Goal: Task Accomplishment & Management: Use online tool/utility

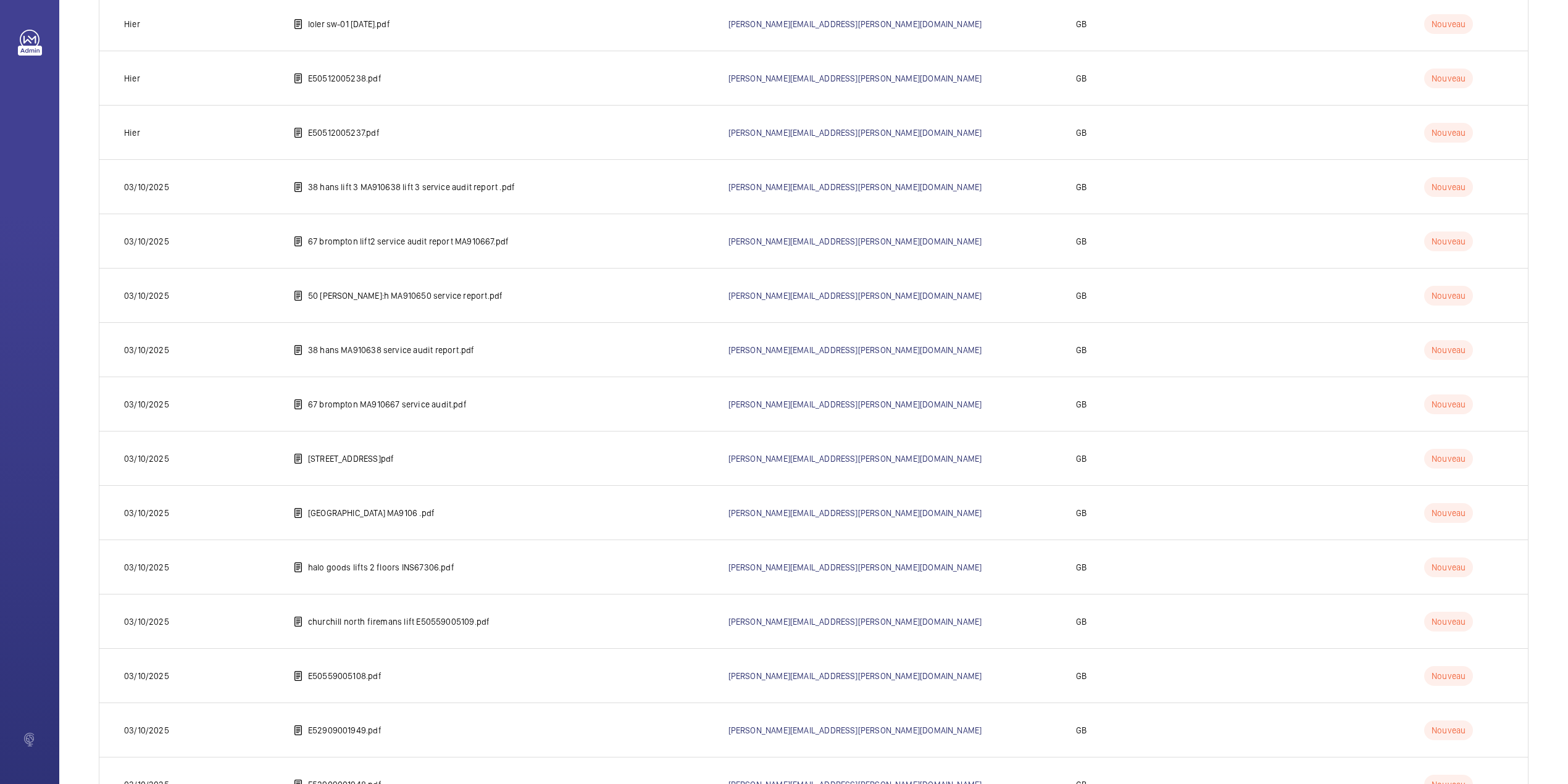
scroll to position [1839, 0]
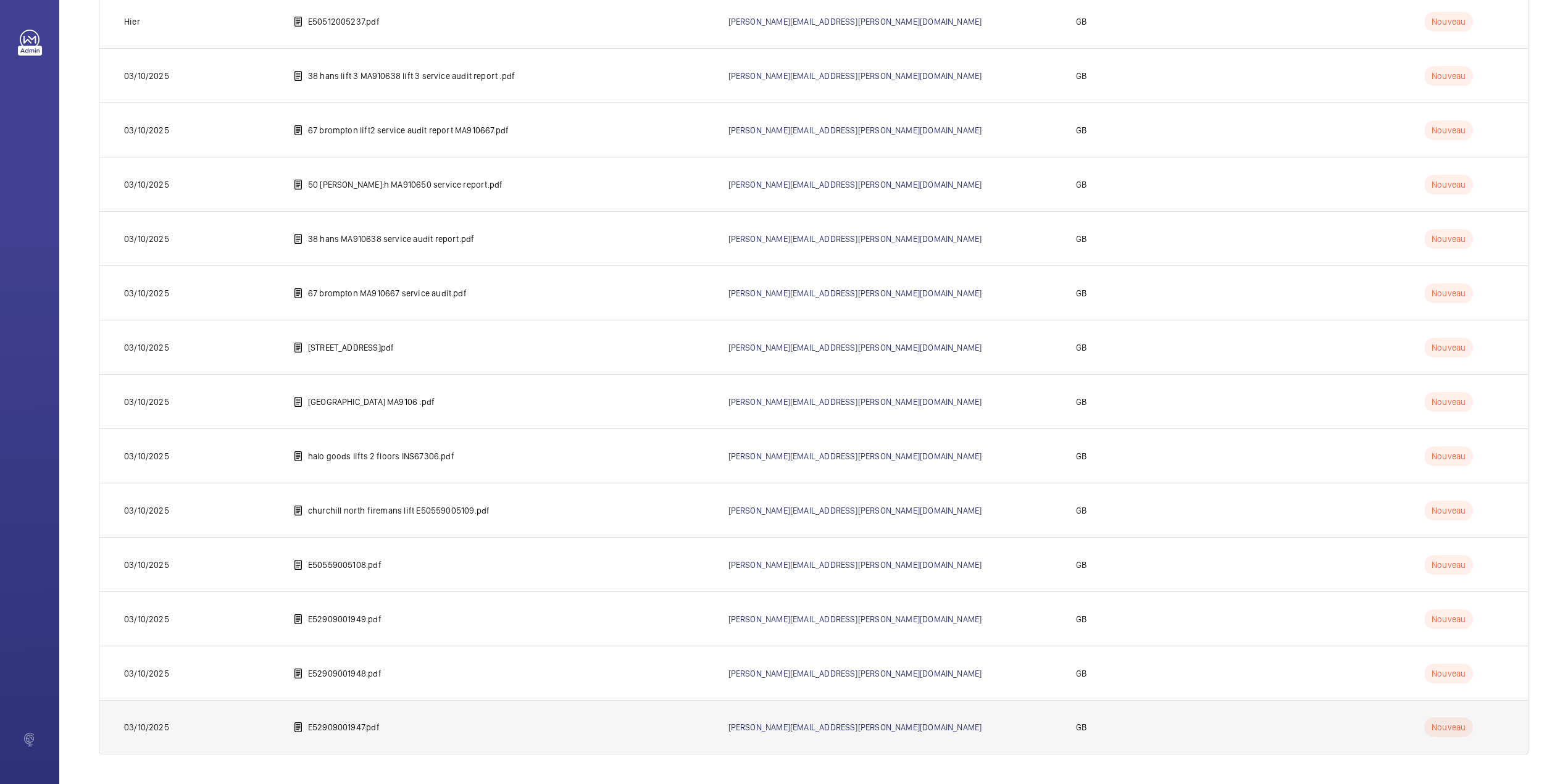
click at [347, 718] on td "E52909001947.pdf" at bounding box center [491, 727] width 435 height 55
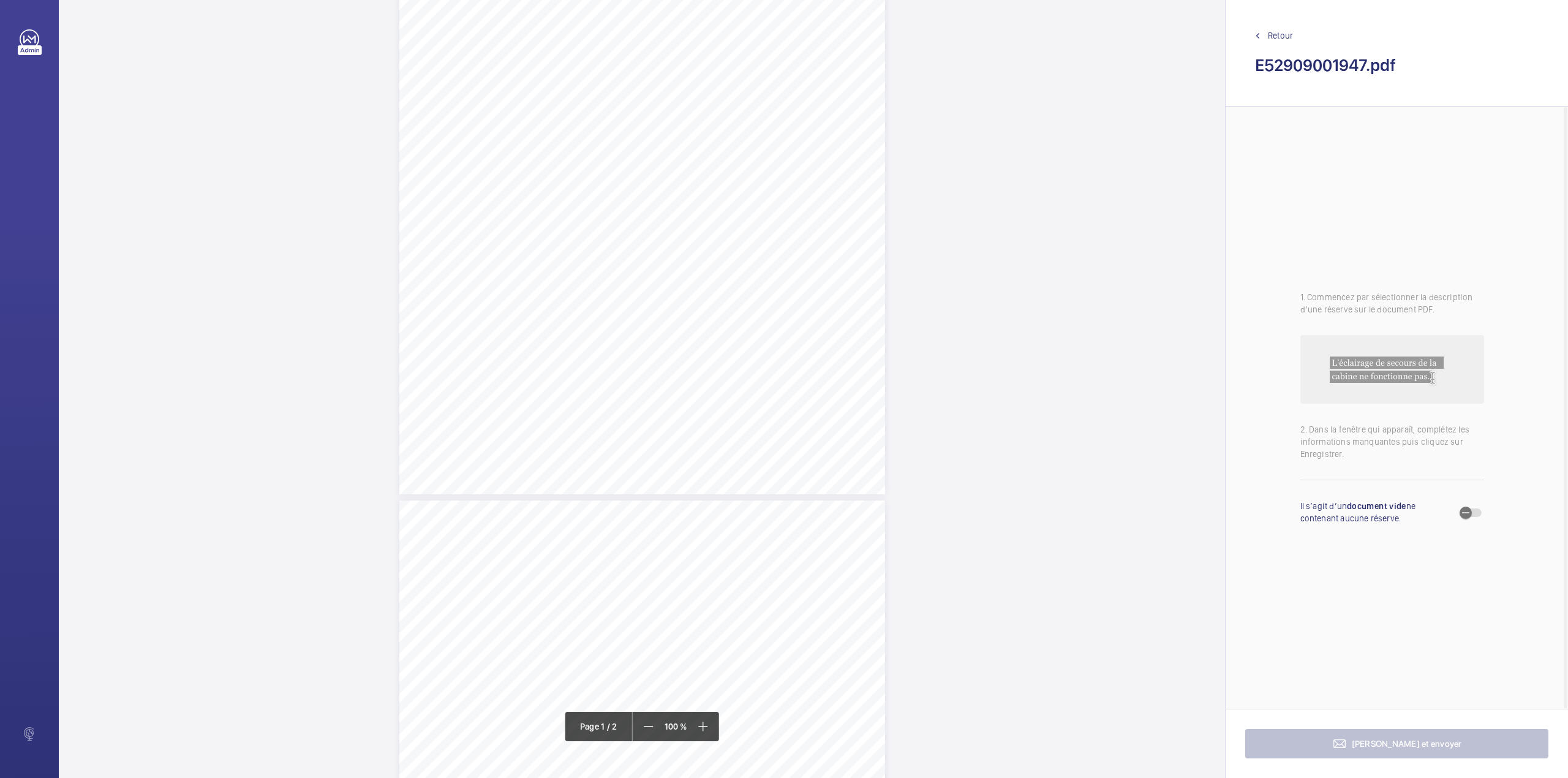
scroll to position [245, 0]
click at [853, 284] on div "Page 1" at bounding box center [641, 118] width 486 height 687
click at [841, 219] on textarea at bounding box center [902, 201] width 210 height 55
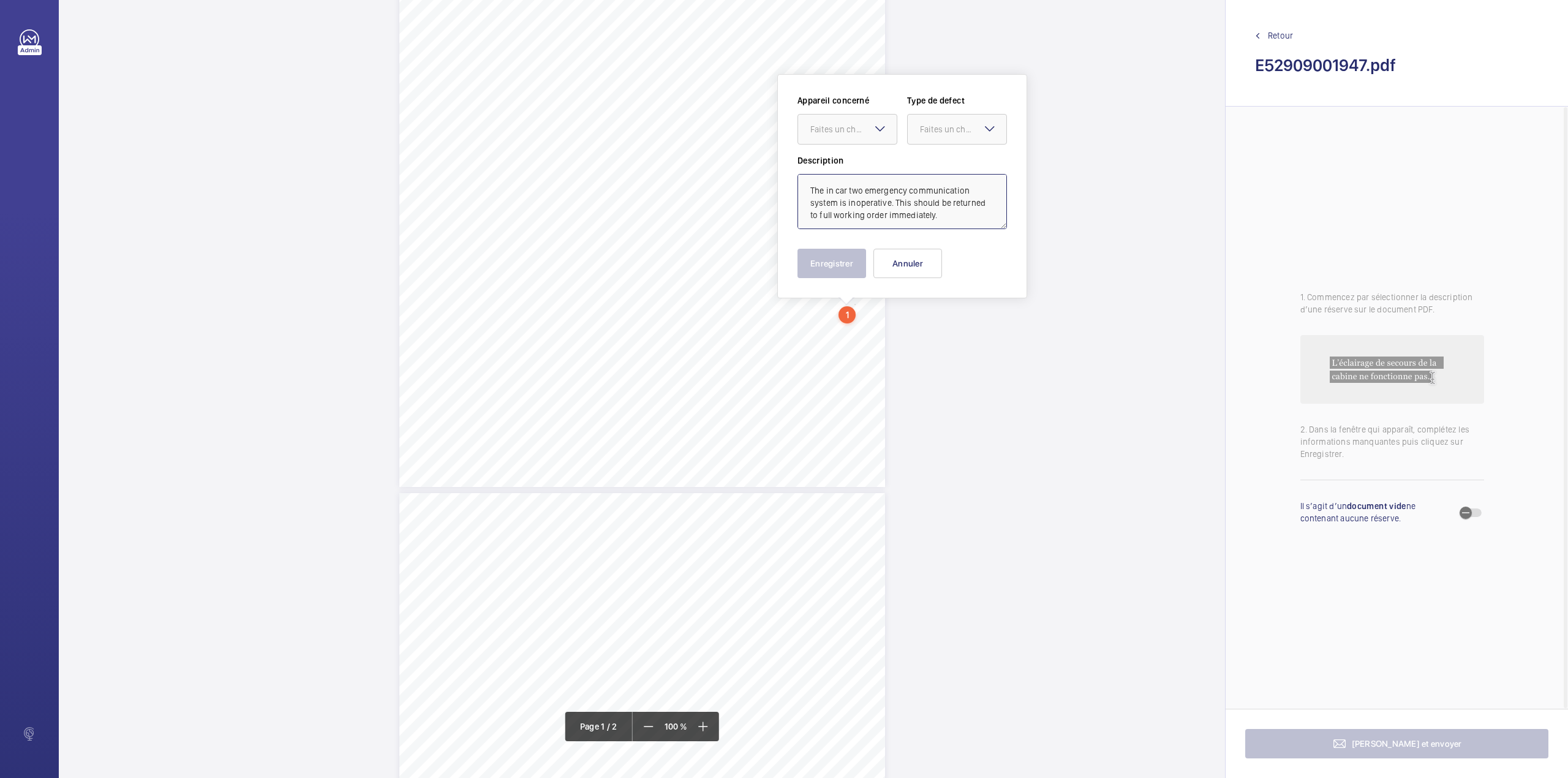
type textarea "The in car two emergency communication system is inoperative. This should be re…"
click at [875, 121] on mat-icon at bounding box center [880, 128] width 14 height 14
click at [869, 172] on span "E52909001238" at bounding box center [848, 166] width 74 height 13
click at [952, 140] on div at bounding box center [956, 129] width 99 height 29
click at [945, 189] on div "Immédiat" at bounding box center [956, 196] width 99 height 30
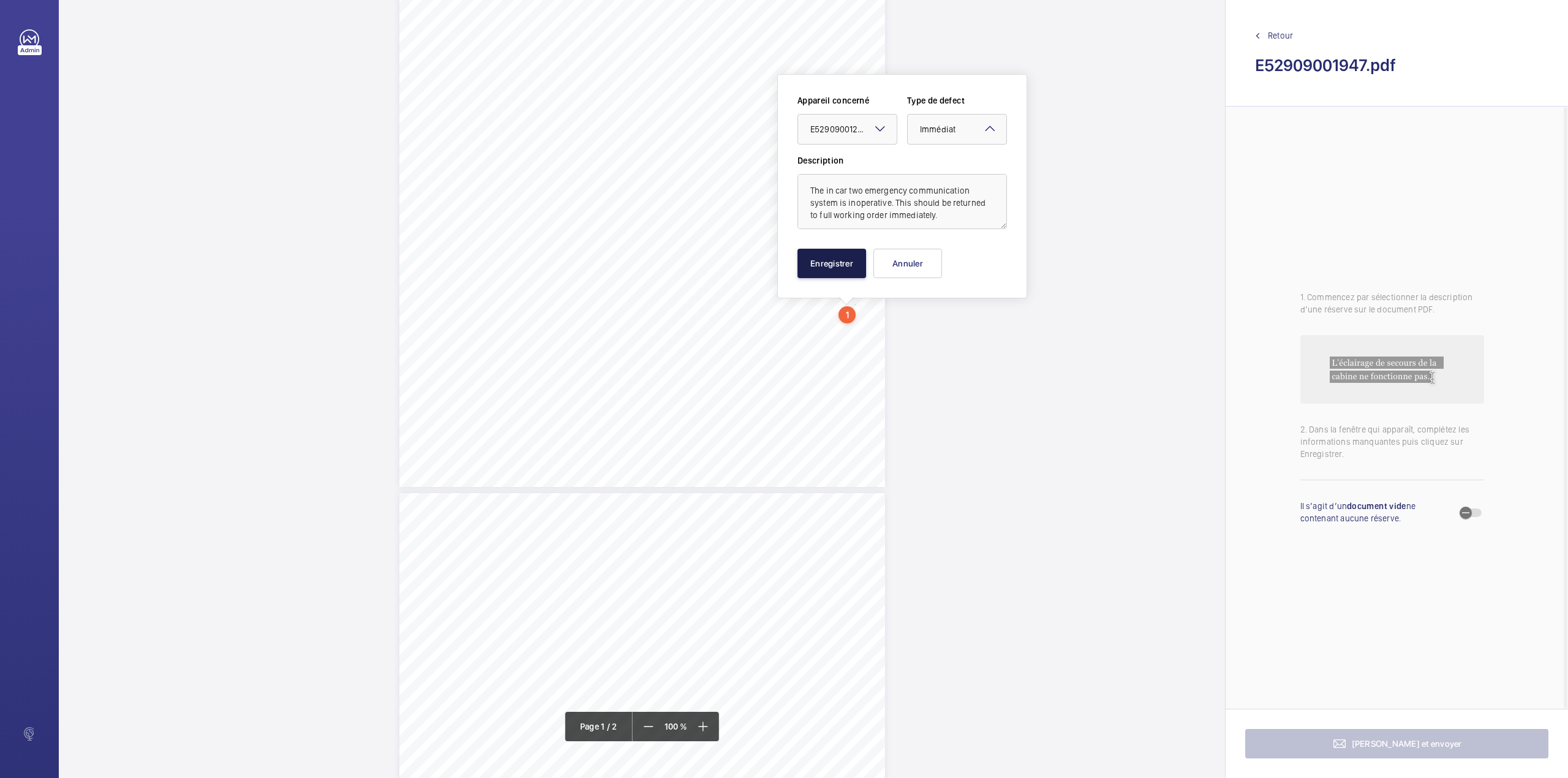
click at [851, 267] on button "Enregistrer" at bounding box center [832, 263] width 69 height 29
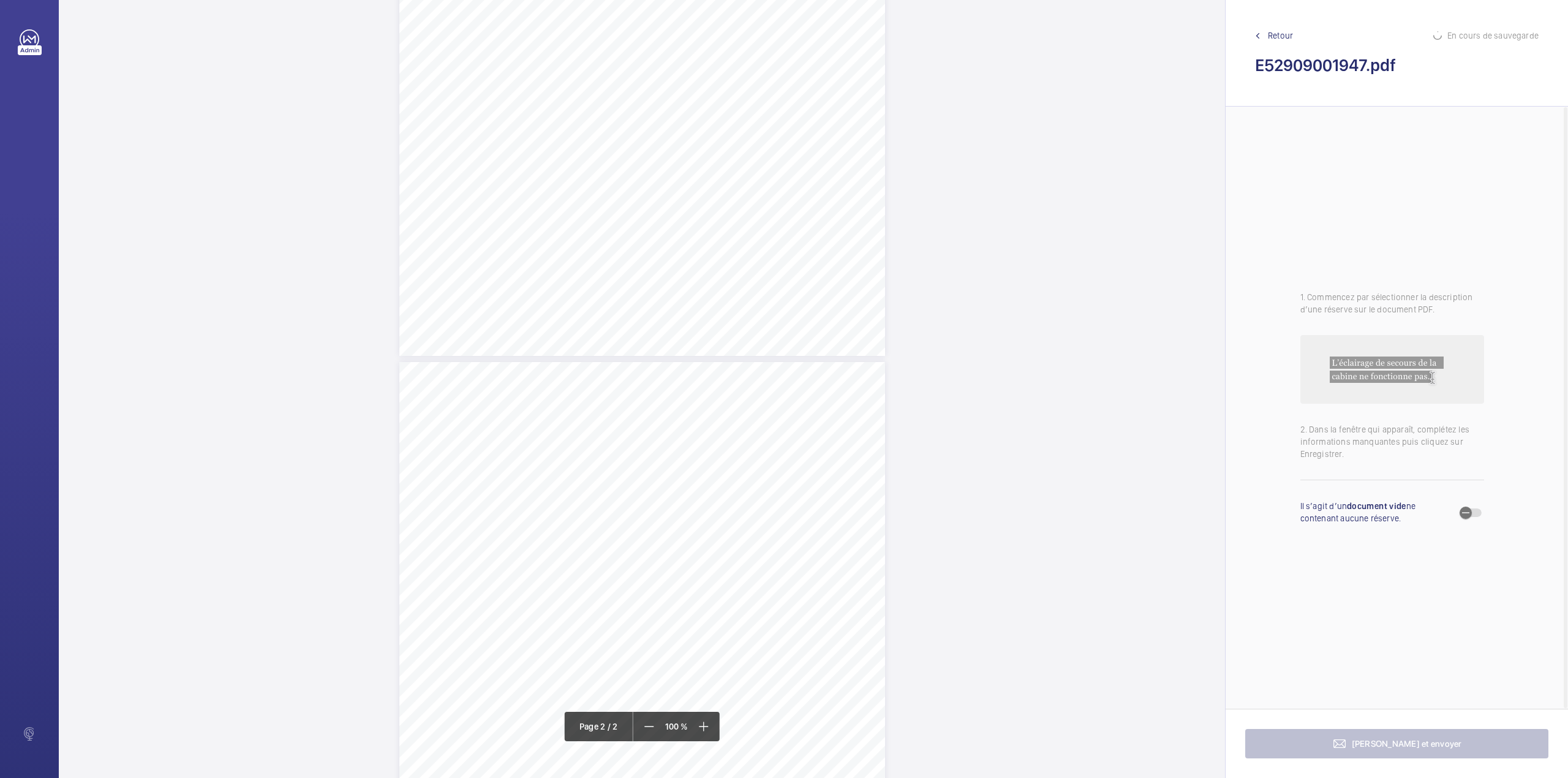
scroll to position [628, 0]
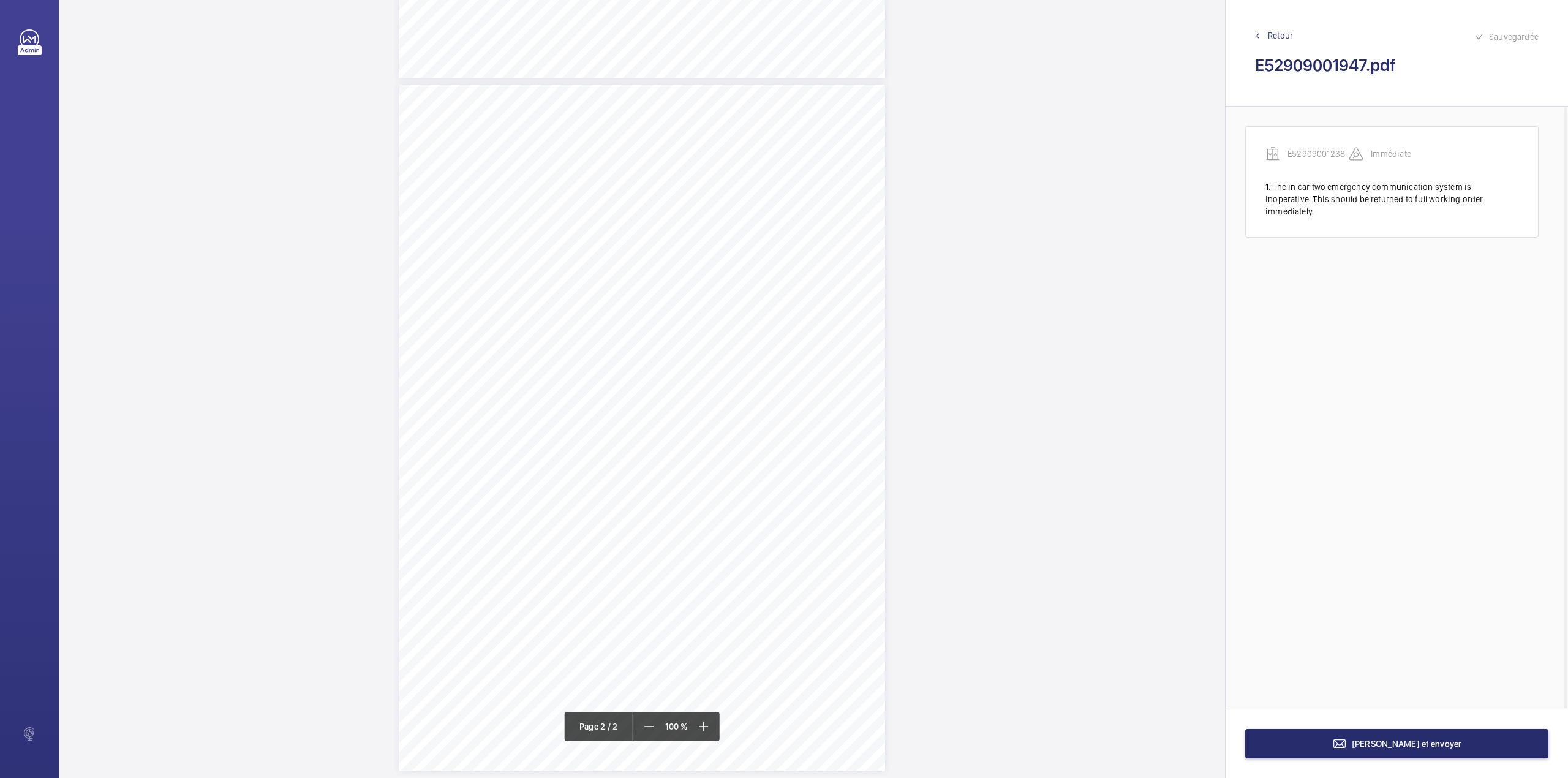
click at [717, 287] on div "Page 2" at bounding box center [641, 427] width 486 height 687
click at [726, 196] on textarea at bounding box center [767, 201] width 210 height 55
click at [707, 130] on div "Faites un choix" at bounding box center [717, 129] width 86 height 13
click at [695, 175] on div "E52909001238" at bounding box center [711, 166] width 99 height 29
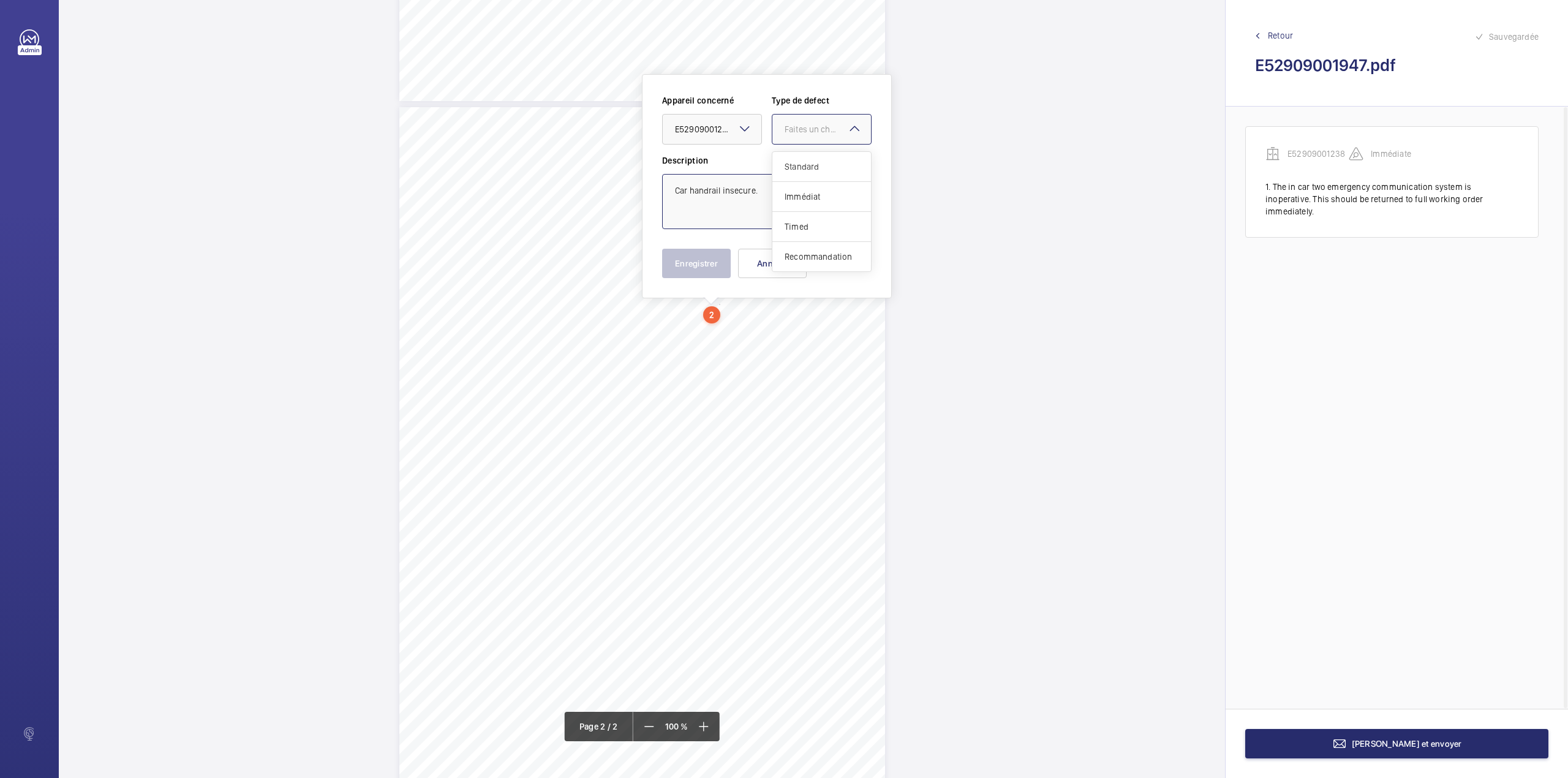
drag, startPoint x: 807, startPoint y: 128, endPoint x: 805, endPoint y: 172, distance: 44.0
click at [806, 130] on div "Faites un choix" at bounding box center [827, 129] width 86 height 13
click at [805, 172] on span "Standard" at bounding box center [822, 166] width 74 height 13
type textarea "Car handrail insecure."
click at [710, 260] on button "Enregistrer" at bounding box center [697, 263] width 69 height 29
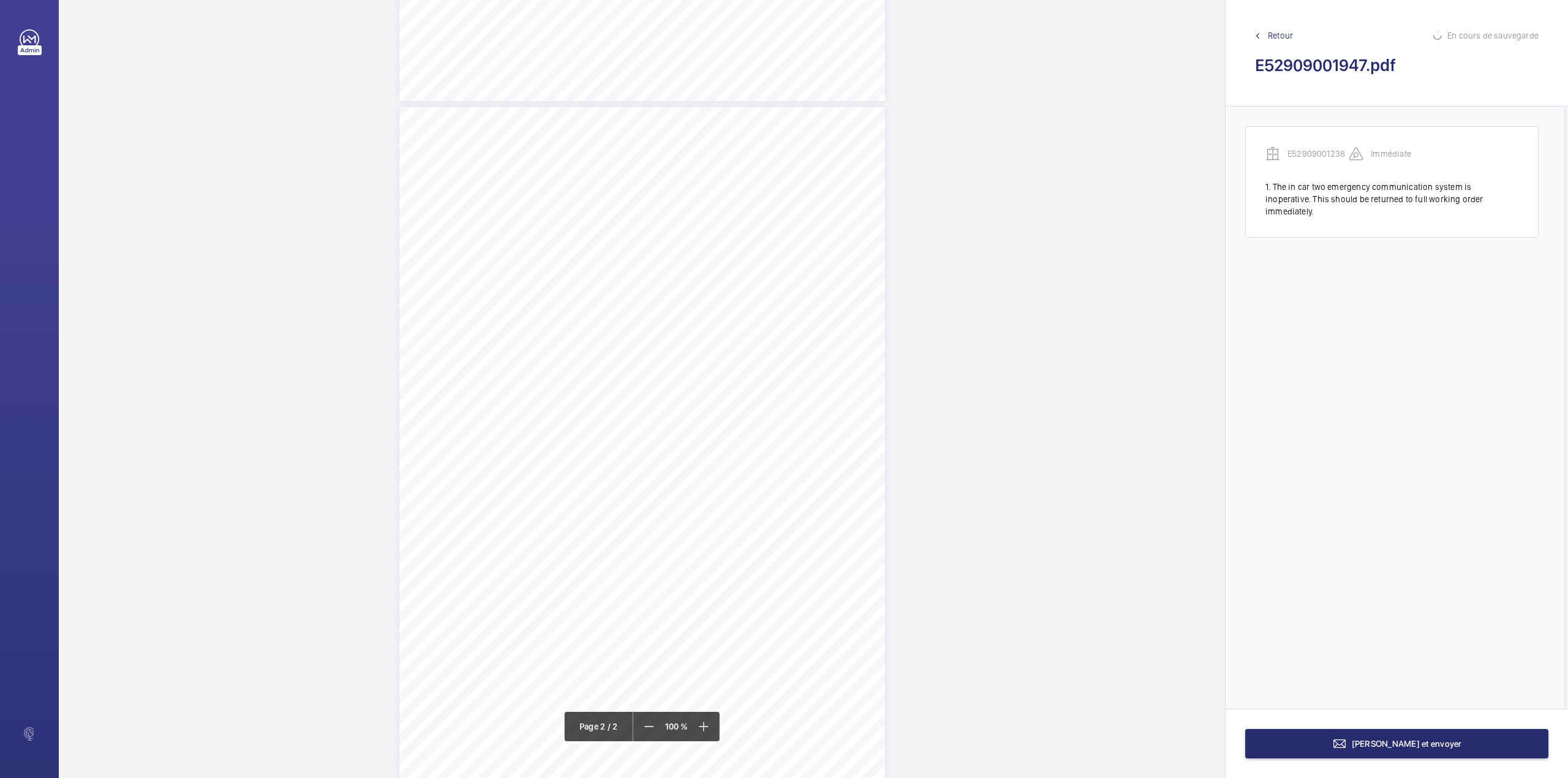
click at [794, 354] on div "Page 2" at bounding box center [641, 450] width 486 height 687
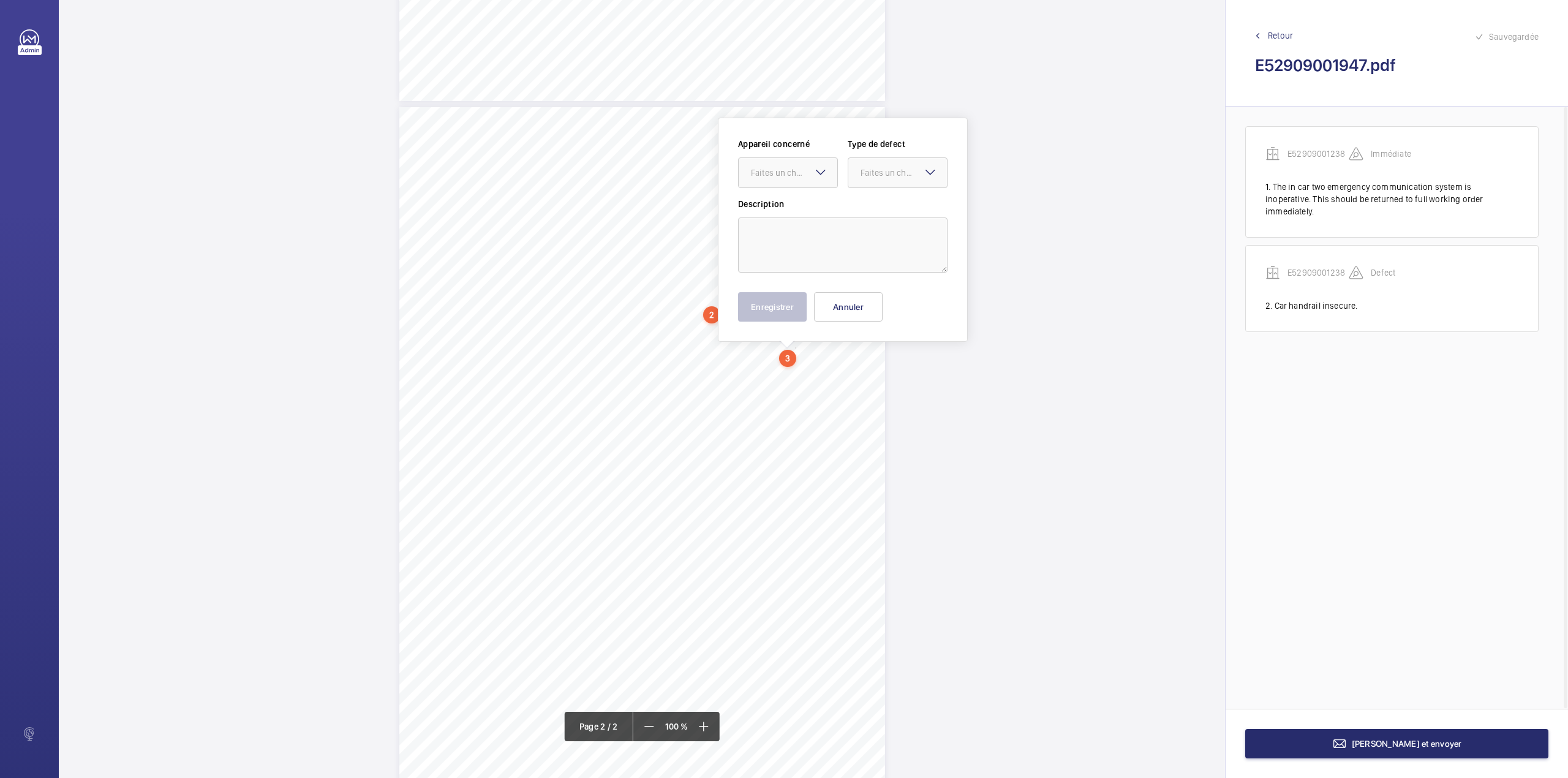
scroll to position [647, 0]
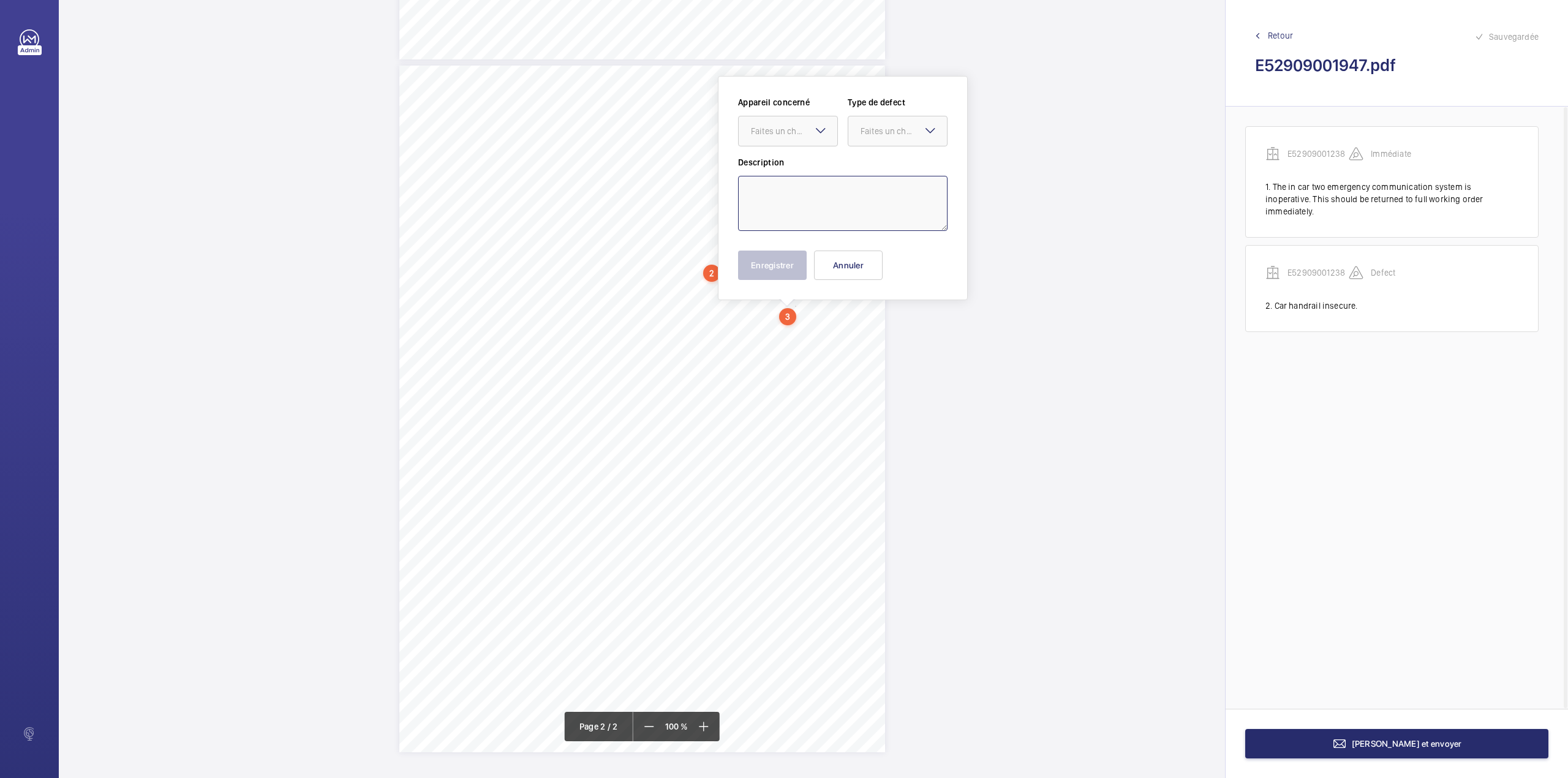
click at [820, 202] on textarea at bounding box center [843, 203] width 210 height 55
click at [786, 128] on div "Faites un choix" at bounding box center [794, 131] width 86 height 13
click at [792, 159] on div "E52909001238" at bounding box center [787, 168] width 99 height 29
drag, startPoint x: 895, startPoint y: 128, endPoint x: 896, endPoint y: 194, distance: 66.0
click at [896, 128] on div "Faites un choix" at bounding box center [903, 131] width 86 height 13
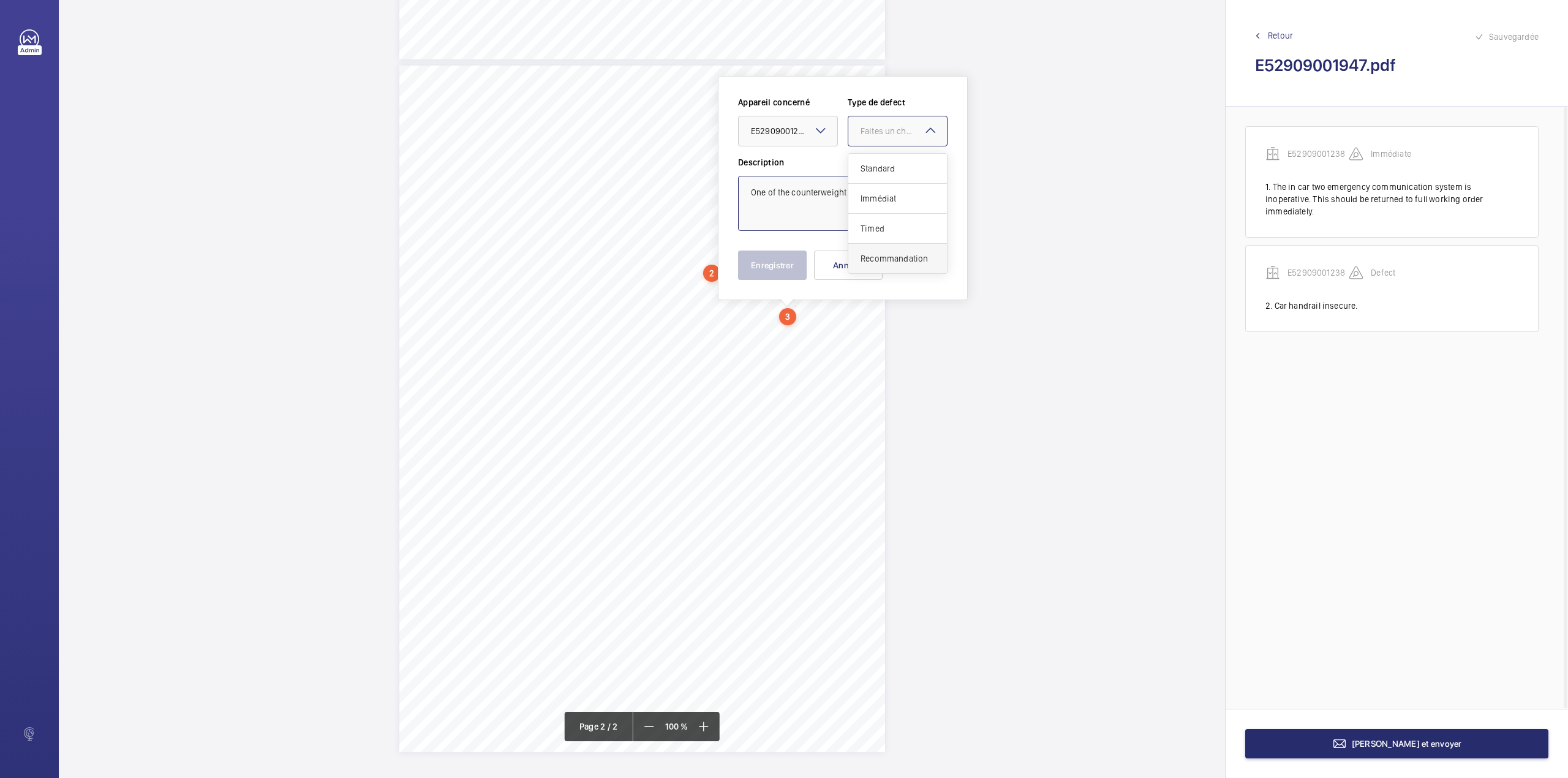
click at [888, 256] on span "Recommandation" at bounding box center [898, 259] width 74 height 13
type textarea "One of the counterweight oil pots is incomplete."
click at [778, 264] on button "Enregistrer" at bounding box center [773, 265] width 69 height 29
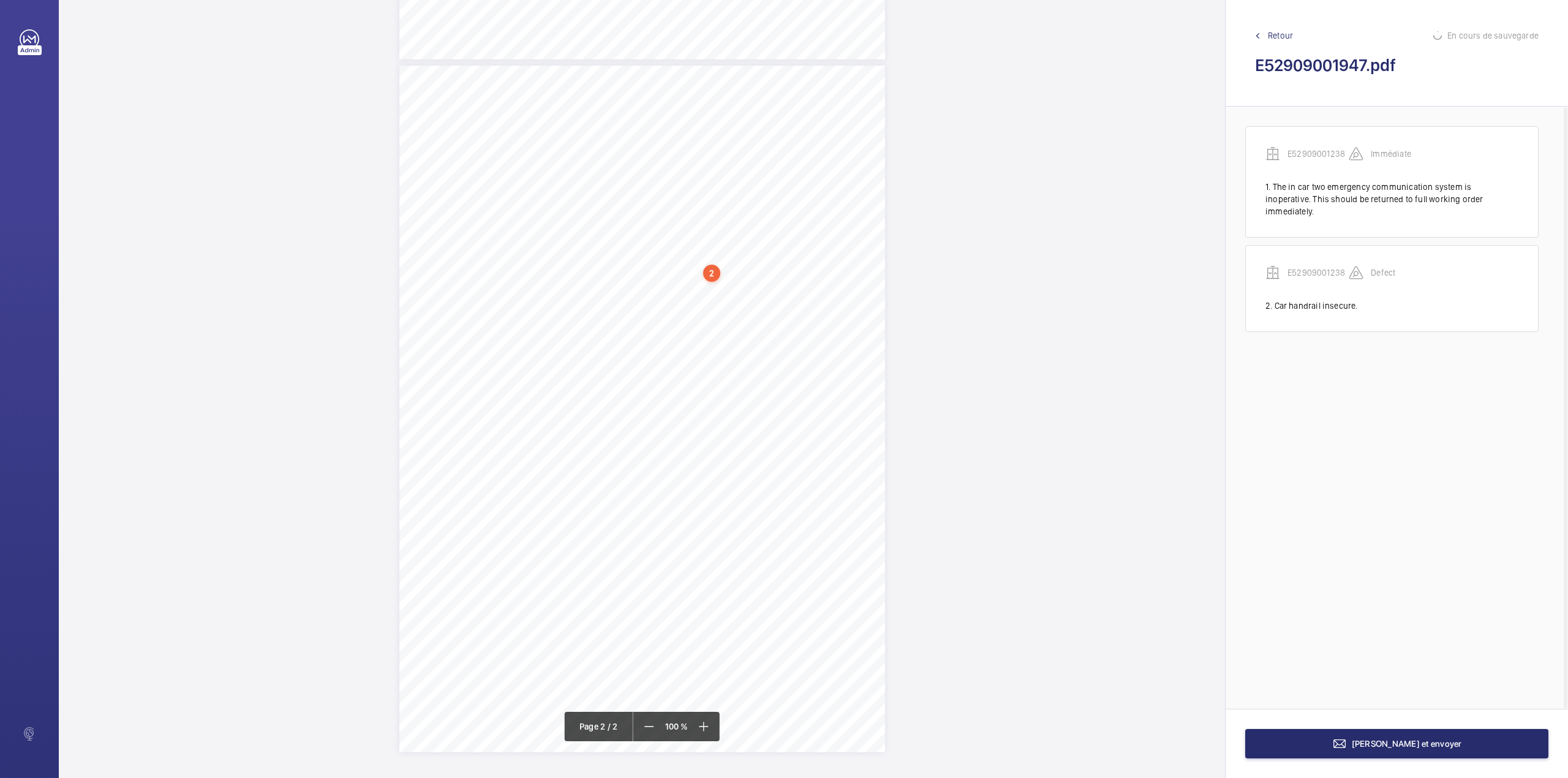
click at [800, 331] on div "Page 2" at bounding box center [641, 408] width 486 height 687
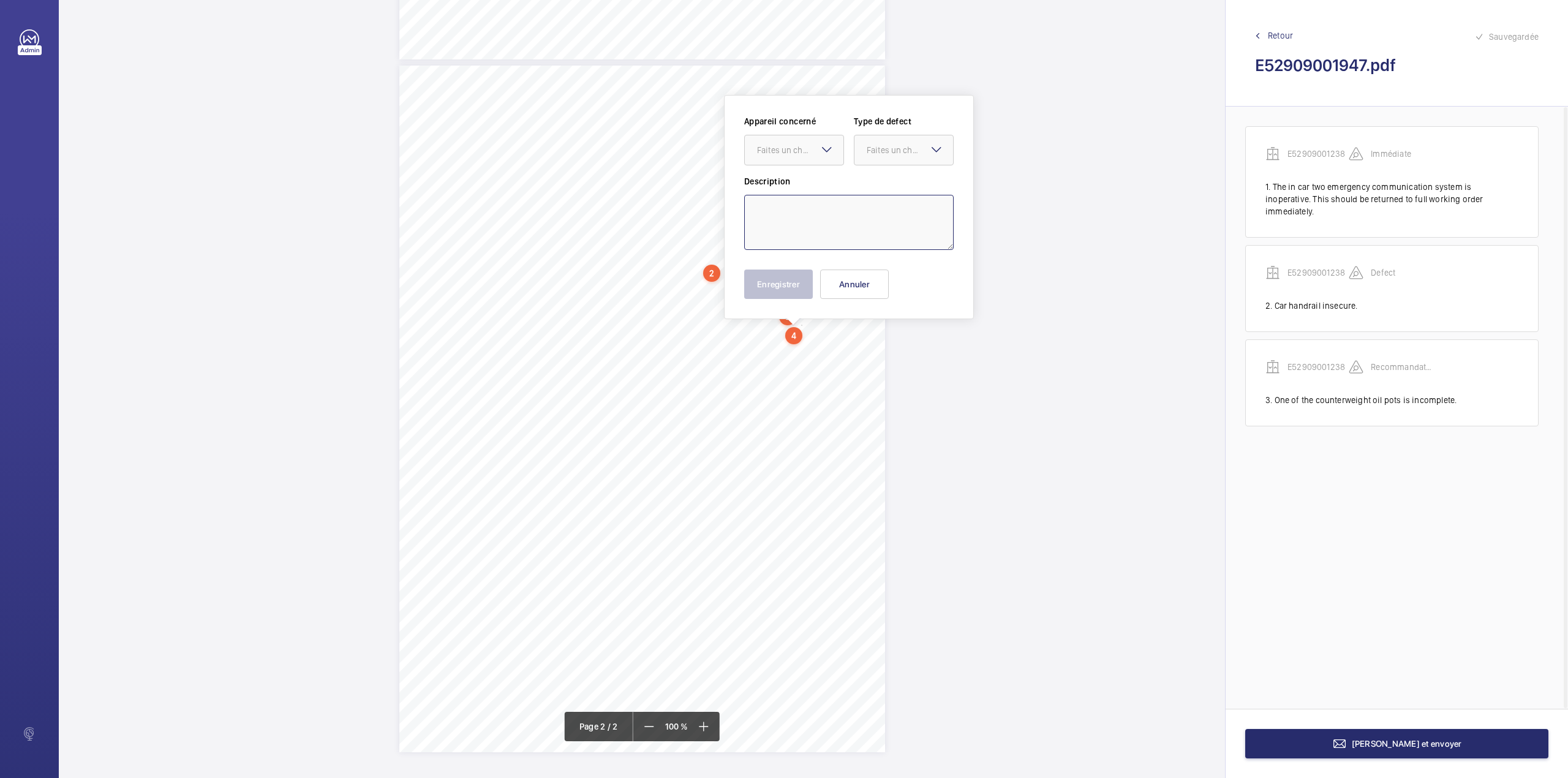
click at [822, 224] on textarea at bounding box center [849, 222] width 210 height 55
click at [801, 158] on div at bounding box center [794, 150] width 99 height 29
click at [813, 186] on span "E52909001238" at bounding box center [794, 187] width 74 height 13
click at [901, 158] on div at bounding box center [903, 150] width 99 height 29
click at [898, 277] on span "Recommandation" at bounding box center [904, 278] width 74 height 13
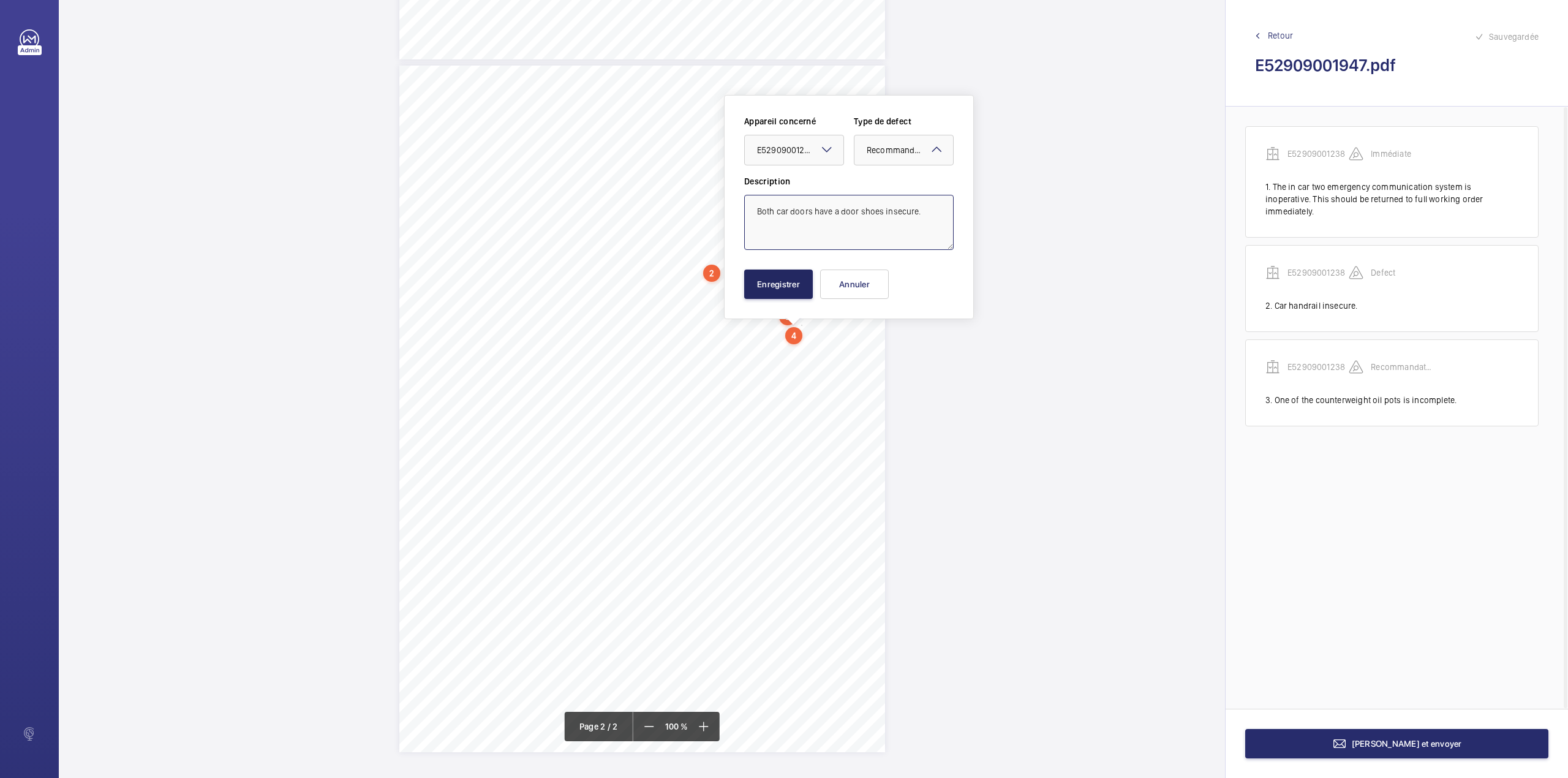
type textarea "Both car doors have a door shoes insecure."
click at [799, 295] on button "Enregistrer" at bounding box center [778, 284] width 69 height 29
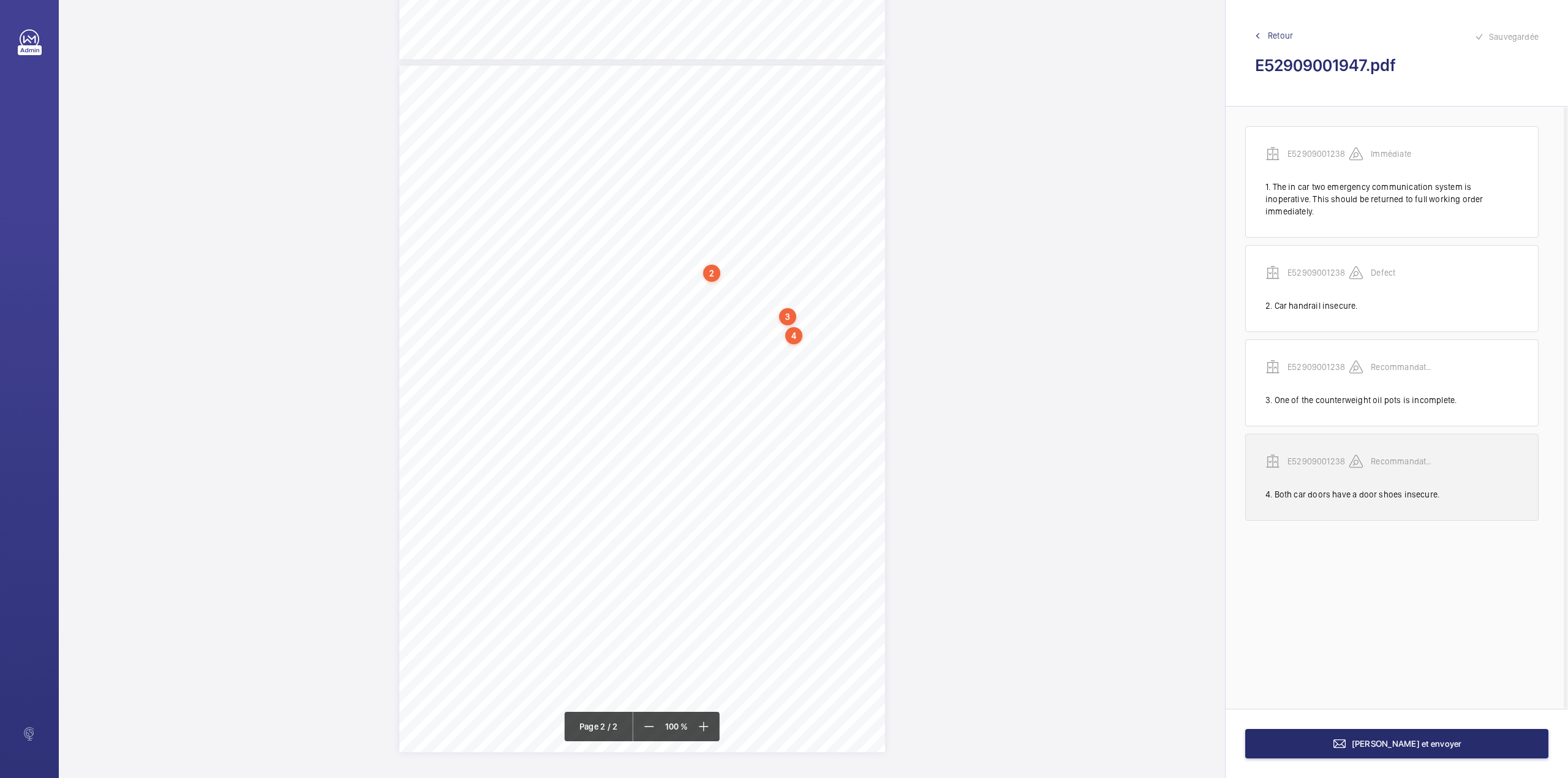
click at [1326, 455] on p "E52909001238" at bounding box center [1318, 461] width 62 height 13
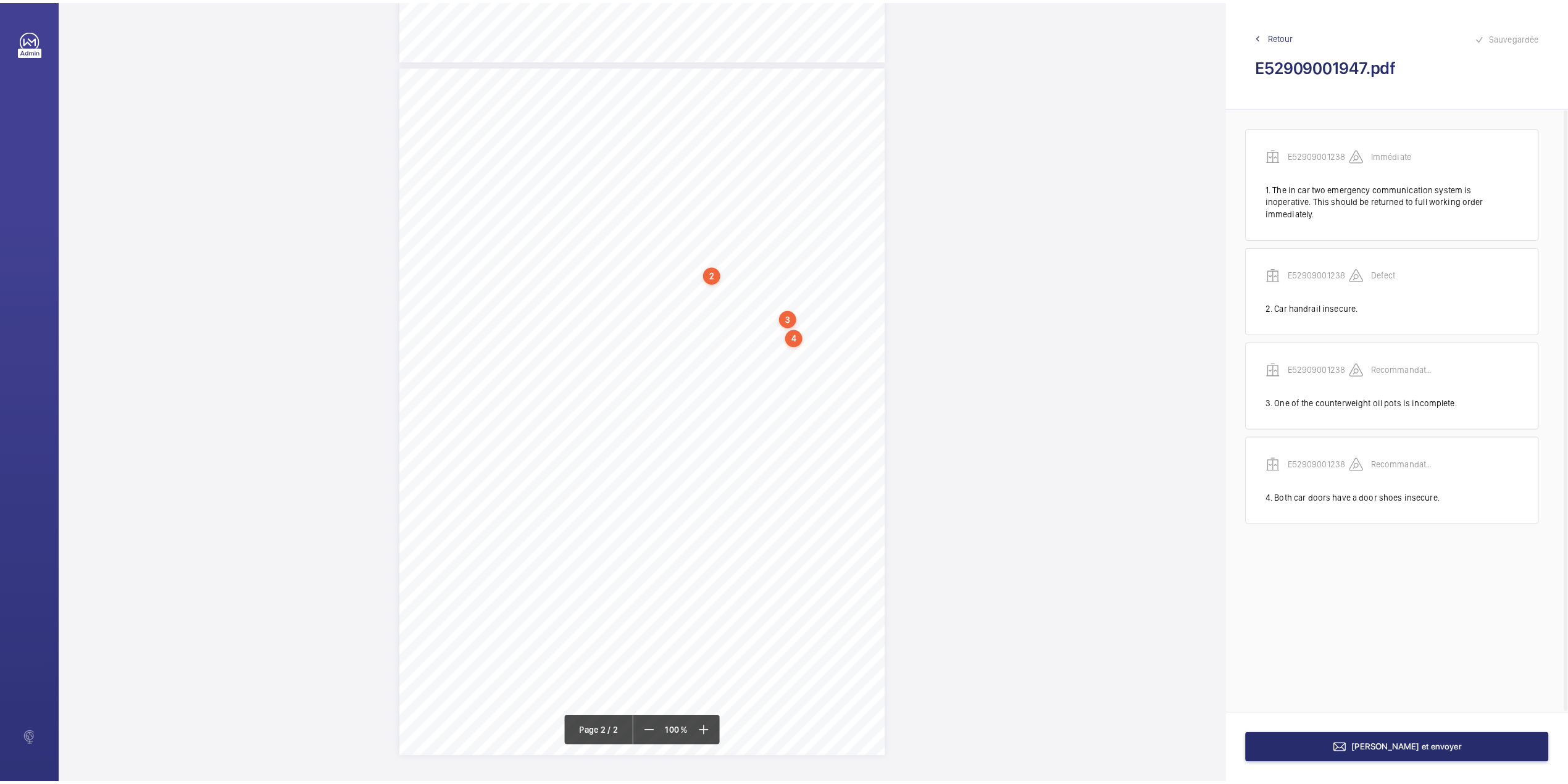
scroll to position [598, 0]
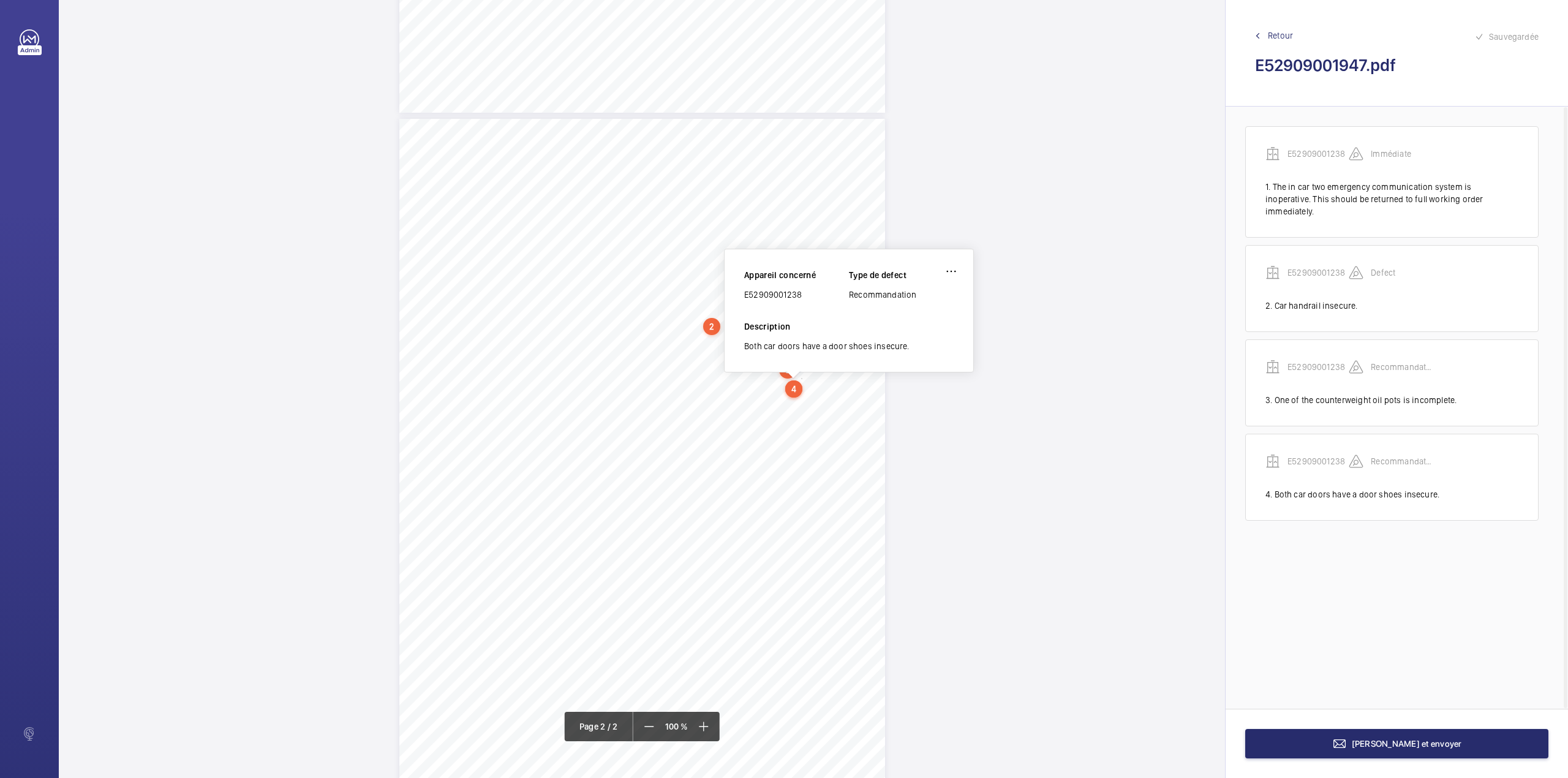
drag, startPoint x: 745, startPoint y: 298, endPoint x: 833, endPoint y: 297, distance: 88.0
click at [833, 297] on div "E52909001238" at bounding box center [796, 295] width 105 height 13
copy div "E52909001238"
click at [1385, 745] on span "[PERSON_NAME] et envoyer" at bounding box center [1407, 743] width 110 height 10
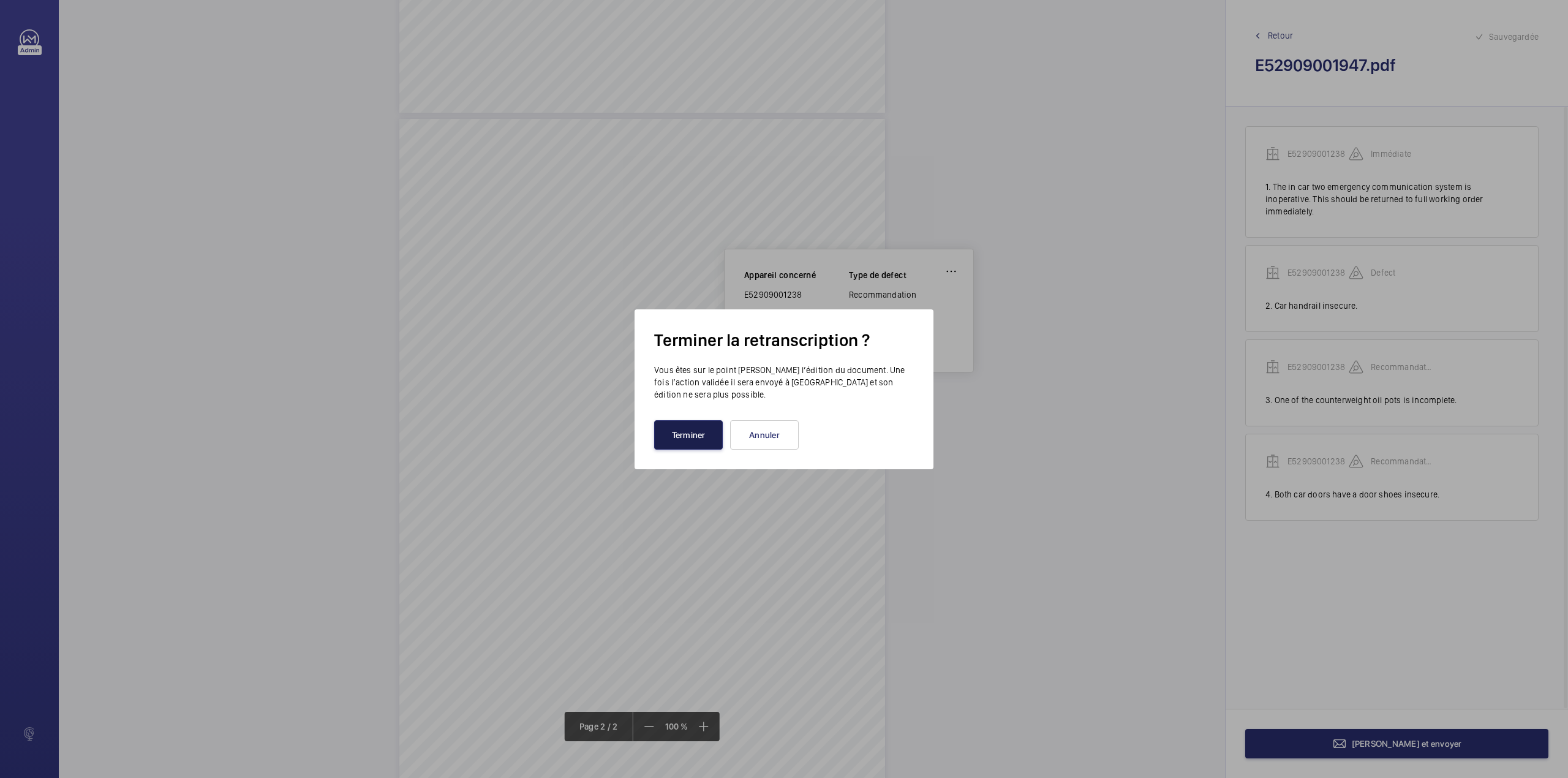
click at [691, 439] on button "Terminer" at bounding box center [689, 434] width 69 height 29
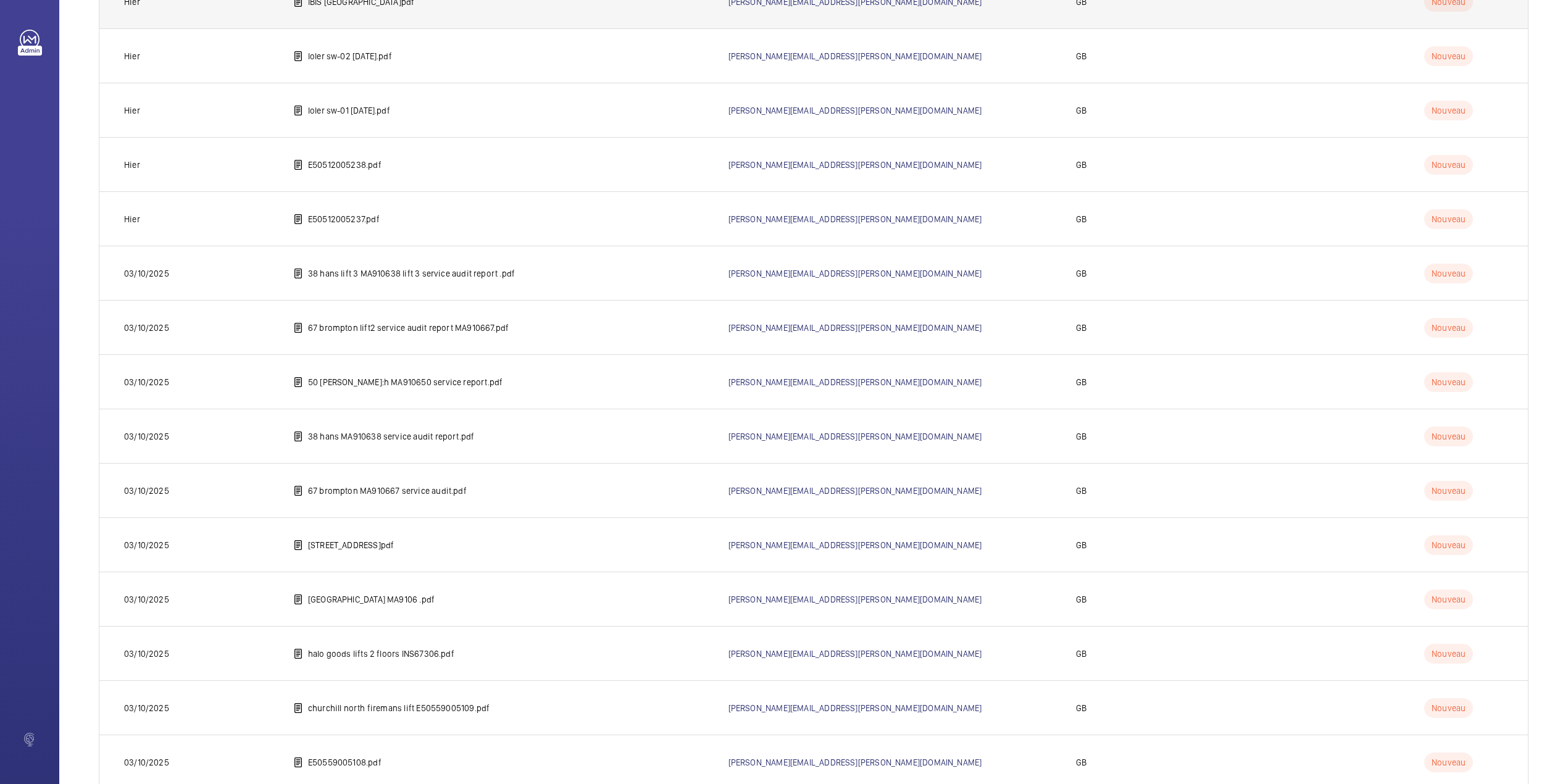
scroll to position [1785, 0]
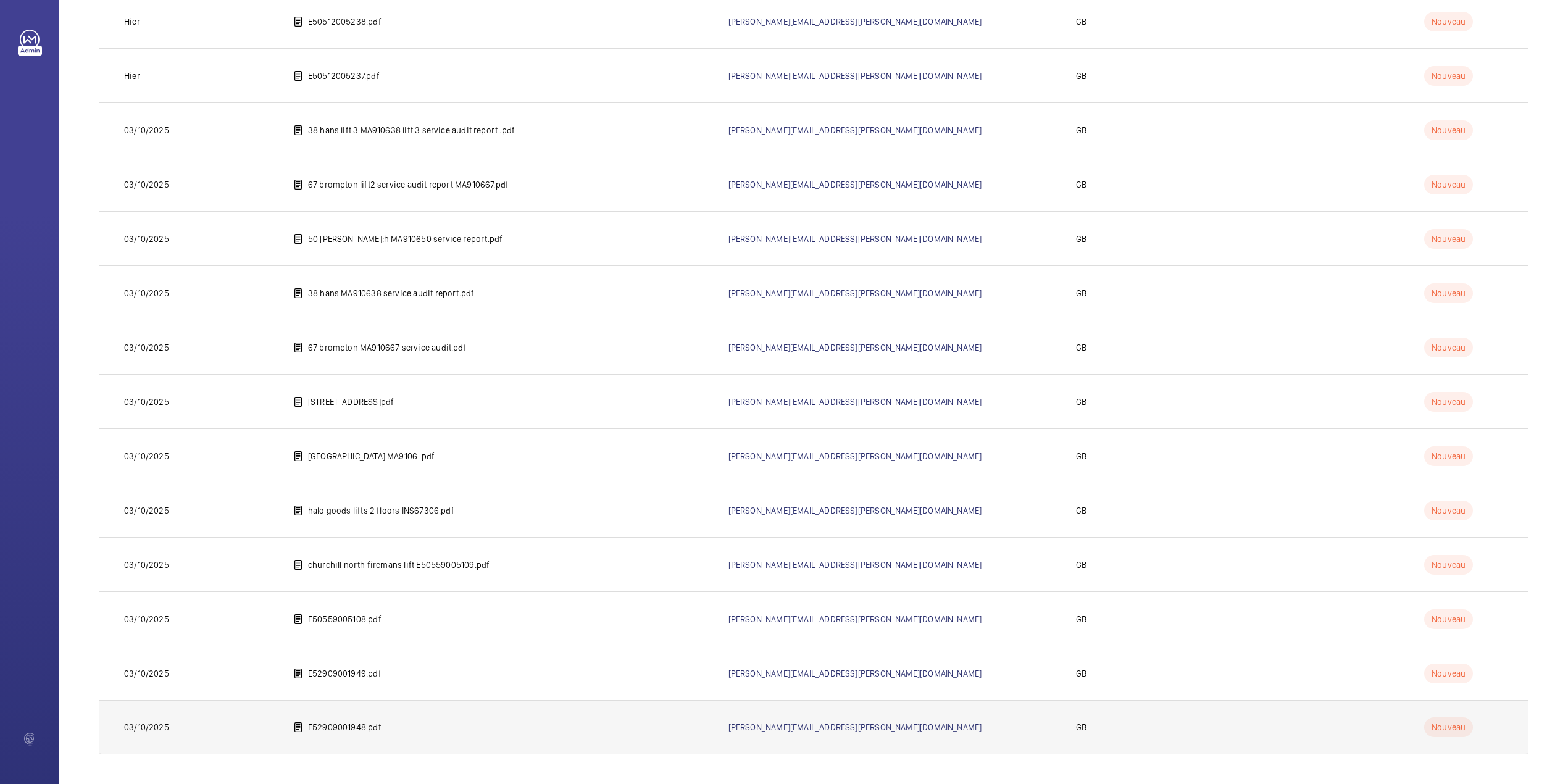
click at [364, 727] on p "E52909001948.pdf" at bounding box center [345, 727] width 74 height 13
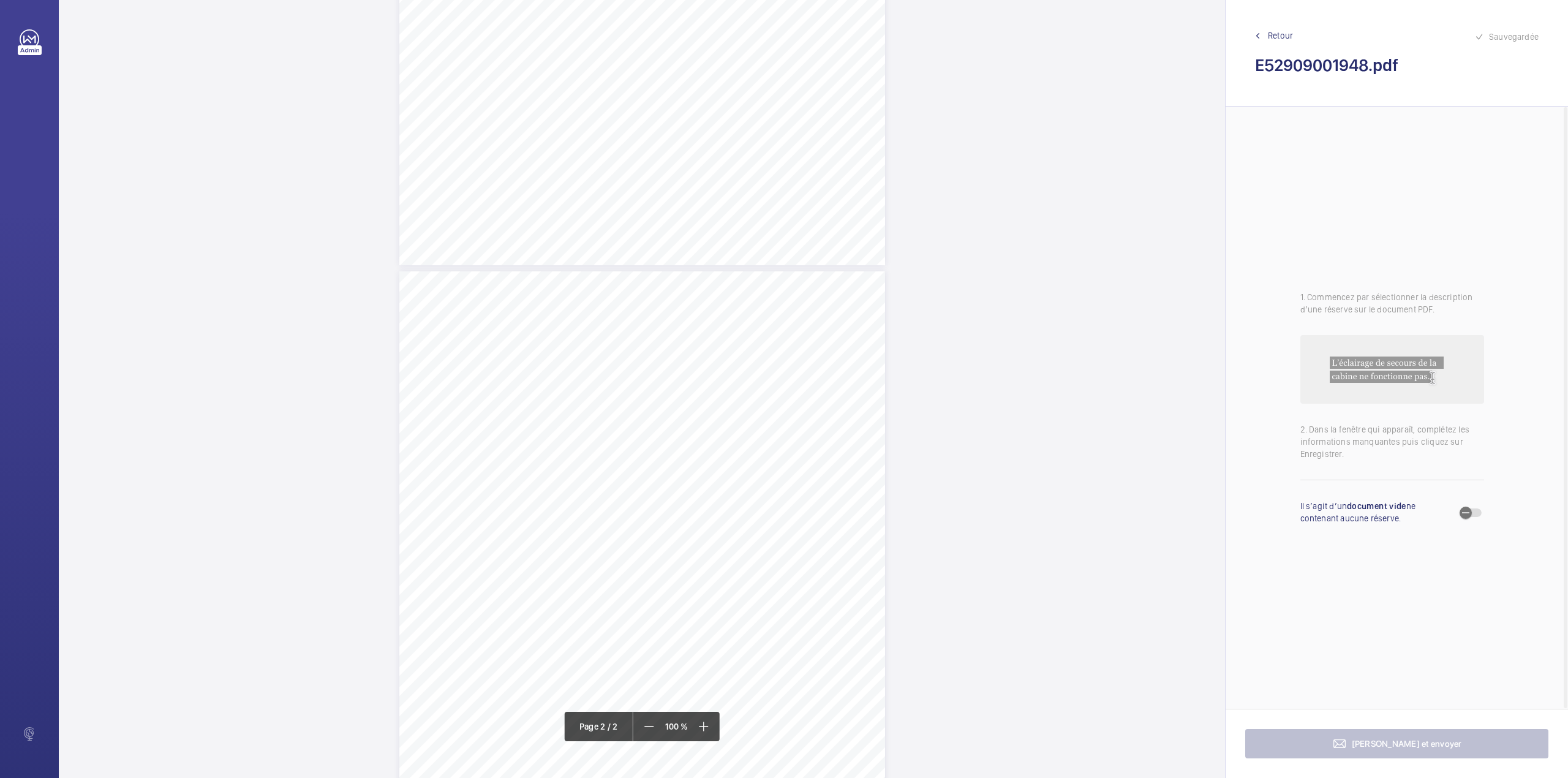
scroll to position [490, 0]
click at [723, 413] on div "Page 2" at bounding box center [641, 565] width 486 height 687
click at [740, 204] on textarea at bounding box center [772, 201] width 210 height 55
drag, startPoint x: 734, startPoint y: 128, endPoint x: 737, endPoint y: 160, distance: 32.1
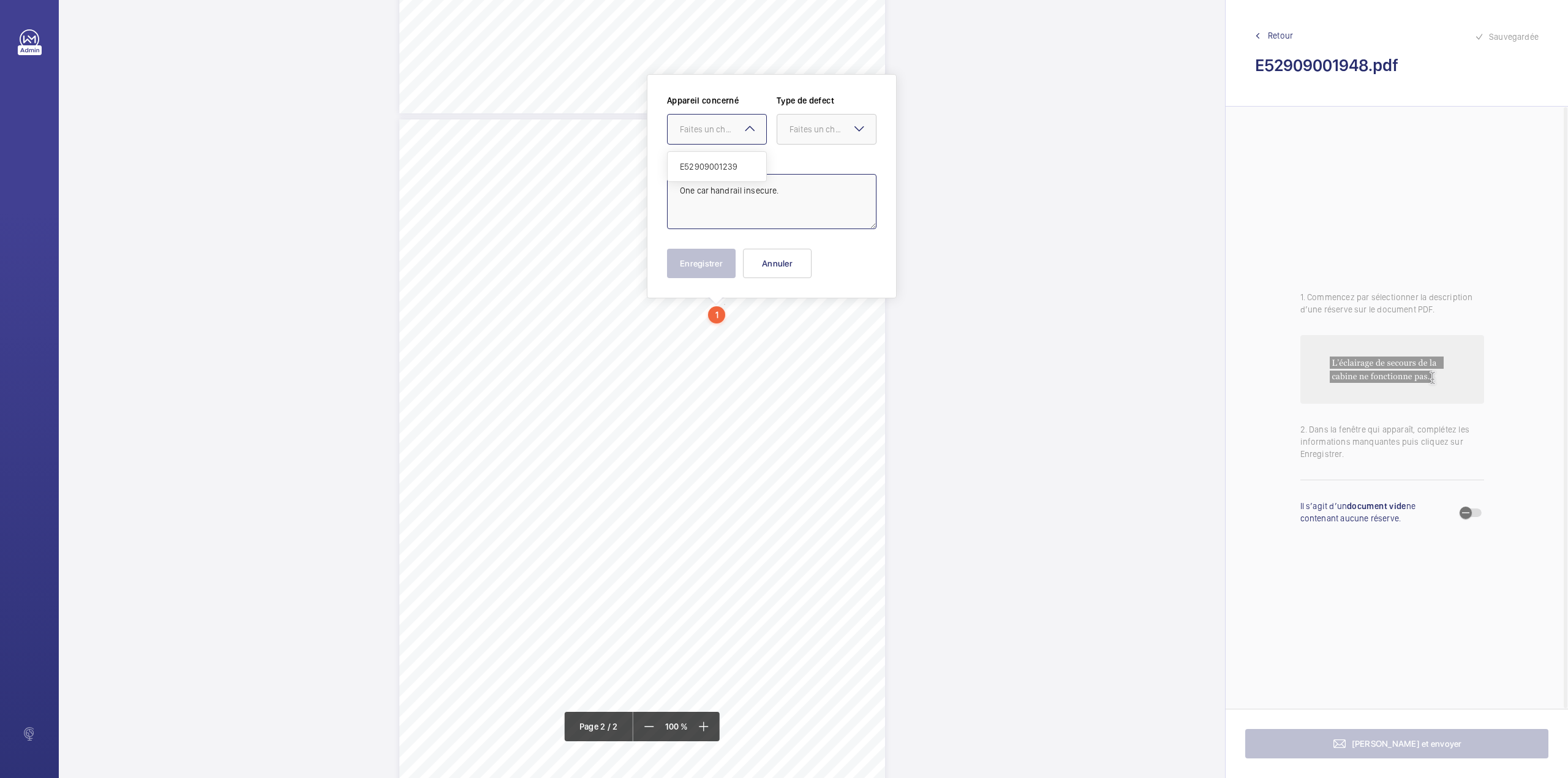
click at [734, 128] on div "Faites un choix" at bounding box center [722, 129] width 86 height 13
drag, startPoint x: 737, startPoint y: 160, endPoint x: 767, endPoint y: 155, distance: 30.4
click at [746, 160] on div "E52909001239" at bounding box center [717, 166] width 99 height 29
click at [809, 134] on div "Faites un choix" at bounding box center [832, 129] width 86 height 13
click at [809, 162] on span "Standard" at bounding box center [827, 166] width 74 height 13
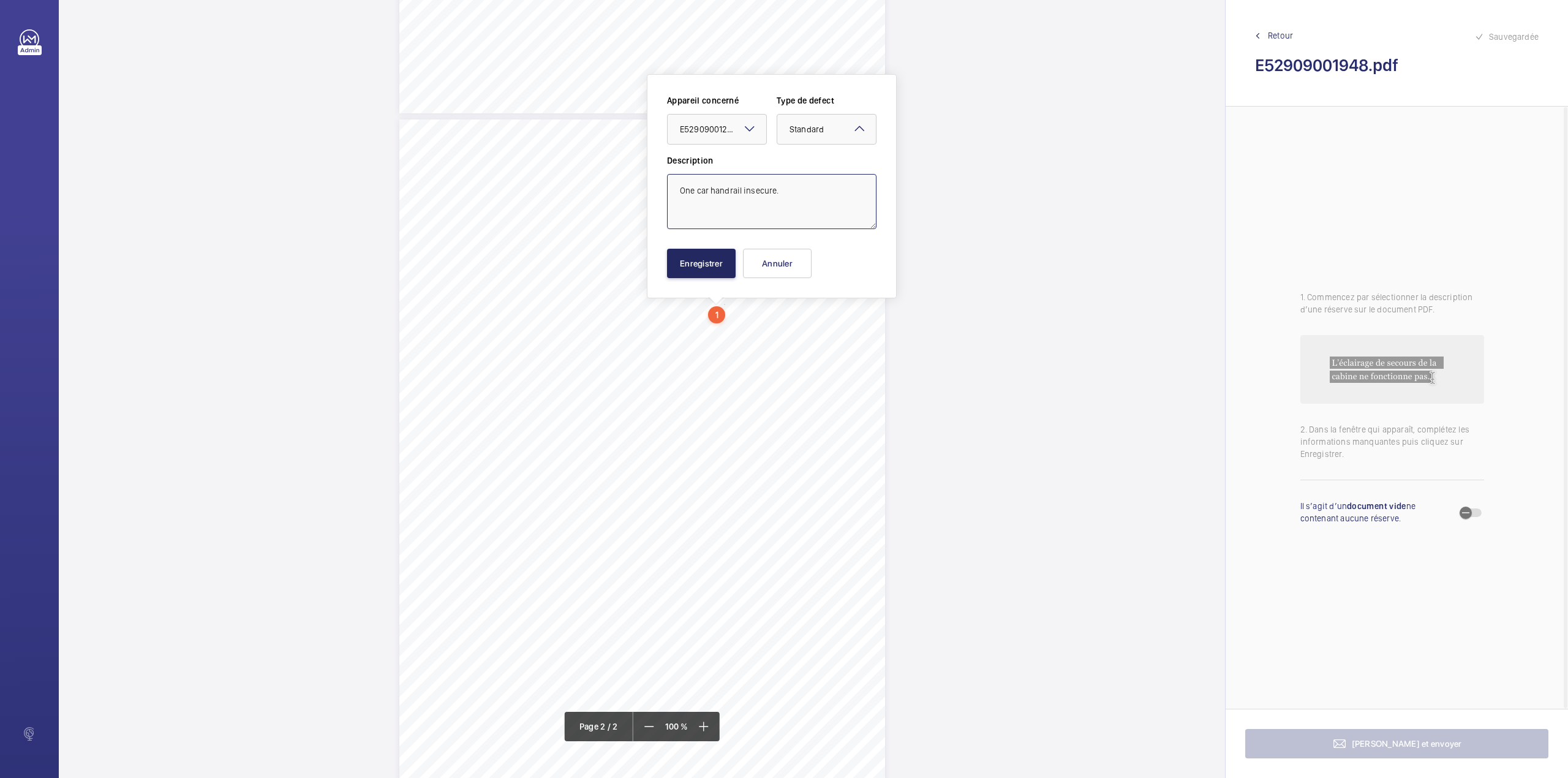
type textarea "One car handrail insecure."
click at [727, 266] on button "Enregistrer" at bounding box center [701, 263] width 69 height 29
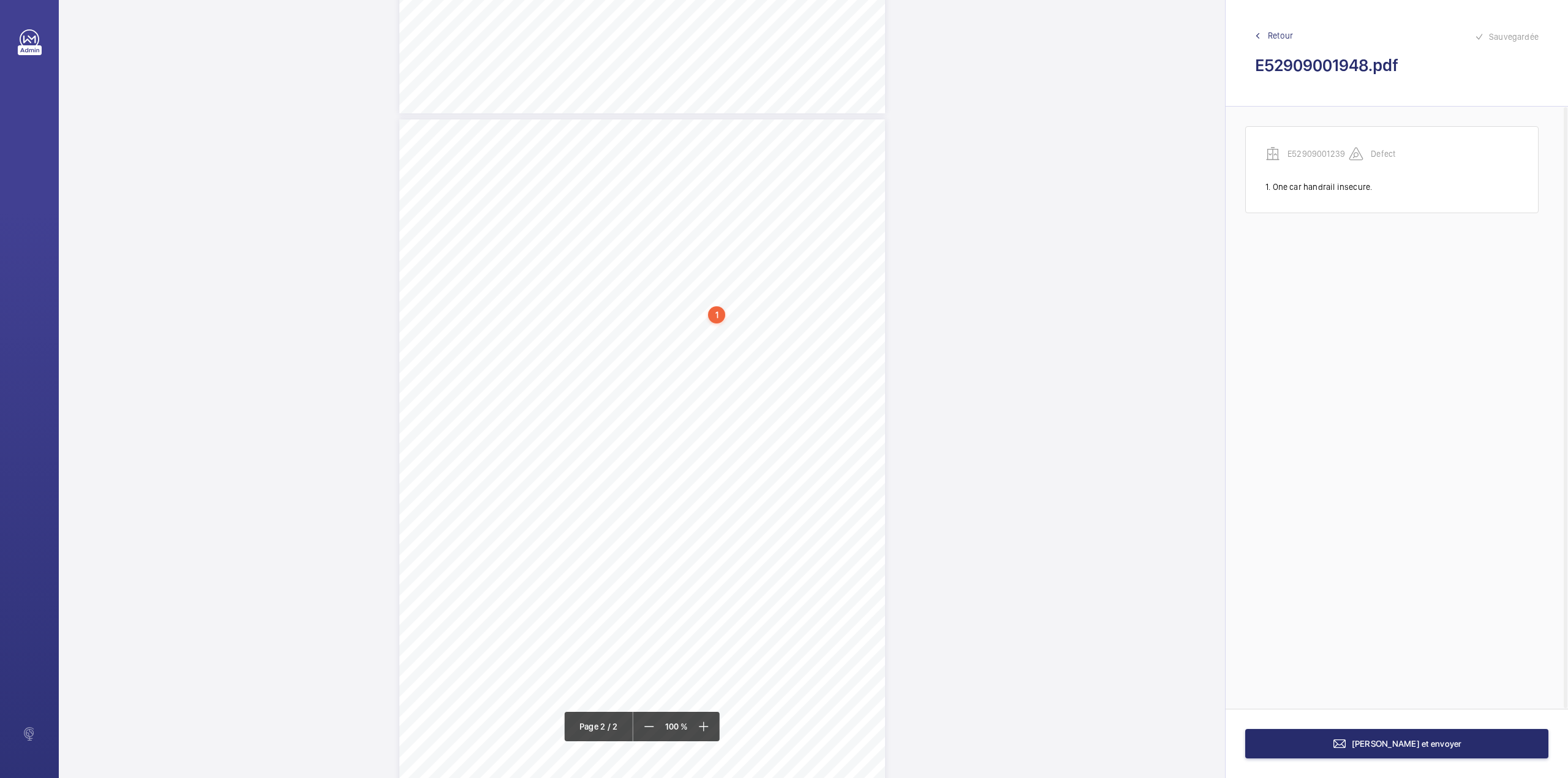
click at [849, 348] on div "Page 2" at bounding box center [641, 462] width 486 height 687
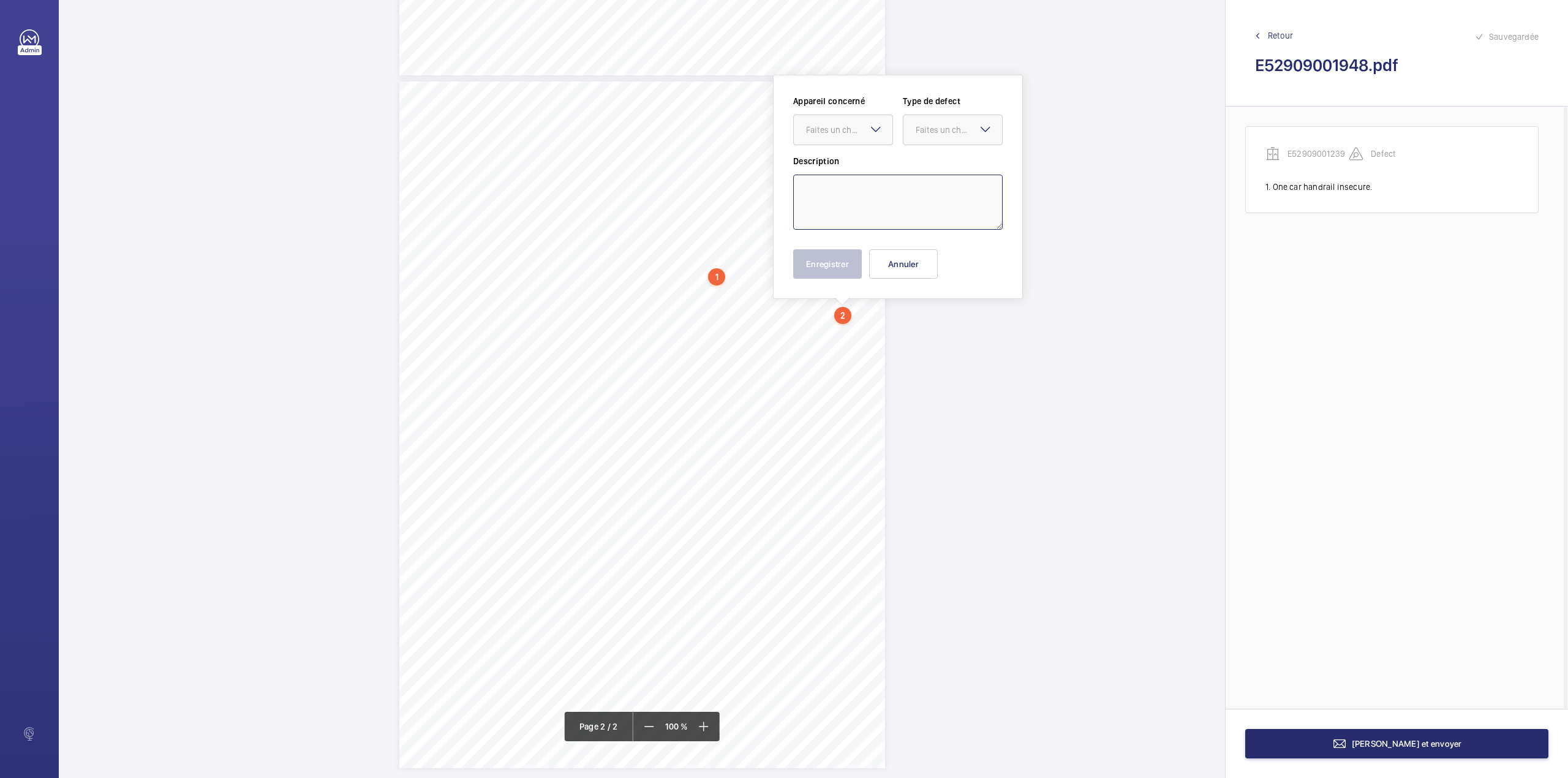
click at [868, 205] on textarea at bounding box center [898, 202] width 210 height 55
click at [851, 138] on div at bounding box center [842, 129] width 99 height 29
click at [851, 175] on div "E52909001239" at bounding box center [842, 167] width 99 height 29
click at [960, 128] on div "Faites un choix" at bounding box center [958, 130] width 86 height 13
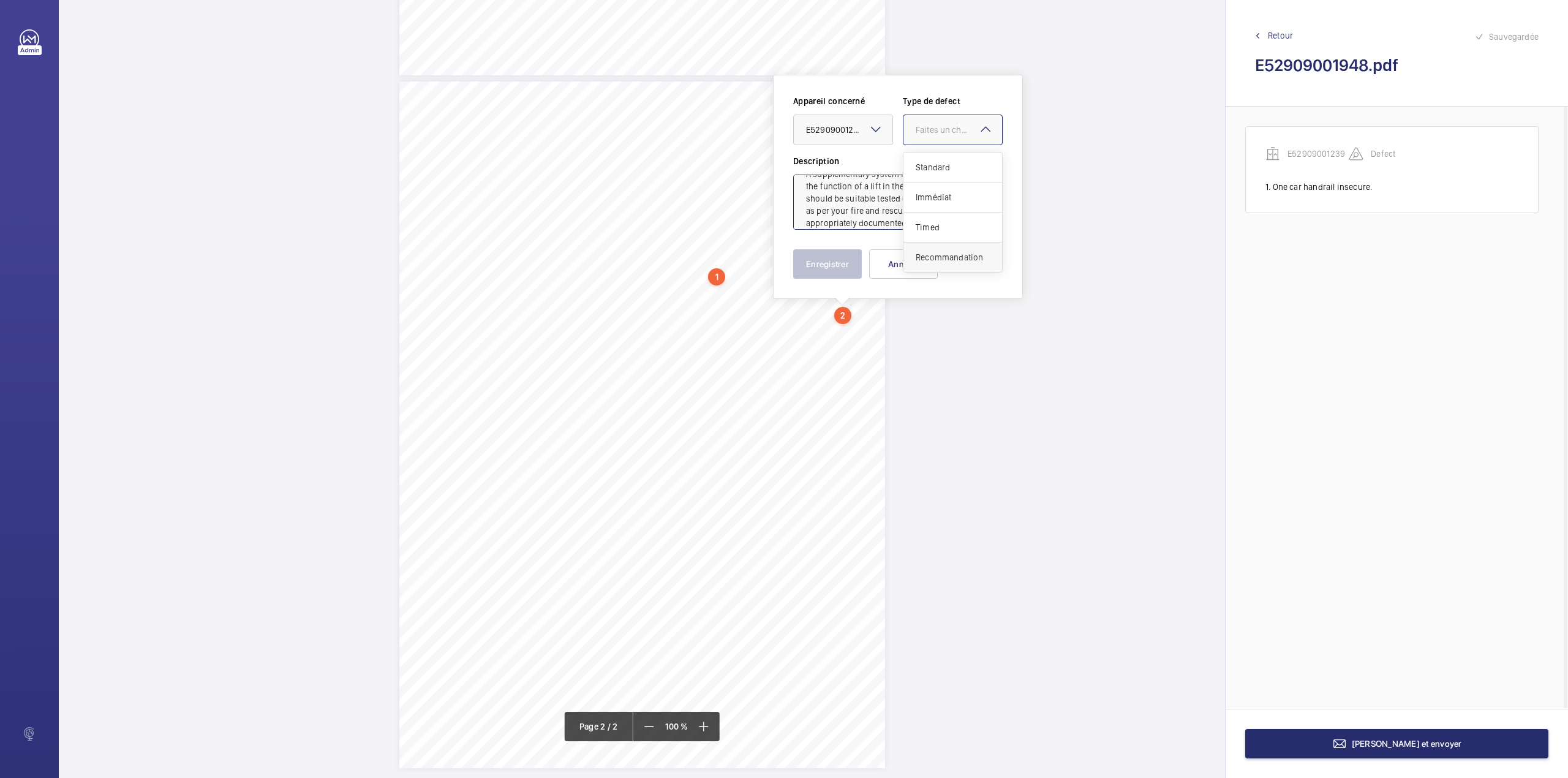
click at [925, 260] on span "Recommandation" at bounding box center [953, 258] width 74 height 13
type textarea "A supplementary system is fitted which controls the function of a lift in the e…"
click at [853, 258] on button "Enregistrer" at bounding box center [828, 264] width 69 height 29
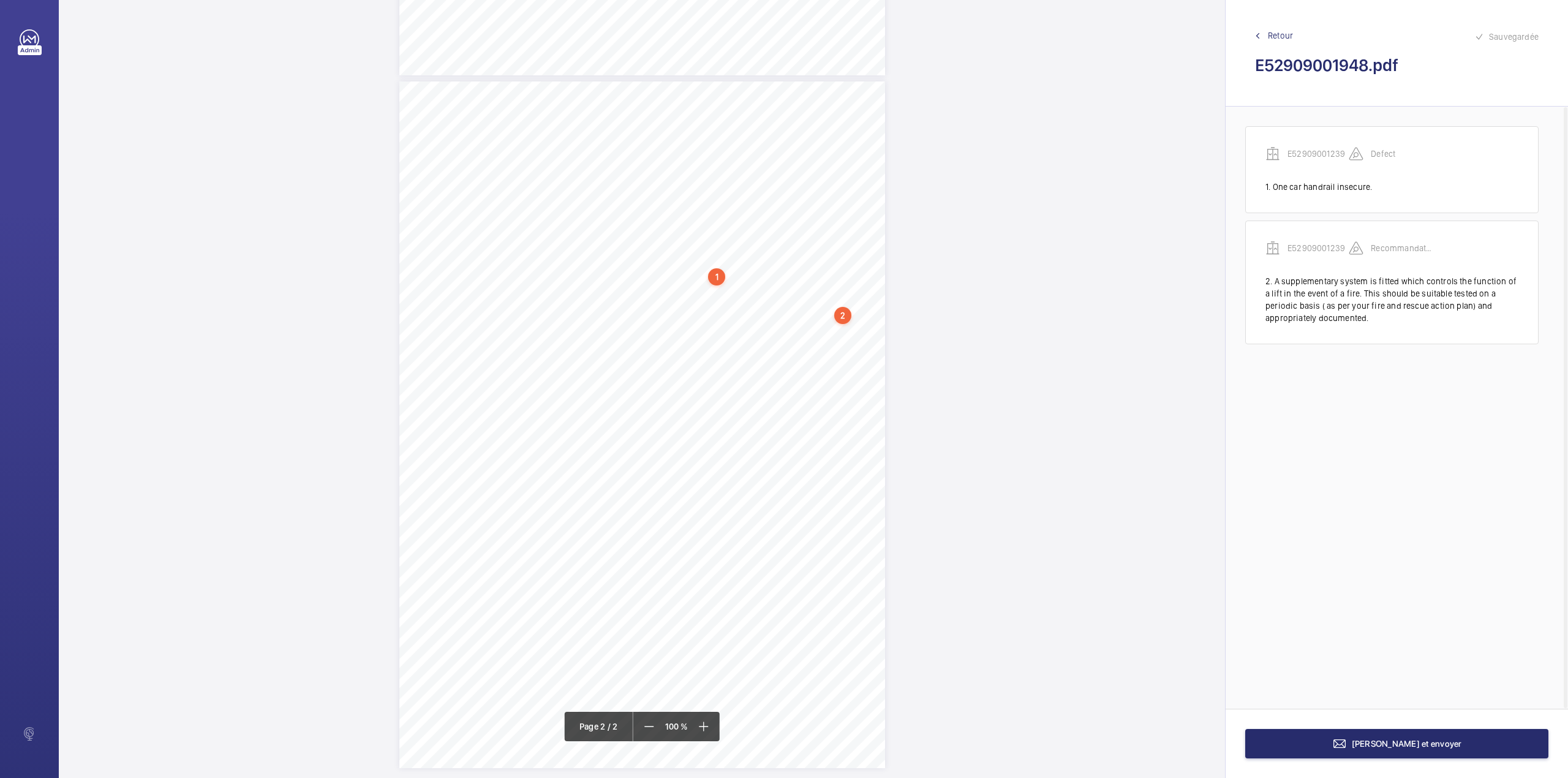
click at [844, 363] on div "Page 2" at bounding box center [641, 424] width 486 height 687
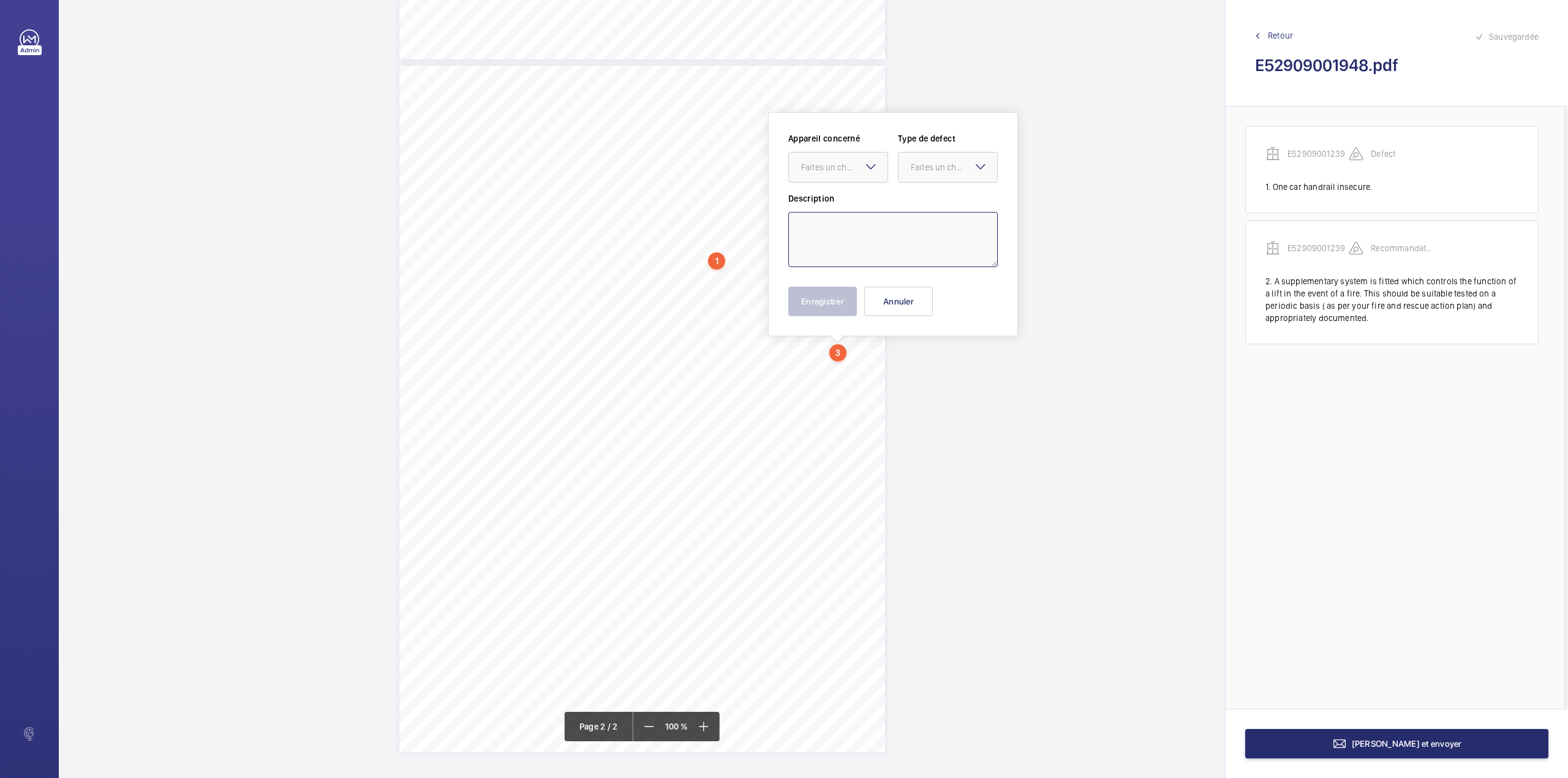
click at [858, 235] on textarea at bounding box center [893, 239] width 210 height 55
click at [863, 158] on div at bounding box center [838, 167] width 99 height 29
click at [863, 204] on span "E52909001239" at bounding box center [838, 204] width 74 height 13
click at [910, 177] on div at bounding box center [947, 167] width 99 height 29
click at [909, 295] on div "Recommandation" at bounding box center [947, 294] width 99 height 29
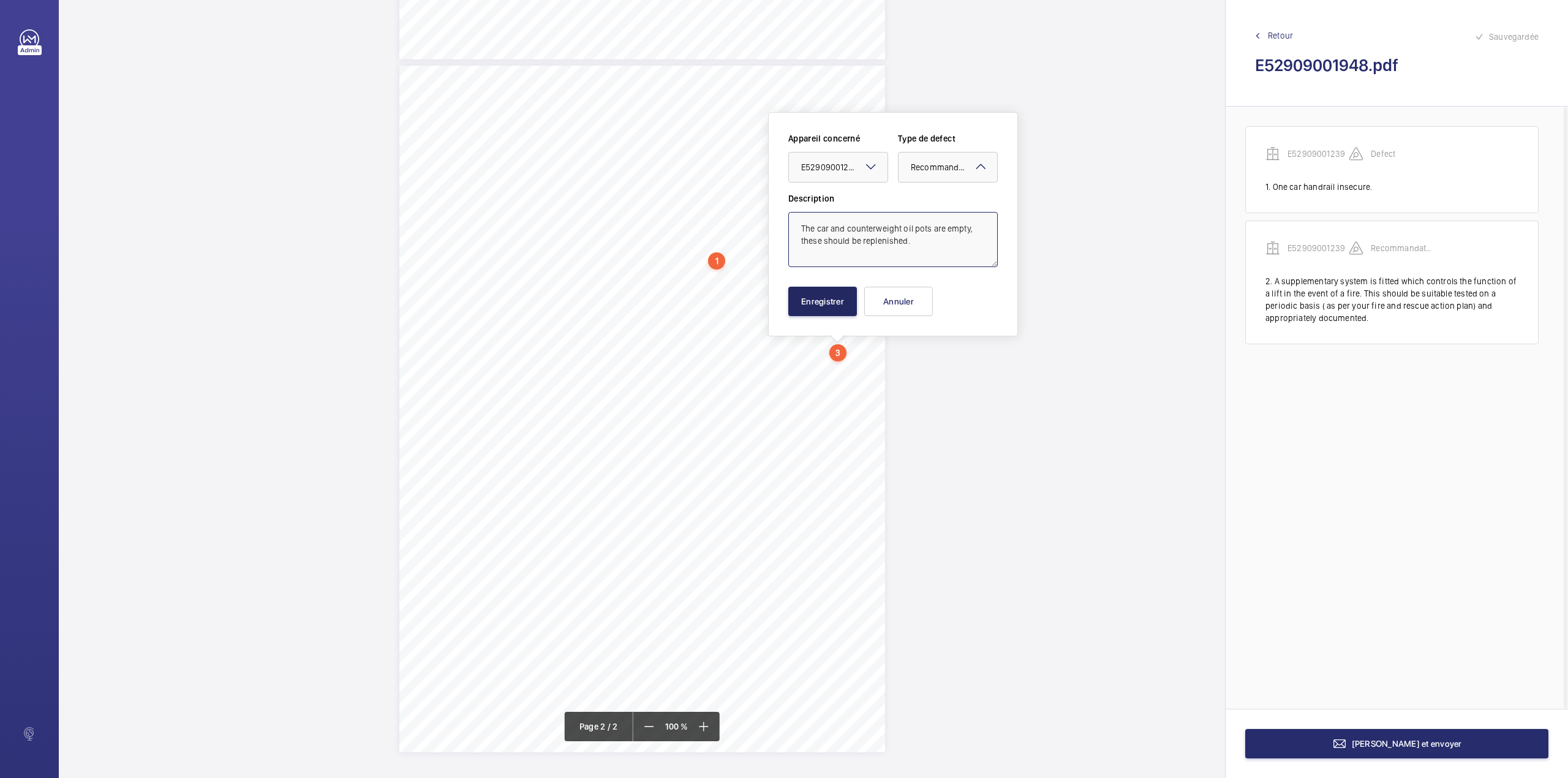
type textarea "The car and counterweight oil pots are empty, these should be replenished."
click at [831, 312] on button "Enregistrer" at bounding box center [822, 301] width 69 height 29
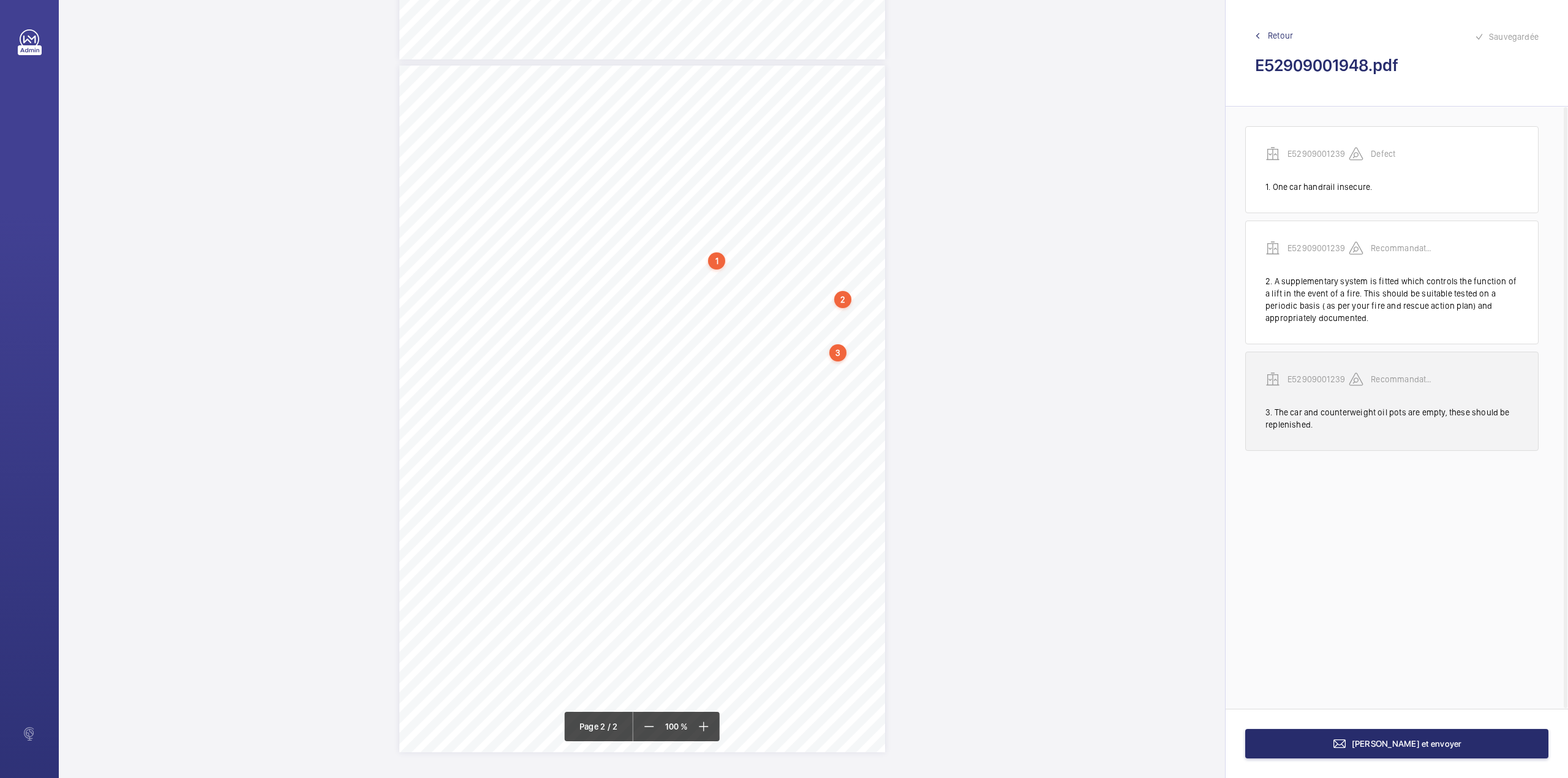
click at [1311, 378] on p "E52909001239" at bounding box center [1318, 379] width 62 height 13
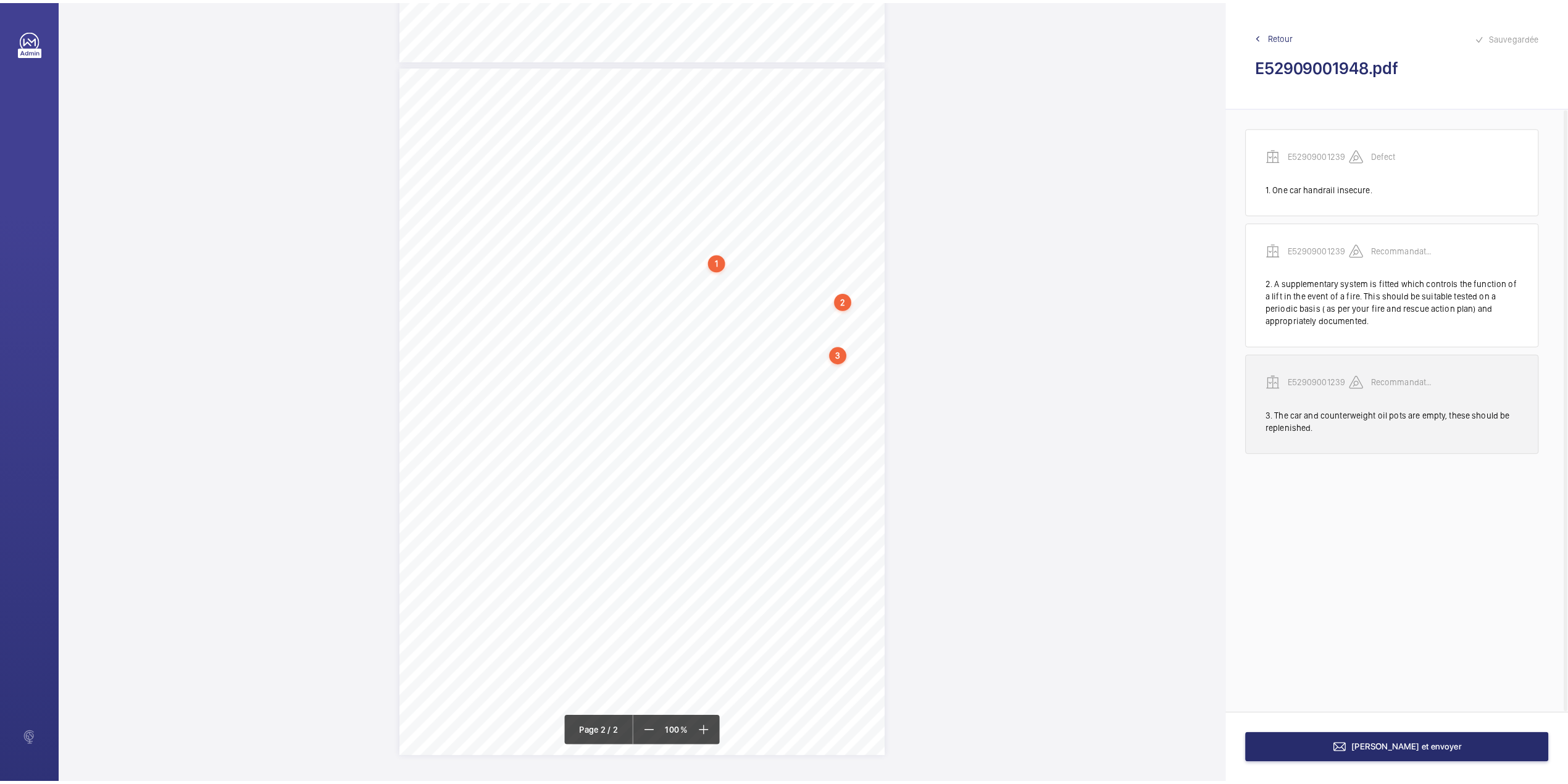
scroll to position [615, 0]
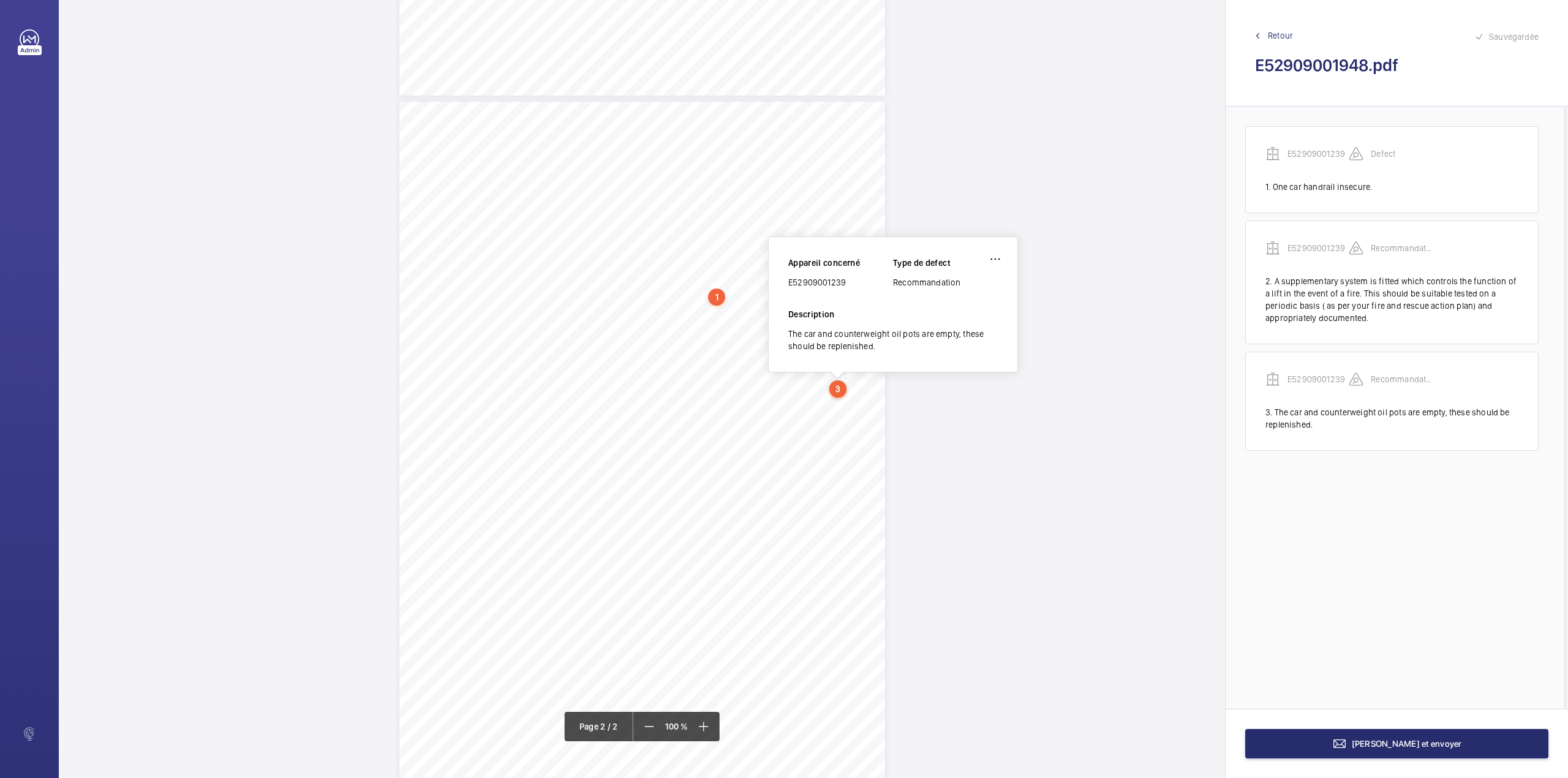
drag, startPoint x: 790, startPoint y: 282, endPoint x: 855, endPoint y: 283, distance: 65.0
click at [855, 283] on div "E52909001239" at bounding box center [841, 282] width 105 height 13
copy div "E52909001239"
click at [1431, 742] on span "[PERSON_NAME] et envoyer" at bounding box center [1407, 743] width 110 height 10
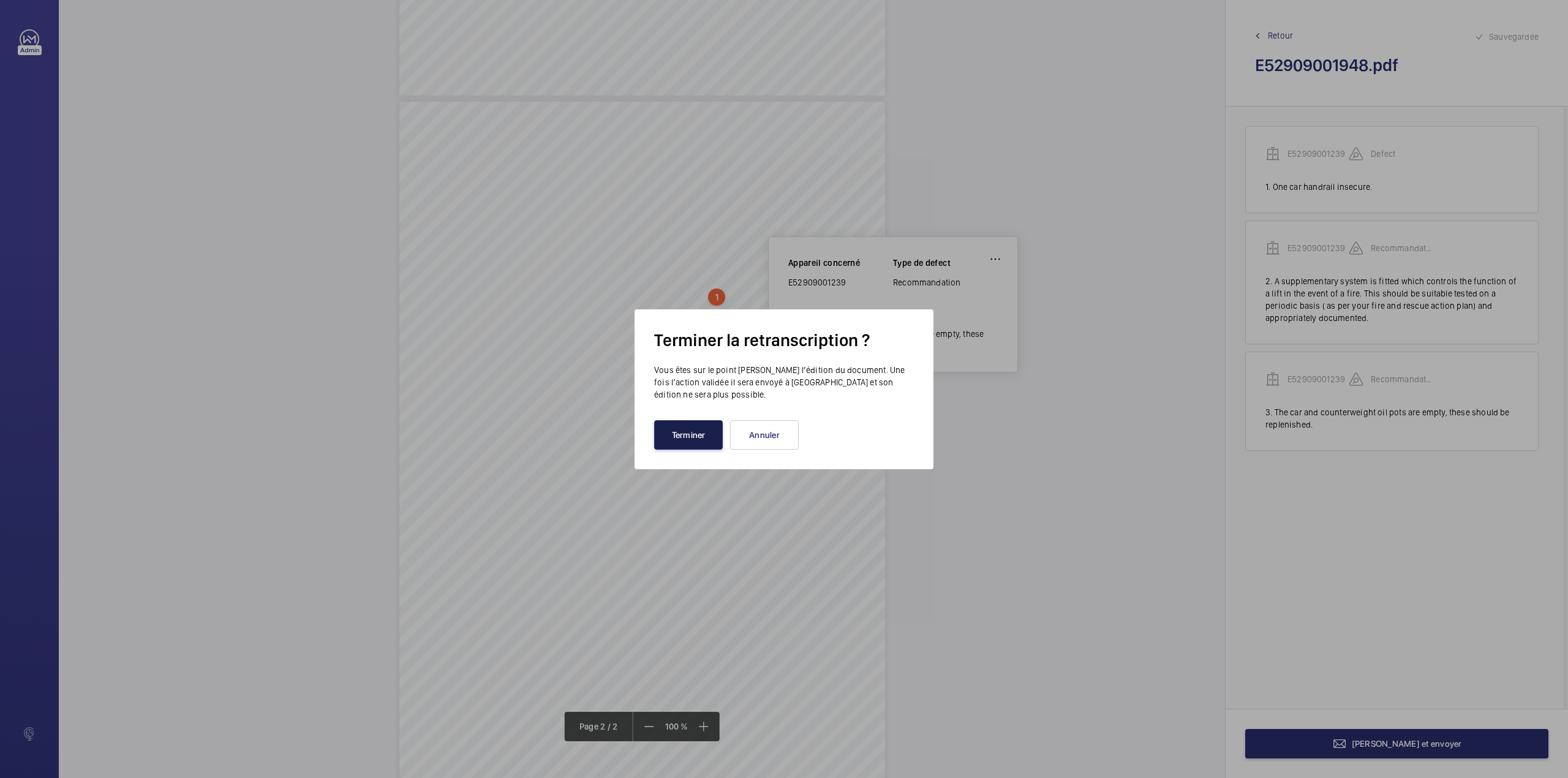
drag, startPoint x: 691, startPoint y: 432, endPoint x: 606, endPoint y: 414, distance: 86.9
click at [689, 432] on button "Terminer" at bounding box center [689, 434] width 69 height 29
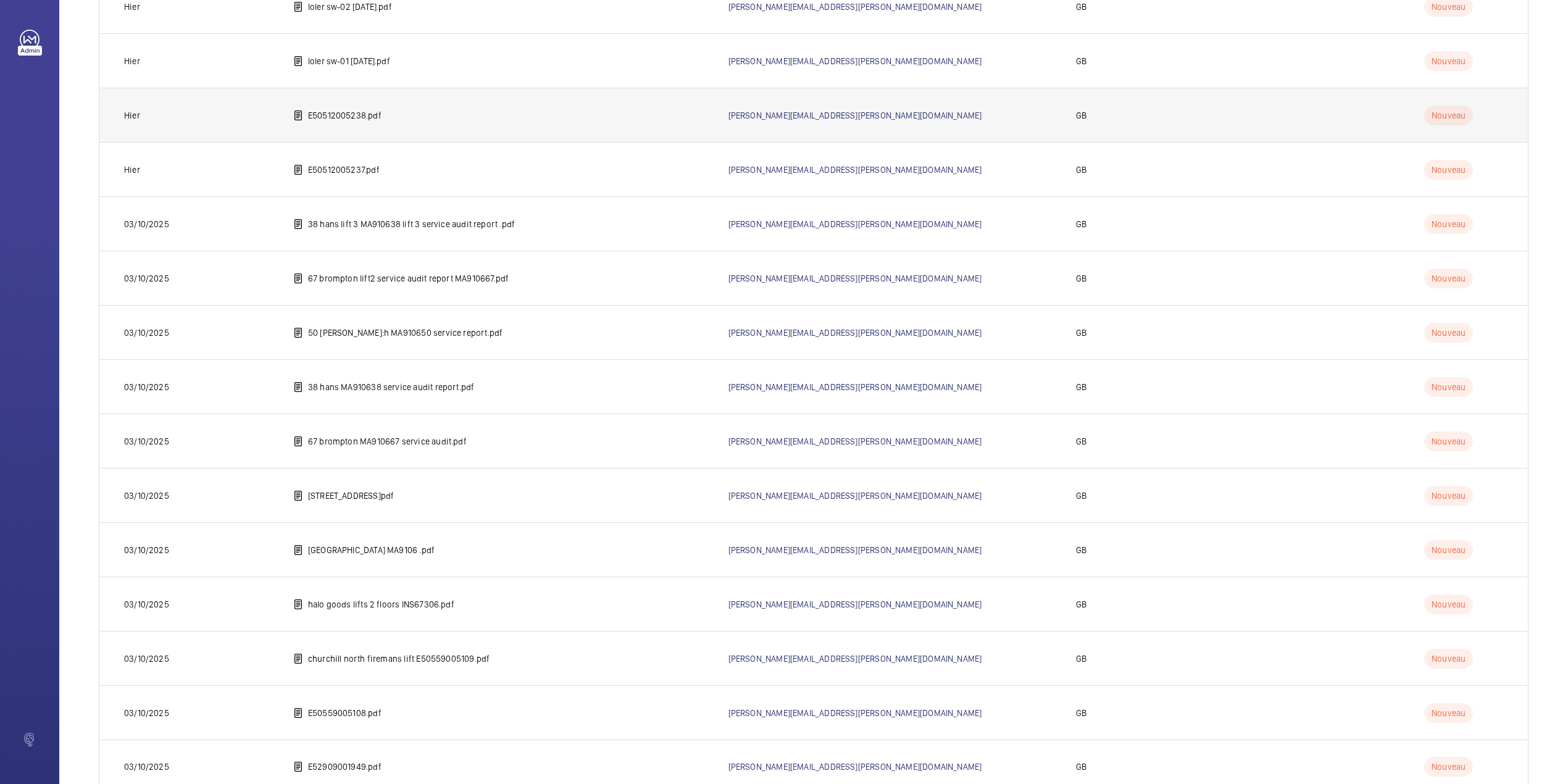
scroll to position [1730, 0]
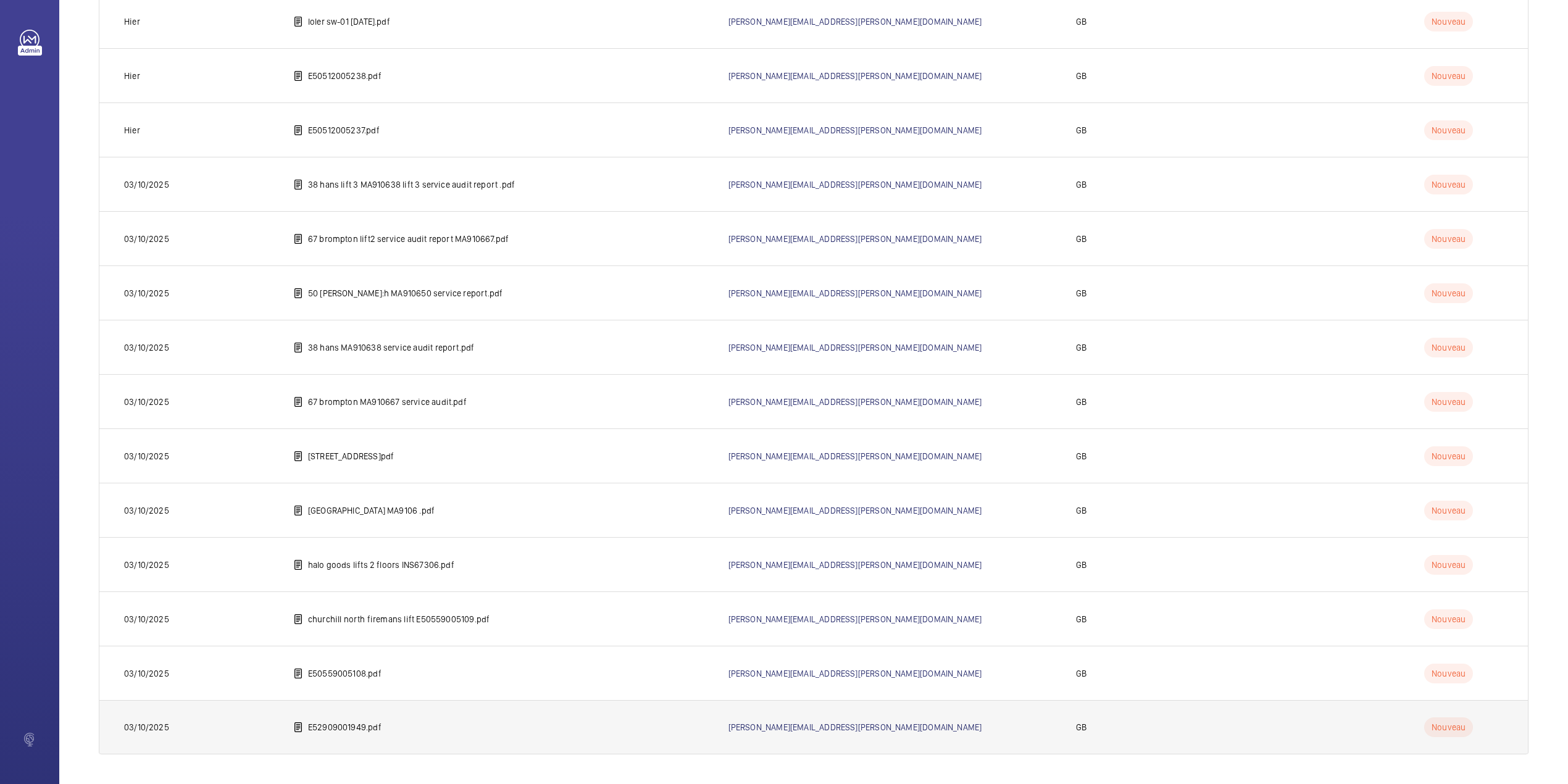
click at [315, 728] on p "E52909001949.pdf" at bounding box center [345, 727] width 74 height 13
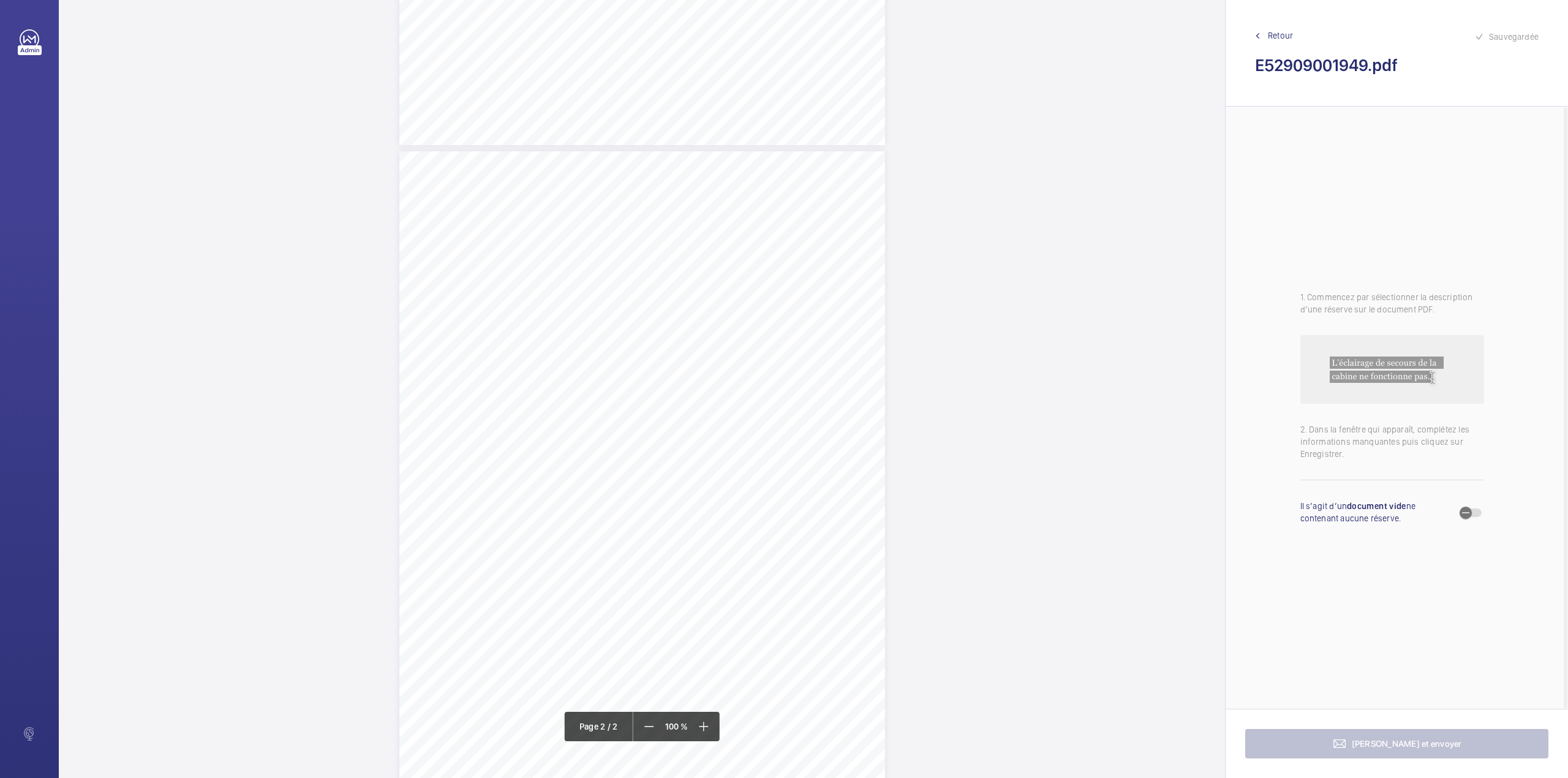
scroll to position [572, 0]
click at [856, 374] on div "Page 2" at bounding box center [641, 484] width 486 height 687
click at [860, 225] on textarea at bounding box center [905, 201] width 210 height 55
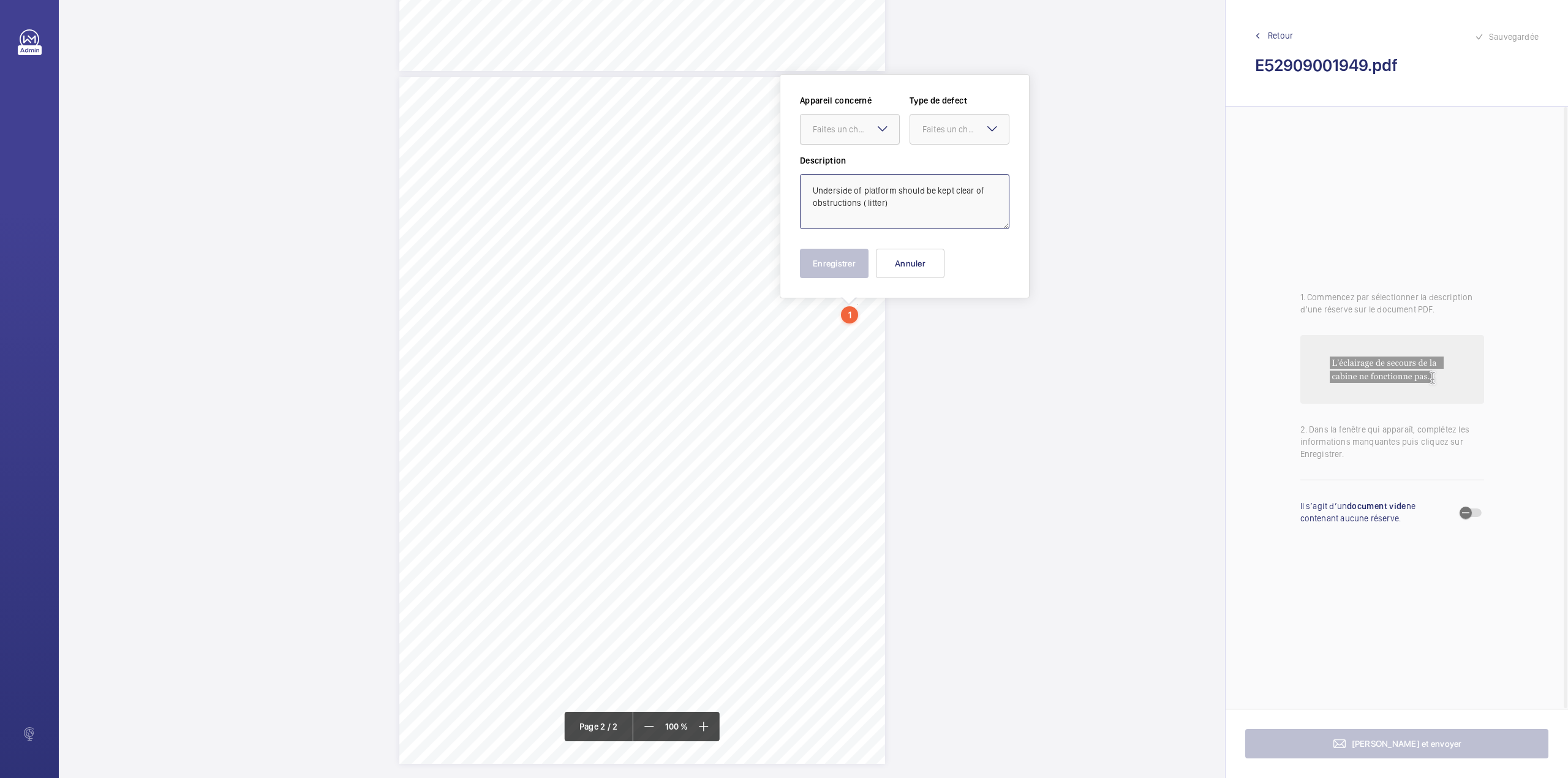
drag, startPoint x: 847, startPoint y: 130, endPoint x: 847, endPoint y: 148, distance: 18.0
click at [847, 136] on div "Faites un choix" at bounding box center [850, 129] width 99 height 13
drag, startPoint x: 847, startPoint y: 166, endPoint x: 930, endPoint y: 131, distance: 90.1
click at [851, 166] on span "E52909001949" at bounding box center [850, 166] width 74 height 13
click at [938, 126] on div "Faites un choix" at bounding box center [965, 129] width 86 height 13
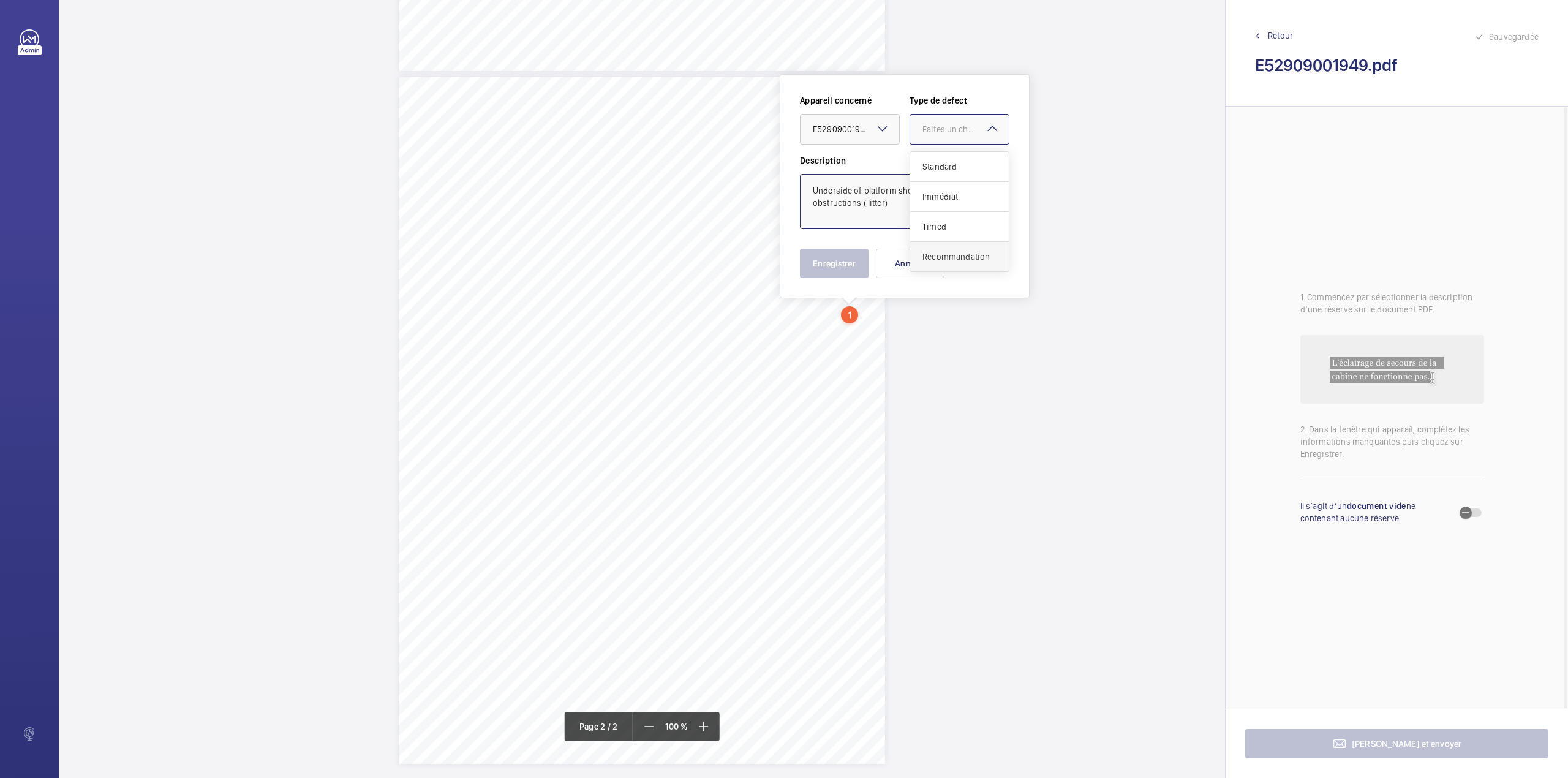
click at [936, 247] on div "Recommandation" at bounding box center [959, 256] width 99 height 29
type textarea "Underside of platform should be kept clear of obstructions ( litter)"
click at [824, 252] on button "Enregistrer" at bounding box center [834, 263] width 69 height 29
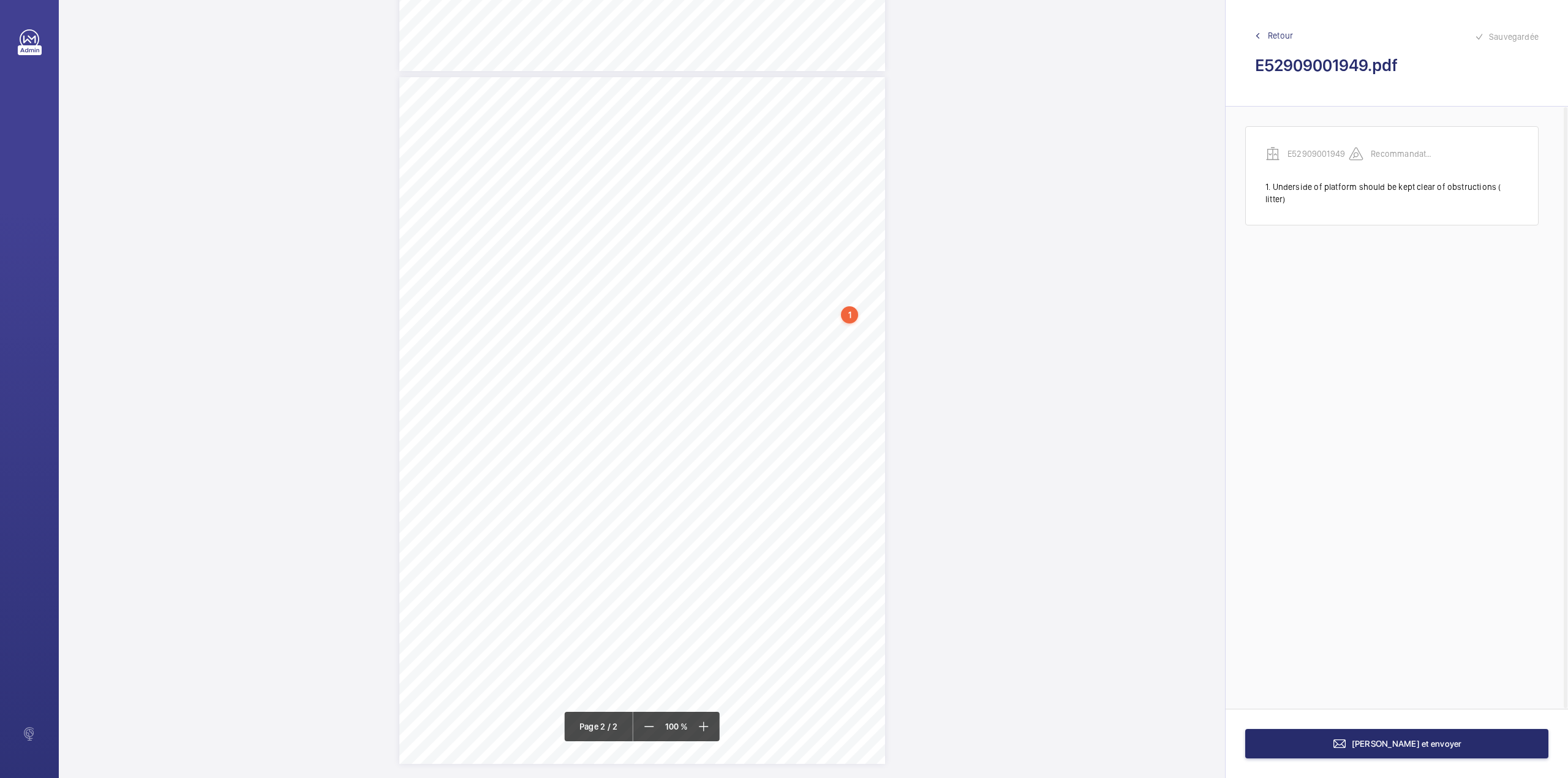
click at [862, 332] on div "Page 2" at bounding box center [641, 420] width 486 height 687
click at [856, 209] on textarea at bounding box center [912, 212] width 210 height 55
type textarea "a"
type textarea "Z"
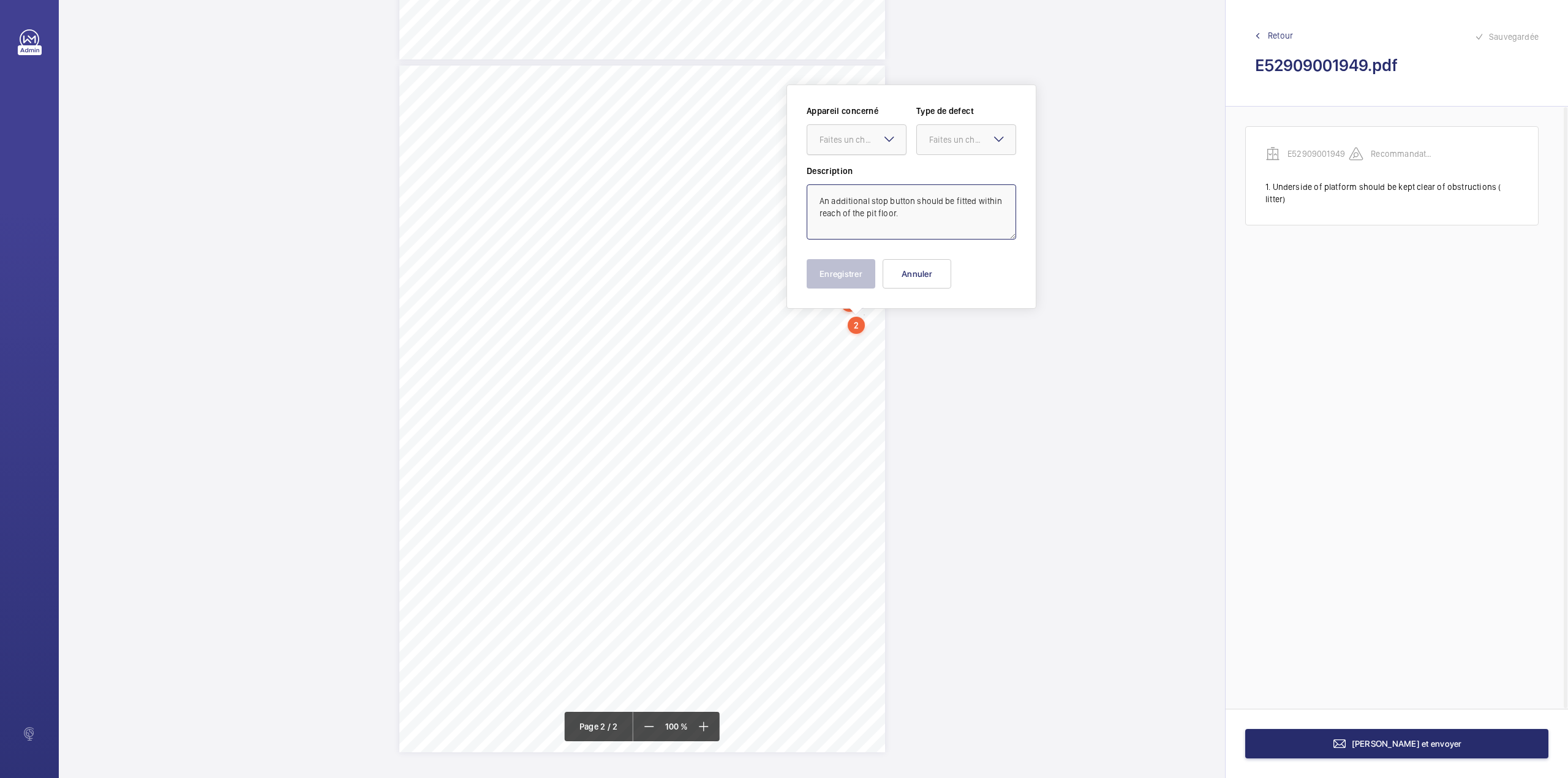
click at [879, 141] on div "Faites un choix" at bounding box center [857, 139] width 100 height 31
drag, startPoint x: 875, startPoint y: 167, endPoint x: 928, endPoint y: 148, distance: 56.3
click at [876, 167] on div "E52909001949" at bounding box center [856, 176] width 99 height 29
click at [955, 134] on div "Faites un choix" at bounding box center [972, 140] width 86 height 13
click at [934, 276] on div "Recommandation" at bounding box center [965, 267] width 99 height 29
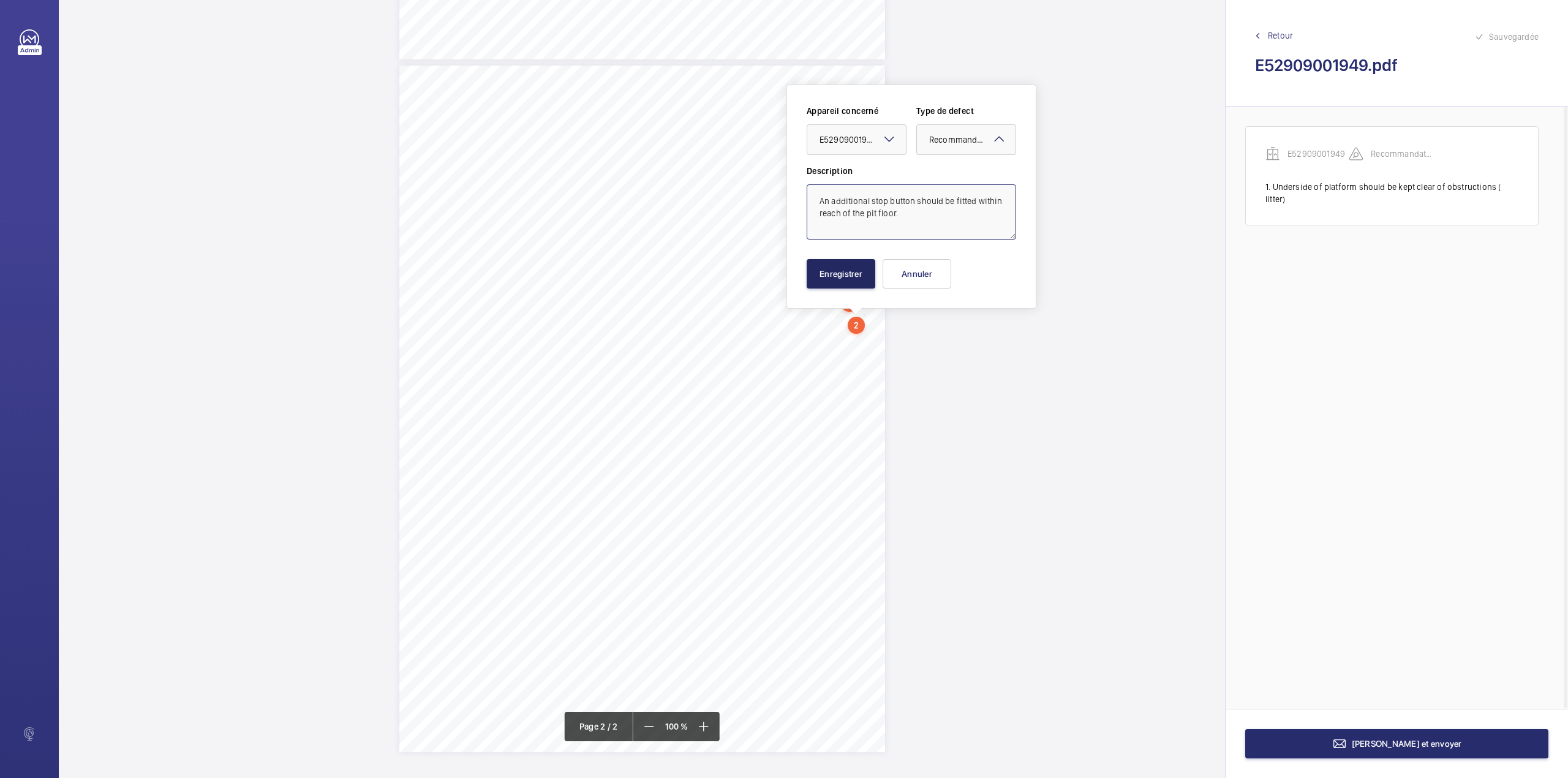
type textarea "An additional stop button should be fitted within reach of the pit floor."
click at [836, 276] on button "Enregistrer" at bounding box center [841, 273] width 69 height 29
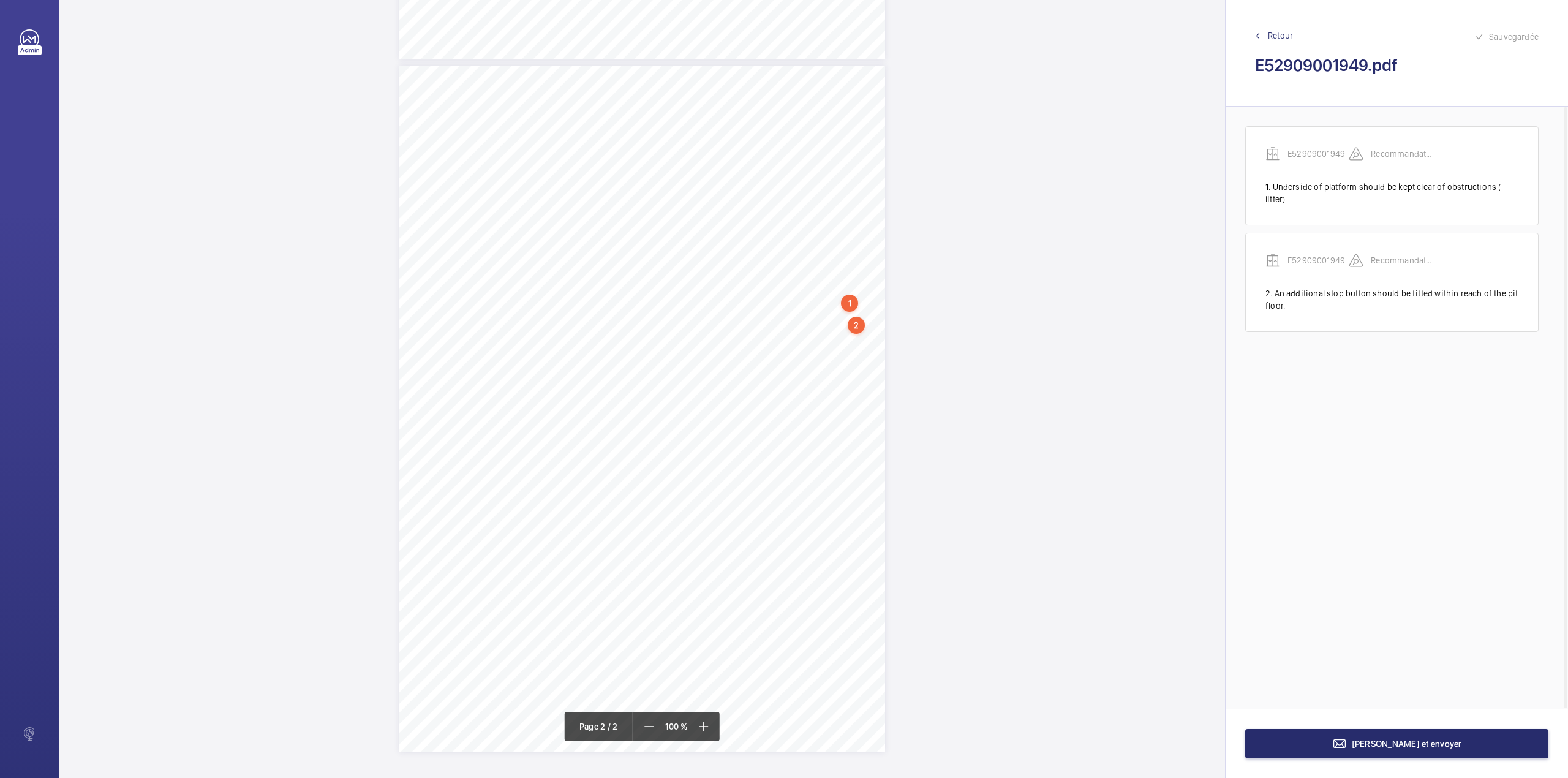
click at [851, 346] on div "Page 2" at bounding box center [641, 408] width 486 height 687
click at [868, 226] on textarea at bounding box center [900, 237] width 210 height 55
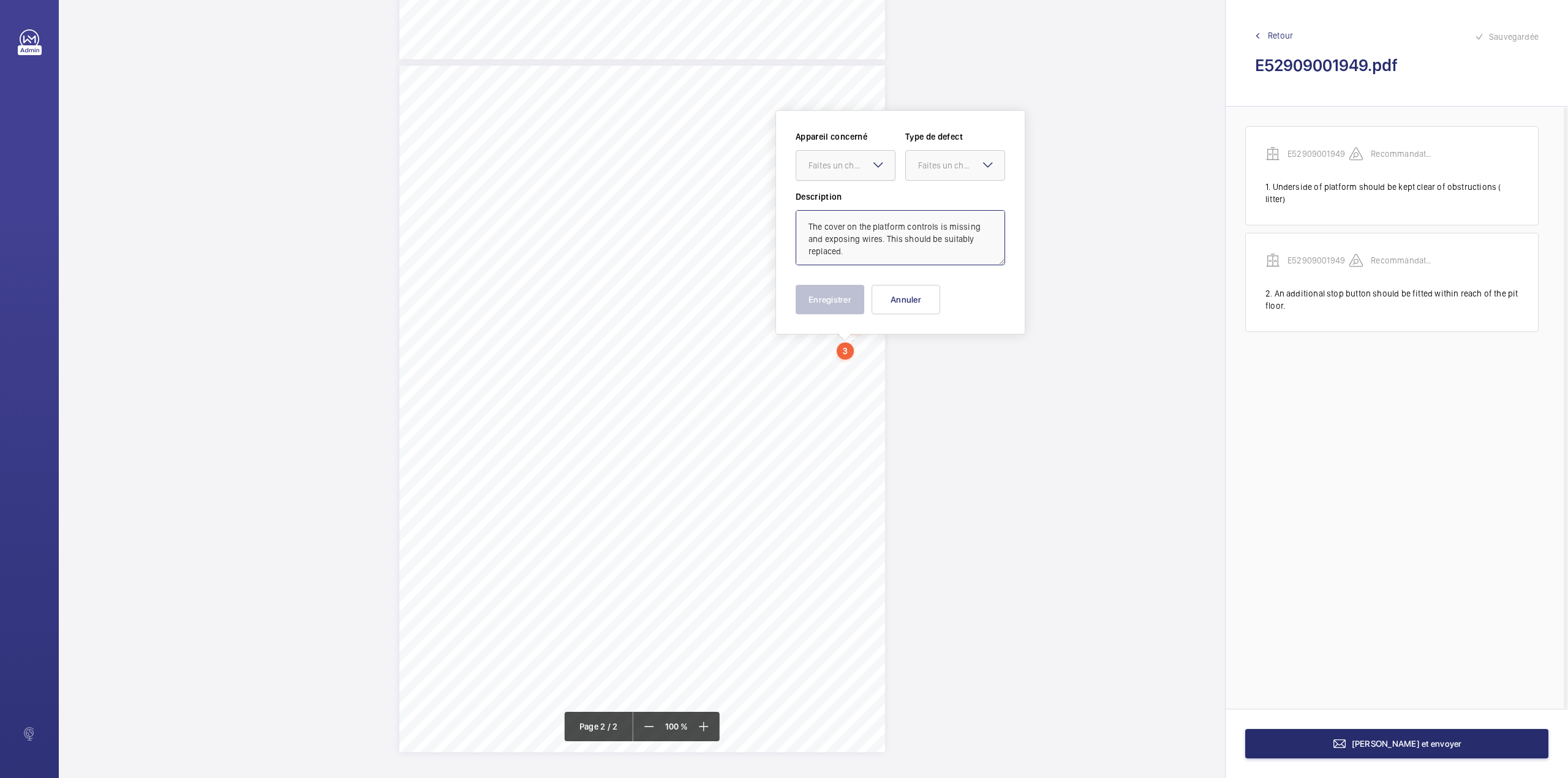
drag, startPoint x: 851, startPoint y: 156, endPoint x: 847, endPoint y: 185, distance: 29.3
click at [849, 159] on div "Faites un choix" at bounding box center [845, 166] width 99 height 13
click at [848, 196] on div "E52909001949" at bounding box center [845, 203] width 99 height 29
click at [944, 159] on div "Faites un choix" at bounding box center [961, 166] width 86 height 13
click at [939, 288] on span "Recommandation" at bounding box center [955, 293] width 74 height 13
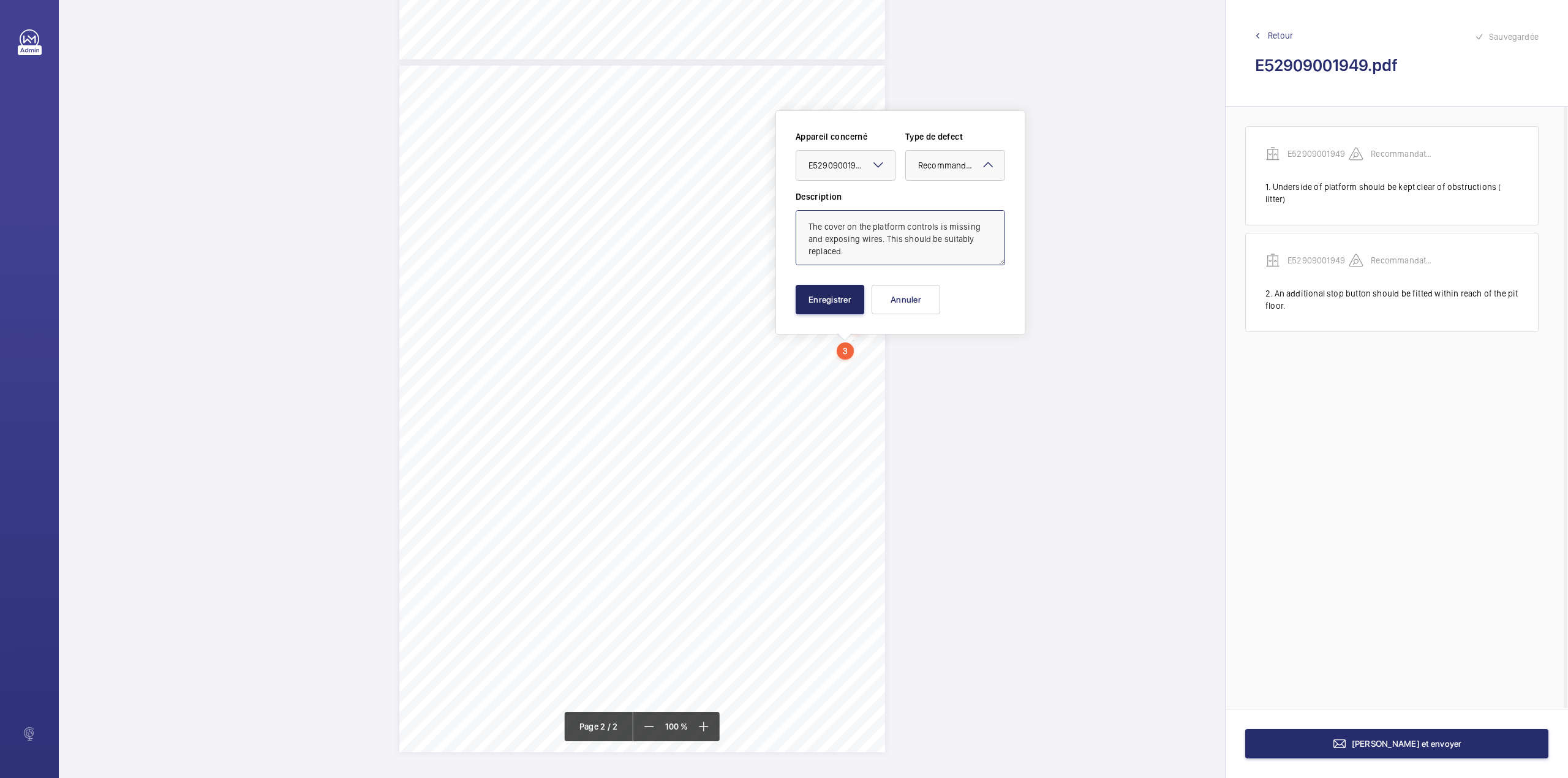
type textarea "The cover on the platform controls is missing and exposing wires. This should b…"
click at [863, 307] on button "Enregistrer" at bounding box center [830, 299] width 69 height 29
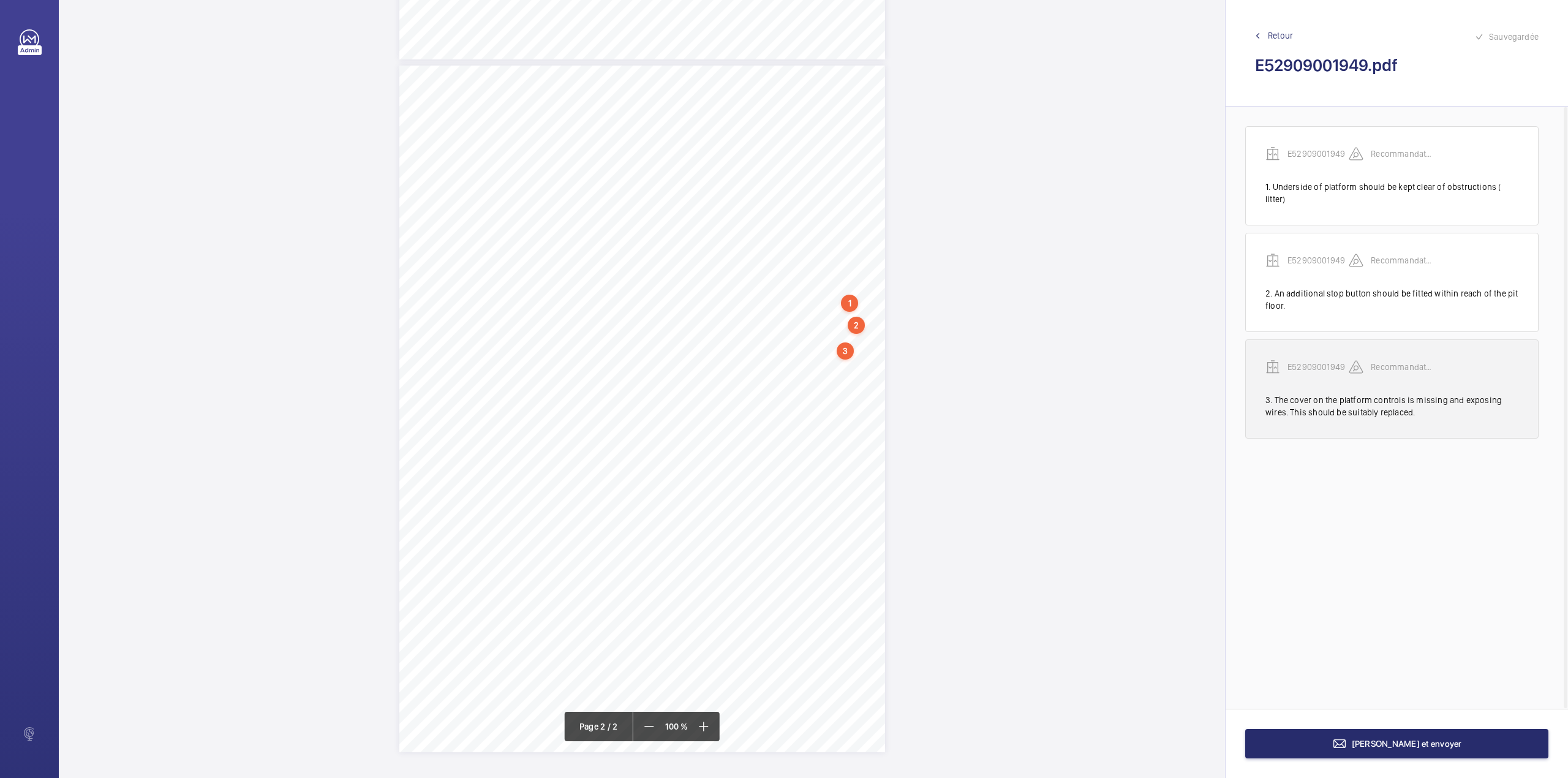
click at [1316, 344] on wm-front-transcription-audit-report-line "E52909001949 Recommandation 3. The cover on the platform controls is missing an…" at bounding box center [1392, 389] width 293 height 100
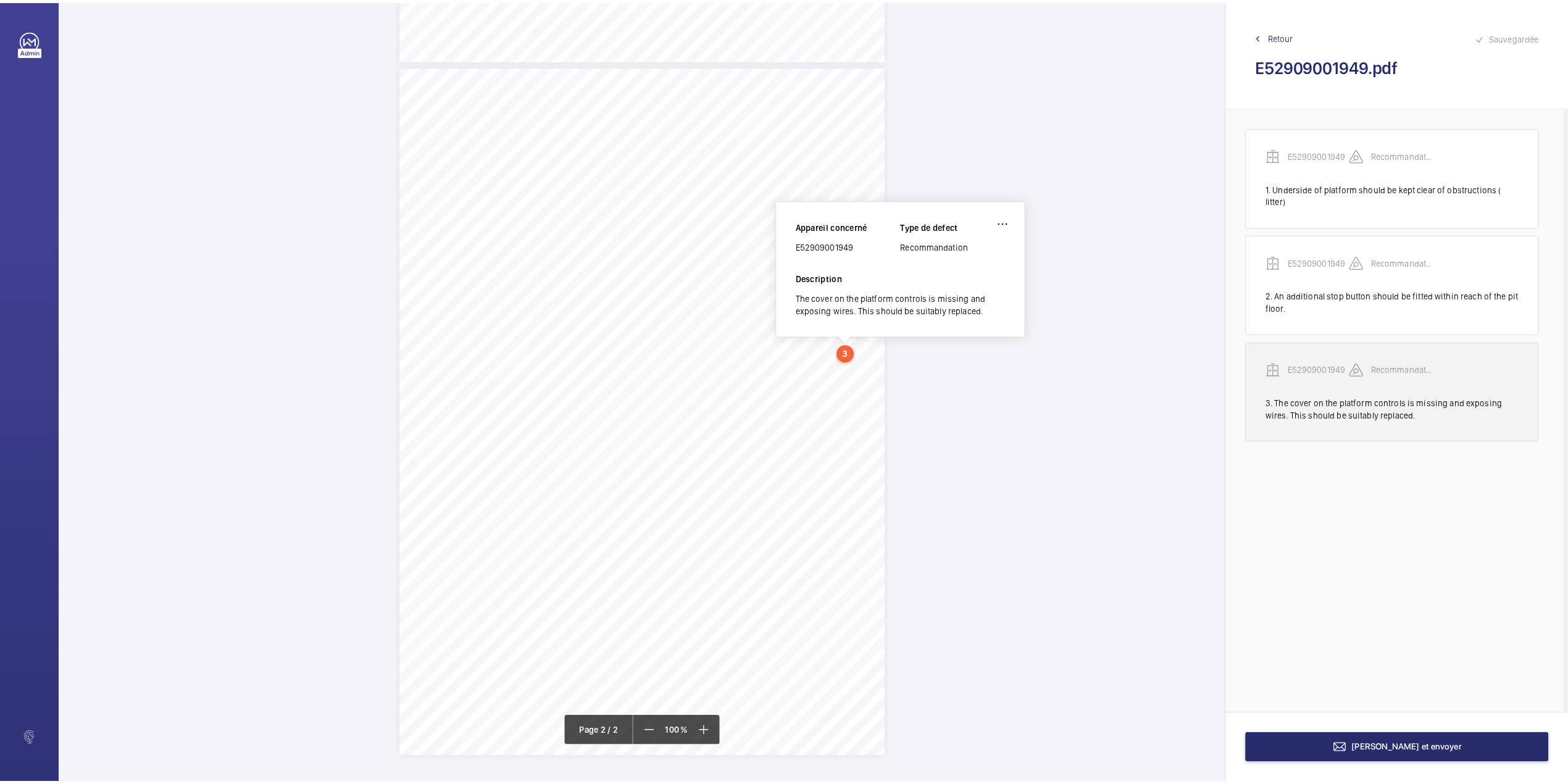
scroll to position [613, 0]
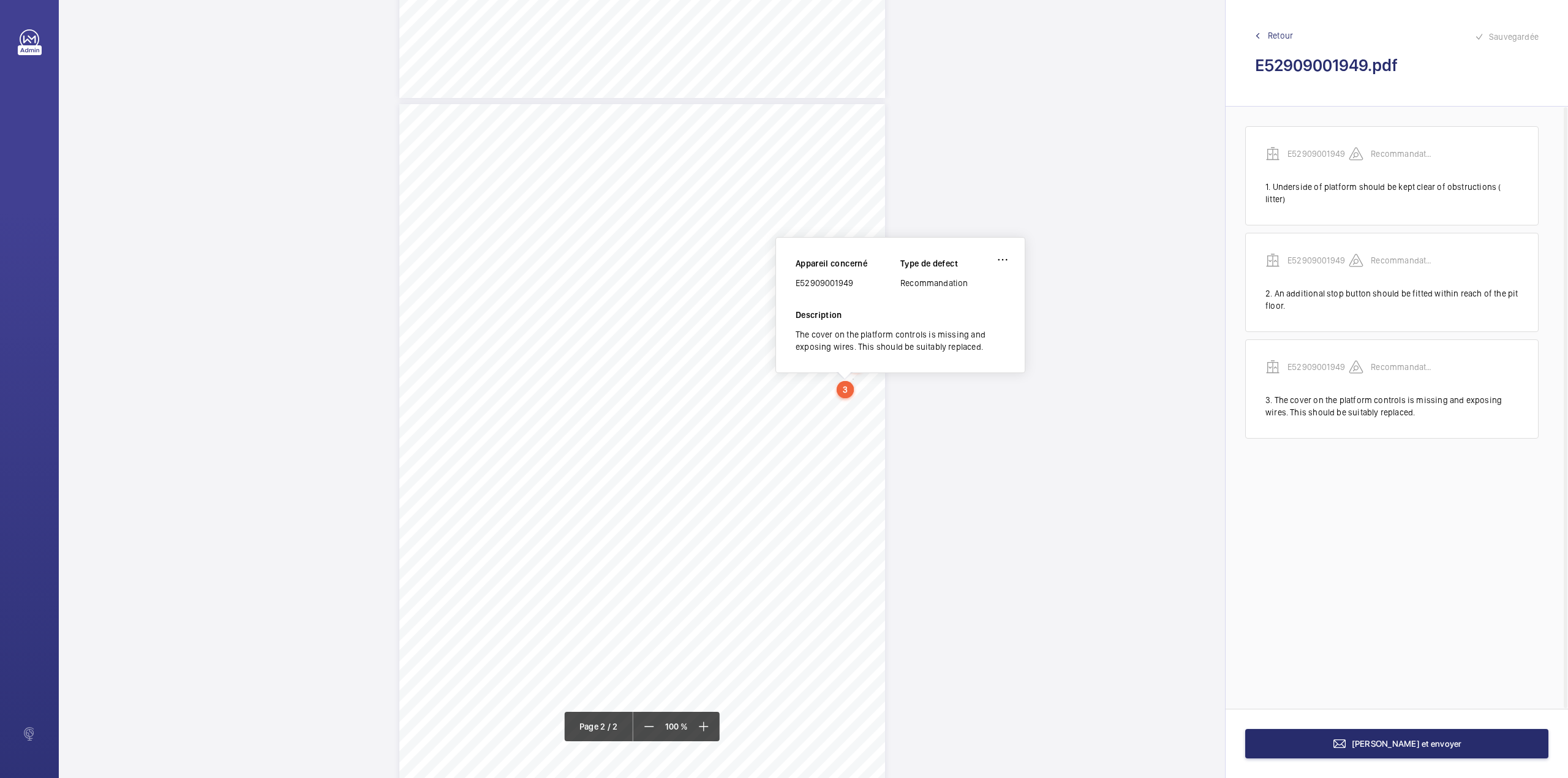
drag, startPoint x: 797, startPoint y: 281, endPoint x: 859, endPoint y: 287, distance: 62.3
click at [859, 287] on div "E52909001949" at bounding box center [848, 283] width 105 height 13
copy div "E52909001949"
click at [1380, 736] on button "[PERSON_NAME] et envoyer" at bounding box center [1396, 744] width 303 height 29
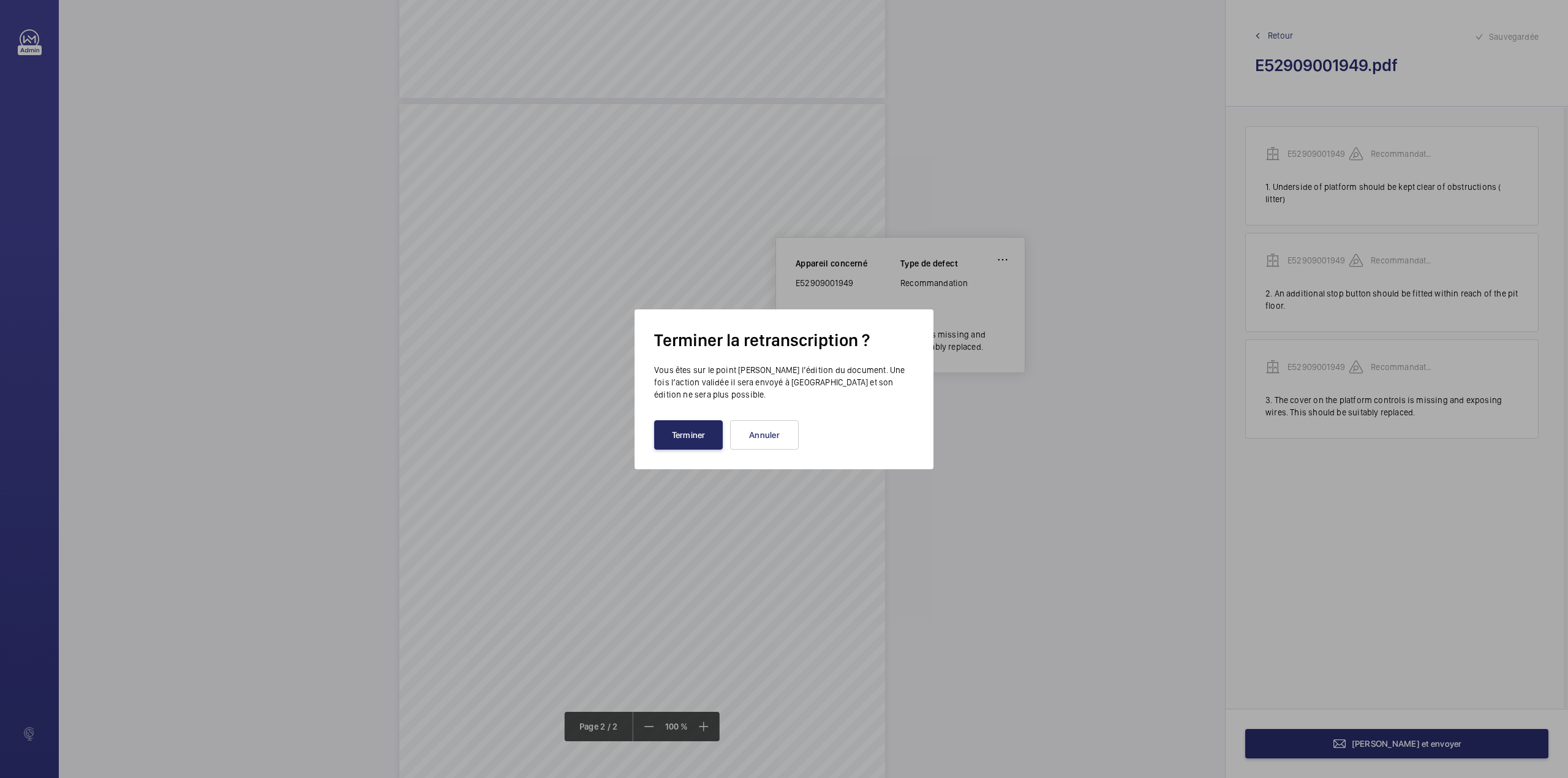
click at [700, 444] on button "Terminer" at bounding box center [689, 434] width 69 height 29
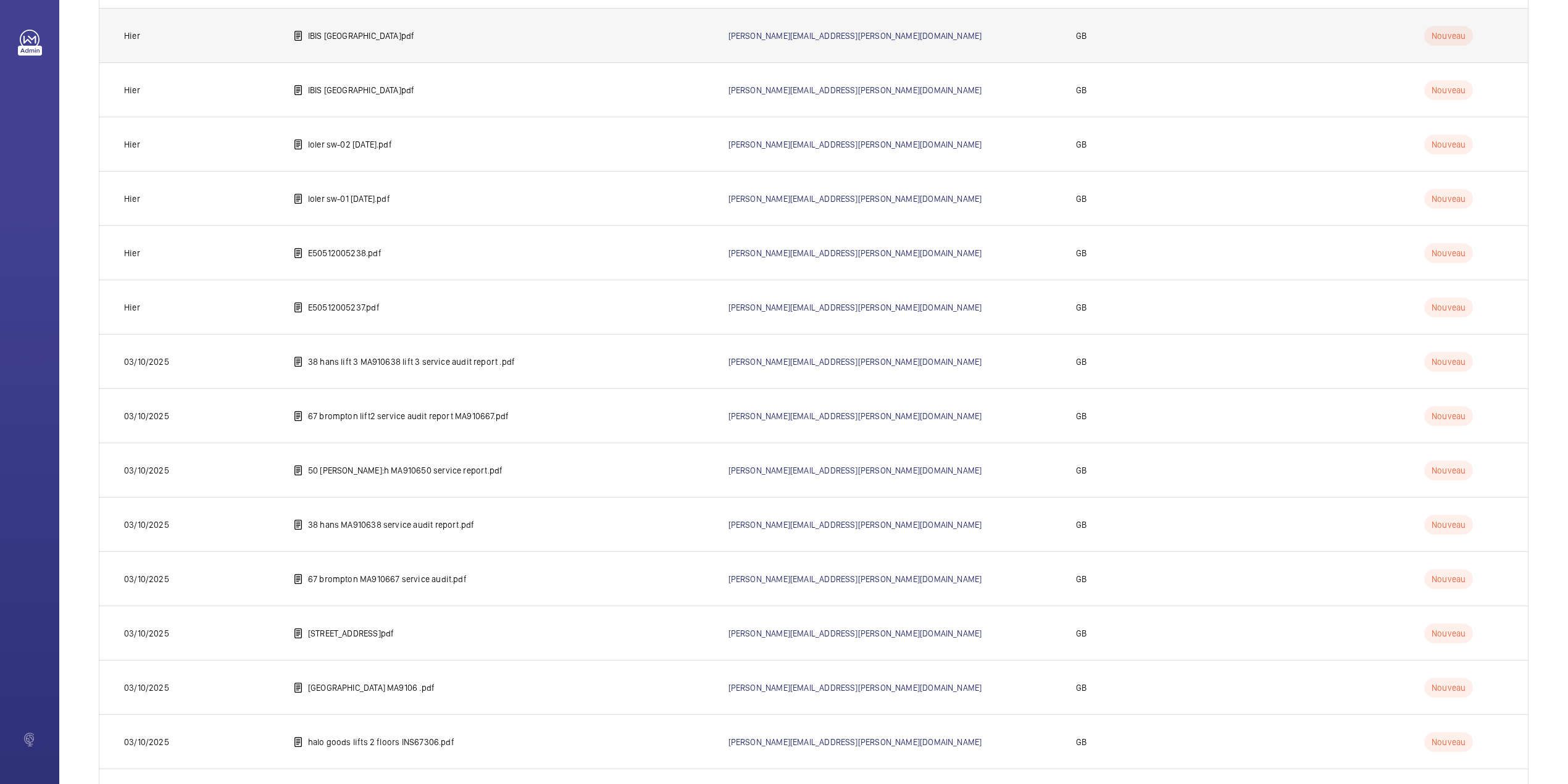
scroll to position [1676, 0]
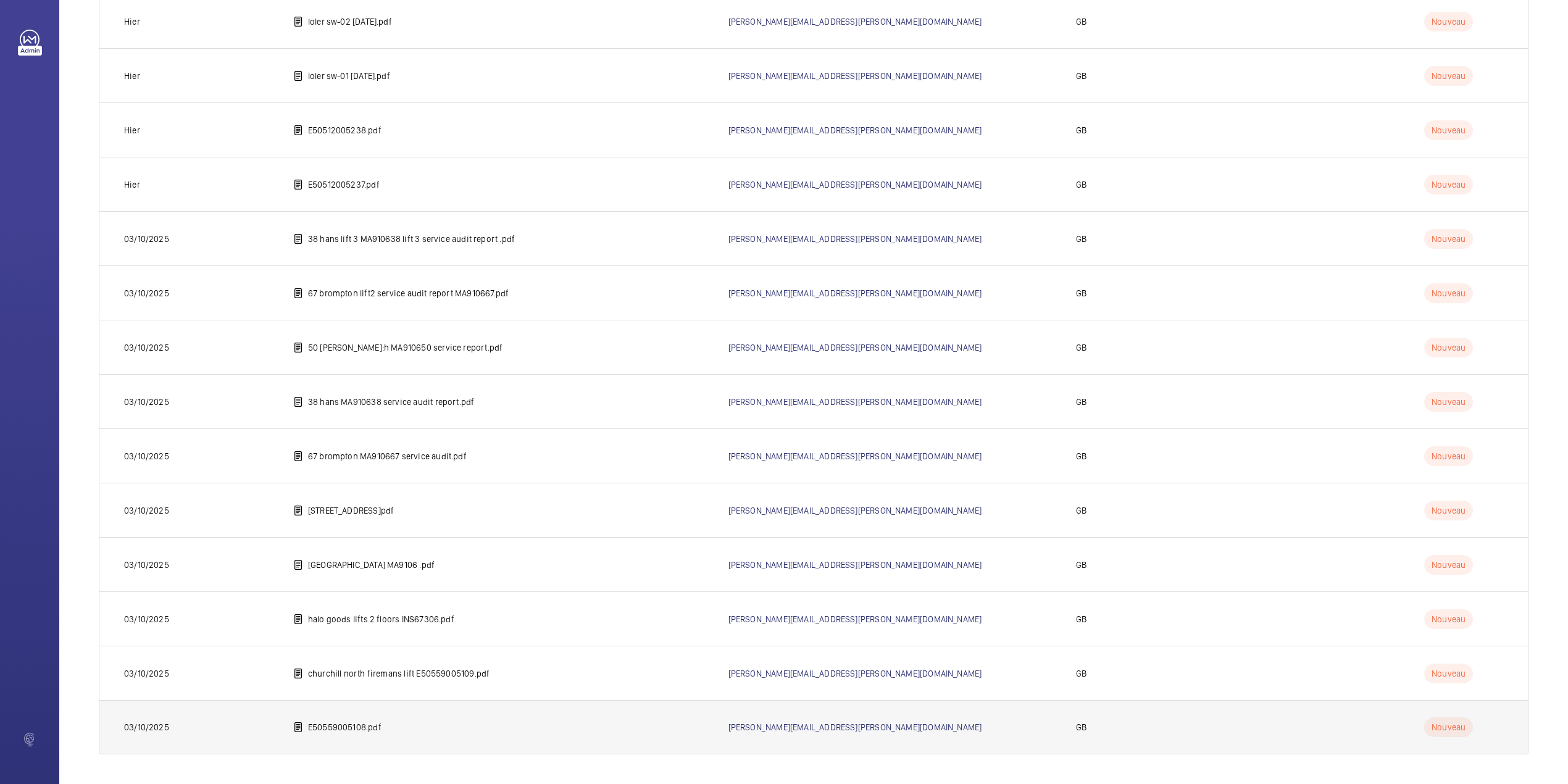
click at [348, 722] on p "E50559005108.pdf" at bounding box center [345, 727] width 74 height 13
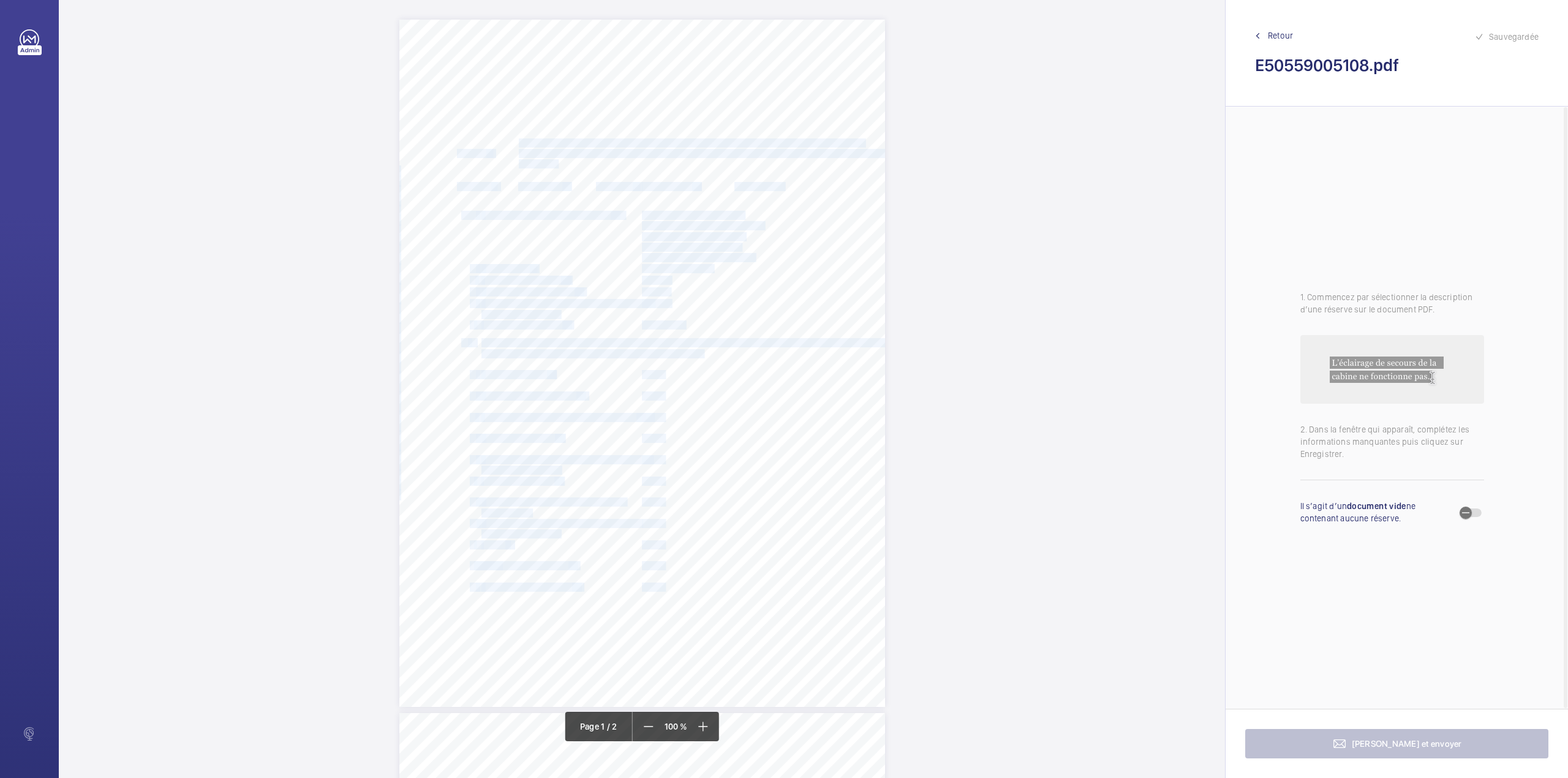
drag, startPoint x: 518, startPoint y: 143, endPoint x: 761, endPoint y: 143, distance: 243.0
click at [761, 143] on div "Lift Report Lifting Operations & Lifting Equipment Regulation 1998 Provision & …" at bounding box center [641, 364] width 486 height 688
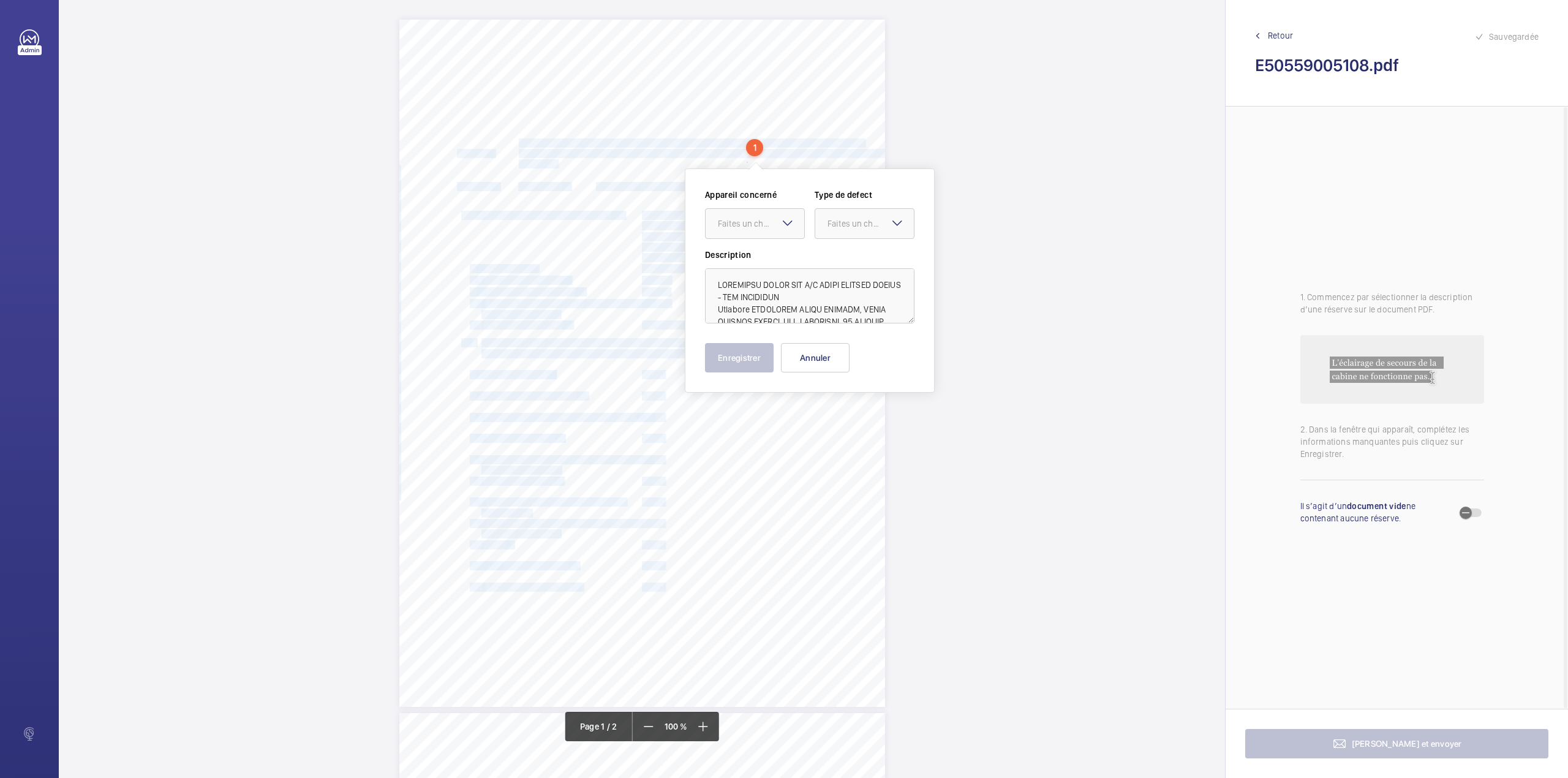
click at [704, 157] on span "[PERSON_NAME] GROUP LIMITED, [GEOGRAPHIC_DATA], THE [PERSON_NAME], [STREET_ADDR…" at bounding box center [700, 153] width 364 height 8
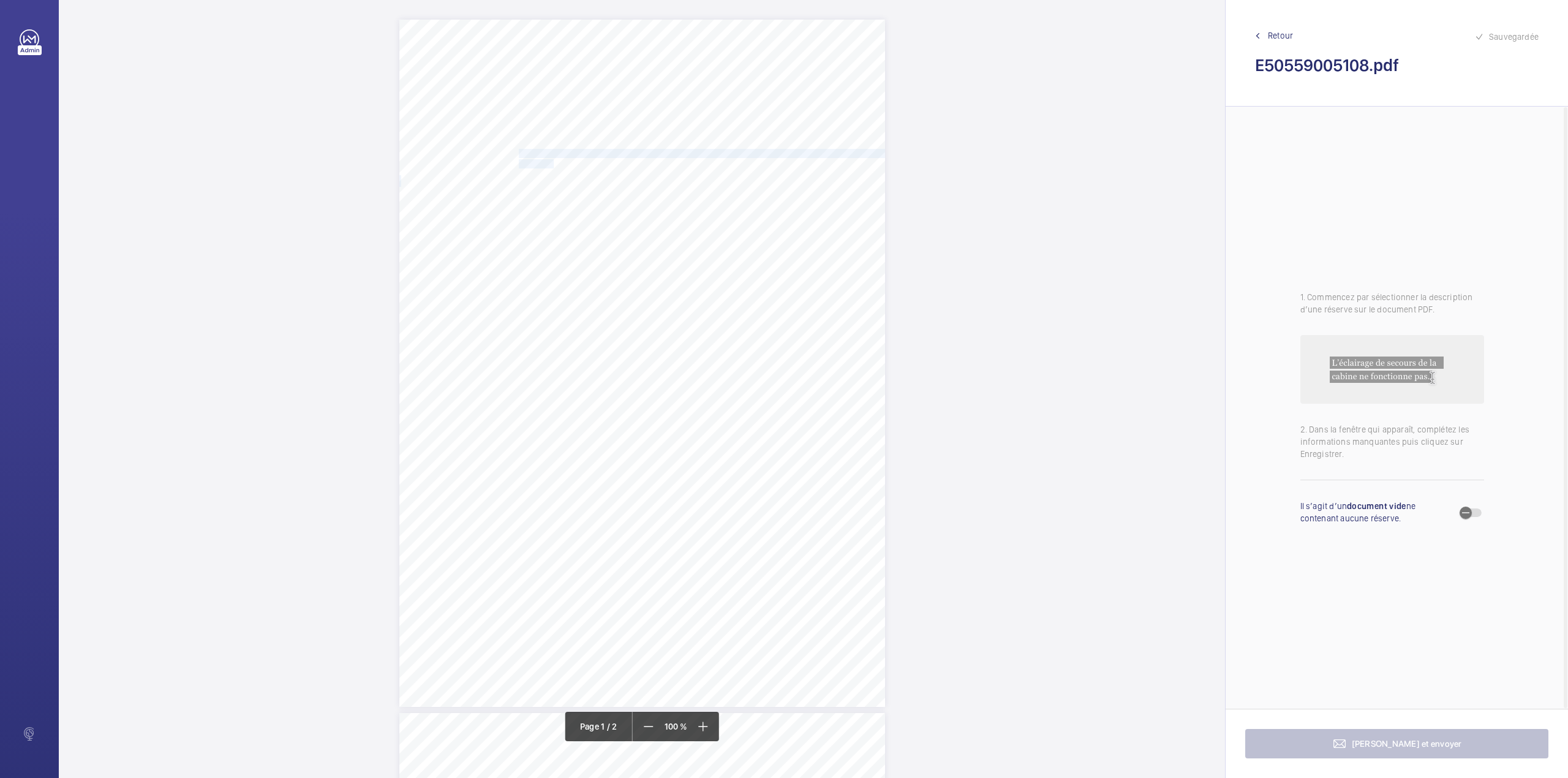
drag, startPoint x: 517, startPoint y: 155, endPoint x: 547, endPoint y: 160, distance: 30.4
click at [547, 160] on div "Lift Report Lifting Operations & Lifting Equipment Regulation 1998 Provision & …" at bounding box center [641, 364] width 486 height 688
copy div "[PERSON_NAME] GROUP LIMITED, [GEOGRAPHIC_DATA], THE [PERSON_NAME], [STREET_ADDR…"
click at [880, 529] on div "Lift Report Lifting Operations & Lifting Equipment Regulation 1998 Provision & …" at bounding box center [641, 364] width 486 height 688
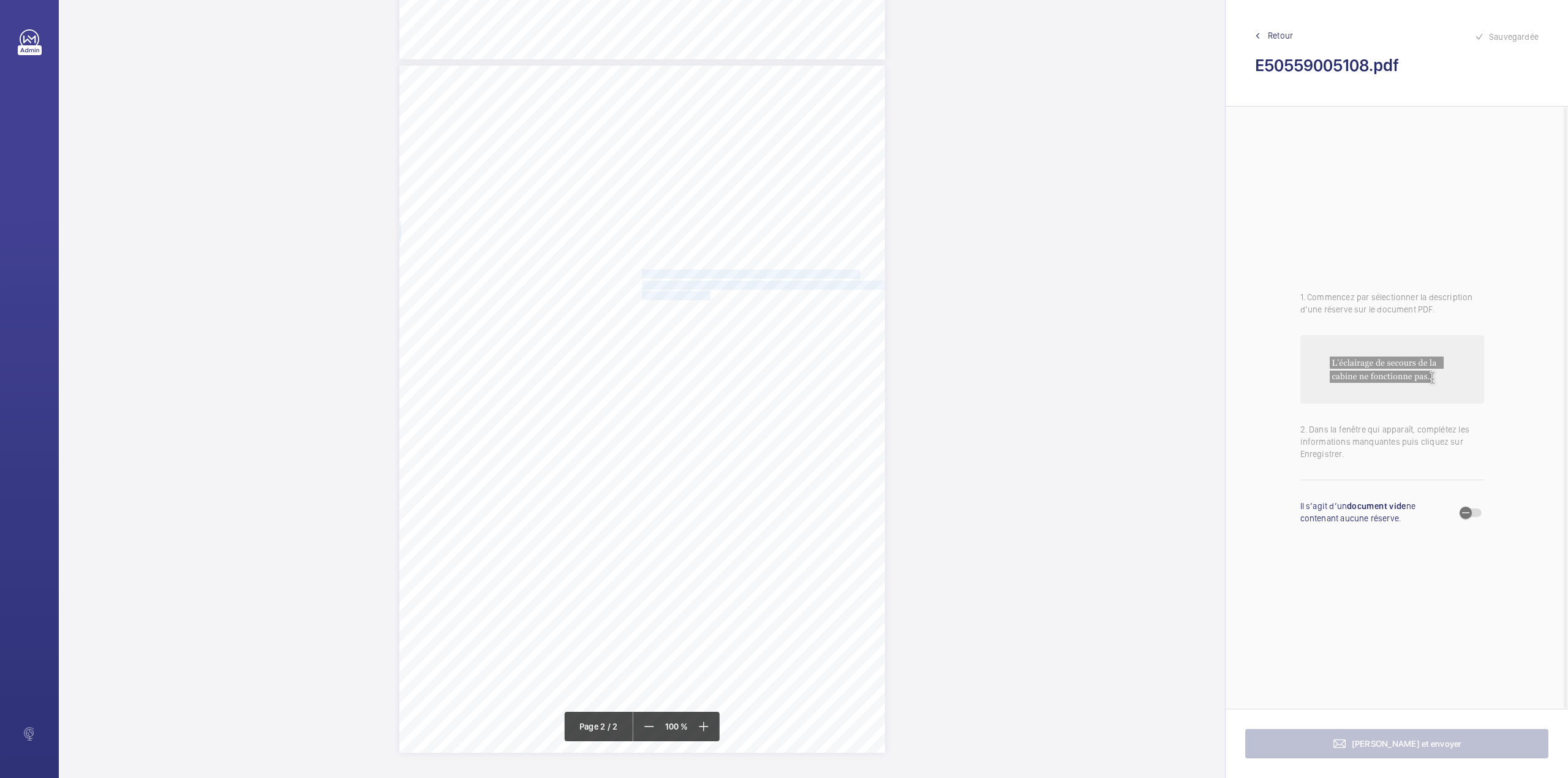
drag, startPoint x: 641, startPoint y: 272, endPoint x: 703, endPoint y: 290, distance: 64.6
click at [703, 290] on div "Lift Report Lifting Operations & Lifting Equipment Regulation 1998 Provision & …" at bounding box center [641, 409] width 486 height 688
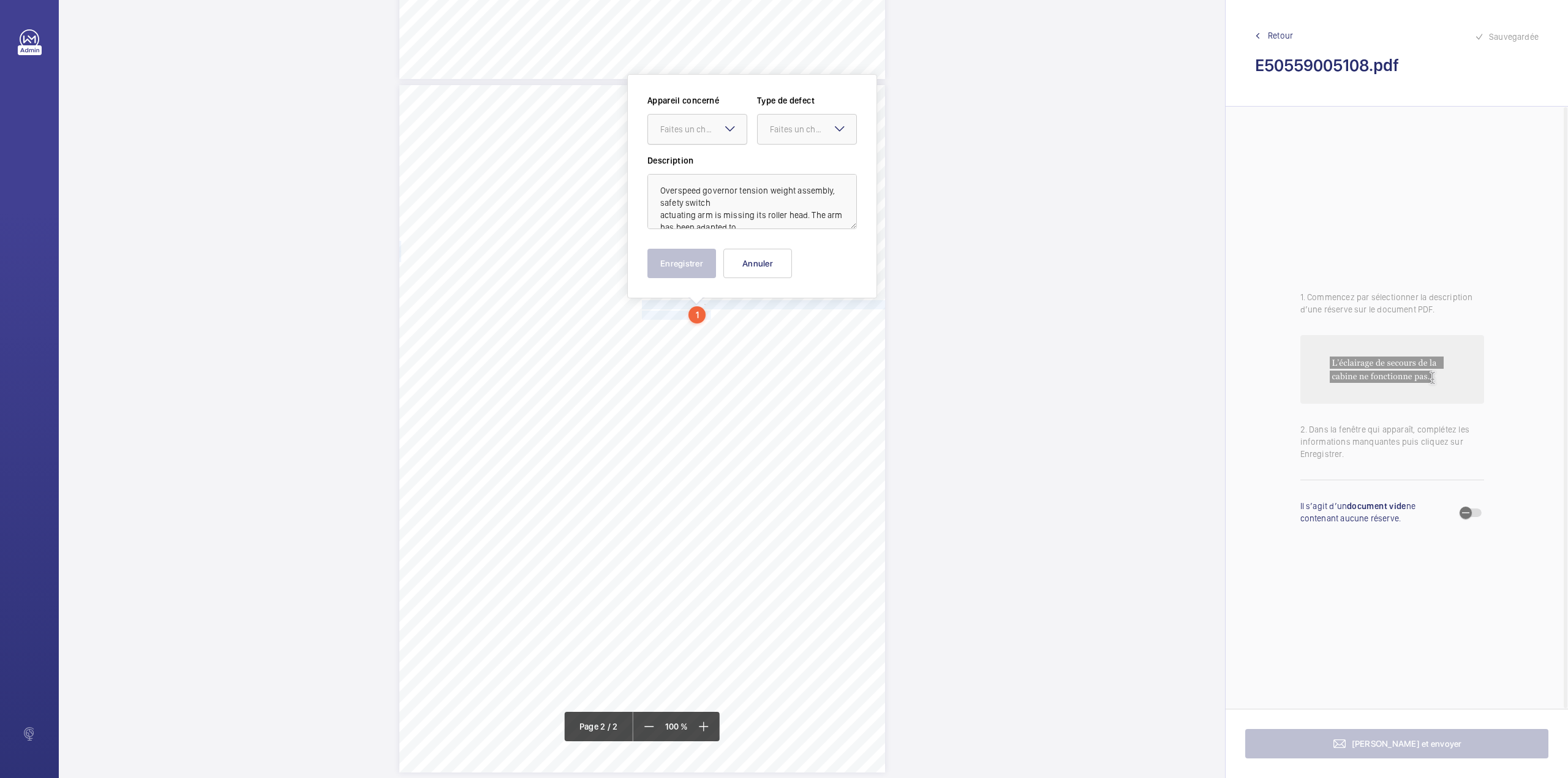
click at [679, 136] on div at bounding box center [697, 129] width 99 height 29
click at [679, 157] on div "E50559001363" at bounding box center [697, 166] width 99 height 29
drag, startPoint x: 818, startPoint y: 134, endPoint x: 816, endPoint y: 149, distance: 15.1
click at [818, 135] on div "Faites un choix" at bounding box center [813, 129] width 86 height 13
click at [816, 162] on div "Standard" at bounding box center [806, 166] width 99 height 30
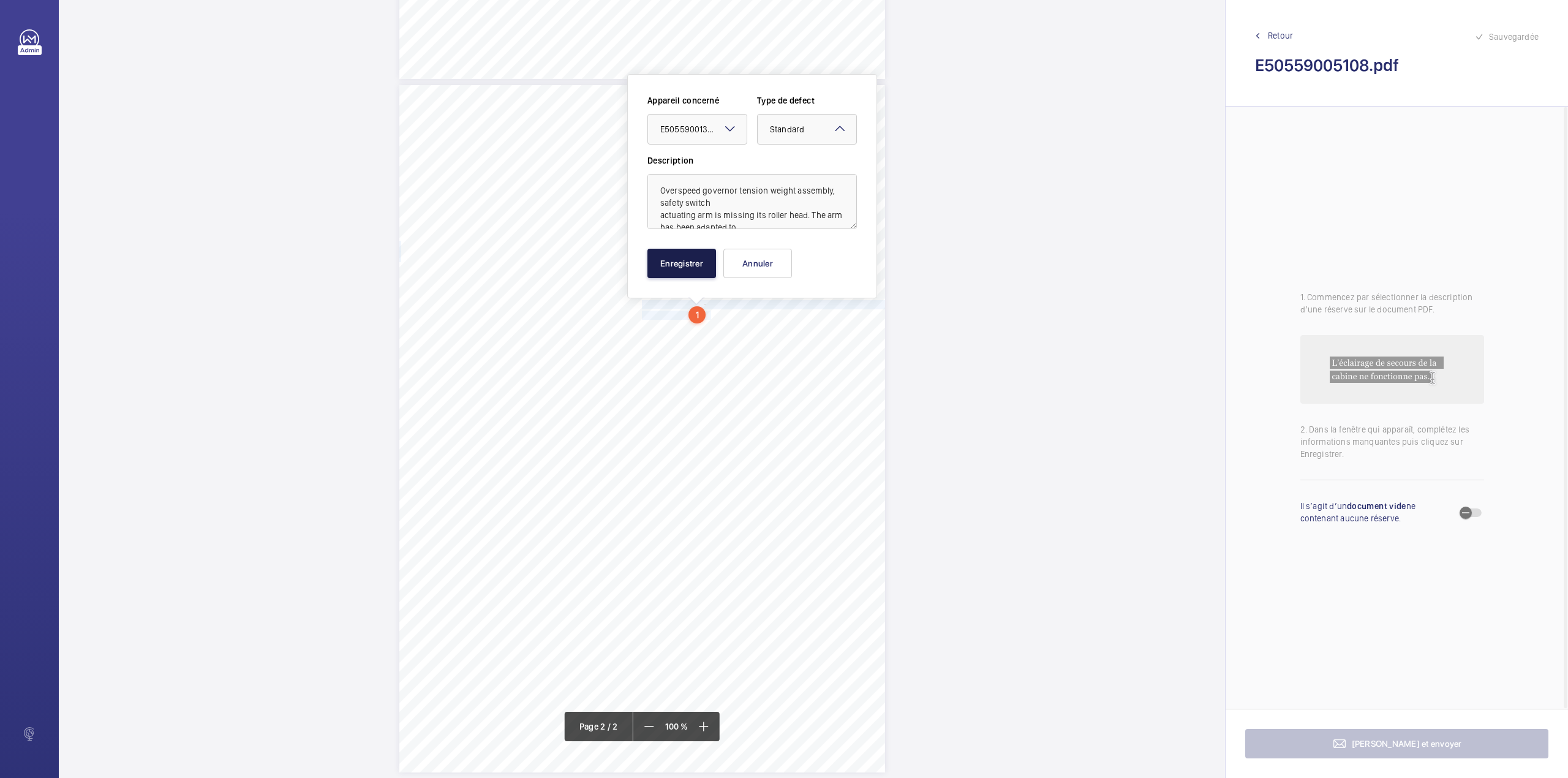
click at [684, 260] on button "Enregistrer" at bounding box center [682, 263] width 69 height 29
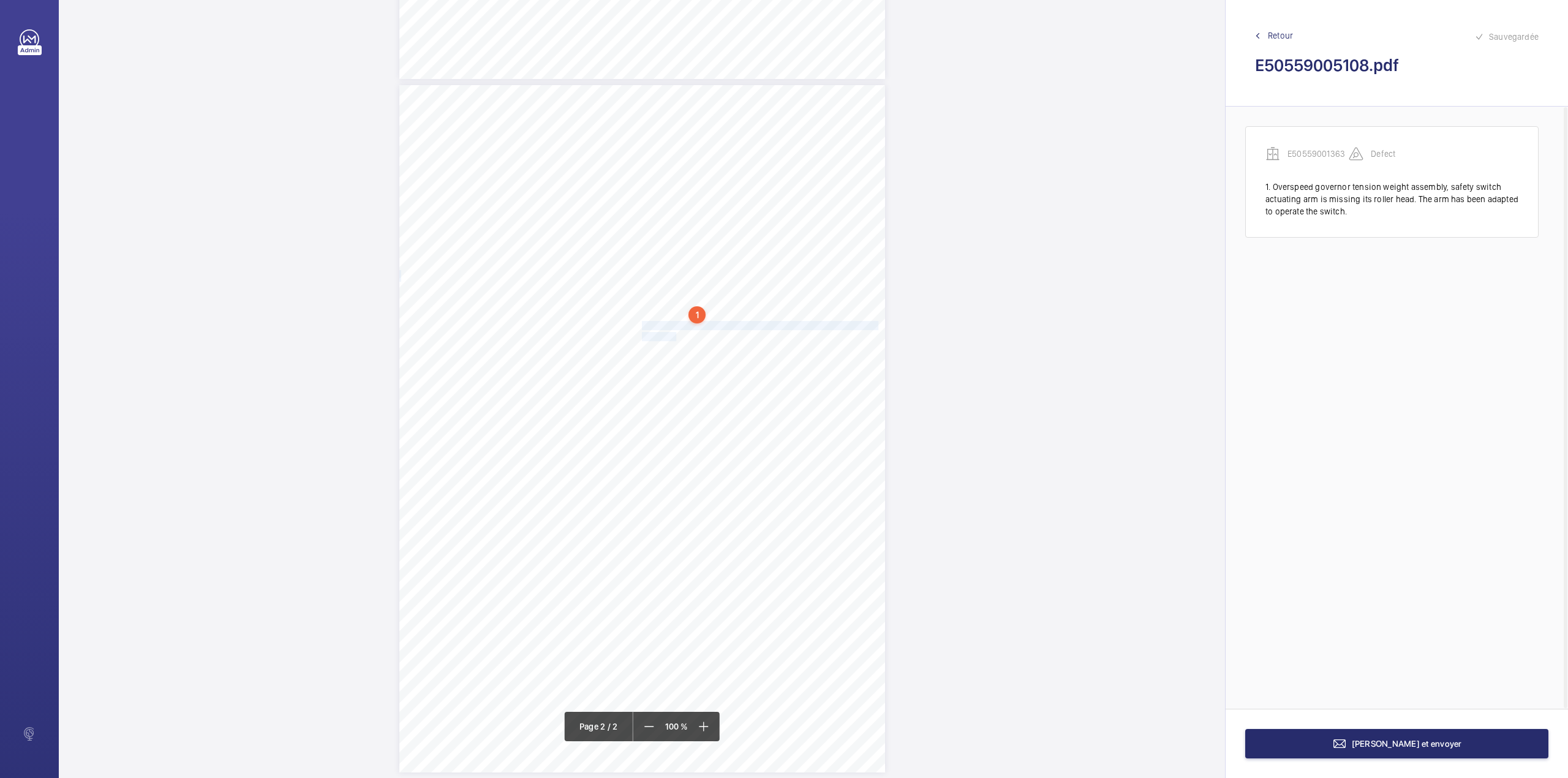
drag, startPoint x: 640, startPoint y: 325, endPoint x: 671, endPoint y: 337, distance: 33.2
click at [671, 337] on div "Lift Report Lifting Operations & Lifting Equipment Regulation 1998 Provision & …" at bounding box center [641, 429] width 486 height 688
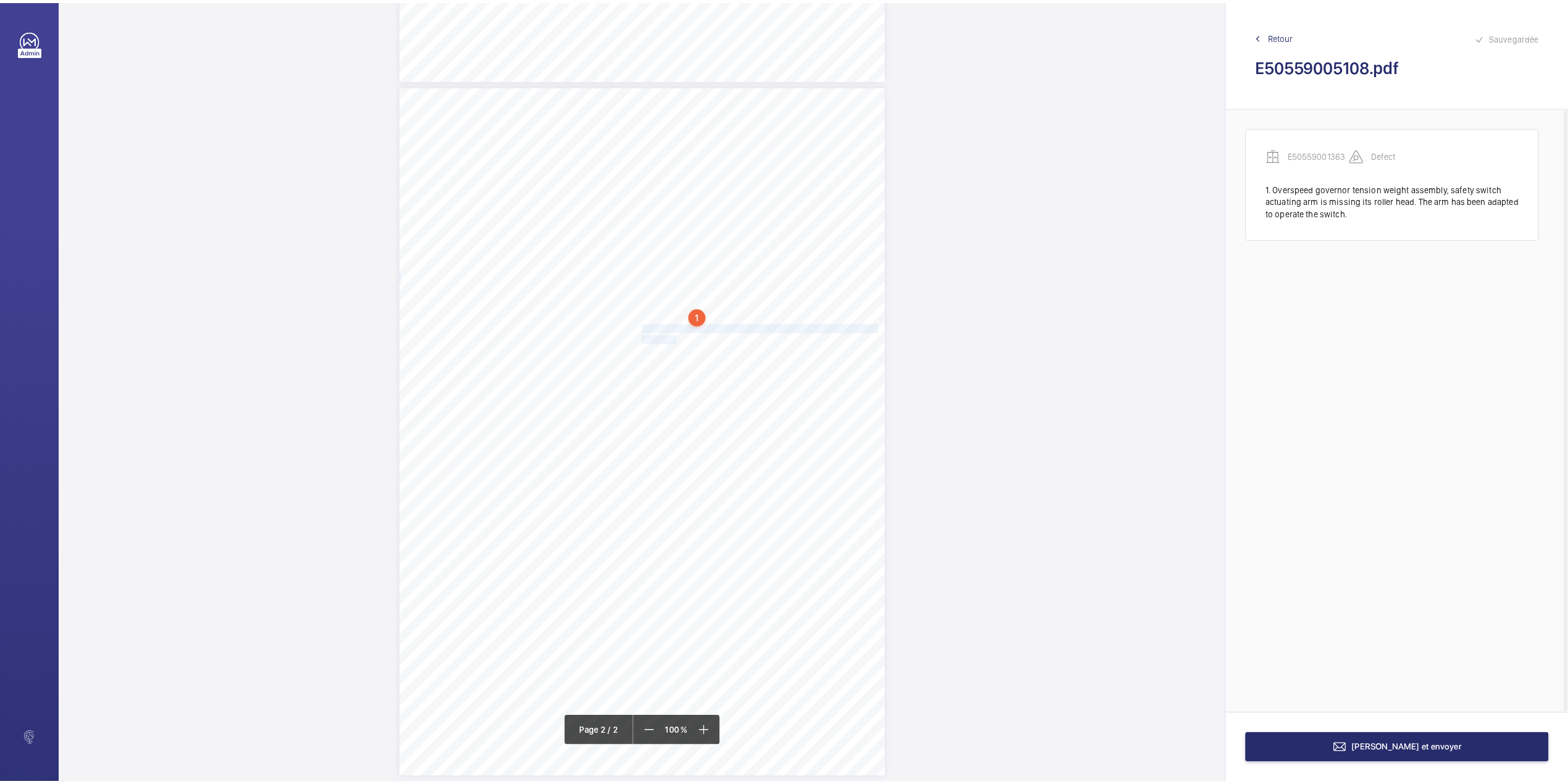
scroll to position [653, 0]
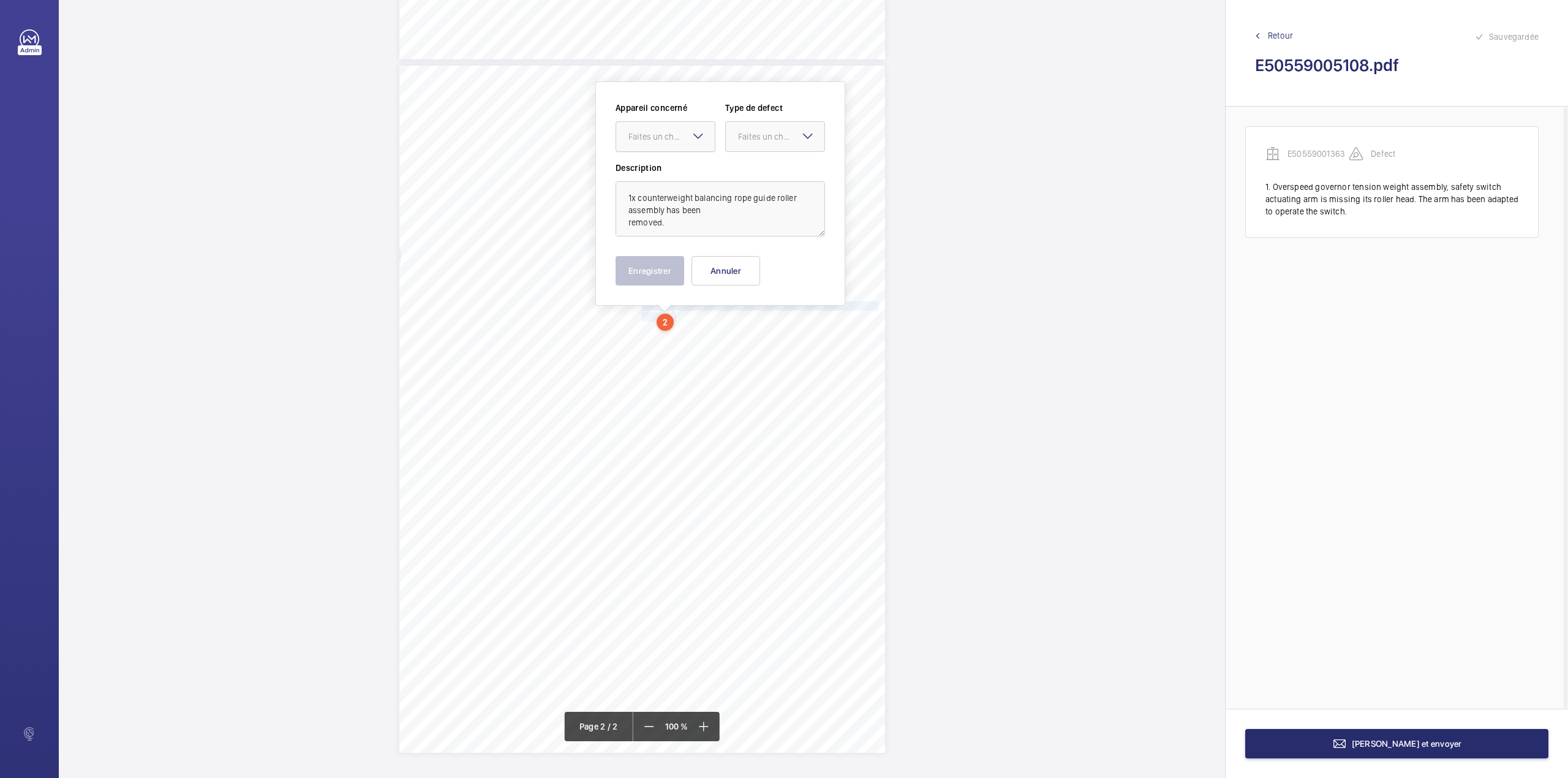
click at [683, 147] on div at bounding box center [665, 137] width 99 height 29
click at [683, 164] on div "E50559001363" at bounding box center [665, 174] width 99 height 29
click at [754, 143] on div at bounding box center [774, 137] width 99 height 29
click at [754, 165] on div "Standard" at bounding box center [774, 174] width 99 height 30
click at [662, 276] on button "Enregistrer" at bounding box center [650, 270] width 69 height 29
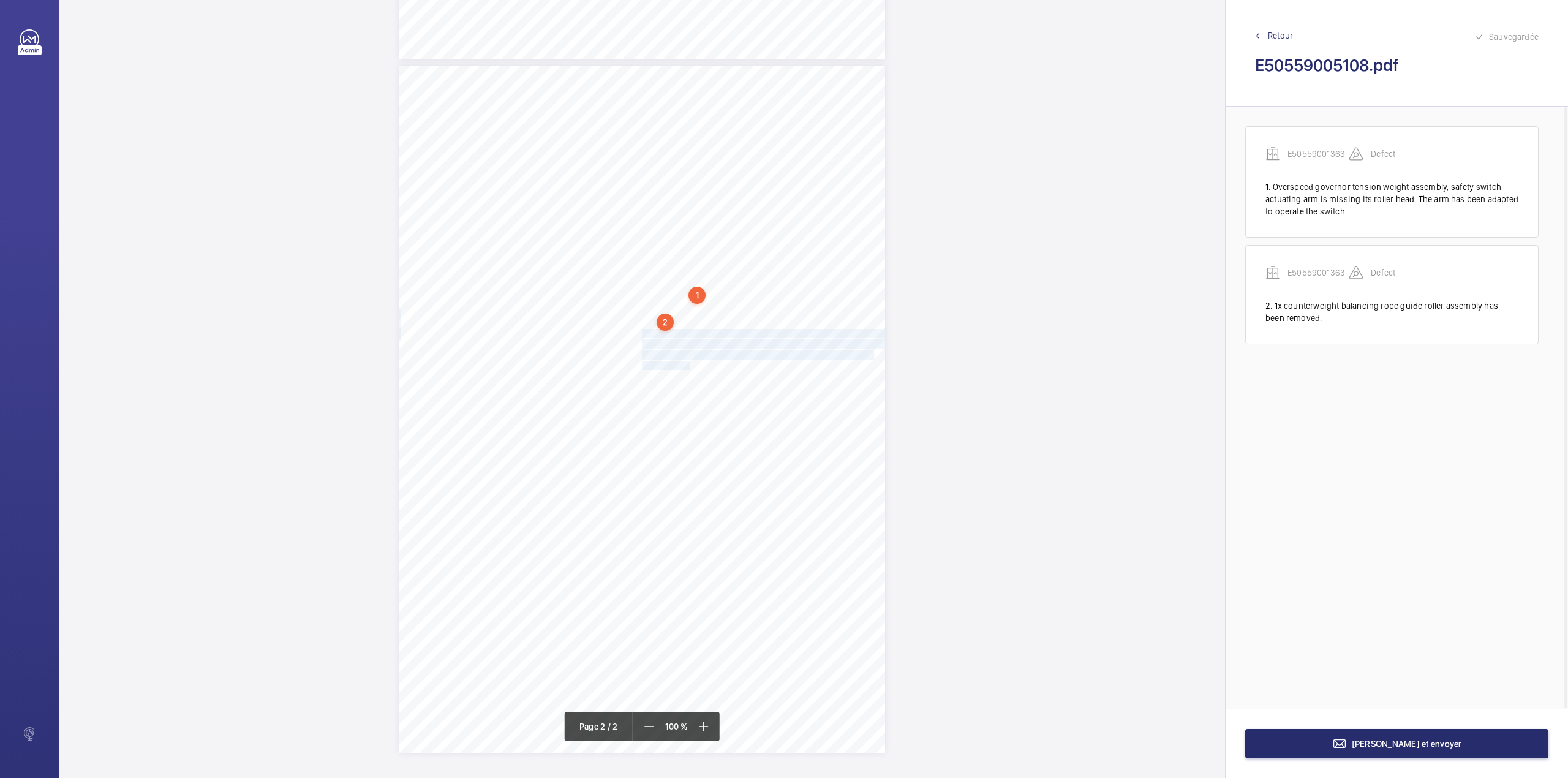
drag, startPoint x: 640, startPoint y: 331, endPoint x: 684, endPoint y: 363, distance: 54.4
click at [684, 363] on div "Lift Report Lifting Operations & Lifting Equipment Regulation 1998 Provision & …" at bounding box center [641, 409] width 486 height 688
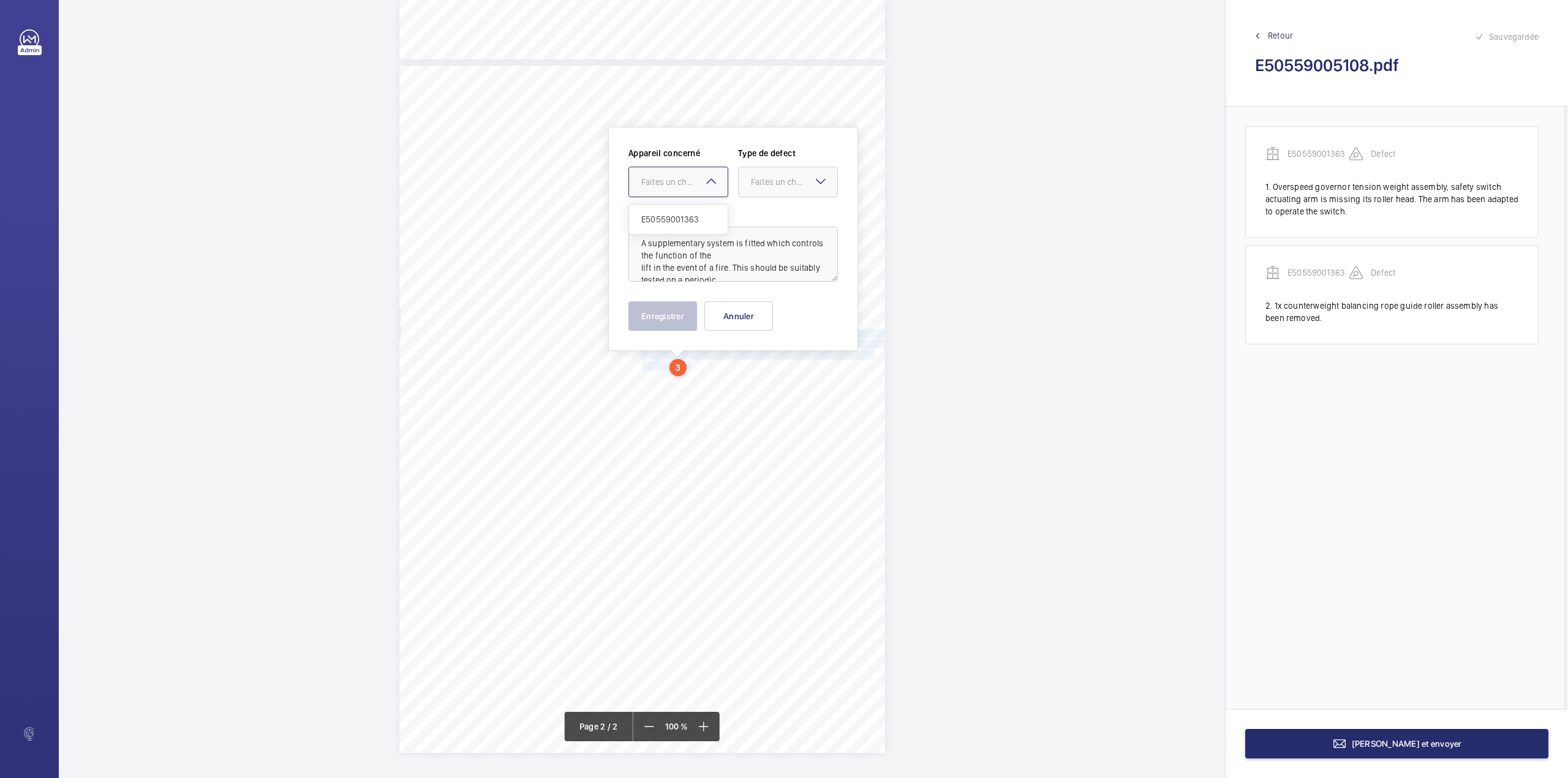
click at [659, 177] on div "Faites un choix" at bounding box center [684, 182] width 86 height 13
click at [662, 213] on span "E50559001363" at bounding box center [679, 220] width 74 height 13
click at [770, 181] on div "Faites un choix" at bounding box center [794, 182] width 86 height 13
click at [774, 308] on span "Recommandation" at bounding box center [788, 309] width 74 height 13
click at [672, 314] on button "Enregistrer" at bounding box center [663, 316] width 69 height 29
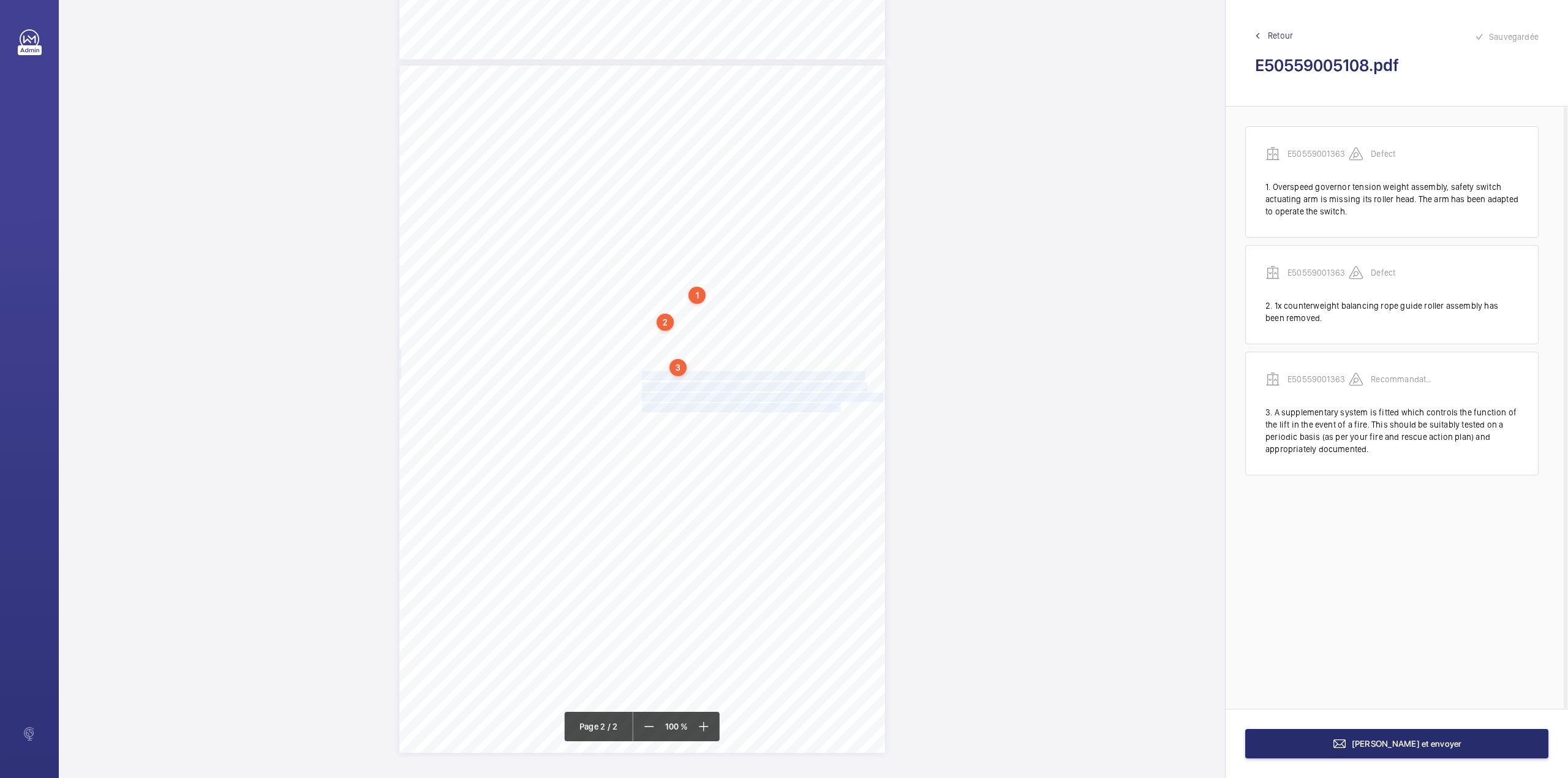
drag, startPoint x: 640, startPoint y: 374, endPoint x: 822, endPoint y: 403, distance: 184.3
click at [822, 403] on div "Lift Report Lifting Operations & Lifting Equipment Regulation 1998 Provision & …" at bounding box center [641, 409] width 486 height 688
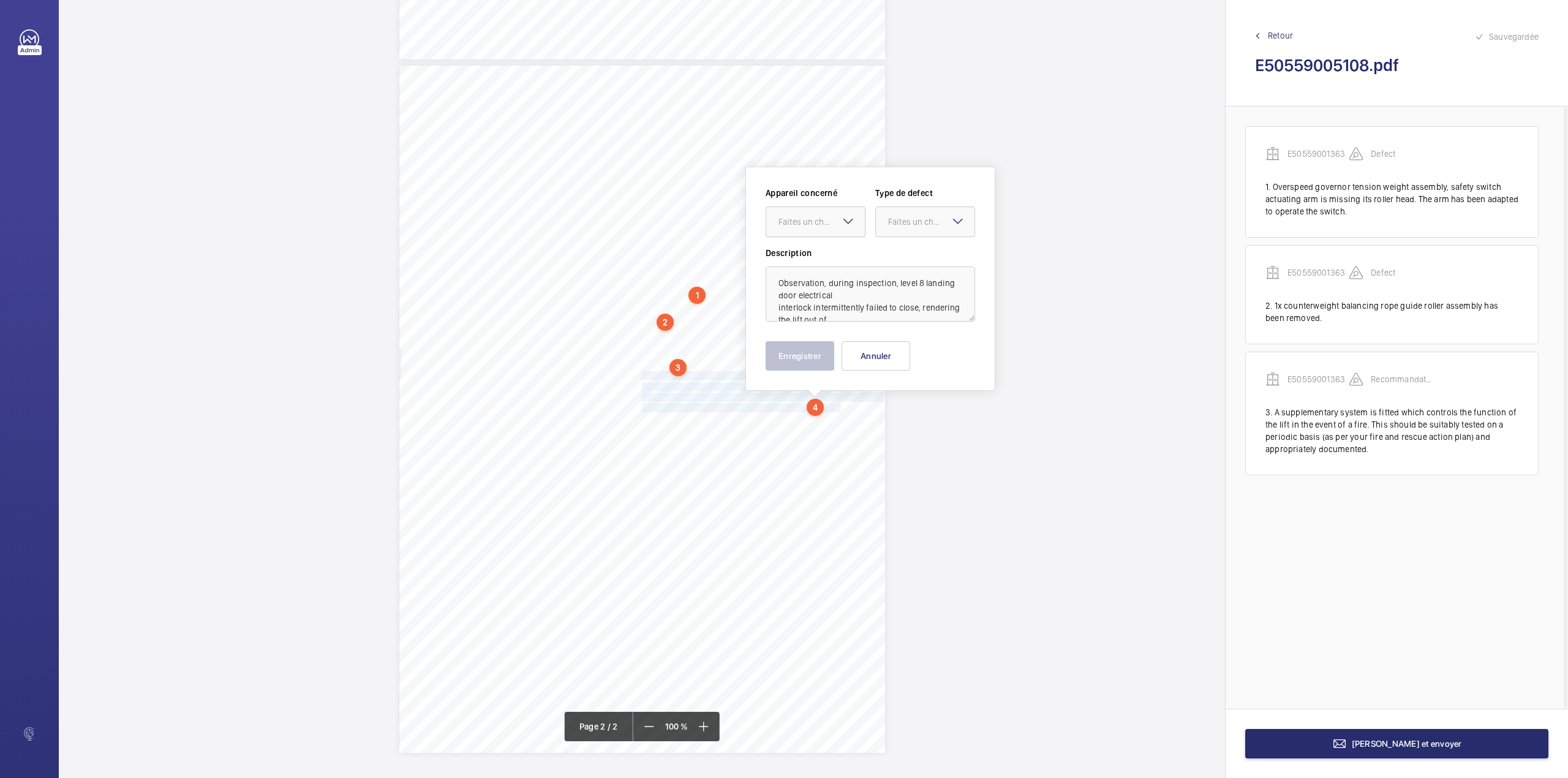
click at [803, 222] on div "Faites un choix" at bounding box center [821, 222] width 86 height 13
click at [809, 263] on span "E50559001363" at bounding box center [815, 260] width 74 height 13
click at [909, 225] on div "Faites un choix" at bounding box center [931, 222] width 86 height 13
click at [915, 354] on span "Recommandation" at bounding box center [926, 349] width 74 height 13
click at [807, 349] on button "Enregistrer" at bounding box center [800, 356] width 69 height 29
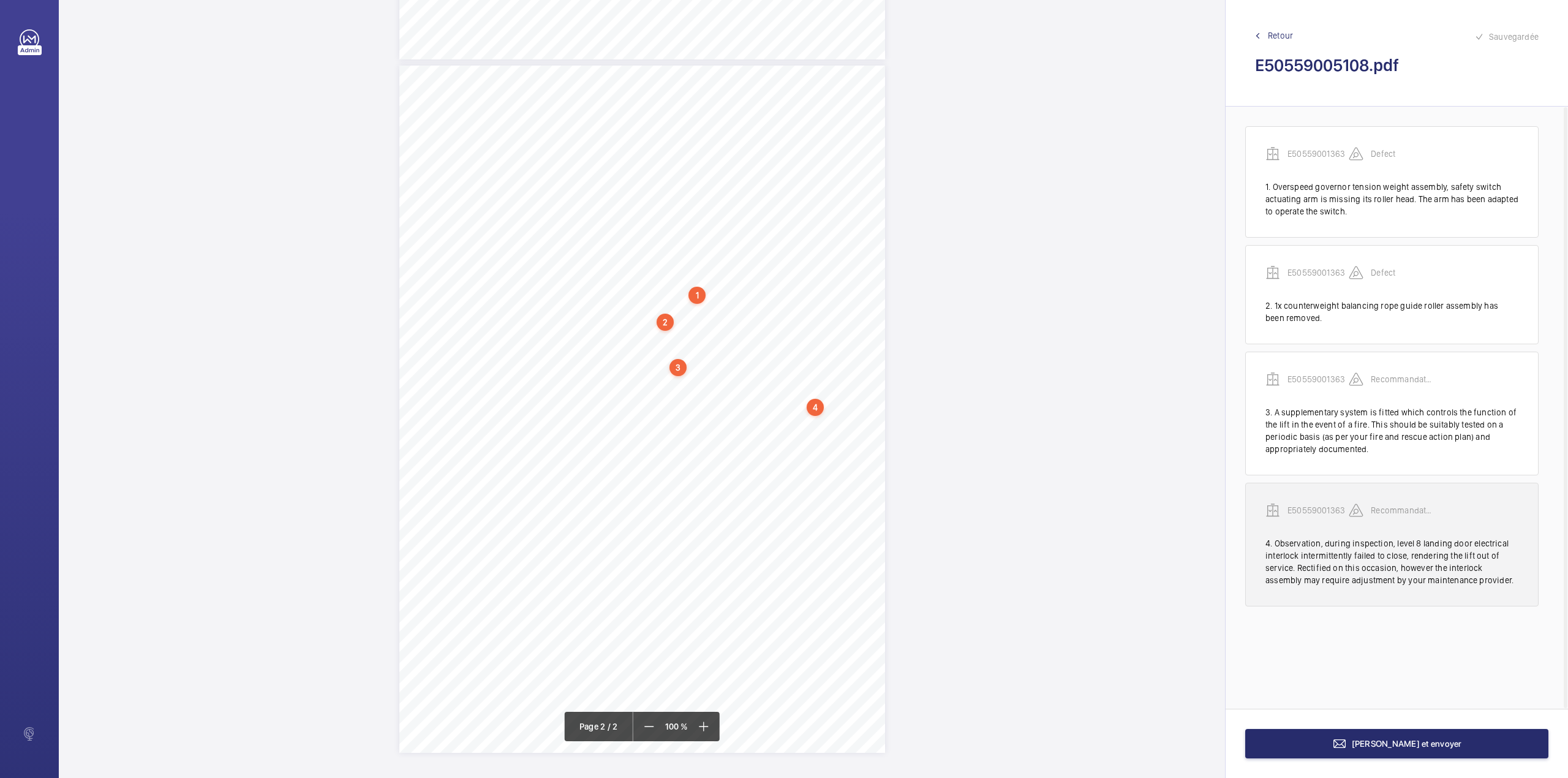
click at [1309, 509] on p "E50559001363" at bounding box center [1318, 510] width 62 height 13
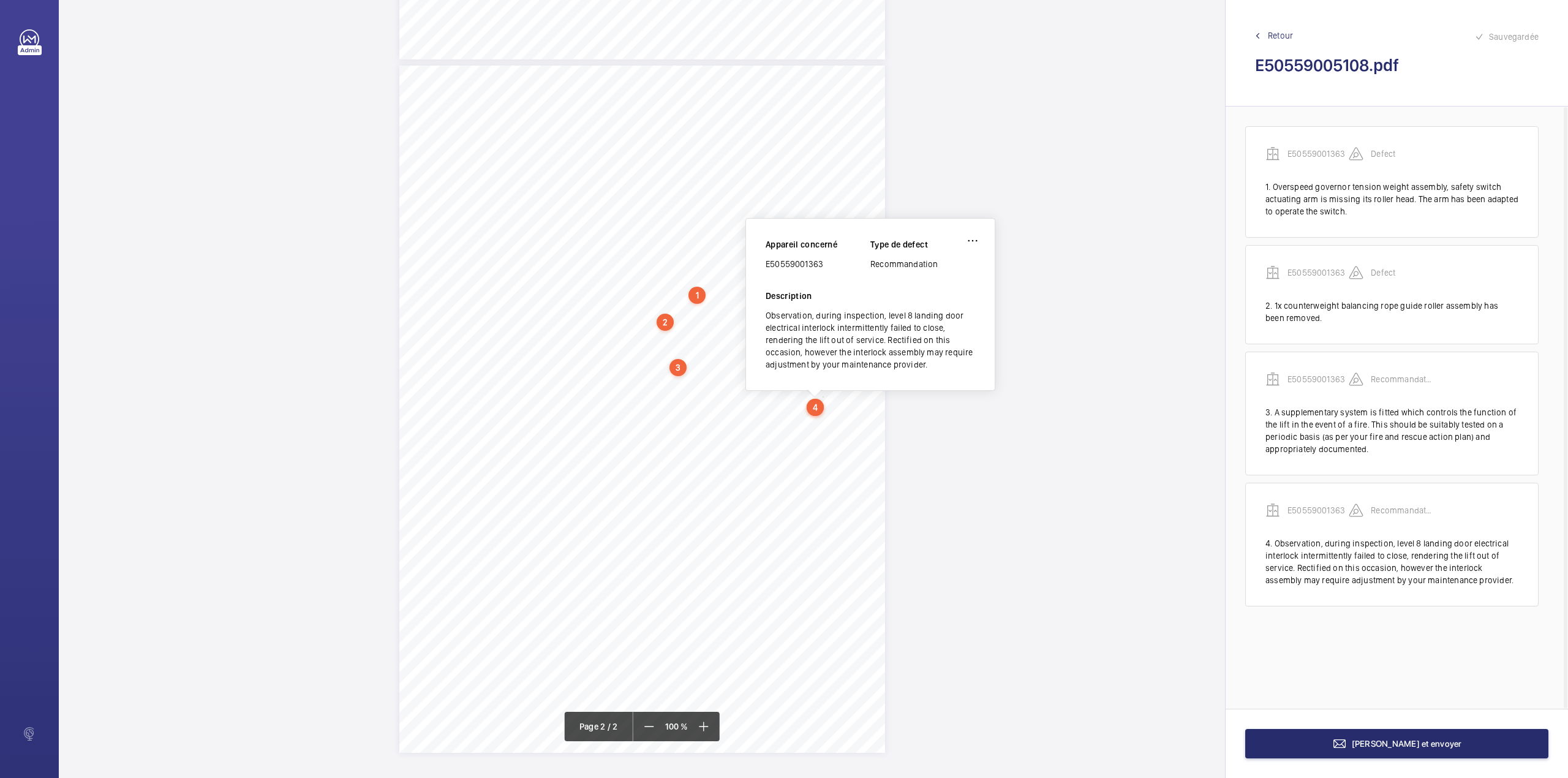
drag, startPoint x: 767, startPoint y: 264, endPoint x: 827, endPoint y: 272, distance: 60.5
click at [827, 272] on div "Appareil concerné E50559001363 Type de defect Recommandation" at bounding box center [870, 263] width 210 height 52
copy div "E50559001363"
click at [1421, 746] on span "[PERSON_NAME] et envoyer" at bounding box center [1407, 743] width 110 height 10
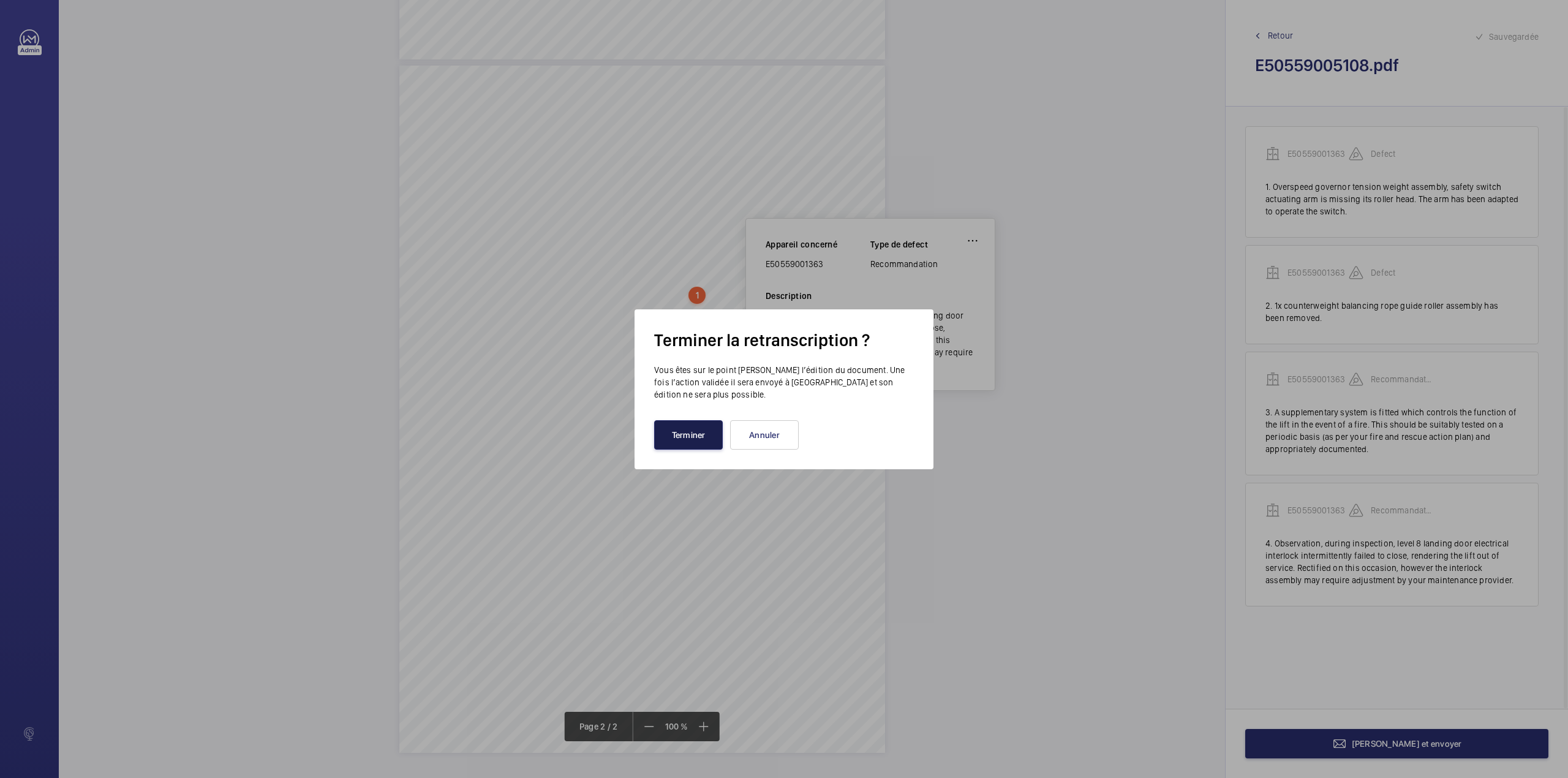
click at [684, 432] on button "Terminer" at bounding box center [689, 434] width 69 height 29
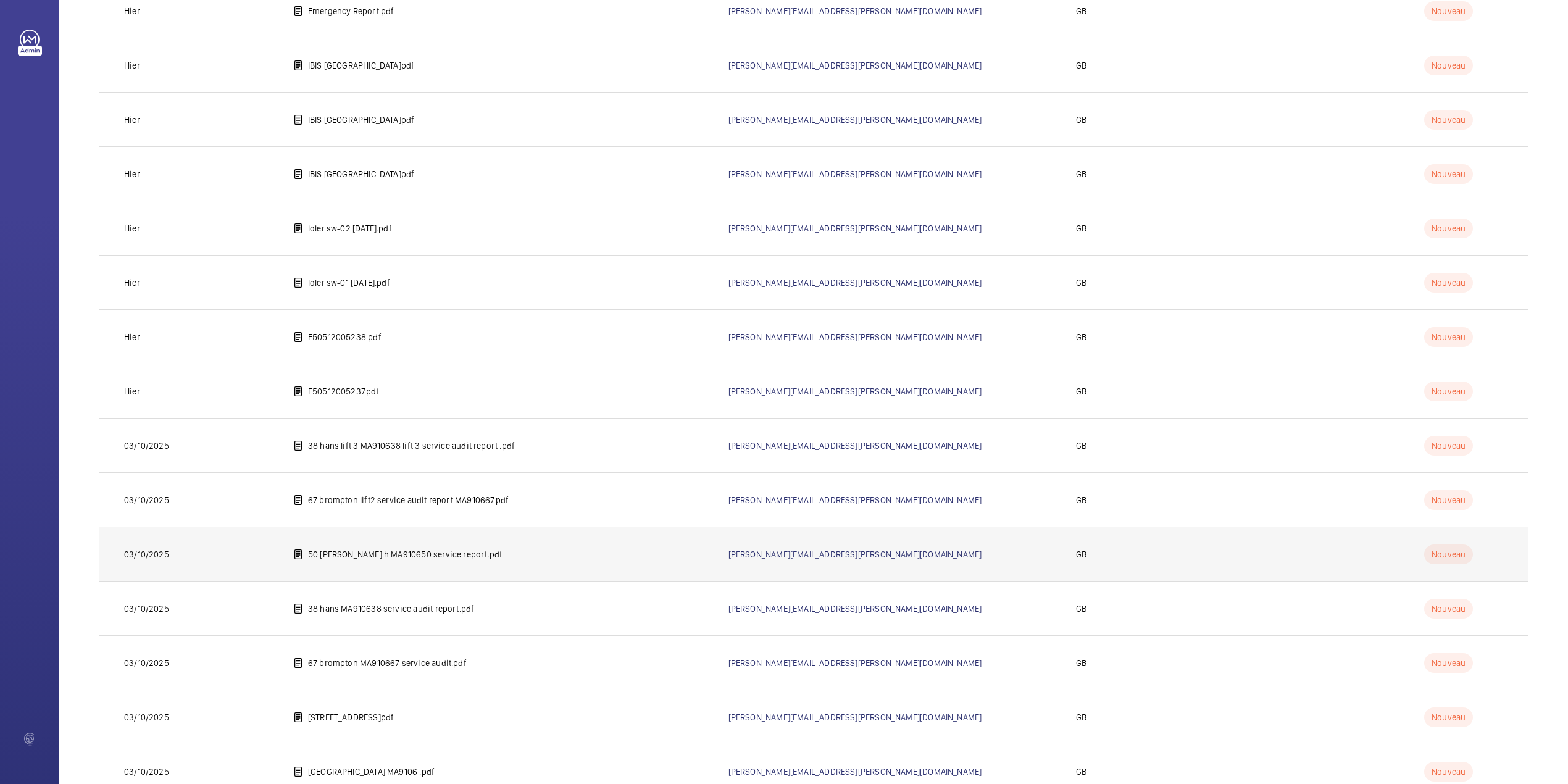
scroll to position [1622, 0]
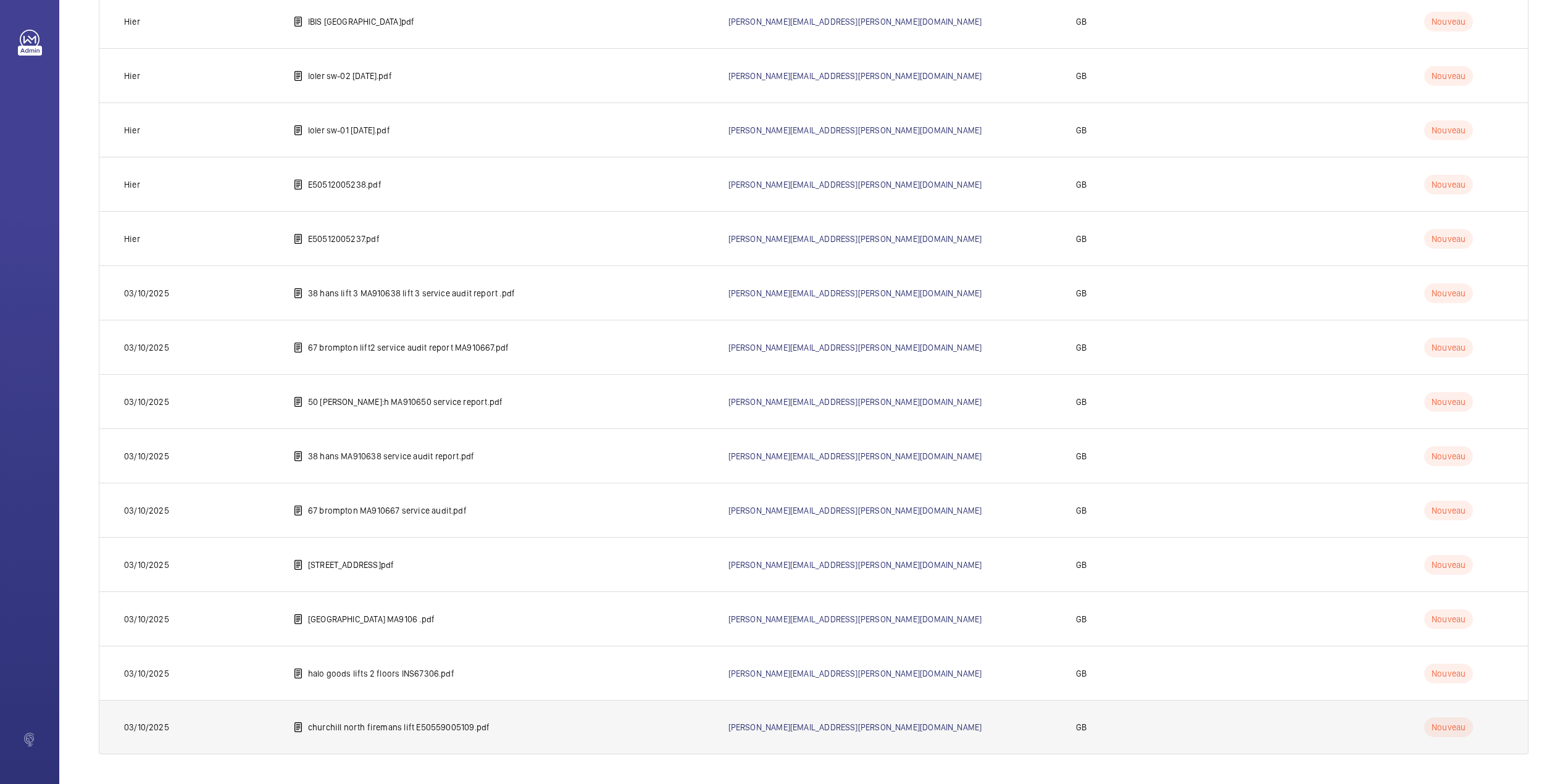
click at [416, 722] on p "churchill north firemans lift E50559005109.pdf" at bounding box center [399, 727] width 182 height 13
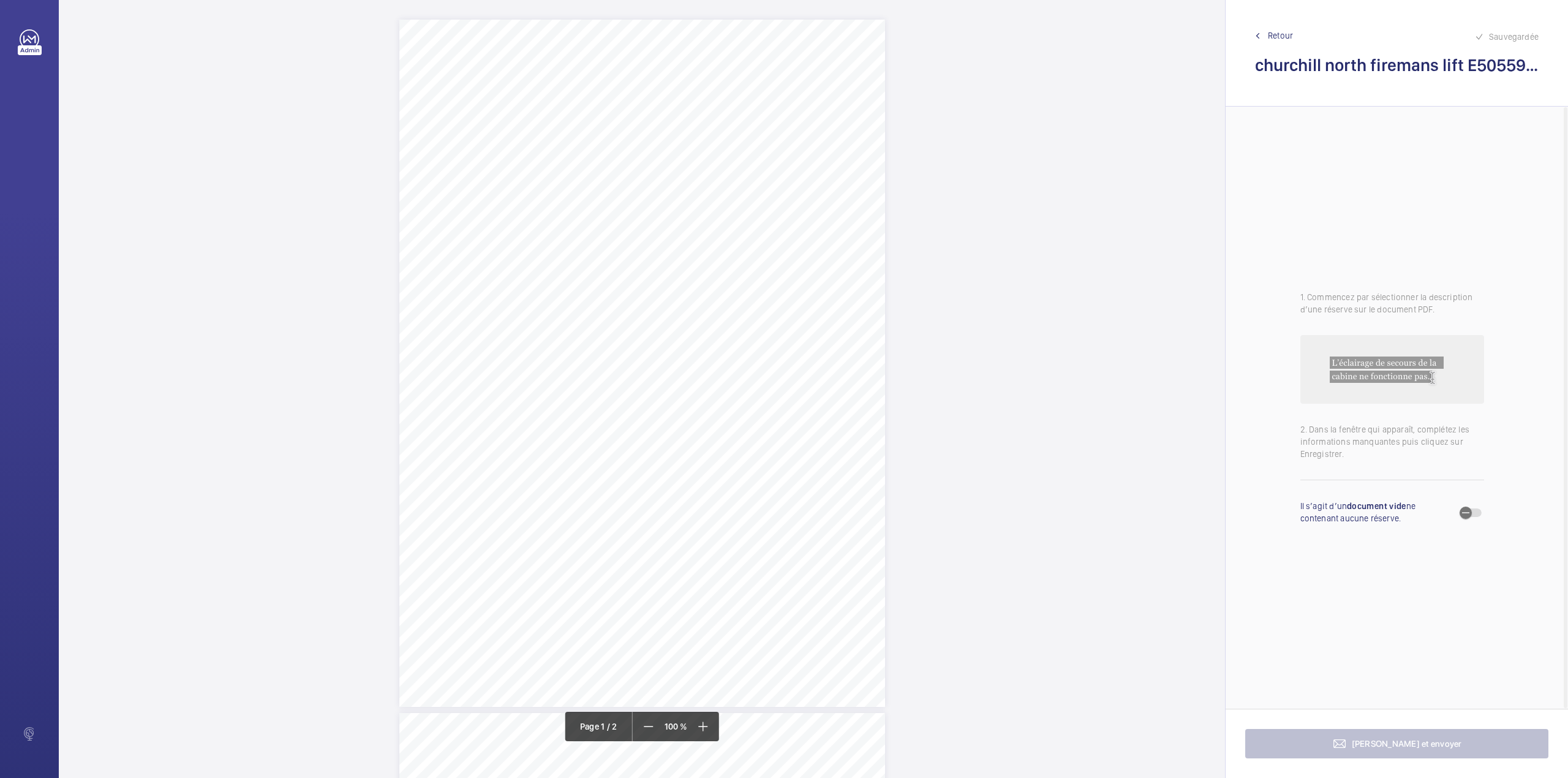
scroll to position [648, 0]
drag, startPoint x: 640, startPoint y: 270, endPoint x: 784, endPoint y: 273, distance: 144.0
click at [784, 273] on span "Gearbox input shaft oil seal is weeping fluid." at bounding box center [720, 274] width 158 height 8
click at [786, 131] on div "Faites un choix" at bounding box center [784, 129] width 86 height 13
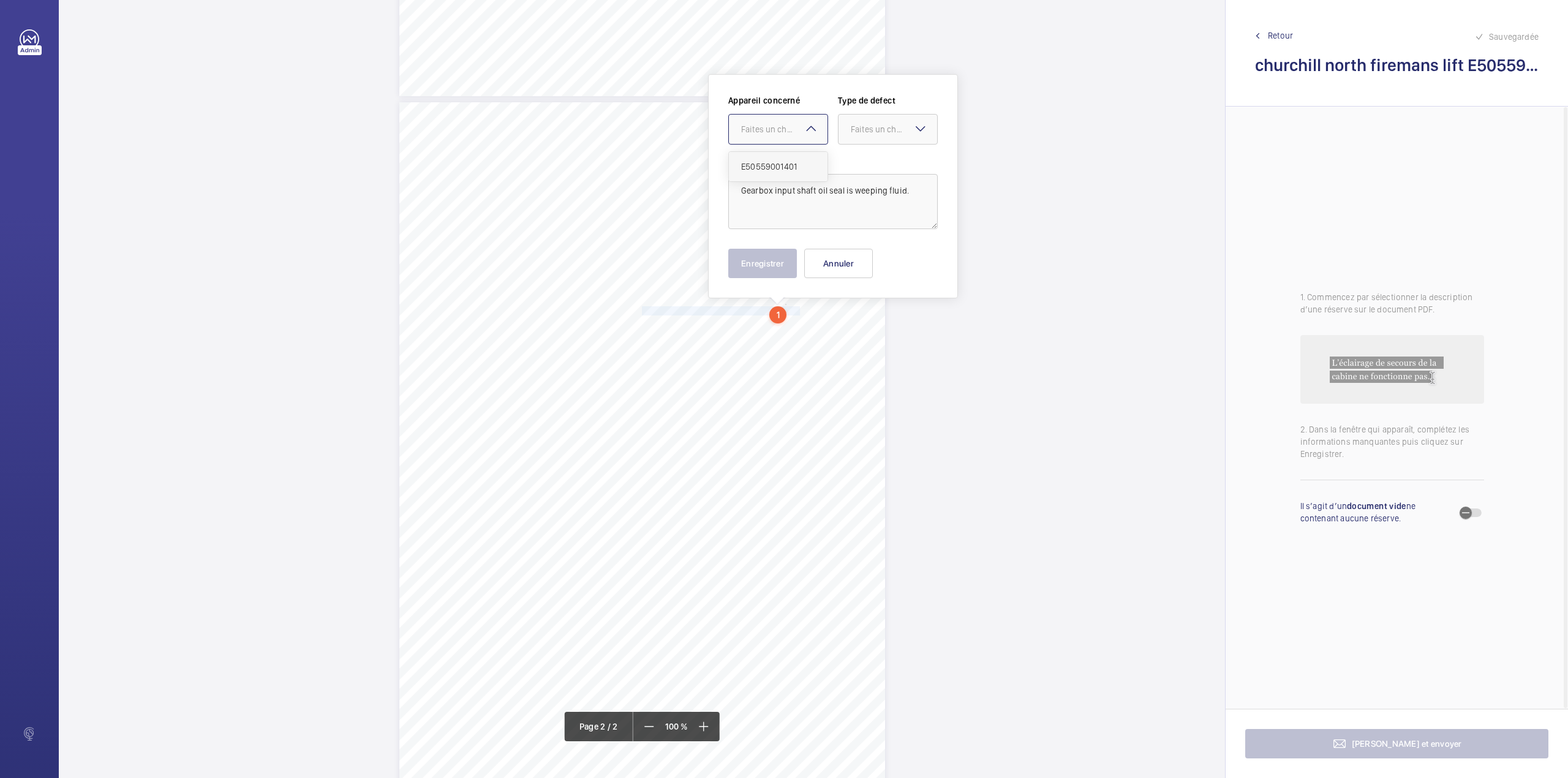
click at [786, 158] on div "E50559001401" at bounding box center [778, 166] width 99 height 29
click at [909, 126] on div "Faites un choix" at bounding box center [893, 129] width 86 height 13
click at [898, 160] on span "Standard" at bounding box center [888, 166] width 74 height 13
click at [774, 261] on button "Enregistrer" at bounding box center [763, 263] width 69 height 29
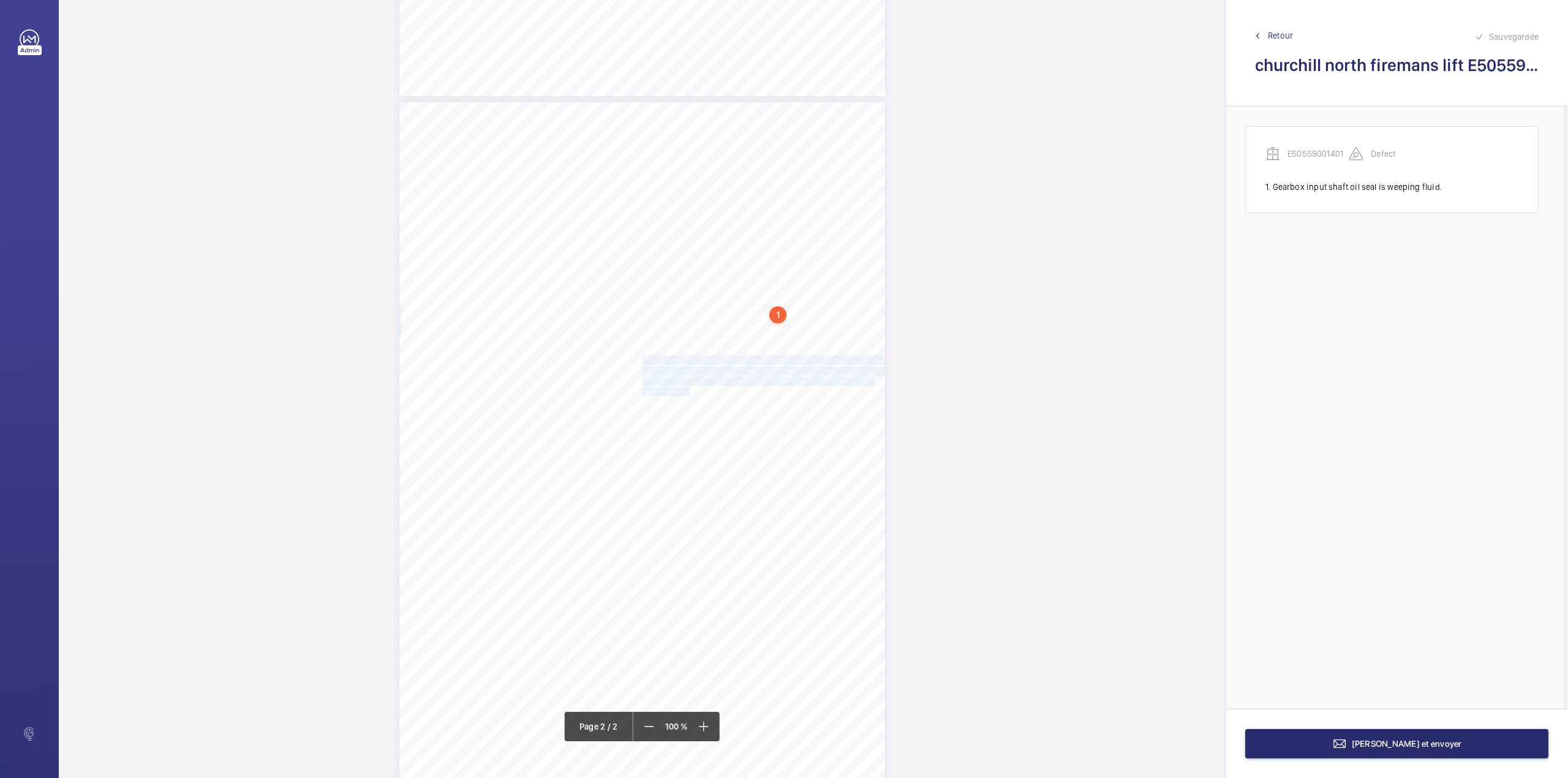
drag, startPoint x: 640, startPoint y: 358, endPoint x: 682, endPoint y: 390, distance: 52.8
click at [682, 390] on div "Lift Report Lifting Operations & Lifting Equipment Regulation 1998 Provision & …" at bounding box center [641, 446] width 486 height 688
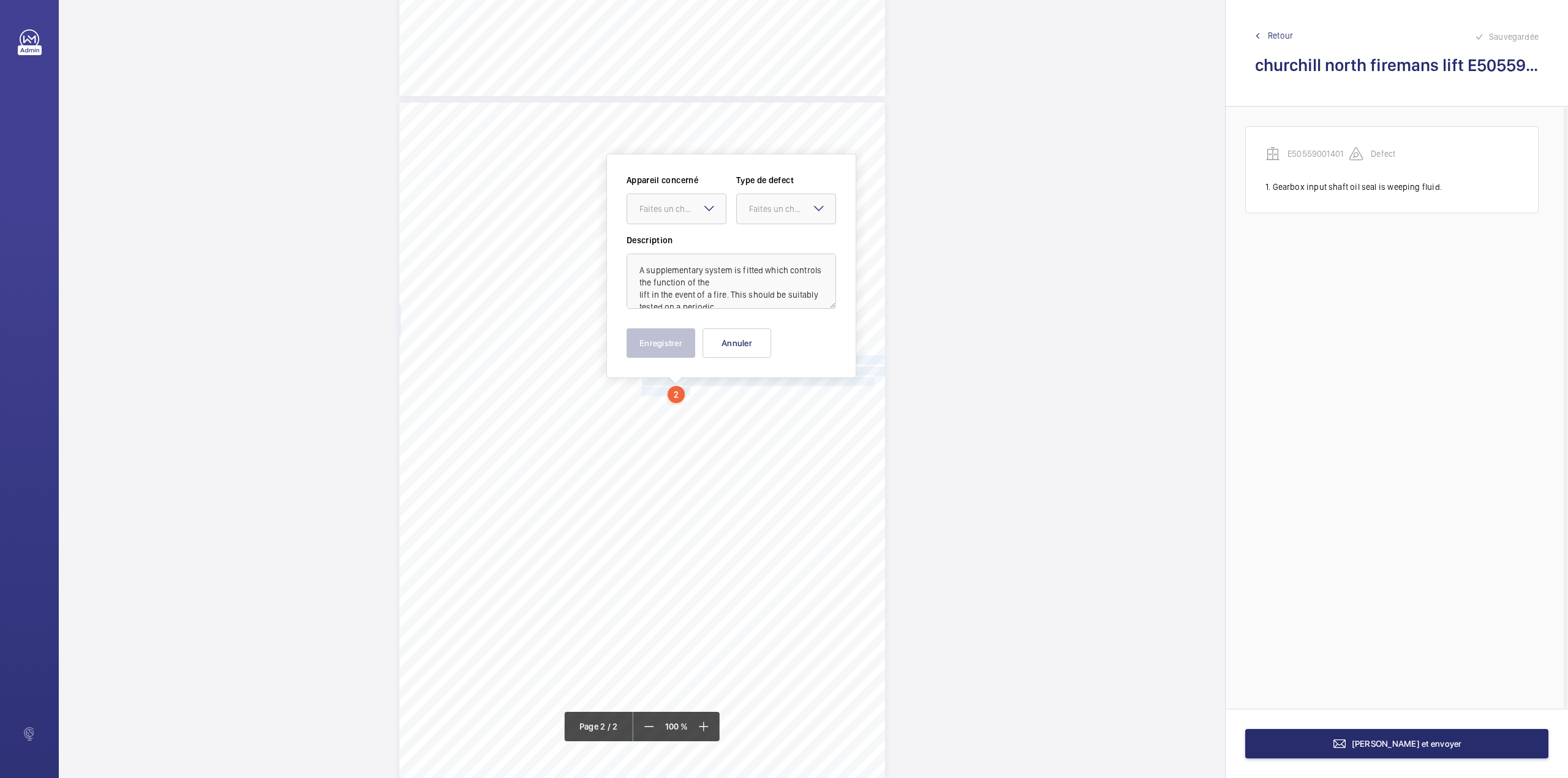
scroll to position [648, 0]
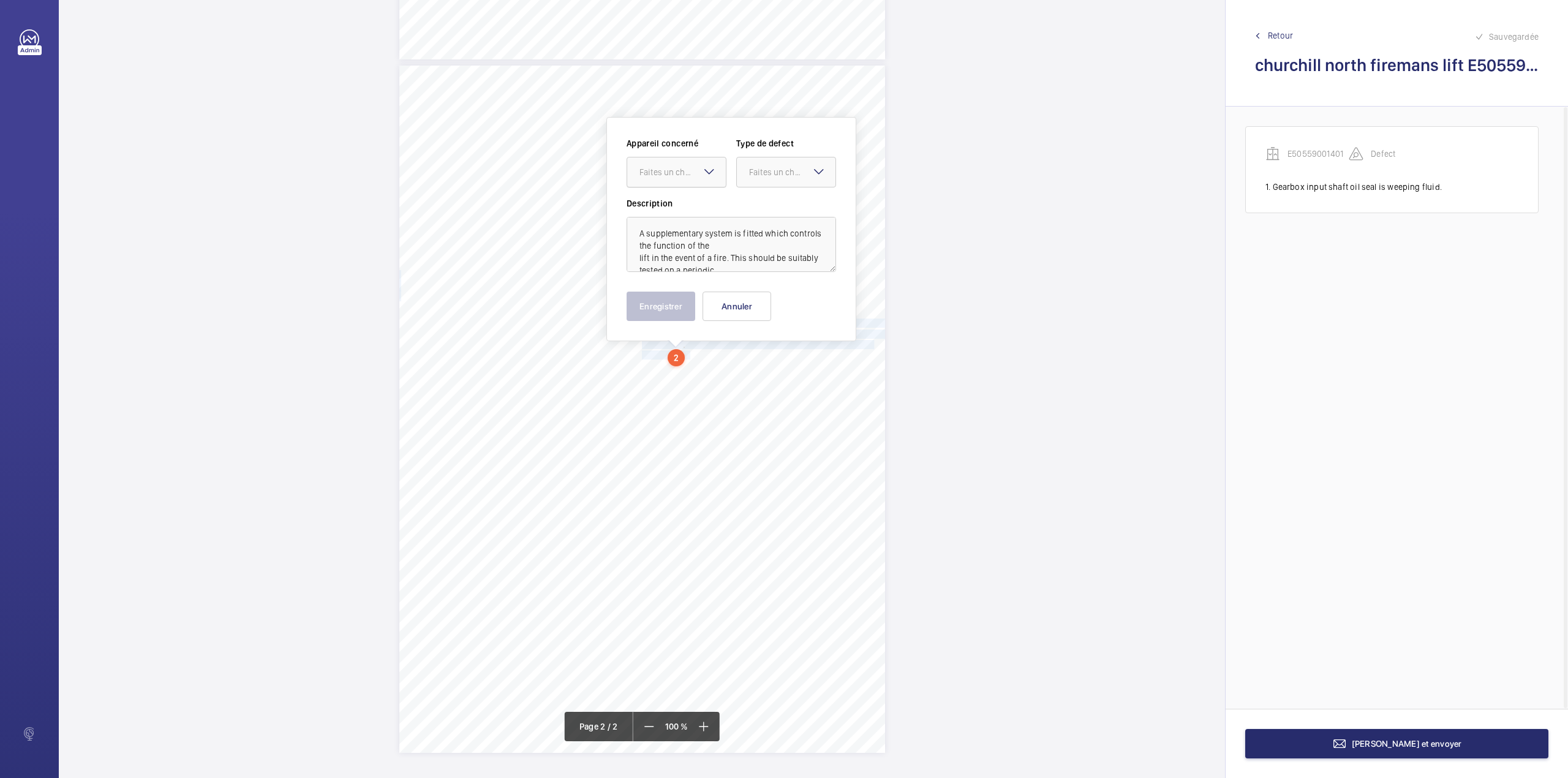
click at [712, 160] on div at bounding box center [676, 172] width 99 height 29
drag, startPoint x: 709, startPoint y: 204, endPoint x: 748, endPoint y: 194, distance: 40.3
click at [712, 204] on span "E50559001401" at bounding box center [677, 210] width 74 height 13
click at [779, 173] on div "Faites un choix" at bounding box center [792, 172] width 86 height 13
click at [771, 293] on div "Recommandation" at bounding box center [785, 299] width 99 height 29
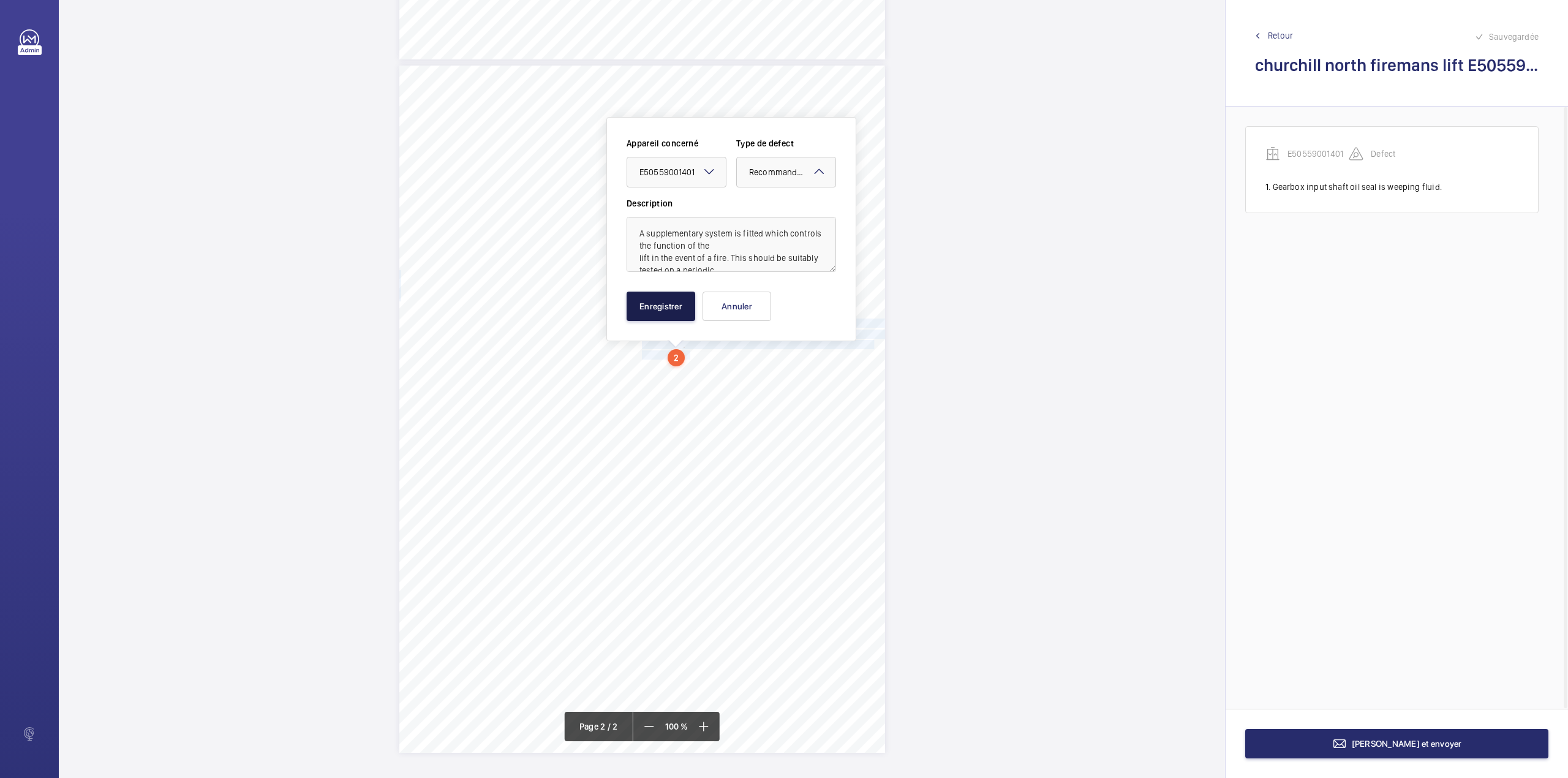
click at [674, 304] on button "Enregistrer" at bounding box center [661, 306] width 69 height 29
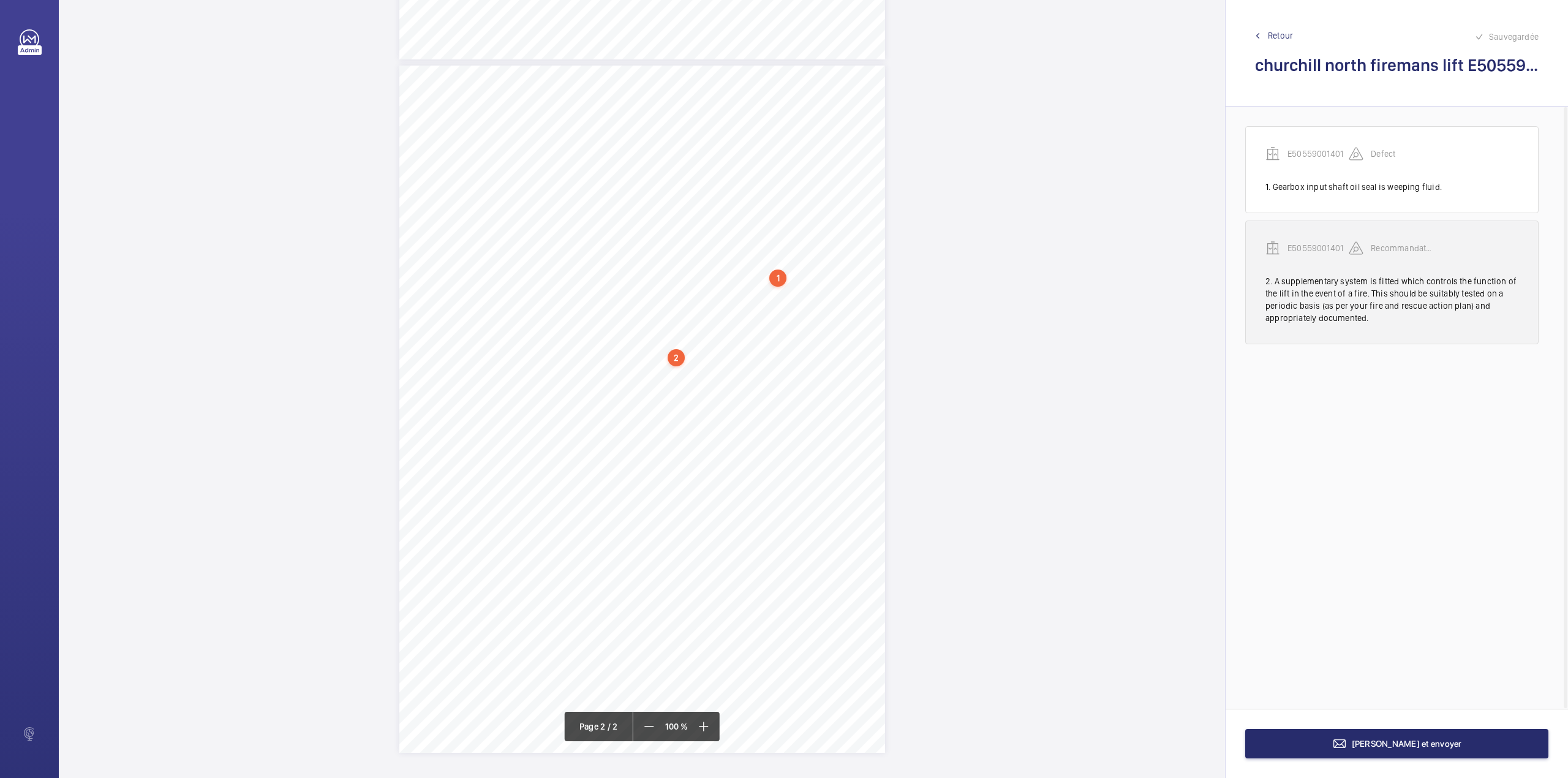
click at [1328, 253] on p "E50559001401" at bounding box center [1318, 248] width 62 height 13
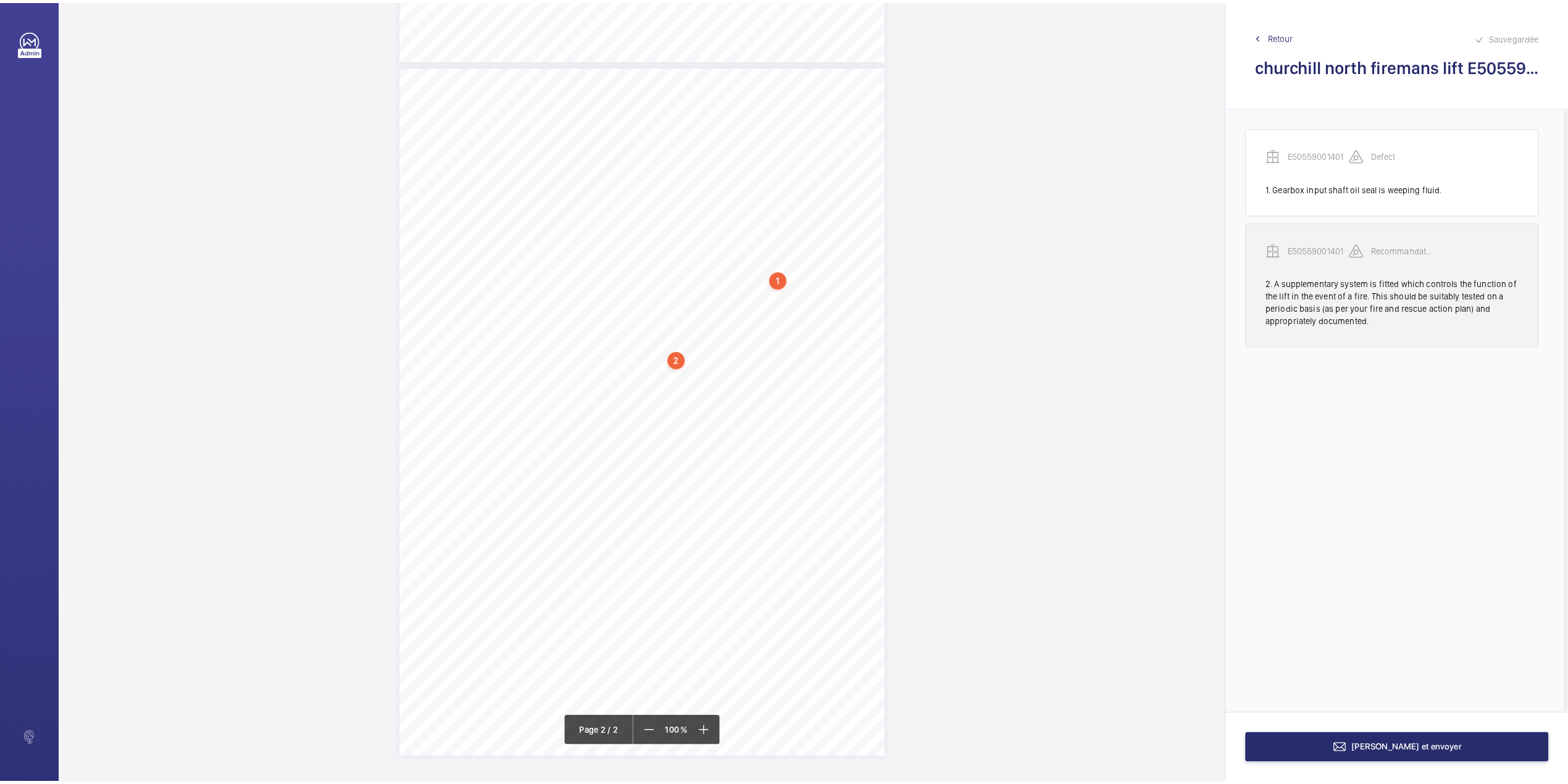
scroll to position [620, 0]
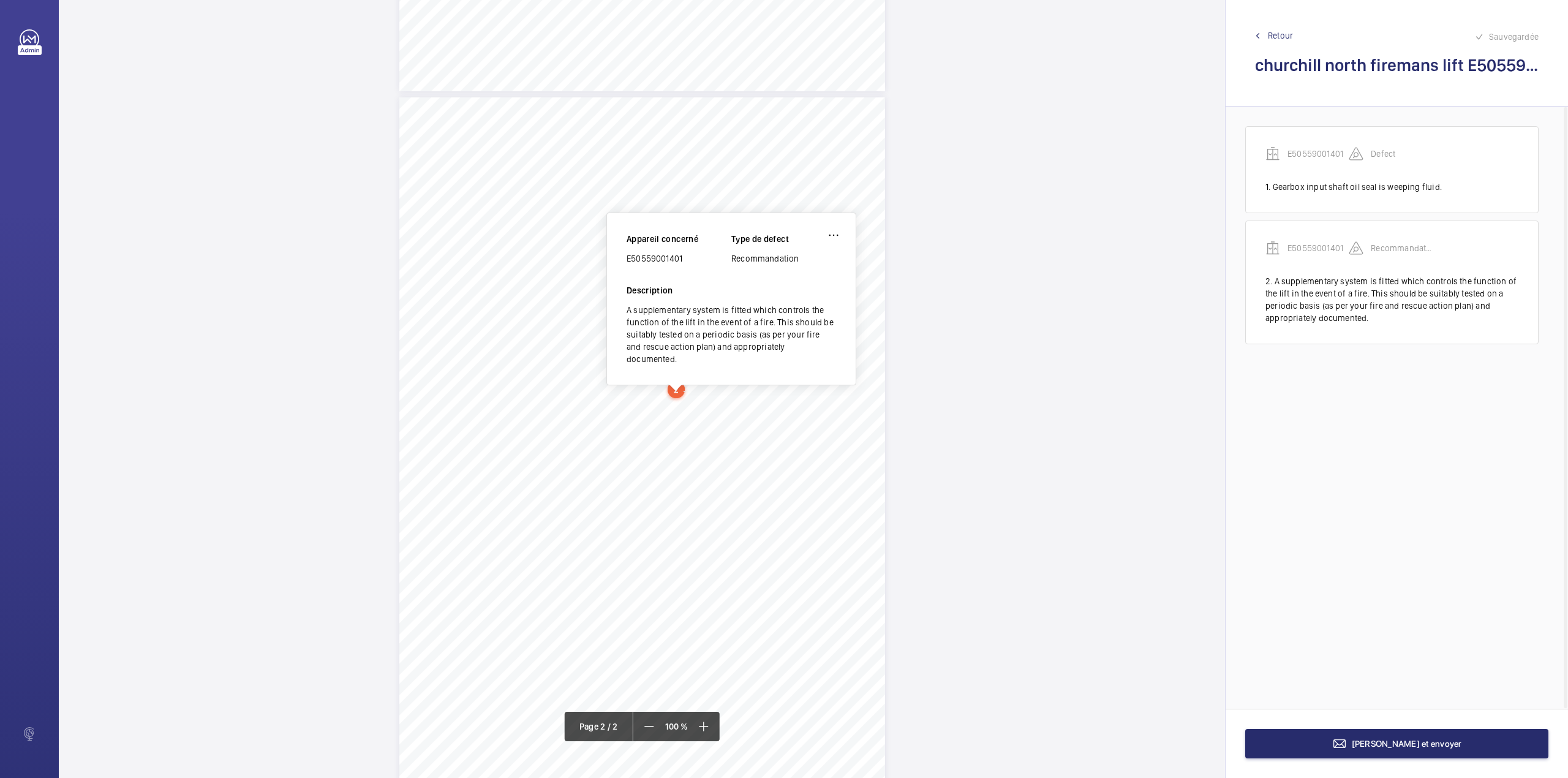
click at [627, 261] on div "E50559001401" at bounding box center [679, 259] width 105 height 13
drag, startPoint x: 628, startPoint y: 260, endPoint x: 704, endPoint y: 268, distance: 76.4
click at [704, 268] on div "Appareil concerné E50559001401 Type de defect Recommandation" at bounding box center [732, 258] width 210 height 52
copy div "E50559001401"
click at [1394, 745] on span "[PERSON_NAME] et envoyer" at bounding box center [1407, 743] width 110 height 10
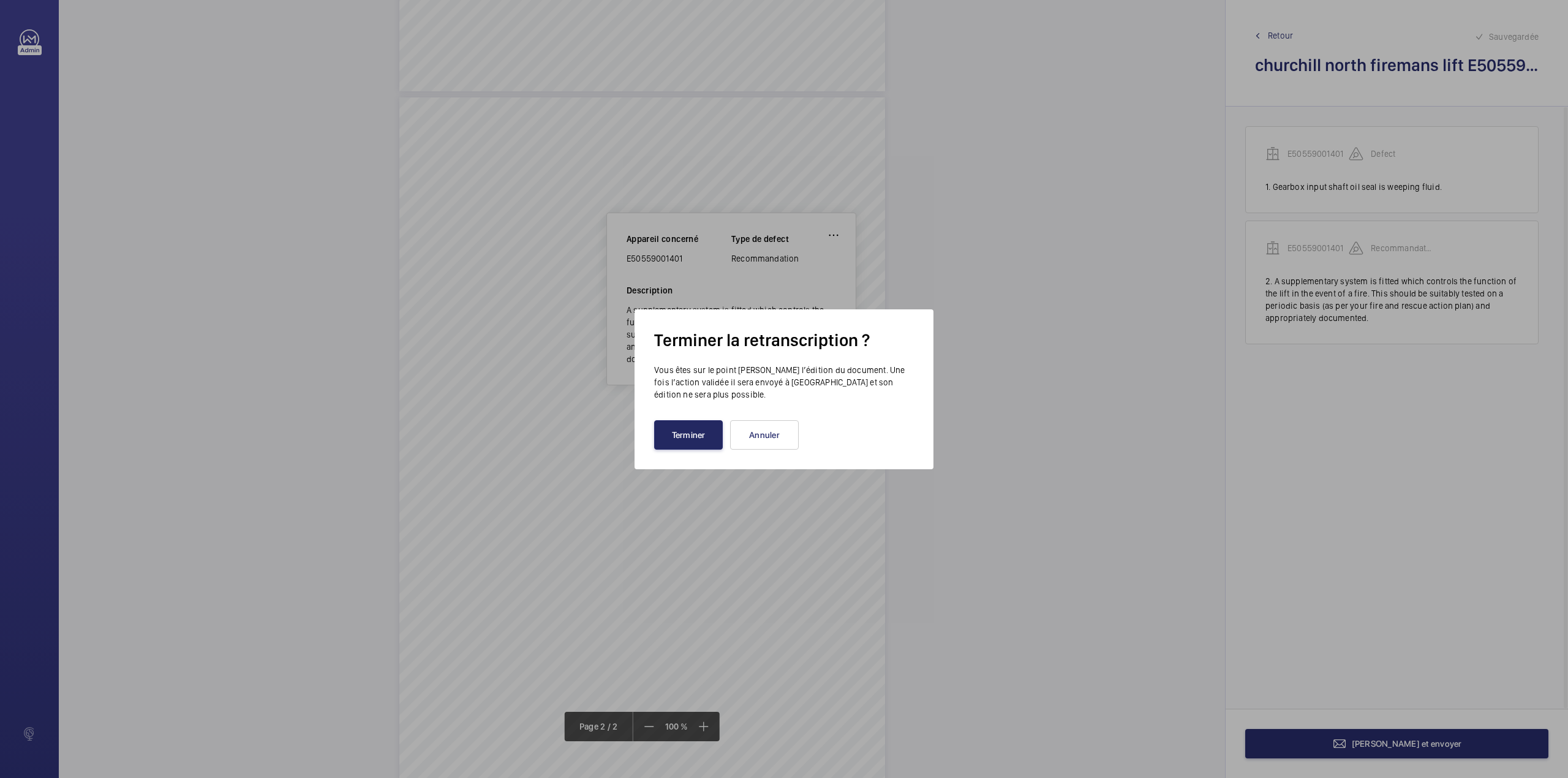
drag, startPoint x: 676, startPoint y: 432, endPoint x: 648, endPoint y: 376, distance: 62.6
click at [677, 432] on button "Terminer" at bounding box center [689, 434] width 69 height 29
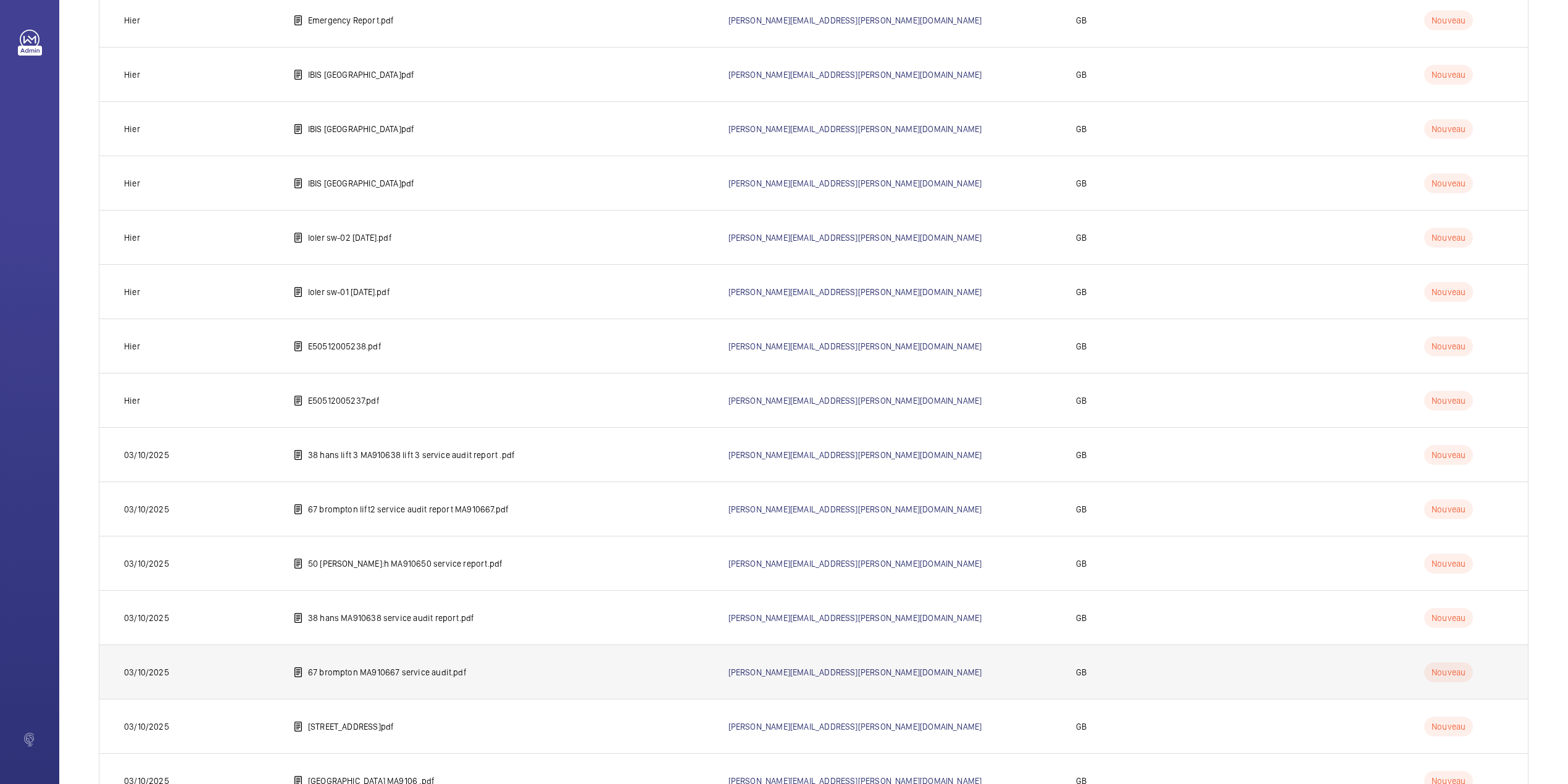
scroll to position [1567, 0]
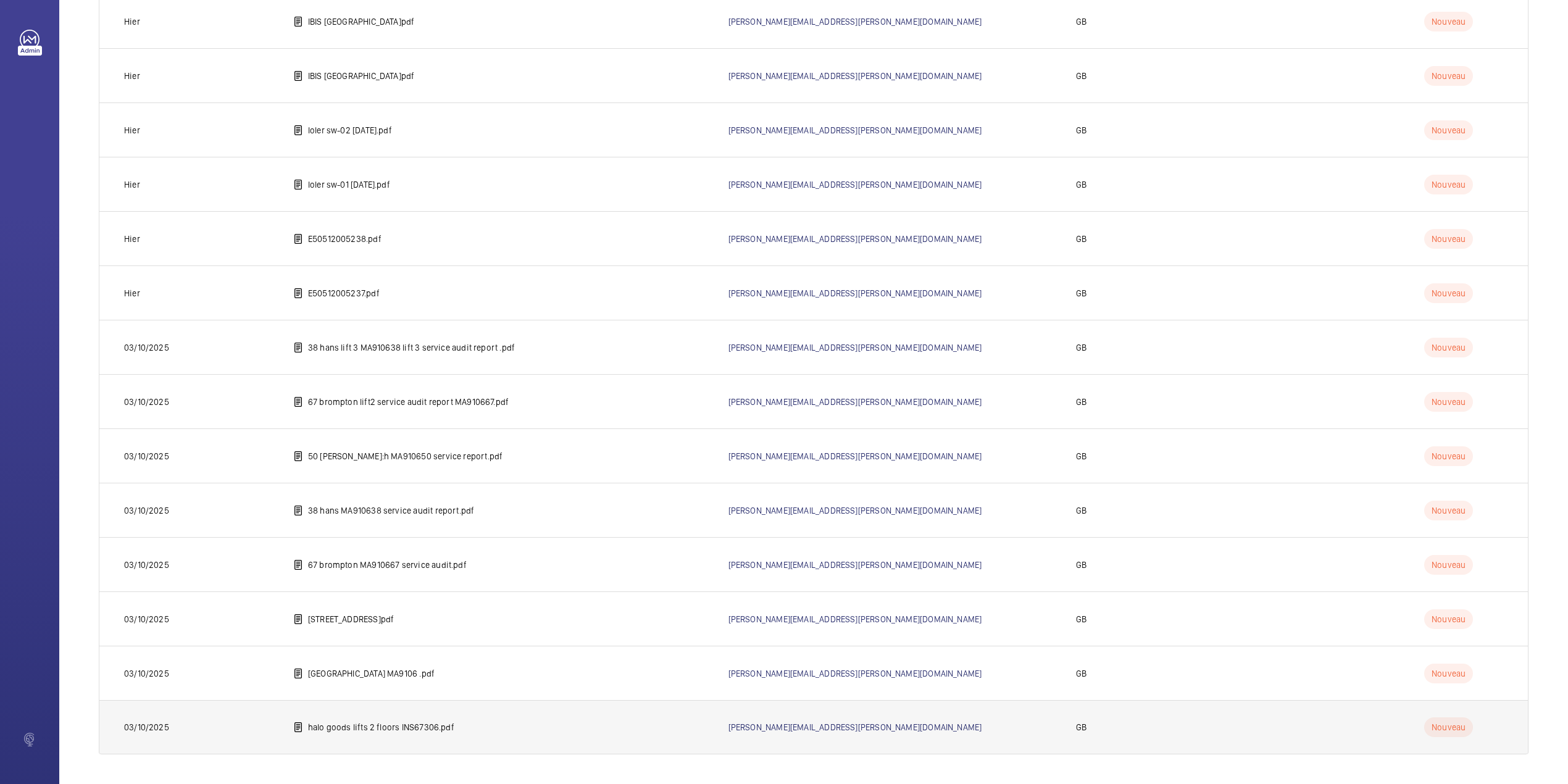
click at [368, 728] on p "halo goods lifts 2 floors INS67306.pdf" at bounding box center [381, 727] width 146 height 13
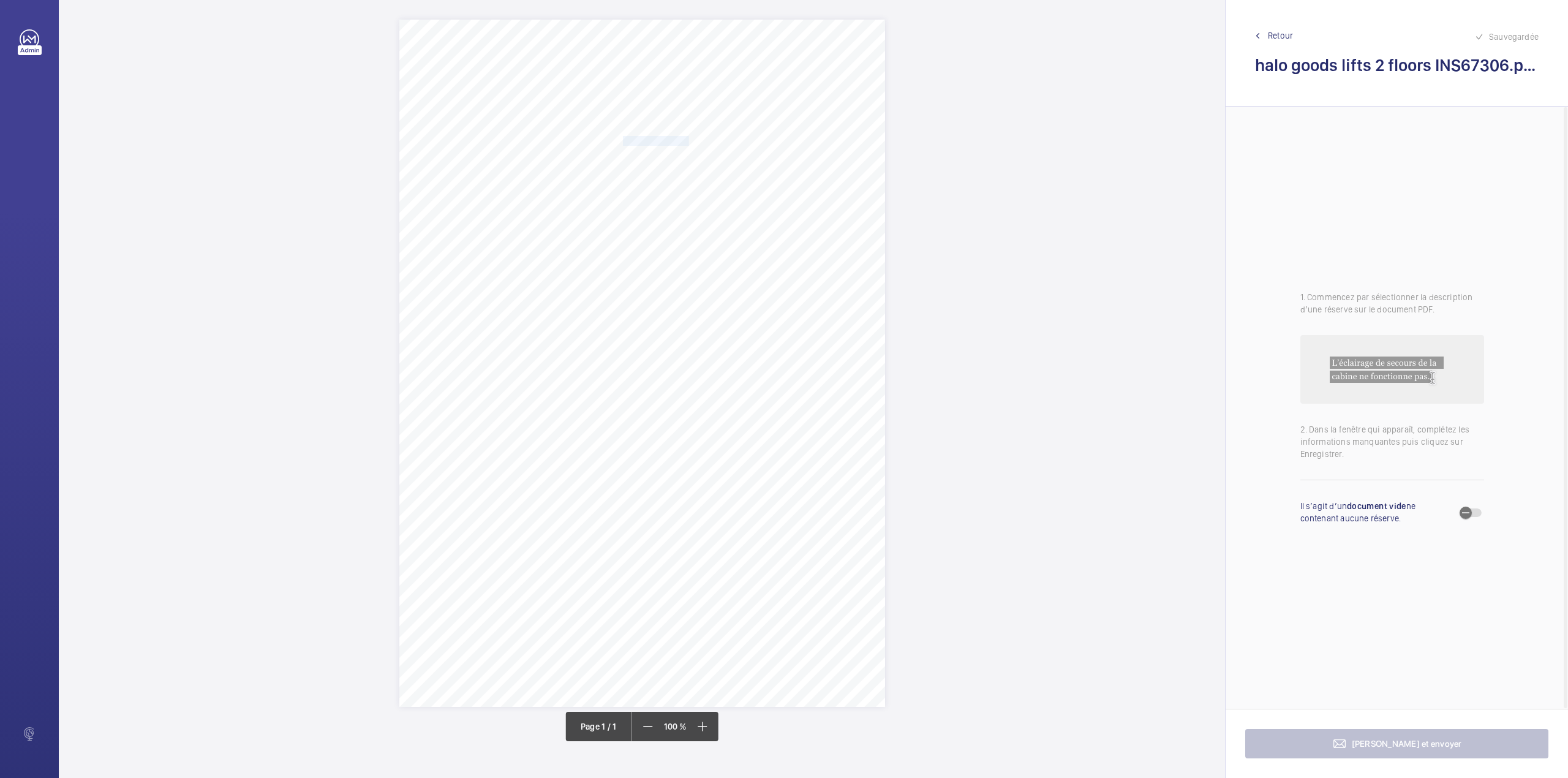
drag, startPoint x: 623, startPoint y: 143, endPoint x: 688, endPoint y: 139, distance: 65.1
click at [688, 139] on span "Notting Hill Genesis" at bounding box center [655, 140] width 66 height 8
copy span "Notting Hill Genesis"
click at [747, 339] on div "Appareil concerné Faites un choix Type de defect Faites un choix Description No…" at bounding box center [736, 277] width 210 height 184
click at [747, 356] on button "Annuler" at bounding box center [742, 355] width 69 height 29
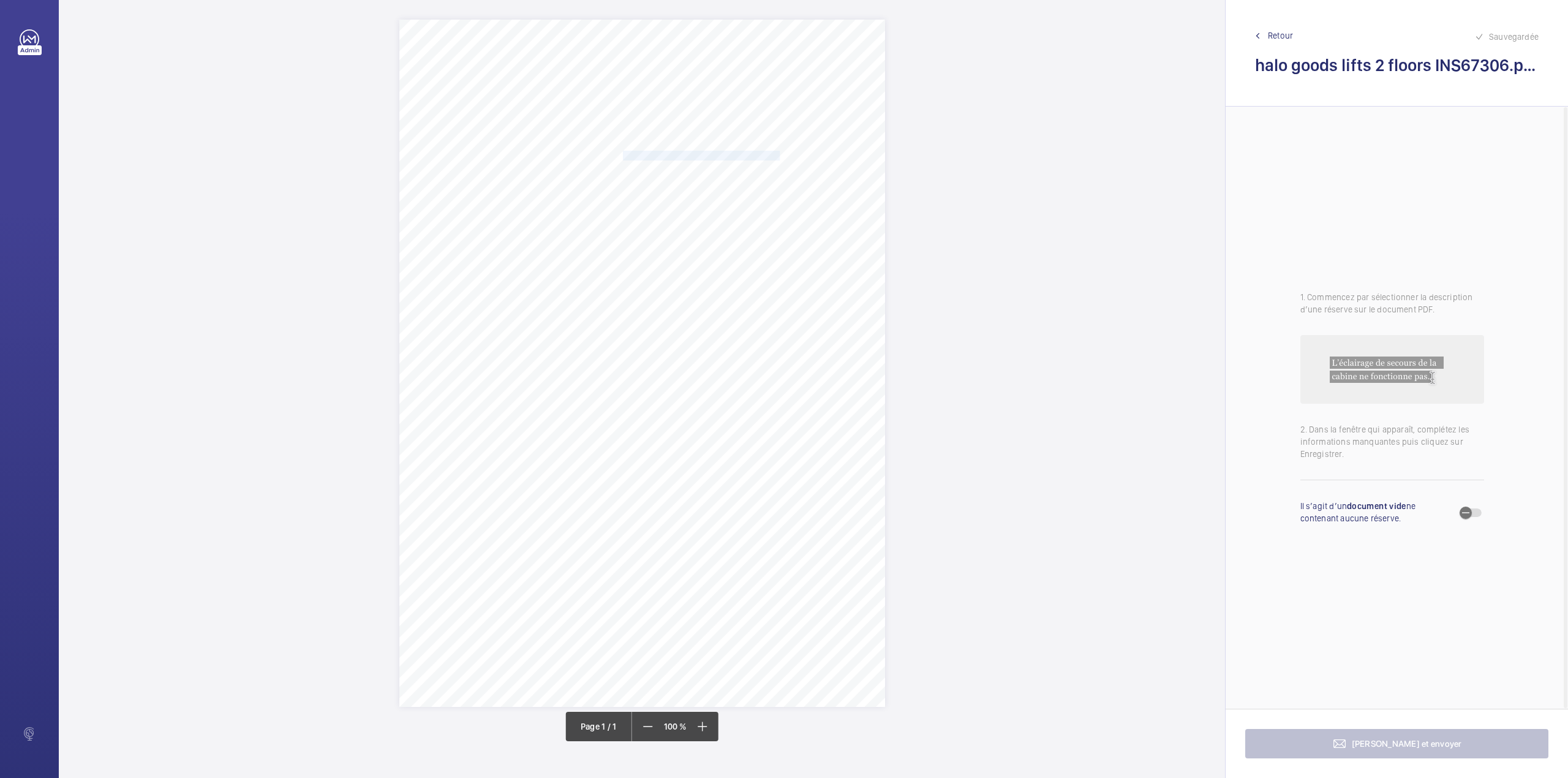
drag, startPoint x: 622, startPoint y: 155, endPoint x: 748, endPoint y: 155, distance: 126.0
click at [748, 155] on span "[GEOGRAPHIC_DATA] [STREET_ADDRESS]" at bounding box center [700, 155] width 157 height 8
copy span "[GEOGRAPHIC_DATA] [STREET_ADDRESS]"
click at [804, 364] on button "Annuler" at bounding box center [803, 369] width 69 height 29
drag, startPoint x: 589, startPoint y: 318, endPoint x: 619, endPoint y: 340, distance: 37.2
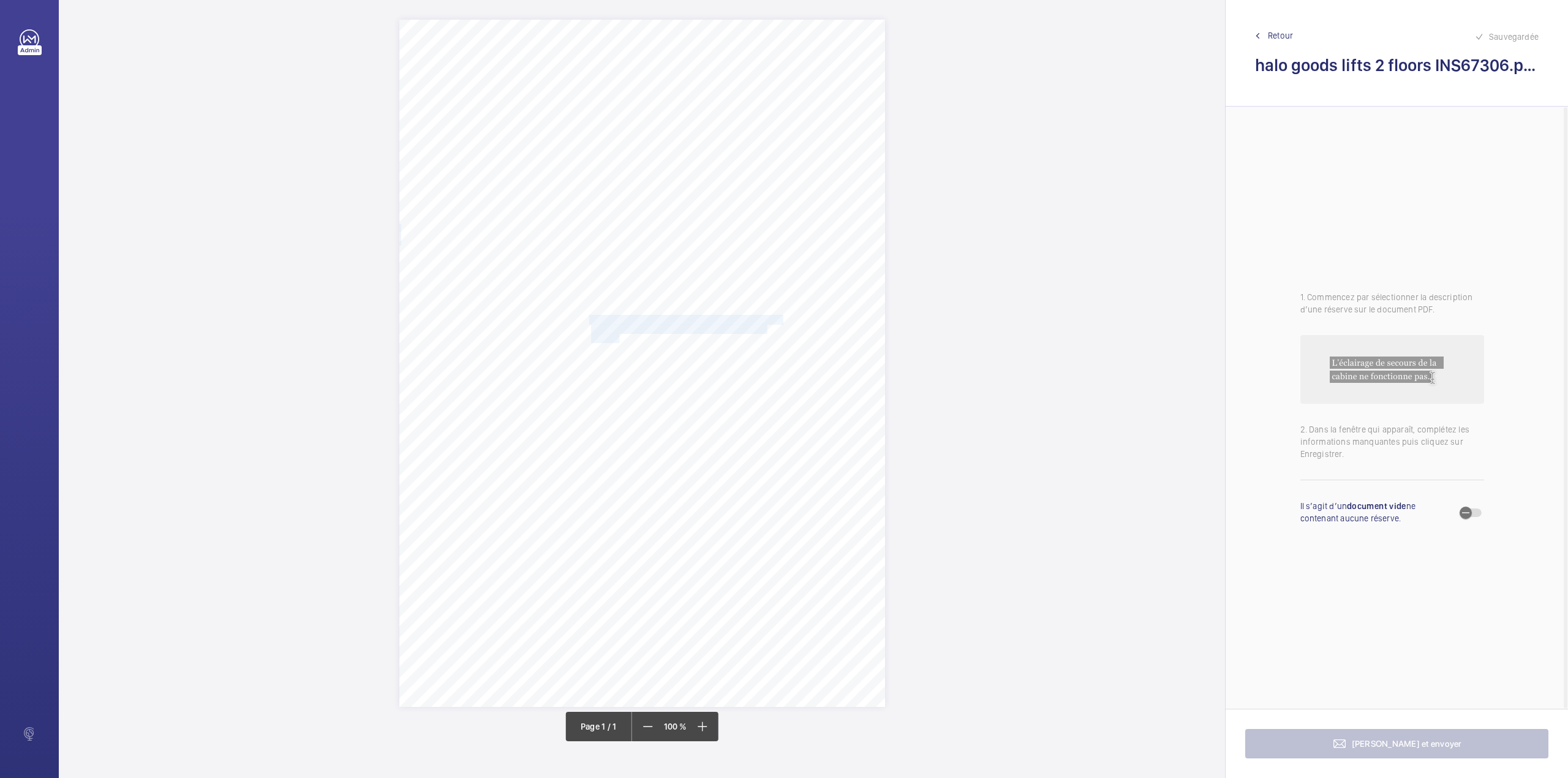
click at [619, 340] on div "Signed: Lifting Operations and Lifting Equipment Regulations 1998 Report of Tho…" at bounding box center [641, 364] width 486 height 688
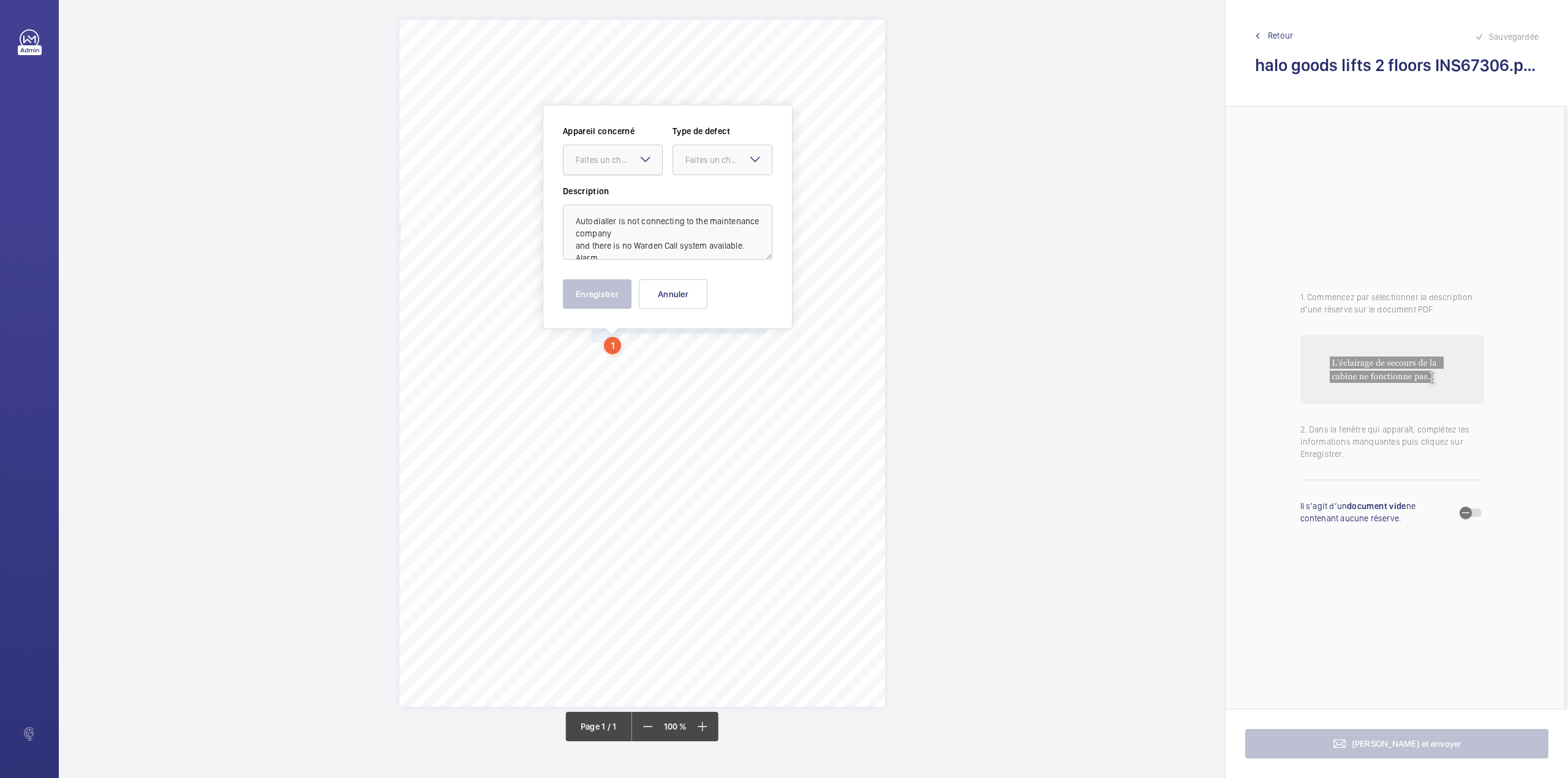
click at [636, 159] on div "Faites un choix" at bounding box center [618, 160] width 86 height 13
click at [632, 190] on div "INS67306" at bounding box center [613, 197] width 99 height 29
click at [742, 165] on div "Faites un choix" at bounding box center [728, 160] width 86 height 13
click at [716, 247] on div "Timed" at bounding box center [722, 257] width 99 height 30
click at [750, 162] on mat-icon "Open calendar" at bounding box center [753, 160] width 14 height 14
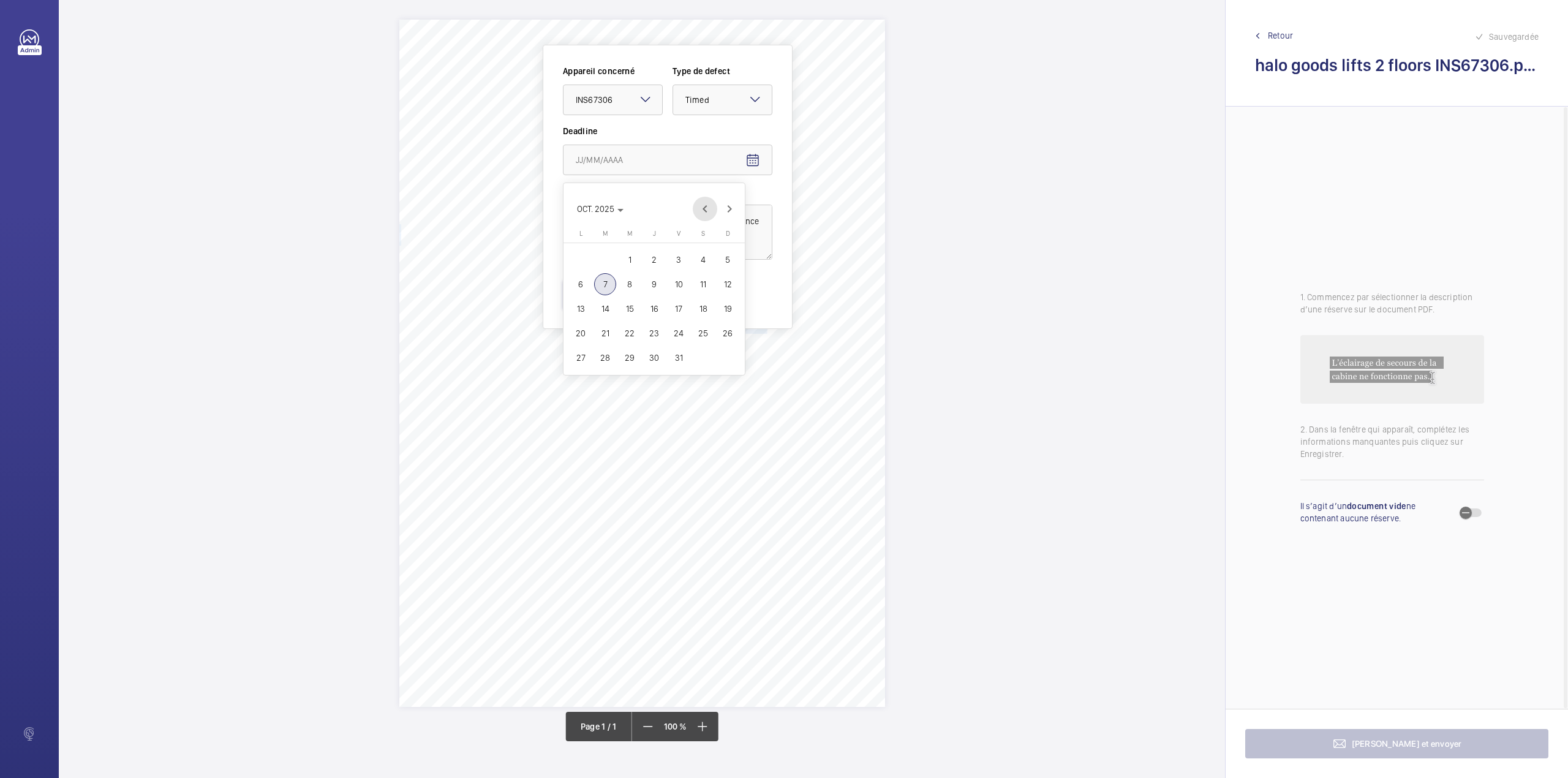
click at [706, 213] on span "Previous month" at bounding box center [705, 208] width 24 height 24
click at [727, 211] on span "Next month" at bounding box center [729, 208] width 24 height 24
click at [629, 259] on span "1" at bounding box center [630, 260] width 22 height 22
type input "01/10/2025"
click at [603, 292] on button "Enregistrer" at bounding box center [597, 294] width 69 height 29
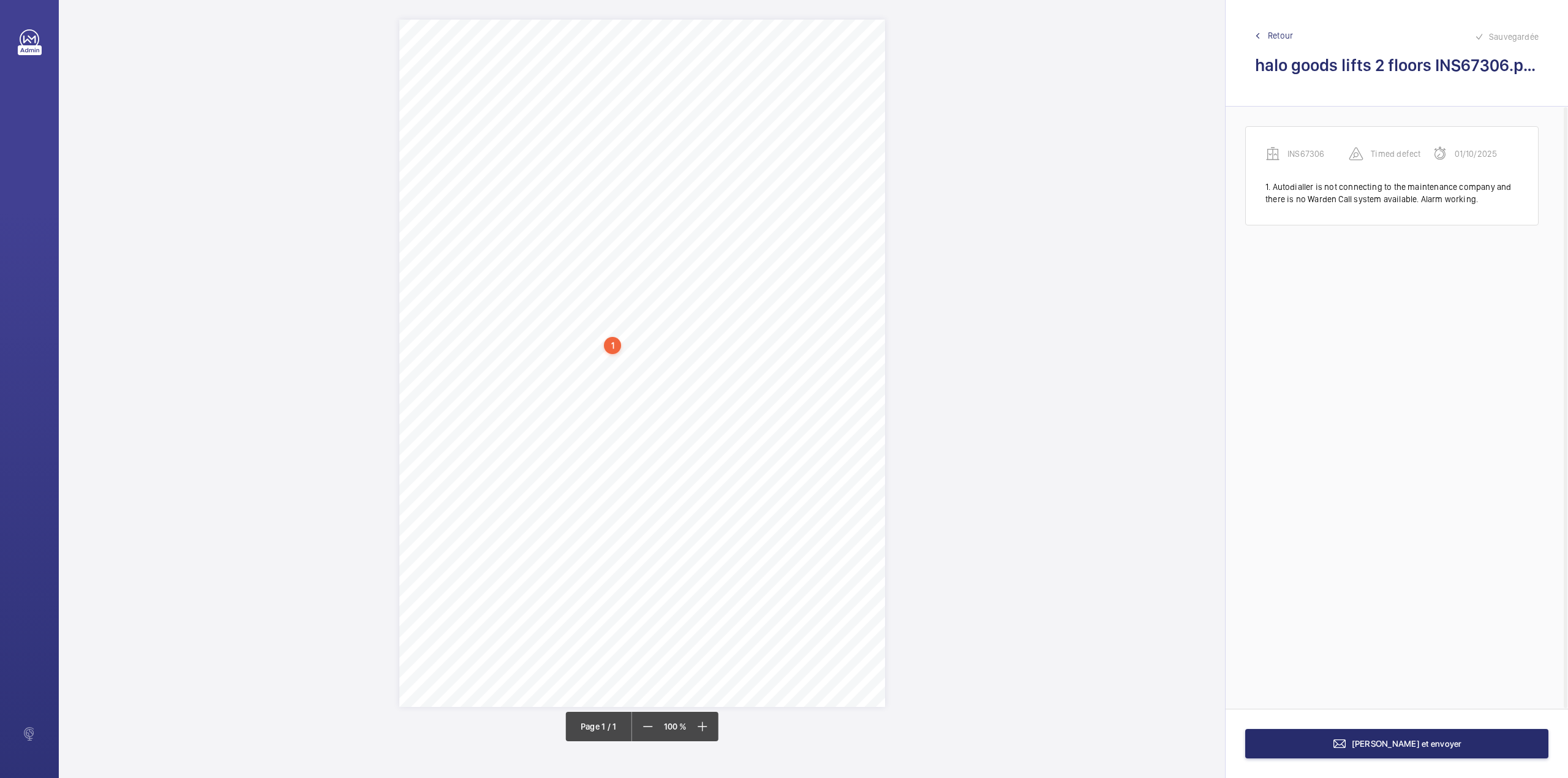
click at [608, 343] on div "1" at bounding box center [612, 345] width 17 height 17
click at [773, 145] on wm-front-icon-button at bounding box center [770, 152] width 29 height 29
click at [717, 181] on div "Modifier" at bounding box center [736, 188] width 97 height 22
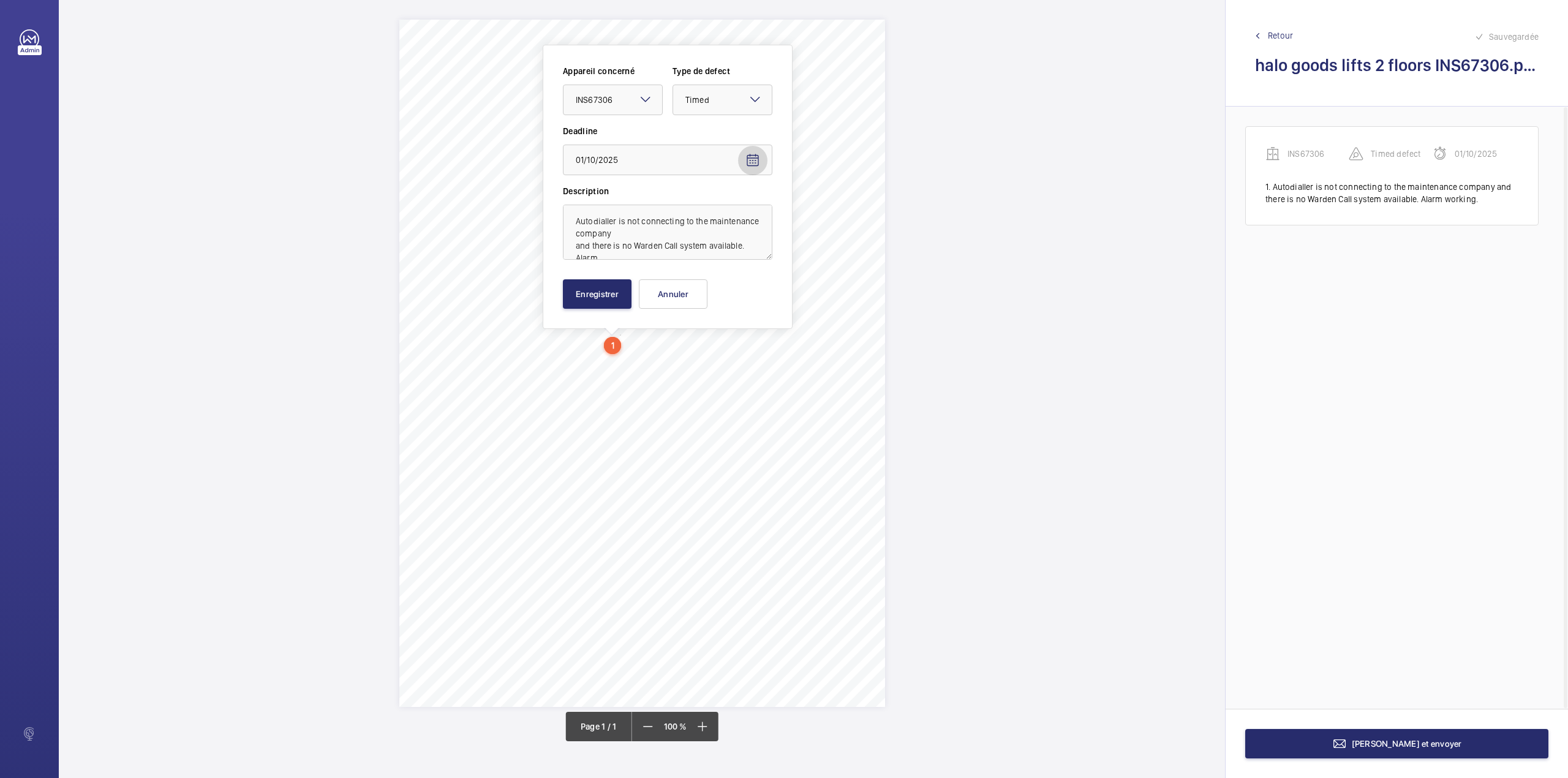
click at [751, 149] on span "Open calendar" at bounding box center [753, 160] width 29 height 29
click at [603, 285] on span "7" at bounding box center [605, 284] width 22 height 22
type input "07/10/2025"
click at [594, 294] on button "Enregistrer" at bounding box center [597, 294] width 69 height 29
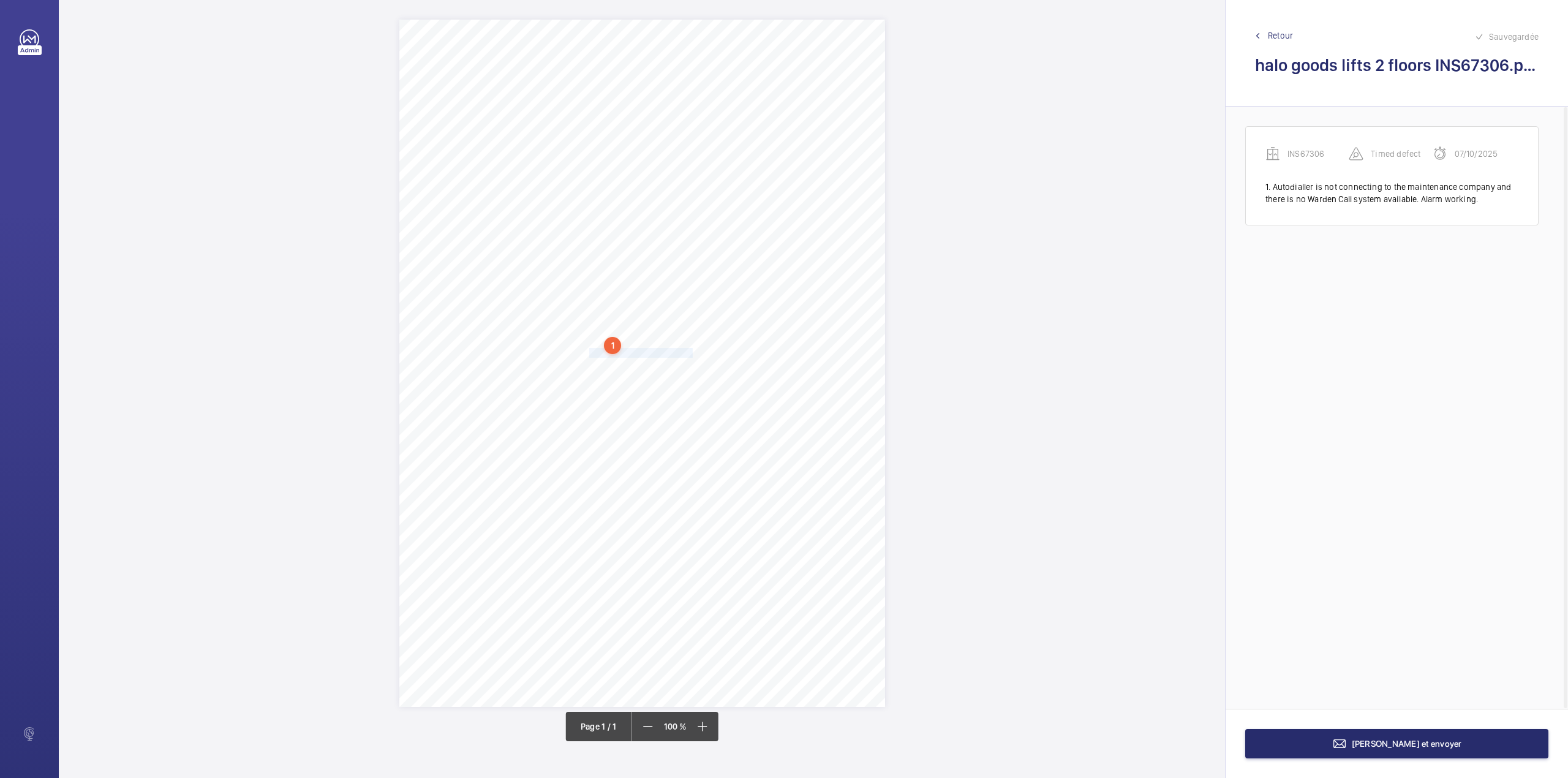
drag, startPoint x: 589, startPoint y: 353, endPoint x: 692, endPoint y: 352, distance: 103.0
click at [692, 352] on div "Signed: Lifting Operations and Lifting Equipment Regulations 1998 Report of Tho…" at bounding box center [641, 364] width 486 height 688
click at [703, 172] on div "Faites un choix" at bounding box center [692, 171] width 86 height 13
drag, startPoint x: 704, startPoint y: 197, endPoint x: 774, endPoint y: 177, distance: 72.8
click at [704, 198] on div "INS67306" at bounding box center [686, 208] width 99 height 29
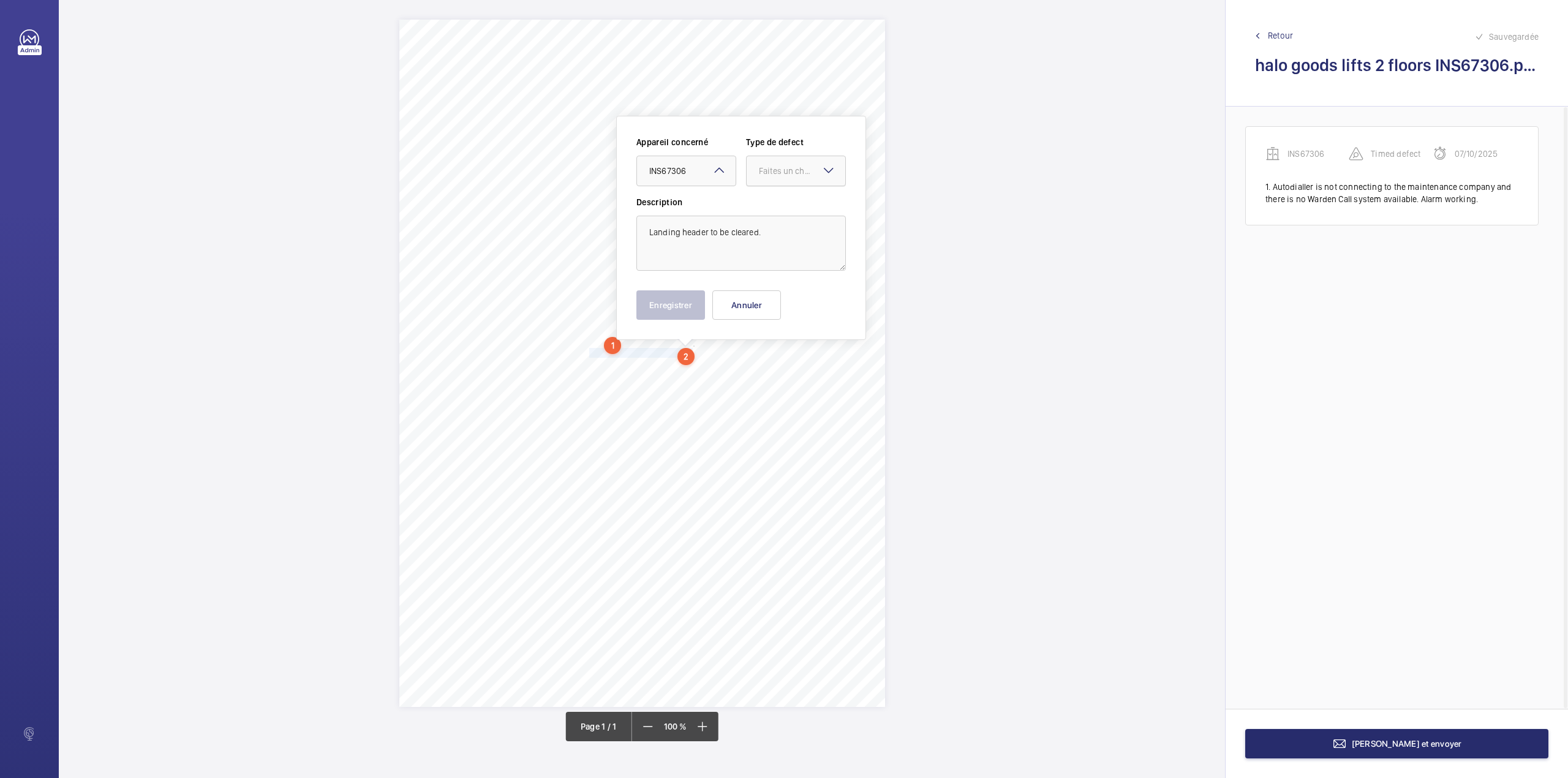
click at [776, 176] on div "Faites un choix" at bounding box center [802, 171] width 86 height 13
click at [776, 206] on span "Standard" at bounding box center [796, 208] width 74 height 13
click at [669, 287] on div "Appareil concerné Faites un choix × INS67306 × Type de defect Faites un choix ×…" at bounding box center [741, 227] width 210 height 184
click at [691, 295] on button "Enregistrer" at bounding box center [670, 305] width 69 height 29
drag, startPoint x: 591, startPoint y: 368, endPoint x: 621, endPoint y: 388, distance: 36.1
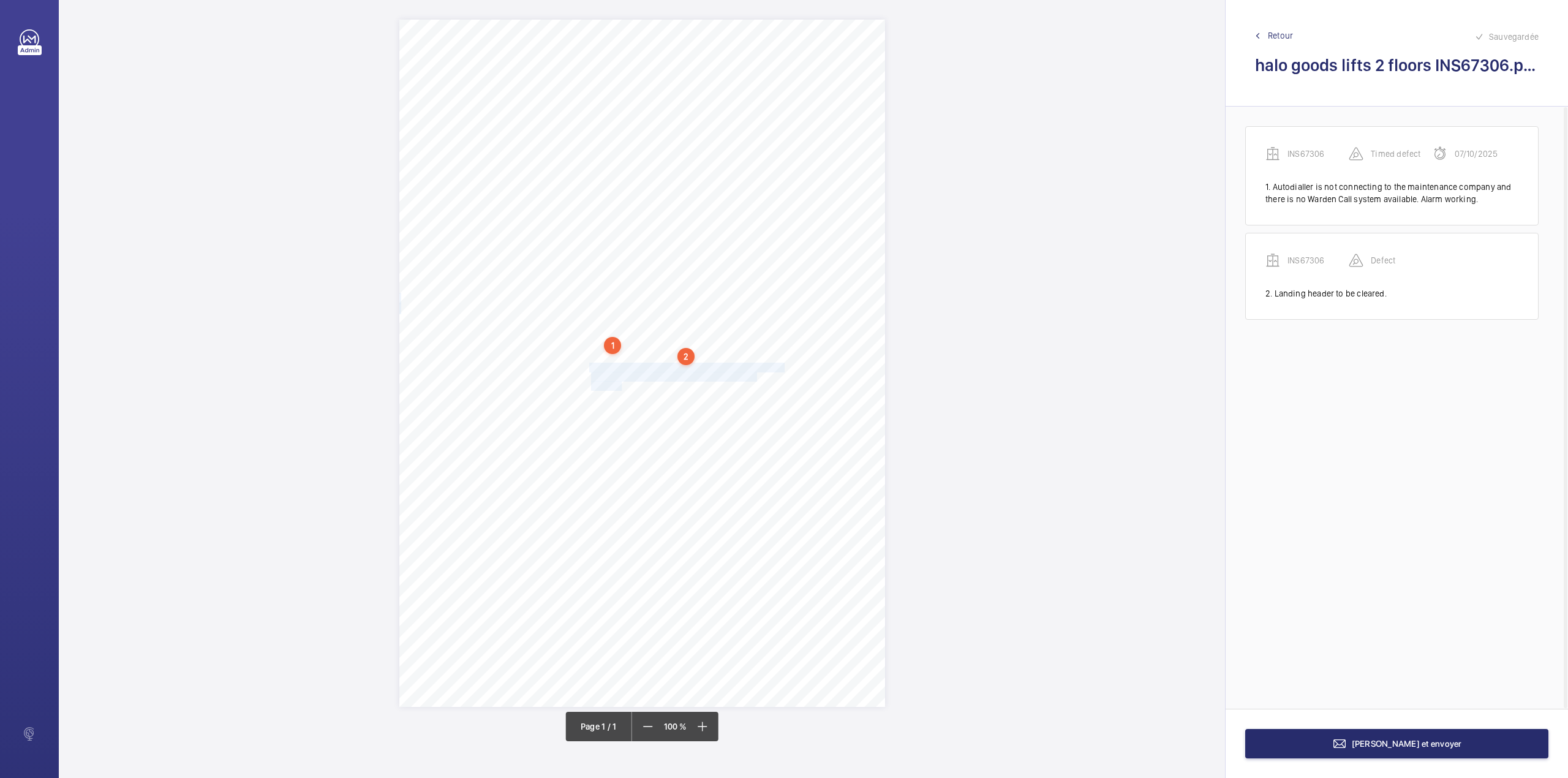
click at [621, 388] on div "Signed: Lifting Operations and Lifting Equipment Regulations 1998 Report of Tho…" at bounding box center [641, 364] width 486 height 688
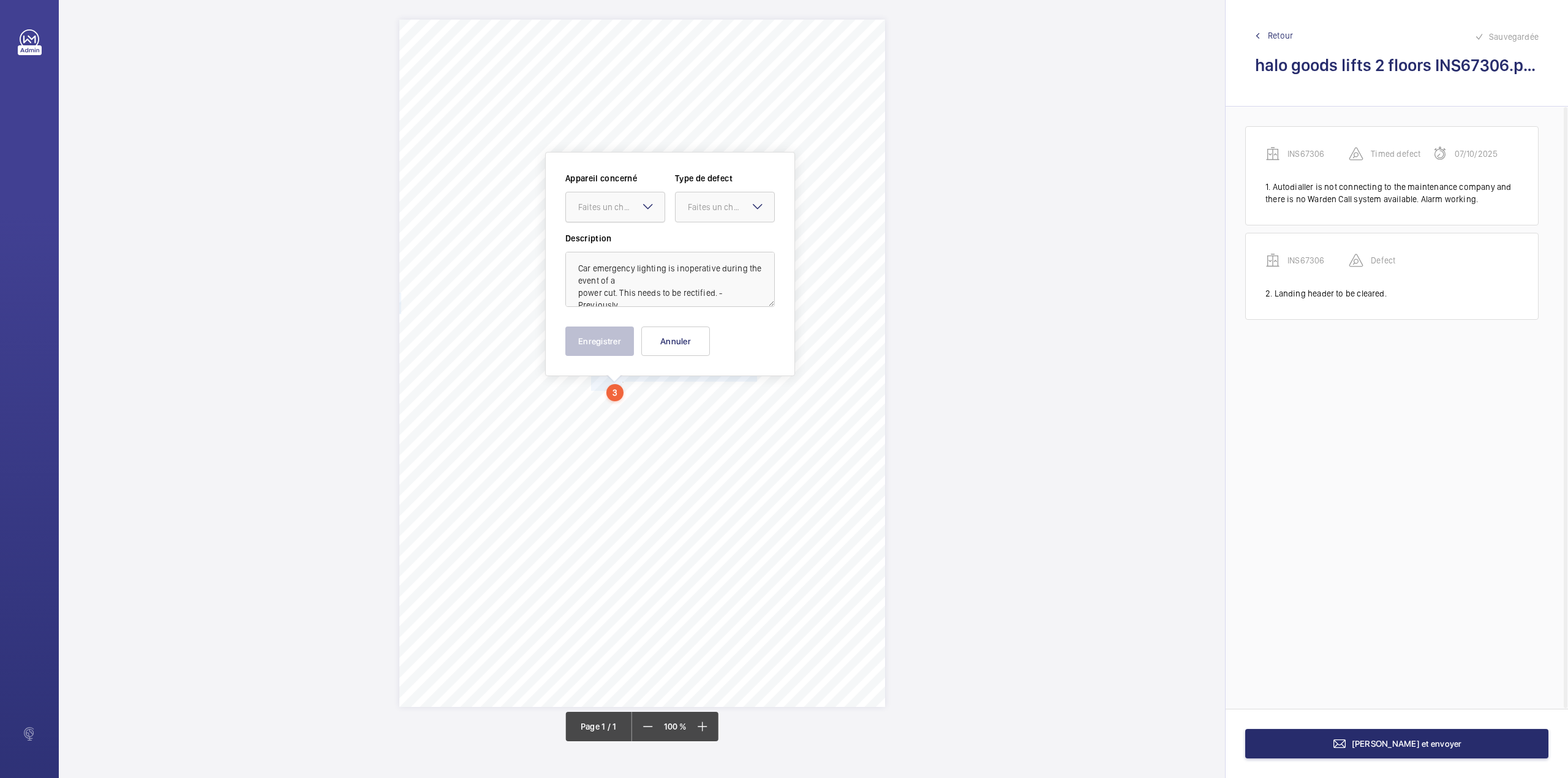
click at [618, 211] on div "Faites un choix" at bounding box center [621, 207] width 86 height 13
click at [613, 242] on span "INS67306" at bounding box center [615, 244] width 74 height 13
click at [712, 214] on div at bounding box center [725, 207] width 99 height 29
click at [707, 246] on span "Standard" at bounding box center [725, 244] width 74 height 13
click at [612, 338] on button "Enregistrer" at bounding box center [600, 341] width 69 height 29
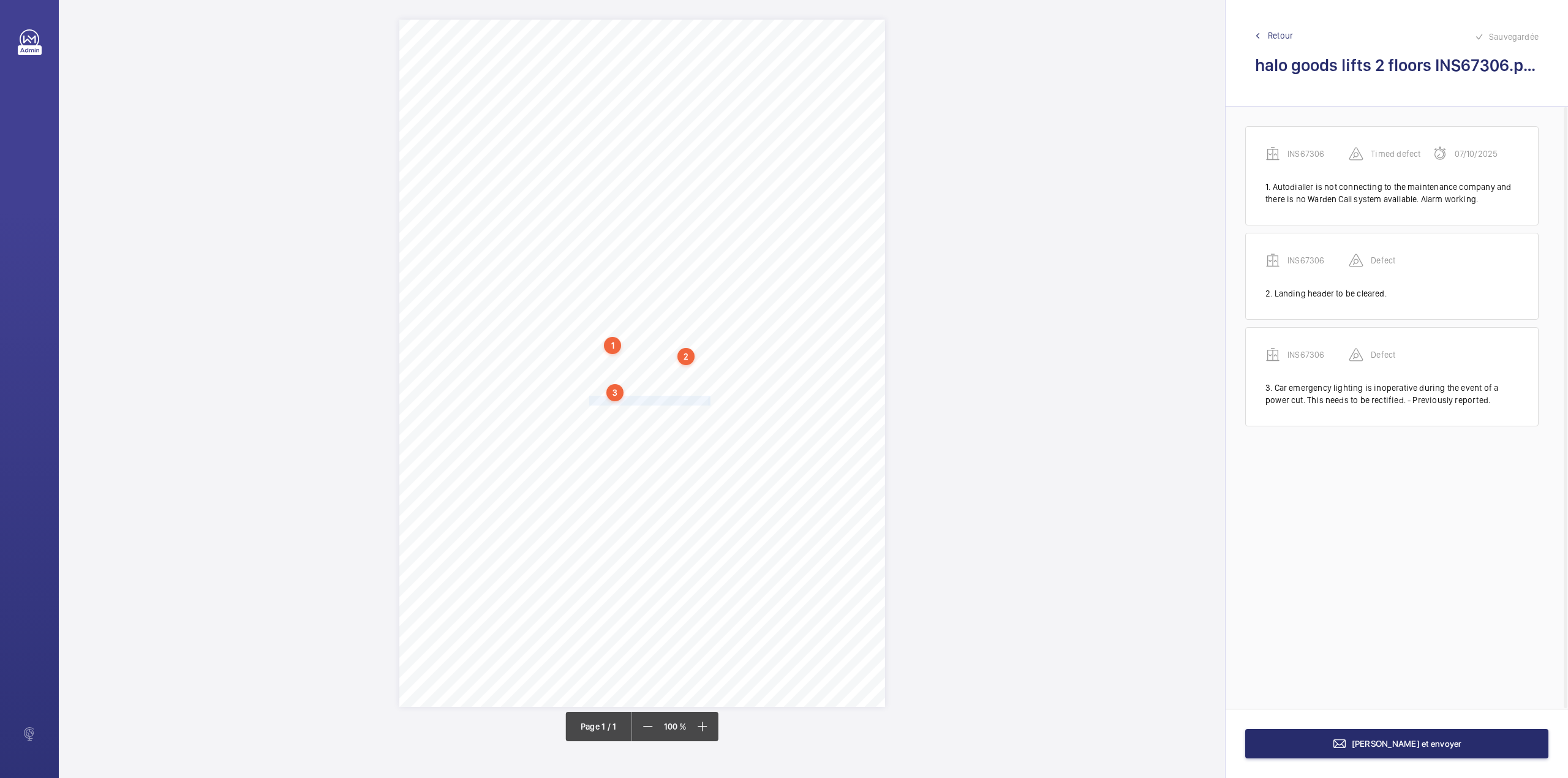
drag, startPoint x: 591, startPoint y: 400, endPoint x: 709, endPoint y: 397, distance: 118.0
click at [709, 397] on div "Signed: Lifting Operations and Lifting Equipment Regulations 1998 Report of Tho…" at bounding box center [641, 364] width 486 height 688
click at [714, 223] on div "Faites un choix" at bounding box center [709, 217] width 86 height 13
click at [716, 249] on span "INS67306" at bounding box center [704, 254] width 74 height 13
click at [782, 224] on div at bounding box center [813, 216] width 99 height 29
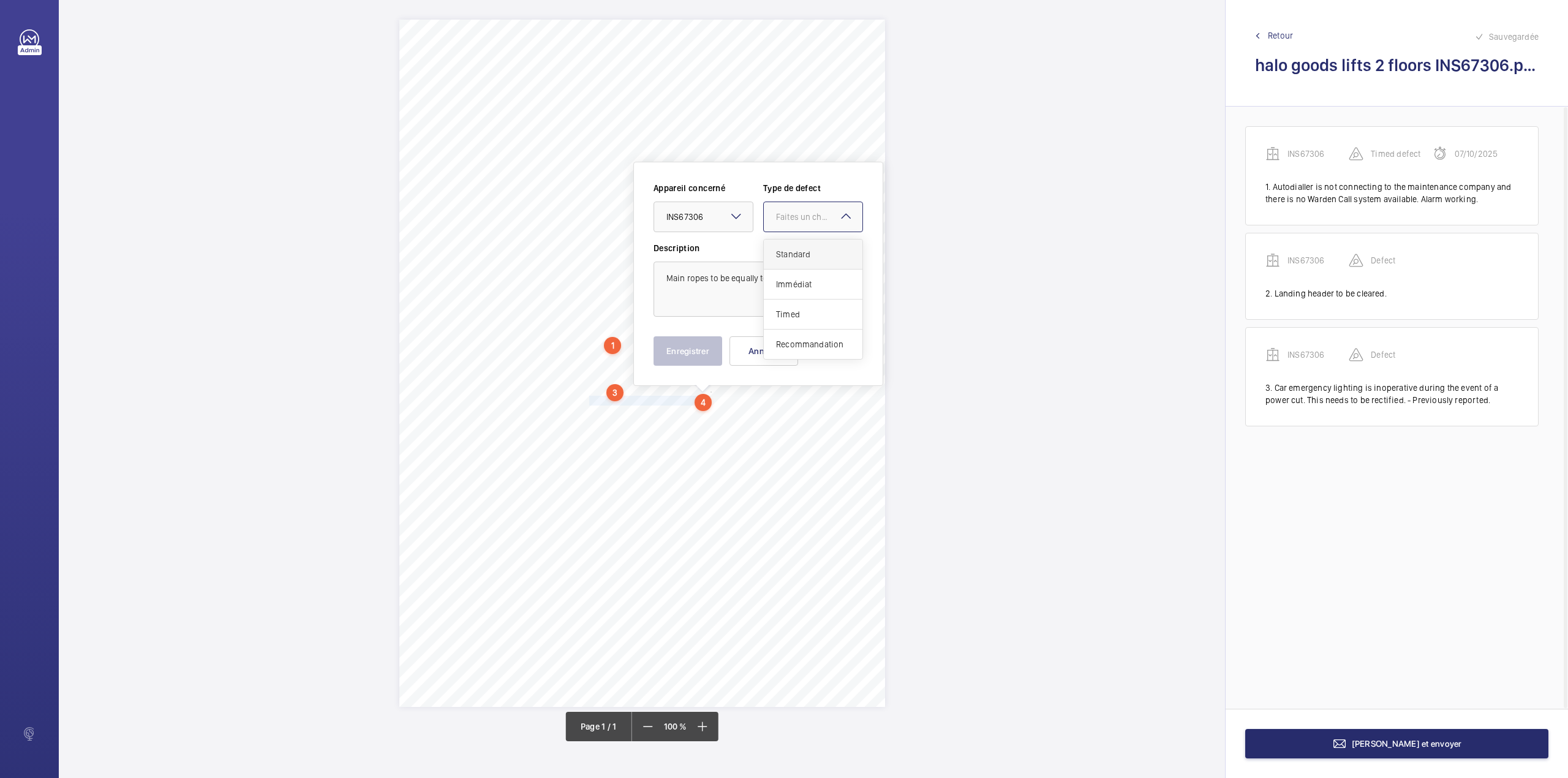
click at [782, 255] on span "Standard" at bounding box center [813, 254] width 74 height 13
click at [685, 357] on button "Enregistrer" at bounding box center [688, 351] width 69 height 29
drag, startPoint x: 591, startPoint y: 413, endPoint x: 670, endPoint y: 425, distance: 79.9
click at [670, 425] on div "Signed: Lifting Operations and Lifting Equipment Regulations 1998 Report of Tho…" at bounding box center [641, 364] width 486 height 688
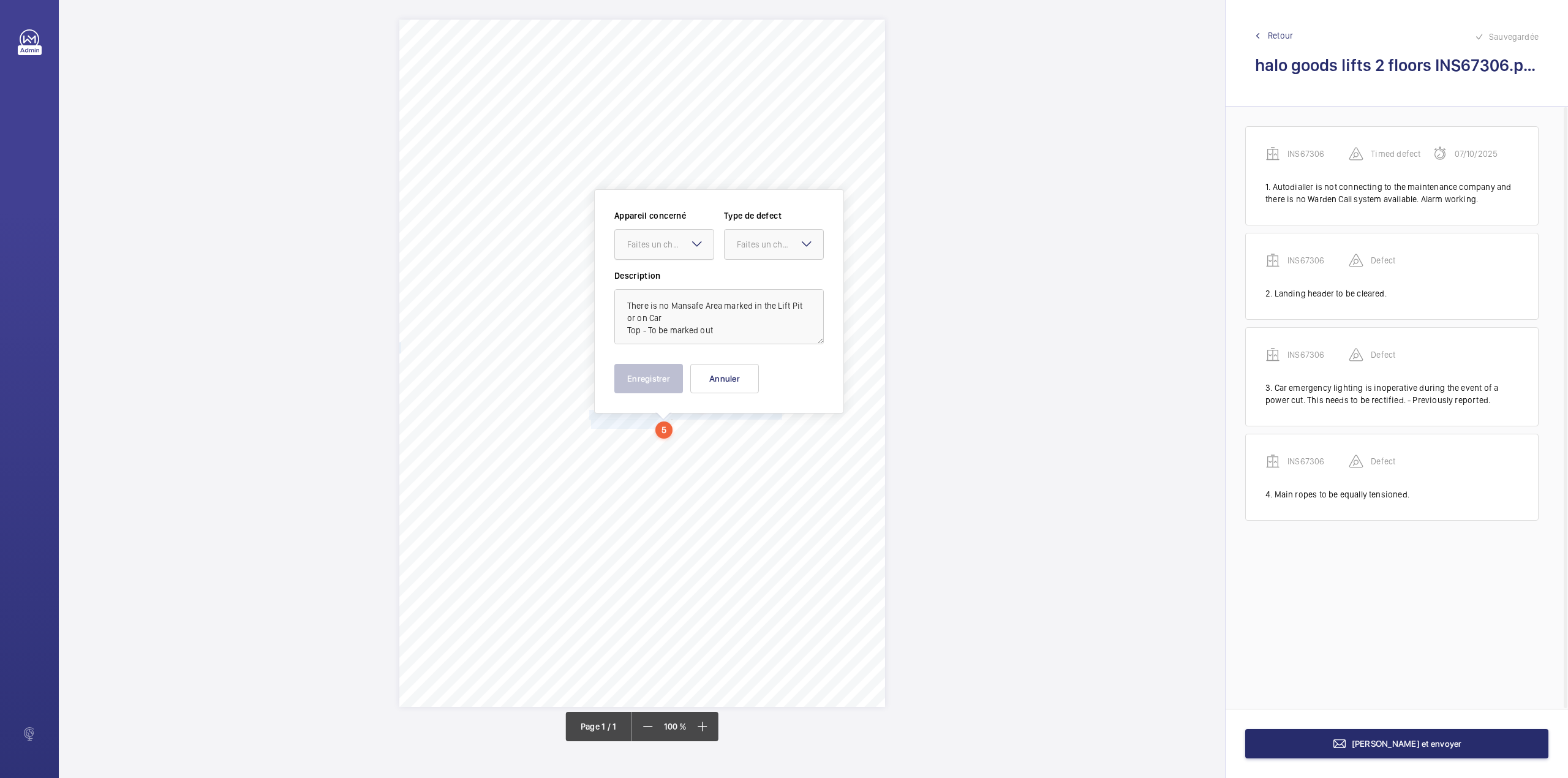
drag, startPoint x: 672, startPoint y: 249, endPoint x: 671, endPoint y: 255, distance: 6.1
click at [672, 251] on div "Faites un choix" at bounding box center [664, 244] width 99 height 13
click at [672, 276] on span "INS67306" at bounding box center [664, 282] width 74 height 13
click at [757, 246] on div "Faites un choix" at bounding box center [779, 244] width 86 height 13
click at [755, 276] on span "Standard" at bounding box center [774, 282] width 74 height 13
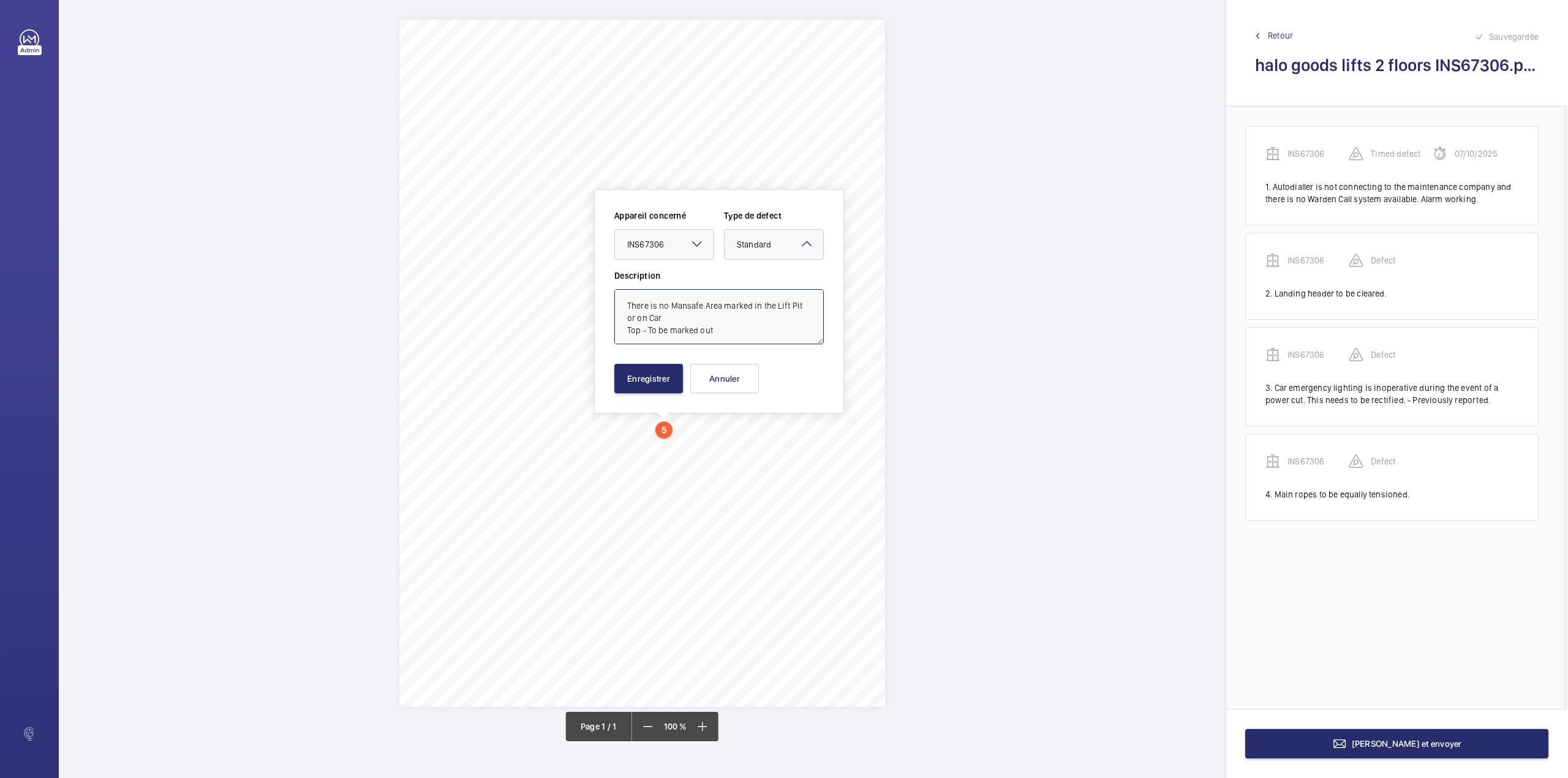
click at [740, 328] on textarea "There is no Mansafe Area marked in the Lift Pit or on Car Top - To be marked out" at bounding box center [719, 317] width 210 height 55
type textarea "There is no Mansafe Area marked in the Lift Pit or on Car Top - To be marked ou…"
click at [631, 377] on button "Enregistrer" at bounding box center [649, 378] width 69 height 29
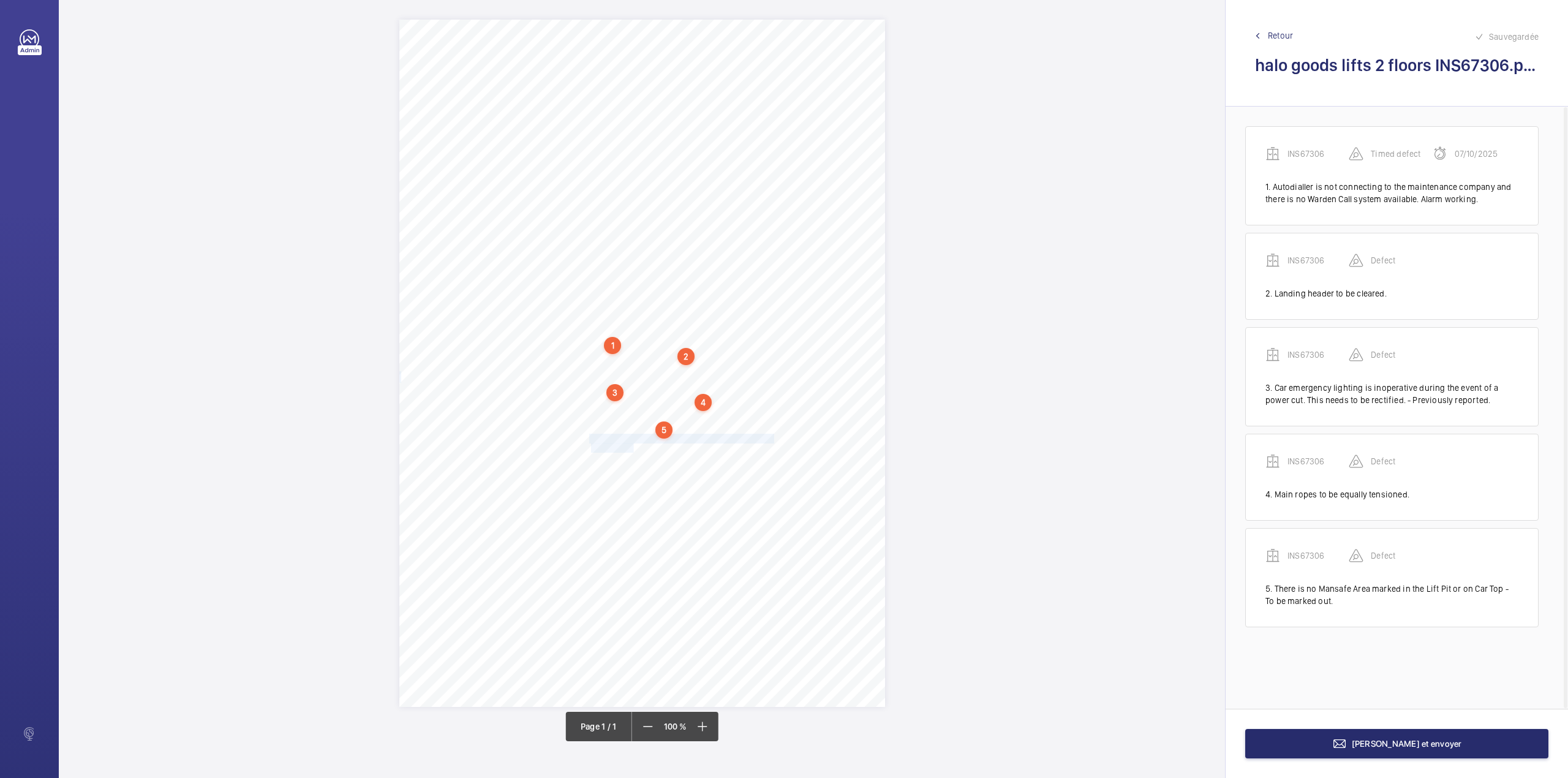
drag, startPoint x: 589, startPoint y: 439, endPoint x: 634, endPoint y: 450, distance: 46.3
click at [634, 450] on div "Signed: Lifting Operations and Lifting Equipment Regulations 1998 Report of Tho…" at bounding box center [641, 364] width 486 height 688
click at [630, 269] on div "Faites un choix" at bounding box center [634, 269] width 86 height 13
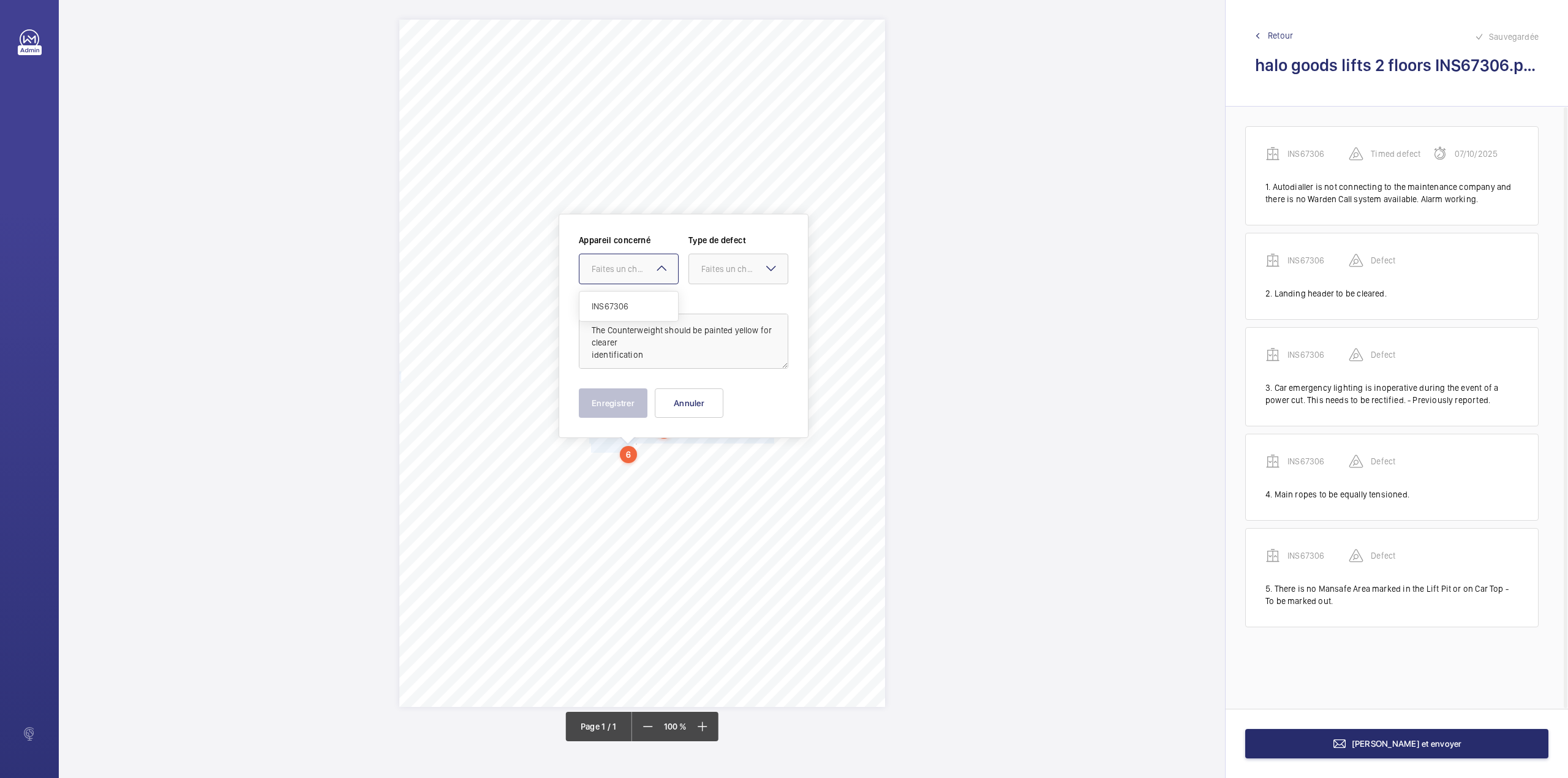
click at [631, 299] on div "INS67306" at bounding box center [628, 306] width 99 height 29
click at [720, 301] on label "Description" at bounding box center [684, 300] width 210 height 13
click at [729, 277] on div at bounding box center [738, 269] width 99 height 29
click at [726, 304] on span "Standard" at bounding box center [738, 307] width 74 height 13
click at [653, 354] on textarea "The Counterweight should be painted yellow for clearer identification" at bounding box center [684, 341] width 210 height 55
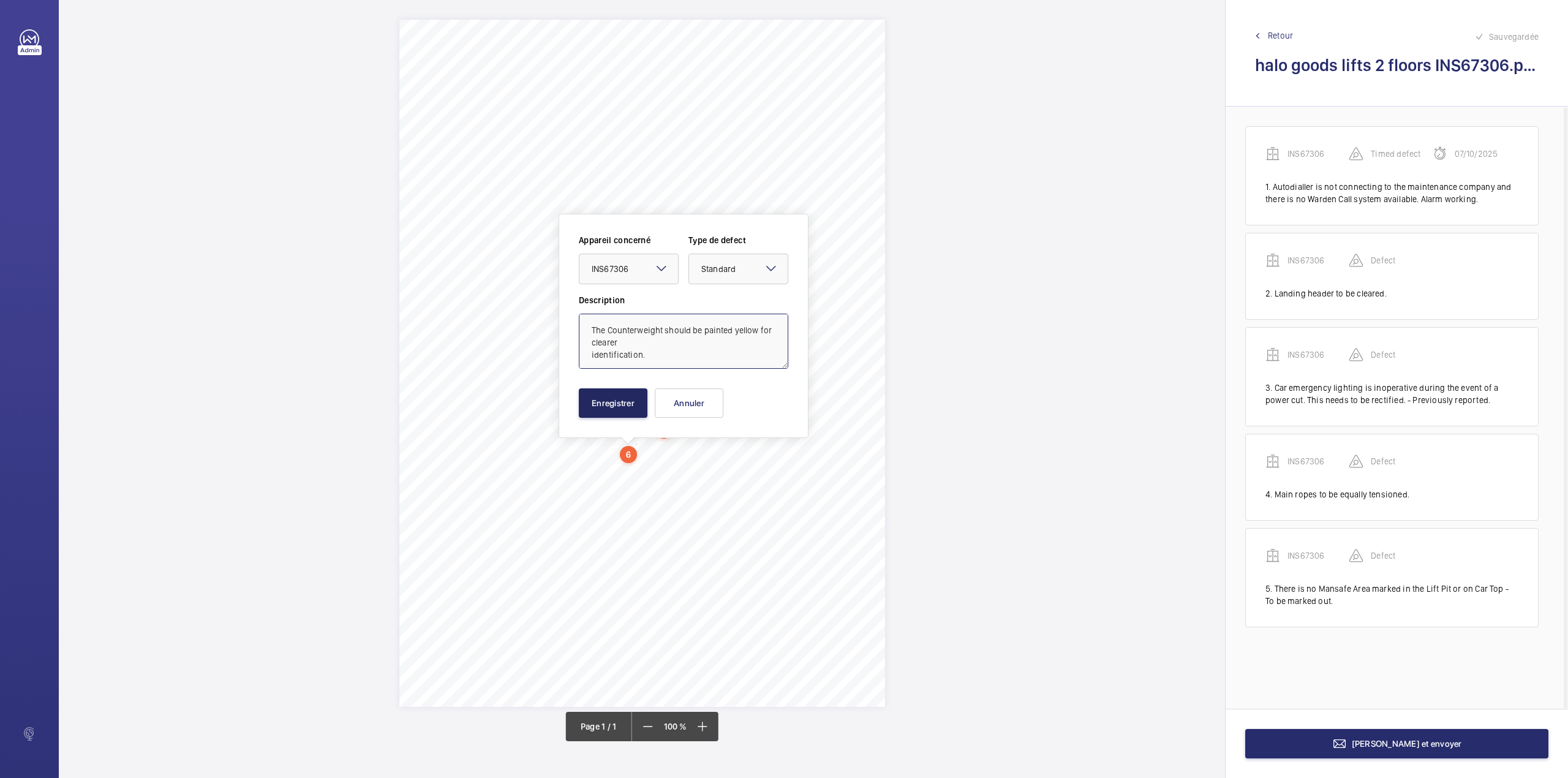
type textarea "The Counterweight should be painted yellow for clearer identification."
click at [613, 407] on button "Enregistrer" at bounding box center [613, 403] width 69 height 29
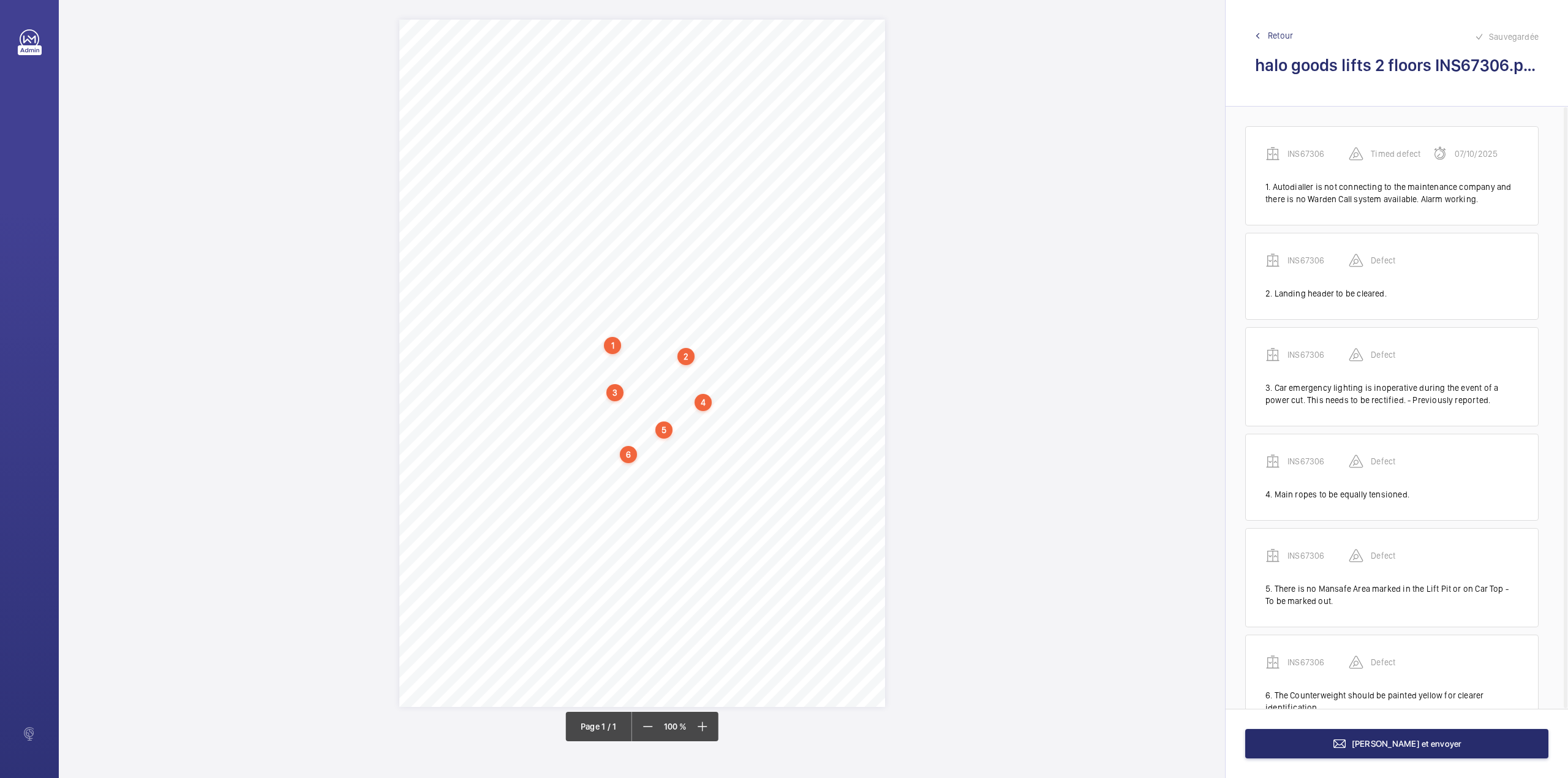
scroll to position [47, 0]
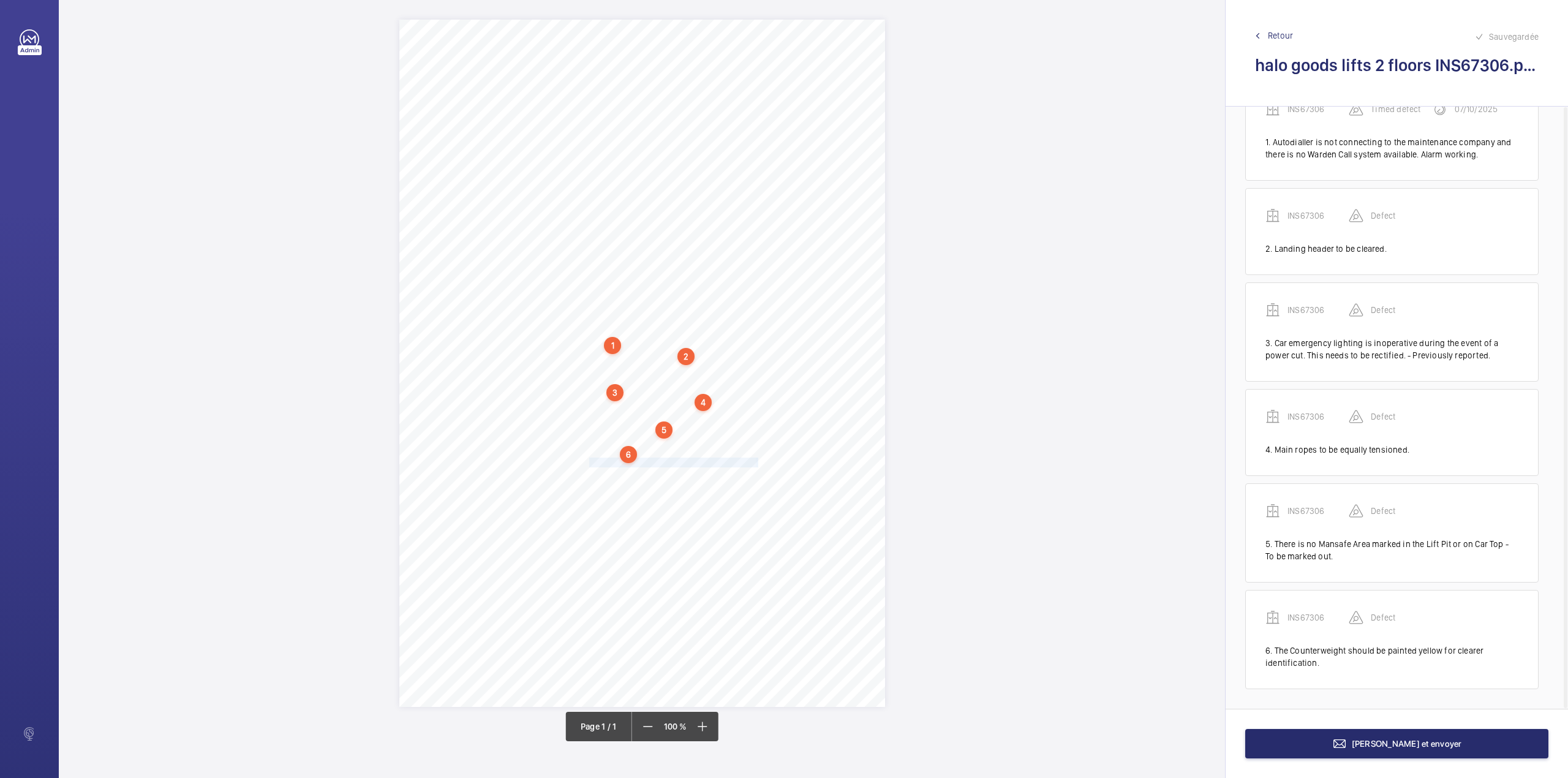
drag, startPoint x: 589, startPoint y: 461, endPoint x: 757, endPoint y: 460, distance: 168.0
click at [757, 460] on div "Signed: Lifting Operations and Lifting Equipment Regulations 1998 Report of Tho…" at bounding box center [641, 364] width 486 height 688
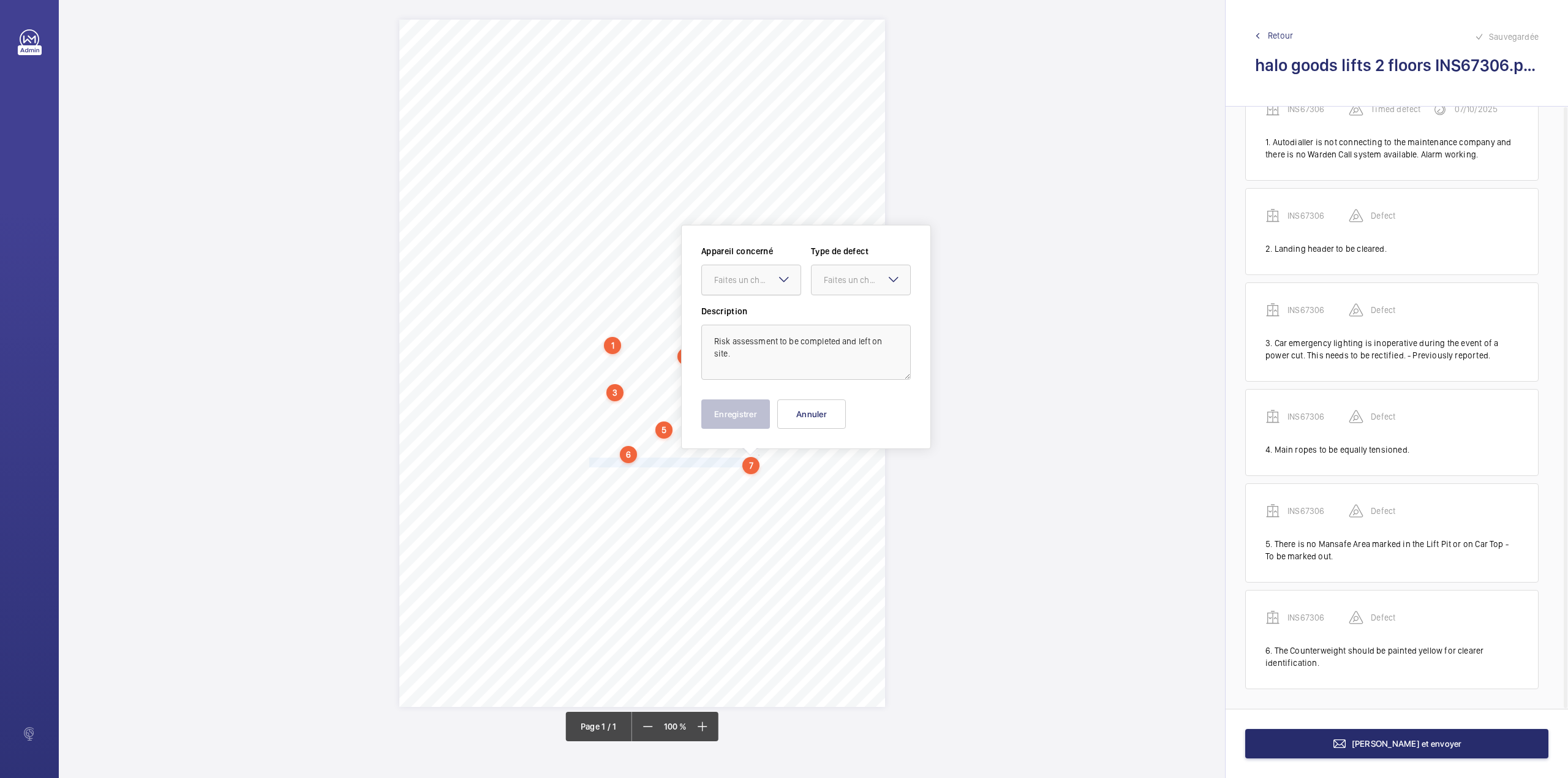
click at [745, 278] on div "Faites un choix" at bounding box center [756, 280] width 86 height 13
click at [736, 317] on span "INS67306" at bounding box center [751, 318] width 74 height 13
click at [851, 287] on div at bounding box center [860, 280] width 99 height 29
click at [849, 307] on div "Standard" at bounding box center [860, 317] width 99 height 30
click at [734, 414] on button "Enregistrer" at bounding box center [736, 413] width 69 height 29
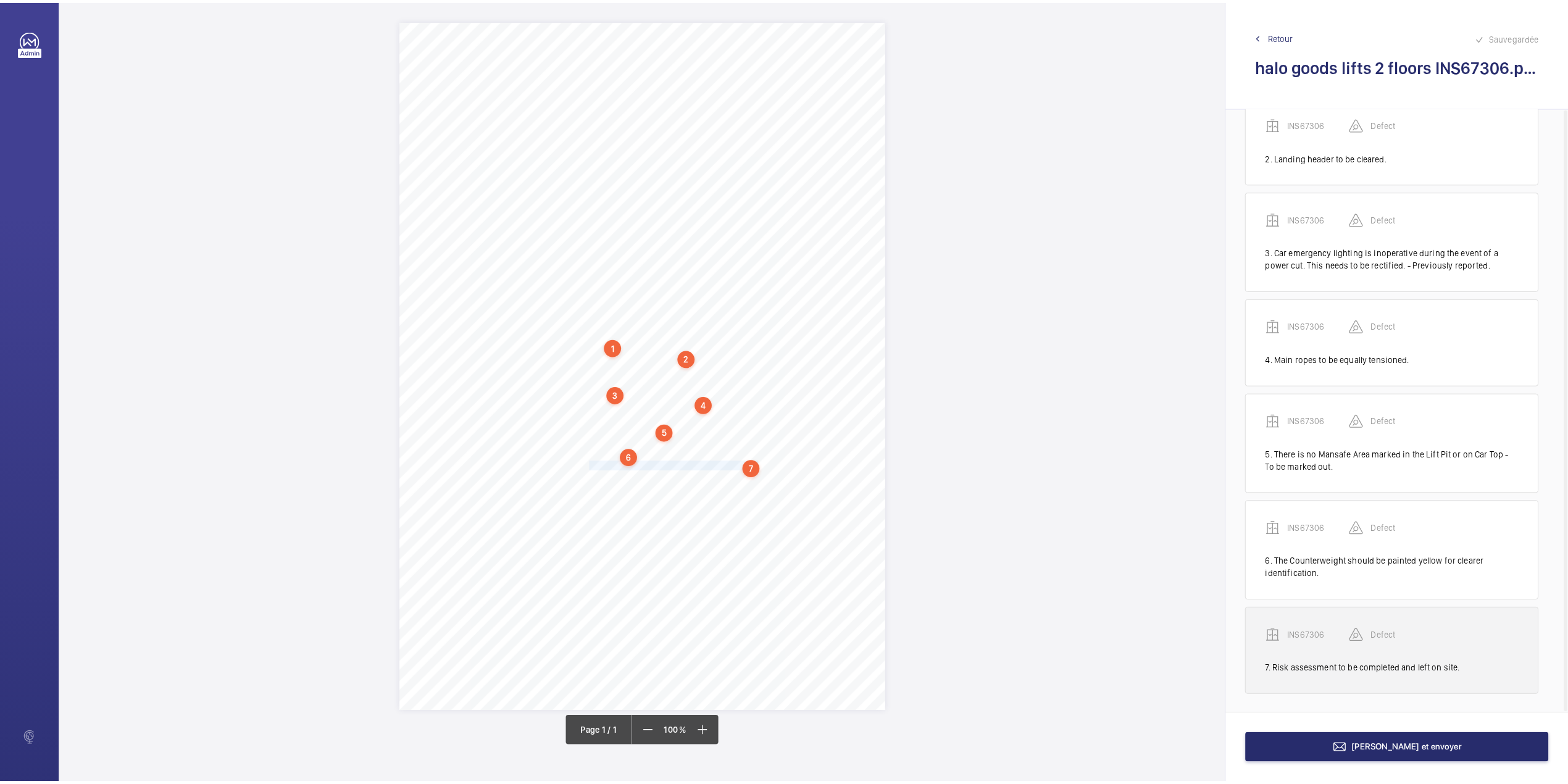
scroll to position [143, 0]
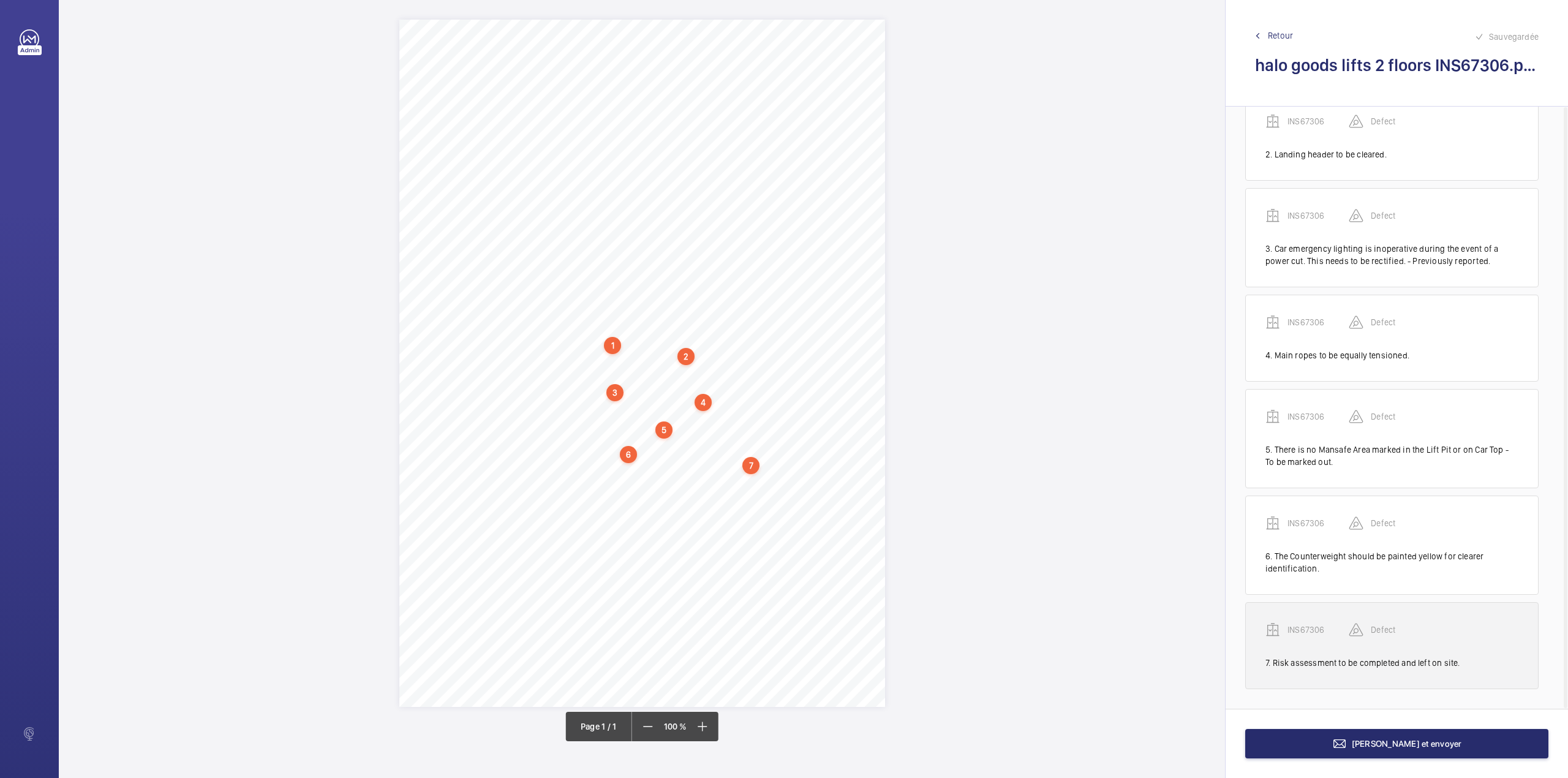
click at [1304, 624] on p "INS67306" at bounding box center [1318, 630] width 62 height 13
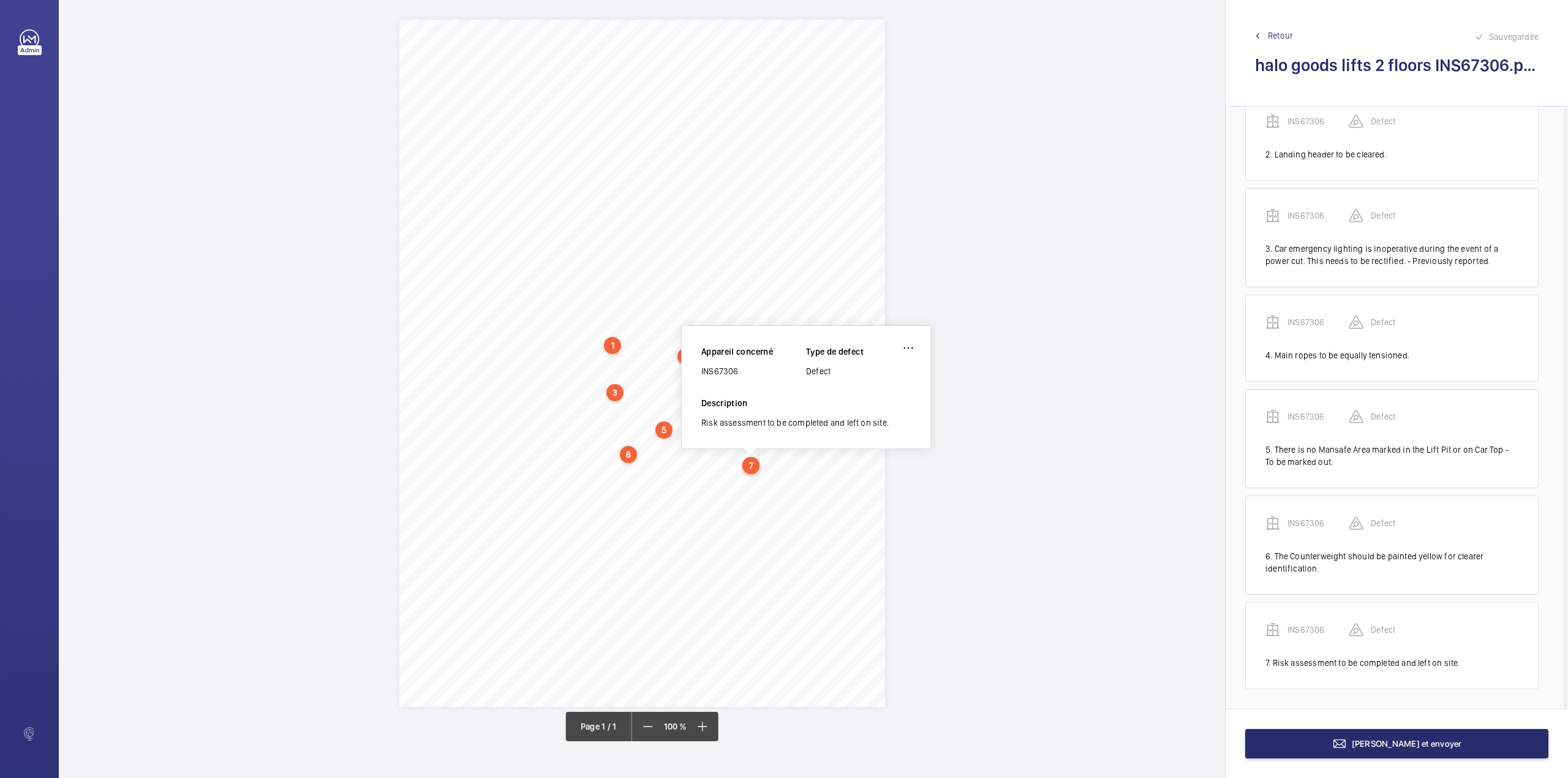
drag, startPoint x: 701, startPoint y: 373, endPoint x: 743, endPoint y: 373, distance: 42.0
click at [743, 373] on div "INS67306" at bounding box center [754, 371] width 105 height 13
copy div "INS67306"
click at [1337, 738] on button "[PERSON_NAME] et envoyer" at bounding box center [1396, 744] width 303 height 29
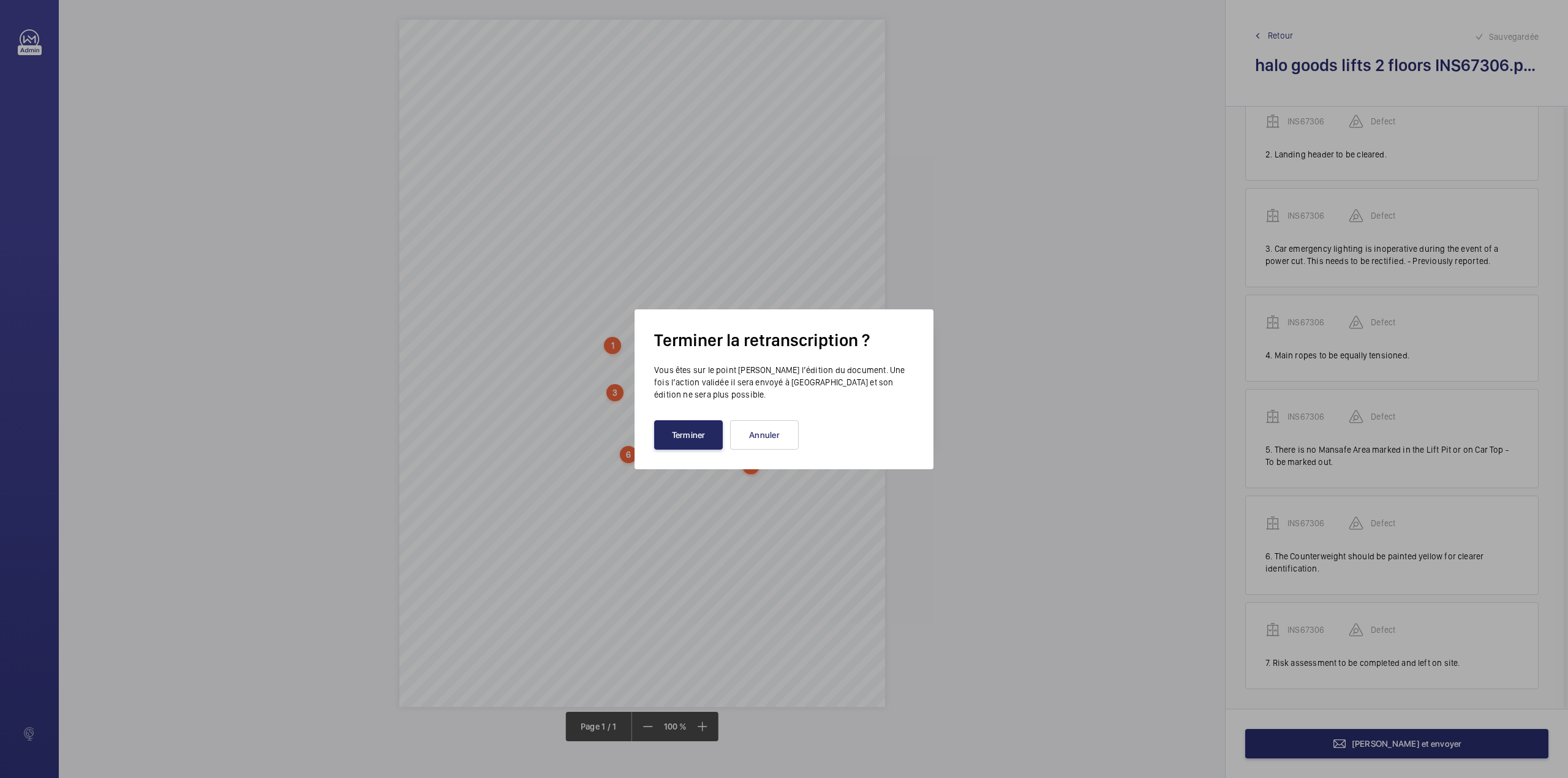
click at [700, 430] on button "Terminer" at bounding box center [689, 434] width 69 height 29
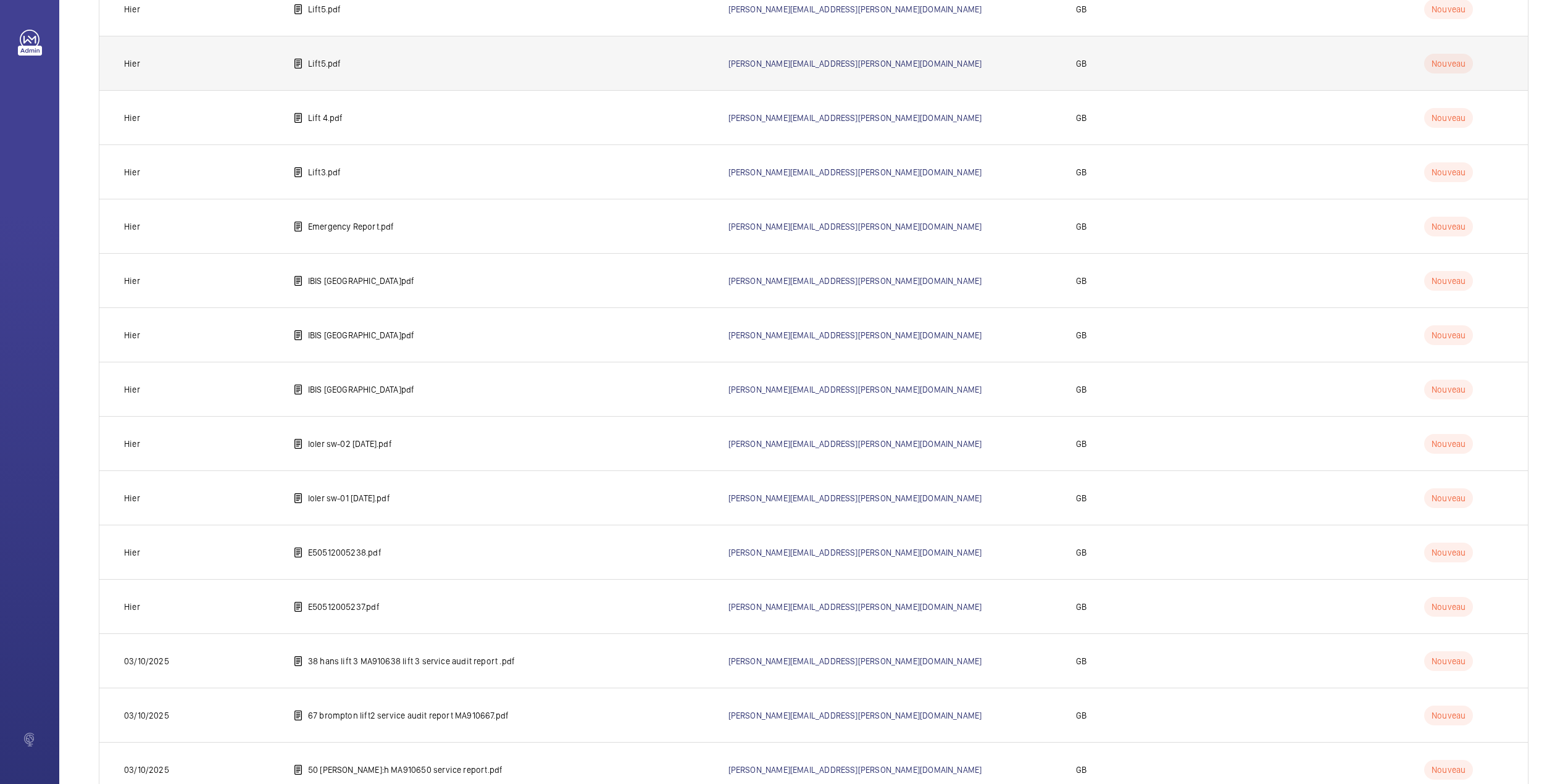
scroll to position [1513, 0]
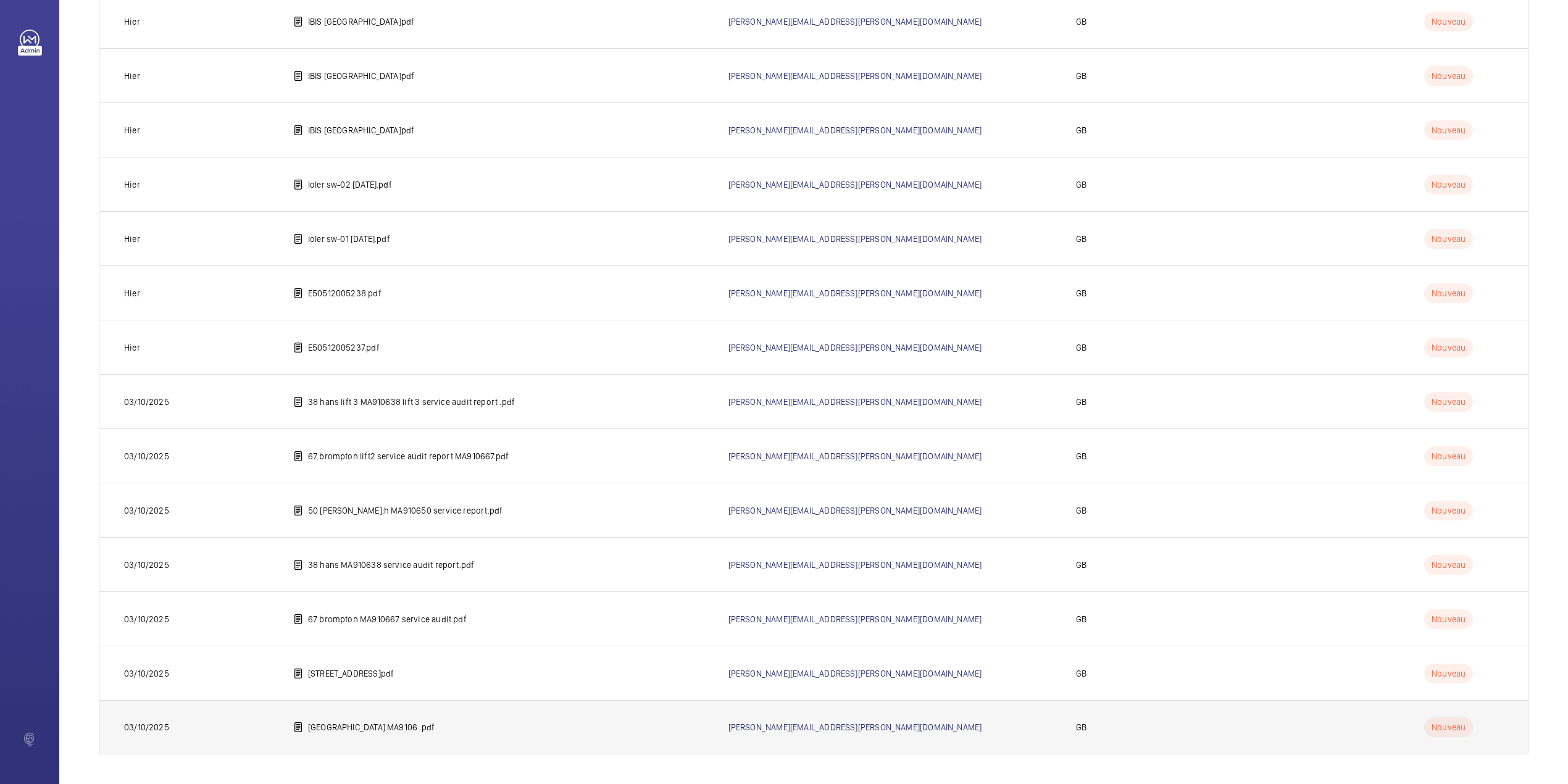
click at [374, 726] on p "[GEOGRAPHIC_DATA] MA9106 .pdf" at bounding box center [371, 727] width 127 height 13
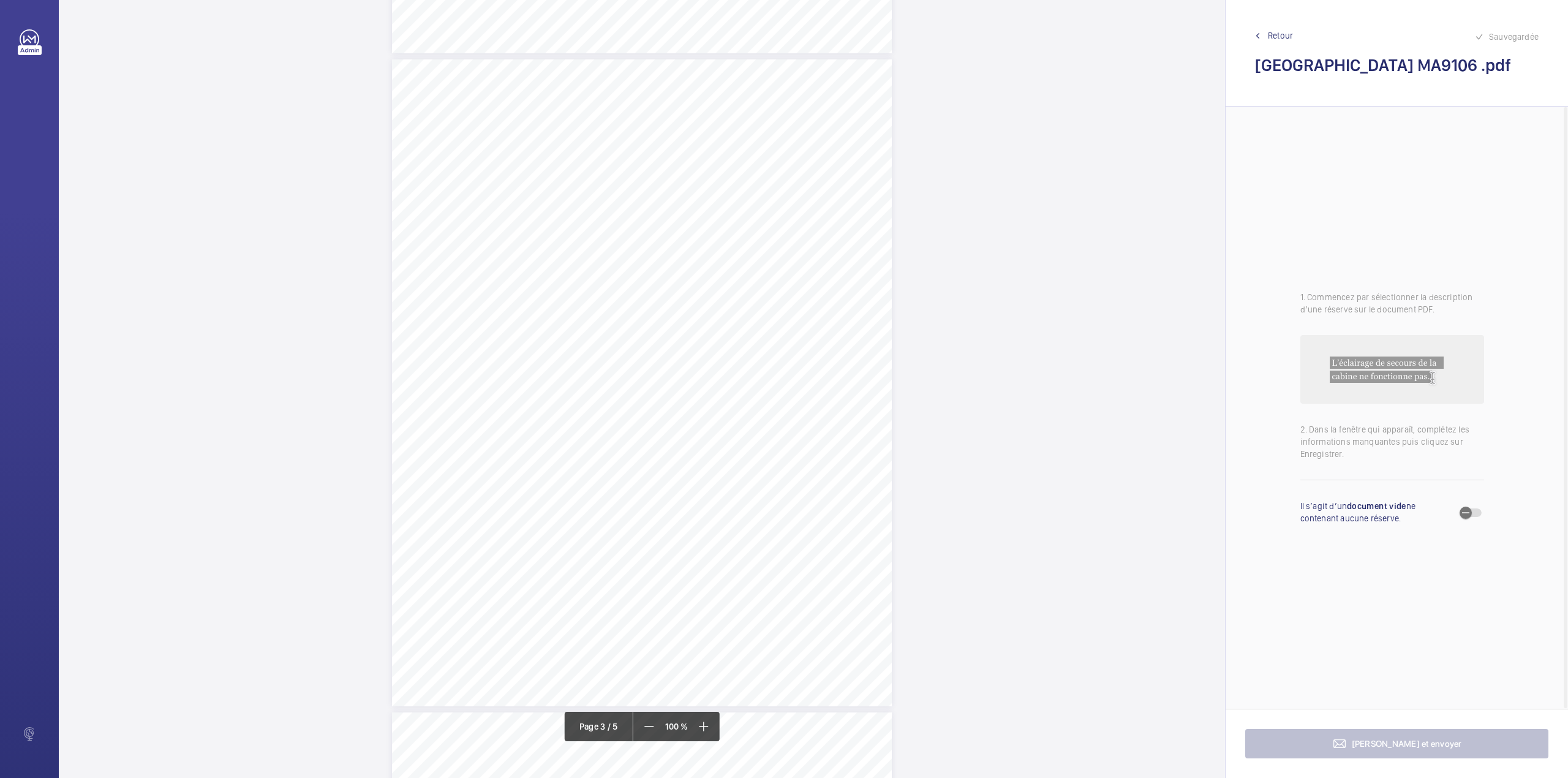
scroll to position [1878, 0]
click at [807, 310] on div "3:27 B Sheet 4 of 5 Site Address: [STREET_ADDRESS] - Passenger Lift 1 Job N°: M…" at bounding box center [641, 464] width 499 height 647
click at [820, 136] on div at bounding box center [801, 129] width 99 height 29
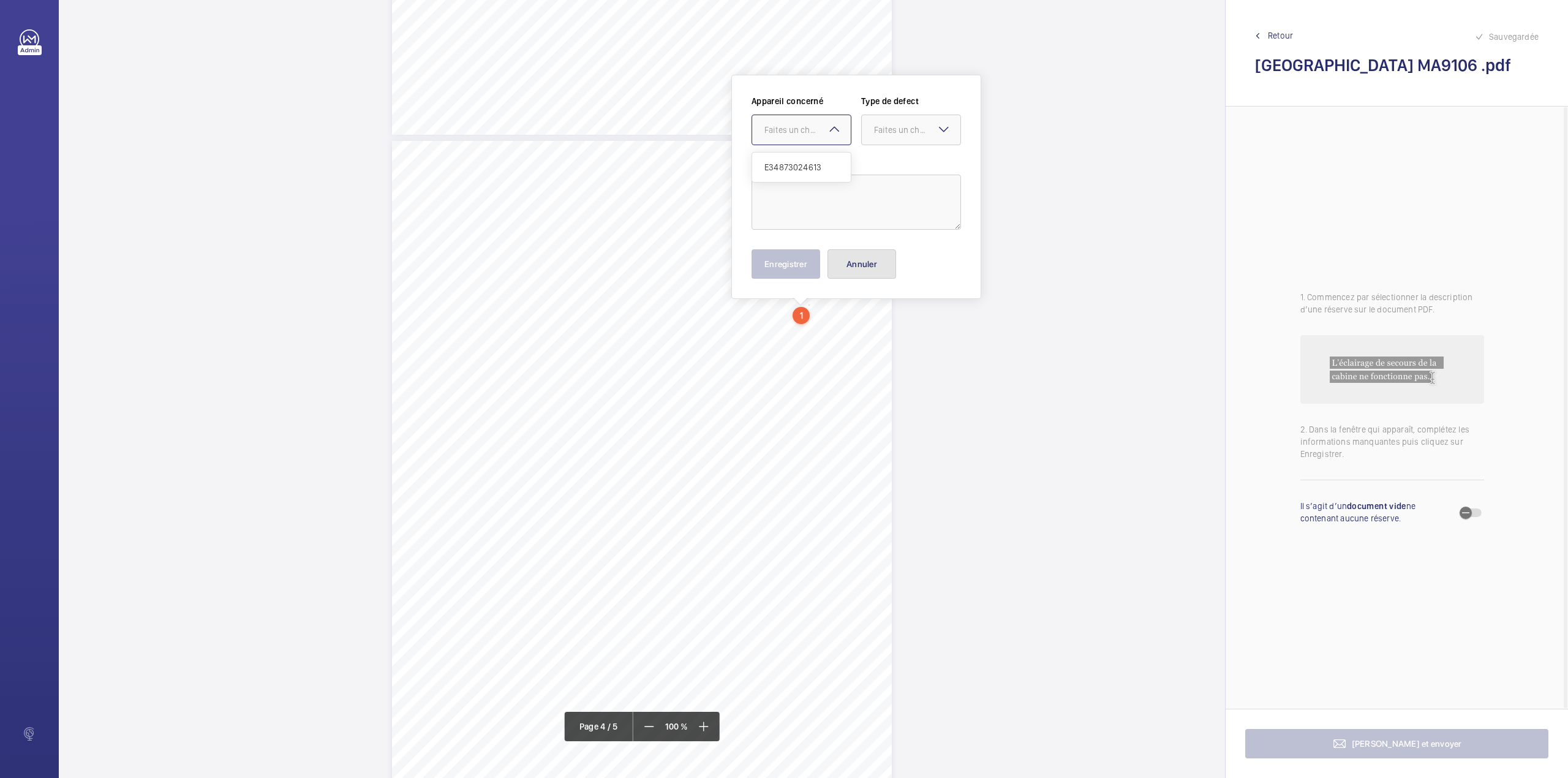
click at [860, 266] on button "Annuler" at bounding box center [862, 264] width 69 height 29
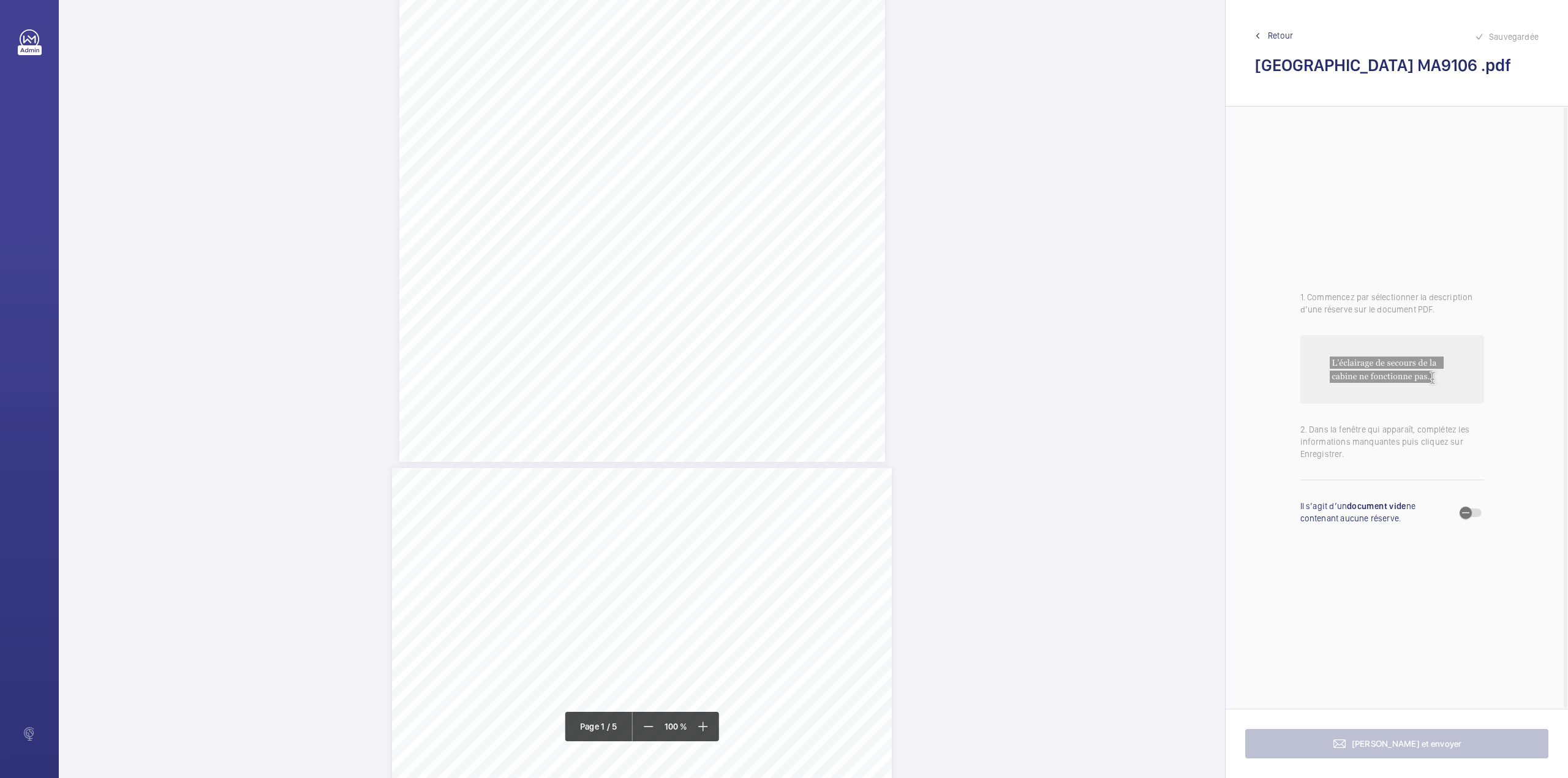
scroll to position [0, 0]
click at [720, 337] on div "[PERSON_NAME] Honey Partnership Lift • [GEOGRAPHIC_DATA] • Cradle Access System…" at bounding box center [641, 364] width 486 height 688
click at [803, 273] on button "Annuler" at bounding box center [774, 263] width 69 height 29
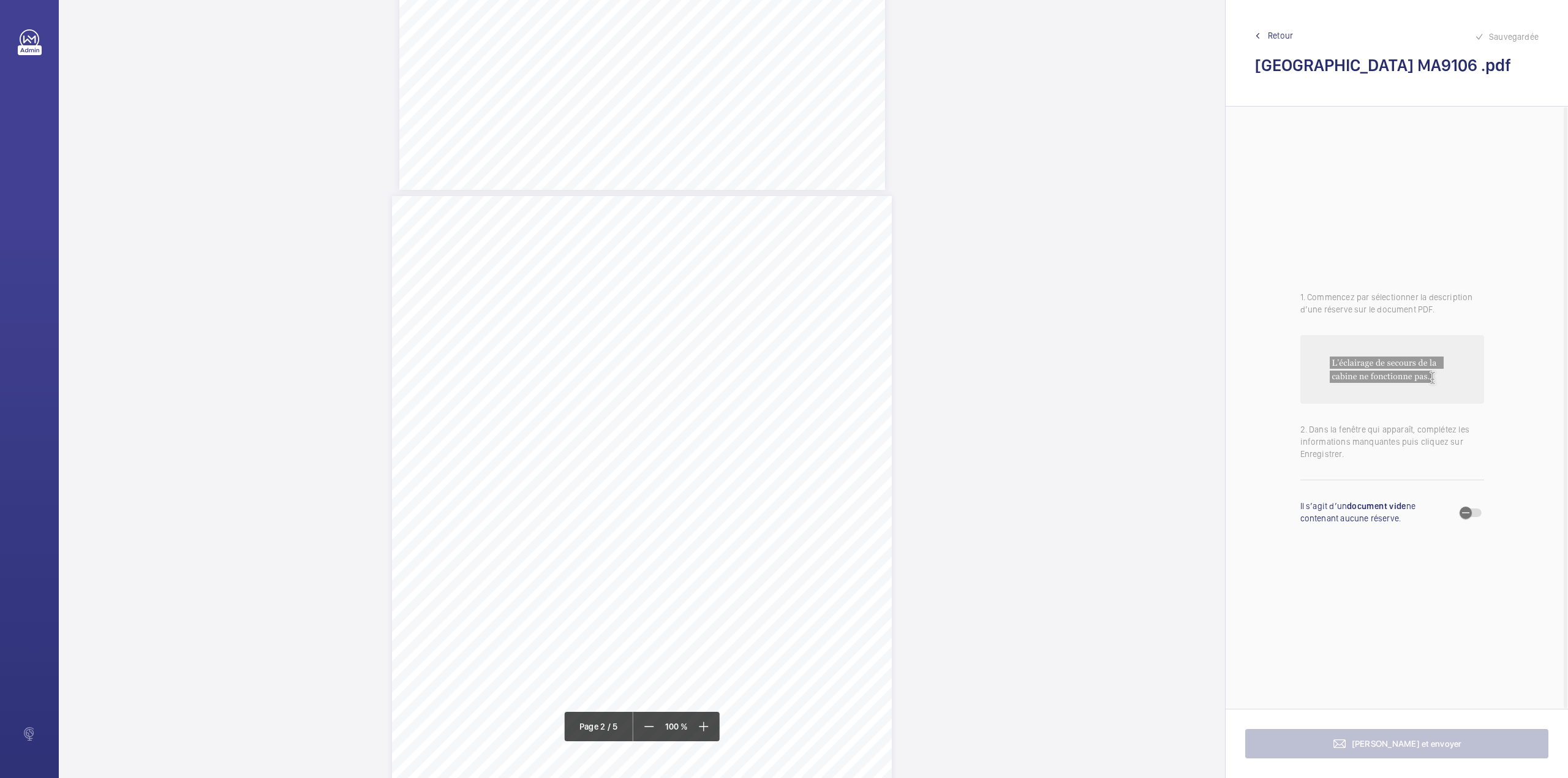
click at [799, 309] on div "3:27 B Sheet 2 of 5 Site Address: [STREET_ADDRESS] - Passenger Lift 1 Job N°: M…" at bounding box center [641, 519] width 499 height 647
click at [809, 216] on textarea at bounding box center [848, 202] width 210 height 55
click at [792, 143] on div at bounding box center [793, 129] width 99 height 29
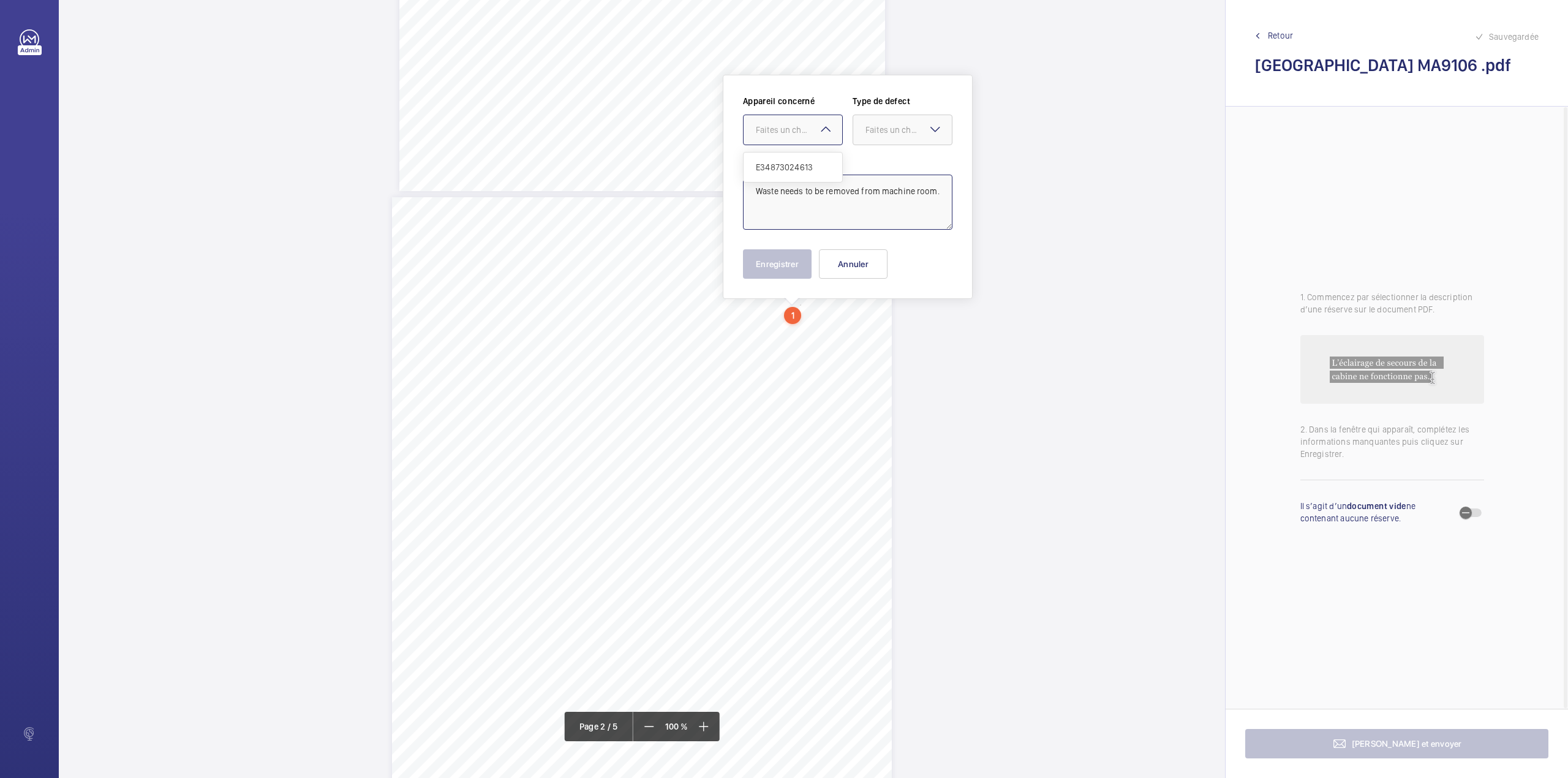
click at [799, 159] on div "E34873024613" at bounding box center [793, 167] width 99 height 29
type textarea "Waste needs to be removed from machine room."
click at [851, 141] on div "Appareil concerné Faites un choix × E34873024613 × Type de defect Faites un cho…" at bounding box center [848, 125] width 210 height 60
click at [873, 132] on div "Faites un choix" at bounding box center [908, 130] width 86 height 13
click at [880, 166] on span "Standard" at bounding box center [903, 167] width 74 height 13
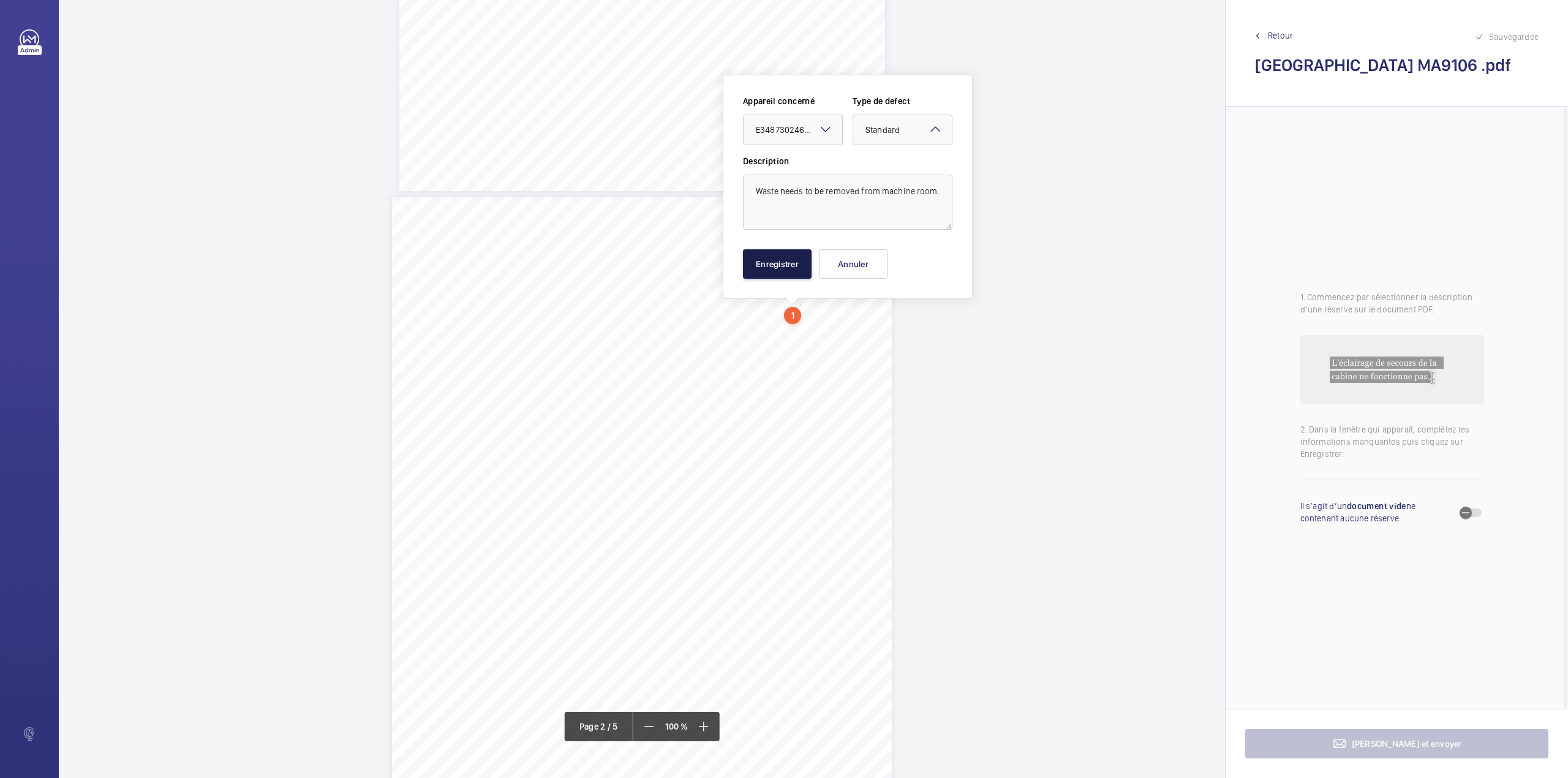
click at [763, 262] on button "Enregistrer" at bounding box center [777, 264] width 69 height 29
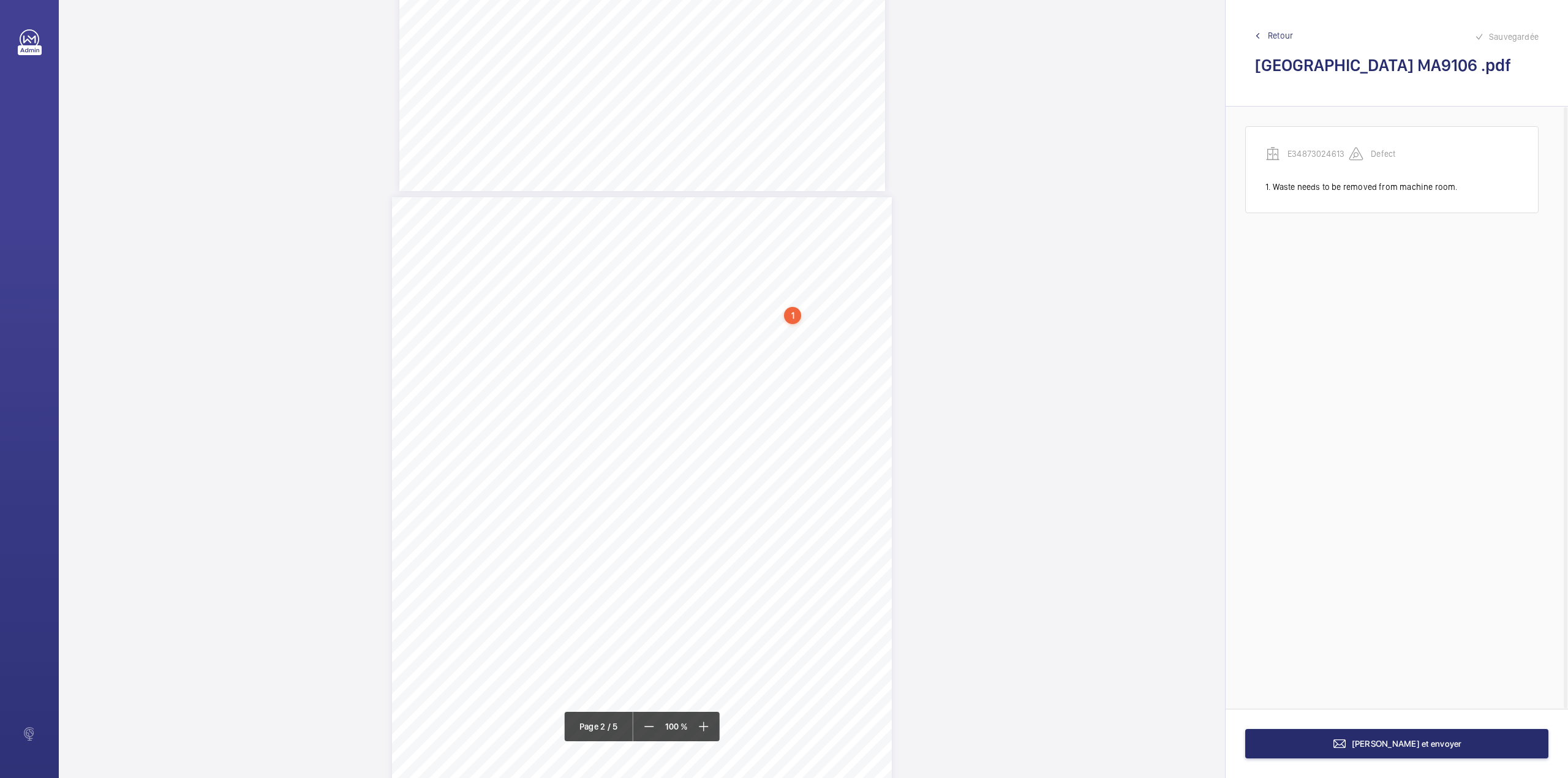
click at [759, 571] on div "3:27 B Sheet 2 of 5 Site Address: [STREET_ADDRESS] - Passenger Lift 1 Job N°: M…" at bounding box center [641, 520] width 499 height 647
click at [745, 202] on textarea at bounding box center [809, 201] width 210 height 55
drag, startPoint x: 759, startPoint y: 128, endPoint x: 755, endPoint y: 150, distance: 22.4
click at [758, 128] on div "Faites un choix" at bounding box center [759, 129] width 86 height 13
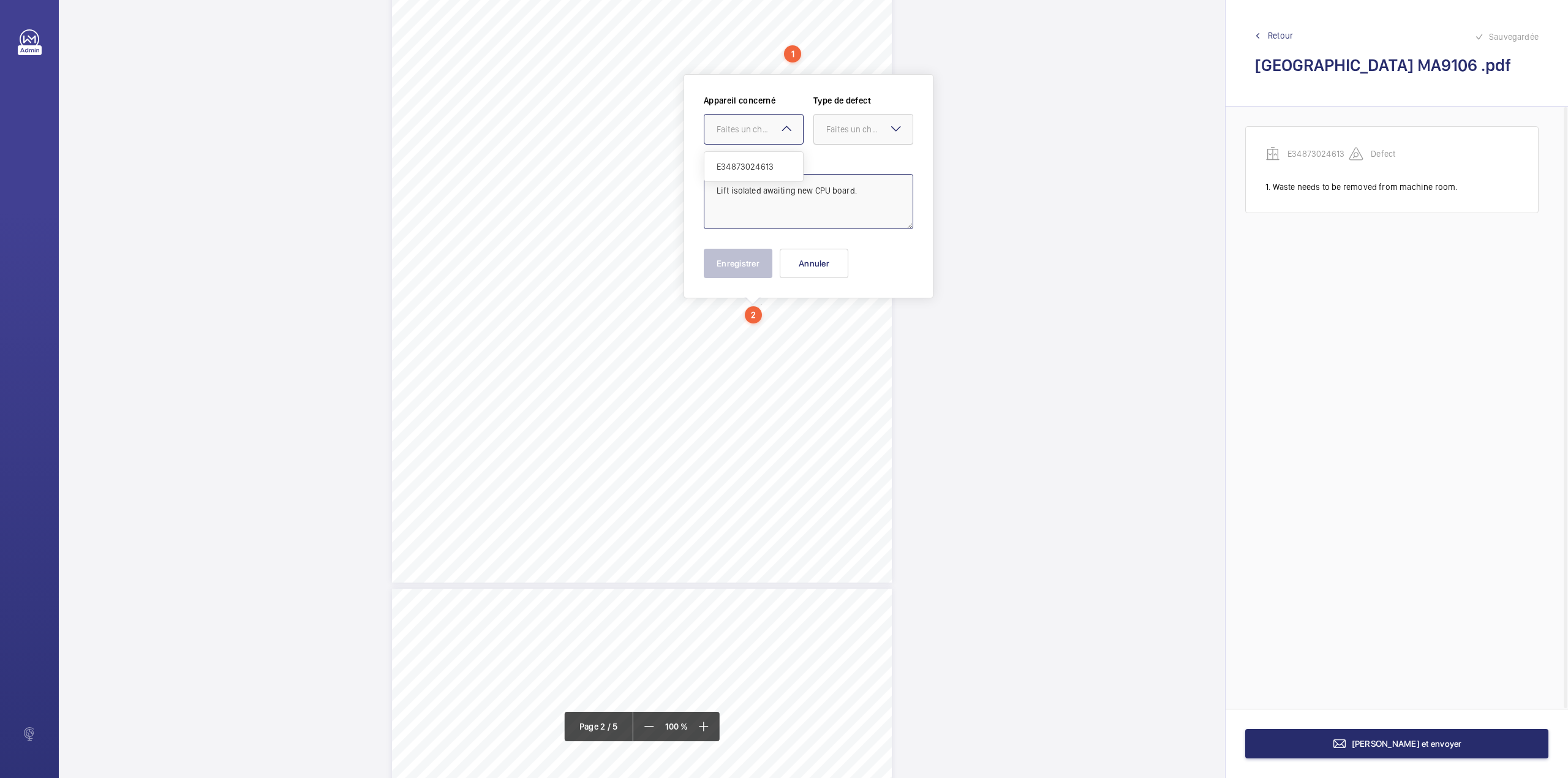
click at [757, 151] on ng-dropdown-panel "E34873024613" at bounding box center [754, 166] width 100 height 31
drag, startPoint x: 836, startPoint y: 133, endPoint x: 837, endPoint y: 143, distance: 10.0
click at [837, 135] on div "Faites un choix" at bounding box center [869, 129] width 86 height 13
click at [837, 152] on div "Standard" at bounding box center [863, 166] width 99 height 30
drag, startPoint x: 768, startPoint y: 136, endPoint x: 768, endPoint y: 147, distance: 11.0
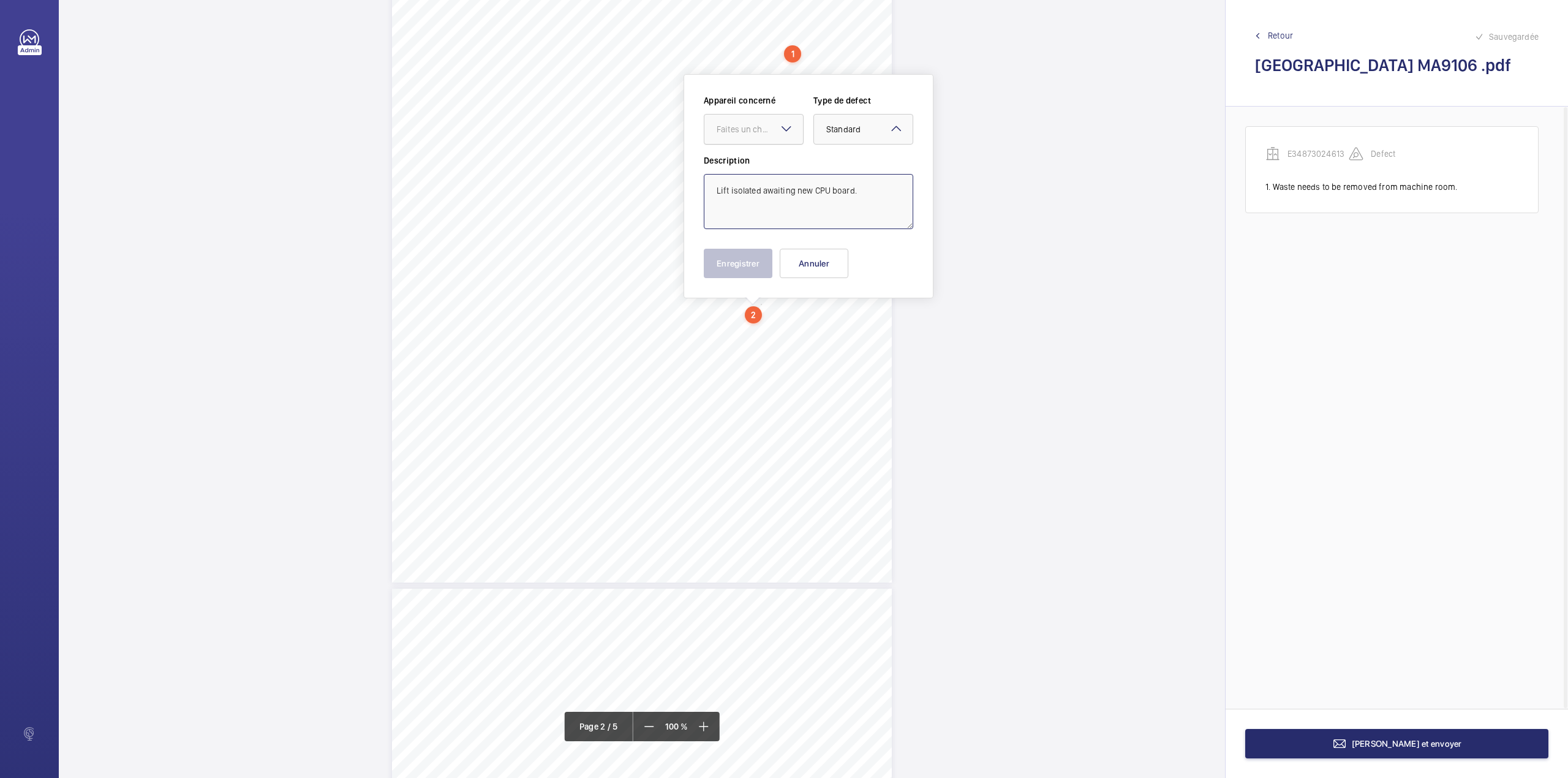
click at [768, 139] on div at bounding box center [753, 129] width 99 height 29
click at [768, 156] on div "E34873024613" at bounding box center [753, 166] width 99 height 29
type textarea "Lift isolated awaiting new CPU board."
click at [736, 258] on button "Enregistrer" at bounding box center [738, 263] width 69 height 29
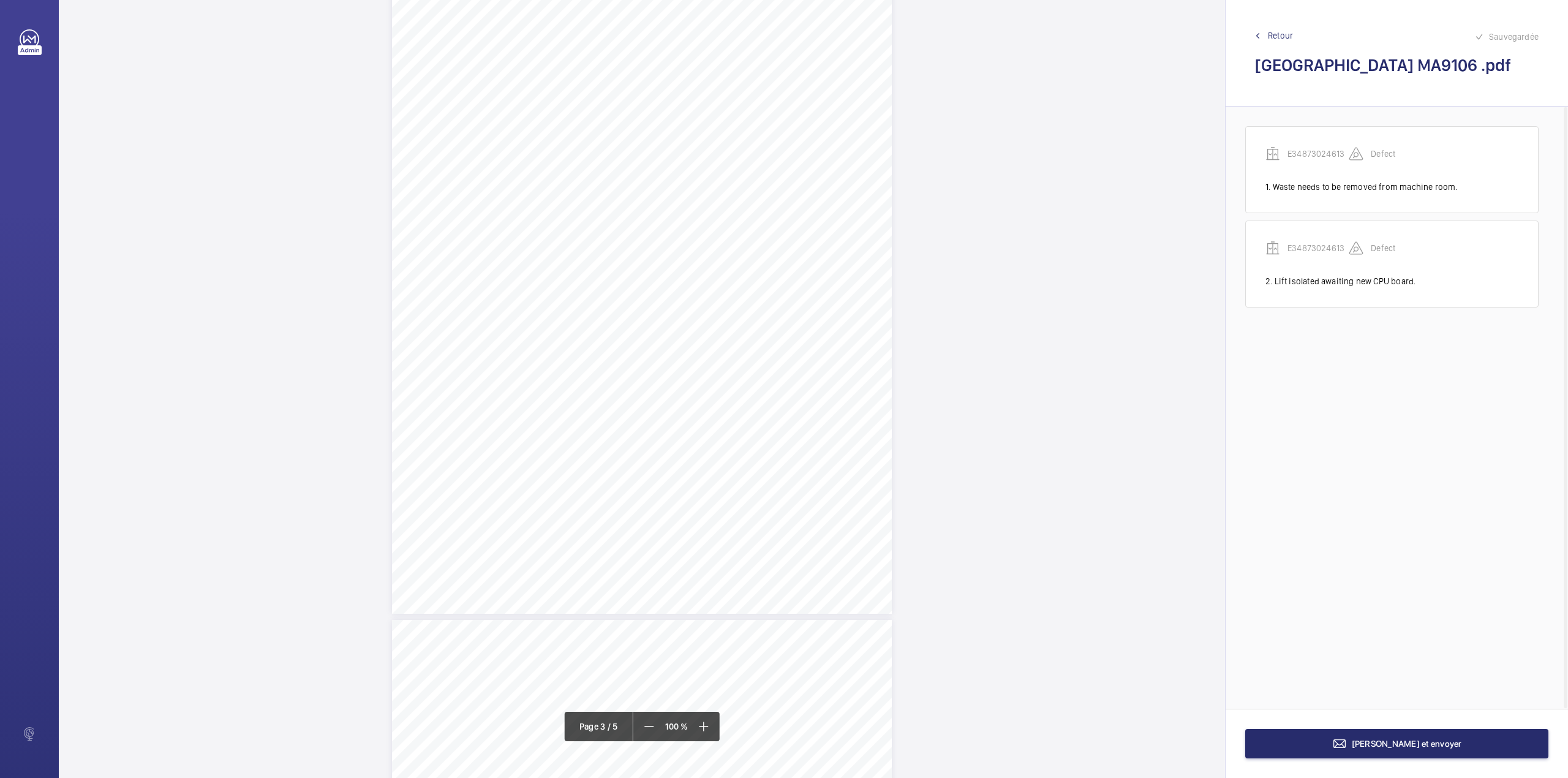
scroll to position [1430, 0]
click at [691, 274] on div "3:27 B Sheet 3 of 5 Site Address: [STREET_ADDRESS] - Passenger Lift 1 Job N°: M…" at bounding box center [641, 258] width 499 height 647
click at [708, 197] on textarea at bounding box center [740, 201] width 210 height 55
type textarea "W"
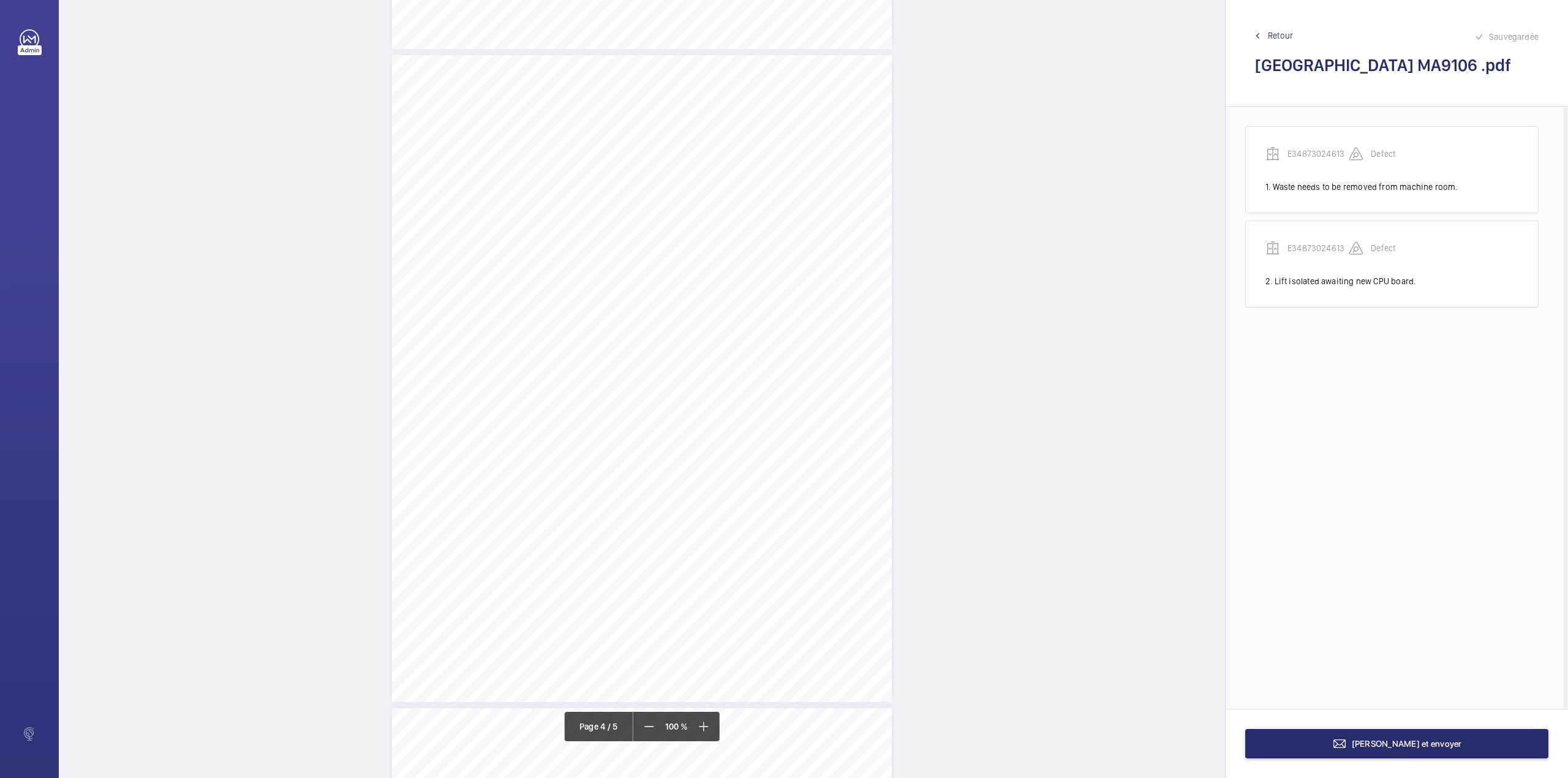
scroll to position [1967, 0]
click at [713, 174] on div "3:27 B Sheet 4 of 5 Site Address: [STREET_ADDRESS] - Passenger Lift 1 Job N°: M…" at bounding box center [641, 375] width 499 height 647
click at [710, 172] on div "3:27 B Sheet 4 of 5 Site Address: [STREET_ADDRESS] - Passenger Lift 1 Job N°: M…" at bounding box center [641, 375] width 499 height 647
click at [708, 196] on textarea at bounding box center [760, 201] width 210 height 55
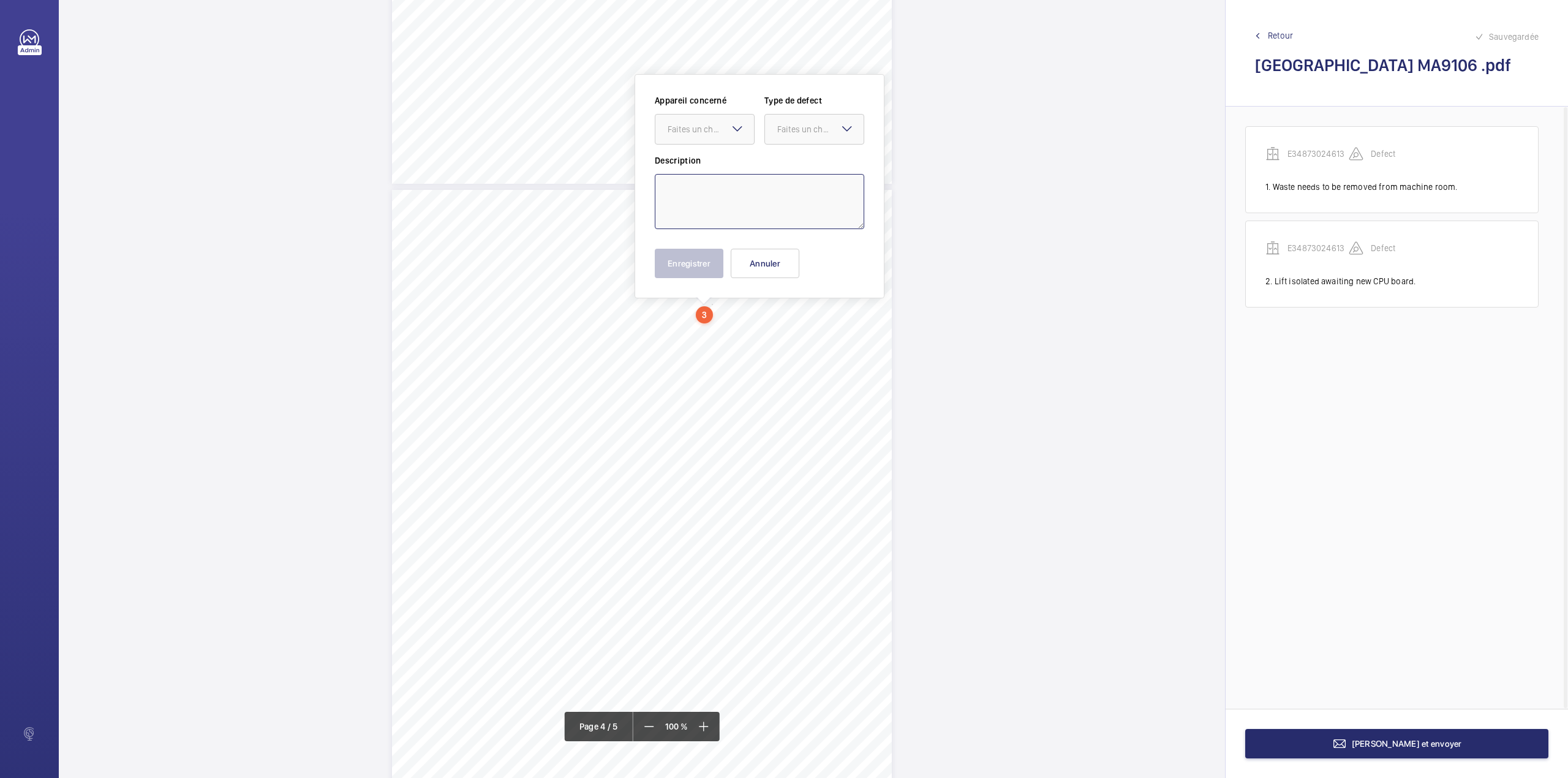
type textarea "t"
drag, startPoint x: 713, startPoint y: 120, endPoint x: 716, endPoint y: 155, distance: 35.1
click at [713, 124] on div "Faites un choix" at bounding box center [704, 129] width 99 height 13
drag, startPoint x: 716, startPoint y: 155, endPoint x: 792, endPoint y: 126, distance: 81.3
click at [718, 155] on div "E34873024613" at bounding box center [704, 166] width 99 height 29
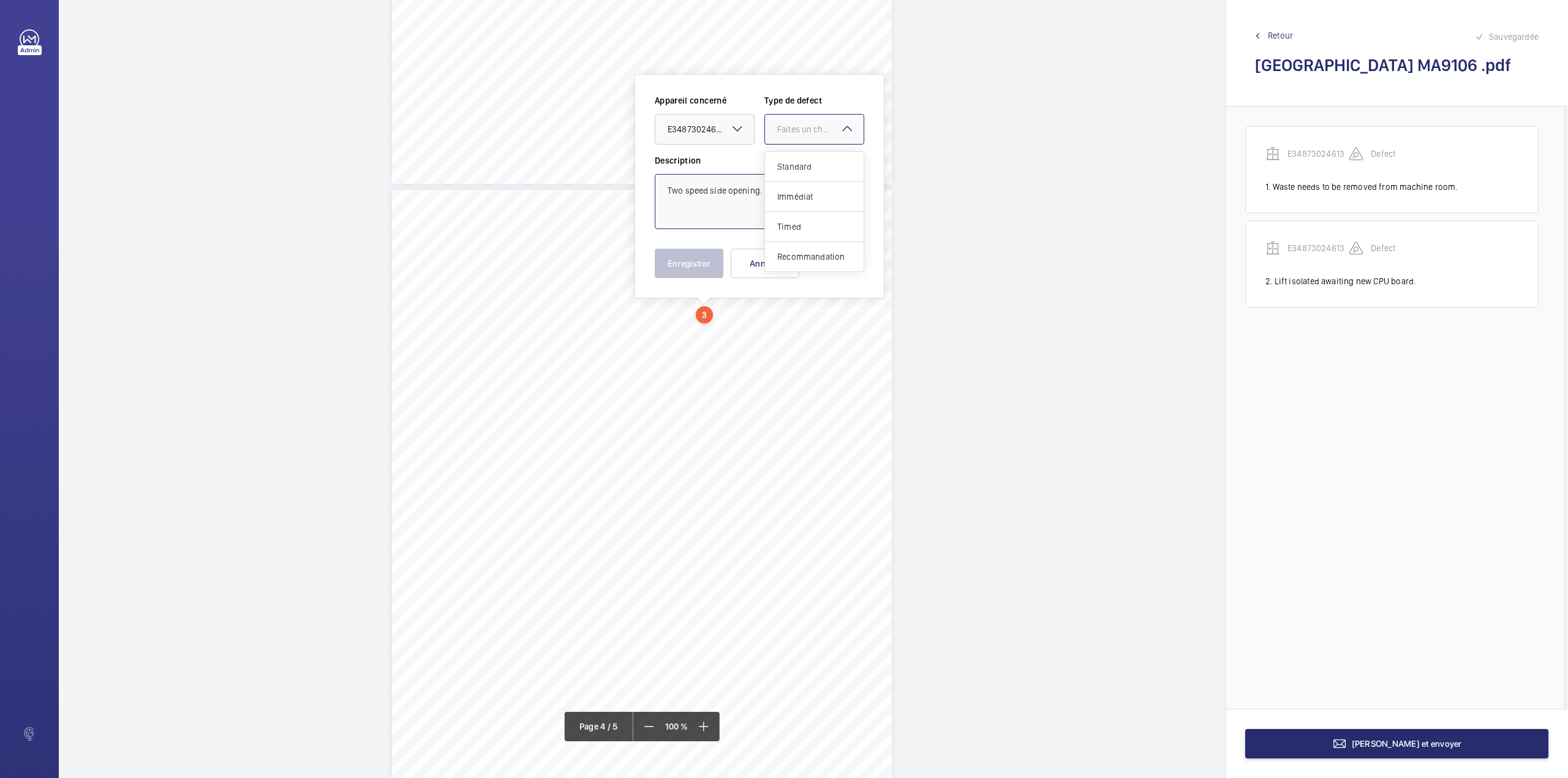
drag, startPoint x: 792, startPoint y: 125, endPoint x: 785, endPoint y: 153, distance: 28.9
click at [790, 130] on div "Faites un choix" at bounding box center [820, 129] width 86 height 13
click at [785, 156] on div "Standard" at bounding box center [814, 166] width 99 height 30
type textarea "Two speed side opening."
click at [675, 256] on button "Enregistrer" at bounding box center [689, 263] width 69 height 29
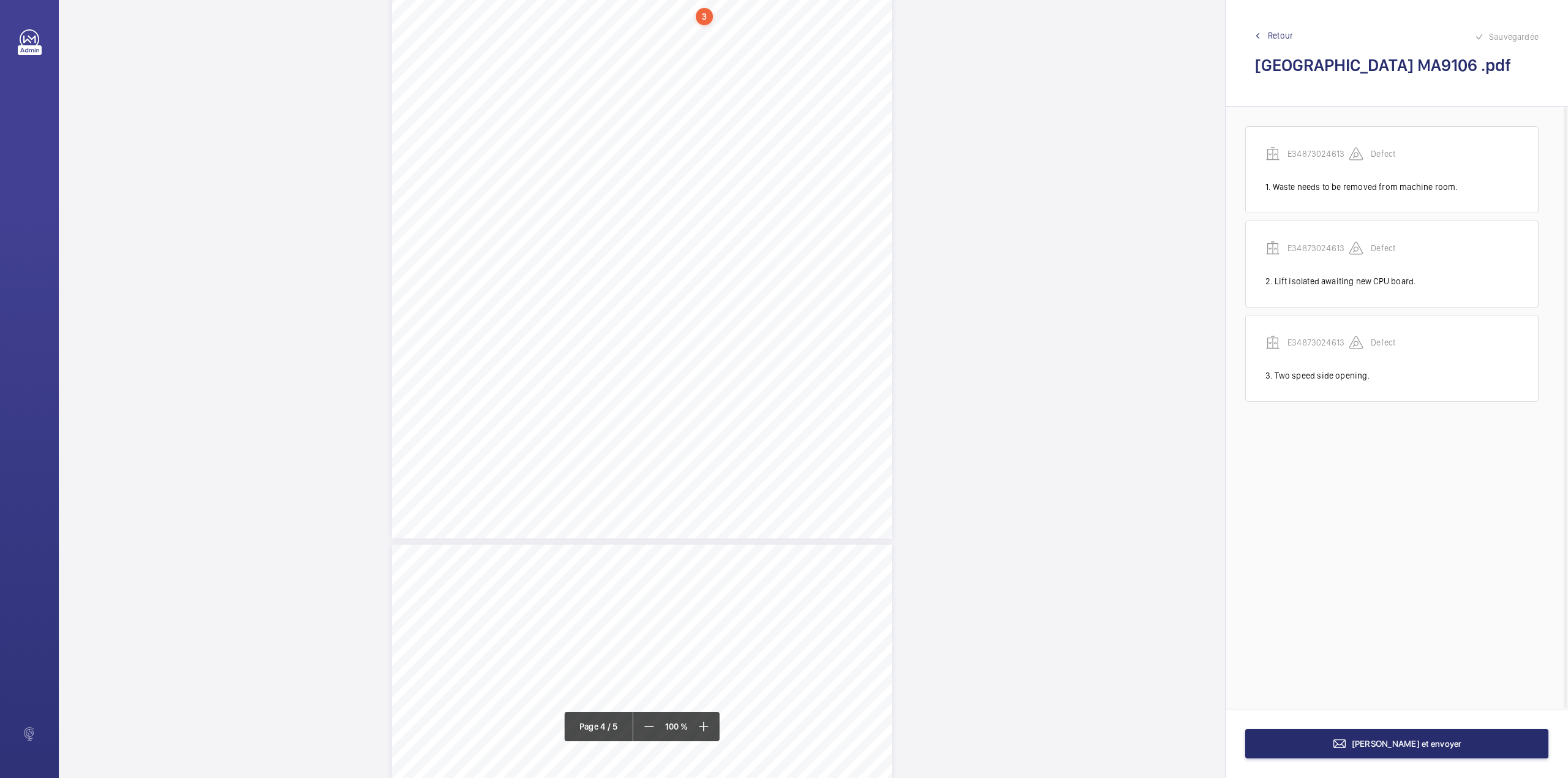
scroll to position [2156, 0]
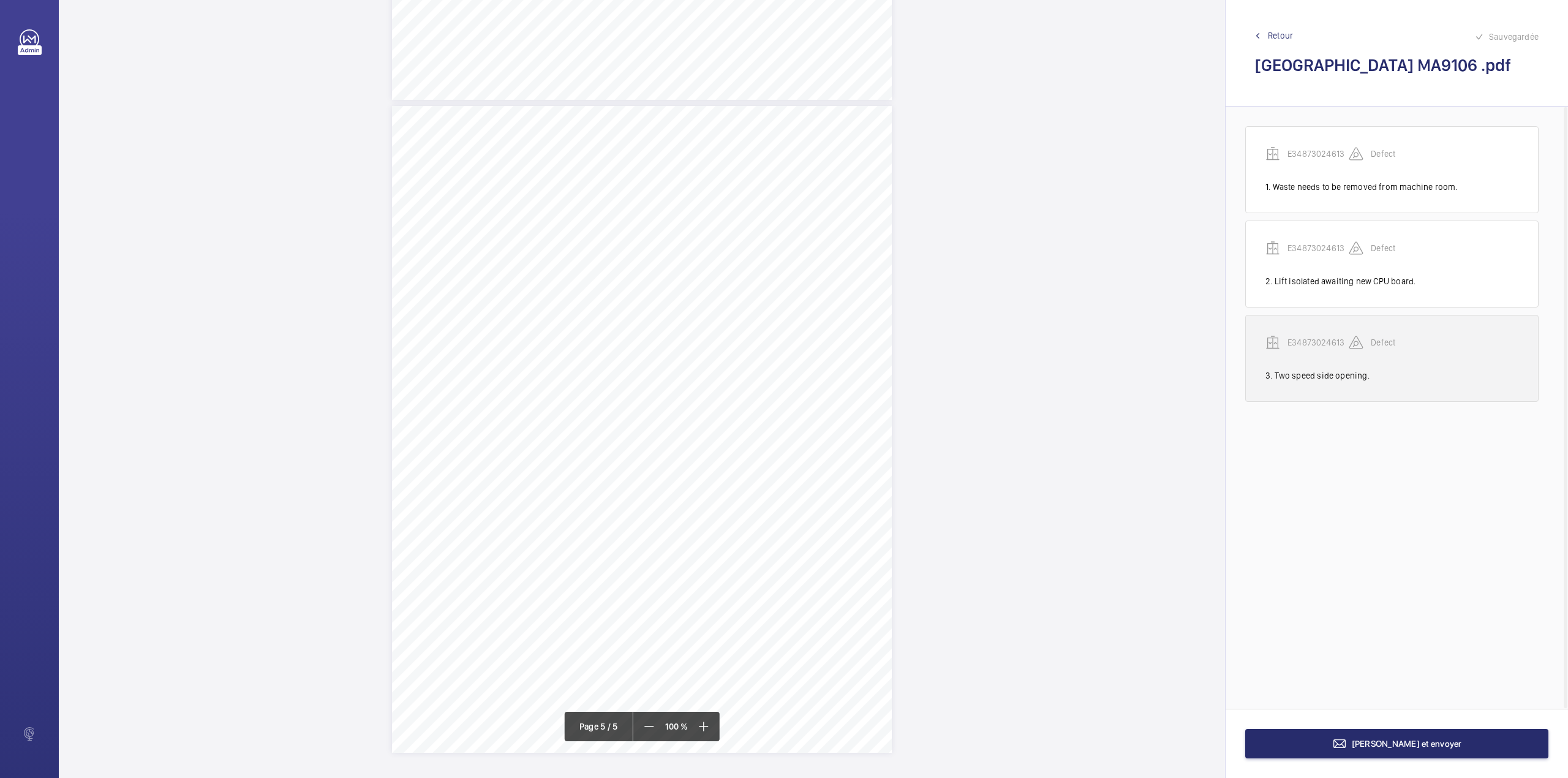
click at [1304, 338] on p "E34873024613" at bounding box center [1318, 343] width 62 height 13
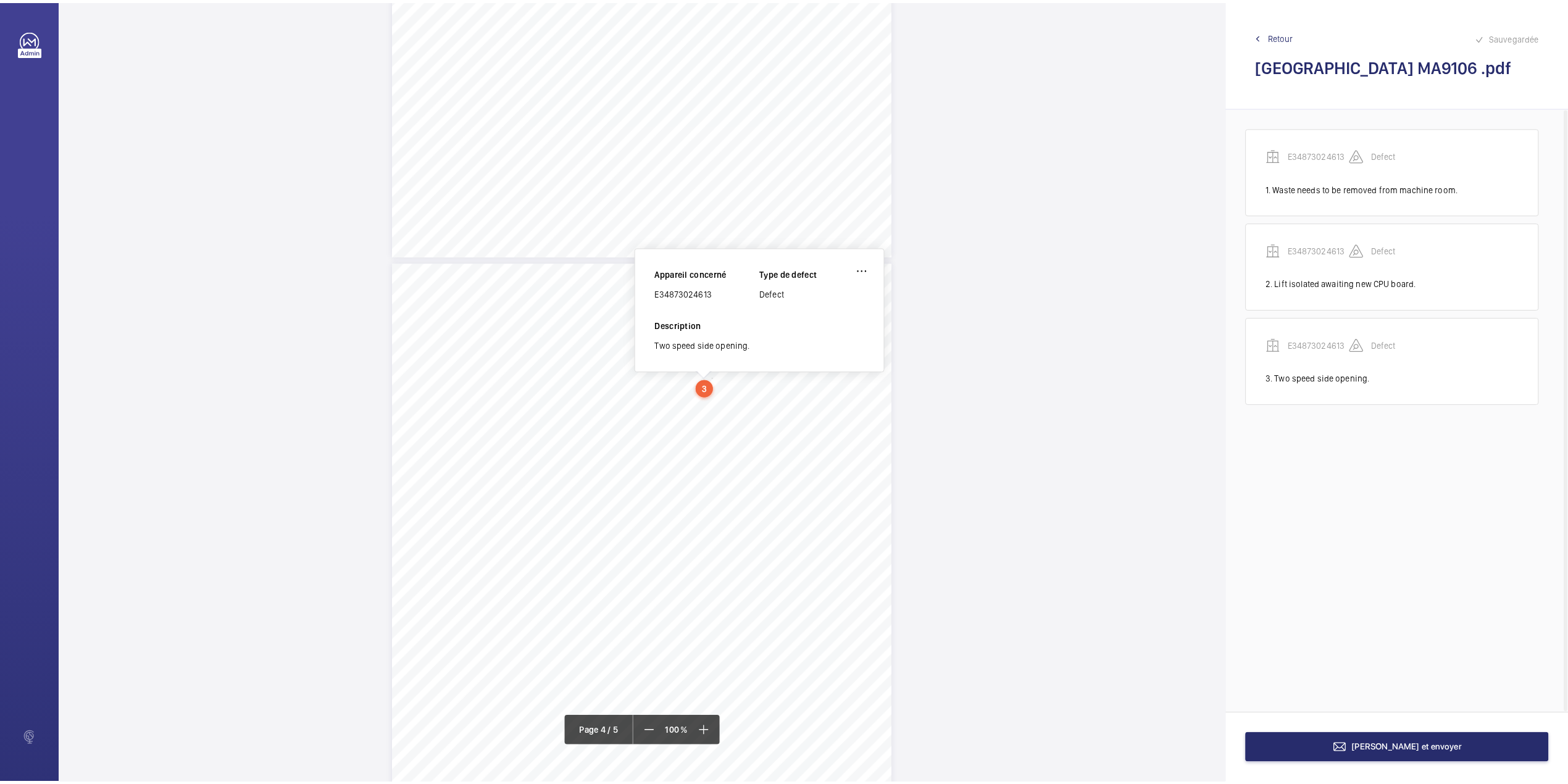
scroll to position [1768, 0]
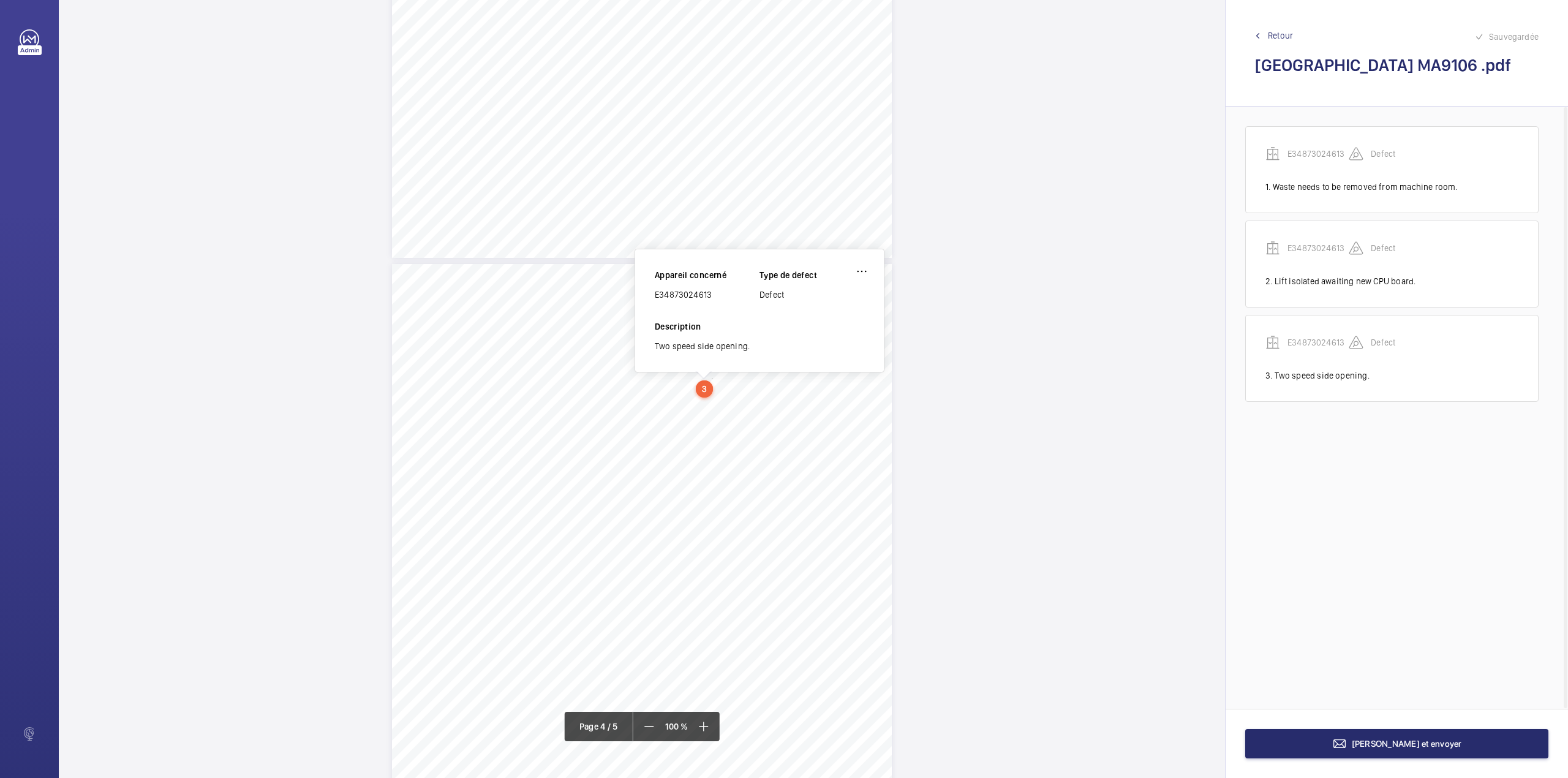
drag, startPoint x: 655, startPoint y: 293, endPoint x: 731, endPoint y: 292, distance: 76.0
click at [731, 292] on div "E34873024613" at bounding box center [708, 295] width 105 height 13
copy div "E34873024613"
click at [1389, 754] on button "[PERSON_NAME] et envoyer" at bounding box center [1396, 744] width 303 height 29
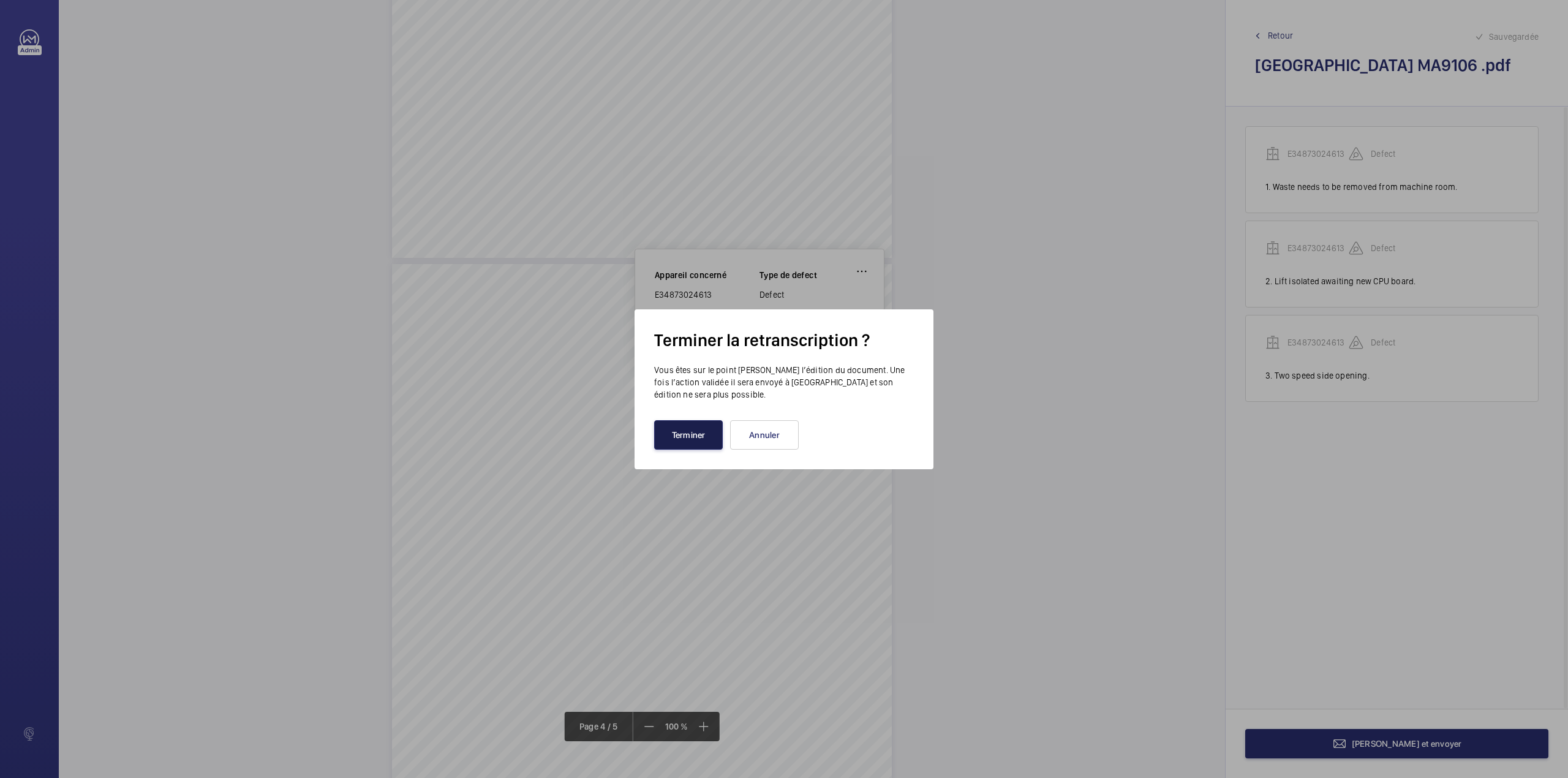
click at [677, 449] on button "Terminer" at bounding box center [689, 434] width 69 height 29
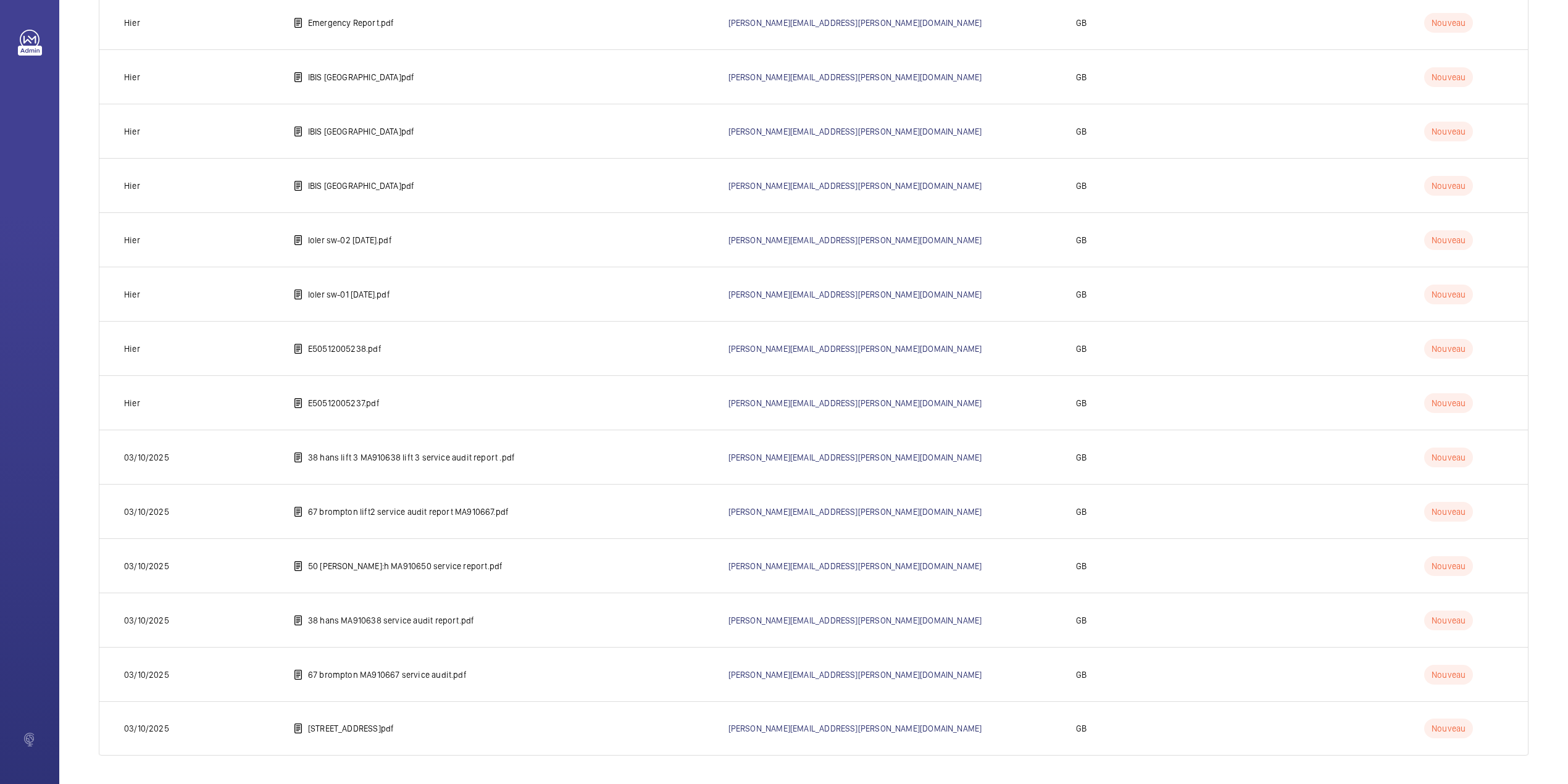
scroll to position [1459, 0]
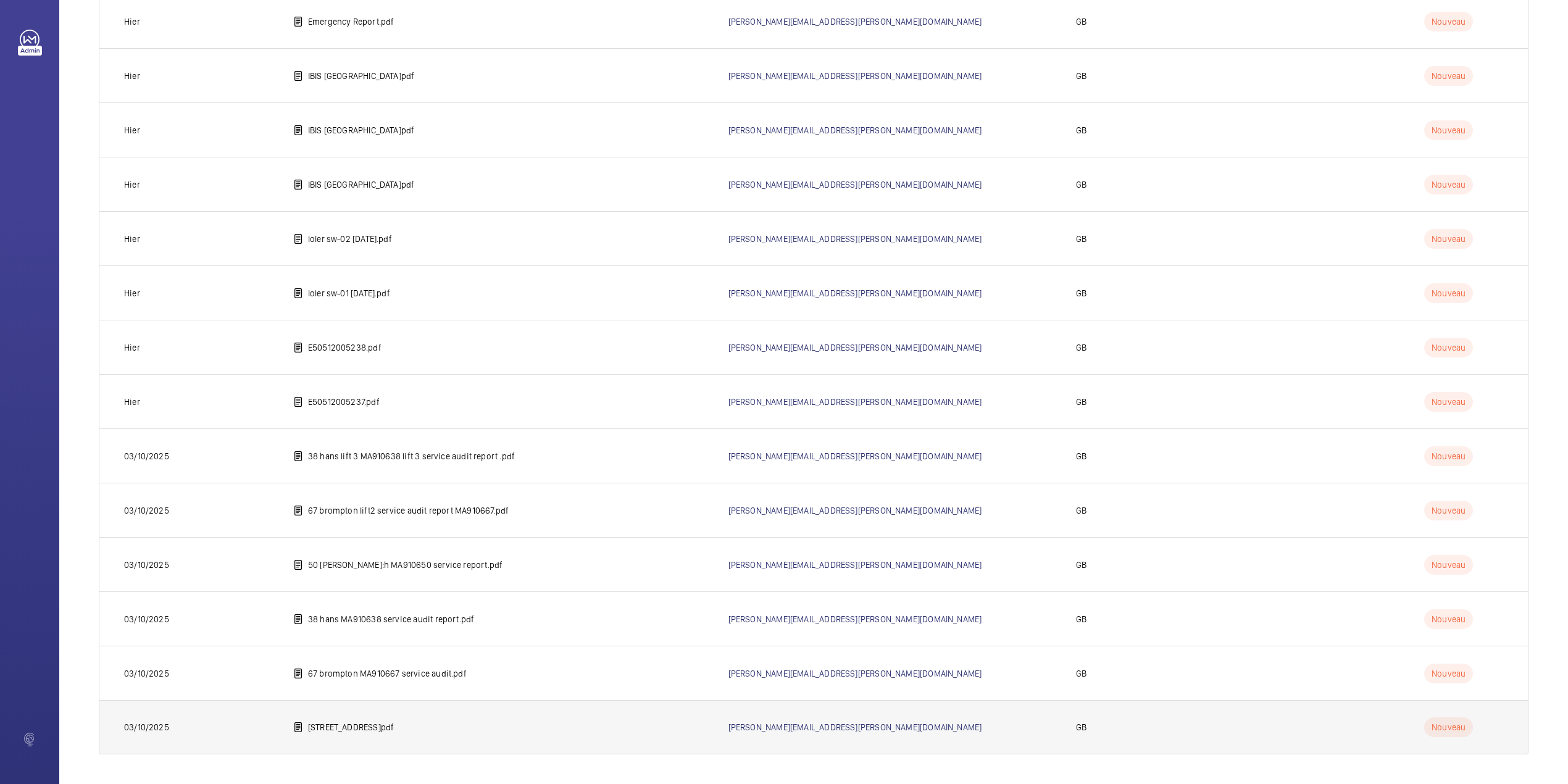
click at [344, 728] on p "[STREET_ADDRESS]pdf" at bounding box center [351, 727] width 86 height 13
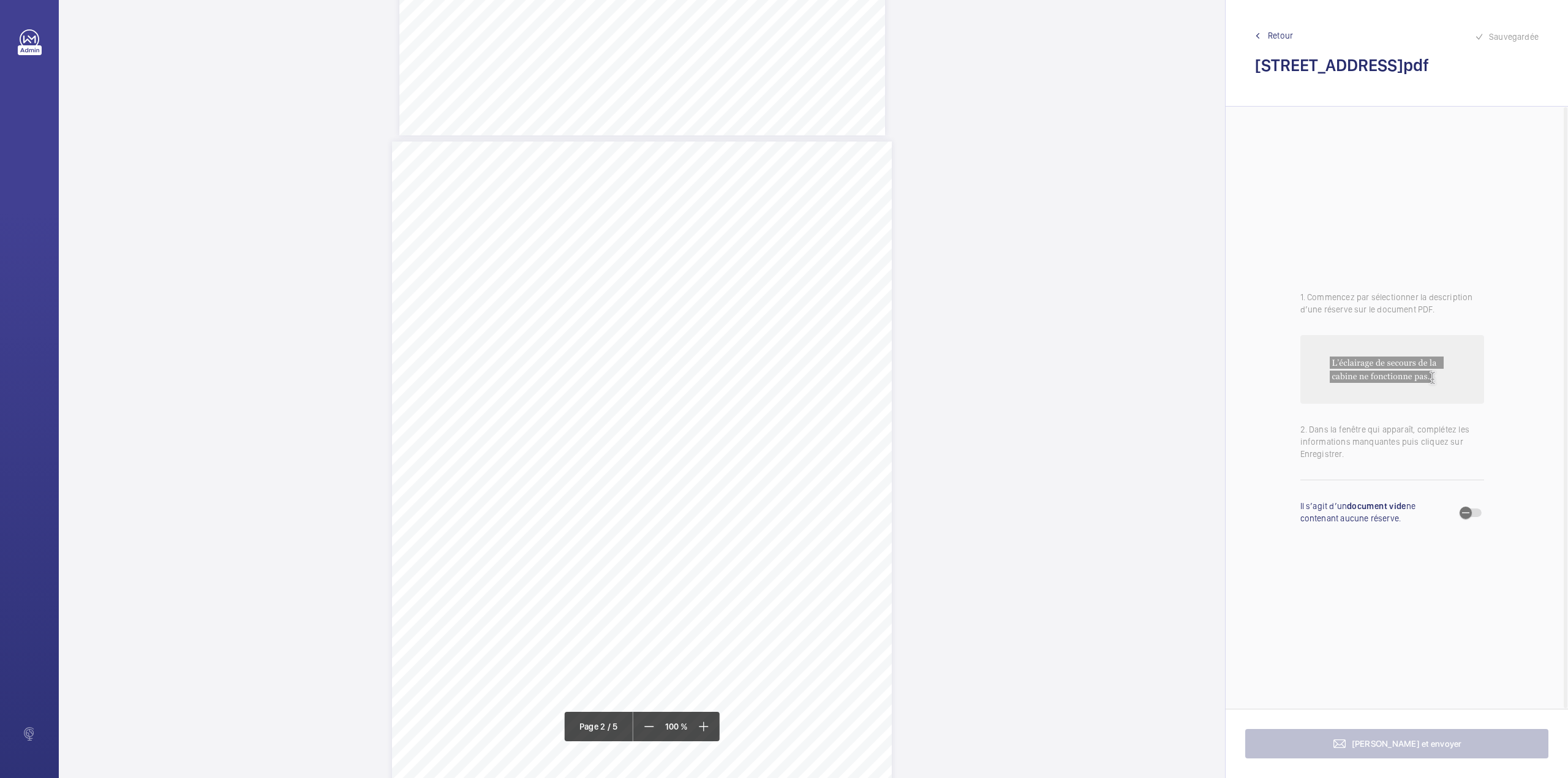
scroll to position [653, 0]
click at [737, 259] on div "3:27 A Sheet 2 of 5 Site Address: [STREET_ADDRESS] LH Job N°: MA9106 MACHINE RO…" at bounding box center [641, 383] width 499 height 647
click at [748, 213] on textarea at bounding box center [786, 202] width 210 height 55
drag, startPoint x: 748, startPoint y: 128, endPoint x: 748, endPoint y: 150, distance: 22.0
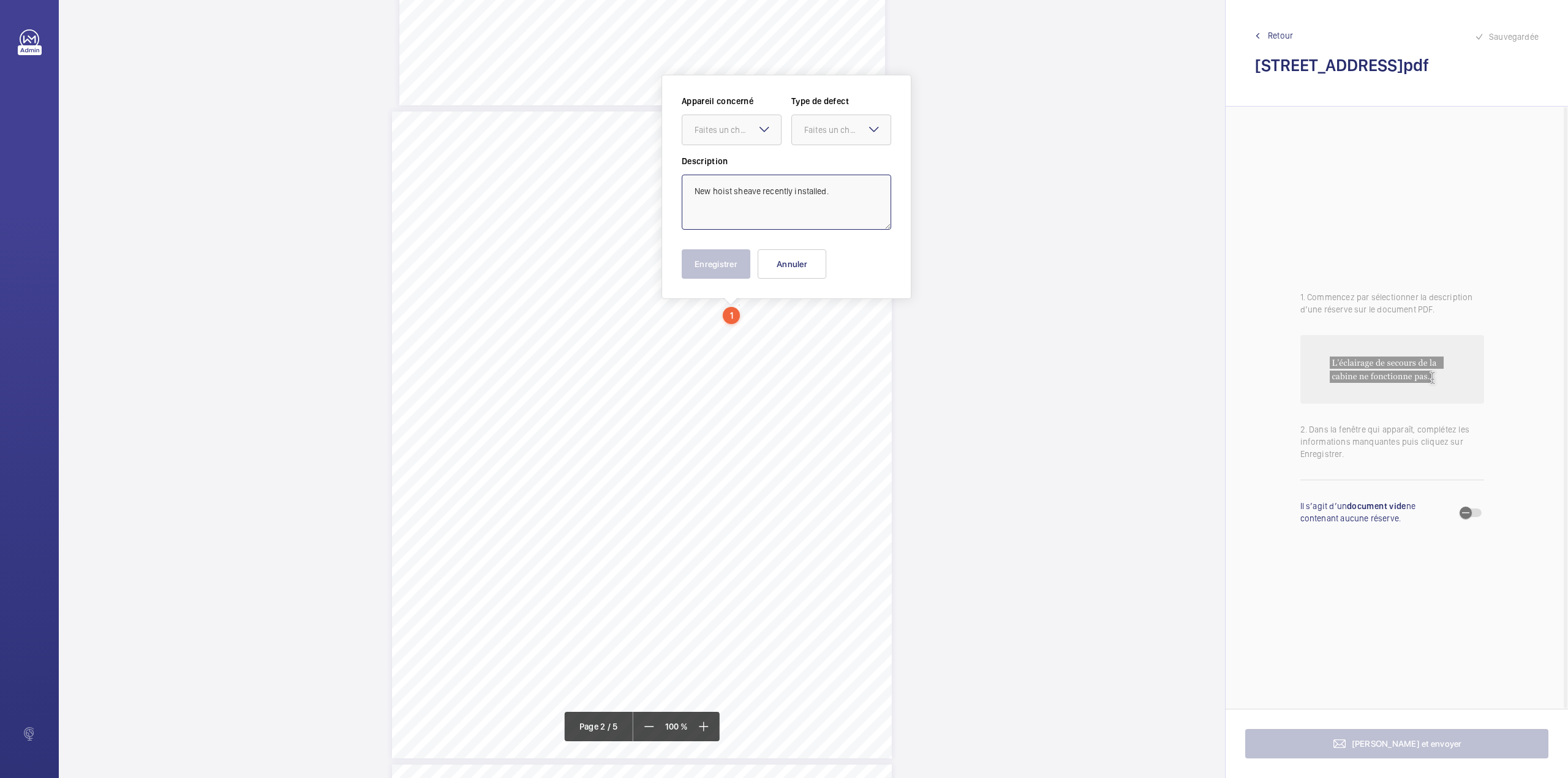
click at [748, 134] on div "Faites un choix" at bounding box center [737, 130] width 86 height 13
drag, startPoint x: 832, startPoint y: 131, endPoint x: 829, endPoint y: 162, distance: 31.1
click at [832, 136] on div "Faites un choix" at bounding box center [841, 130] width 99 height 13
click at [829, 162] on span "Standard" at bounding box center [841, 167] width 74 height 13
type textarea "New hoist sheave recently installed."
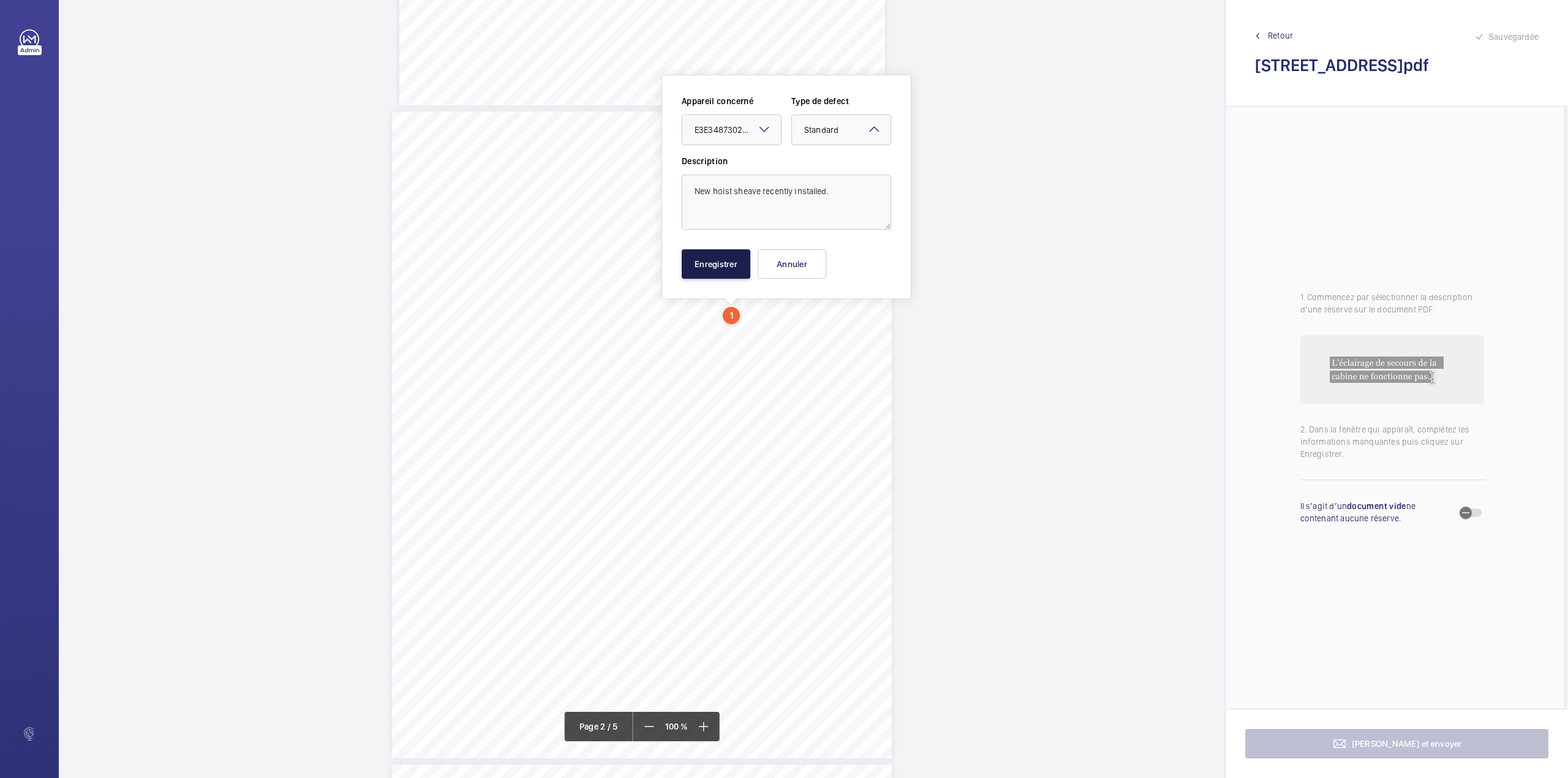
click at [697, 267] on button "Enregistrer" at bounding box center [716, 264] width 69 height 29
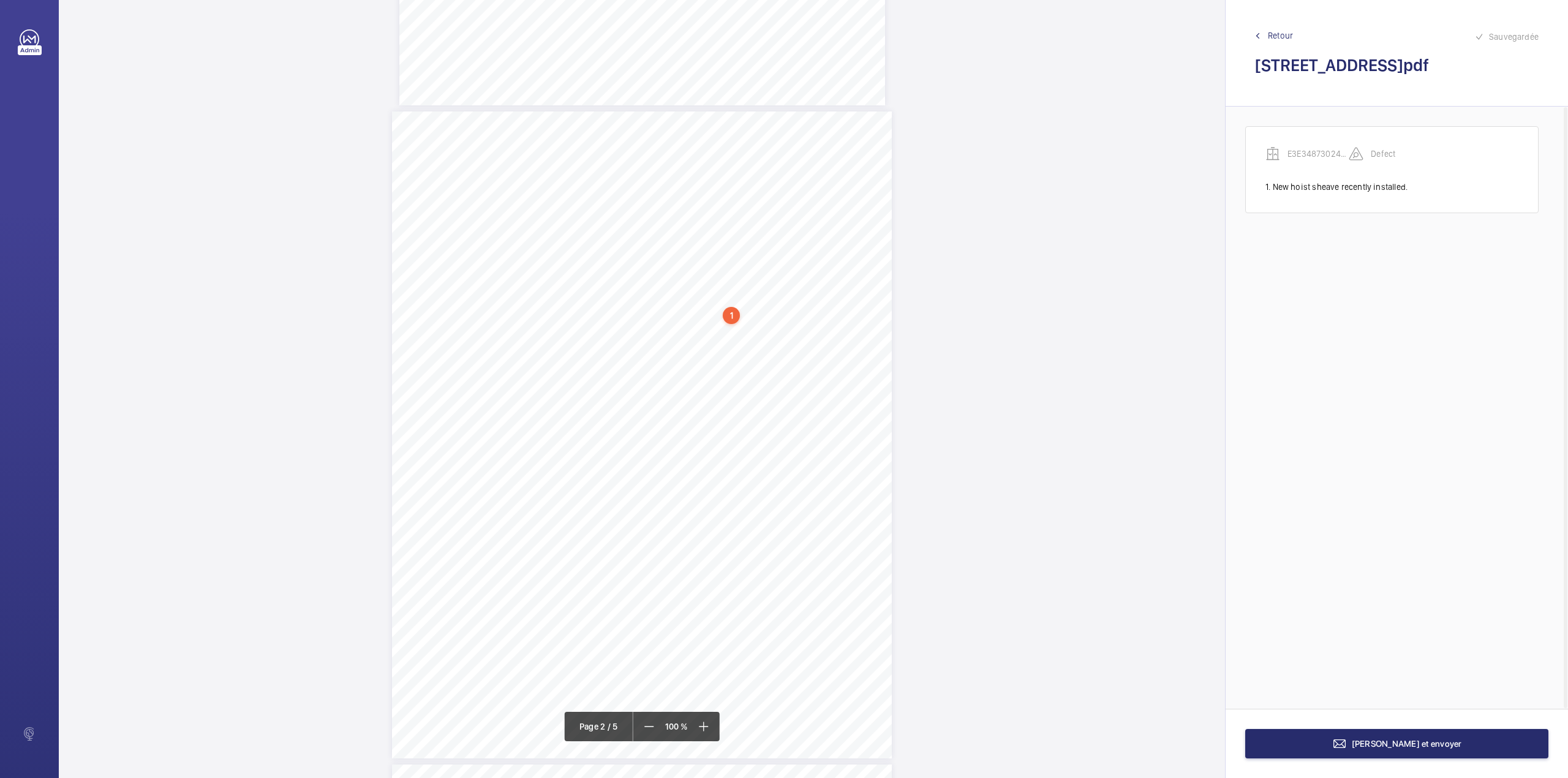
click at [813, 369] on div "3:27 A Sheet 2 of 5 Site Address: [STREET_ADDRESS] LH Job N°: MA9106 MACHINE RO…" at bounding box center [641, 434] width 499 height 647
click at [852, 204] on textarea at bounding box center [862, 202] width 210 height 55
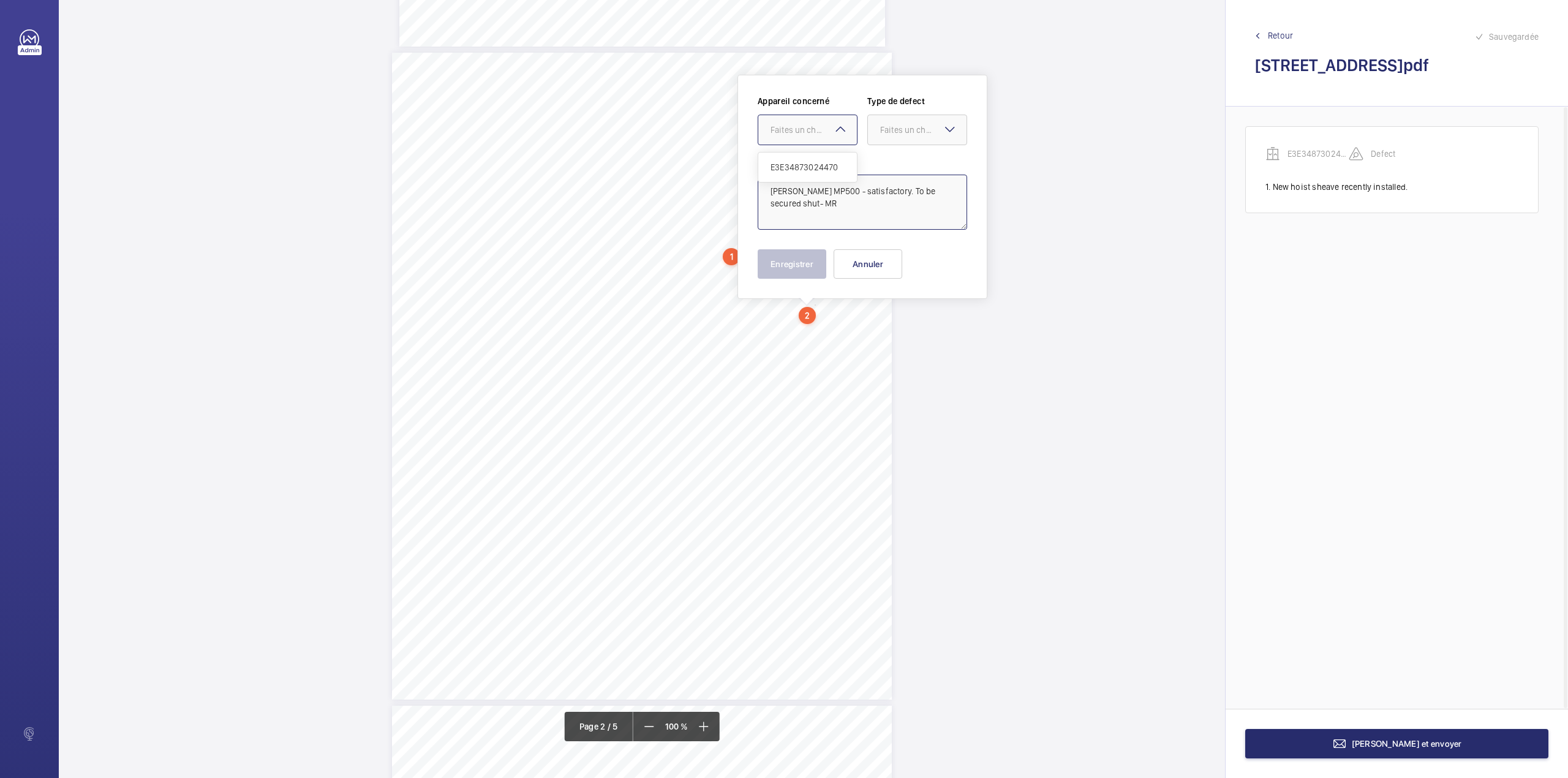
click at [799, 139] on div at bounding box center [807, 129] width 99 height 29
drag, startPoint x: 799, startPoint y: 160, endPoint x: 823, endPoint y: 153, distance: 25.0
click at [800, 160] on div "E3E34873024470" at bounding box center [807, 167] width 99 height 29
click at [879, 135] on div at bounding box center [917, 129] width 99 height 29
click at [885, 158] on div "Standard" at bounding box center [917, 167] width 99 height 30
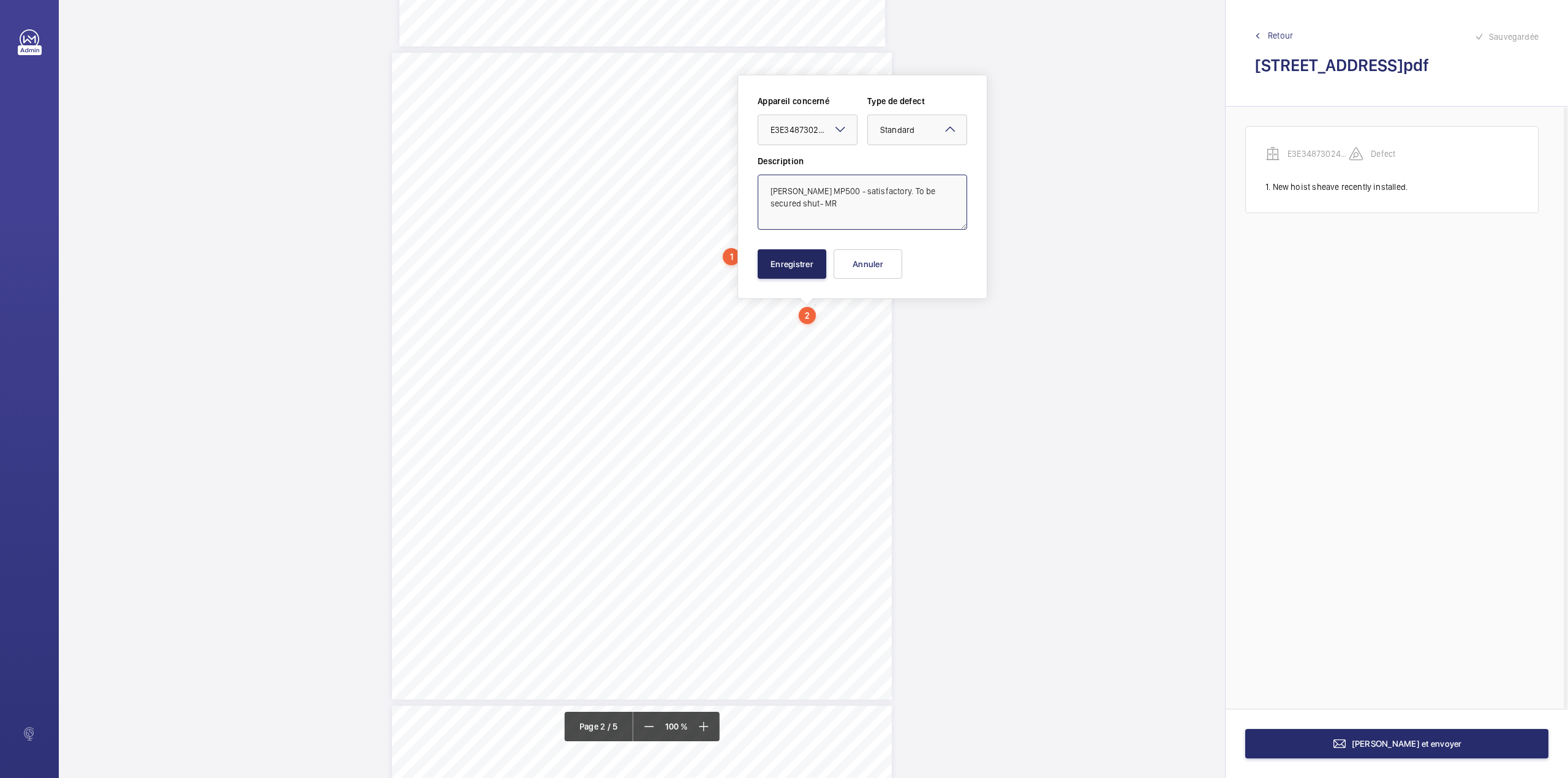
type textarea "[PERSON_NAME] MP500 - satisfactory. To be secured shut- MR"
click at [792, 267] on button "Enregistrer" at bounding box center [792, 264] width 69 height 29
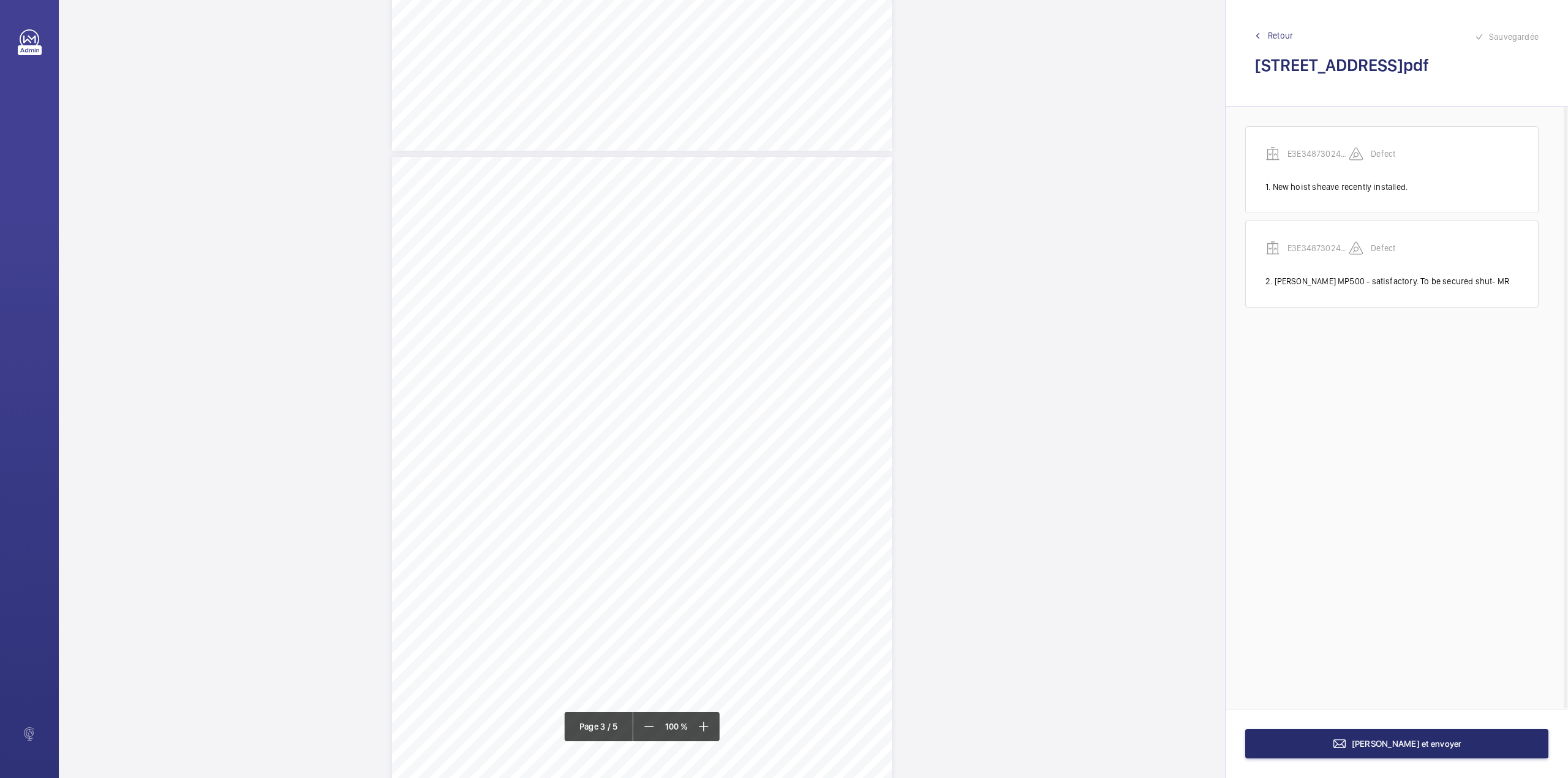
scroll to position [1232, 0]
click at [731, 324] on div "3:27 A Sheet 3 of 5 Site Address: [STREET_ADDRESS] LH Job N°: MA9106 LIFT SHAFT…" at bounding box center [641, 457] width 499 height 647
click at [730, 207] on textarea at bounding box center [780, 202] width 210 height 55
click at [735, 131] on div "Faites un choix" at bounding box center [730, 130] width 86 height 13
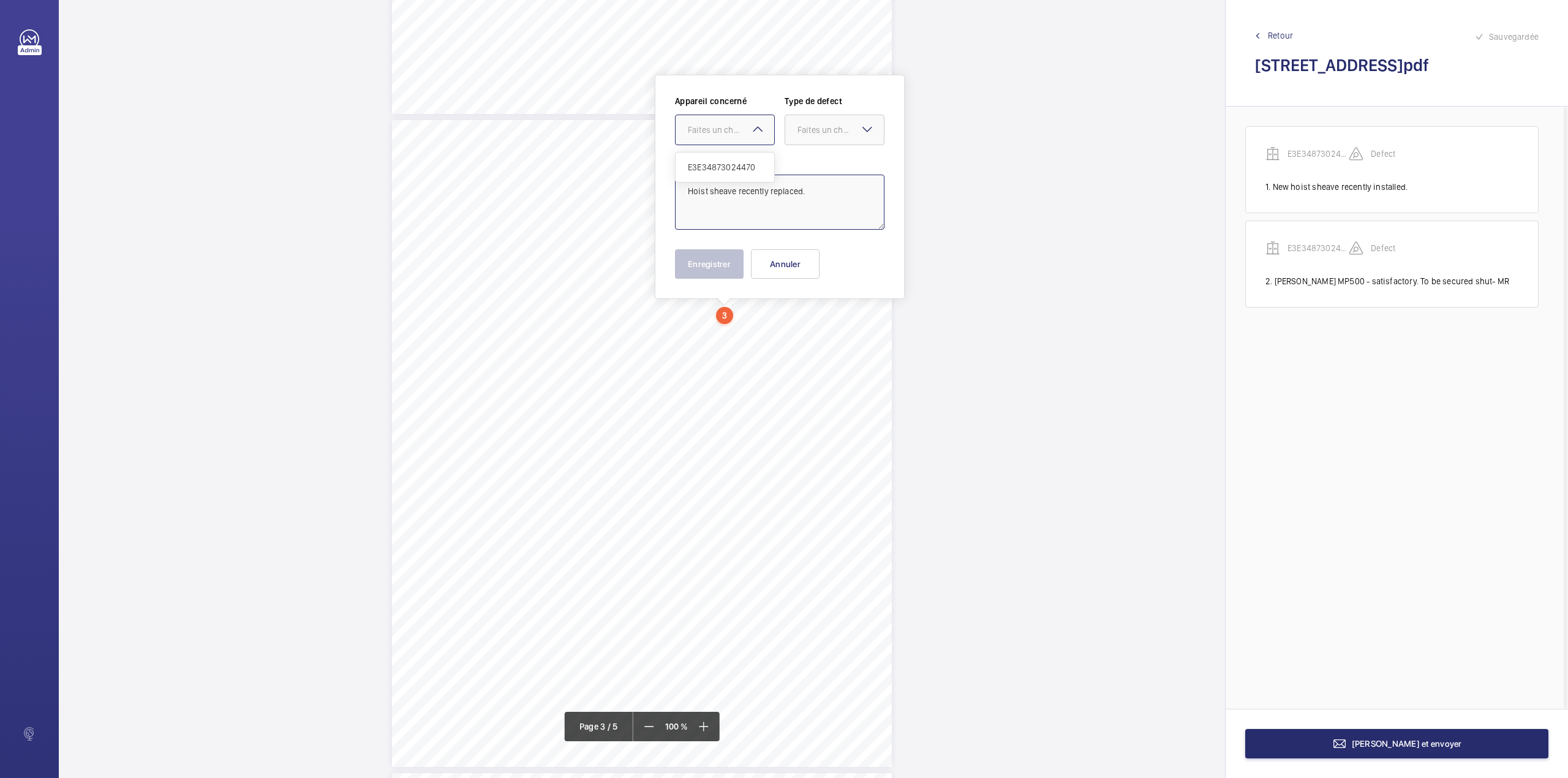
click at [736, 163] on span "E3E34873024470" at bounding box center [725, 167] width 74 height 13
drag, startPoint x: 790, startPoint y: 136, endPoint x: 794, endPoint y: 149, distance: 13.6
click at [790, 138] on div at bounding box center [834, 129] width 99 height 29
click at [799, 166] on span "Standard" at bounding box center [834, 167] width 74 height 13
type textarea "Hoist sheave recently replaced."
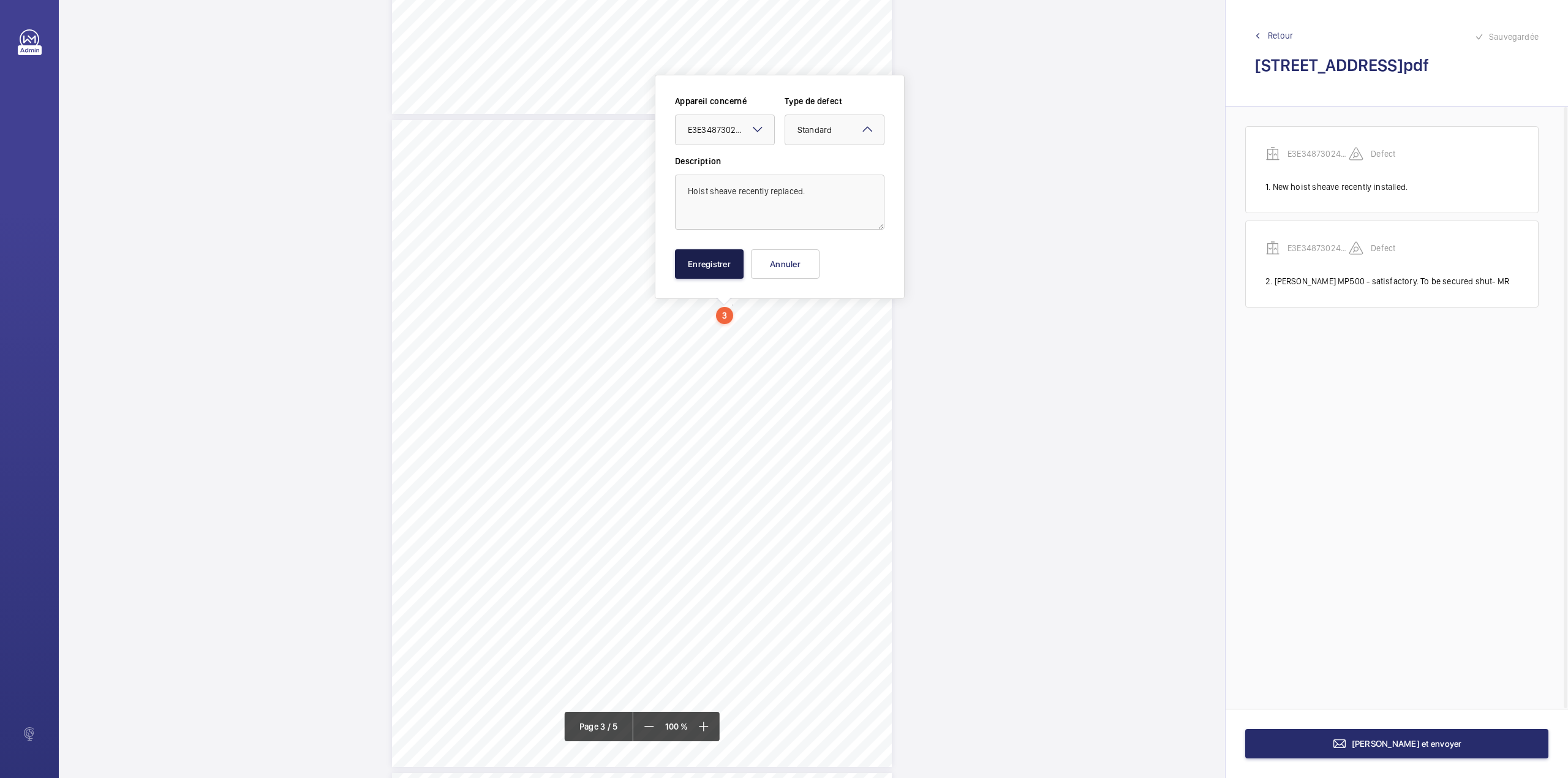
click at [726, 258] on button "Enregistrer" at bounding box center [709, 264] width 69 height 29
click at [792, 331] on div "3:27 A Sheet 3 of 5 Site Address: [STREET_ADDRESS] LH Job N°: MA9106 LIFT SHAFT…" at bounding box center [641, 443] width 499 height 647
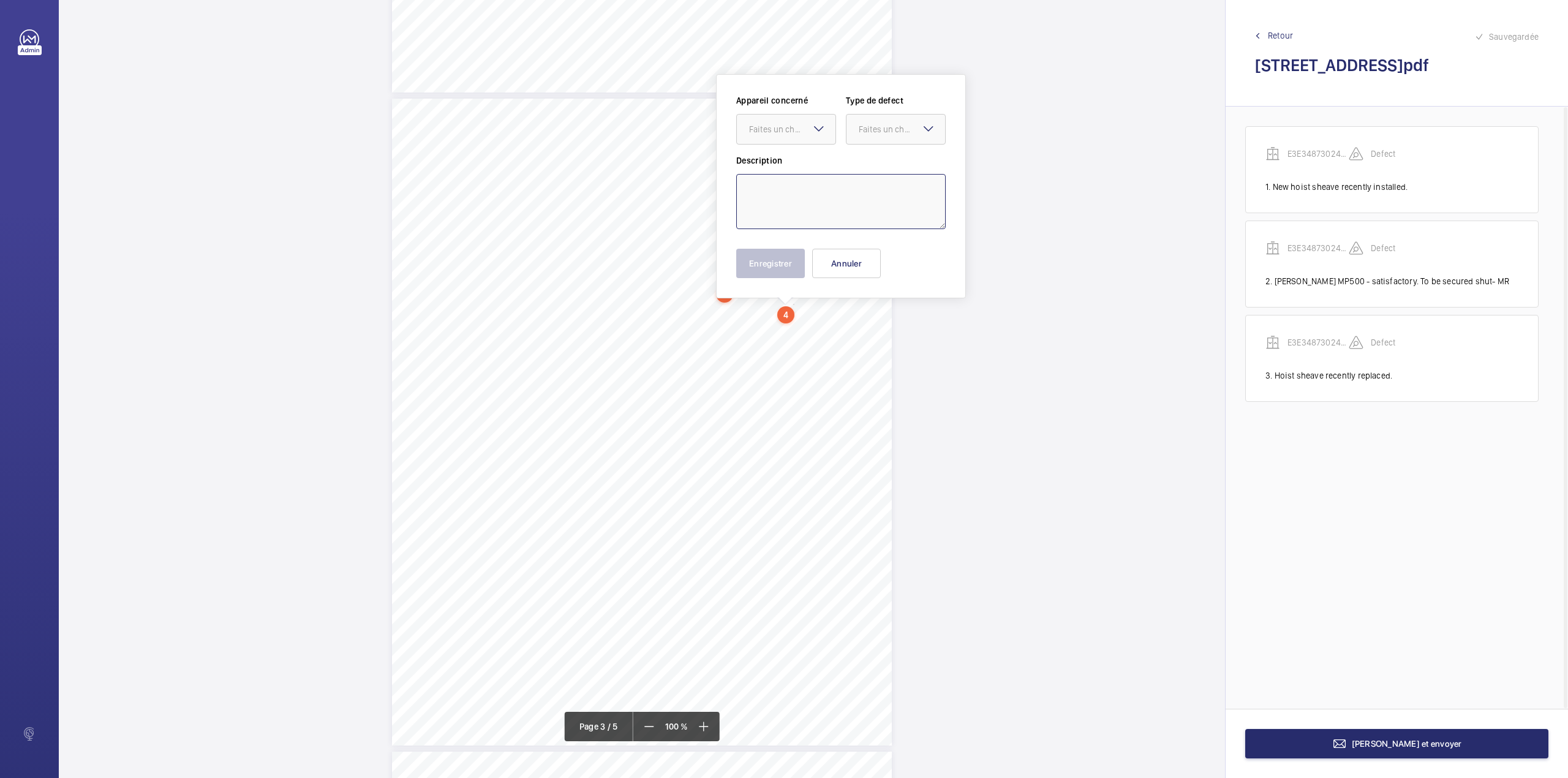
click at [807, 202] on textarea at bounding box center [841, 201] width 210 height 55
type textarea "Require adjustment as some are not selft-closing - MR"
click at [789, 146] on div "Appareil concerné Faites un choix Type de defect Faites un choix" at bounding box center [841, 124] width 210 height 60
click at [793, 160] on label "Description" at bounding box center [841, 161] width 210 height 13
drag, startPoint x: 807, startPoint y: 111, endPoint x: 807, endPoint y: 125, distance: 14.0
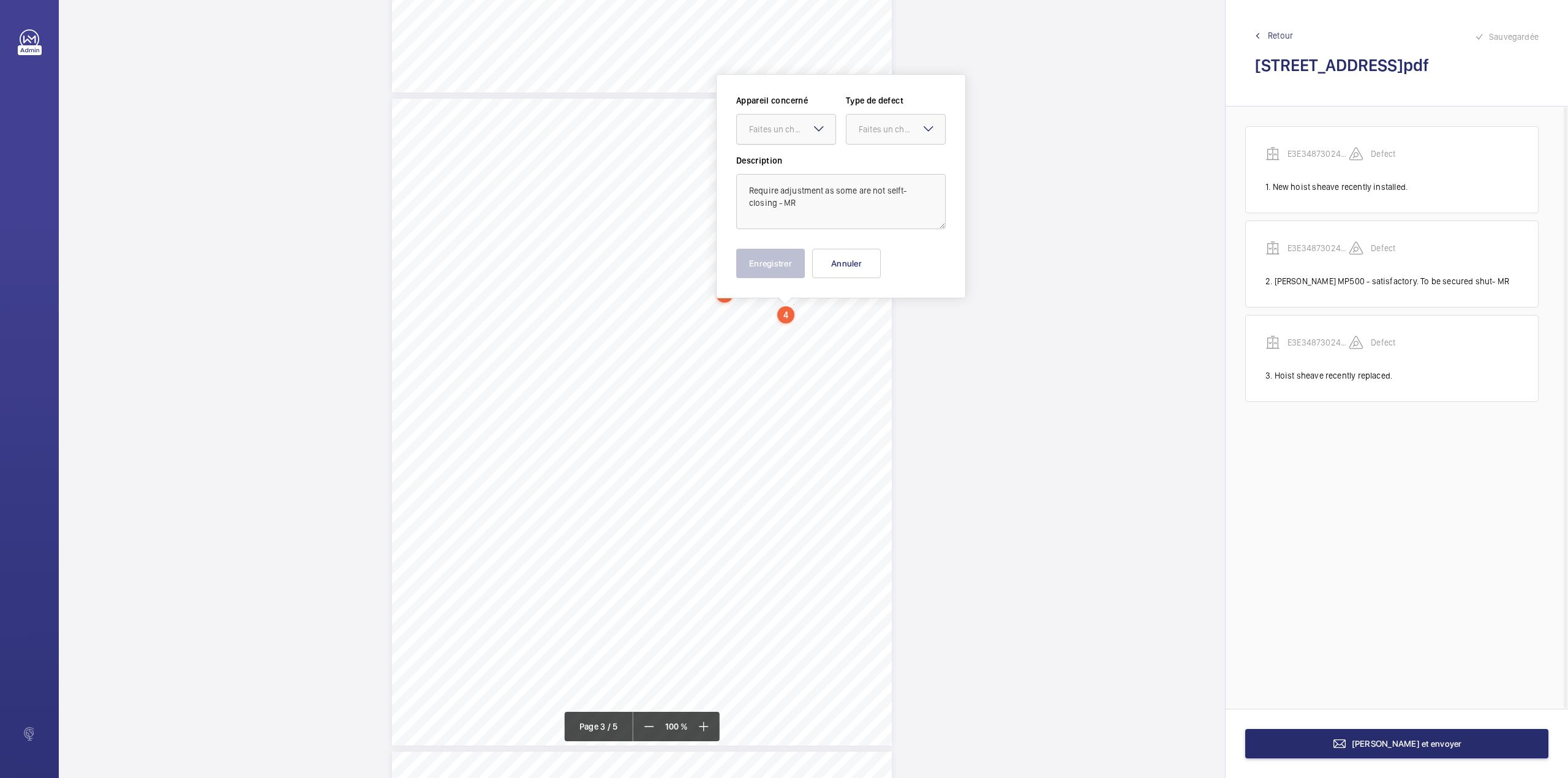
click at [807, 120] on wm-front-input-dropdown "Appareil concerné Faites un choix" at bounding box center [786, 119] width 100 height 51
click at [807, 151] on div "Appareil concerné Faites un choix Type de defect Faites un choix" at bounding box center [841, 124] width 210 height 60
drag, startPoint x: 817, startPoint y: 130, endPoint x: 816, endPoint y: 153, distance: 23.0
click at [816, 134] on mat-icon at bounding box center [819, 128] width 14 height 14
click at [816, 153] on ng-dropdown-panel "E3E34873024470" at bounding box center [786, 166] width 100 height 31
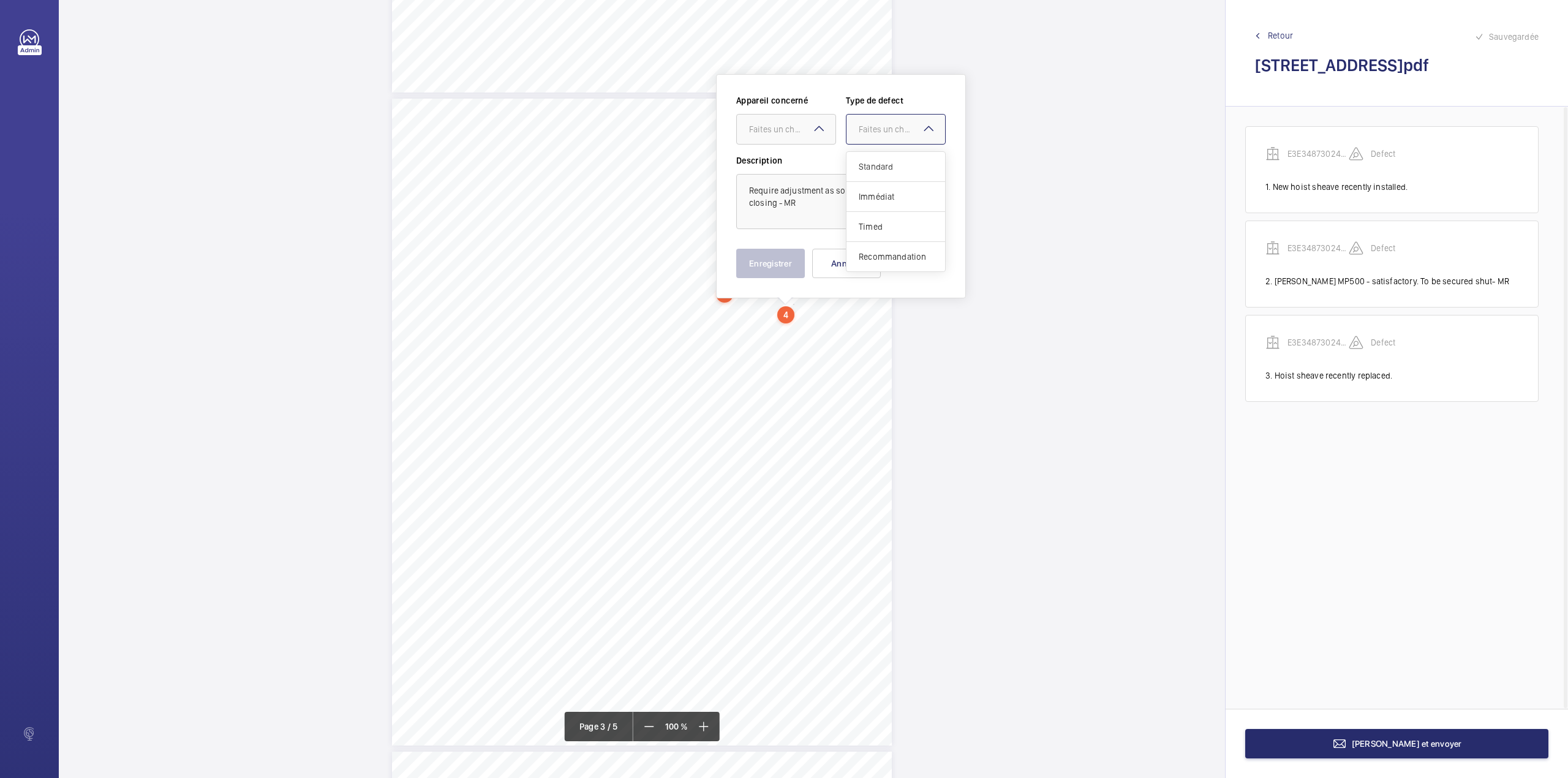
drag, startPoint x: 880, startPoint y: 141, endPoint x: 879, endPoint y: 170, distance: 29.0
click at [880, 143] on div "Faites un choix" at bounding box center [896, 129] width 100 height 31
click at [879, 170] on span "Standard" at bounding box center [896, 166] width 74 height 13
click at [800, 142] on div at bounding box center [785, 129] width 99 height 29
click at [801, 169] on span "E3E34873024470" at bounding box center [786, 166] width 74 height 13
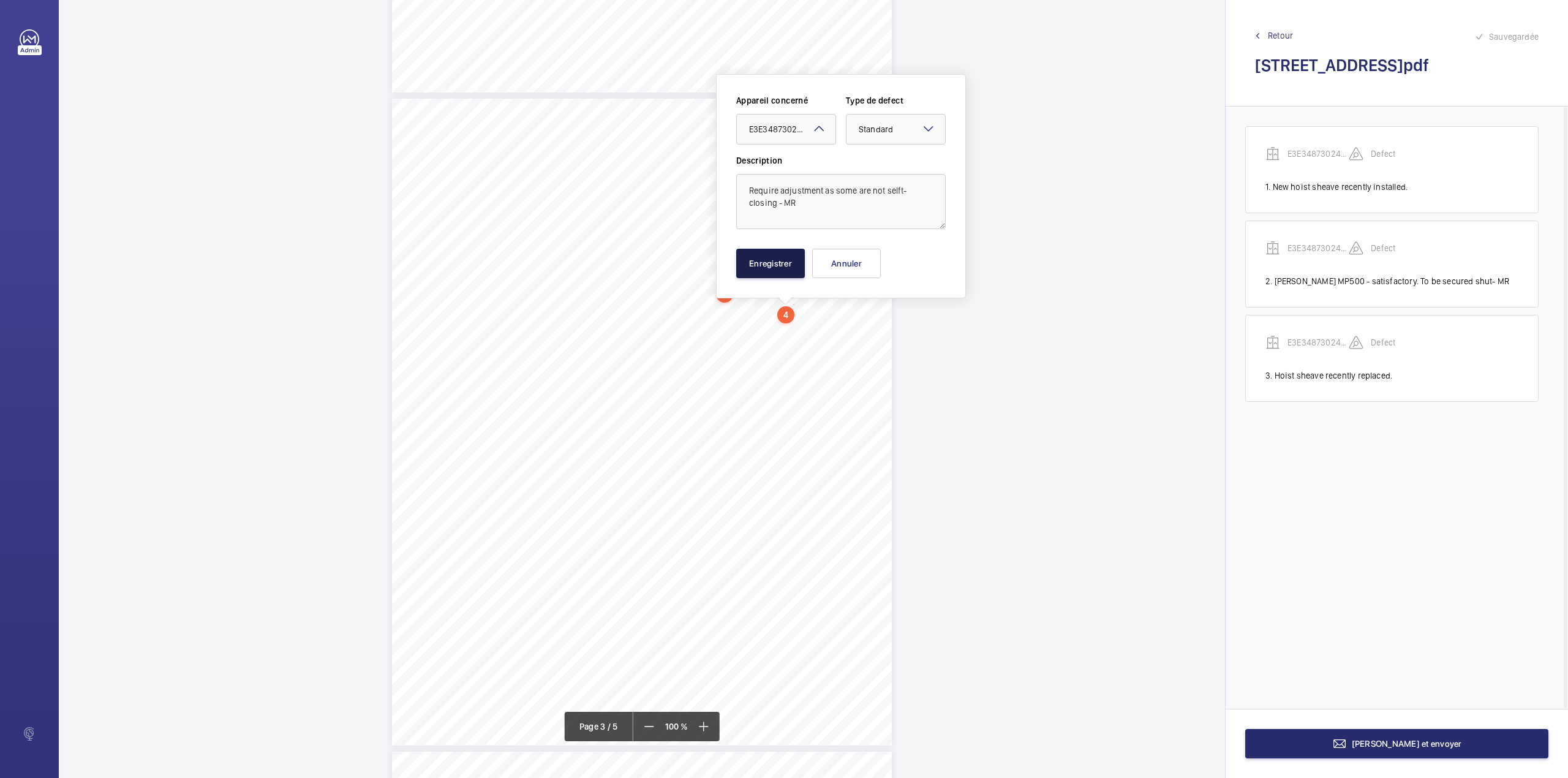
click at [752, 264] on button "Enregistrer" at bounding box center [771, 263] width 69 height 29
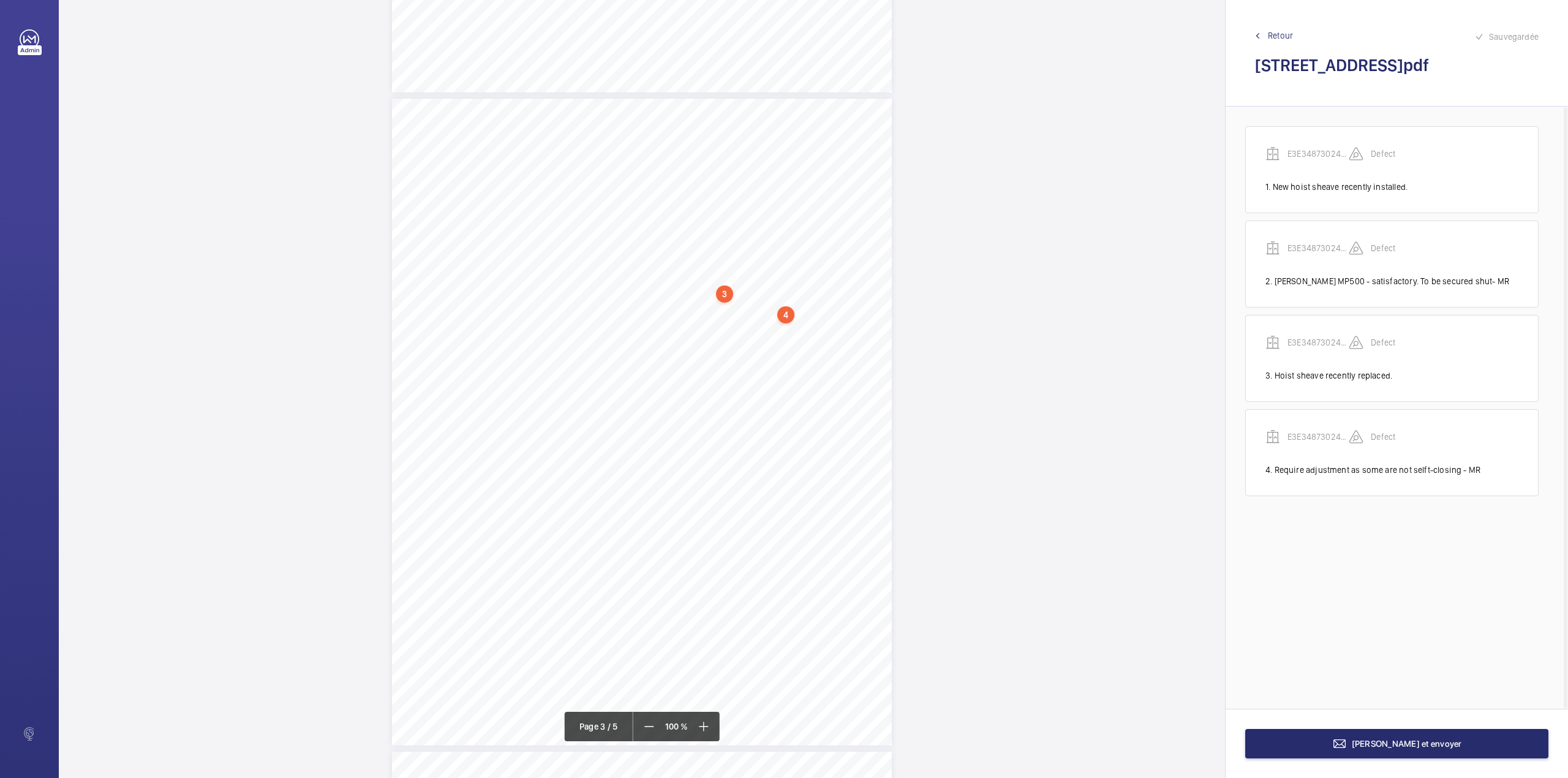
click at [708, 348] on div "3:27 A Sheet 3 of 5 Site Address: [STREET_ADDRESS] LH Job N°: MA9106 LIFT SHAFT…" at bounding box center [641, 422] width 499 height 647
click at [729, 207] on textarea at bounding box center [758, 202] width 210 height 55
click at [761, 263] on button "Annuler" at bounding box center [764, 264] width 69 height 29
click at [784, 280] on div "4" at bounding box center [785, 277] width 17 height 17
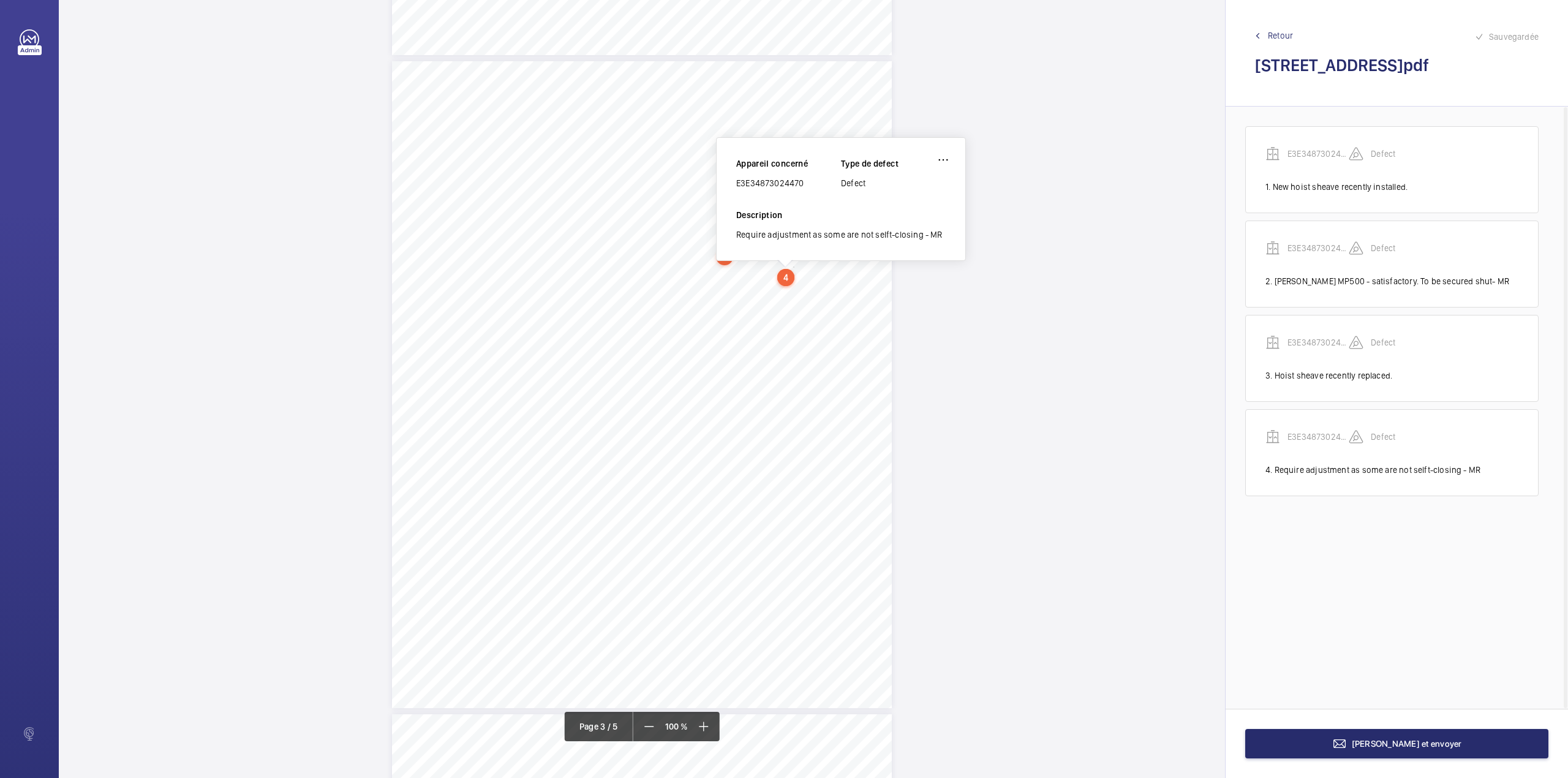
scroll to position [1193, 0]
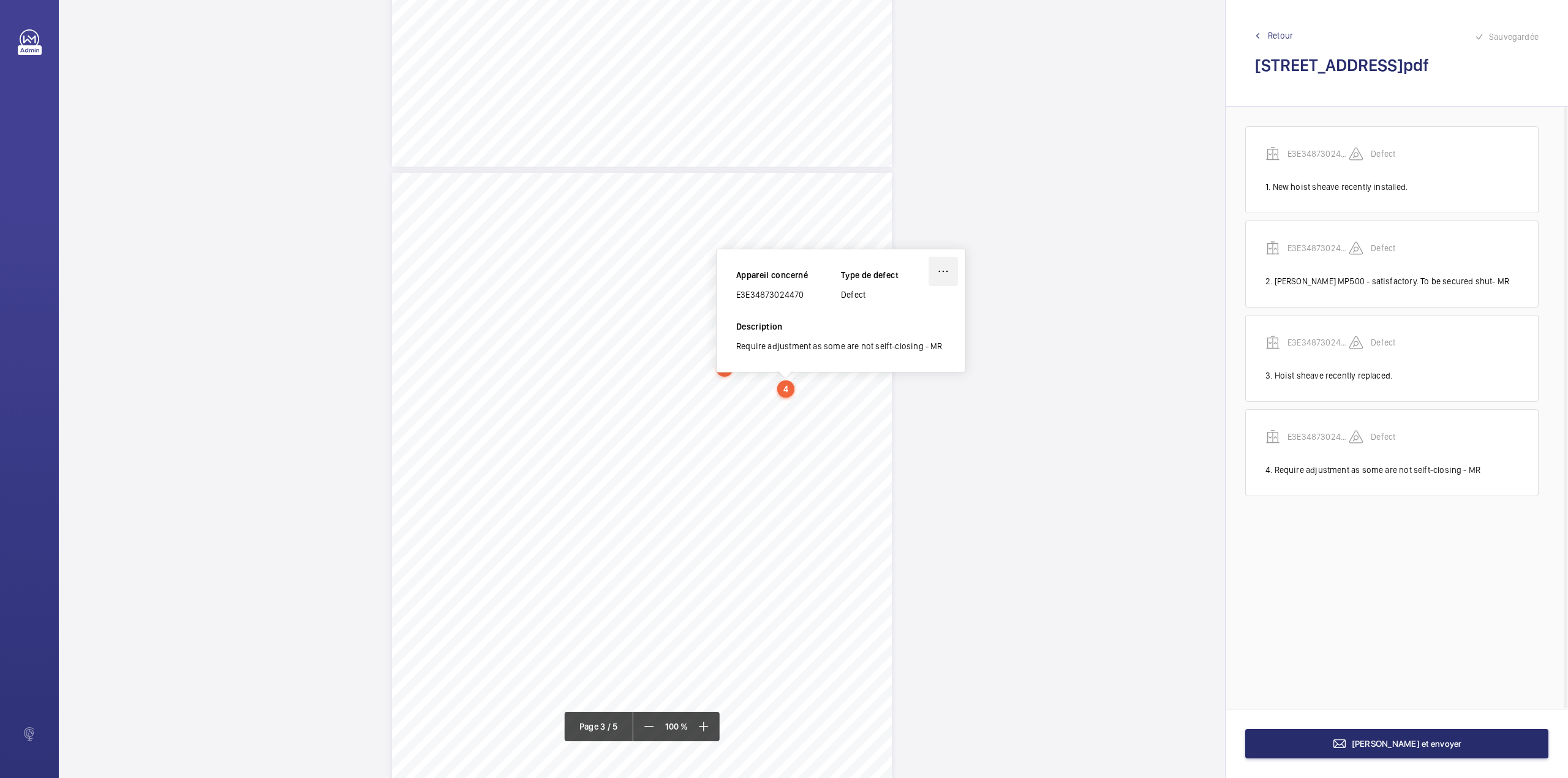
click at [935, 266] on wm-front-icon-button at bounding box center [943, 271] width 29 height 29
click at [907, 305] on div "Modifier" at bounding box center [908, 308] width 97 height 22
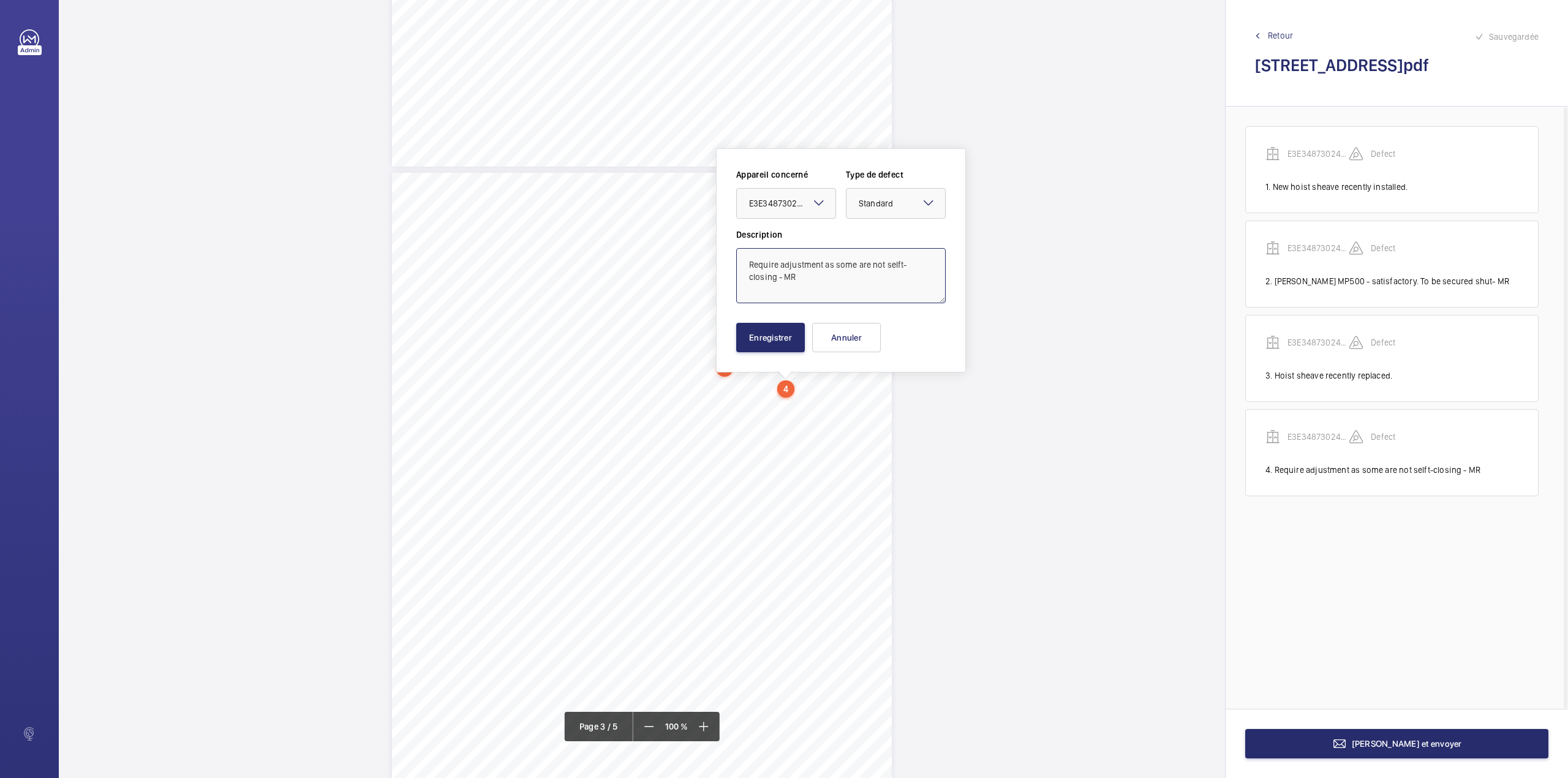
click at [745, 261] on textarea "Require adjustment as some are not selft-closing - MR" at bounding box center [841, 275] width 210 height 55
type textarea "Require adjustment as some are not selft-closing - MR"
click at [853, 329] on button "Annuler" at bounding box center [847, 337] width 69 height 29
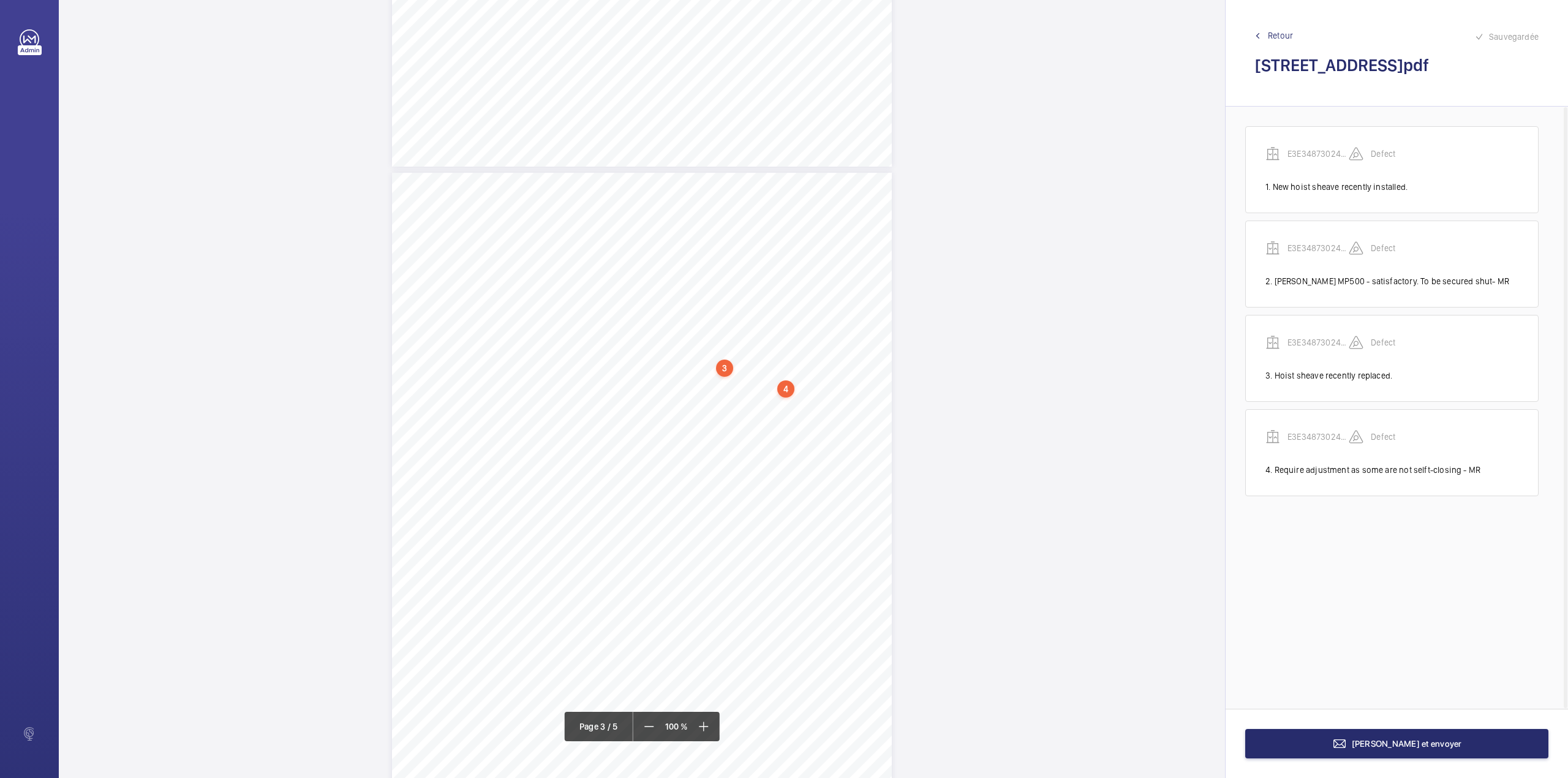
click at [714, 423] on div "3:27 A Sheet 3 of 5 Site Address: [STREET_ADDRESS] LH Job N°: MA9106 LIFT SHAFT…" at bounding box center [641, 496] width 499 height 647
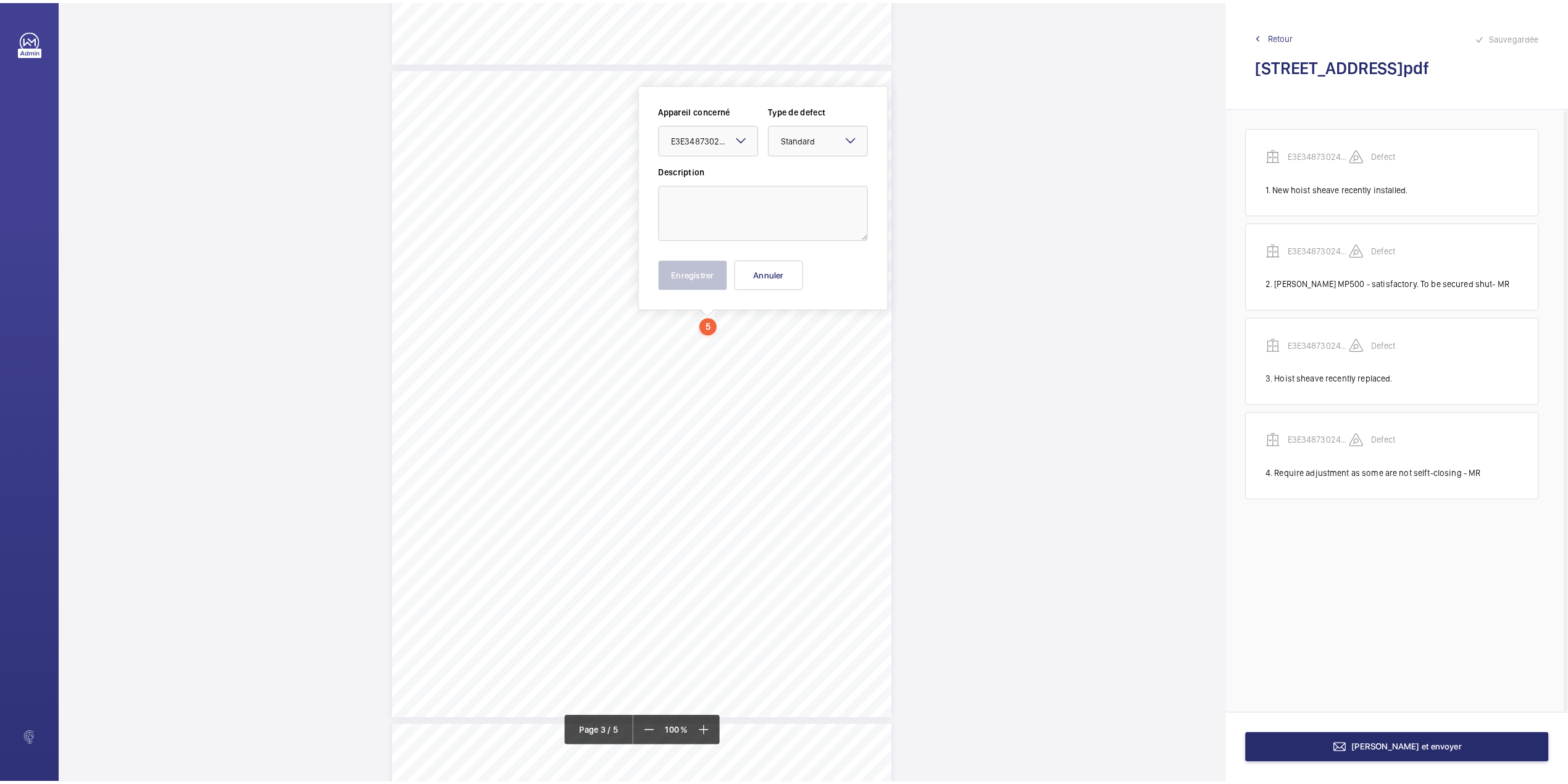
scroll to position [1317, 0]
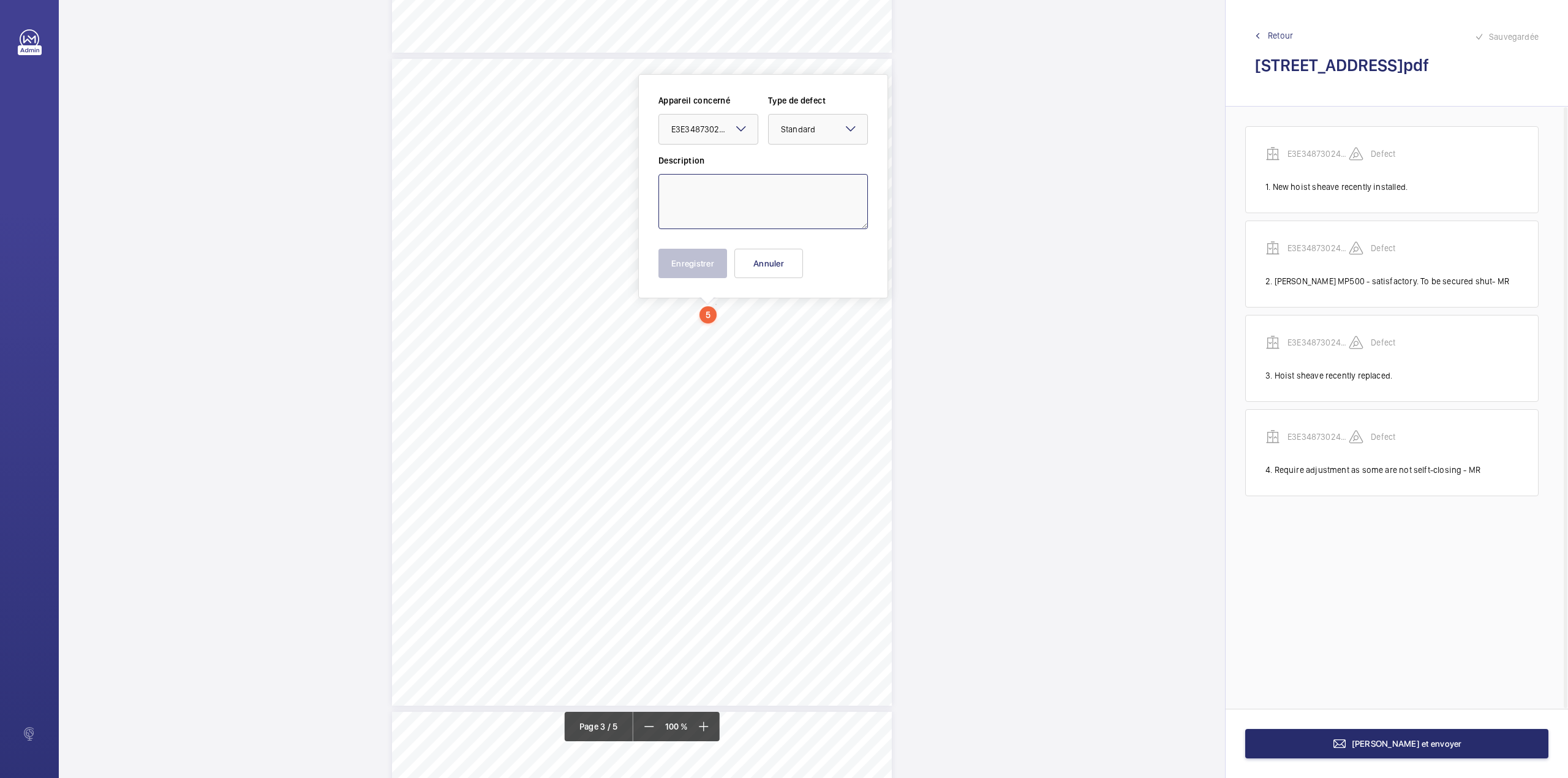
click at [694, 216] on textarea at bounding box center [764, 201] width 210 height 55
type textarea "r"
type textarea "Require adjustment - MR"
click at [773, 259] on button "Annuler" at bounding box center [769, 263] width 69 height 29
click at [1271, 37] on span "Retour" at bounding box center [1280, 35] width 25 height 13
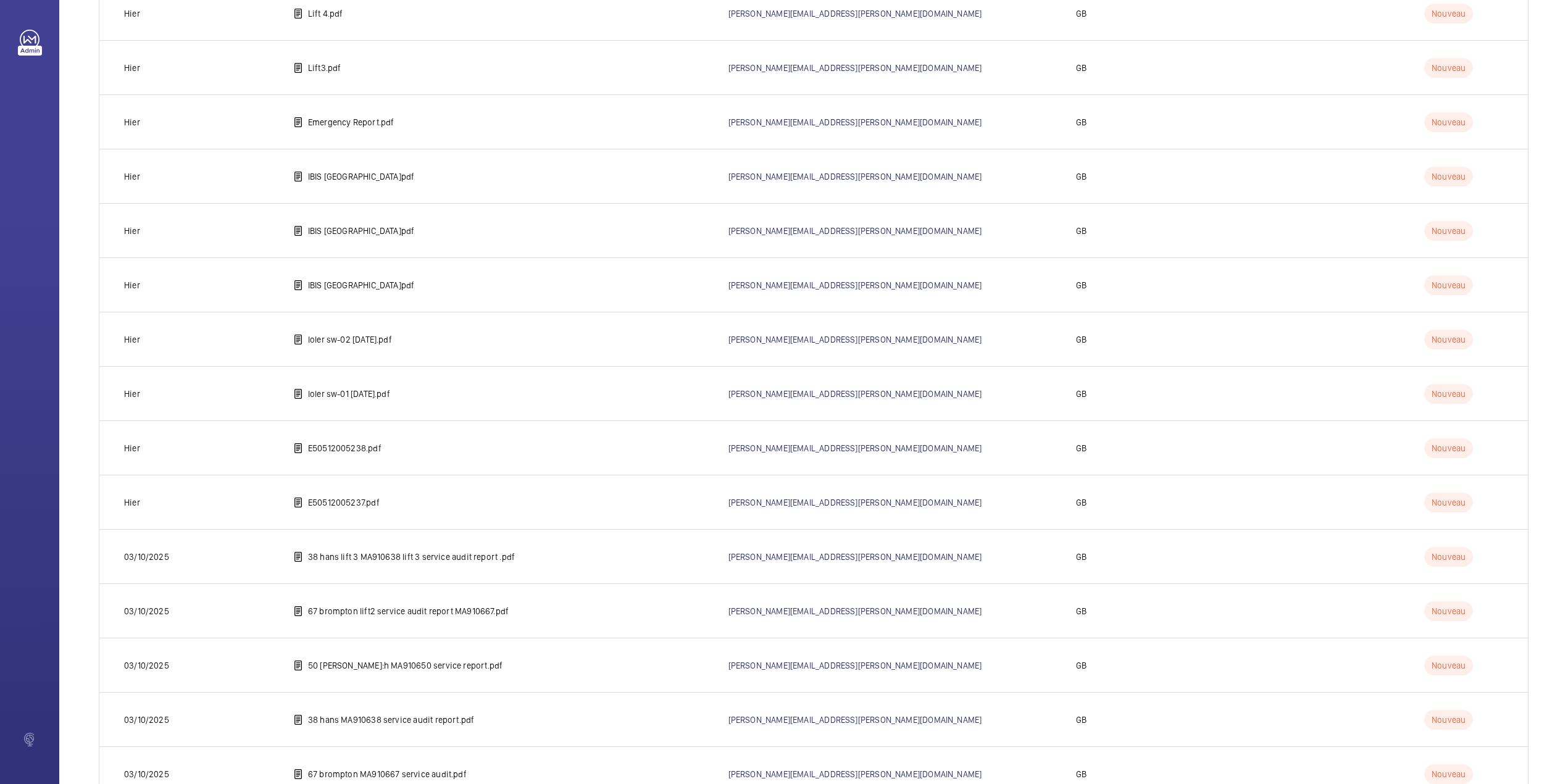
scroll to position [1459, 0]
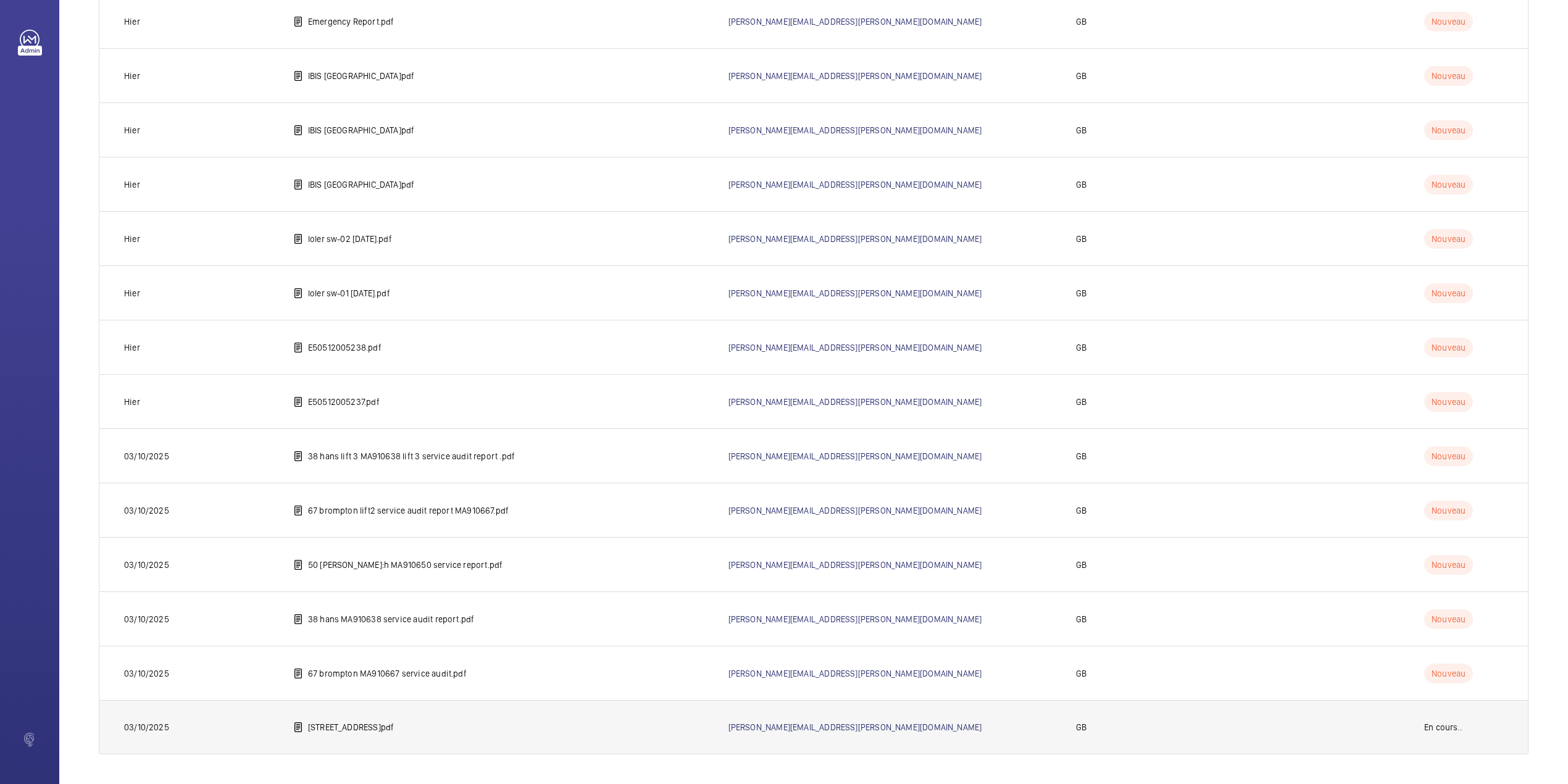
click at [391, 714] on td "[STREET_ADDRESS]pdf" at bounding box center [491, 727] width 435 height 55
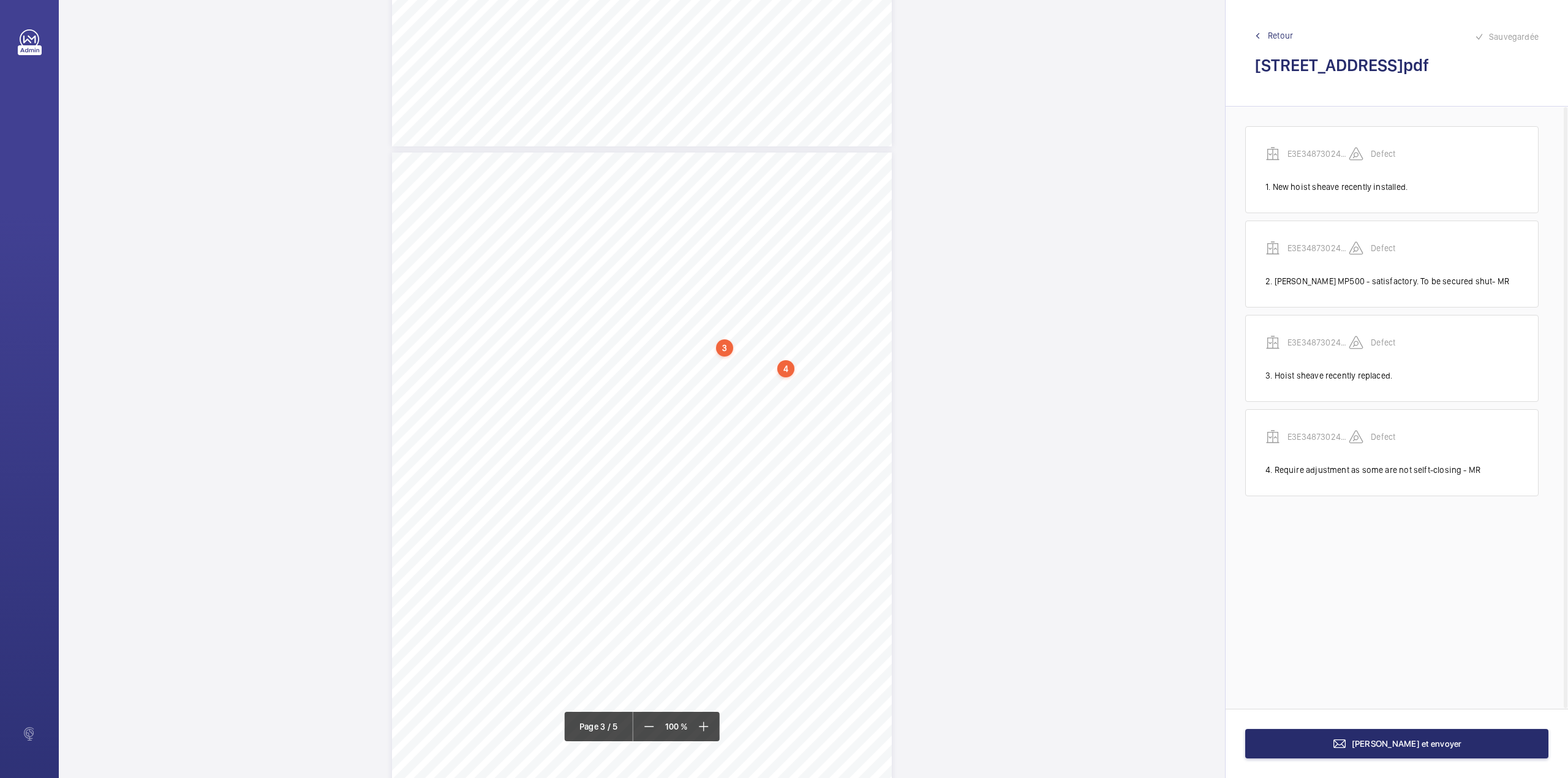
scroll to position [1225, 0]
click at [717, 401] on div "3:27 A Sheet 3 of 5 Site Address: [STREET_ADDRESS] LH Job N°: MA9106 LIFT SHAFT…" at bounding box center [641, 464] width 499 height 647
click at [750, 206] on textarea at bounding box center [767, 201] width 210 height 55
click at [717, 131] on div "Faites un choix" at bounding box center [717, 129] width 86 height 13
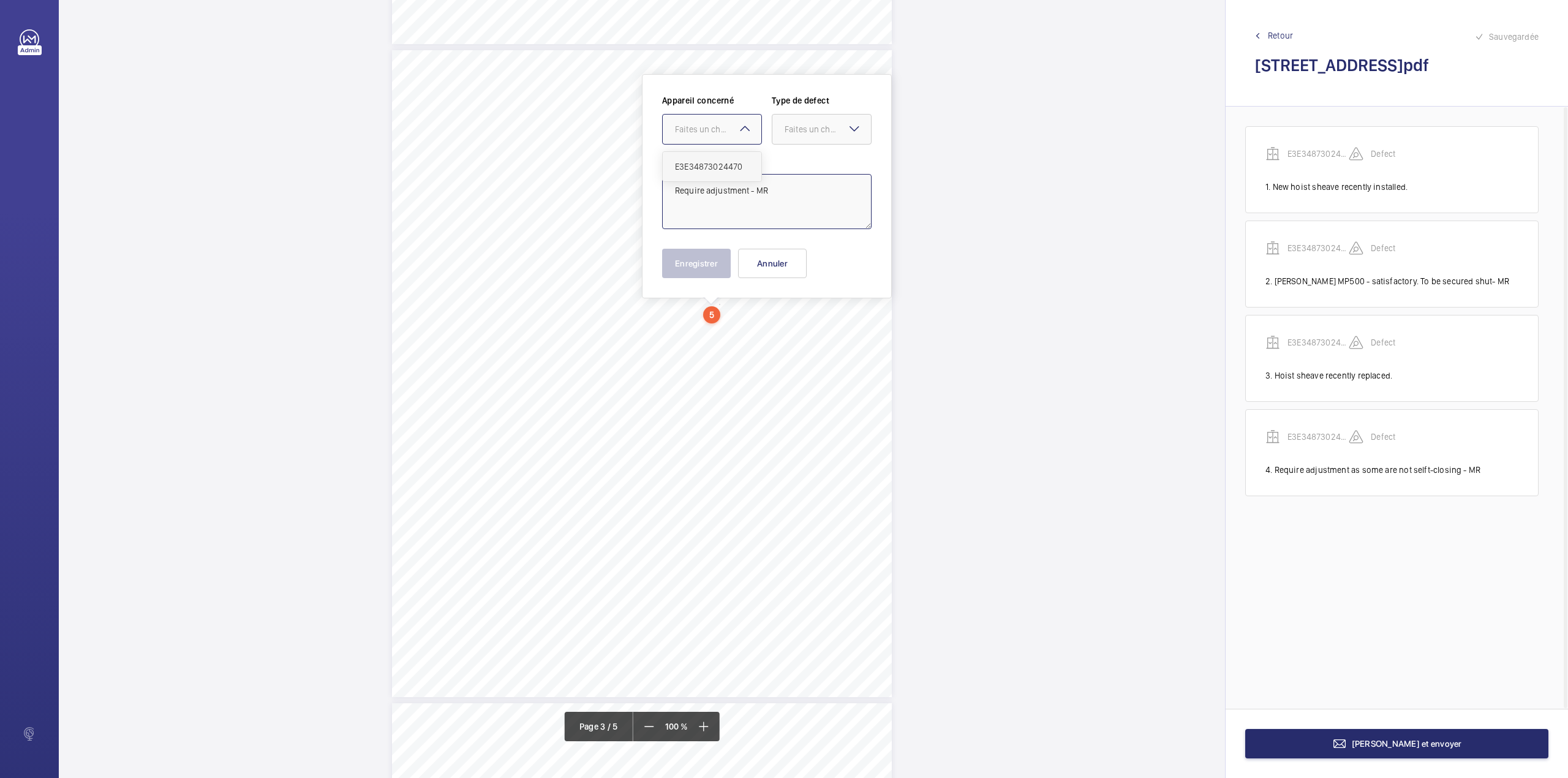
click at [718, 157] on div "E3E34873024470" at bounding box center [711, 166] width 99 height 29
click at [799, 131] on div "Faites un choix" at bounding box center [827, 129] width 86 height 13
click at [799, 155] on div "Standard" at bounding box center [822, 166] width 99 height 30
type textarea "Require adjustment - MR"
click at [702, 251] on button "Enregistrer" at bounding box center [697, 263] width 69 height 29
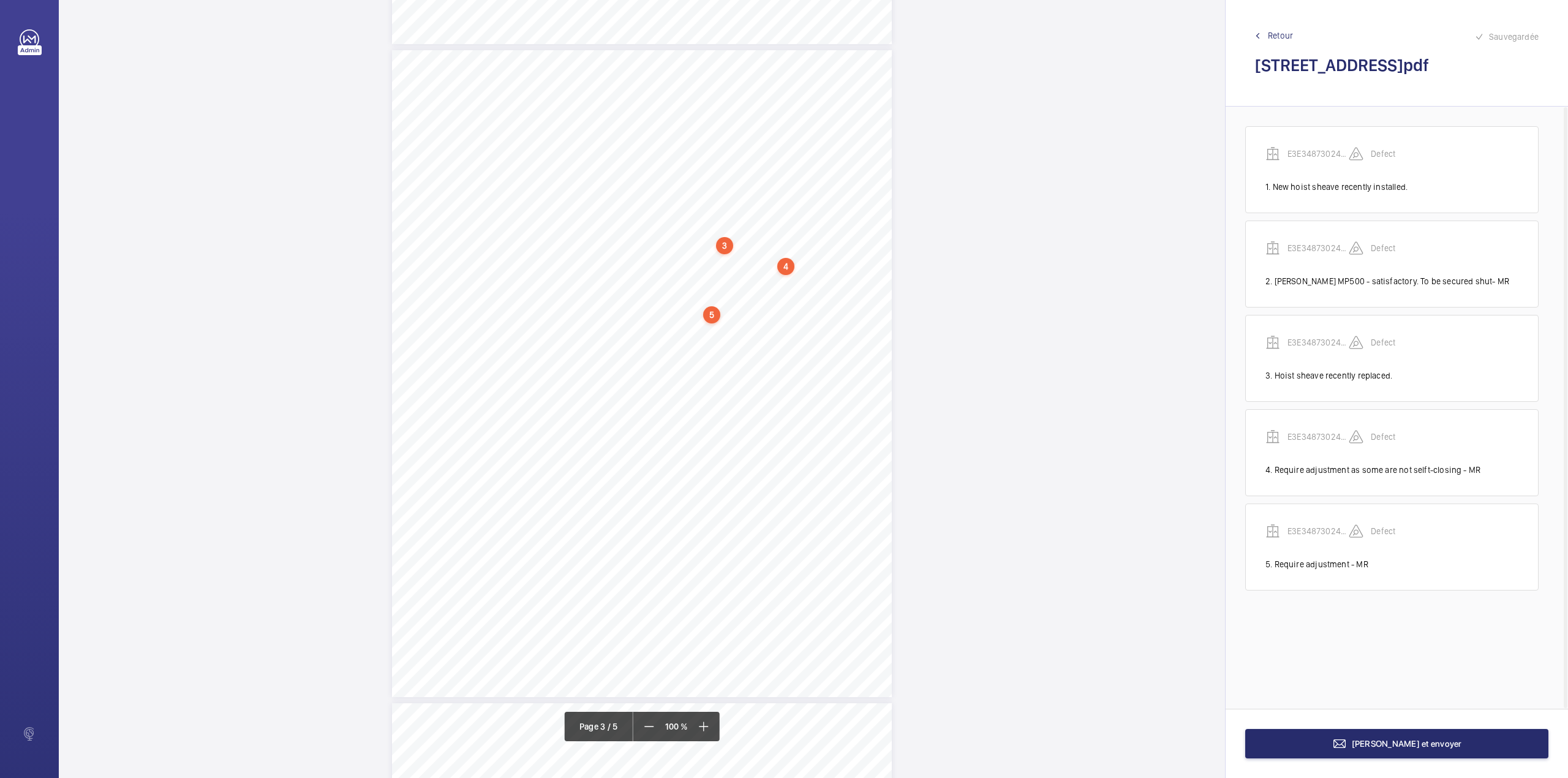
click at [769, 417] on div "3:27 A Sheet 3 of 5 Site Address: [STREET_ADDRESS] LH Job N°: MA9106 LIFT SHAFT…" at bounding box center [641, 374] width 499 height 647
click at [773, 212] on textarea at bounding box center [819, 202] width 210 height 55
type textarea "p"
click at [787, 134] on div "Faites un choix" at bounding box center [769, 130] width 86 height 13
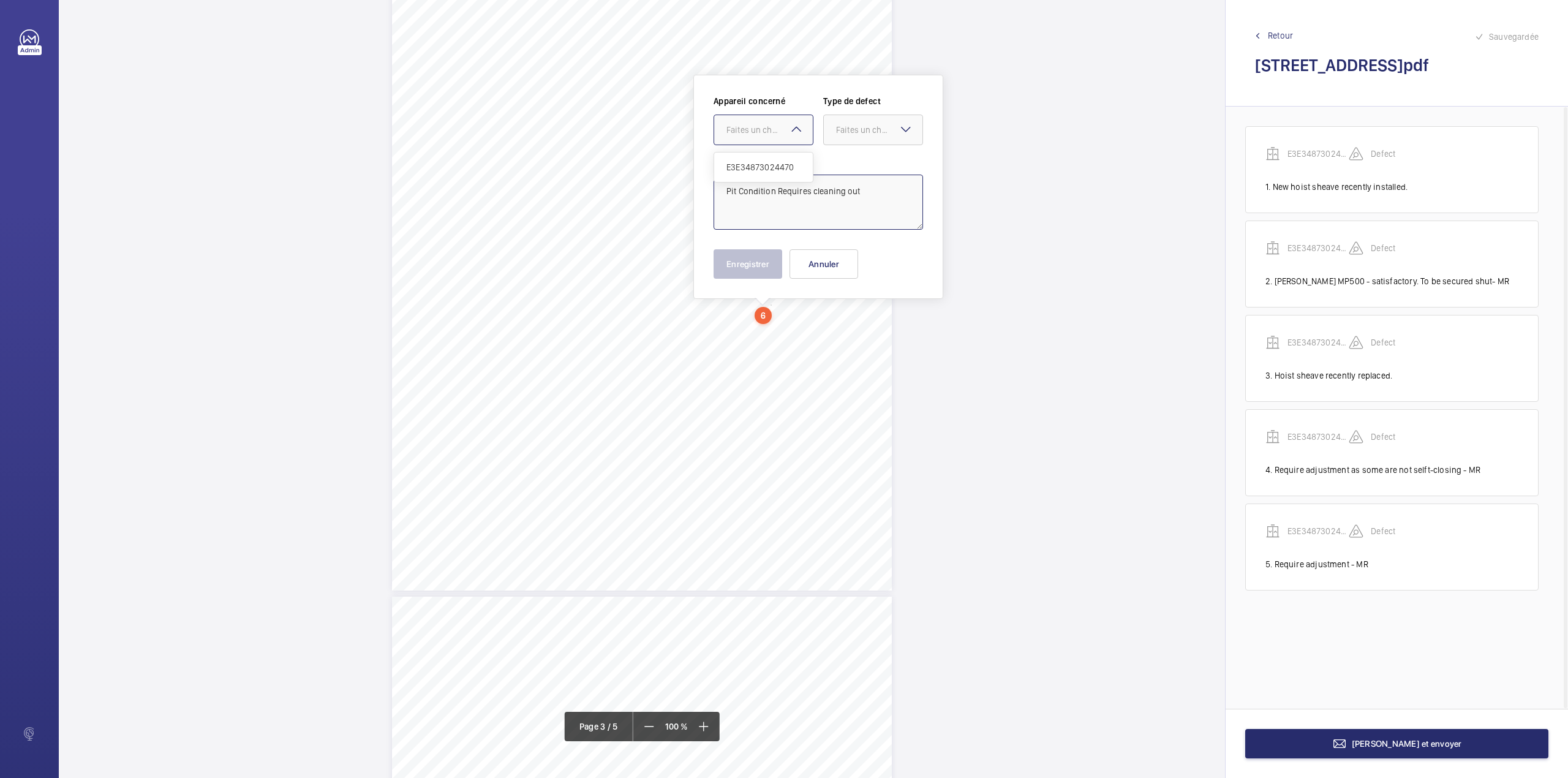
click at [783, 155] on div "E3E34873024470" at bounding box center [763, 167] width 99 height 29
type textarea "Pit Condition Requires cleaning out"
click at [862, 152] on div "Appareil concerné Faites un choix × E3E34873024470 × Type de defect Faites un c…" at bounding box center [819, 125] width 210 height 60
drag, startPoint x: 868, startPoint y: 130, endPoint x: 868, endPoint y: 148, distance: 18.0
click at [868, 131] on div "Faites un choix" at bounding box center [879, 130] width 86 height 13
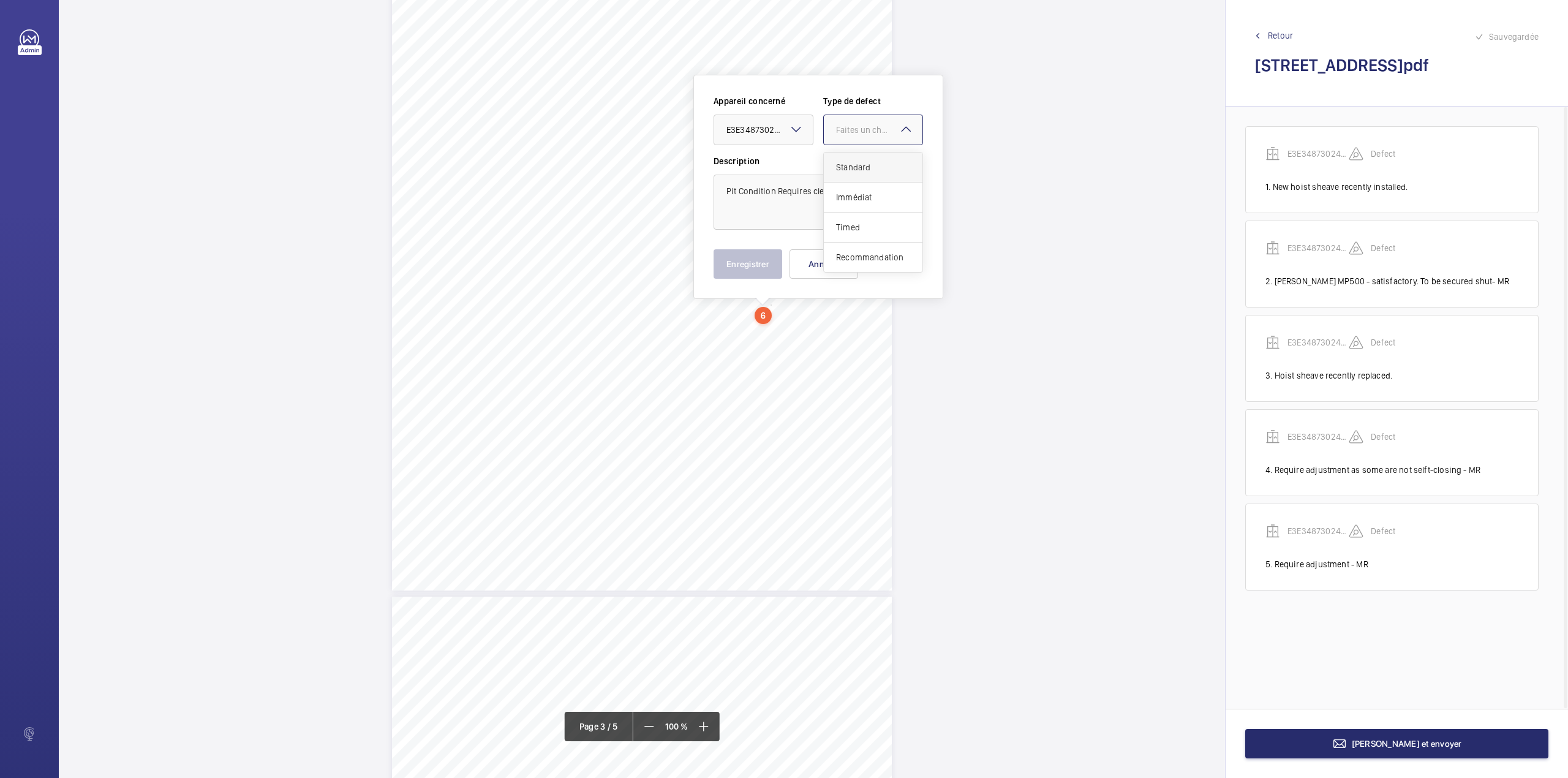
click at [868, 157] on div "Standard" at bounding box center [872, 167] width 99 height 30
click at [752, 259] on button "Enregistrer" at bounding box center [748, 264] width 69 height 29
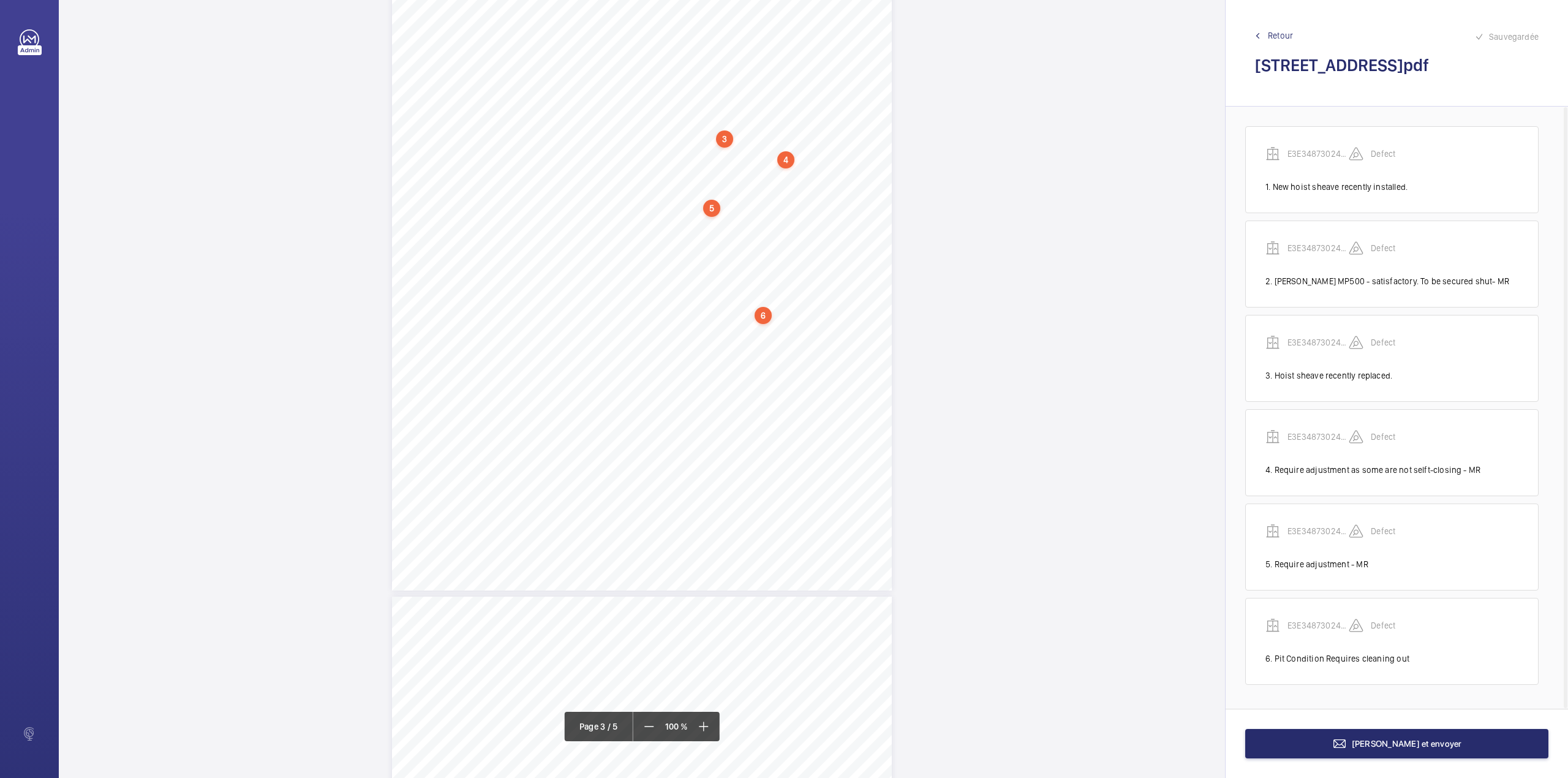
click at [736, 334] on div "3:27 A Sheet 3 of 5 Site Address: [STREET_ADDRESS] LH Job N°: MA9106 LIFT SHAFT…" at bounding box center [641, 267] width 499 height 647
click at [727, 183] on textarea at bounding box center [784, 201] width 210 height 55
click at [729, 120] on div at bounding box center [729, 129] width 99 height 29
click at [730, 143] on div at bounding box center [729, 129] width 99 height 29
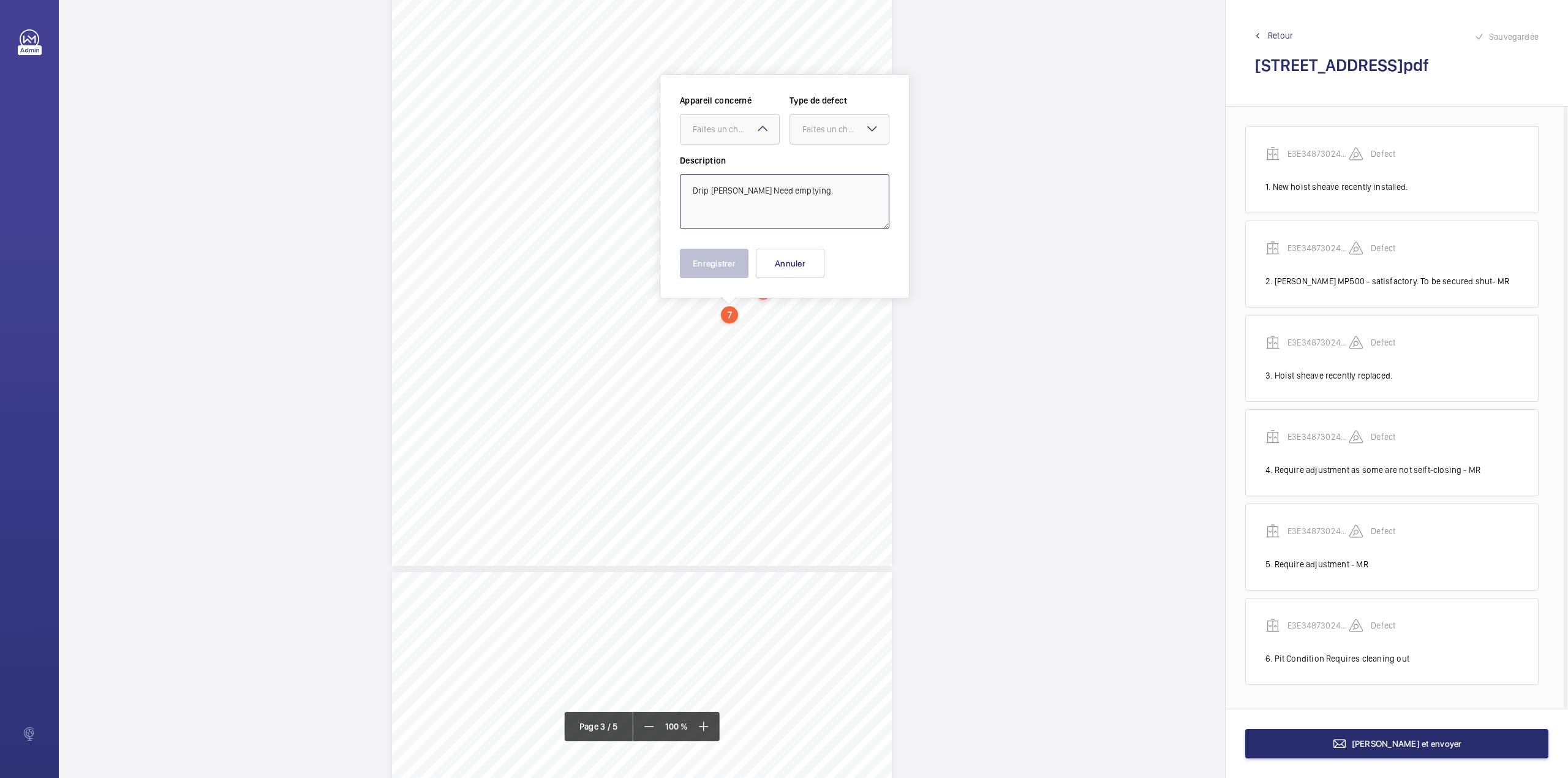
drag, startPoint x: 742, startPoint y: 132, endPoint x: 737, endPoint y: 150, distance: 18.7
click at [740, 136] on div "Faites un choix" at bounding box center [729, 129] width 99 height 13
click at [736, 179] on div "E3E34873024470" at bounding box center [729, 166] width 99 height 29
click at [809, 139] on div at bounding box center [839, 129] width 99 height 29
click at [810, 162] on span "Standard" at bounding box center [840, 166] width 74 height 13
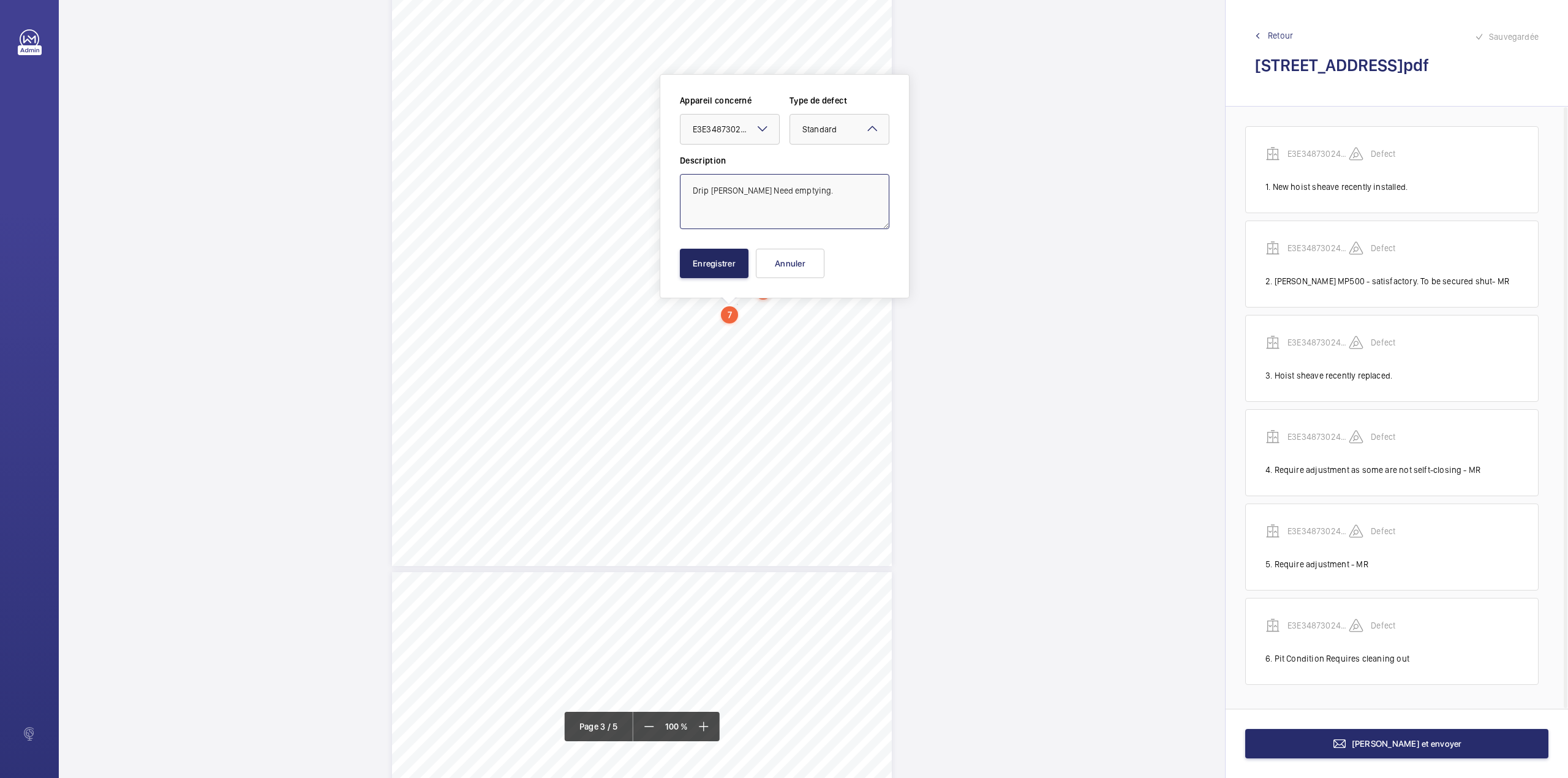
type textarea "Drip [PERSON_NAME] Need emptying."
click at [716, 262] on button "Enregistrer" at bounding box center [714, 263] width 69 height 29
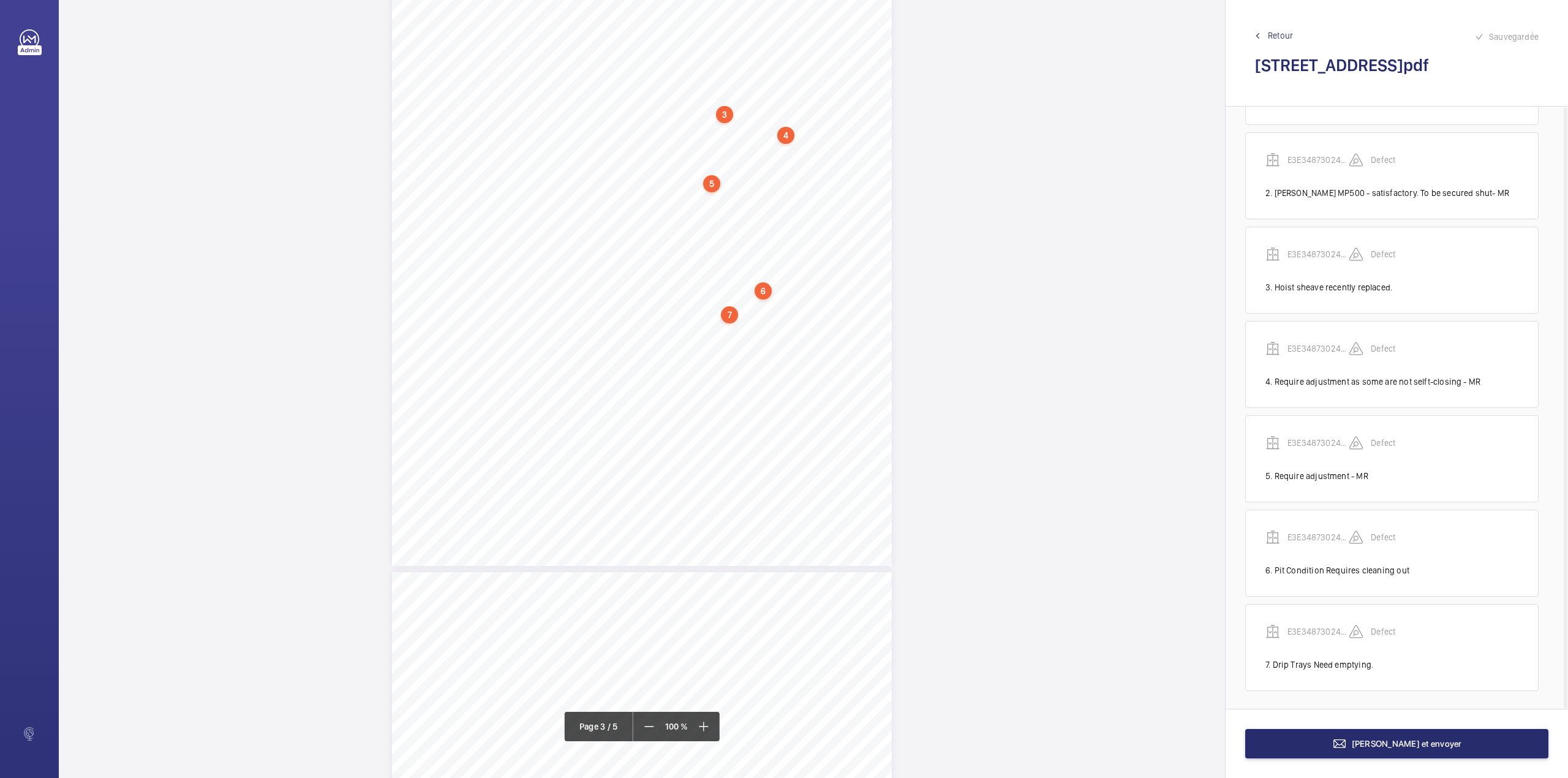
scroll to position [93, 0]
click at [849, 378] on div "3:27 A Sheet 3 of 5 Site Address: [STREET_ADDRESS] LH Job N°: MA9106 LIFT SHAFT…" at bounding box center [641, 242] width 499 height 647
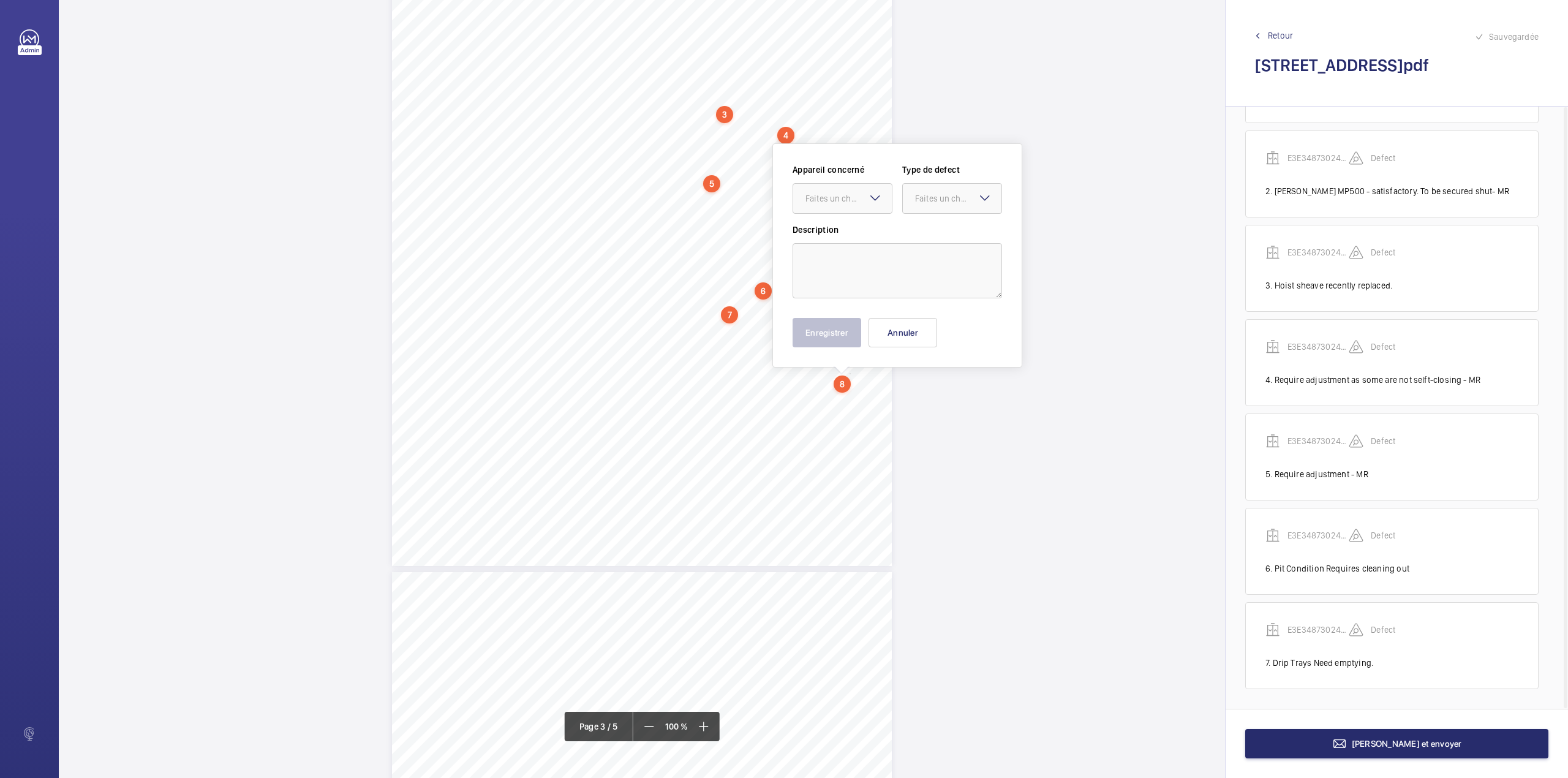
scroll to position [1515, 0]
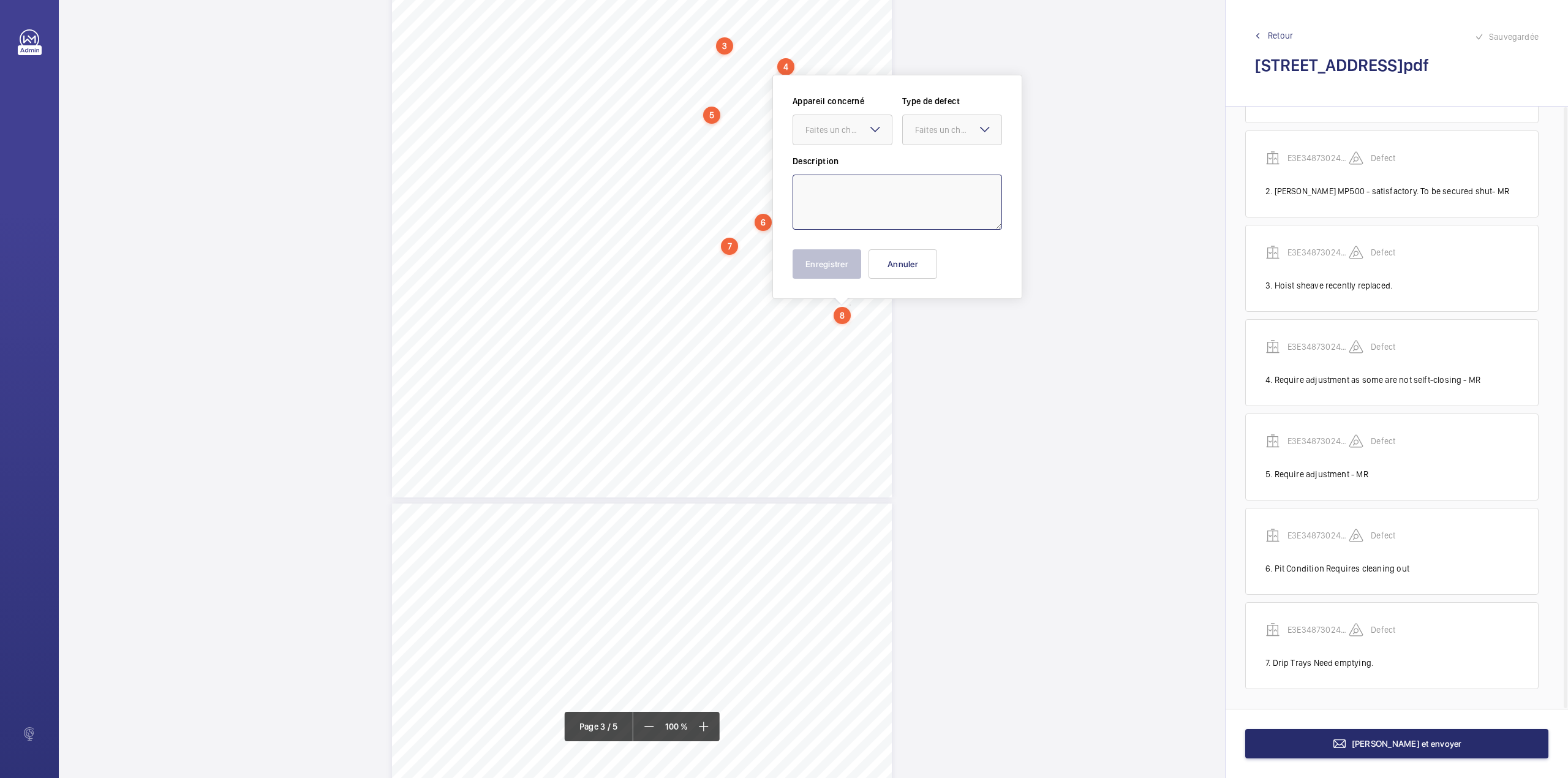
click at [832, 204] on textarea at bounding box center [898, 202] width 210 height 55
click at [859, 136] on div at bounding box center [842, 129] width 99 height 29
click at [851, 167] on span "E3E34873024470" at bounding box center [842, 167] width 74 height 13
click at [930, 135] on div "Faites un choix" at bounding box center [957, 130] width 86 height 13
click at [929, 157] on div "Standard" at bounding box center [952, 167] width 99 height 30
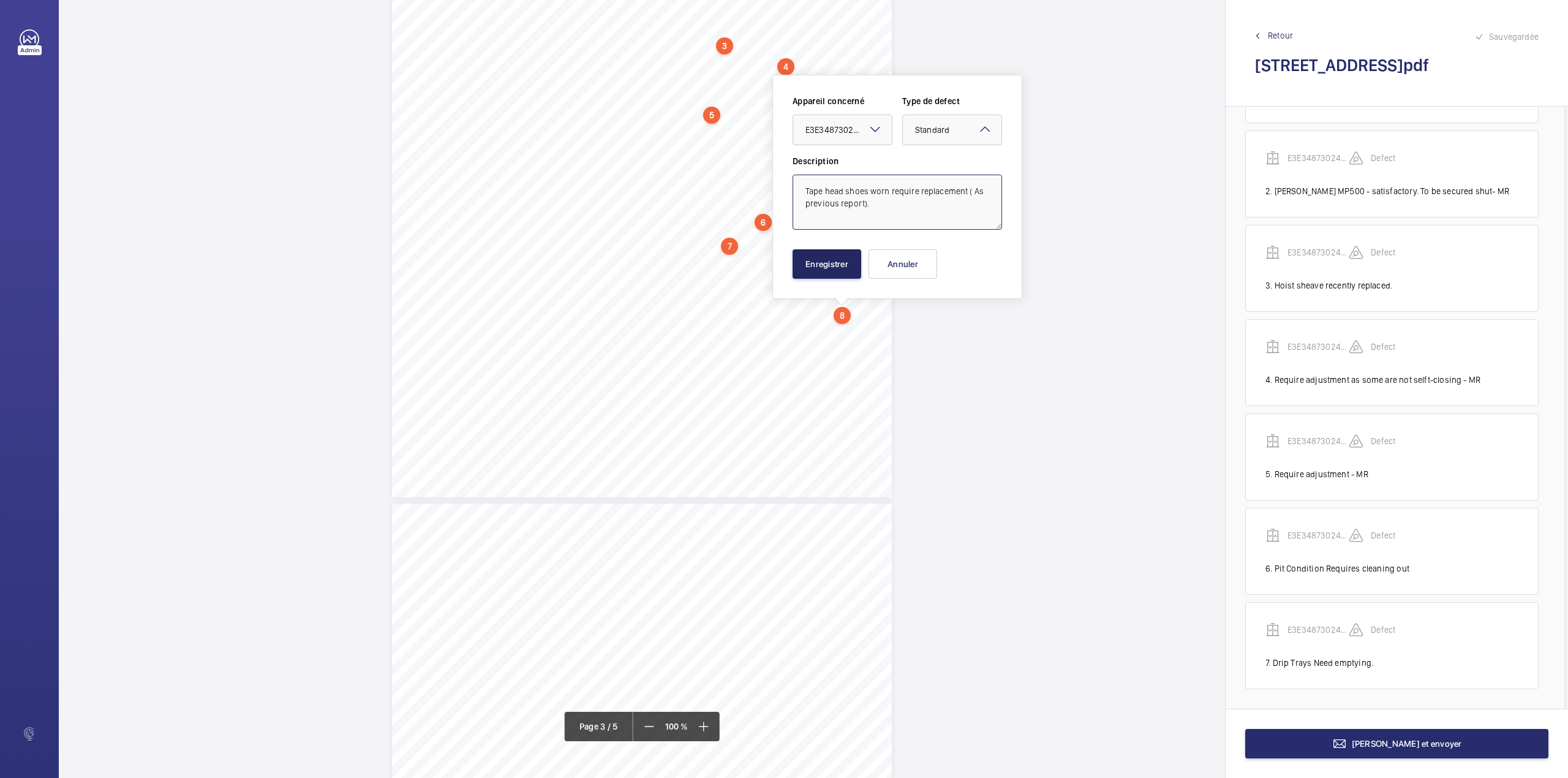
type textarea "Tape head shoes worn require replacement ( As previous report)."
click at [839, 261] on button "Enregistrer" at bounding box center [827, 264] width 69 height 29
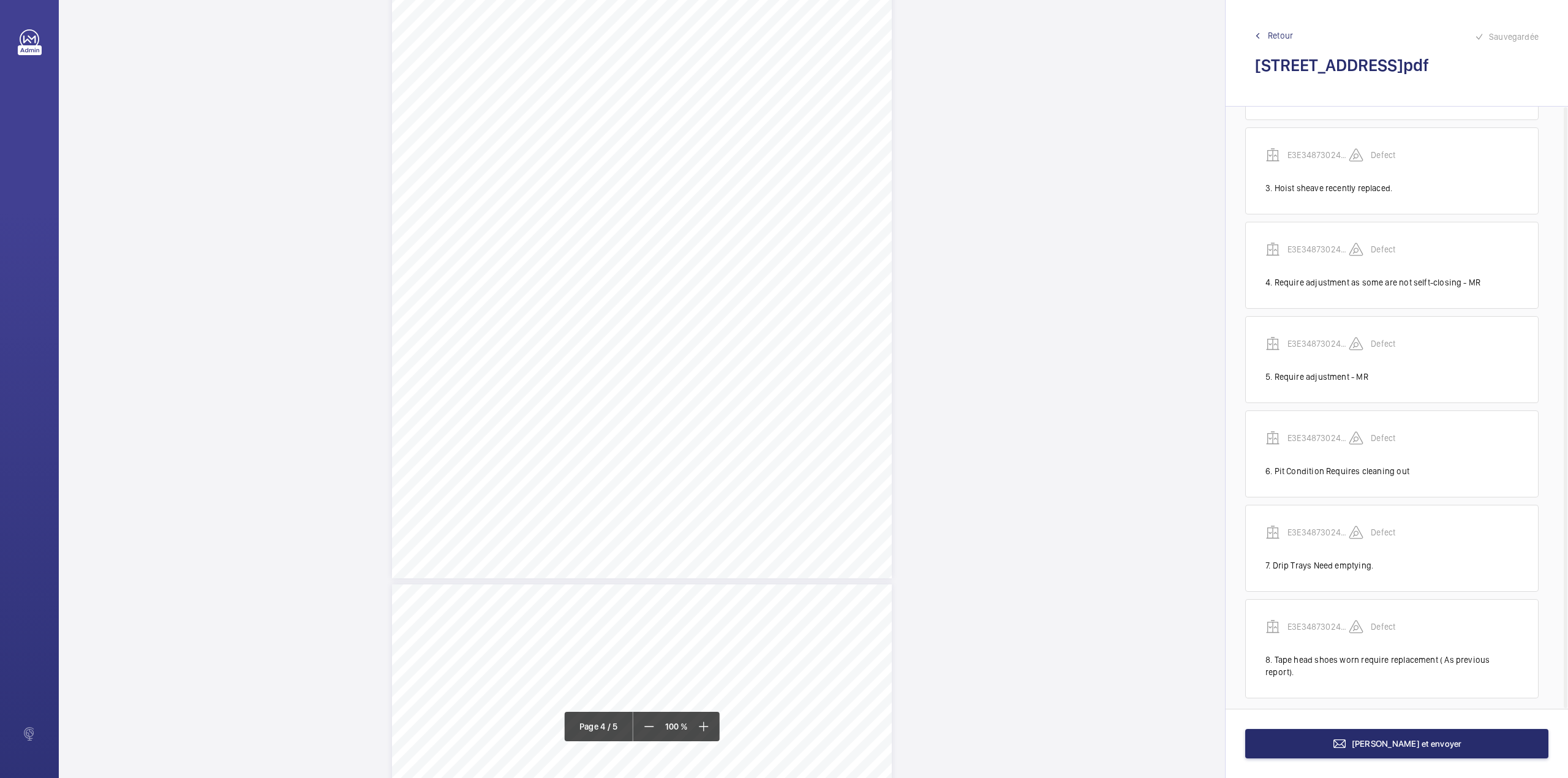
scroll to position [2005, 0]
click at [830, 281] on div "3:27 A Sheet 4 of 5 Site Address: [STREET_ADDRESS] LH Job N°: MA9106 QUALITY OF…" at bounding box center [641, 337] width 499 height 647
click at [834, 202] on textarea at bounding box center [879, 201] width 210 height 55
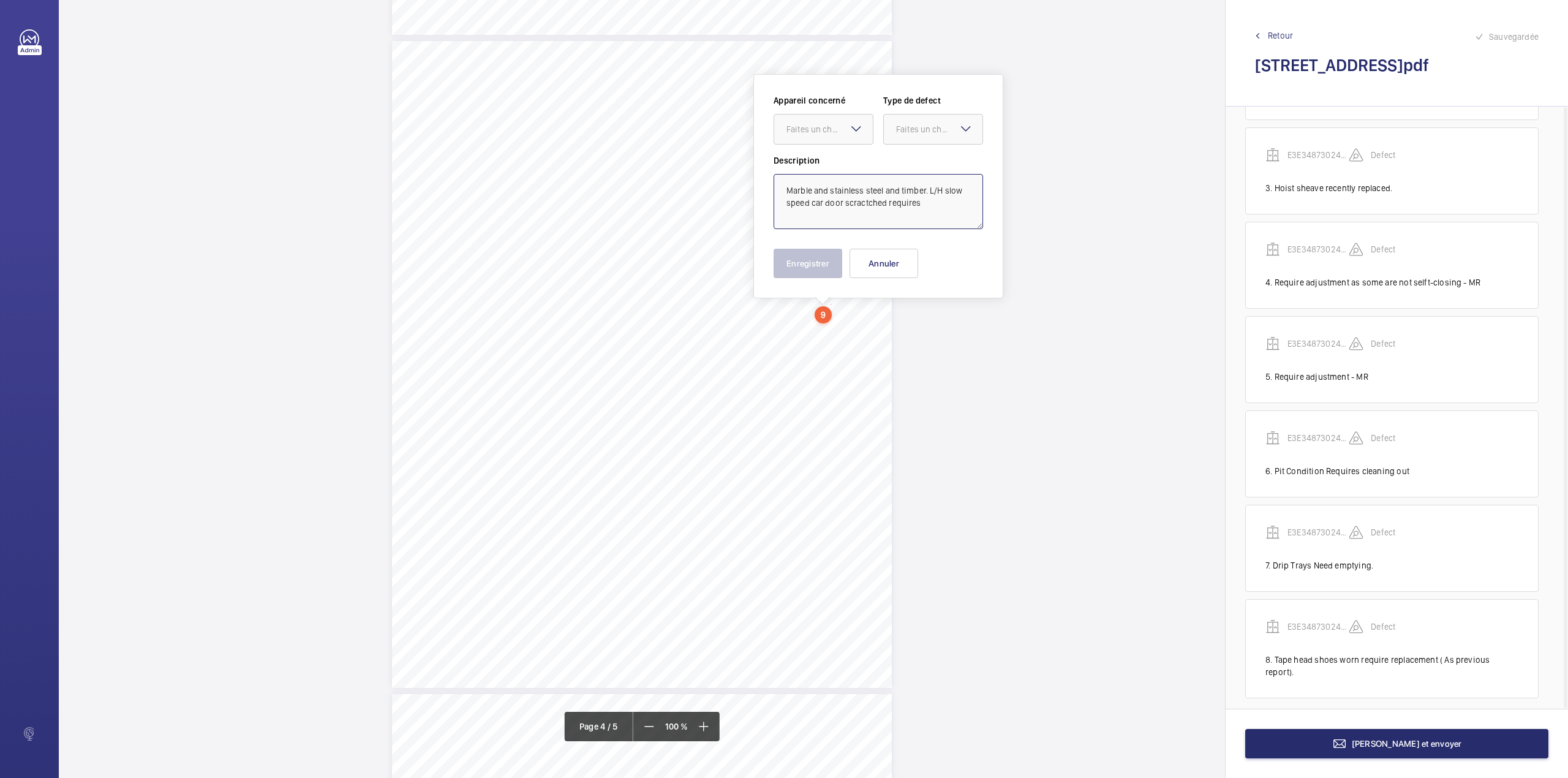
click at [862, 204] on textarea "Marble and stainless steel and timber. L/H slow speed car door scractched requi…" at bounding box center [879, 201] width 210 height 55
click at [932, 206] on textarea "Marble and stainless steel and timber. L/H slow speed car door scratched requir…" at bounding box center [879, 201] width 210 height 55
type textarea "Marble and stainless steel and timber. L/H slow speed car door scratched requir…"
click at [853, 130] on mat-icon at bounding box center [856, 128] width 14 height 14
click at [856, 157] on div "E3E34873024470" at bounding box center [823, 166] width 99 height 29
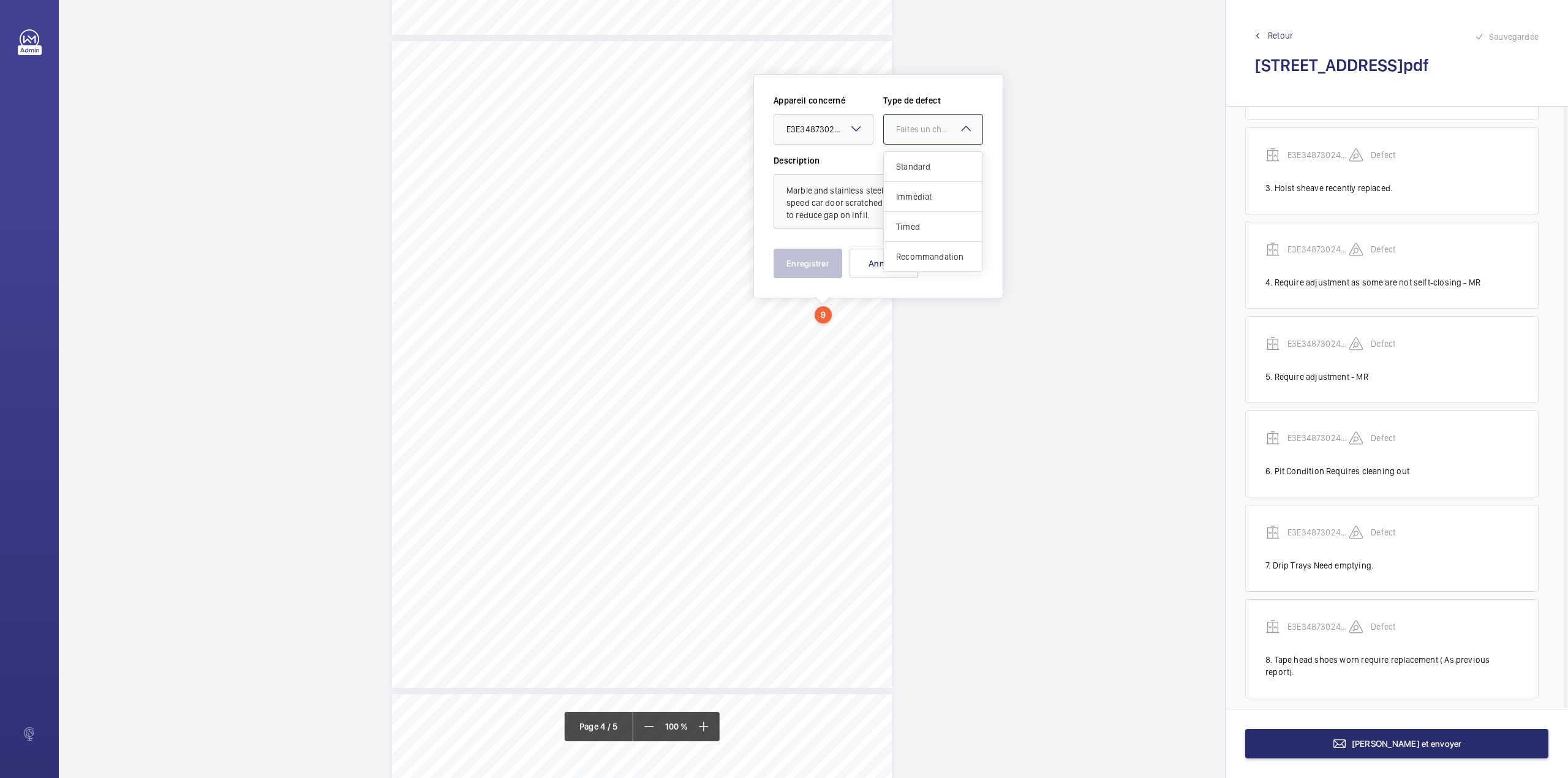
drag, startPoint x: 909, startPoint y: 134, endPoint x: 909, endPoint y: 162, distance: 28.0
click at [909, 136] on div "Faites un choix" at bounding box center [933, 129] width 99 height 13
click at [909, 162] on span "Standard" at bounding box center [933, 166] width 74 height 13
click at [797, 261] on button "Enregistrer" at bounding box center [808, 263] width 69 height 29
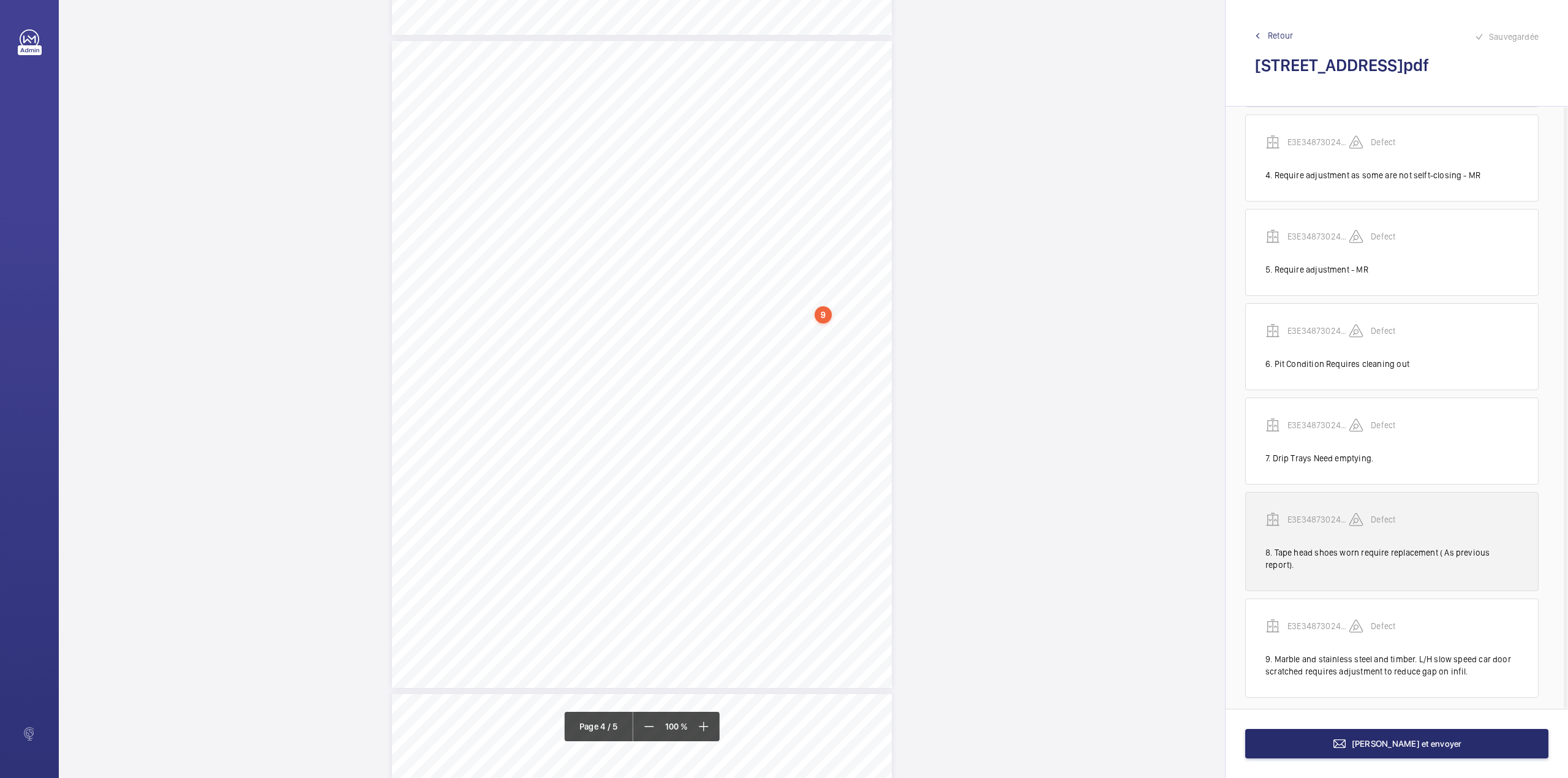
click at [1316, 525] on p "E3E34873024470" at bounding box center [1318, 519] width 62 height 13
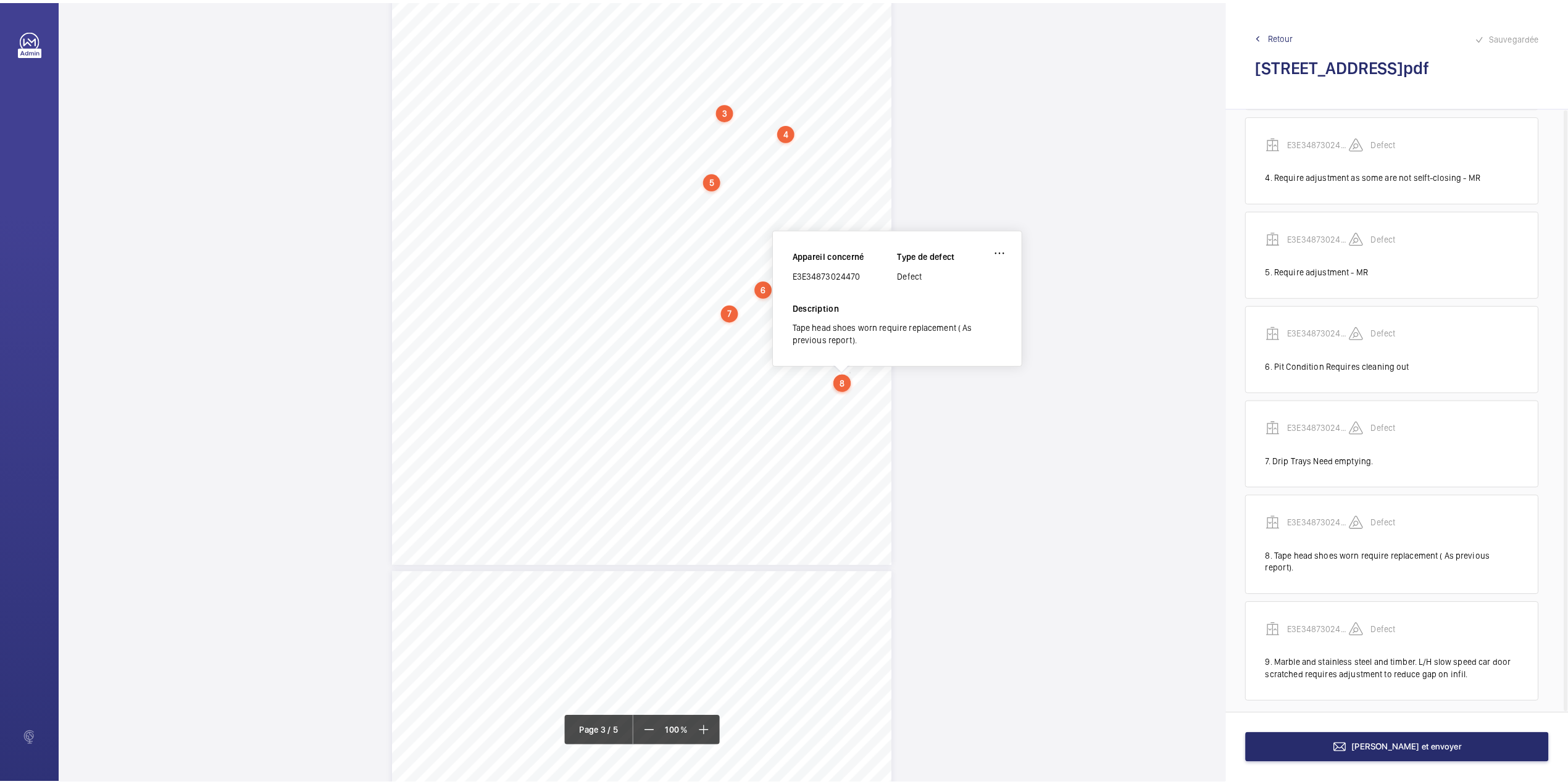
scroll to position [1452, 0]
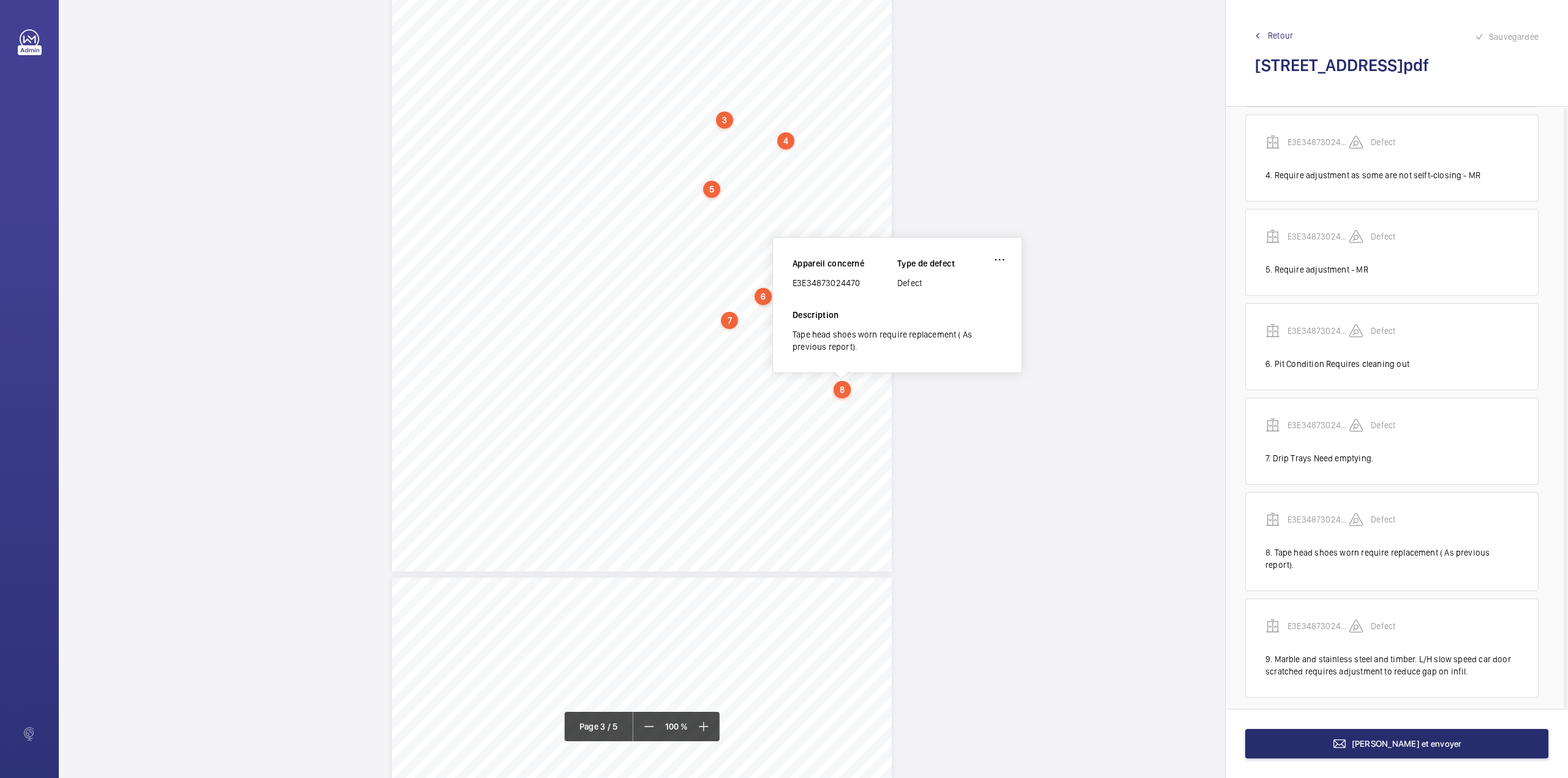
drag, startPoint x: 793, startPoint y: 282, endPoint x: 860, endPoint y: 277, distance: 67.2
click at [860, 277] on div "E3E34873024470" at bounding box center [845, 283] width 105 height 13
click at [1417, 745] on span "[PERSON_NAME] et envoyer" at bounding box center [1407, 743] width 110 height 10
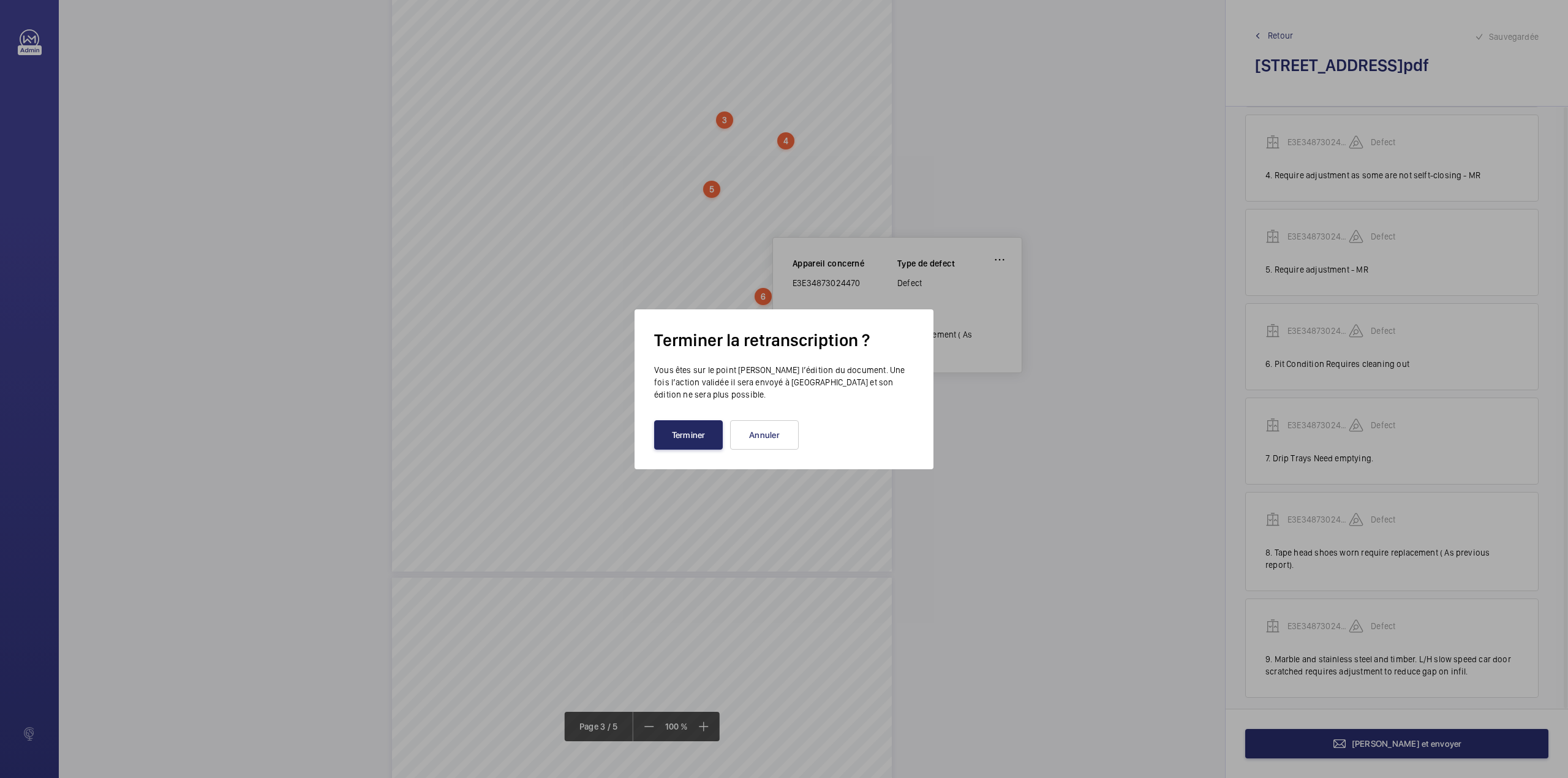
click at [678, 427] on button "Terminer" at bounding box center [689, 434] width 69 height 29
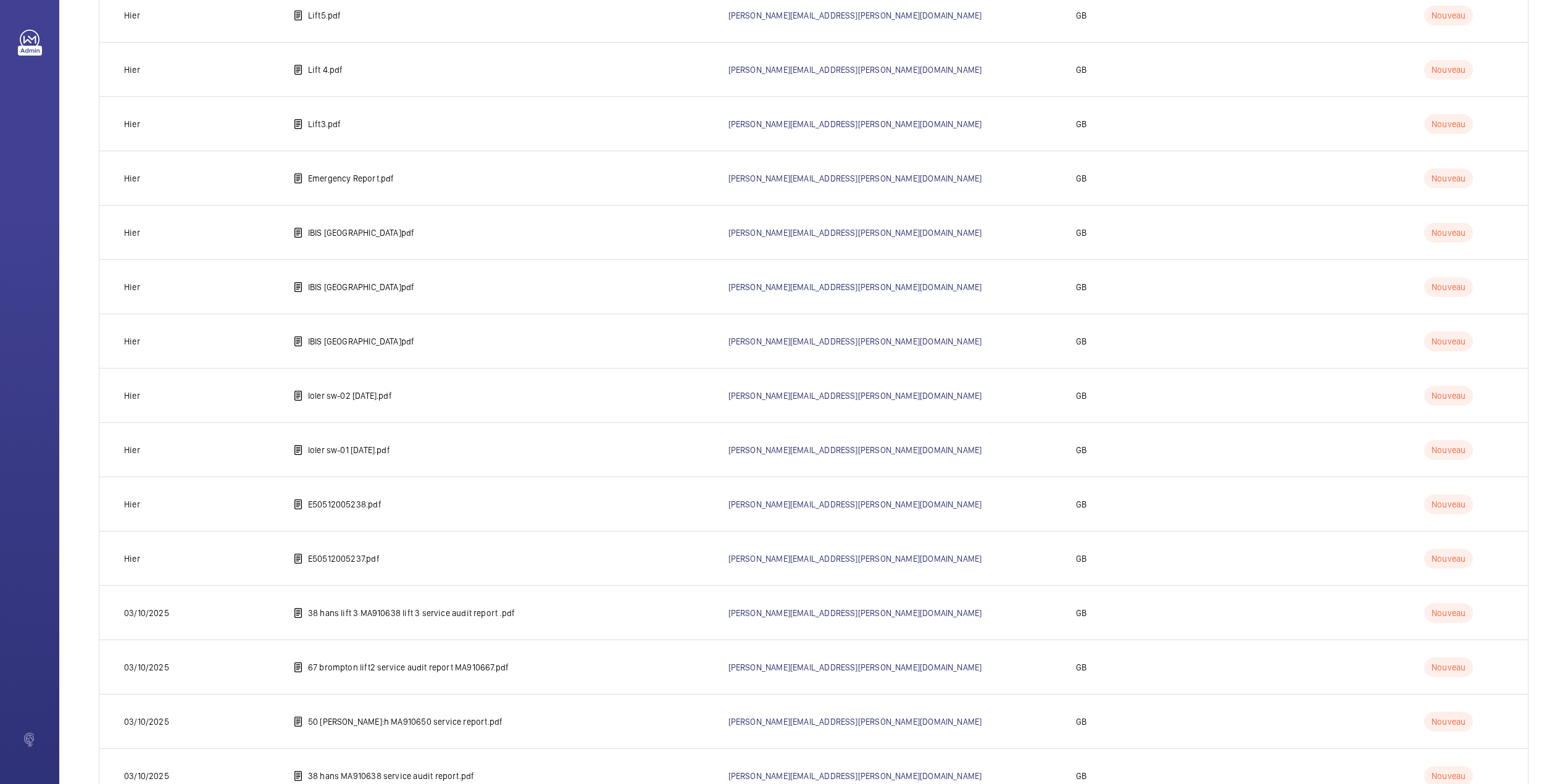
scroll to position [1405, 0]
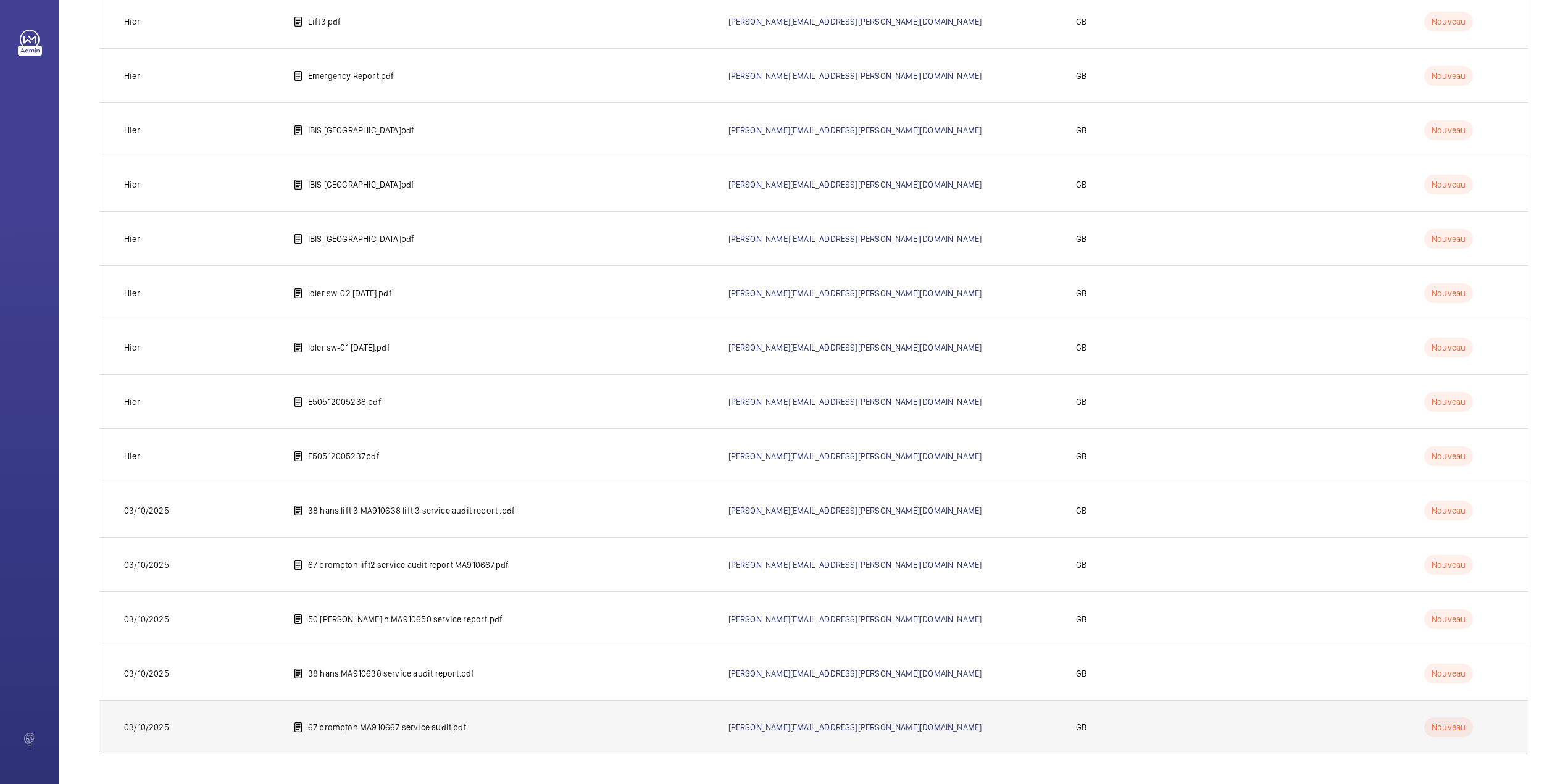
click at [383, 728] on p "67 brompton MA910667 service audit.pdf" at bounding box center [388, 727] width 159 height 13
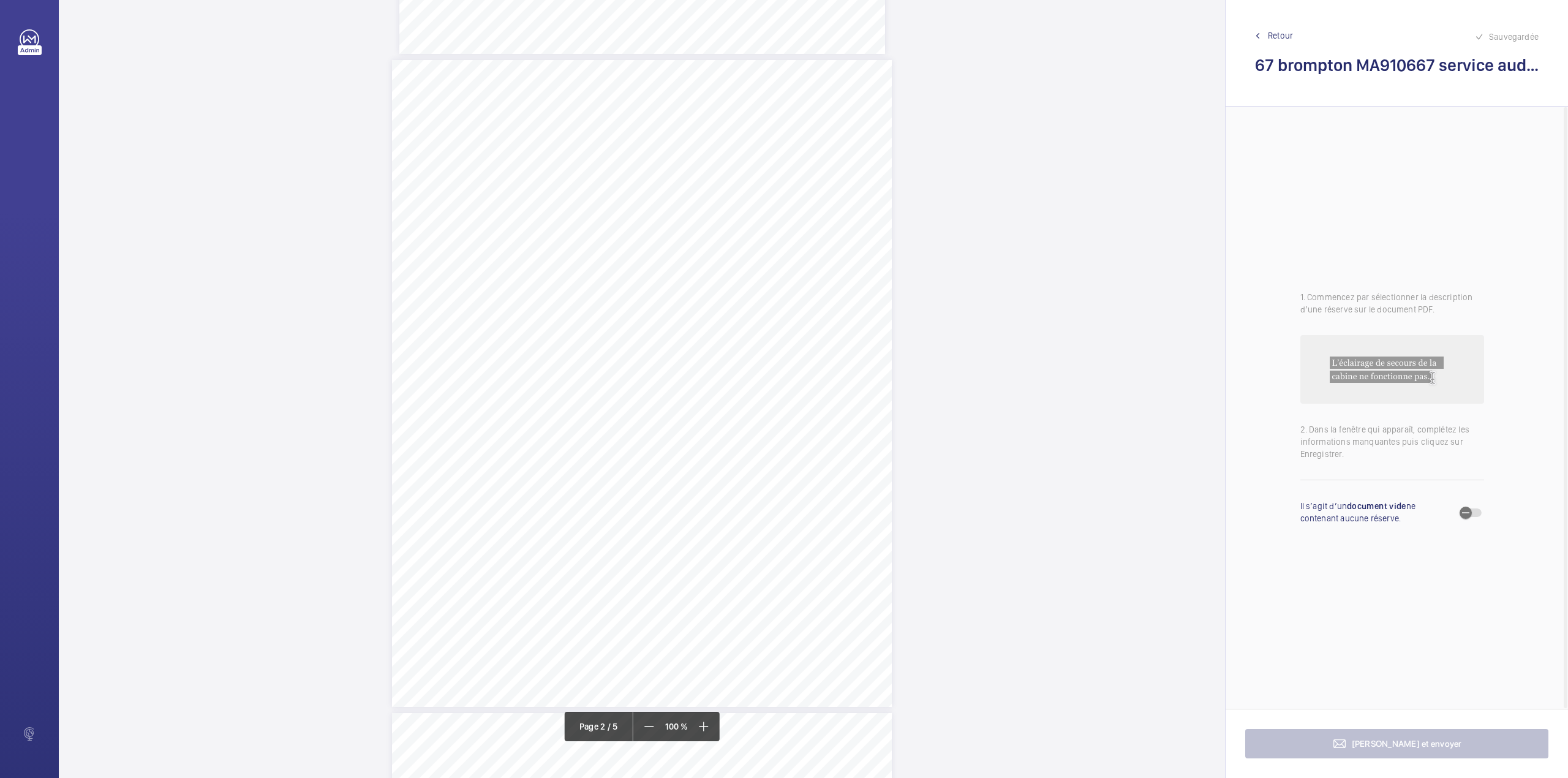
scroll to position [572, 0]
click at [778, 268] on div "3:27 A Sheet 2 of 5 Site Address: [STREET_ADDRESS] LH Job N°: MA9106 MACHINE RO…" at bounding box center [641, 464] width 499 height 647
click at [790, 194] on textarea at bounding box center [827, 201] width 210 height 55
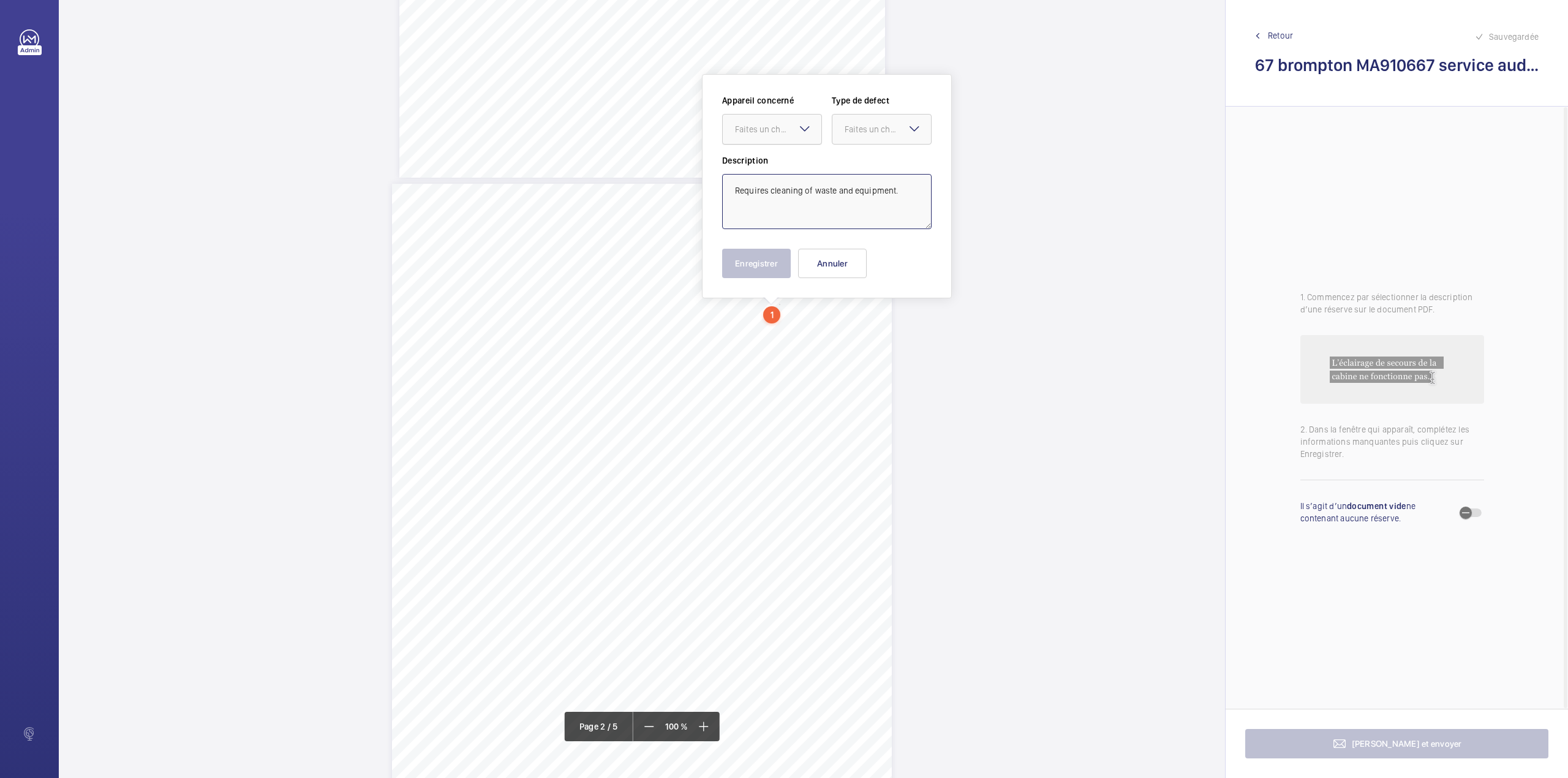
click at [774, 123] on div "Faites un choix" at bounding box center [777, 129] width 86 height 13
drag, startPoint x: 870, startPoint y: 130, endPoint x: 870, endPoint y: 156, distance: 26.0
click at [870, 130] on div "Faites un choix" at bounding box center [888, 129] width 86 height 13
click at [870, 156] on div "Standard" at bounding box center [881, 166] width 99 height 30
type textarea "Requires cleaning of waste and equipment."
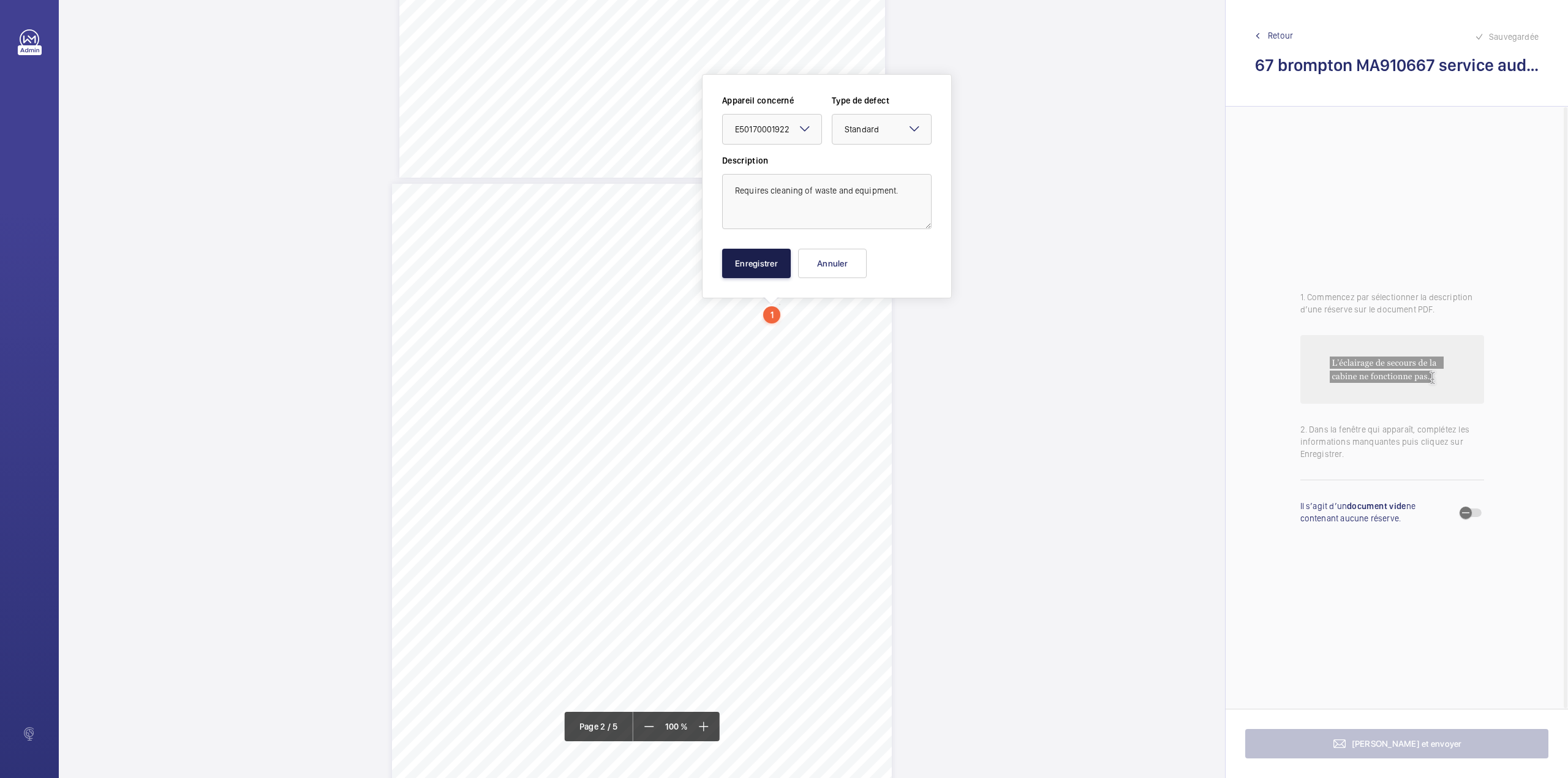
click at [763, 265] on button "Enregistrer" at bounding box center [756, 263] width 69 height 29
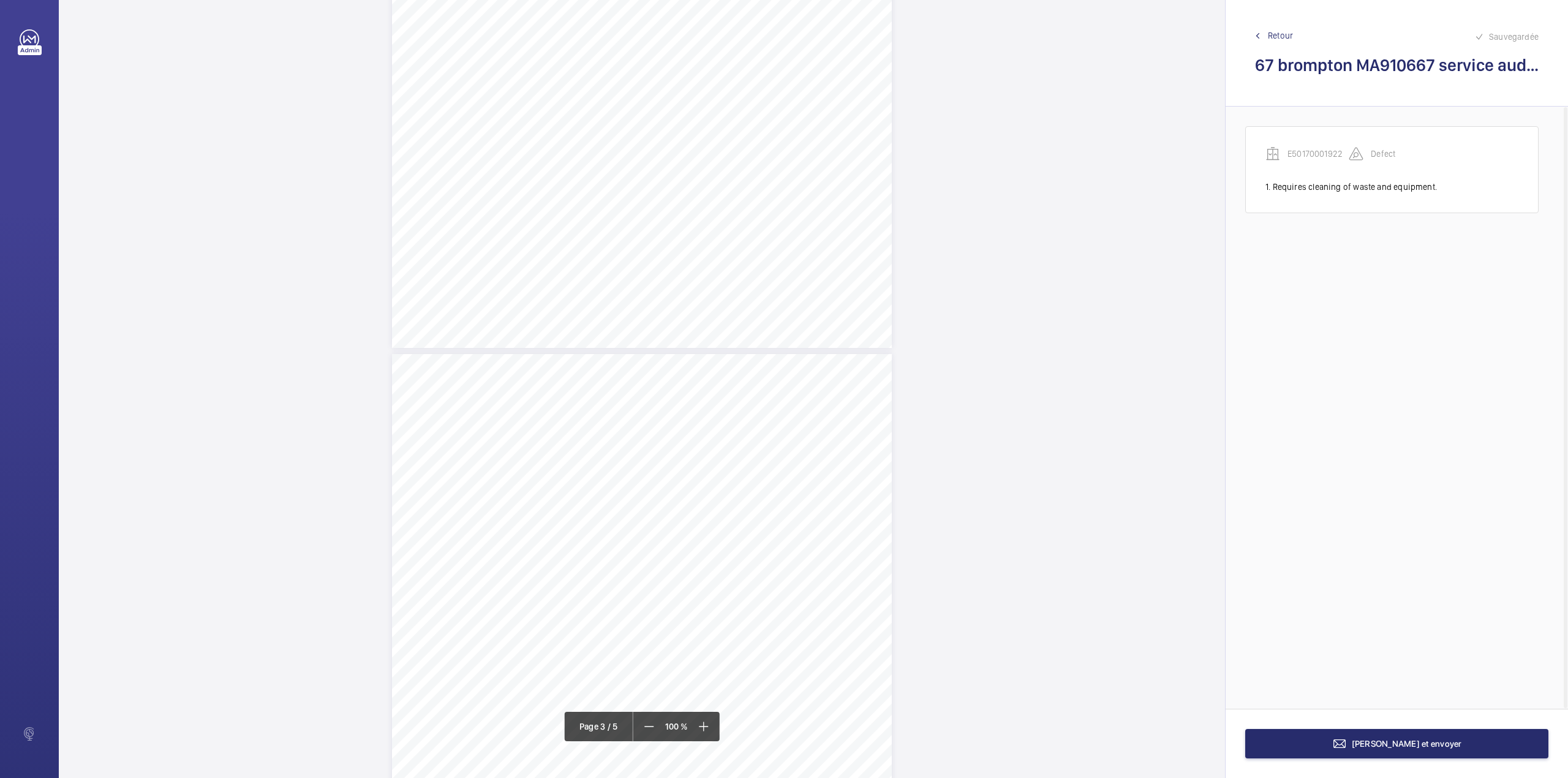
scroll to position [1264, 0]
click at [727, 277] on div "3:27 A Sheet 3 of 5 Site Address: [STREET_ADDRESS] LH Job N°: MA9106 LIFT SHAFT…" at bounding box center [641, 424] width 499 height 647
click at [757, 196] on textarea at bounding box center [775, 201] width 210 height 55
drag, startPoint x: 731, startPoint y: 128, endPoint x: 730, endPoint y: 142, distance: 14.0
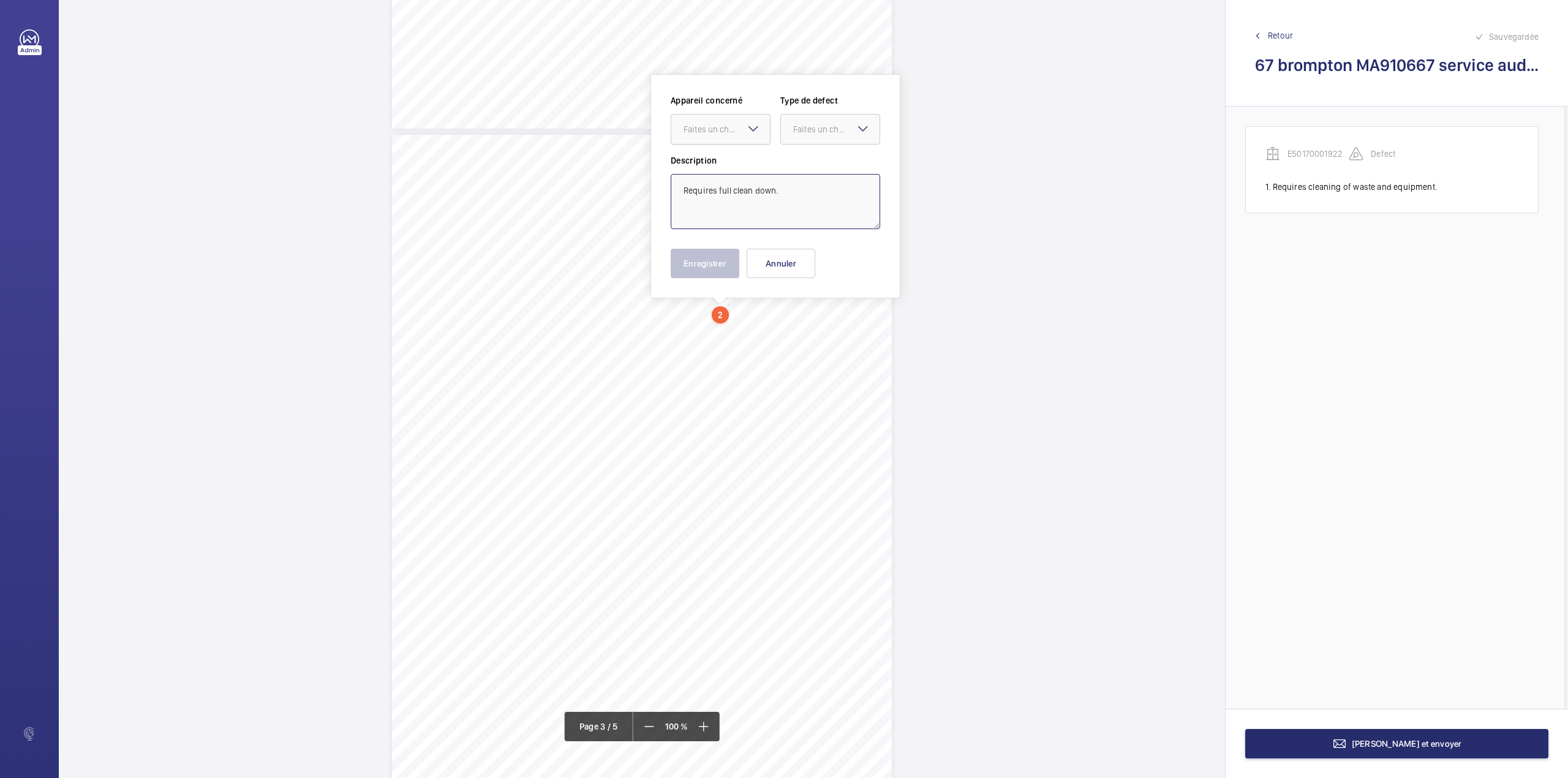
click at [731, 130] on div "Faites un choix" at bounding box center [726, 129] width 86 height 13
click at [731, 157] on div "E50170001922" at bounding box center [720, 166] width 99 height 29
click at [819, 136] on div at bounding box center [830, 129] width 99 height 29
click at [819, 158] on div "Standard" at bounding box center [830, 166] width 99 height 30
type textarea "Requires full clean down."
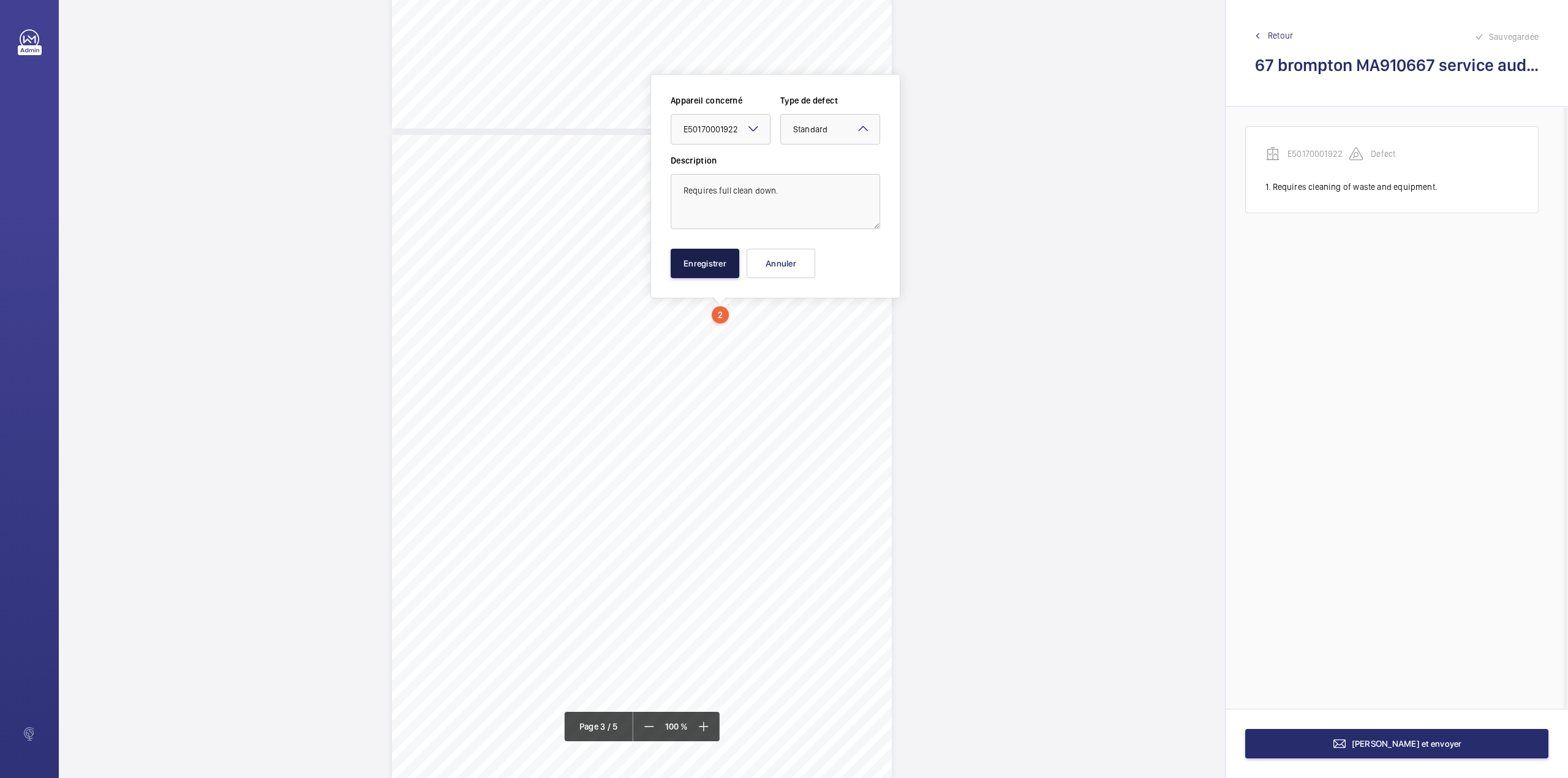
click at [716, 261] on button "Enregistrer" at bounding box center [705, 263] width 69 height 29
click at [730, 331] on div "3:27 A Sheet 3 of 5 Site Address: [STREET_ADDRESS] LH Job N°: MA9106 LIFT SHAFT…" at bounding box center [641, 458] width 499 height 647
click at [750, 217] on textarea at bounding box center [779, 201] width 210 height 55
click at [738, 132] on div "Faites un choix" at bounding box center [730, 129] width 86 height 13
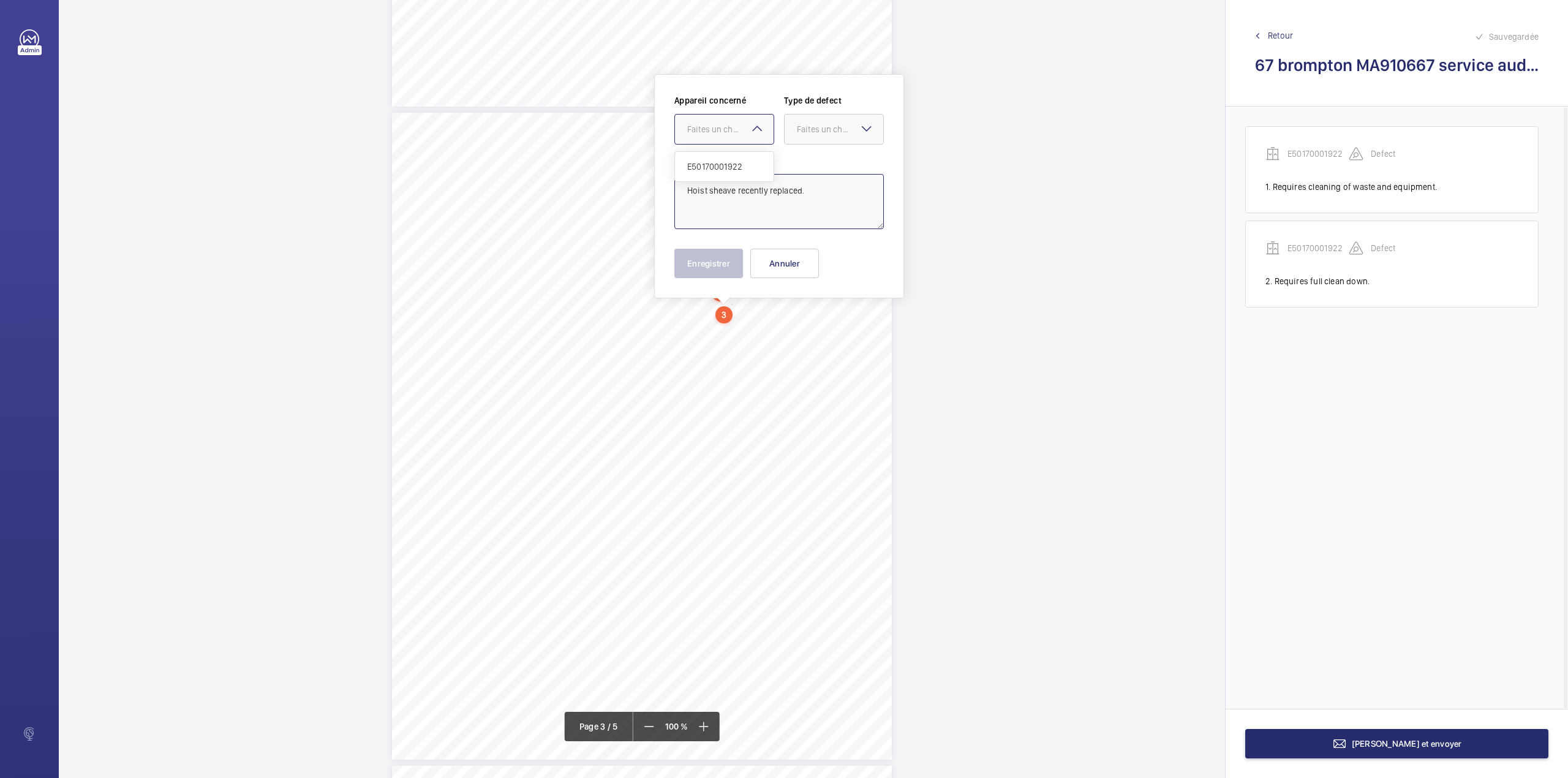
click at [738, 160] on div "E50170001922" at bounding box center [724, 166] width 99 height 29
type textarea "Hoist sheave recently replaced."
drag, startPoint x: 738, startPoint y: 160, endPoint x: 811, endPoint y: 136, distance: 76.8
click at [740, 162] on label "Description" at bounding box center [779, 161] width 210 height 13
drag, startPoint x: 822, startPoint y: 130, endPoint x: 824, endPoint y: 150, distance: 20.1
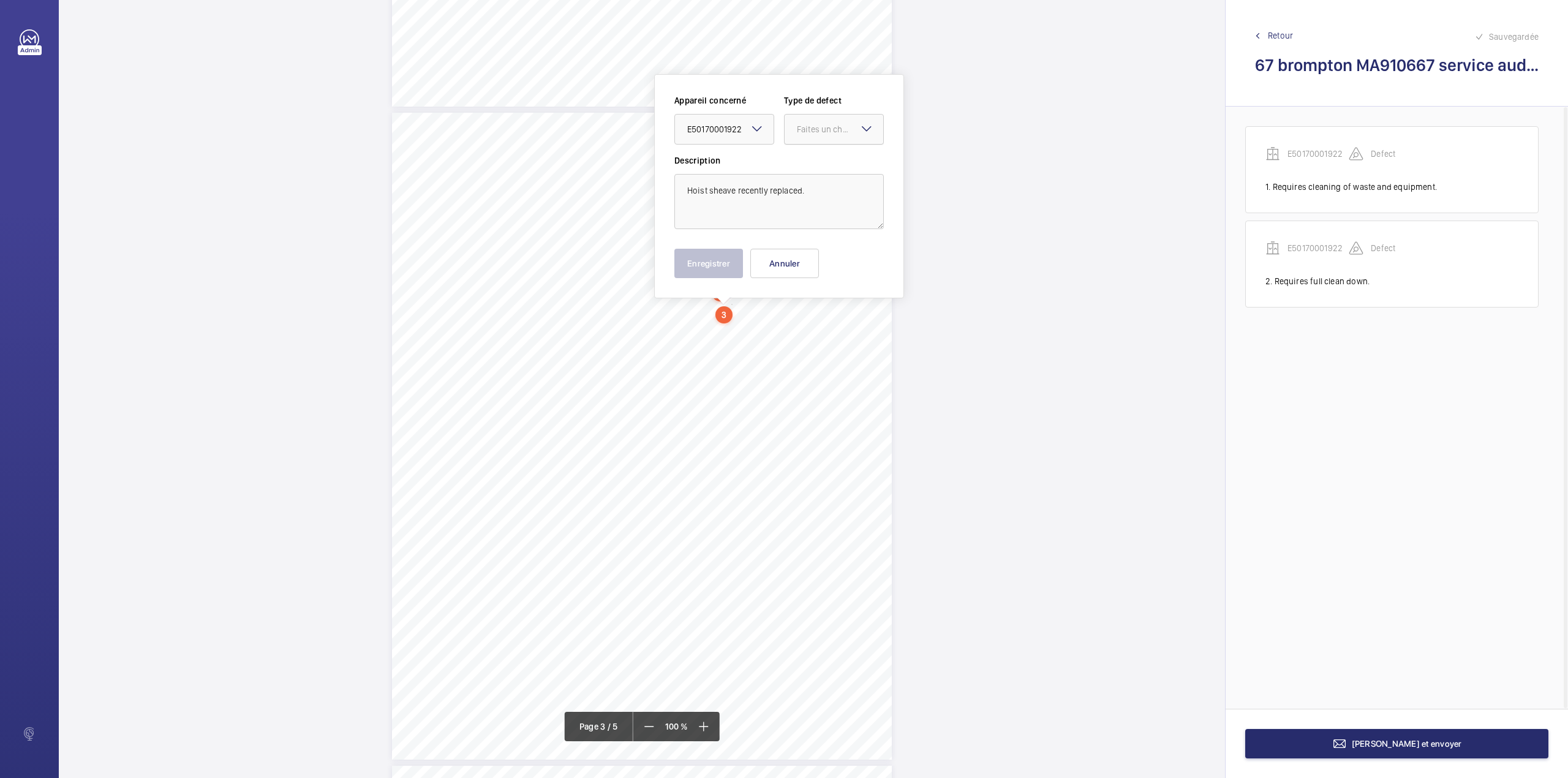
click at [822, 131] on div "Faites un choix" at bounding box center [840, 129] width 86 height 13
click at [827, 165] on span "Standard" at bounding box center [834, 166] width 74 height 13
click at [704, 267] on button "Enregistrer" at bounding box center [708, 263] width 69 height 29
click at [795, 331] on div "3:27 A Sheet 3 of 5 Site Address: [STREET_ADDRESS] LH Job N°: MA9106 LIFT SHAFT…" at bounding box center [641, 436] width 499 height 647
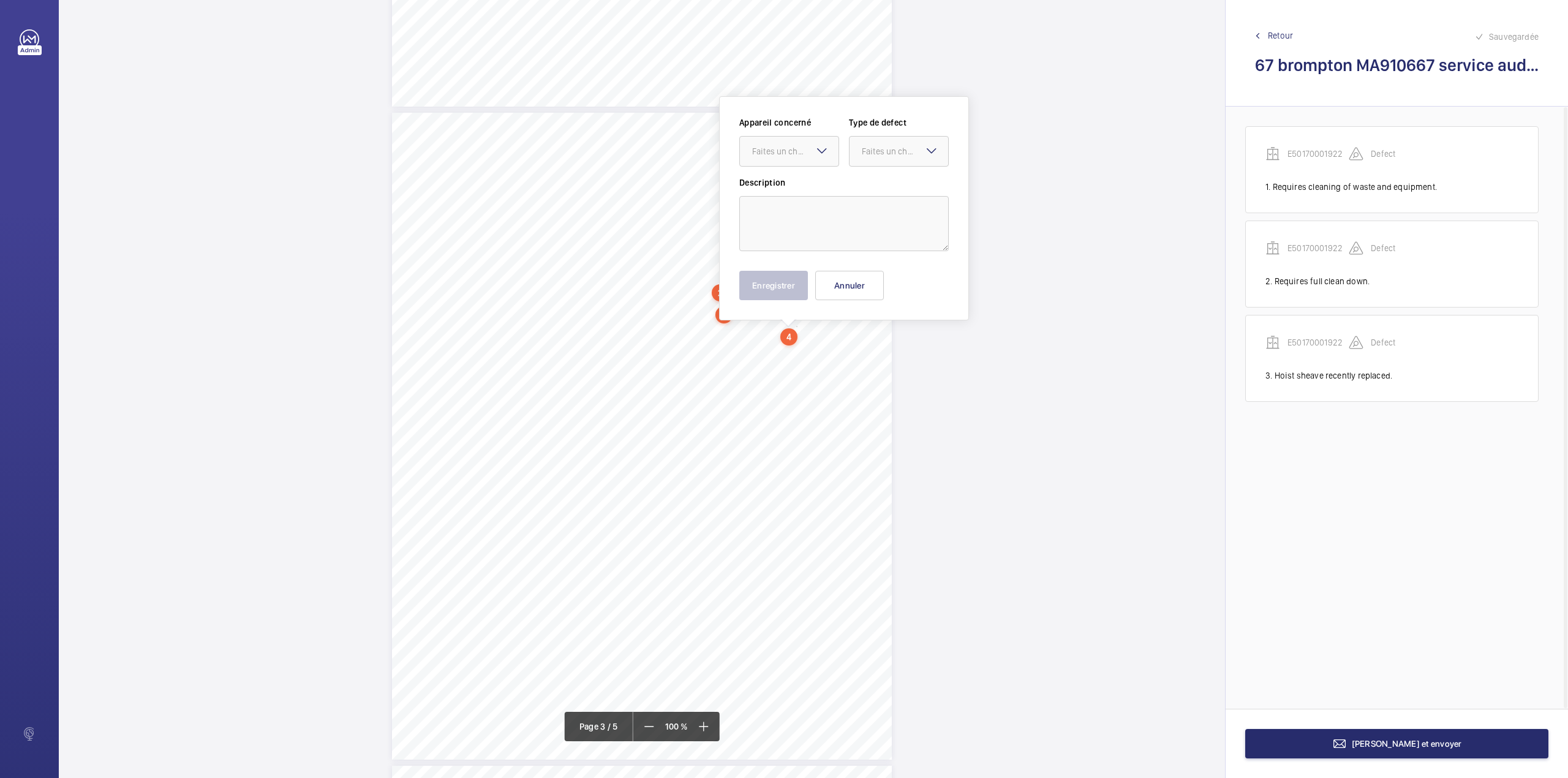
scroll to position [1275, 0]
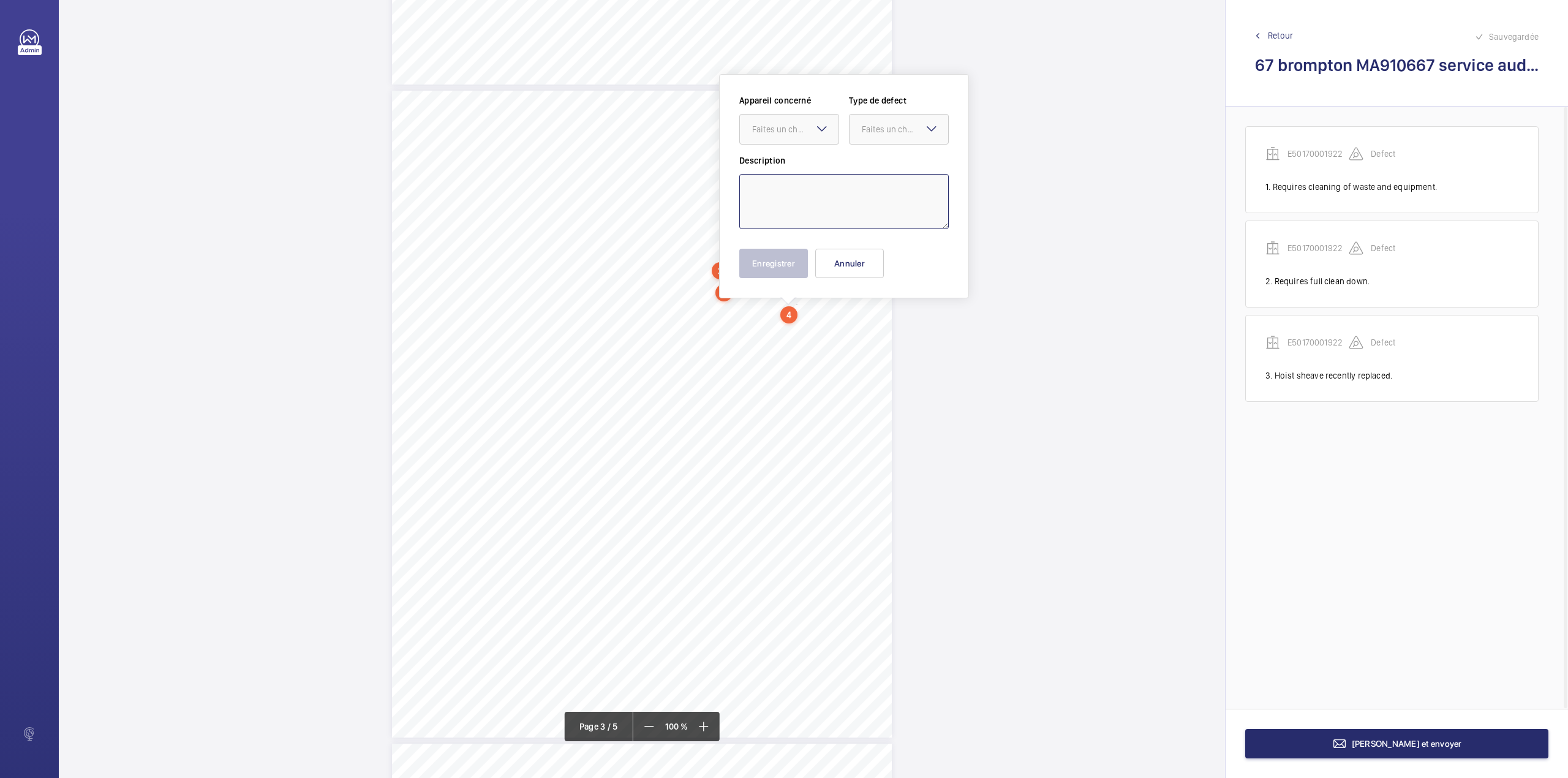
click at [800, 201] on textarea at bounding box center [844, 201] width 210 height 55
drag, startPoint x: 805, startPoint y: 120, endPoint x: 804, endPoint y: 128, distance: 8.1
click at [804, 123] on div "Faites un choix" at bounding box center [789, 129] width 99 height 13
click at [809, 160] on div "E50170001922" at bounding box center [789, 166] width 99 height 29
drag, startPoint x: 882, startPoint y: 136, endPoint x: 882, endPoint y: 165, distance: 29.0
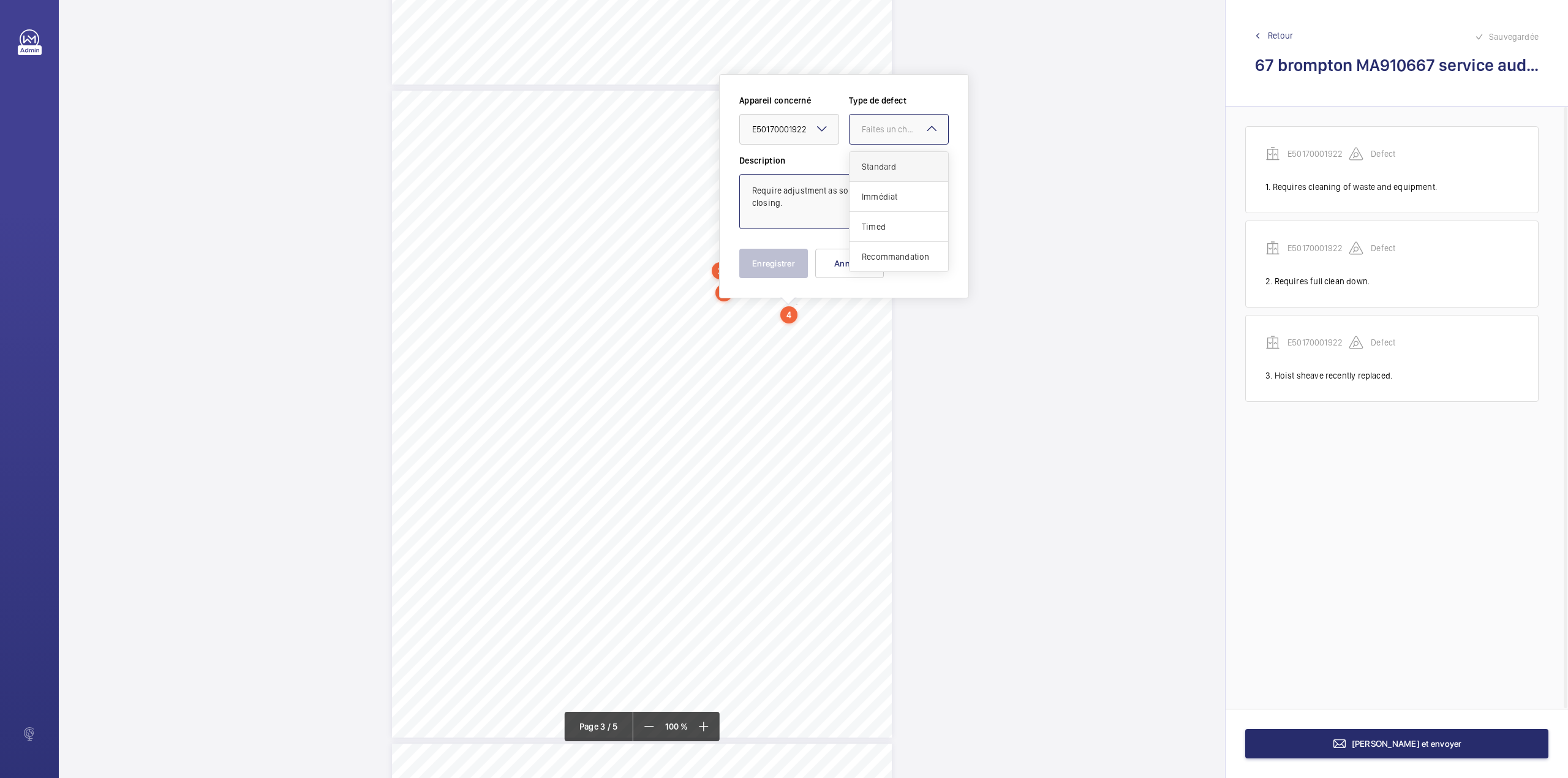
click at [882, 138] on div at bounding box center [898, 129] width 99 height 29
click at [882, 165] on span "Standard" at bounding box center [898, 166] width 74 height 13
type textarea "Require adjustment as some are not self-closing."
click at [789, 269] on button "Enregistrer" at bounding box center [774, 263] width 69 height 29
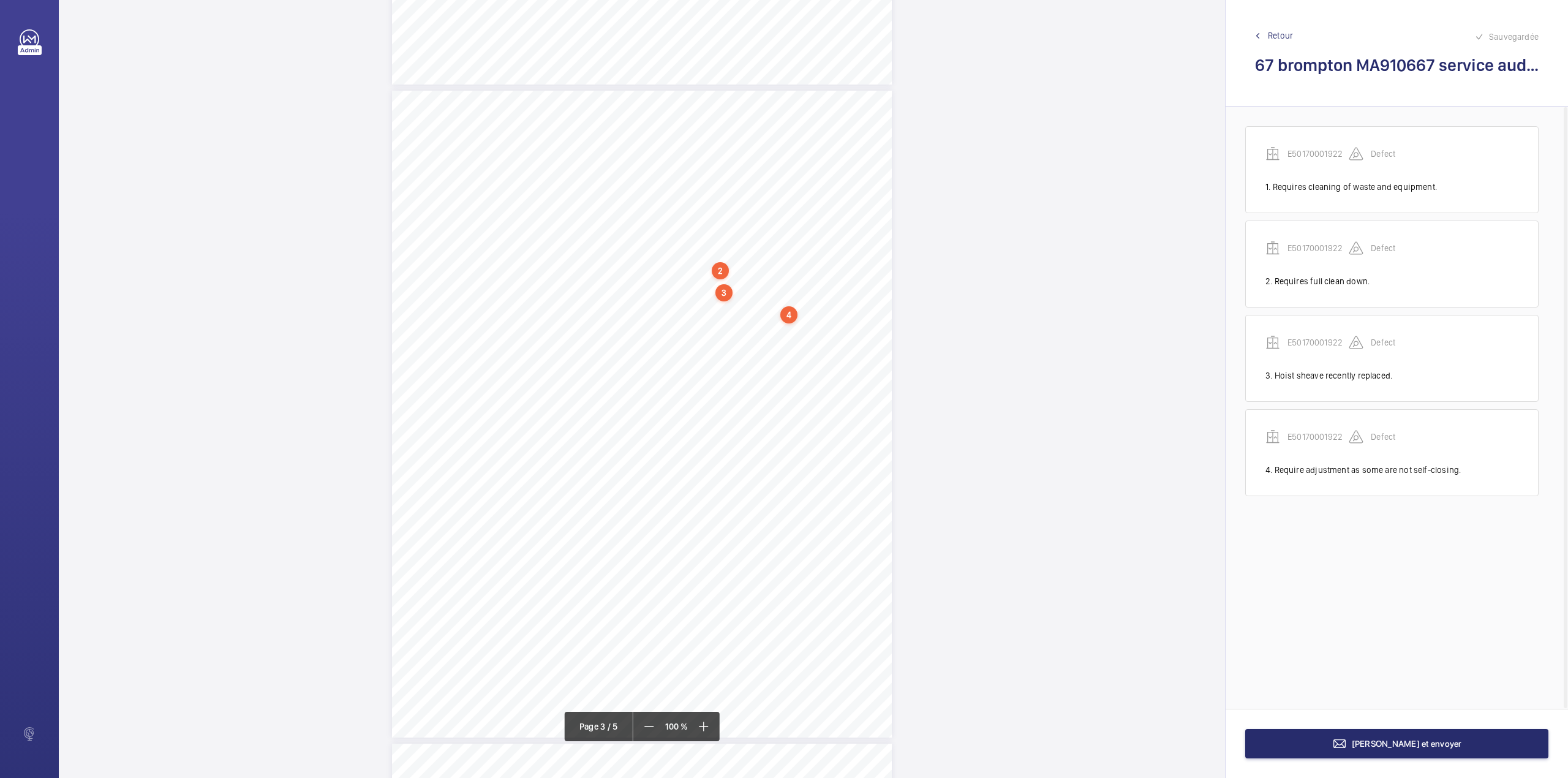
click at [804, 440] on div "3:27 A Sheet 3 of 5 Site Address: [STREET_ADDRESS] LH Job N°: MA9106 LIFT SHAFT…" at bounding box center [641, 413] width 499 height 647
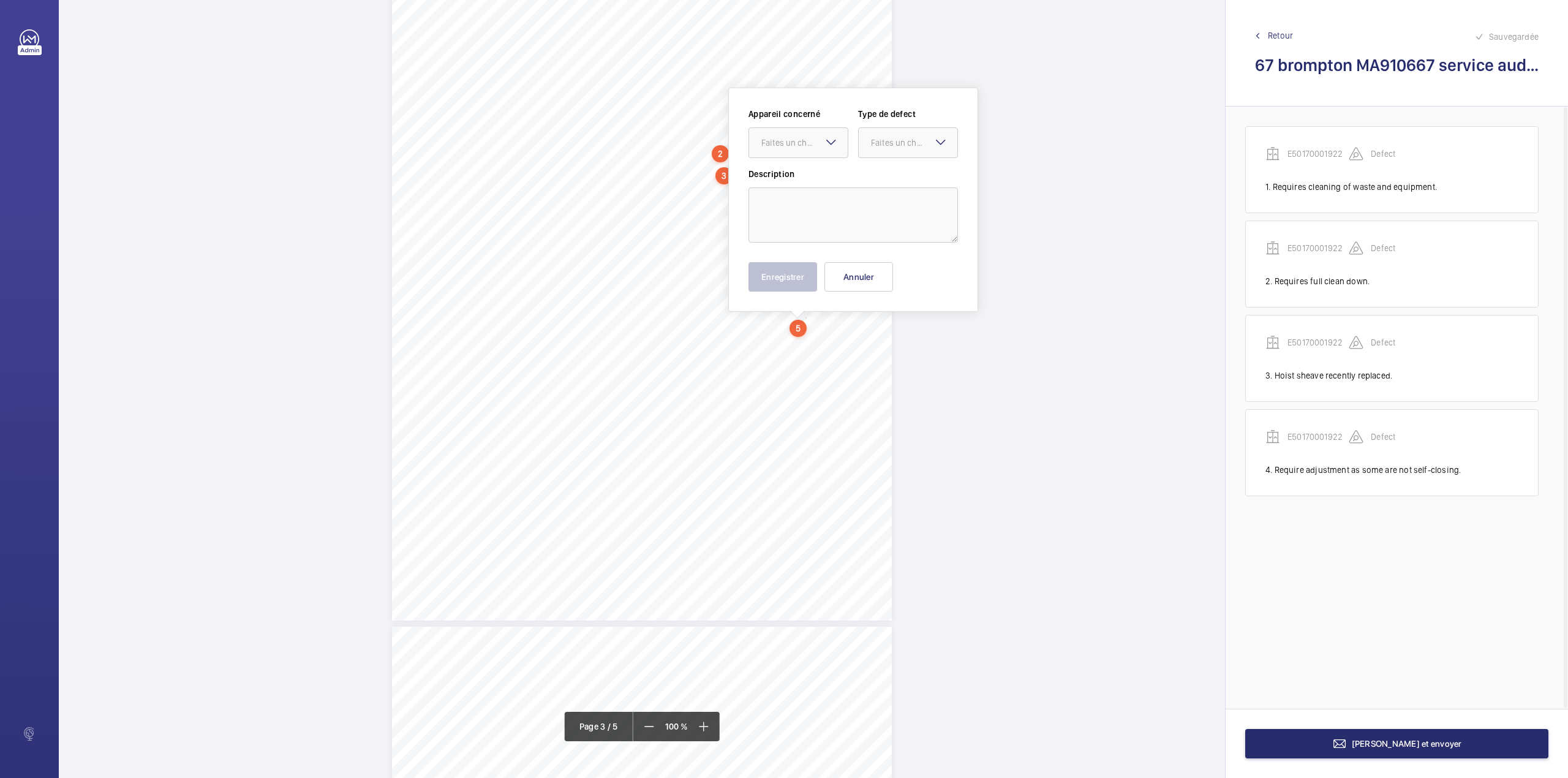
scroll to position [1405, 0]
click at [822, 221] on textarea at bounding box center [853, 202] width 210 height 55
drag, startPoint x: 787, startPoint y: 134, endPoint x: 780, endPoint y: 147, distance: 14.8
click at [784, 136] on div "Faites un choix" at bounding box center [798, 130] width 99 height 13
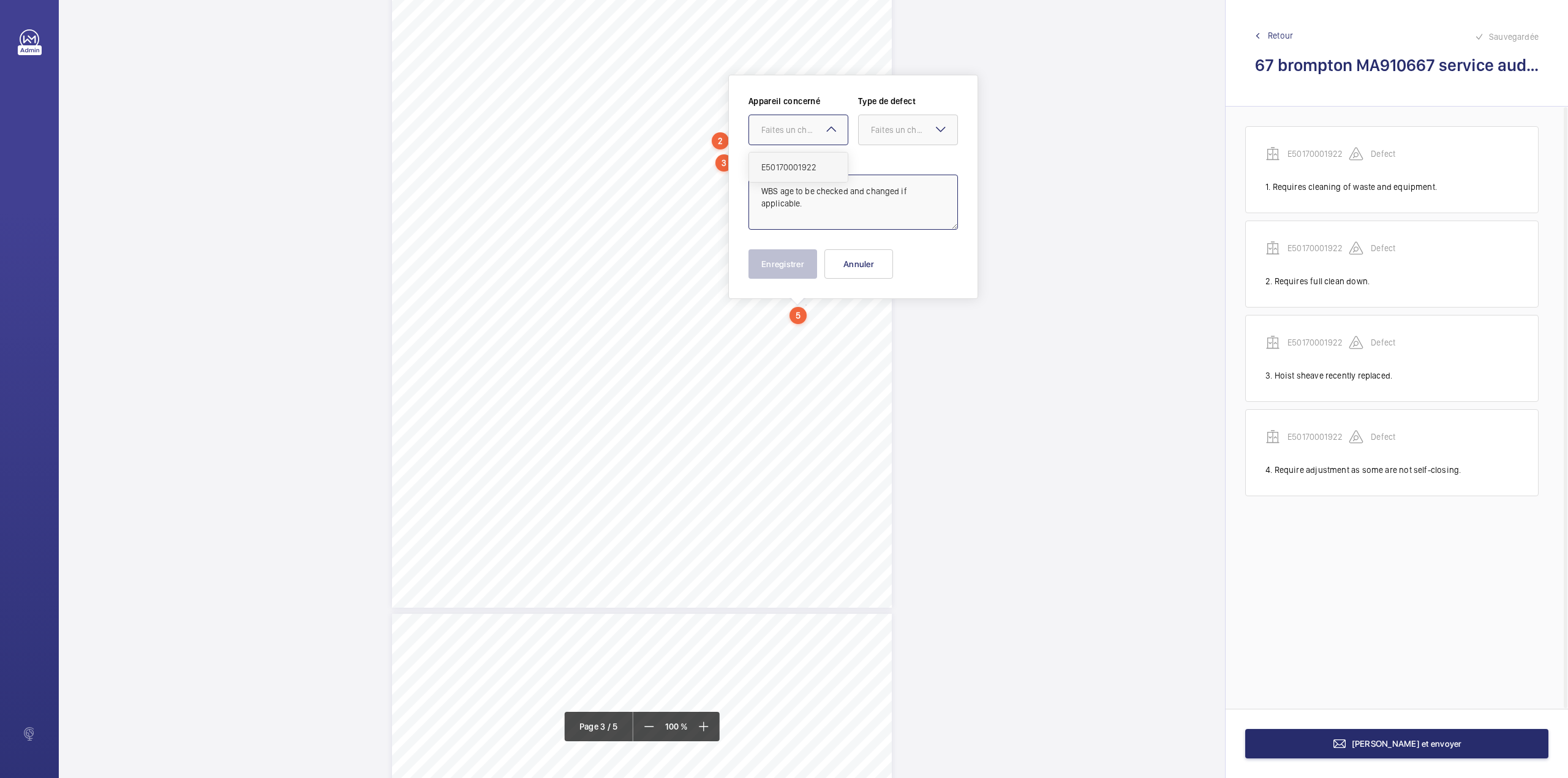
click at [774, 160] on div "E50170001922" at bounding box center [798, 167] width 99 height 29
type textarea "WBS age to be checked and changed if applicable."
drag, startPoint x: 774, startPoint y: 160, endPoint x: 822, endPoint y: 148, distance: 49.5
click at [774, 162] on label "Description" at bounding box center [853, 161] width 210 height 13
click at [901, 126] on div "Faites un choix" at bounding box center [914, 130] width 86 height 13
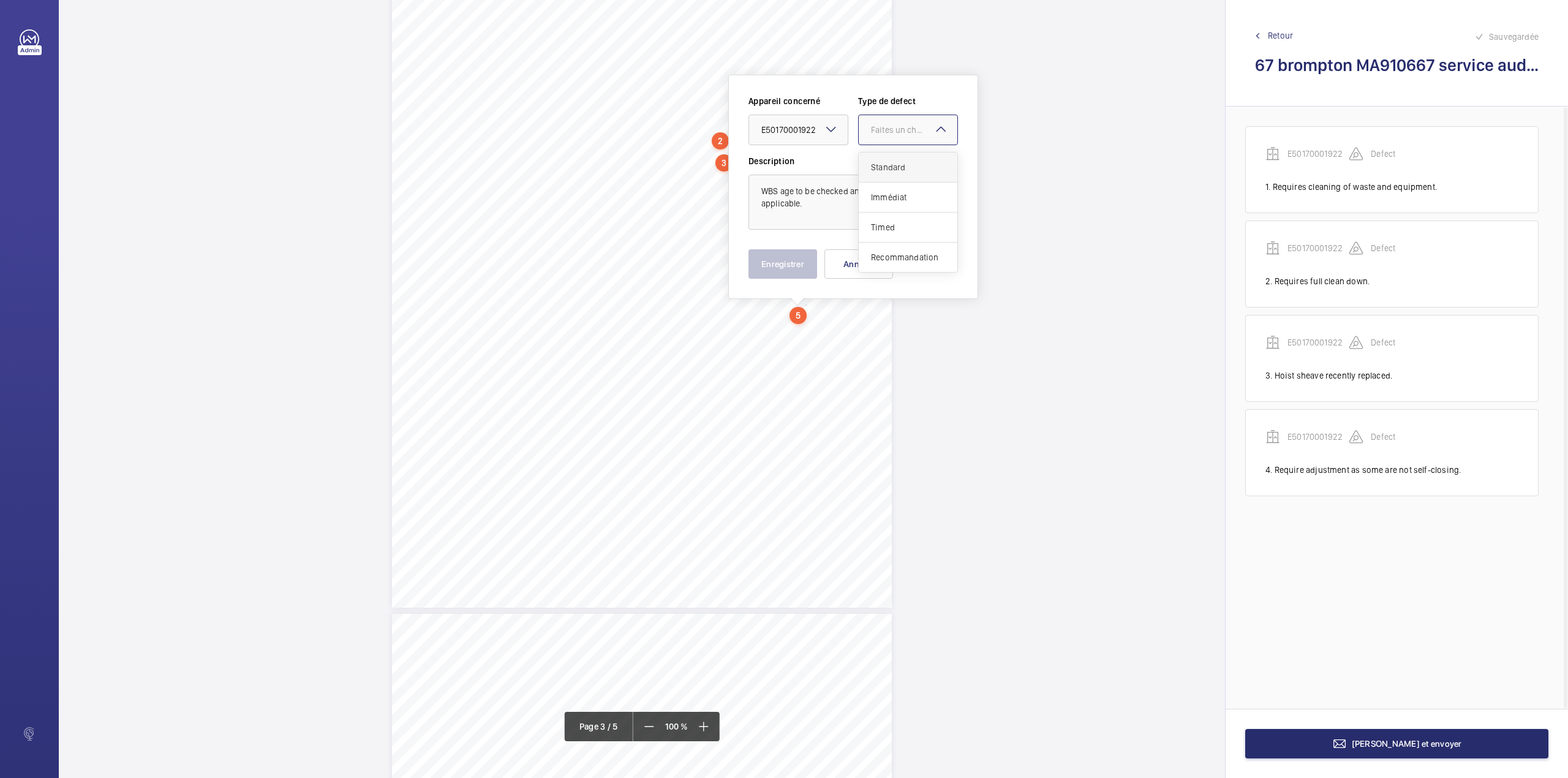
click at [900, 153] on div "Standard" at bounding box center [908, 167] width 99 height 30
click at [778, 253] on button "Enregistrer" at bounding box center [783, 264] width 69 height 29
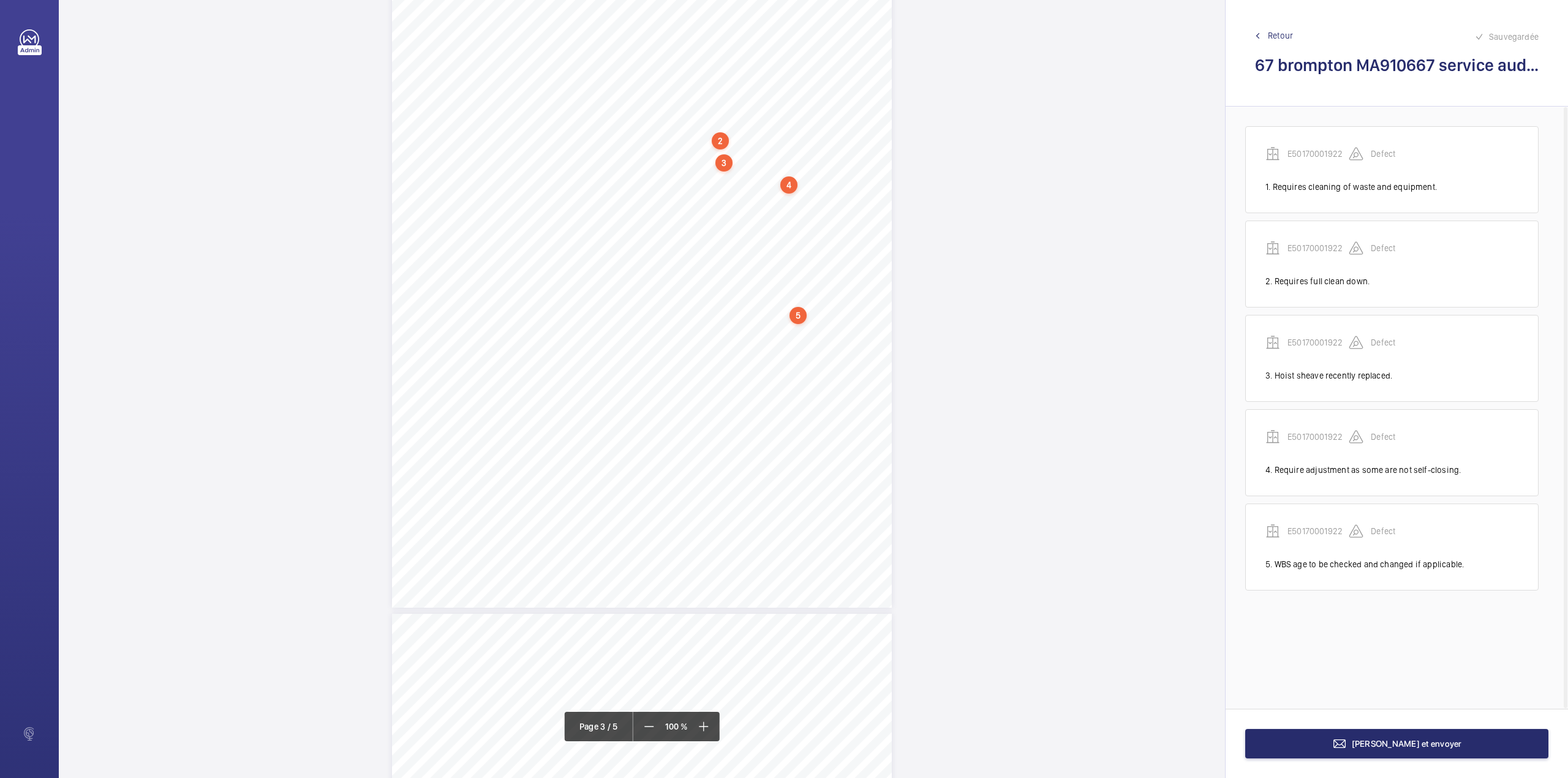
click at [707, 328] on div "3:27 A Sheet 3 of 5 Site Address: [STREET_ADDRESS] LH Job N°: MA9106 LIFT SHAFT…" at bounding box center [641, 284] width 499 height 647
click at [721, 204] on textarea at bounding box center [755, 201] width 210 height 55
drag, startPoint x: 708, startPoint y: 116, endPoint x: 708, endPoint y: 128, distance: 12.0
click at [708, 117] on div at bounding box center [700, 129] width 99 height 29
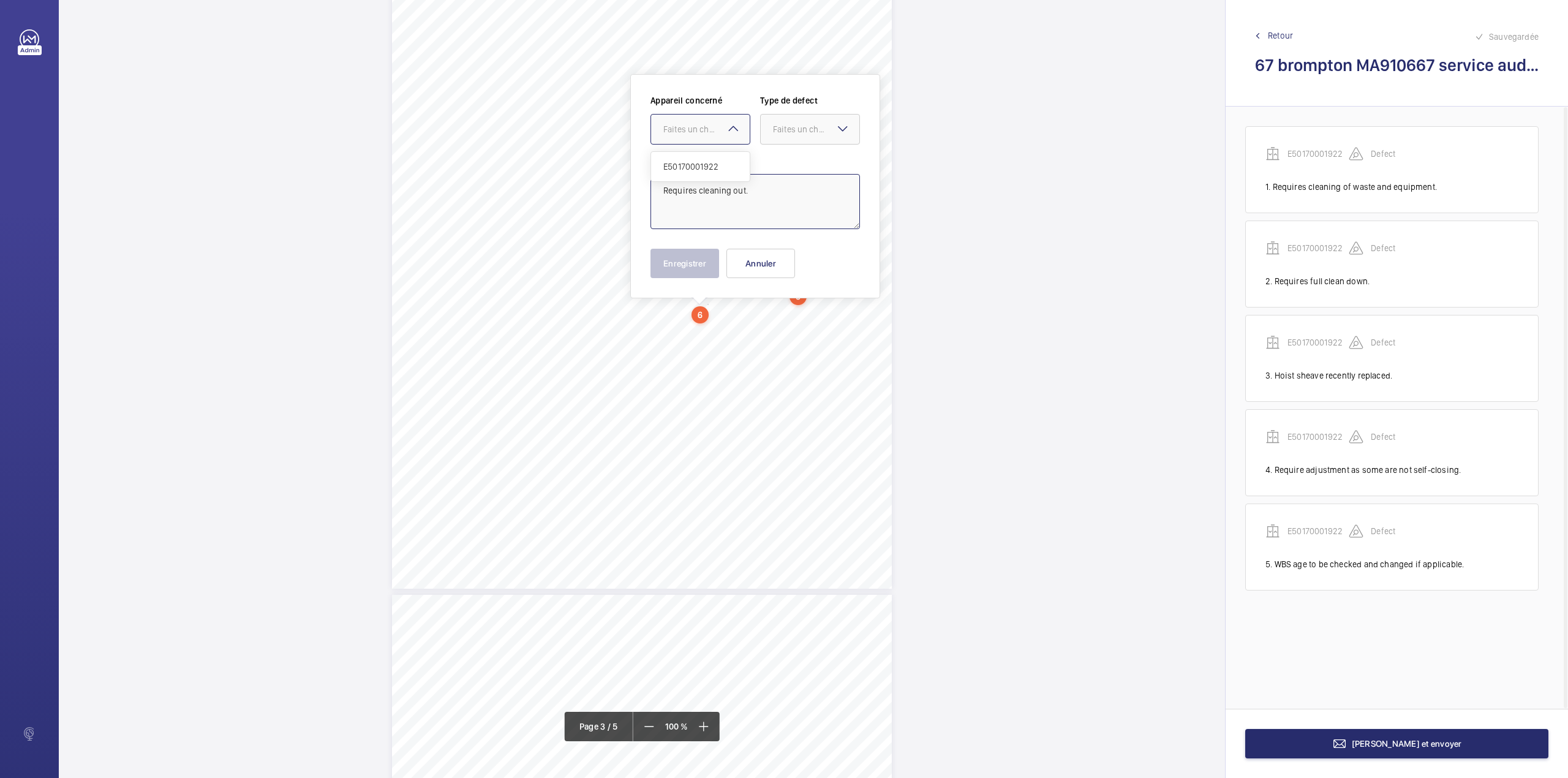
drag, startPoint x: 710, startPoint y: 131, endPoint x: 714, endPoint y: 153, distance: 22.4
click at [710, 133] on div "Faites un choix" at bounding box center [706, 129] width 86 height 13
type textarea "Requires cleaning out."
click at [714, 166] on div "Description Requires cleaning out." at bounding box center [755, 192] width 210 height 75
click at [726, 138] on div at bounding box center [700, 129] width 99 height 29
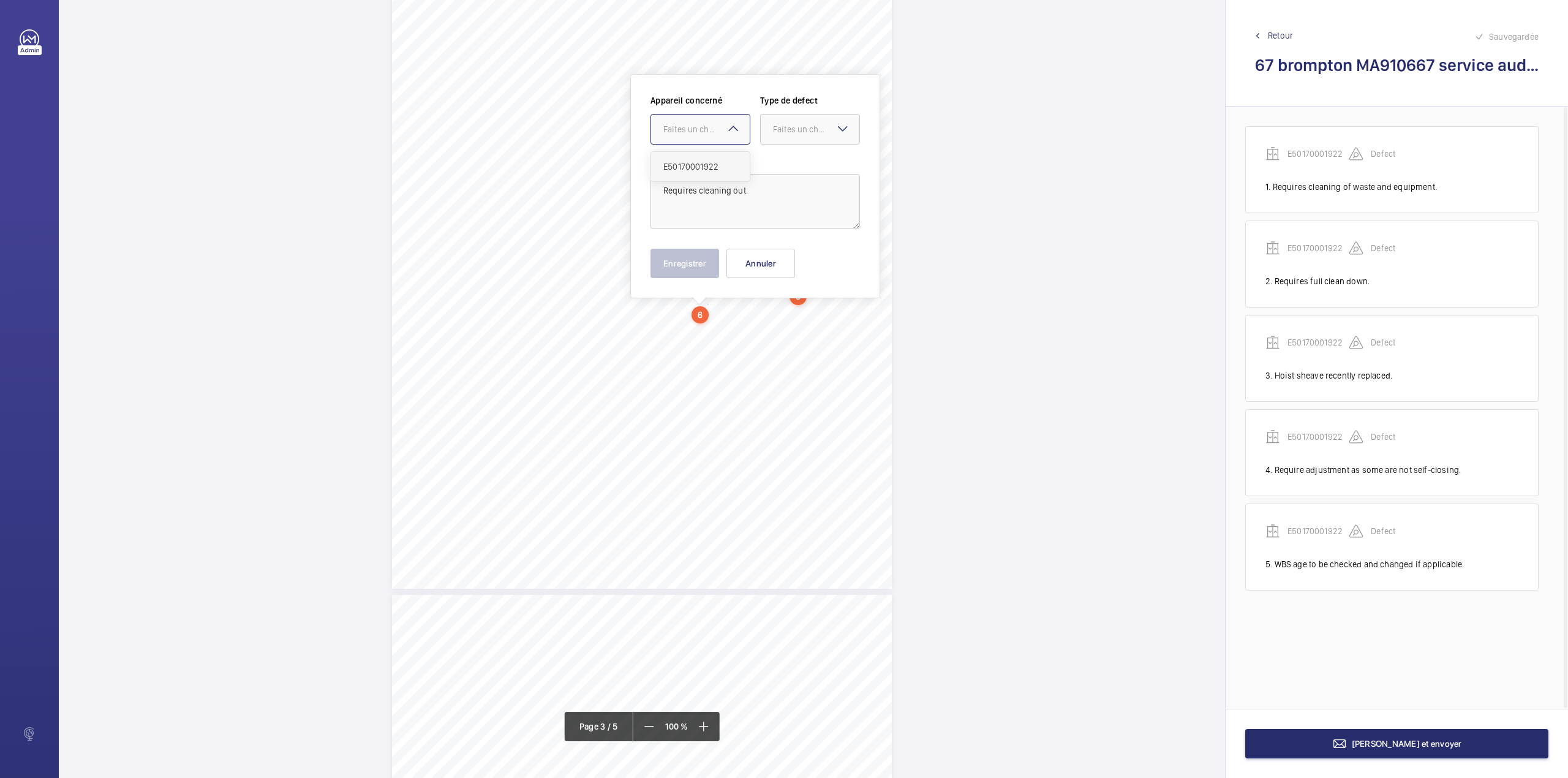
click at [721, 158] on div "E50170001922" at bounding box center [700, 166] width 99 height 29
click at [782, 138] on div at bounding box center [810, 129] width 99 height 29
click at [780, 164] on span "Standard" at bounding box center [810, 166] width 74 height 13
click at [672, 270] on button "Enregistrer" at bounding box center [685, 263] width 69 height 29
click at [689, 329] on div "3:27 A Sheet 3 of 5 Site Address: [STREET_ADDRESS] LH Job N°: MA9106 LIFT SHAFT…" at bounding box center [641, 265] width 499 height 647
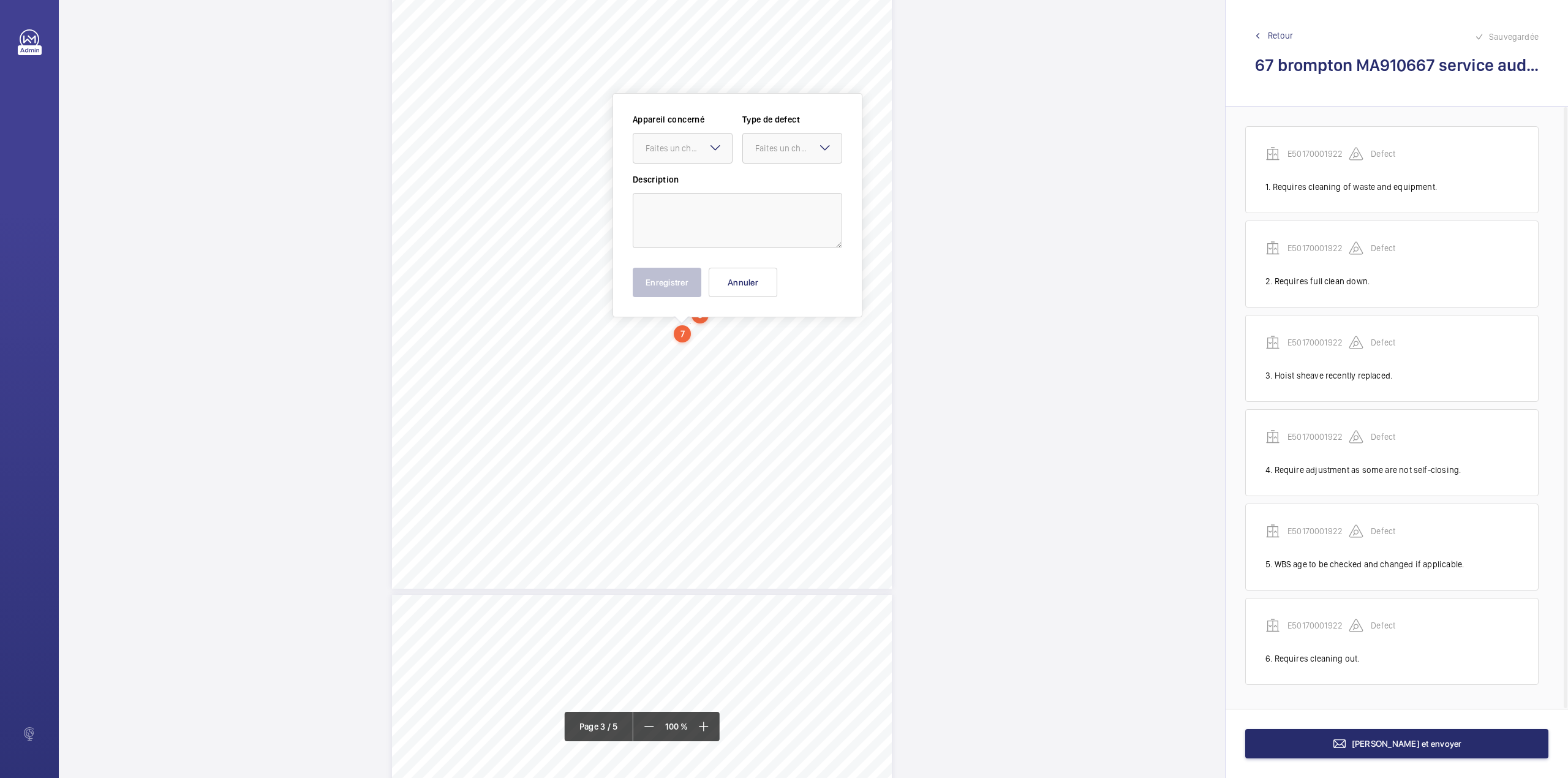
scroll to position [1443, 0]
click at [723, 223] on textarea at bounding box center [737, 201] width 210 height 55
click at [688, 135] on div "Faites un choix" at bounding box center [689, 129] width 86 height 13
click at [688, 156] on div "E50170001922" at bounding box center [682, 166] width 99 height 29
drag, startPoint x: 775, startPoint y: 135, endPoint x: 774, endPoint y: 142, distance: 7.1
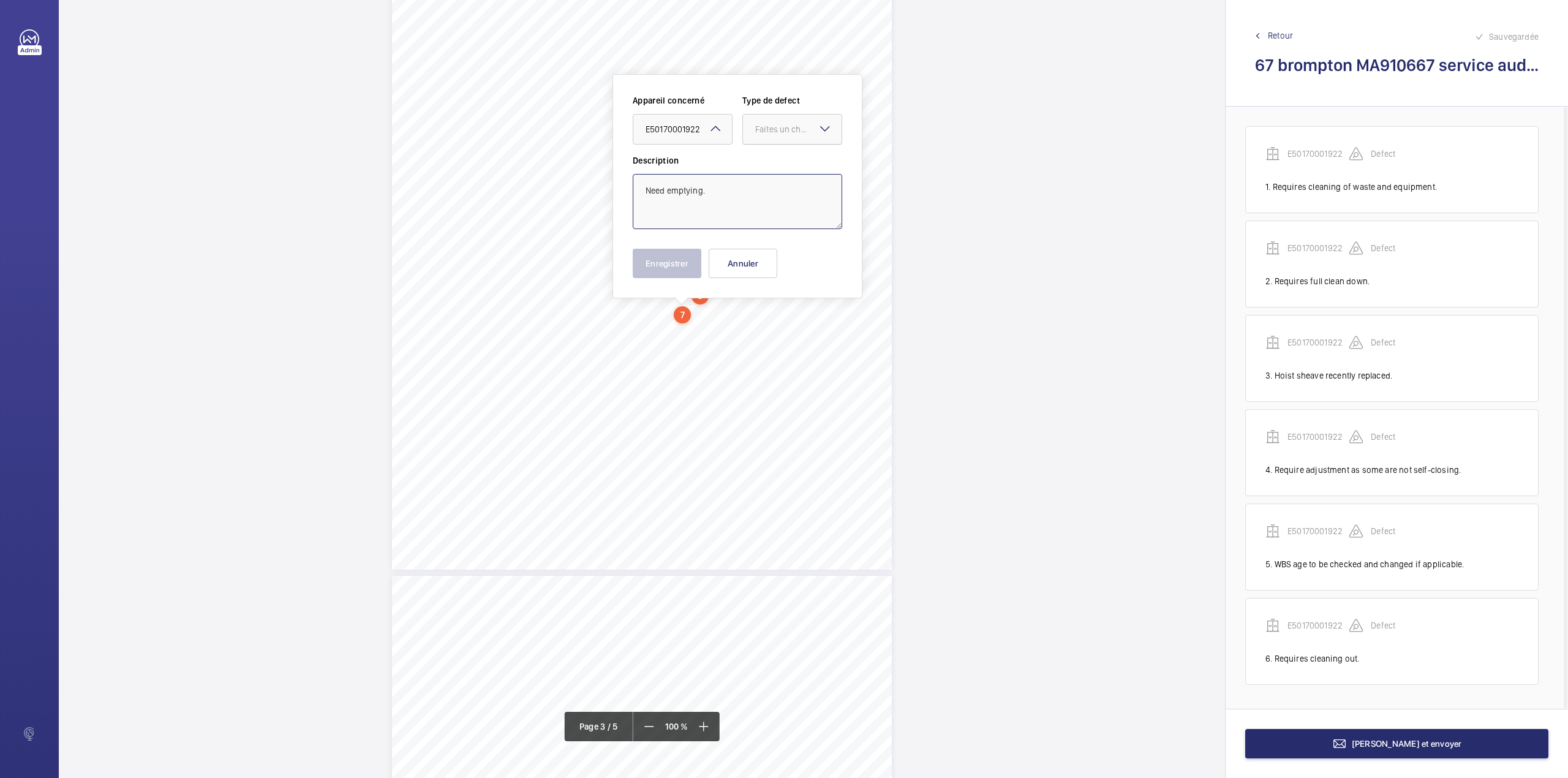
click at [774, 136] on div "Faites un choix" at bounding box center [792, 129] width 99 height 13
click at [774, 163] on span "Standard" at bounding box center [793, 166] width 74 height 13
type textarea "Need emptying."
click at [672, 274] on button "Enregistrer" at bounding box center [667, 263] width 69 height 29
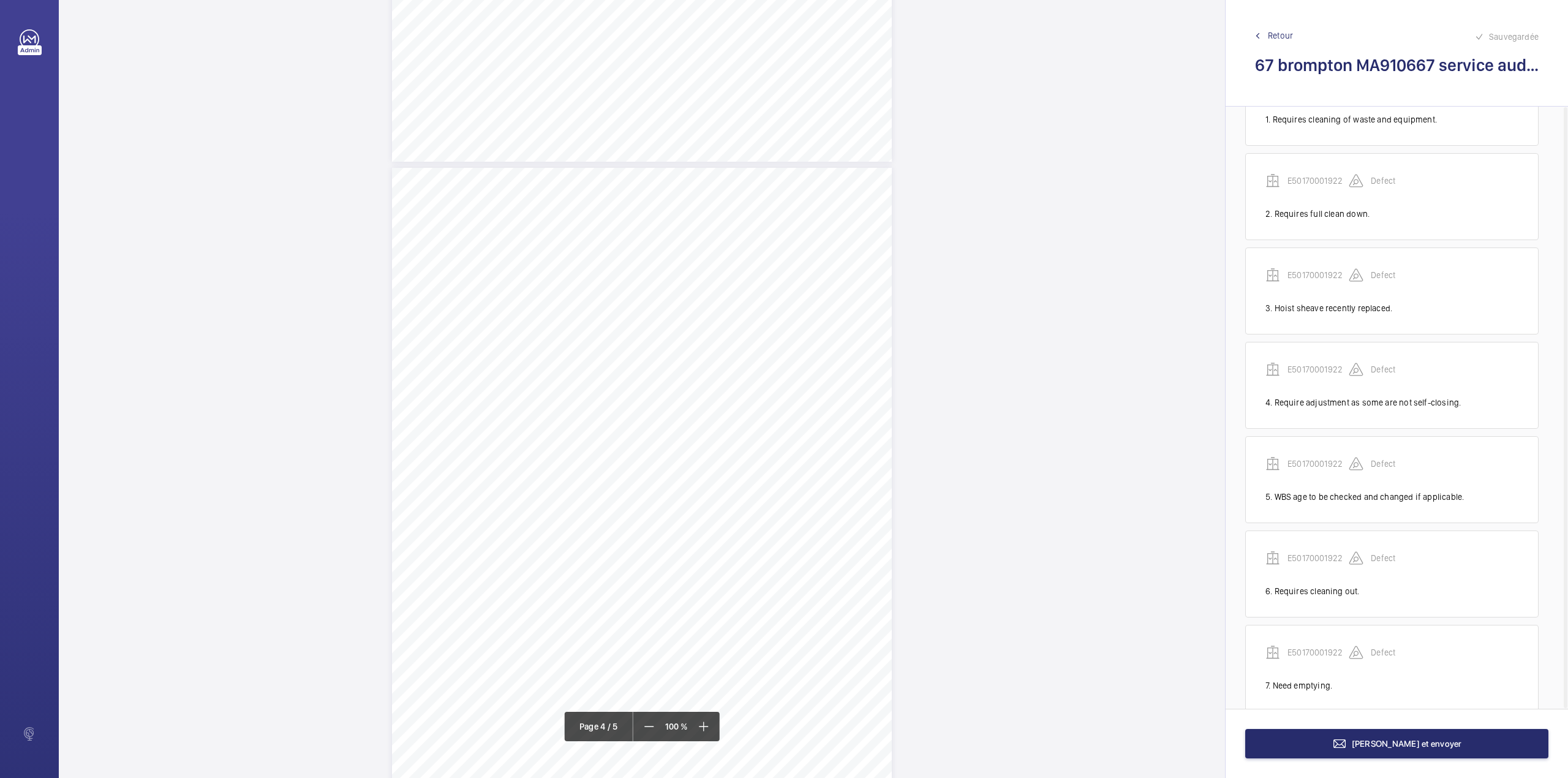
scroll to position [93, 0]
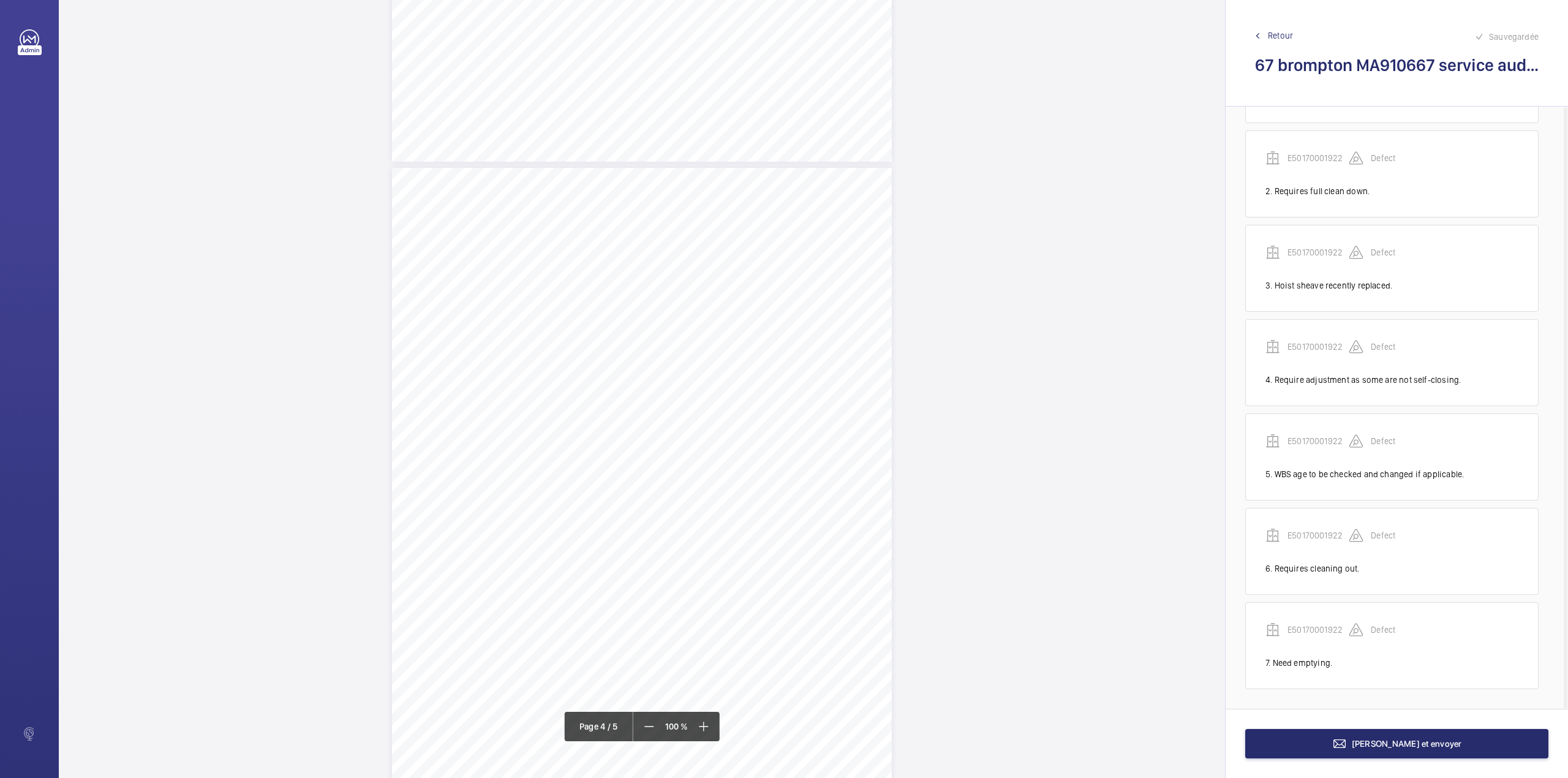
click at [707, 359] on div "3:27 A Sheet 4 of 5 Site Address: [STREET_ADDRESS] LH Job N°: MA9106 QUALITY OF…" at bounding box center [641, 490] width 499 height 647
click at [733, 205] on textarea at bounding box center [755, 202] width 210 height 55
drag, startPoint x: 720, startPoint y: 131, endPoint x: 720, endPoint y: 149, distance: 18.0
click at [720, 132] on div "Faites un choix" at bounding box center [706, 130] width 86 height 13
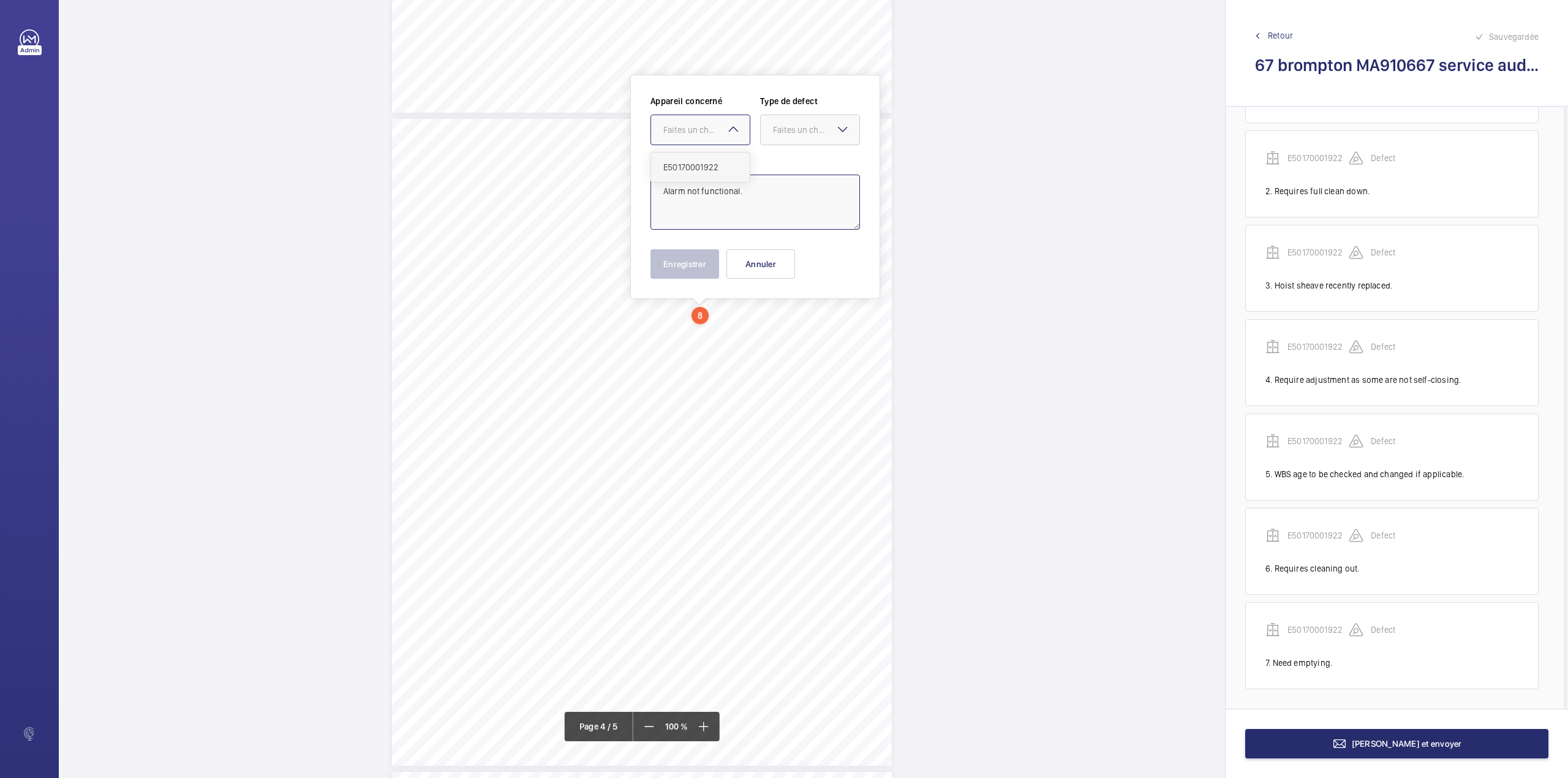
click at [724, 163] on span "E50170001922" at bounding box center [700, 167] width 74 height 13
click at [794, 138] on div at bounding box center [810, 129] width 99 height 29
click at [792, 162] on span "Standard" at bounding box center [810, 167] width 74 height 13
type textarea "Alarm not functional."
click at [679, 269] on button "Enregistrer" at bounding box center [685, 264] width 69 height 29
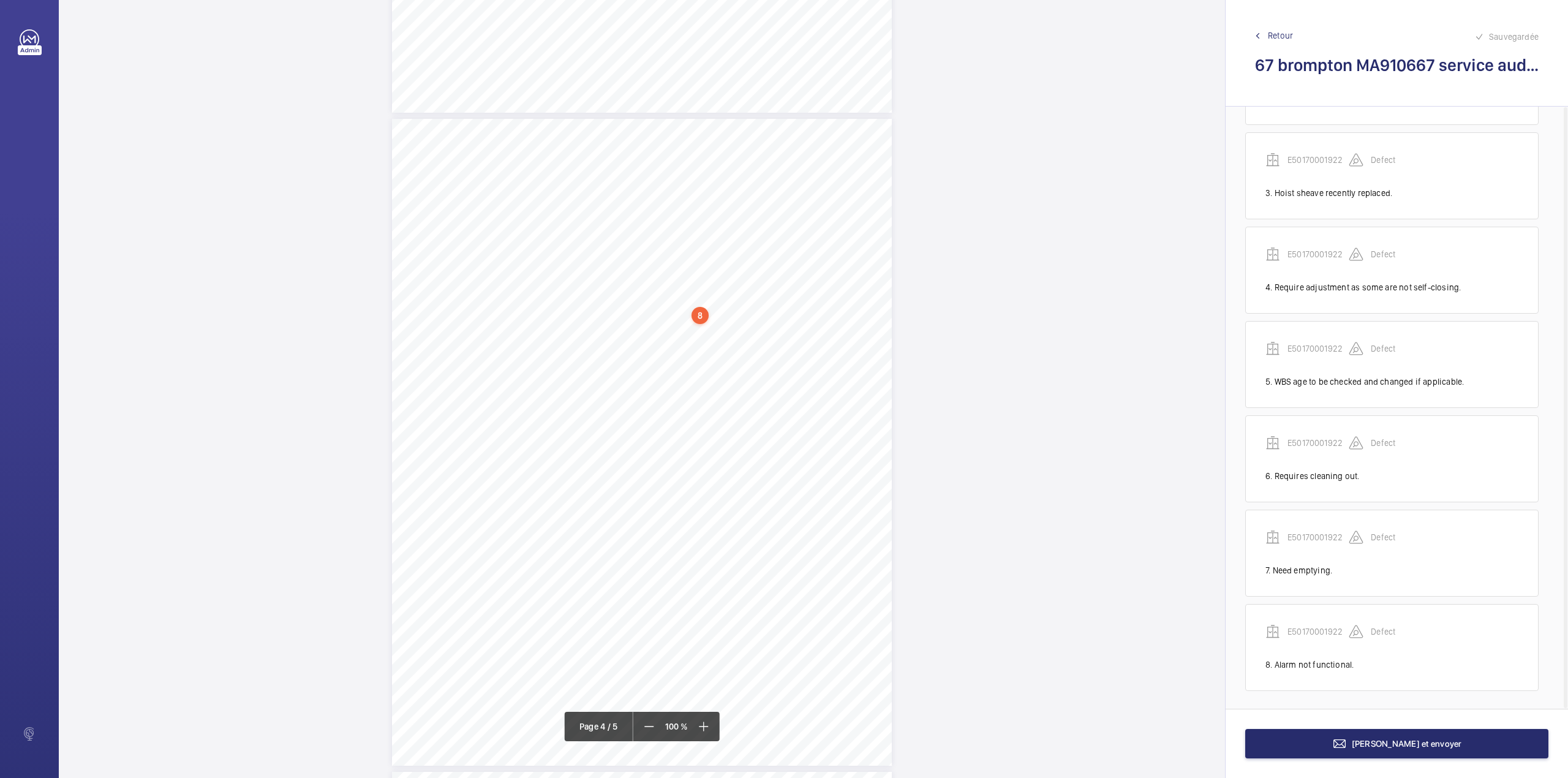
scroll to position [187, 0]
click at [683, 332] on div "3:27 A Sheet 4 of 5 Site Address: [STREET_ADDRESS] LH Job N°: MA9106 QUALITY OF…" at bounding box center [641, 441] width 499 height 647
click at [703, 213] on textarea at bounding box center [733, 202] width 210 height 55
drag, startPoint x: 679, startPoint y: 125, endPoint x: 678, endPoint y: 140, distance: 15.0
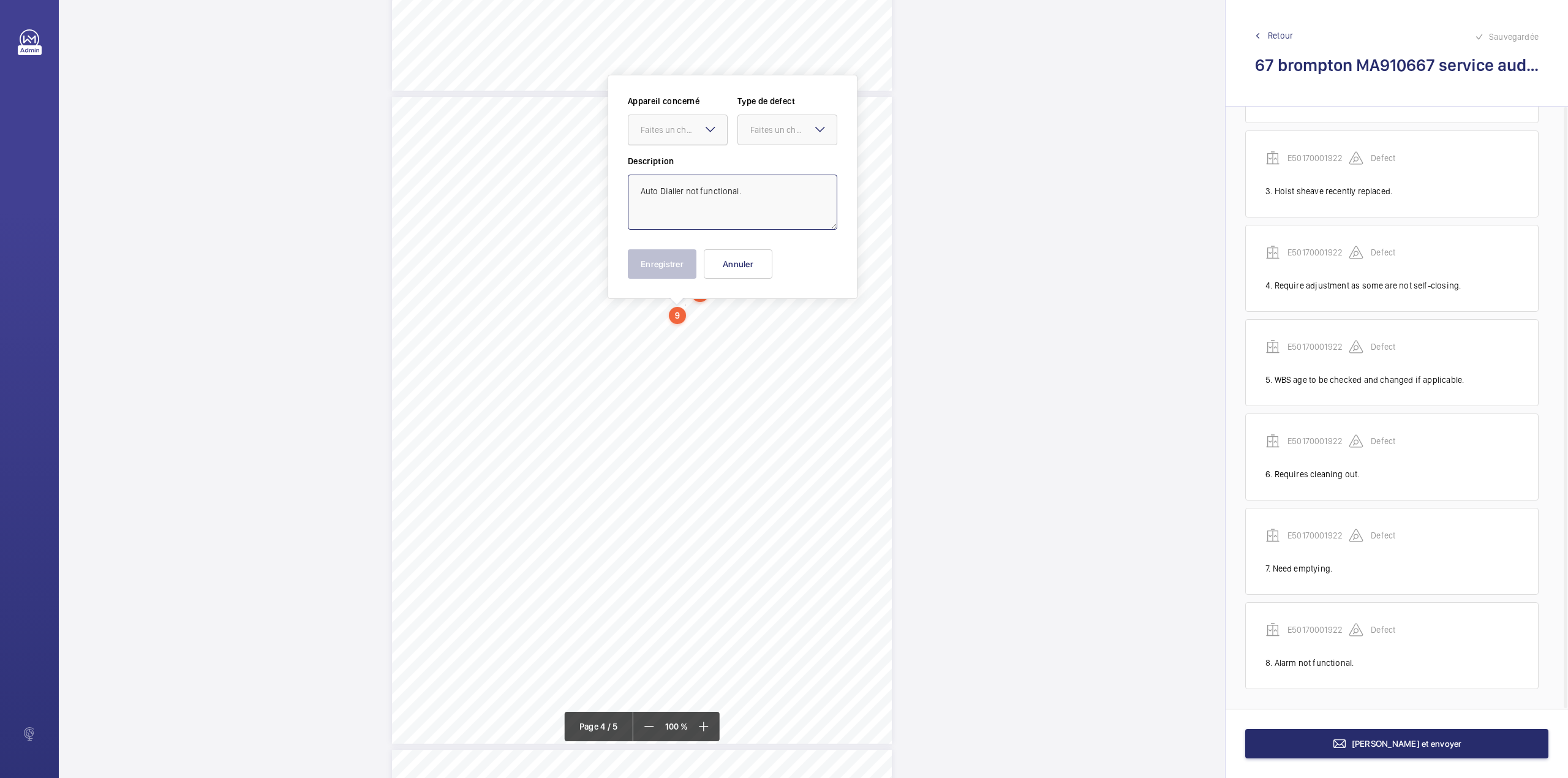
click at [681, 125] on div "Faites un choix" at bounding box center [683, 130] width 86 height 13
click at [679, 167] on span "E50170001922" at bounding box center [678, 167] width 74 height 13
click at [774, 138] on div at bounding box center [787, 129] width 99 height 29
click at [774, 172] on span "Standard" at bounding box center [787, 167] width 74 height 13
type textarea "Auto Dialler not functional."
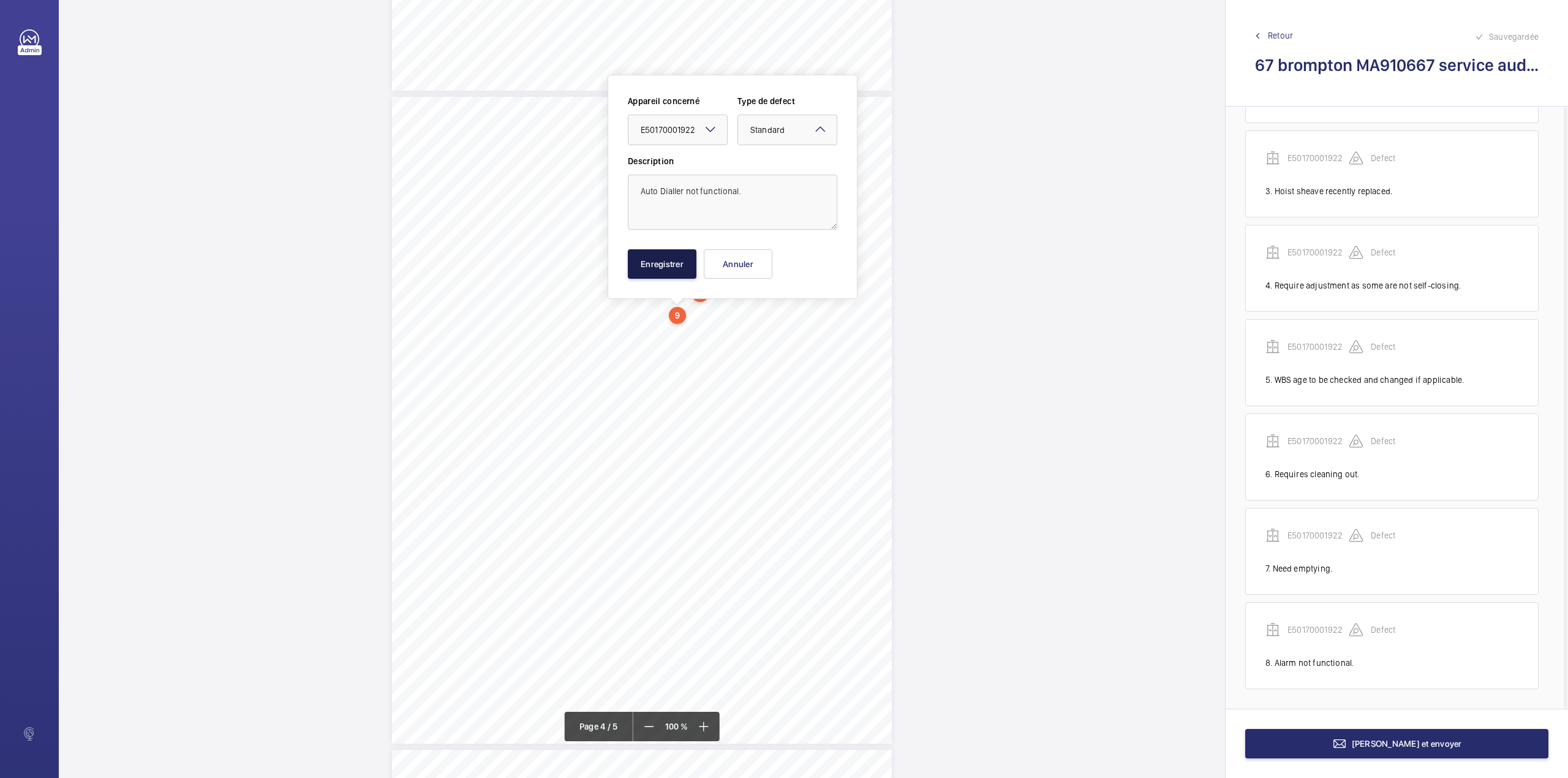
click at [672, 259] on button "Enregistrer" at bounding box center [662, 264] width 69 height 29
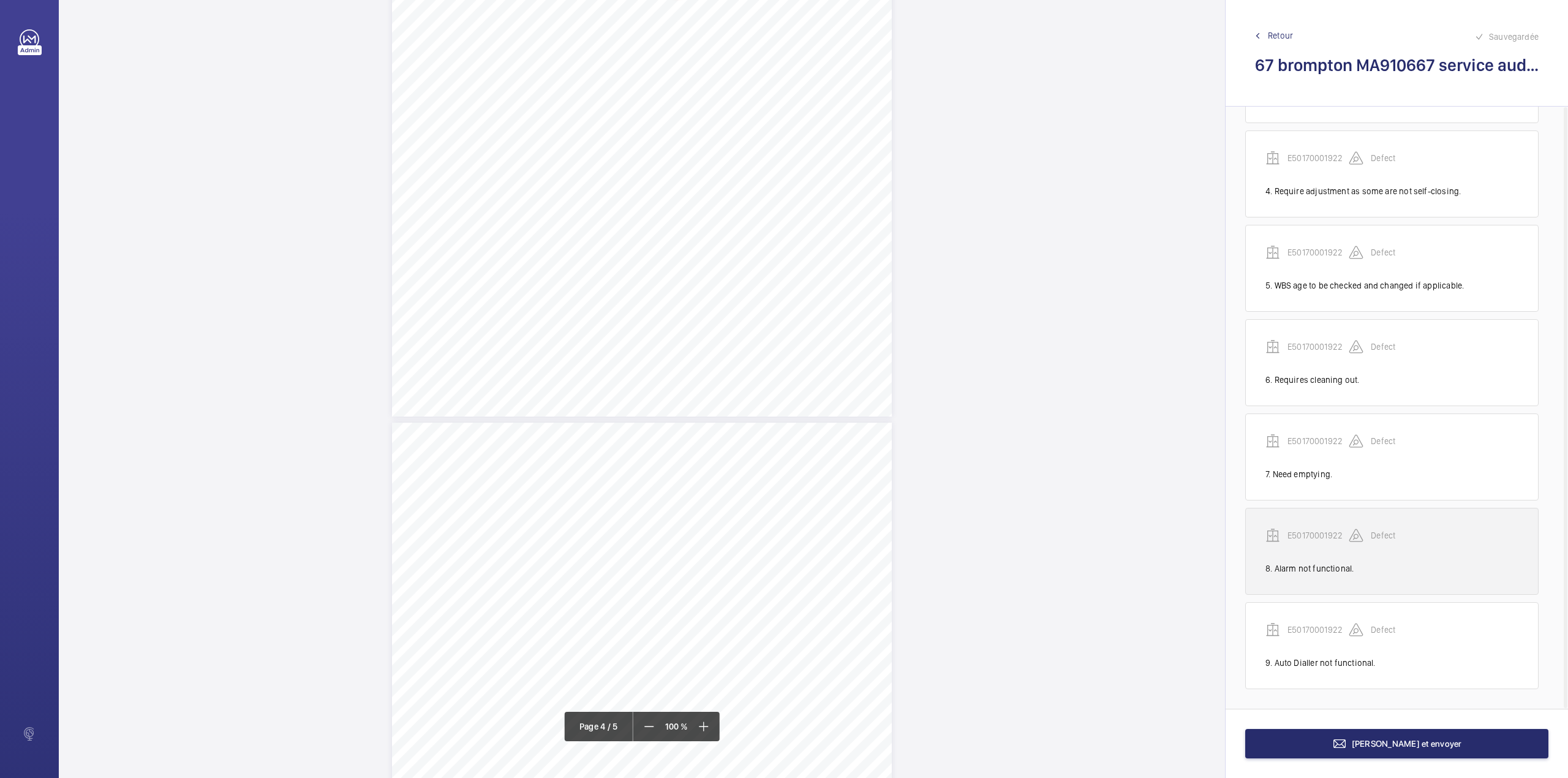
click at [1318, 534] on p "E50170001922" at bounding box center [1318, 536] width 62 height 13
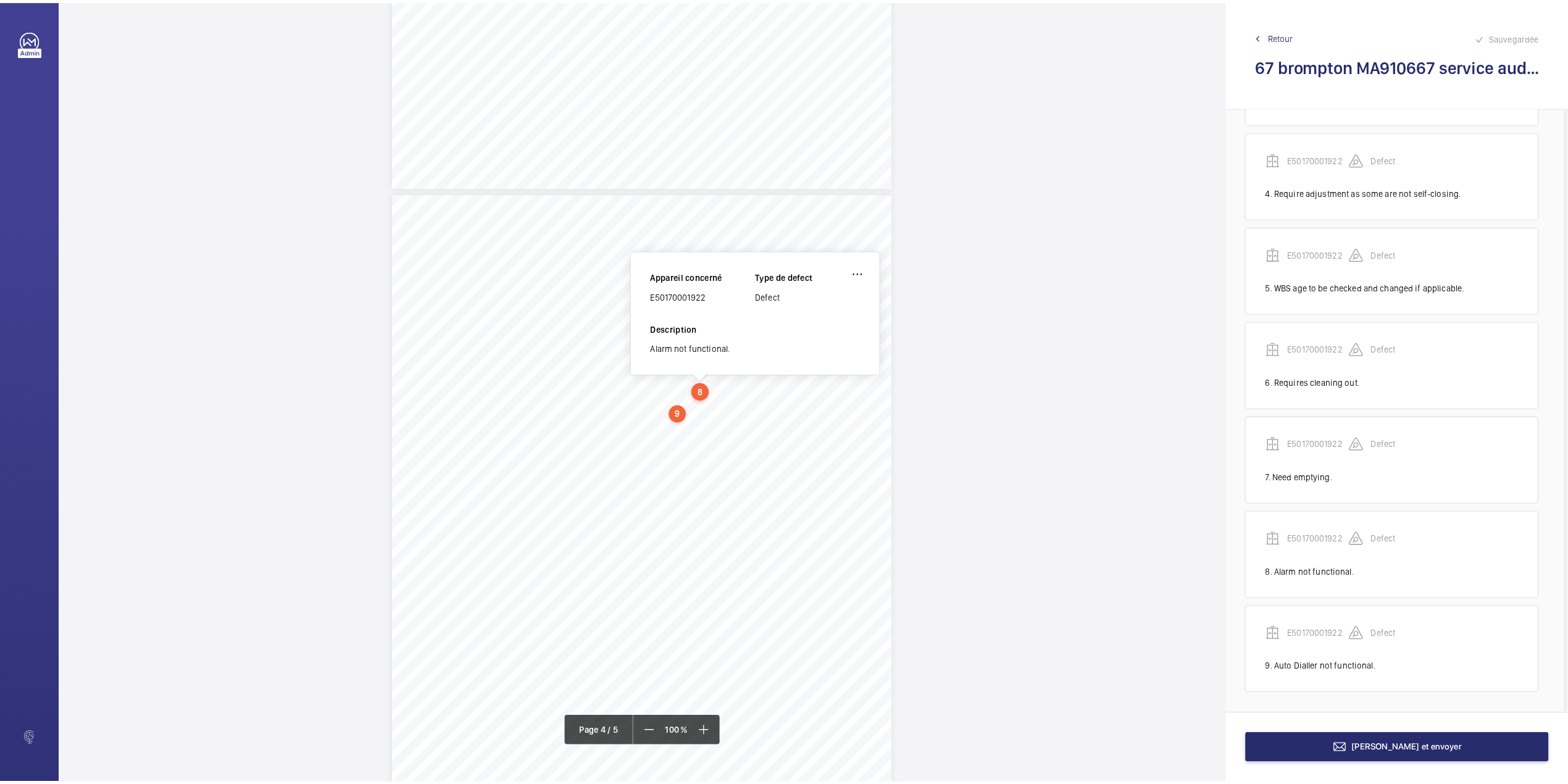
scroll to position [1840, 0]
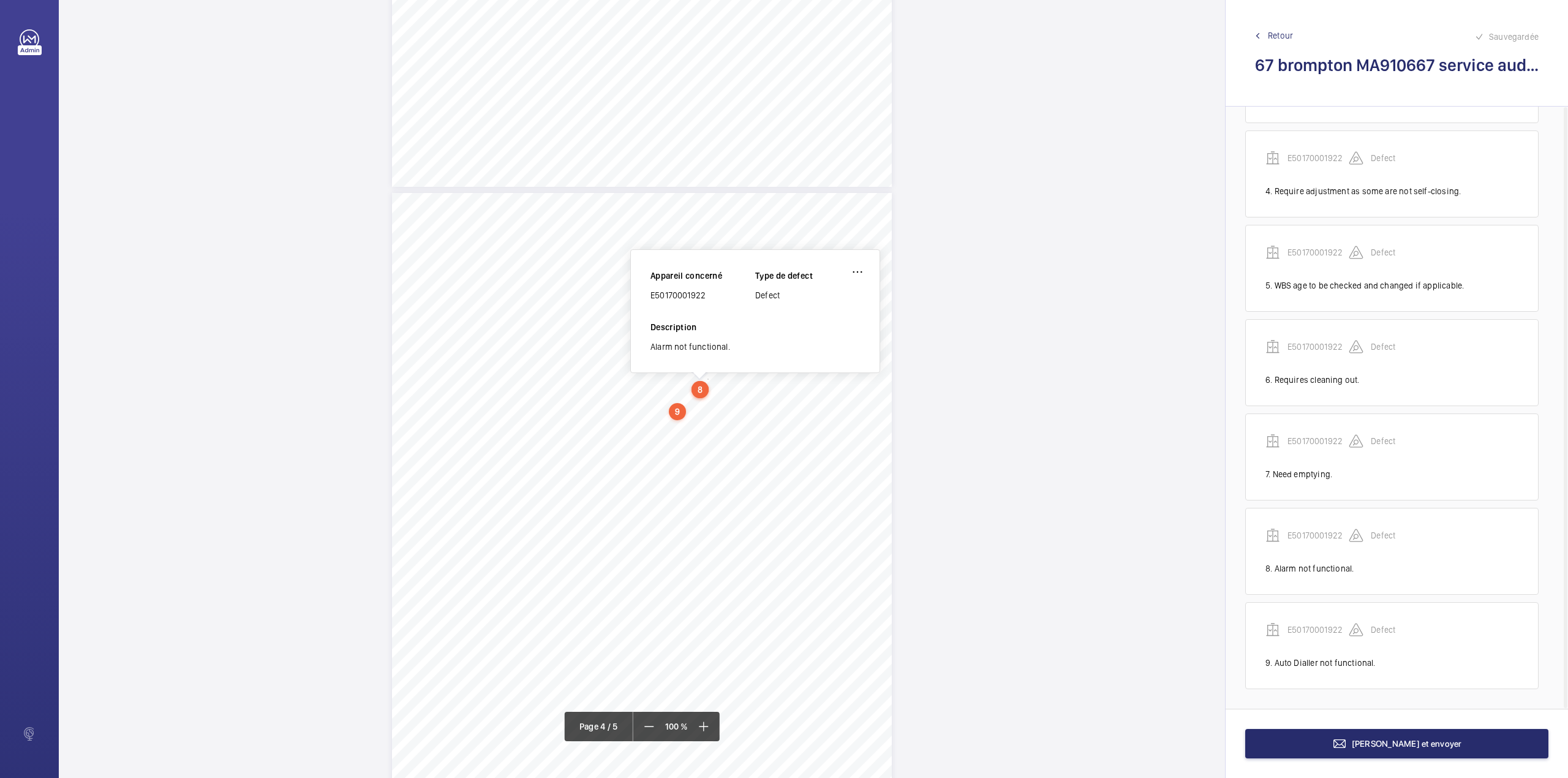
drag, startPoint x: 651, startPoint y: 297, endPoint x: 723, endPoint y: 297, distance: 72.0
click at [723, 297] on div "E50170001922" at bounding box center [703, 296] width 105 height 13
click at [1406, 735] on button "[PERSON_NAME] et envoyer" at bounding box center [1396, 744] width 303 height 29
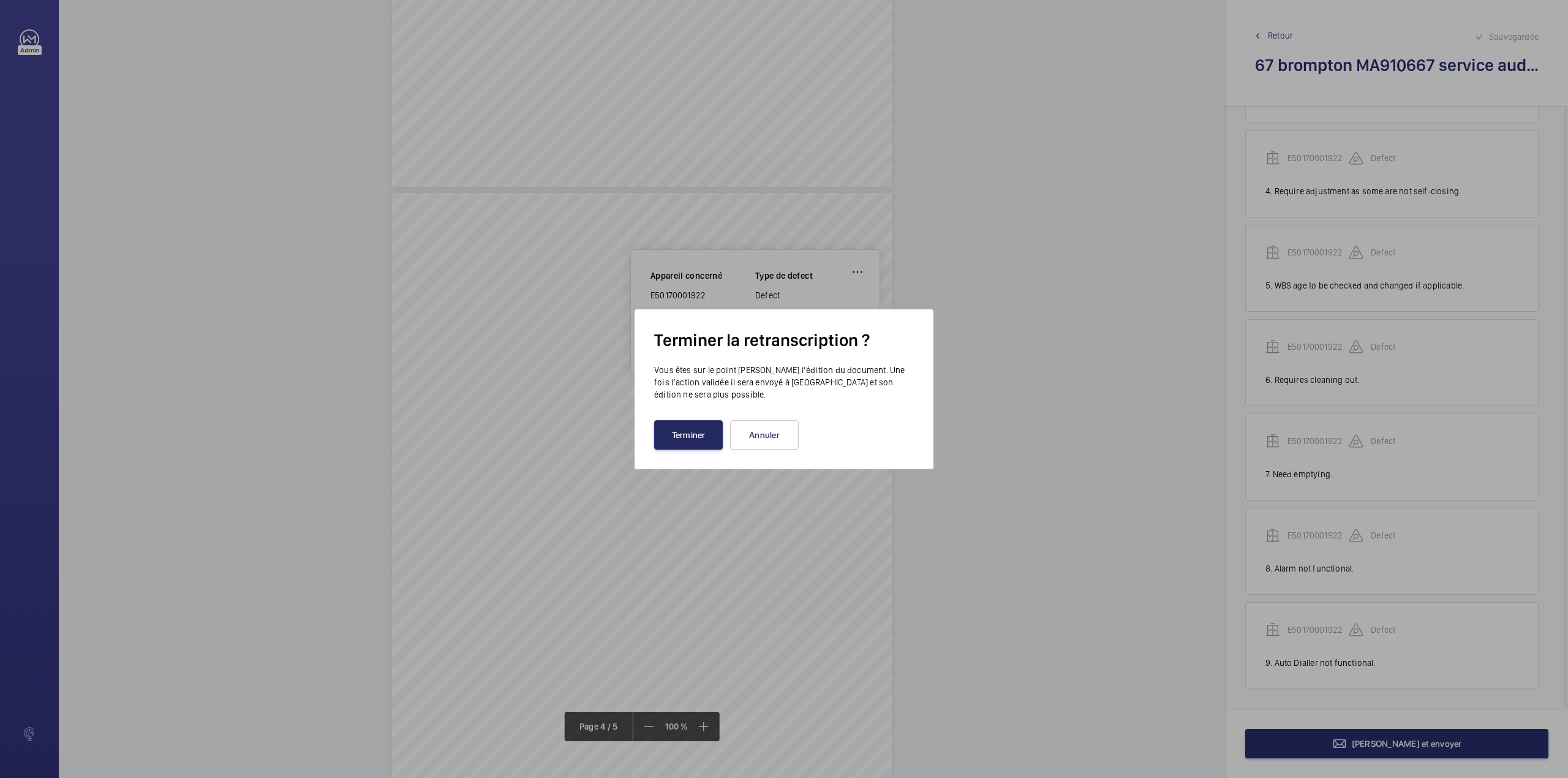
click at [712, 430] on button "Terminer" at bounding box center [689, 434] width 69 height 29
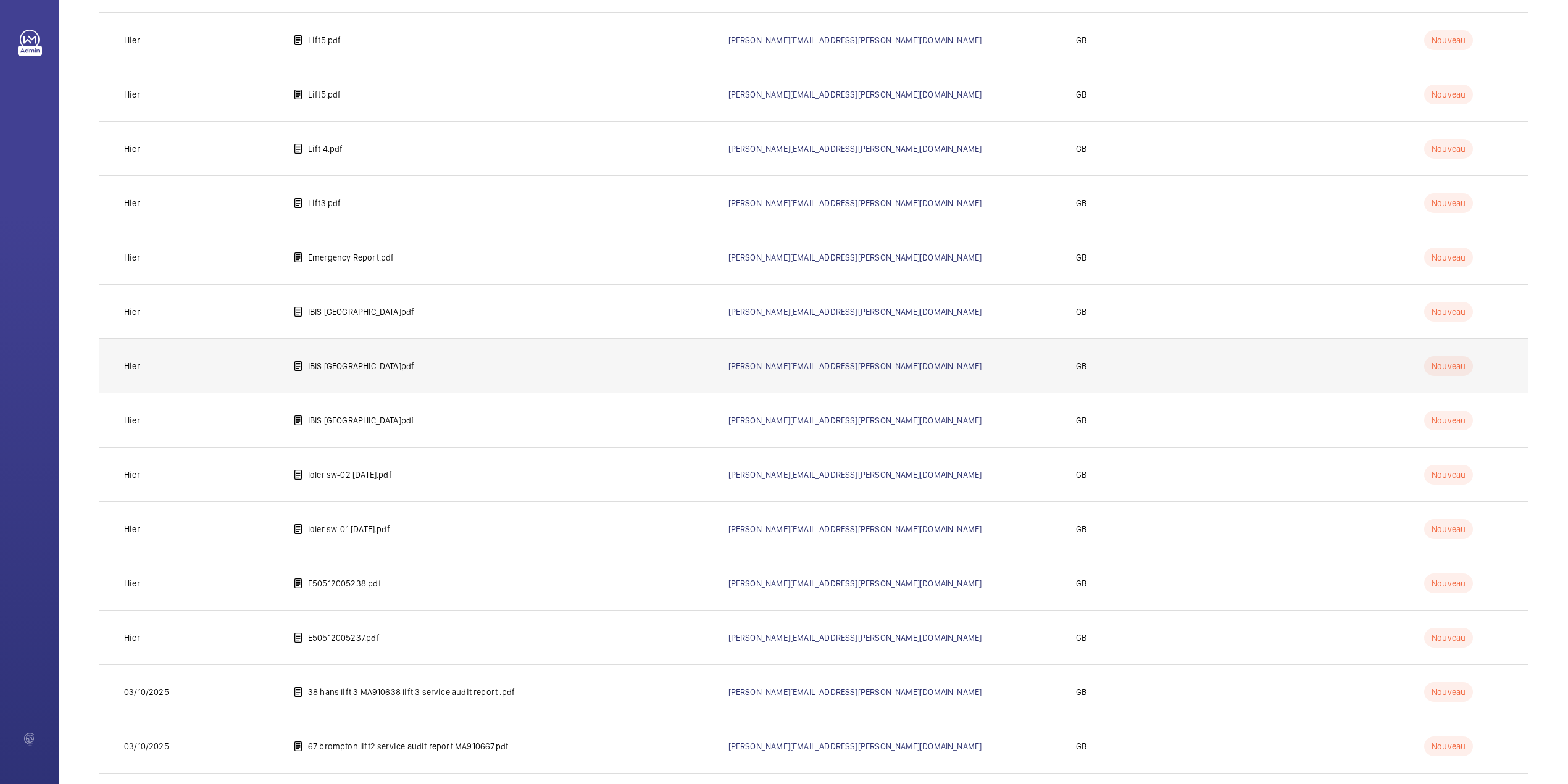
scroll to position [1350, 0]
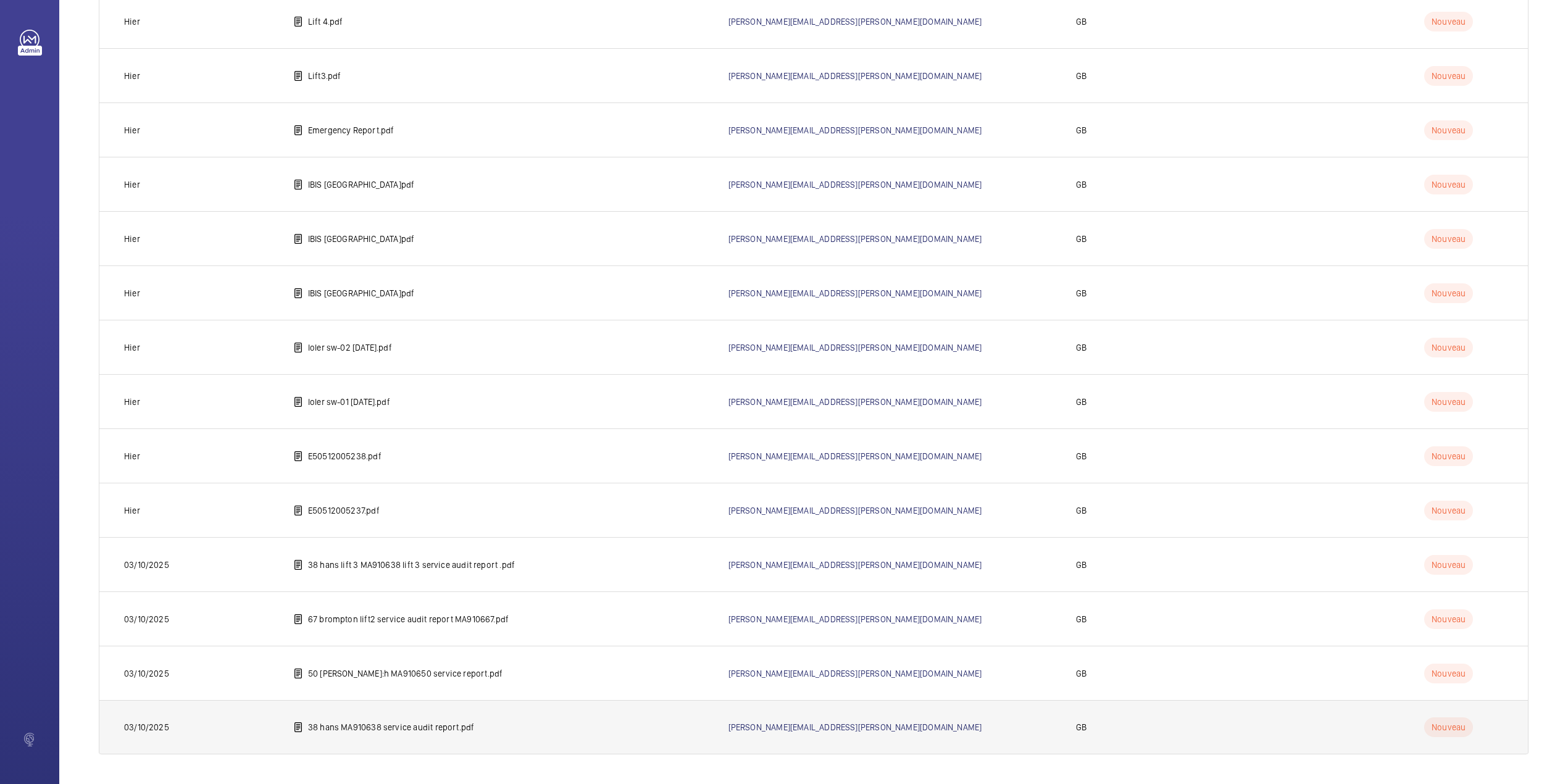
click at [364, 717] on td "38 hans MA910638 service audit report.pdf" at bounding box center [491, 727] width 435 height 55
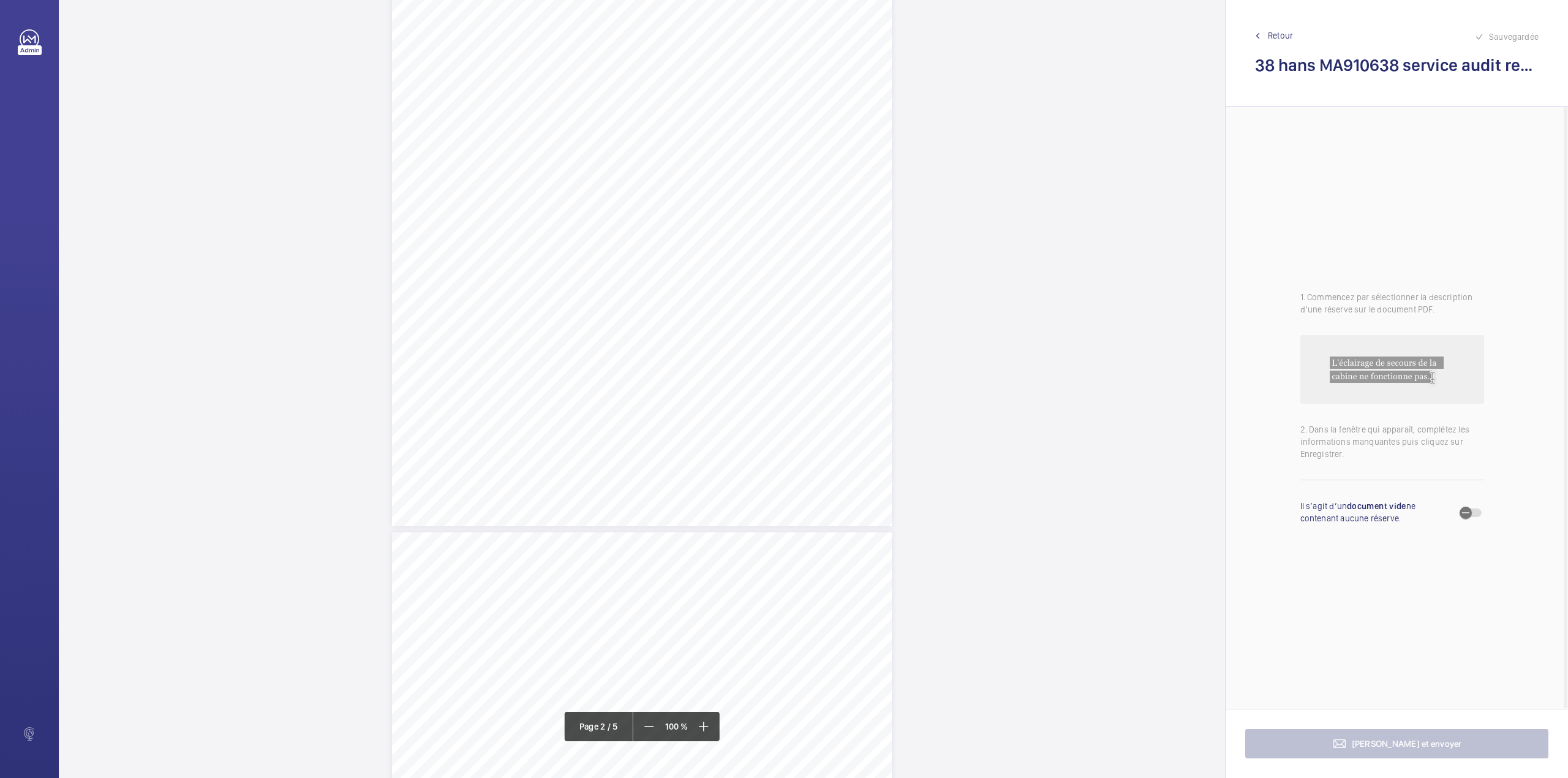
scroll to position [735, 0]
click at [689, 348] on div "3:27 A Sheet 2 of 5 Site Address: [STREET_ADDRESS] - Platform Lift Job N°: MA91…" at bounding box center [641, 301] width 499 height 647
click at [672, 202] on textarea at bounding box center [739, 202] width 210 height 55
drag, startPoint x: 689, startPoint y: 128, endPoint x: 688, endPoint y: 142, distance: 14.0
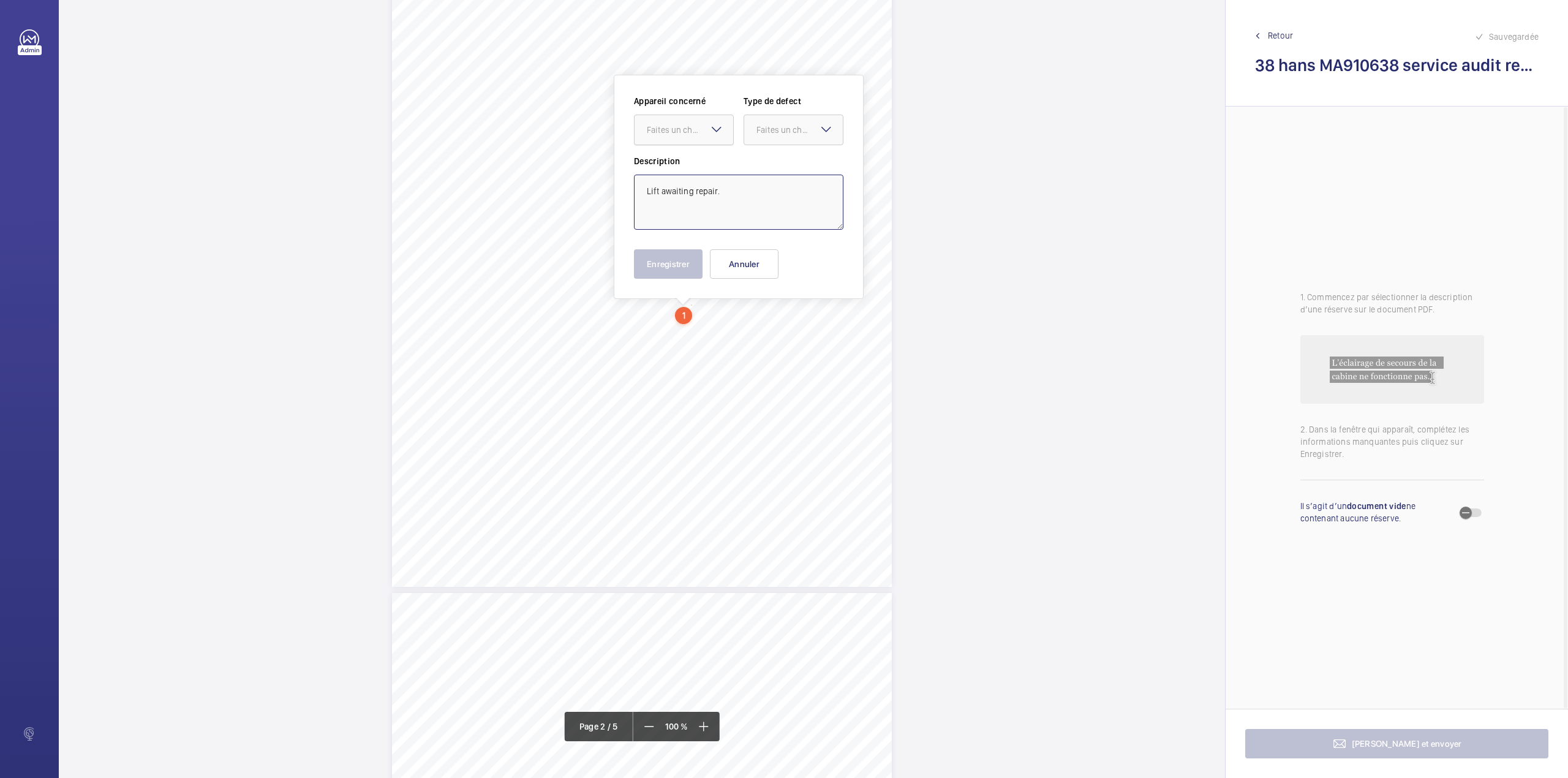
click at [689, 130] on div "Faites un choix" at bounding box center [689, 130] width 86 height 13
click at [689, 160] on div "MA910638 lift 3 service audit report" at bounding box center [683, 167] width 99 height 29
click at [774, 140] on div at bounding box center [793, 129] width 99 height 29
click at [773, 170] on span "Standard" at bounding box center [794, 167] width 74 height 13
type textarea "Lift awaiting repair."
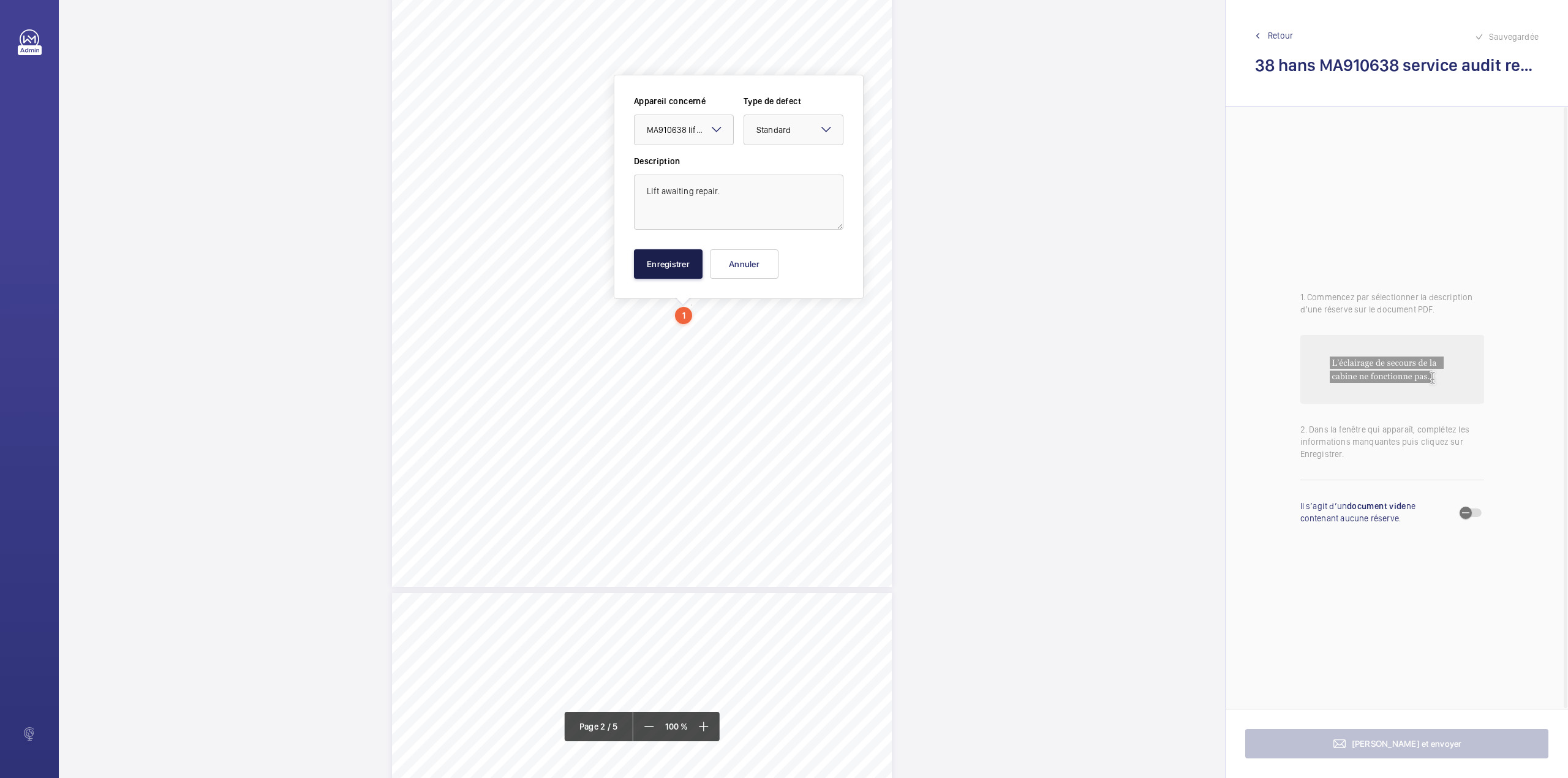
click at [670, 262] on button "Enregistrer" at bounding box center [669, 264] width 69 height 29
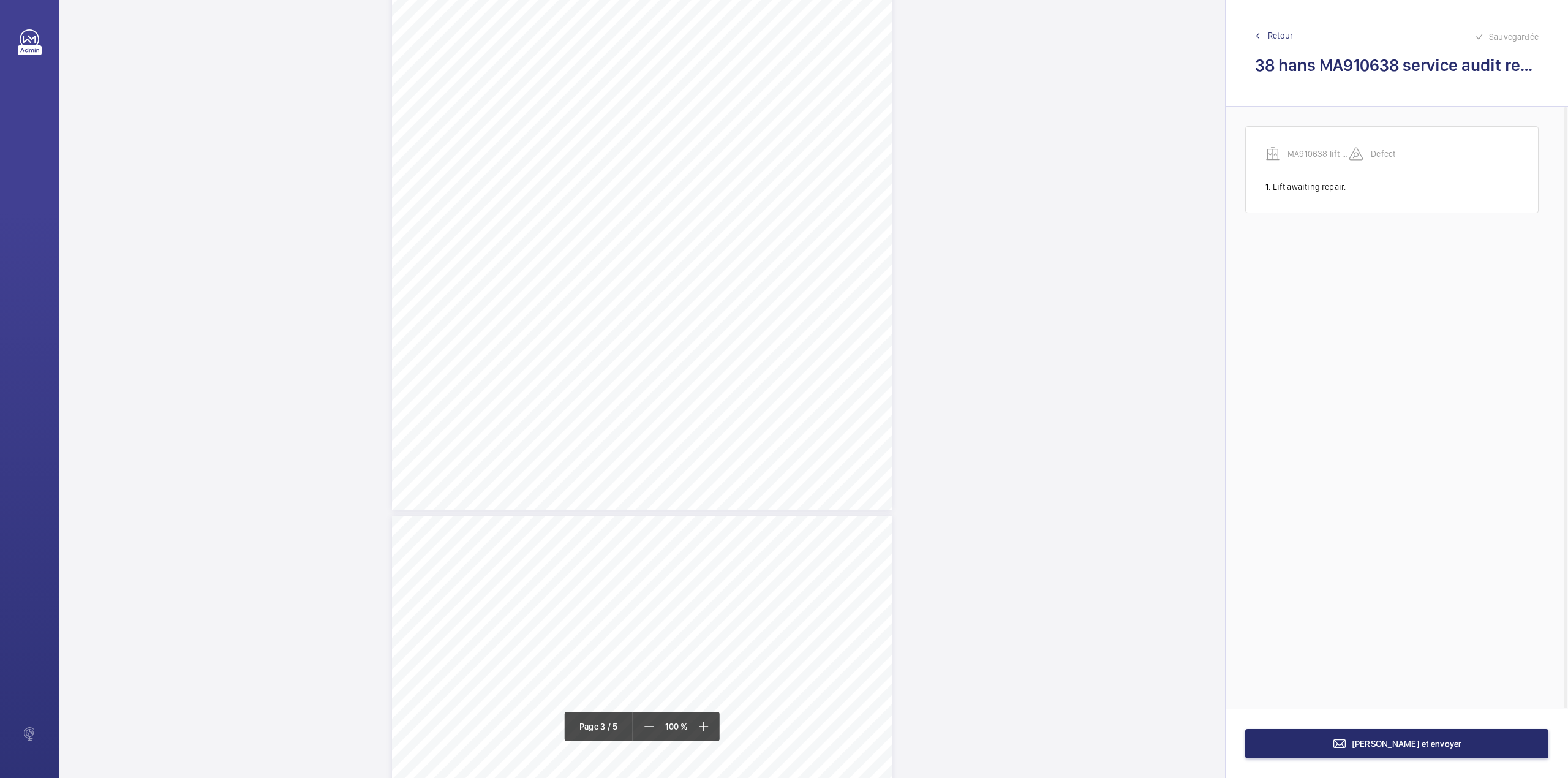
scroll to position [1589, 0]
click at [689, 262] on div "3:27 A Sheet 3 of 5 Site Address: [STREET_ADDRESS] - Platform Lift Job N°: MA91…" at bounding box center [641, 99] width 499 height 647
click at [688, 221] on textarea at bounding box center [739, 202] width 210 height 55
drag, startPoint x: 689, startPoint y: 134, endPoint x: 689, endPoint y: 140, distance: 6.0
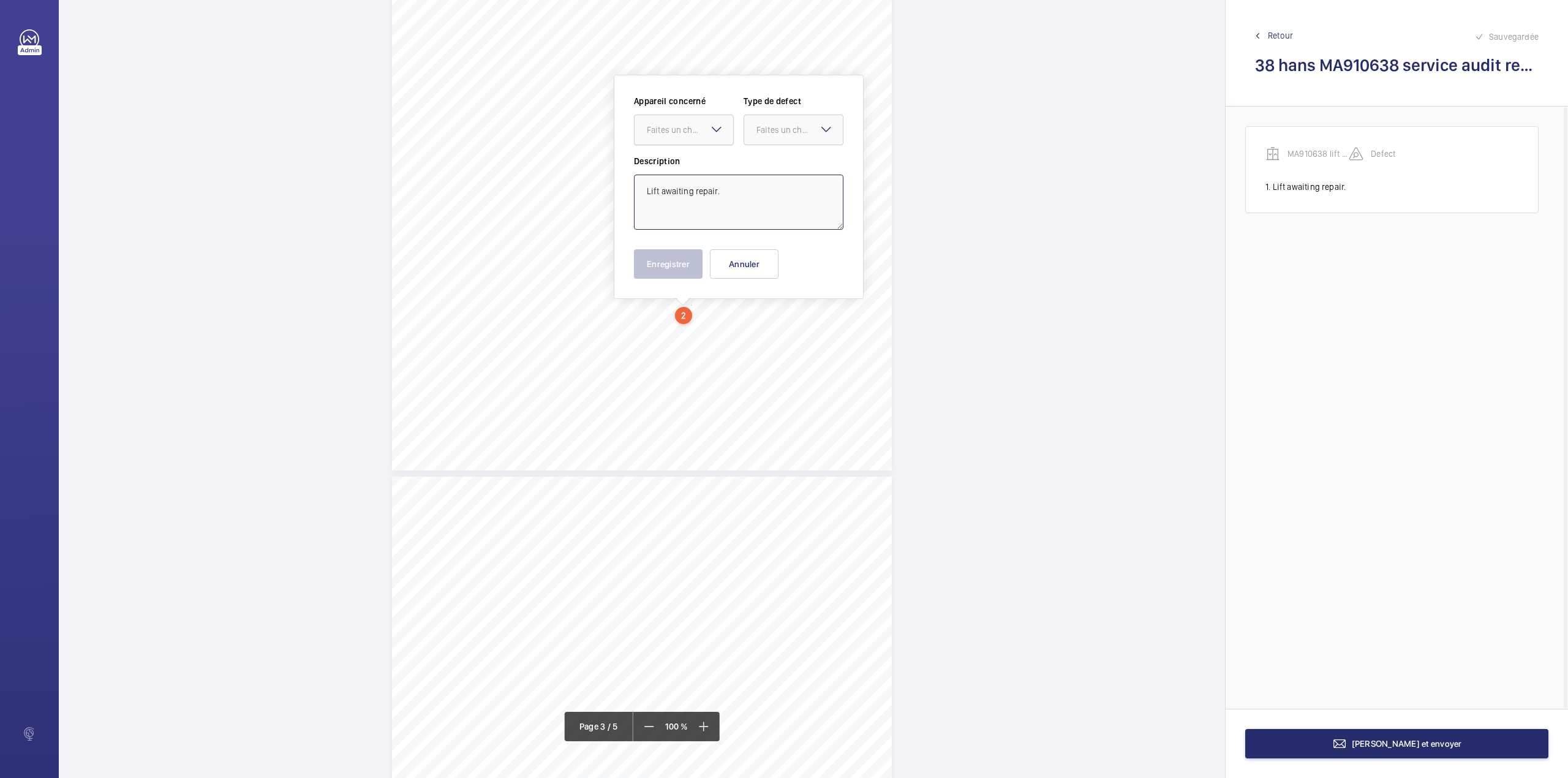
click at [689, 136] on div "Faites un choix" at bounding box center [689, 130] width 86 height 13
type textarea "Lift awaiting repair."
click at [693, 157] on div "Appareil concerné Faites un choix MA910638 lift 3 service audit report Type de …" at bounding box center [739, 162] width 210 height 135
click at [693, 157] on label "Description" at bounding box center [739, 161] width 210 height 13
click at [696, 134] on div "Faites un choix" at bounding box center [689, 130] width 86 height 13
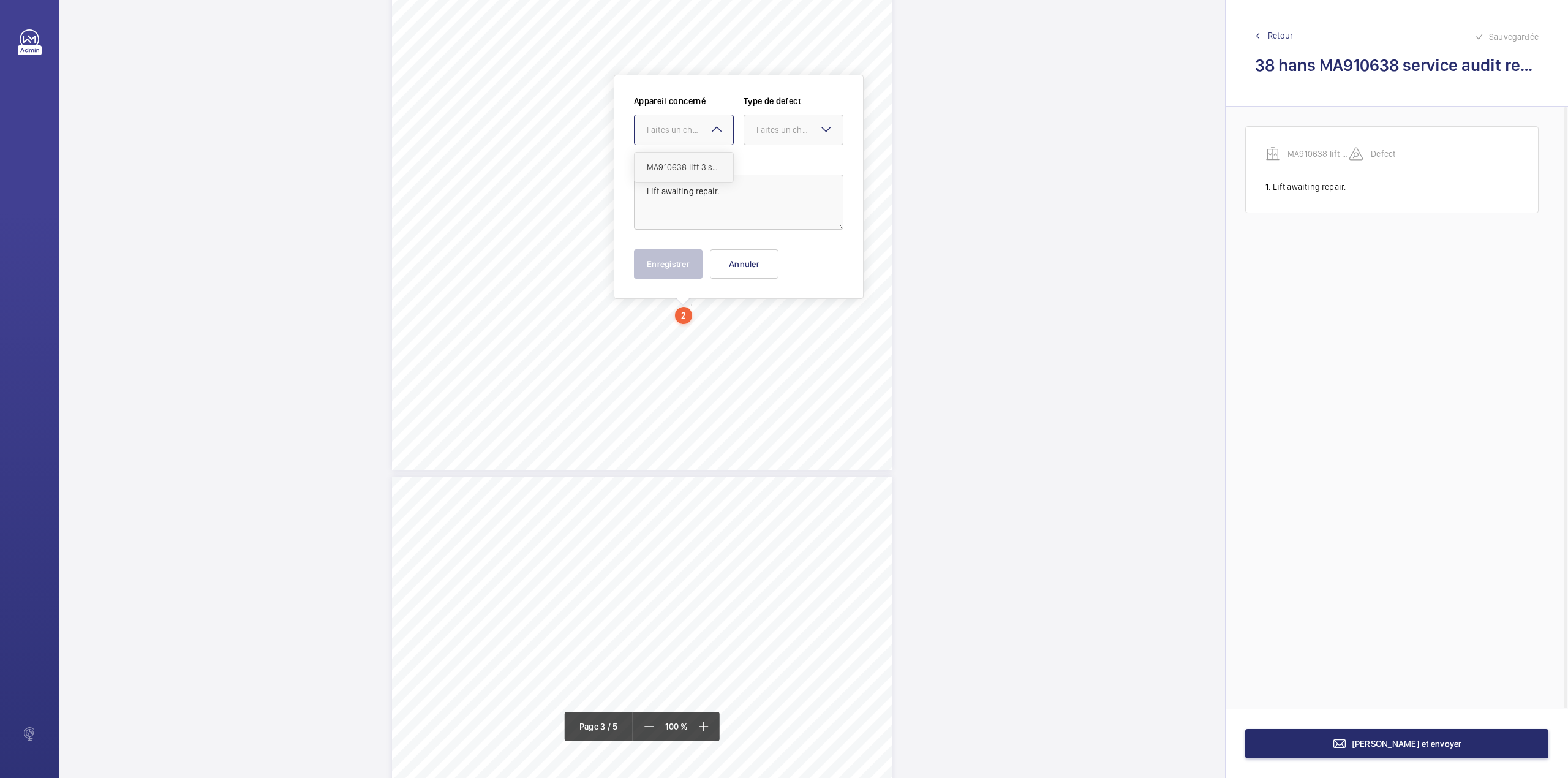
drag, startPoint x: 697, startPoint y: 166, endPoint x: 733, endPoint y: 159, distance: 36.7
click at [697, 166] on span "MA910638 lift 3 service audit report" at bounding box center [684, 167] width 74 height 13
click at [775, 142] on div at bounding box center [793, 129] width 99 height 29
click at [777, 170] on span "Standard" at bounding box center [794, 167] width 74 height 13
click at [660, 270] on button "Enregistrer" at bounding box center [669, 264] width 69 height 29
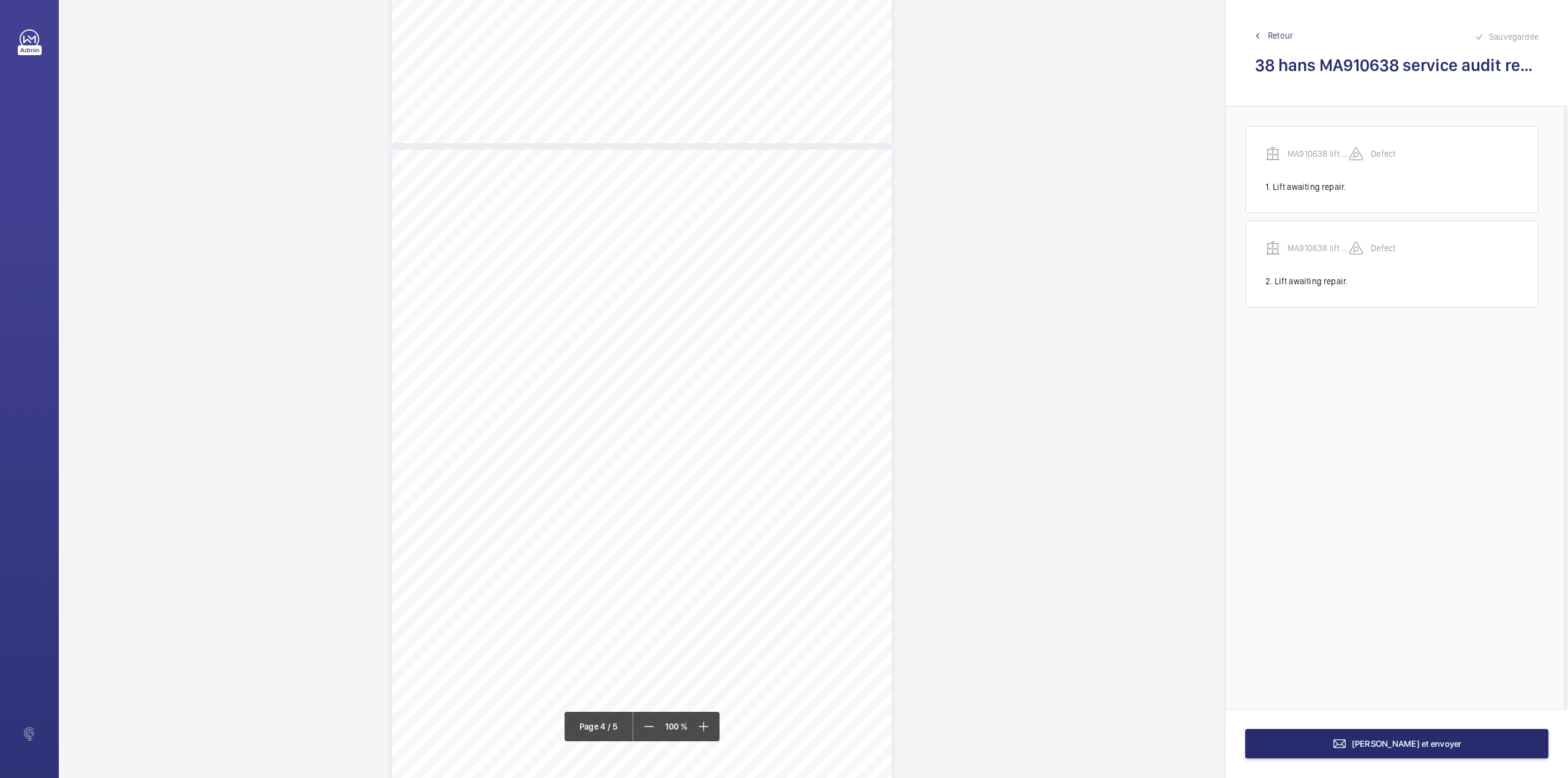
scroll to position [1950, 0]
click at [704, 369] on div "3:27 A Sheet 4 of 5 Site Address: [STREET_ADDRESS] - Platform Lift Job N°: MA91…" at bounding box center [641, 391] width 499 height 647
click at [717, 212] on textarea at bounding box center [754, 201] width 210 height 55
drag, startPoint x: 689, startPoint y: 133, endPoint x: 689, endPoint y: 145, distance: 12.0
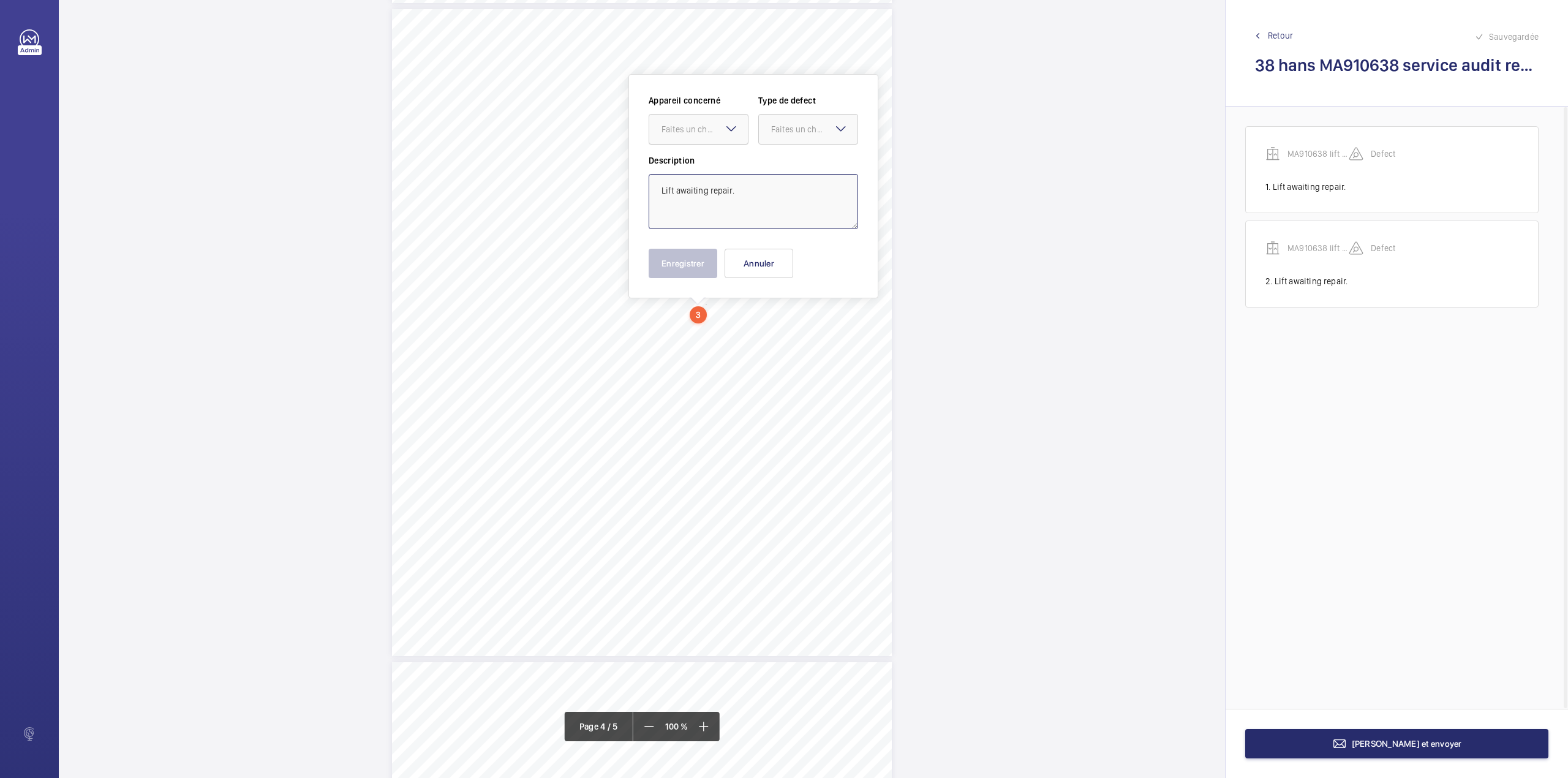
click at [689, 135] on div "Faites un choix" at bounding box center [704, 129] width 86 height 13
drag, startPoint x: 689, startPoint y: 166, endPoint x: 770, endPoint y: 145, distance: 83.7
click at [691, 167] on span "MA910638 lift 3 service audit report" at bounding box center [698, 166] width 74 height 13
click at [784, 136] on div at bounding box center [808, 129] width 99 height 29
click at [784, 169] on span "Standard" at bounding box center [808, 166] width 74 height 13
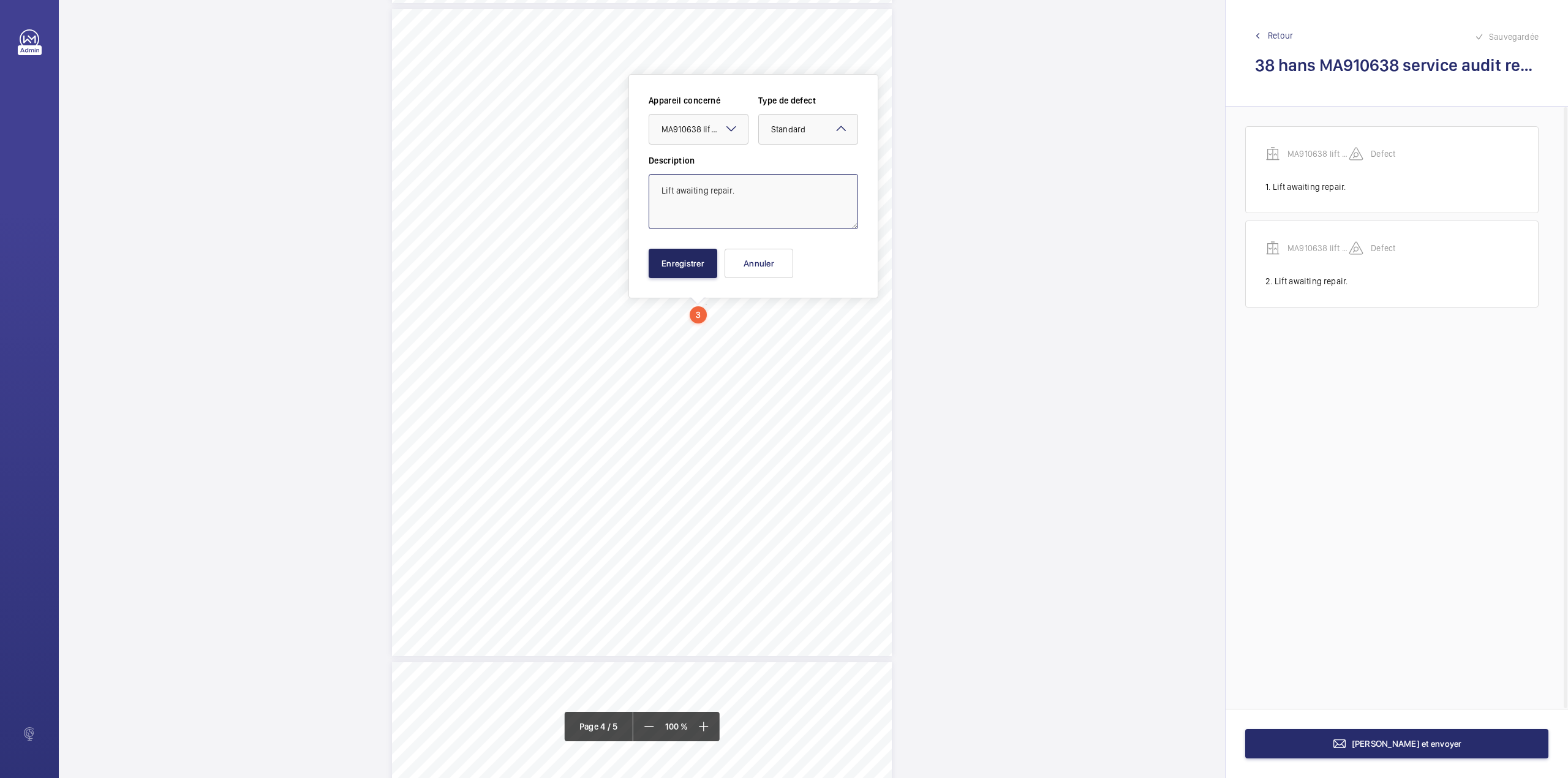
type textarea "Lift awaiting repair."
click at [686, 266] on button "Enregistrer" at bounding box center [683, 263] width 69 height 29
click at [698, 265] on div "3:27 A Sheet 4 of 5 Site Address: [STREET_ADDRESS] - Platform Lift Job N°: MA91…" at bounding box center [641, 87] width 499 height 647
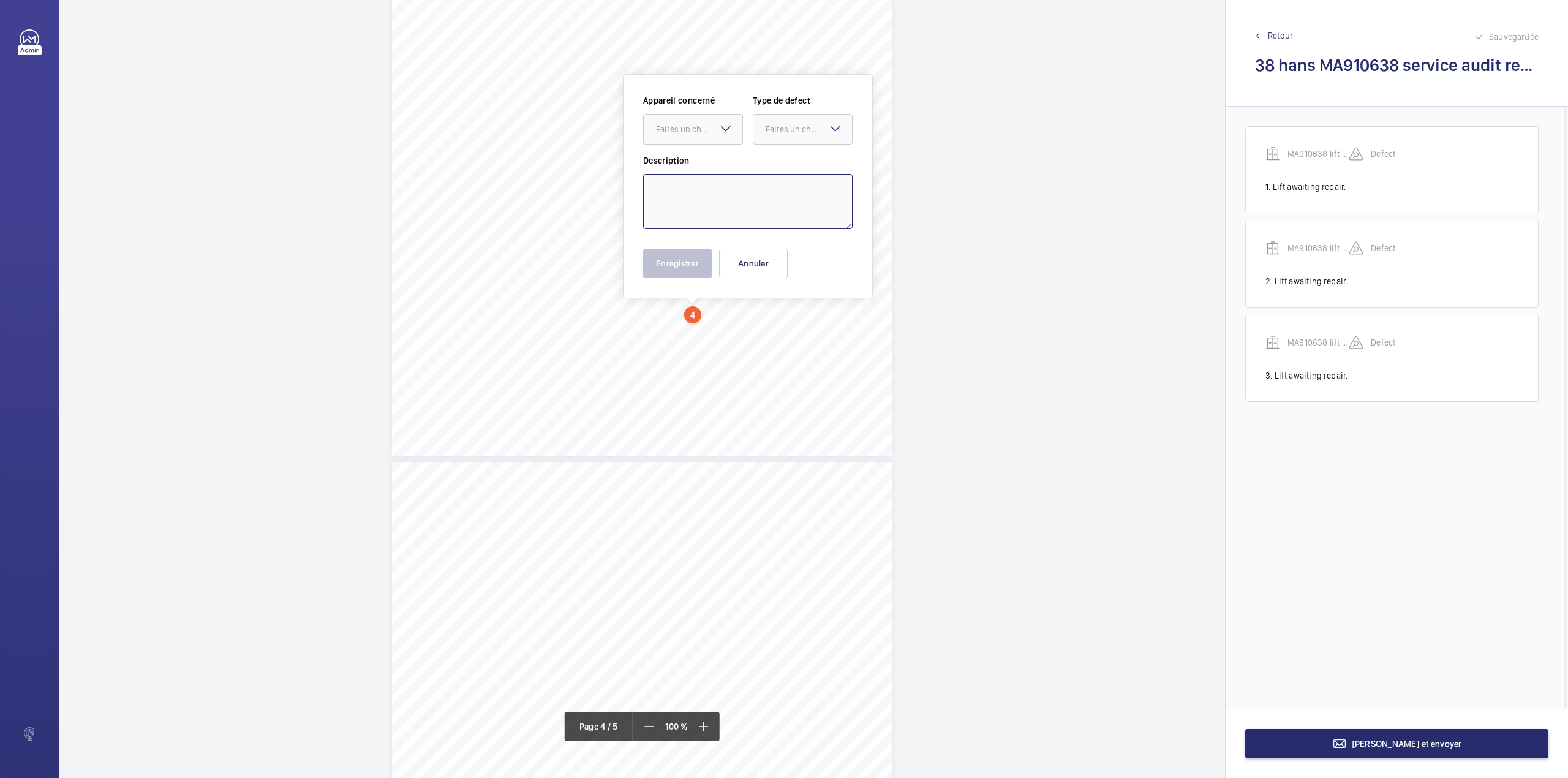
click at [693, 181] on textarea at bounding box center [748, 201] width 210 height 55
drag, startPoint x: 707, startPoint y: 131, endPoint x: 704, endPoint y: 162, distance: 31.1
click at [704, 136] on div "Faites un choix" at bounding box center [692, 129] width 99 height 13
click at [704, 162] on span "MA910638 lift 3 service audit report" at bounding box center [693, 166] width 74 height 13
click at [780, 136] on div "Faites un choix" at bounding box center [803, 129] width 99 height 13
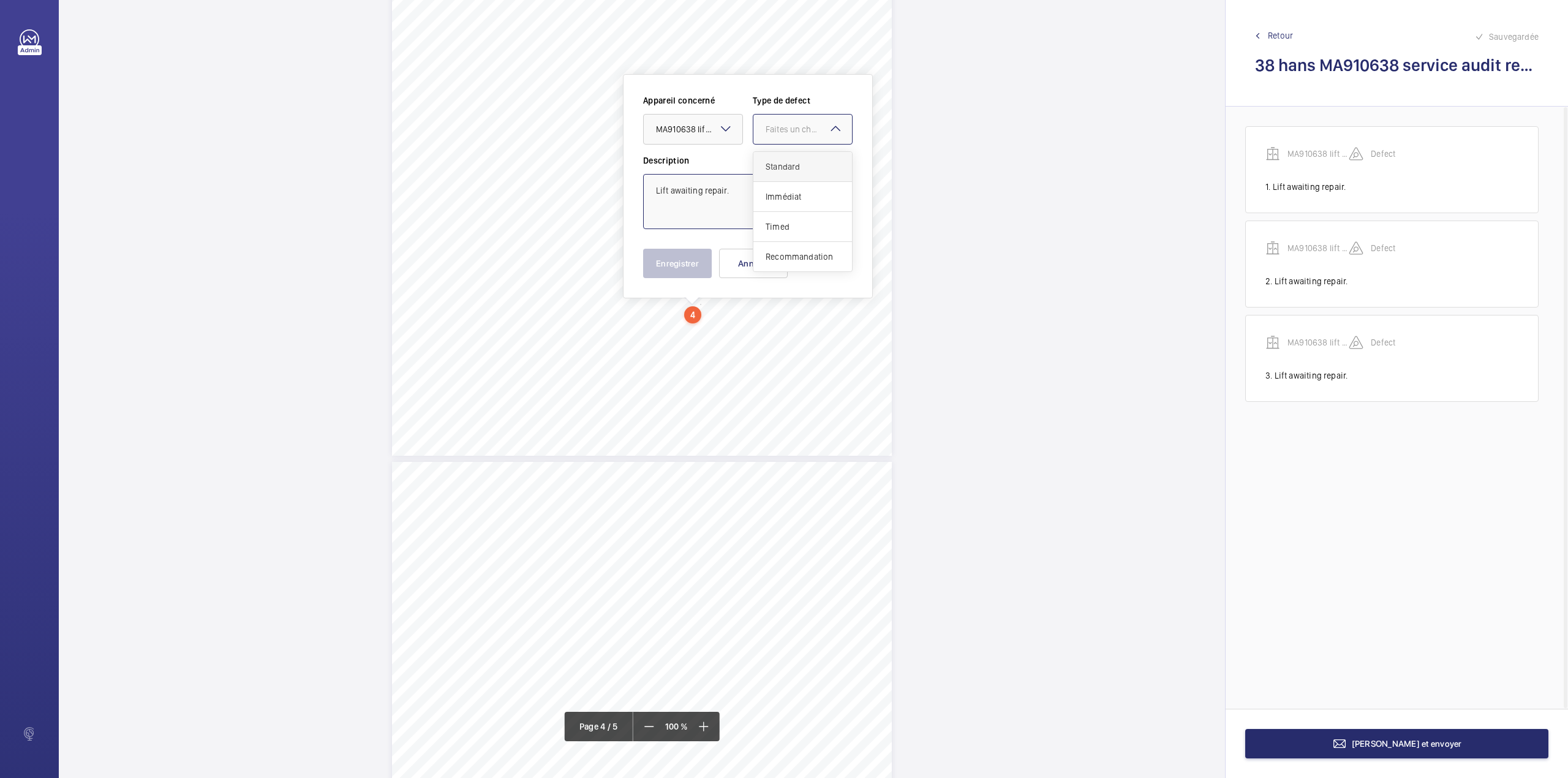
drag, startPoint x: 782, startPoint y: 162, endPoint x: 769, endPoint y: 197, distance: 37.3
click at [782, 163] on span "Standard" at bounding box center [803, 166] width 74 height 13
type textarea "Lift awaiting repair."
click at [685, 270] on button "Enregistrer" at bounding box center [678, 263] width 69 height 29
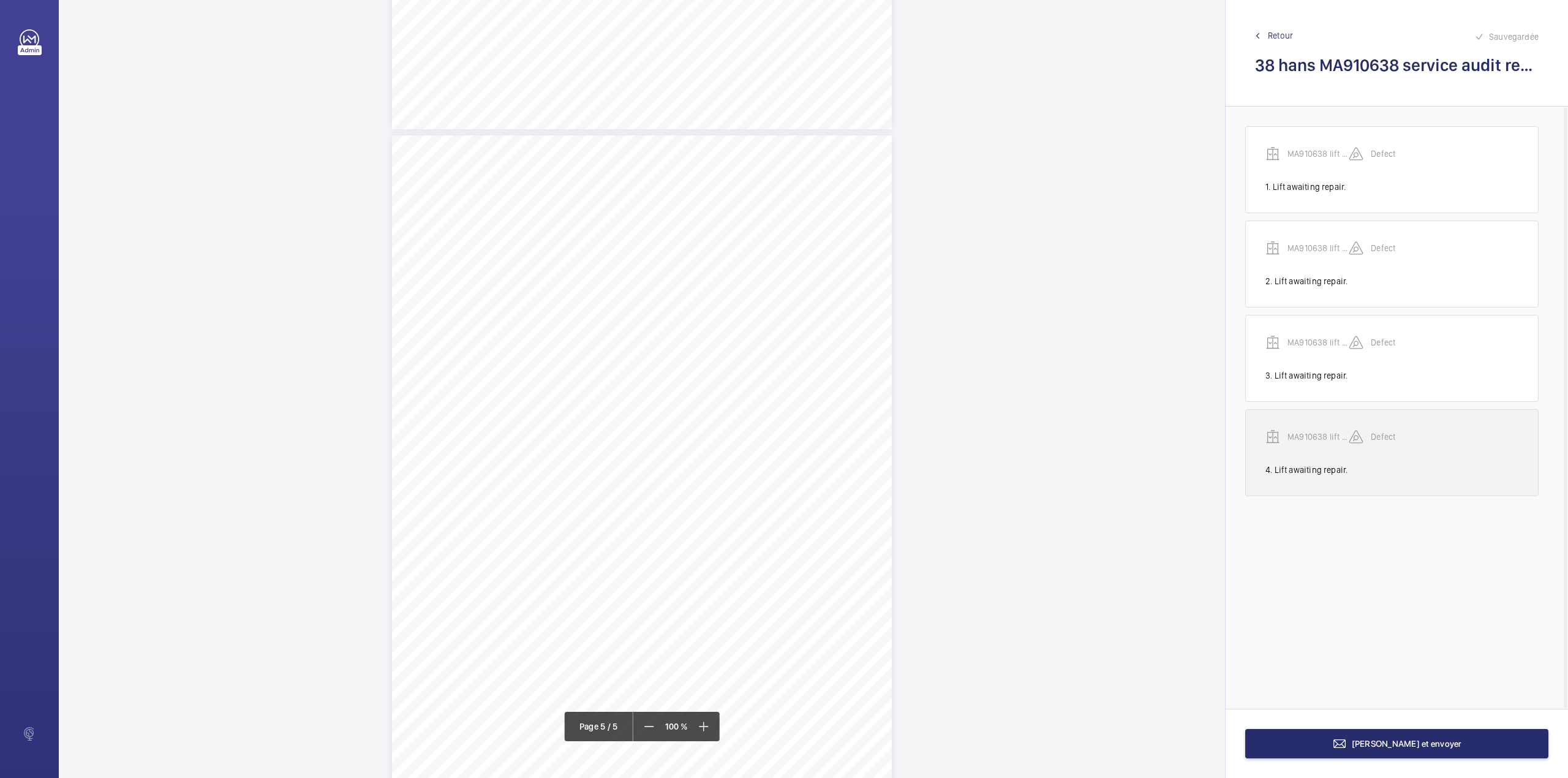
click at [1314, 437] on p "MA910638 lift 3 service audit report" at bounding box center [1318, 437] width 62 height 13
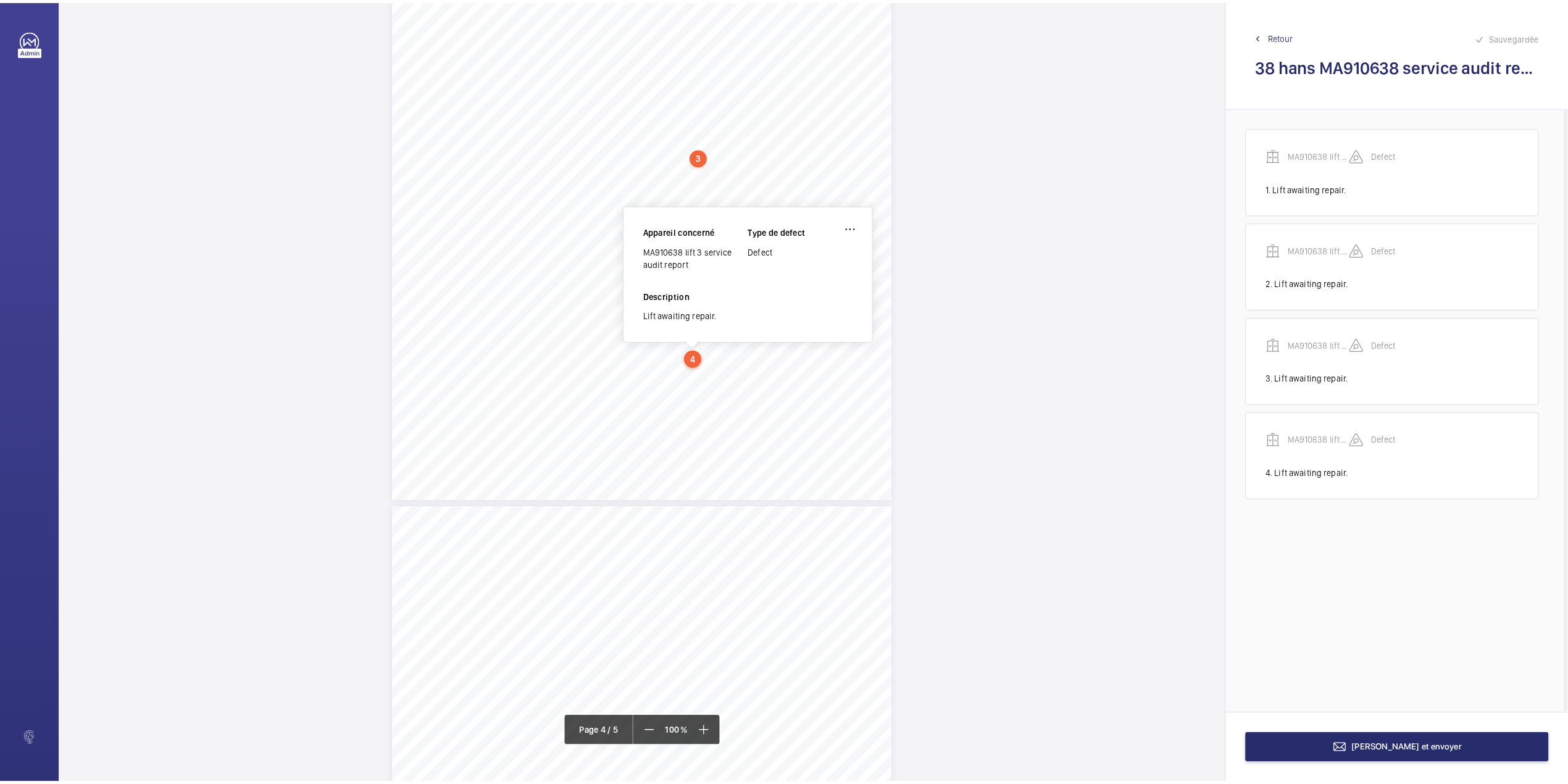
scroll to position [2151, 0]
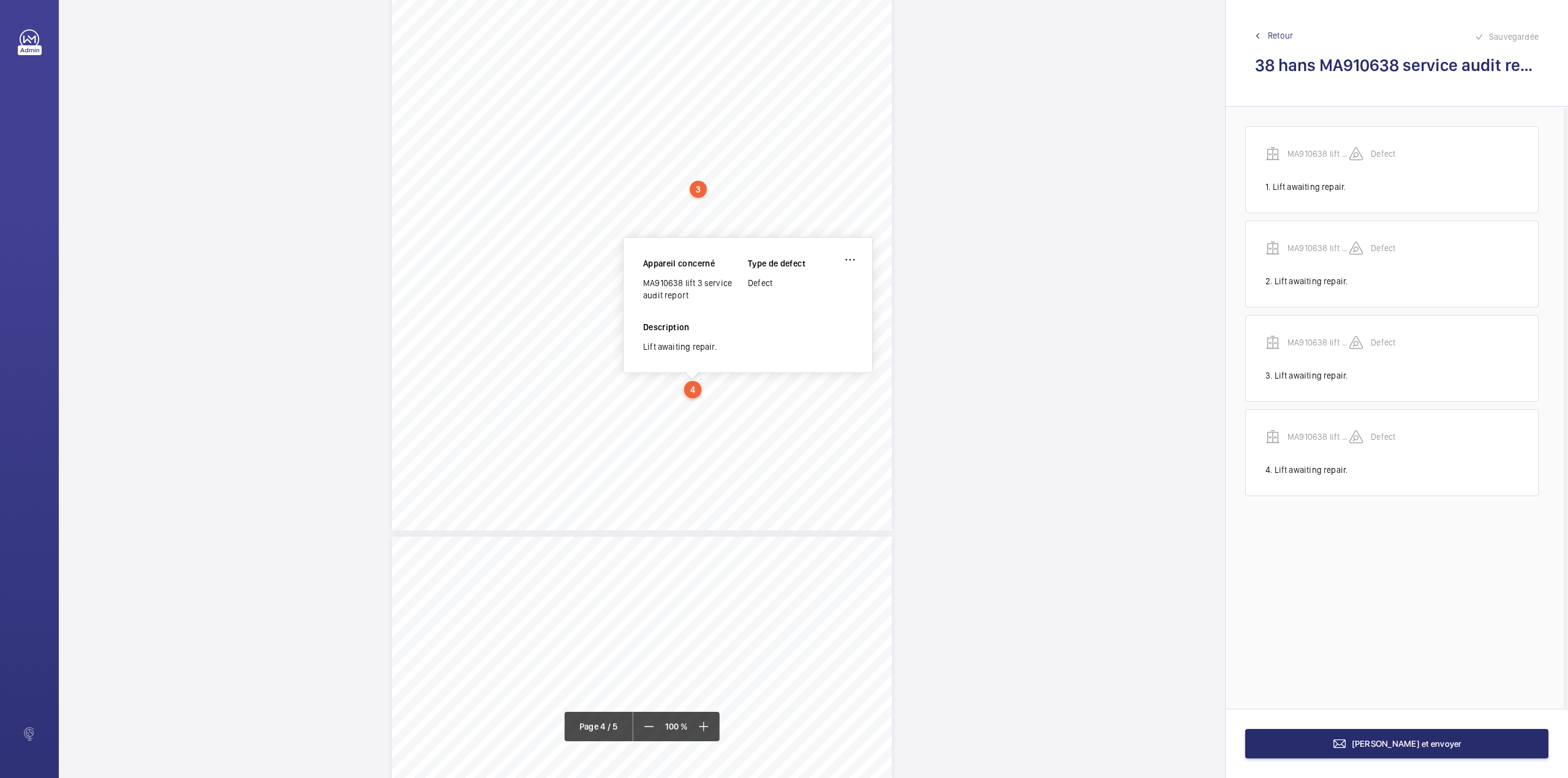
drag, startPoint x: 644, startPoint y: 285, endPoint x: 689, endPoint y: 299, distance: 47.1
click at [689, 299] on div "MA910638 lift 3 service audit report" at bounding box center [696, 289] width 105 height 24
click at [1419, 738] on span "[PERSON_NAME] et envoyer" at bounding box center [1407, 743] width 110 height 10
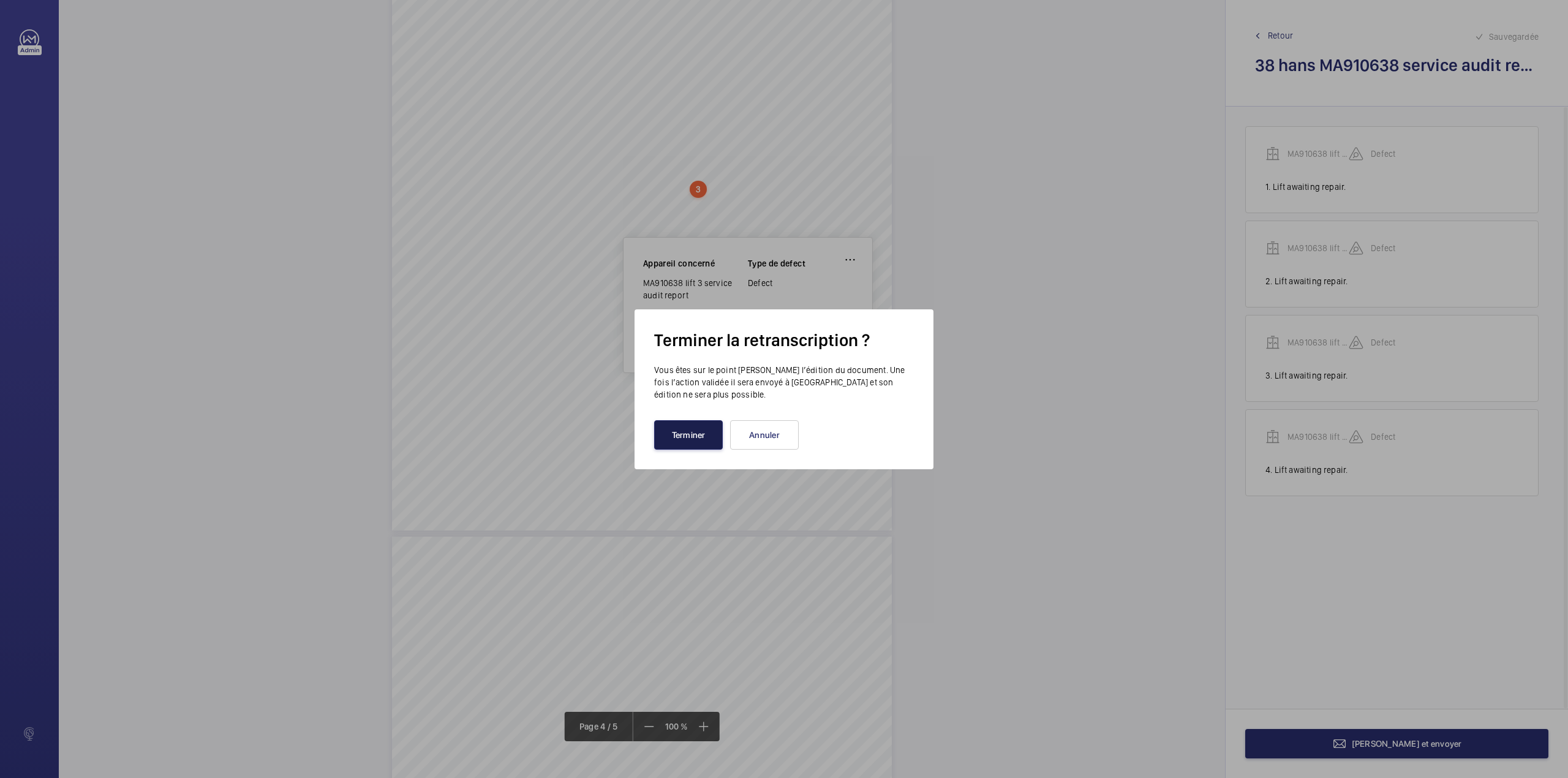
click at [686, 432] on button "Terminer" at bounding box center [689, 434] width 69 height 29
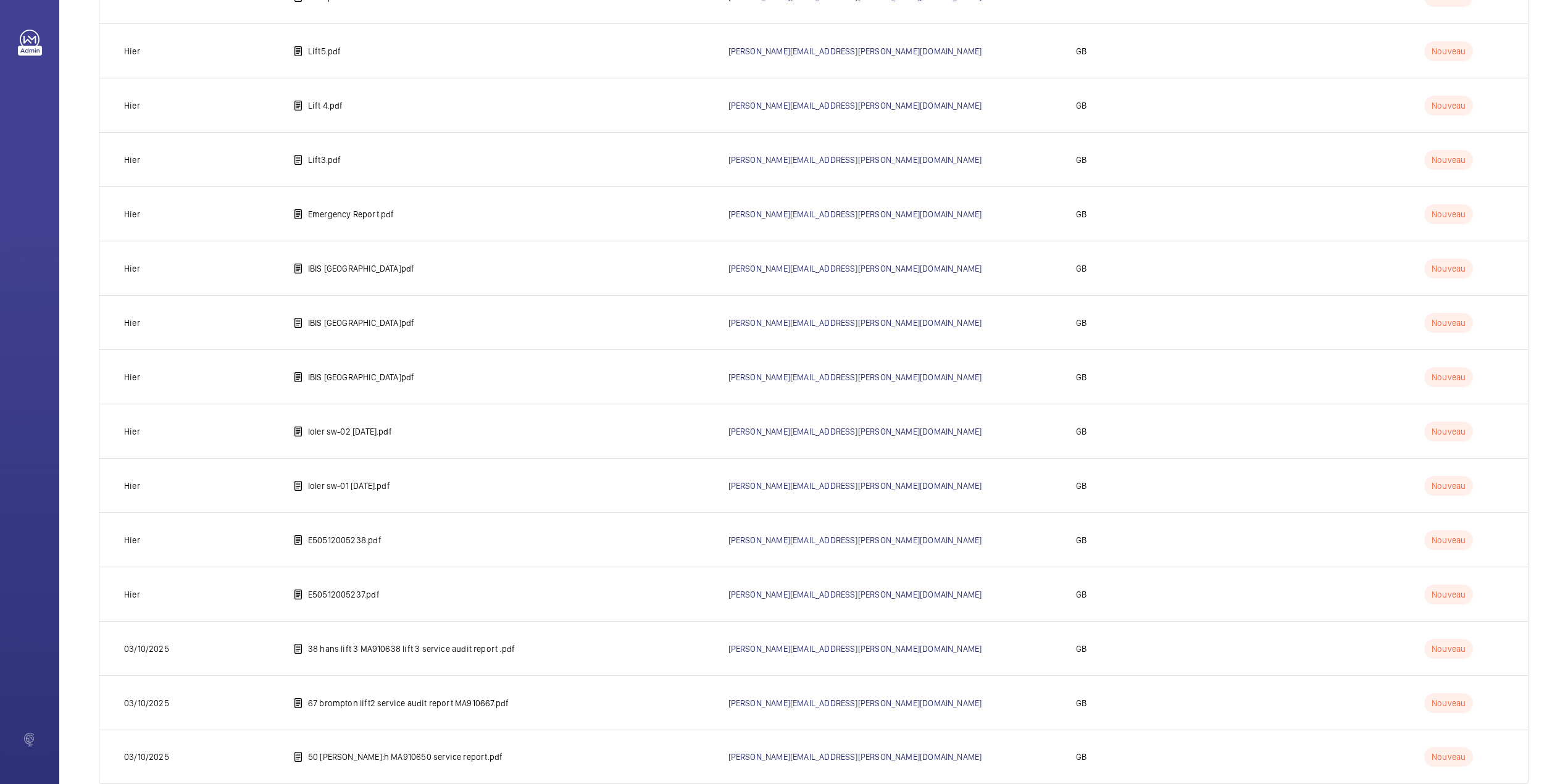
scroll to position [1296, 0]
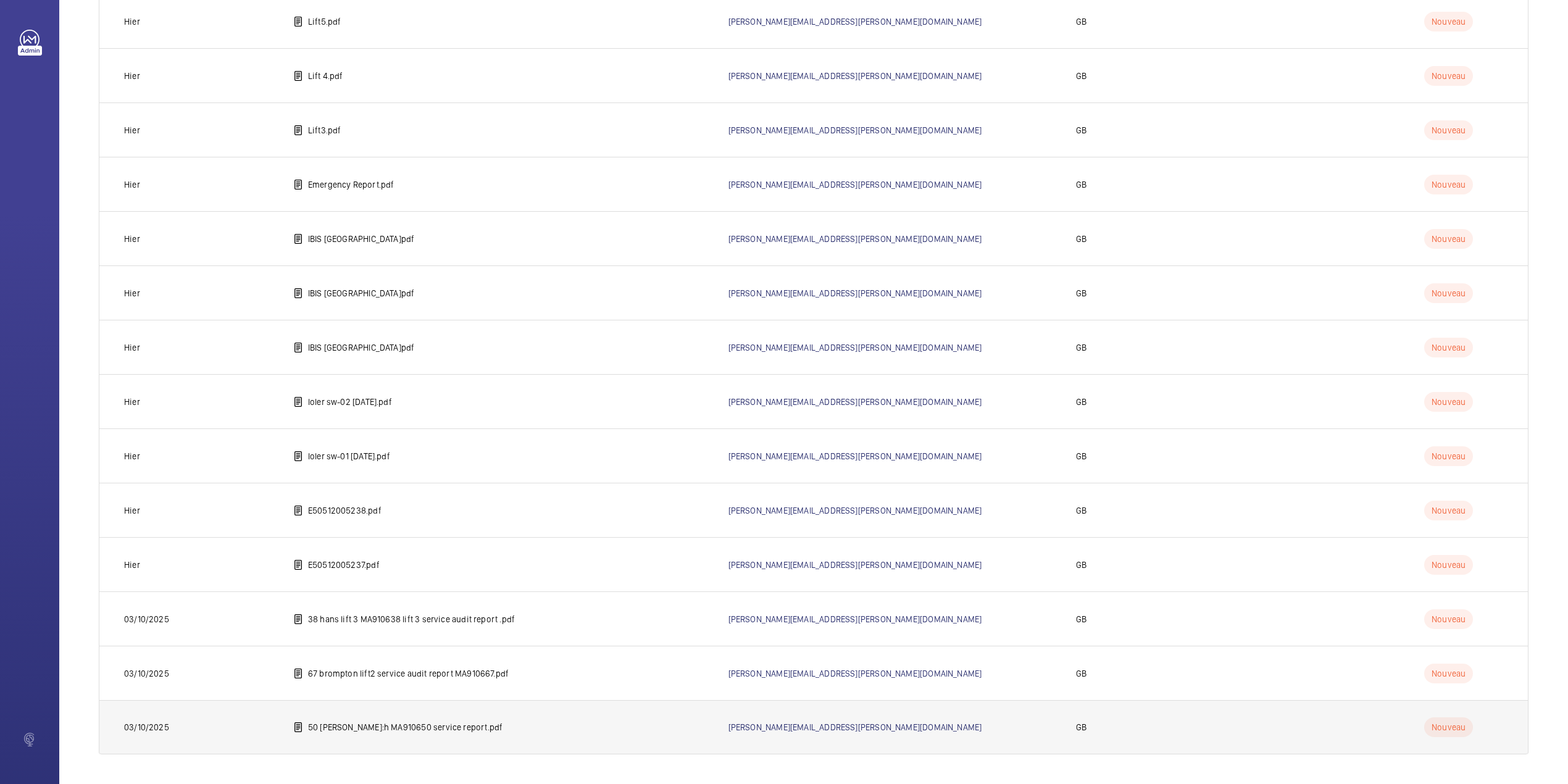
click at [372, 722] on p "50 [PERSON_NAME]:h MA910650 service report.pdf" at bounding box center [405, 727] width 194 height 13
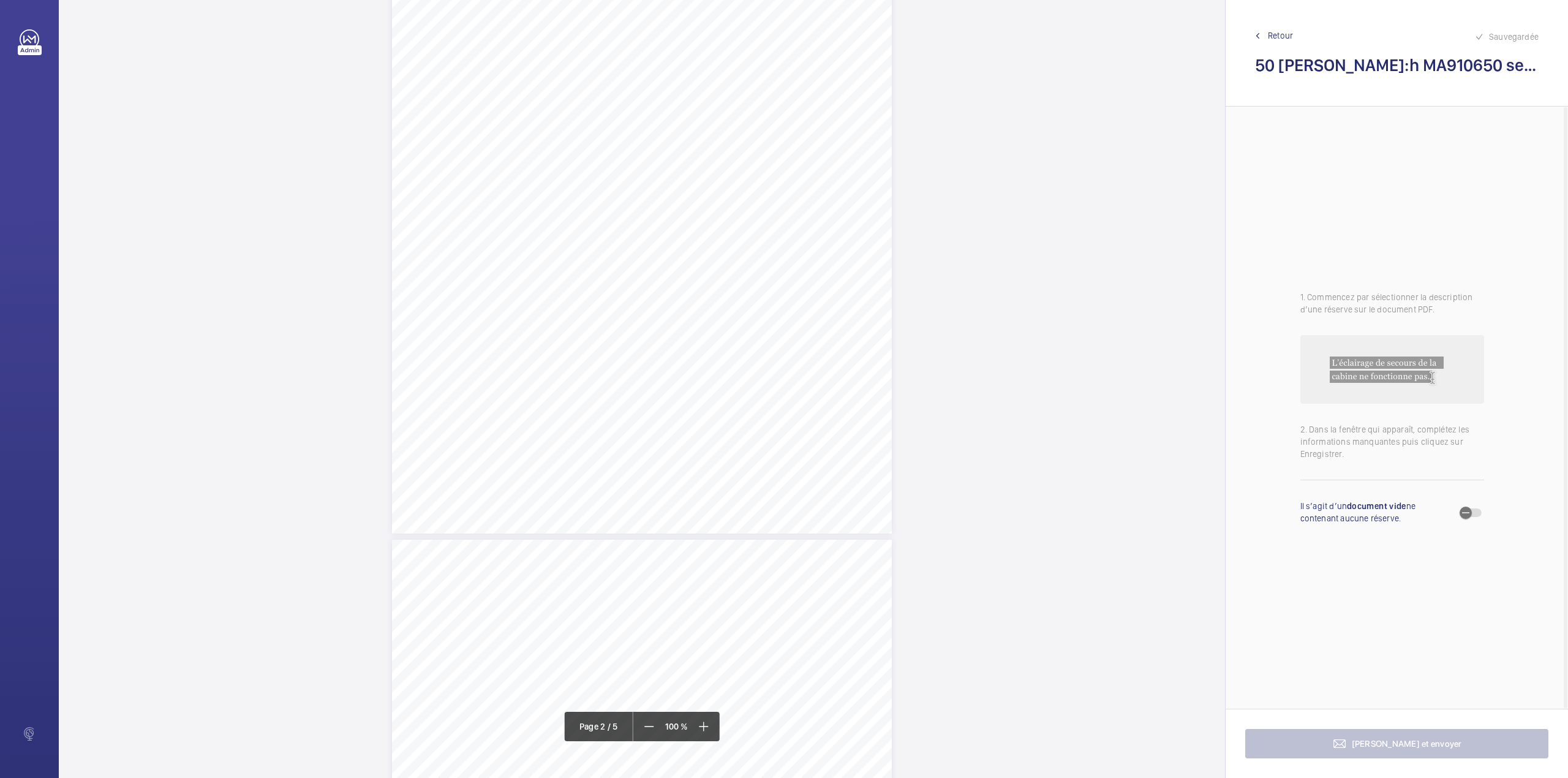
scroll to position [572, 0]
click at [740, 341] on div "3:27 A Sheet 2 of 5 Site Address: [STREET_ADDRESS] - Lift 2 RH Job N°: MA9106 M…" at bounding box center [641, 464] width 499 height 647
click at [746, 189] on textarea at bounding box center [789, 201] width 210 height 55
click at [730, 126] on div "Faites un choix" at bounding box center [739, 129] width 86 height 13
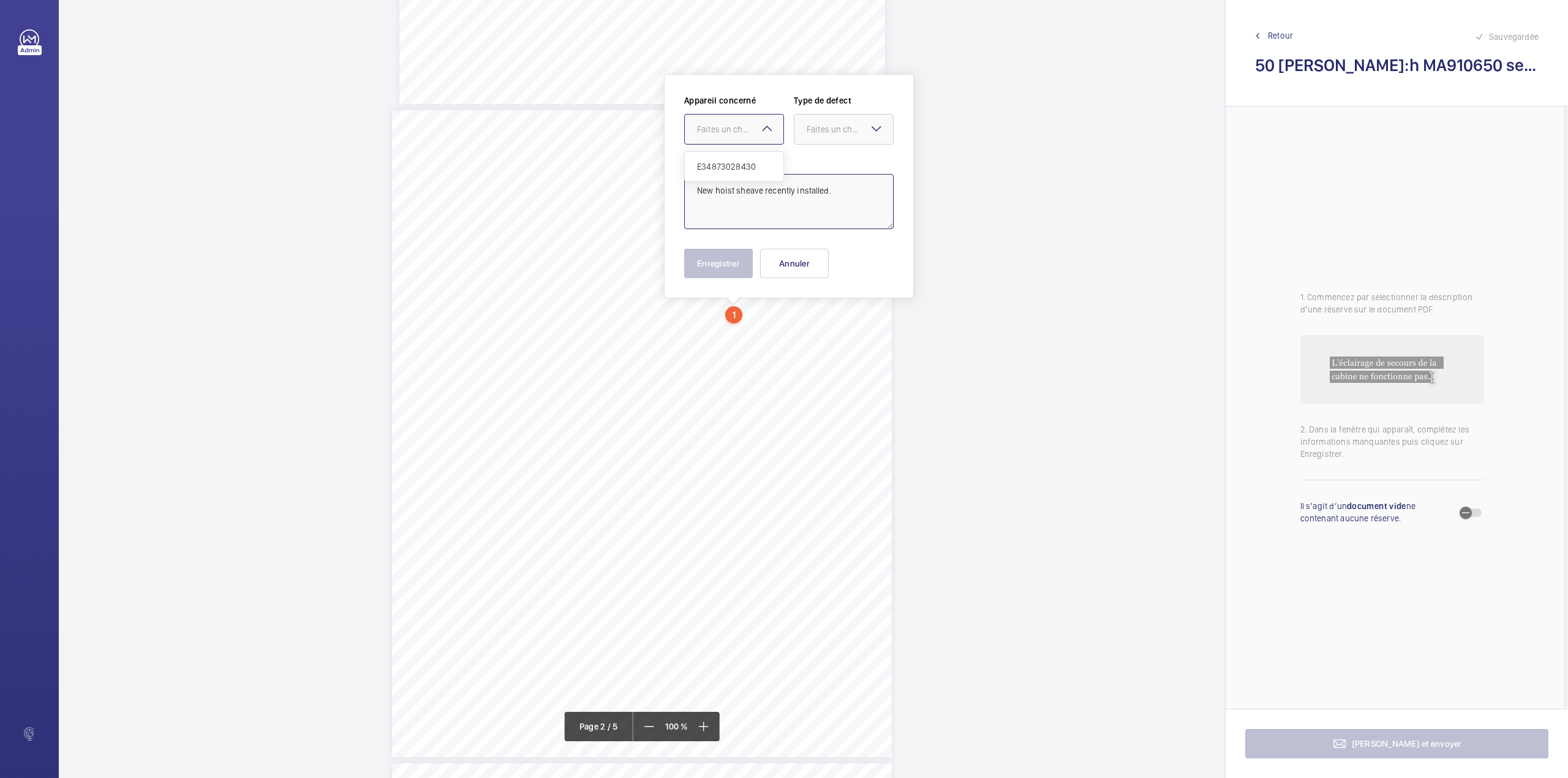
click at [737, 164] on span "E34873028430" at bounding box center [734, 166] width 74 height 13
drag, startPoint x: 827, startPoint y: 134, endPoint x: 830, endPoint y: 147, distance: 13.3
click at [828, 134] on div "Faites un choix" at bounding box center [850, 129] width 86 height 13
click at [832, 163] on span "Standard" at bounding box center [844, 166] width 74 height 13
type textarea "New hoist sheave recently installed."
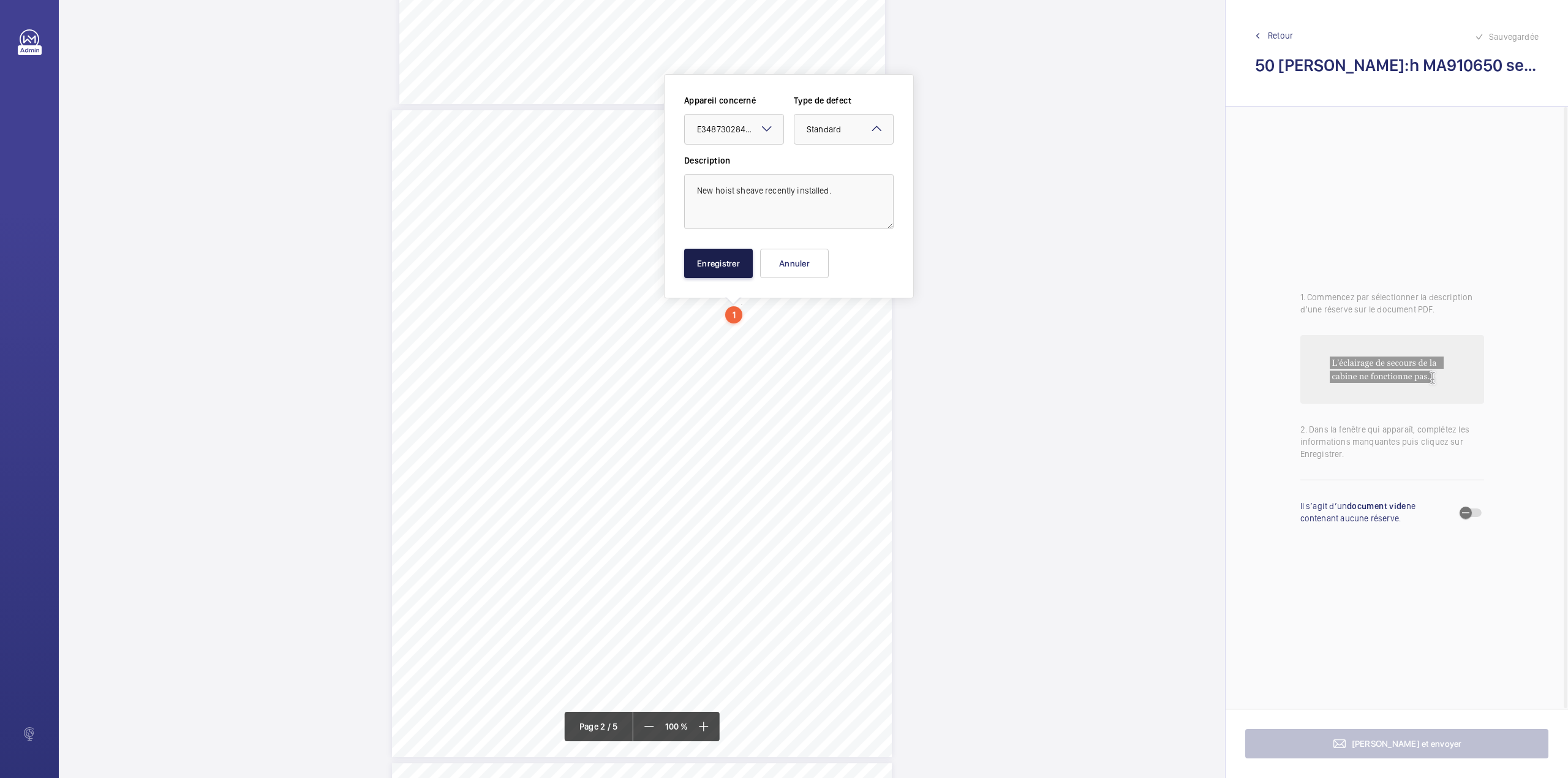
click at [710, 257] on button "Enregistrer" at bounding box center [718, 263] width 69 height 29
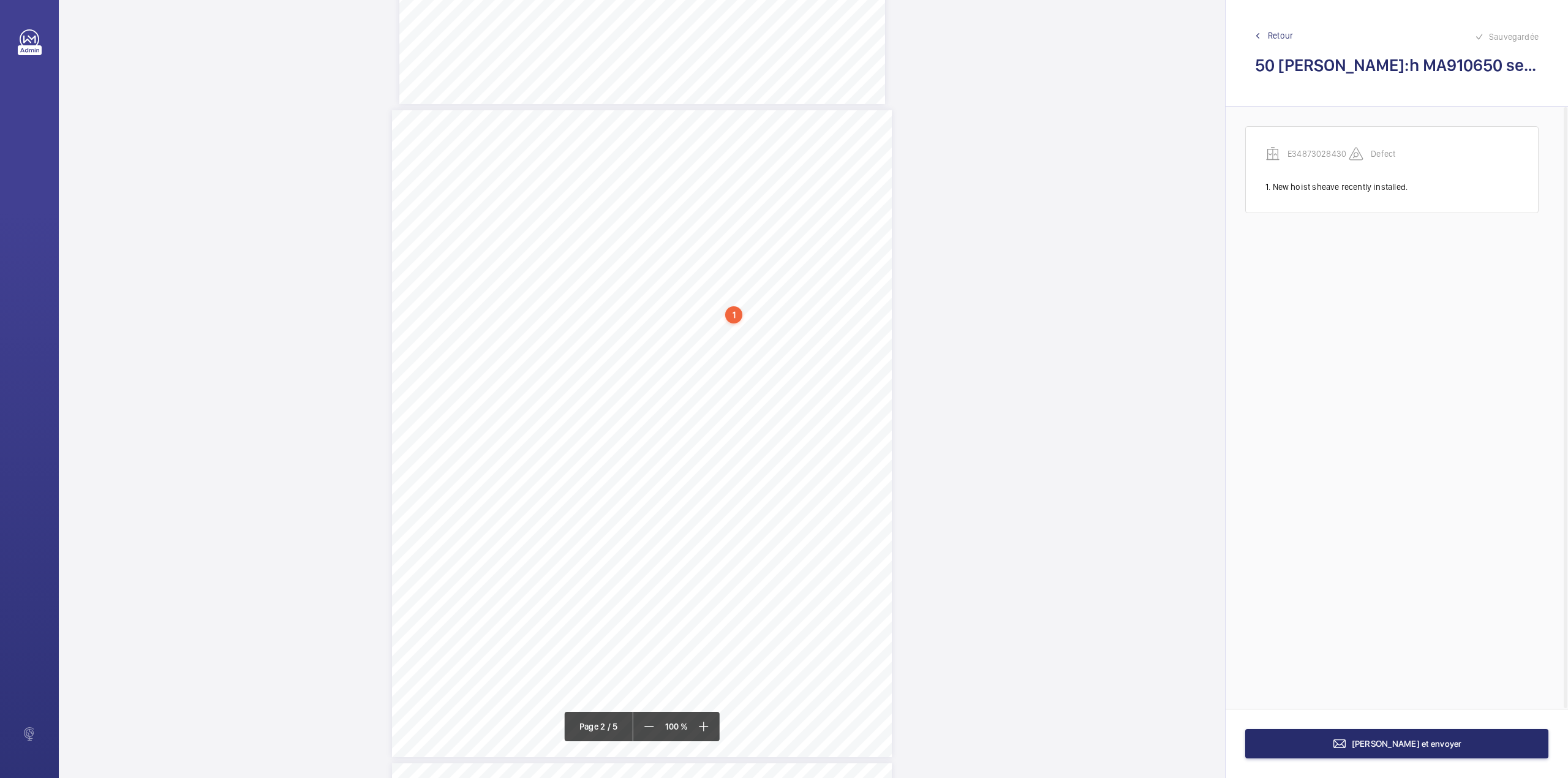
click at [793, 368] on div "3:27 A Sheet 2 of 5 Site Address: [STREET_ADDRESS] - Lift 2 RH Job N°: MA9106 M…" at bounding box center [641, 433] width 499 height 647
click at [834, 204] on textarea at bounding box center [841, 202] width 210 height 55
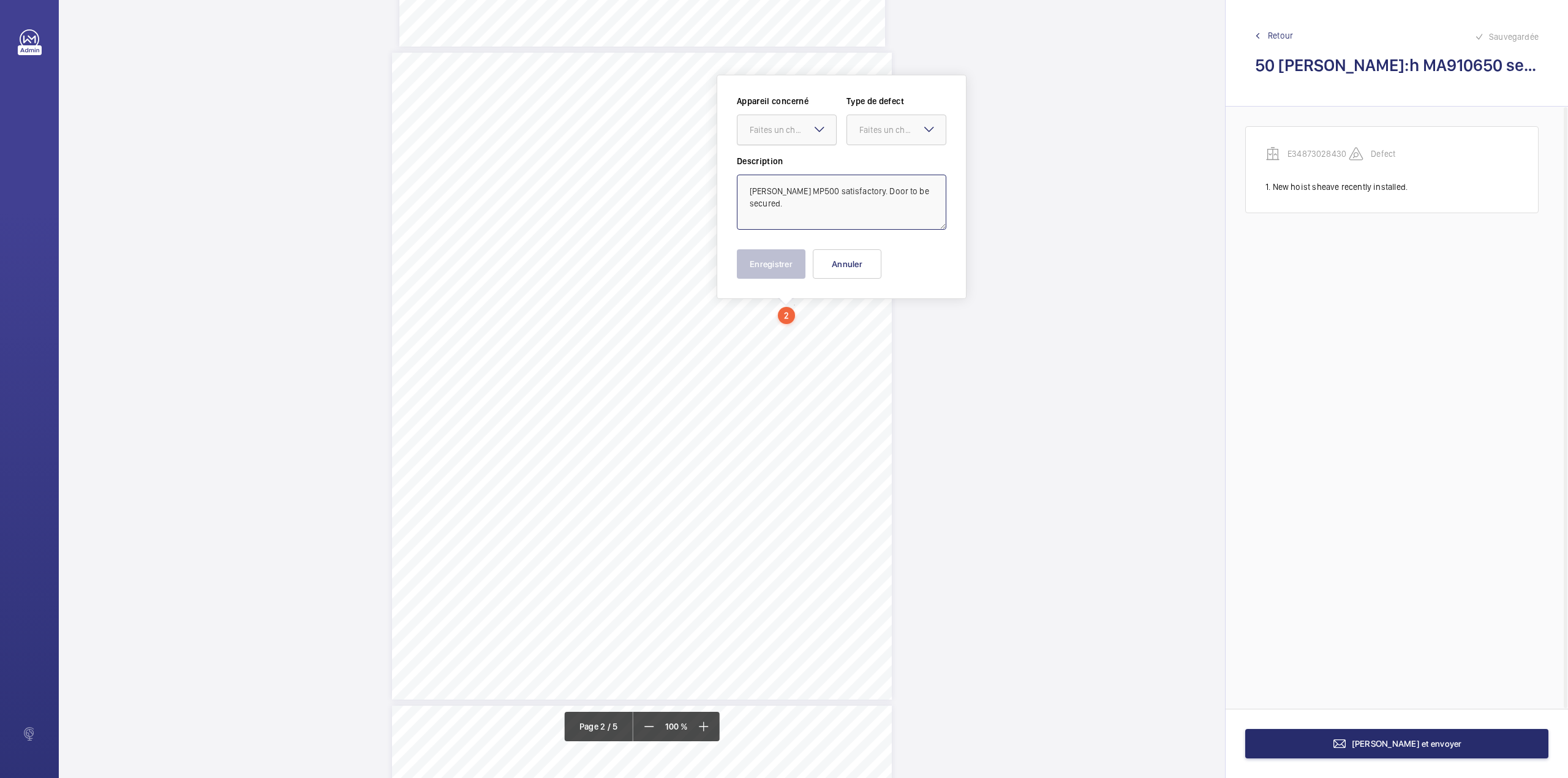
drag, startPoint x: 801, startPoint y: 132, endPoint x: 801, endPoint y: 145, distance: 13.0
click at [801, 136] on div "Faites un choix" at bounding box center [786, 130] width 99 height 13
drag, startPoint x: 801, startPoint y: 165, endPoint x: 889, endPoint y: 134, distance: 93.3
click at [807, 165] on span "E34873028430" at bounding box center [787, 167] width 74 height 13
click at [895, 128] on div "Faites un choix" at bounding box center [902, 130] width 86 height 13
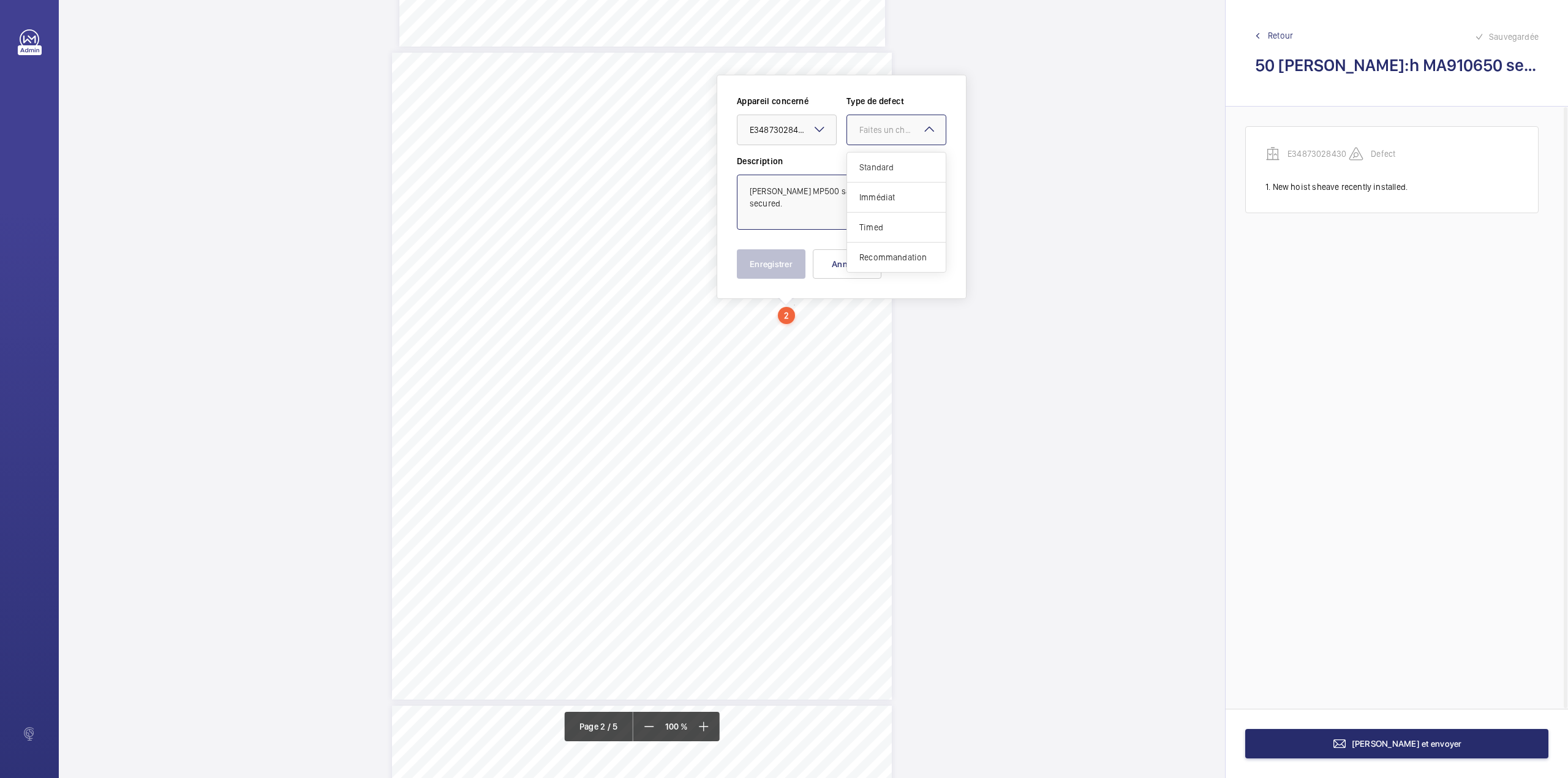
click at [896, 157] on div "Standard" at bounding box center [896, 167] width 99 height 30
type textarea "[PERSON_NAME] MP500 satisfactory. Door to be secured."
click at [779, 265] on button "Enregistrer" at bounding box center [771, 264] width 69 height 29
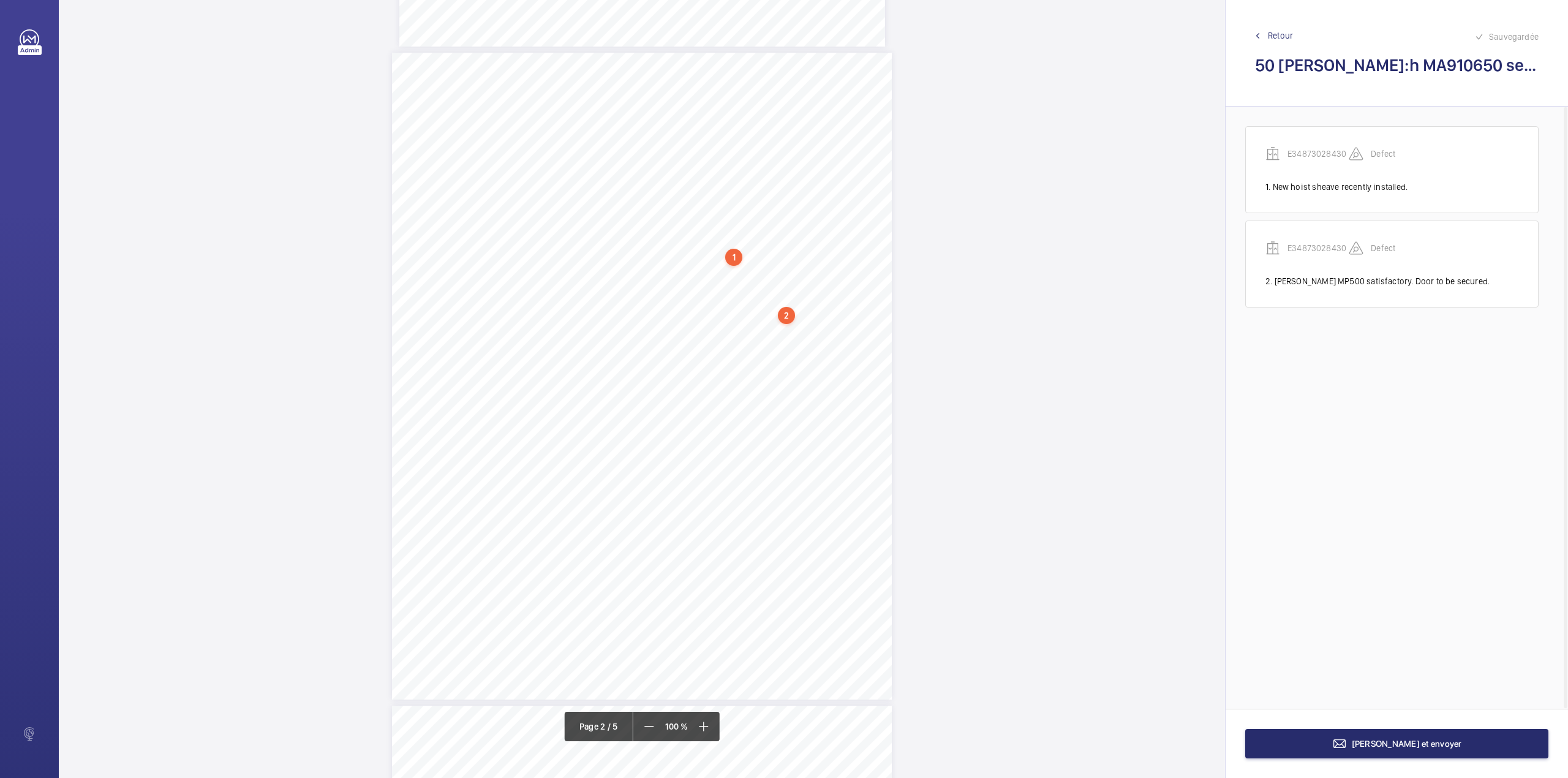
click at [773, 402] on div "3:27 A Sheet 2 of 5 Site Address: [STREET_ADDRESS] - Lift 2 RH Job N°: MA9106 M…" at bounding box center [641, 375] width 499 height 647
click at [777, 194] on textarea at bounding box center [822, 201] width 210 height 55
click at [779, 128] on div "Faites un choix" at bounding box center [772, 129] width 86 height 13
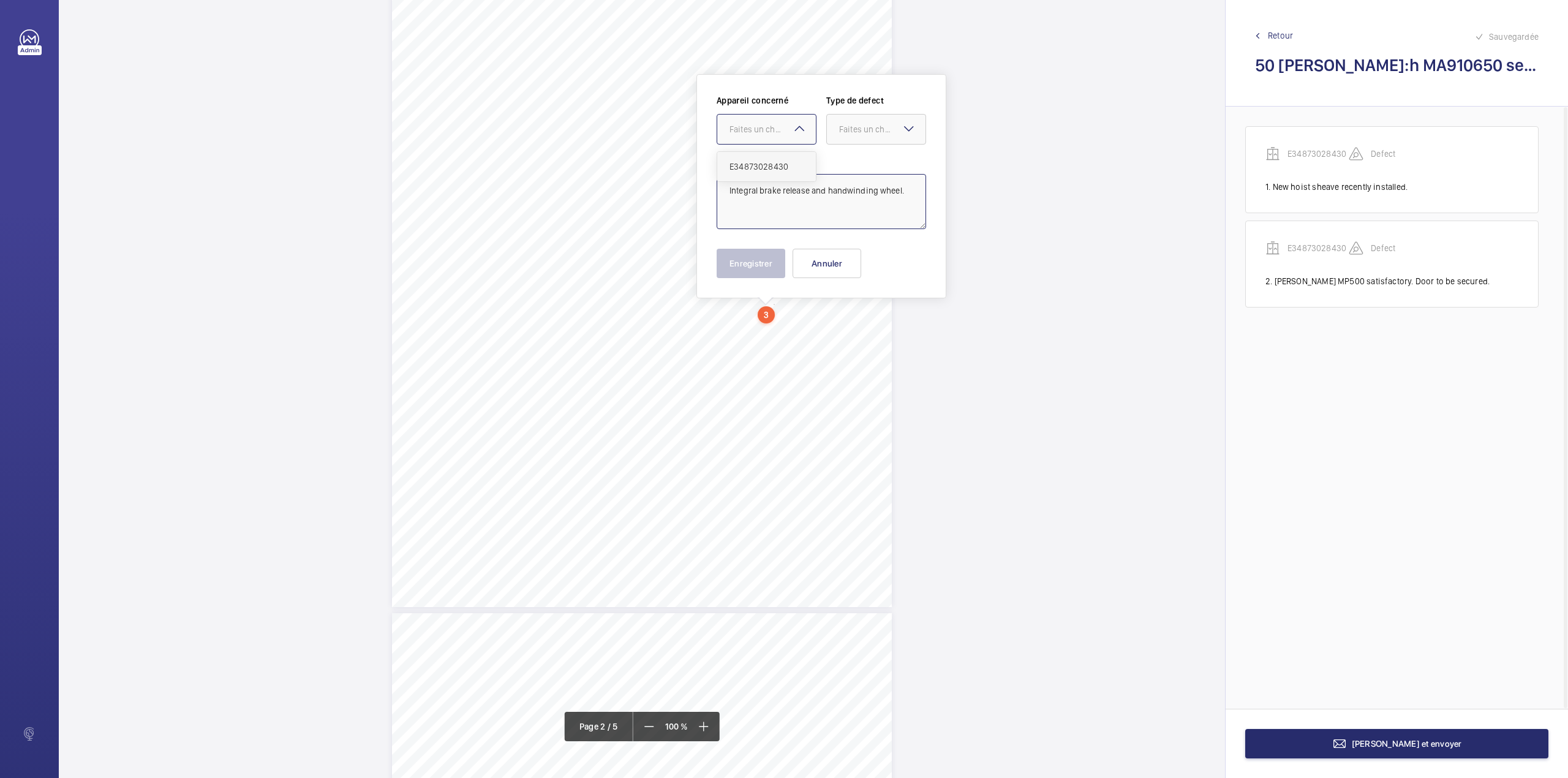
click at [774, 160] on span "E34873028430" at bounding box center [766, 166] width 74 height 13
click at [845, 136] on div at bounding box center [876, 129] width 99 height 29
click at [847, 162] on span "Standard" at bounding box center [876, 166] width 74 height 13
type textarea "Integral brake release and handwinding wheel."
click at [728, 269] on button "Enregistrer" at bounding box center [751, 263] width 69 height 29
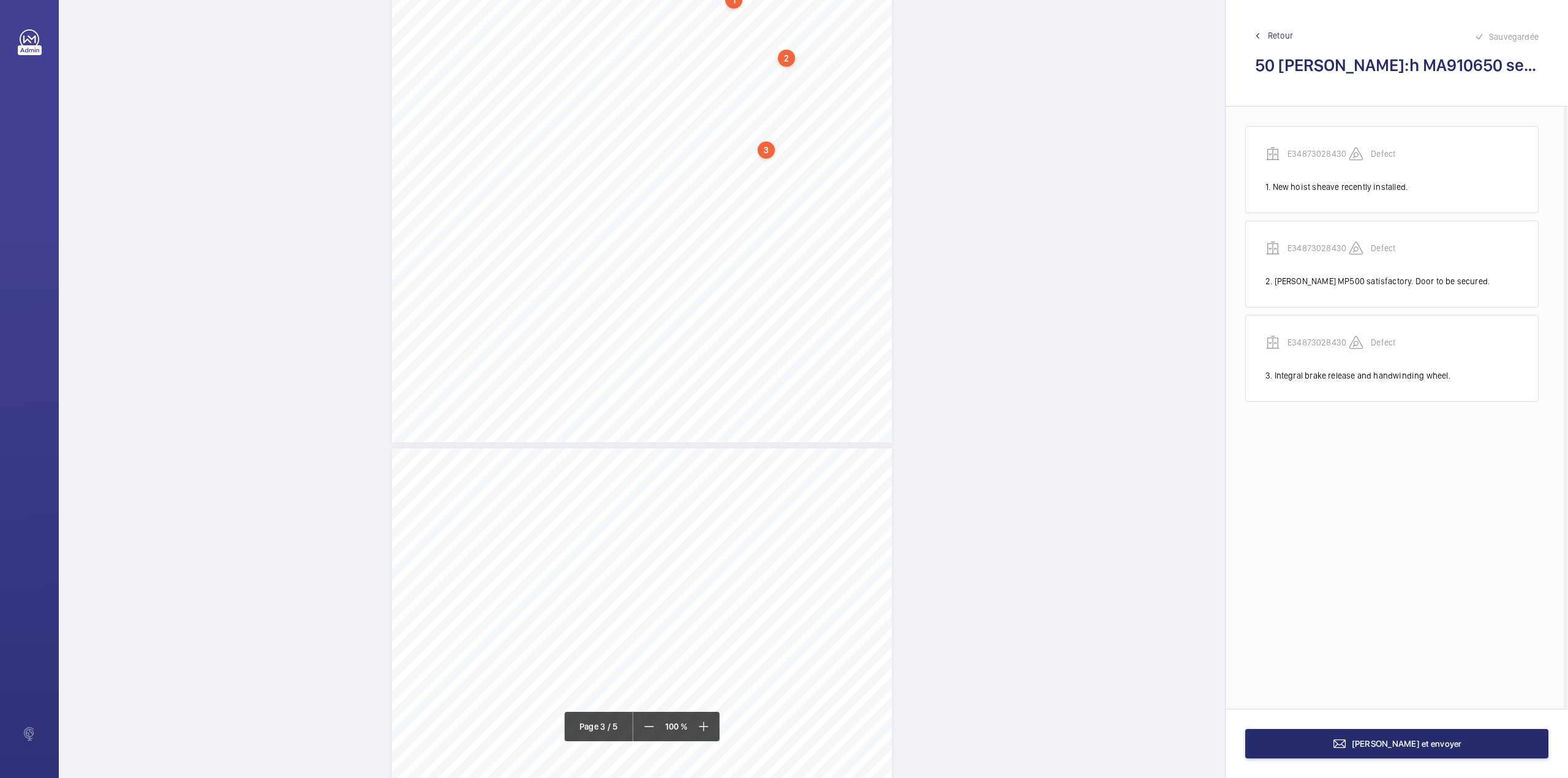
scroll to position [1243, 0]
click at [768, 226] on div "3:27 A Sheet 3 of 5 Site Address: [STREET_ADDRESS] - Lift 2 RH Job N°: MA9106 L…" at bounding box center [641, 446] width 499 height 647
click at [777, 172] on div "Description" at bounding box center [817, 192] width 210 height 75
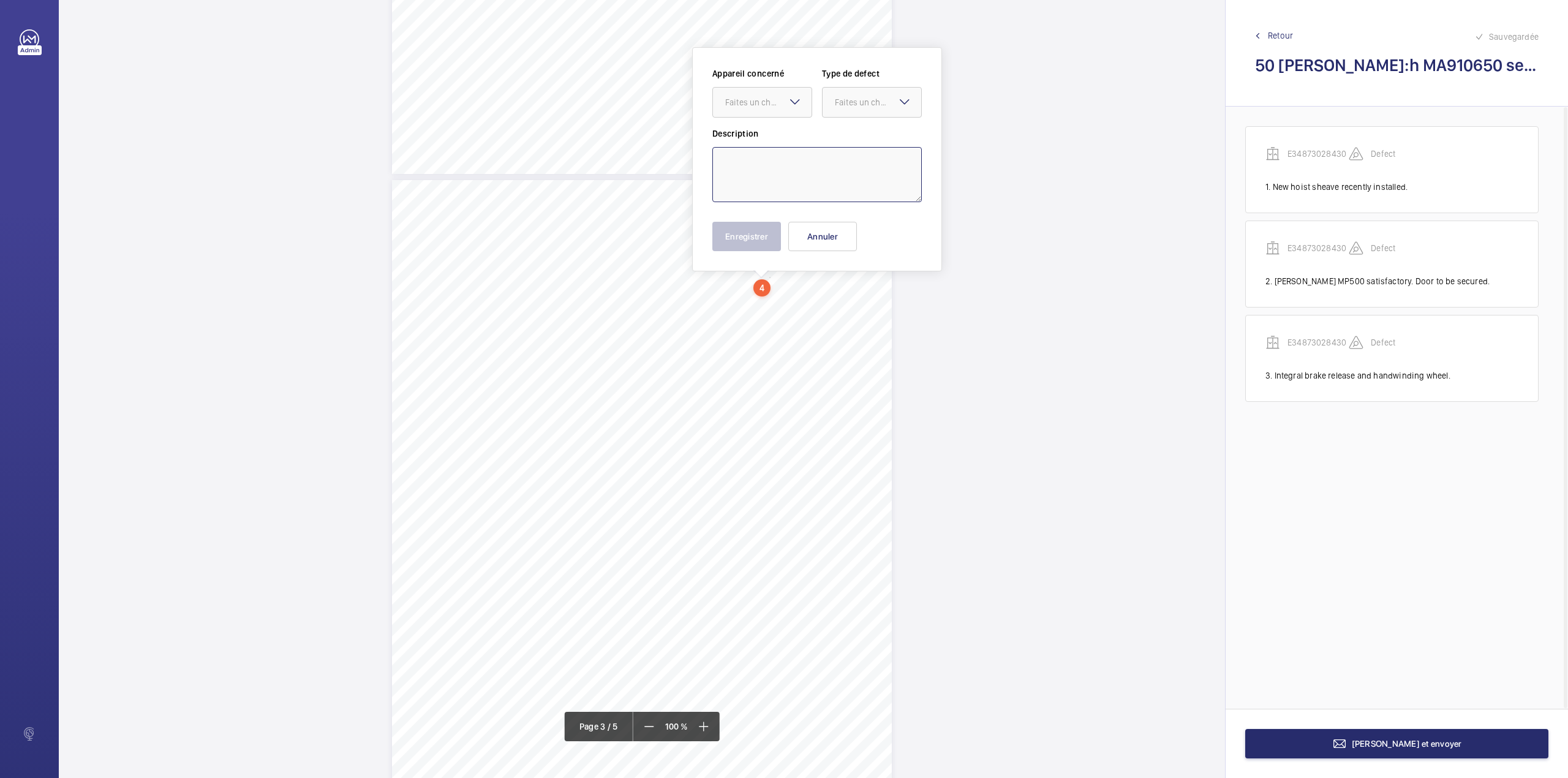
click at [765, 159] on textarea at bounding box center [817, 174] width 210 height 55
type textarea "s"
click at [768, 96] on div "Faites un choix" at bounding box center [768, 102] width 86 height 13
click at [782, 136] on div "E34873028430" at bounding box center [762, 139] width 99 height 29
drag, startPoint x: 856, startPoint y: 109, endPoint x: 856, endPoint y: 120, distance: 11.0
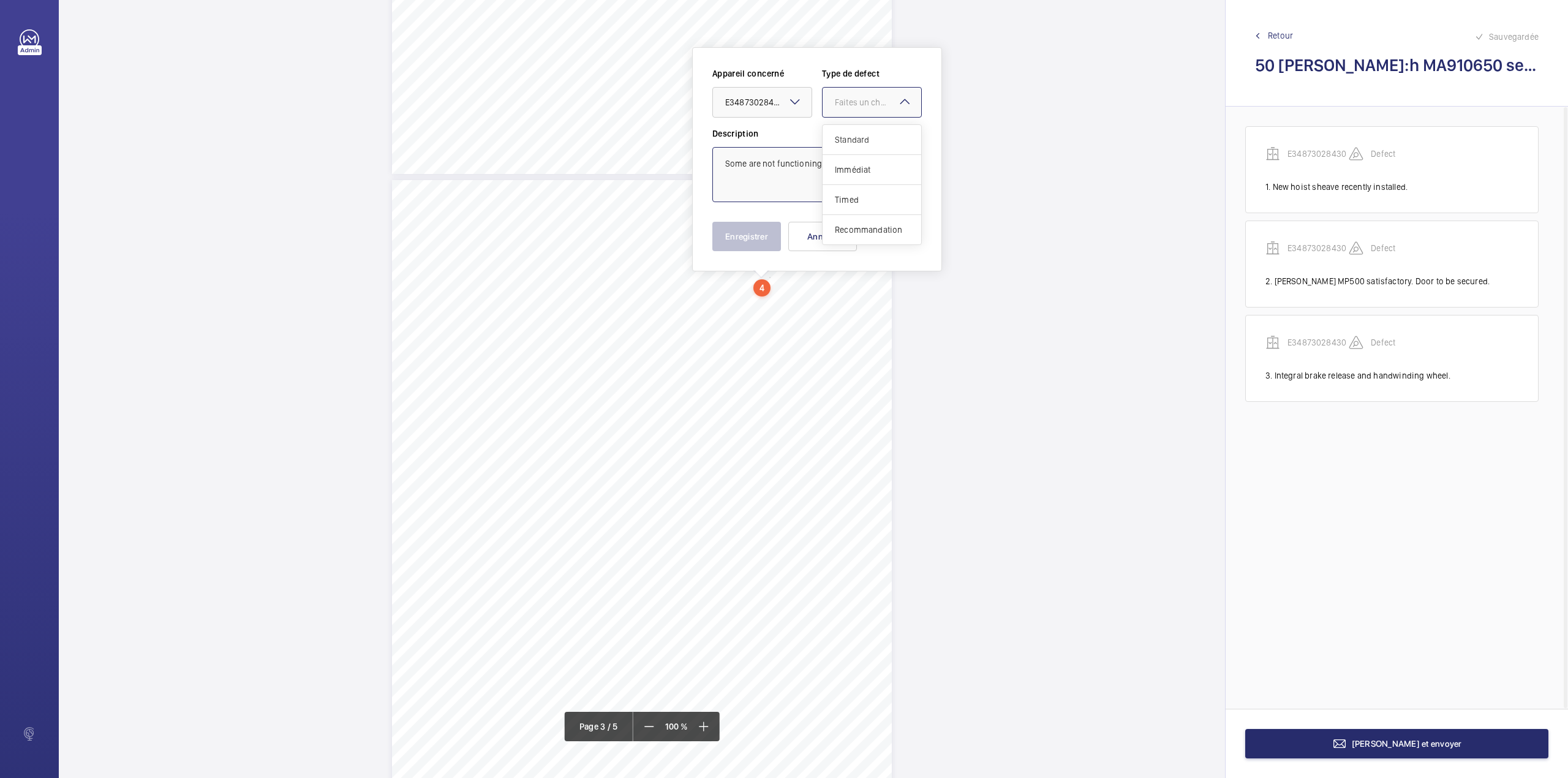
click at [856, 113] on div at bounding box center [871, 102] width 99 height 29
click at [856, 138] on span "Standard" at bounding box center [872, 140] width 74 height 13
type textarea "Some are not functioning correctly - MR"
click at [742, 235] on button "Enregistrer" at bounding box center [746, 236] width 69 height 29
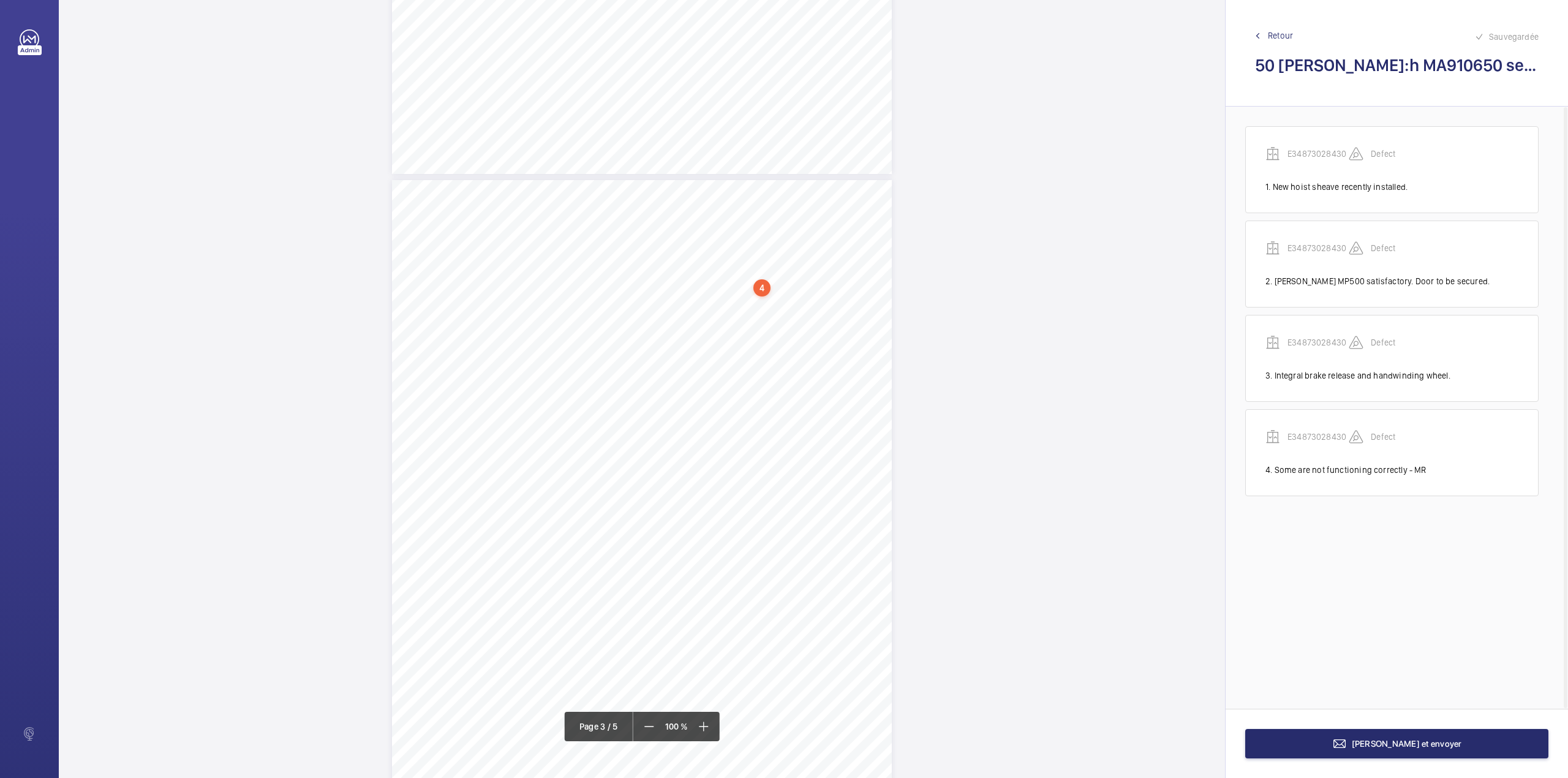
click at [731, 398] on div "3:27 A Sheet 3 of 5 Site Address: [STREET_ADDRESS] - Lift 2 RH Job N°: MA9106 L…" at bounding box center [641, 503] width 499 height 647
click at [741, 229] on textarea at bounding box center [780, 201] width 210 height 55
drag, startPoint x: 729, startPoint y: 128, endPoint x: 726, endPoint y: 150, distance: 22.2
click at [730, 130] on div "Faites un choix" at bounding box center [730, 129] width 86 height 13
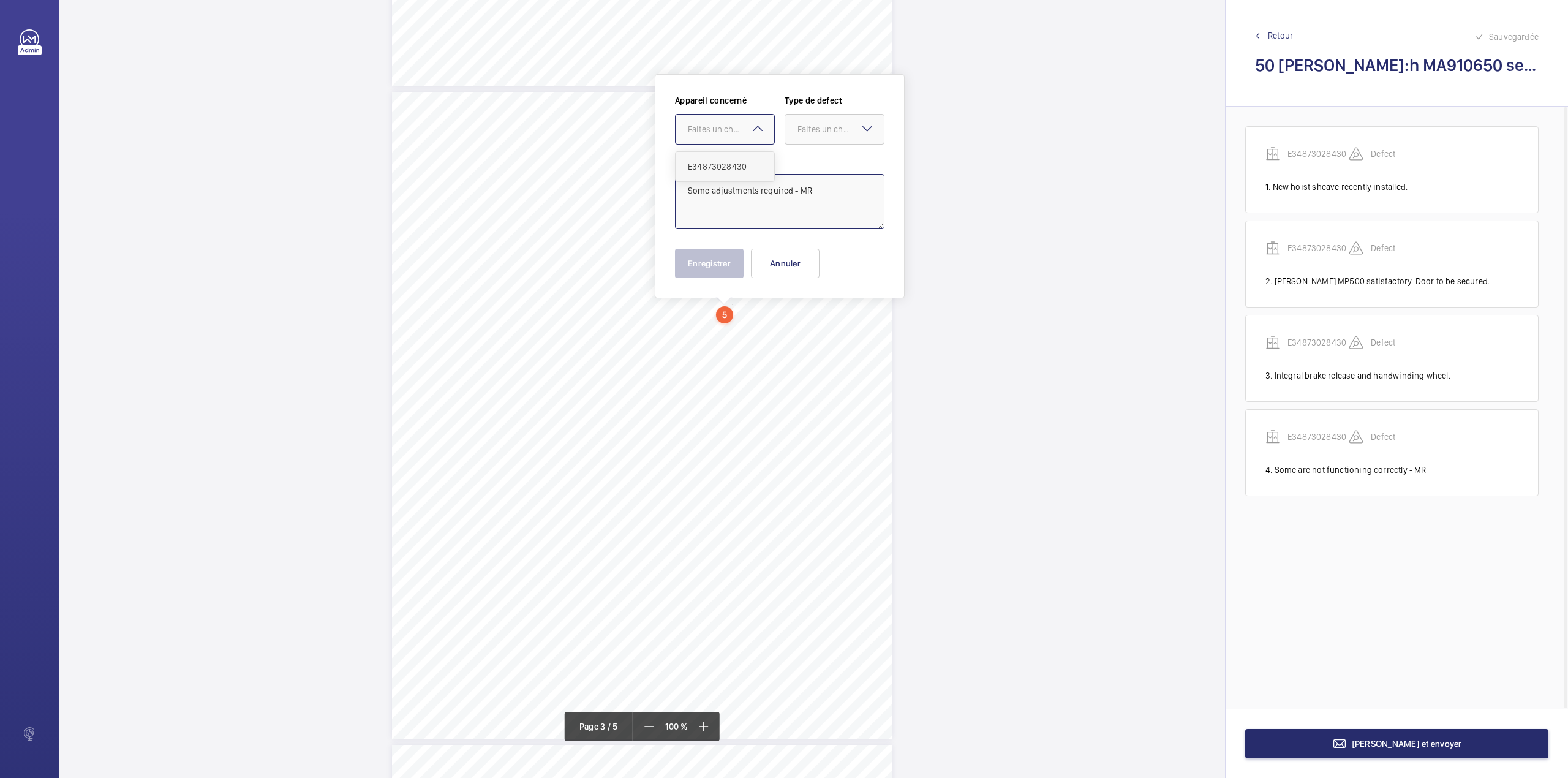
click at [726, 152] on ng-dropdown-panel "E34873028430" at bounding box center [725, 166] width 100 height 31
drag, startPoint x: 828, startPoint y: 136, endPoint x: 828, endPoint y: 159, distance: 23.0
click at [828, 136] on div at bounding box center [834, 129] width 99 height 29
click at [828, 159] on div "Standard" at bounding box center [834, 166] width 99 height 30
click at [731, 136] on div at bounding box center [725, 129] width 99 height 29
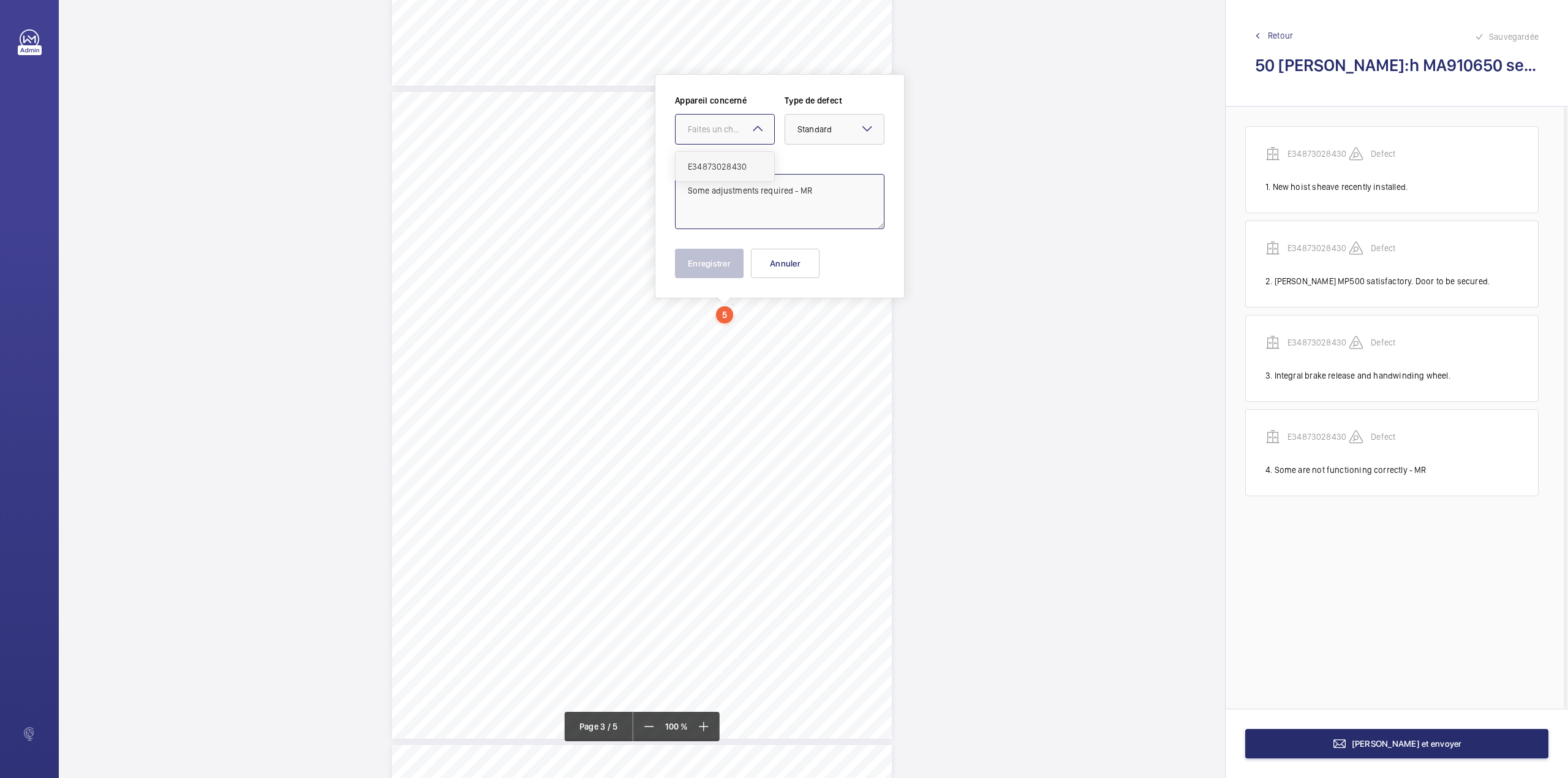
click at [731, 167] on span "E34873028430" at bounding box center [725, 166] width 74 height 13
type textarea "Some adjustments required - MR"
click at [702, 265] on button "Enregistrer" at bounding box center [709, 263] width 69 height 29
click at [743, 350] on div "3:27 A Sheet 3 of 5 Site Address: [STREET_ADDRESS] - Lift 2 RH Job N°: MA9106 L…" at bounding box center [641, 415] width 499 height 647
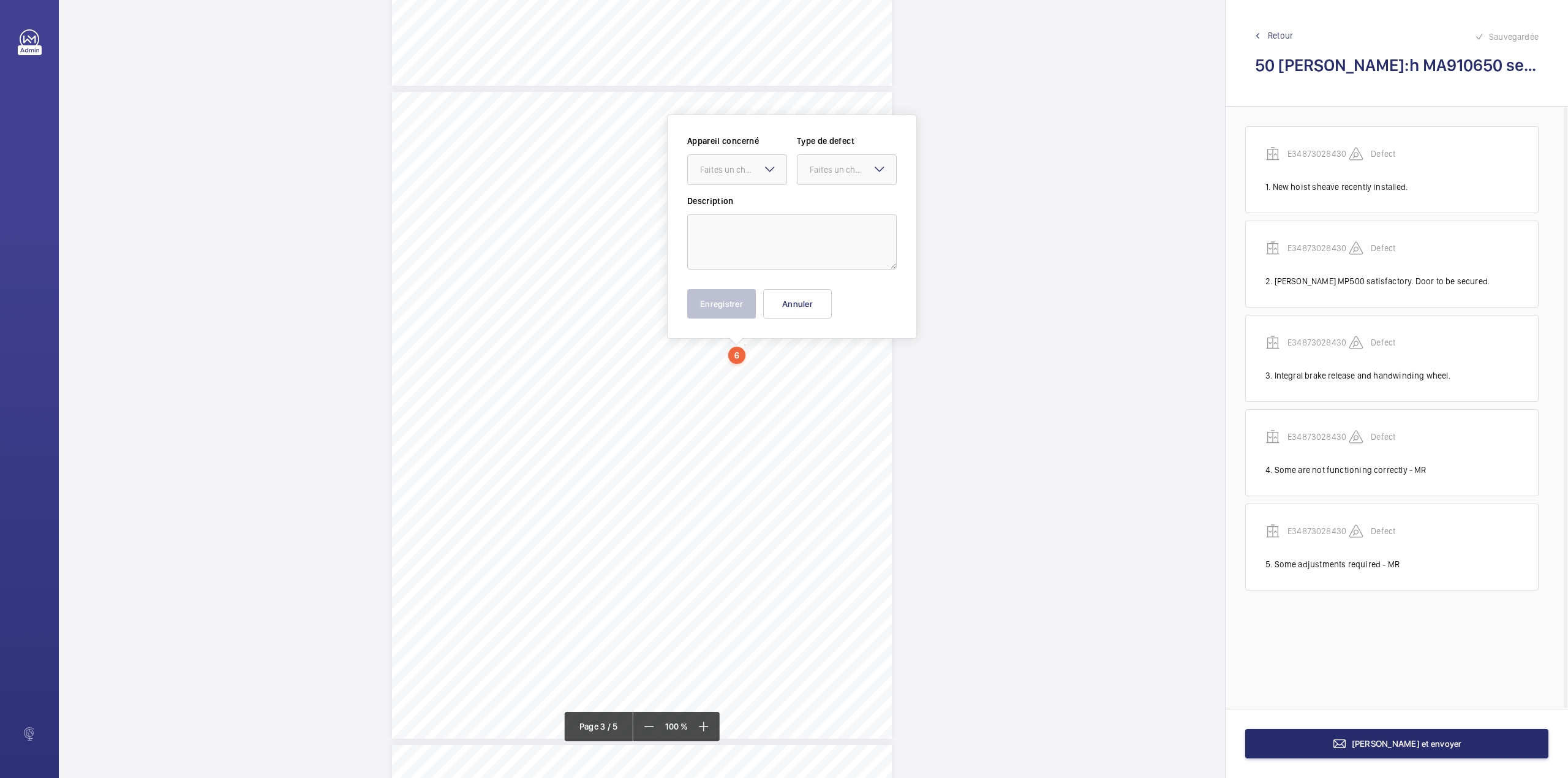
scroll to position [1314, 0]
click at [762, 192] on textarea at bounding box center [793, 201] width 210 height 55
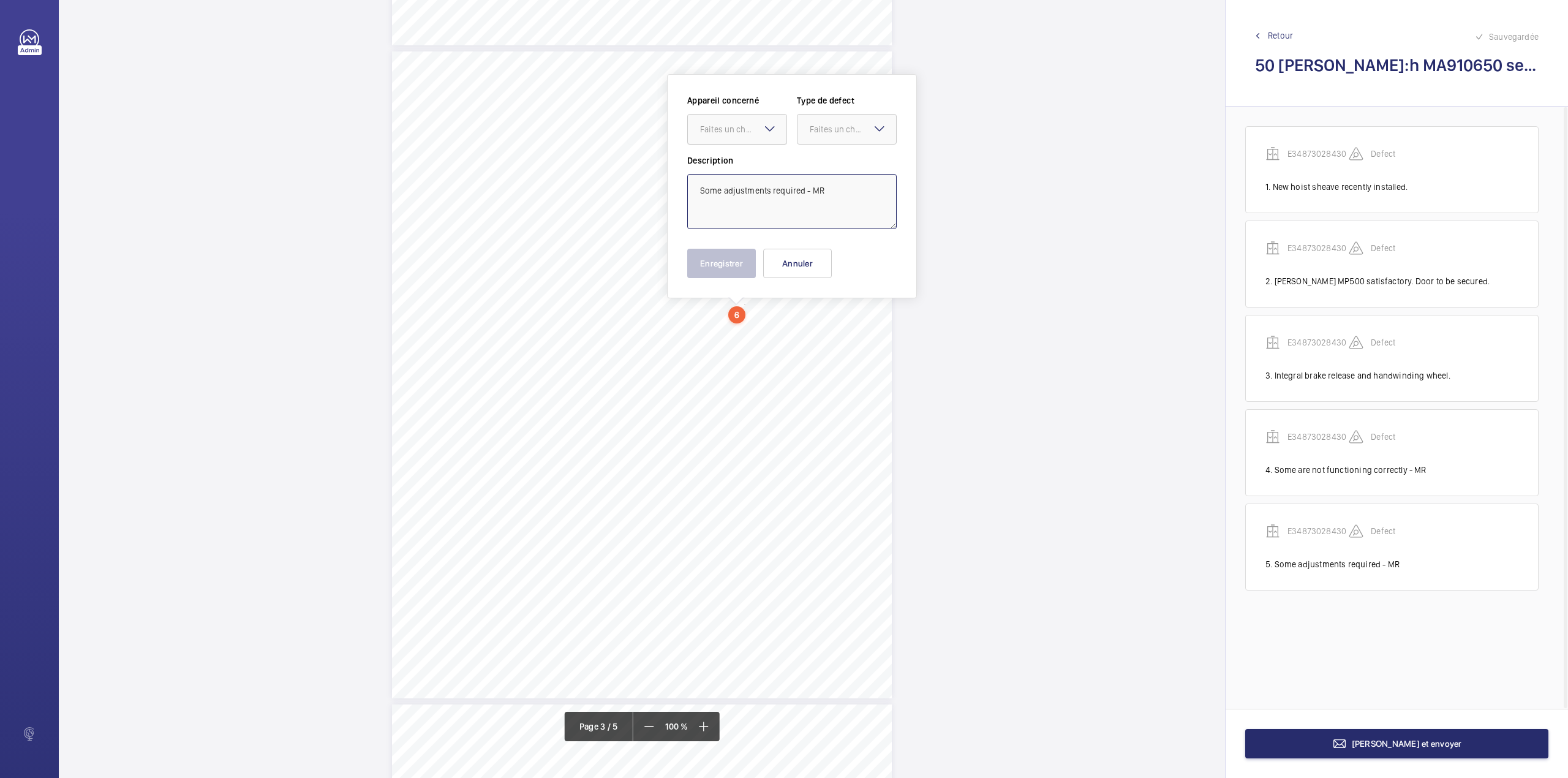
click at [759, 136] on div at bounding box center [736, 129] width 99 height 29
click at [759, 164] on span "E34873028430" at bounding box center [737, 166] width 74 height 13
click at [833, 128] on div "Faites un choix" at bounding box center [852, 129] width 86 height 13
click at [836, 157] on div "Standard" at bounding box center [846, 166] width 99 height 30
type textarea "Some adjustments required - MR"
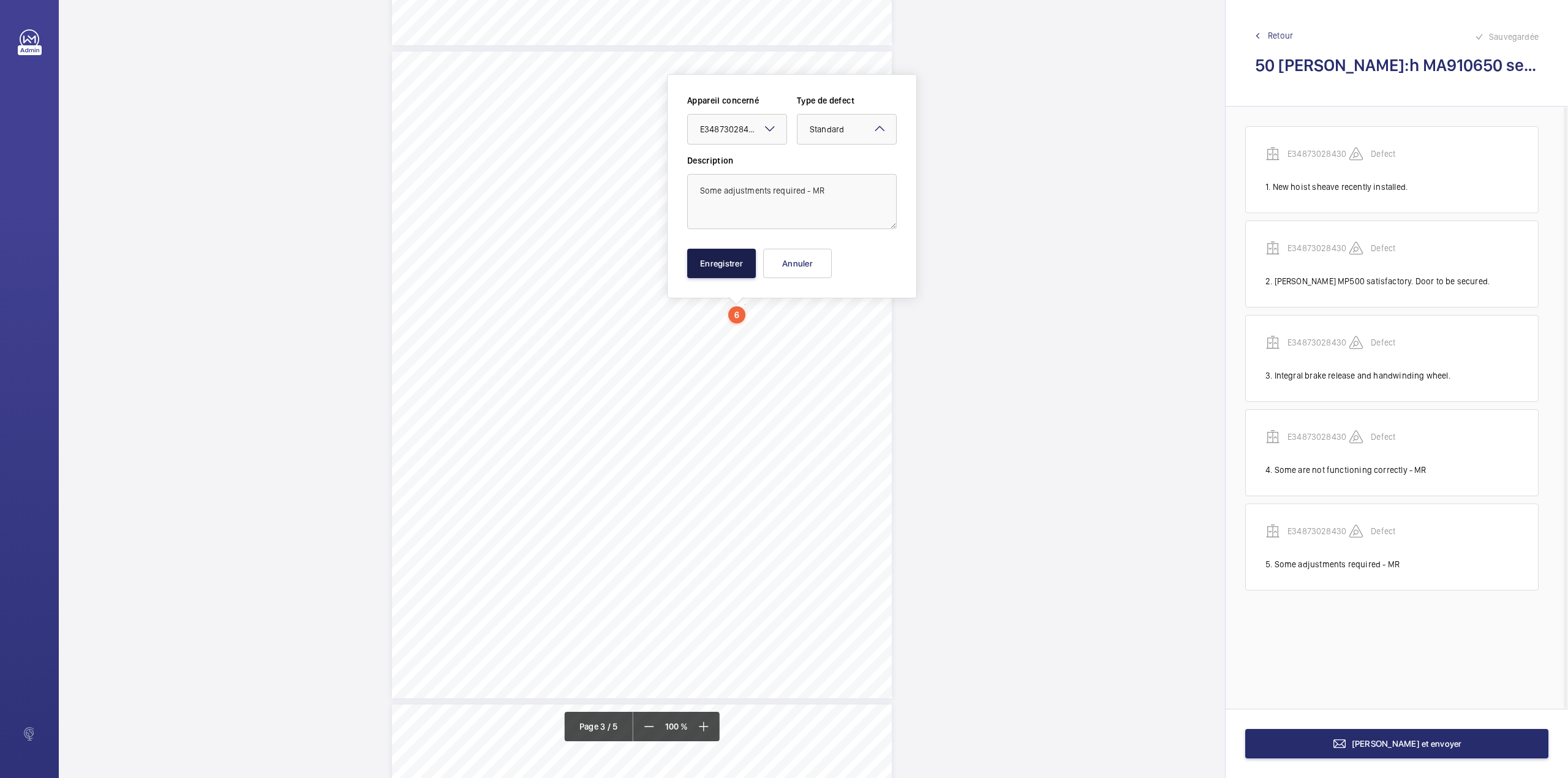
click at [743, 260] on button "Enregistrer" at bounding box center [722, 263] width 69 height 29
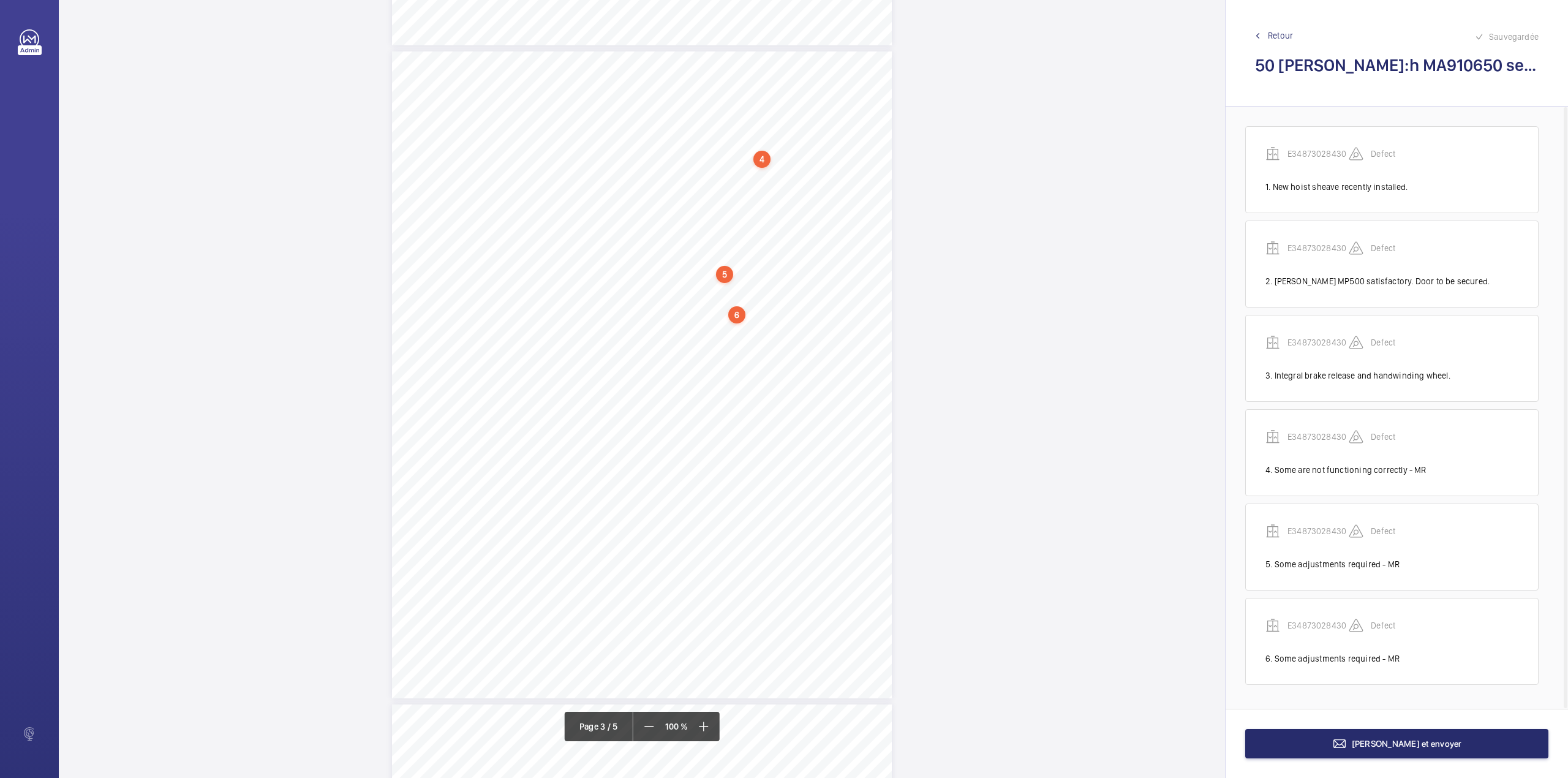
click at [708, 432] on div "3:27 A Sheet 3 of 5 Site Address: [STREET_ADDRESS] - Lift 2 RH Job N°: MA9106 L…" at bounding box center [641, 375] width 499 height 647
click at [746, 196] on textarea at bounding box center [757, 202] width 210 height 55
click at [723, 124] on div "Faites un choix" at bounding box center [708, 130] width 86 height 13
type textarea "Require emptying - MR"
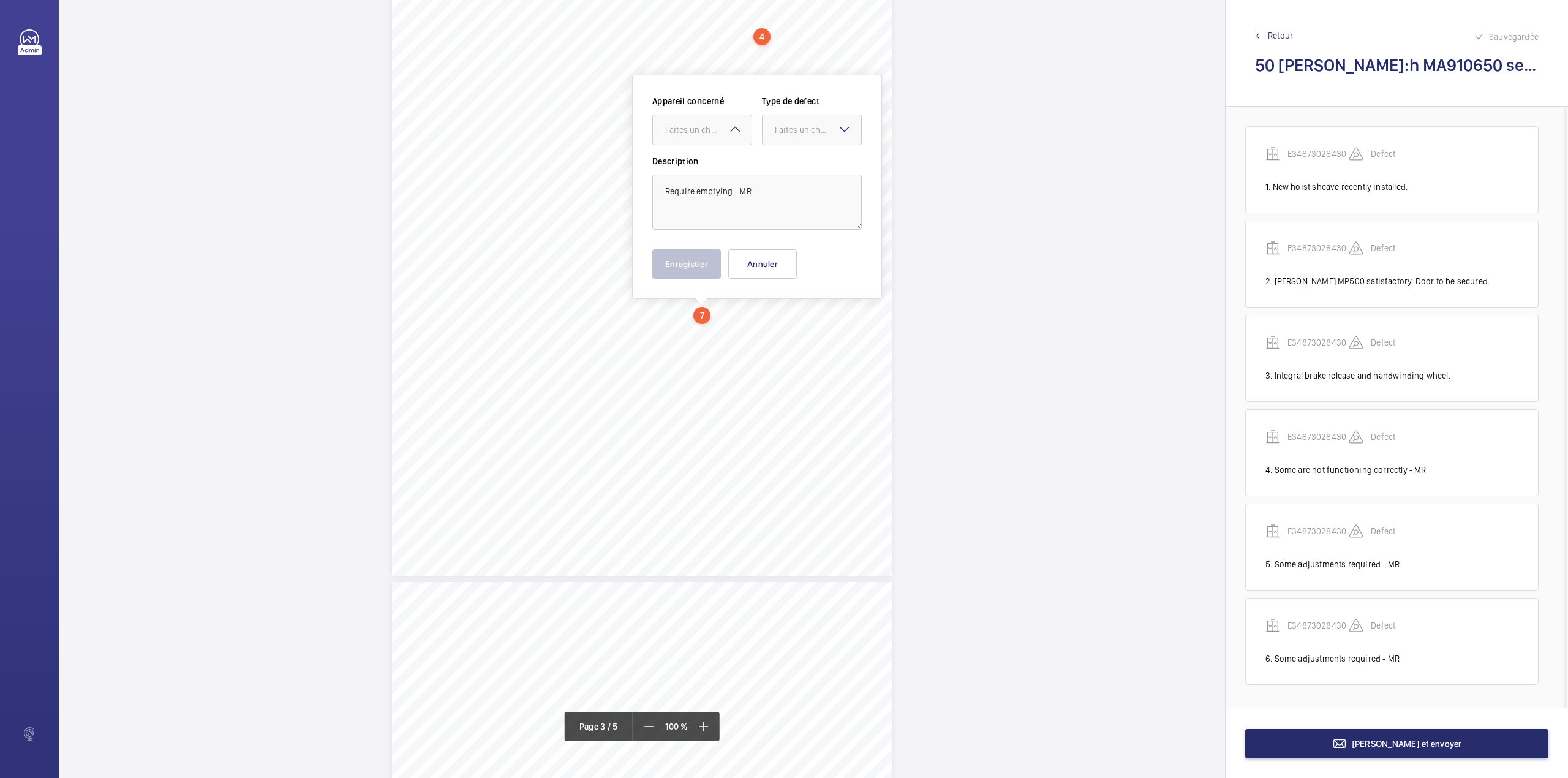
click at [718, 147] on div "Appareil concerné Faites un choix Type de defect Faites un choix" at bounding box center [757, 125] width 210 height 60
click at [811, 141] on div at bounding box center [812, 129] width 99 height 29
click at [804, 175] on div "Standard" at bounding box center [812, 167] width 99 height 30
click at [689, 124] on div "Faites un choix" at bounding box center [708, 130] width 86 height 13
click at [689, 159] on div "E34873028430" at bounding box center [702, 167] width 99 height 29
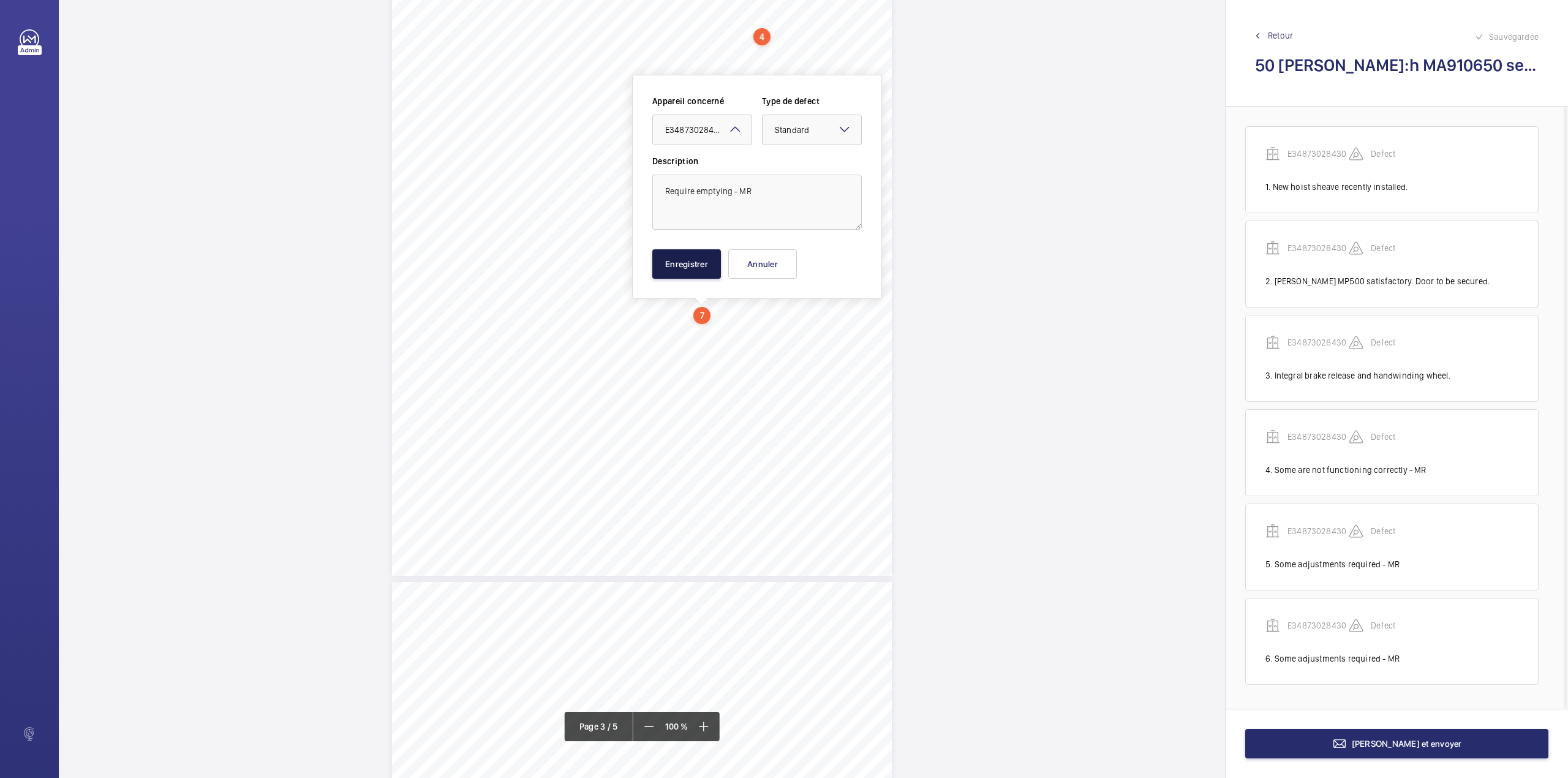
click at [682, 258] on button "Enregistrer" at bounding box center [687, 264] width 69 height 29
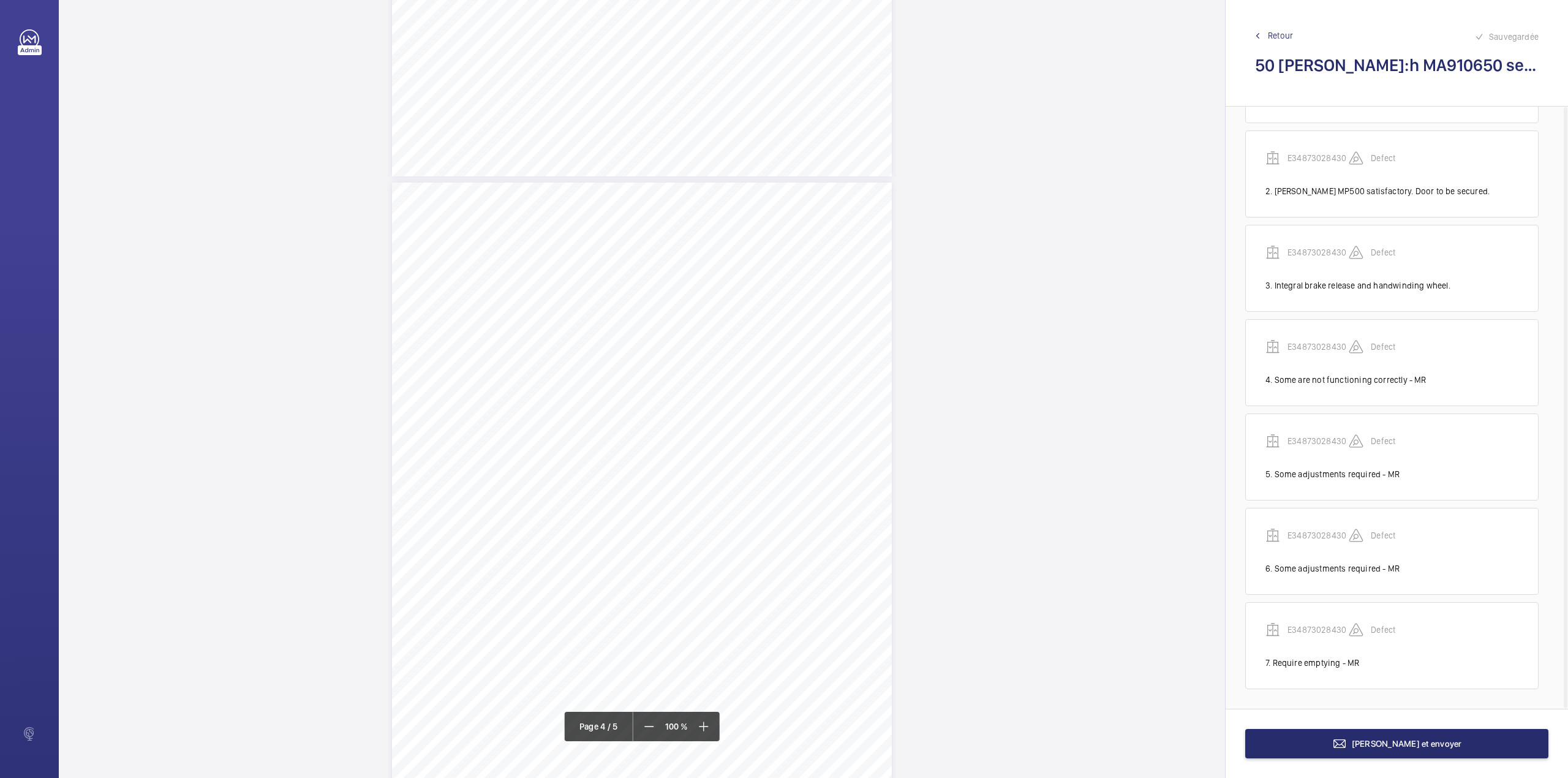
scroll to position [1927, 0]
click at [758, 363] on div "3:27 A Sheet 4 of 5 Site Address: [STREET_ADDRESS] - Lift 2 RH Job N°: MA9106 Q…" at bounding box center [641, 415] width 499 height 647
click at [738, 212] on textarea at bounding box center [807, 201] width 210 height 55
click at [733, 128] on div "Faites un choix" at bounding box center [758, 129] width 86 height 13
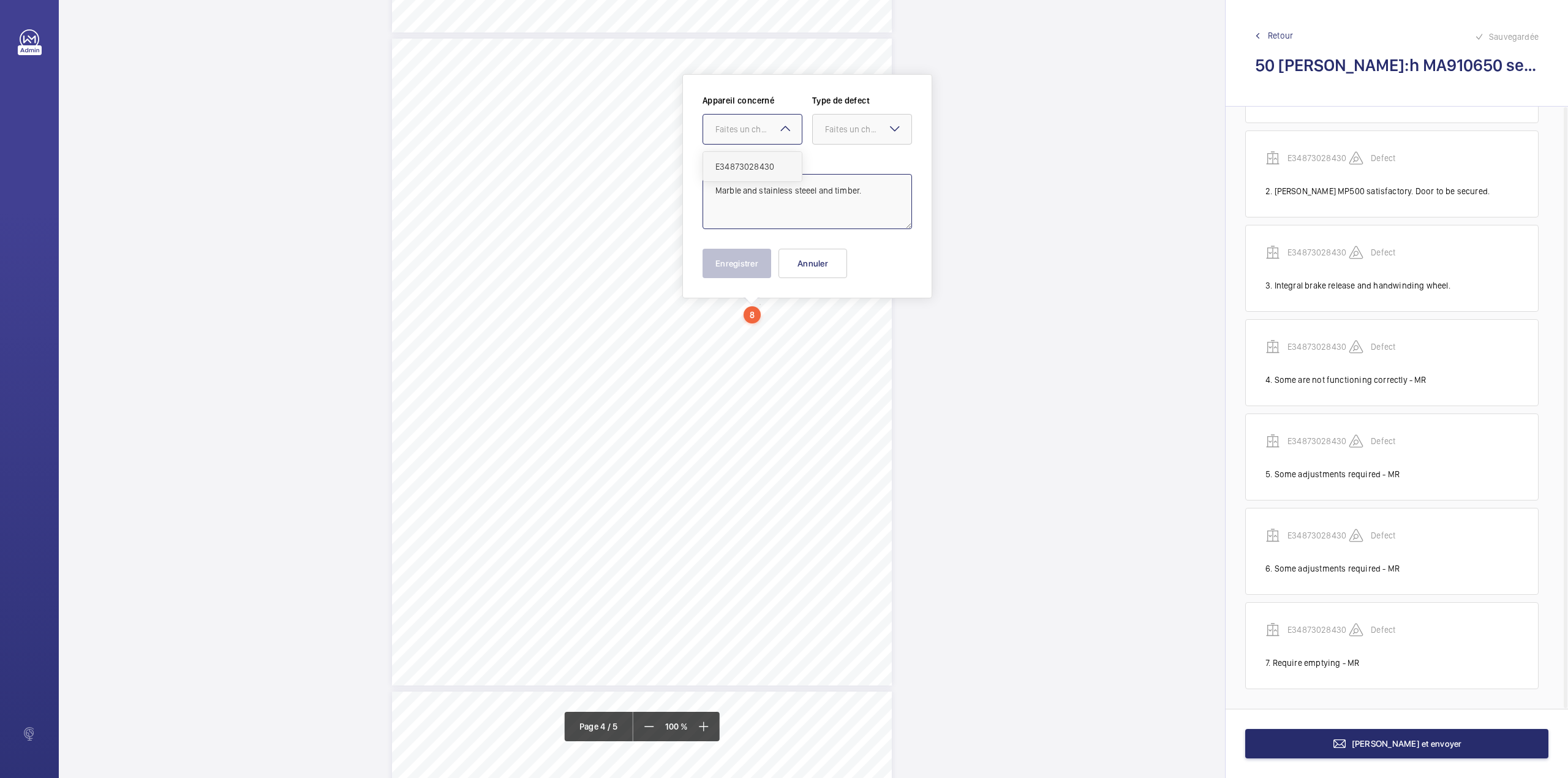
click at [738, 155] on div "E34873028430" at bounding box center [752, 166] width 99 height 29
drag, startPoint x: 851, startPoint y: 138, endPoint x: 852, endPoint y: 159, distance: 21.0
click at [851, 145] on div "Appareil concerné Faites un choix × E34873028430 × Type de defect Faites un cho…" at bounding box center [807, 124] width 210 height 60
click at [852, 159] on div "Standard" at bounding box center [861, 166] width 99 height 30
type textarea "Marble and stainless steeel and timber."
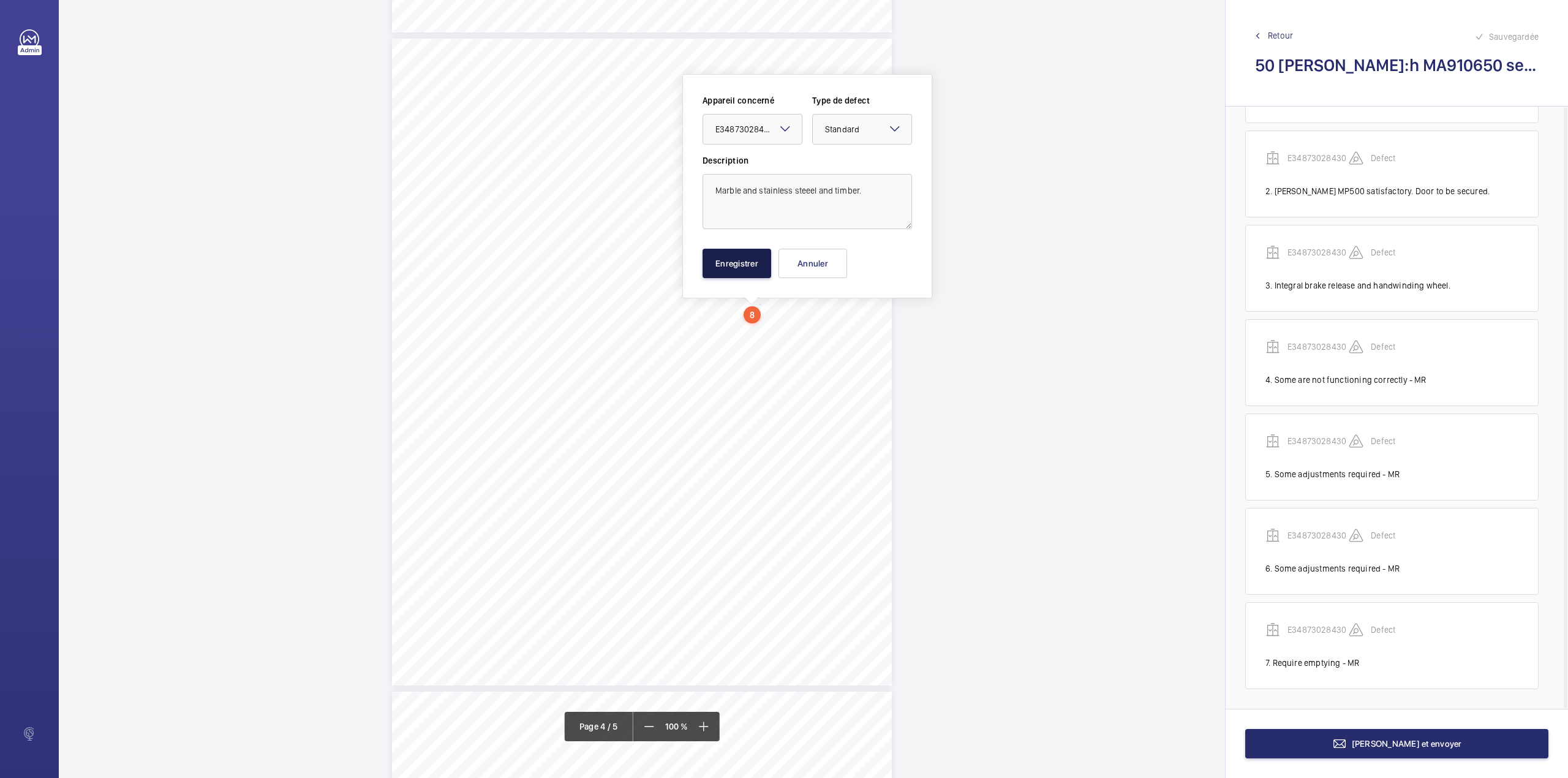
click at [727, 258] on button "Enregistrer" at bounding box center [736, 263] width 69 height 29
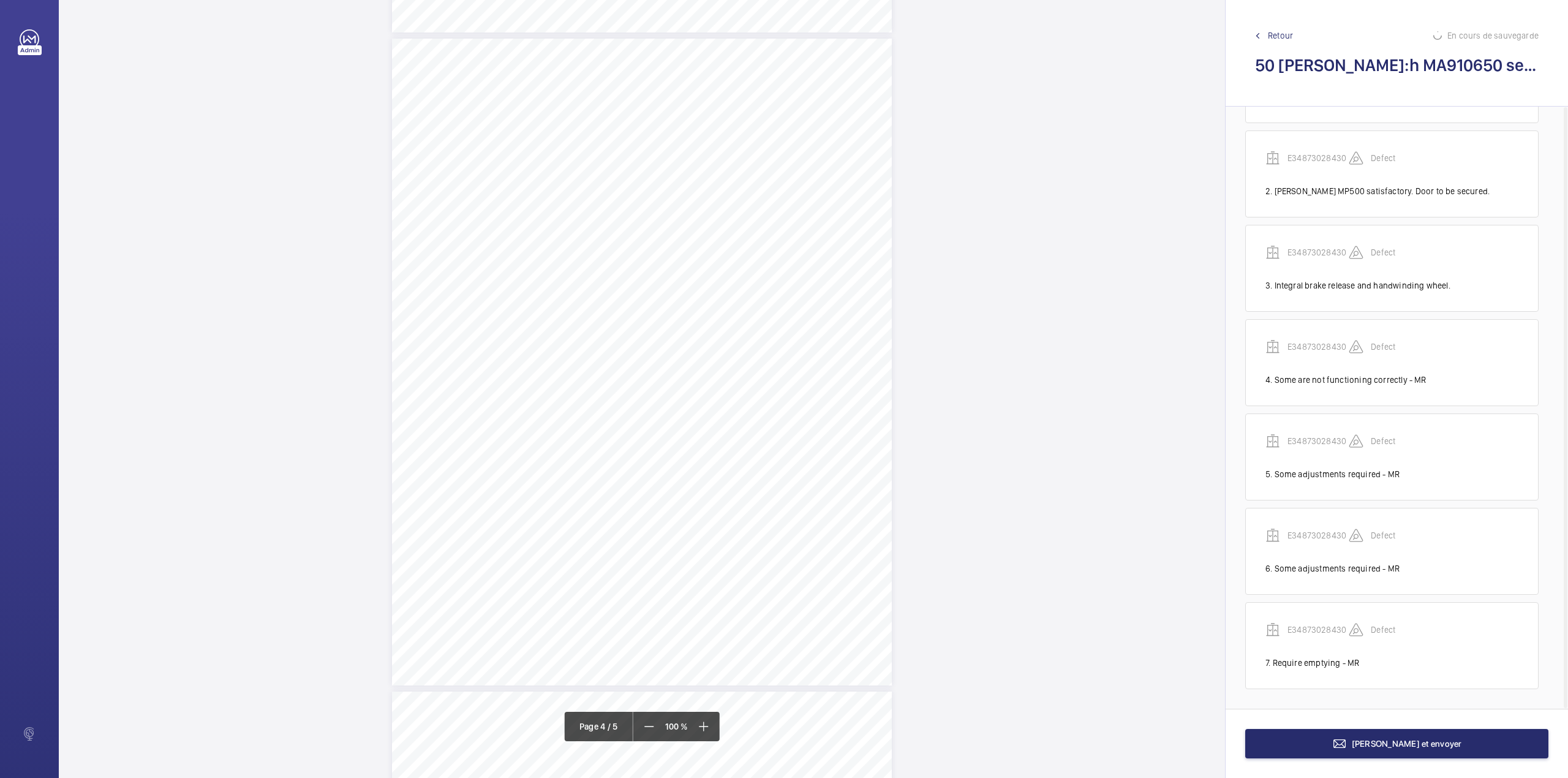
scroll to position [187, 0]
click at [733, 338] on div "3:27 A Sheet 4 of 5 Site Address: [STREET_ADDRESS] - Lift 2 RH Job N°: MA9106 Q…" at bounding box center [641, 362] width 499 height 647
click at [794, 261] on button "Annuler" at bounding box center [787, 264] width 69 height 29
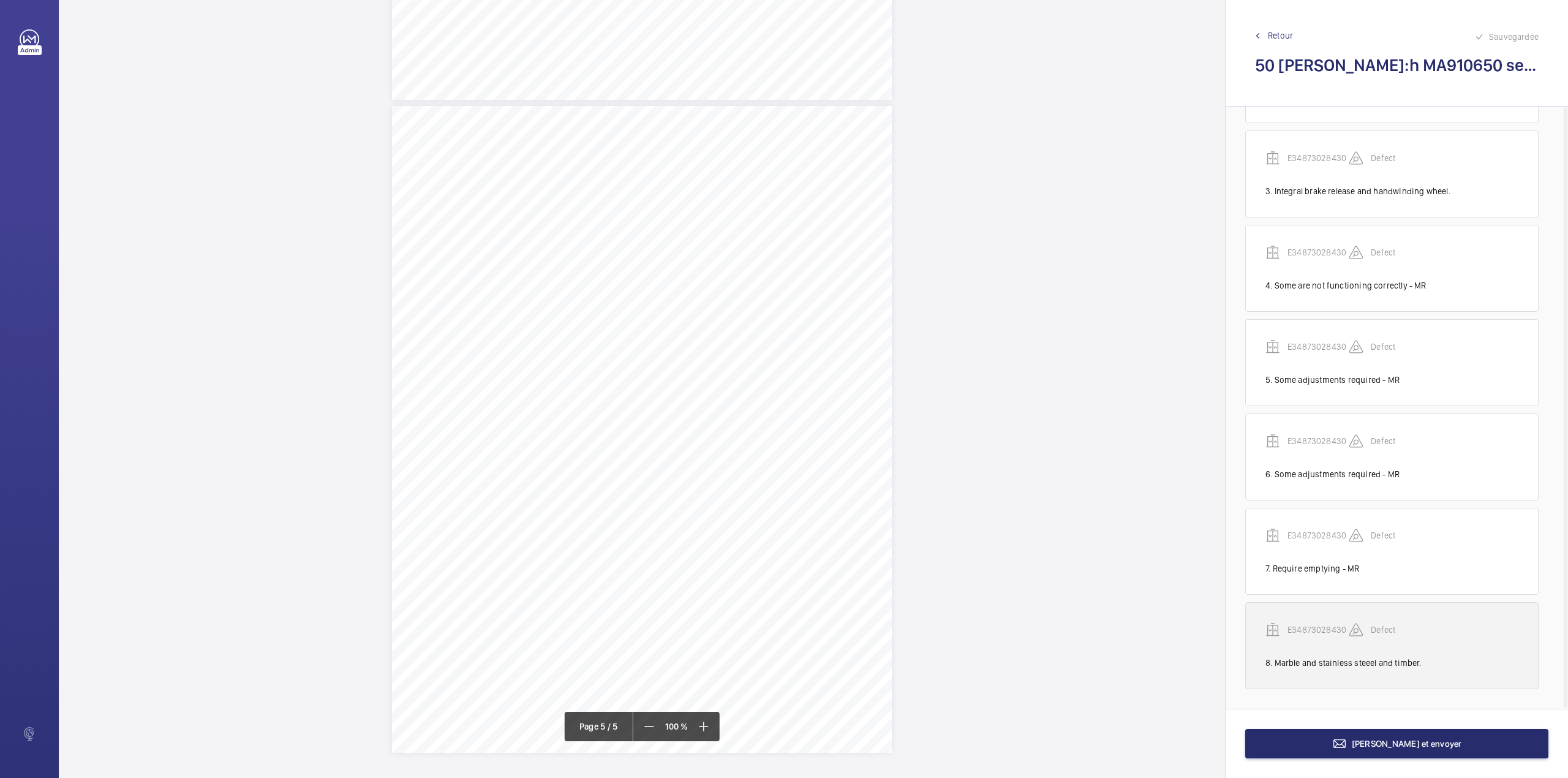
click at [1315, 622] on div "E34873028430" at bounding box center [1307, 630] width 83 height 14
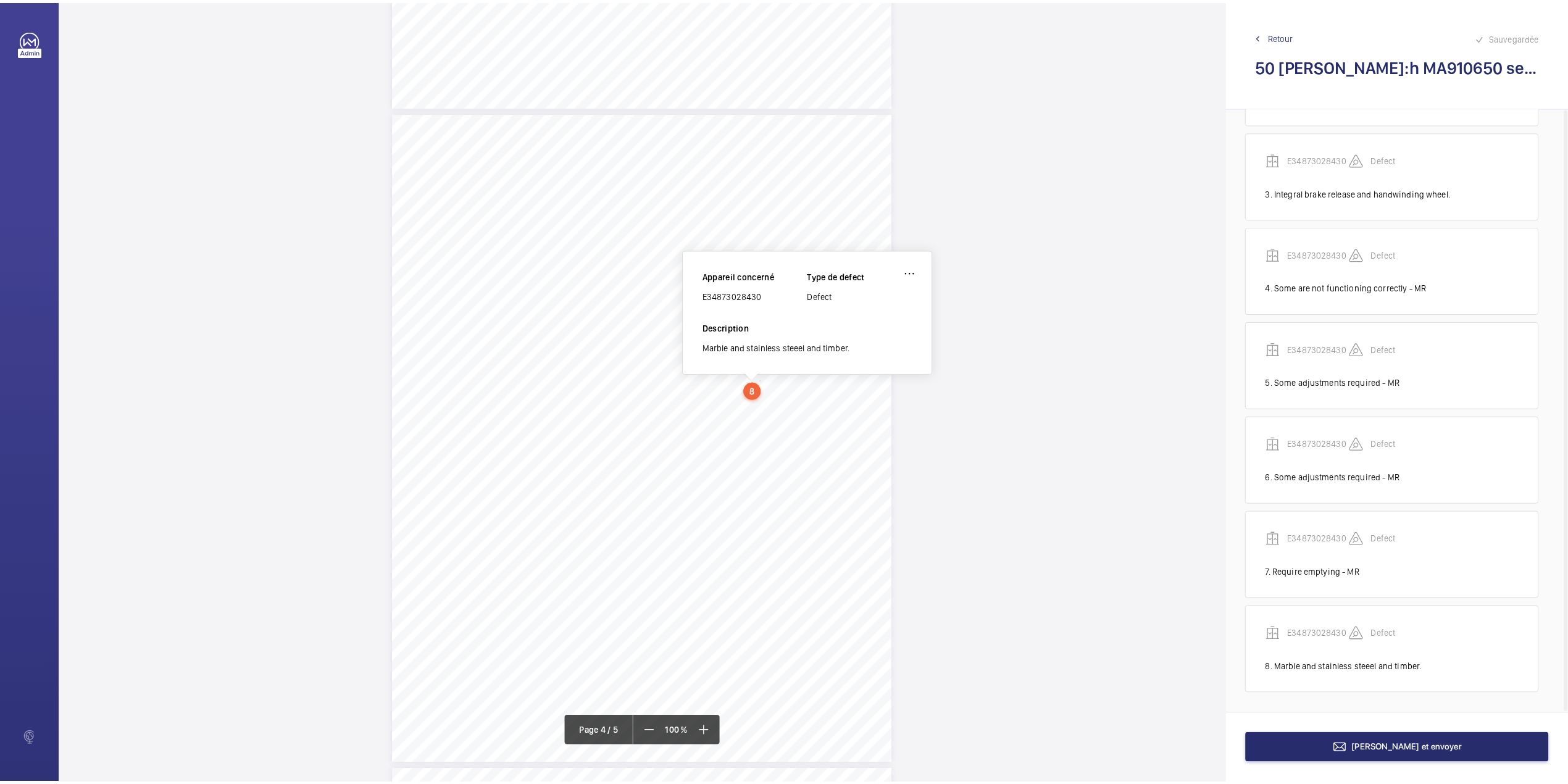
scroll to position [1921, 0]
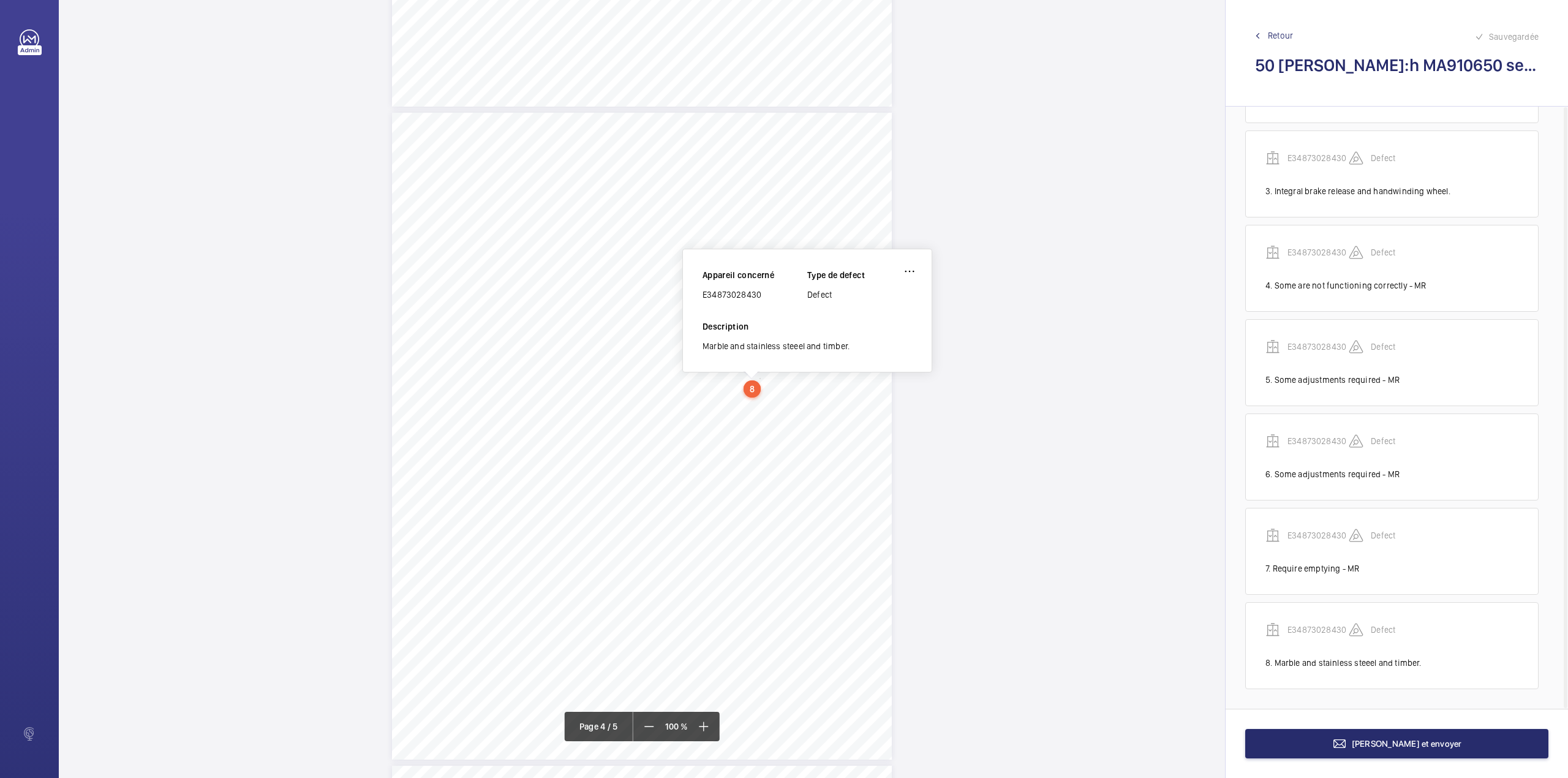
drag, startPoint x: 704, startPoint y: 297, endPoint x: 771, endPoint y: 293, distance: 67.1
click at [771, 293] on div "E34873028430" at bounding box center [755, 295] width 105 height 13
click at [1412, 743] on span "[PERSON_NAME] et envoyer" at bounding box center [1407, 743] width 110 height 10
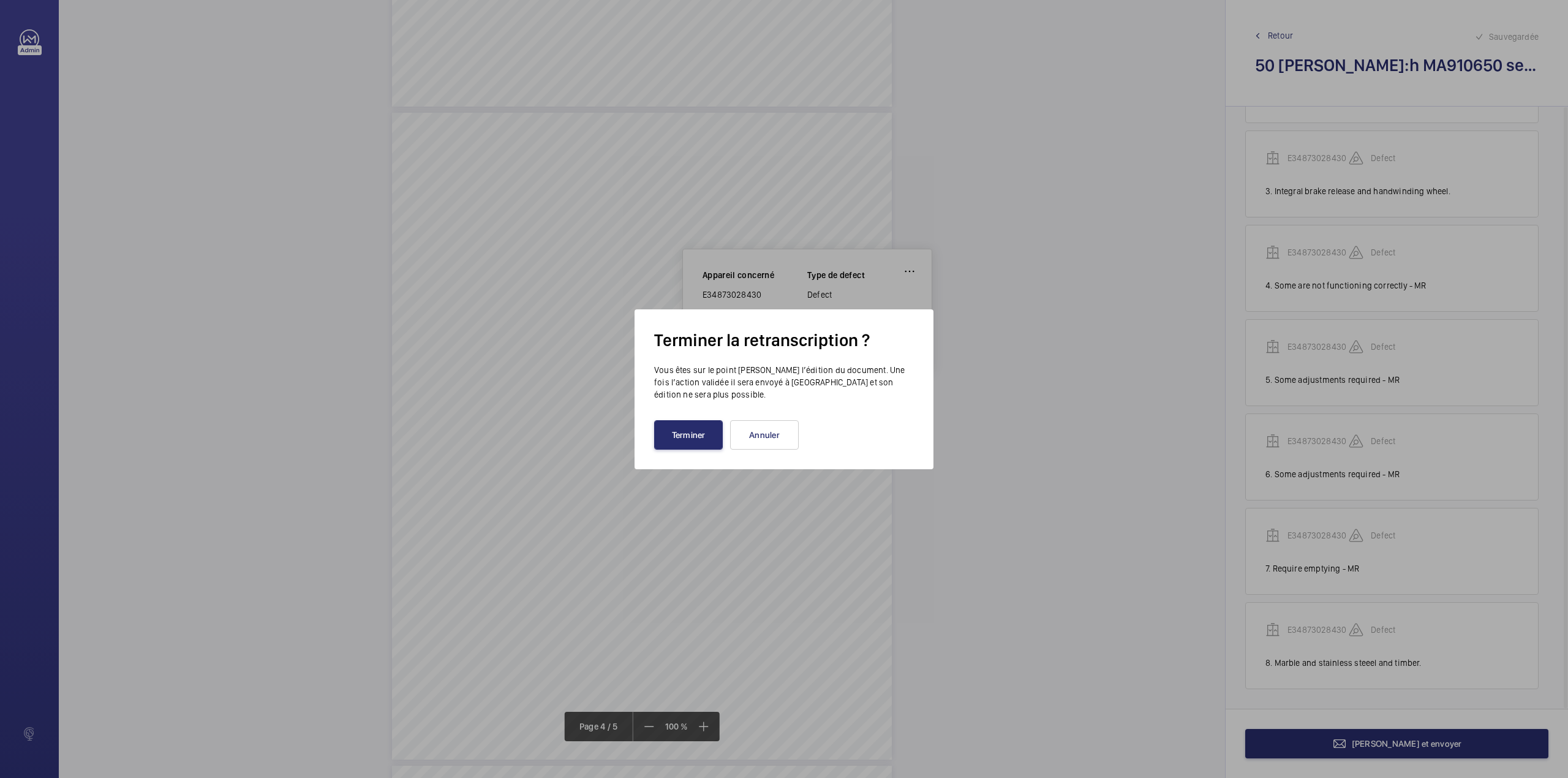
drag, startPoint x: 684, startPoint y: 426, endPoint x: 577, endPoint y: 367, distance: 122.2
click at [683, 426] on button "Terminer" at bounding box center [689, 434] width 69 height 29
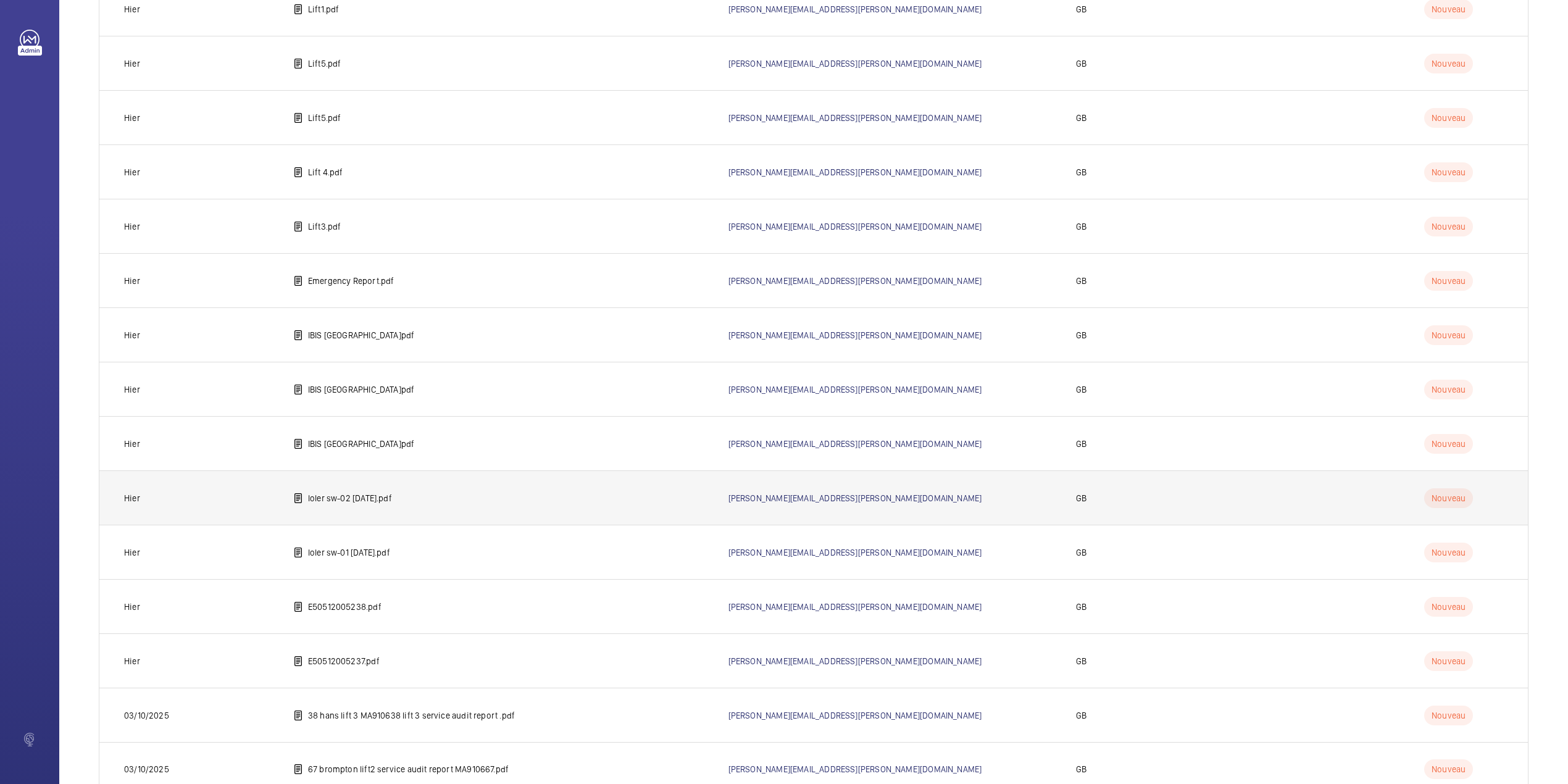
scroll to position [1242, 0]
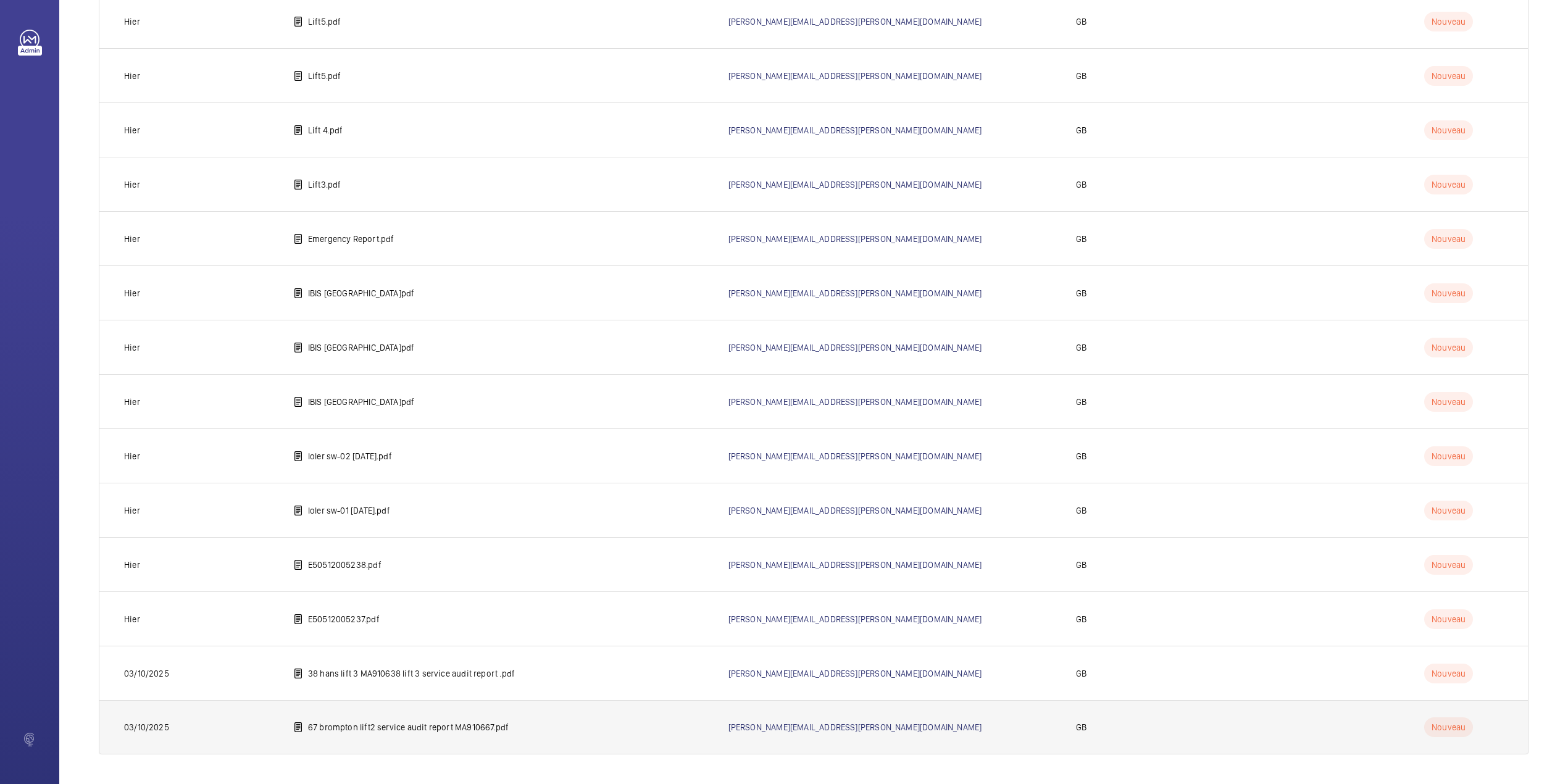
click at [364, 725] on p "67 brompton lift2 service audit report MA910667.pdf" at bounding box center [409, 727] width 201 height 13
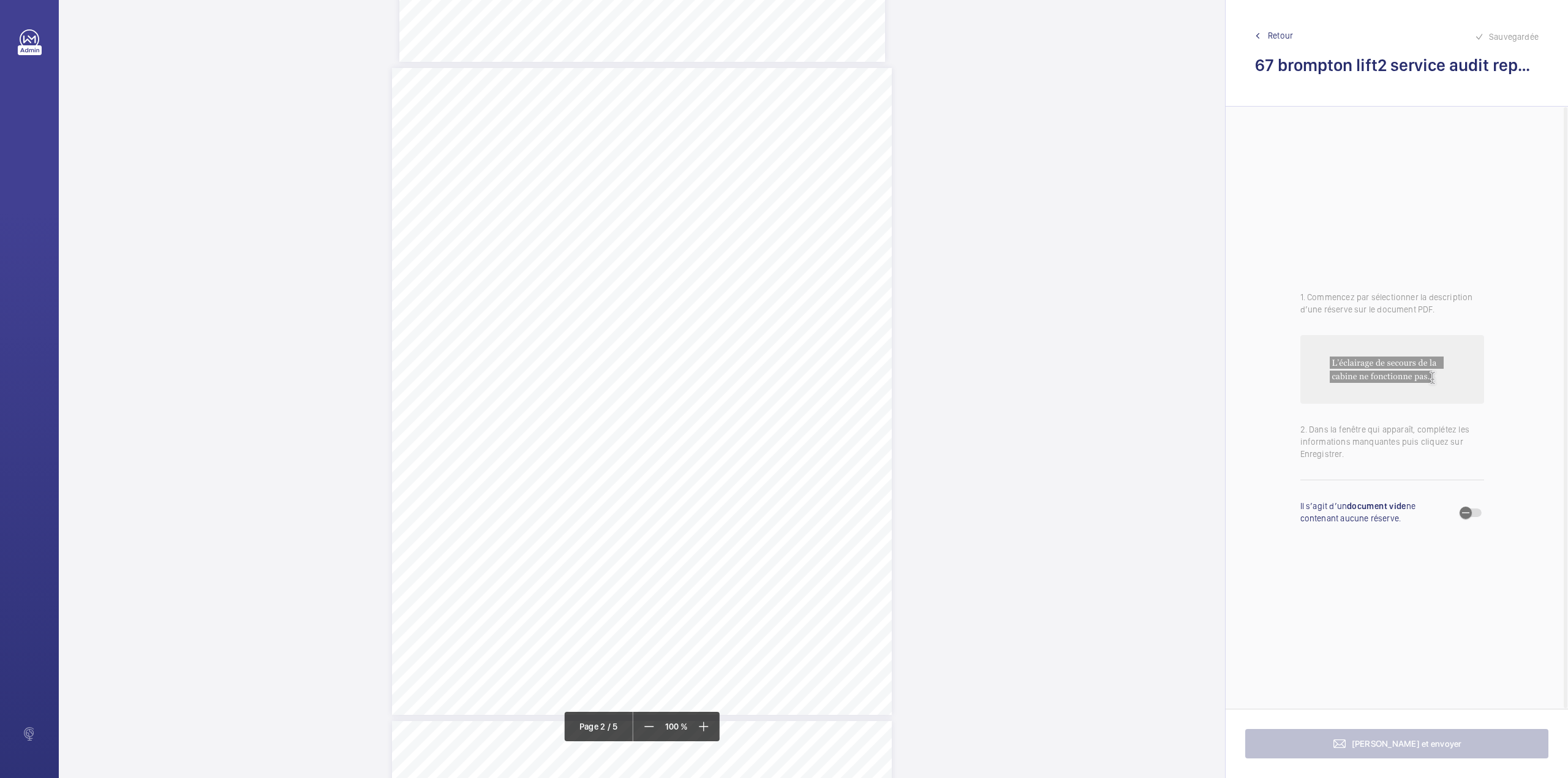
scroll to position [653, 0]
click at [770, 185] on div "3:27 A Sheet 2 of 5 Site Address: [STREET_ADDRESS] - Lift 2 R H Job N°: MA9106 …" at bounding box center [641, 383] width 499 height 647
click at [765, 177] on textarea at bounding box center [819, 202] width 210 height 55
drag, startPoint x: 776, startPoint y: 122, endPoint x: 778, endPoint y: 147, distance: 25.1
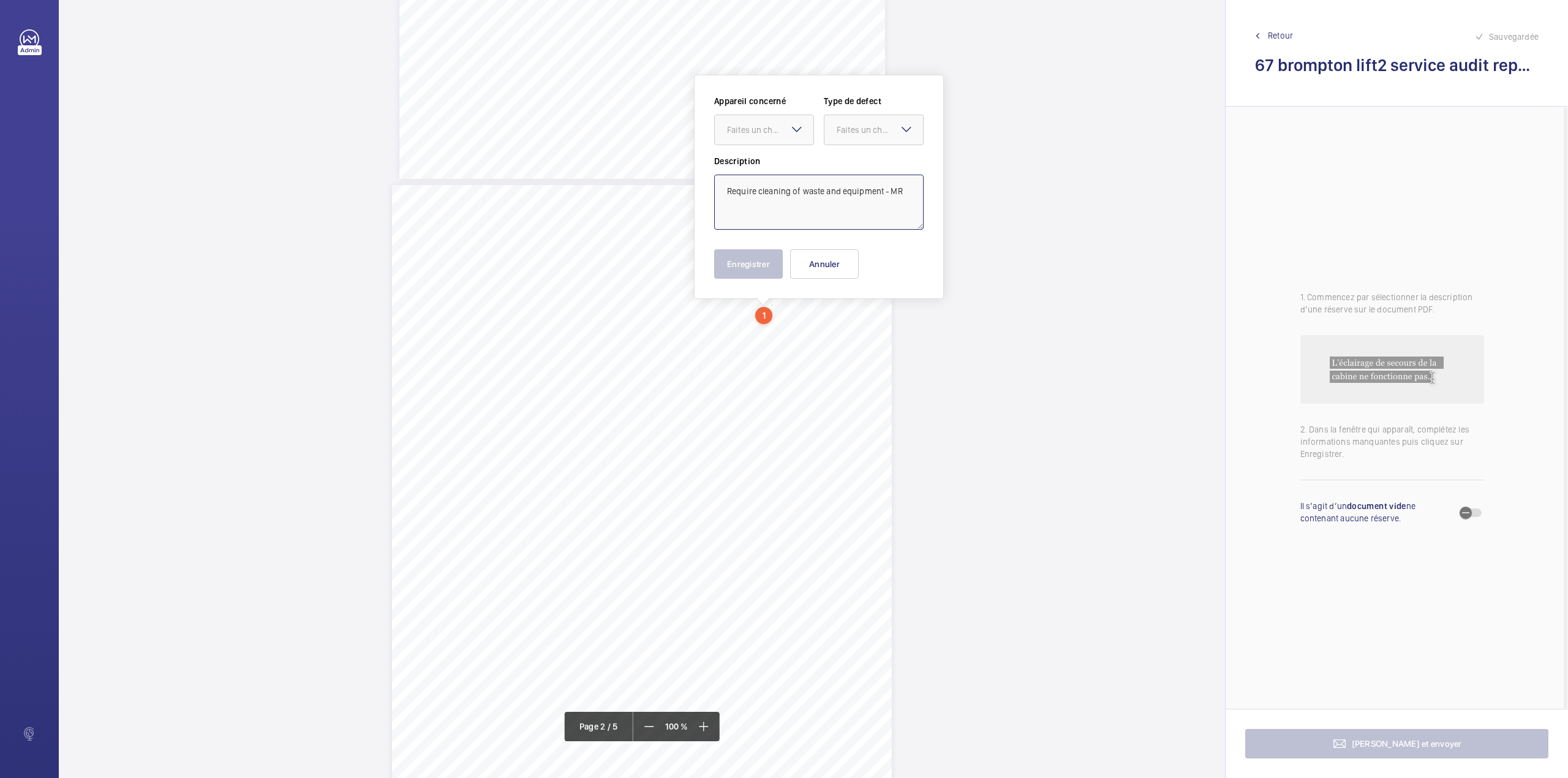
click at [776, 125] on div "Faites un choix" at bounding box center [764, 130] width 99 height 13
type textarea "Require cleaning of waste and equipment - MR"
click at [780, 149] on div "Appareil concerné Faites un choix E50170001921 Type de defect Faites un choix" at bounding box center [819, 125] width 210 height 60
click at [856, 130] on div "Faites un choix" at bounding box center [879, 130] width 86 height 13
click at [858, 153] on div "Standard" at bounding box center [873, 167] width 99 height 30
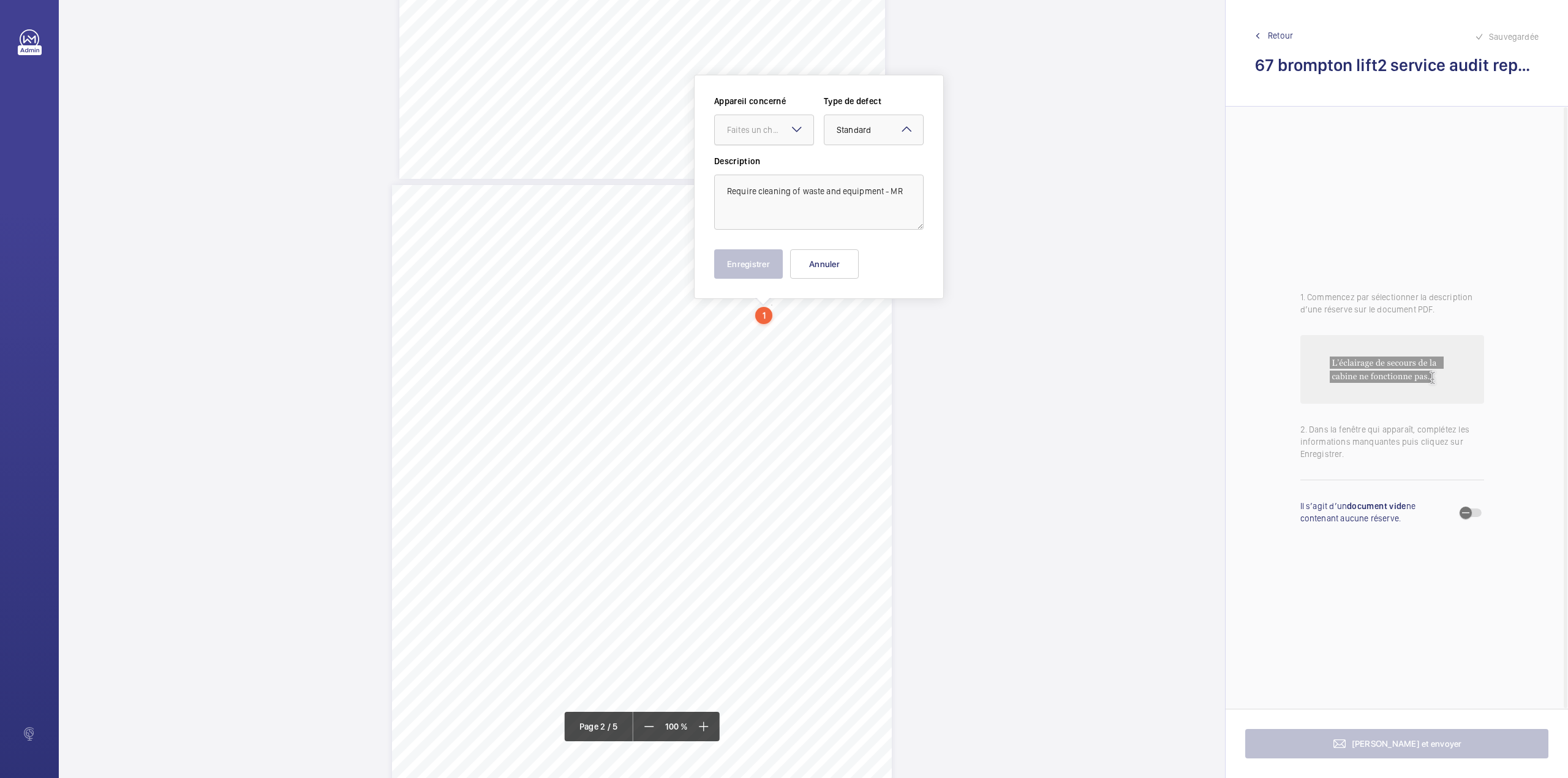
click at [744, 138] on div at bounding box center [764, 129] width 99 height 29
click at [752, 174] on div "E50170001921" at bounding box center [764, 167] width 99 height 29
click at [755, 266] on button "Enregistrer" at bounding box center [748, 264] width 69 height 29
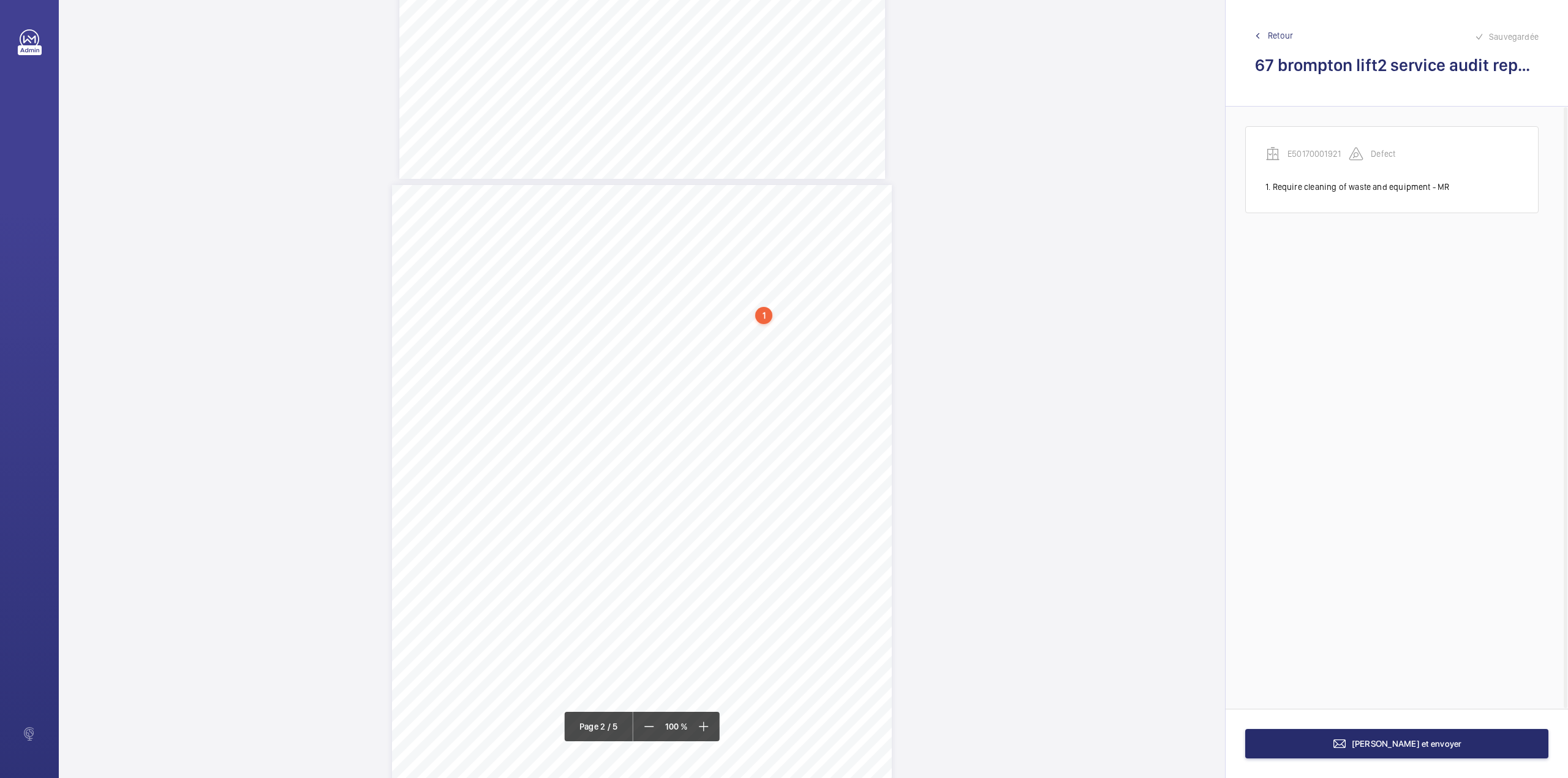
click at [761, 312] on div "1" at bounding box center [764, 315] width 17 height 17
click at [925, 262] on wm-front-icon-button at bounding box center [921, 271] width 29 height 29
click at [880, 304] on div "Modifier" at bounding box center [887, 308] width 97 height 22
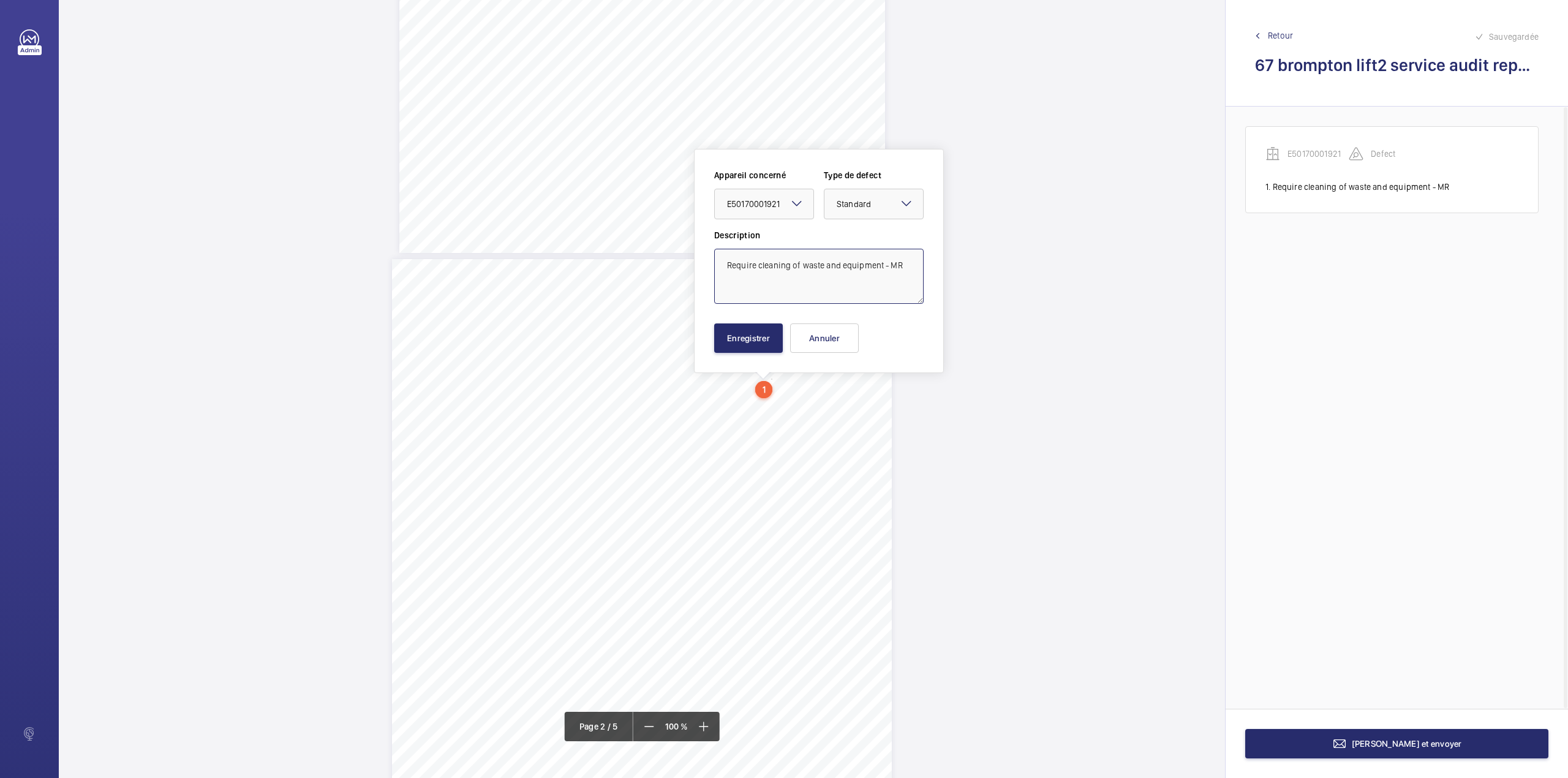
drag, startPoint x: 896, startPoint y: 264, endPoint x: 904, endPoint y: 264, distance: 8.0
click at [904, 264] on textarea "Require cleaning of waste and equipment - MR" at bounding box center [819, 276] width 210 height 55
type textarea "Require cleaning of waste and equipment - M"
click at [748, 343] on button "Enregistrer" at bounding box center [748, 337] width 69 height 29
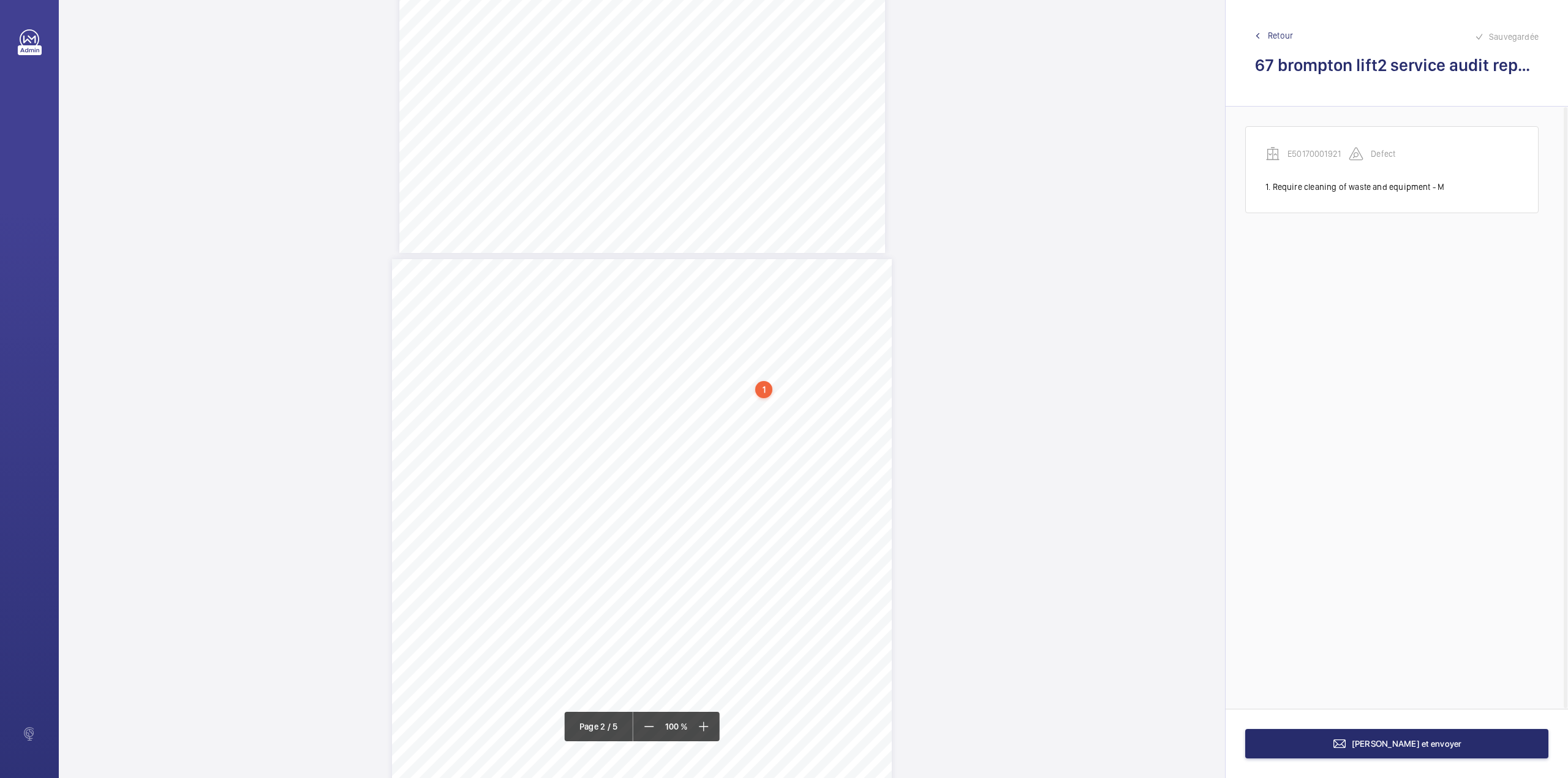
click at [697, 422] on div "3:27 A Sheet 2 of 5 Site Address: [STREET_ADDRESS] - Lift 2 R H Job N°: MA9106 …" at bounding box center [641, 582] width 499 height 647
click at [704, 204] on textarea at bounding box center [746, 201] width 210 height 55
drag, startPoint x: 697, startPoint y: 136, endPoint x: 698, endPoint y: 167, distance: 31.0
click at [698, 145] on ng-select "Faites un choix E50170001921" at bounding box center [690, 129] width 100 height 31
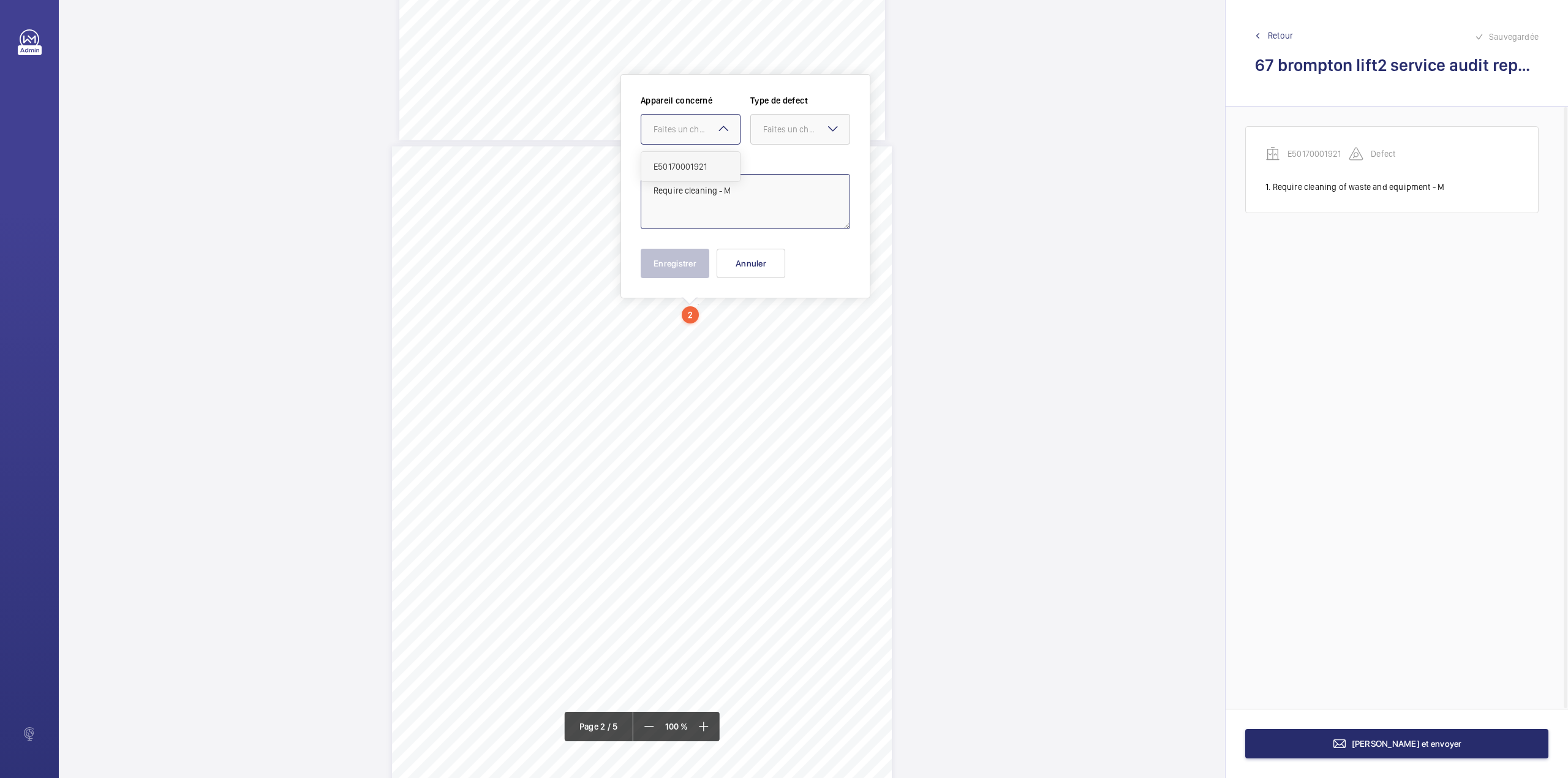
click at [720, 160] on span "E50170001921" at bounding box center [690, 166] width 74 height 13
drag, startPoint x: 779, startPoint y: 128, endPoint x: 780, endPoint y: 151, distance: 23.0
click at [779, 132] on div "Faites un choix" at bounding box center [805, 129] width 86 height 13
type textarea "Require cleaning - M"
click at [780, 151] on div "Appareil concerné Faites un choix × E50170001921 × Type de defect Faites un cho…" at bounding box center [746, 124] width 210 height 60
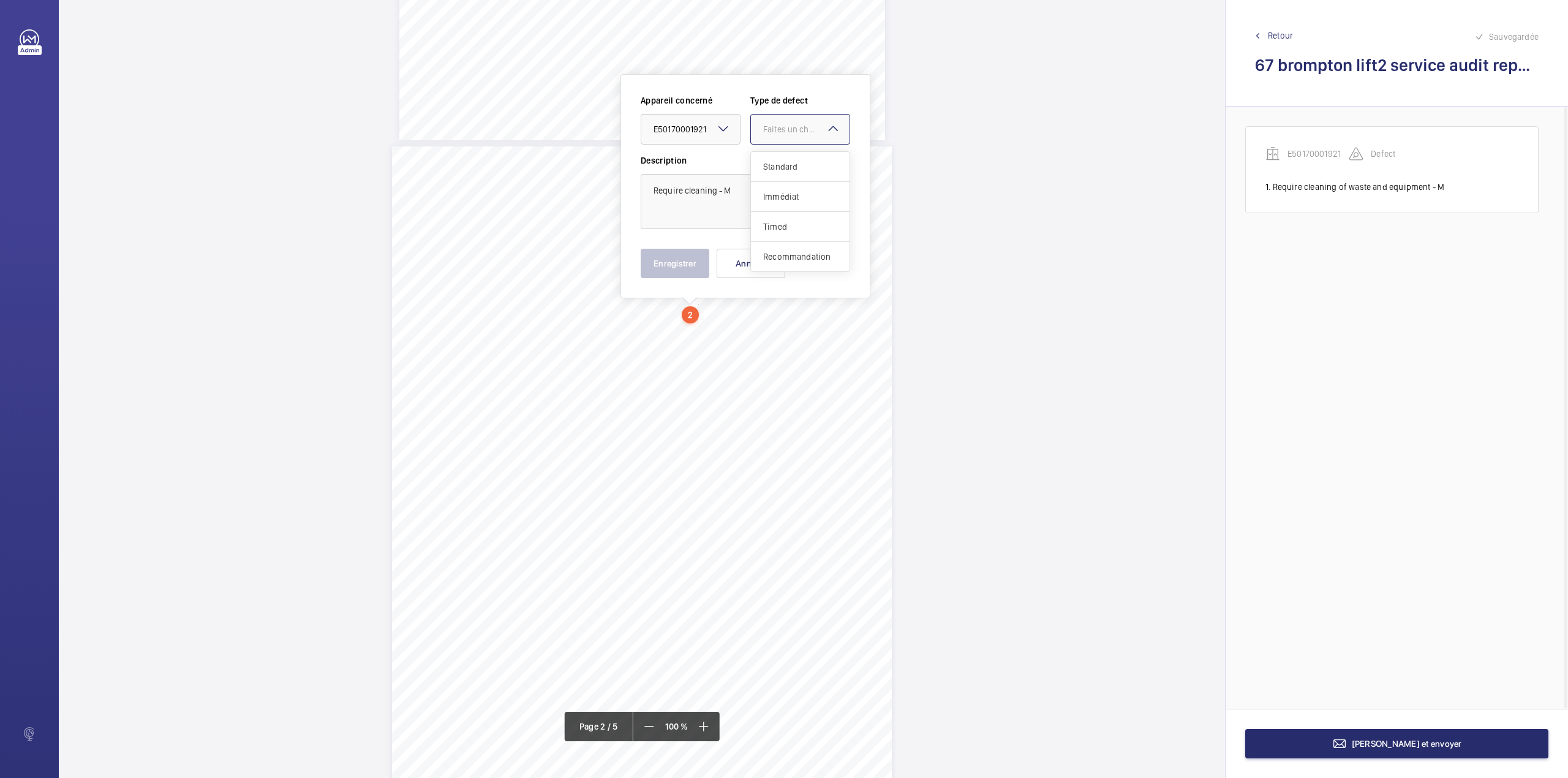
click at [790, 132] on div "Faites un choix" at bounding box center [805, 129] width 86 height 13
click at [790, 158] on div "Standard" at bounding box center [800, 166] width 99 height 30
click at [683, 255] on button "Enregistrer" at bounding box center [675, 263] width 69 height 29
click at [698, 346] on div "3:27 A Sheet 2 of 5 Site Address: [STREET_ADDRESS] - Lift 2 R H Job N°: MA9106 …" at bounding box center [641, 470] width 499 height 647
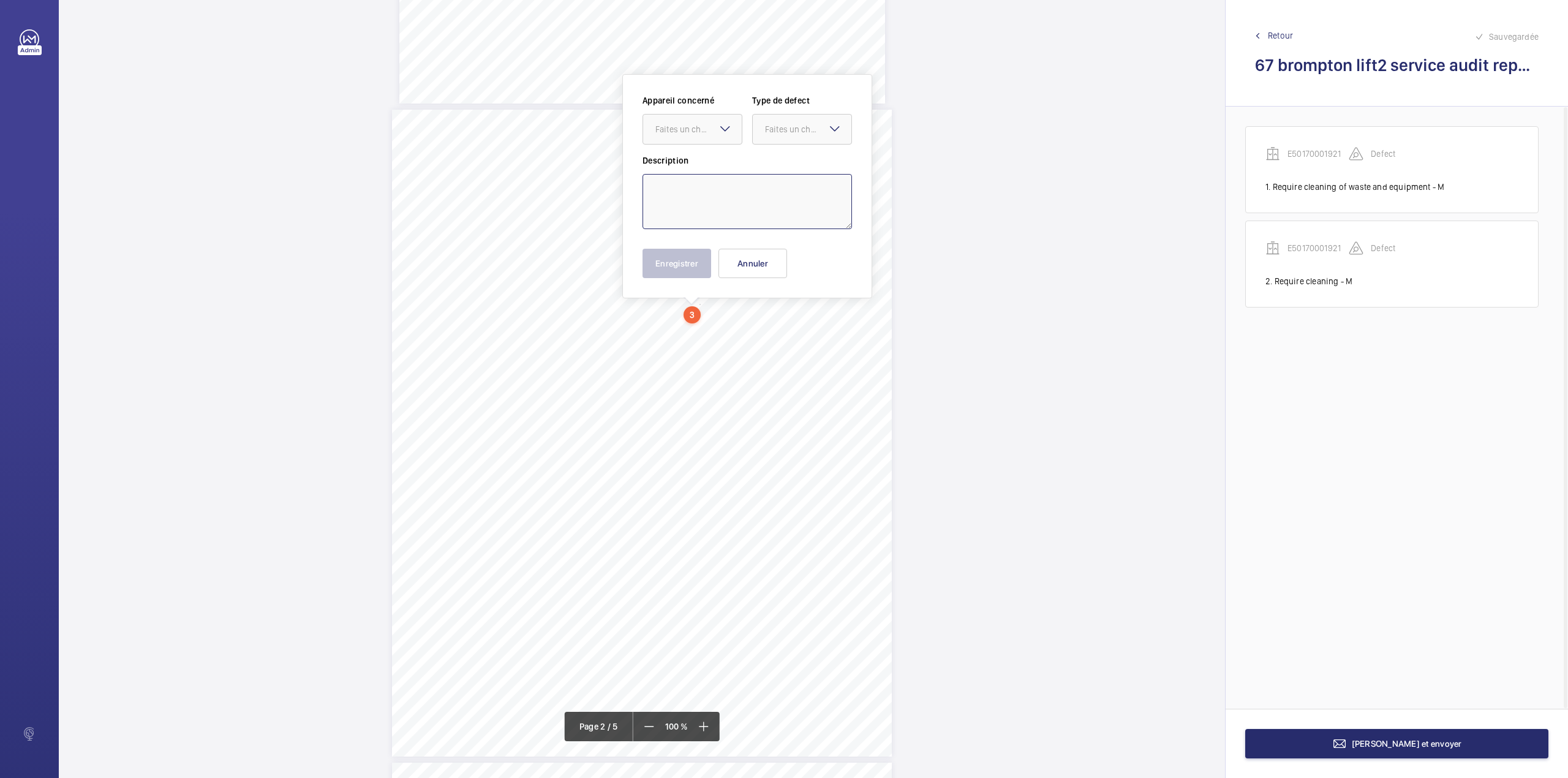
click at [698, 196] on textarea at bounding box center [747, 201] width 210 height 55
click at [702, 130] on div "Faites un choix" at bounding box center [698, 129] width 86 height 13
type textarea "Worn but serviceable."
click at [709, 150] on div "Appareil concerné Faites un choix E50170001921 Type de defect Faites un choix" at bounding box center [747, 124] width 210 height 60
drag, startPoint x: 760, startPoint y: 136, endPoint x: 763, endPoint y: 147, distance: 11.4
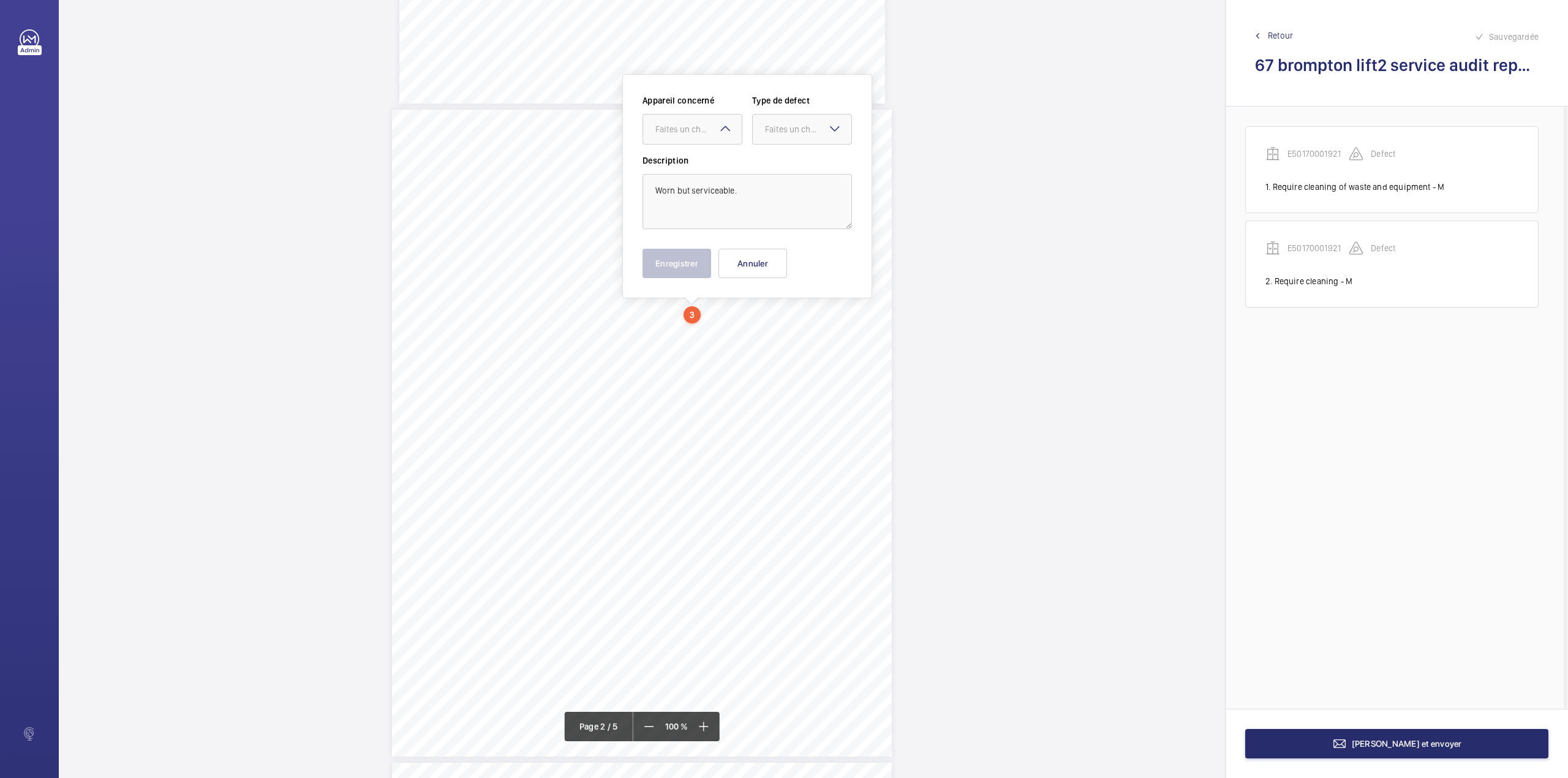
click at [760, 136] on div at bounding box center [802, 129] width 99 height 29
click at [768, 166] on span "Standard" at bounding box center [803, 166] width 74 height 13
click at [678, 136] on div "Faites un choix" at bounding box center [692, 129] width 99 height 13
click at [684, 164] on span "E50170001921" at bounding box center [692, 166] width 74 height 13
click at [677, 262] on button "Enregistrer" at bounding box center [677, 263] width 69 height 29
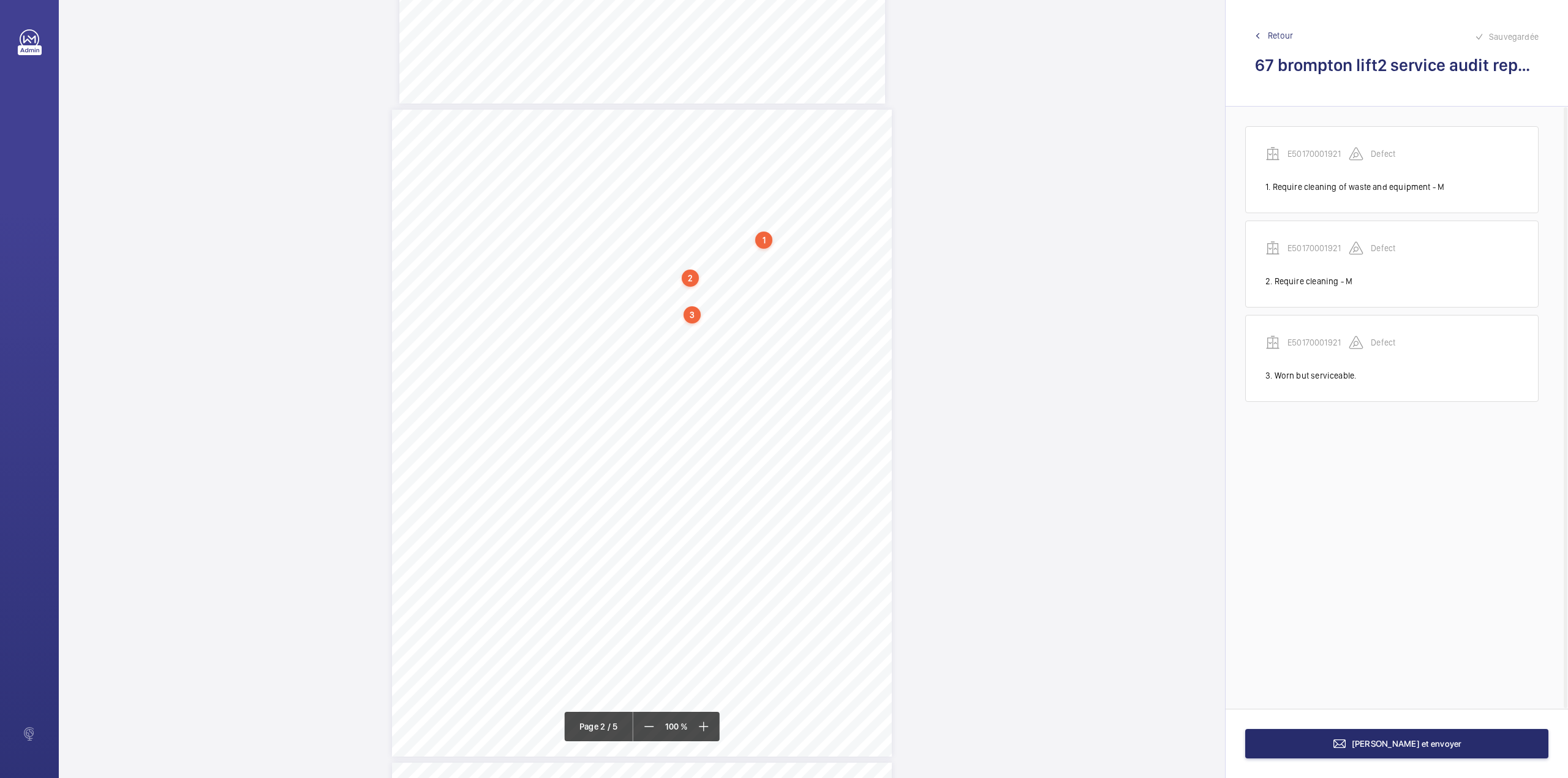
click at [701, 366] on div "3:27 A Sheet 2 of 5 Site Address: [STREET_ADDRESS] - Lift 2 R H Job N°: MA9106 …" at bounding box center [641, 432] width 499 height 647
click at [679, 213] on textarea at bounding box center [751, 201] width 210 height 55
click at [707, 133] on div "Faites un choix" at bounding box center [701, 129] width 86 height 13
click at [710, 153] on div "E50170001921" at bounding box center [695, 166] width 99 height 29
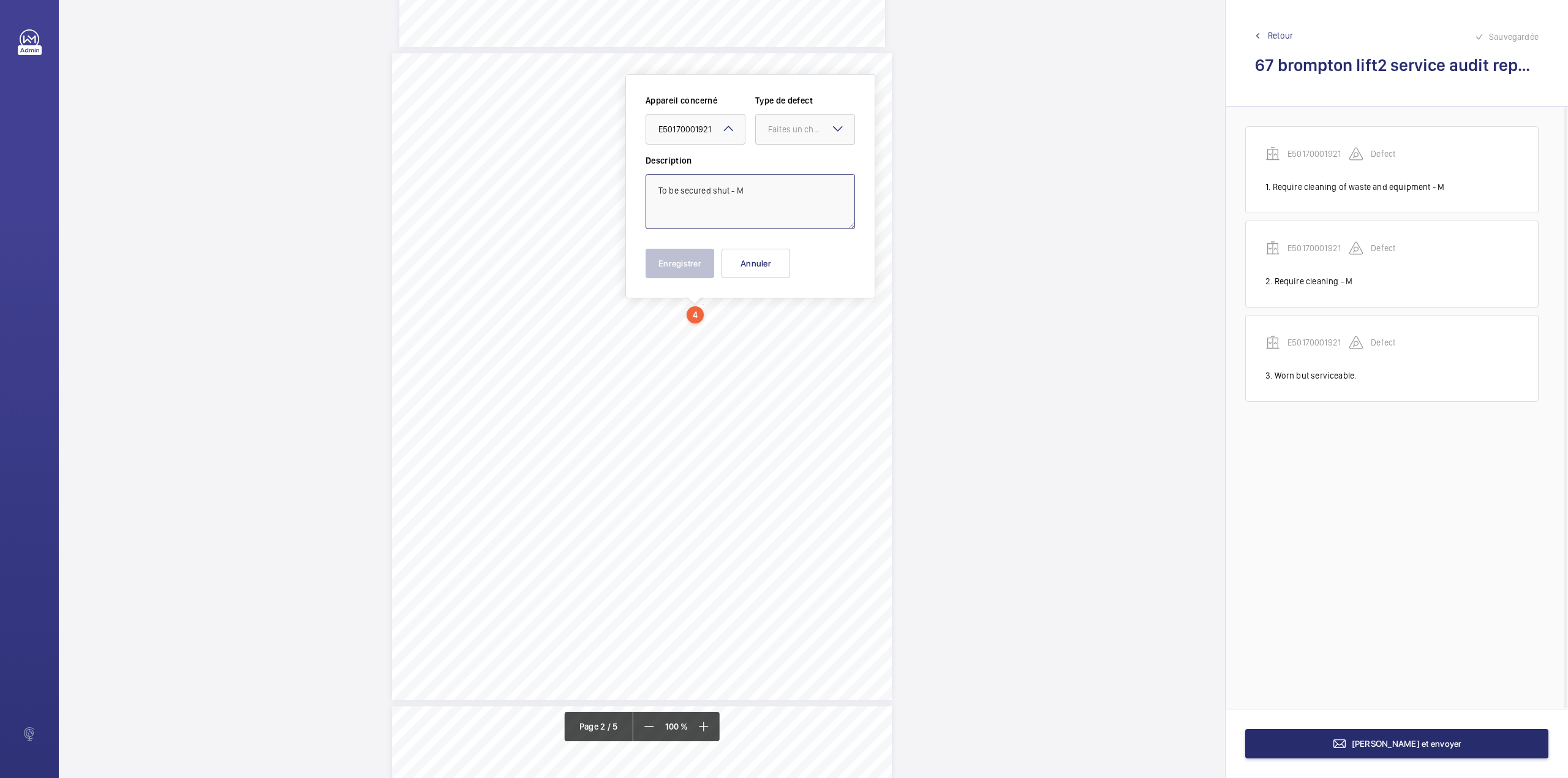
click at [767, 143] on div at bounding box center [804, 129] width 99 height 29
click at [772, 165] on span "Standard" at bounding box center [805, 166] width 74 height 13
type textarea "To be secured shut - M"
click at [667, 267] on button "Enregistrer" at bounding box center [680, 263] width 69 height 29
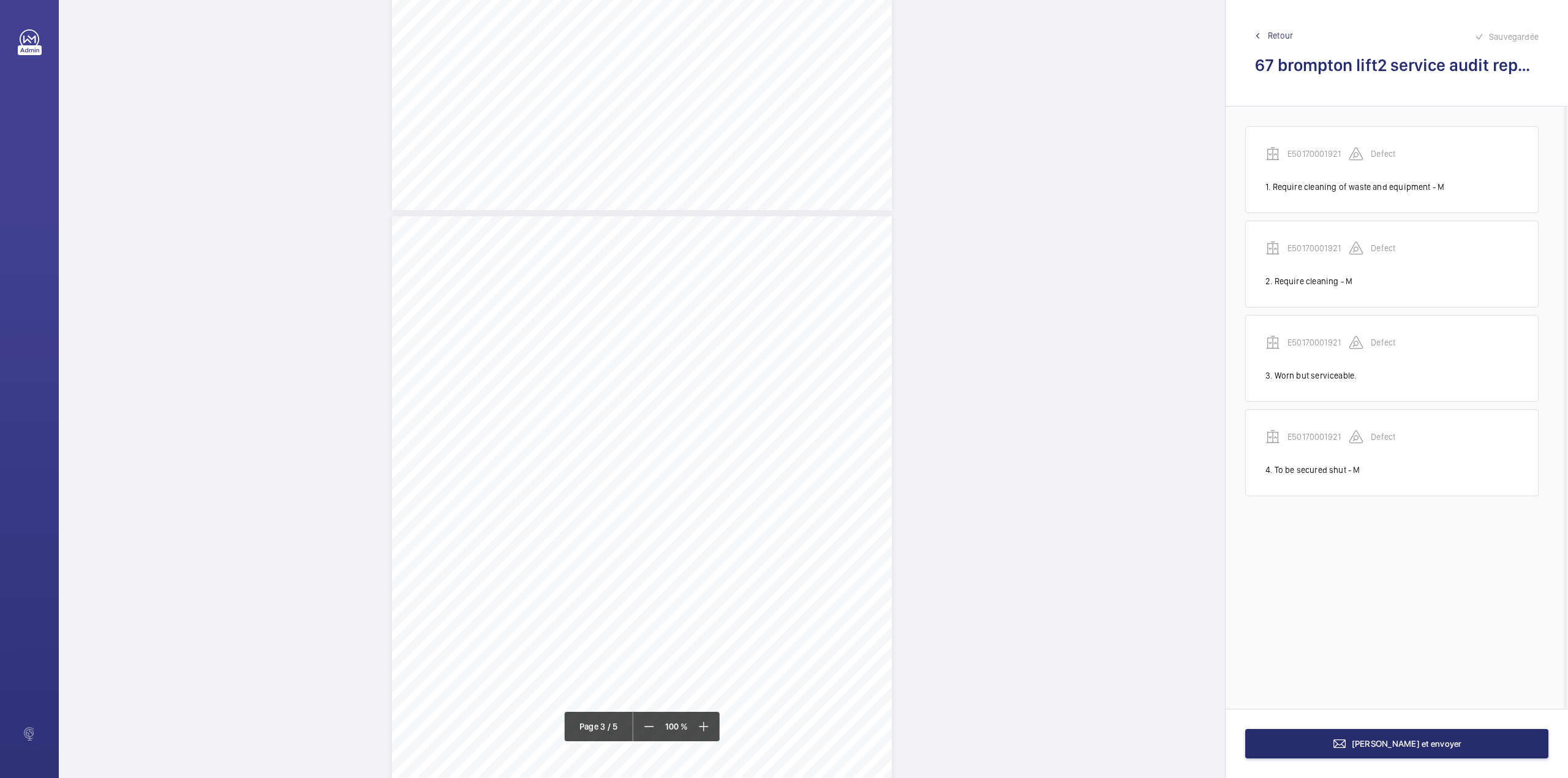
click at [695, 371] on div "3:27 A Sheet 3 of 5 Site Address: [STREET_ADDRESS] - Lift 2 R H Job N°: MA9106 …" at bounding box center [641, 539] width 499 height 647
click at [703, 208] on textarea at bounding box center [744, 201] width 210 height 55
type textarea "w"
drag, startPoint x: 702, startPoint y: 125, endPoint x: 702, endPoint y: 145, distance: 20.0
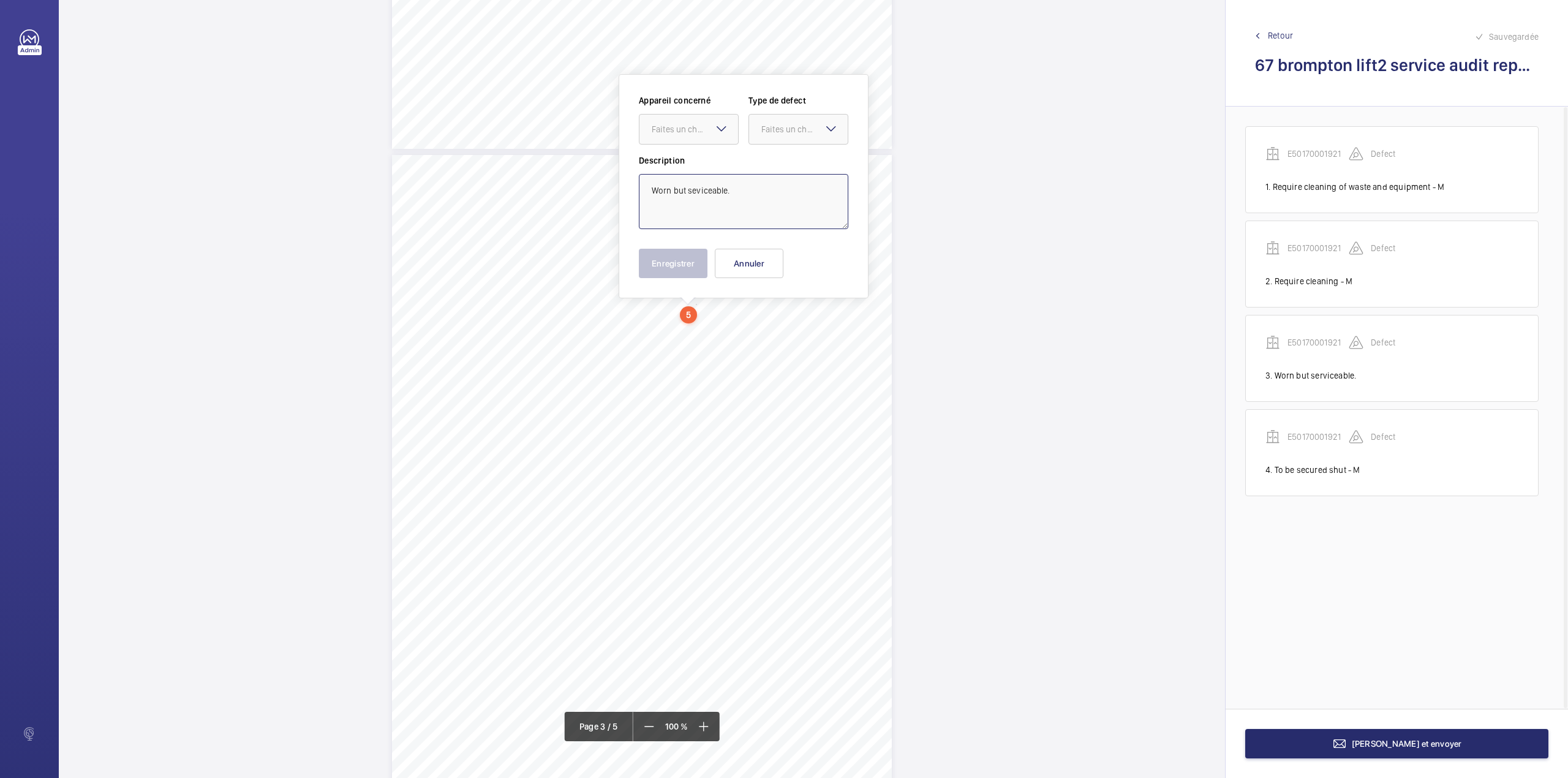
click at [702, 128] on div "Faites un choix" at bounding box center [694, 129] width 86 height 13
click at [704, 166] on span "E50170001921" at bounding box center [689, 166] width 74 height 13
drag, startPoint x: 789, startPoint y: 130, endPoint x: 787, endPoint y: 148, distance: 18.1
click at [789, 134] on div "Faites un choix" at bounding box center [803, 129] width 86 height 13
click at [787, 153] on div "Standard" at bounding box center [798, 166] width 99 height 30
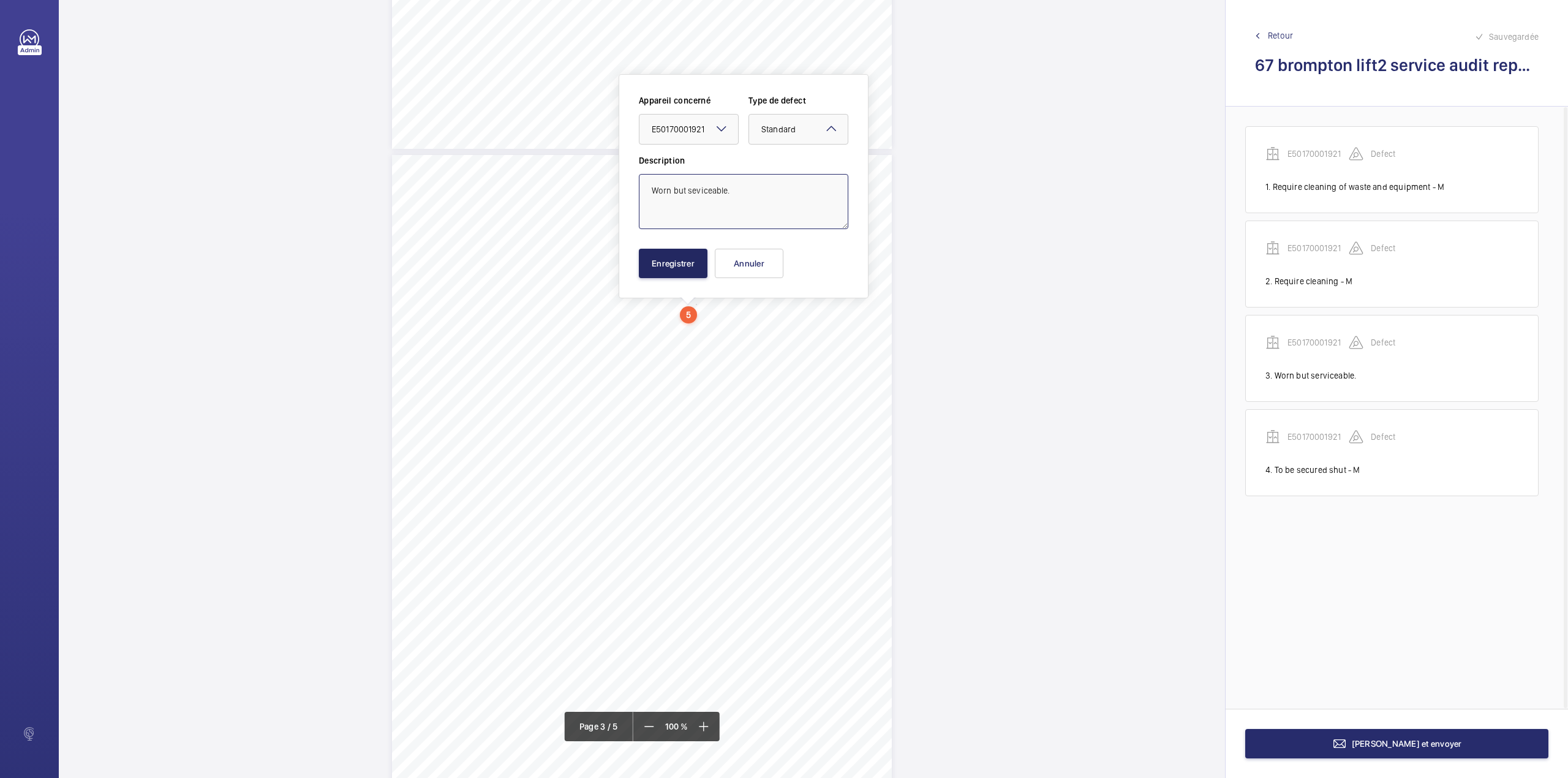
type textarea "Worn but seviceable."
click at [699, 264] on button "Enregistrer" at bounding box center [673, 263] width 69 height 29
click at [721, 333] on div "3:27 A Sheet 3 of 5 Site Address: [STREET_ADDRESS] - Lift 2 R H Job N°: MA9106 …" at bounding box center [641, 478] width 499 height 647
click at [747, 187] on textarea at bounding box center [770, 202] width 210 height 55
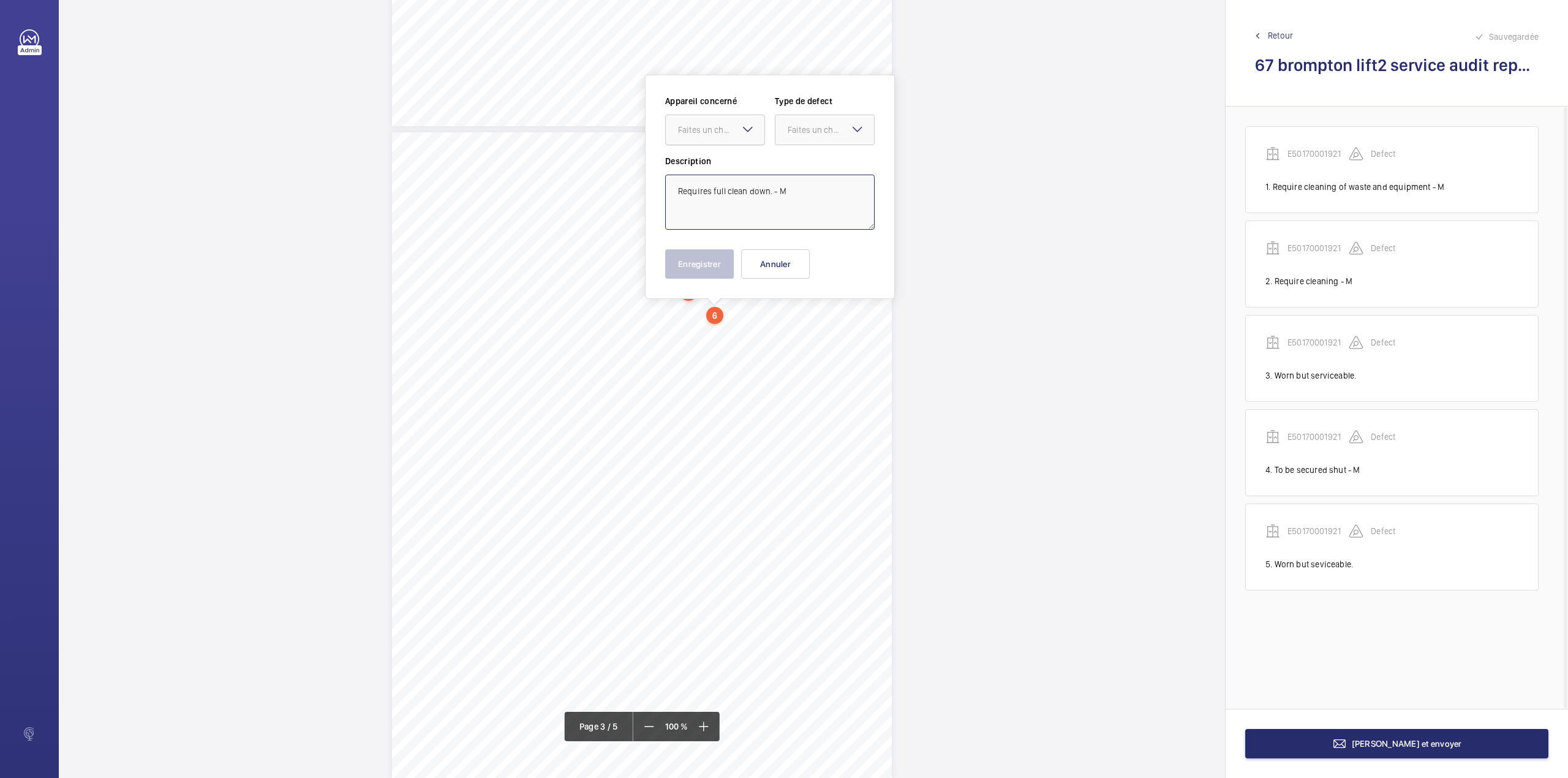
click at [721, 128] on div "Faites un choix" at bounding box center [720, 130] width 86 height 13
click at [721, 174] on div "E50170001921" at bounding box center [715, 167] width 99 height 29
drag, startPoint x: 826, startPoint y: 134, endPoint x: 822, endPoint y: 150, distance: 16.5
click at [826, 136] on div "Faites un choix" at bounding box center [831, 130] width 86 height 13
click at [823, 162] on span "Standard" at bounding box center [825, 167] width 74 height 13
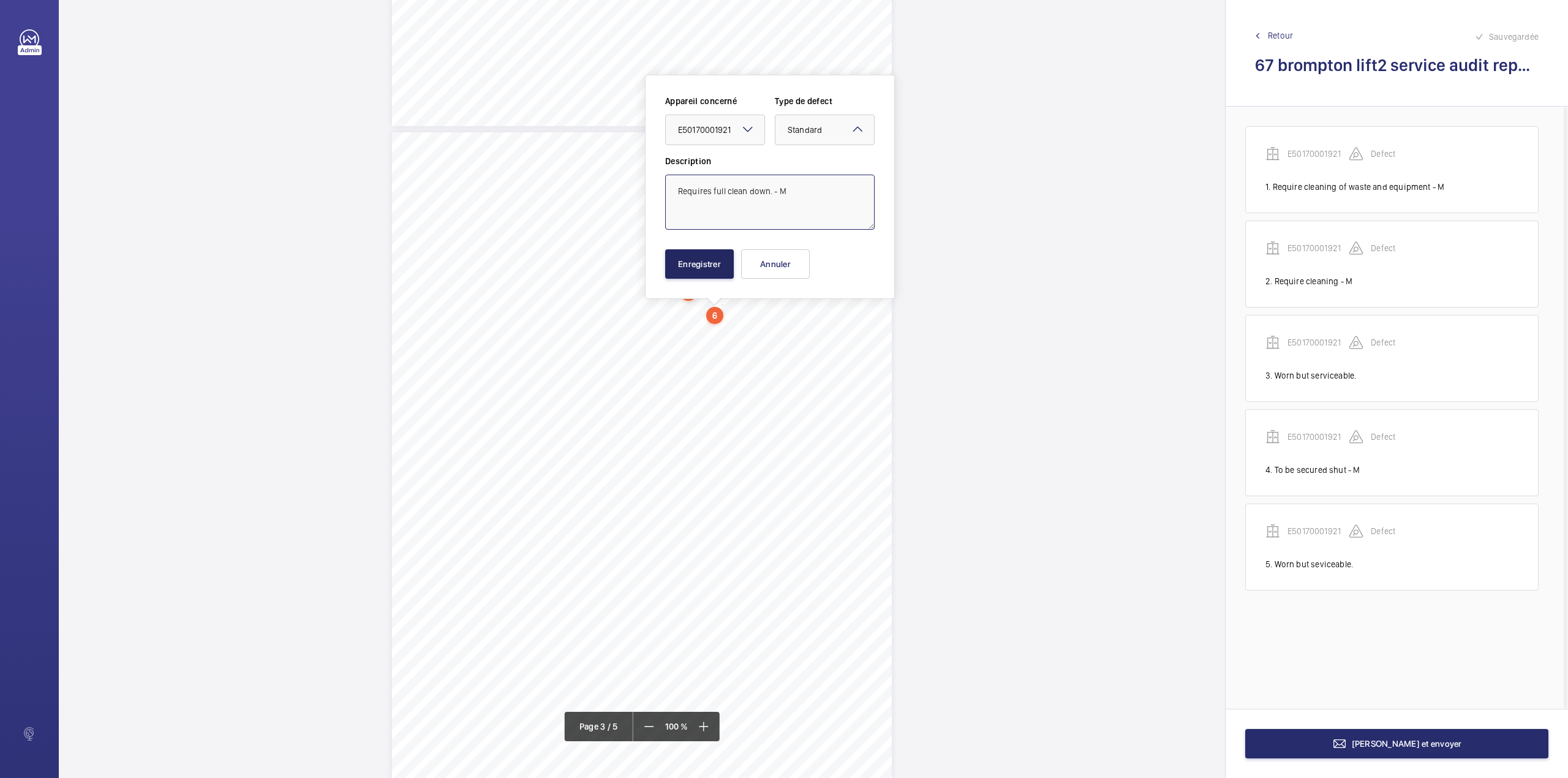
type textarea "Requires full clean down. - M"
click at [704, 262] on button "Enregistrer" at bounding box center [699, 264] width 69 height 29
click at [728, 331] on div "3:27 A Sheet 3 of 5 Site Address: [STREET_ADDRESS] - Lift 2 R H Job N°: MA9106 …" at bounding box center [641, 455] width 499 height 647
click at [746, 223] on textarea at bounding box center [777, 201] width 210 height 55
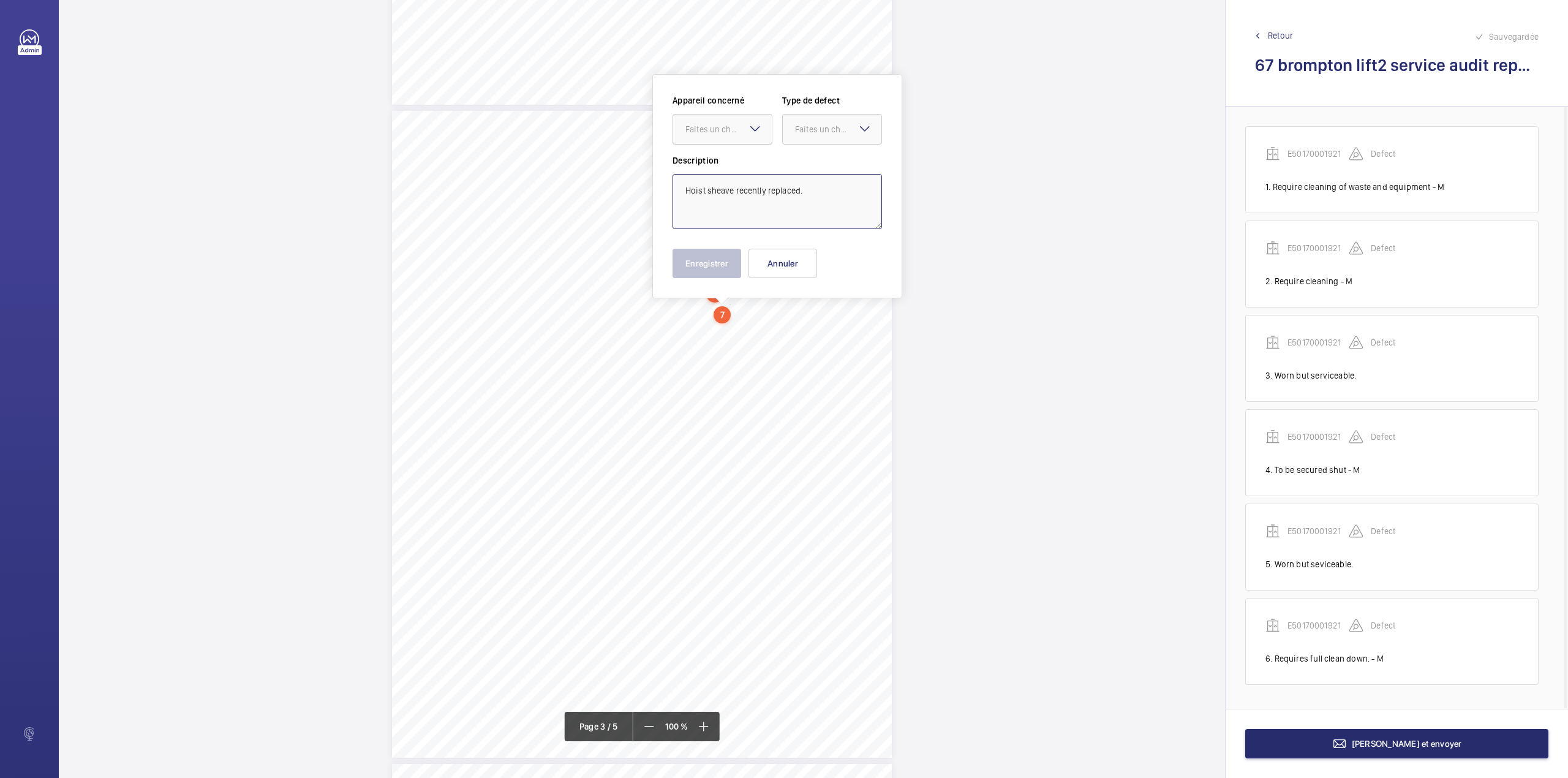
drag, startPoint x: 726, startPoint y: 126, endPoint x: 733, endPoint y: 151, distance: 26.0
click at [726, 128] on div "Faites un choix" at bounding box center [728, 129] width 86 height 13
type textarea "Hoist sheave recently replaced."
click at [733, 151] on div "Appareil concerné Faites un choix Type de defect Faites un choix" at bounding box center [777, 124] width 210 height 60
drag, startPoint x: 737, startPoint y: 138, endPoint x: 738, endPoint y: 157, distance: 19.0
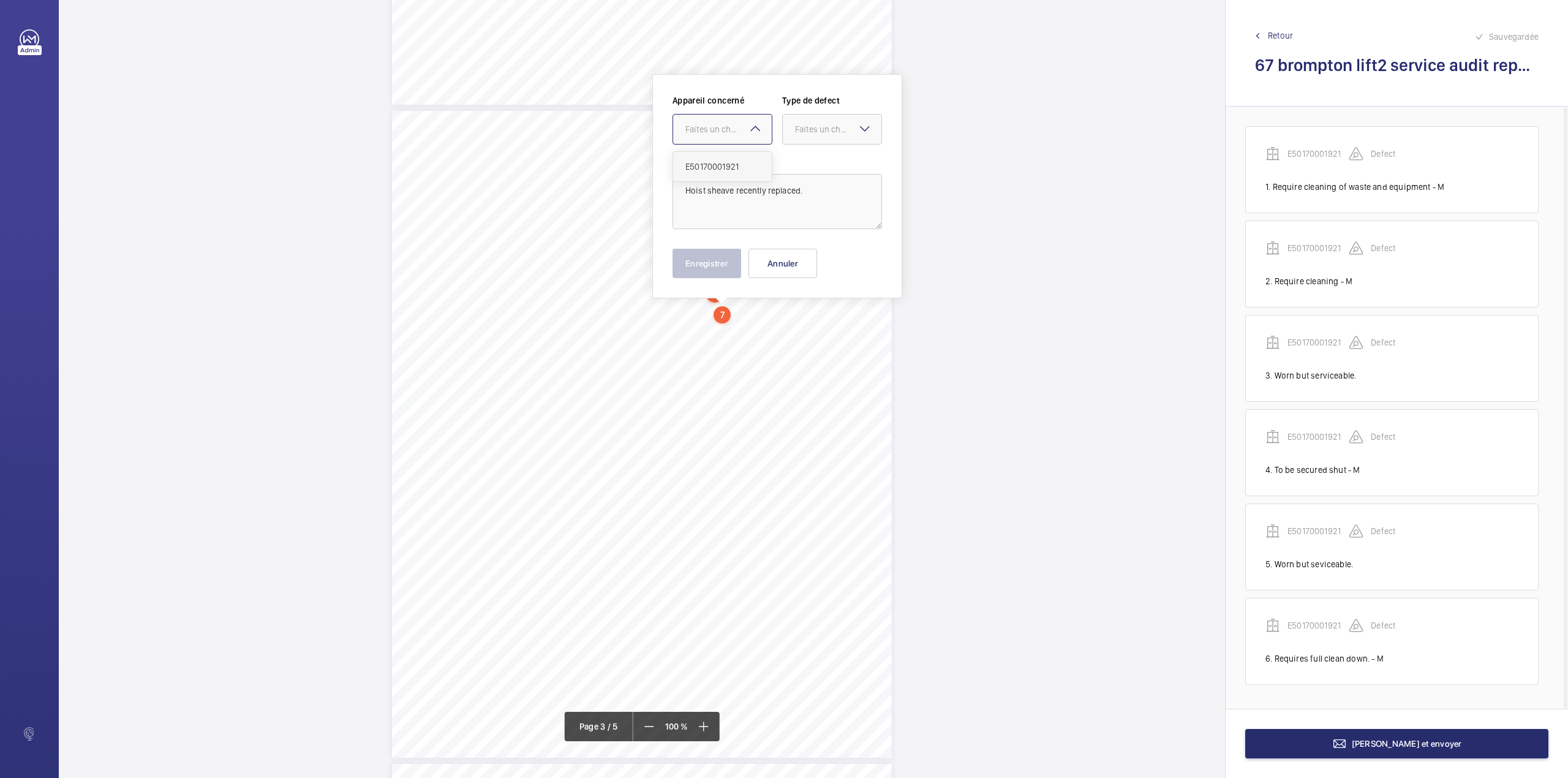
click at [736, 141] on div at bounding box center [722, 129] width 99 height 29
drag, startPoint x: 738, startPoint y: 157, endPoint x: 809, endPoint y: 138, distance: 73.5
click at [738, 157] on div "E50170001921" at bounding box center [722, 166] width 99 height 29
click at [810, 139] on div at bounding box center [832, 129] width 99 height 29
click at [811, 160] on span "Standard" at bounding box center [832, 166] width 74 height 13
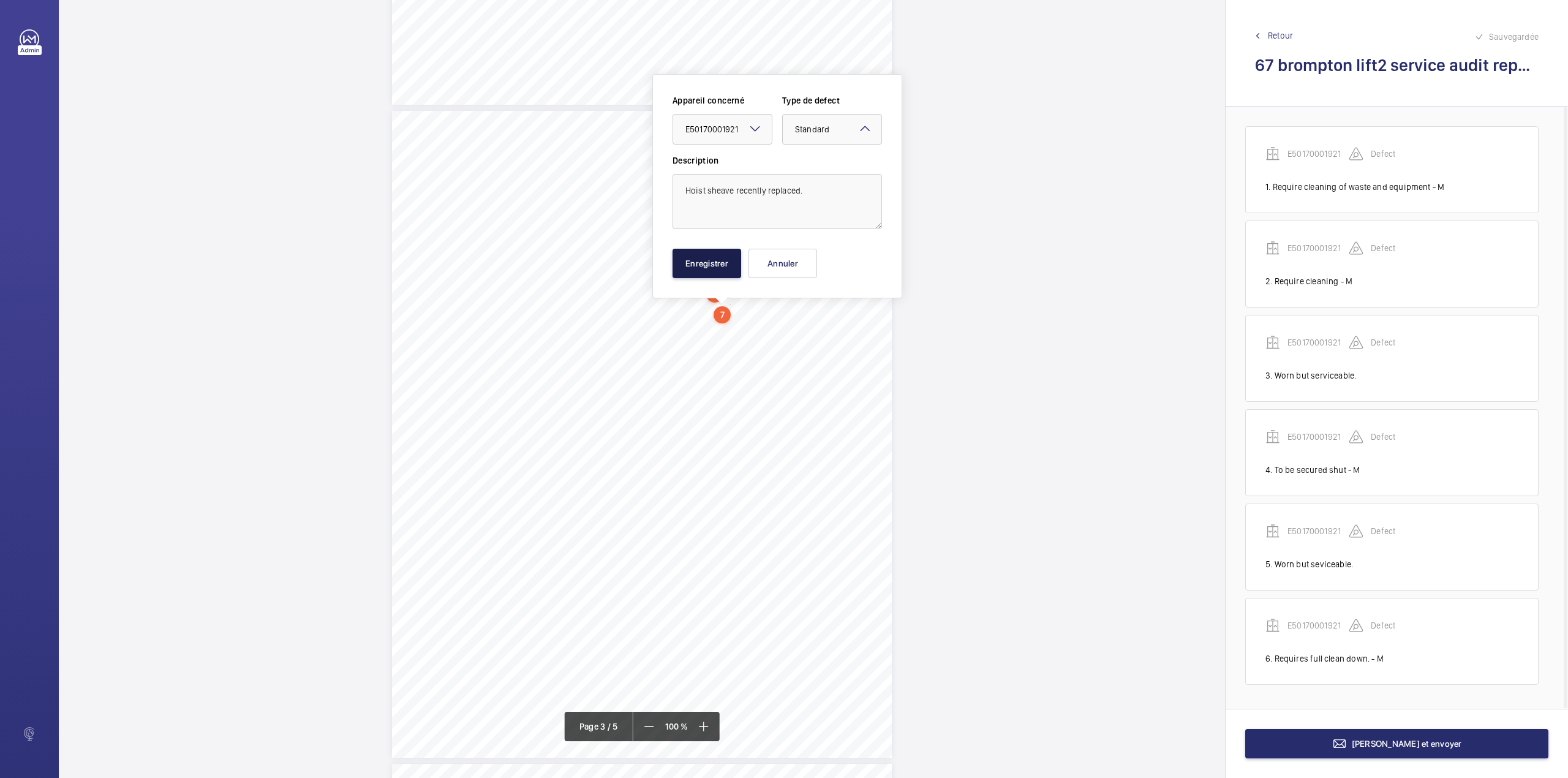
click at [702, 262] on button "Enregistrer" at bounding box center [707, 263] width 69 height 29
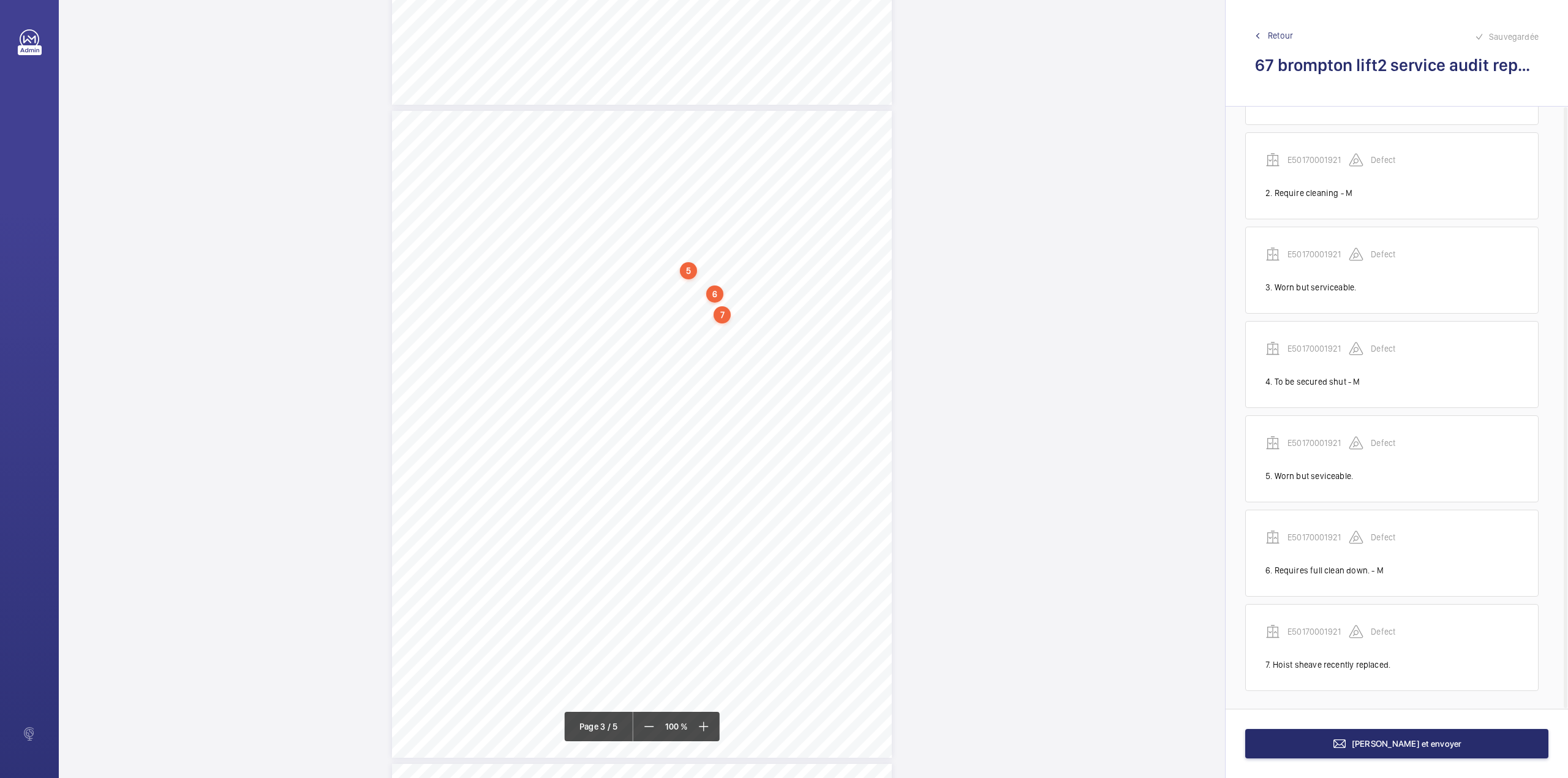
scroll to position [93, 0]
click at [792, 328] on div "3:27 A Sheet 3 of 5 Site Address: [STREET_ADDRESS] - Lift 2 R H Job N°: MA9106 …" at bounding box center [641, 434] width 499 height 647
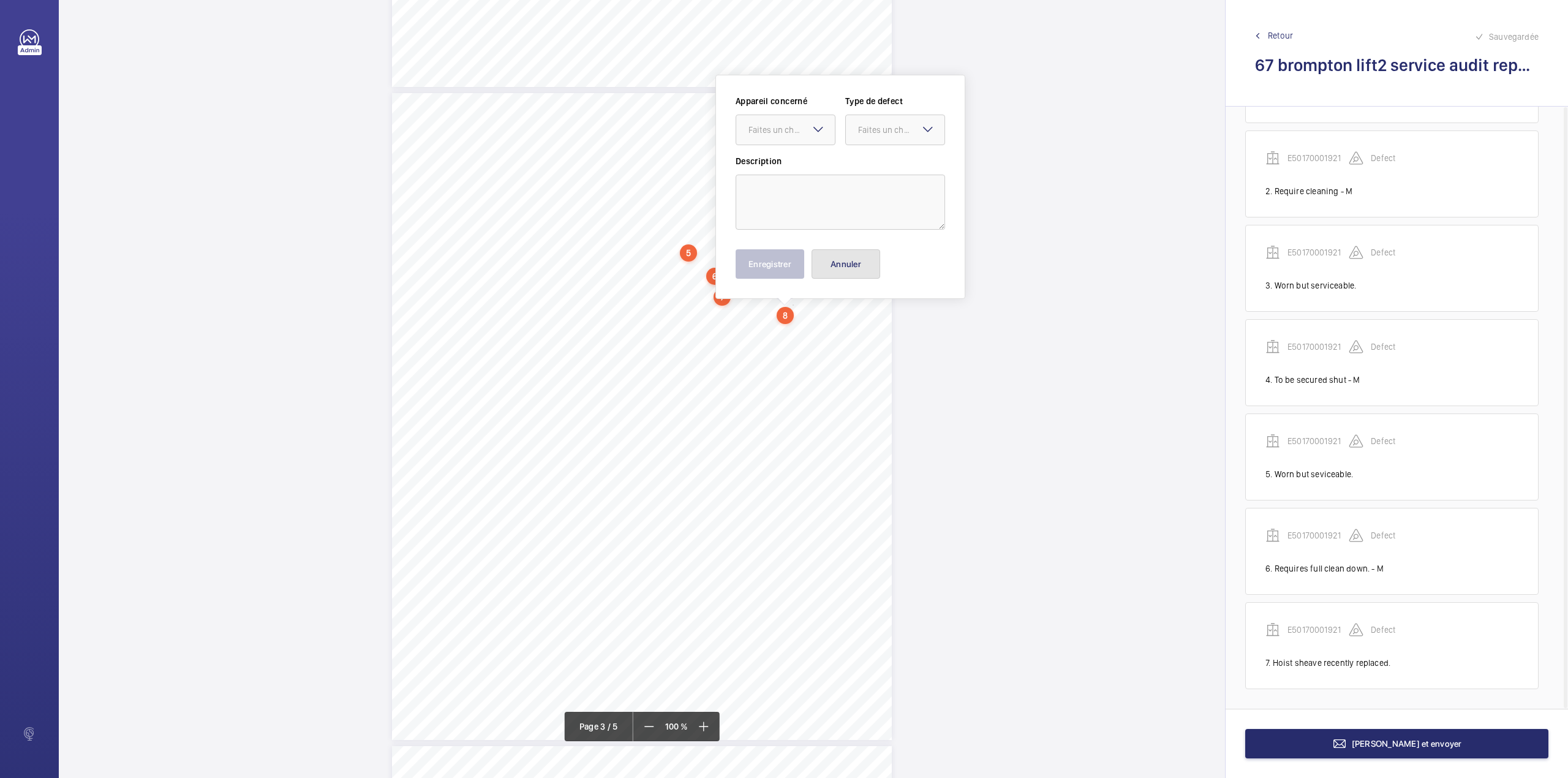
click at [839, 258] on button "Annuler" at bounding box center [846, 264] width 69 height 29
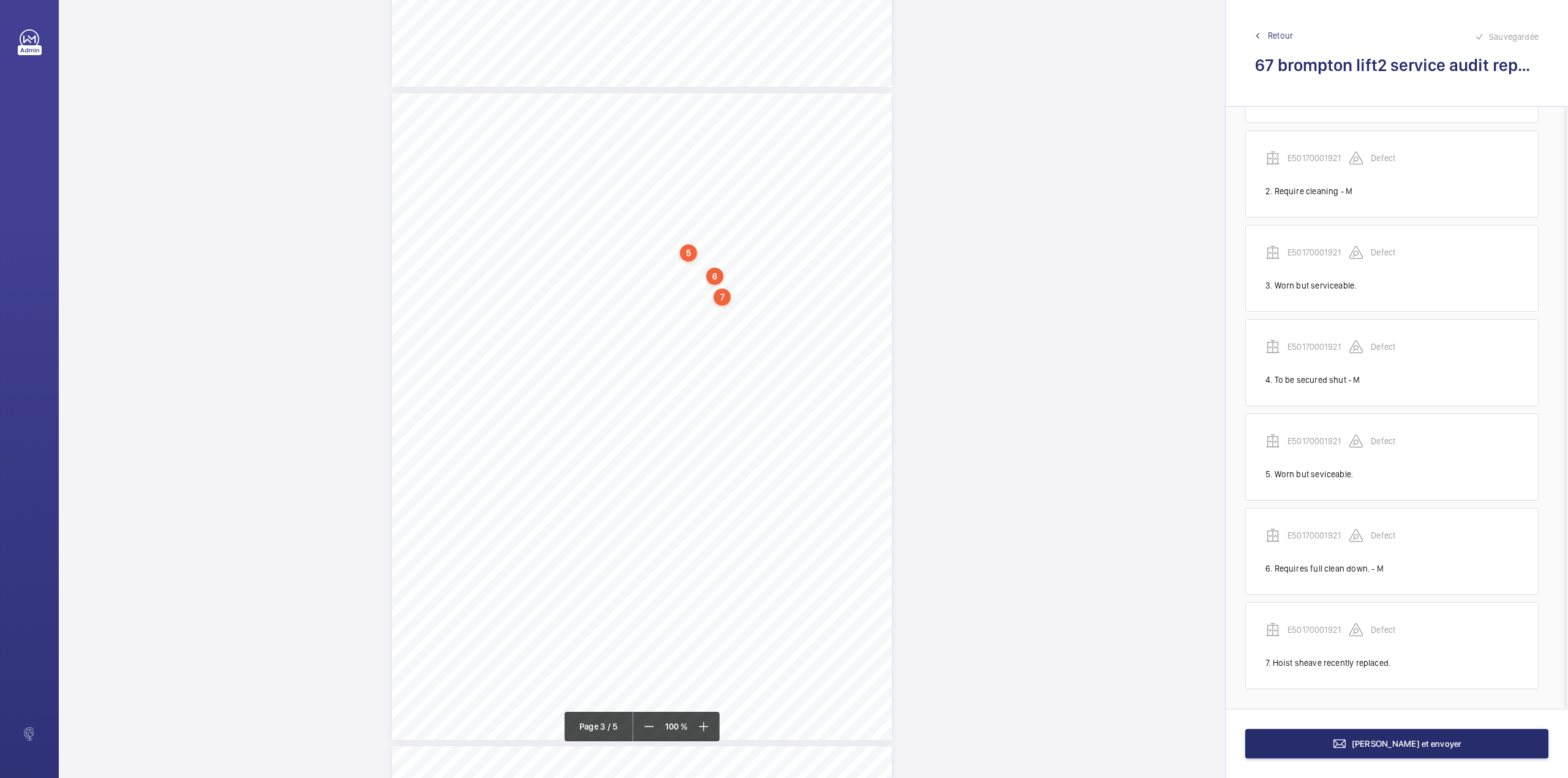
click at [814, 301] on div "3:27 A Sheet 3 of 5 Site Address: [STREET_ADDRESS] - Lift 2 R H Job N°: MA9106 …" at bounding box center [641, 416] width 499 height 647
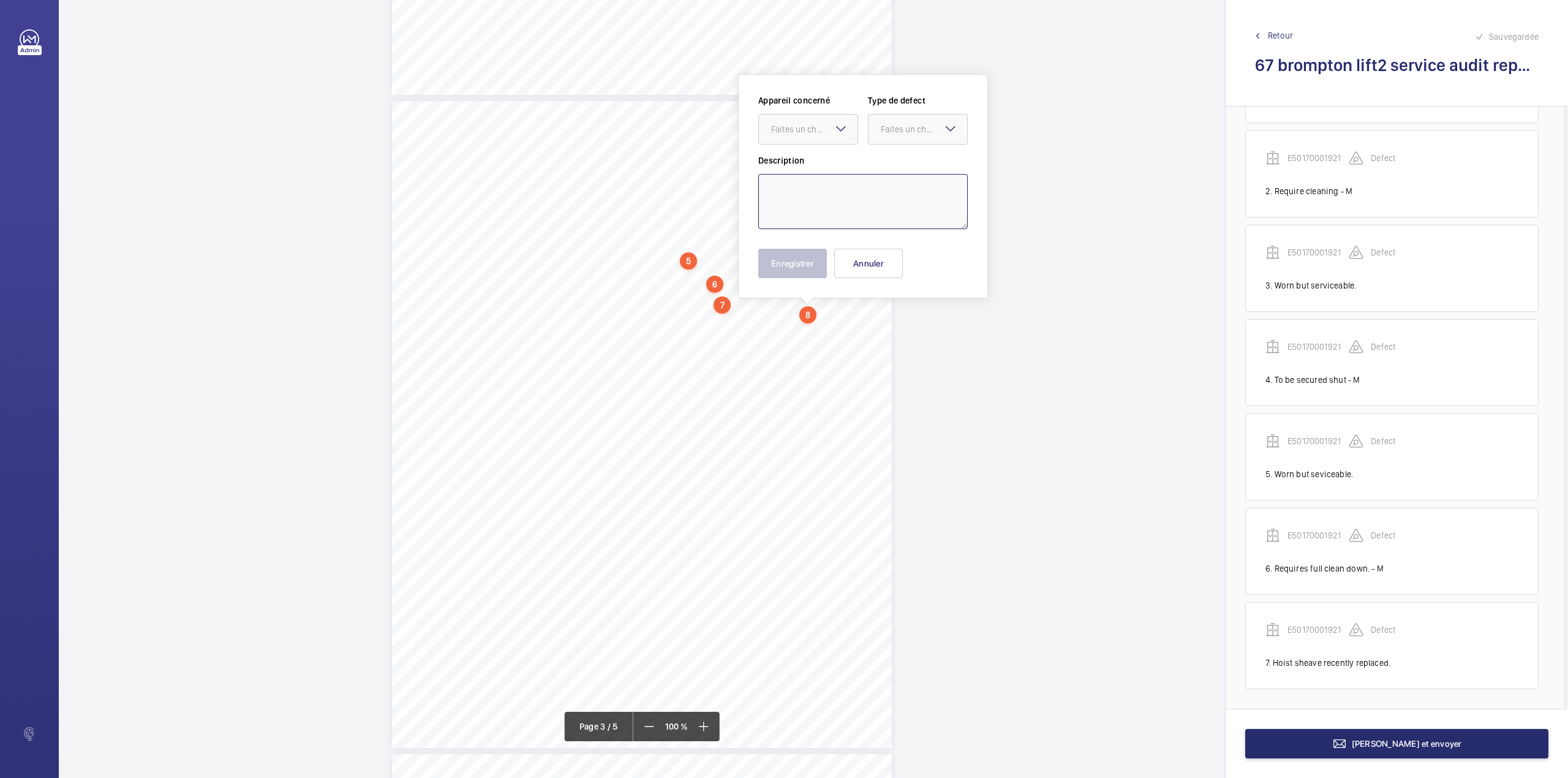
click at [795, 199] on textarea at bounding box center [863, 201] width 210 height 55
type textarea "Require adjustment as some are not self-closing - M"
drag, startPoint x: 803, startPoint y: 113, endPoint x: 806, endPoint y: 143, distance: 30.1
click at [803, 113] on wm-front-input-dropdown "Appareil concerné Faites un choix" at bounding box center [808, 119] width 100 height 51
drag, startPoint x: 814, startPoint y: 128, endPoint x: 814, endPoint y: 146, distance: 18.0
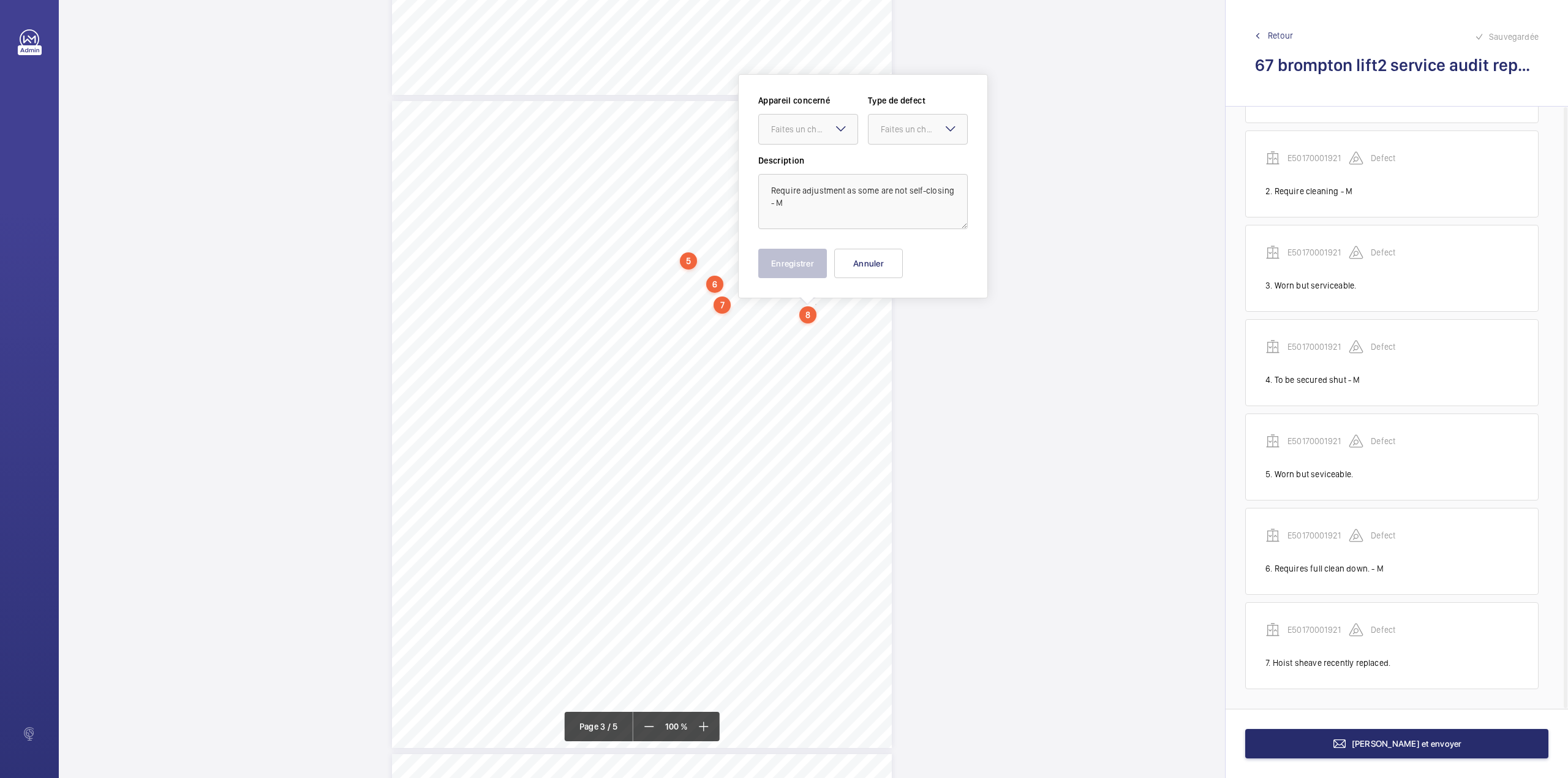
click at [814, 136] on div "Faites un choix" at bounding box center [808, 129] width 99 height 13
click at [814, 157] on div "E50170001921" at bounding box center [808, 166] width 99 height 29
click at [880, 136] on div at bounding box center [917, 129] width 99 height 29
click at [893, 164] on span "Standard" at bounding box center [917, 166] width 74 height 13
click at [801, 258] on button "Enregistrer" at bounding box center [793, 263] width 69 height 29
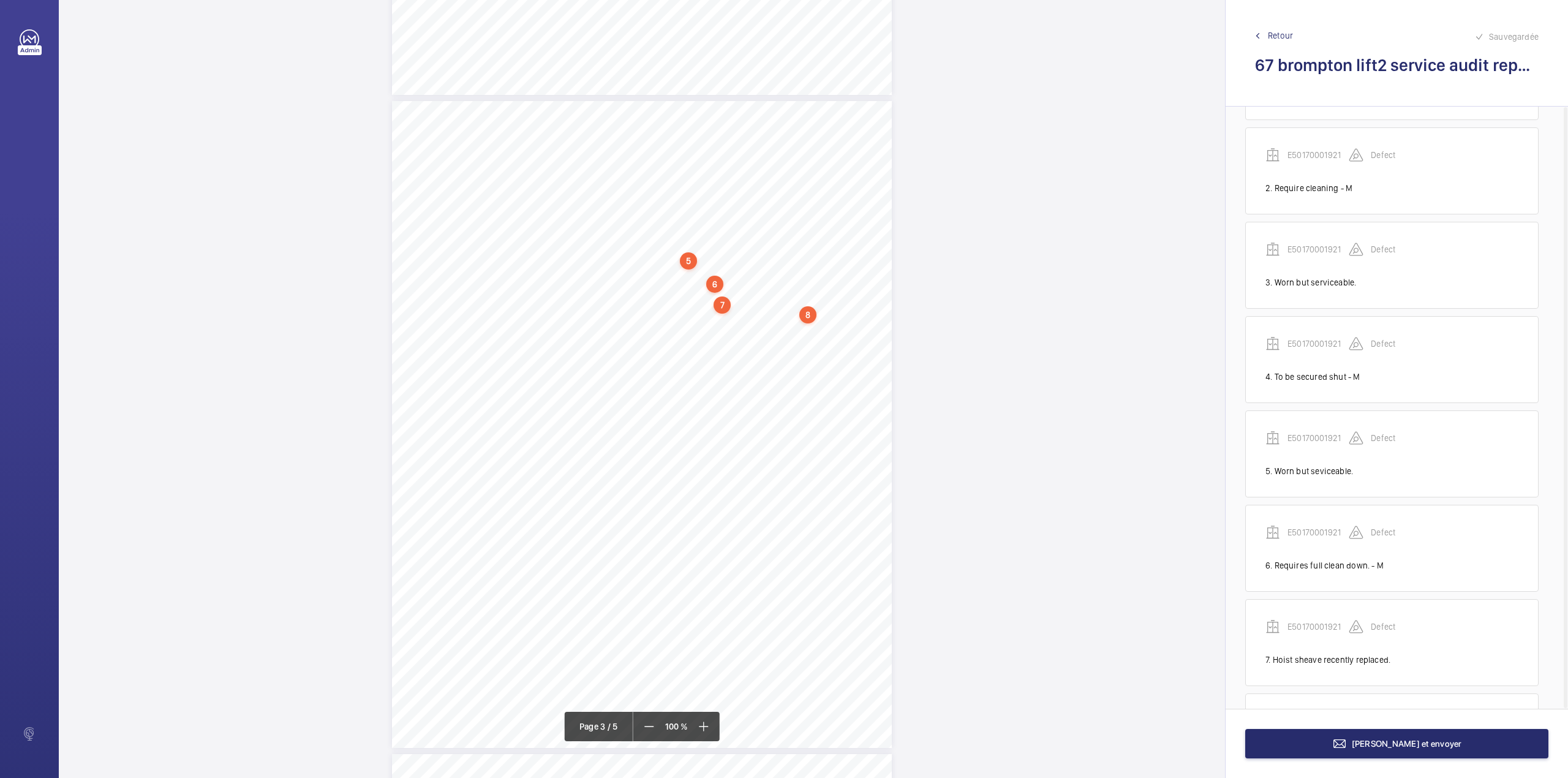
scroll to position [187, 0]
click at [704, 356] on div "3:27 A Sheet 3 of 5 Site Address: [STREET_ADDRESS] - Lift 2 R H Job N°: MA9106 …" at bounding box center [641, 424] width 499 height 647
click at [716, 223] on textarea at bounding box center [753, 201] width 210 height 55
drag, startPoint x: 703, startPoint y: 130, endPoint x: 707, endPoint y: 143, distance: 13.6
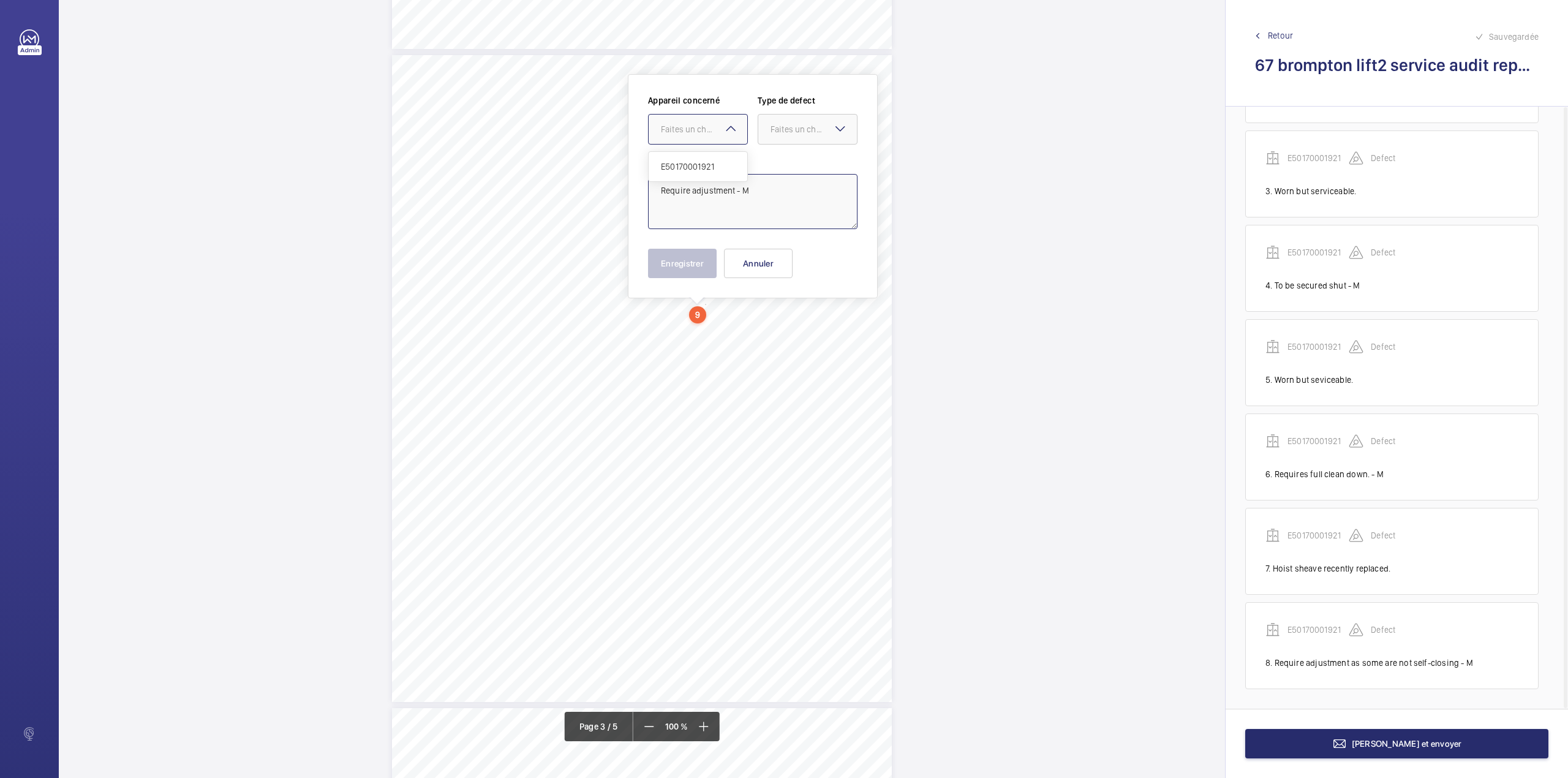
click at [704, 133] on div "Faites un choix" at bounding box center [703, 129] width 86 height 13
drag, startPoint x: 707, startPoint y: 143, endPoint x: 709, endPoint y: 150, distance: 7.3
click at [708, 147] on div "Appareil concerné Faites un choix E50170001921 Type de defect Faites un choix" at bounding box center [753, 124] width 210 height 60
click at [721, 136] on div "Faites un choix" at bounding box center [698, 129] width 99 height 13
click at [720, 160] on span "E50170001921" at bounding box center [698, 166] width 74 height 13
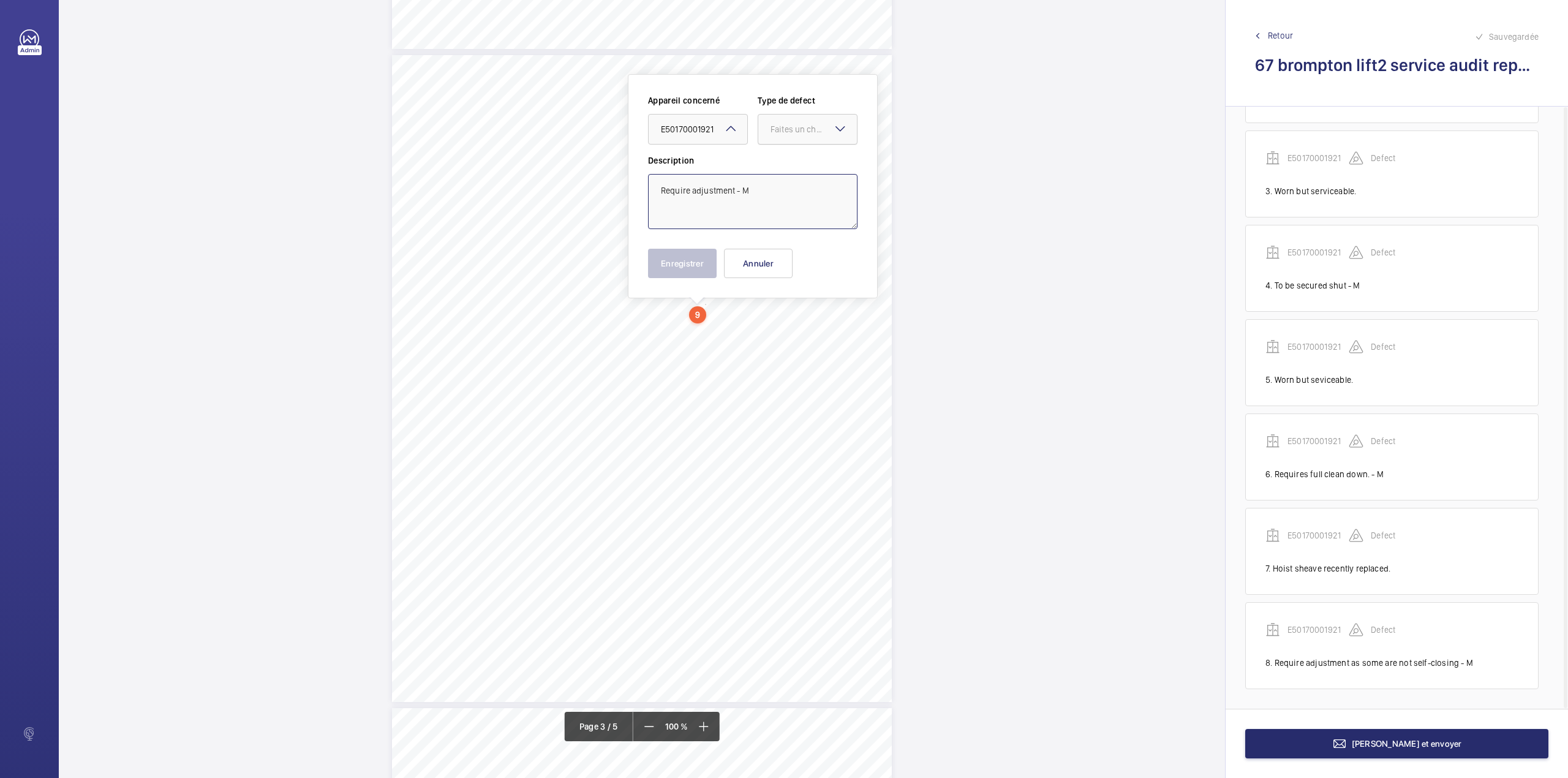
drag, startPoint x: 778, startPoint y: 133, endPoint x: 778, endPoint y: 143, distance: 10.0
click at [778, 134] on div "Faites un choix" at bounding box center [813, 129] width 86 height 13
click at [780, 164] on span "Standard" at bounding box center [808, 166] width 74 height 13
type textarea "Require adjustment - M"
click at [685, 262] on button "Enregistrer" at bounding box center [682, 263] width 69 height 29
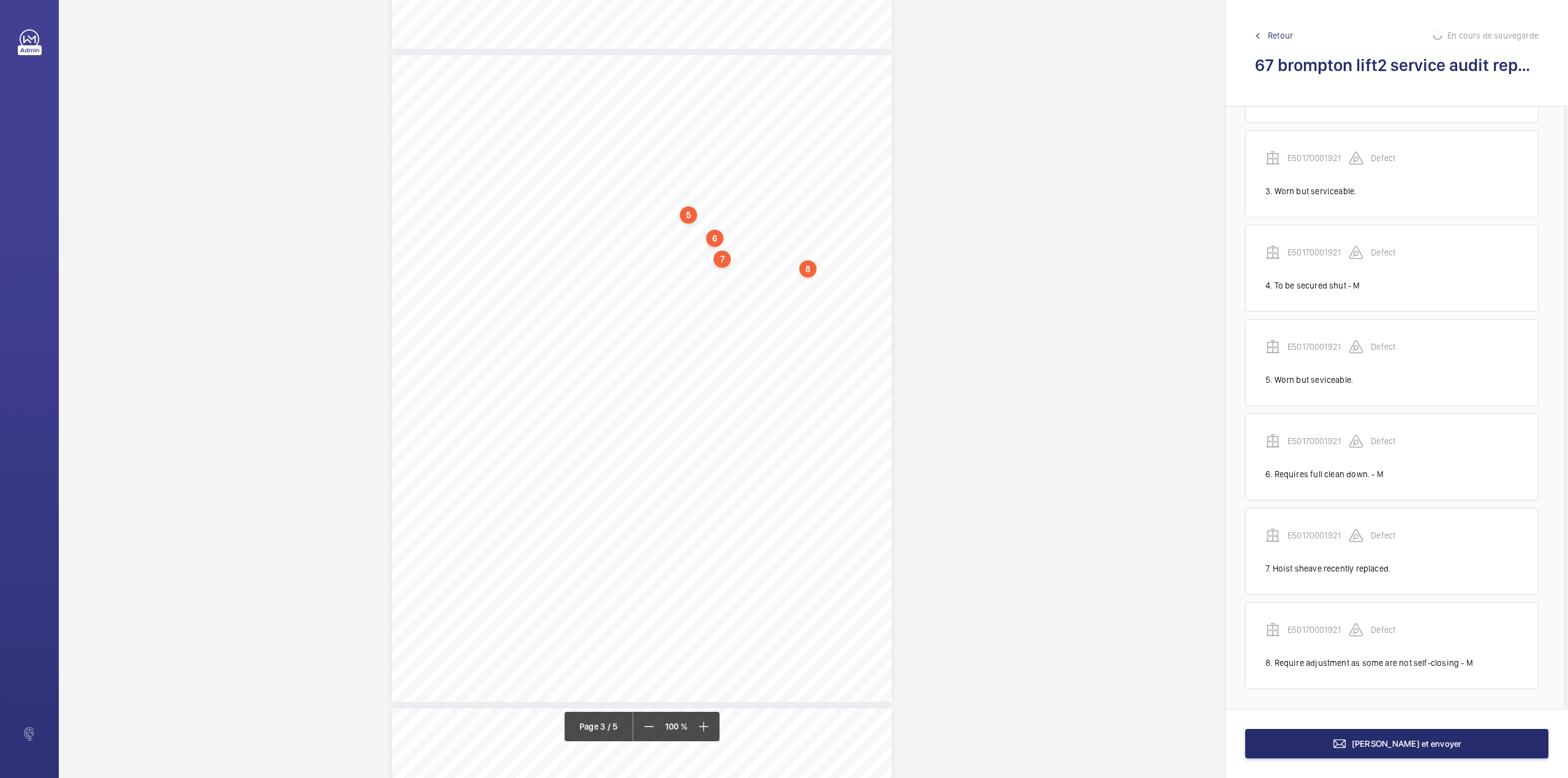
click at [716, 332] on div "3:27 A Sheet 3 of 5 Site Address: [STREET_ADDRESS] - Lift 2 R H Job N°: MA9106 …" at bounding box center [641, 378] width 499 height 647
click at [733, 212] on textarea at bounding box center [765, 201] width 210 height 55
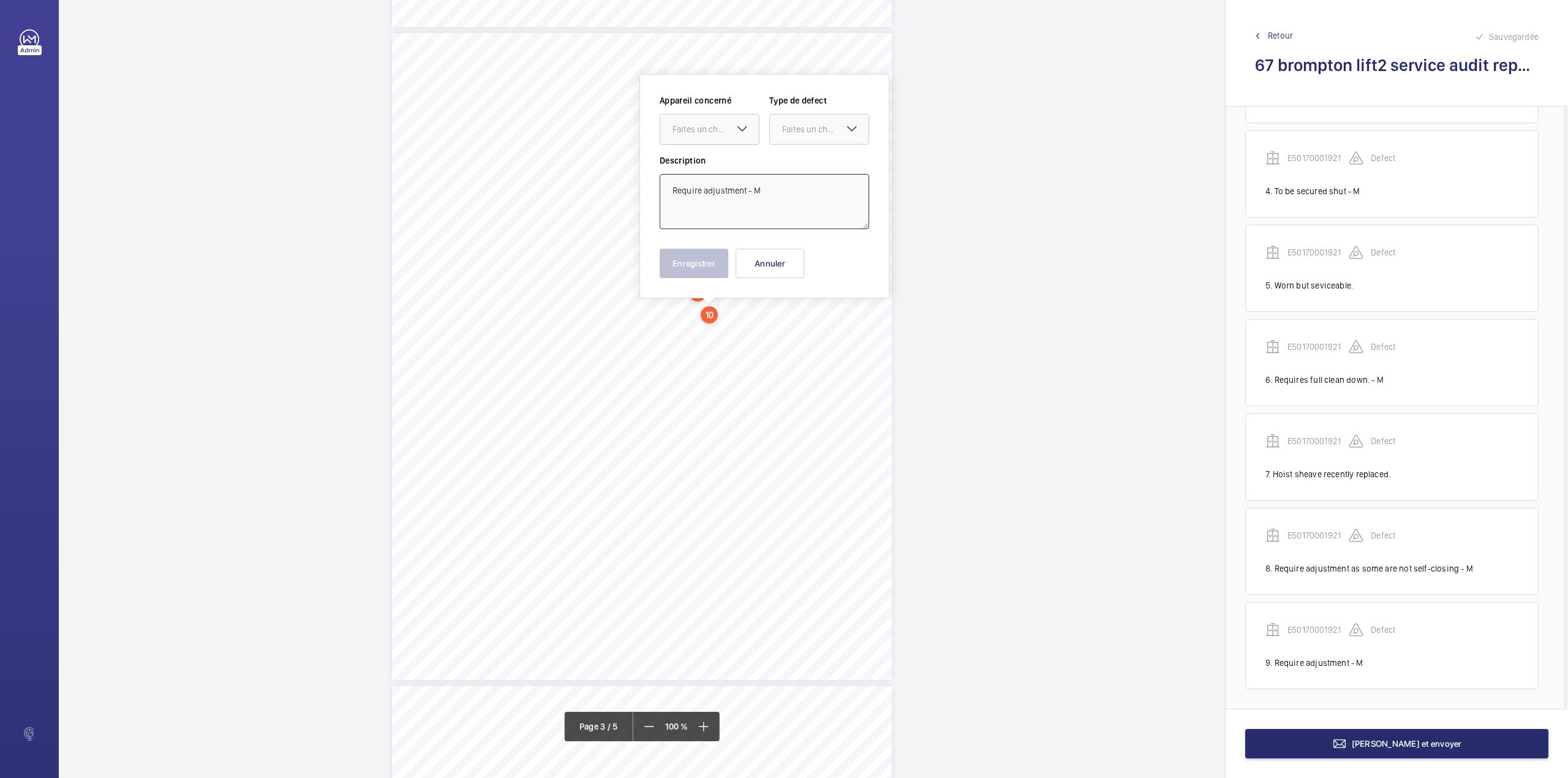
click at [724, 125] on div "Faites un choix" at bounding box center [715, 129] width 86 height 13
click at [726, 152] on ng-dropdown-panel "E50170001921" at bounding box center [709, 166] width 100 height 31
drag, startPoint x: 803, startPoint y: 133, endPoint x: 803, endPoint y: 164, distance: 31.0
click at [803, 136] on div "Faites un choix" at bounding box center [819, 129] width 99 height 13
click at [803, 164] on span "Standard" at bounding box center [819, 166] width 74 height 13
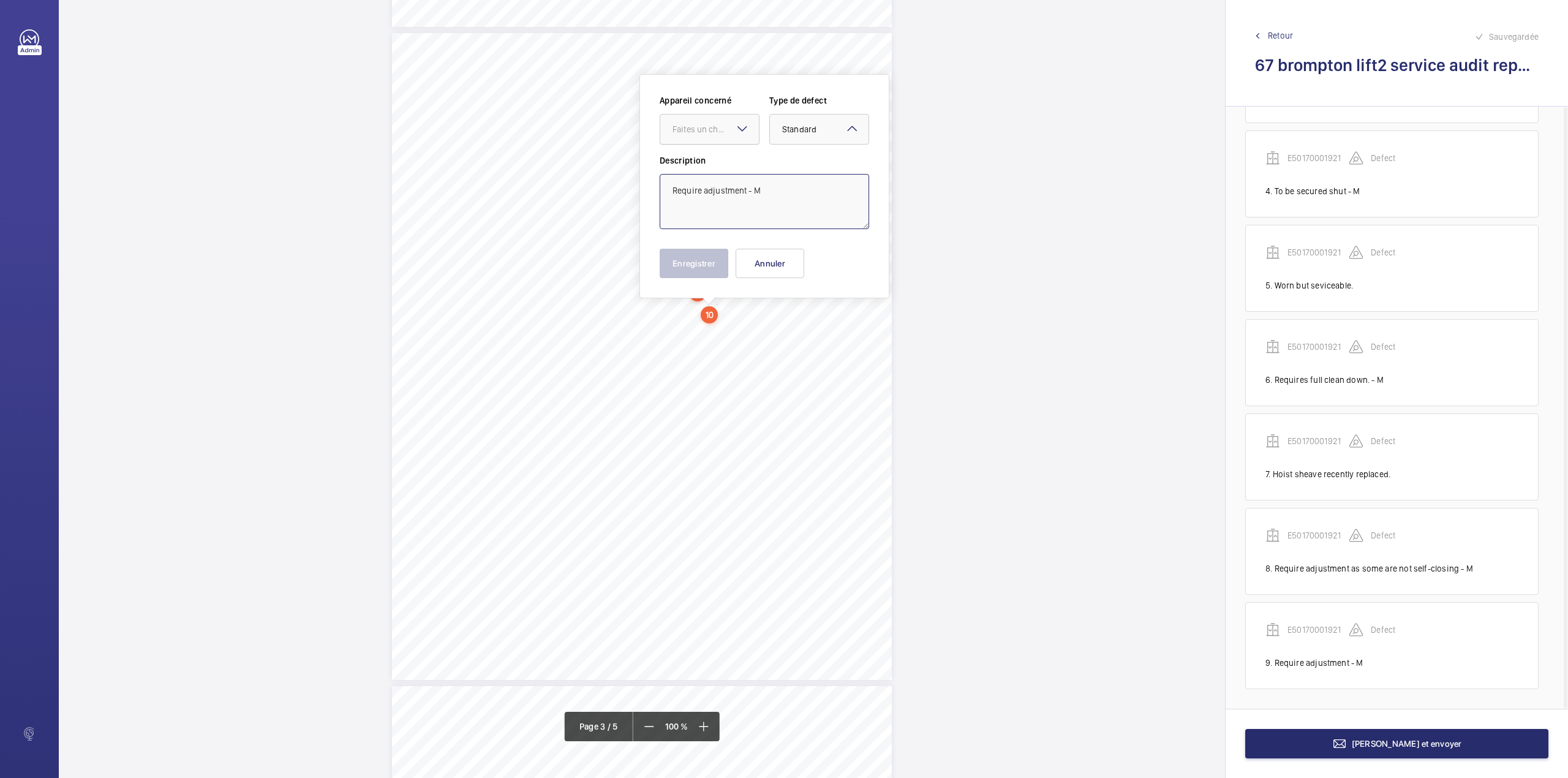
click at [738, 138] on div "Faites un choix" at bounding box center [709, 129] width 100 height 31
click at [729, 167] on span "E50170001921" at bounding box center [709, 166] width 74 height 13
type textarea "Require adjustment - M"
click at [684, 261] on button "Enregistrer" at bounding box center [694, 263] width 69 height 29
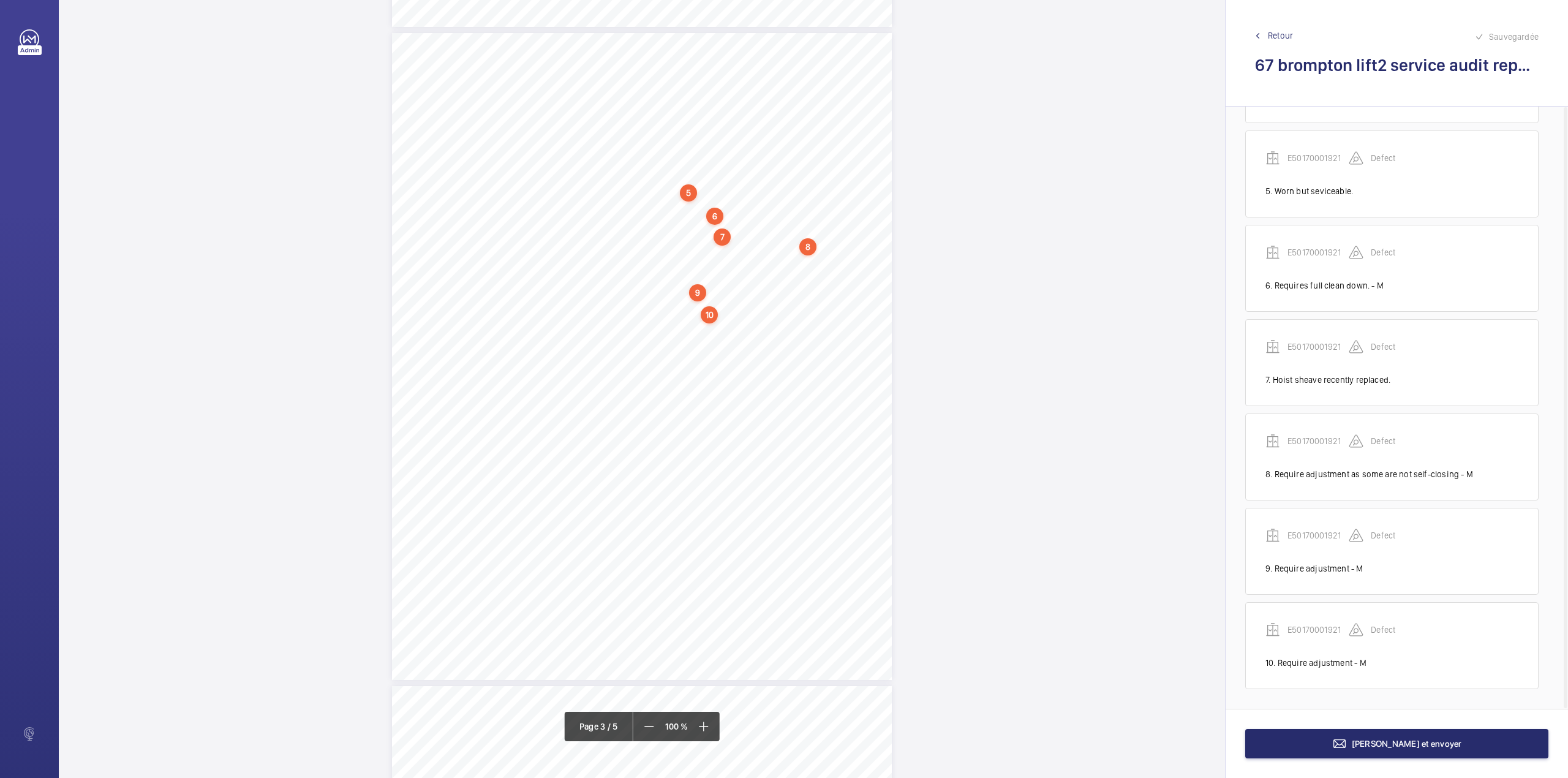
click at [849, 377] on div "3:27 A Sheet 3 of 5 Site Address: [STREET_ADDRESS] - Lift 2 R H Job N°: MA9106 …" at bounding box center [641, 356] width 499 height 647
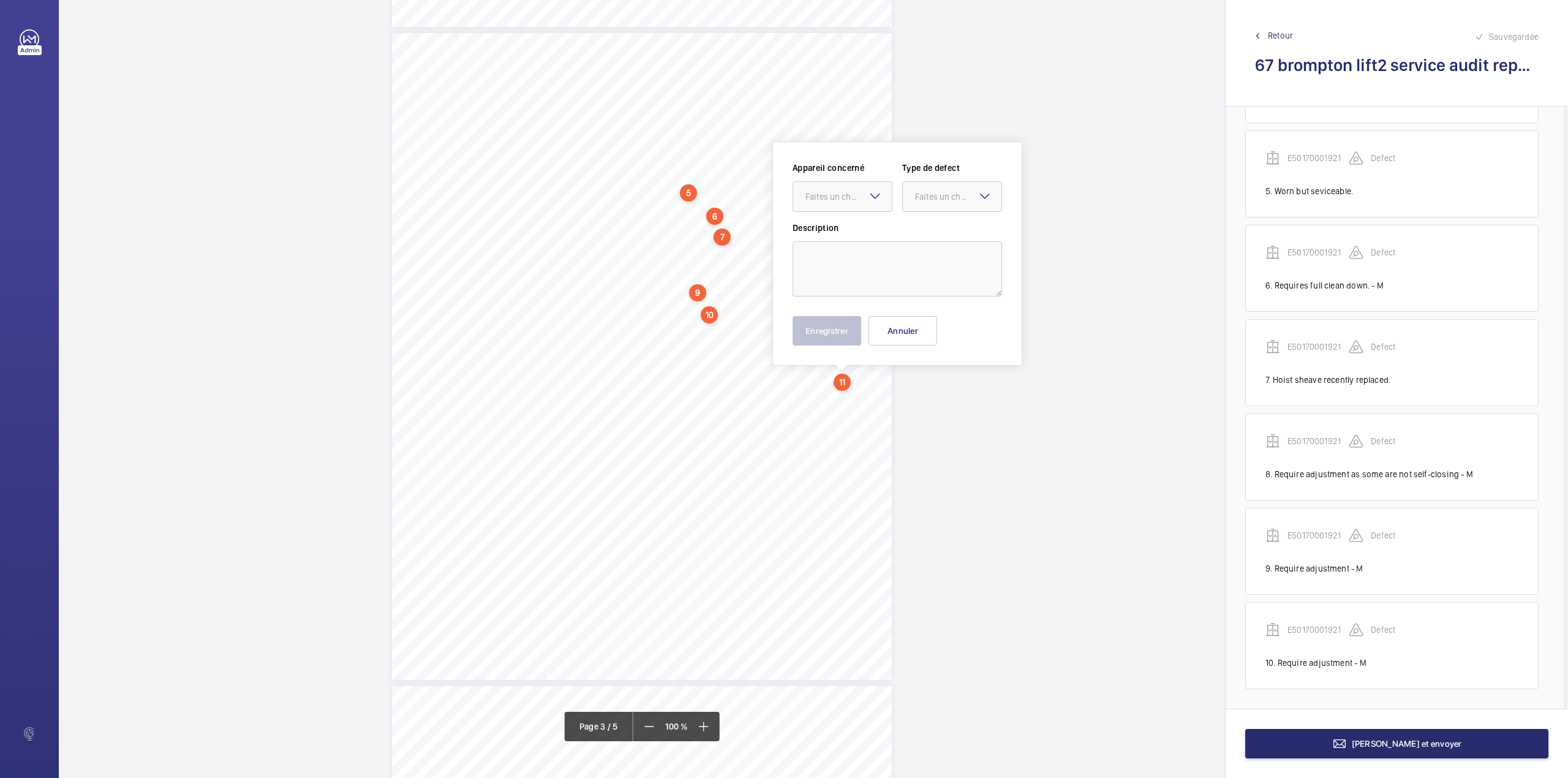
scroll to position [1400, 0]
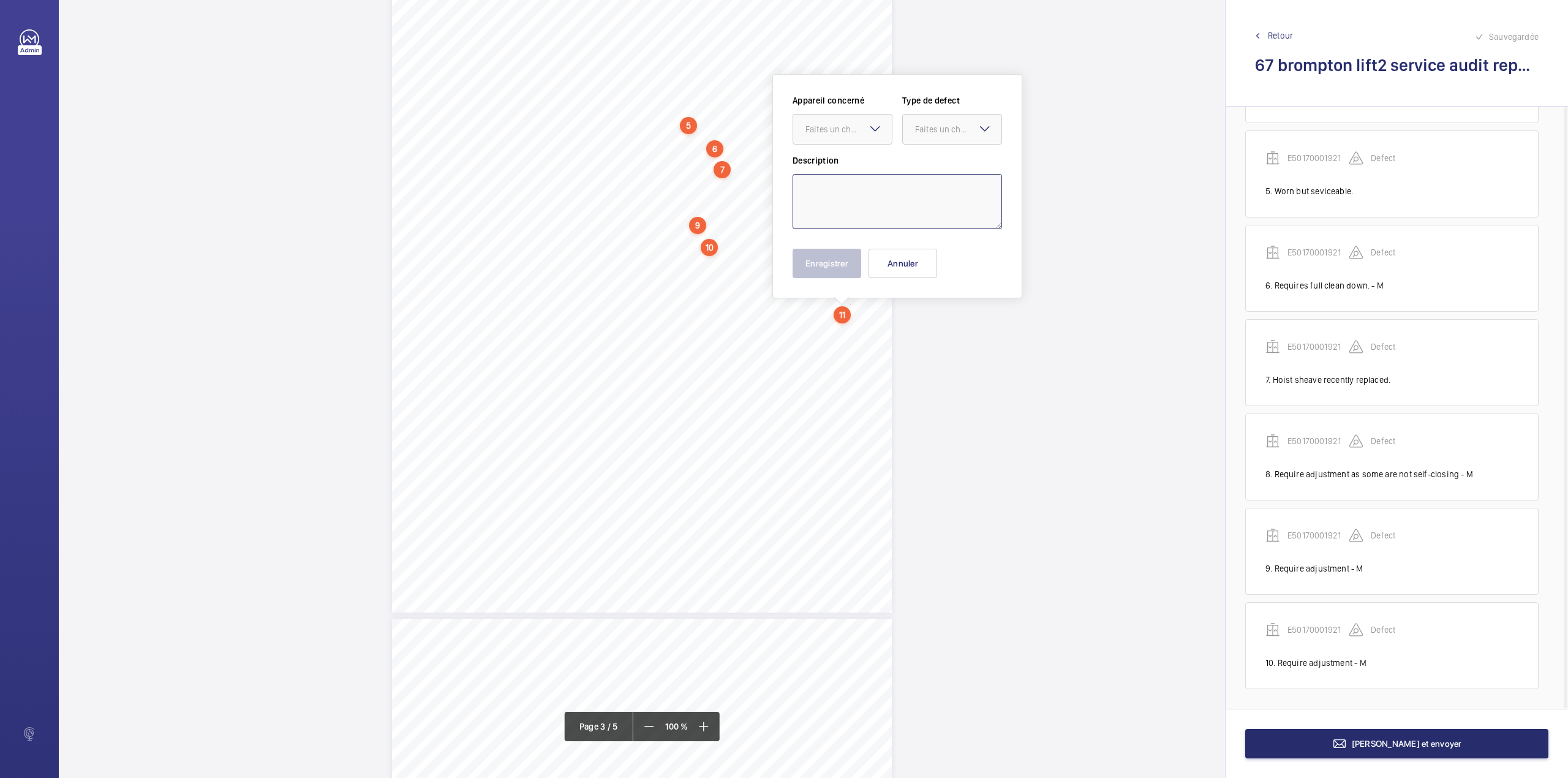
click at [839, 193] on textarea at bounding box center [898, 201] width 210 height 55
click at [843, 138] on div at bounding box center [842, 129] width 99 height 29
click at [845, 157] on div "E50170001921" at bounding box center [842, 166] width 99 height 29
click at [948, 130] on div "Faites un choix" at bounding box center [957, 129] width 86 height 13
click at [946, 153] on div "Standard" at bounding box center [952, 166] width 99 height 30
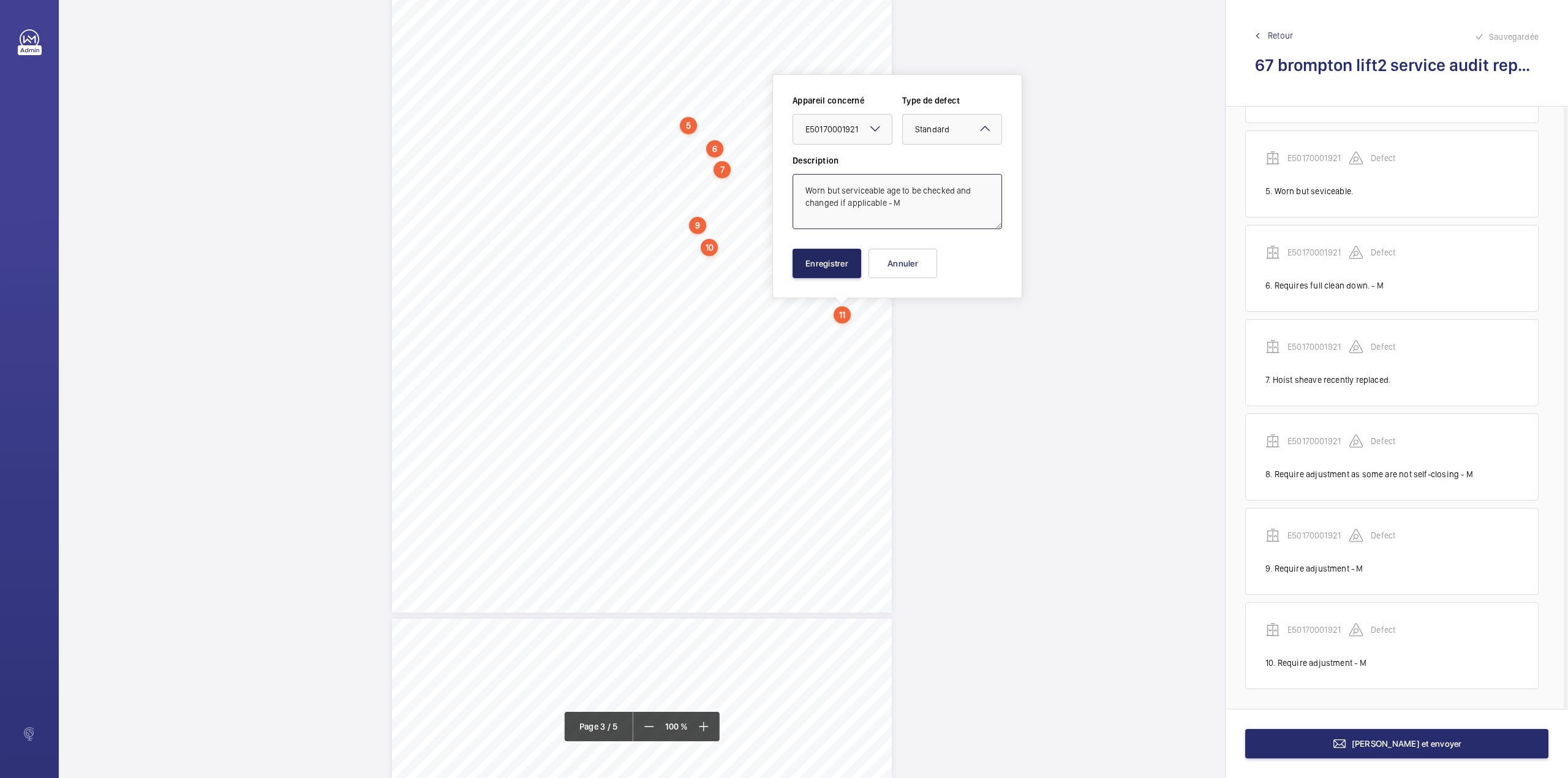
type textarea "Worn but serviceable age to be checked and changed if applicable - M"
click at [830, 259] on button "Enregistrer" at bounding box center [827, 263] width 69 height 29
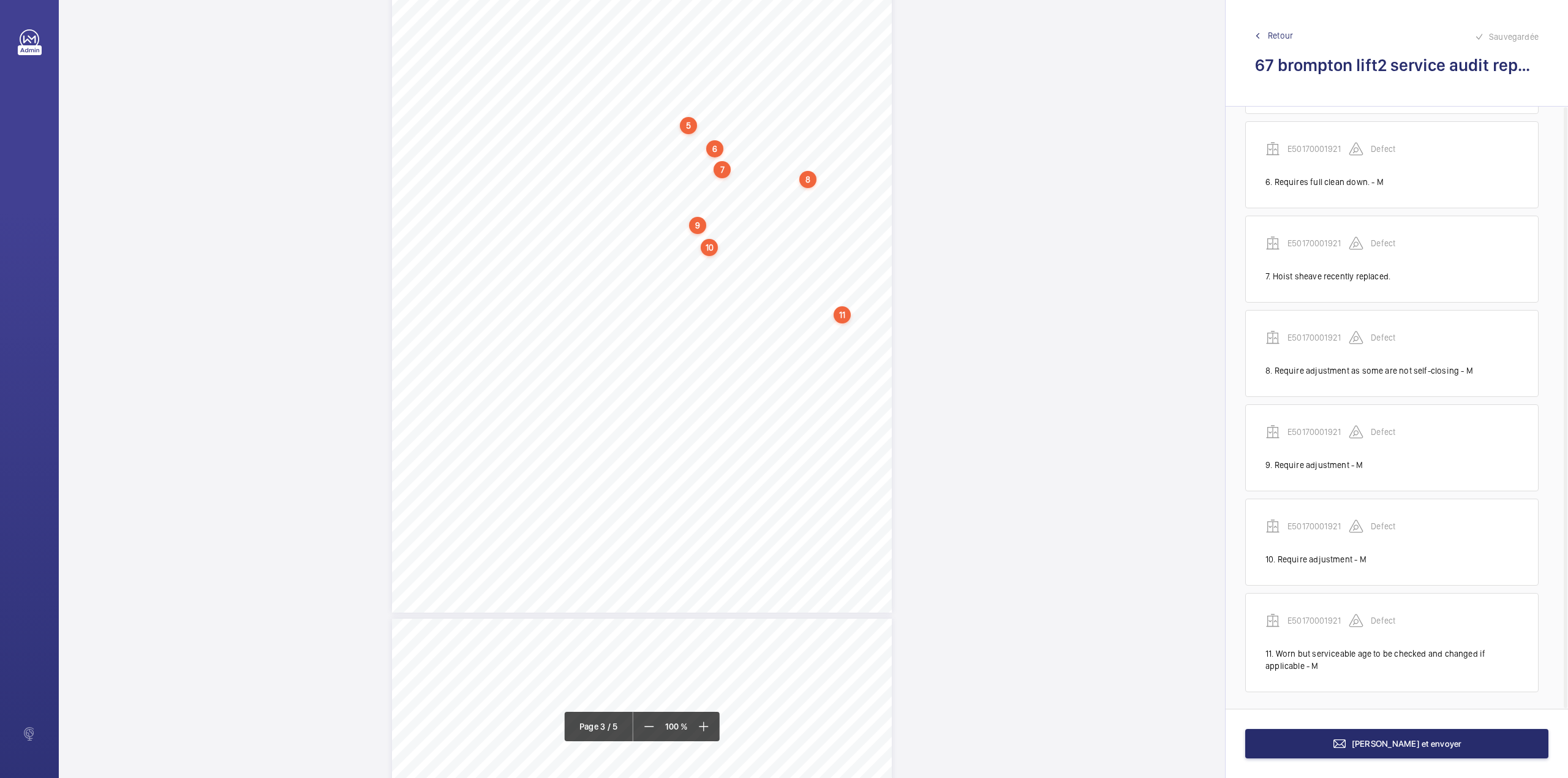
scroll to position [484, 0]
click at [714, 337] on div "3:27 A Sheet 3 of 5 Site Address: [STREET_ADDRESS] - Lift 2 R H Job N°: MA9106 …" at bounding box center [641, 289] width 499 height 647
click at [723, 199] on textarea at bounding box center [763, 202] width 210 height 55
click at [710, 128] on div "Faites un choix" at bounding box center [713, 130] width 86 height 13
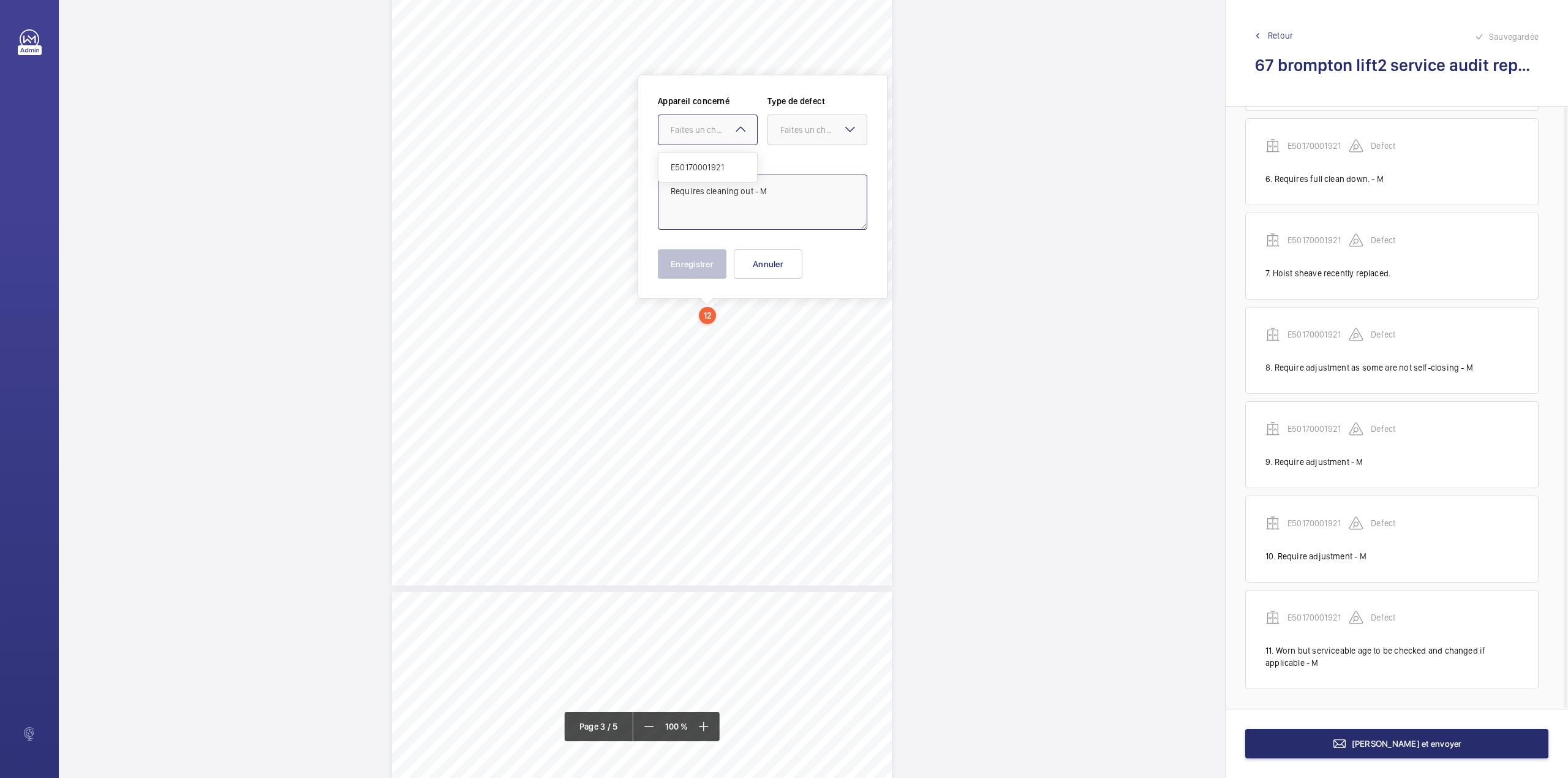
click at [713, 169] on span "E50170001921" at bounding box center [708, 167] width 74 height 13
click at [809, 138] on div at bounding box center [817, 129] width 99 height 29
click at [802, 160] on div "Standard" at bounding box center [817, 167] width 99 height 30
type textarea "Requires cleaning out - M"
click at [700, 250] on button "Enregistrer" at bounding box center [692, 264] width 69 height 29
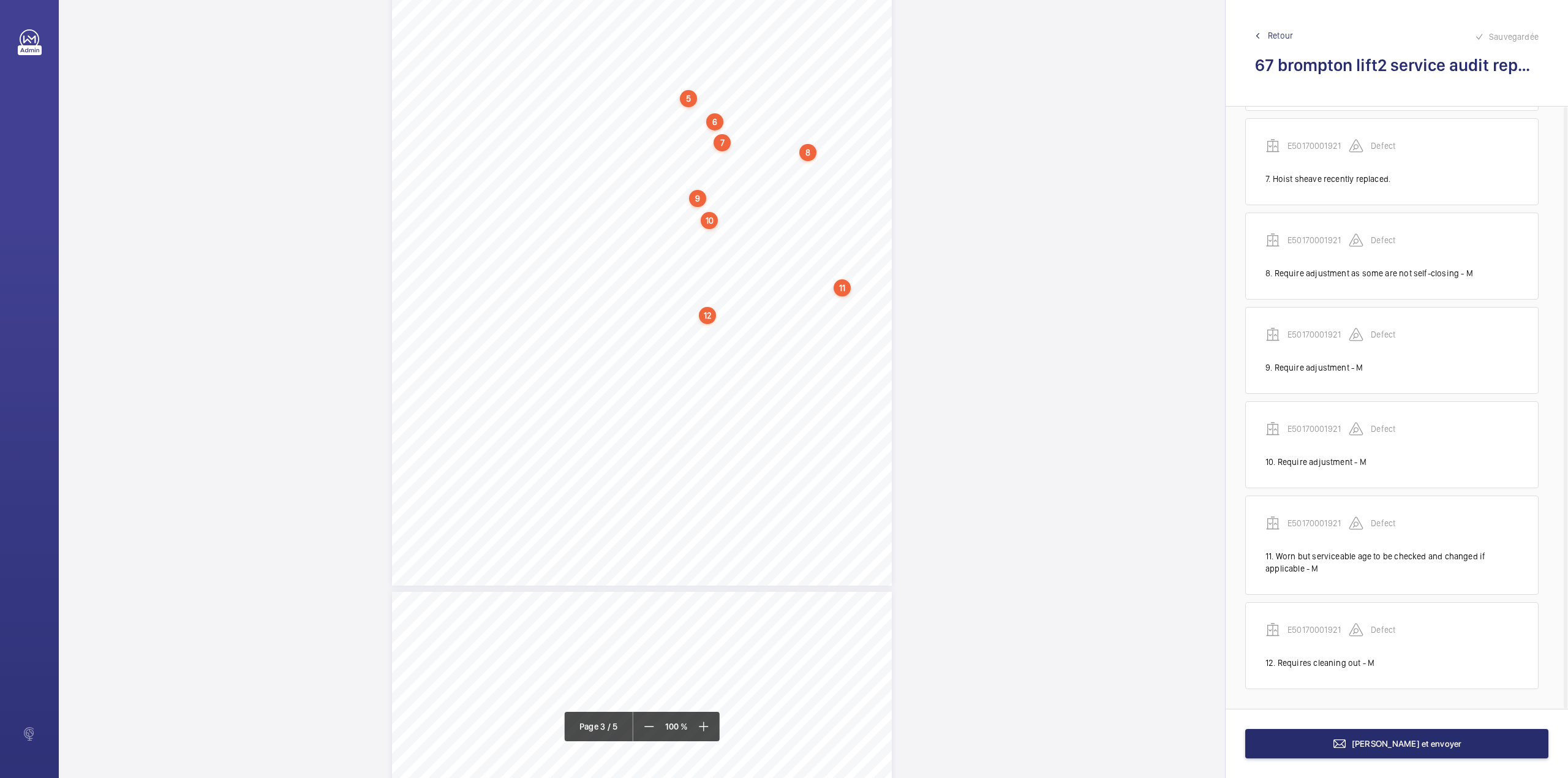
scroll to position [579, 0]
click at [684, 337] on div "3:27 A Sheet 3 of 5 Site Address: [STREET_ADDRESS] - Lift 2 R H Job N°: MA9106 …" at bounding box center [641, 261] width 499 height 647
click at [713, 222] on textarea at bounding box center [734, 201] width 210 height 55
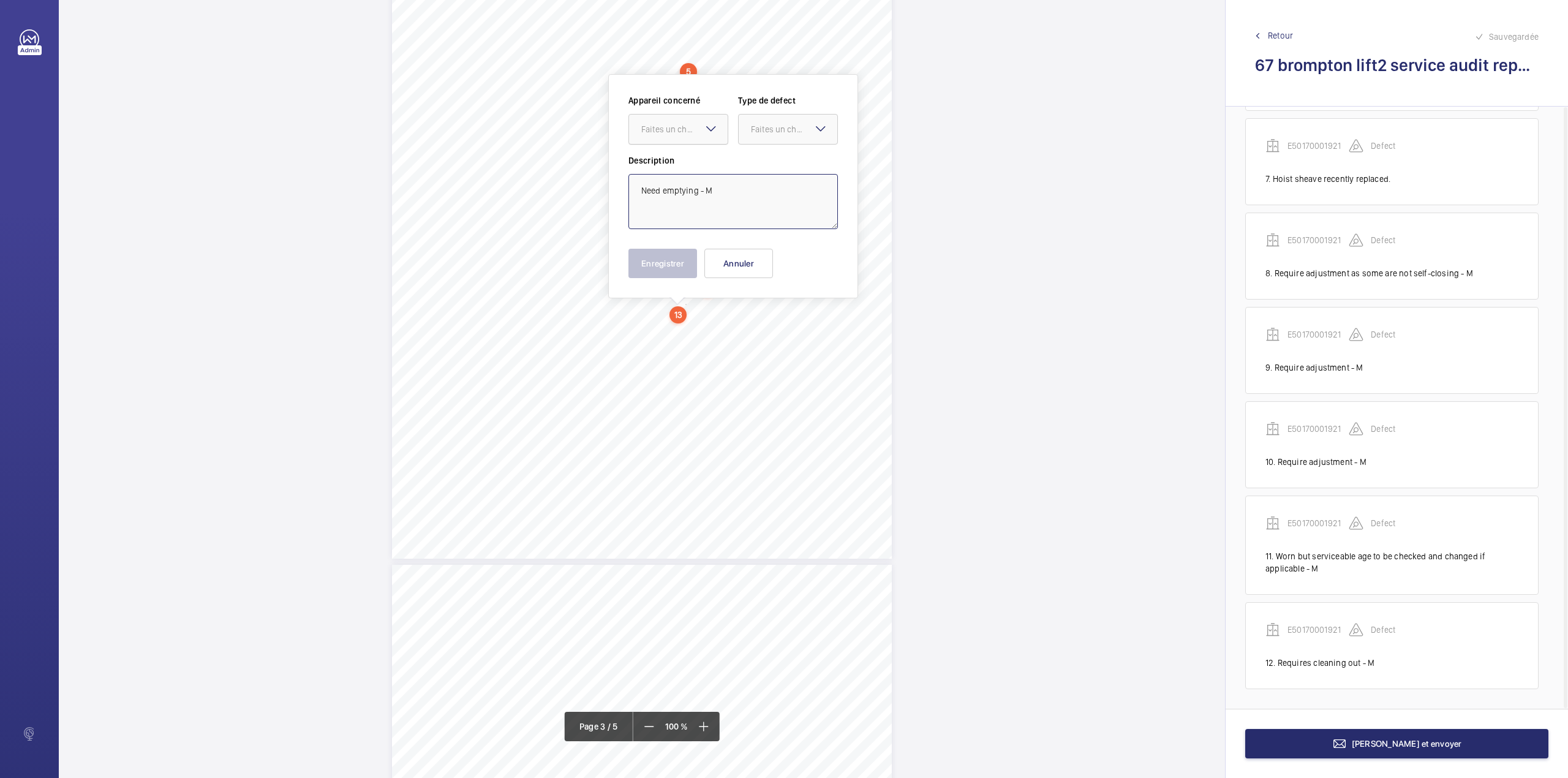
drag, startPoint x: 693, startPoint y: 119, endPoint x: 693, endPoint y: 148, distance: 29.0
click at [691, 121] on div at bounding box center [678, 129] width 99 height 29
type textarea "Need emptying - M"
click at [693, 149] on div "Appareil concerné Faites un choix Type de defect Faites un choix" at bounding box center [734, 124] width 210 height 60
drag, startPoint x: 691, startPoint y: 122, endPoint x: 687, endPoint y: 145, distance: 23.3
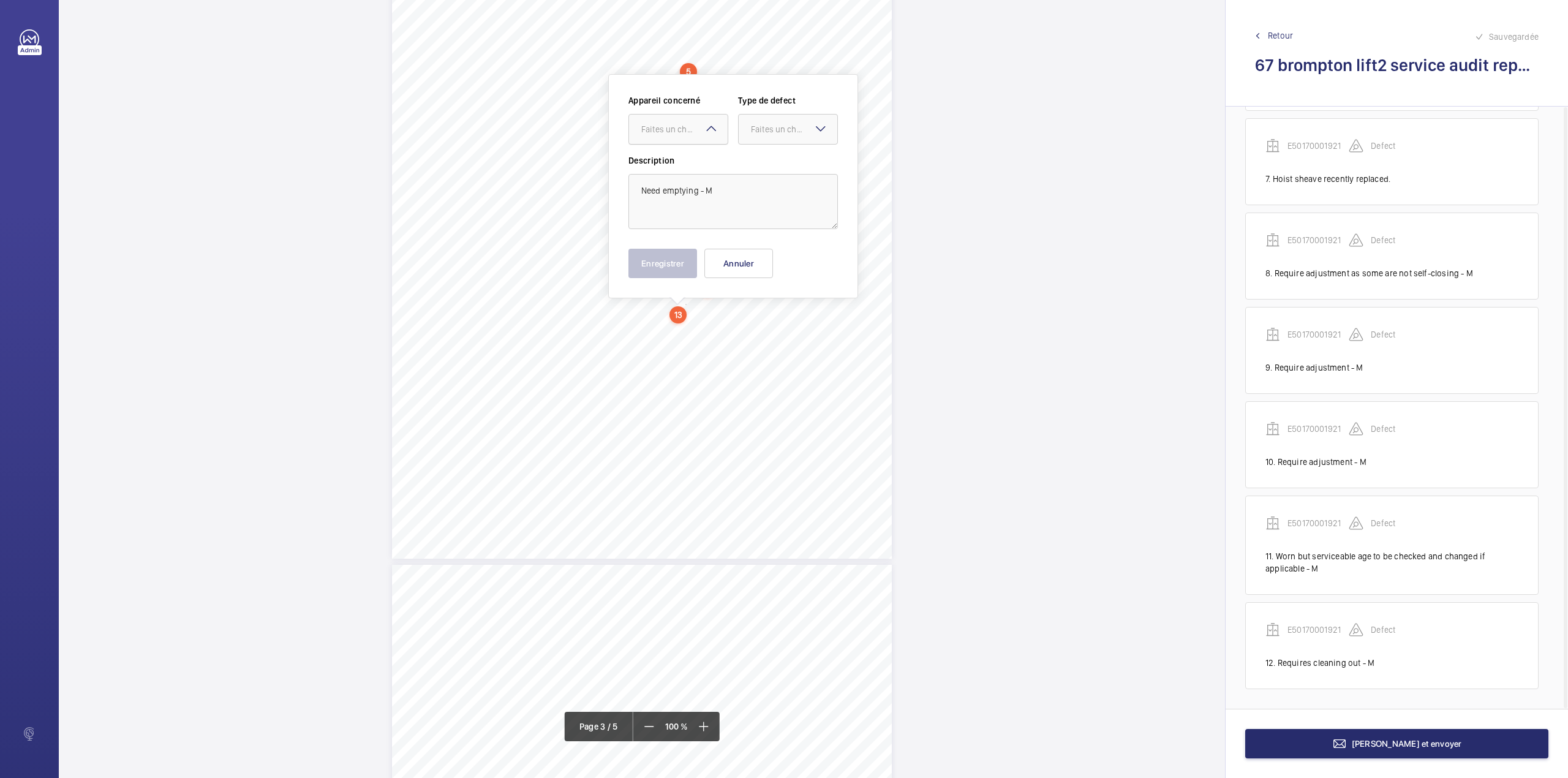
click at [689, 123] on div "Faites un choix" at bounding box center [684, 129] width 86 height 13
click at [687, 159] on div "E50170001921" at bounding box center [678, 166] width 99 height 29
drag, startPoint x: 778, startPoint y: 136, endPoint x: 778, endPoint y: 148, distance: 12.0
click at [778, 136] on div at bounding box center [787, 129] width 99 height 29
click at [778, 167] on span "Standard" at bounding box center [788, 166] width 74 height 13
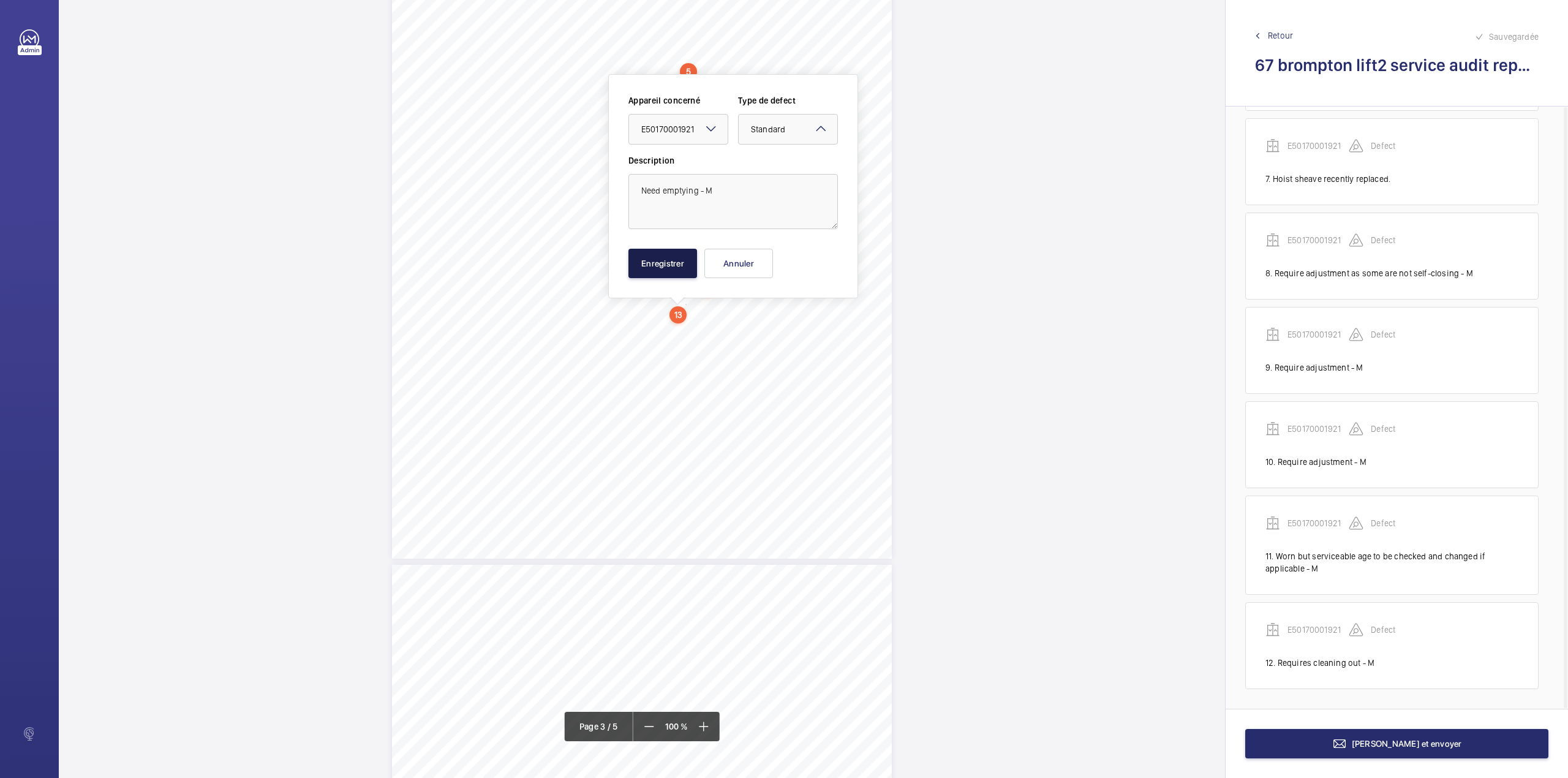
click at [679, 272] on button "Enregistrer" at bounding box center [663, 263] width 69 height 29
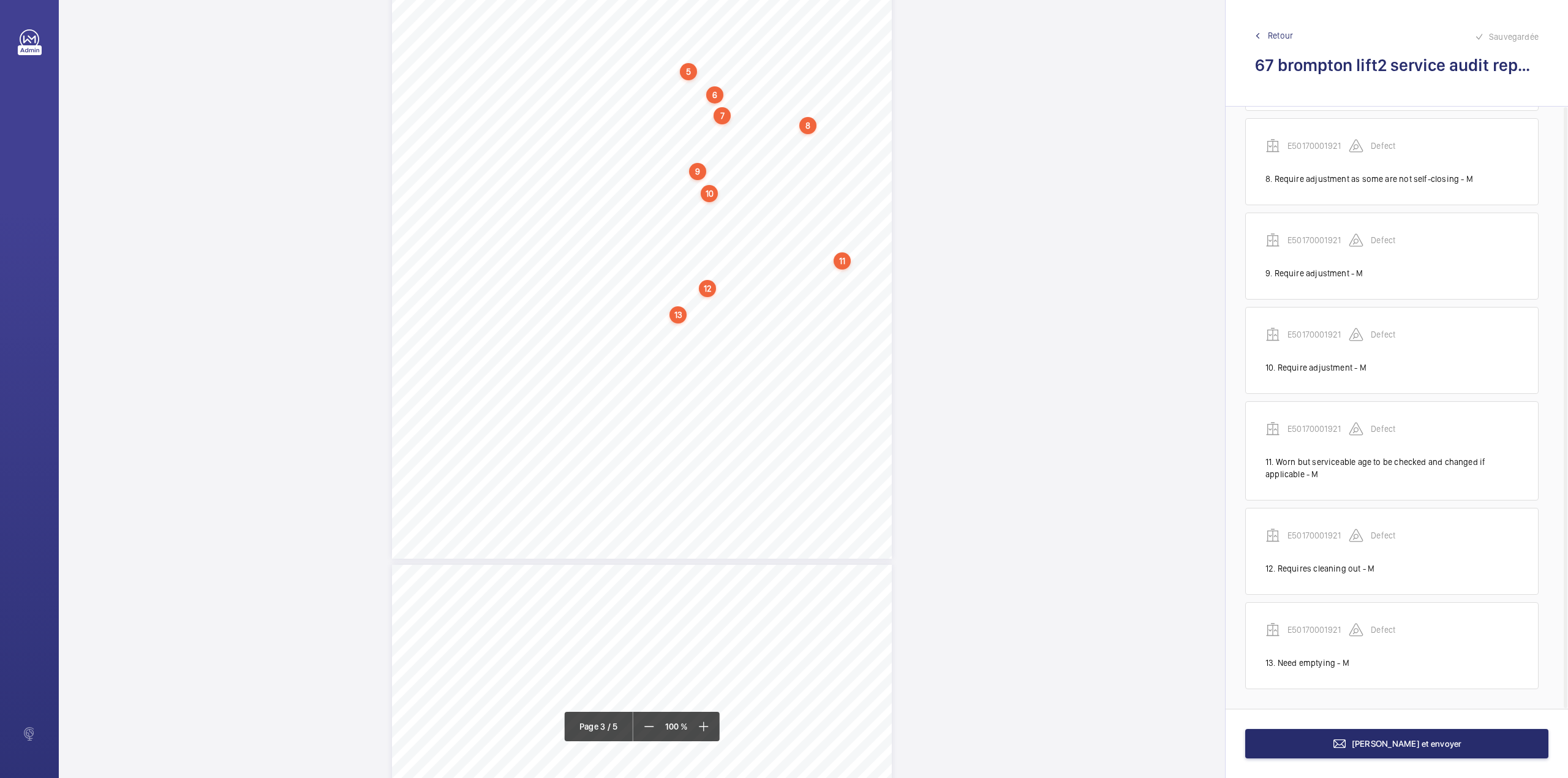
scroll to position [674, 0]
click at [714, 322] on div "3:27 A Sheet 3 of 5 Site Address: [STREET_ADDRESS] - Lift 2 R H Job N°: MA9106 …" at bounding box center [641, 235] width 499 height 647
click at [721, 215] on textarea at bounding box center [763, 202] width 210 height 55
drag, startPoint x: 729, startPoint y: 131, endPoint x: 731, endPoint y: 147, distance: 16.1
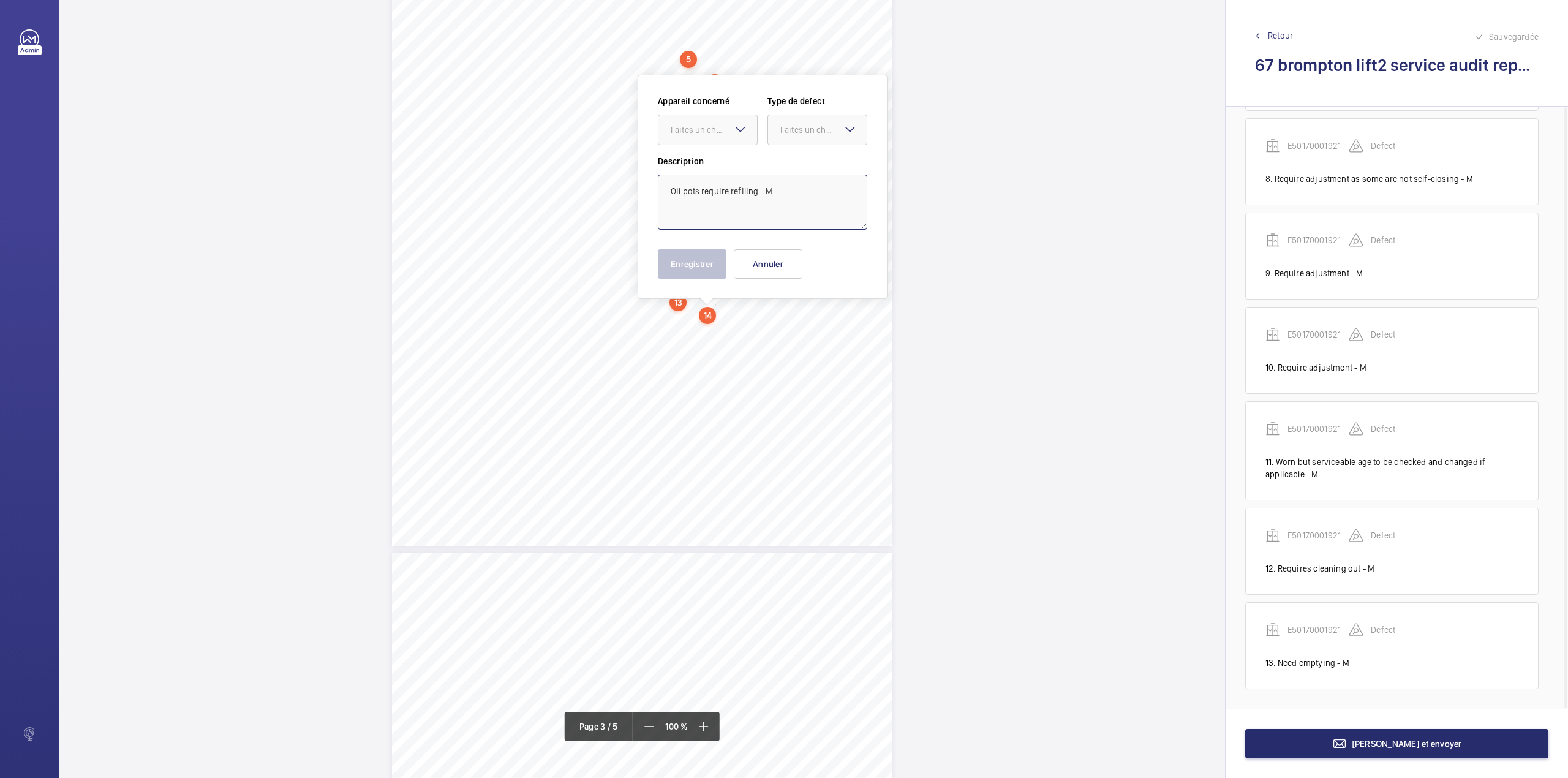
click at [730, 136] on div "Faites un choix" at bounding box center [708, 130] width 99 height 13
drag, startPoint x: 733, startPoint y: 170, endPoint x: 794, endPoint y: 139, distance: 68.4
click at [736, 170] on span "E50170001921" at bounding box center [708, 167] width 74 height 13
drag, startPoint x: 802, startPoint y: 138, endPoint x: 799, endPoint y: 145, distance: 7.6
click at [800, 136] on div "Faites un choix" at bounding box center [817, 130] width 99 height 13
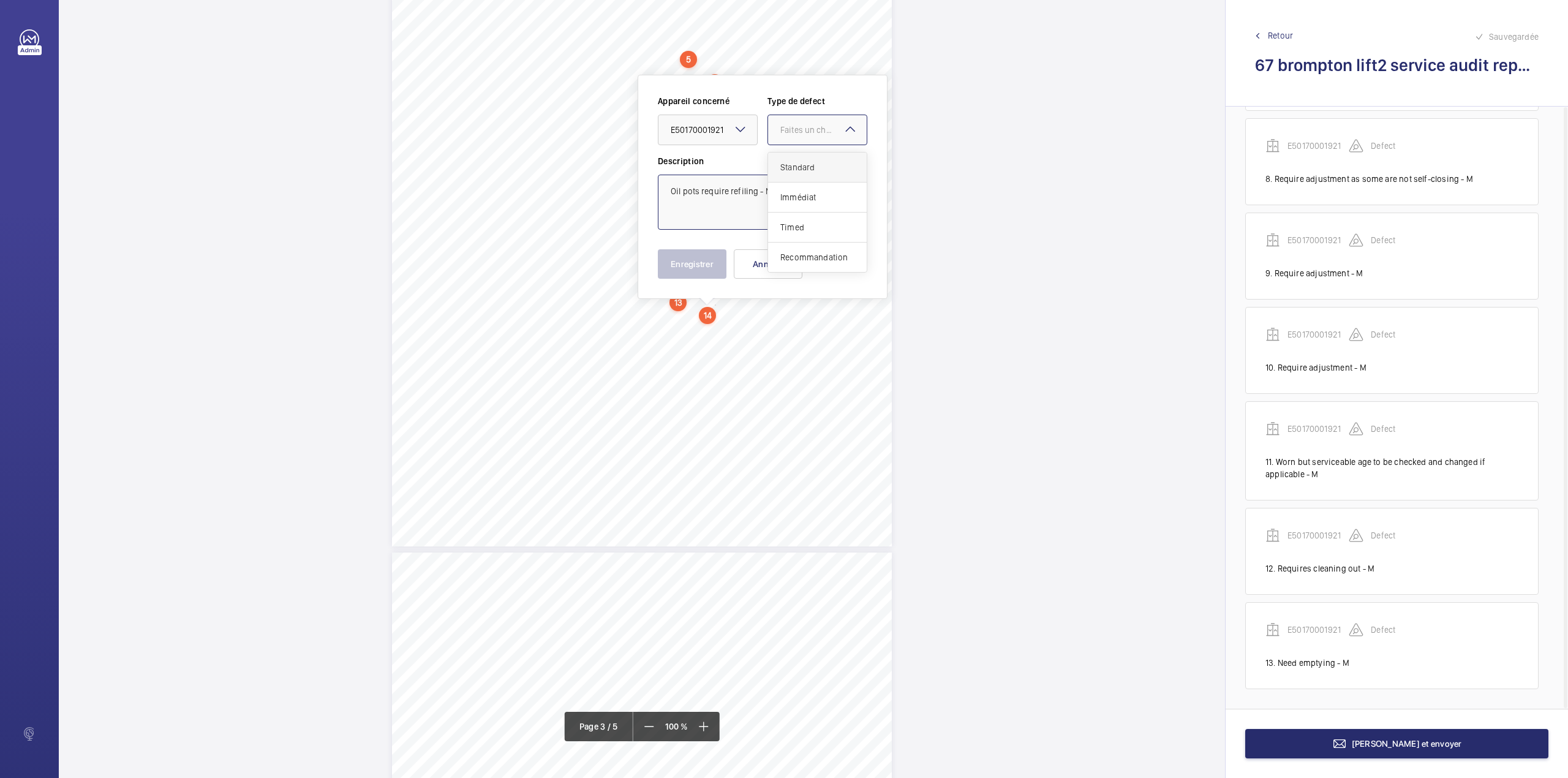
click at [797, 166] on span "Standard" at bounding box center [817, 167] width 74 height 13
type textarea "Oil pots require refiling - M"
click at [704, 264] on button "Enregistrer" at bounding box center [692, 264] width 69 height 29
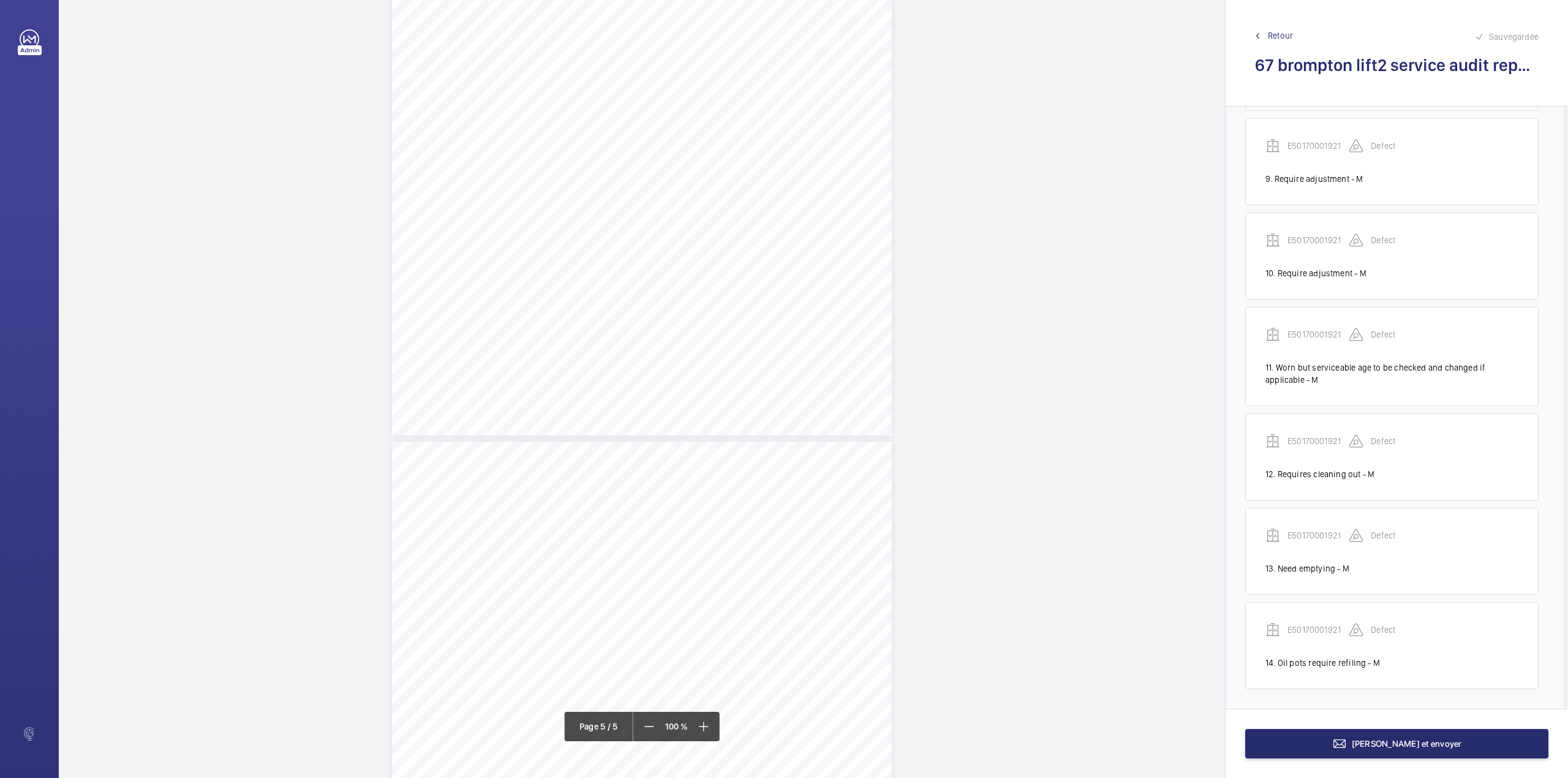
scroll to position [2283, 0]
click at [1318, 540] on p "E50170001921" at bounding box center [1318, 536] width 62 height 13
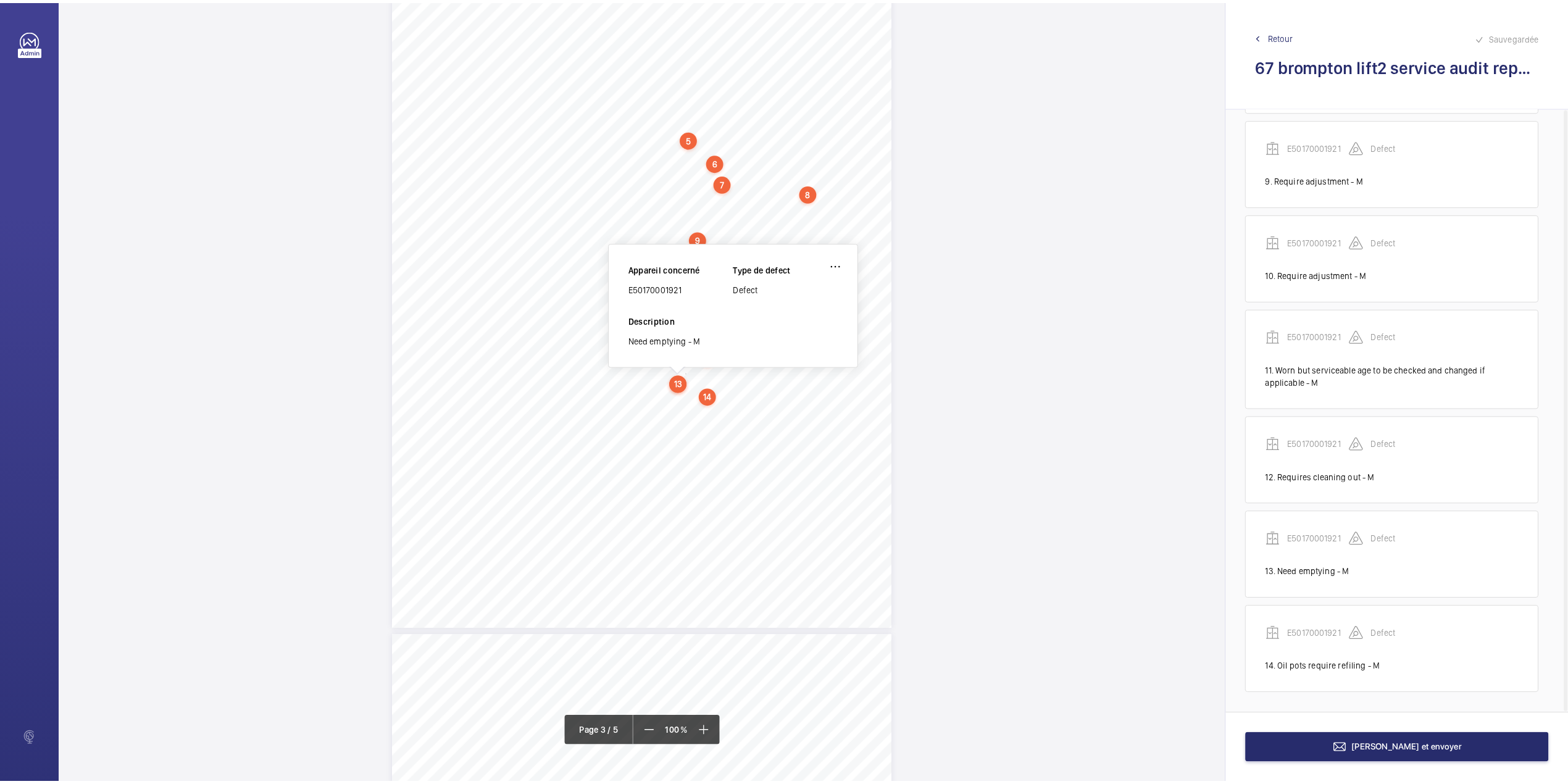
scroll to position [1390, 0]
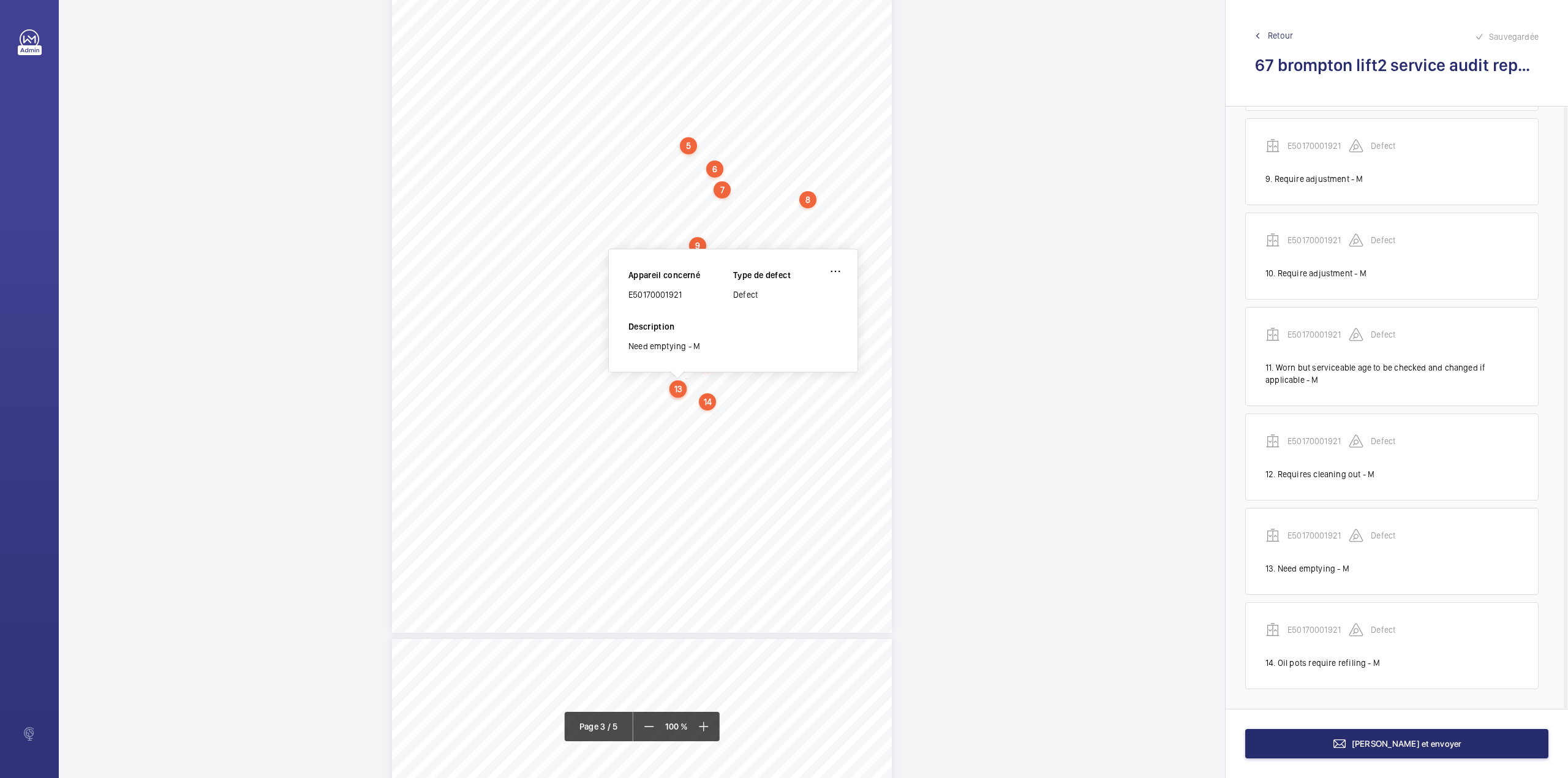
drag, startPoint x: 630, startPoint y: 297, endPoint x: 684, endPoint y: 293, distance: 54.1
click at [684, 293] on div "E50170001921" at bounding box center [681, 295] width 105 height 13
click at [1431, 742] on span "[PERSON_NAME] et envoyer" at bounding box center [1407, 743] width 110 height 10
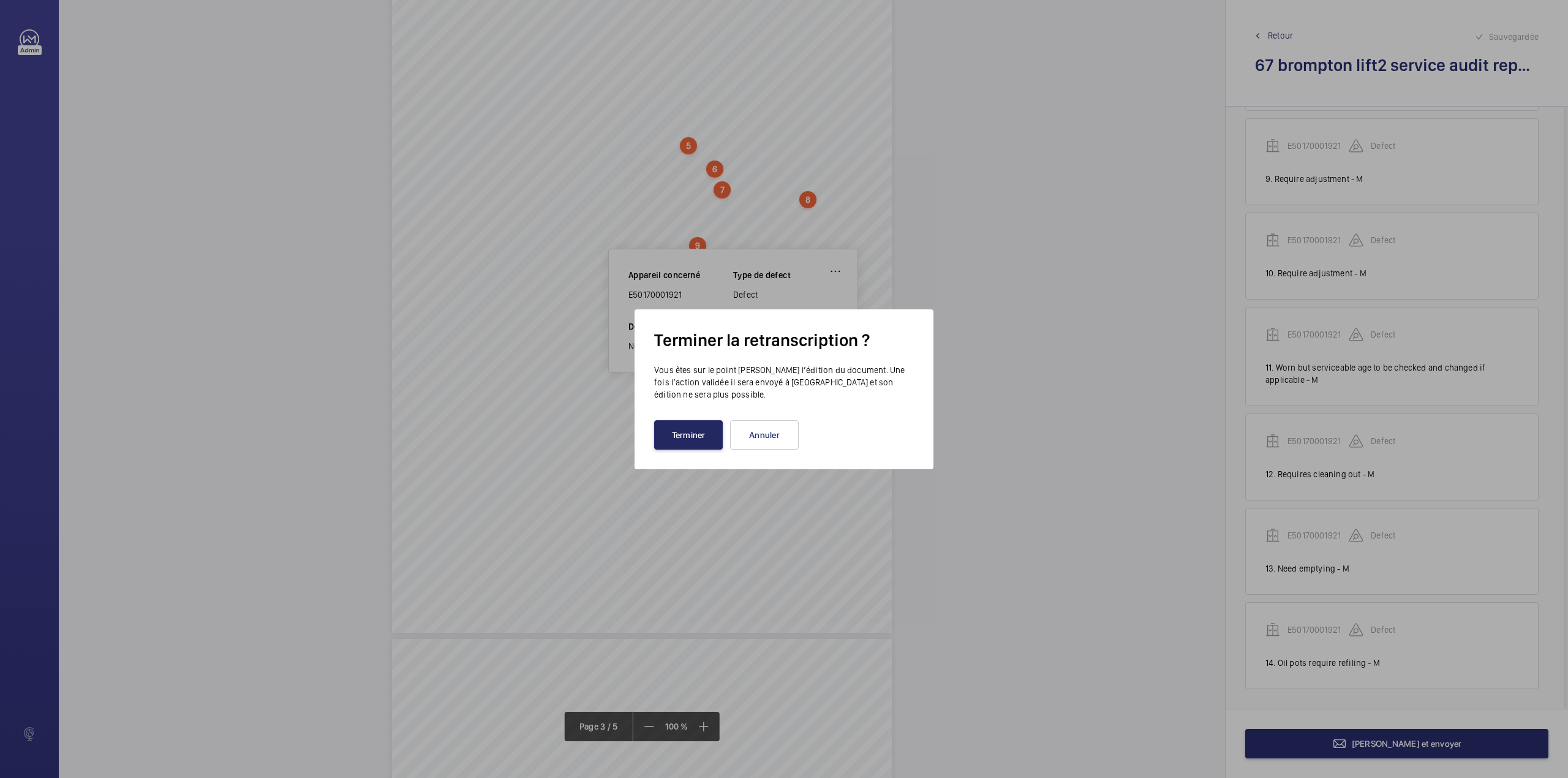
click at [691, 439] on button "Terminer" at bounding box center [689, 434] width 69 height 29
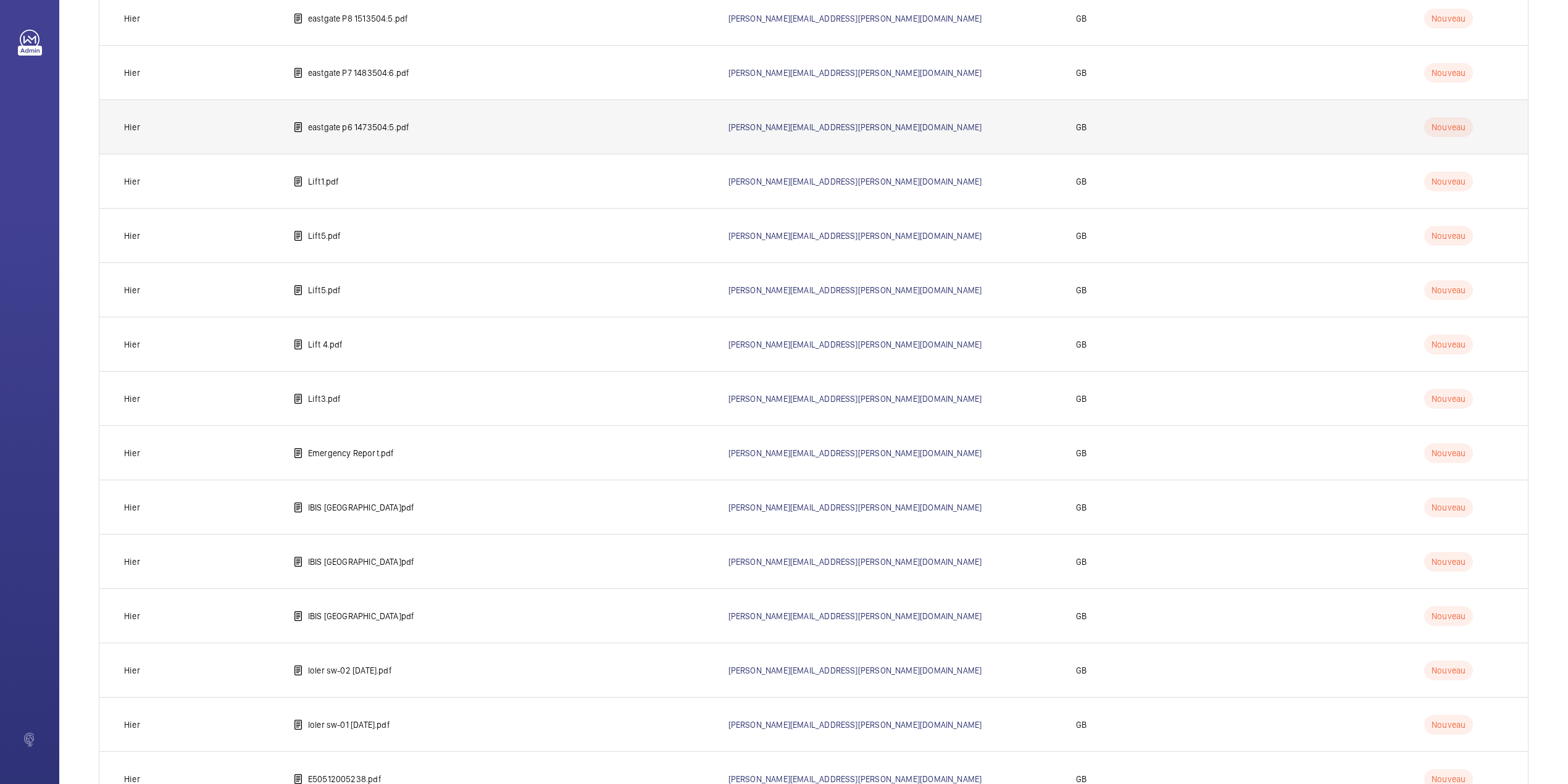
scroll to position [1187, 0]
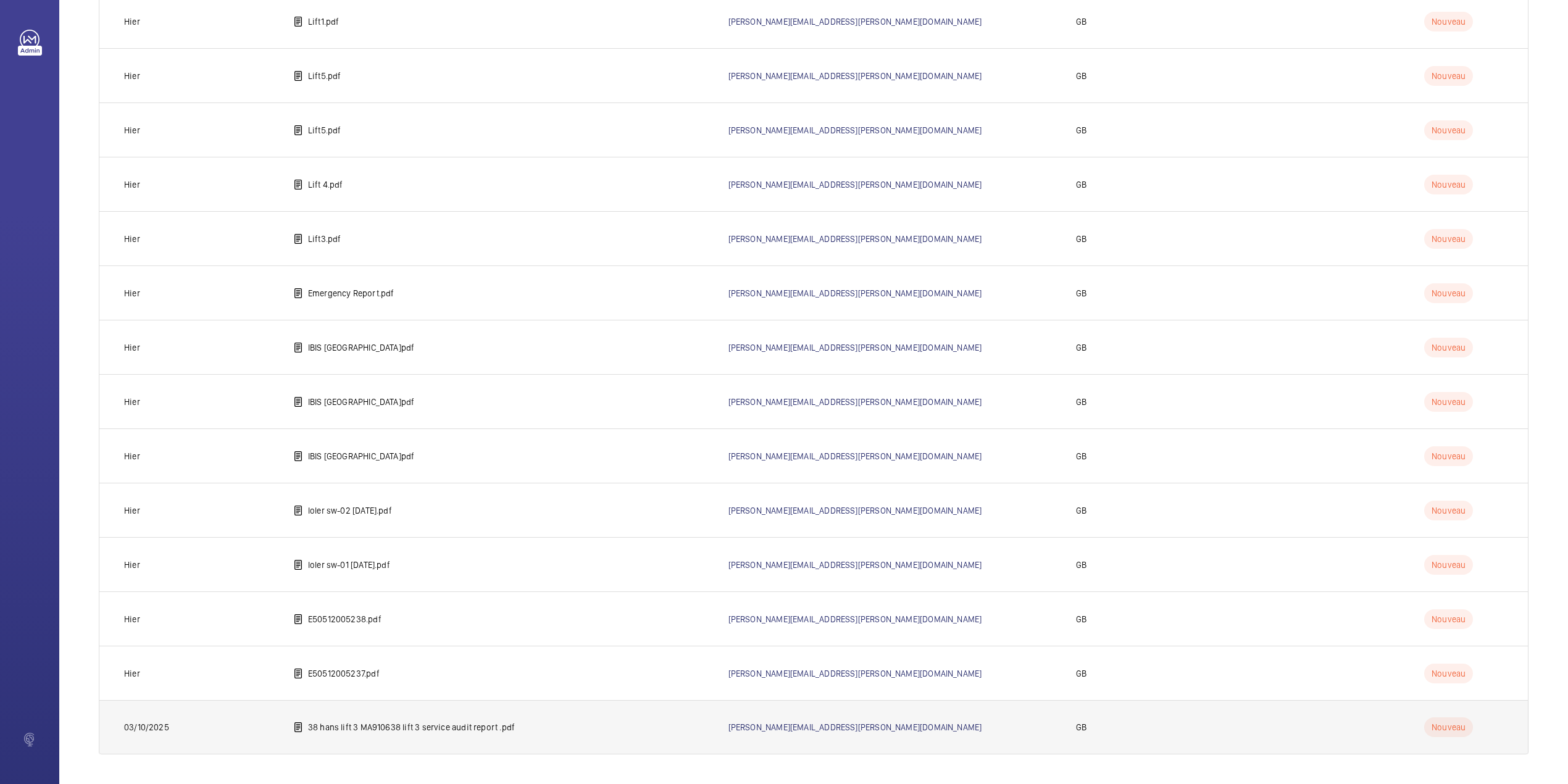
click at [397, 729] on p "38 hans lift 3 MA910638 lift 3 service audit report .pdf" at bounding box center [411, 727] width 207 height 13
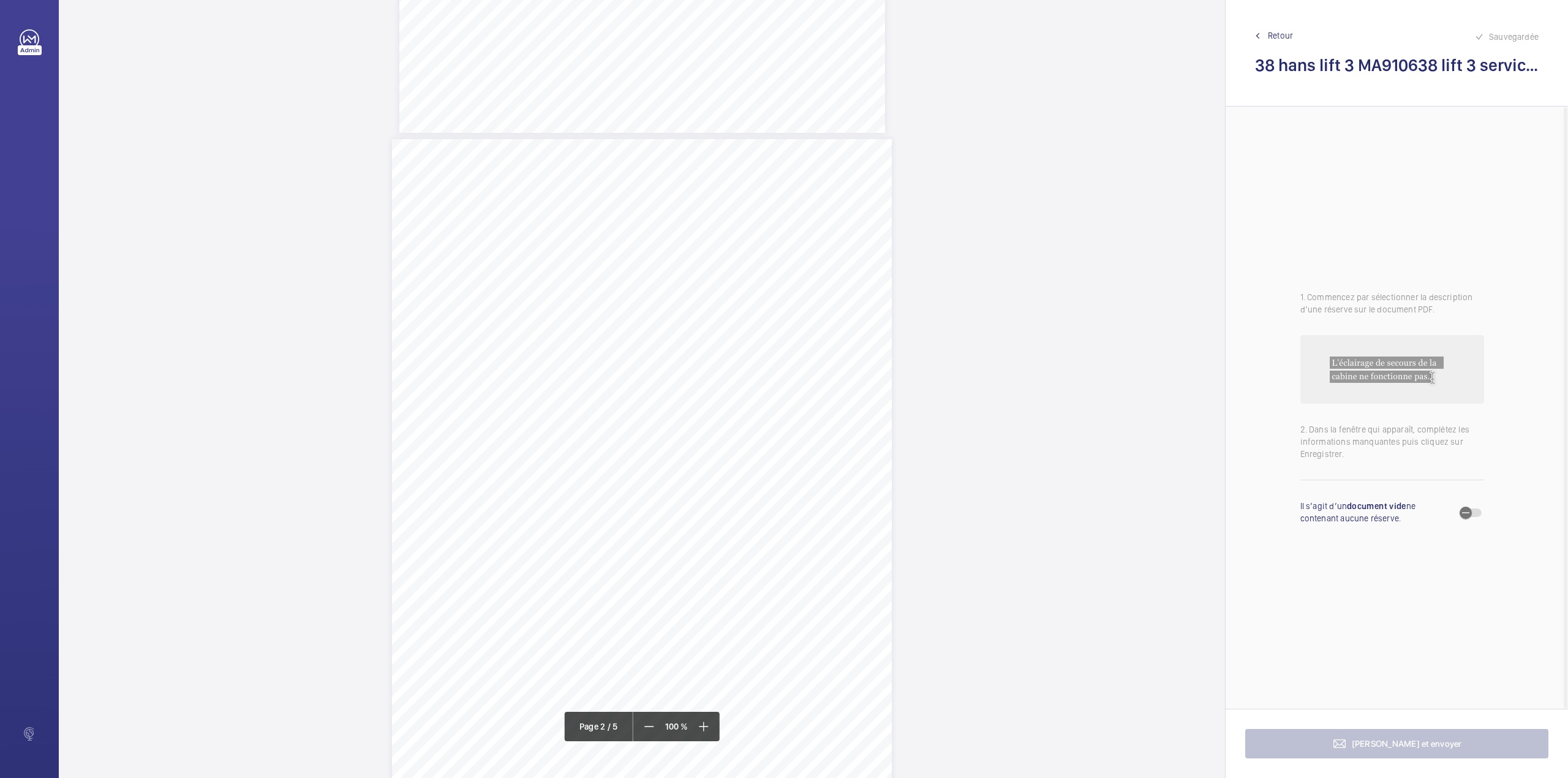
scroll to position [572, 0]
click at [688, 263] on div "3:27 A Sheet 2 of 5 Site Address: [STREET_ADDRESS] - Lift 3 Job N°: MA9106 MACH…" at bounding box center [641, 464] width 499 height 647
click at [698, 200] on textarea at bounding box center [736, 201] width 210 height 55
click at [678, 128] on div "Faites un choix" at bounding box center [687, 129] width 86 height 13
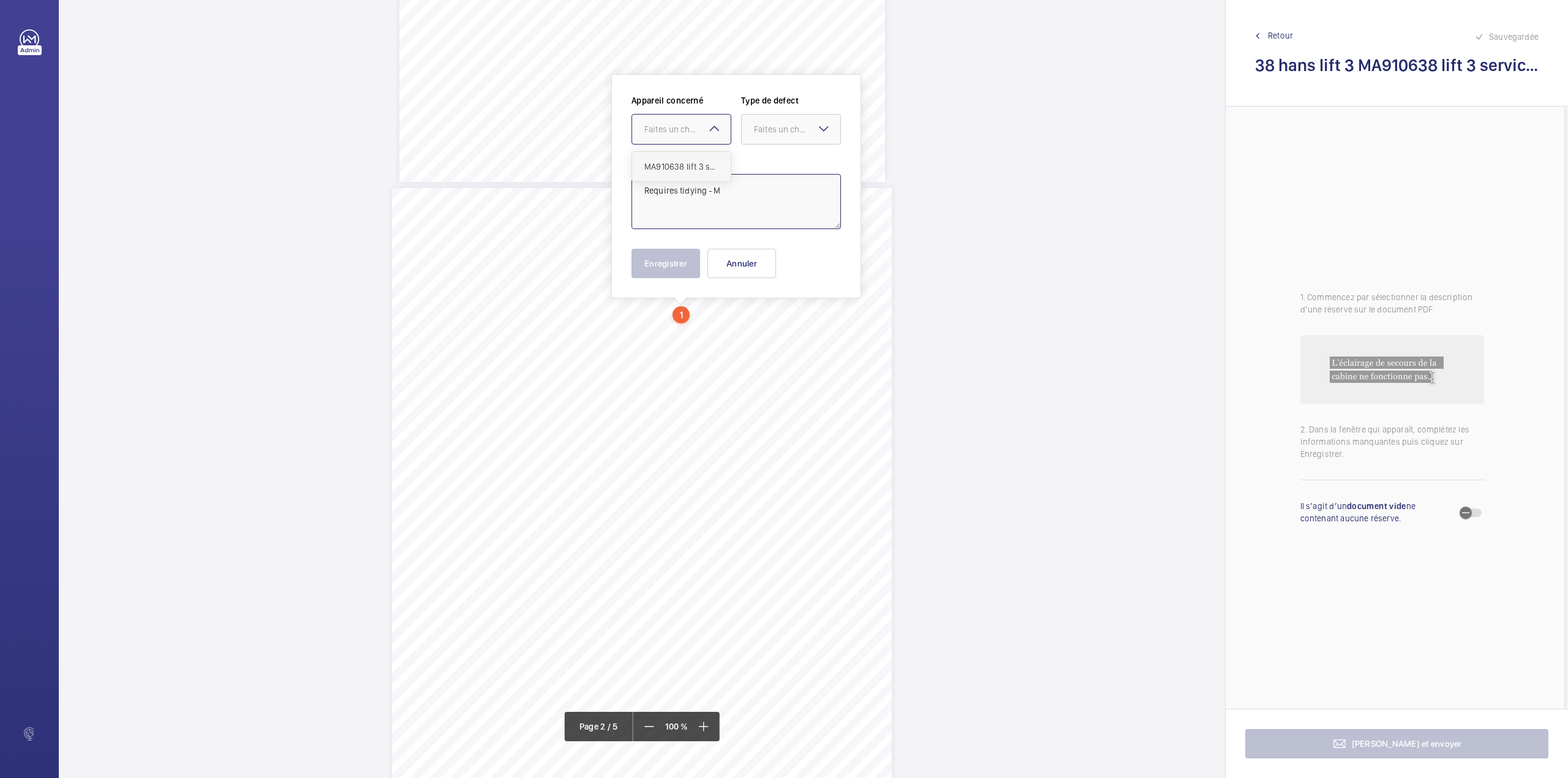
drag, startPoint x: 681, startPoint y: 162, endPoint x: 697, endPoint y: 157, distance: 16.8
click at [682, 162] on span "MA910638 lift 3 service audit report" at bounding box center [681, 166] width 74 height 13
click at [792, 136] on div "Faites un choix" at bounding box center [791, 129] width 99 height 13
click at [788, 167] on span "Standard" at bounding box center [791, 166] width 74 height 13
type textarea "Requires tidying - M"
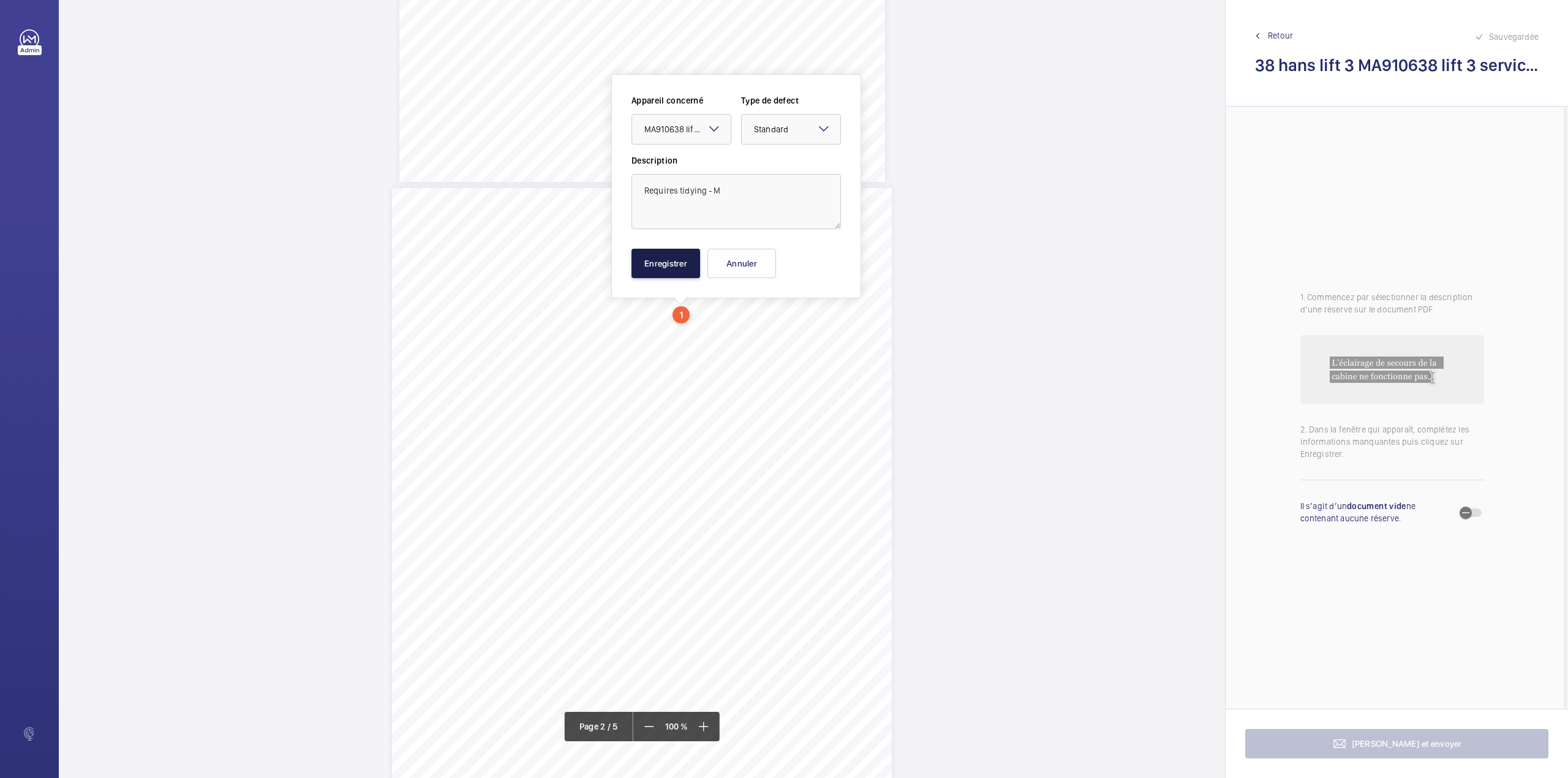
click at [674, 261] on button "Enregistrer" at bounding box center [666, 263] width 69 height 29
click at [803, 373] on div "3:27 A Sheet 2 of 5 Site Address: [STREET_ADDRESS] - Lift 3 Job N°: MA9106 MACH…" at bounding box center [641, 511] width 499 height 647
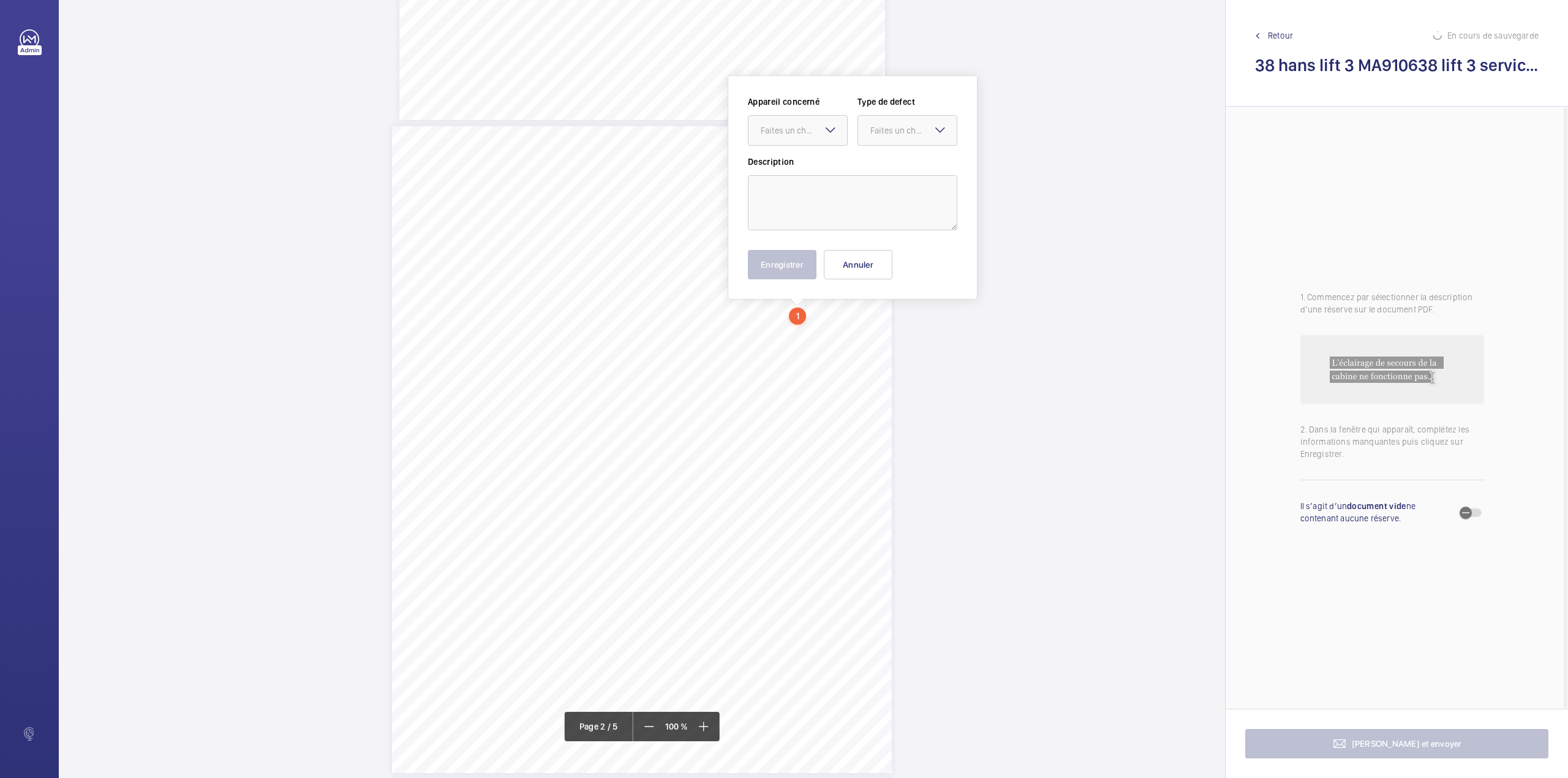
scroll to position [588, 0]
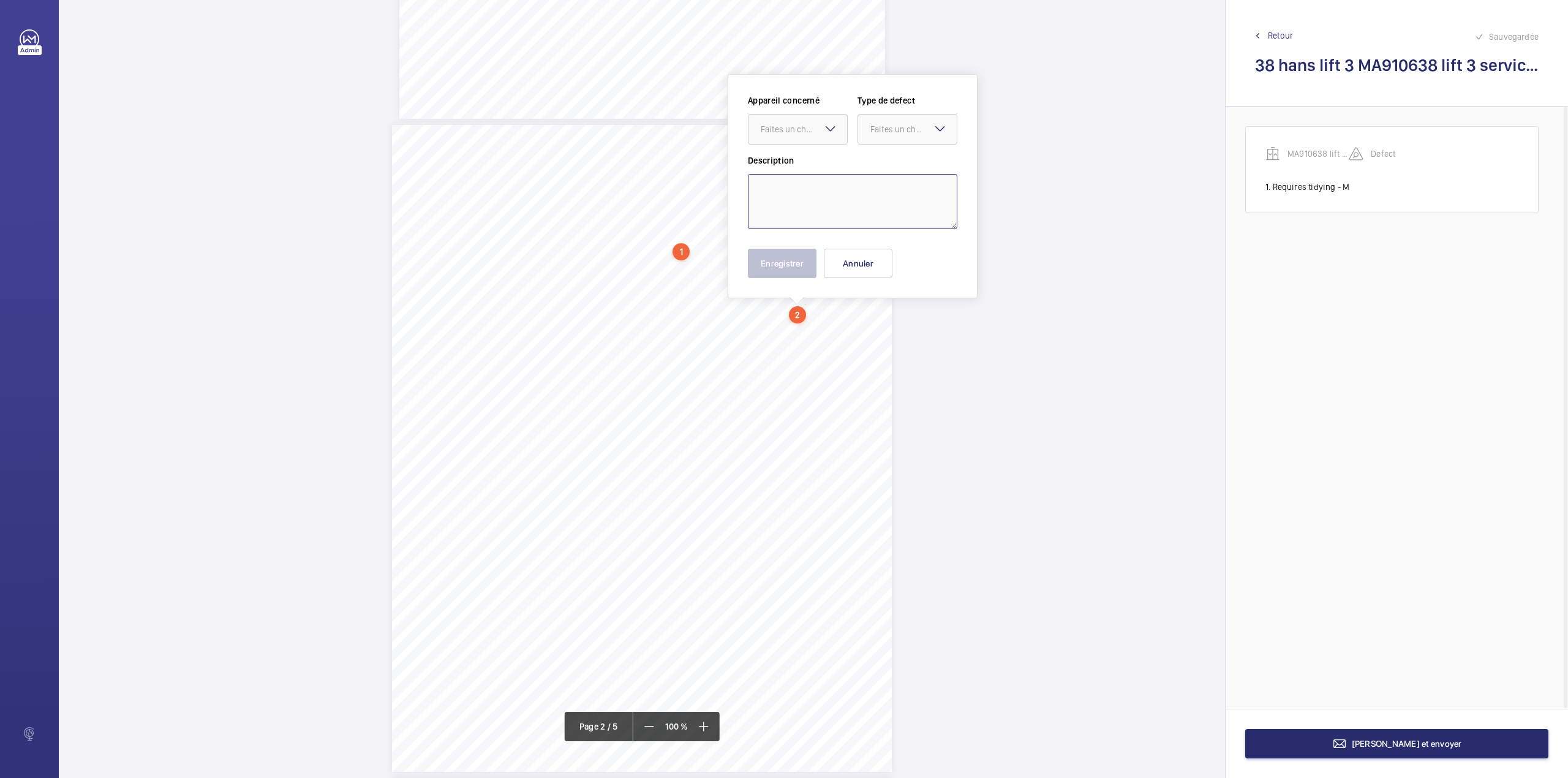
click at [821, 196] on textarea at bounding box center [853, 201] width 210 height 55
click at [807, 136] on div at bounding box center [797, 129] width 99 height 29
drag, startPoint x: 807, startPoint y: 162, endPoint x: 826, endPoint y: 162, distance: 19.0
click at [810, 162] on span "MA910638 lift 3 service audit report" at bounding box center [798, 166] width 74 height 13
drag, startPoint x: 900, startPoint y: 134, endPoint x: 898, endPoint y: 163, distance: 29.1
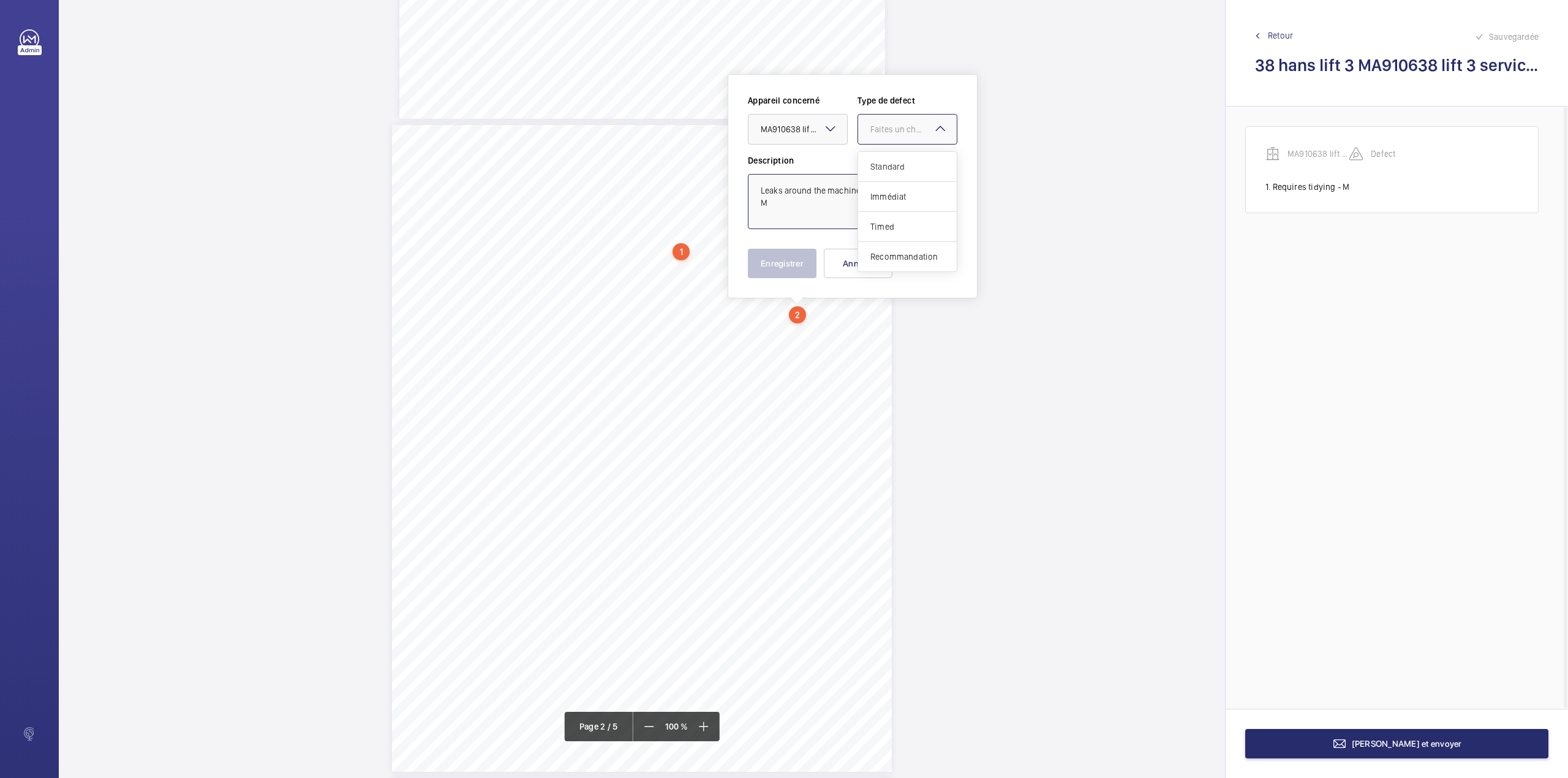
click at [900, 136] on div "Faites un choix" at bounding box center [907, 129] width 99 height 13
click at [898, 163] on span "Standard" at bounding box center [908, 166] width 74 height 13
type textarea "Leaks around the machine to be investigated. - M"
click at [778, 266] on button "Enregistrer" at bounding box center [783, 263] width 69 height 29
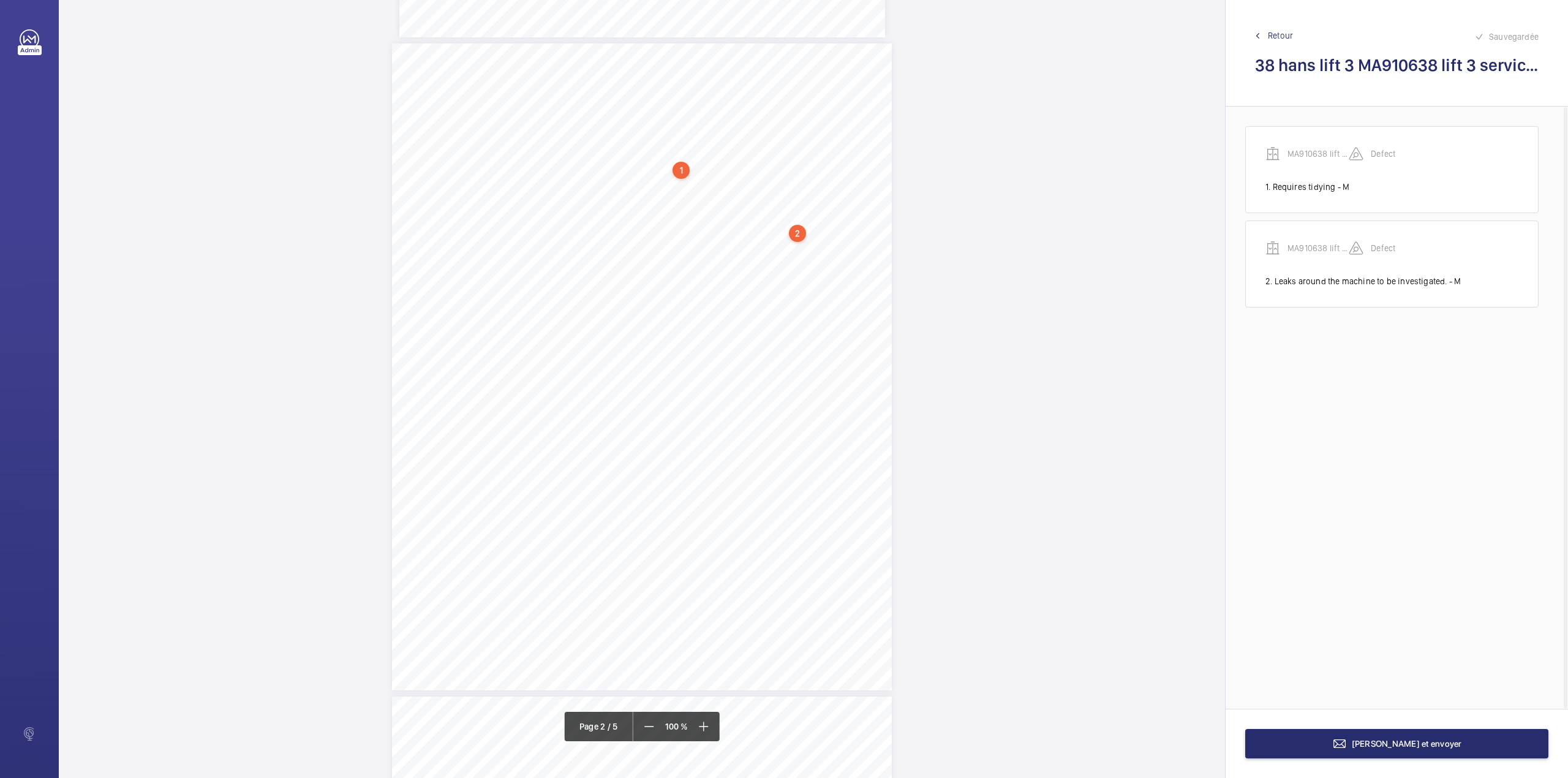
click at [818, 393] on div "3:27 A Sheet 2 of 5 Site Address: [STREET_ADDRESS] - Lift 3 Job N°: MA9106 MACH…" at bounding box center [641, 366] width 499 height 647
click at [805, 212] on textarea at bounding box center [868, 201] width 210 height 55
type textarea "I"
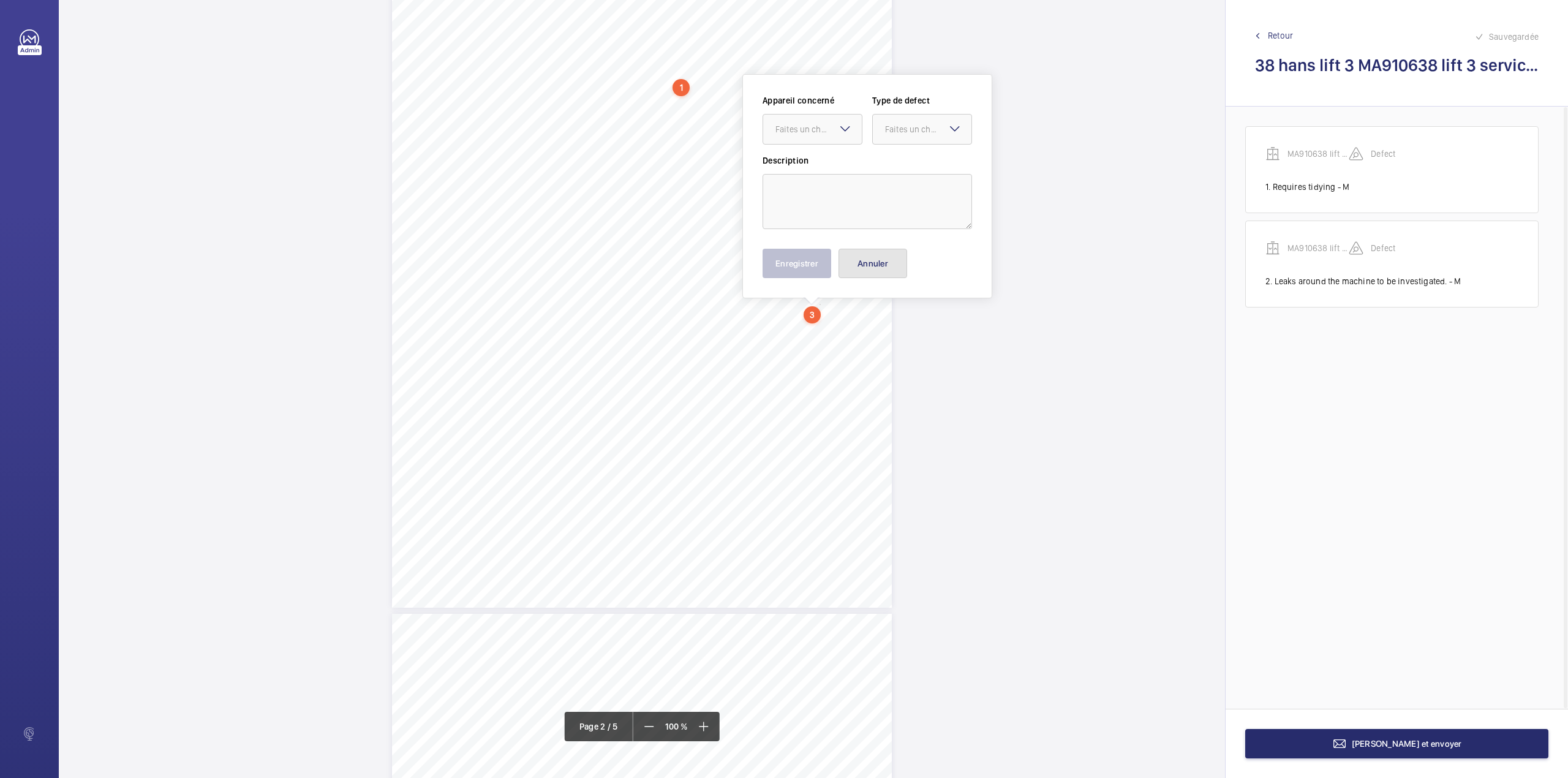
click at [870, 268] on button "Annuler" at bounding box center [873, 263] width 69 height 29
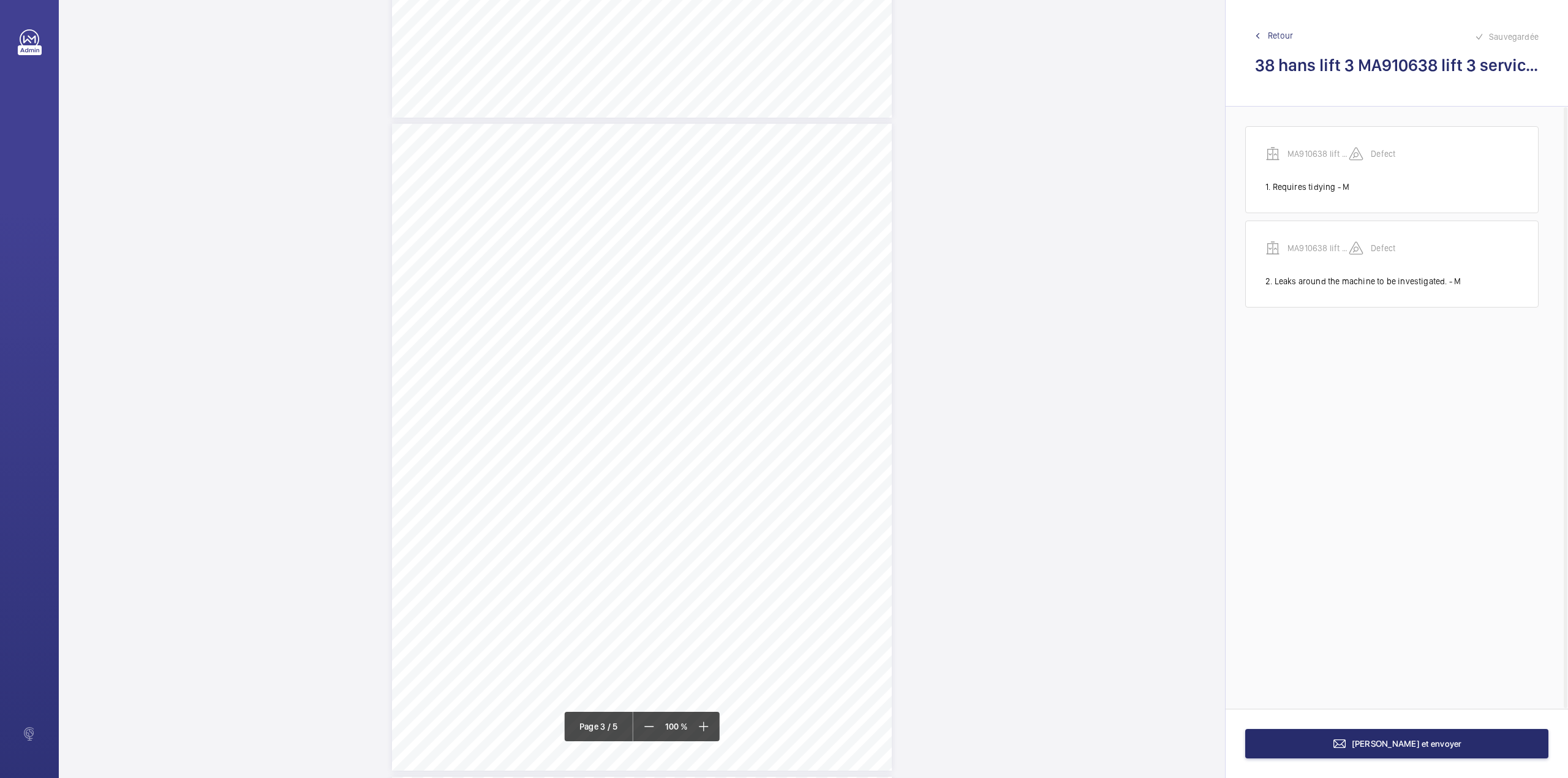
click at [761, 238] on div "3:27 A Sheet 3 of 5 Site Address: [STREET_ADDRESS] - Lift 3 Job N°: MA9106 LIFT…" at bounding box center [641, 447] width 499 height 647
click at [776, 200] on textarea at bounding box center [810, 202] width 210 height 55
click at [765, 135] on div "Faites un choix" at bounding box center [760, 130] width 86 height 13
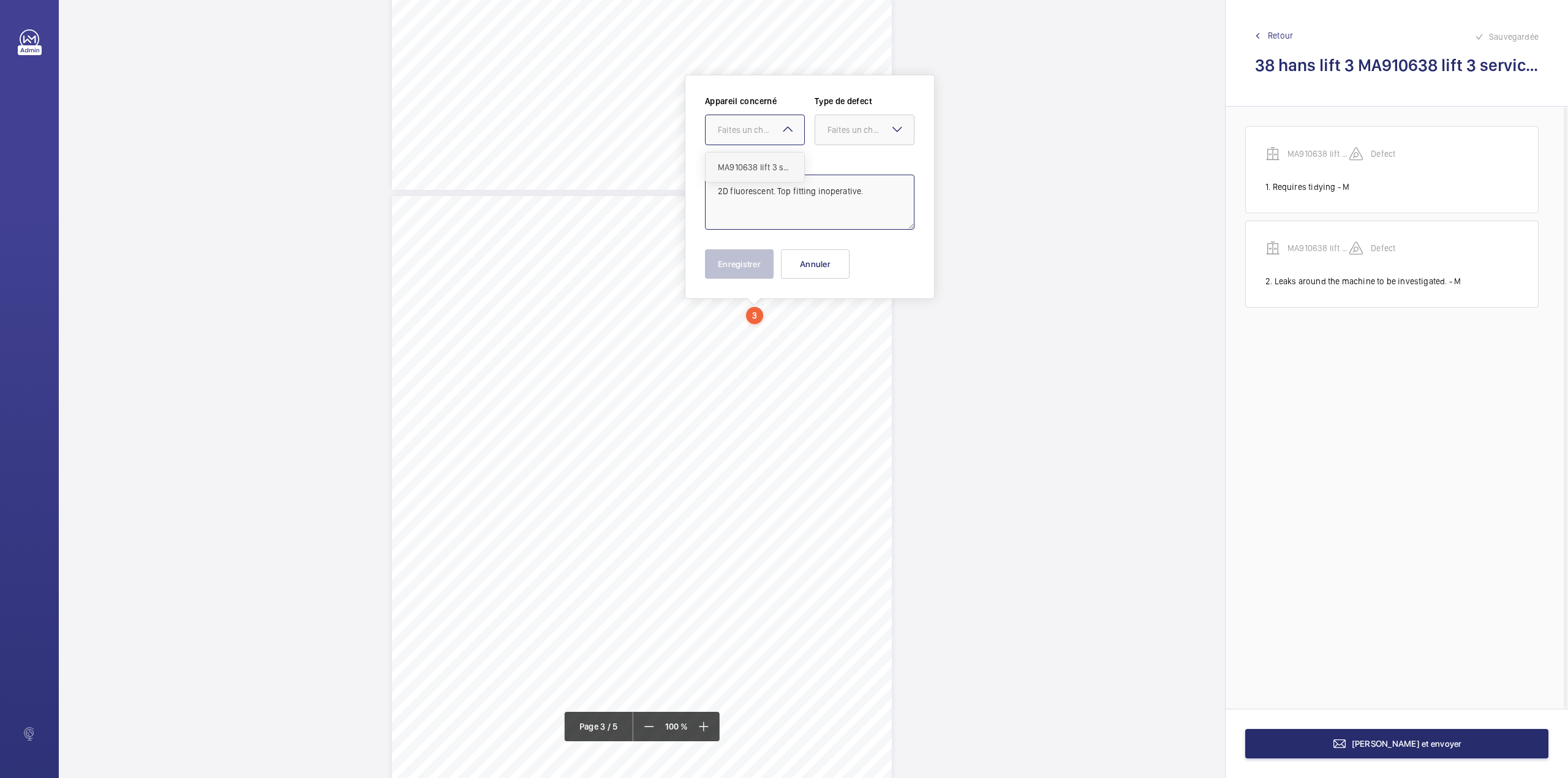
drag, startPoint x: 769, startPoint y: 162, endPoint x: 839, endPoint y: 136, distance: 74.7
click at [772, 163] on span "MA910638 lift 3 service audit report" at bounding box center [755, 167] width 74 height 13
drag, startPoint x: 841, startPoint y: 134, endPoint x: 841, endPoint y: 146, distance: 12.0
click at [841, 135] on div "Faites un choix" at bounding box center [870, 130] width 86 height 13
click at [841, 165] on div "Standard" at bounding box center [864, 167] width 99 height 30
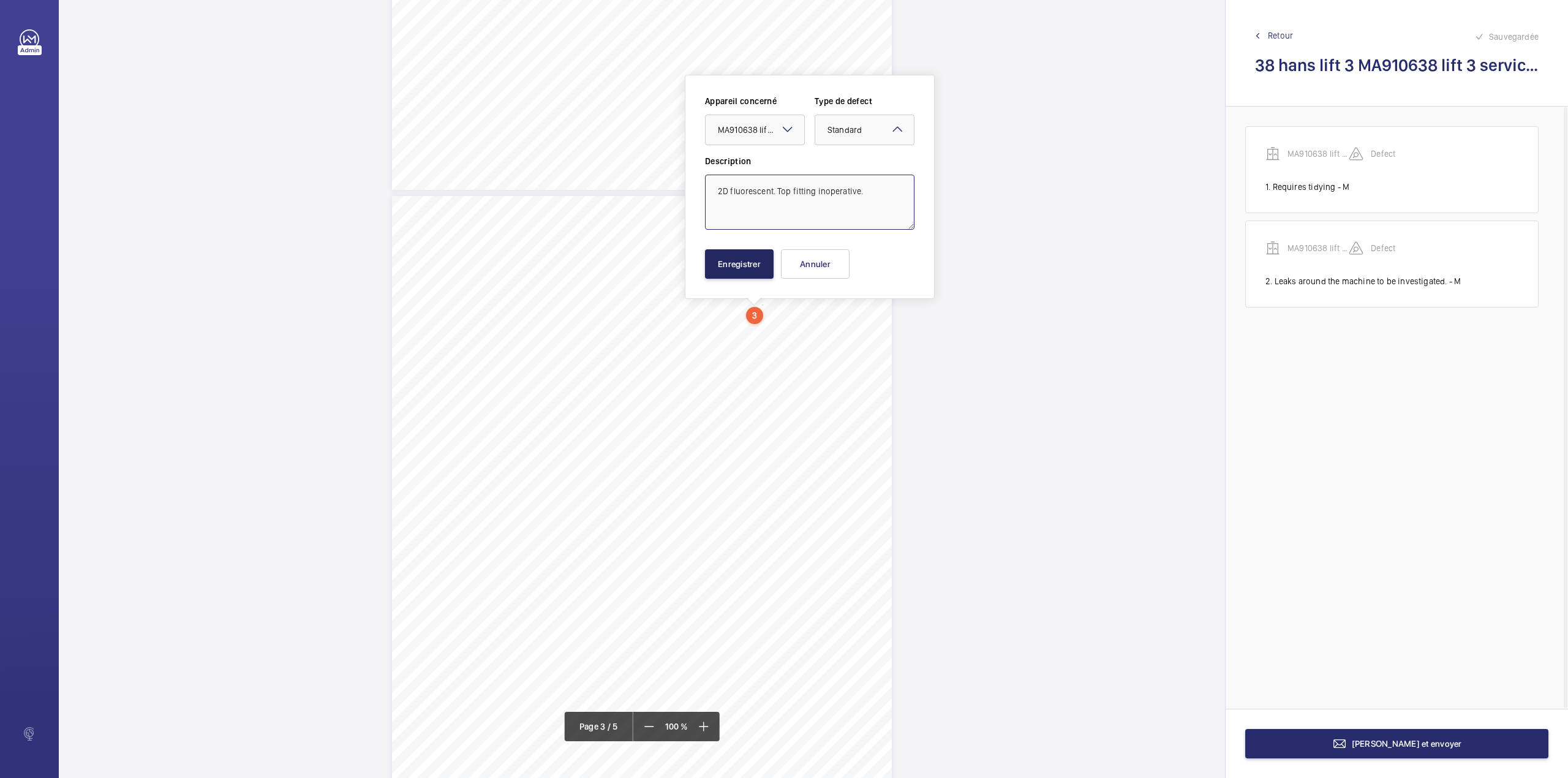
type textarea "2D fluorescent. Top fitting inoperative."
click at [735, 270] on button "Enregistrer" at bounding box center [739, 264] width 69 height 29
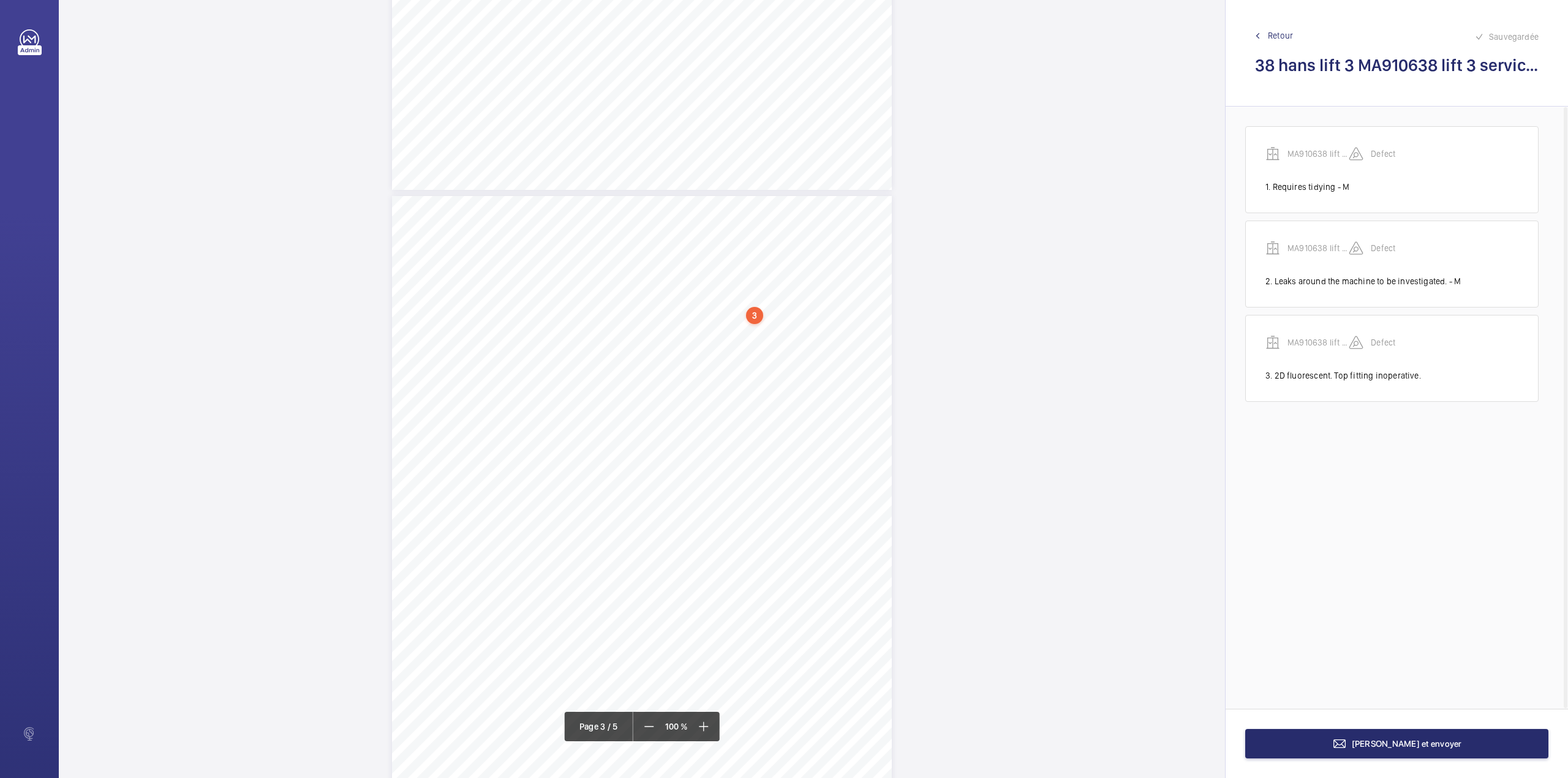
click at [723, 413] on div "3:27 A Sheet 3 of 5 Site Address: [STREET_ADDRESS] - Lift 3 Job N°: MA9106 LIFT…" at bounding box center [641, 519] width 499 height 647
click at [733, 212] on textarea at bounding box center [773, 201] width 210 height 55
click at [733, 138] on div at bounding box center [717, 129] width 99 height 29
click at [733, 166] on span "MA910638 lift 3 service audit report" at bounding box center [717, 166] width 74 height 13
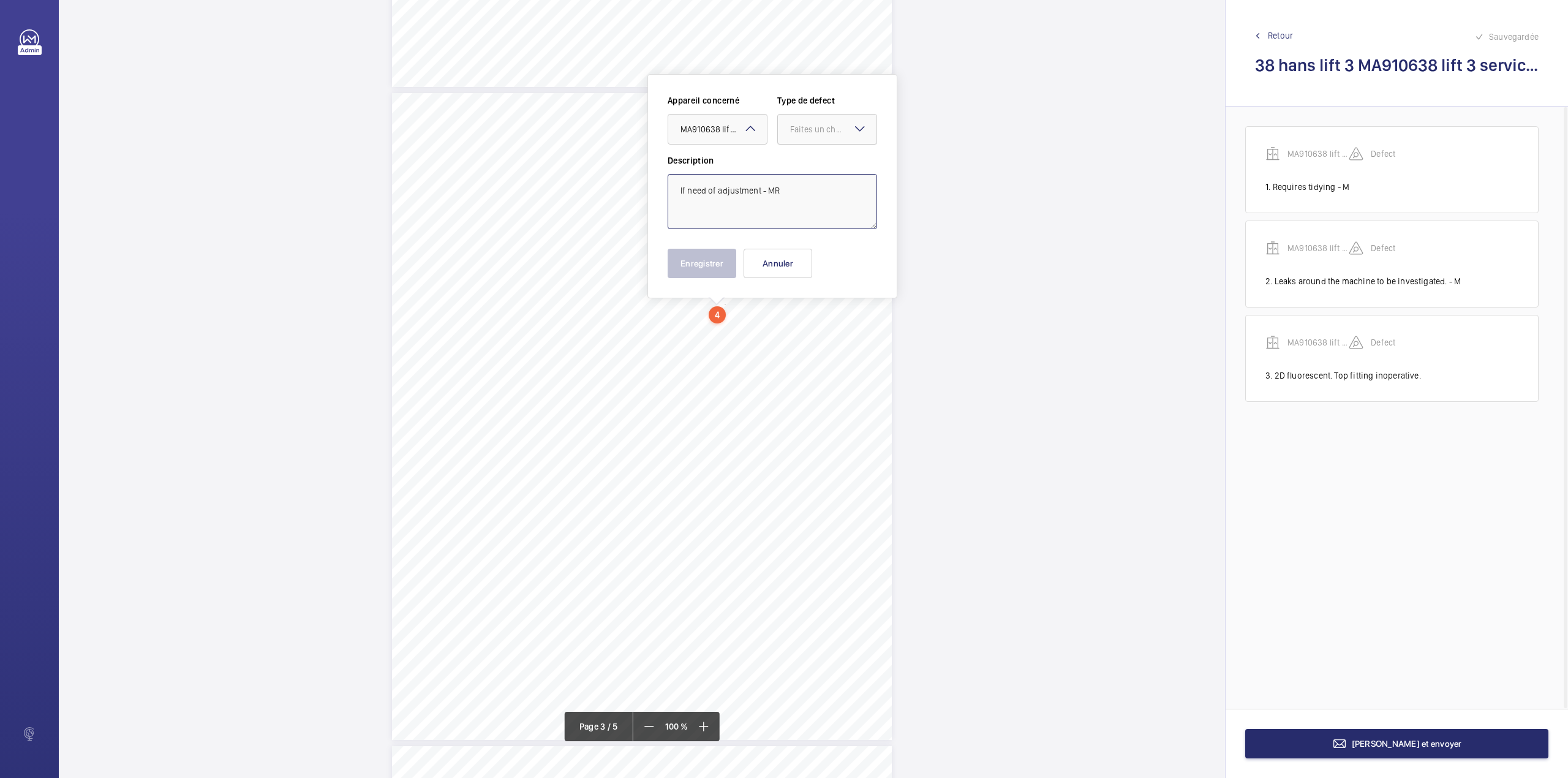
click at [797, 133] on div "Faites un choix" at bounding box center [832, 129] width 86 height 13
drag, startPoint x: 802, startPoint y: 162, endPoint x: 792, endPoint y: 184, distance: 24.2
click at [802, 162] on span "Standard" at bounding box center [827, 166] width 74 height 13
type textarea "If need of adjustment - MR"
click at [696, 260] on button "Enregistrer" at bounding box center [702, 263] width 69 height 29
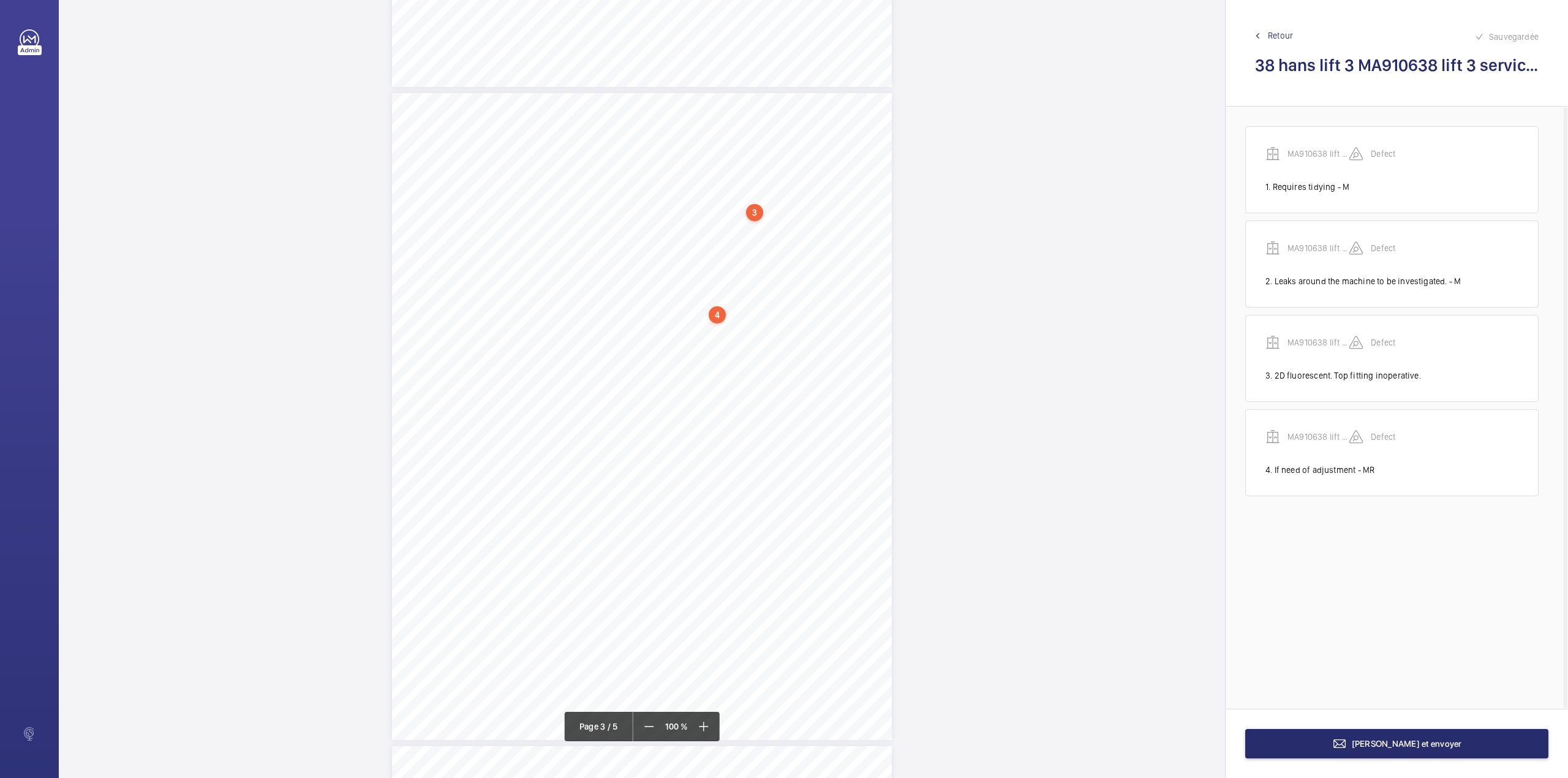
scroll to position [1354, 0]
click at [763, 357] on div "3:27 A Sheet 3 of 5 Site Address: [STREET_ADDRESS] - Lift 3 Job N°: MA9106 LIFT…" at bounding box center [641, 334] width 499 height 647
click at [810, 255] on button "Annuler" at bounding box center [817, 263] width 69 height 29
click at [784, 299] on div "3:27 A Sheet 3 of 5 Site Address: [STREET_ADDRESS] - Lift 3 Job N°: MA9106 LIFT…" at bounding box center [641, 286] width 499 height 647
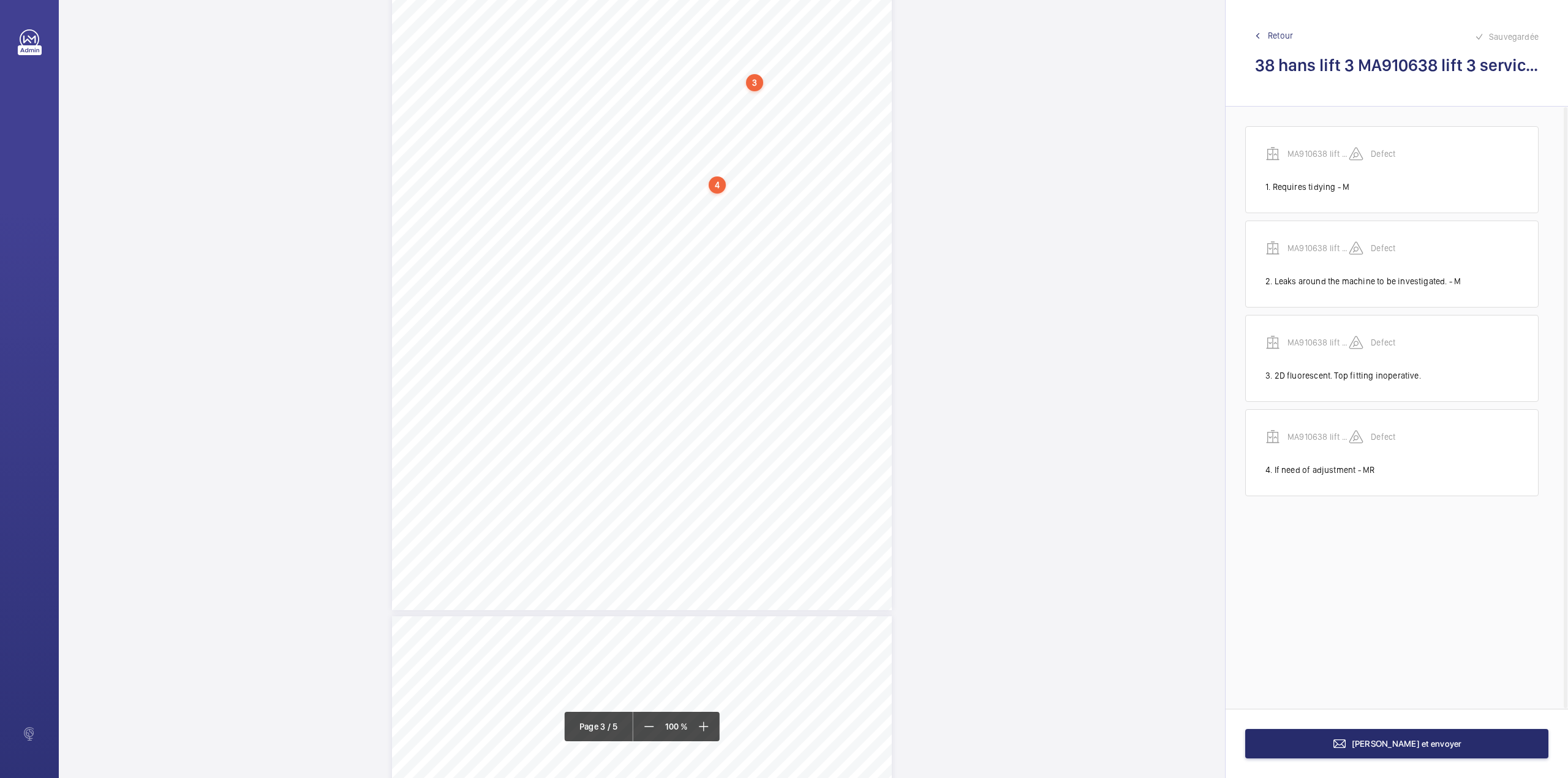
scroll to position [1392, 0]
click at [774, 209] on textarea at bounding box center [834, 201] width 210 height 55
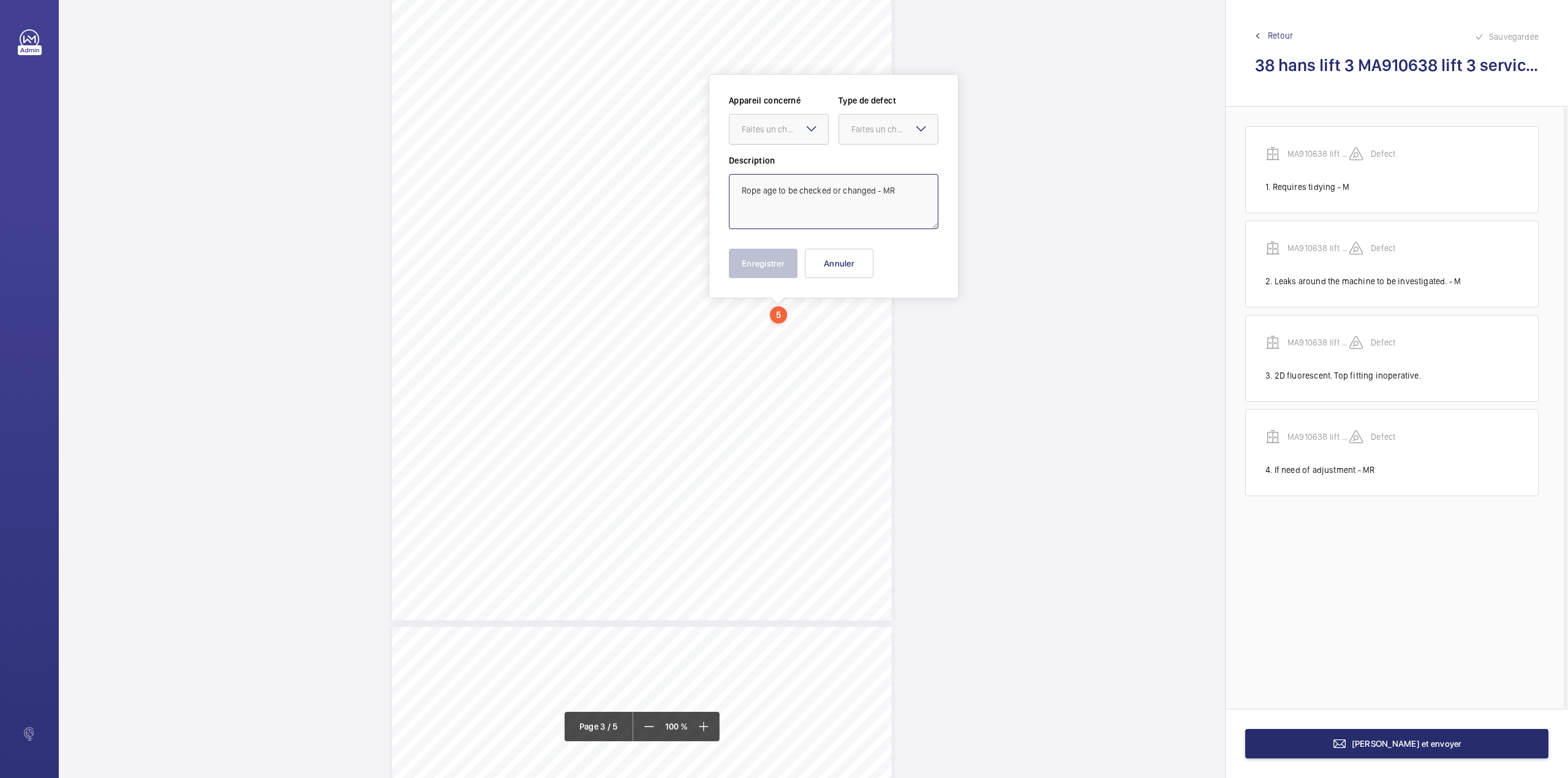
click at [787, 130] on div "Faites un choix" at bounding box center [784, 129] width 86 height 13
click at [787, 153] on div "MA910638 lift 3 service audit report" at bounding box center [778, 166] width 99 height 29
click at [886, 136] on div at bounding box center [888, 129] width 99 height 29
click at [885, 157] on div "Standard" at bounding box center [888, 166] width 99 height 30
type textarea "Rope age to be checked or changed - MR"
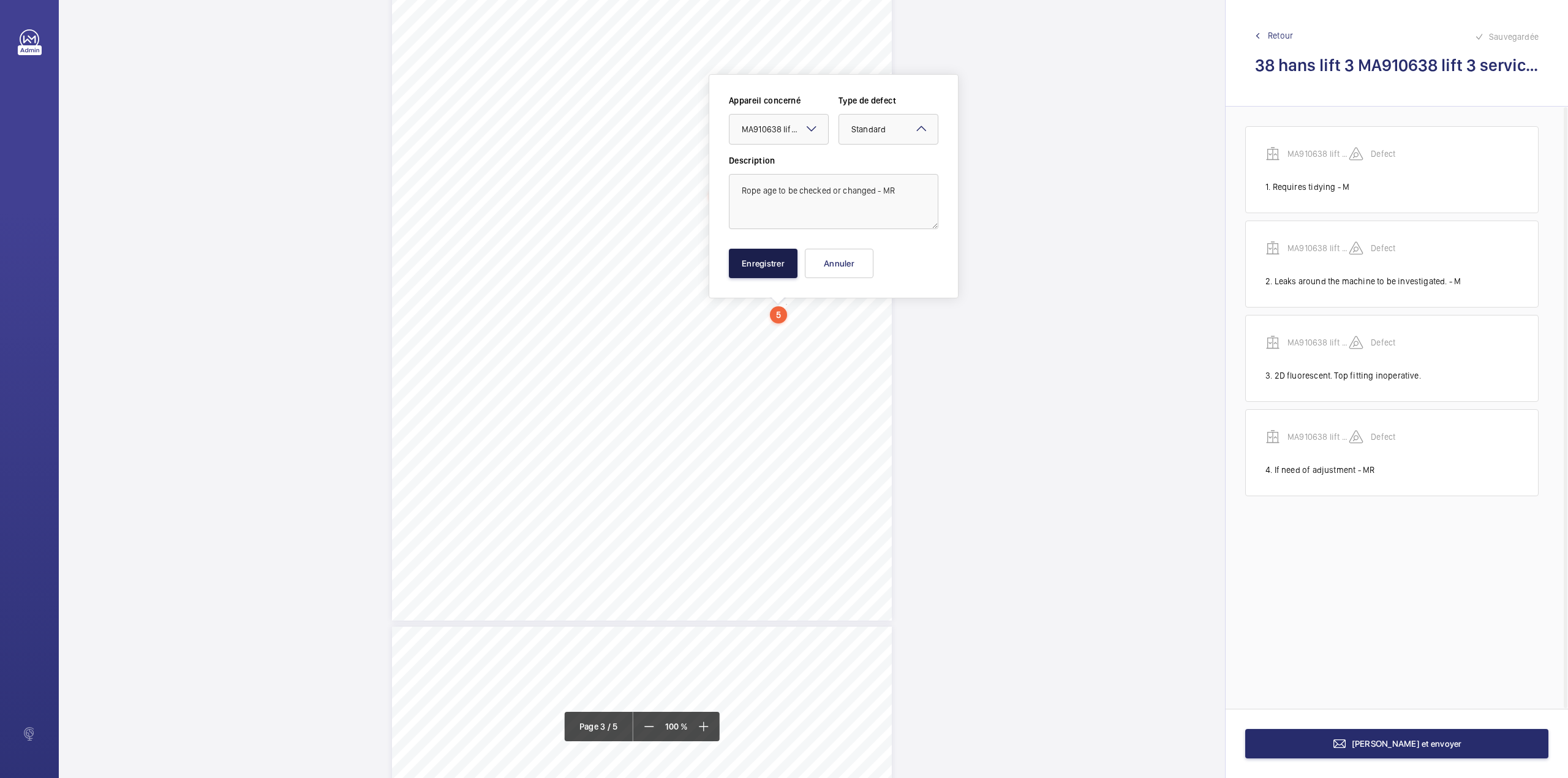
click at [746, 257] on button "Enregistrer" at bounding box center [764, 263] width 69 height 29
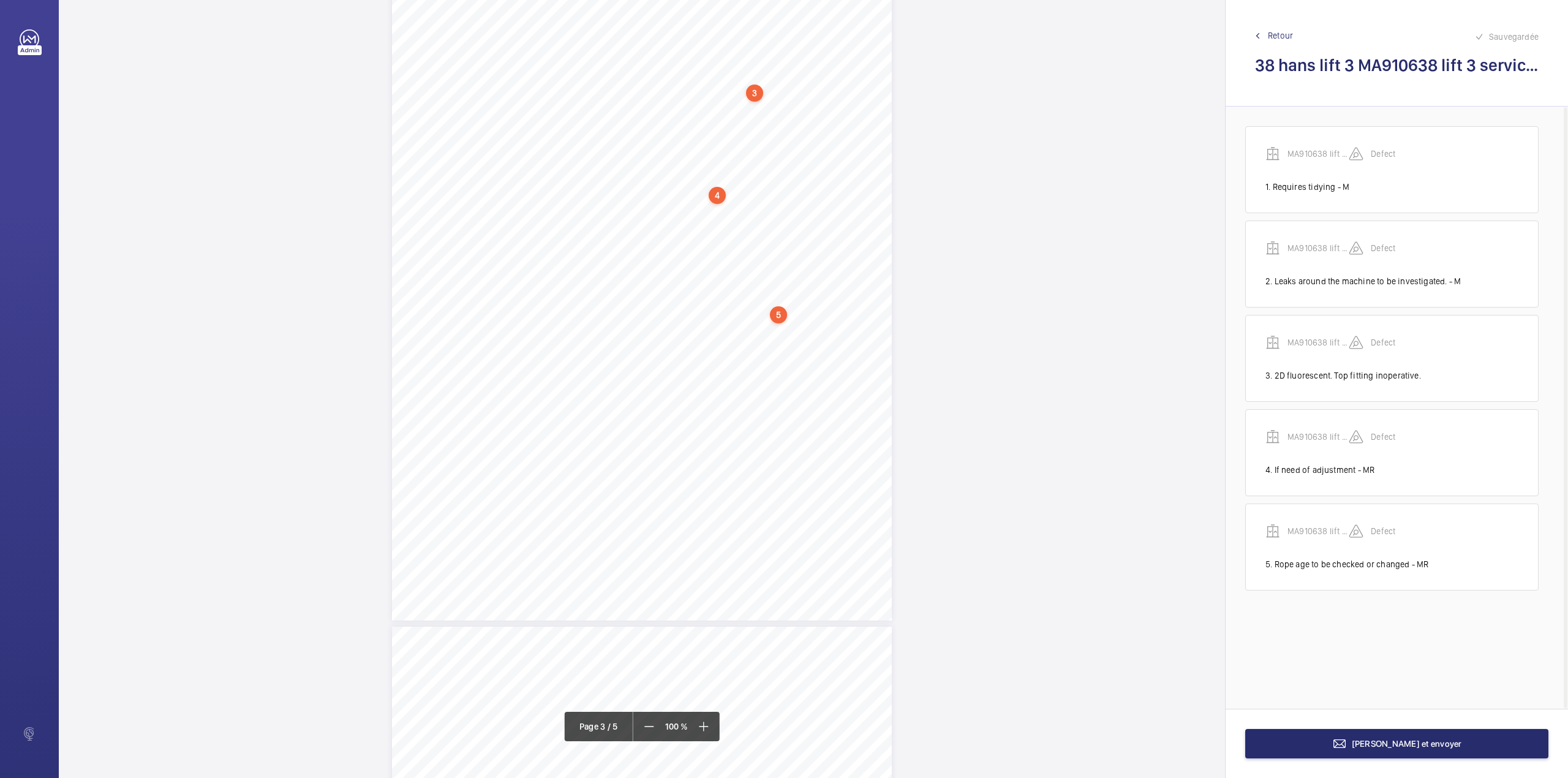
click at [753, 349] on div "3:27 A Sheet 3 of 5 Site Address: [STREET_ADDRESS] - Lift 3 Job N°: MA9106 LIFT…" at bounding box center [641, 297] width 499 height 647
click at [741, 229] on textarea at bounding box center [802, 201] width 210 height 55
click at [760, 132] on div "Faites un choix" at bounding box center [753, 129] width 86 height 13
click at [757, 166] on span "MA910638 lift 3 service audit report" at bounding box center [747, 166] width 74 height 13
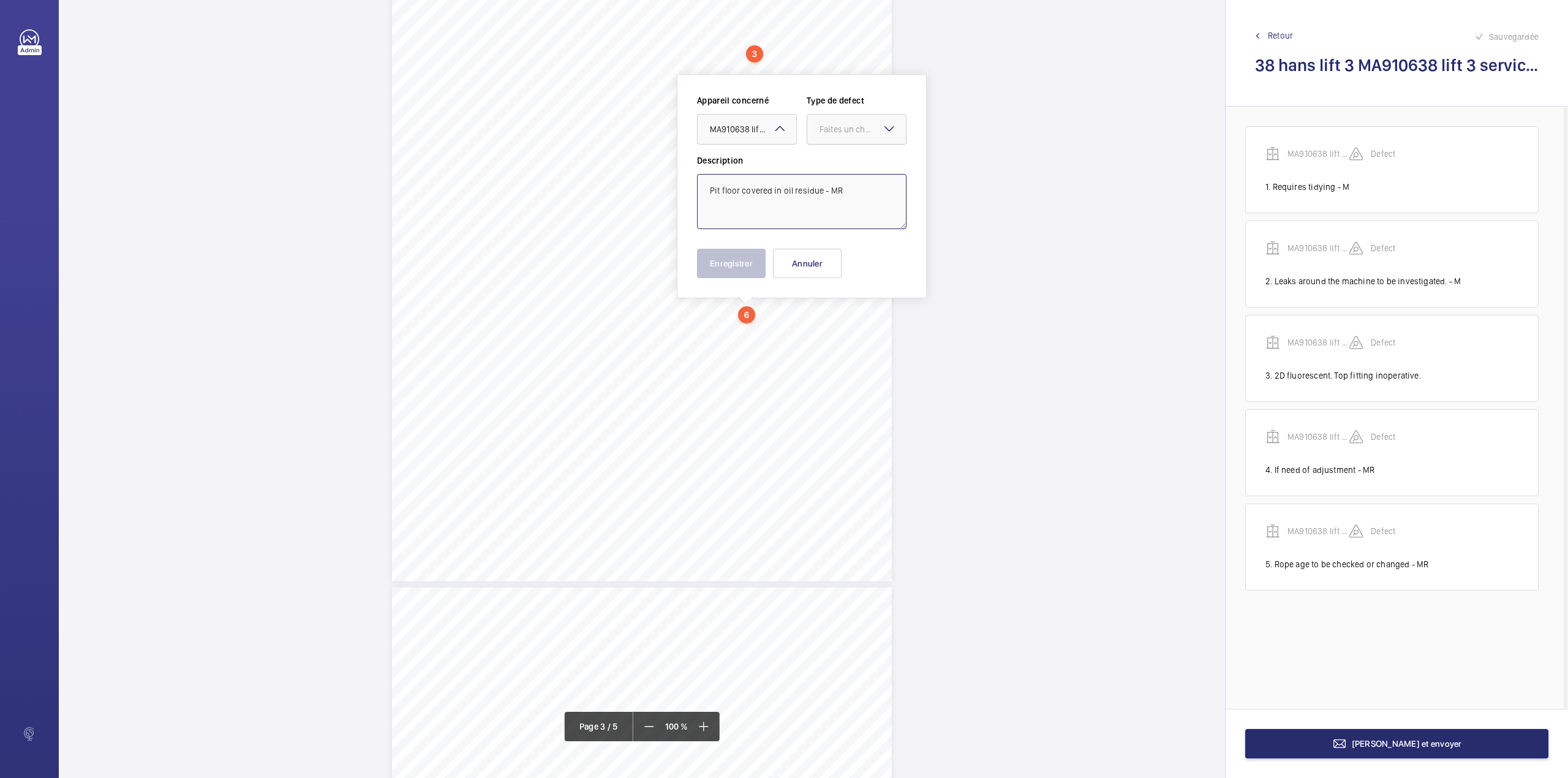
click at [823, 136] on div at bounding box center [856, 129] width 99 height 29
drag, startPoint x: 823, startPoint y: 145, endPoint x: 829, endPoint y: 177, distance: 32.6
click at [829, 177] on div "Standard" at bounding box center [856, 166] width 99 height 30
type textarea "Pit floor covered in oil residue - MR"
click at [720, 259] on button "Enregistrer" at bounding box center [731, 263] width 69 height 29
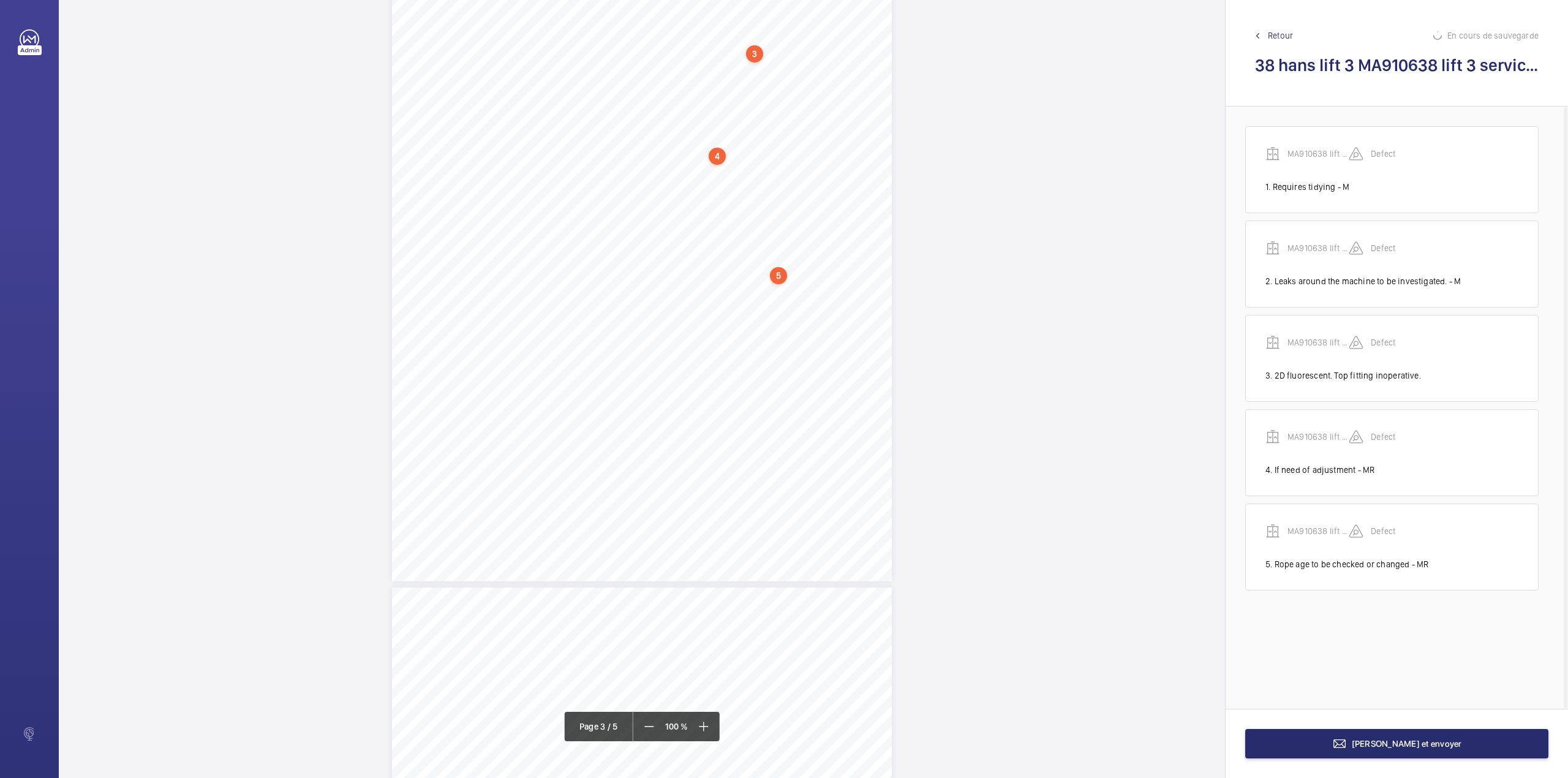
click at [755, 321] on div "3:27 A Sheet 3 of 5 Site Address: [STREET_ADDRESS] - Lift 3 Job N°: MA9106 LIFT…" at bounding box center [641, 258] width 499 height 647
click at [777, 219] on textarea at bounding box center [803, 202] width 210 height 55
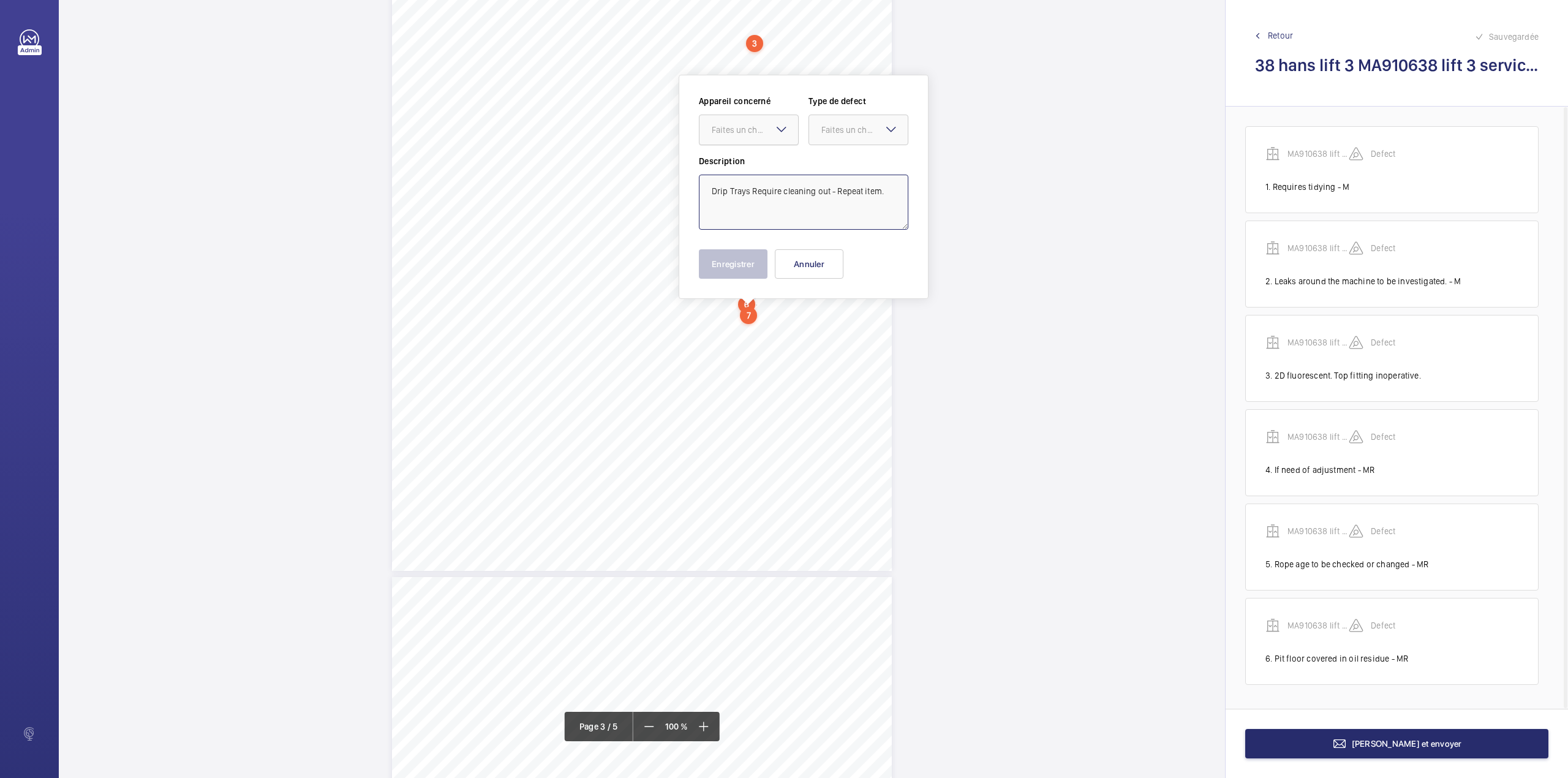
drag, startPoint x: 753, startPoint y: 128, endPoint x: 750, endPoint y: 143, distance: 15.3
click at [753, 132] on div "Faites un choix" at bounding box center [755, 130] width 86 height 13
drag, startPoint x: 748, startPoint y: 176, endPoint x: 795, endPoint y: 160, distance: 49.6
click at [748, 177] on div "MA910638 lift 3 service audit report" at bounding box center [748, 167] width 99 height 29
drag, startPoint x: 860, startPoint y: 138, endPoint x: 859, endPoint y: 163, distance: 25.0
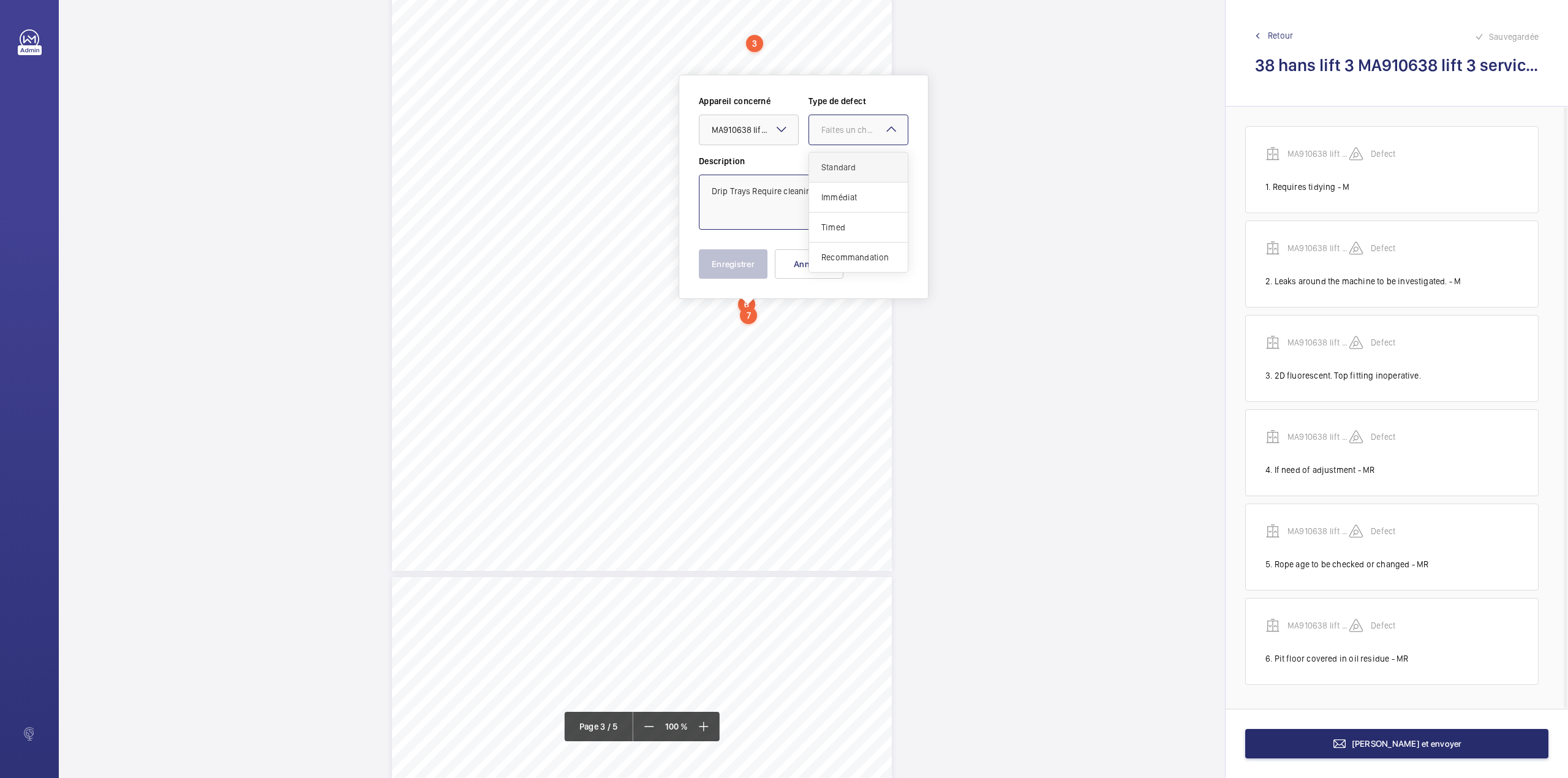
click at [859, 143] on div at bounding box center [858, 129] width 99 height 29
click at [859, 163] on span "Standard" at bounding box center [859, 167] width 74 height 13
type textarea "Drip Trays Require cleaning out - Repeat item."
click at [740, 265] on button "Enregistrer" at bounding box center [733, 264] width 69 height 29
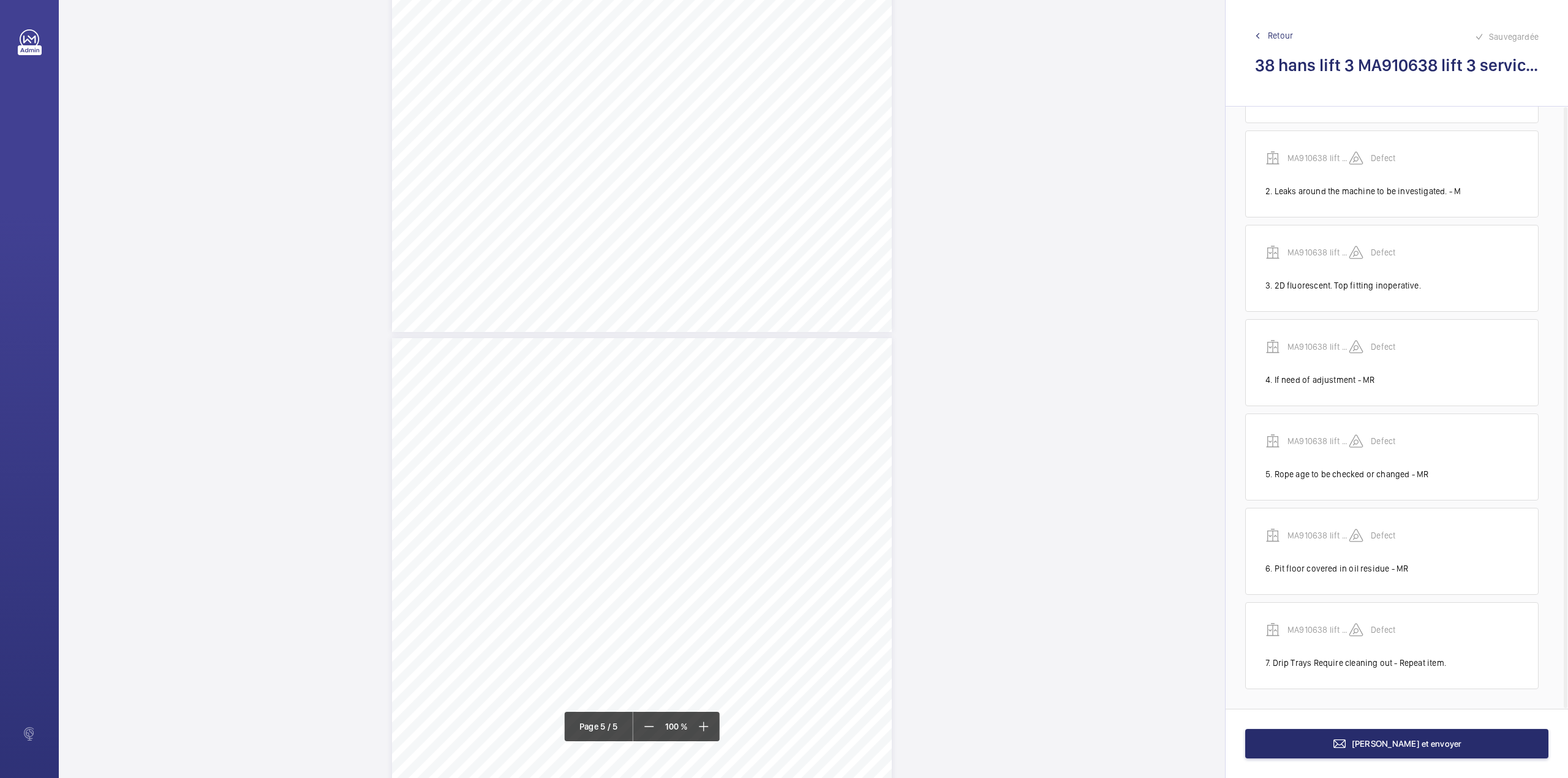
scroll to position [2340, 0]
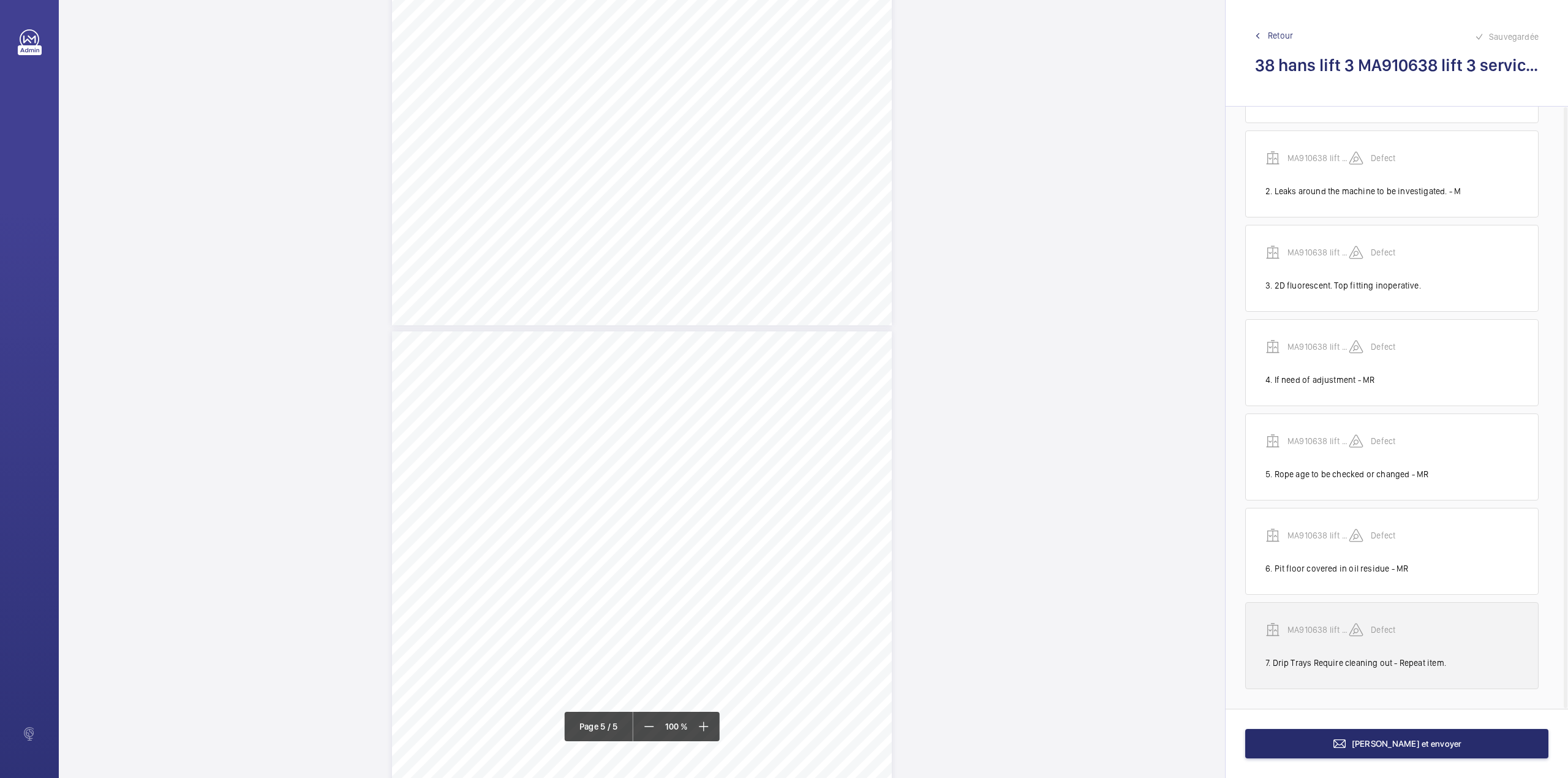
click at [1316, 625] on p "MA910638 lift 3 service audit report" at bounding box center [1318, 630] width 62 height 13
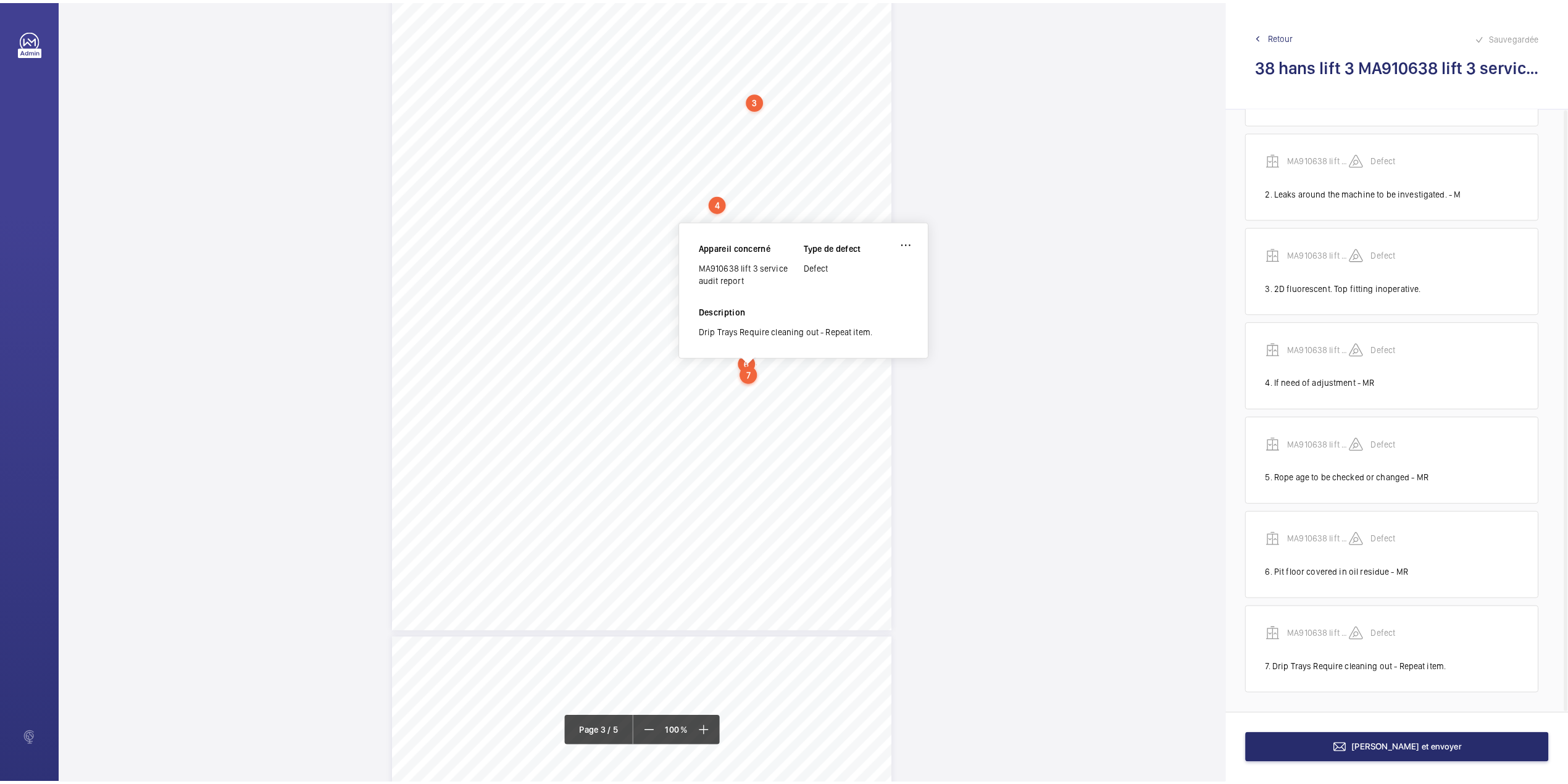
scroll to position [1378, 0]
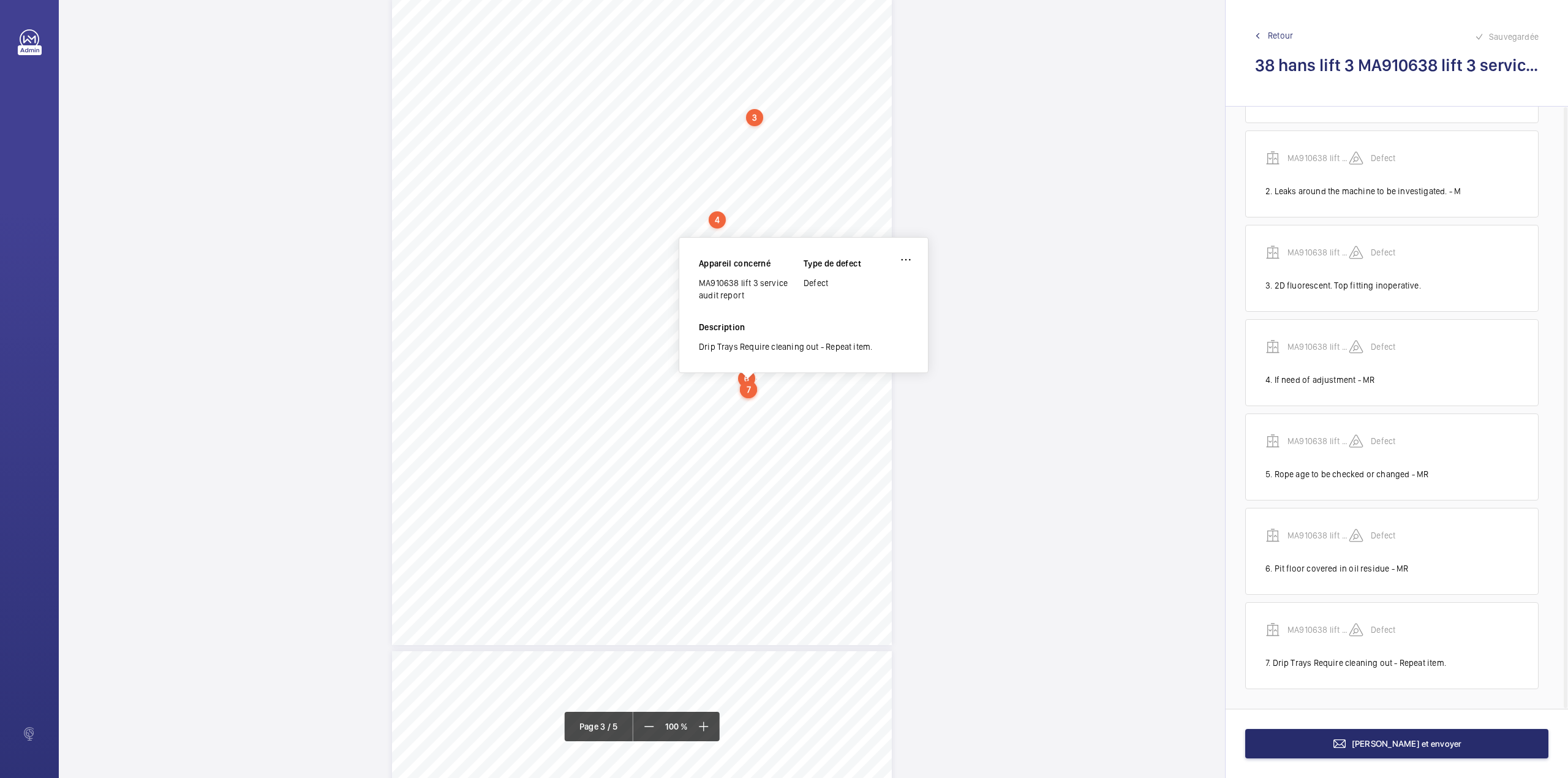
drag, startPoint x: 698, startPoint y: 285, endPoint x: 746, endPoint y: 299, distance: 50.0
click at [746, 299] on div "MA910638 lift 3 service audit report" at bounding box center [751, 289] width 105 height 24
click at [1383, 745] on span "[PERSON_NAME] et envoyer" at bounding box center [1407, 743] width 110 height 10
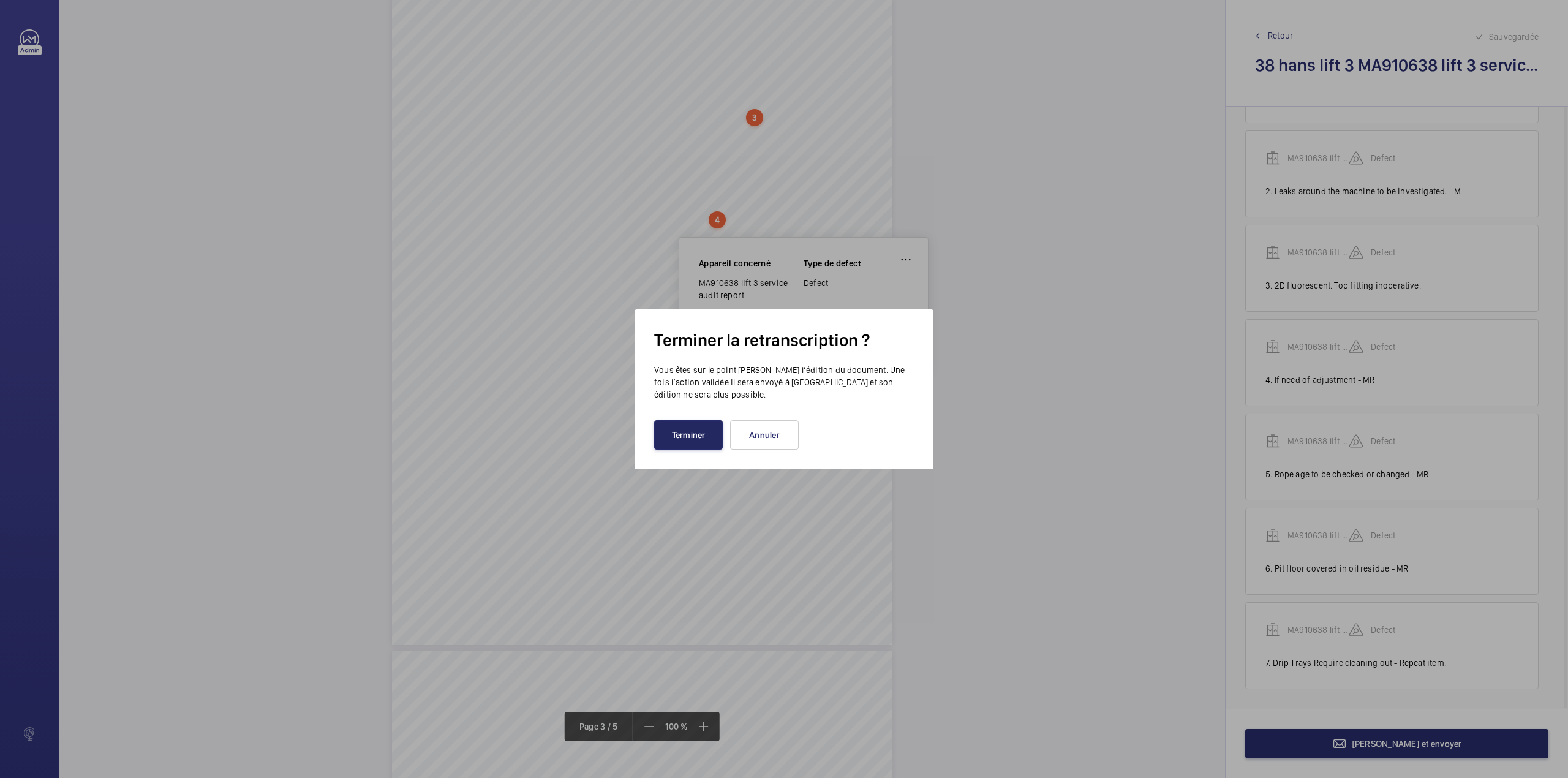
drag, startPoint x: 702, startPoint y: 432, endPoint x: 626, endPoint y: 397, distance: 83.7
click at [701, 432] on button "Terminer" at bounding box center [689, 434] width 69 height 29
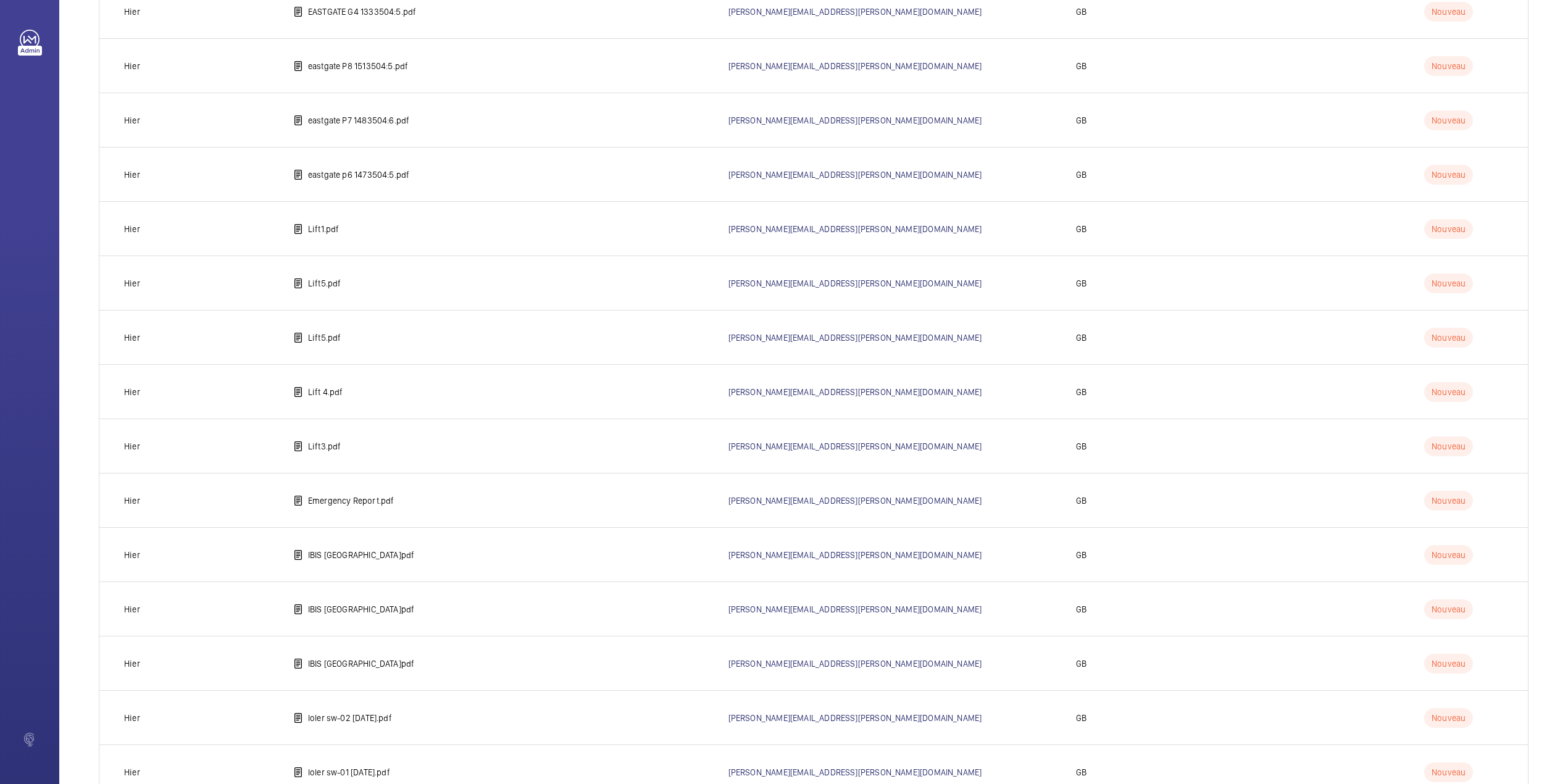
scroll to position [1133, 0]
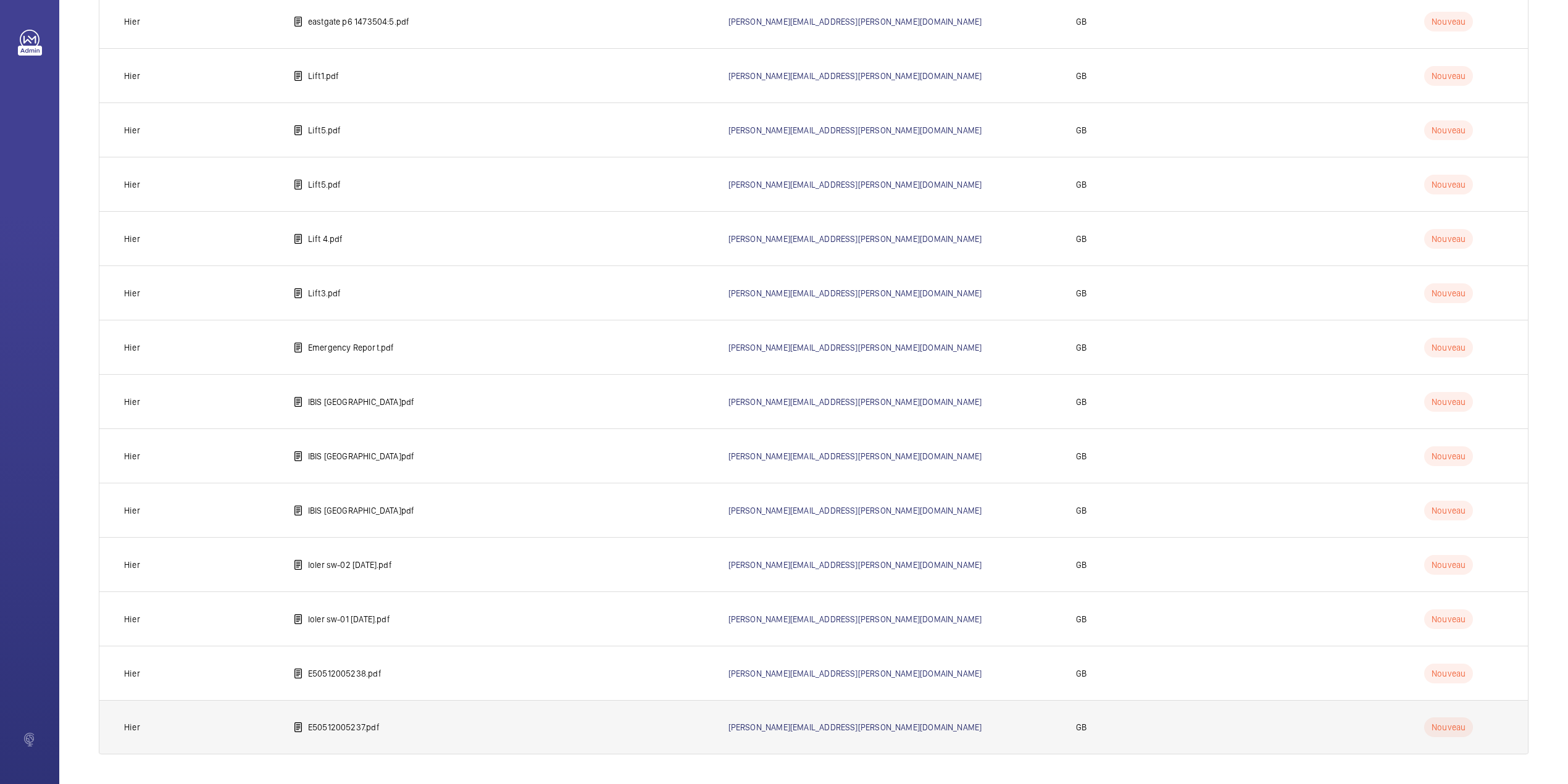
click at [351, 723] on p "E50512005237.pdf" at bounding box center [344, 727] width 72 height 13
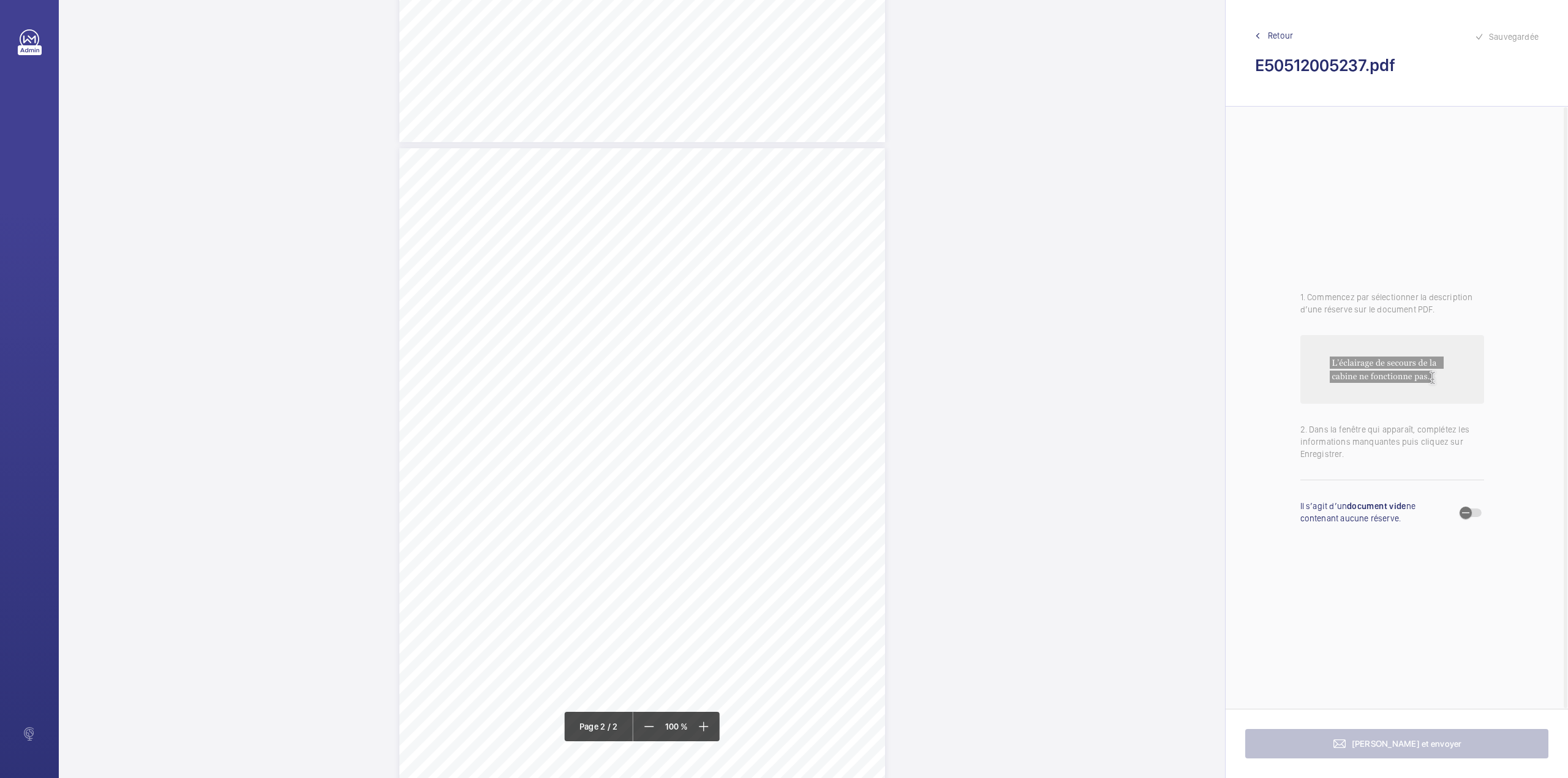
scroll to position [572, 0]
click at [737, 251] on div "Page 2" at bounding box center [641, 484] width 486 height 687
click at [750, 123] on div "Faites un choix" at bounding box center [731, 129] width 99 height 13
click at [757, 162] on span "E50512004760" at bounding box center [732, 166] width 74 height 13
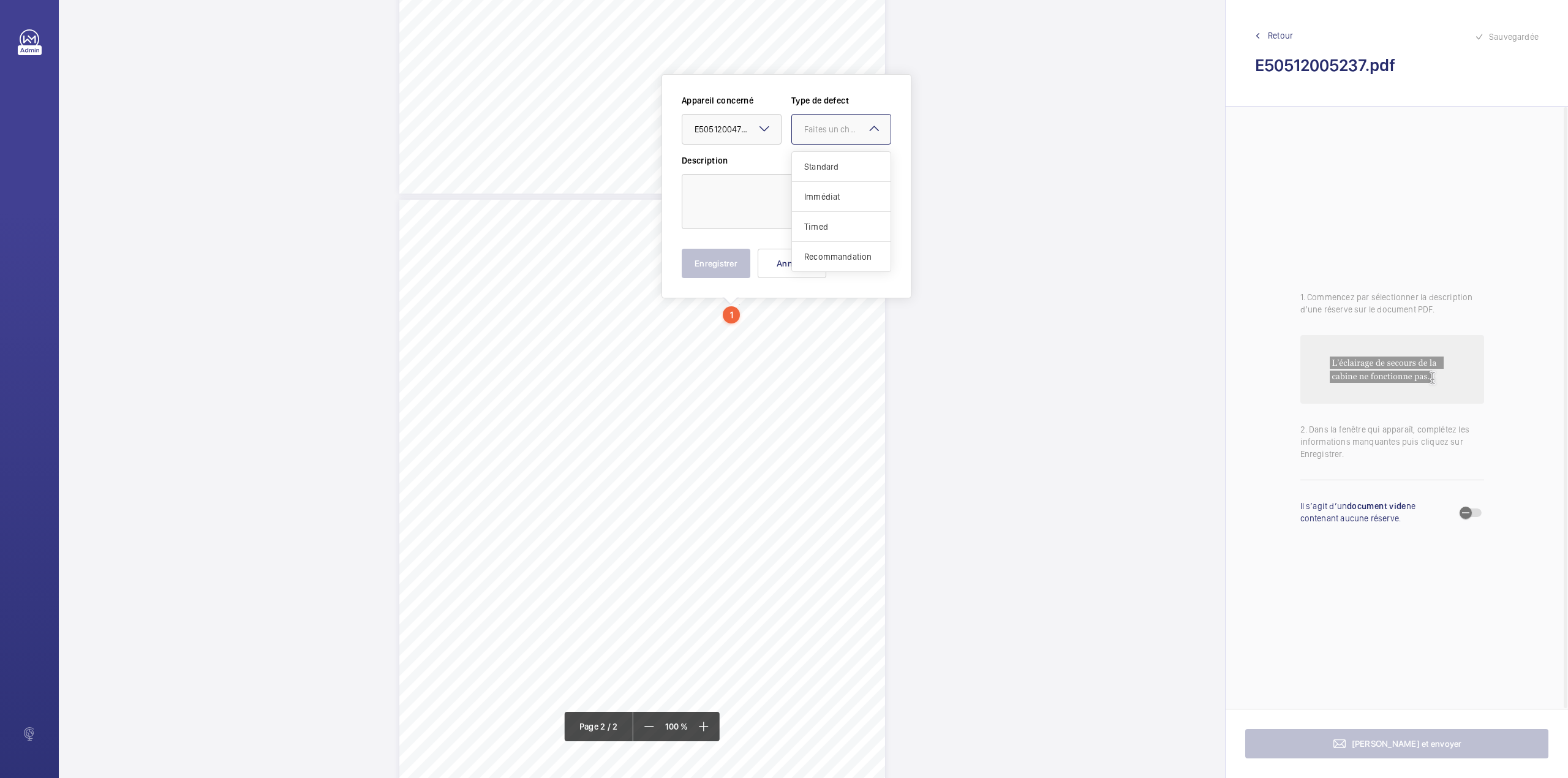
click at [824, 138] on div at bounding box center [841, 129] width 99 height 29
click at [826, 165] on span "Standard" at bounding box center [841, 166] width 74 height 13
click at [792, 204] on textarea at bounding box center [786, 201] width 210 height 55
type textarea "B"
click at [723, 275] on button "Enregistrer" at bounding box center [716, 263] width 69 height 29
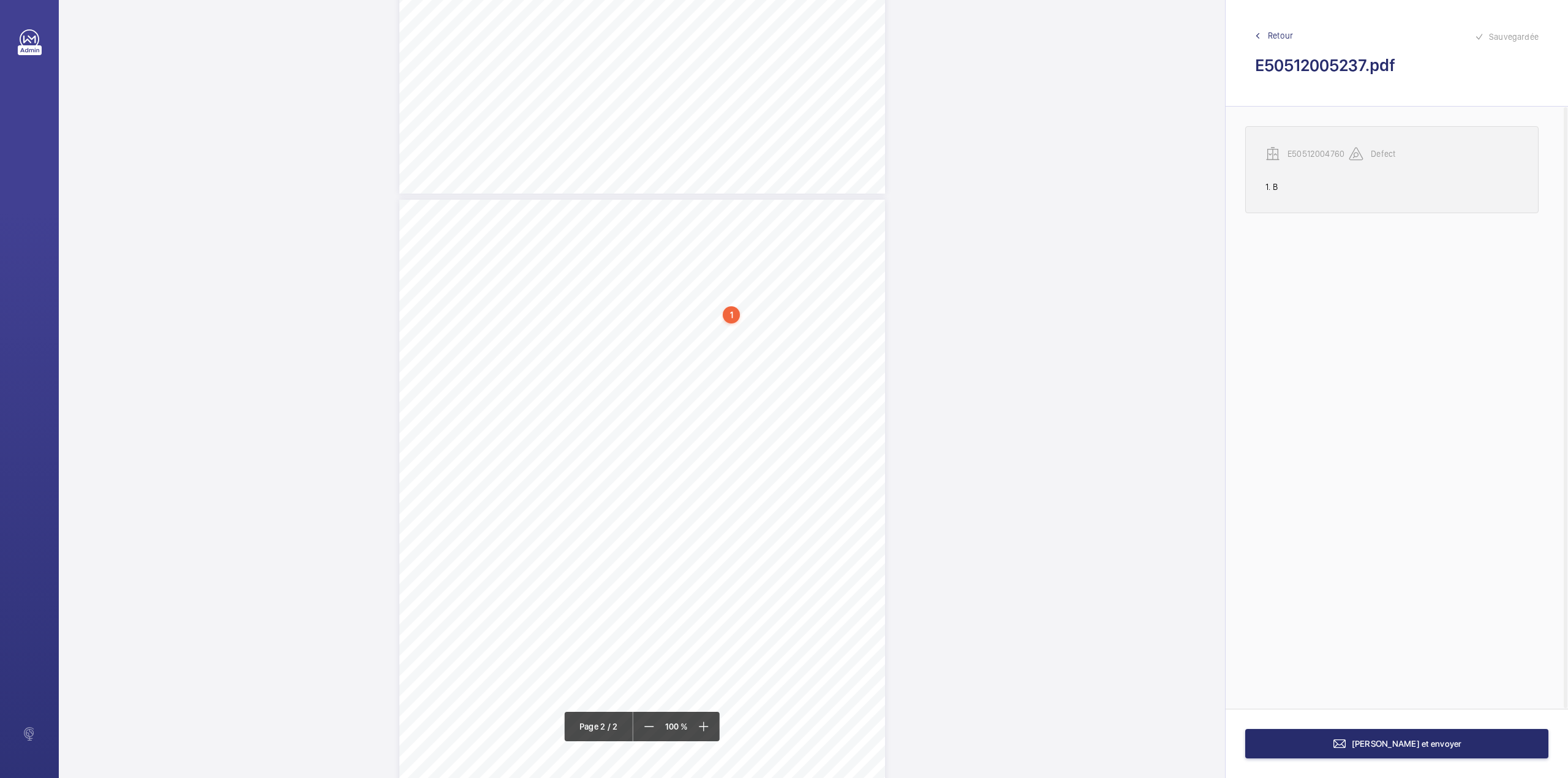
click at [1314, 151] on p "E50512004760" at bounding box center [1318, 154] width 62 height 13
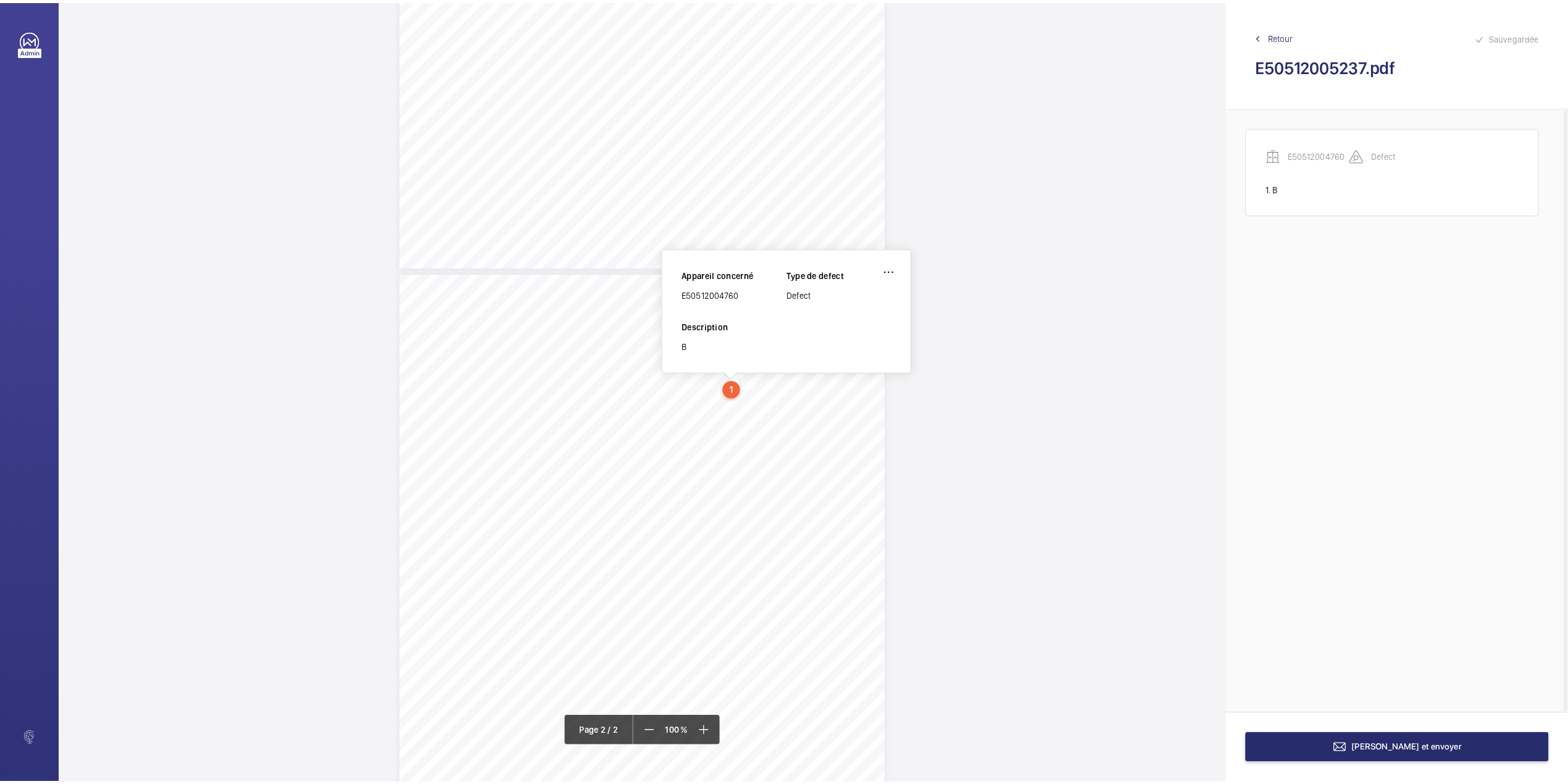
scroll to position [442, 0]
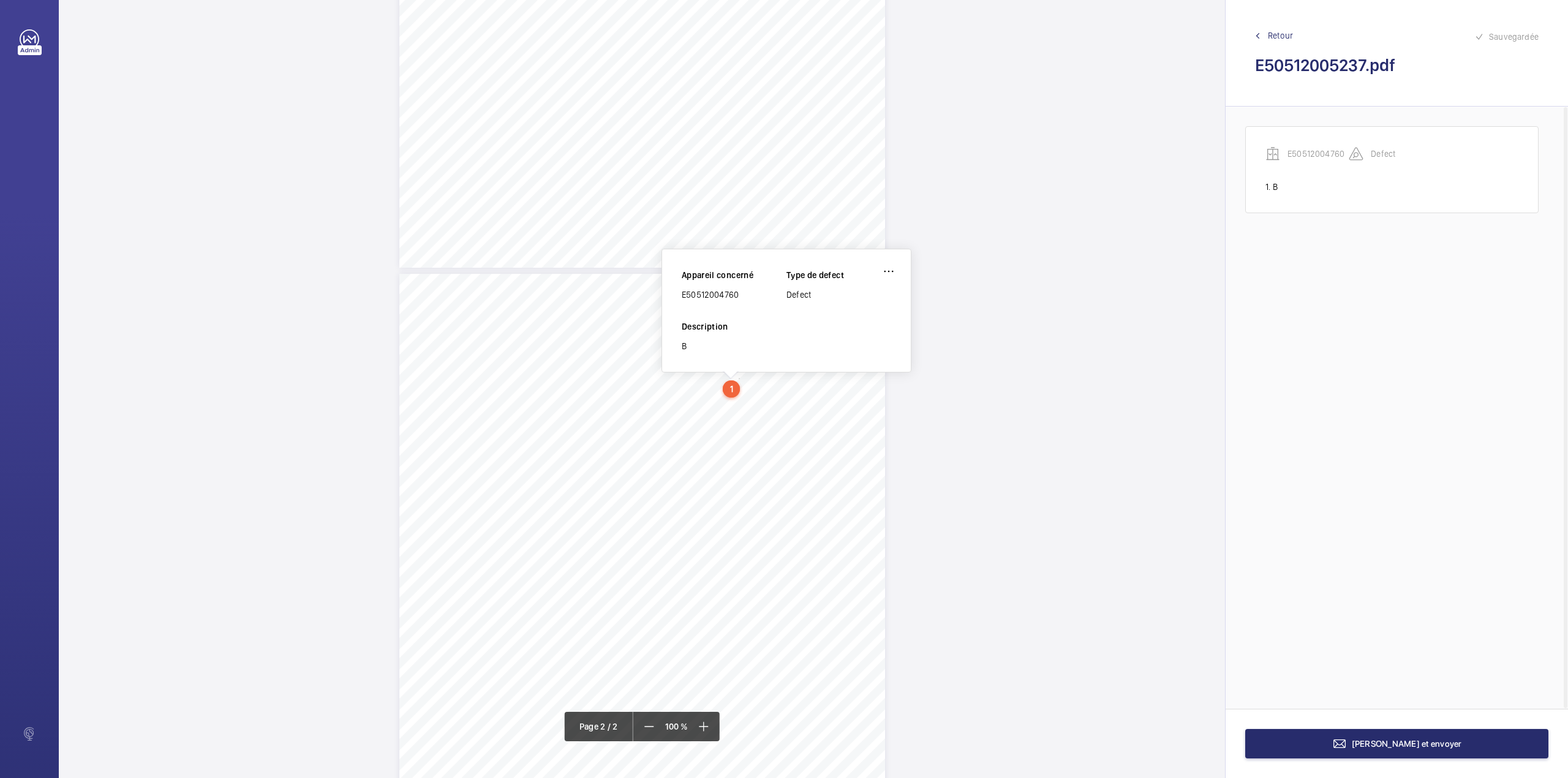
drag, startPoint x: 681, startPoint y: 299, endPoint x: 760, endPoint y: 299, distance: 79.0
click at [760, 299] on div "E50512004760" at bounding box center [734, 295] width 105 height 13
click at [885, 270] on wm-front-icon-button at bounding box center [889, 271] width 29 height 29
click at [828, 329] on div "Supprimer" at bounding box center [854, 329] width 97 height 22
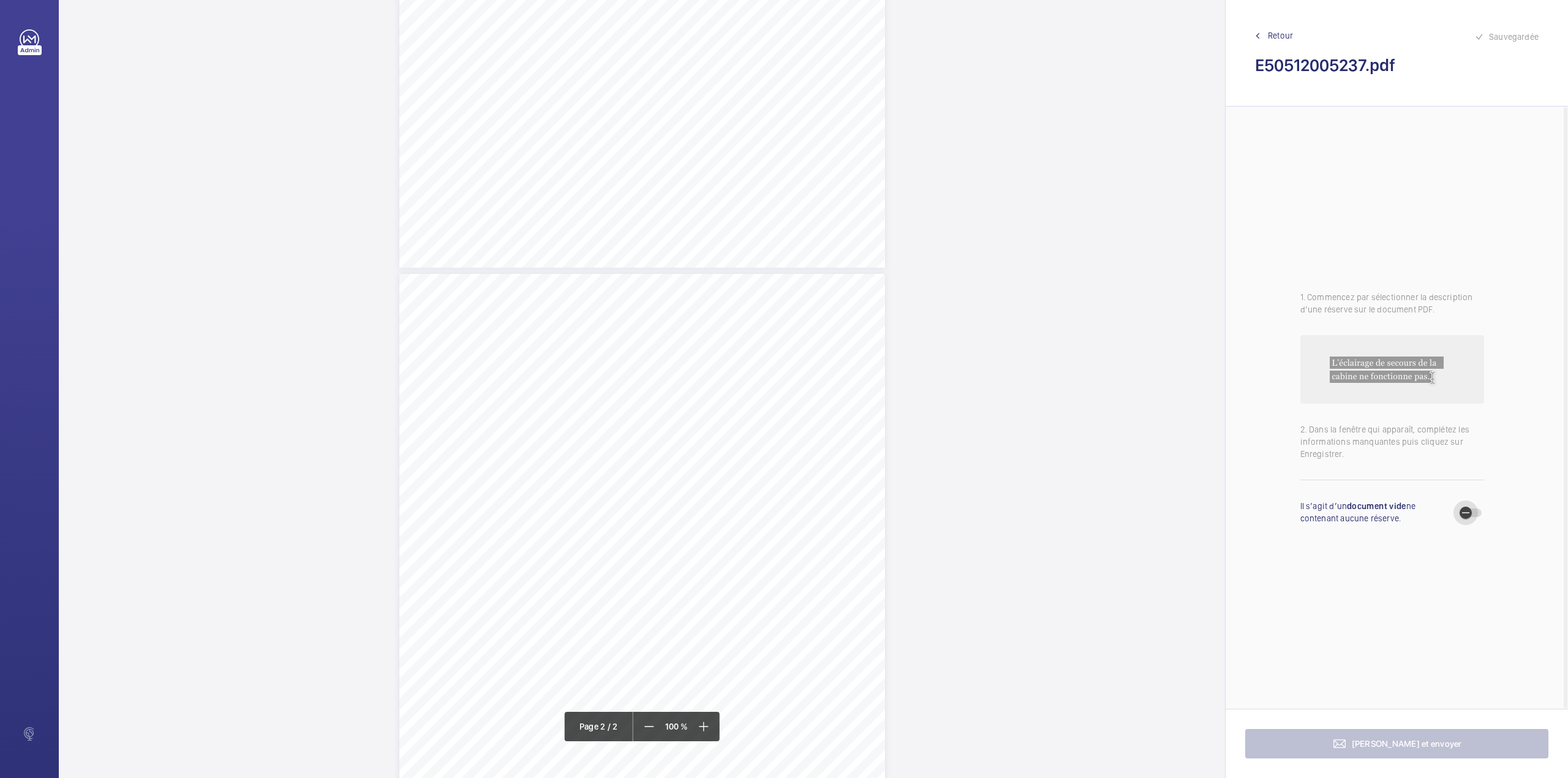
click at [1476, 516] on span "button" at bounding box center [1465, 512] width 24 height 24
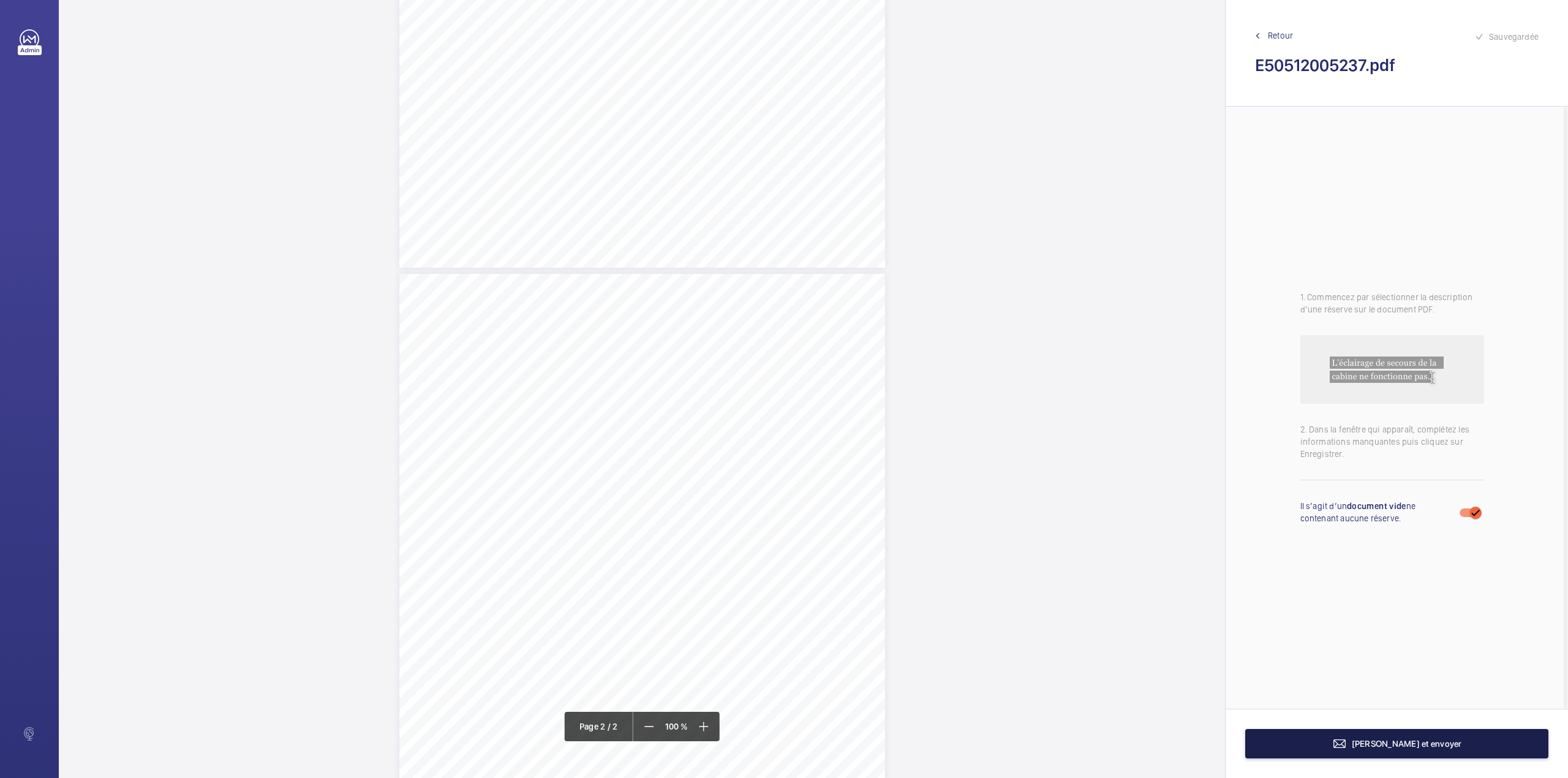
click at [1387, 745] on span "[PERSON_NAME] et envoyer" at bounding box center [1407, 743] width 110 height 10
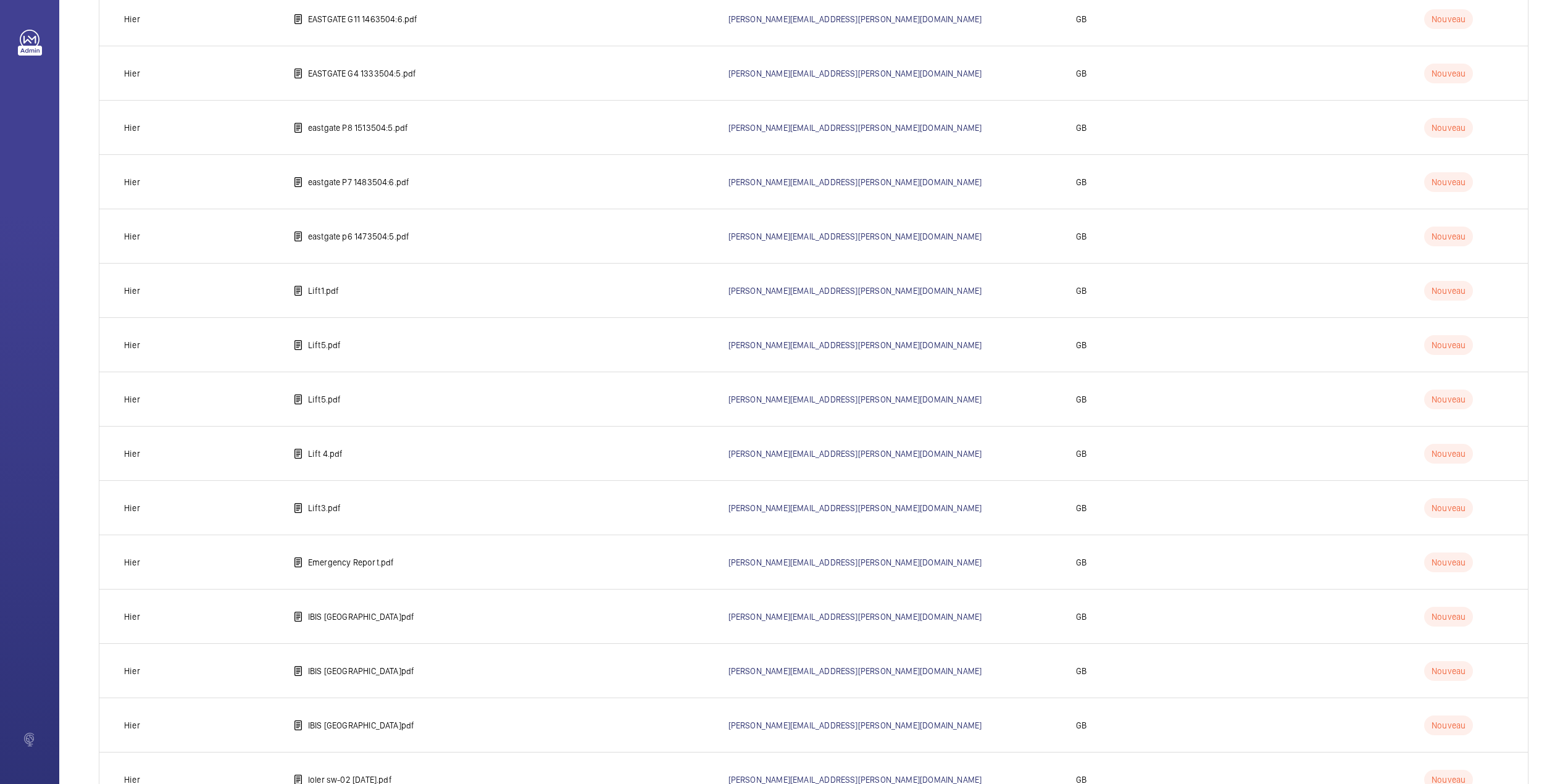
scroll to position [1078, 0]
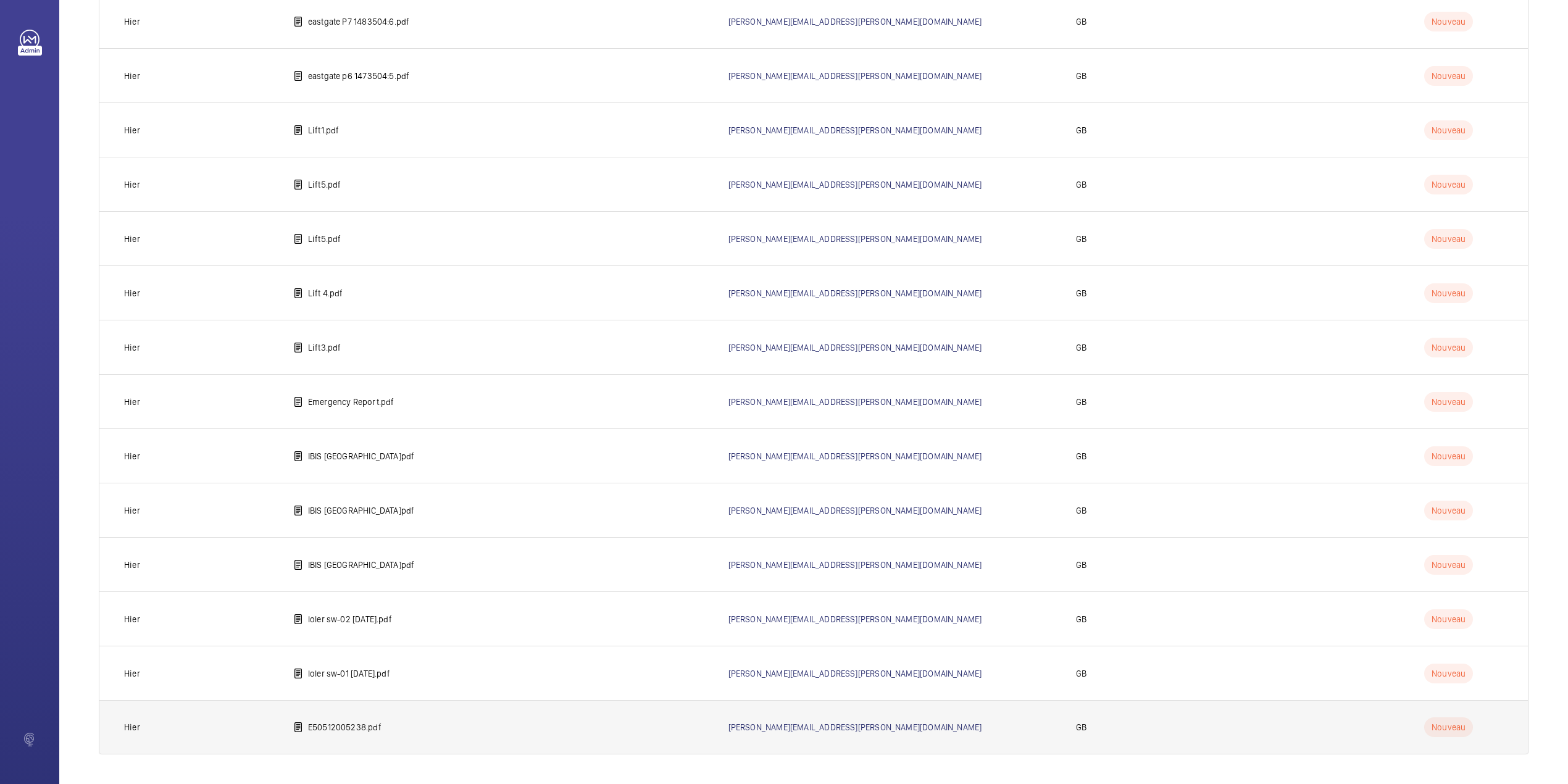
click at [334, 718] on td "E50512005238.pdf" at bounding box center [491, 727] width 435 height 55
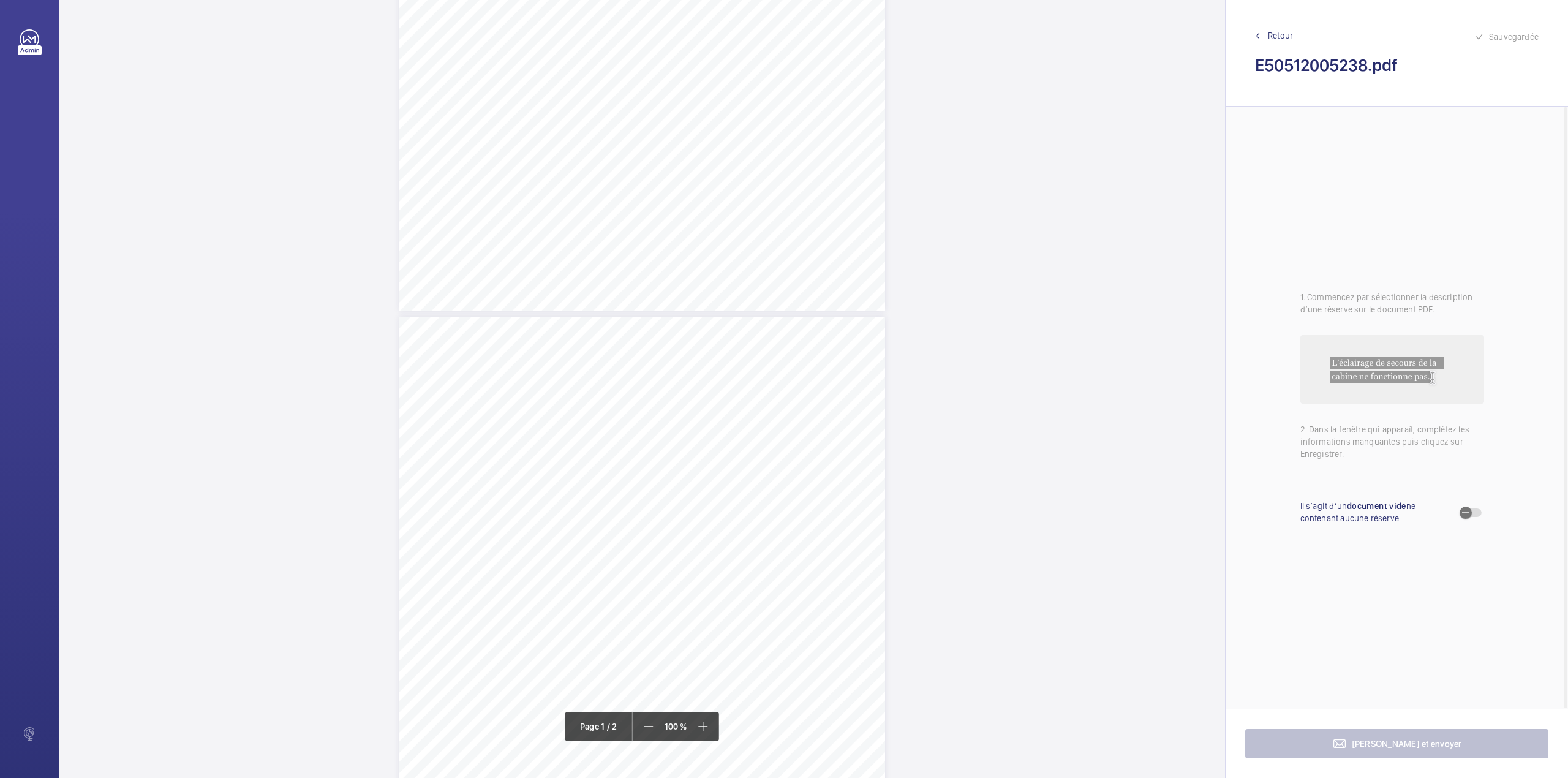
scroll to position [408, 0]
click at [784, 424] on div "Page 2" at bounding box center [641, 647] width 486 height 687
click at [799, 130] on div "Faites un choix" at bounding box center [784, 129] width 86 height 13
click at [799, 148] on div "Appareil concerné Faites un choix Type de defect Faites un choix" at bounding box center [833, 124] width 210 height 60
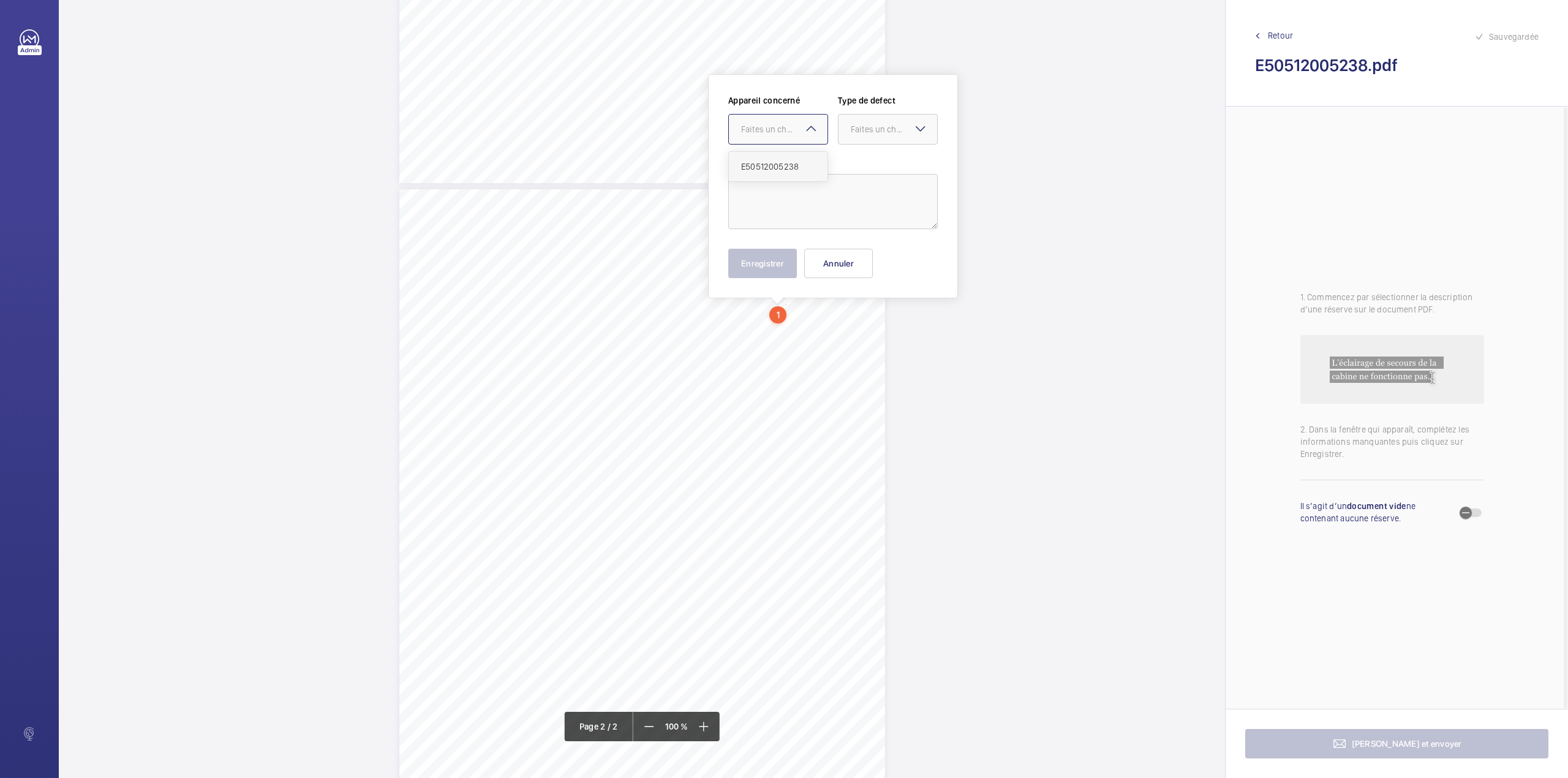
drag, startPoint x: 801, startPoint y: 134, endPoint x: 801, endPoint y: 164, distance: 30.0
click at [801, 136] on div "Faites un choix" at bounding box center [778, 129] width 99 height 13
click at [801, 164] on span "E50512005238" at bounding box center [778, 166] width 74 height 13
click at [880, 119] on div at bounding box center [888, 129] width 99 height 29
click at [880, 148] on div "Appareil concerné Faites un choix × E50512005238 × Type de defect Faites un cho…" at bounding box center [833, 124] width 210 height 60
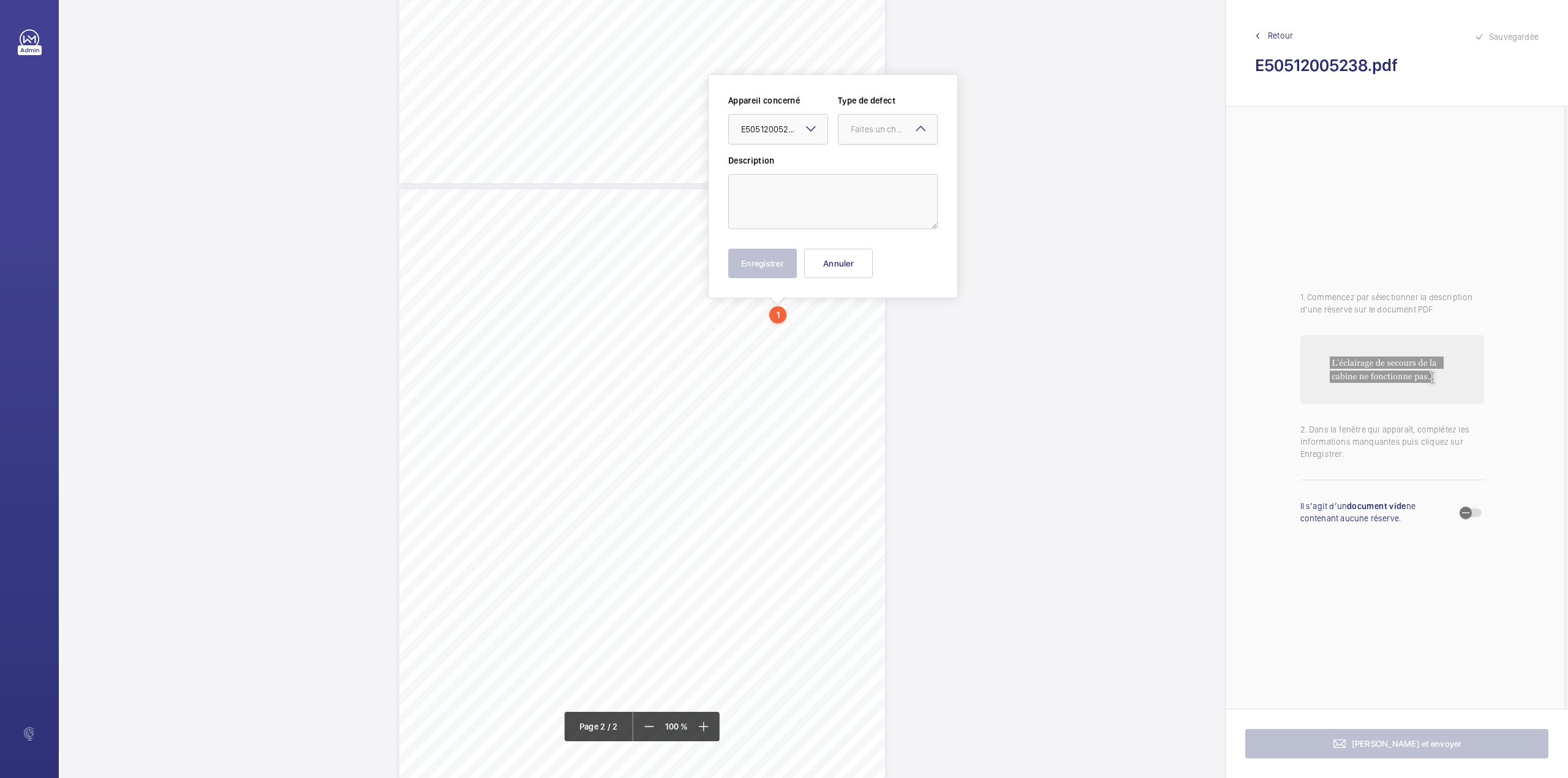
click at [878, 130] on div "Faites un choix" at bounding box center [893, 129] width 86 height 13
click at [877, 160] on div "Standard" at bounding box center [888, 166] width 99 height 30
click at [833, 204] on textarea at bounding box center [833, 201] width 210 height 55
type textarea "r"
click at [777, 253] on button "Enregistrer" at bounding box center [763, 263] width 69 height 29
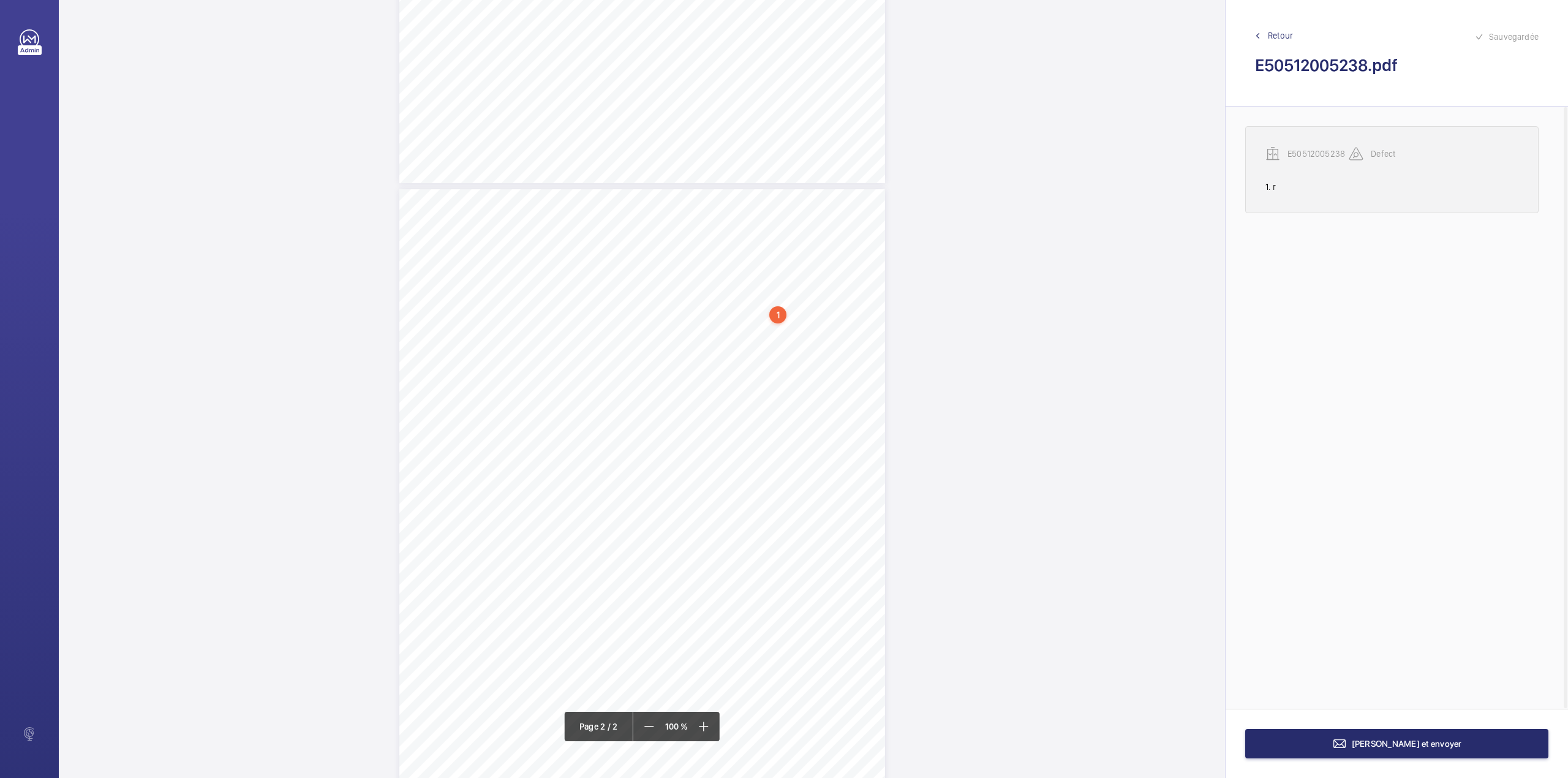
click at [1333, 155] on p "E50512005238" at bounding box center [1318, 154] width 62 height 13
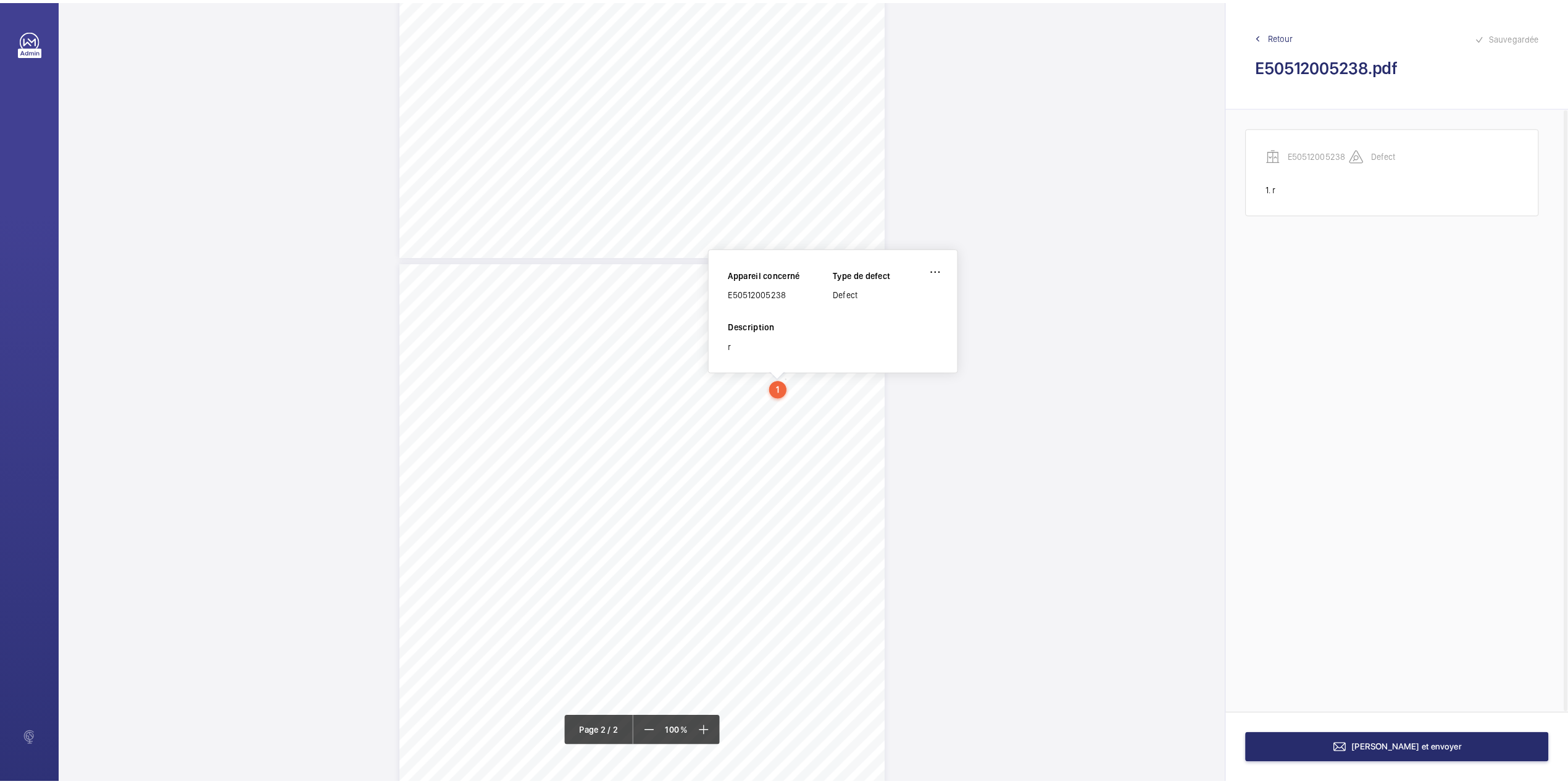
scroll to position [452, 0]
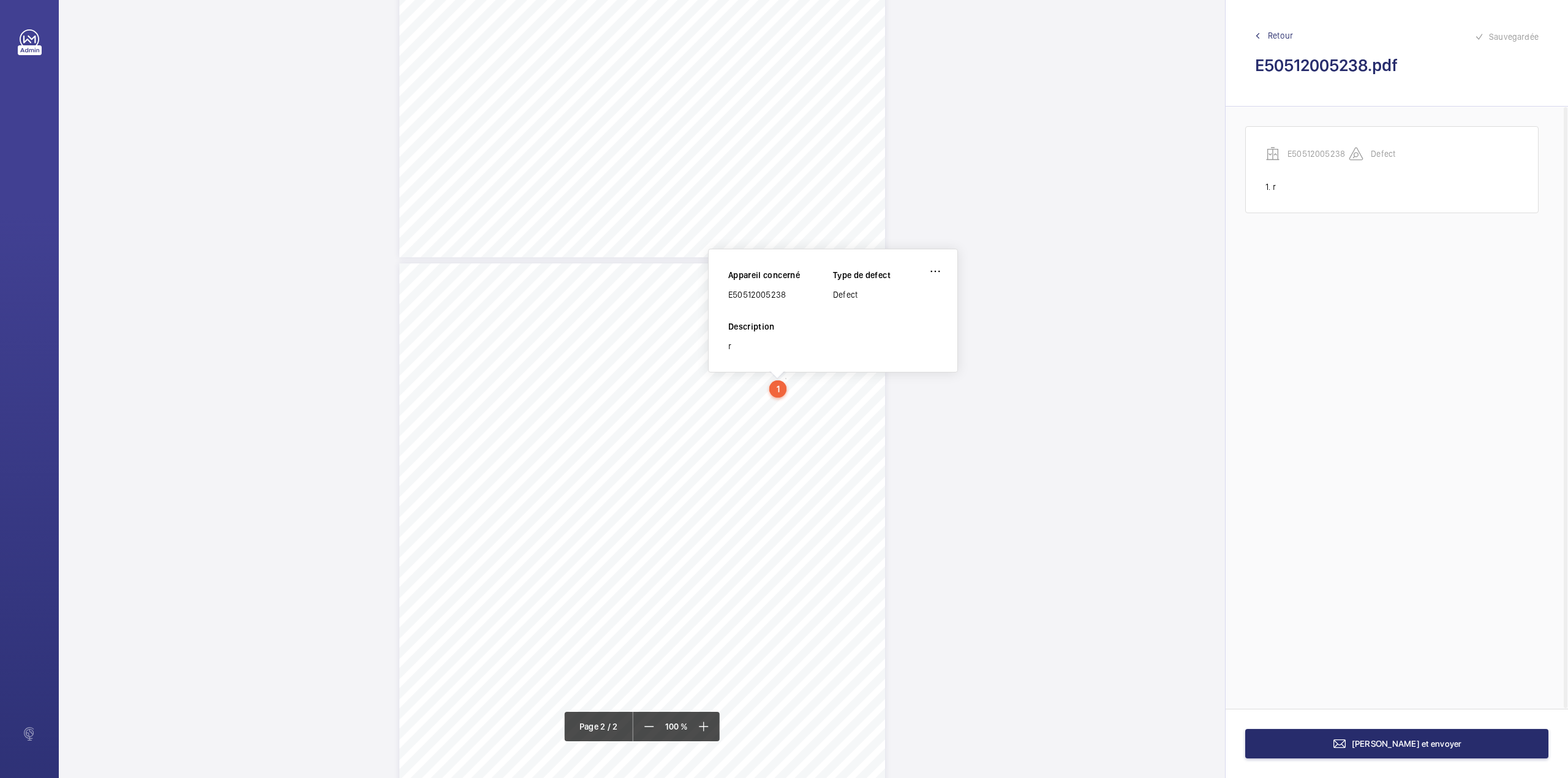
drag, startPoint x: 728, startPoint y: 297, endPoint x: 784, endPoint y: 293, distance: 56.1
click at [784, 293] on div "E50512005238" at bounding box center [781, 295] width 105 height 13
click at [946, 270] on wm-front-icon-button at bounding box center [935, 271] width 29 height 29
click at [870, 329] on div "Supprimer" at bounding box center [900, 329] width 97 height 22
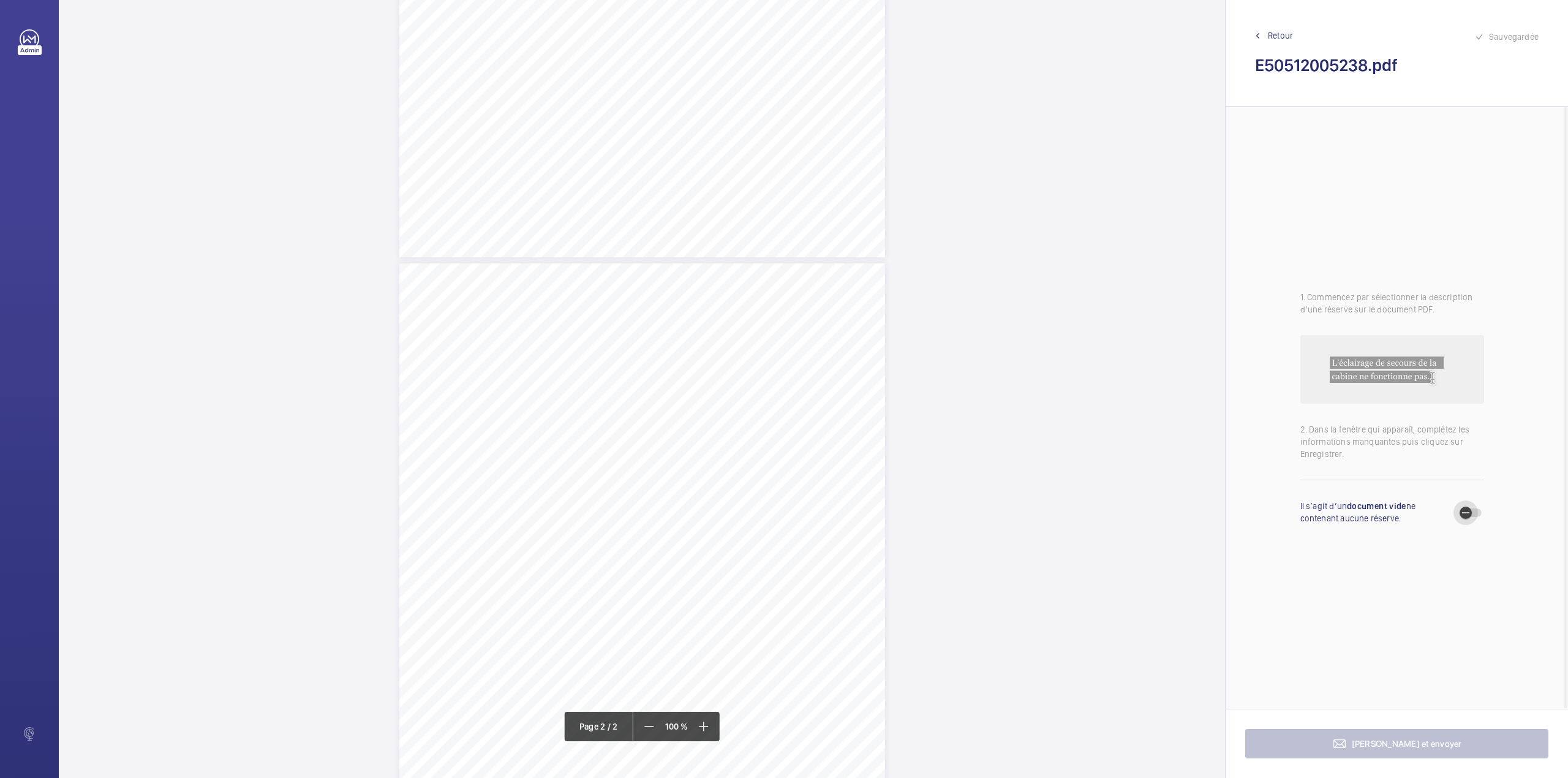
click at [1474, 511] on span "button" at bounding box center [1465, 512] width 24 height 24
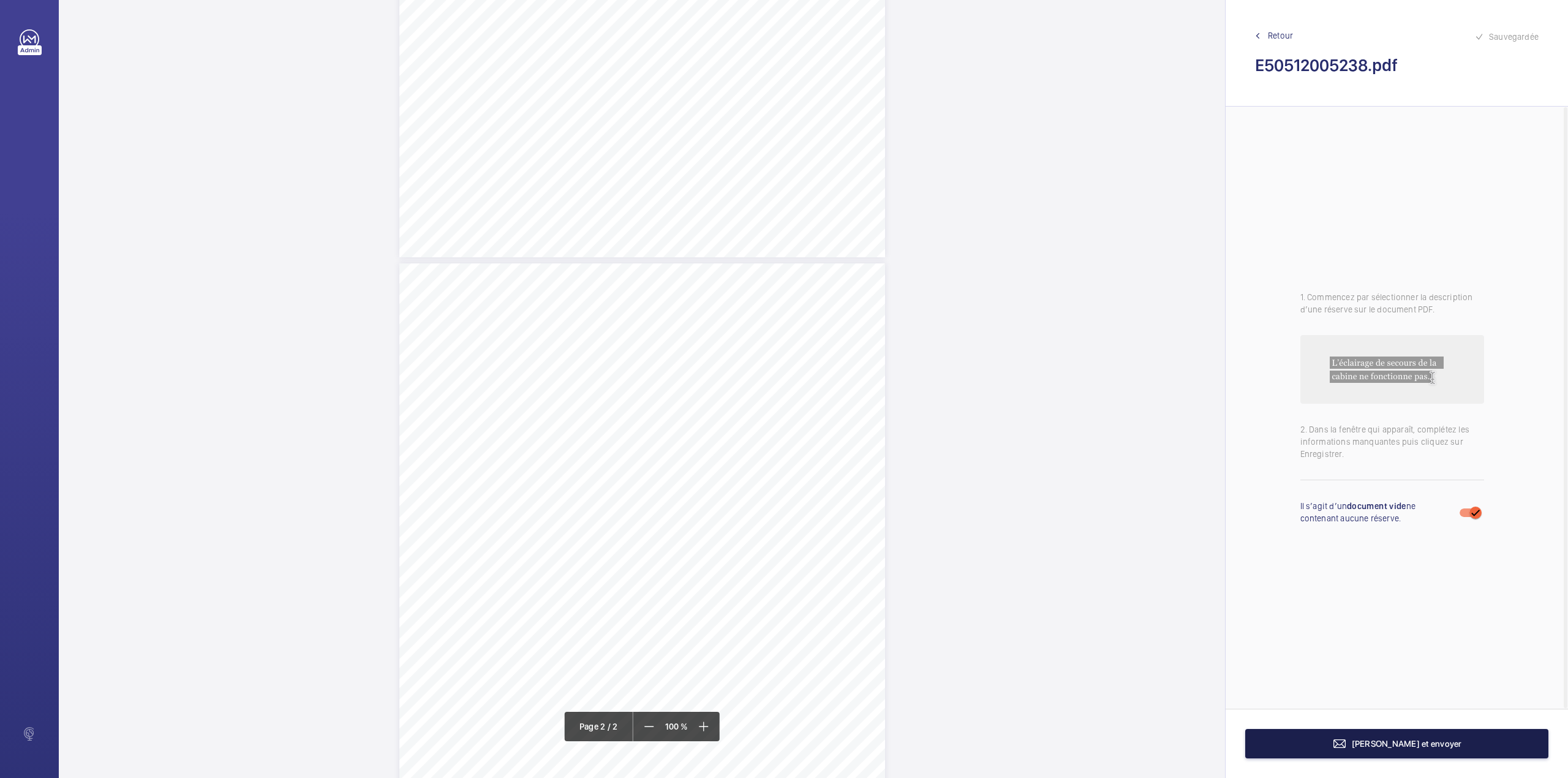
click at [1385, 753] on button "[PERSON_NAME] et envoyer" at bounding box center [1396, 744] width 303 height 29
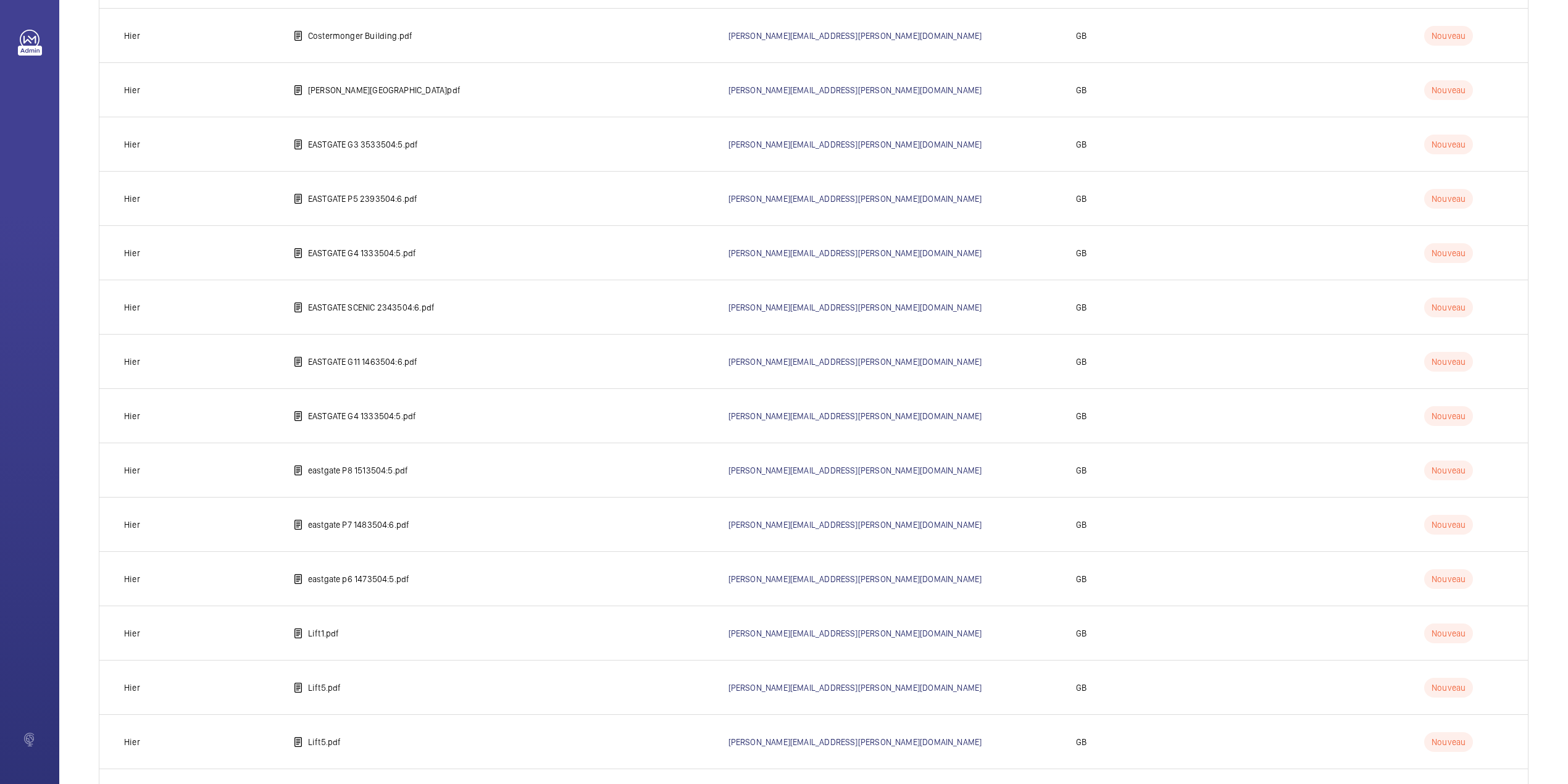
scroll to position [1025, 0]
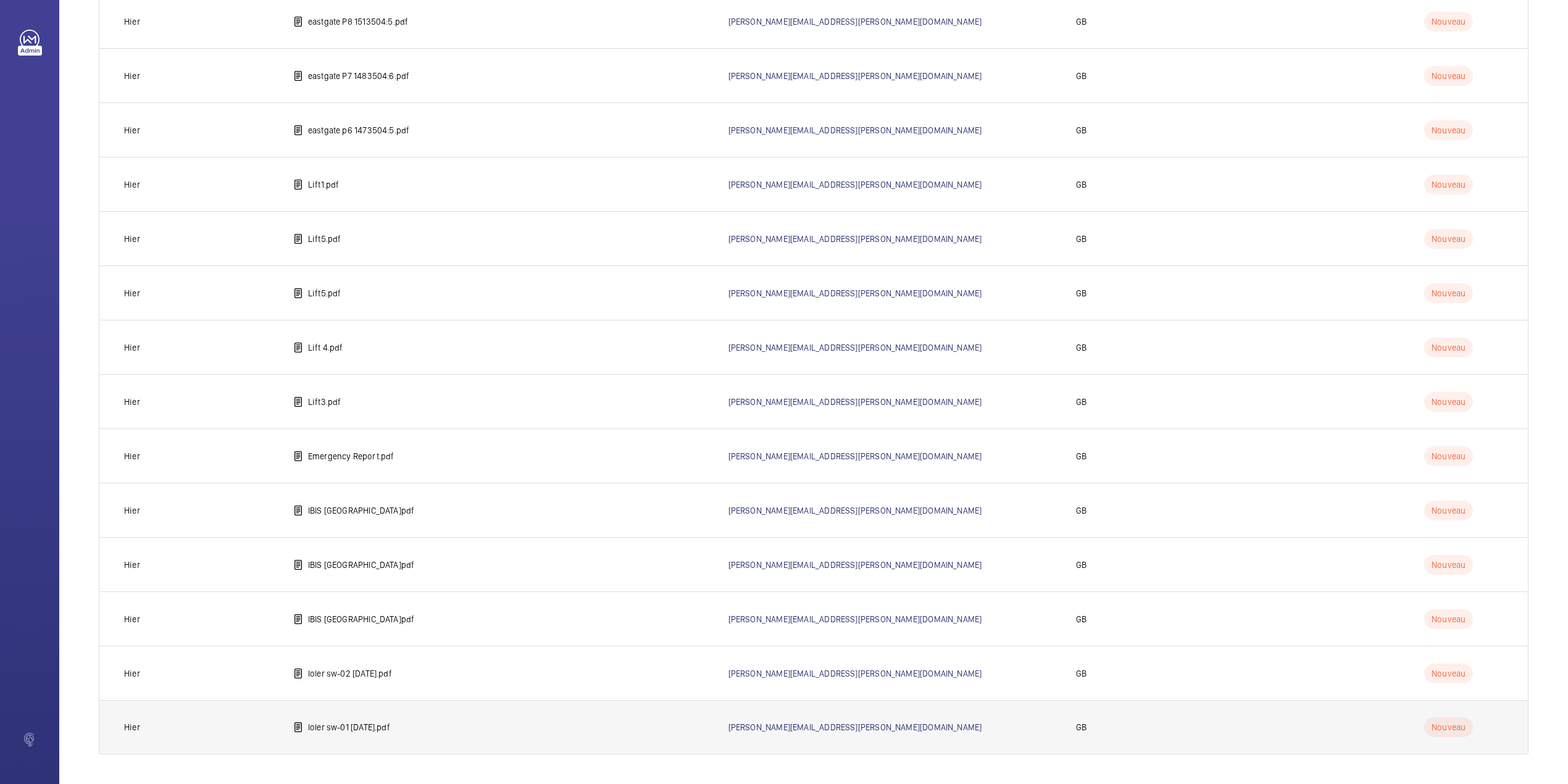
click at [357, 725] on p "loler sw-01 [DATE].pdf" at bounding box center [349, 727] width 82 height 13
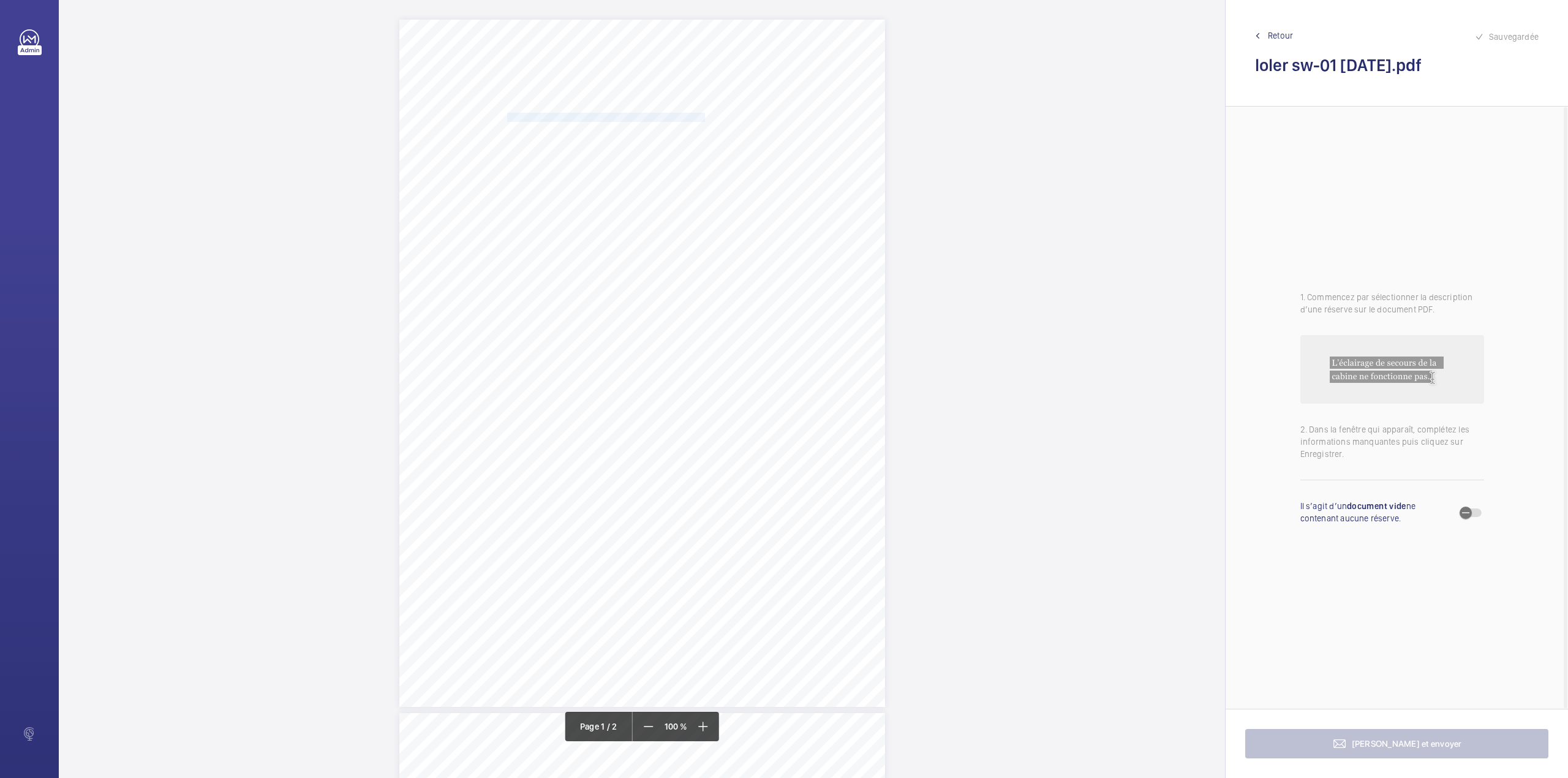
drag, startPoint x: 506, startPoint y: 116, endPoint x: 685, endPoint y: 113, distance: 179.0
click at [685, 113] on span "WORKSPACE GROUP PLC AND SUBSIDIARY COMPANIES" at bounding box center [606, 117] width 198 height 8
drag, startPoint x: 748, startPoint y: 331, endPoint x: 748, endPoint y: 342, distance: 11.0
click at [748, 331] on button "Annuler" at bounding box center [739, 328] width 69 height 29
drag, startPoint x: 629, startPoint y: 460, endPoint x: 822, endPoint y: 477, distance: 193.7
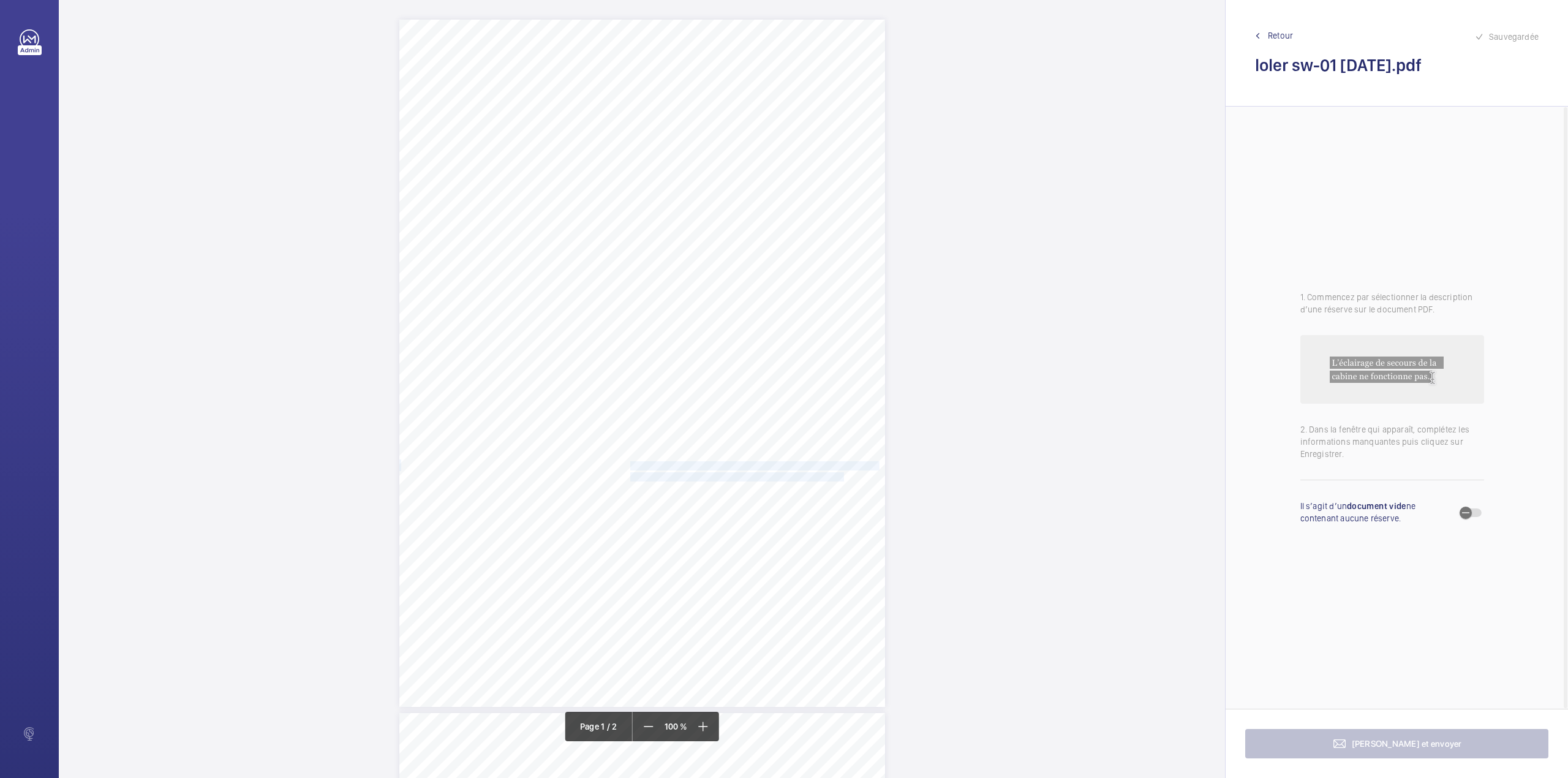
click at [822, 477] on div "Lift Report Lifting Operations & Lifting Equipment Regulation 1998 Provision & …" at bounding box center [641, 364] width 486 height 688
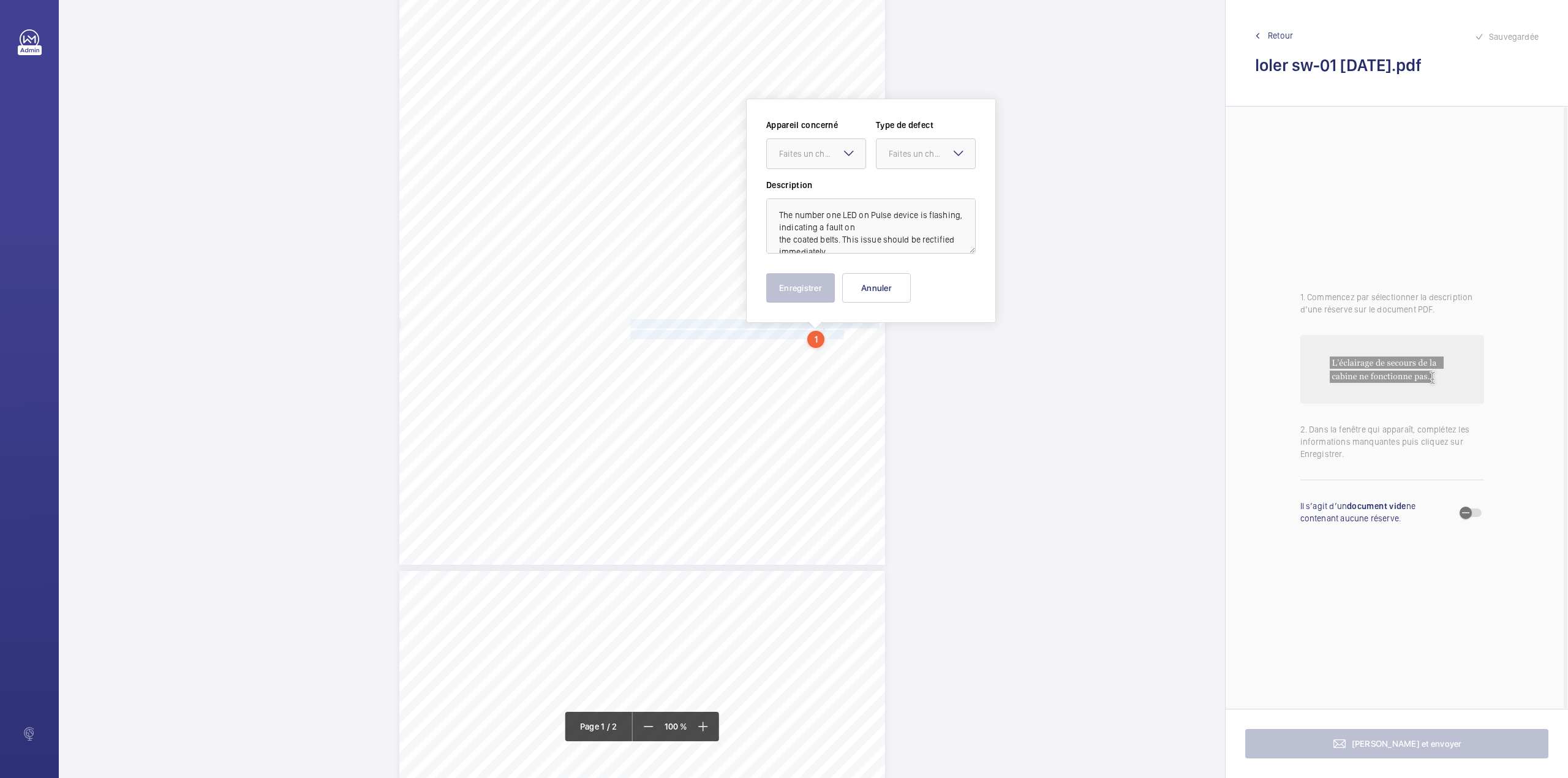
scroll to position [166, 0]
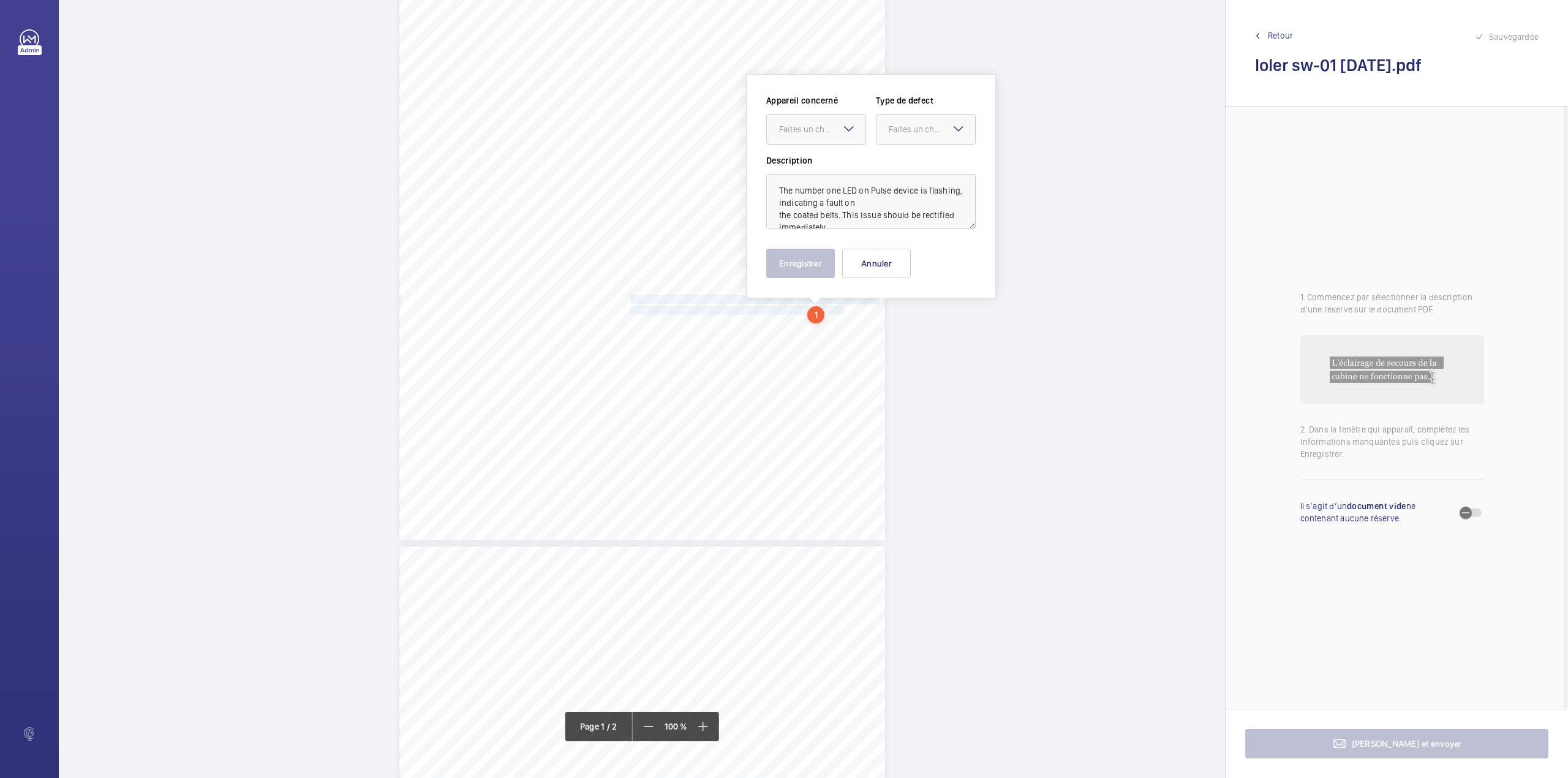
click at [822, 128] on div "Faites un choix" at bounding box center [822, 129] width 86 height 13
click at [822, 153] on ng-dropdown-panel "E52829001267" at bounding box center [816, 166] width 100 height 31
click at [830, 160] on span "E52829001267" at bounding box center [816, 166] width 74 height 13
click at [924, 121] on div at bounding box center [926, 129] width 99 height 29
click at [914, 197] on span "Immédiat" at bounding box center [926, 197] width 74 height 13
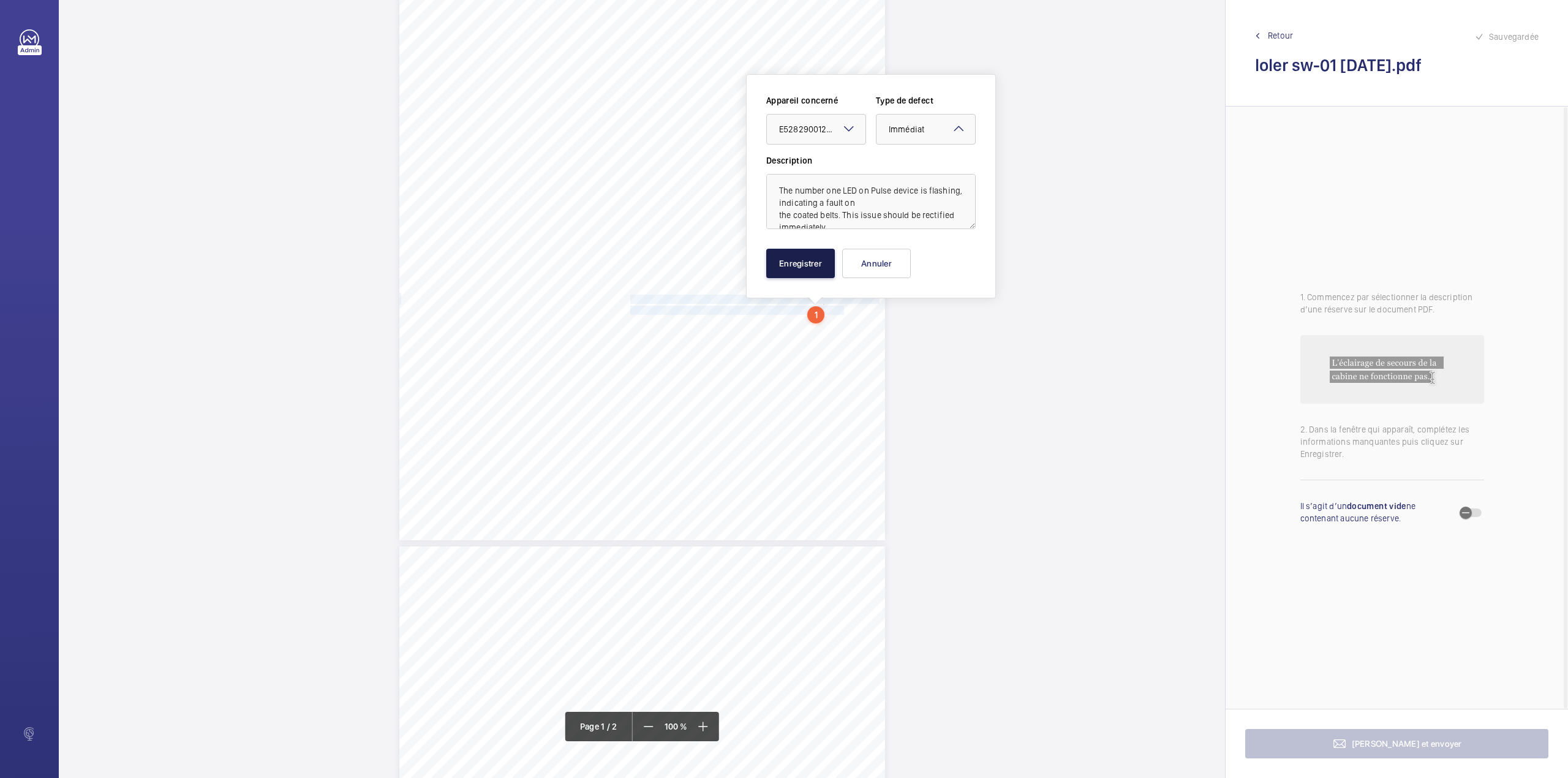
click at [802, 256] on button "Enregistrer" at bounding box center [801, 263] width 69 height 29
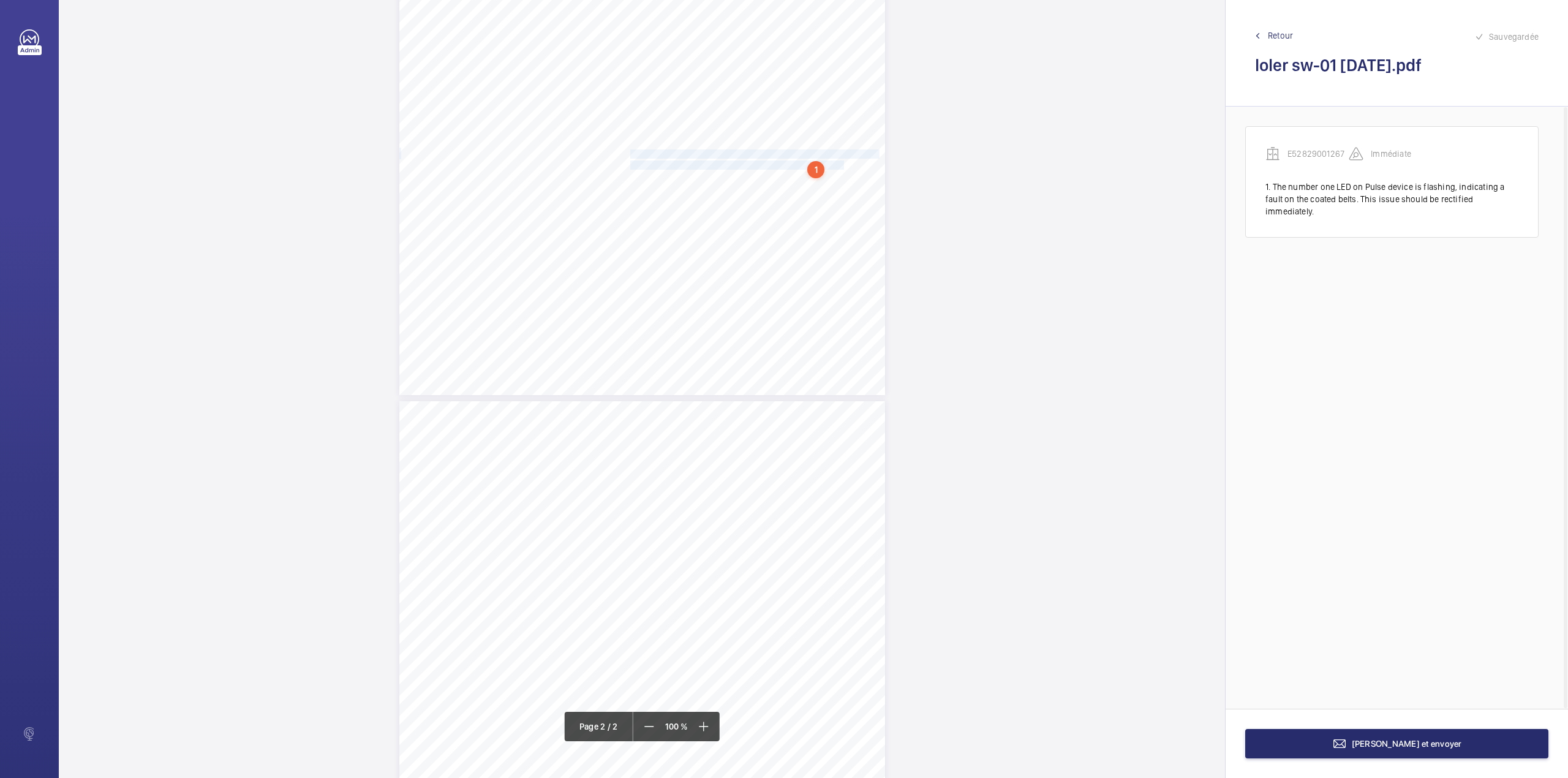
scroll to position [574, 0]
drag, startPoint x: 629, startPoint y: 274, endPoint x: 704, endPoint y: 326, distance: 91.3
click at [704, 326] on div "Lift Report Lifting Operations & Lifting Equipment Regulation 1998 Provision & …" at bounding box center [641, 482] width 486 height 688
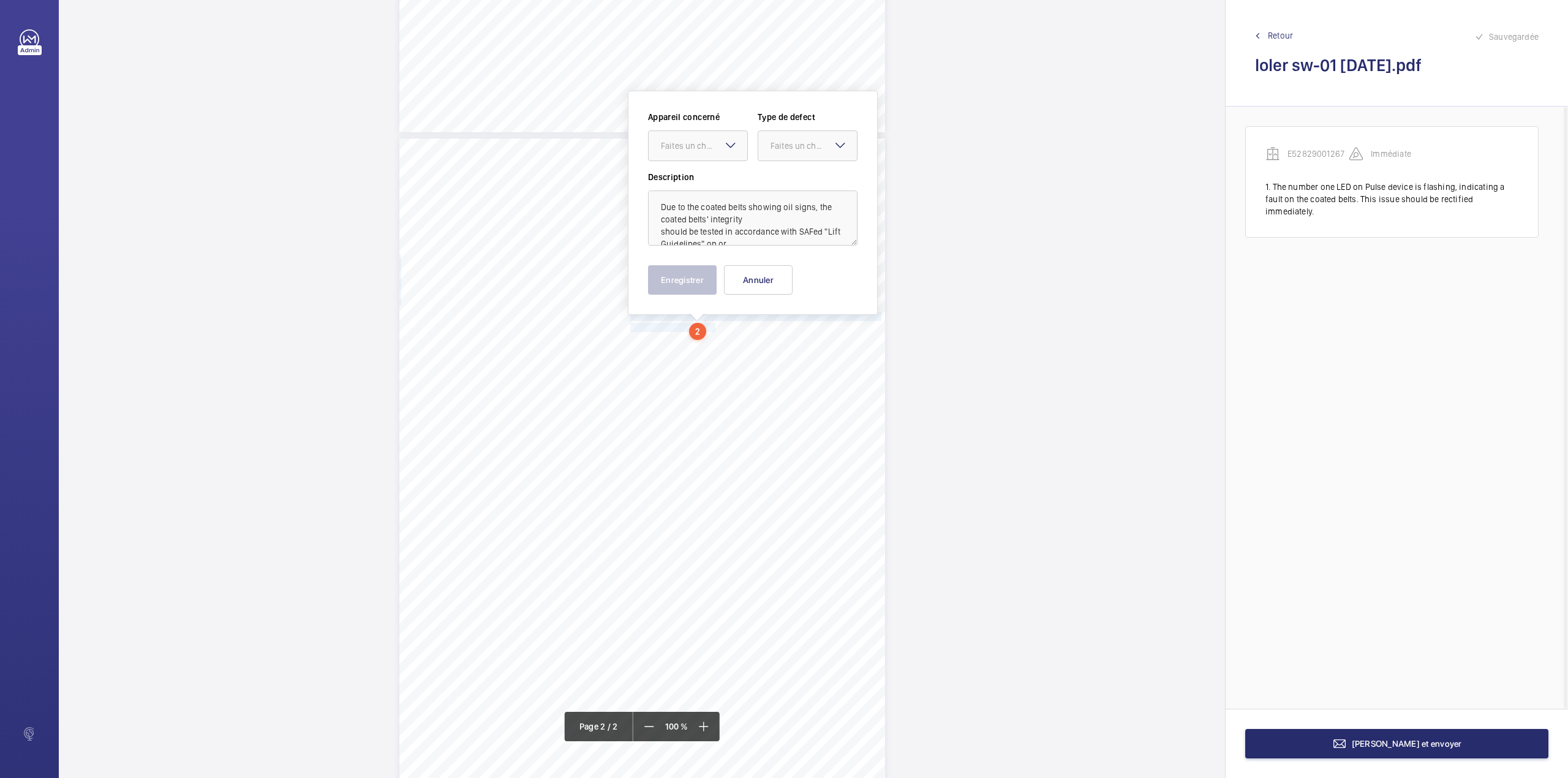
scroll to position [591, 0]
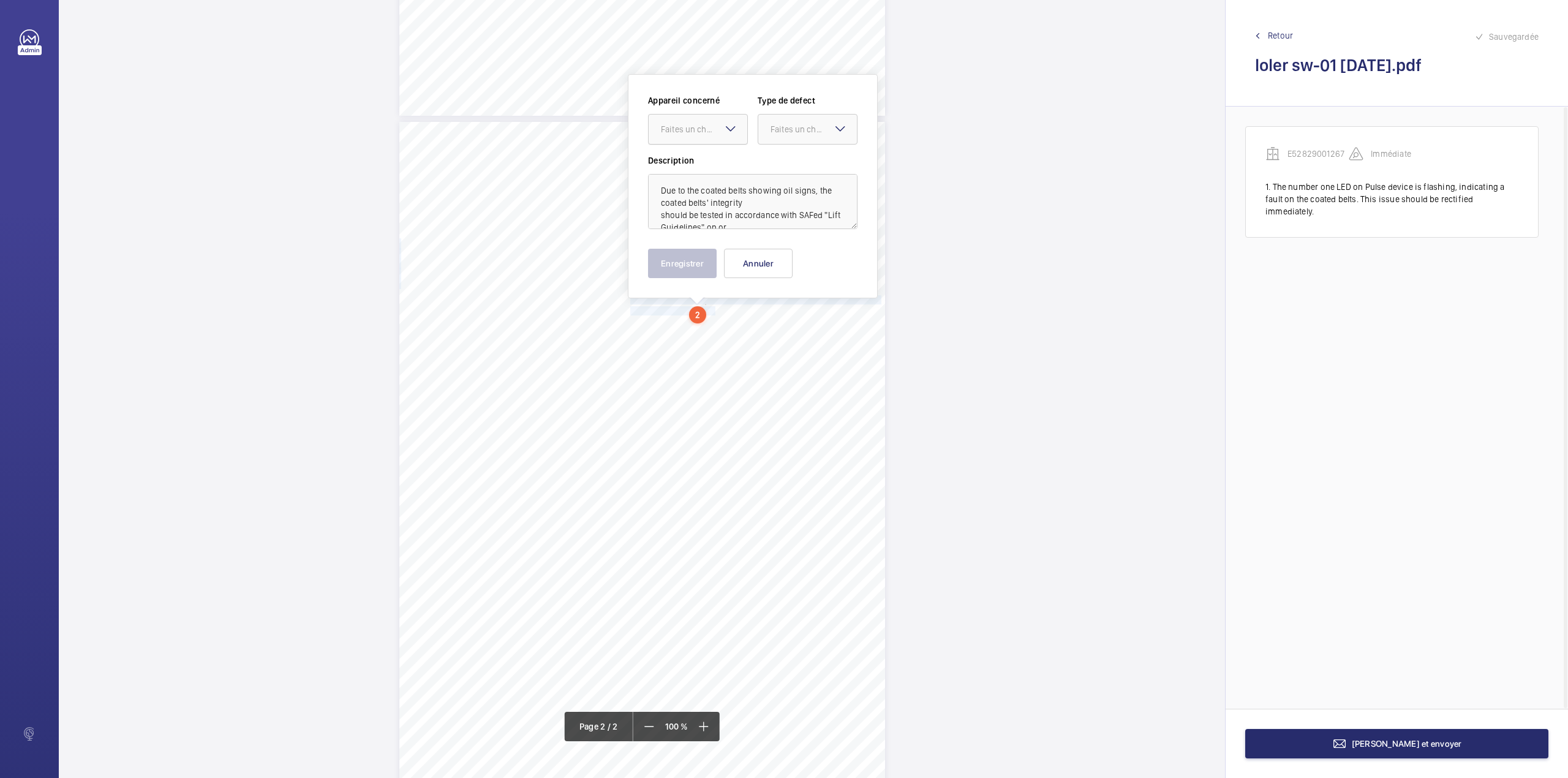
drag, startPoint x: 711, startPoint y: 125, endPoint x: 713, endPoint y: 147, distance: 22.1
click at [711, 126] on div "Faites un choix" at bounding box center [703, 129] width 86 height 13
click at [714, 157] on div "E52829001267" at bounding box center [698, 166] width 99 height 29
click at [818, 138] on div at bounding box center [807, 129] width 99 height 29
click at [818, 165] on span "Standard" at bounding box center [808, 166] width 74 height 13
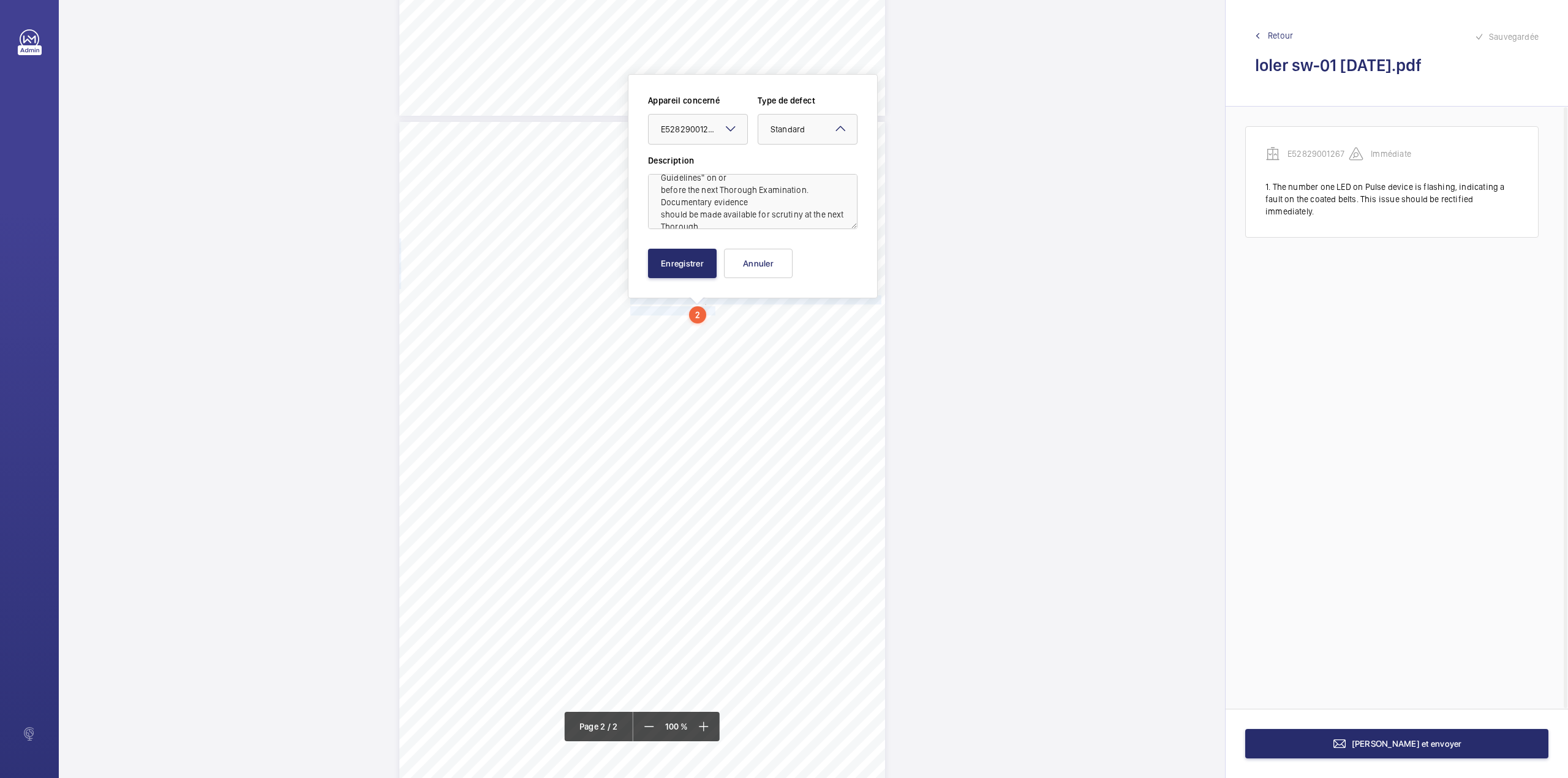
scroll to position [100, 0]
click at [681, 274] on button "Enregistrer" at bounding box center [682, 263] width 69 height 29
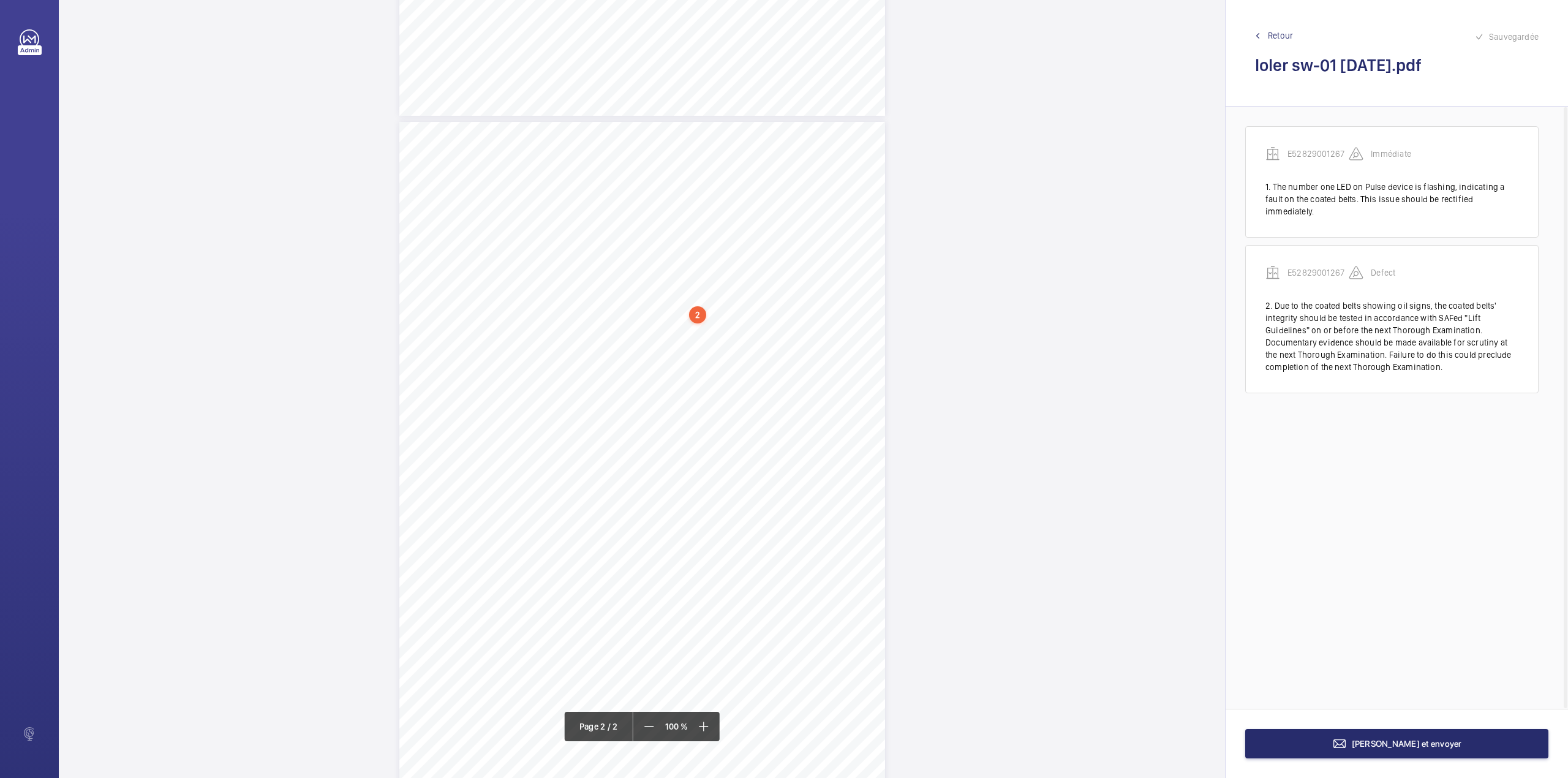
drag, startPoint x: 641, startPoint y: 327, endPoint x: 812, endPoint y: 327, distance: 171.0
click at [812, 327] on div "Lift Report Lifting Operations & Lifting Equipment Regulation 1998 Provision & …" at bounding box center [641, 466] width 486 height 688
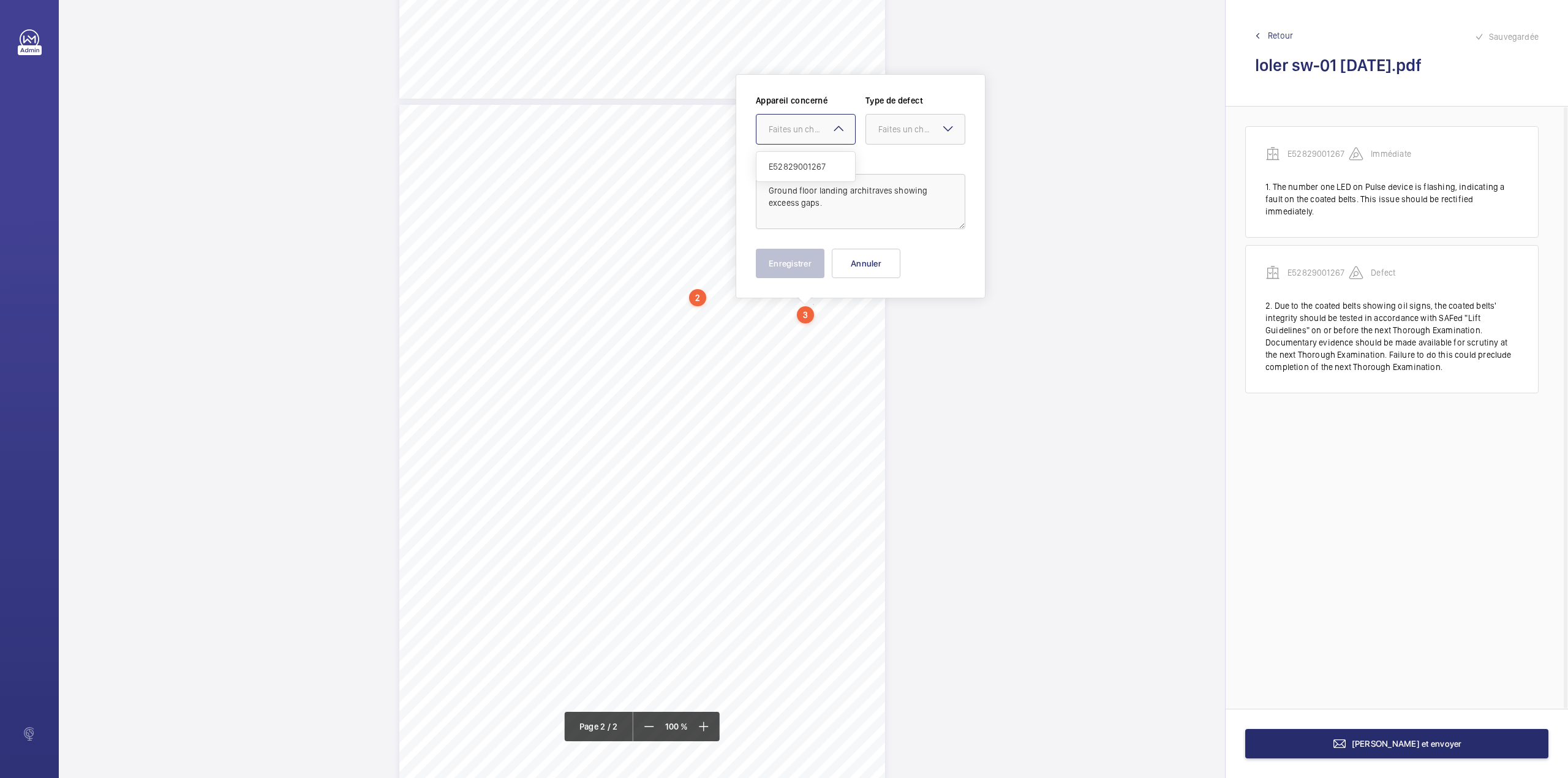
click at [812, 126] on div "Faites un choix" at bounding box center [812, 129] width 86 height 13
click at [821, 158] on div "E52829001267" at bounding box center [805, 166] width 99 height 29
drag, startPoint x: 893, startPoint y: 135, endPoint x: 893, endPoint y: 162, distance: 27.0
click at [893, 136] on div "Faites un choix" at bounding box center [915, 129] width 99 height 13
click at [893, 162] on span "Standard" at bounding box center [916, 166] width 74 height 13
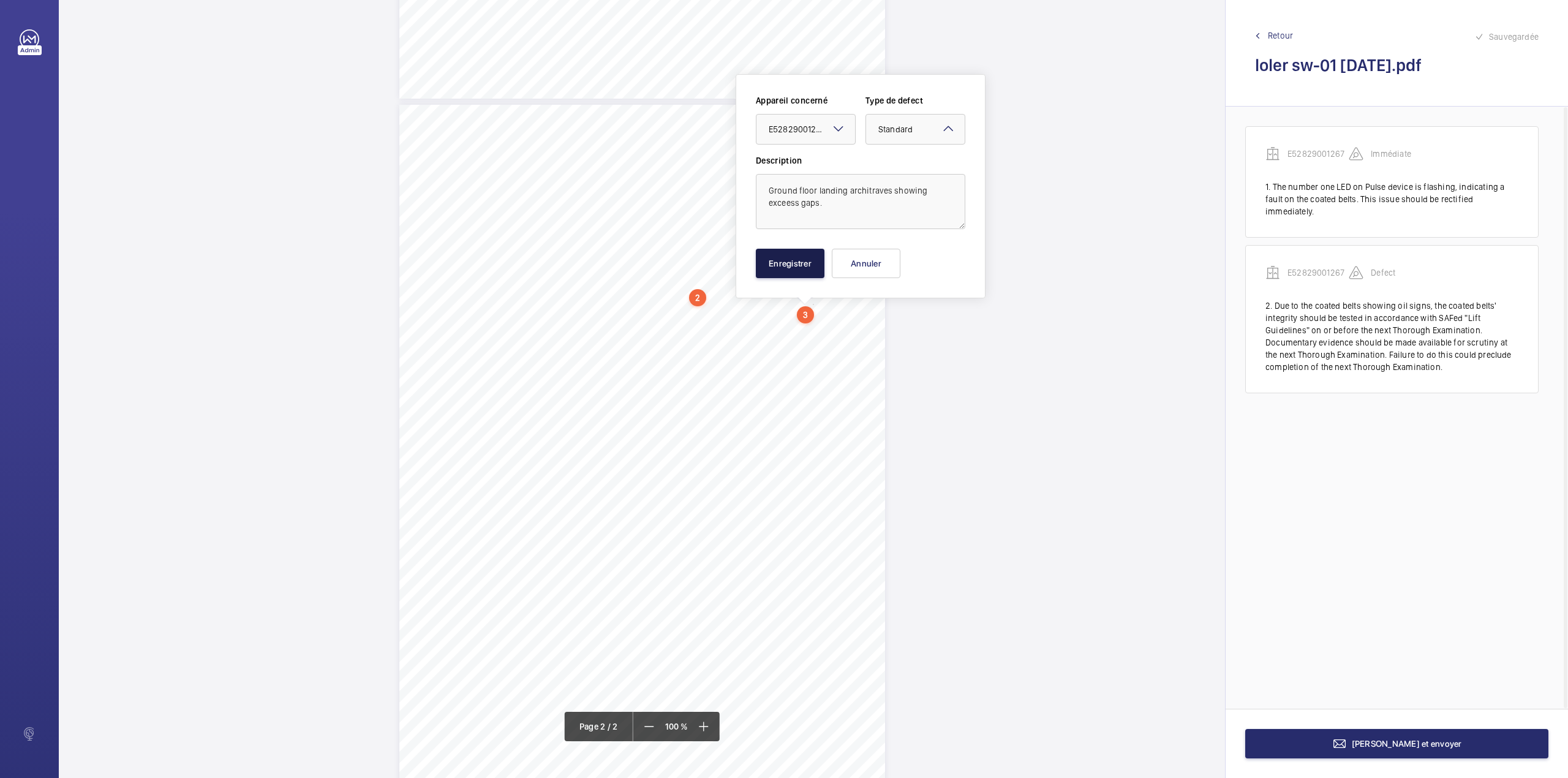
click at [800, 262] on button "Enregistrer" at bounding box center [790, 263] width 69 height 29
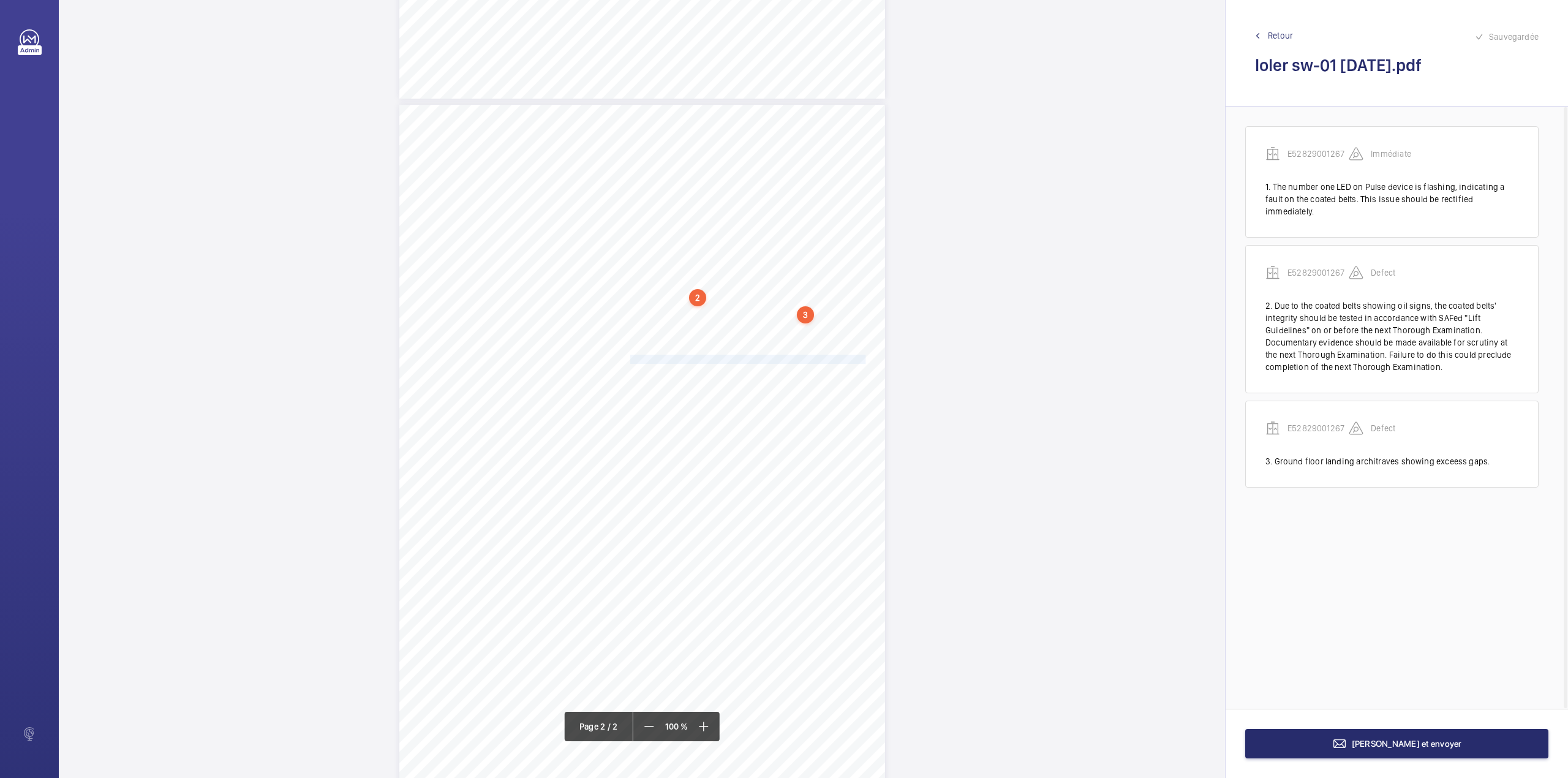
drag, startPoint x: 628, startPoint y: 360, endPoint x: 842, endPoint y: 361, distance: 214.0
click at [842, 361] on span "We observed that the coated belts are showing signs of oil splash." at bounding box center [748, 359] width 235 height 8
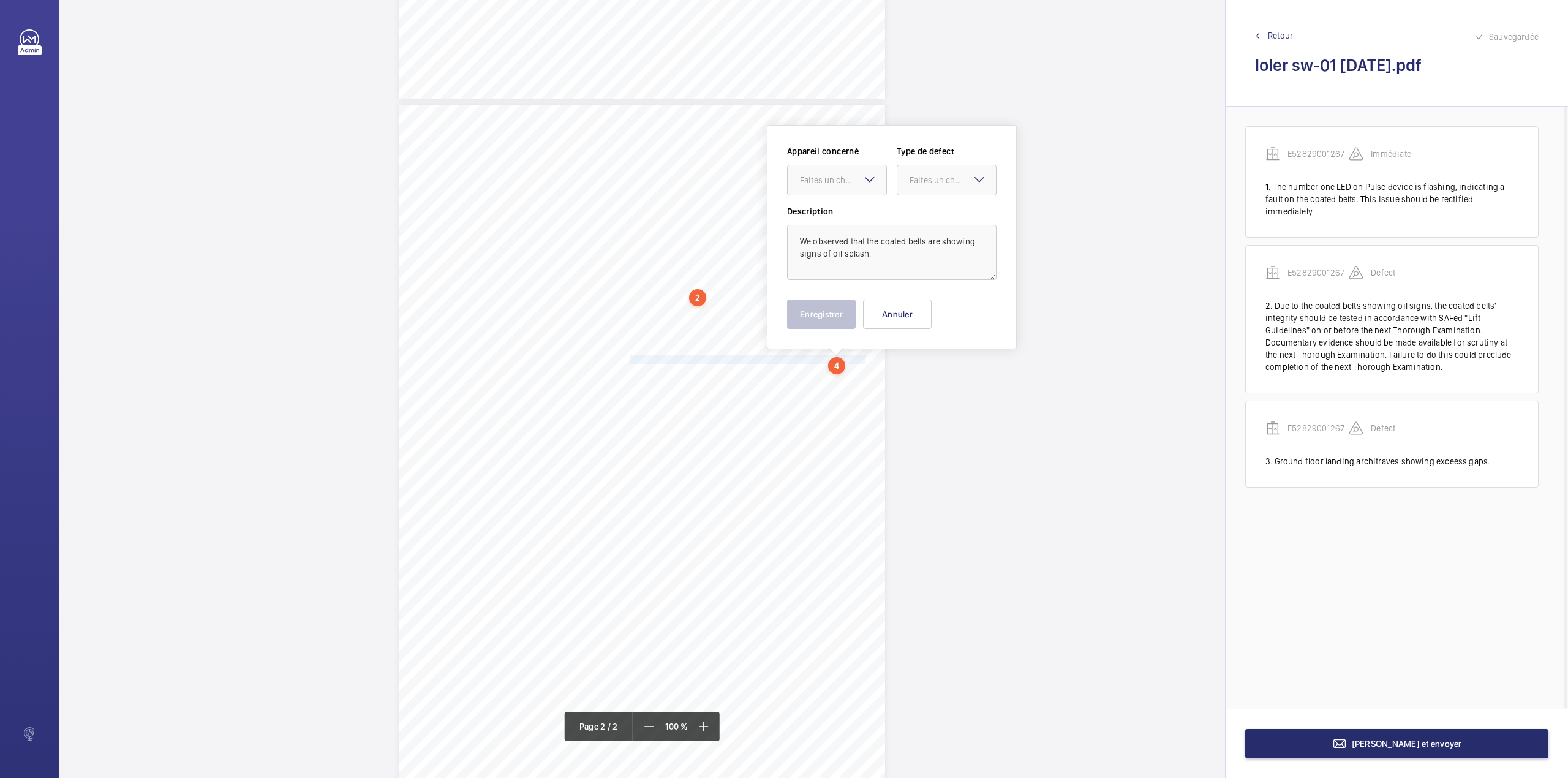
scroll to position [648, 0]
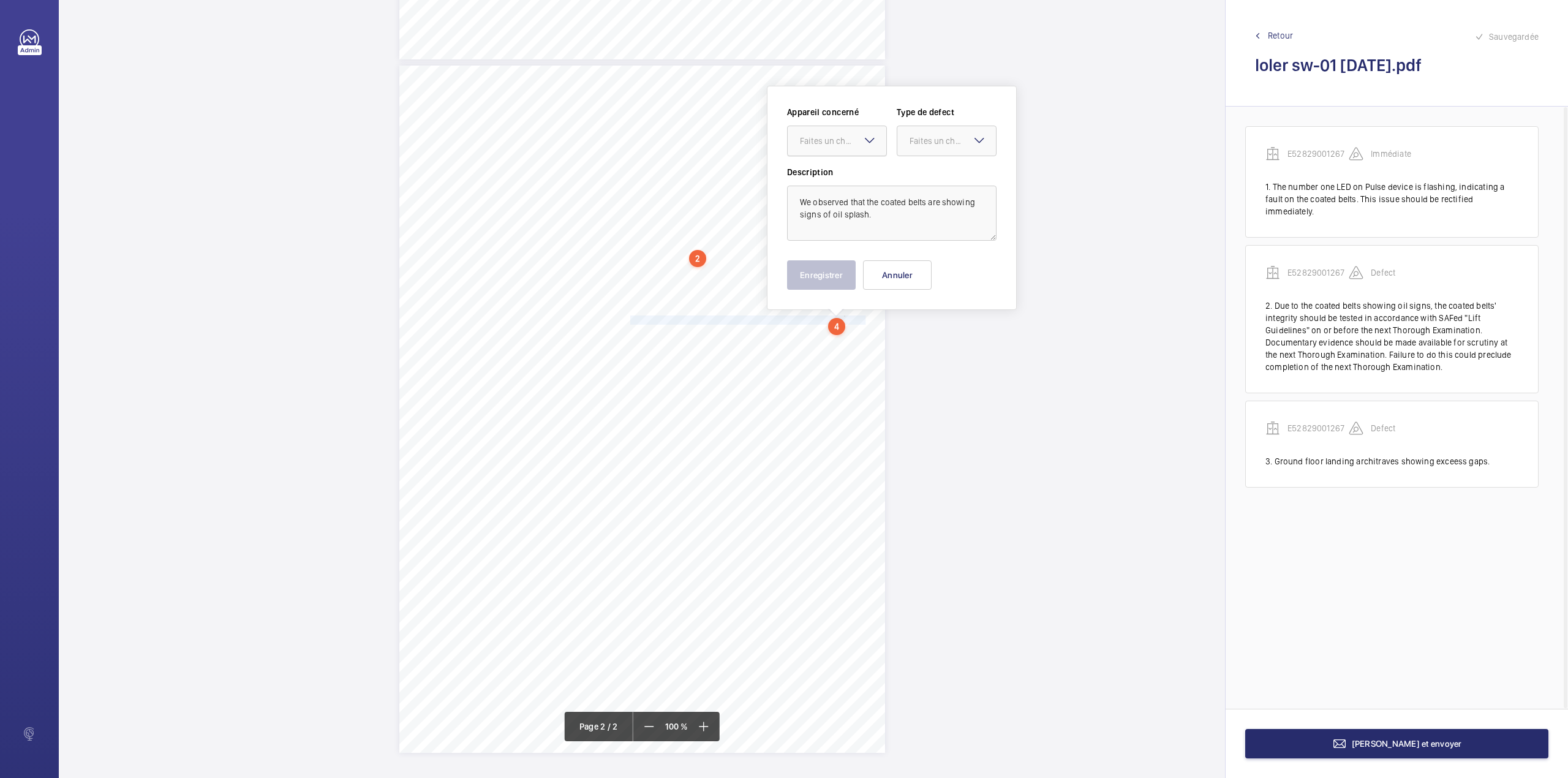
drag, startPoint x: 816, startPoint y: 128, endPoint x: 816, endPoint y: 150, distance: 22.0
click at [814, 130] on div at bounding box center [837, 140] width 99 height 29
click at [819, 167] on div "E52829001267" at bounding box center [837, 178] width 99 height 29
drag, startPoint x: 913, startPoint y: 138, endPoint x: 917, endPoint y: 160, distance: 22.4
click at [913, 139] on div "Faites un choix" at bounding box center [952, 141] width 86 height 13
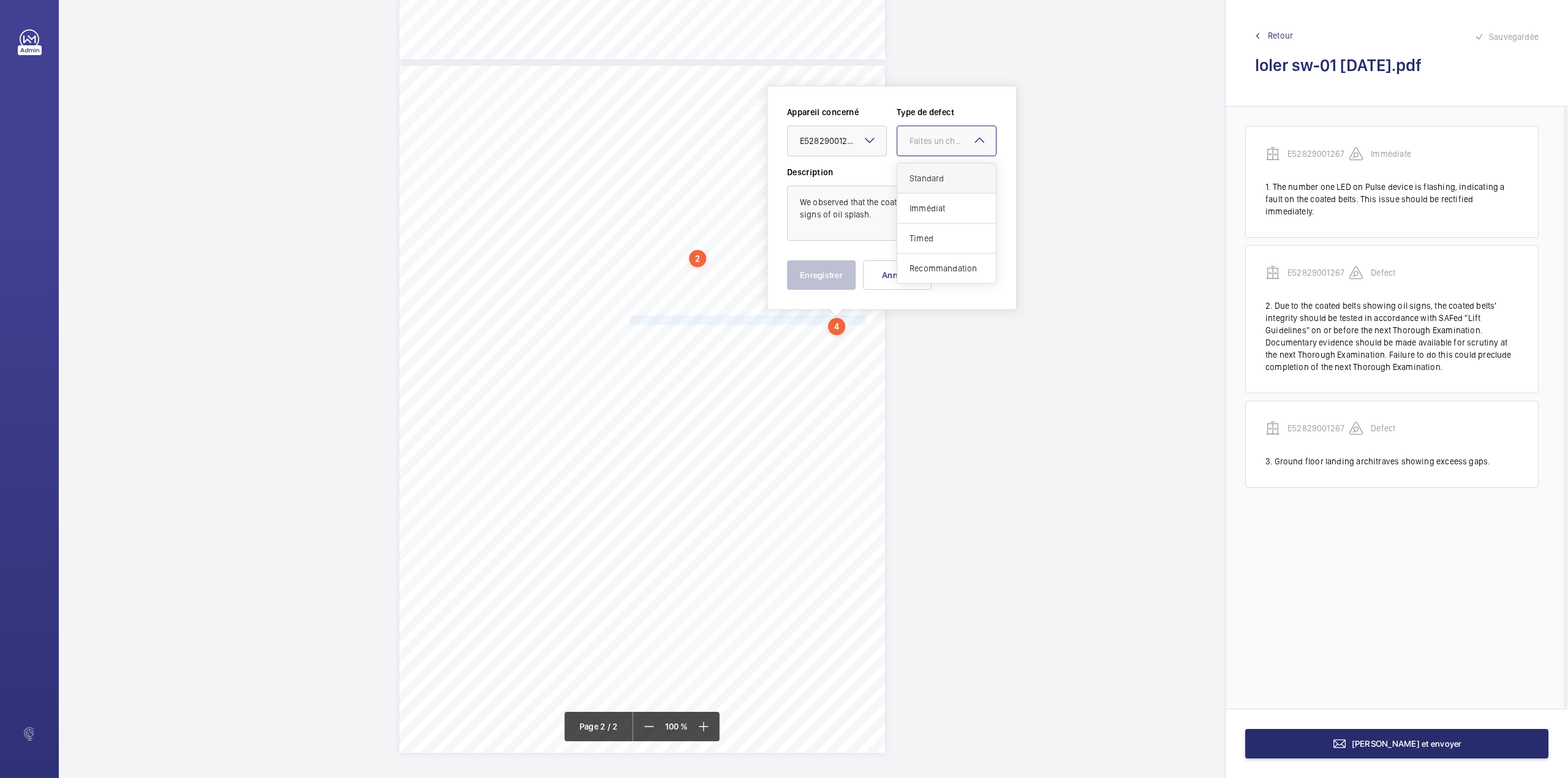
click at [917, 166] on div "Standard" at bounding box center [946, 178] width 99 height 30
click at [822, 270] on button "Enregistrer" at bounding box center [822, 275] width 69 height 29
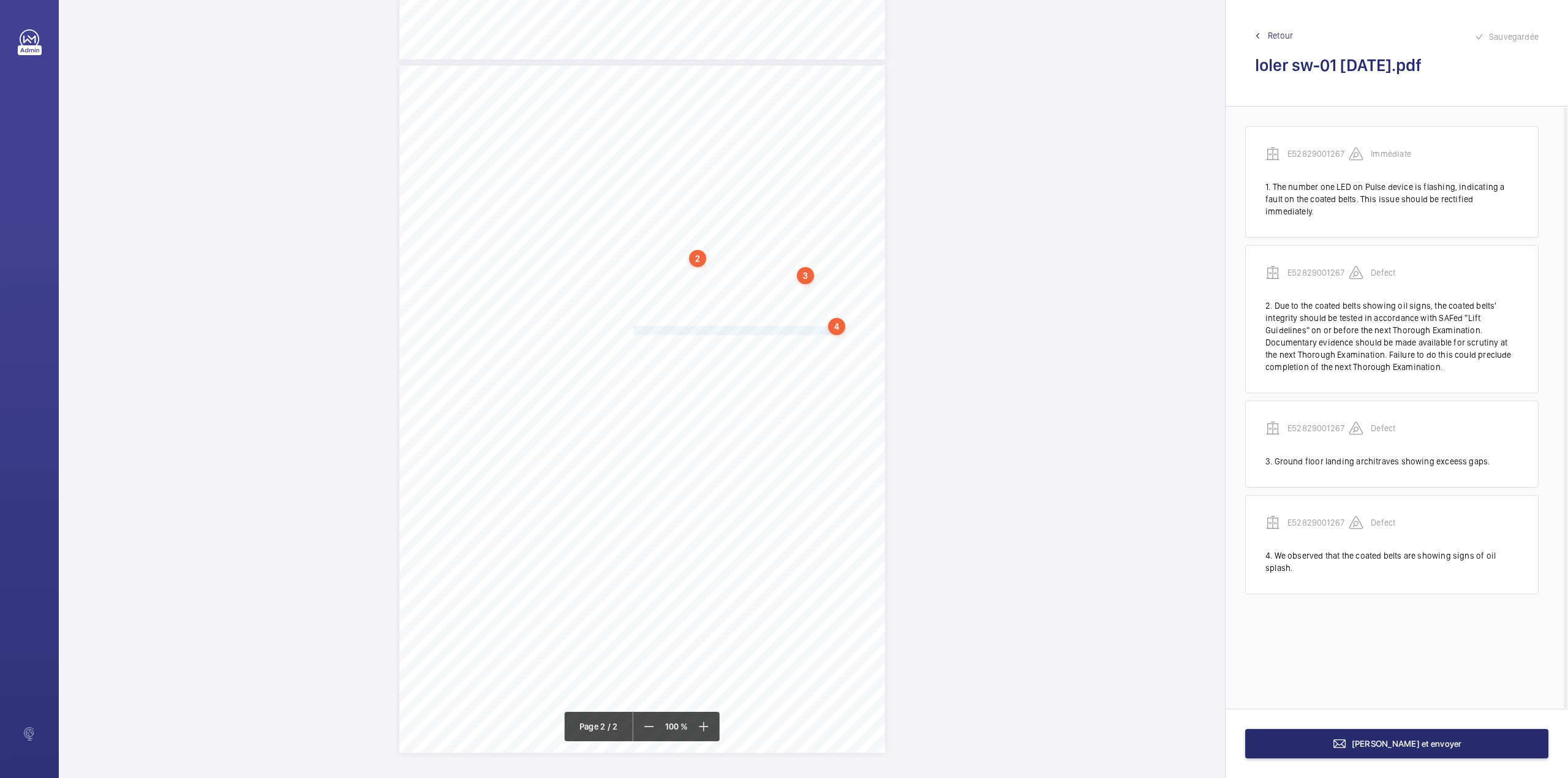
drag, startPoint x: 630, startPoint y: 329, endPoint x: 821, endPoint y: 329, distance: 191.0
click at [821, 329] on span "This should be suitable investigated by your lift maintainer." at bounding box center [736, 330] width 212 height 8
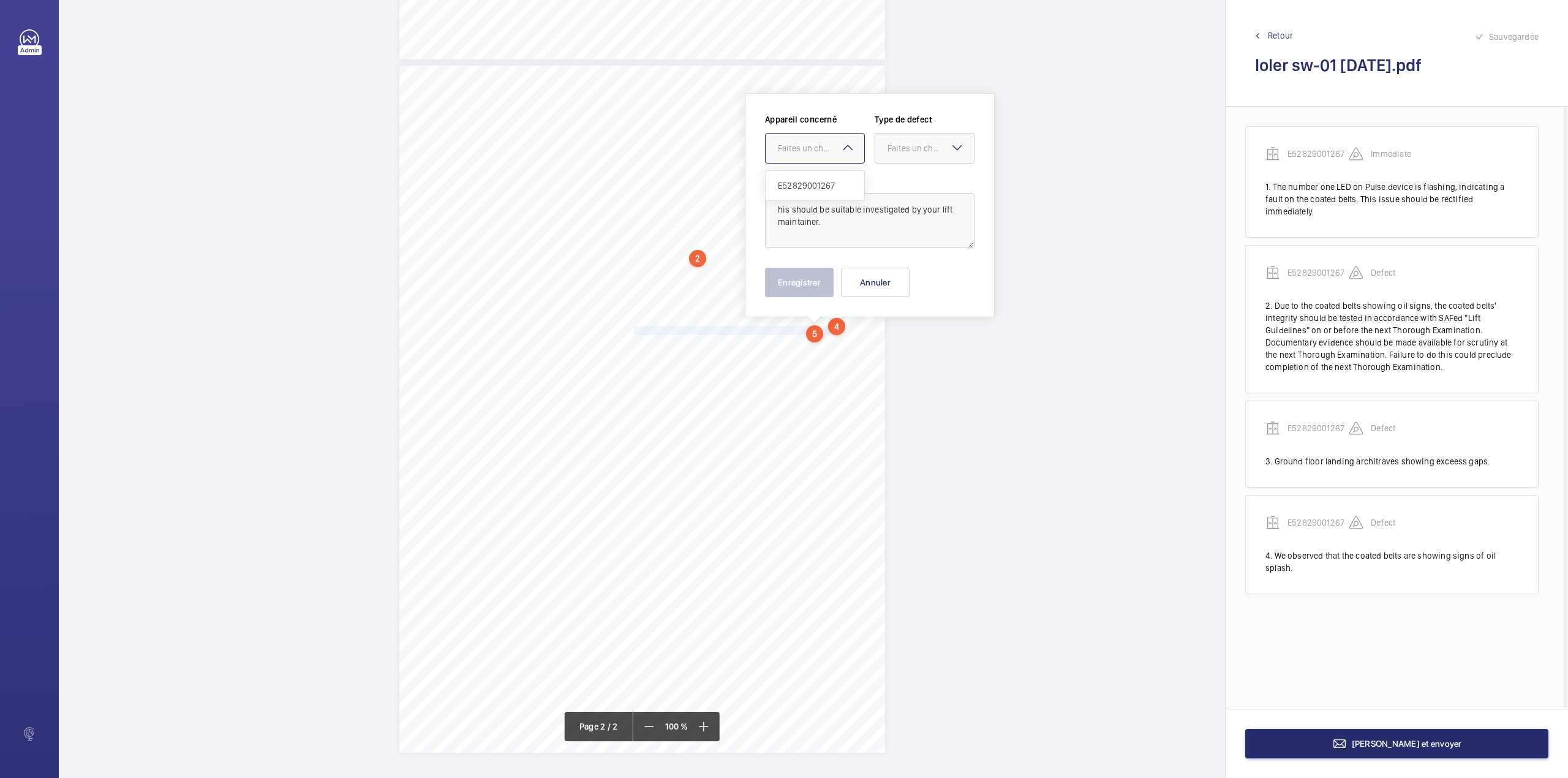
click at [805, 143] on div "Faites un choix" at bounding box center [821, 148] width 86 height 13
click at [813, 183] on span "E52829001267" at bounding box center [815, 185] width 74 height 13
drag, startPoint x: 921, startPoint y: 146, endPoint x: 917, endPoint y: 166, distance: 20.4
click at [919, 153] on div "Faites un choix" at bounding box center [930, 148] width 86 height 13
click at [917, 173] on div "Standard" at bounding box center [924, 185] width 99 height 30
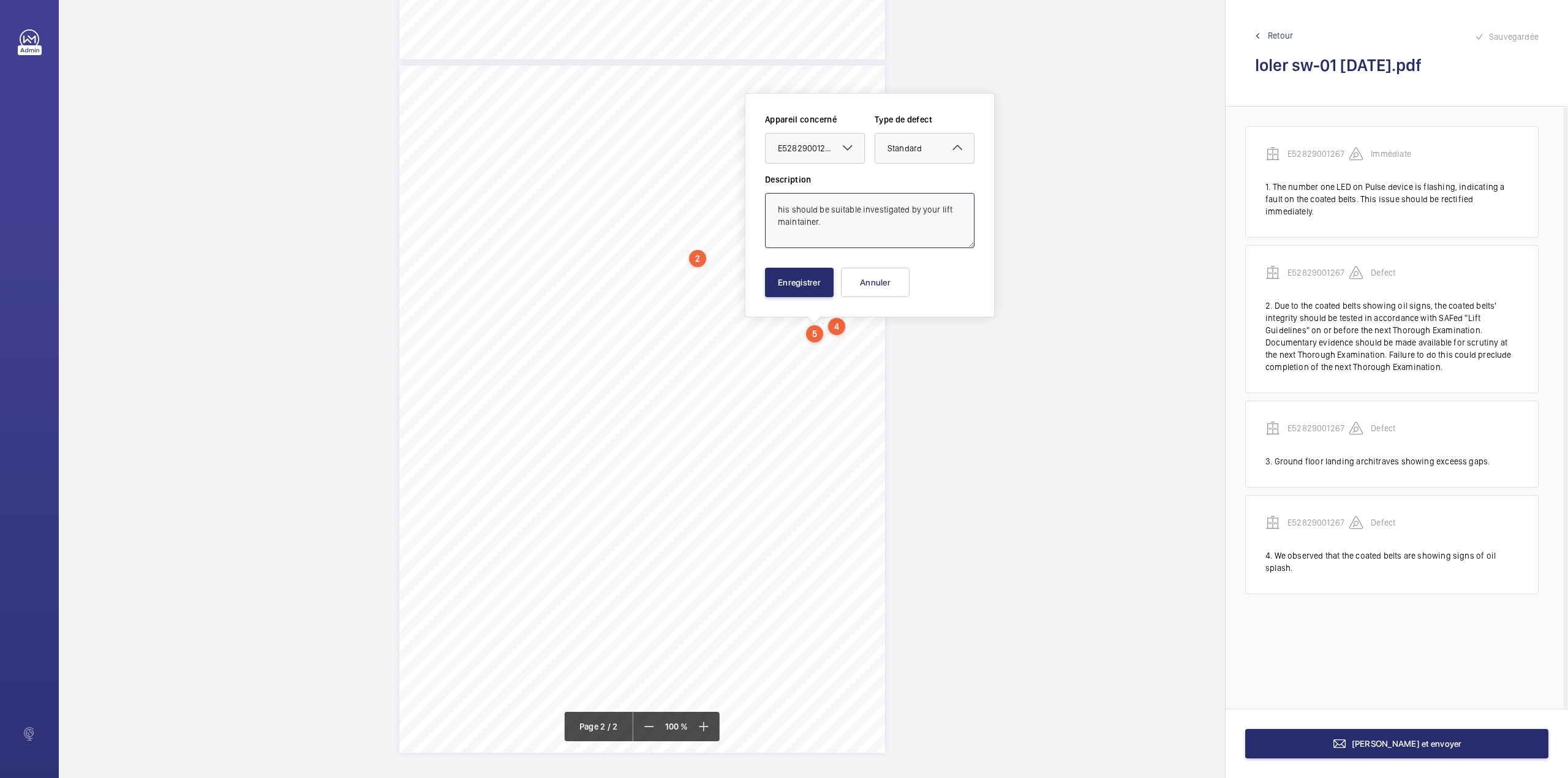
click at [770, 209] on textarea "his should be suitable investigated by your lift maintainer." at bounding box center [870, 220] width 210 height 55
type textarea "This should be suitable investigated by your lift maintainer."
click at [809, 282] on button "Enregistrer" at bounding box center [800, 282] width 69 height 29
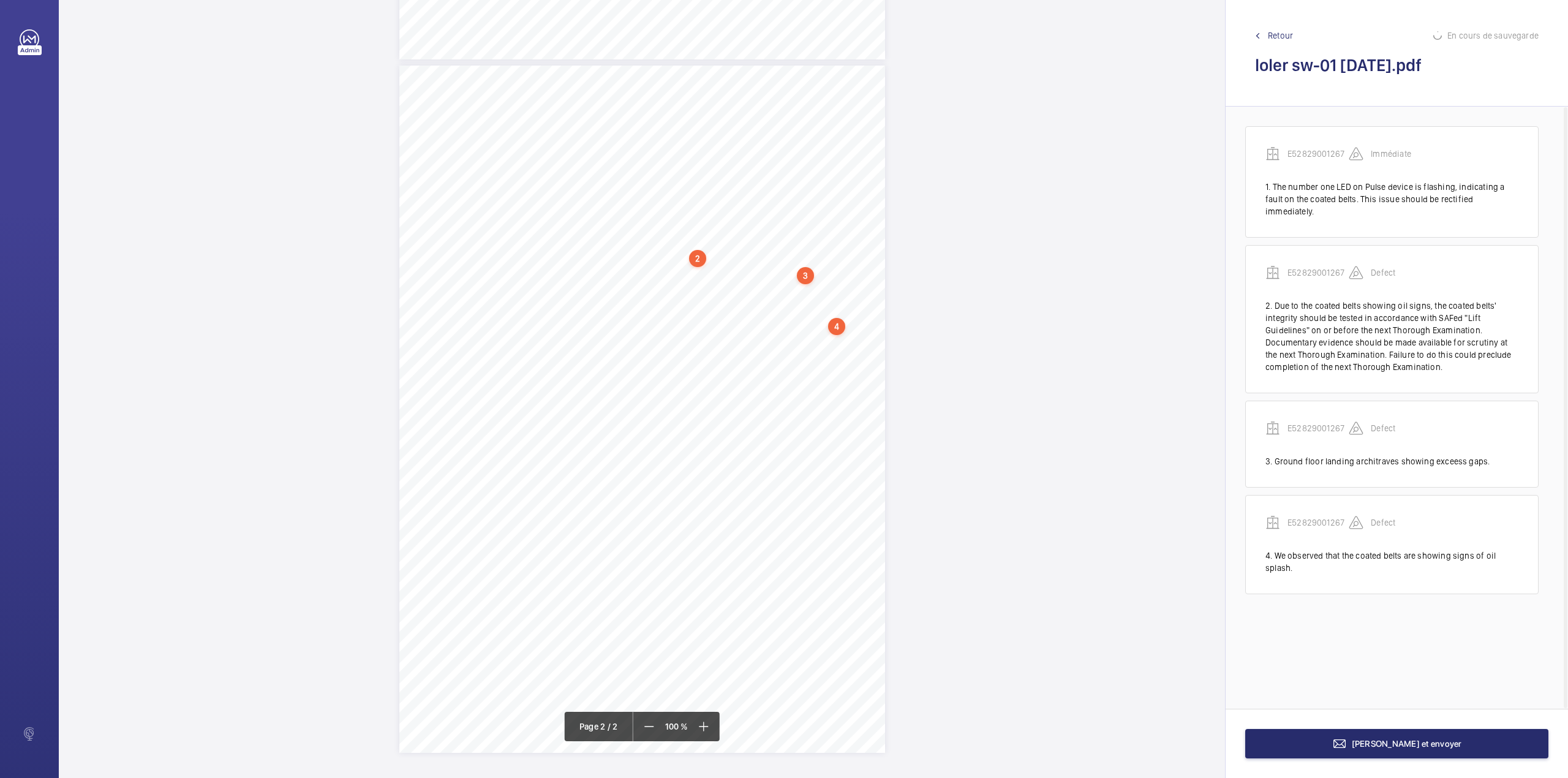
scroll to position [1, 0]
drag, startPoint x: 628, startPoint y: 343, endPoint x: 741, endPoint y: 354, distance: 113.5
click at [741, 354] on div "Lift Report Lifting Operations & Lifting Equipment Regulation 1998 Provision & …" at bounding box center [641, 409] width 486 height 688
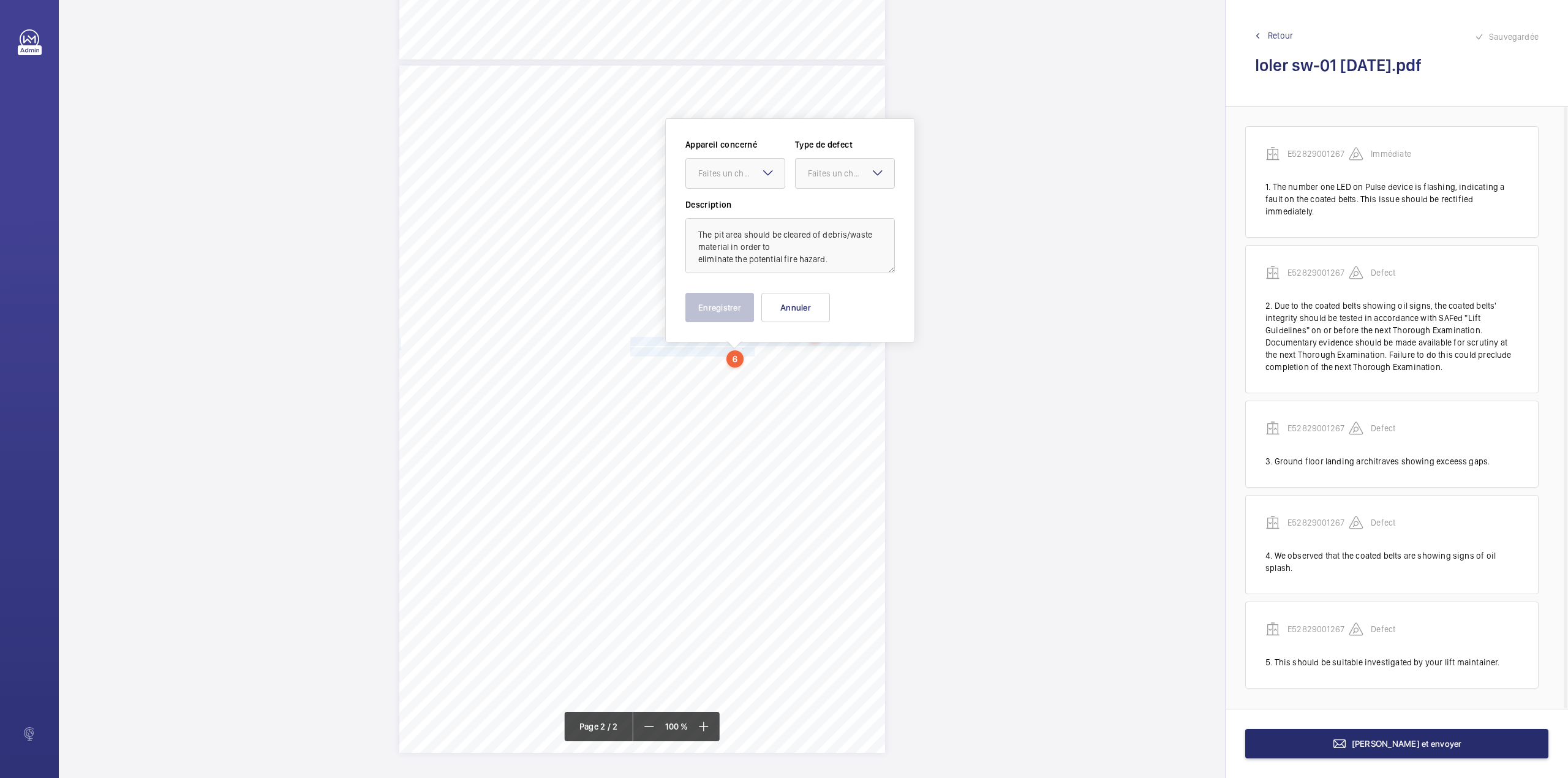
drag, startPoint x: 738, startPoint y: 180, endPoint x: 735, endPoint y: 194, distance: 14.3
click at [738, 179] on div at bounding box center [735, 173] width 99 height 29
click at [735, 197] on div "E52829001267" at bounding box center [735, 211] width 99 height 29
drag, startPoint x: 821, startPoint y: 179, endPoint x: 820, endPoint y: 212, distance: 33.0
click at [821, 179] on div "Faites un choix" at bounding box center [844, 174] width 99 height 13
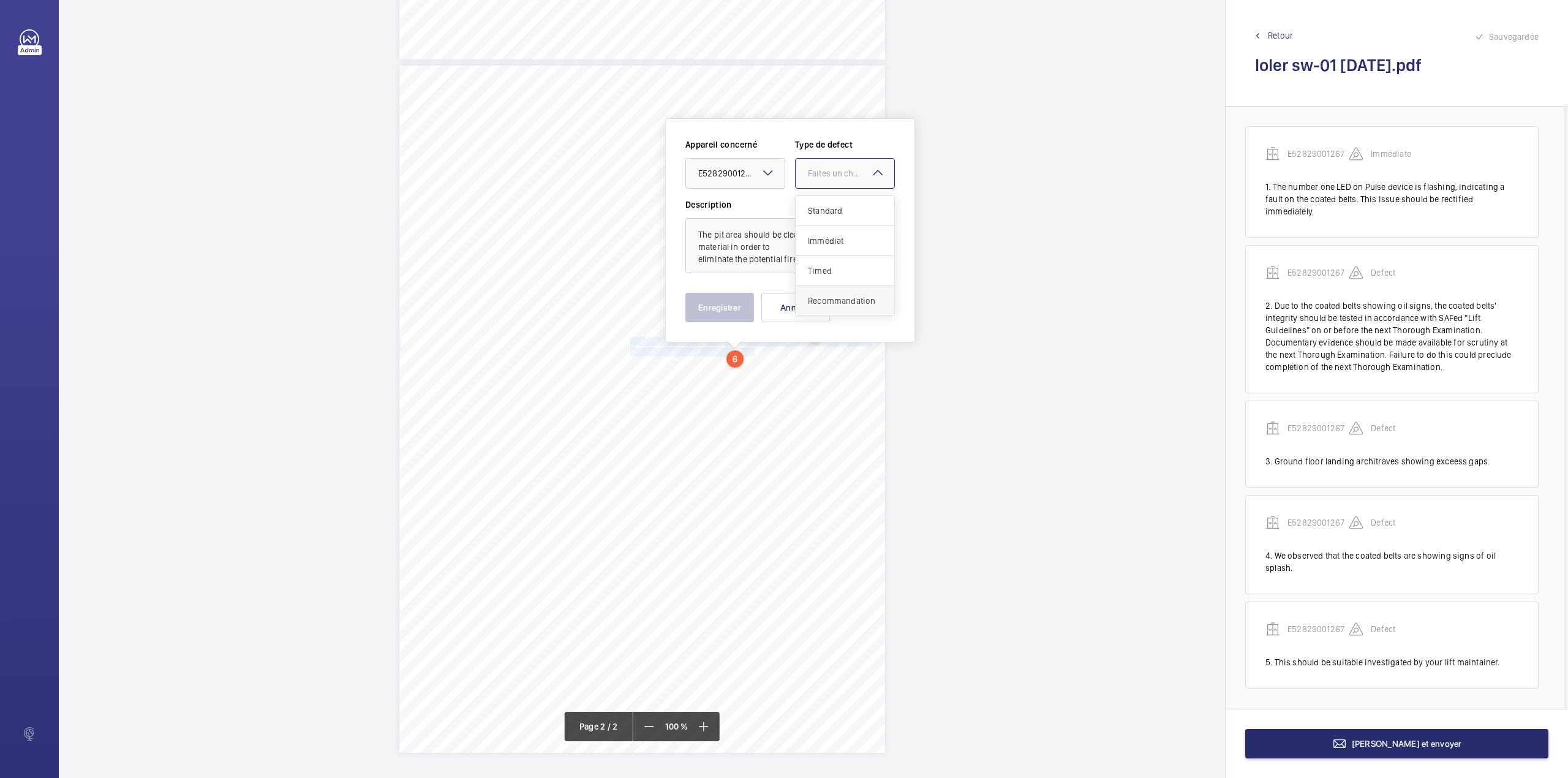
click at [820, 308] on div "Recommandation" at bounding box center [844, 300] width 99 height 29
click at [706, 297] on button "Enregistrer" at bounding box center [720, 308] width 69 height 29
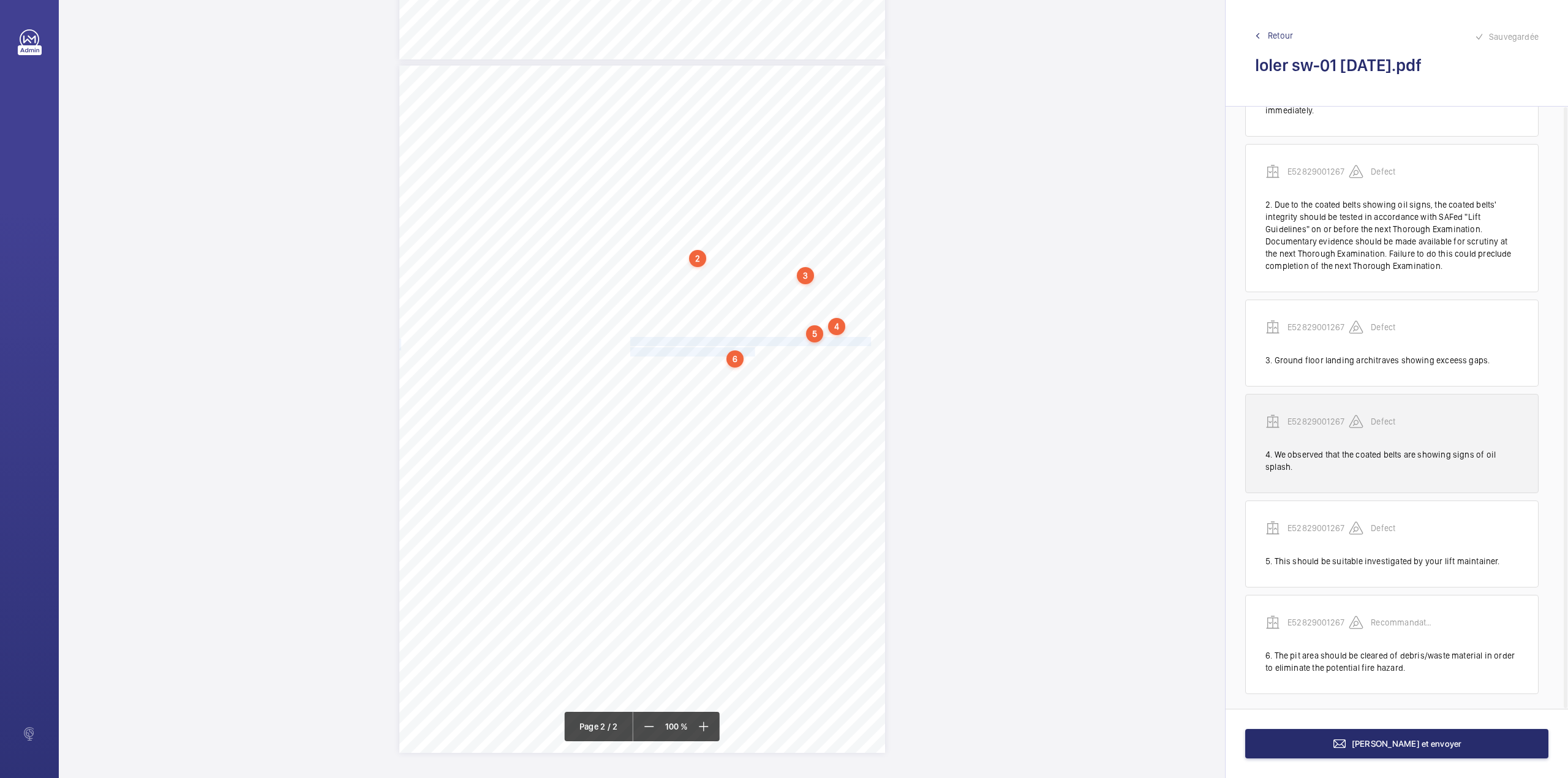
scroll to position [109, 0]
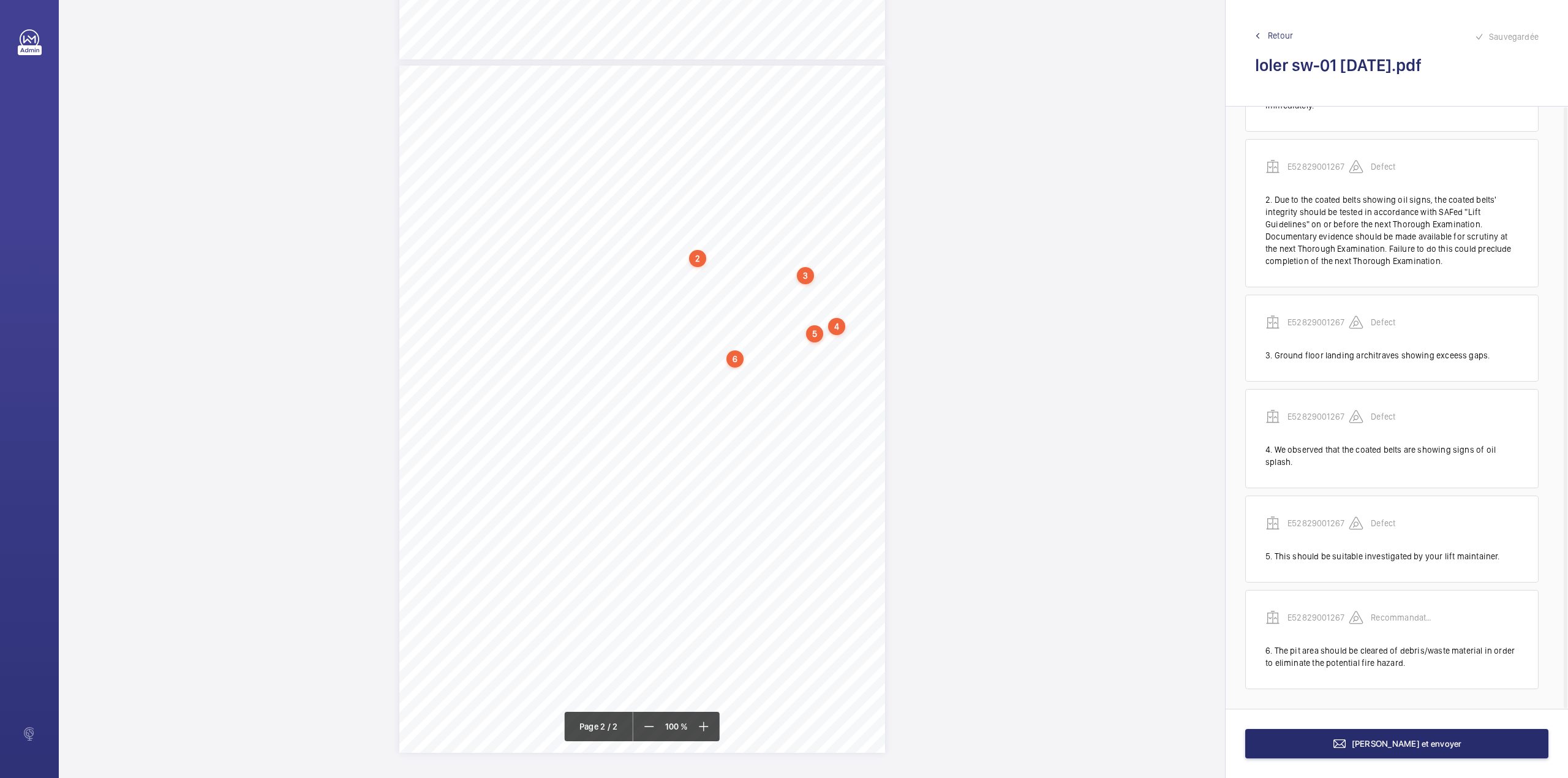
click at [837, 325] on div "4" at bounding box center [836, 326] width 17 height 17
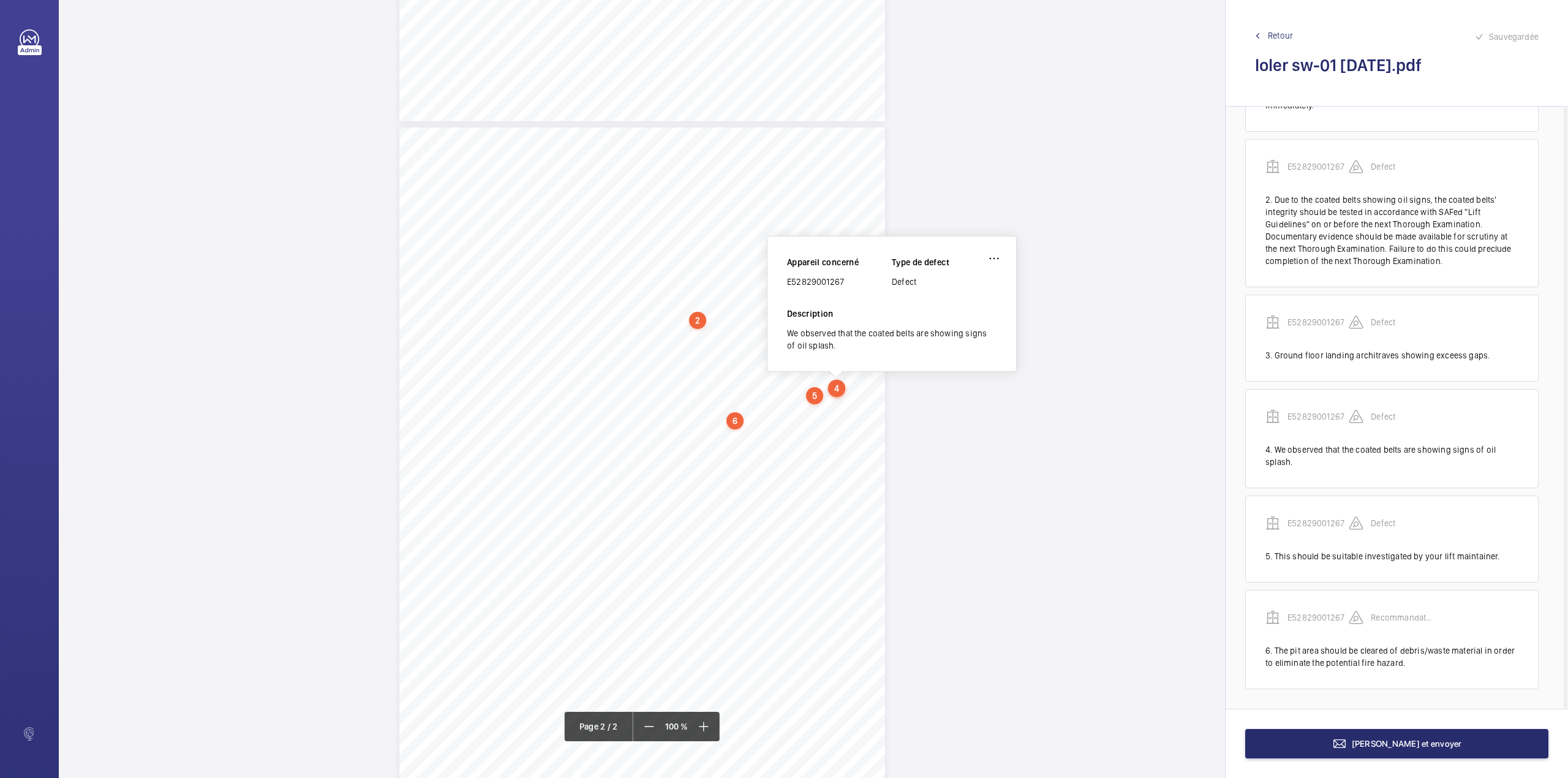
scroll to position [584, 0]
click at [996, 255] on wm-front-icon-button at bounding box center [993, 260] width 29 height 29
click at [951, 297] on div "Modifier" at bounding box center [959, 296] width 97 height 22
click at [984, 202] on mat-icon at bounding box center [979, 204] width 14 height 14
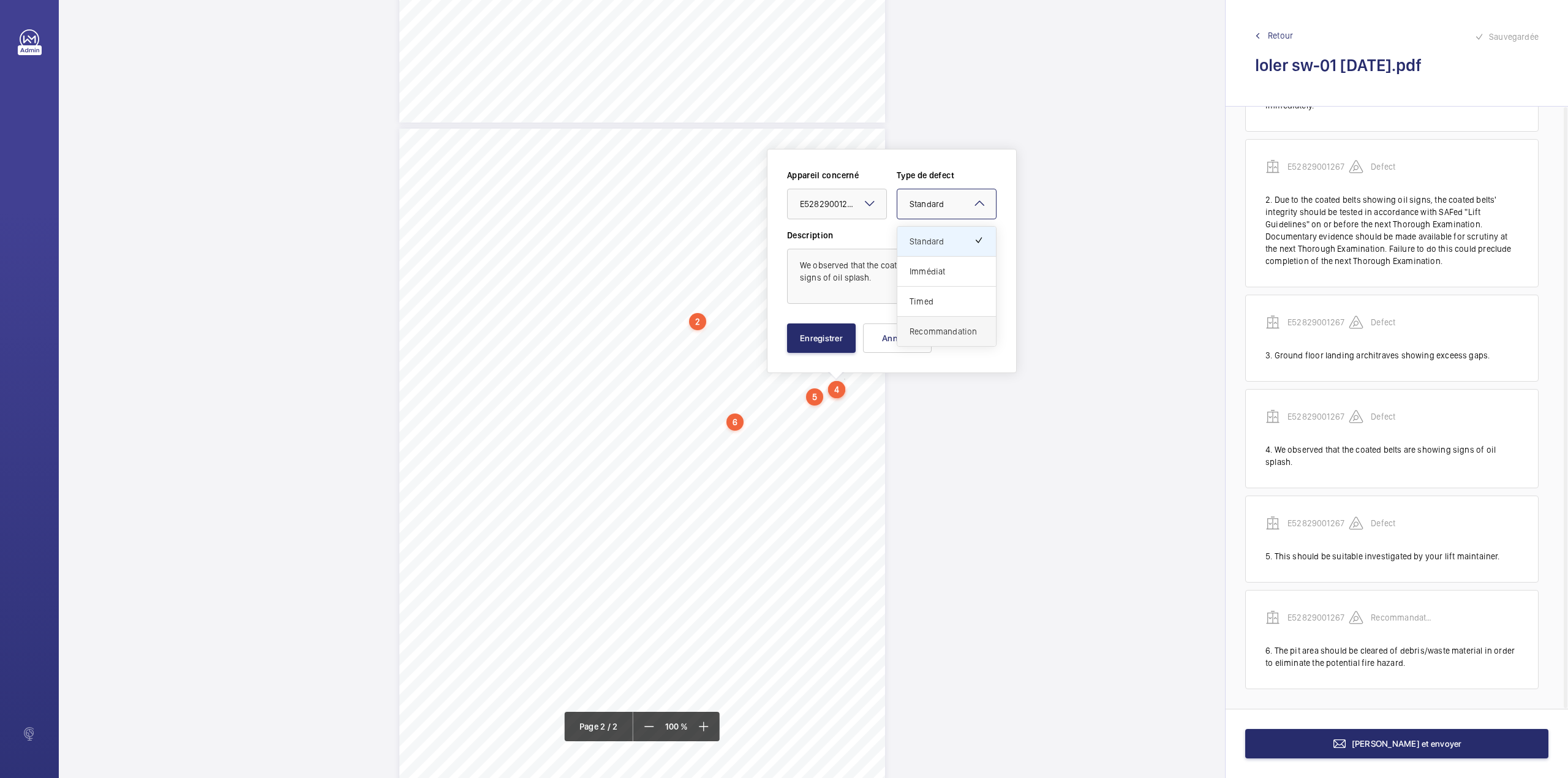
click at [939, 329] on span "Recommandation" at bounding box center [946, 331] width 74 height 13
click at [809, 329] on button "Enregistrer" at bounding box center [822, 337] width 69 height 29
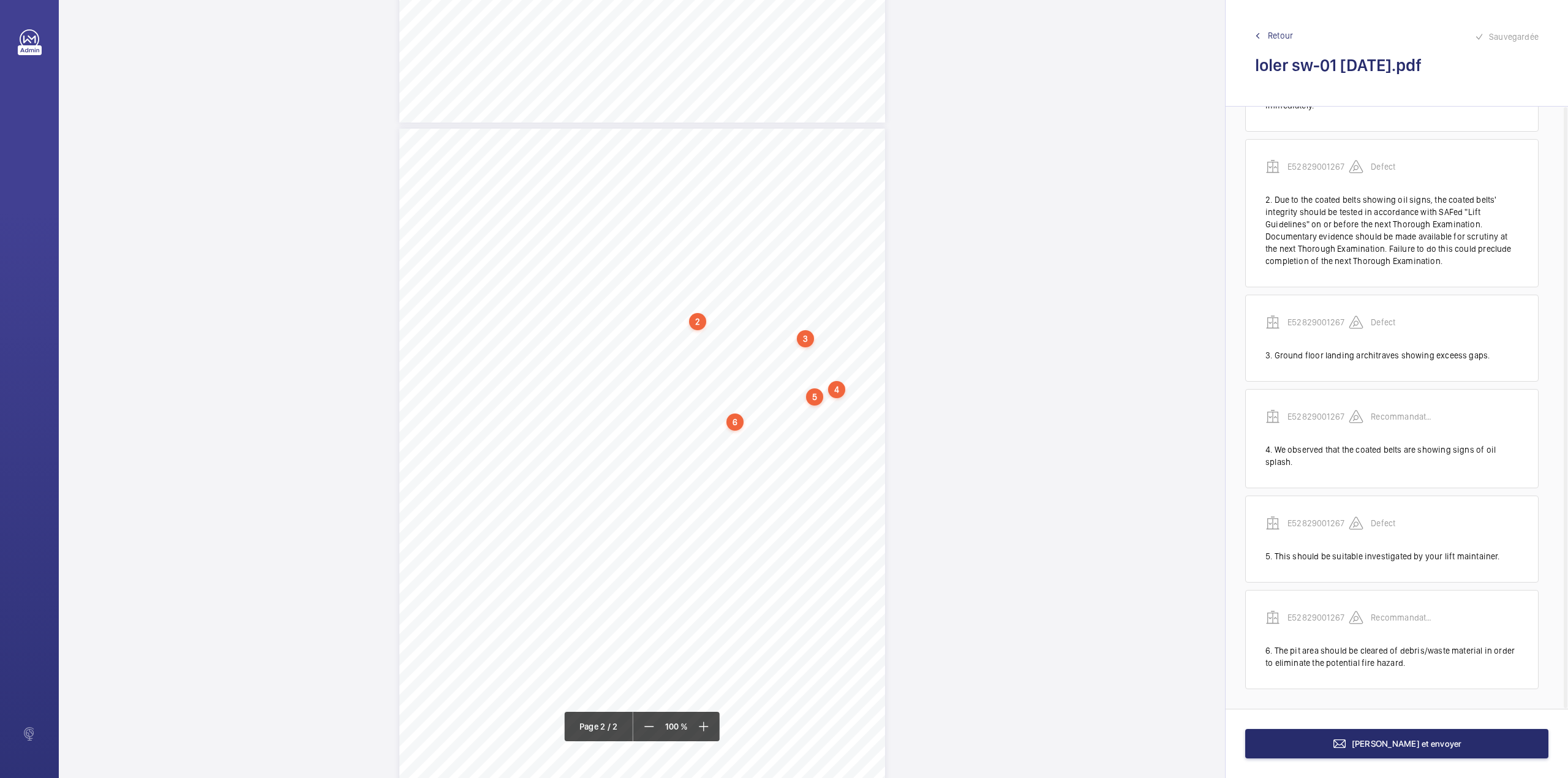
click at [813, 395] on div "5" at bounding box center [814, 396] width 17 height 17
click at [971, 253] on wm-front-icon-button at bounding box center [972, 260] width 29 height 29
click at [936, 291] on div "Modifier" at bounding box center [937, 296] width 97 height 22
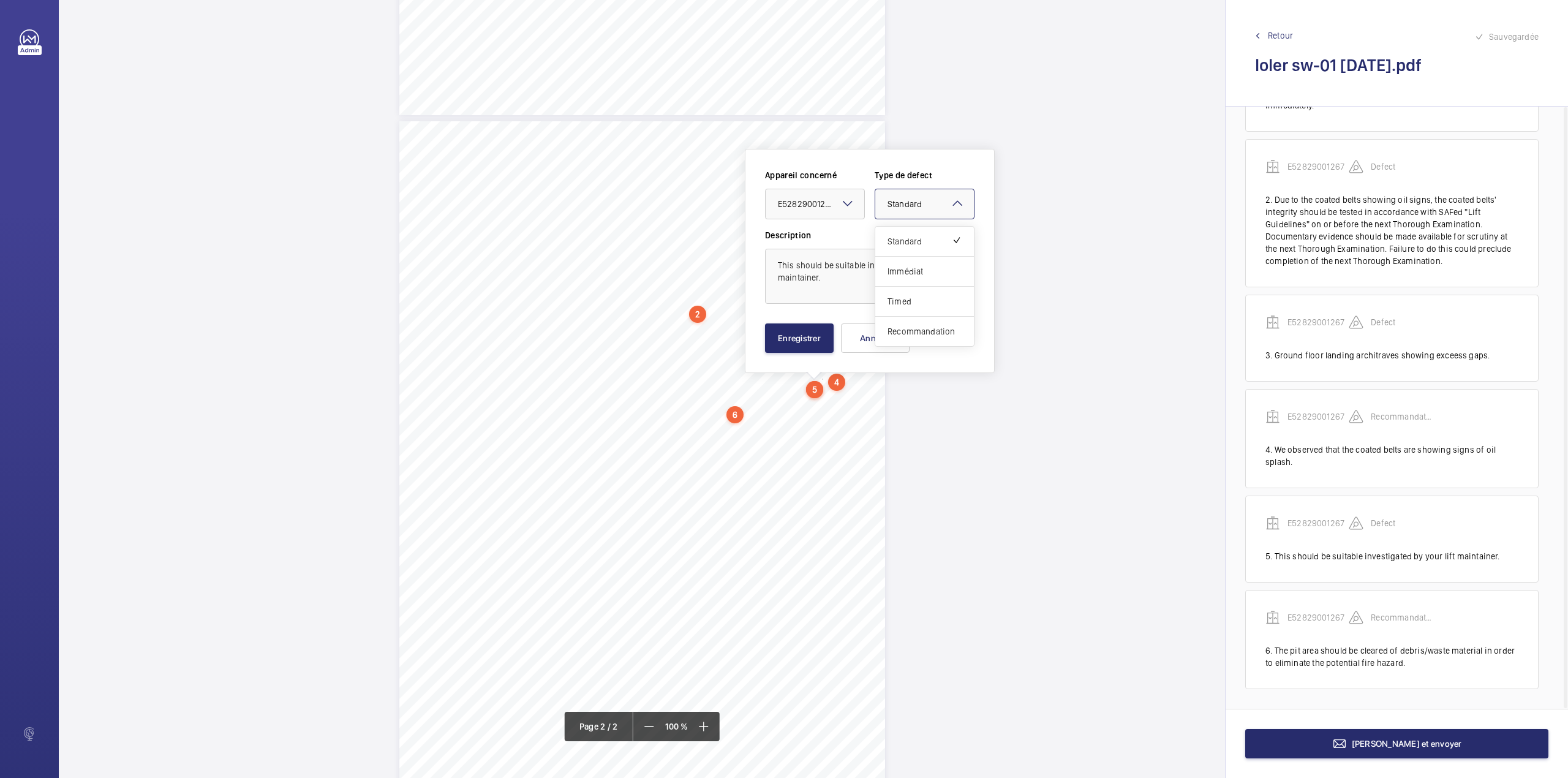
click at [963, 202] on mat-icon at bounding box center [957, 204] width 14 height 14
click at [917, 331] on span "Recommandation" at bounding box center [925, 331] width 74 height 13
click at [813, 334] on button "Enregistrer" at bounding box center [800, 337] width 69 height 29
drag, startPoint x: 628, startPoint y: 413, endPoint x: 736, endPoint y: 432, distance: 109.7
click at [736, 432] on div "Lift Report Lifting Operations & Lifting Equipment Regulation 1998 Provision & …" at bounding box center [641, 465] width 486 height 688
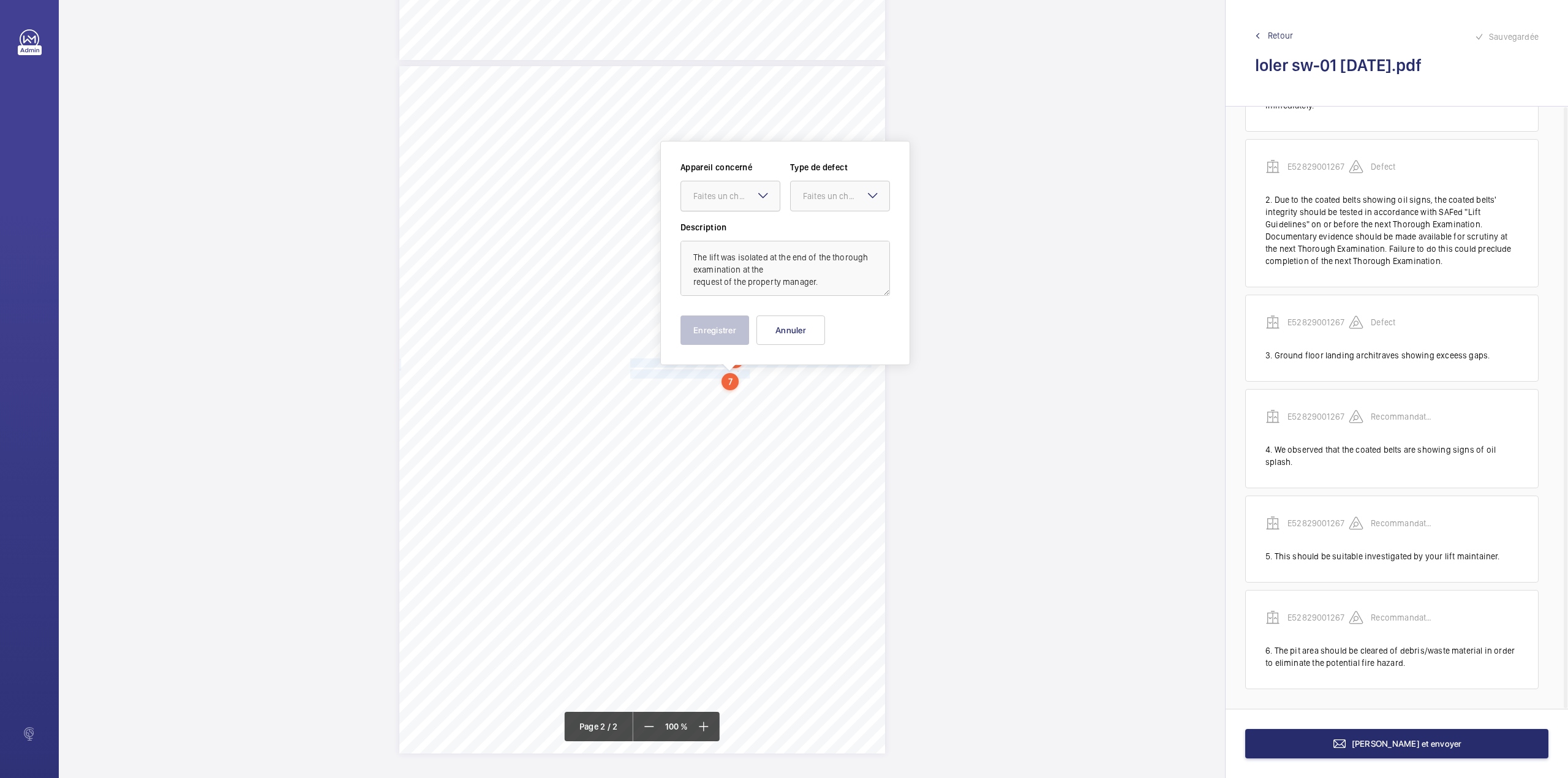
scroll to position [648, 0]
click at [724, 186] on div at bounding box center [730, 195] width 99 height 29
drag, startPoint x: 726, startPoint y: 217, endPoint x: 762, endPoint y: 213, distance: 36.2
click at [726, 218] on div "Appareil concerné Faites un choix E52829001267 Type de defect Faites un choix" at bounding box center [785, 190] width 210 height 60
click at [826, 189] on div "Faites un choix" at bounding box center [845, 195] width 86 height 13
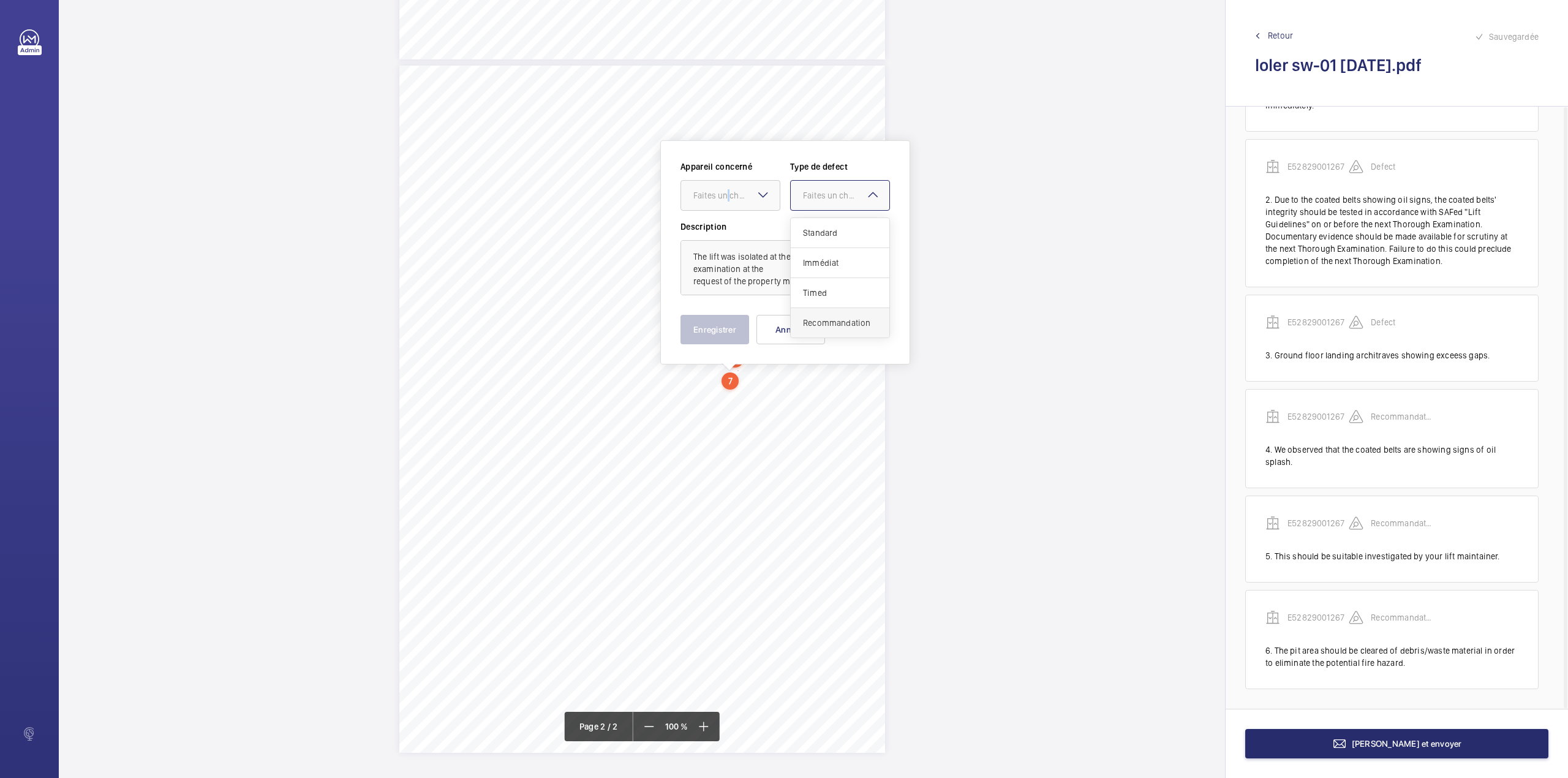
click at [807, 319] on span "Recommandation" at bounding box center [840, 323] width 74 height 13
click at [743, 189] on div "Faites un choix" at bounding box center [736, 195] width 86 height 13
click at [736, 231] on span "E52829001267" at bounding box center [730, 232] width 74 height 13
click at [710, 339] on button "Enregistrer" at bounding box center [715, 329] width 69 height 29
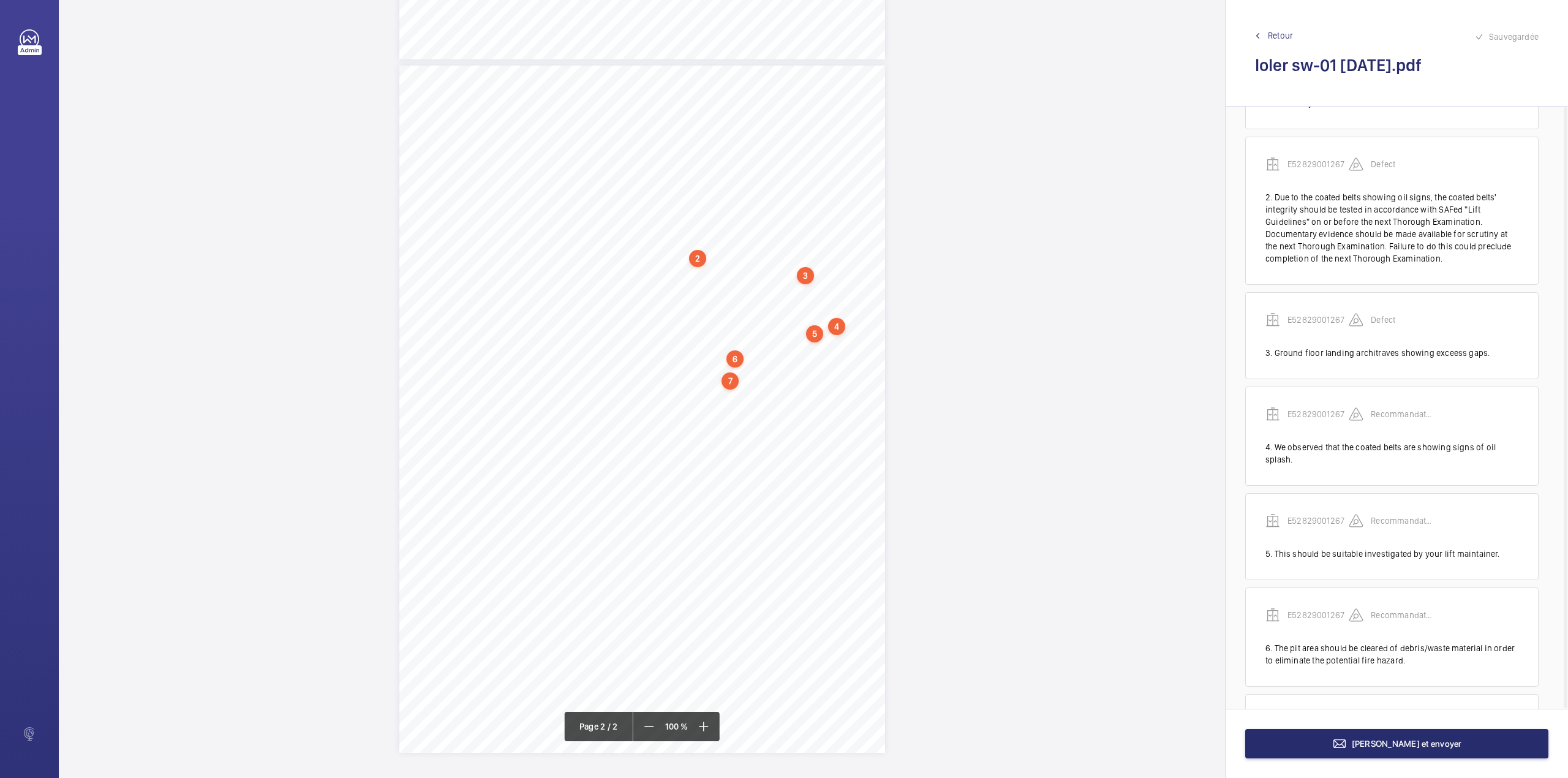
scroll to position [215, 0]
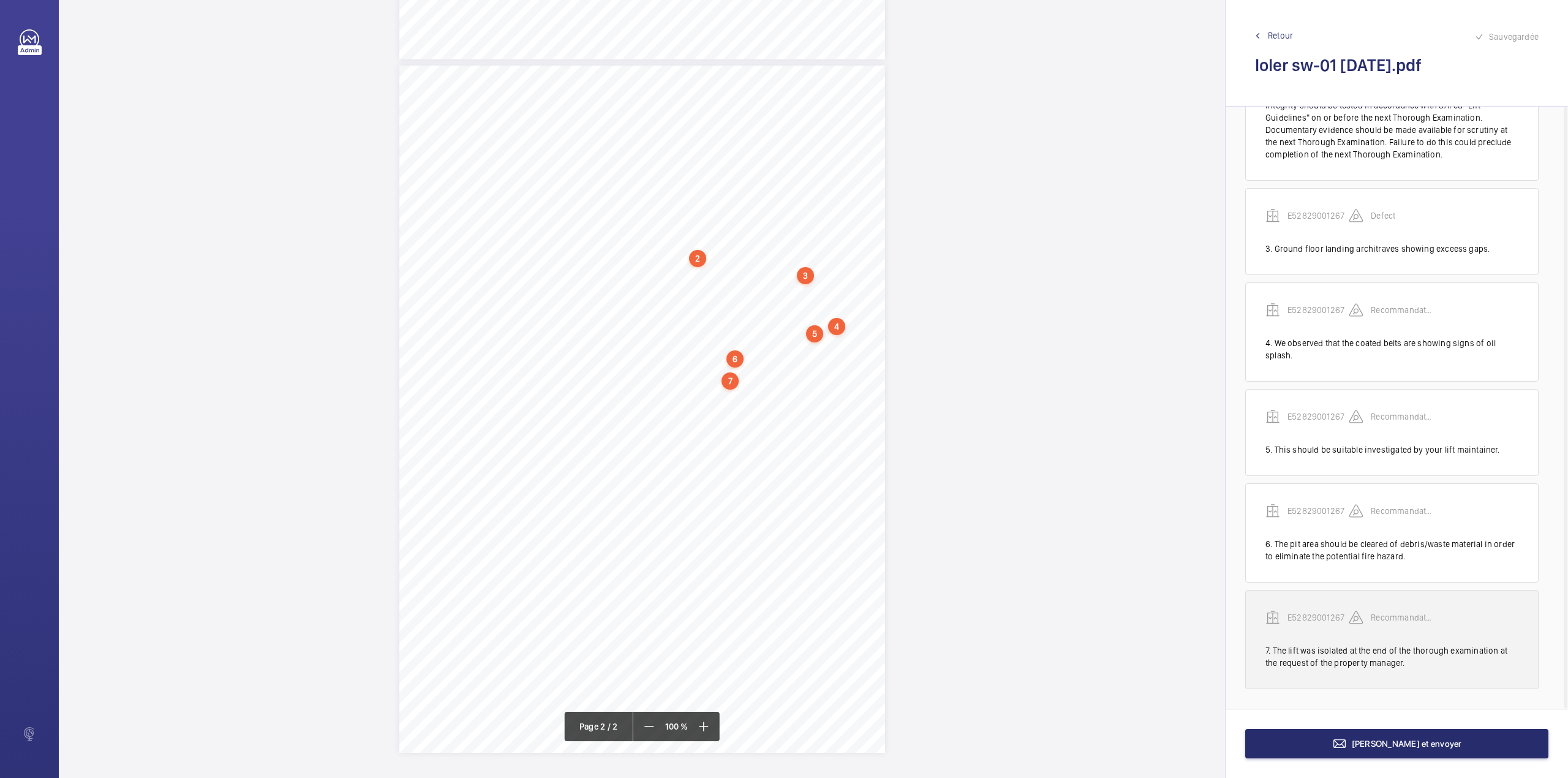
click at [1314, 616] on p "E52829001267" at bounding box center [1318, 618] width 62 height 13
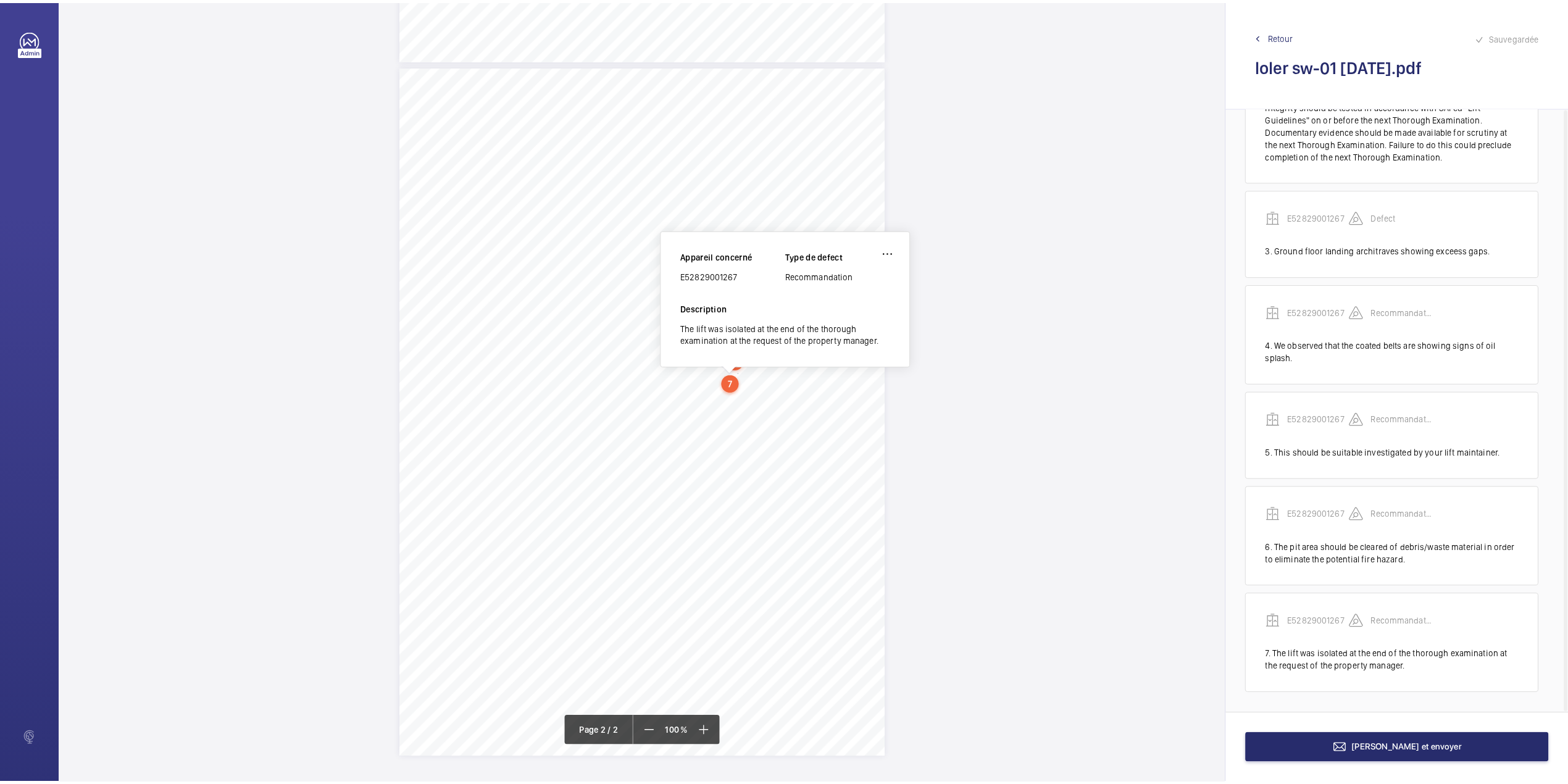
scroll to position [645, 0]
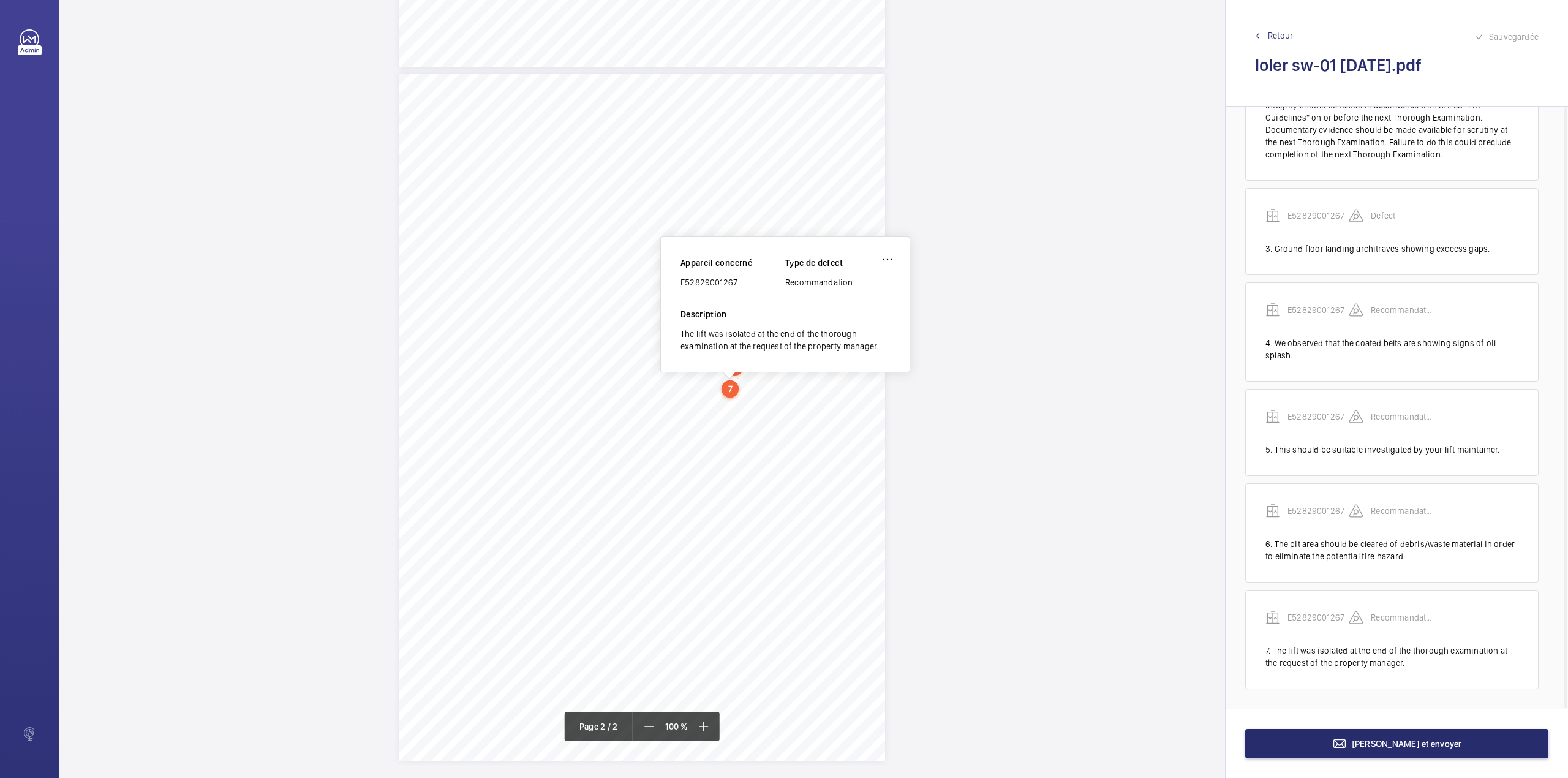
drag, startPoint x: 681, startPoint y: 284, endPoint x: 746, endPoint y: 285, distance: 65.0
click at [746, 285] on div "E52829001267" at bounding box center [733, 282] width 105 height 13
click at [1367, 740] on button "[PERSON_NAME] et envoyer" at bounding box center [1396, 744] width 303 height 29
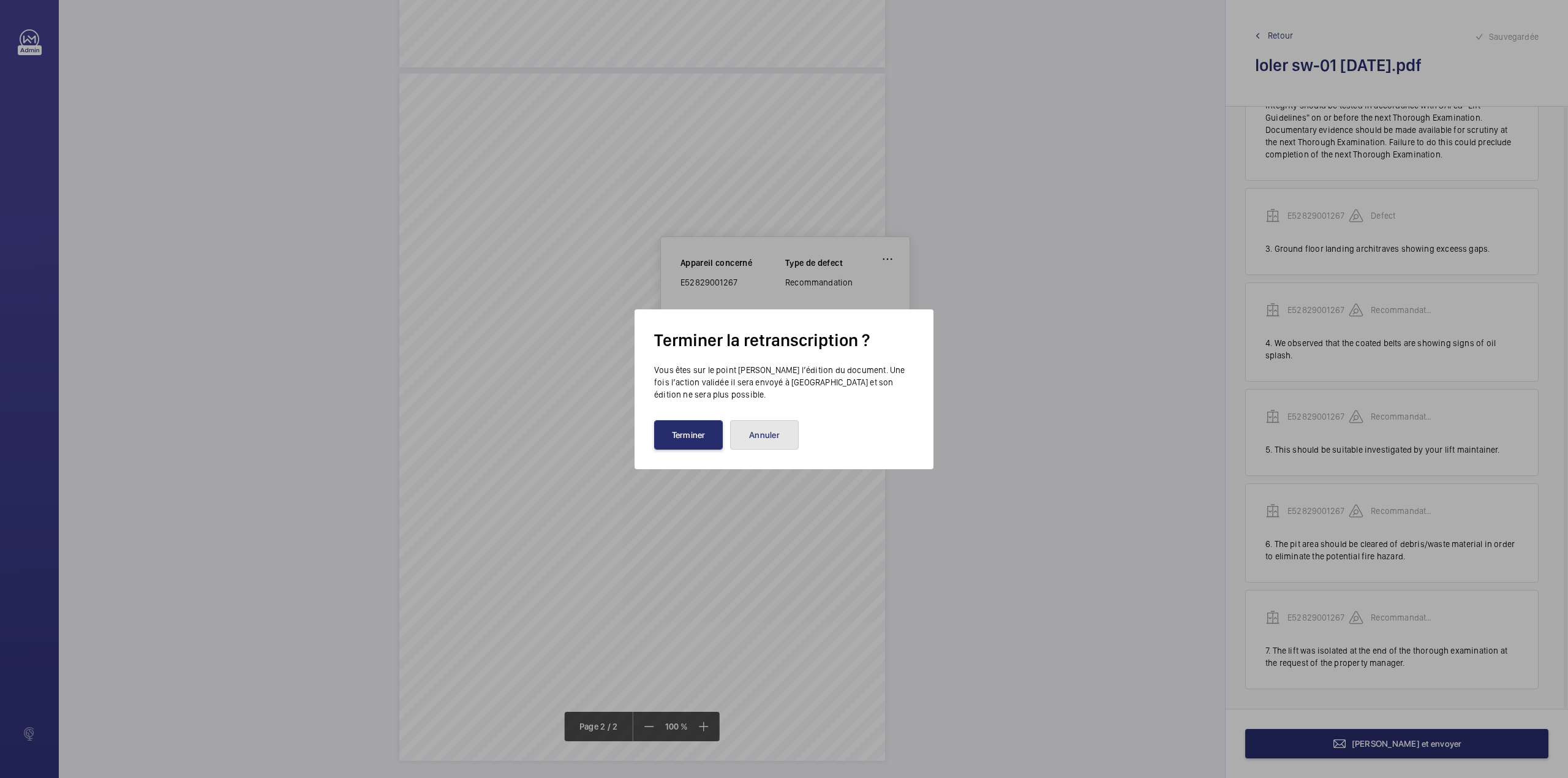
click at [793, 440] on button "Annuler" at bounding box center [765, 434] width 69 height 29
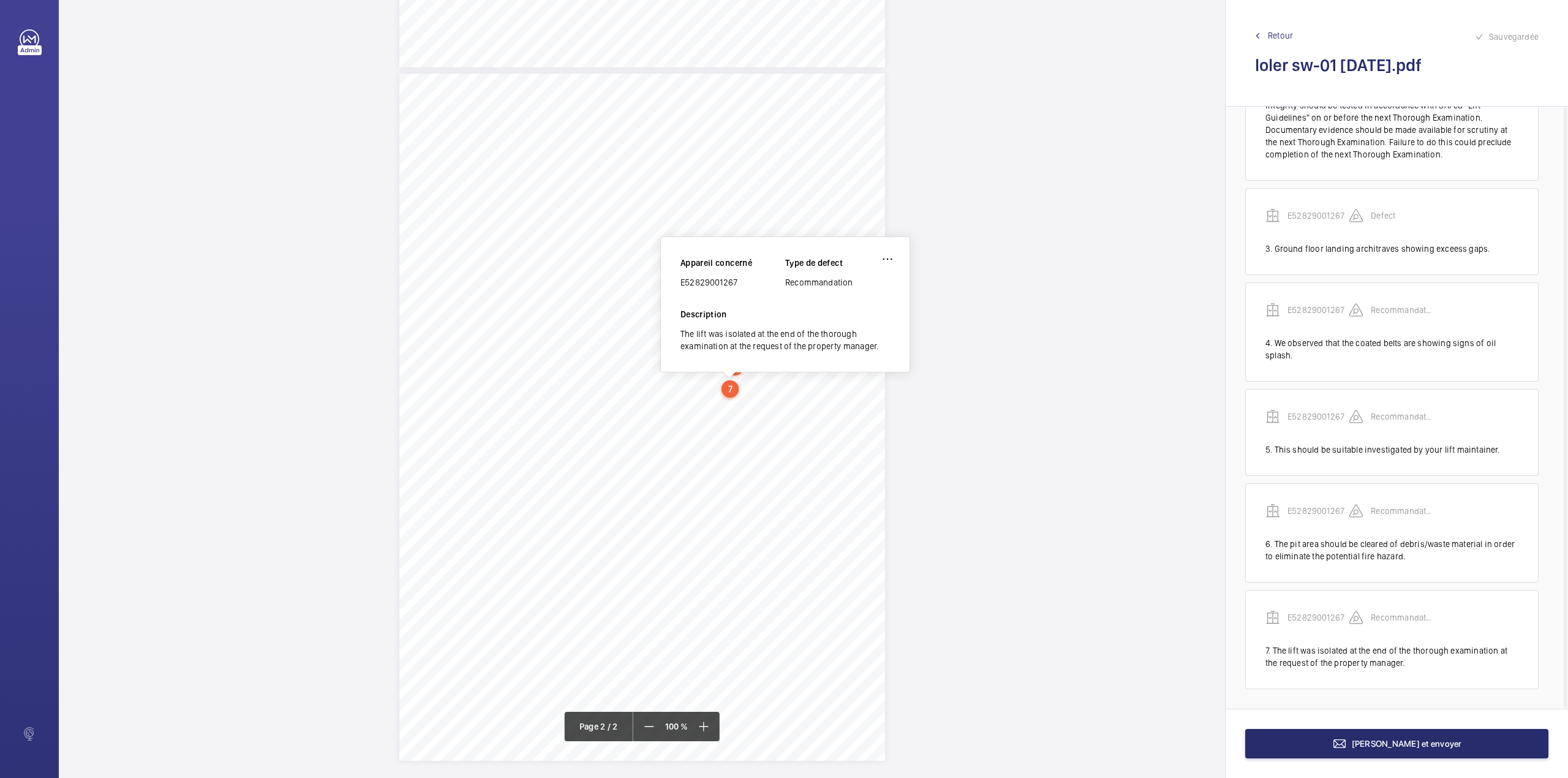
click at [823, 399] on div "Lift Report Lifting Operations & Lifting Equipment Regulation 1998 Provision & …" at bounding box center [641, 417] width 486 height 688
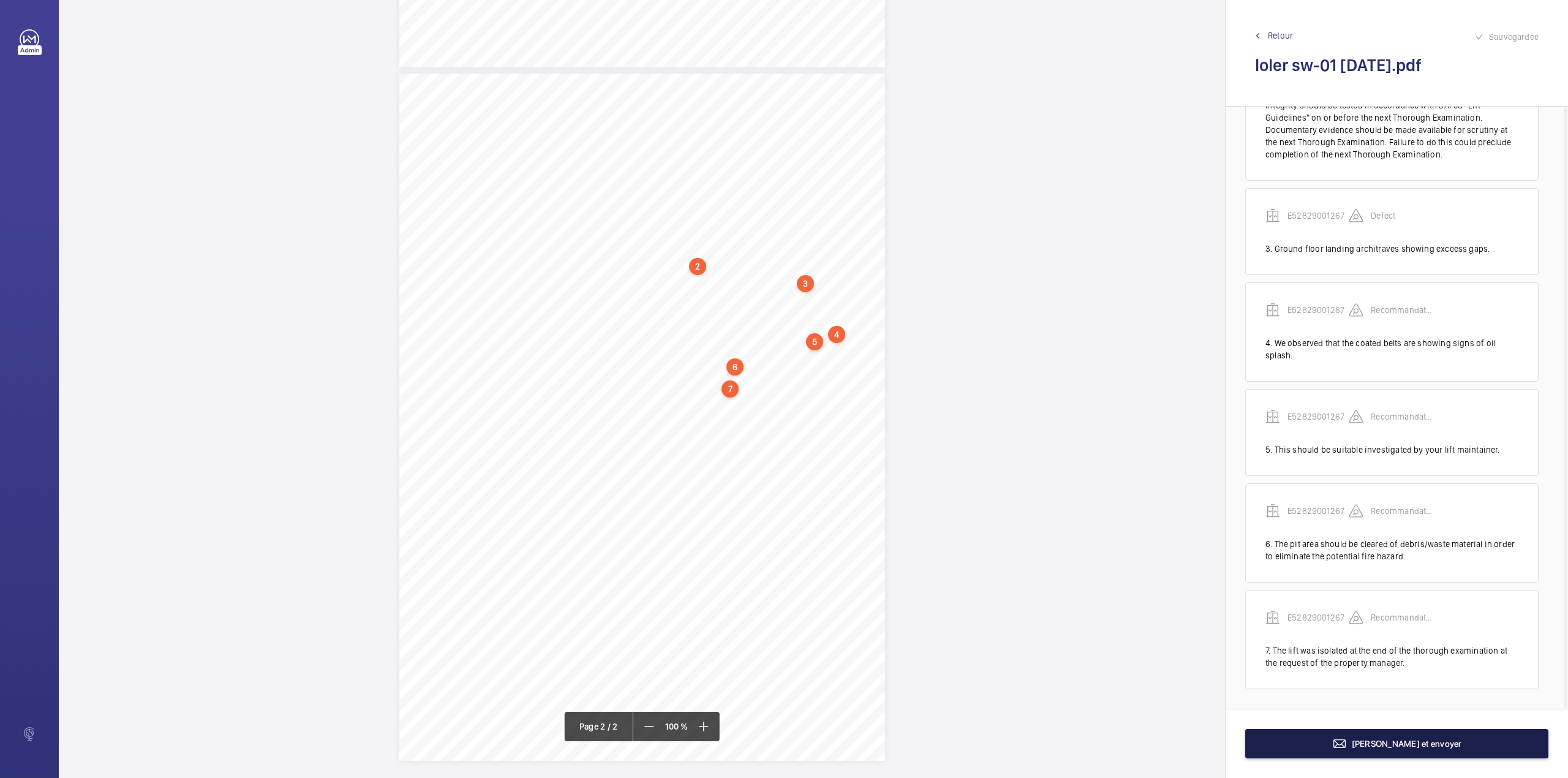
click at [1399, 740] on span "[PERSON_NAME] et envoyer" at bounding box center [1407, 743] width 110 height 10
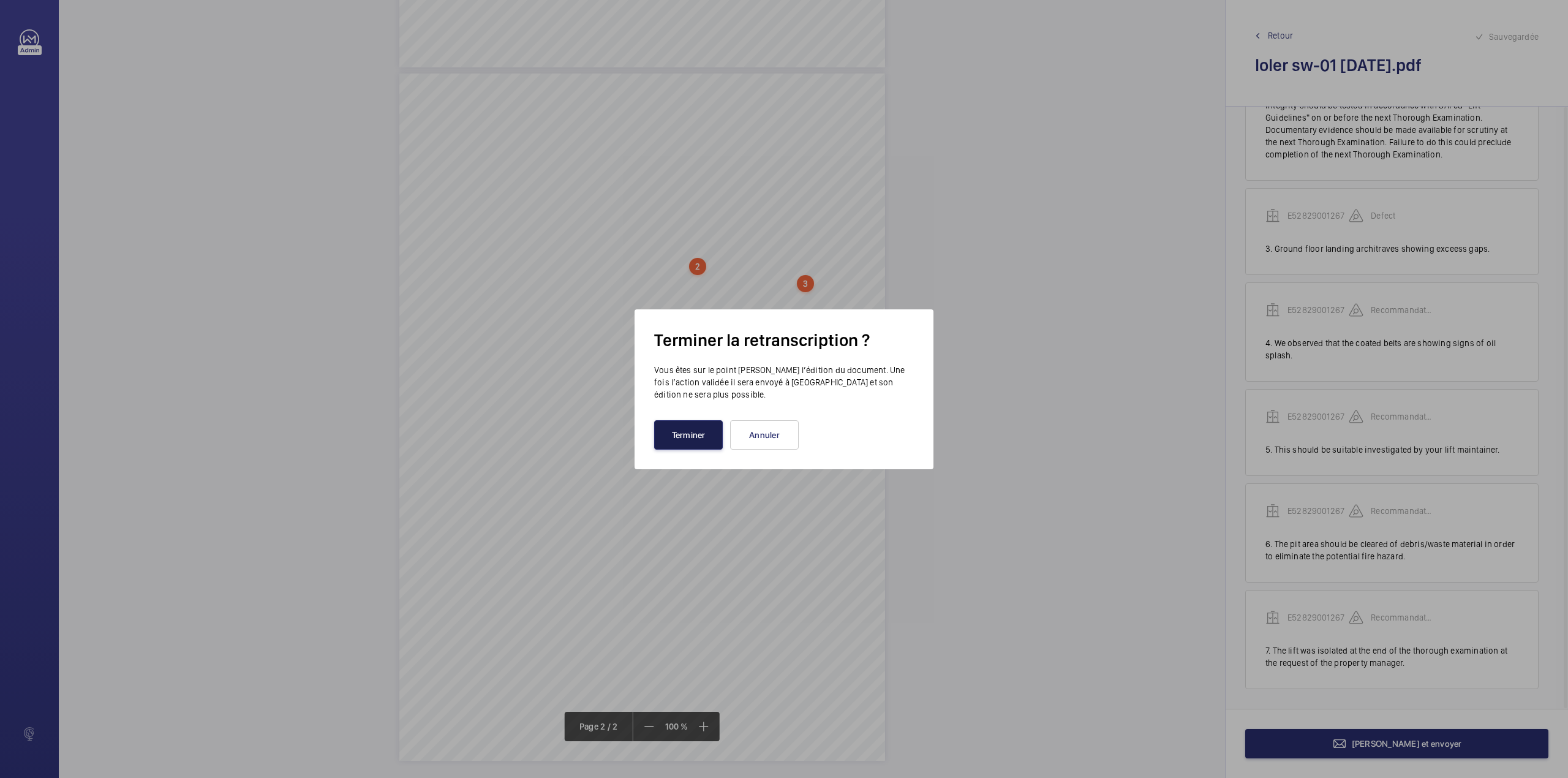
drag, startPoint x: 695, startPoint y: 423, endPoint x: 657, endPoint y: 354, distance: 78.8
click at [695, 416] on wm-front-transcription-update-report-dialog "Terminer la retranscription ? Vous êtes sur le point [PERSON_NAME] l’édition du…" at bounding box center [784, 389] width 260 height 120
click at [681, 436] on button "Terminer" at bounding box center [689, 434] width 69 height 29
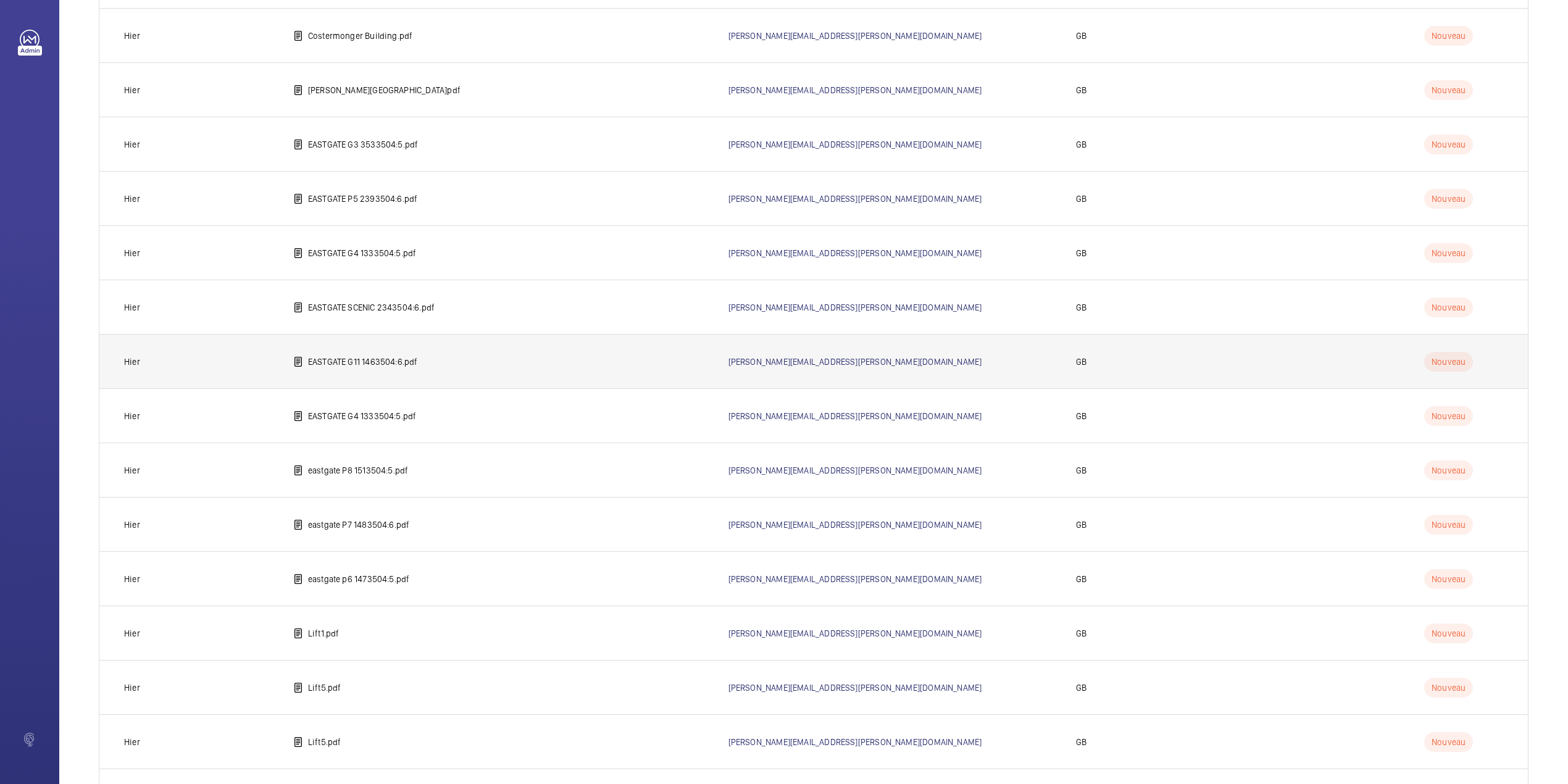
scroll to position [970, 0]
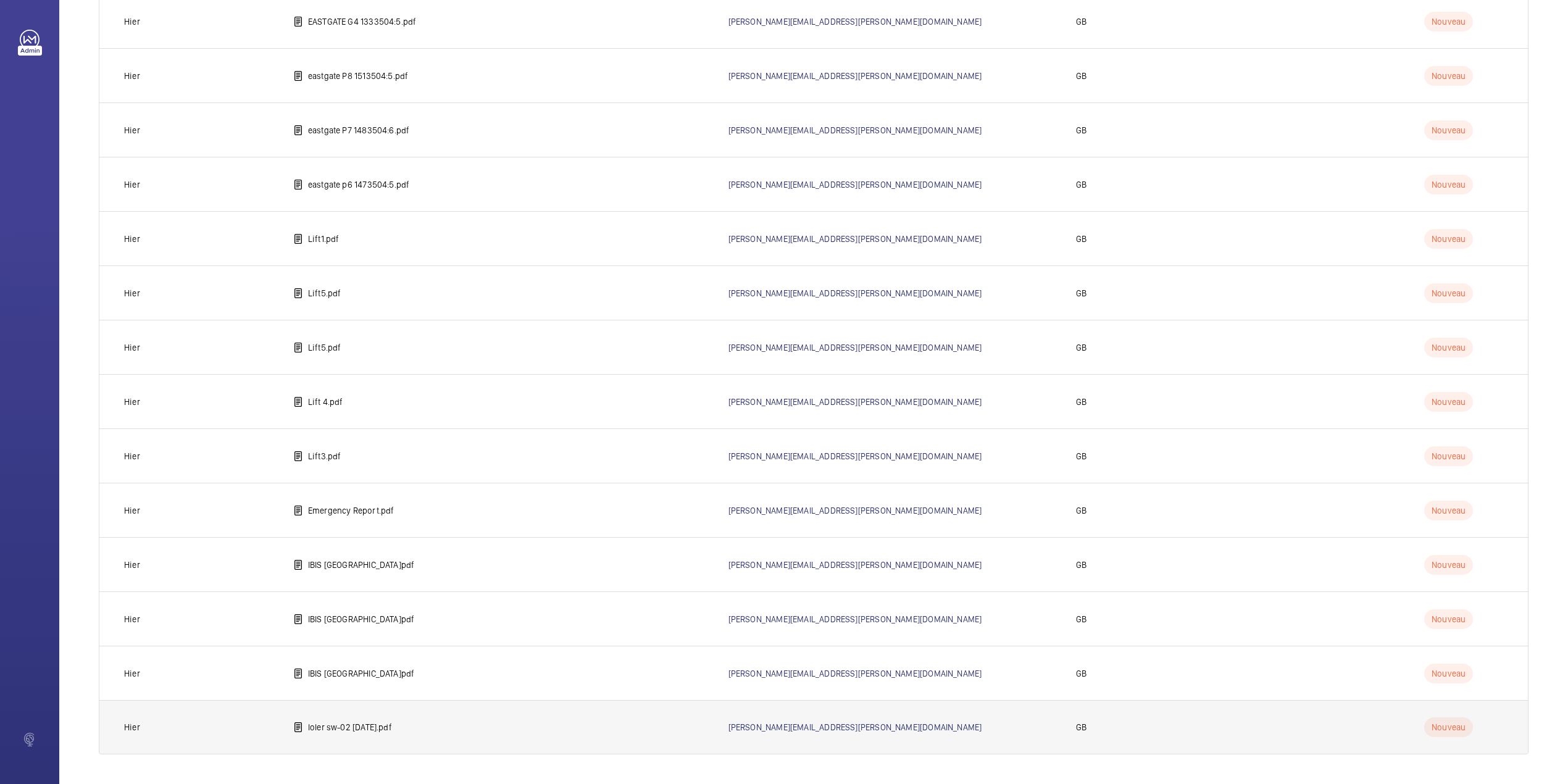
click at [387, 716] on td "loler sw-02 [DATE].pdf" at bounding box center [491, 727] width 435 height 55
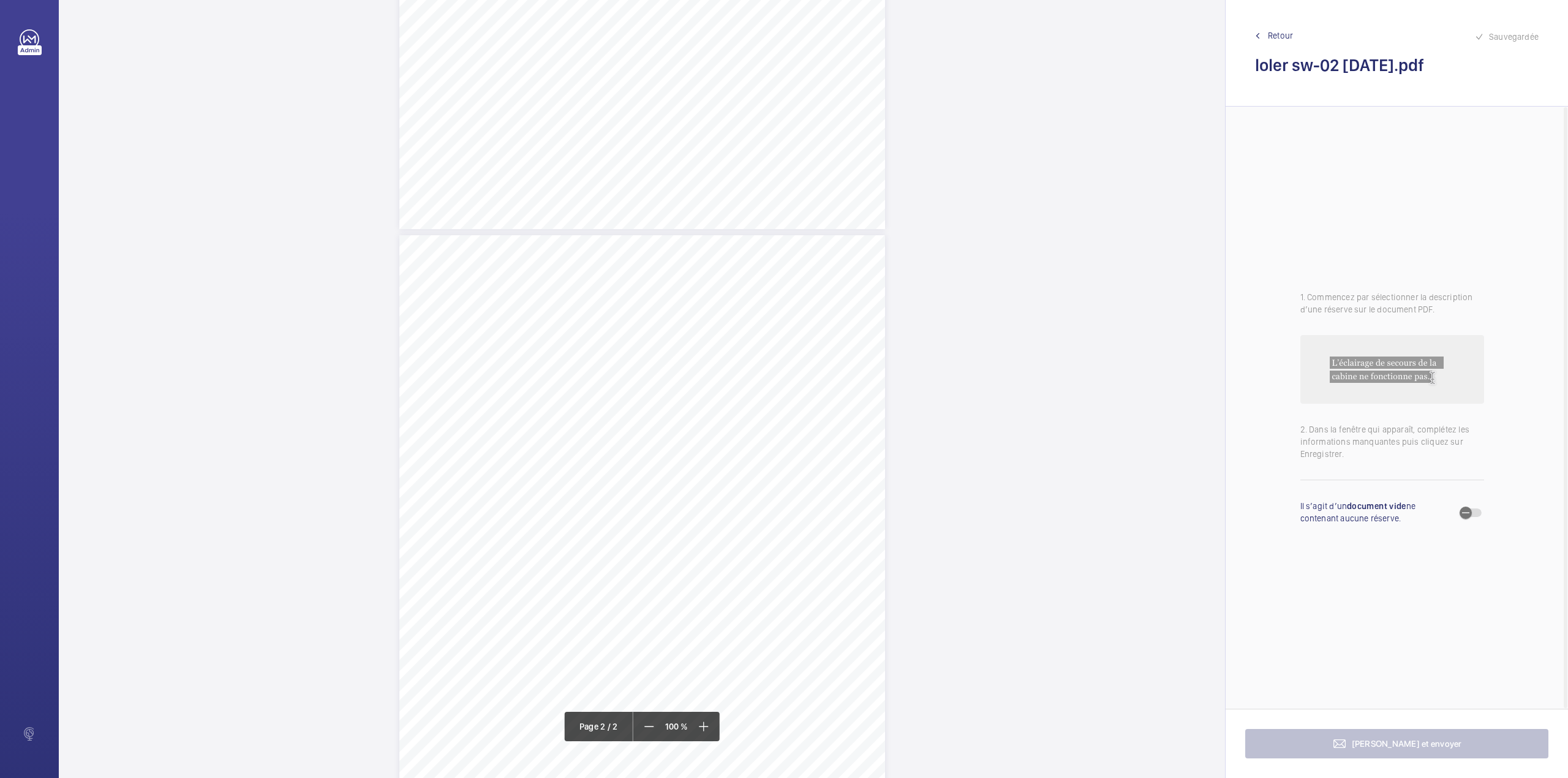
scroll to position [490, 0]
drag, startPoint x: 629, startPoint y: 318, endPoint x: 718, endPoint y: 344, distance: 92.7
click at [718, 344] on div "Lift Report Lifting Operations & Lifting Equipment Regulation 1998 Provision & …" at bounding box center [641, 566] width 486 height 688
click at [719, 147] on div "Appareil concerné Faites un choix Type de defect Faites un choix" at bounding box center [767, 125] width 210 height 60
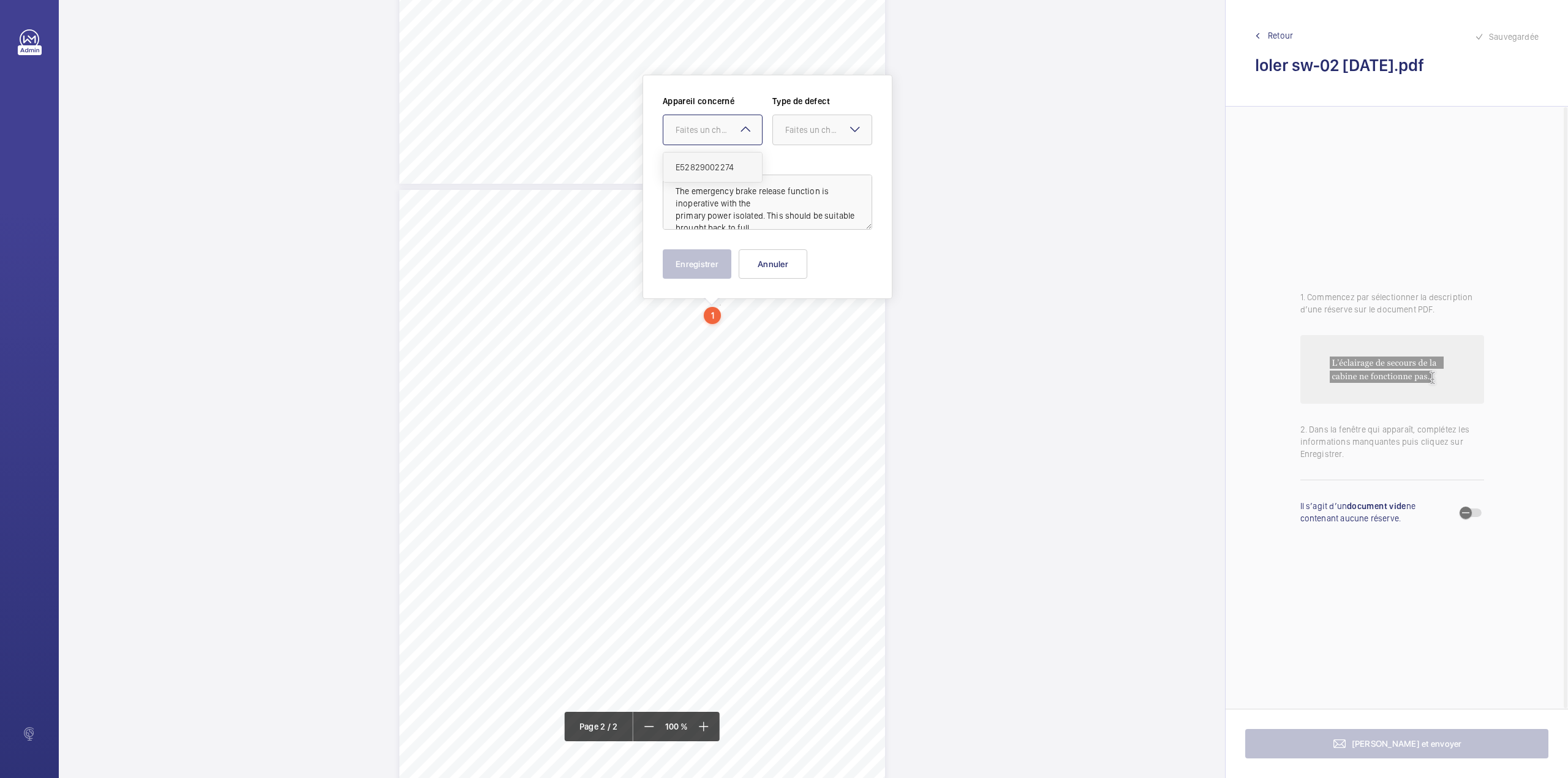
drag, startPoint x: 721, startPoint y: 128, endPoint x: 721, endPoint y: 167, distance: 39.0
click at [721, 133] on div "Faites un choix" at bounding box center [718, 130] width 86 height 13
click at [721, 167] on span "E52829002274" at bounding box center [713, 167] width 74 height 13
click at [814, 128] on div "Faites un choix" at bounding box center [828, 130] width 86 height 13
click at [800, 194] on span "Immédiat" at bounding box center [822, 197] width 74 height 13
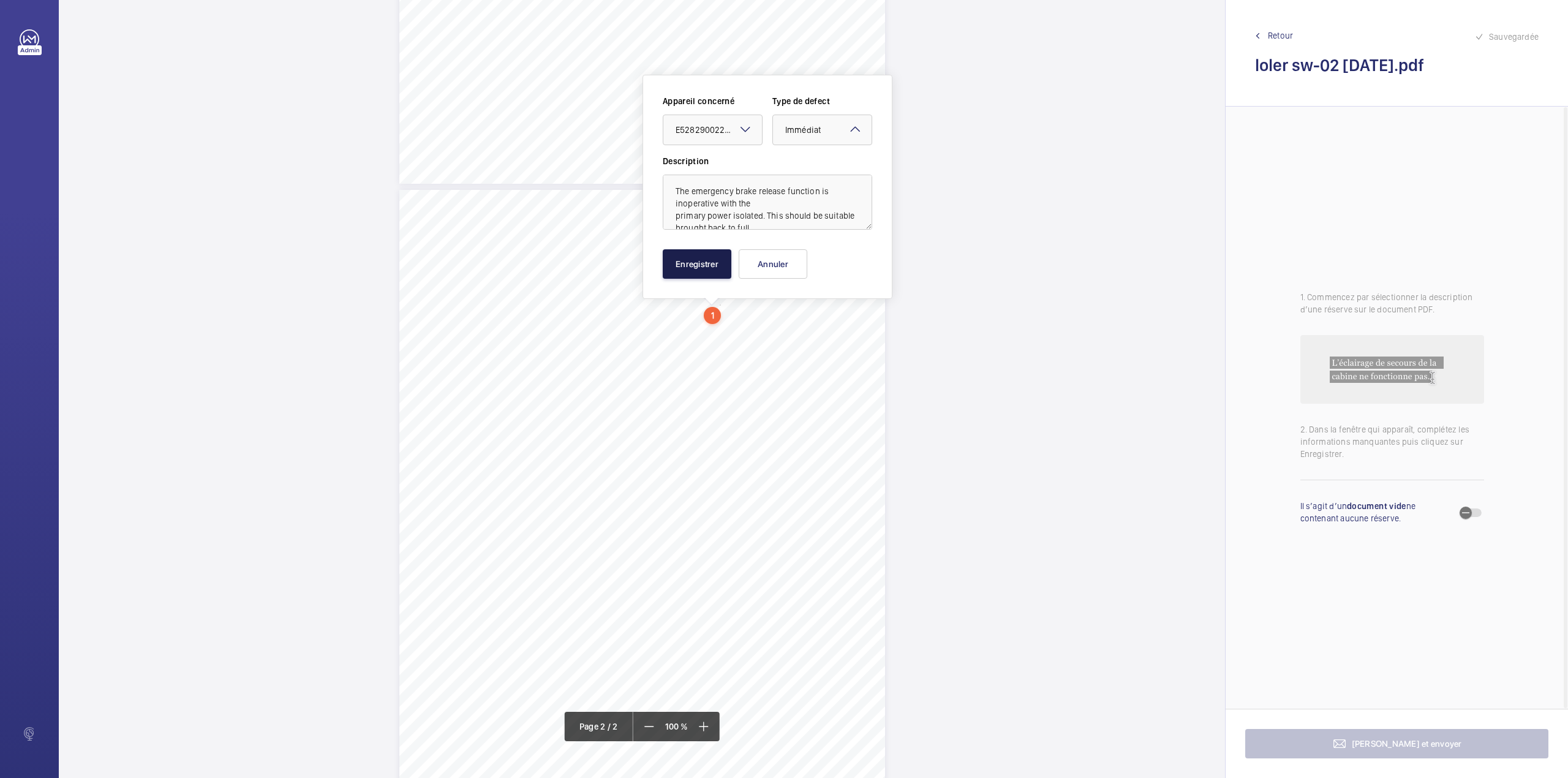
click at [691, 253] on button "Enregistrer" at bounding box center [697, 264] width 69 height 29
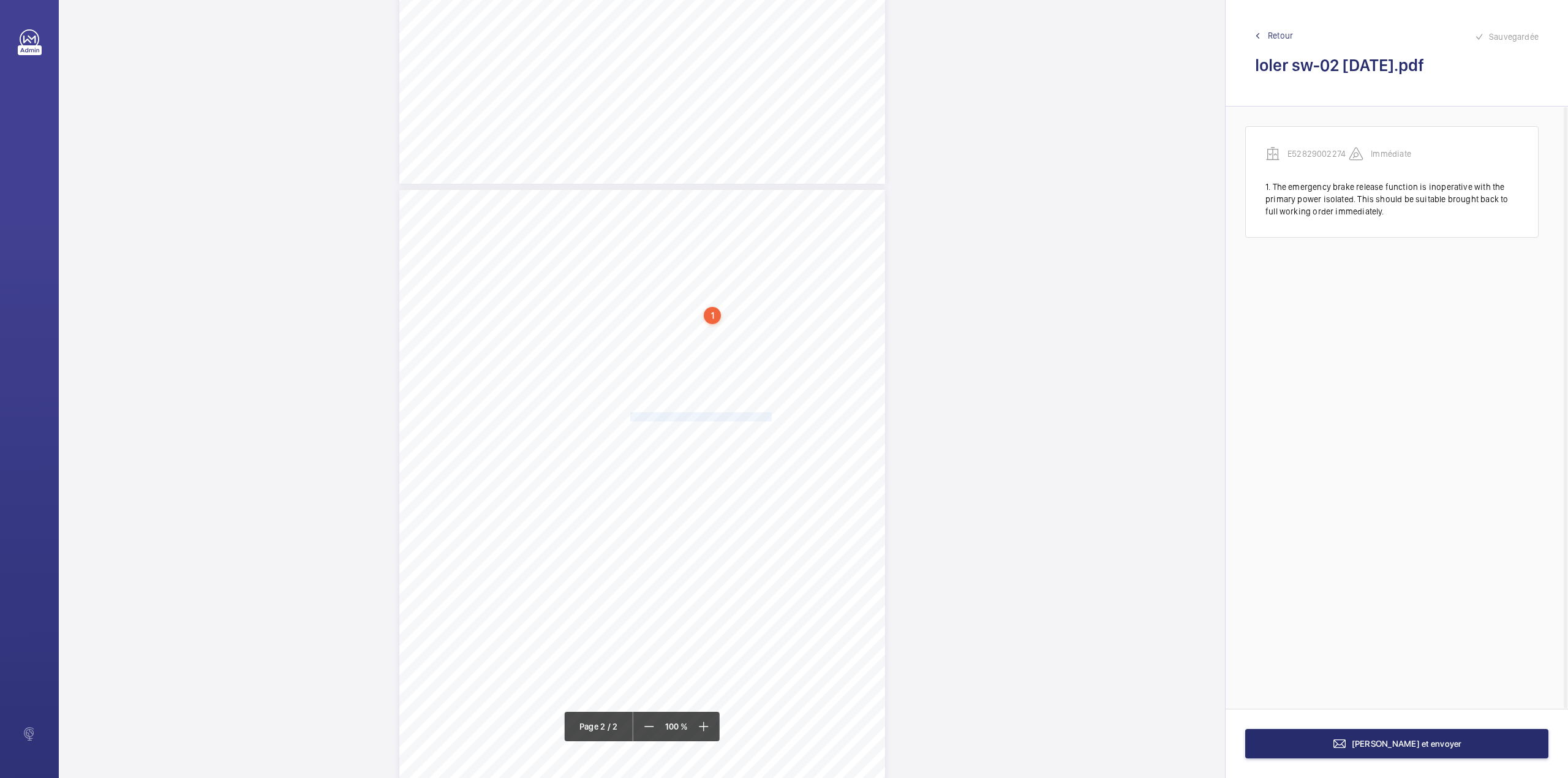
drag, startPoint x: 631, startPoint y: 414, endPoint x: 757, endPoint y: 414, distance: 126.0
click at [757, 414] on span "Lift car emergency lighting inoperative." at bounding box center [701, 416] width 141 height 8
drag, startPoint x: 750, startPoint y: 123, endPoint x: 750, endPoint y: 138, distance: 15.0
click at [750, 125] on div "Faites un choix" at bounding box center [756, 129] width 86 height 13
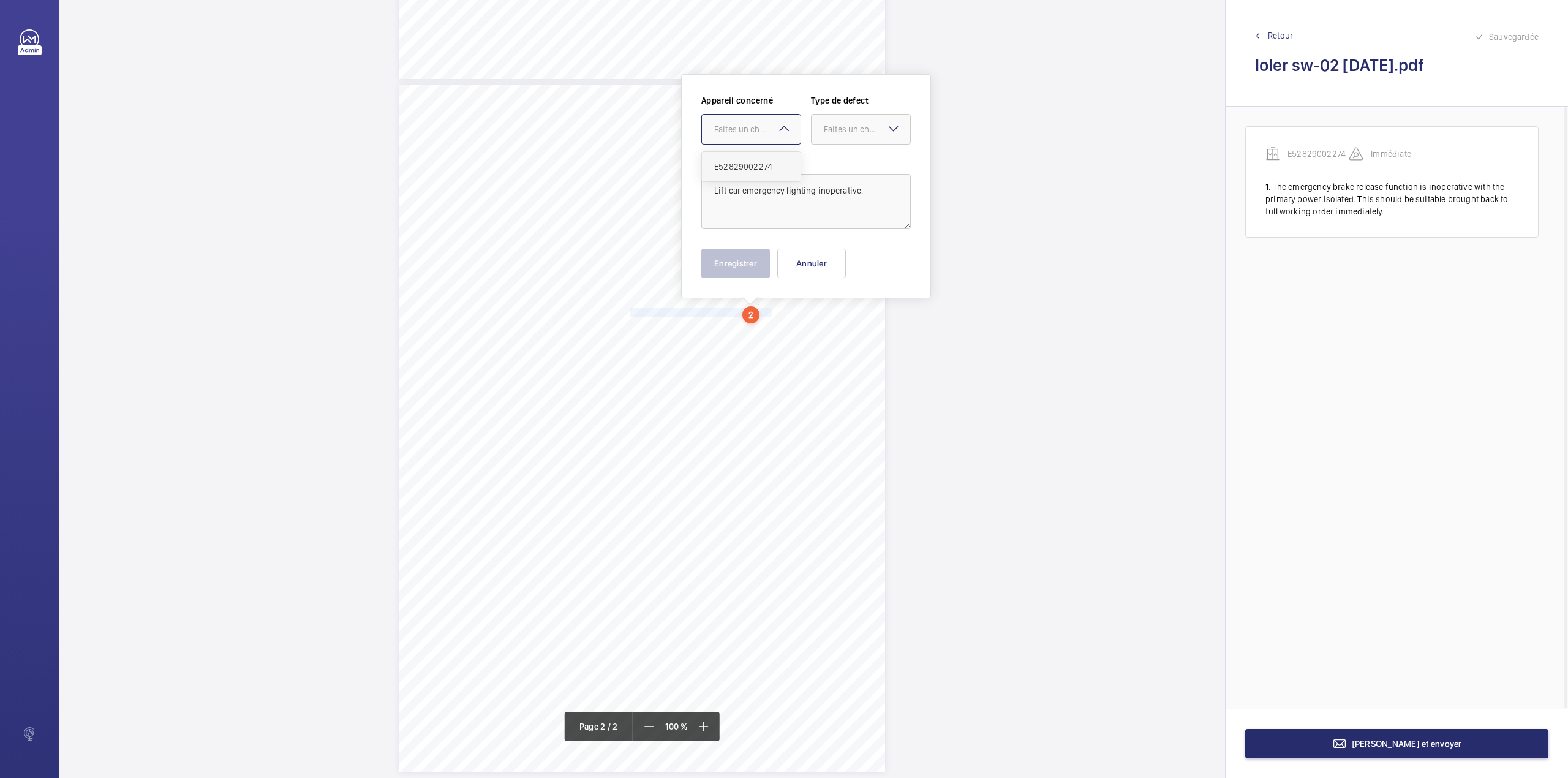
click at [750, 170] on span "E52829002274" at bounding box center [751, 166] width 74 height 13
click at [841, 136] on div at bounding box center [860, 129] width 99 height 29
click at [841, 169] on span "Standard" at bounding box center [860, 166] width 74 height 13
click at [721, 272] on button "Enregistrer" at bounding box center [736, 263] width 69 height 29
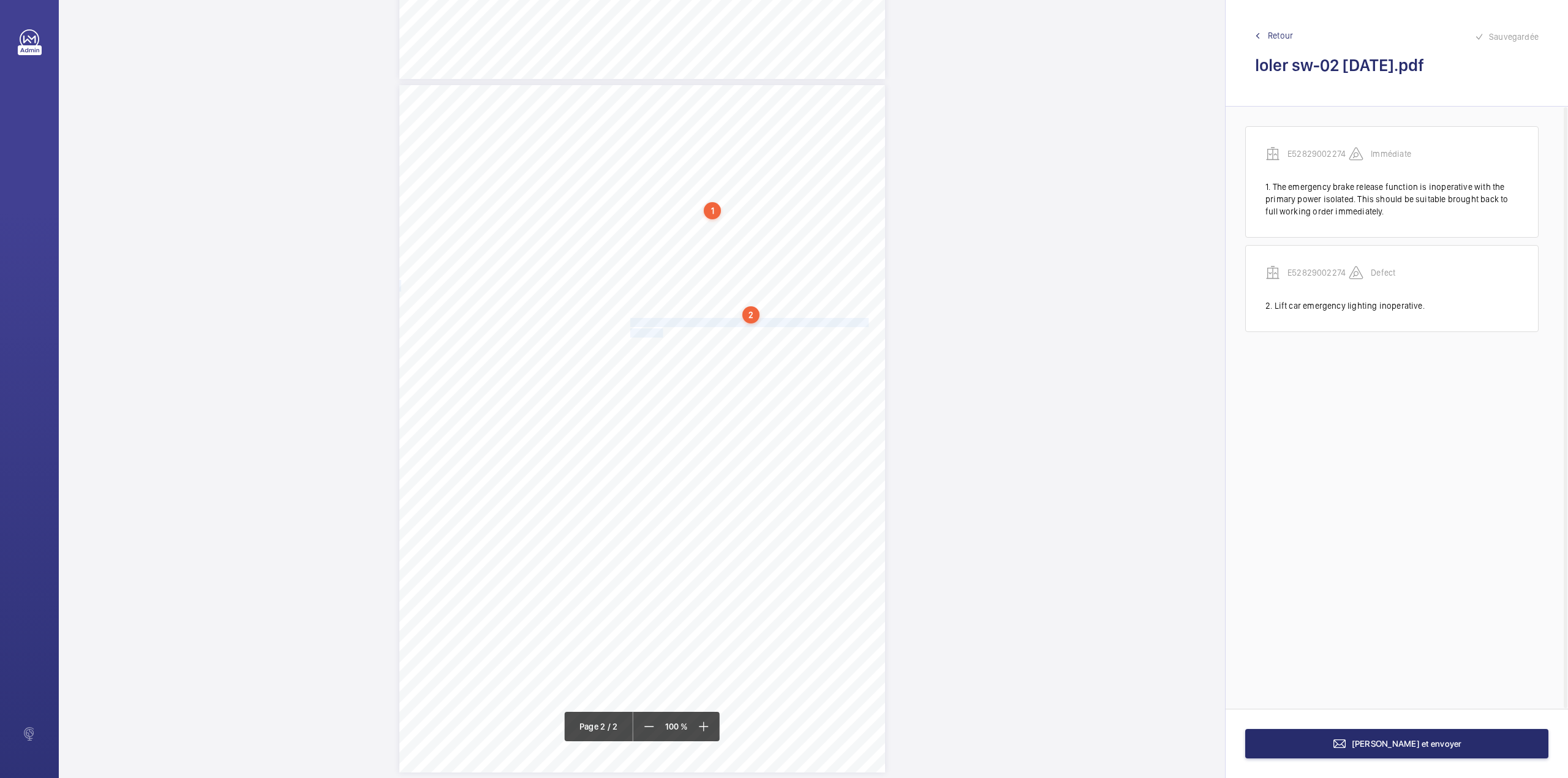
drag, startPoint x: 628, startPoint y: 322, endPoint x: 657, endPoint y: 335, distance: 31.8
click at [657, 335] on div "Lift Report Lifting Operations & Lifting Equipment Regulation 1998 Provision & …" at bounding box center [641, 429] width 486 height 688
click at [661, 138] on div "Faites un choix" at bounding box center [657, 134] width 86 height 13
click at [657, 172] on span "E52829002274" at bounding box center [651, 172] width 74 height 13
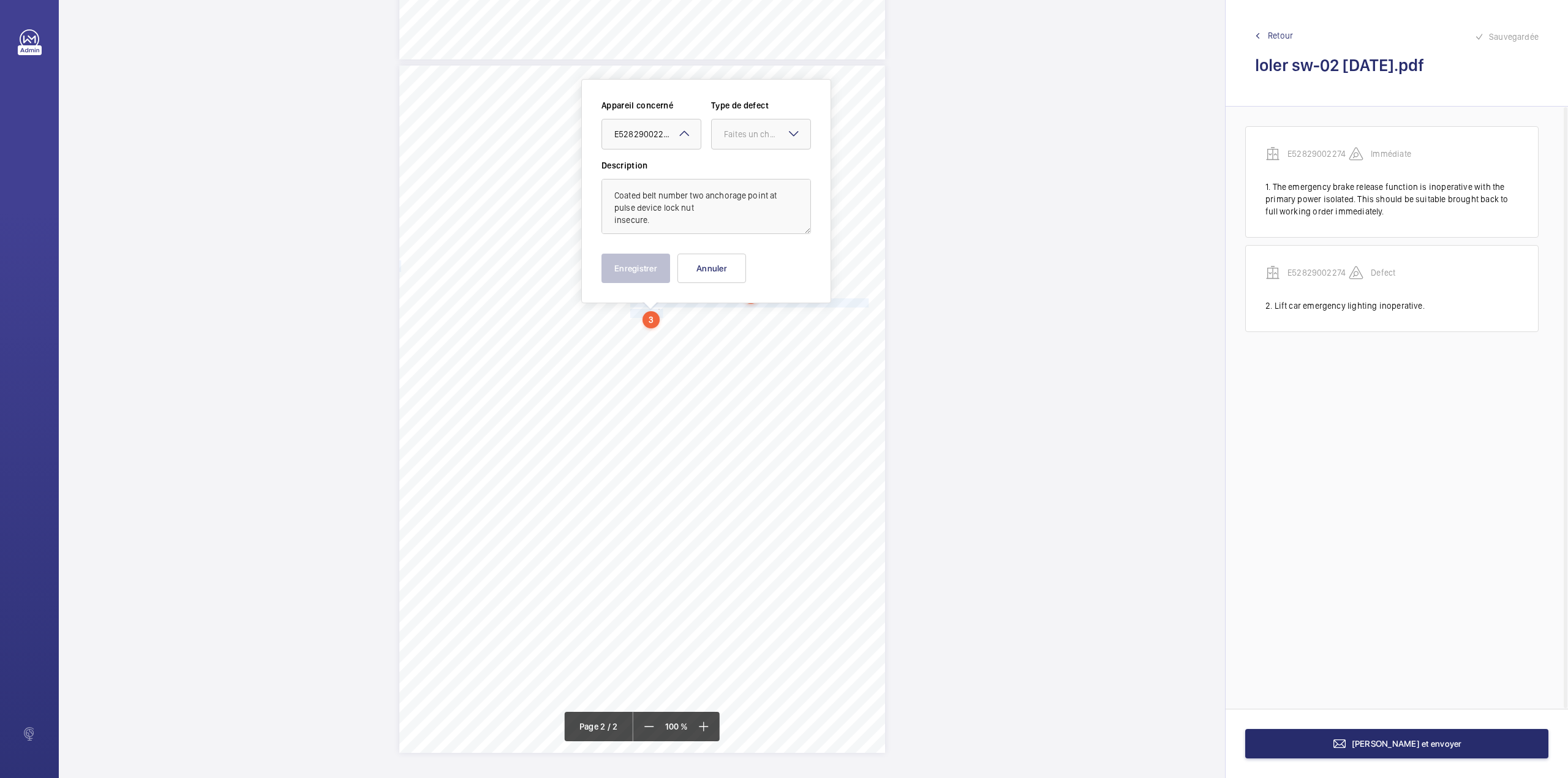
drag, startPoint x: 744, startPoint y: 138, endPoint x: 745, endPoint y: 155, distance: 17.0
click at [745, 140] on div "Faites un choix" at bounding box center [761, 134] width 99 height 13
click at [745, 167] on span "Standard" at bounding box center [761, 172] width 74 height 13
click at [650, 270] on button "Enregistrer" at bounding box center [636, 268] width 69 height 29
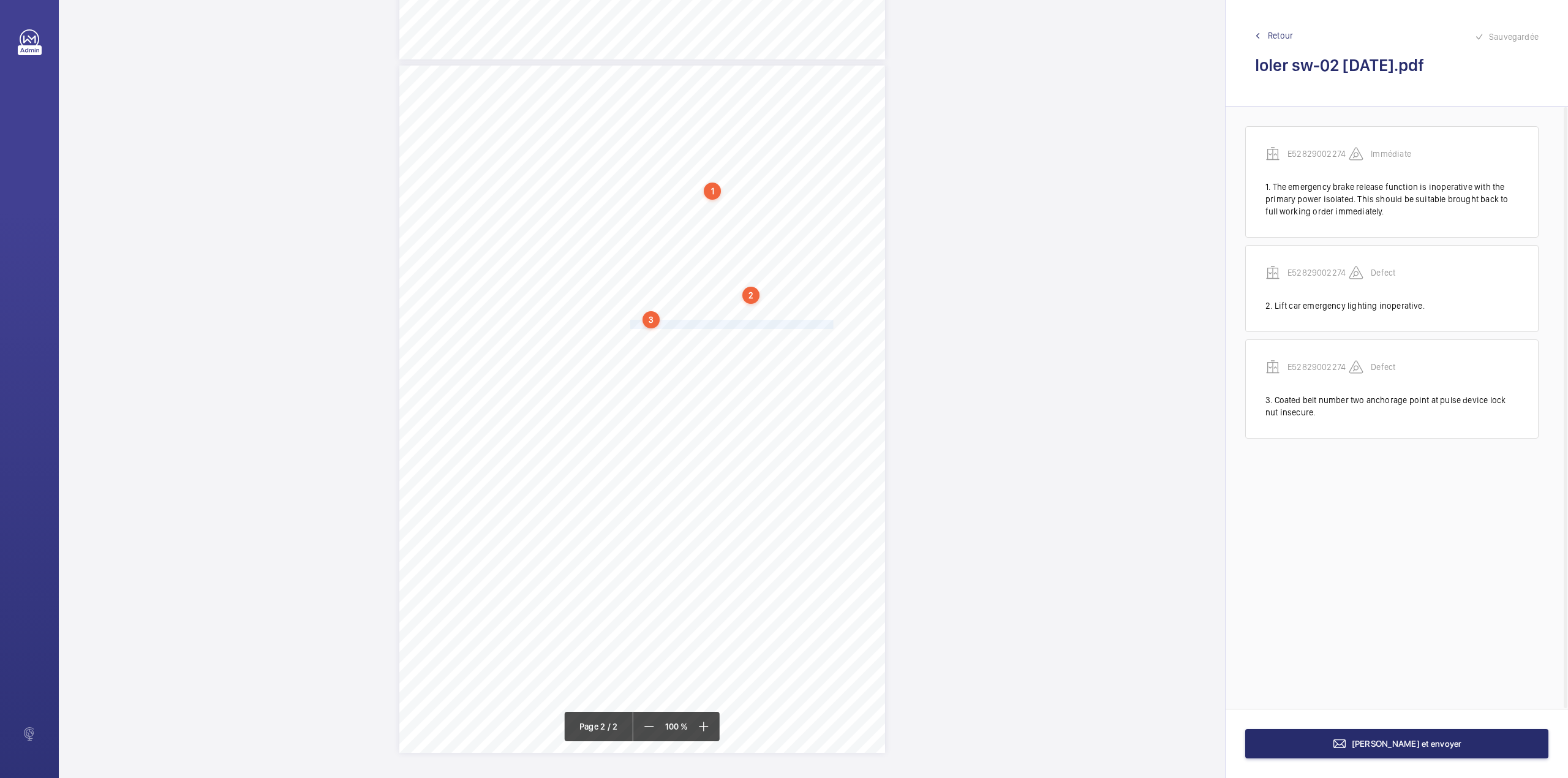
drag, startPoint x: 629, startPoint y: 325, endPoint x: 813, endPoint y: 327, distance: 184.0
click at [813, 327] on span "Coated belts lock nuts insecure at drive [GEOGRAPHIC_DATA]." at bounding box center [736, 324] width 210 height 8
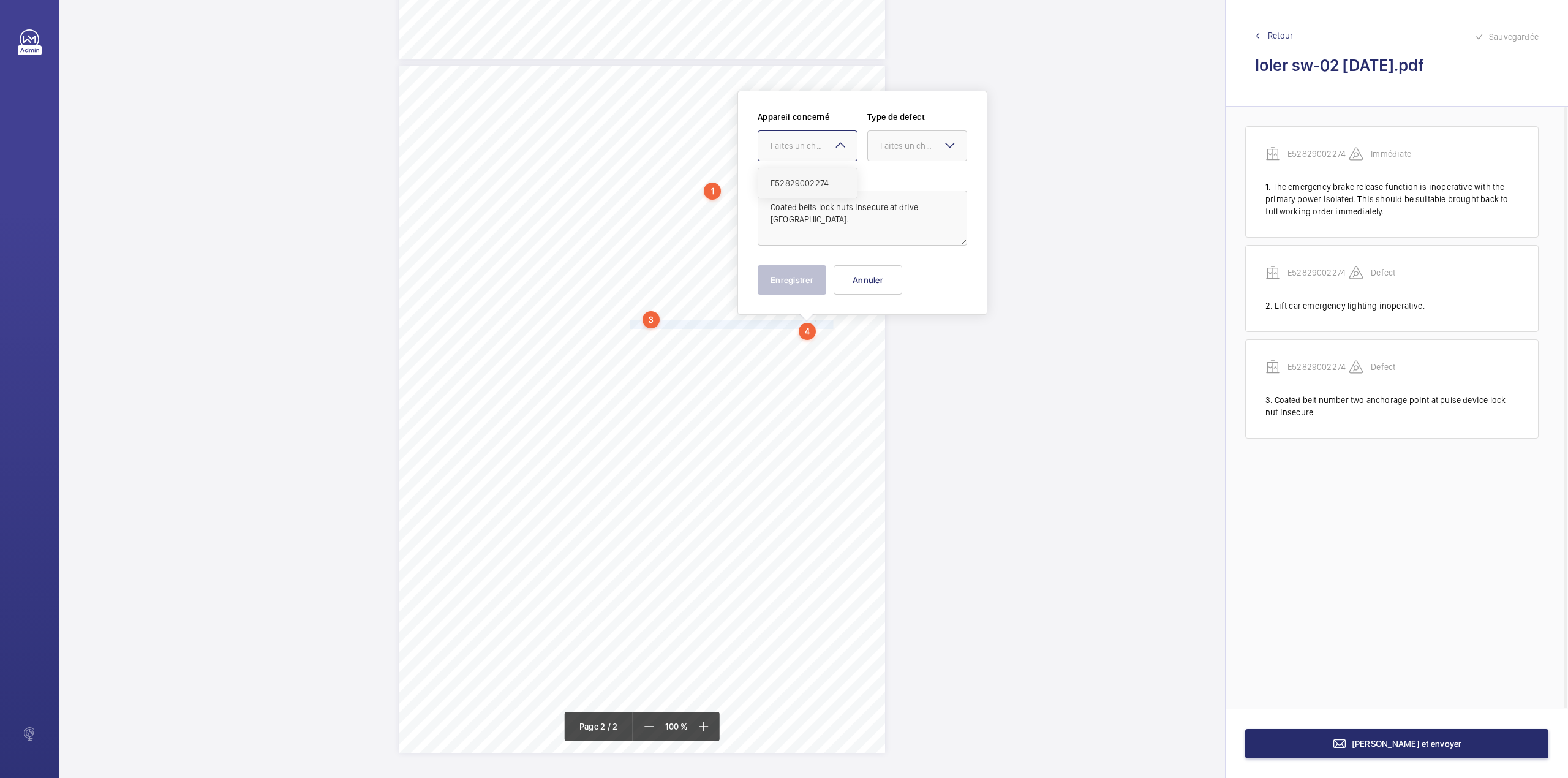
drag, startPoint x: 807, startPoint y: 145, endPoint x: 801, endPoint y: 189, distance: 44.4
click at [805, 149] on div "Faites un choix" at bounding box center [813, 146] width 86 height 13
drag, startPoint x: 801, startPoint y: 189, endPoint x: 817, endPoint y: 189, distance: 16.0
click at [802, 189] on div "E52829002274" at bounding box center [807, 183] width 99 height 29
drag, startPoint x: 911, startPoint y: 155, endPoint x: 908, endPoint y: 166, distance: 11.4
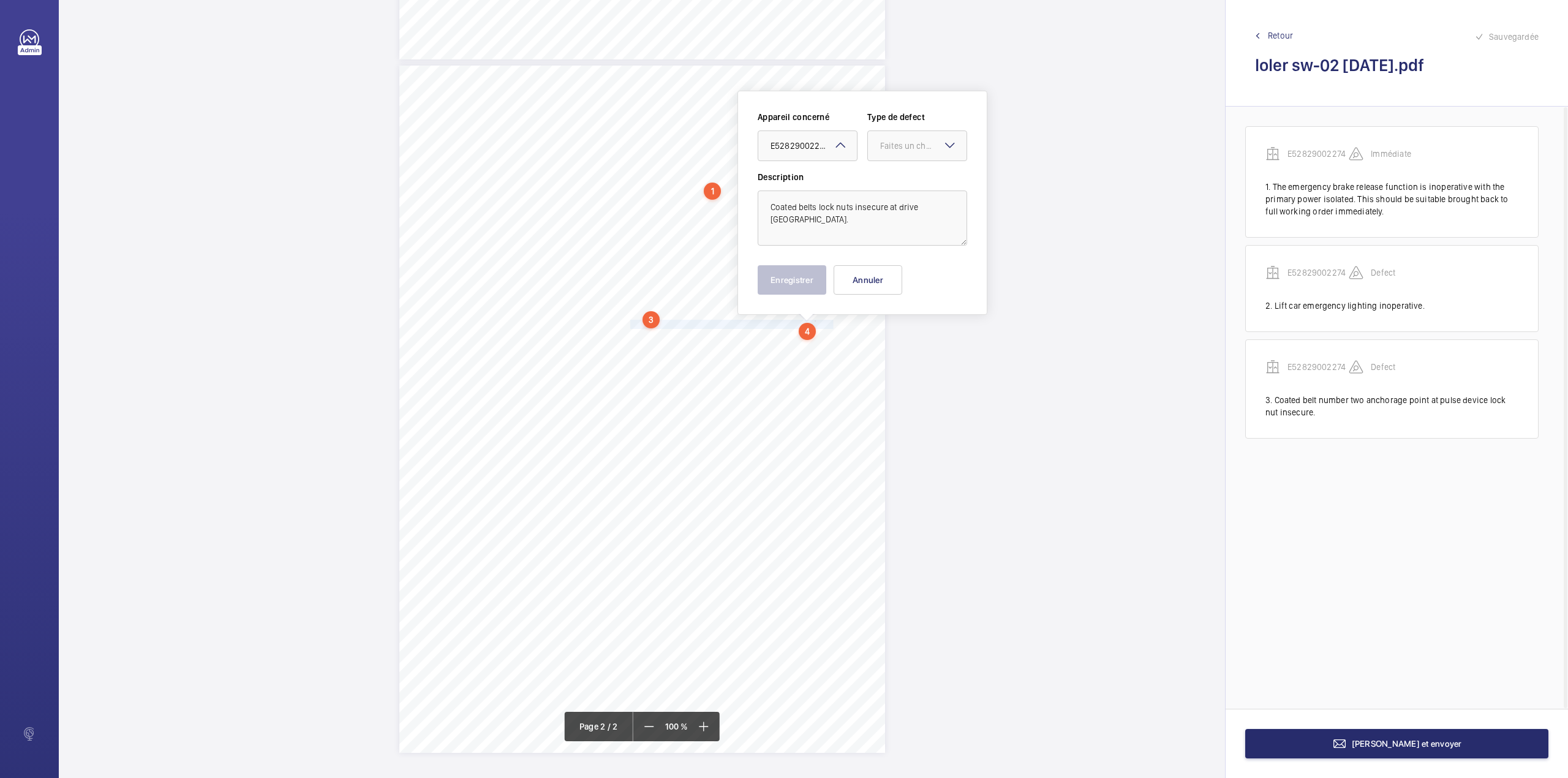
click at [909, 162] on div "Appareil concerné Faites un choix × E52829002274 × Type de defect Faites un cho…" at bounding box center [862, 141] width 210 height 60
click at [904, 186] on span "Standard" at bounding box center [917, 184] width 74 height 13
click at [800, 270] on button "Enregistrer" at bounding box center [792, 280] width 69 height 29
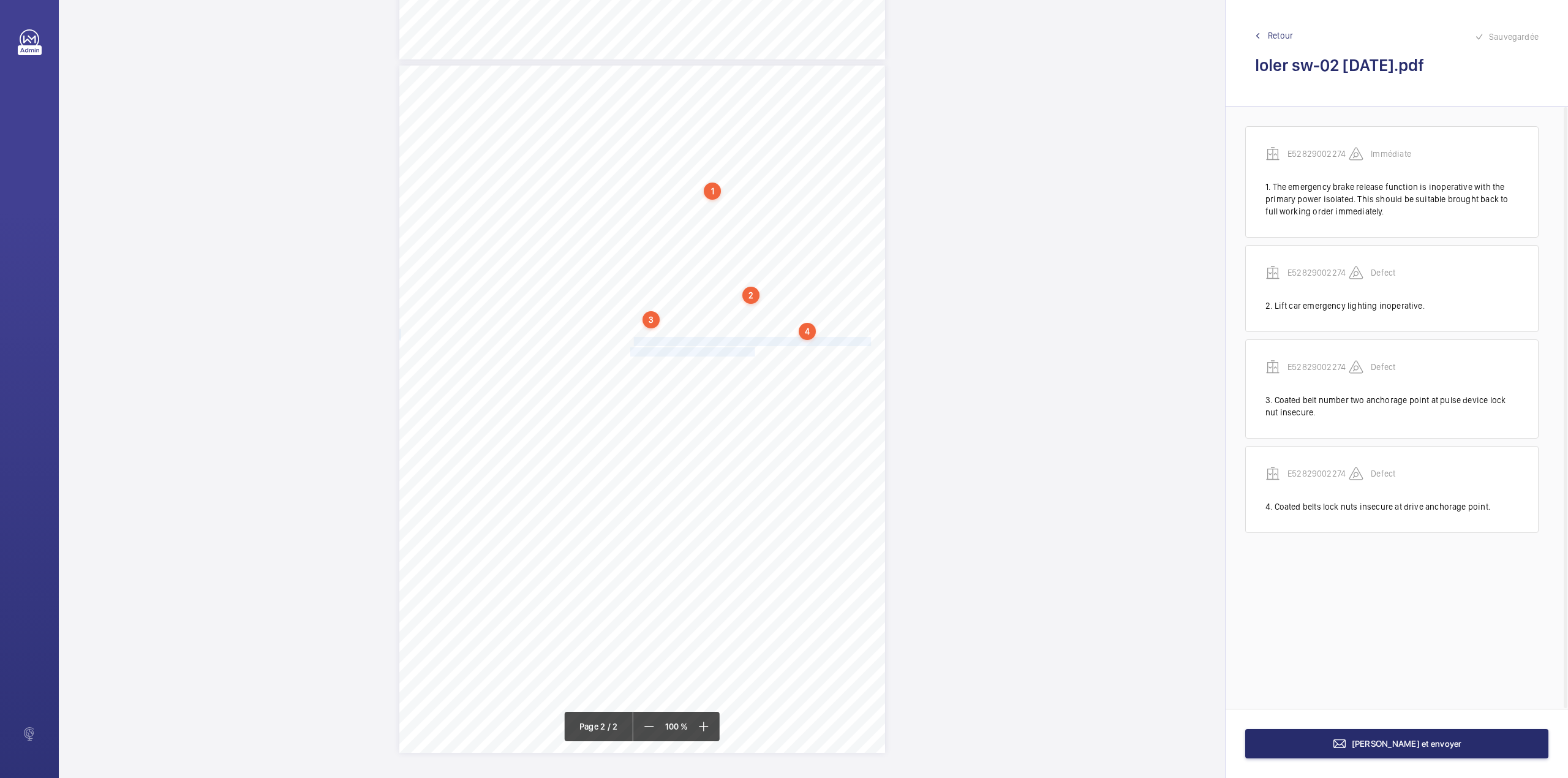
drag, startPoint x: 630, startPoint y: 338, endPoint x: 741, endPoint y: 353, distance: 112.0
click at [741, 353] on div "Lift Report Lifting Operations & Lifting Equipment Regulation 1998 Provision & …" at bounding box center [641, 409] width 486 height 688
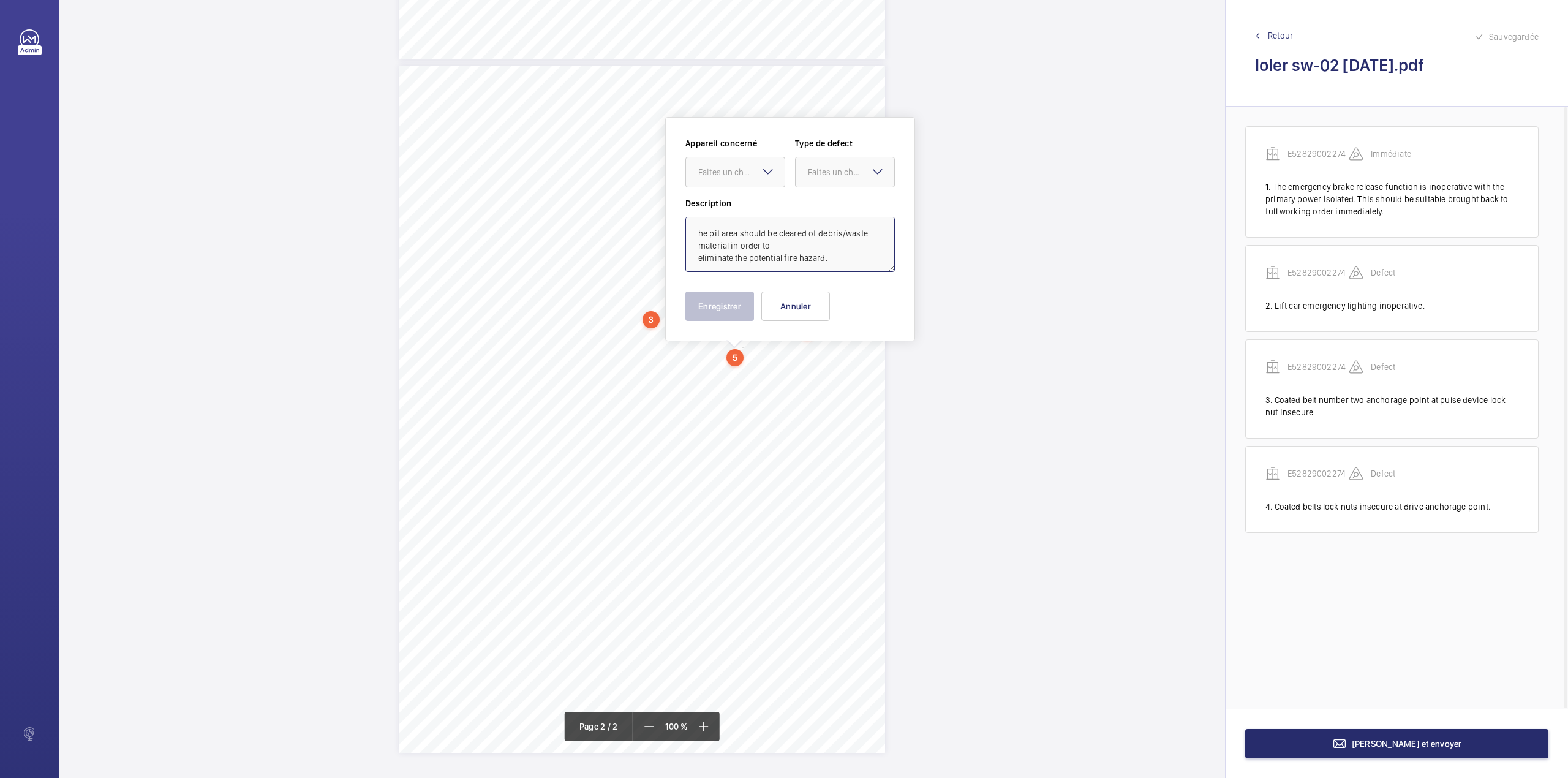
click at [693, 233] on textarea "he pit area should be cleared of debris/waste material in order to eliminate th…" at bounding box center [791, 244] width 210 height 55
drag, startPoint x: 737, startPoint y: 176, endPoint x: 736, endPoint y: 187, distance: 11.0
click at [737, 178] on div "Faites un choix" at bounding box center [735, 172] width 99 height 13
click at [736, 209] on span "E52829002274" at bounding box center [736, 210] width 74 height 13
drag, startPoint x: 833, startPoint y: 163, endPoint x: 826, endPoint y: 190, distance: 27.9
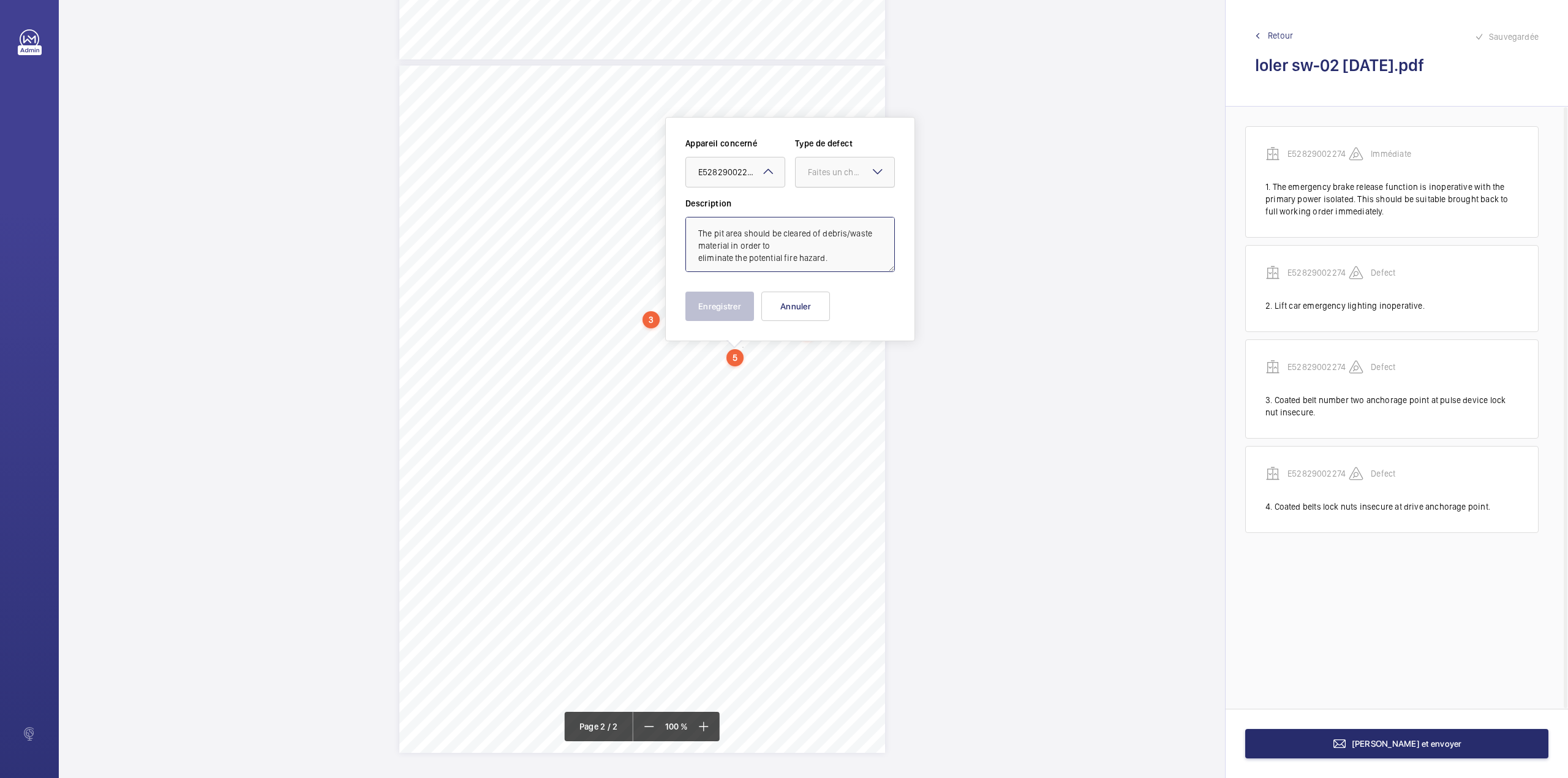
click at [833, 164] on div at bounding box center [844, 172] width 99 height 29
click at [807, 293] on div "Recommandation" at bounding box center [844, 299] width 99 height 29
type textarea "The pit area should be cleared of debris/waste material in order to eliminate t…"
click at [726, 307] on button "Enregistrer" at bounding box center [720, 306] width 69 height 29
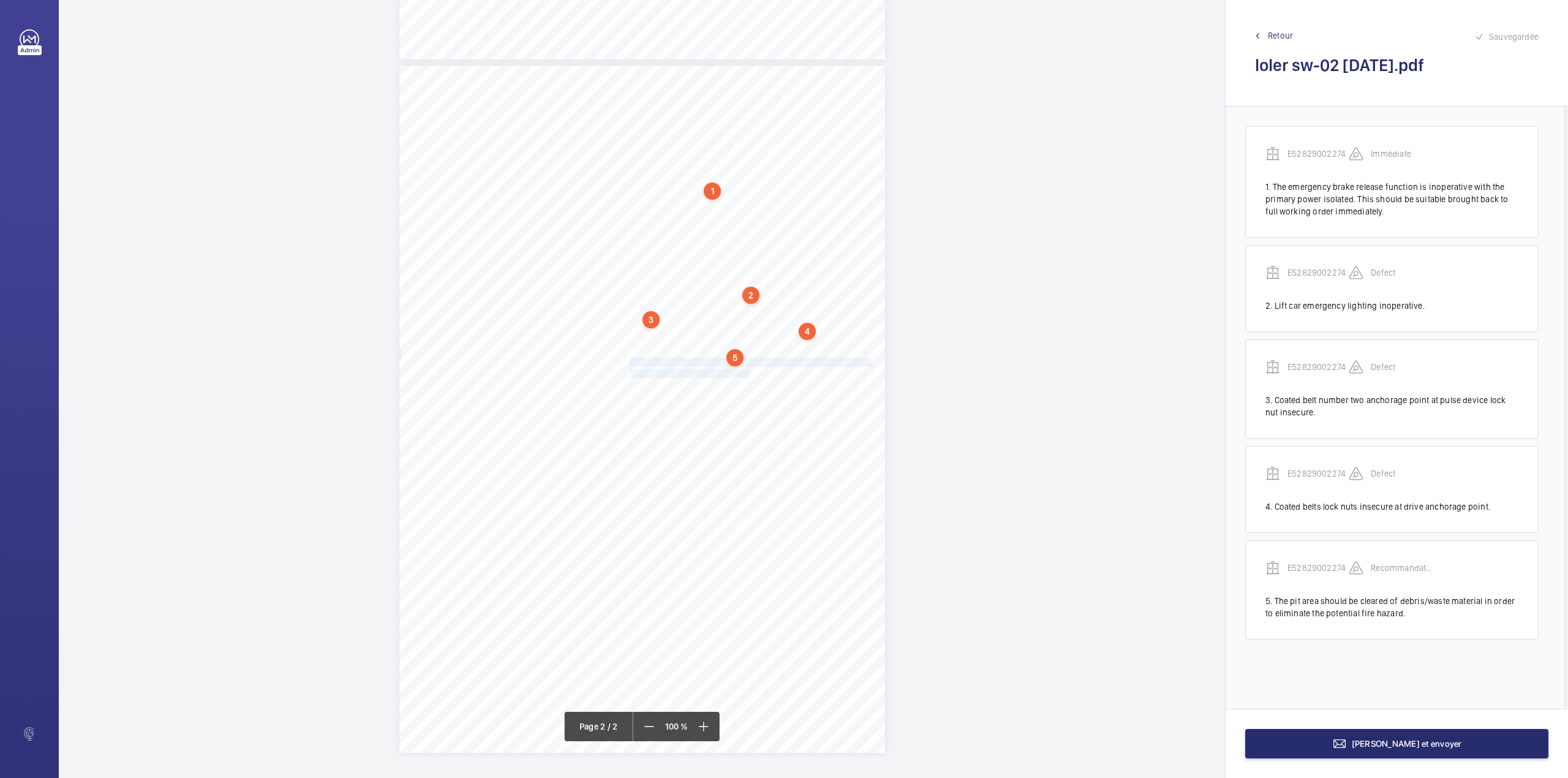
drag, startPoint x: 629, startPoint y: 363, endPoint x: 736, endPoint y: 373, distance: 107.5
click at [736, 373] on div "Lift Report Lifting Operations & Lifting Equipment Regulation 1998 Provision & …" at bounding box center [641, 409] width 486 height 688
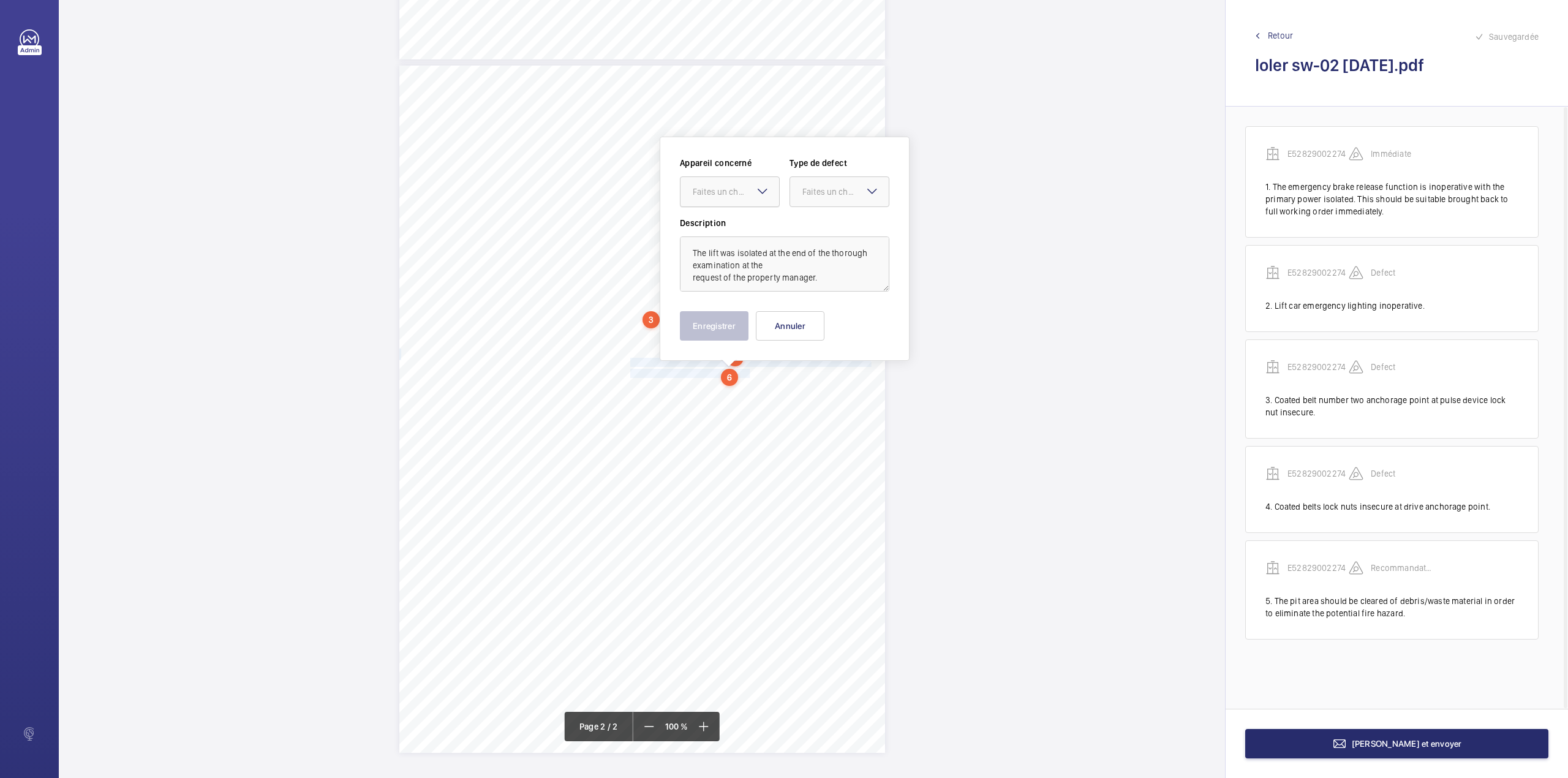
click at [727, 196] on div "Faites un choix" at bounding box center [736, 192] width 86 height 13
click at [727, 232] on span "E52829002274" at bounding box center [730, 229] width 74 height 13
drag, startPoint x: 831, startPoint y: 193, endPoint x: 829, endPoint y: 209, distance: 16.1
click at [832, 194] on div "Faites un choix" at bounding box center [845, 192] width 86 height 13
click at [827, 314] on span "Recommandation" at bounding box center [840, 319] width 74 height 13
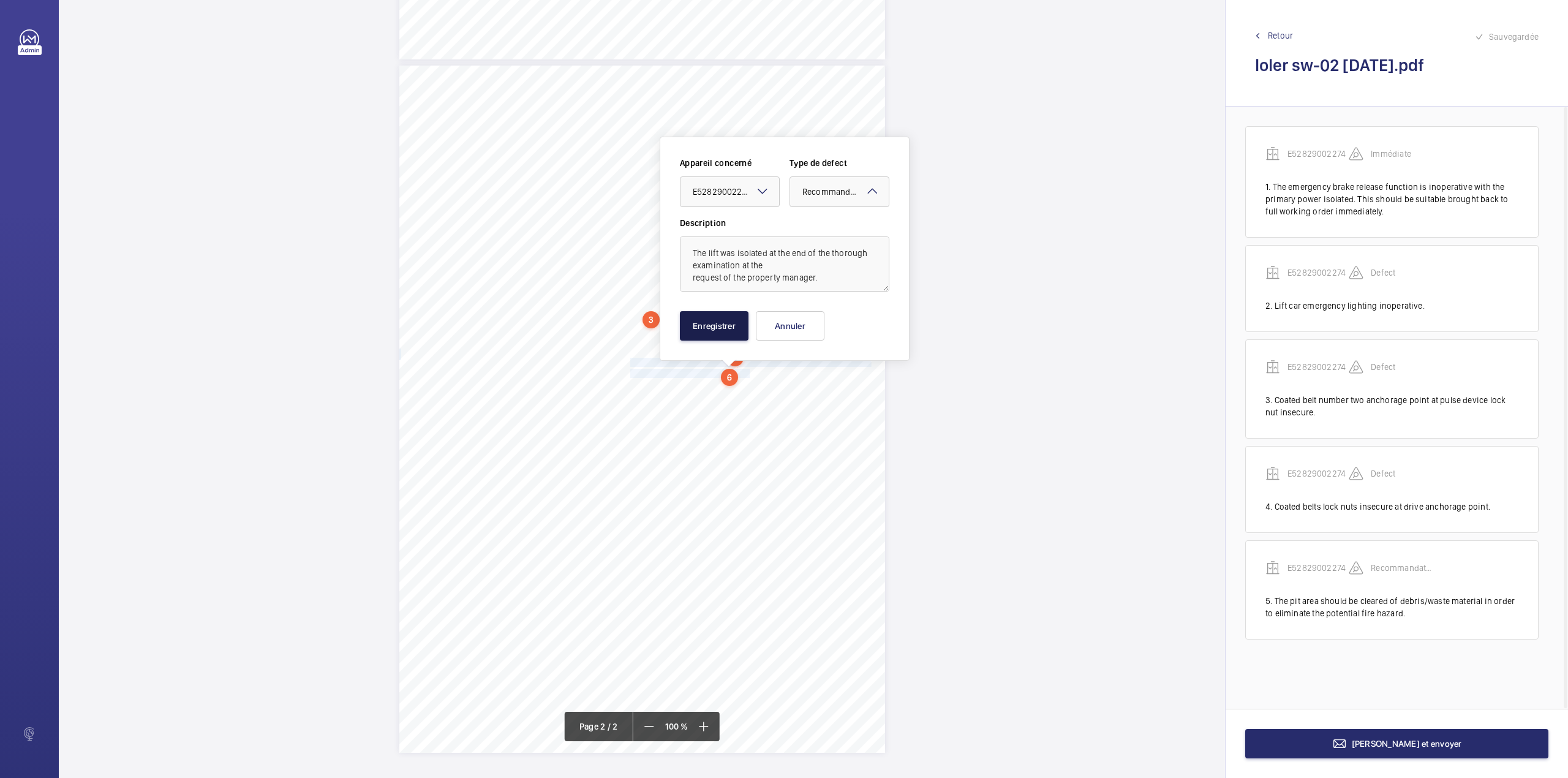
click at [703, 334] on button "Enregistrer" at bounding box center [714, 326] width 69 height 29
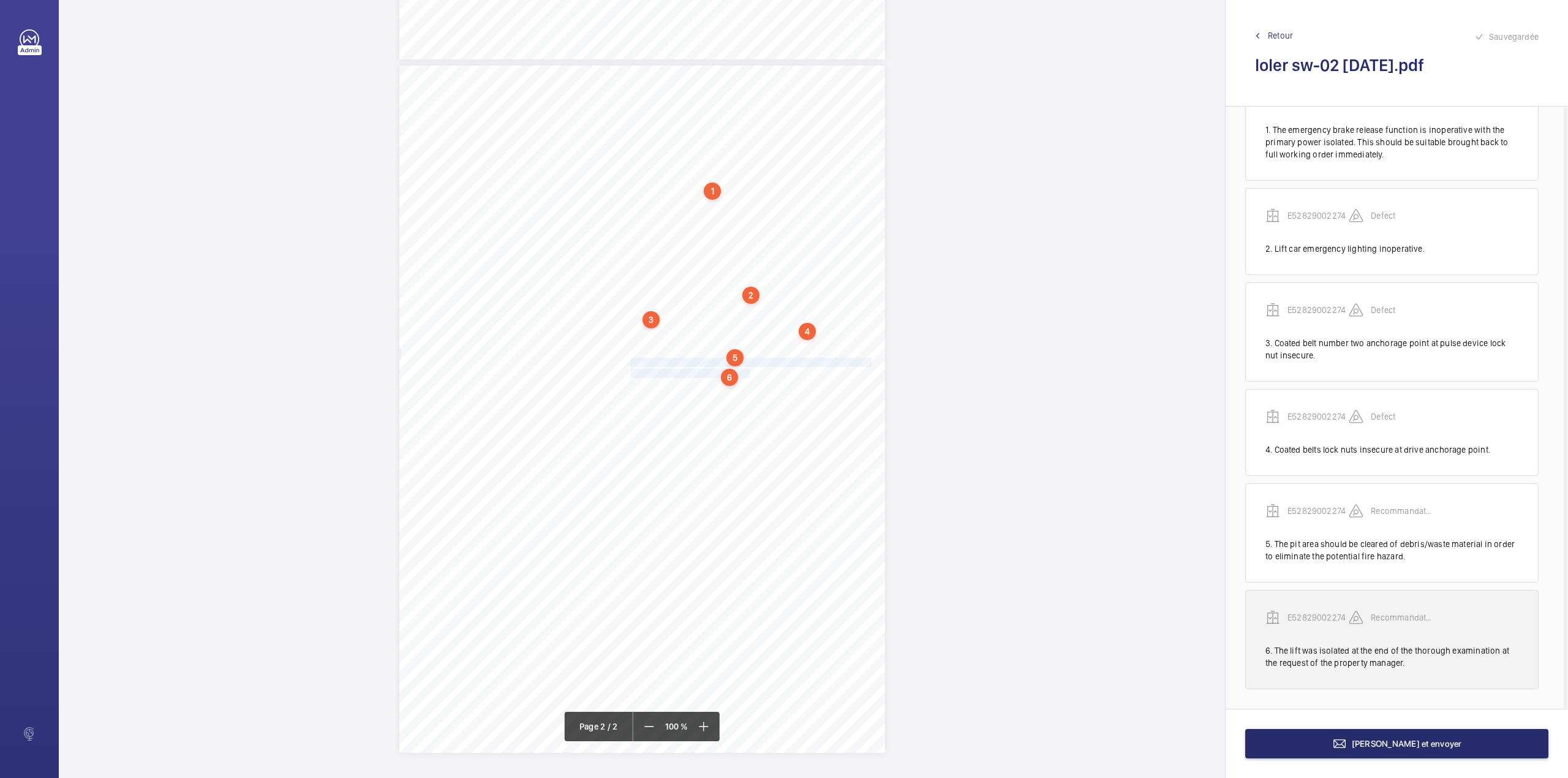
scroll to position [60, 0]
click at [1309, 610] on div "E52829002274" at bounding box center [1307, 617] width 83 height 14
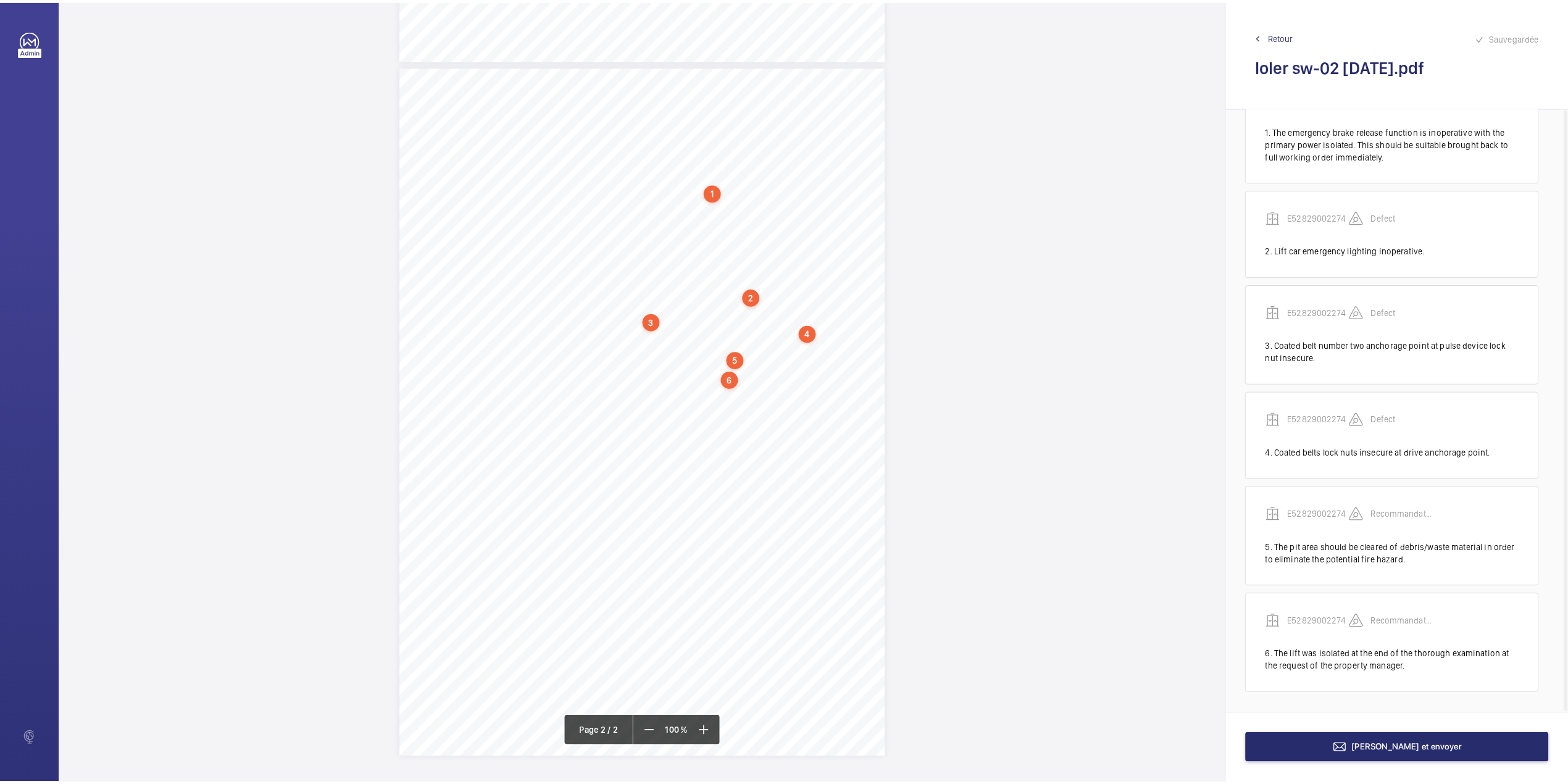
scroll to position [640, 0]
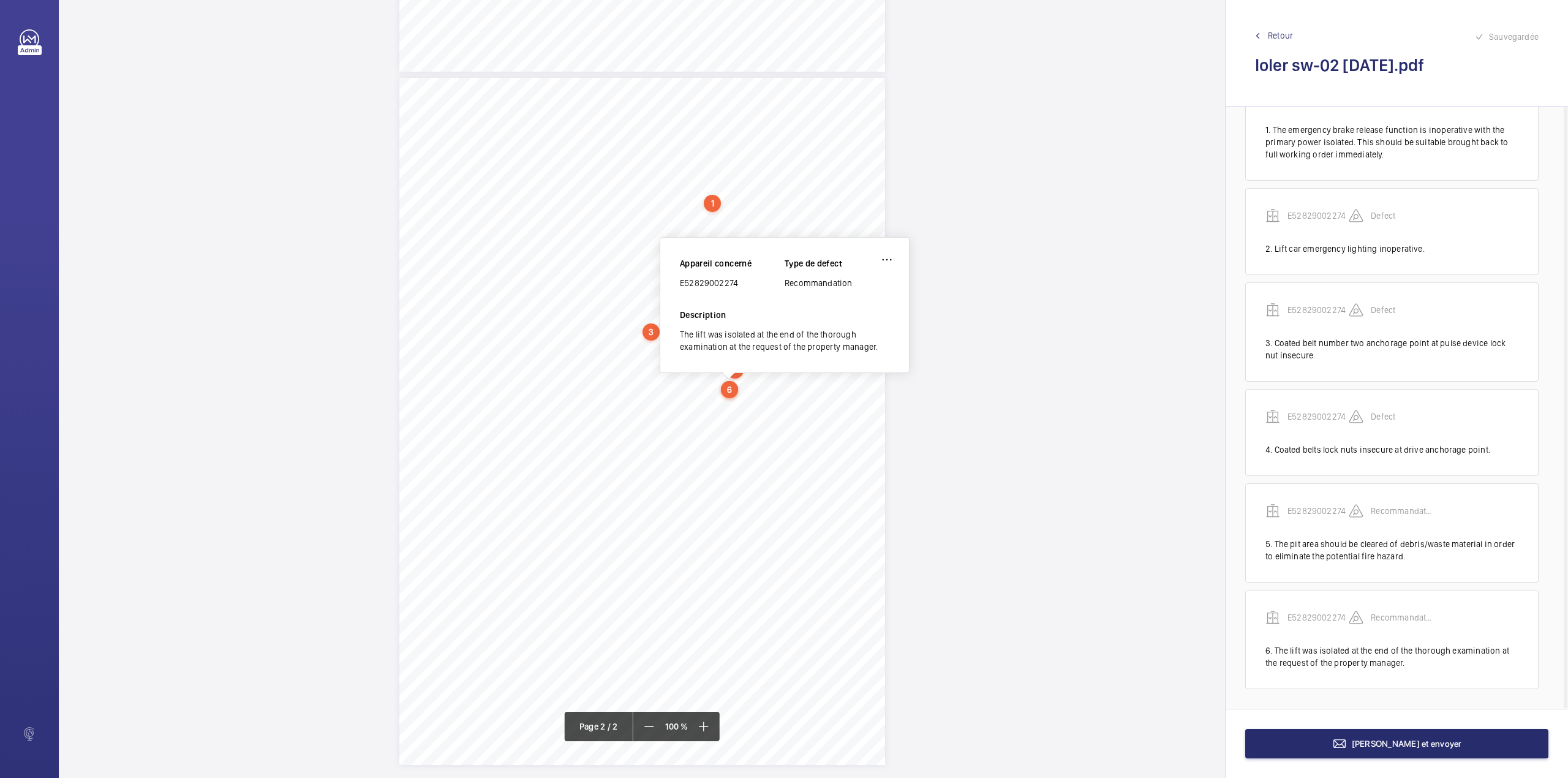
drag, startPoint x: 679, startPoint y: 283, endPoint x: 757, endPoint y: 283, distance: 78.0
click at [757, 283] on div "E52829002274" at bounding box center [732, 283] width 105 height 13
click at [1384, 744] on span "[PERSON_NAME] et envoyer" at bounding box center [1407, 743] width 110 height 10
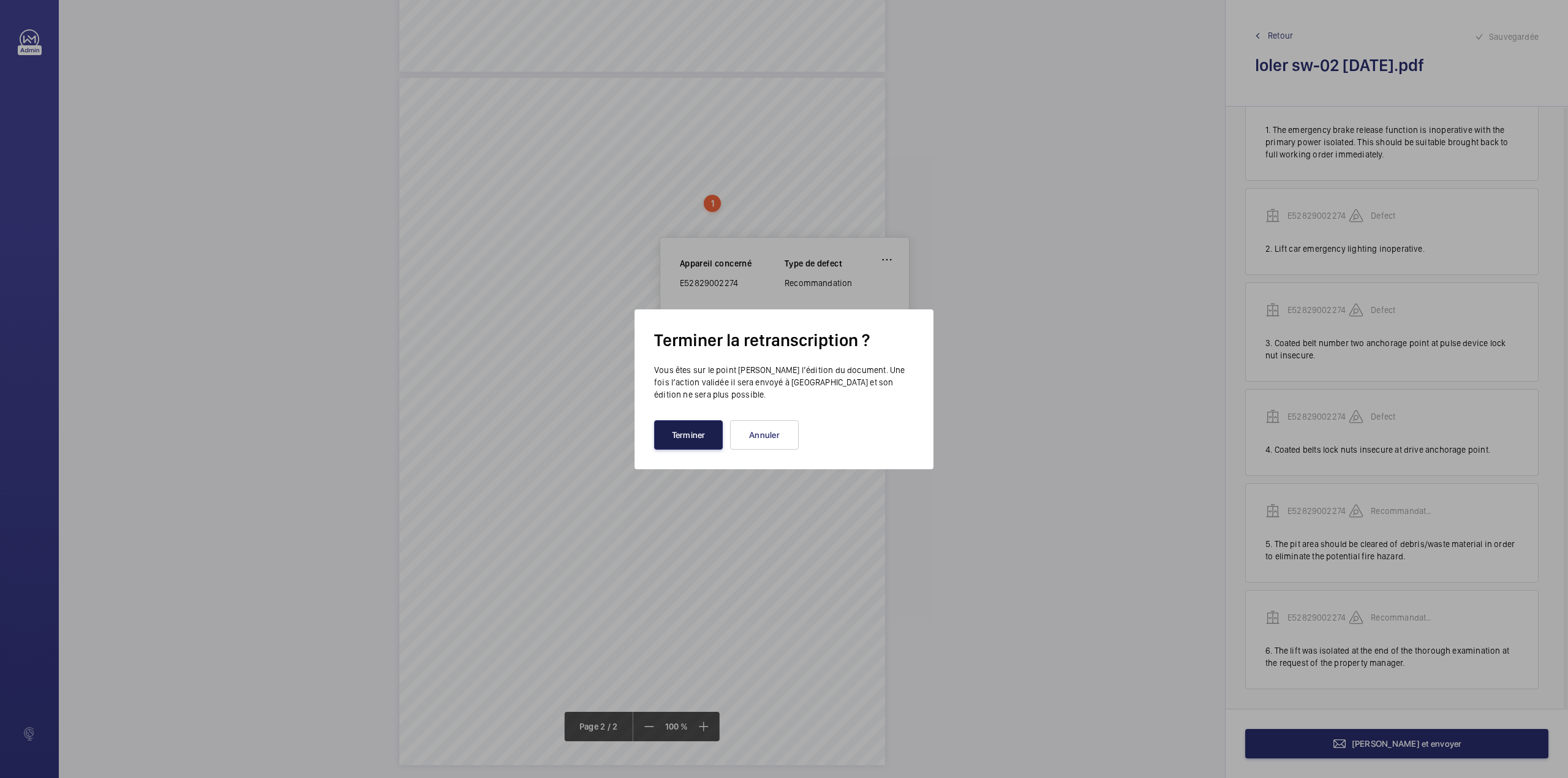
click at [698, 432] on button "Terminer" at bounding box center [689, 434] width 69 height 29
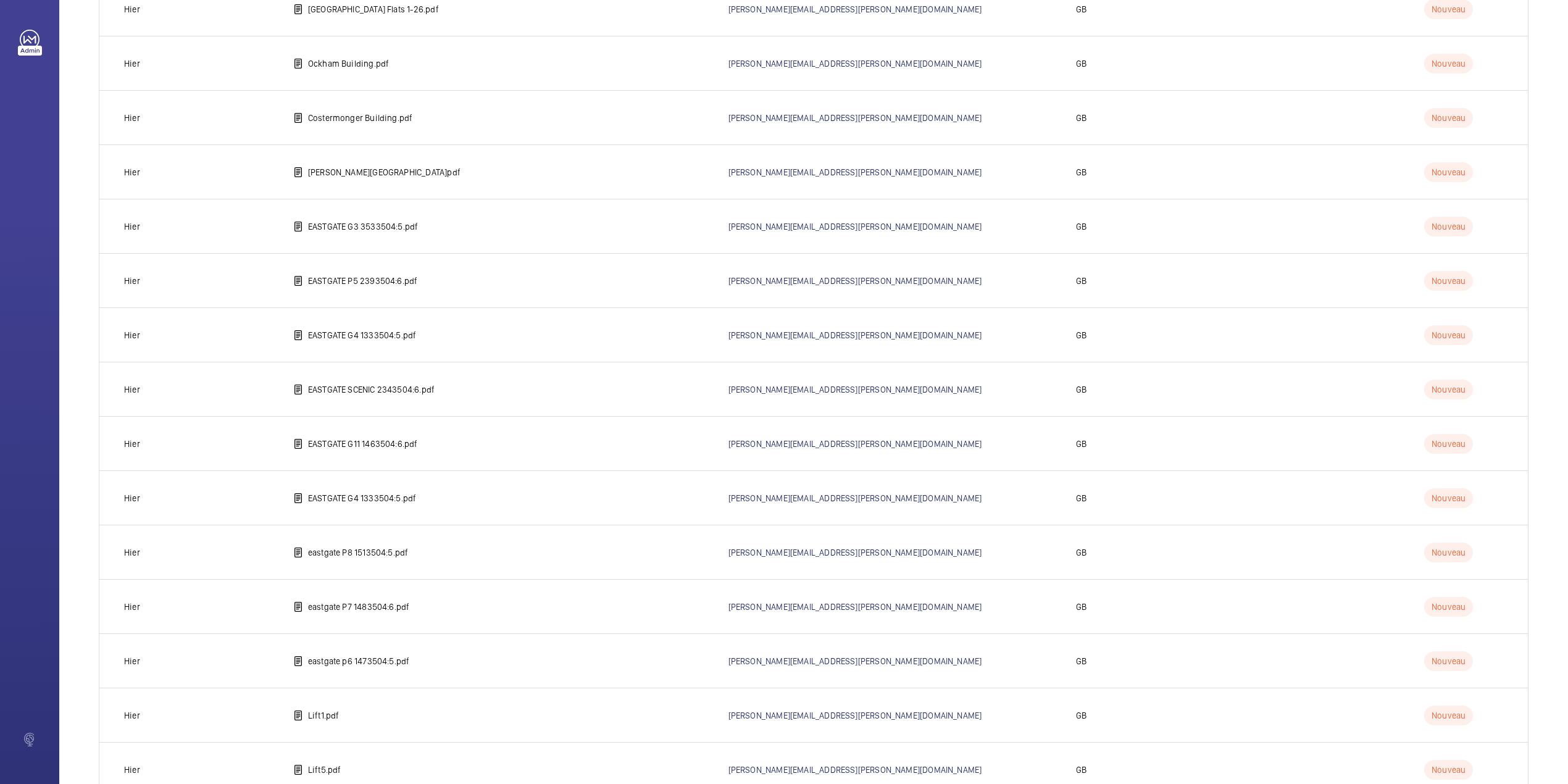
scroll to position [916, 0]
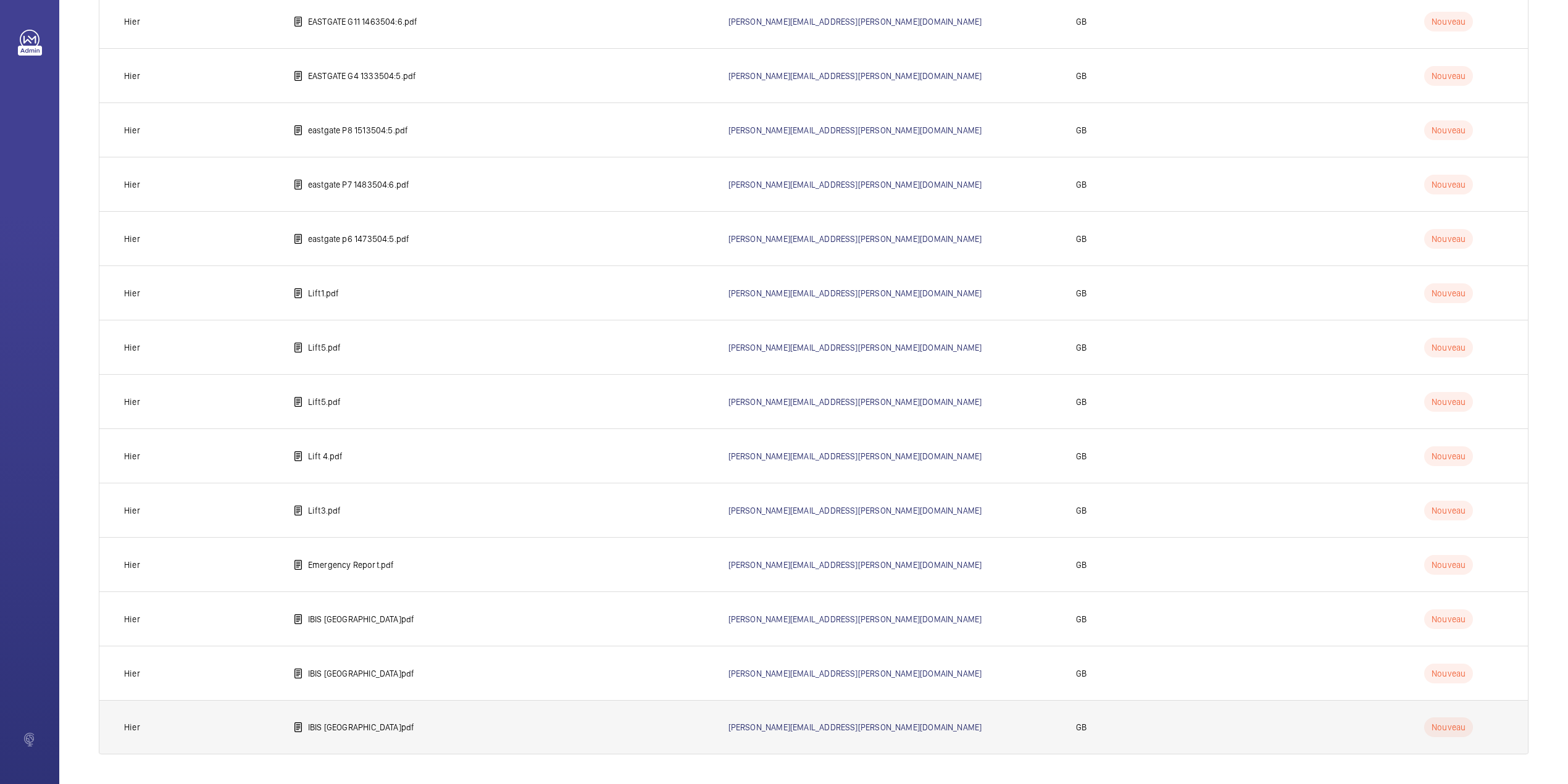
click at [354, 727] on p "IBIS [GEOGRAPHIC_DATA]pdf" at bounding box center [361, 727] width 107 height 13
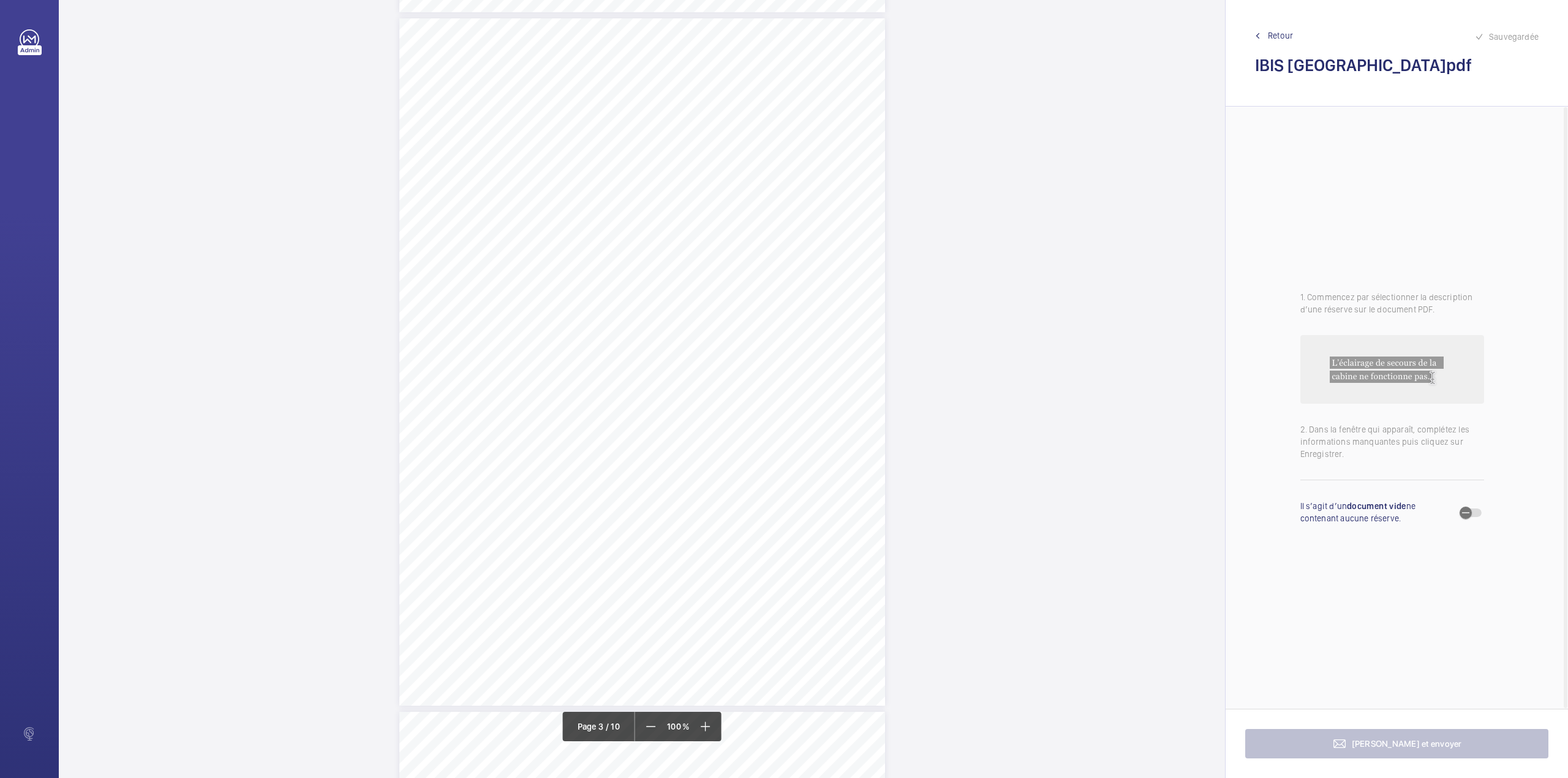
click at [834, 270] on div "Lift Report Lifting Operations & Lifting Equipment Regulation 1998 Provision & …" at bounding box center [641, 362] width 486 height 688
click at [836, 122] on div at bounding box center [828, 129] width 99 height 29
click at [882, 260] on button "Annuler" at bounding box center [889, 264] width 69 height 29
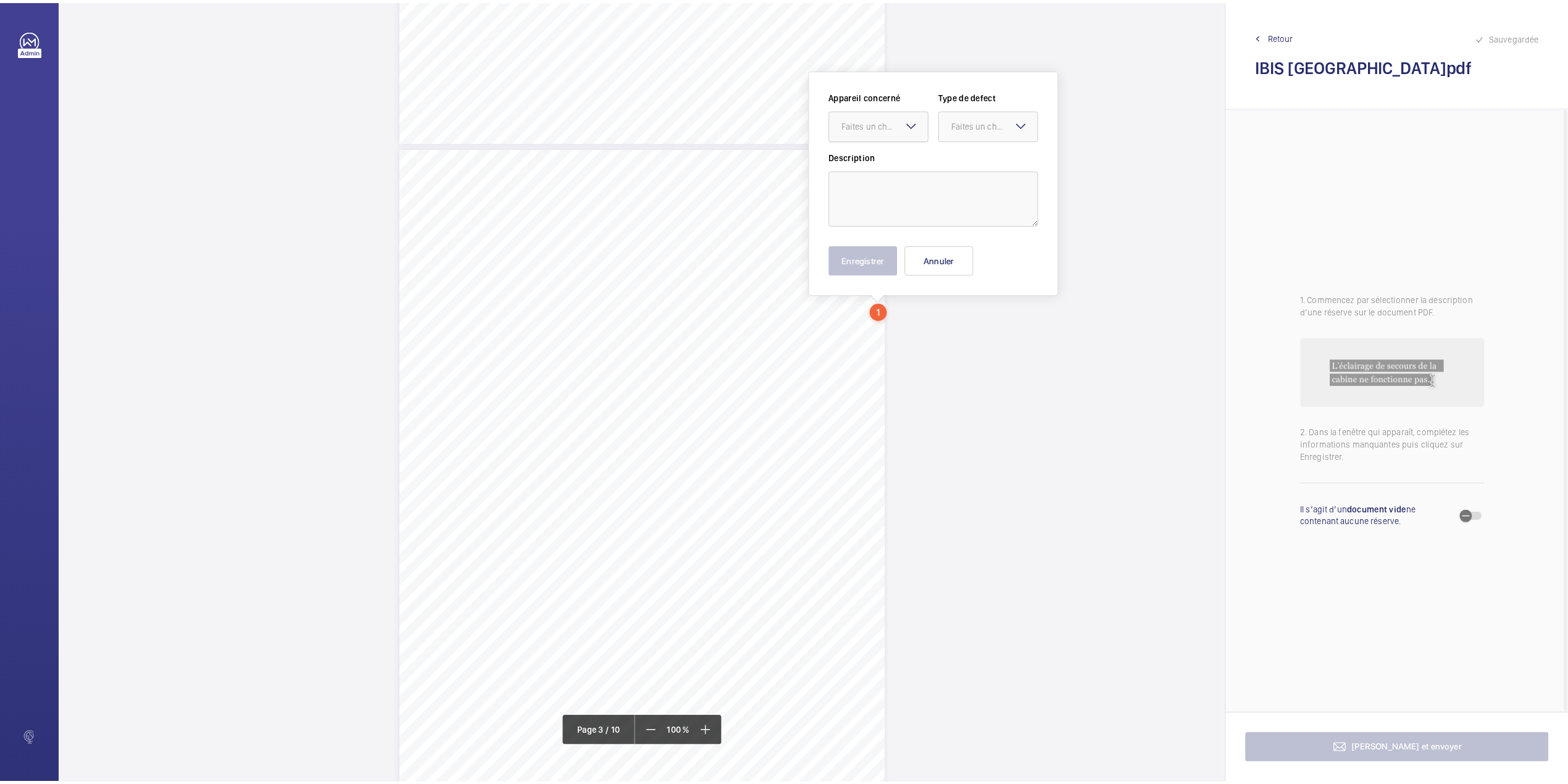
scroll to position [1263, 0]
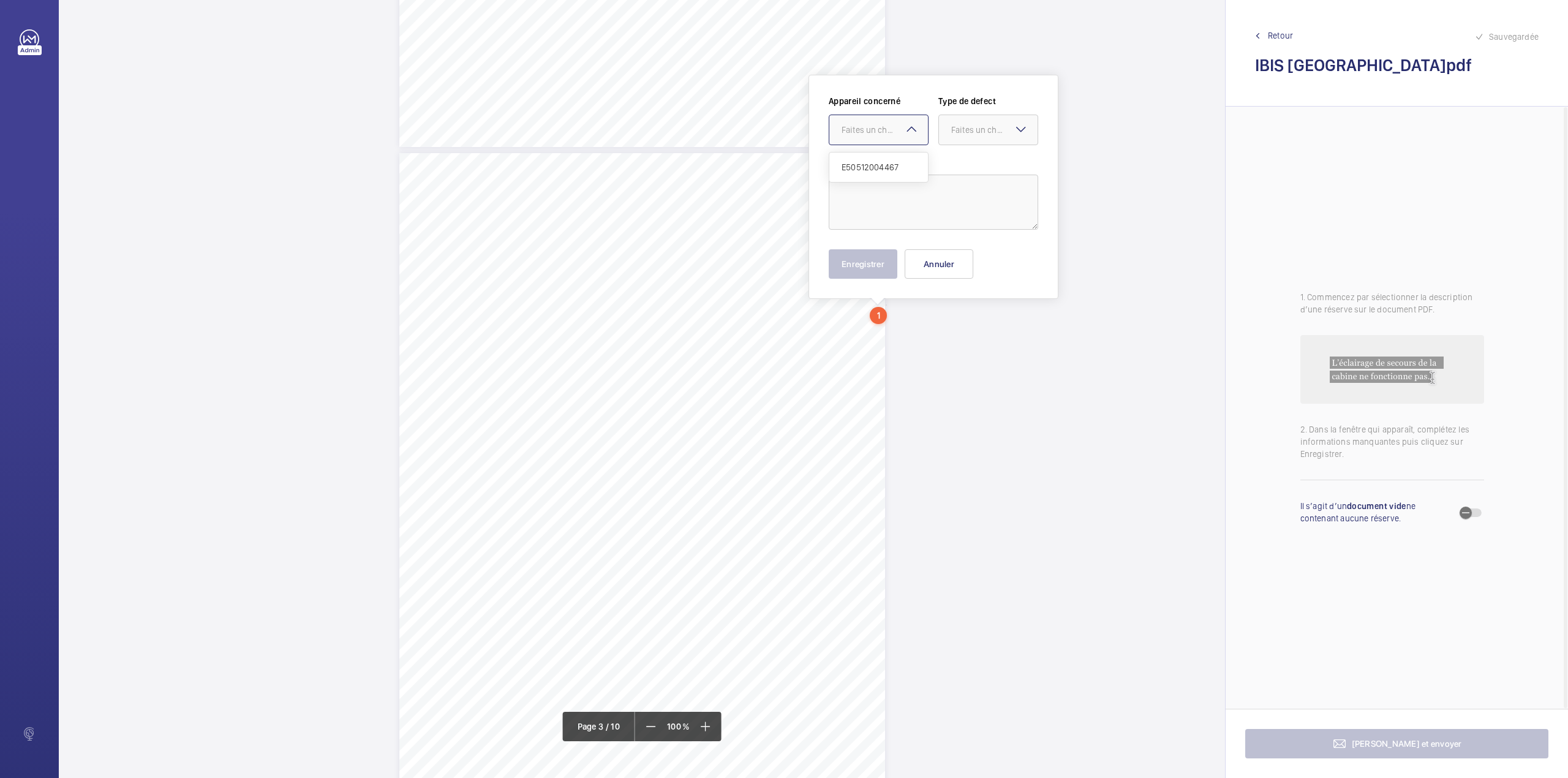
click at [879, 126] on div "Faites un choix" at bounding box center [884, 130] width 86 height 13
click at [925, 262] on button "Annuler" at bounding box center [939, 264] width 69 height 29
click at [1268, 39] on span "Retour" at bounding box center [1280, 35] width 25 height 13
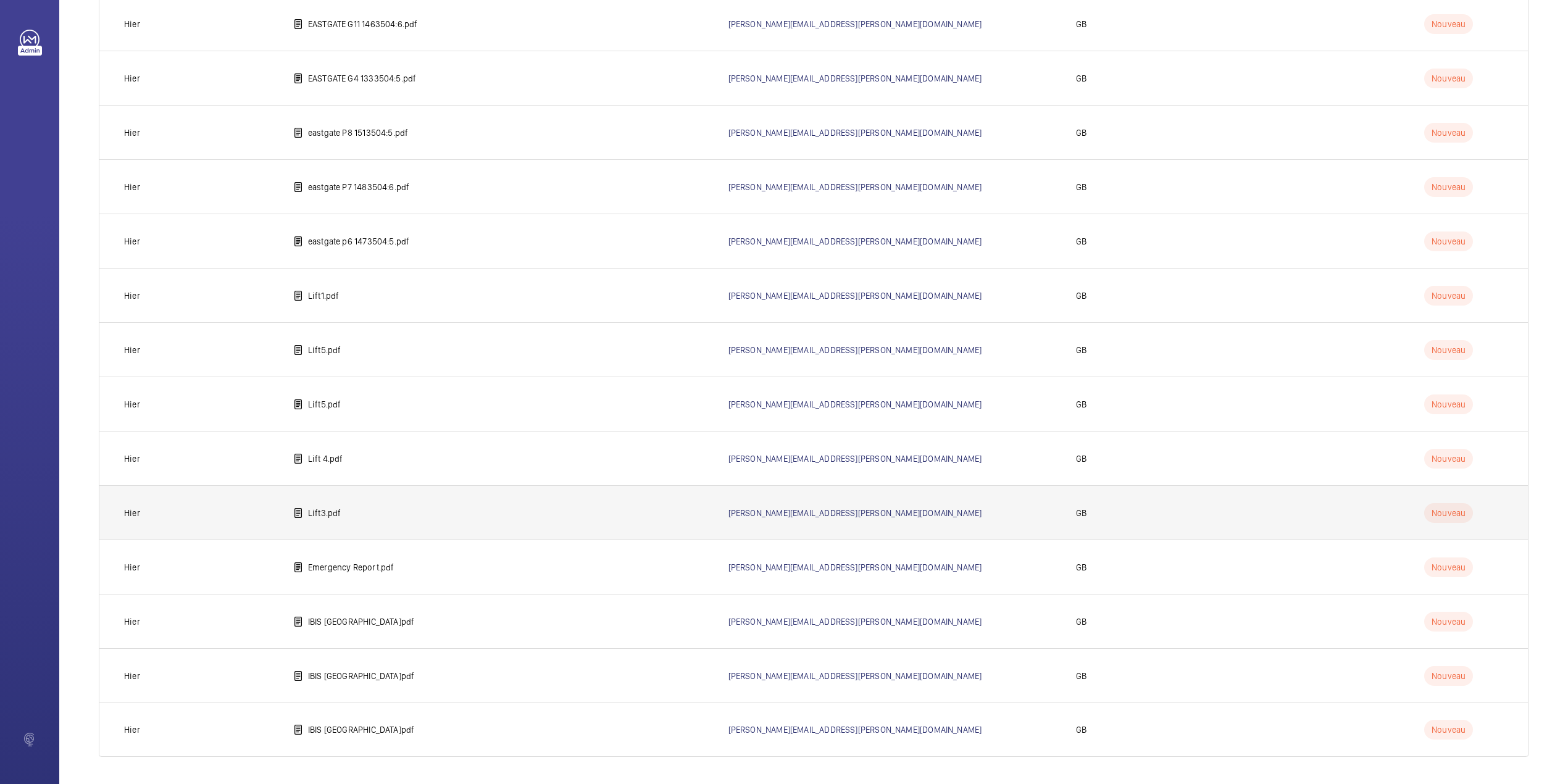
scroll to position [916, 0]
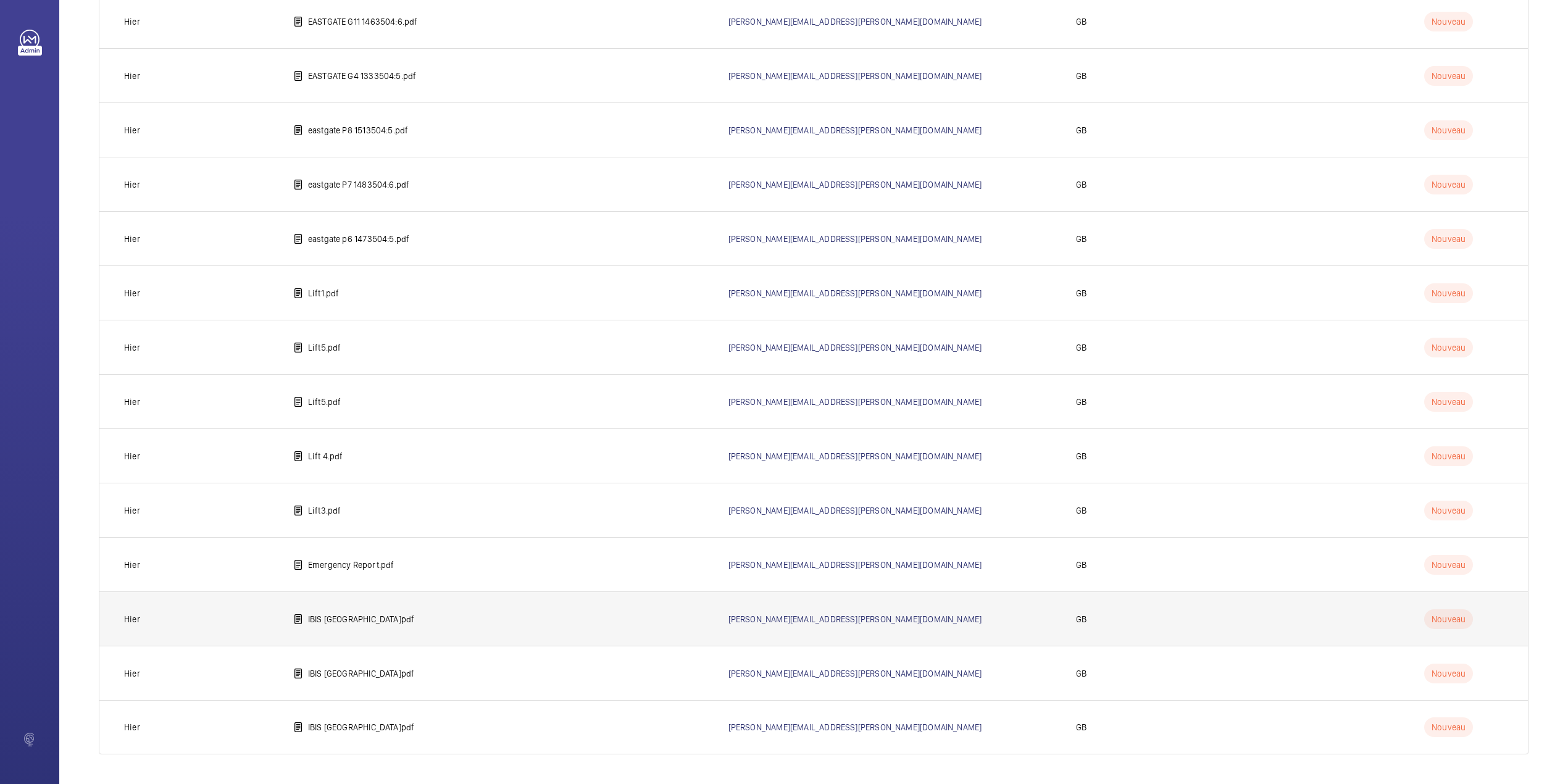
click at [367, 606] on td "IBIS [GEOGRAPHIC_DATA]pdf" at bounding box center [491, 619] width 435 height 55
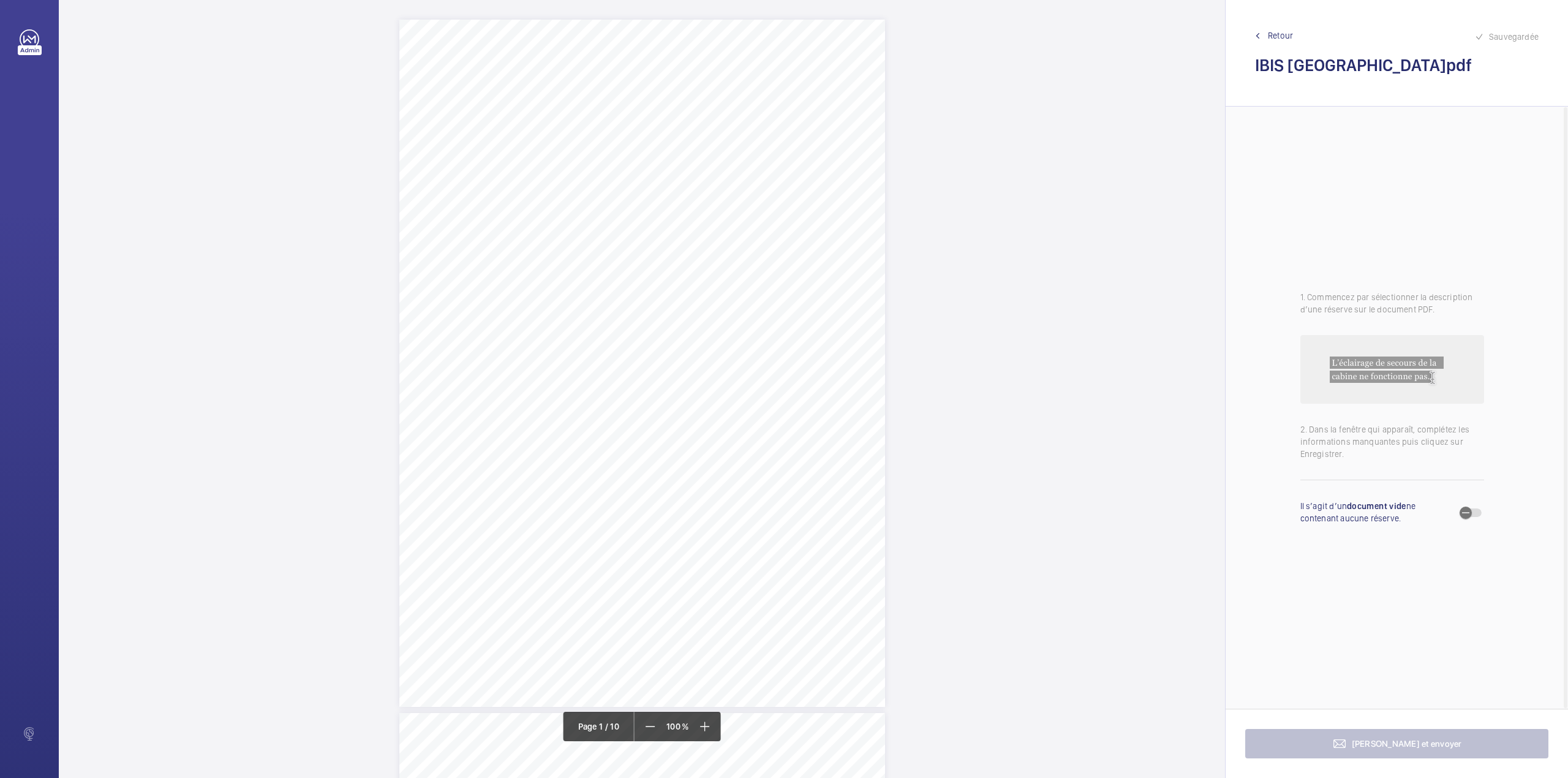
click at [701, 308] on div "Allianz Engineering Inspection Services Ltd, [STREET_ADDRESS]. Allianz Engineer…" at bounding box center [641, 364] width 486 height 688
click at [689, 131] on div "Faites un choix" at bounding box center [701, 127] width 86 height 13
click at [743, 251] on button "Annuler" at bounding box center [755, 261] width 69 height 29
click at [1277, 28] on div "Sauvegardée Retour IBIS [GEOGRAPHIC_DATA]pdf" at bounding box center [1397, 53] width 342 height 107
click at [1269, 35] on span "Retour" at bounding box center [1280, 35] width 25 height 13
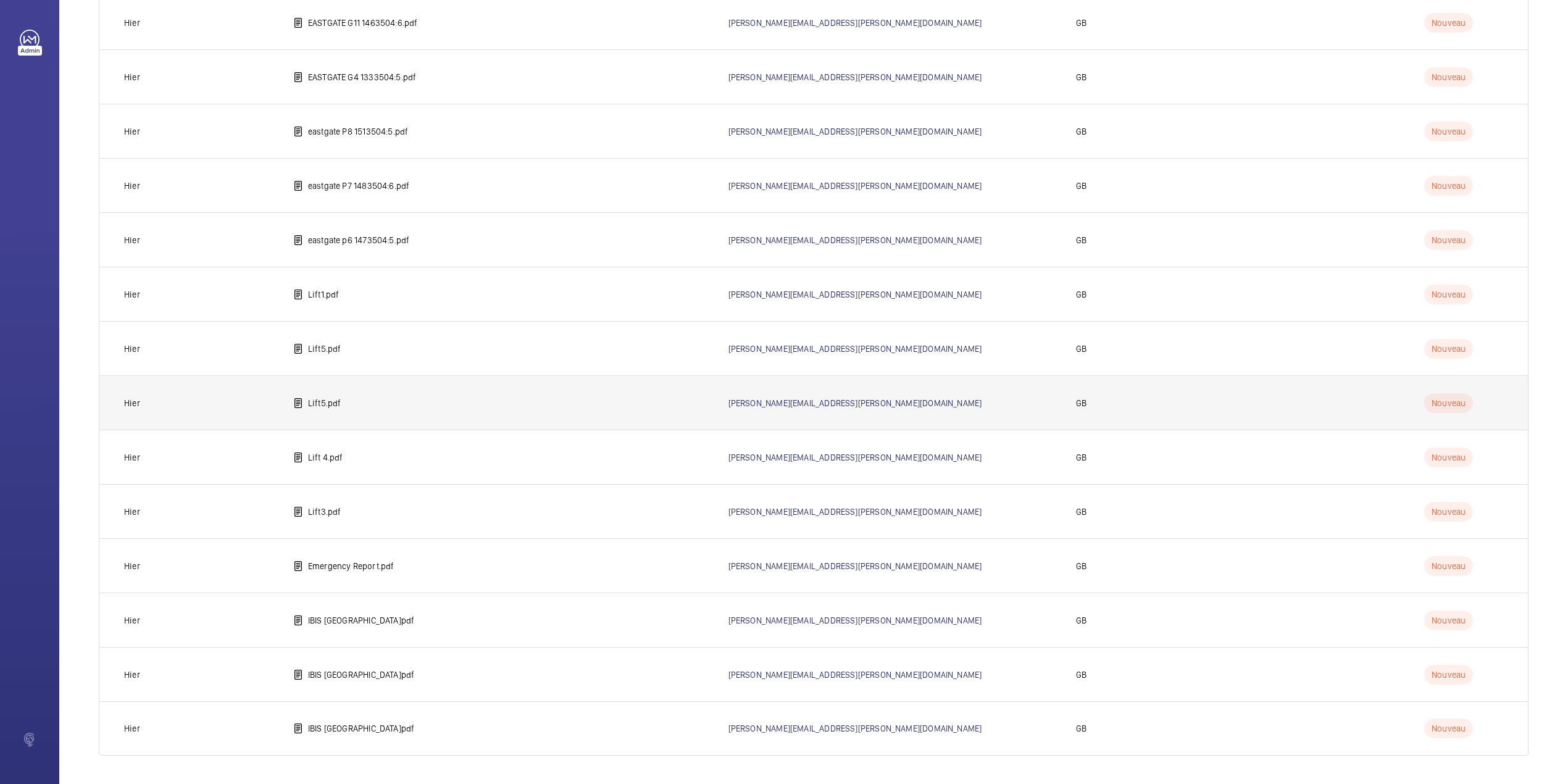
scroll to position [916, 0]
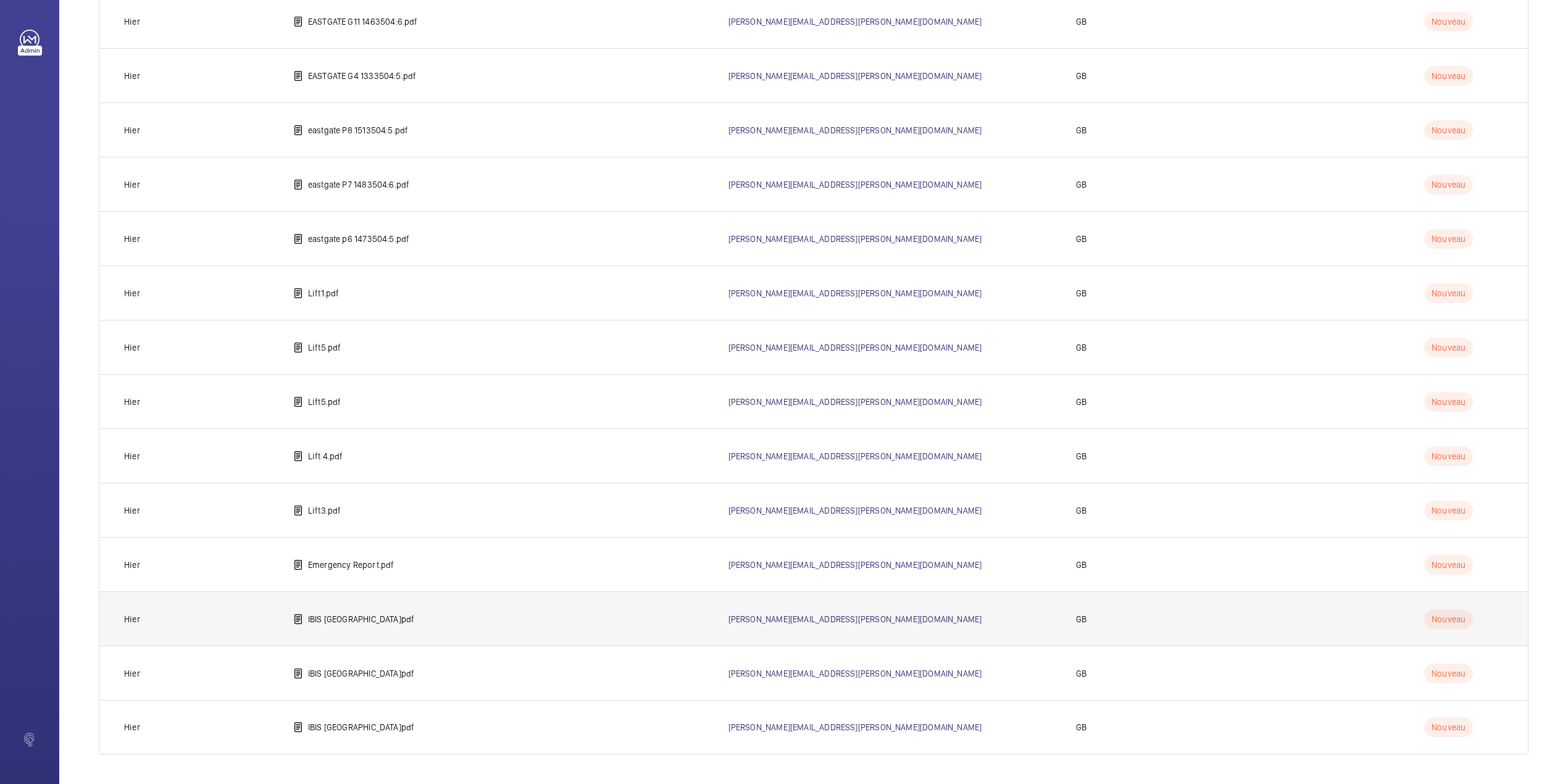
click at [351, 614] on p "IBIS [GEOGRAPHIC_DATA]pdf" at bounding box center [361, 619] width 107 height 13
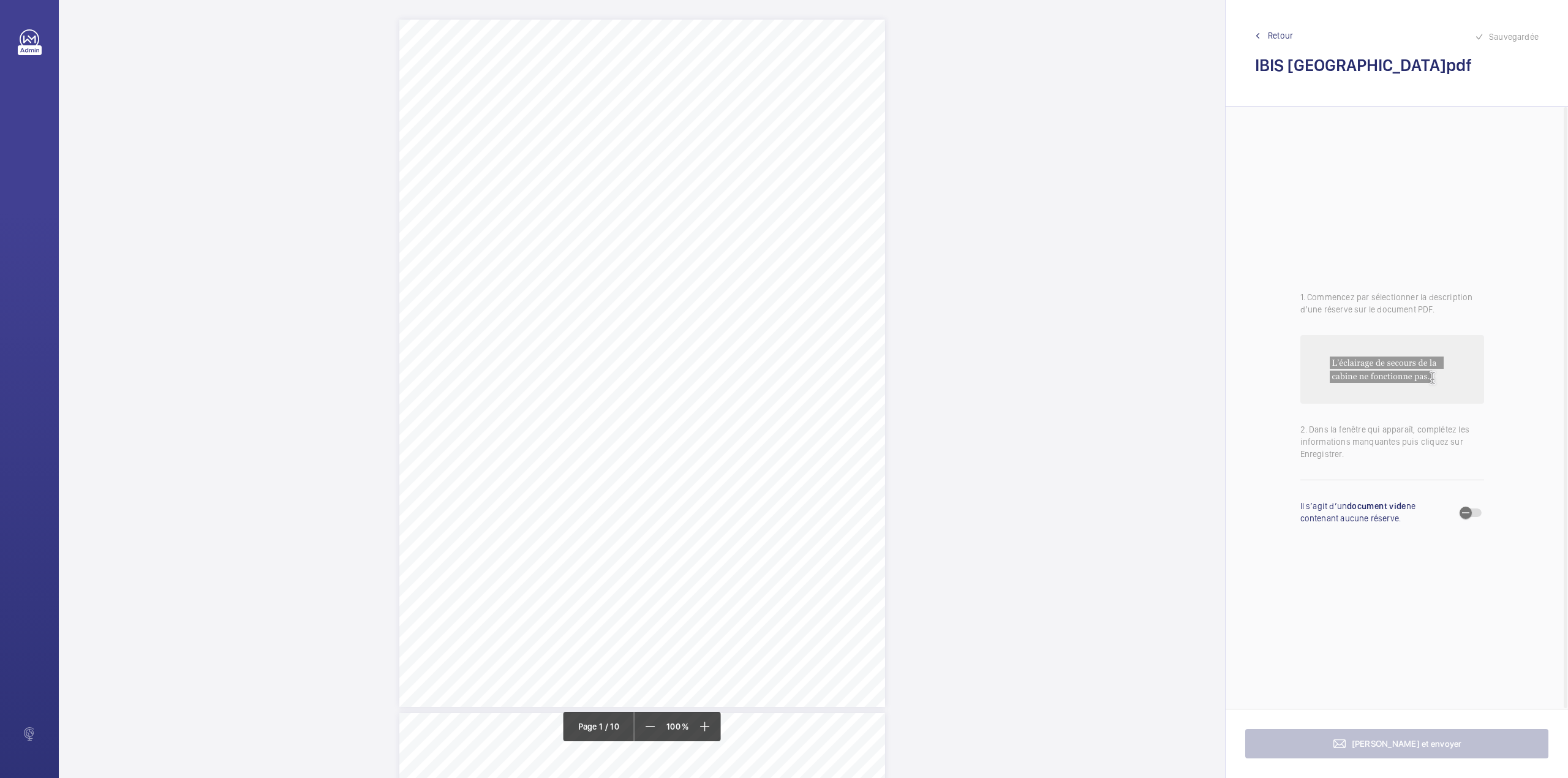
click at [782, 226] on div "Allianz Engineering Inspection Services Ltd, [STREET_ADDRESS]. Allianz Engineer…" at bounding box center [641, 364] width 486 height 688
click at [799, 305] on div "Faites un choix" at bounding box center [776, 305] width 100 height 31
drag, startPoint x: 832, startPoint y: 437, endPoint x: 1074, endPoint y: 177, distance: 355.2
click at [832, 435] on button "Annuler" at bounding box center [837, 439] width 69 height 29
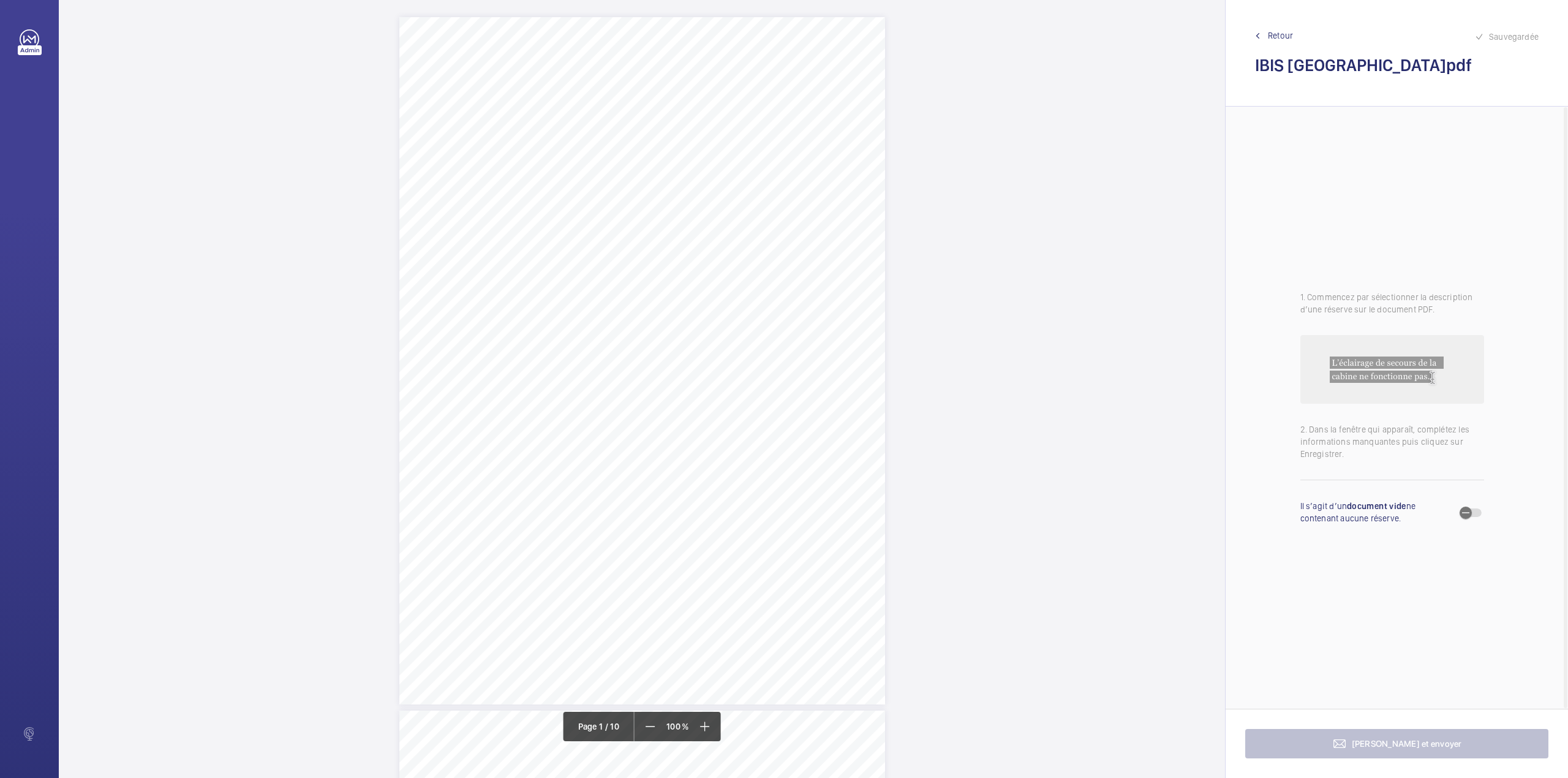
click at [1265, 33] on link "Retour" at bounding box center [1396, 35] width 283 height 13
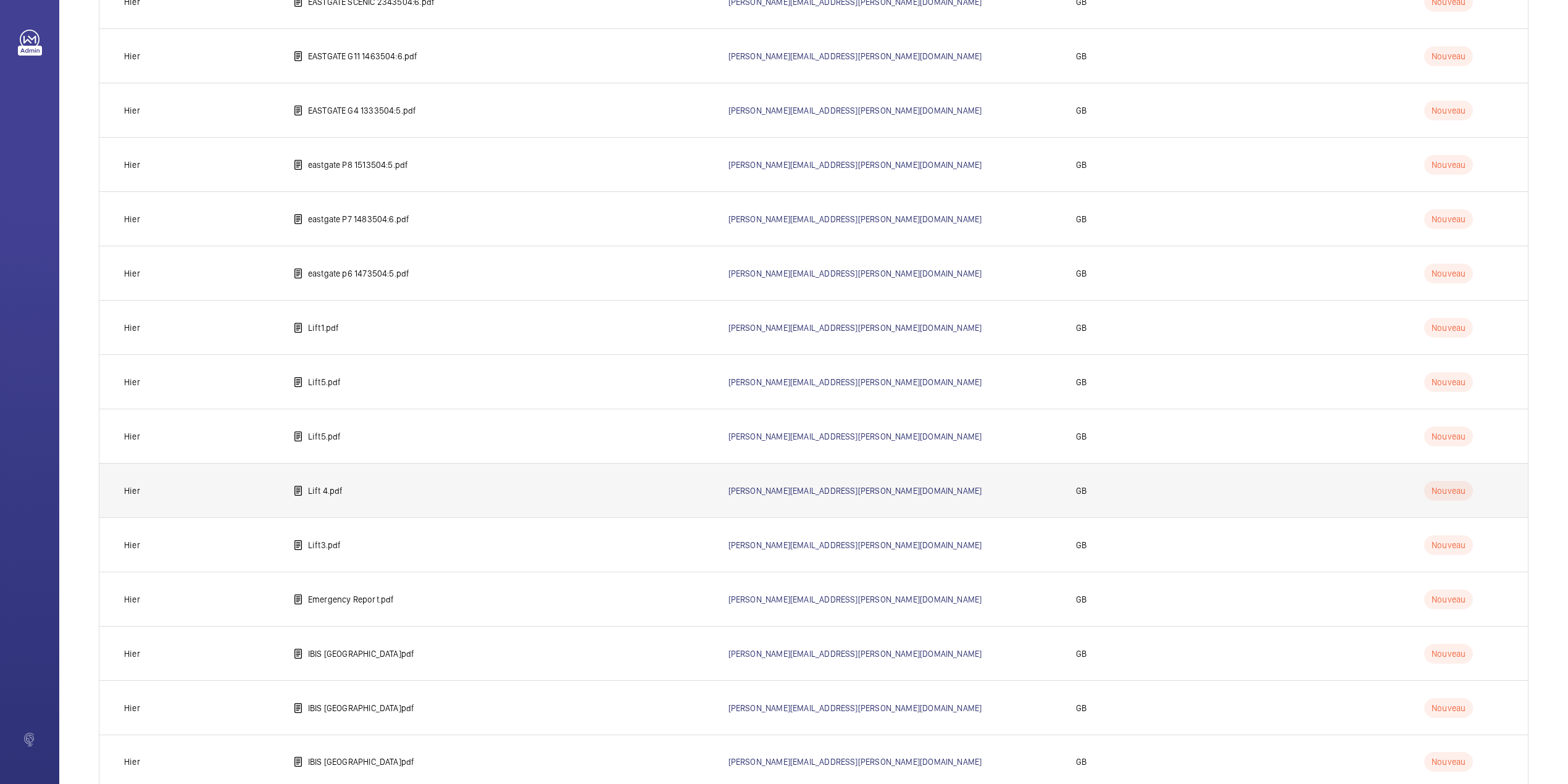
scroll to position [916, 0]
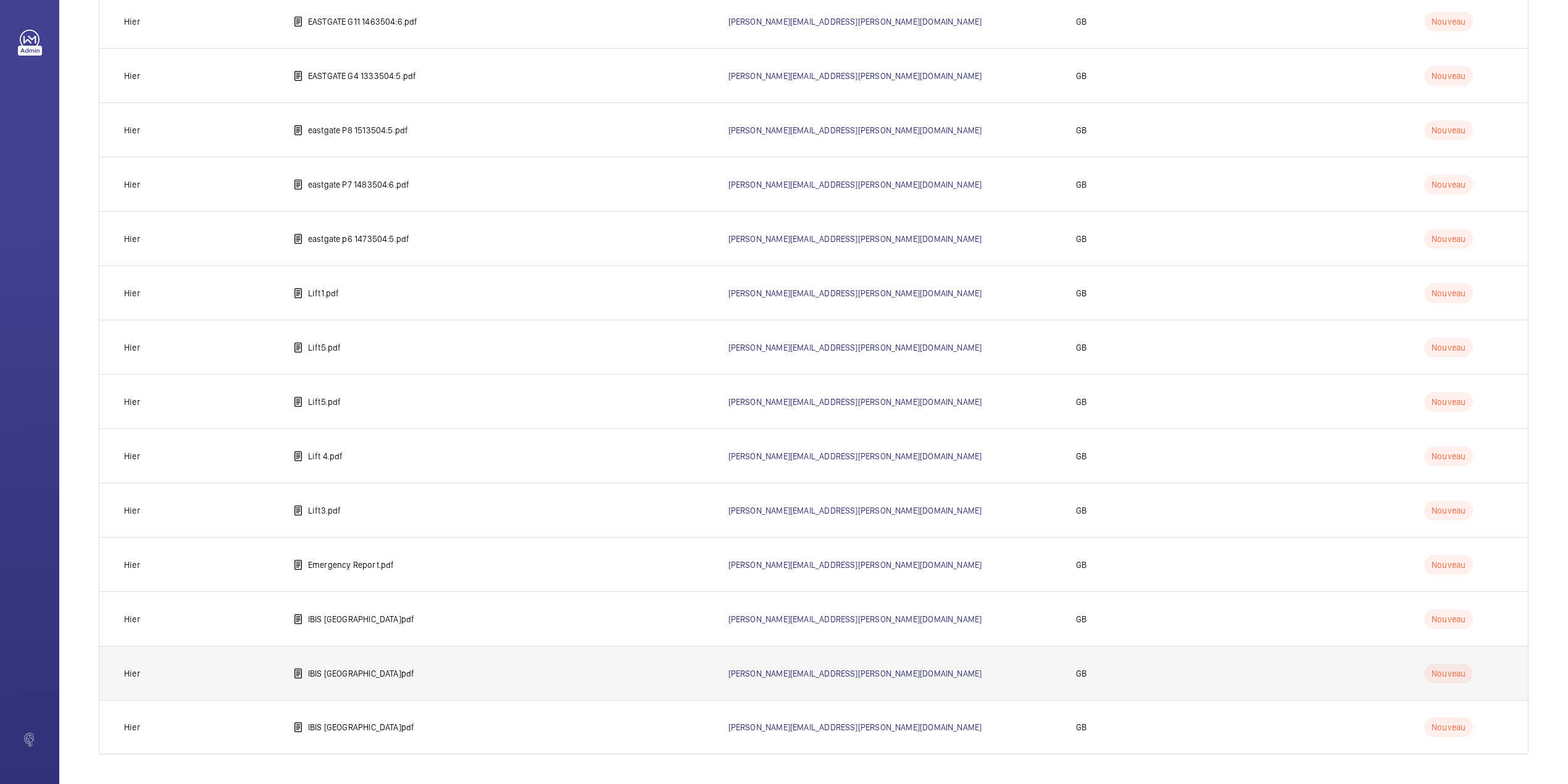
click at [376, 679] on p "IBIS [GEOGRAPHIC_DATA]pdf" at bounding box center [361, 674] width 107 height 13
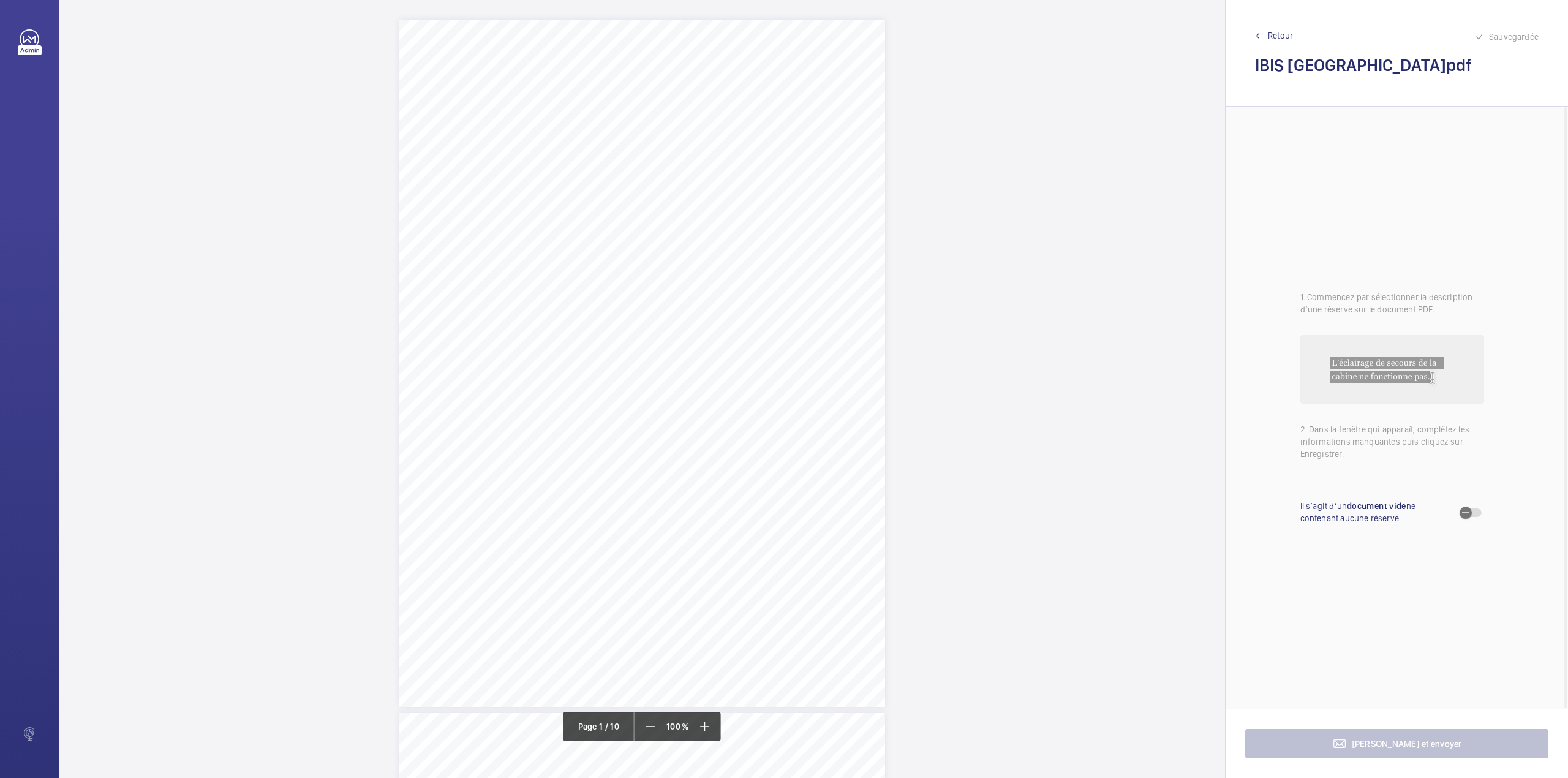
click at [736, 308] on div "Allianz Engineering Inspection Services Ltd, [STREET_ADDRESS]. Allianz Engineer…" at bounding box center [641, 364] width 486 height 688
click at [738, 130] on div "Faites un choix" at bounding box center [736, 127] width 86 height 13
click at [767, 257] on button "Annuler" at bounding box center [791, 261] width 69 height 29
click at [1283, 35] on span "Retour" at bounding box center [1280, 35] width 25 height 13
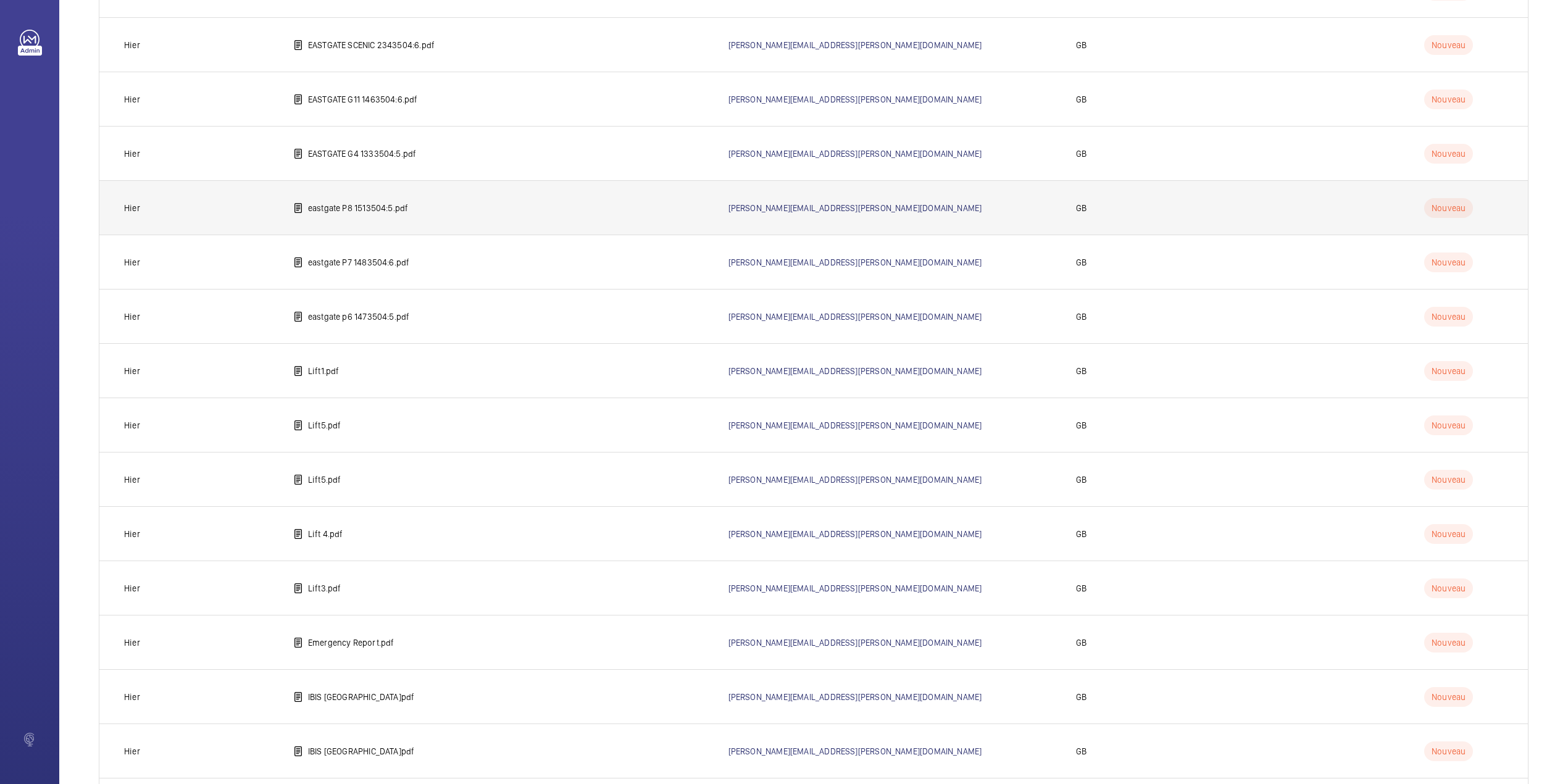
scroll to position [916, 0]
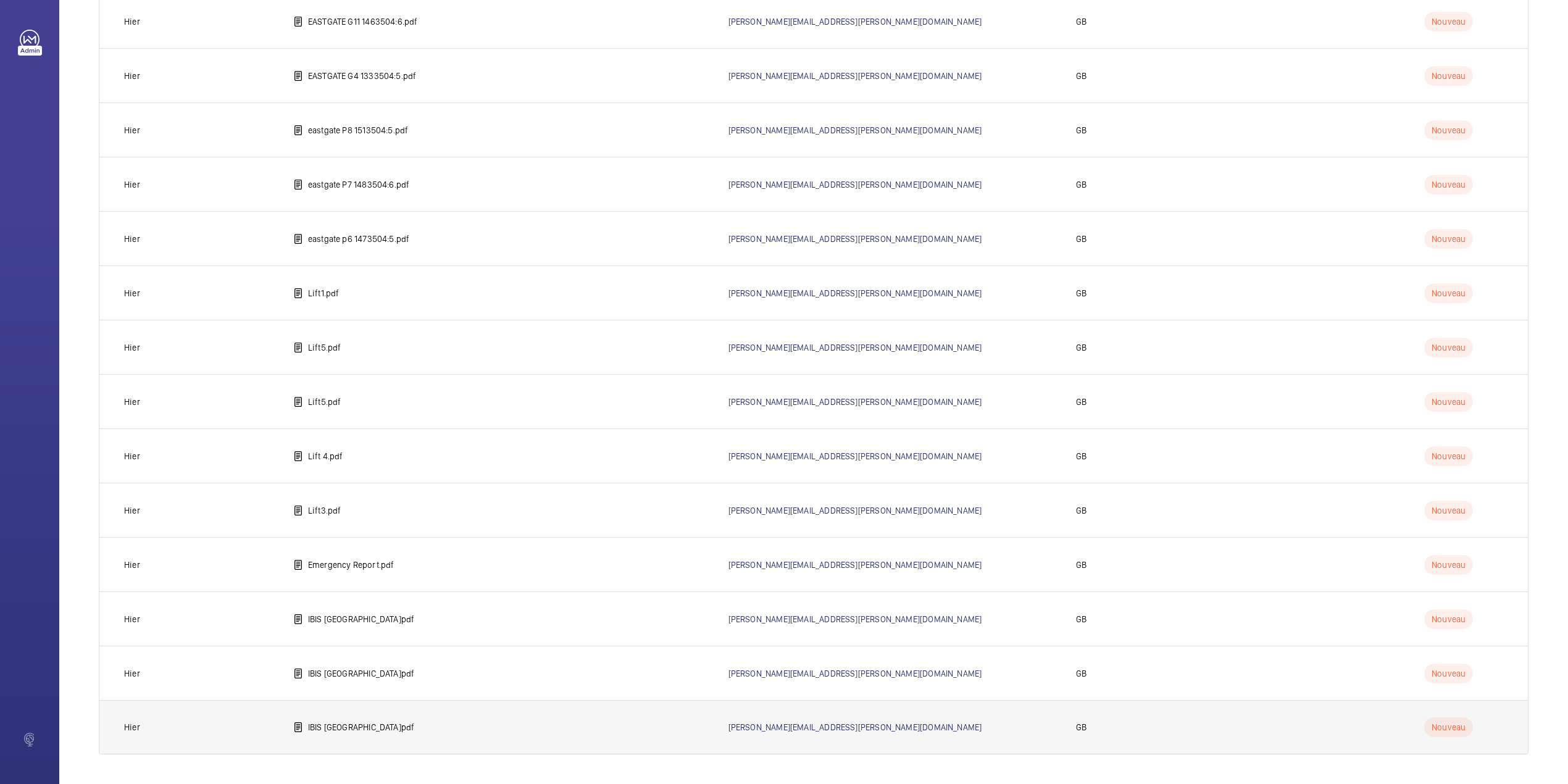
click at [338, 736] on td "IBIS [GEOGRAPHIC_DATA]pdf" at bounding box center [491, 727] width 435 height 55
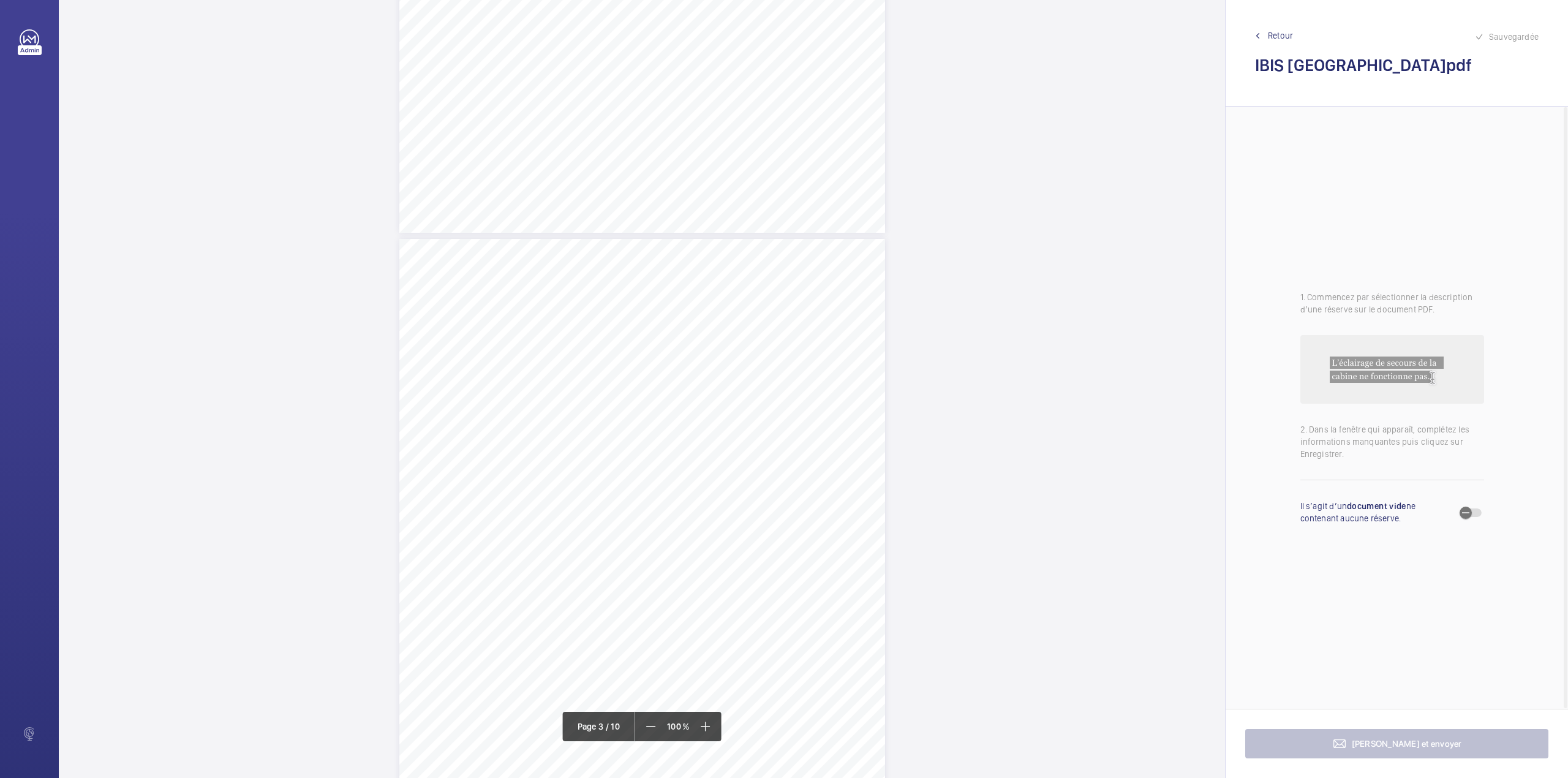
scroll to position [1306, 0]
drag, startPoint x: 518, startPoint y: 221, endPoint x: 668, endPoint y: 219, distance: 150.0
click at [668, 219] on span "ESSENDI UK HOTELS 2 LTD (IBIS & IBIS STYLES)" at bounding box center [601, 223] width 166 height 8
click at [716, 260] on button "Annuler" at bounding box center [722, 263] width 69 height 29
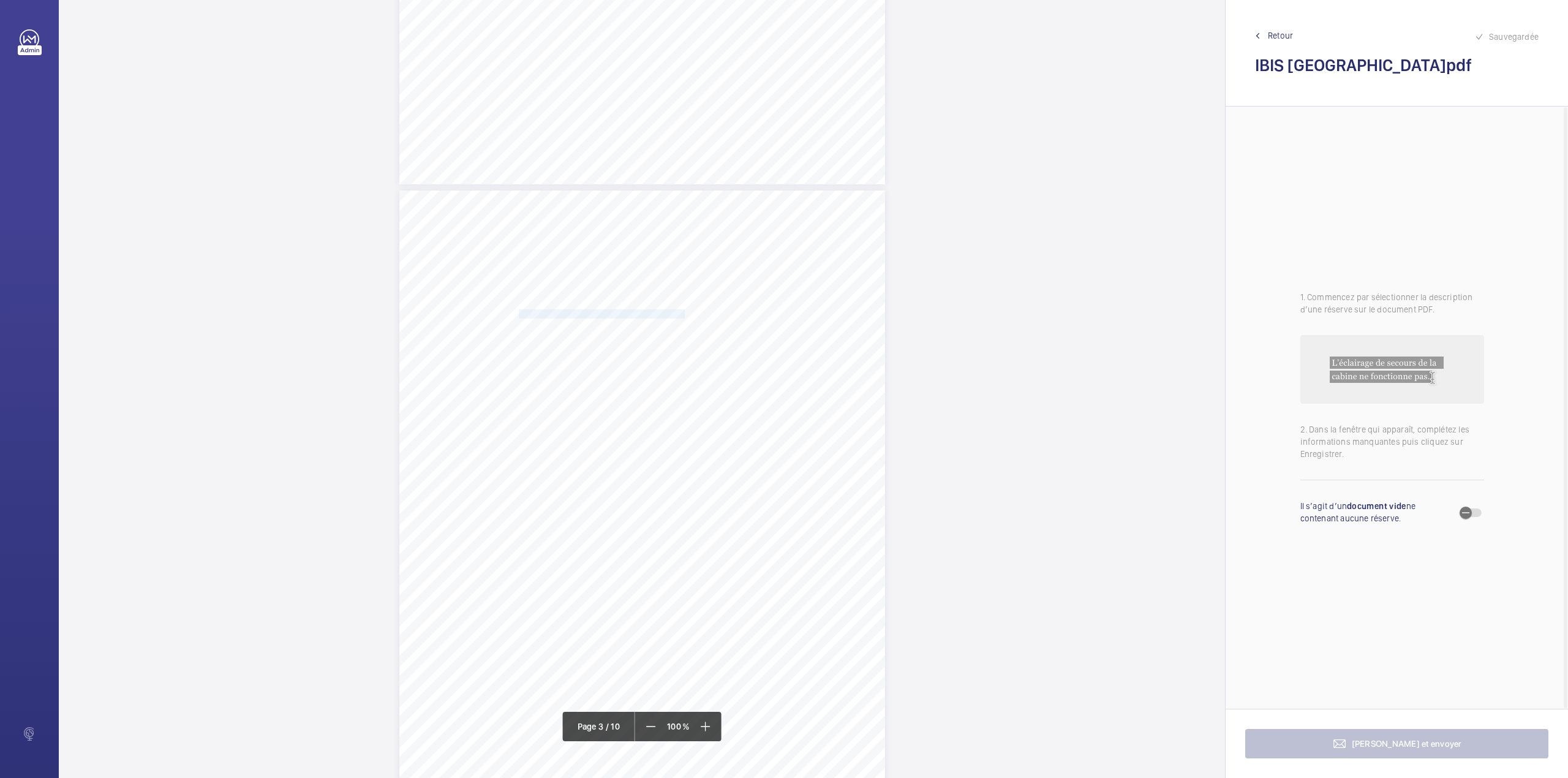
drag, startPoint x: 517, startPoint y: 322, endPoint x: 738, endPoint y: 322, distance: 221.0
click at [688, 322] on span "H5011 [GEOGRAPHIC_DATA], [STREET_ADDRESS]" at bounding box center [603, 324] width 168 height 8
click at [795, 273] on button "Annuler" at bounding box center [793, 263] width 69 height 29
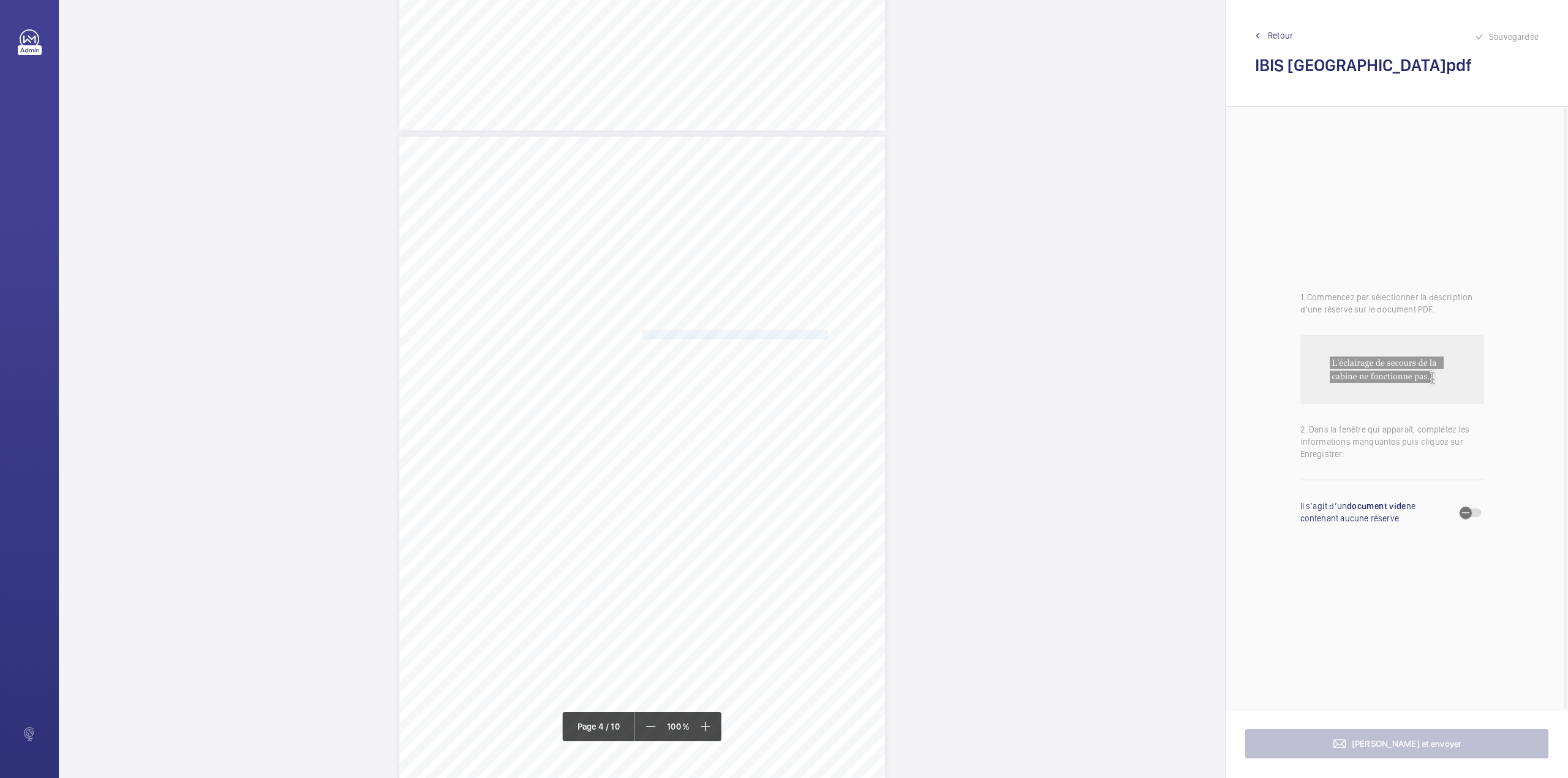
drag, startPoint x: 640, startPoint y: 337, endPoint x: 809, endPoint y: 337, distance: 169.0
click at [809, 337] on span "Overspeed governor rope showing signs of rouging." at bounding box center [735, 335] width 186 height 8
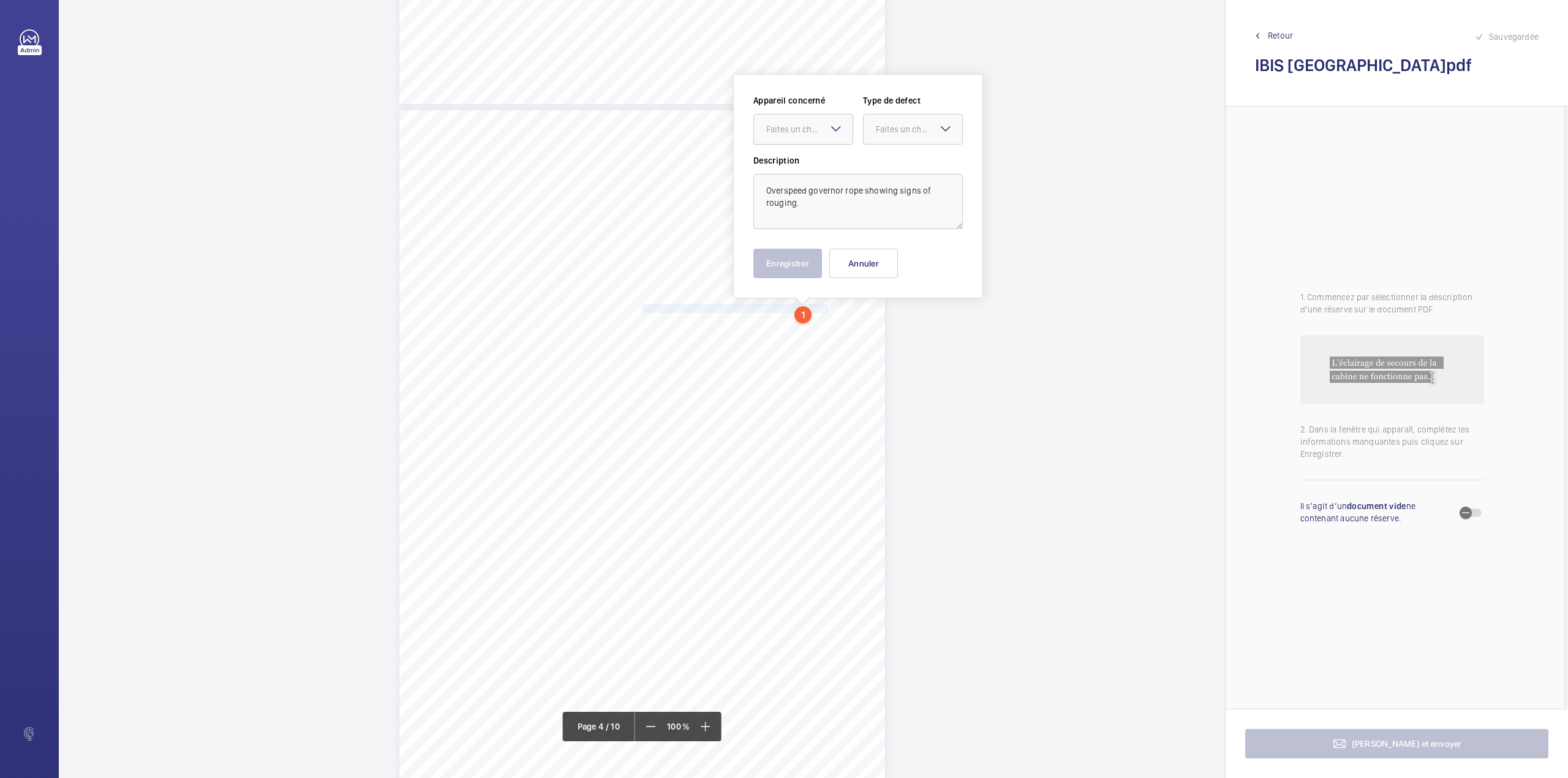
click at [810, 136] on div at bounding box center [803, 129] width 99 height 29
click at [809, 162] on span "E50512004467" at bounding box center [803, 166] width 74 height 13
click at [904, 140] on div at bounding box center [912, 129] width 99 height 29
click at [900, 158] on div "Standard" at bounding box center [912, 166] width 99 height 30
click at [792, 268] on button "Enregistrer" at bounding box center [788, 263] width 69 height 29
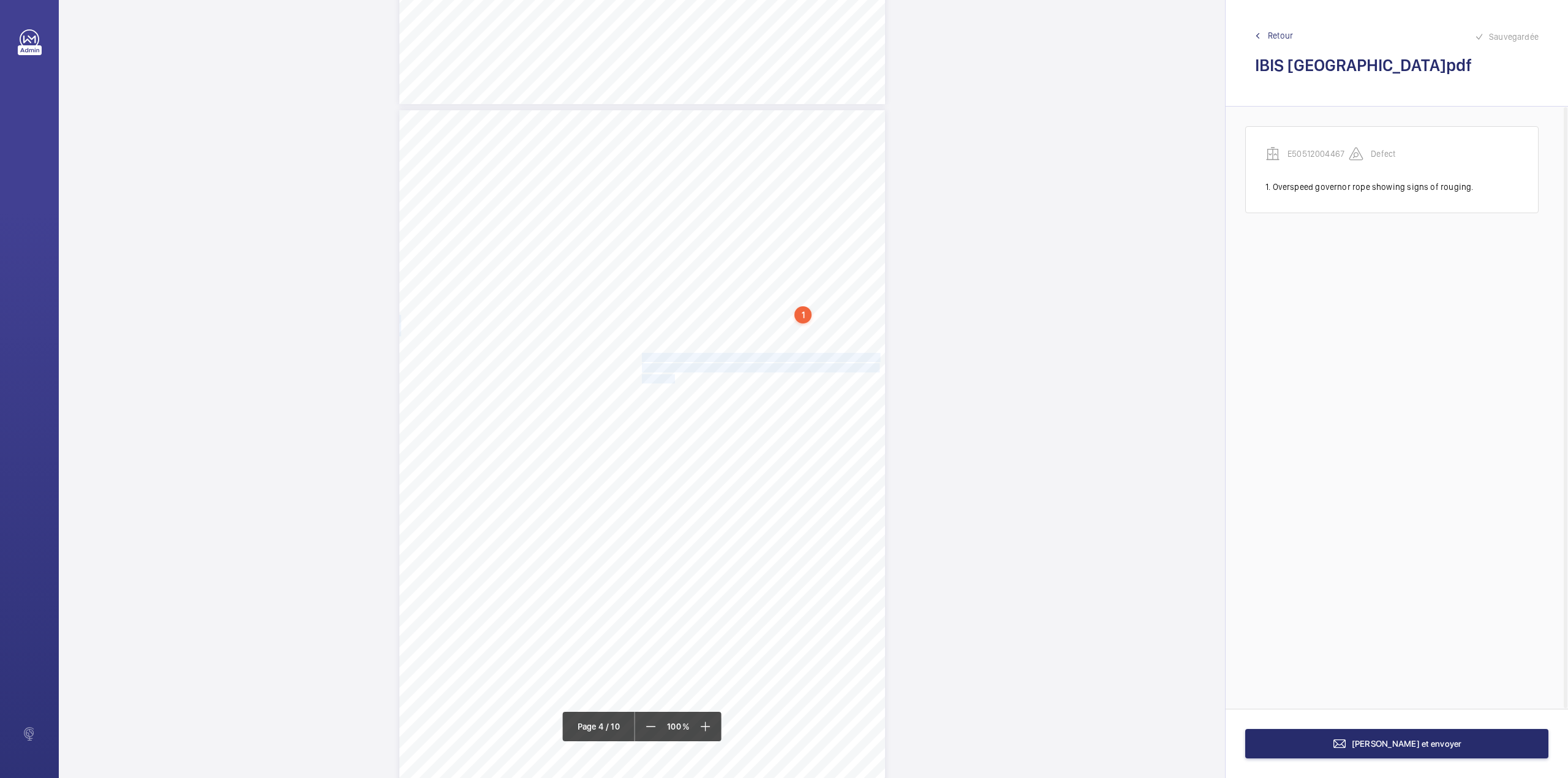
drag, startPoint x: 640, startPoint y: 356, endPoint x: 670, endPoint y: 381, distance: 39.1
click at [670, 381] on div "Lift Report Lifting Operations & Lifting Equipment Regulation 1998 Provision & …" at bounding box center [641, 454] width 486 height 688
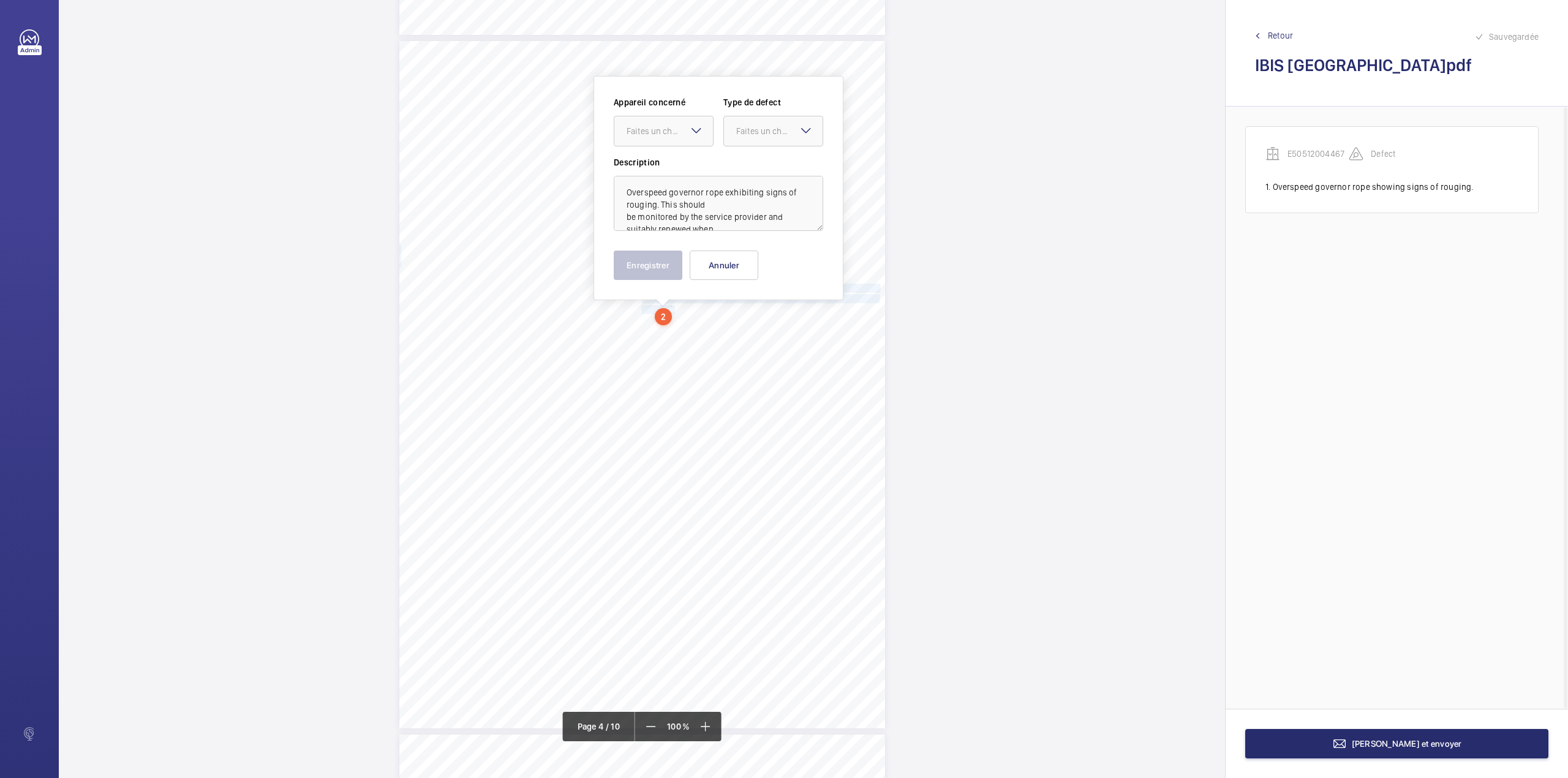
scroll to position [2060, 0]
drag, startPoint x: 675, startPoint y: 136, endPoint x: 674, endPoint y: 162, distance: 26.0
click at [675, 138] on div at bounding box center [663, 129] width 99 height 29
click at [674, 162] on span "E50512004467" at bounding box center [664, 166] width 74 height 13
click at [757, 138] on div at bounding box center [773, 129] width 99 height 29
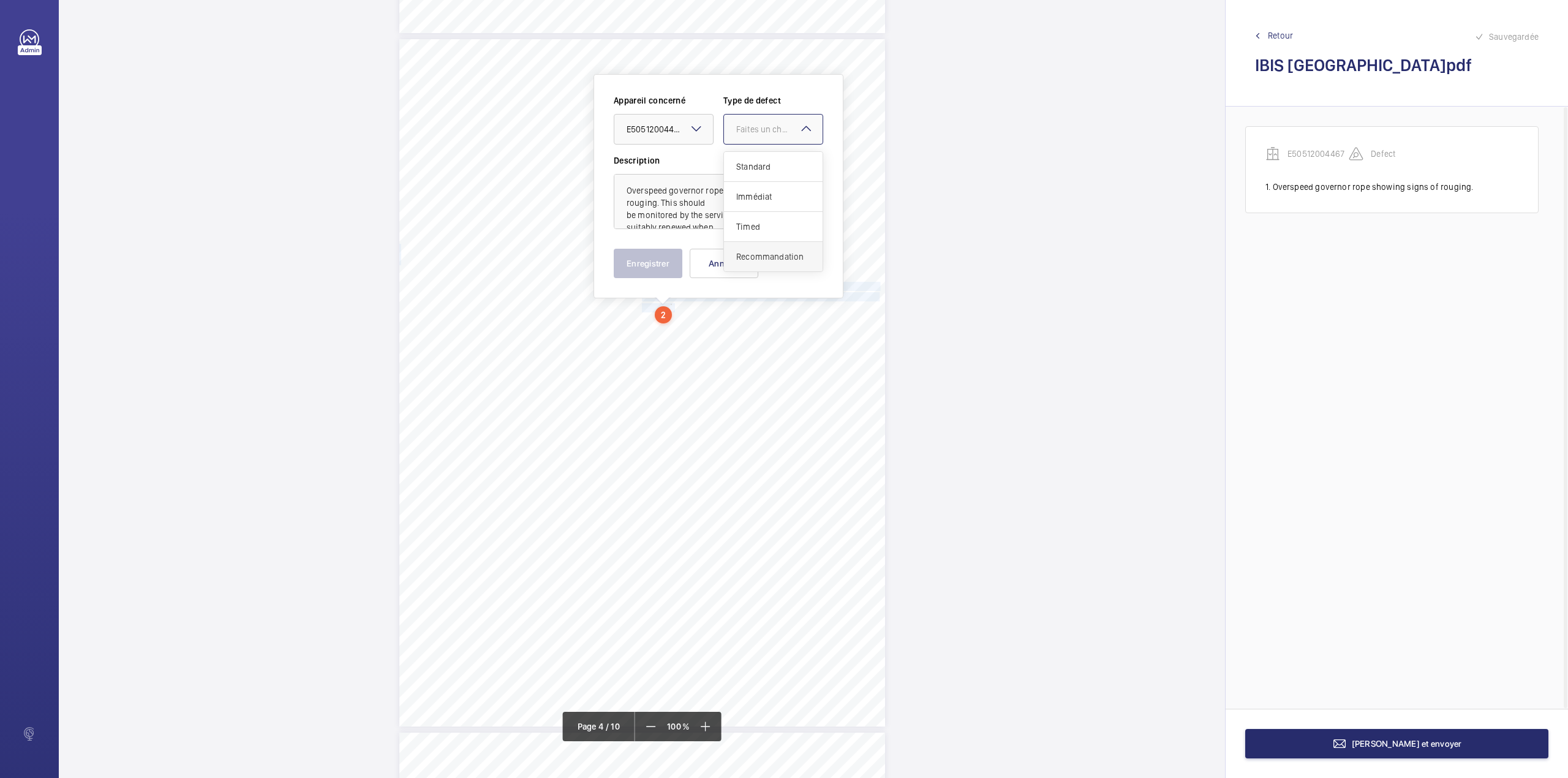
click at [748, 255] on span "Recommandation" at bounding box center [774, 257] width 74 height 13
click at [657, 258] on button "Enregistrer" at bounding box center [648, 263] width 69 height 29
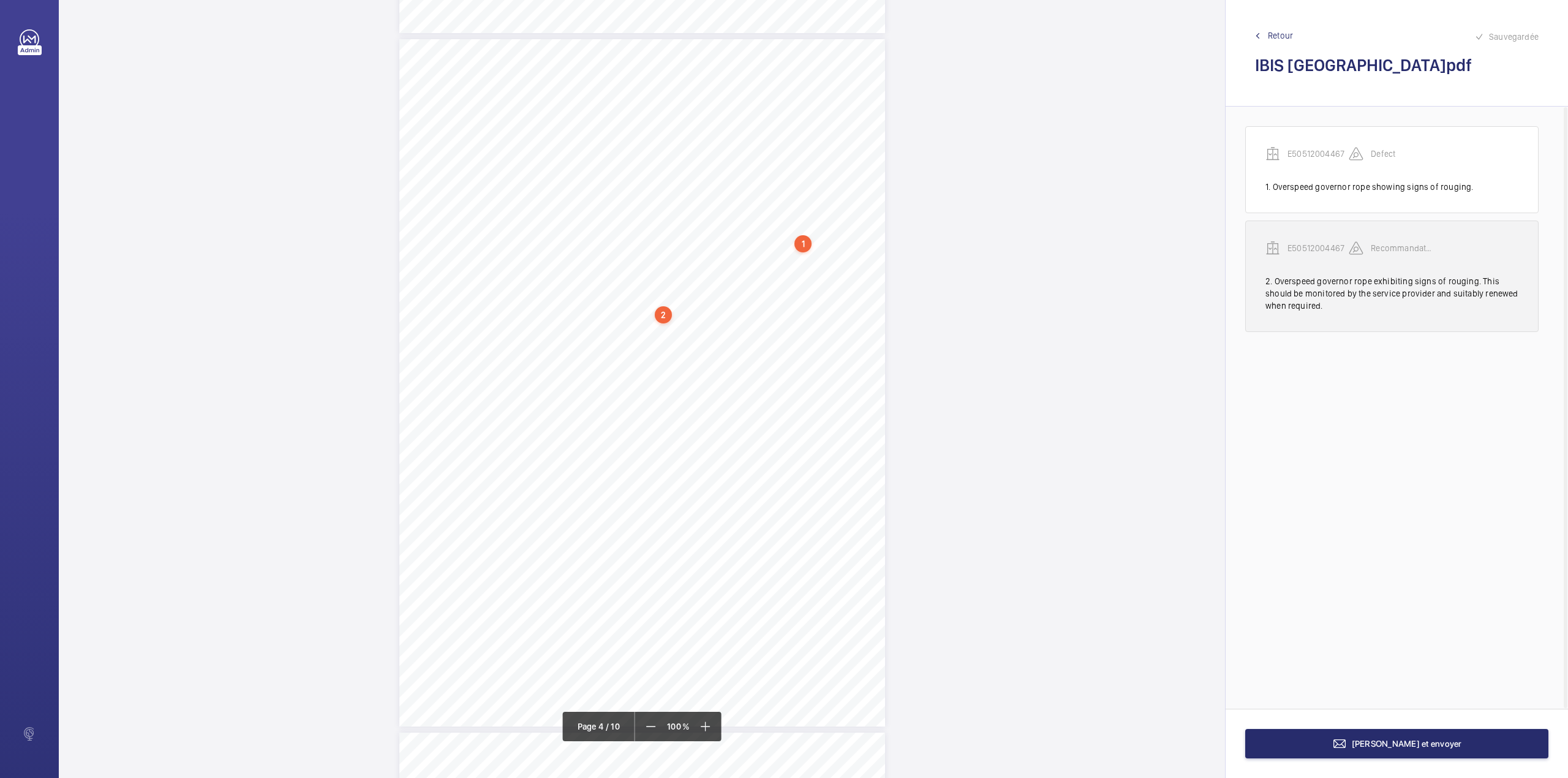
click at [1291, 253] on p "E50512004467" at bounding box center [1318, 248] width 62 height 13
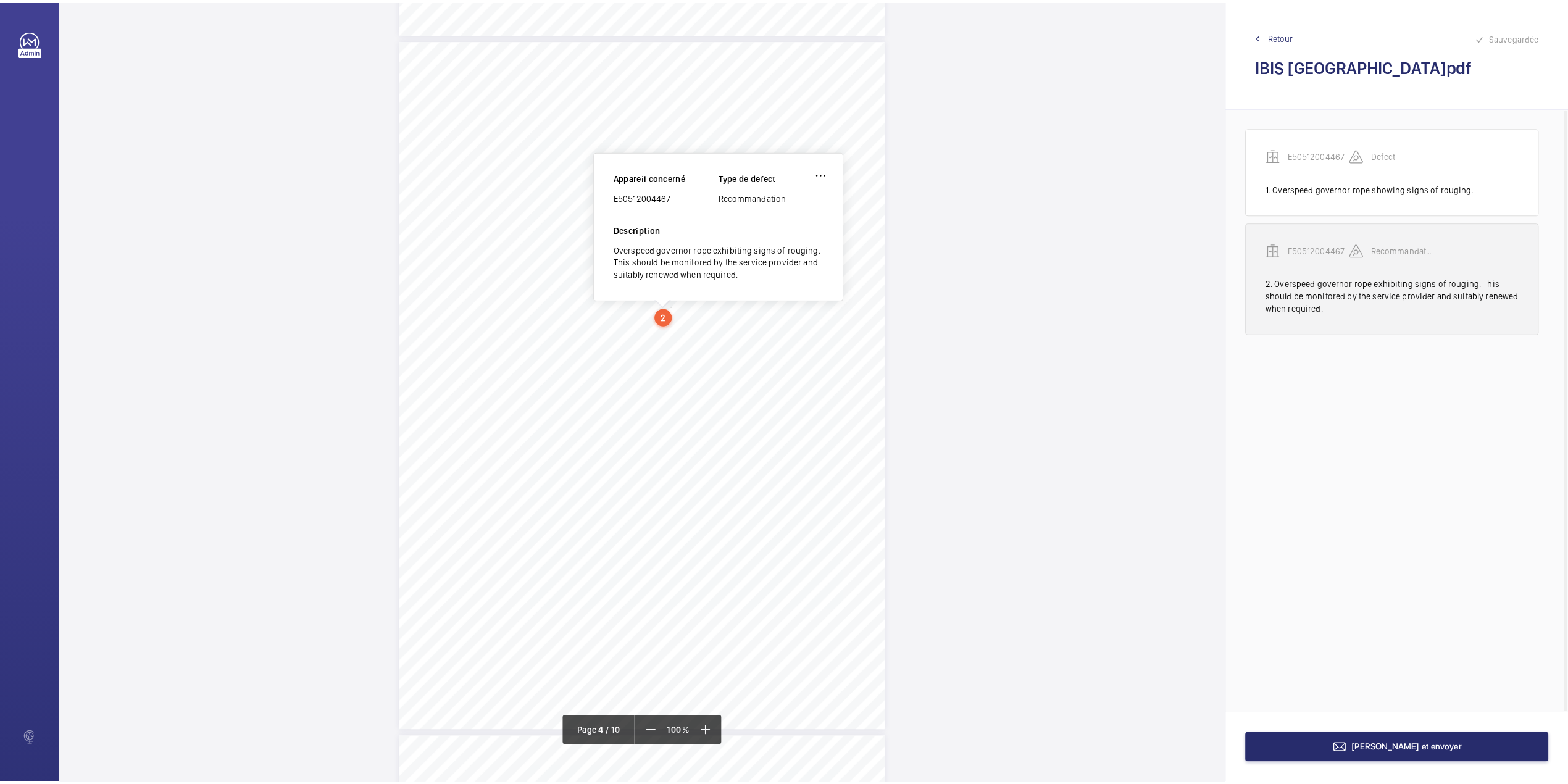
scroll to position [2001, 0]
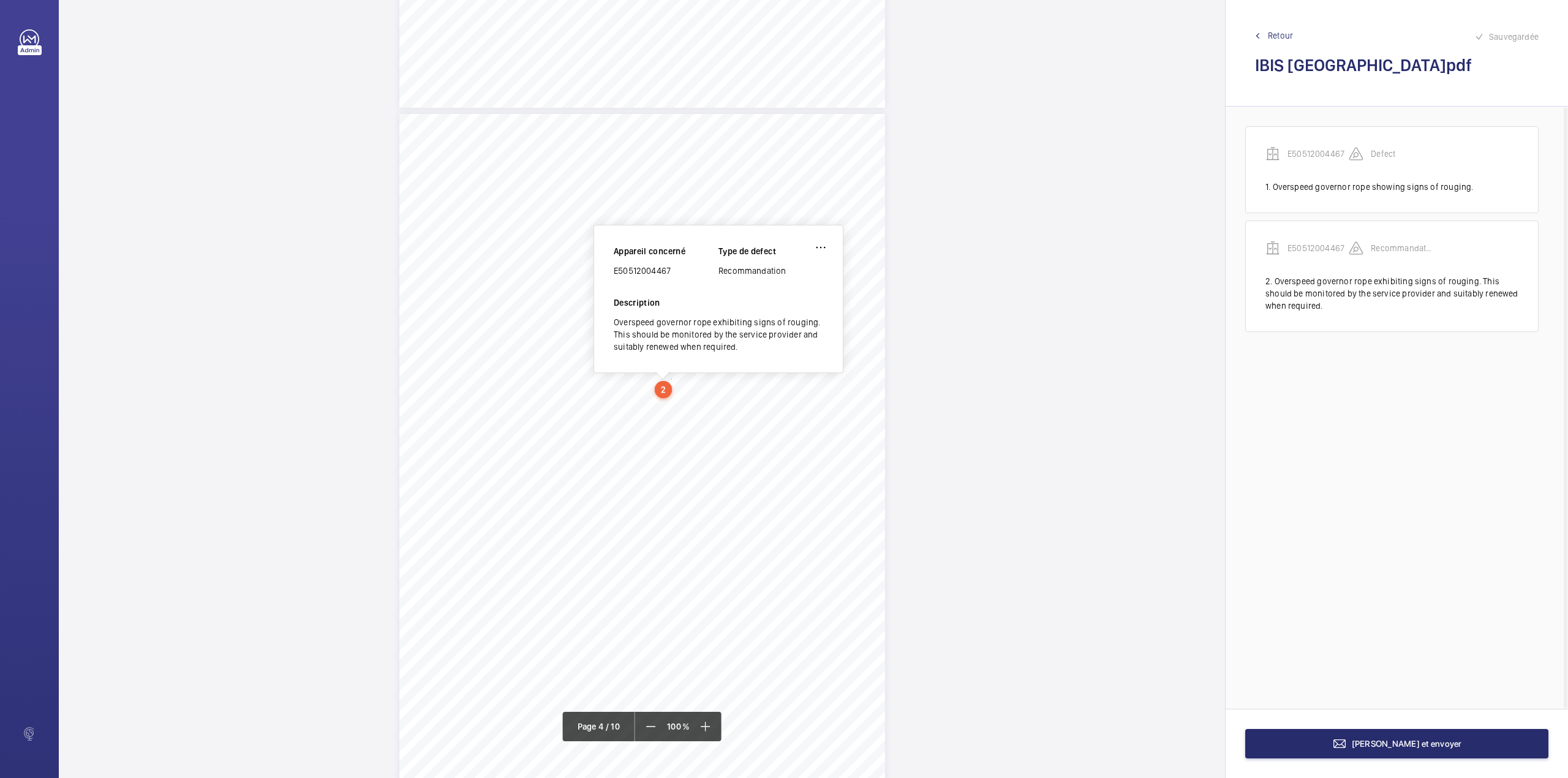
drag, startPoint x: 615, startPoint y: 270, endPoint x: 711, endPoint y: 280, distance: 96.5
click at [711, 280] on div "Appareil concerné E50512004467 Type de defect Recommandation" at bounding box center [718, 270] width 210 height 52
click at [1381, 737] on button "[PERSON_NAME] et envoyer" at bounding box center [1396, 744] width 303 height 29
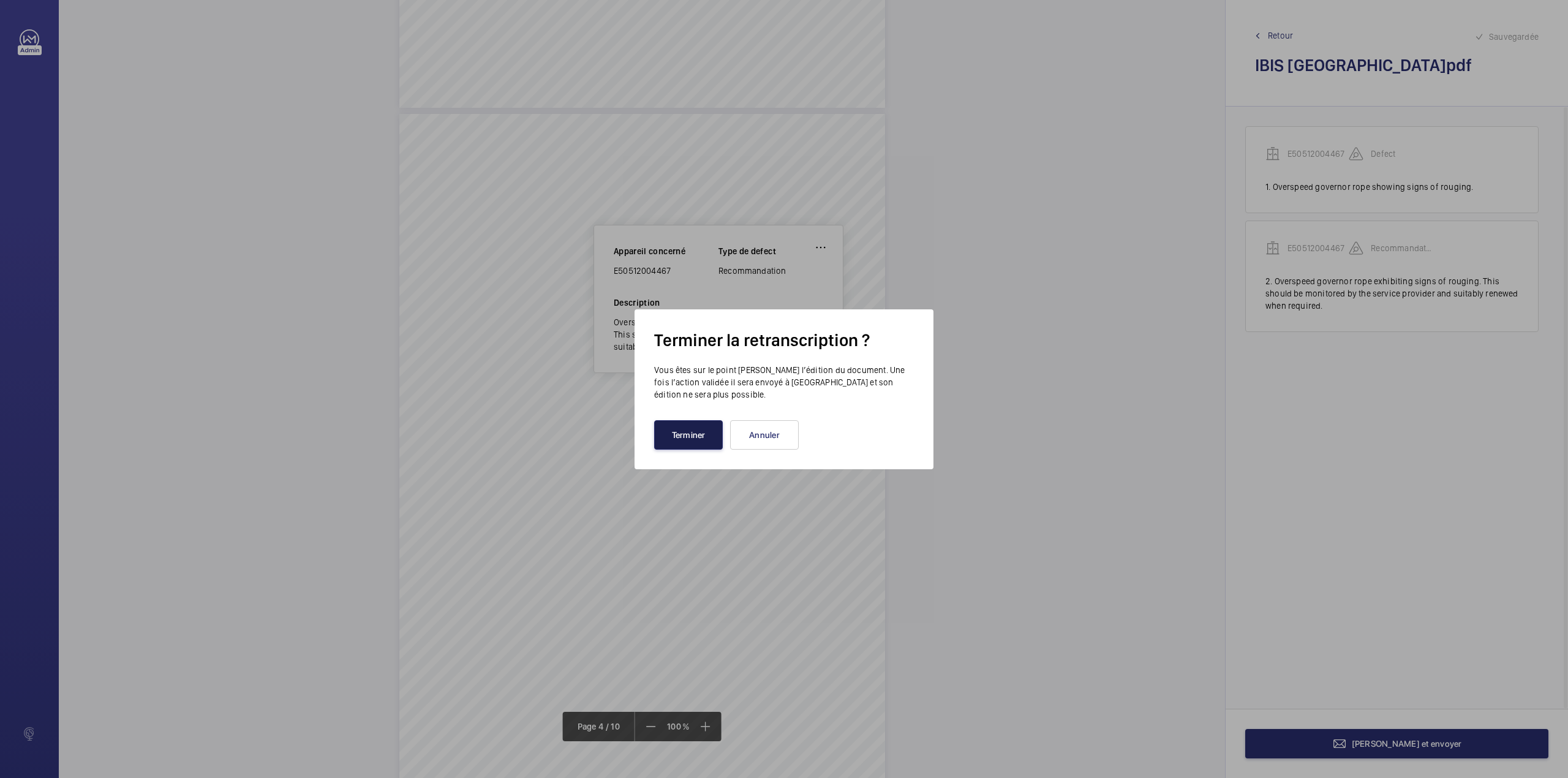
click at [682, 433] on button "Terminer" at bounding box center [689, 434] width 69 height 29
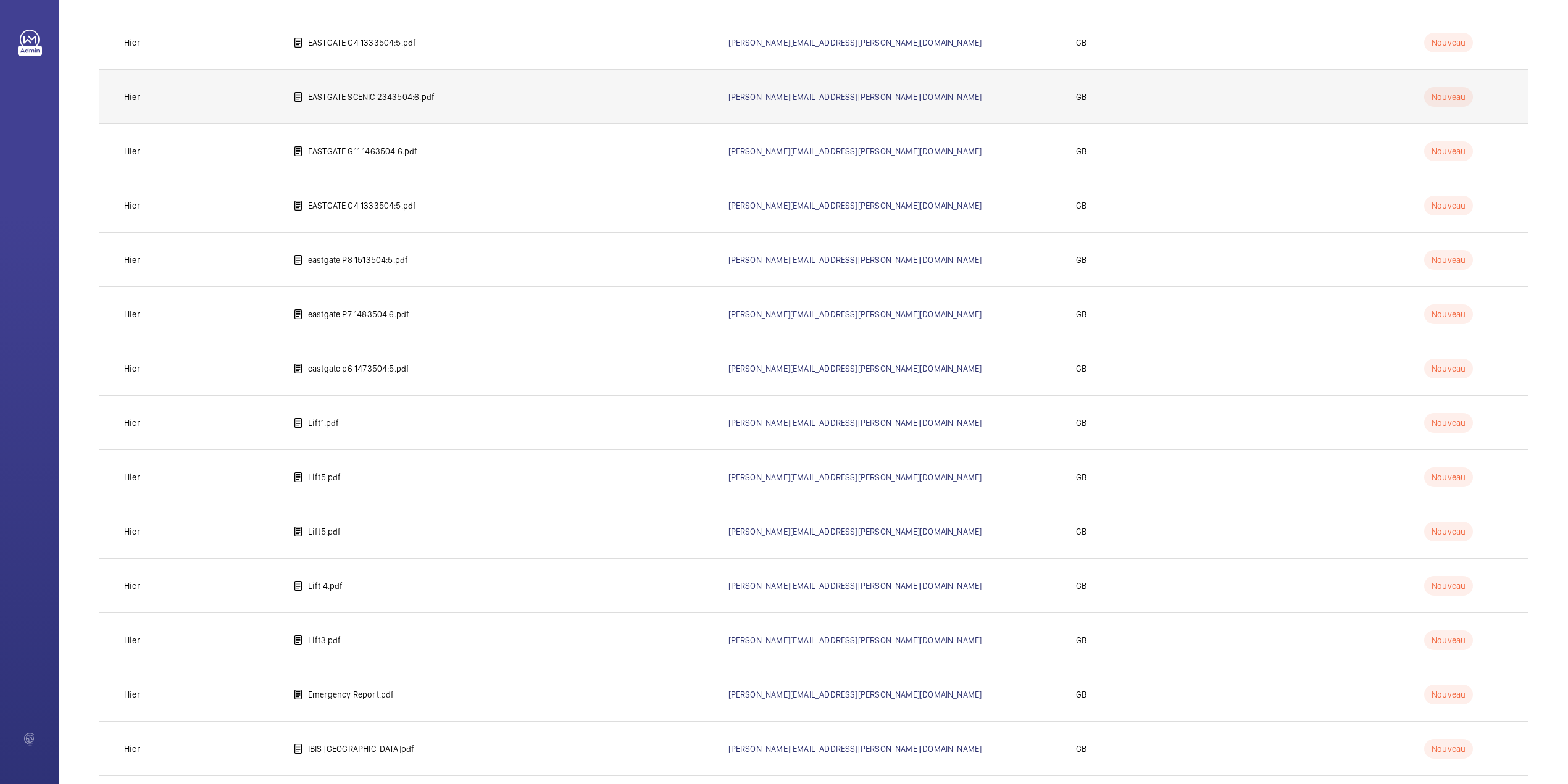
scroll to position [861, 0]
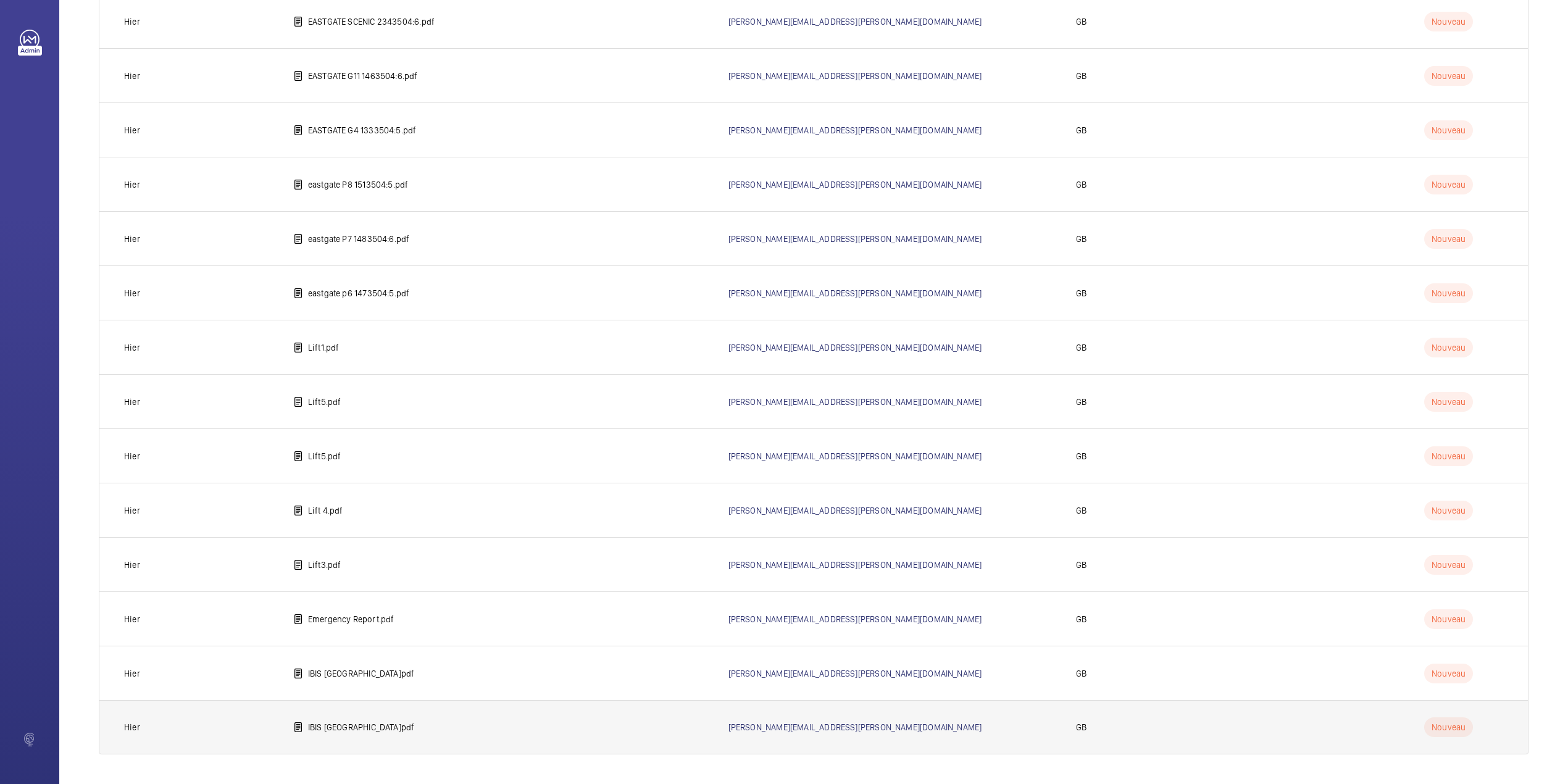
click at [347, 724] on p "IBIS [GEOGRAPHIC_DATA]pdf" at bounding box center [361, 727] width 107 height 13
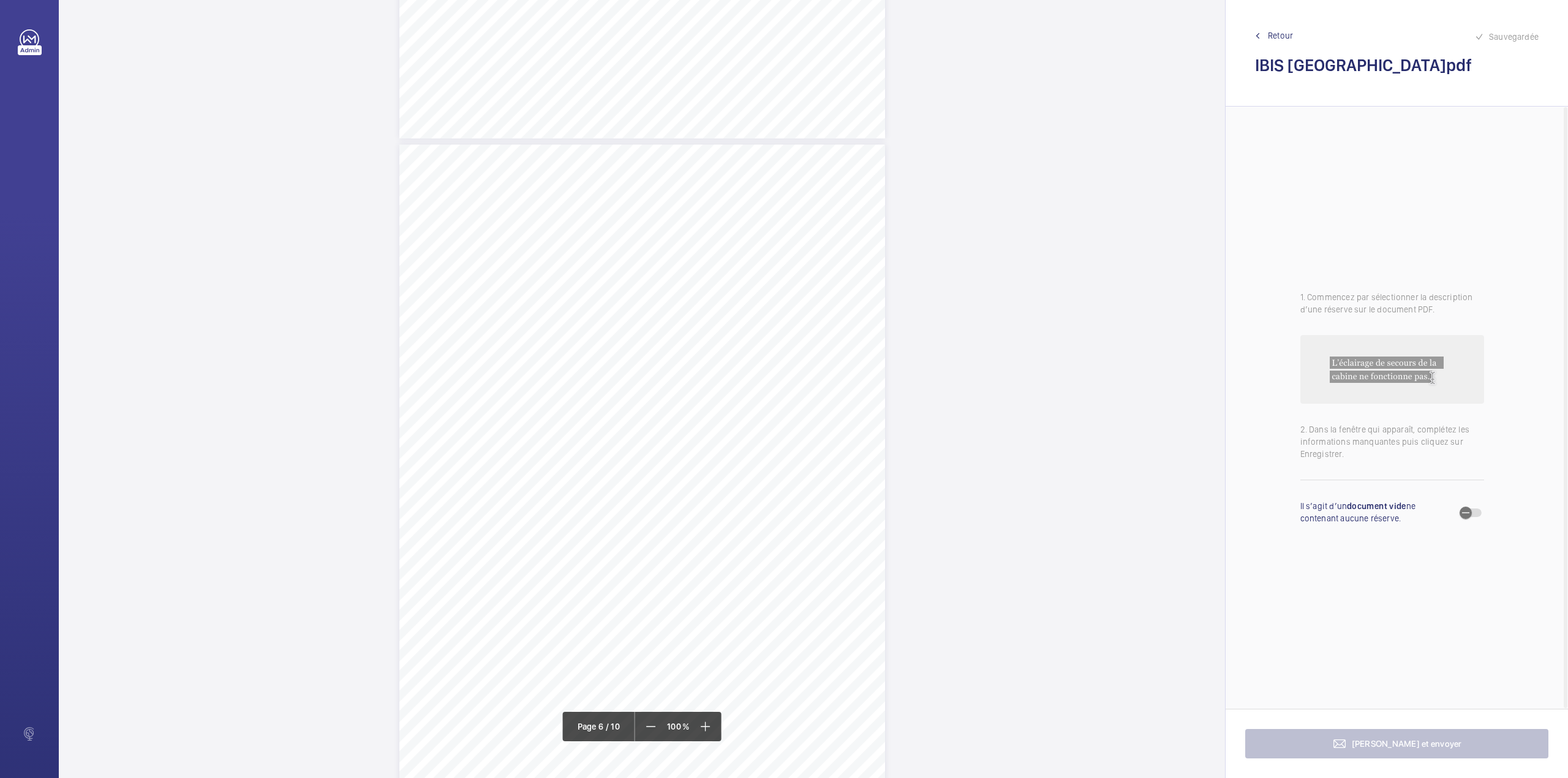
scroll to position [3347, 0]
drag, startPoint x: 640, startPoint y: 333, endPoint x: 733, endPoint y: 335, distance: 93.0
click at [733, 335] on span "Car guide rail oil pots empty." at bounding box center [693, 337] width 103 height 8
drag, startPoint x: 746, startPoint y: 135, endPoint x: 746, endPoint y: 143, distance: 8.0
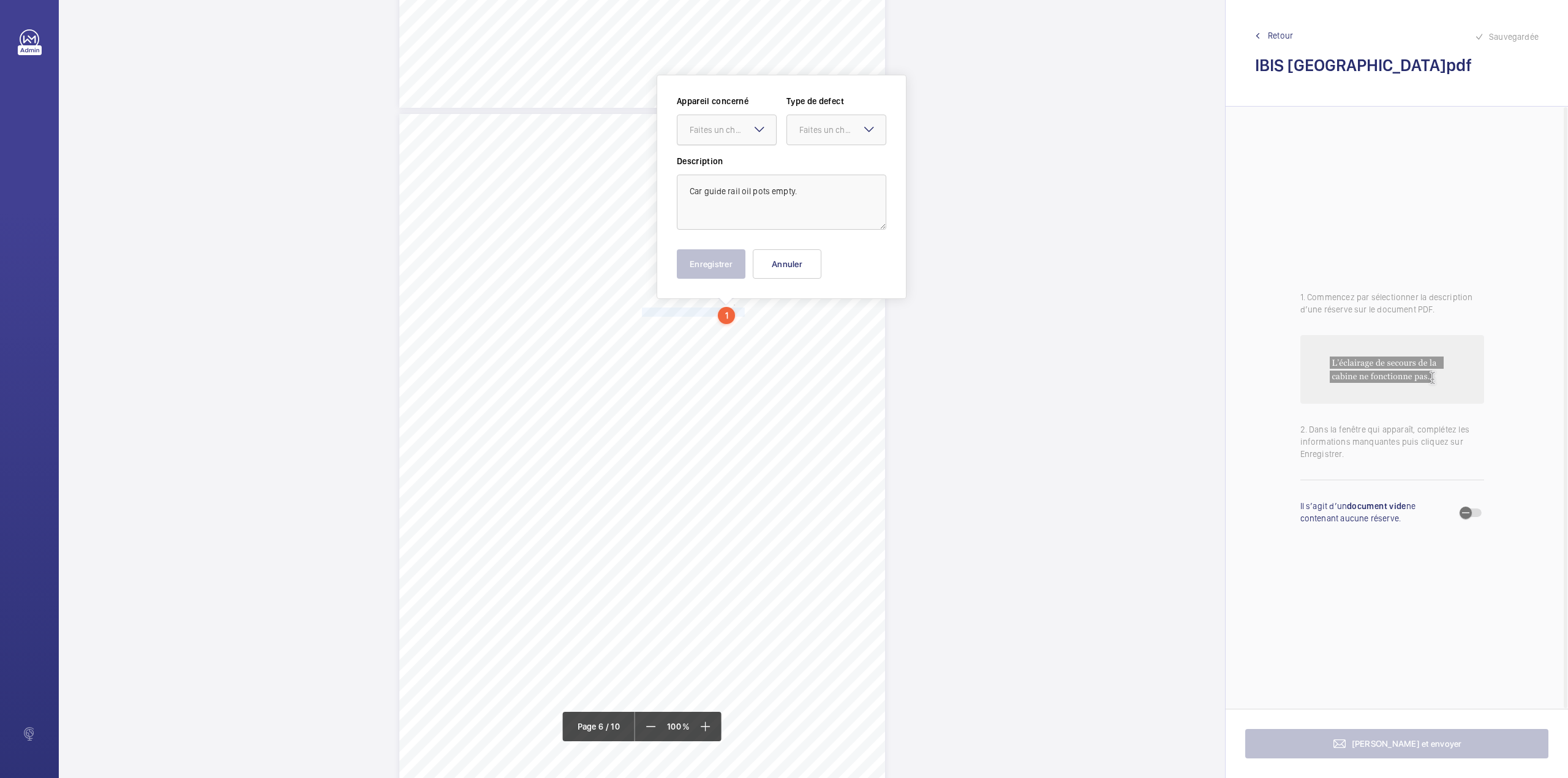
click at [746, 136] on div "Faites un choix" at bounding box center [727, 130] width 99 height 13
drag, startPoint x: 747, startPoint y: 169, endPoint x: 809, endPoint y: 143, distance: 67.2
click at [748, 169] on span "E51664000721" at bounding box center [727, 167] width 74 height 13
drag, startPoint x: 820, startPoint y: 134, endPoint x: 818, endPoint y: 147, distance: 13.2
click at [820, 136] on div "Faites un choix" at bounding box center [836, 130] width 99 height 13
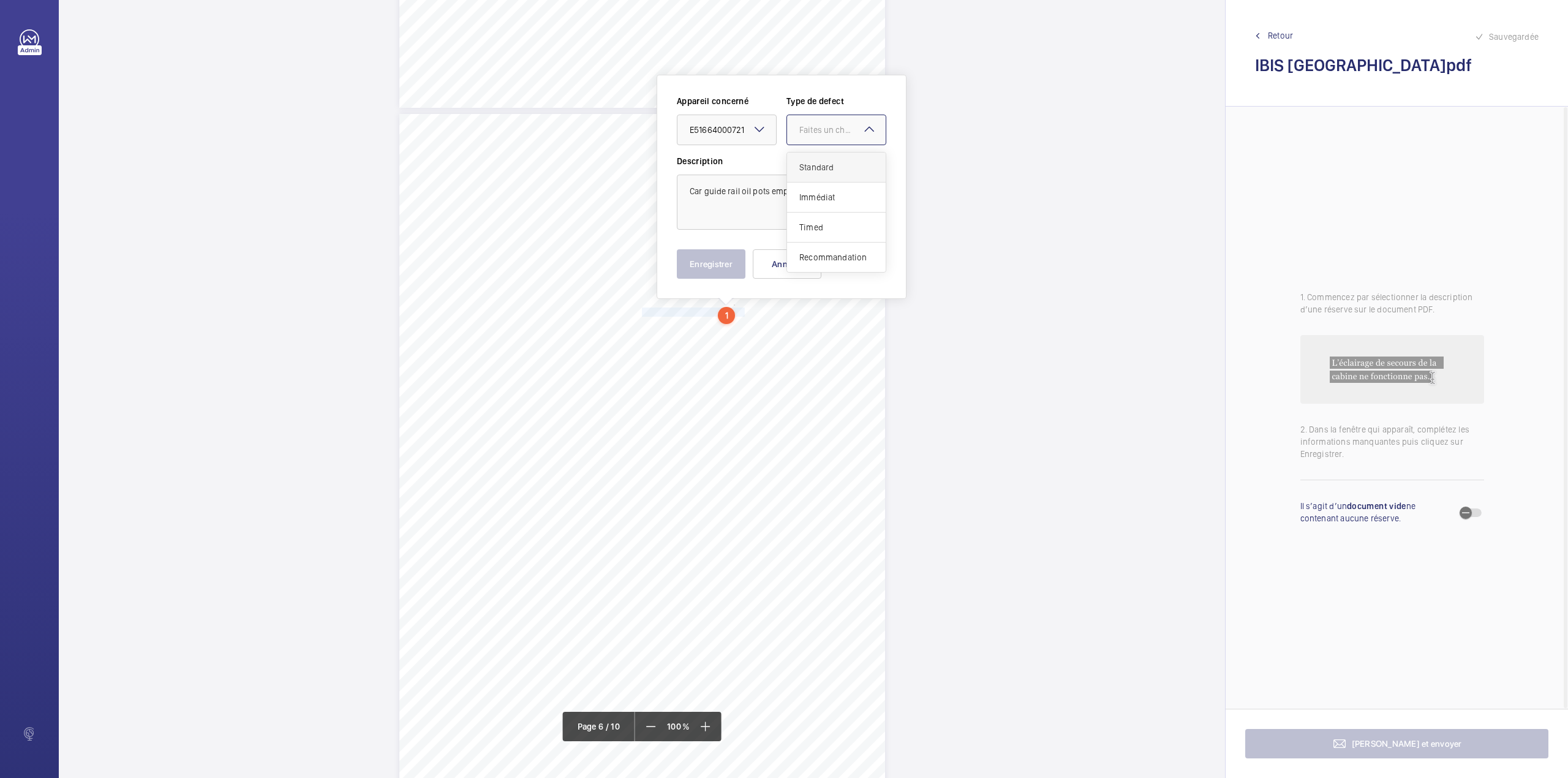
click at [816, 163] on span "Standard" at bounding box center [836, 167] width 74 height 13
click at [707, 270] on button "Enregistrer" at bounding box center [711, 264] width 69 height 29
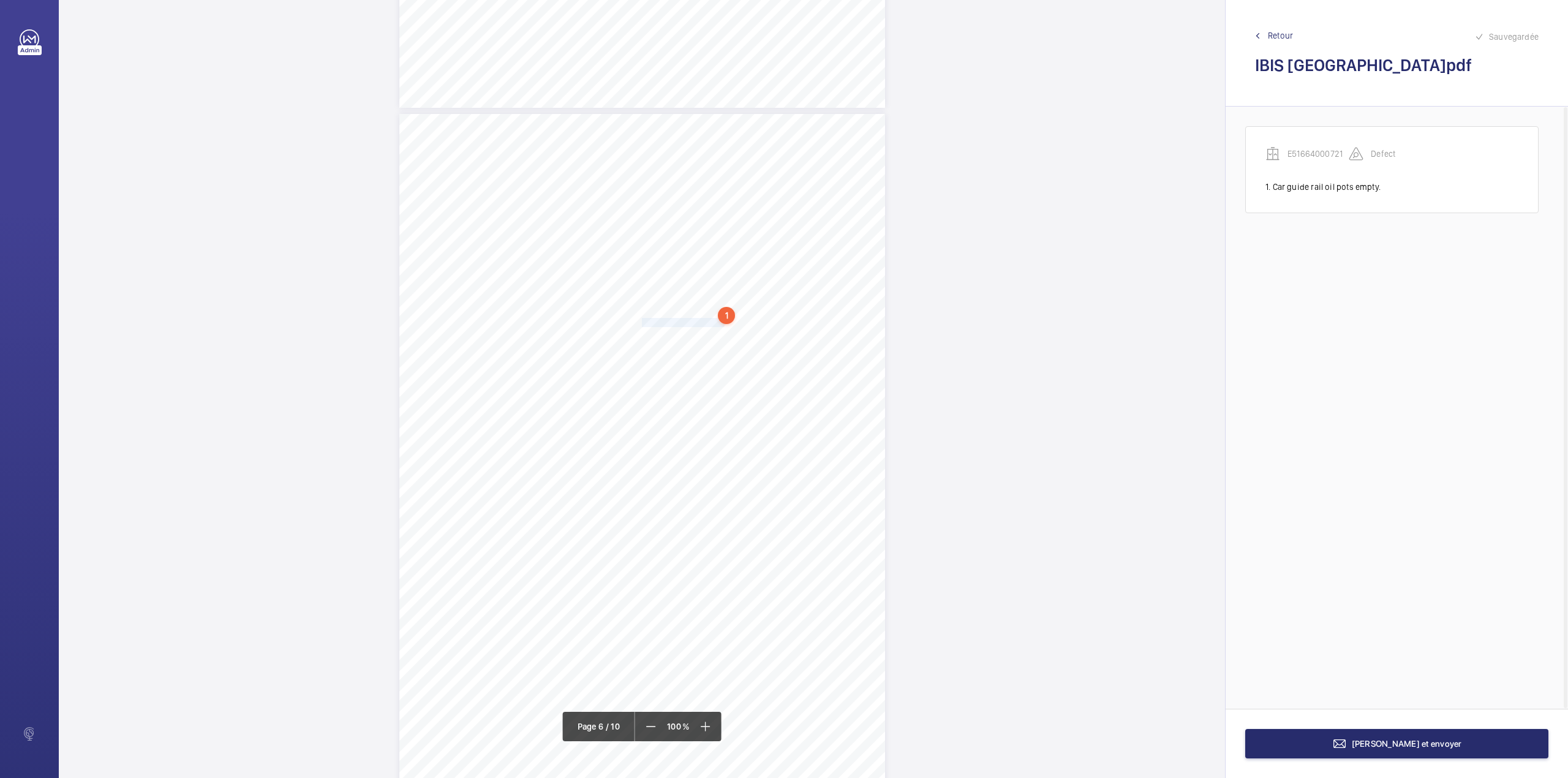
drag, startPoint x: 640, startPoint y: 323, endPoint x: 714, endPoint y: 323, distance: 74.0
click at [714, 323] on span "On in car light missing." at bounding box center [682, 322] width 82 height 8
click at [721, 138] on div at bounding box center [708, 129] width 99 height 29
click at [717, 162] on span "E51664000721" at bounding box center [708, 166] width 74 height 13
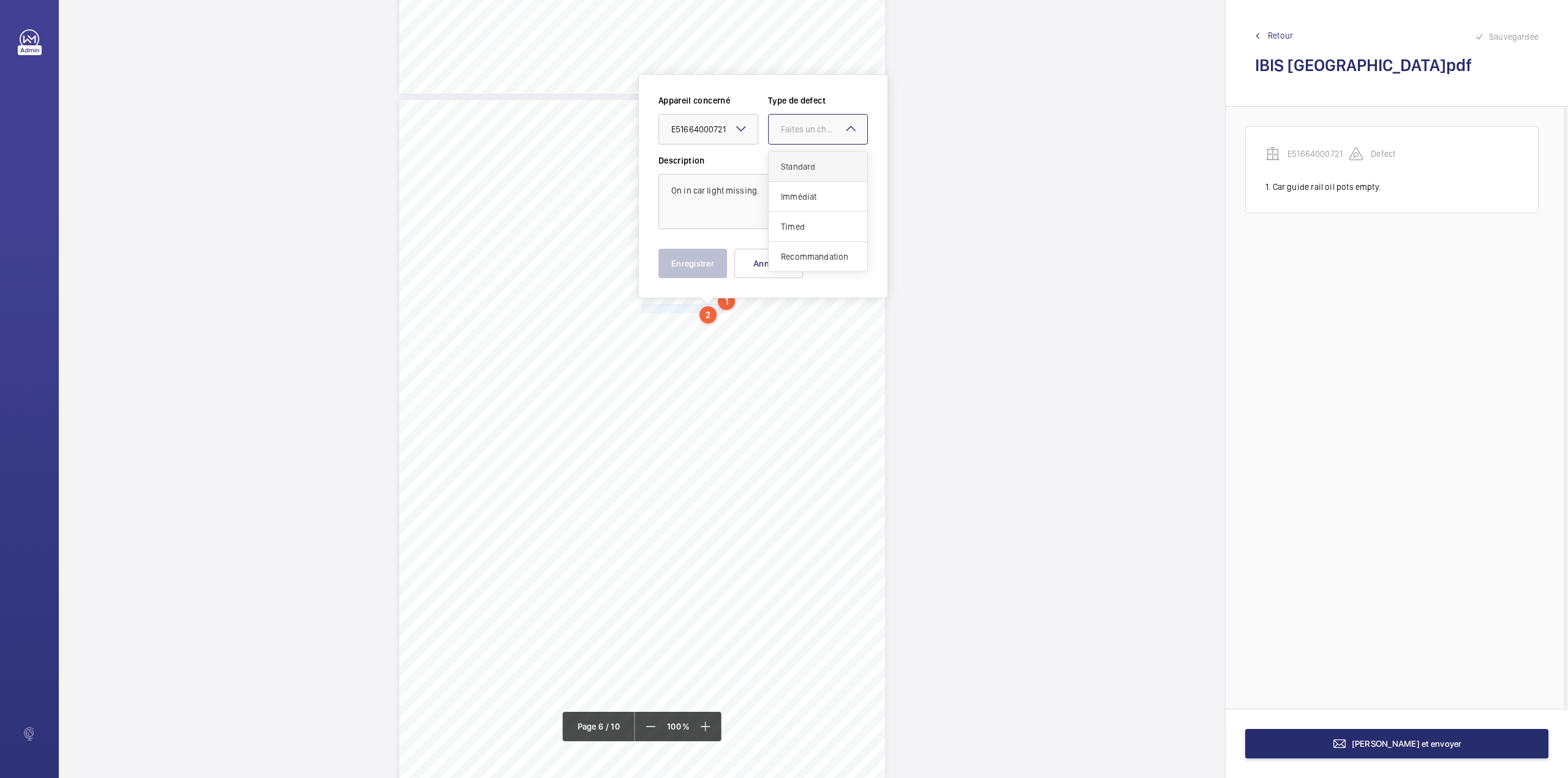
drag, startPoint x: 795, startPoint y: 133, endPoint x: 792, endPoint y: 162, distance: 29.2
click at [795, 136] on div "Faites un choix" at bounding box center [818, 129] width 99 height 13
click at [792, 162] on span "Standard" at bounding box center [818, 166] width 74 height 13
click at [693, 261] on button "Enregistrer" at bounding box center [693, 263] width 69 height 29
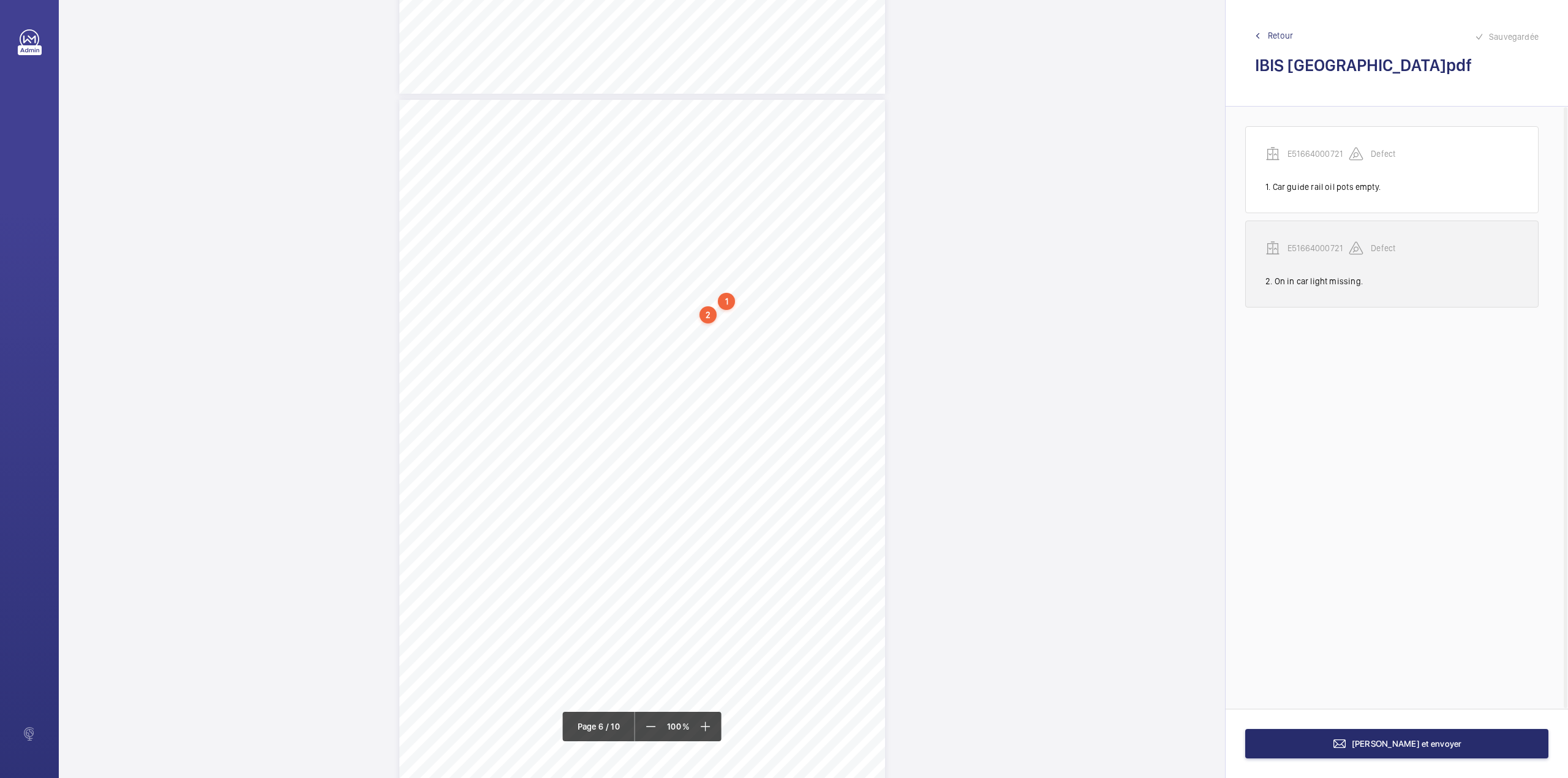
click at [1307, 247] on p "E51664000721" at bounding box center [1318, 248] width 62 height 13
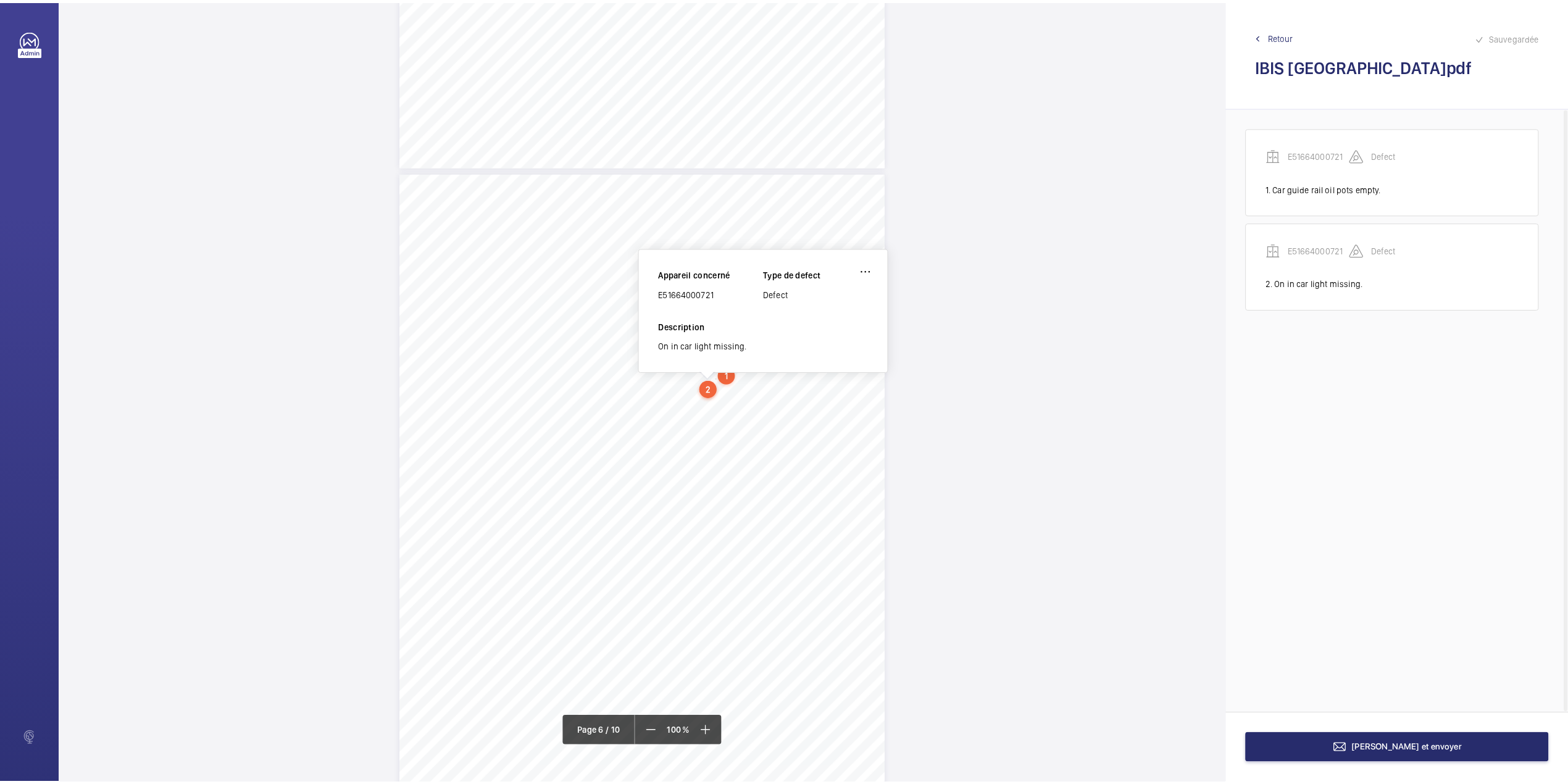
scroll to position [3337, 0]
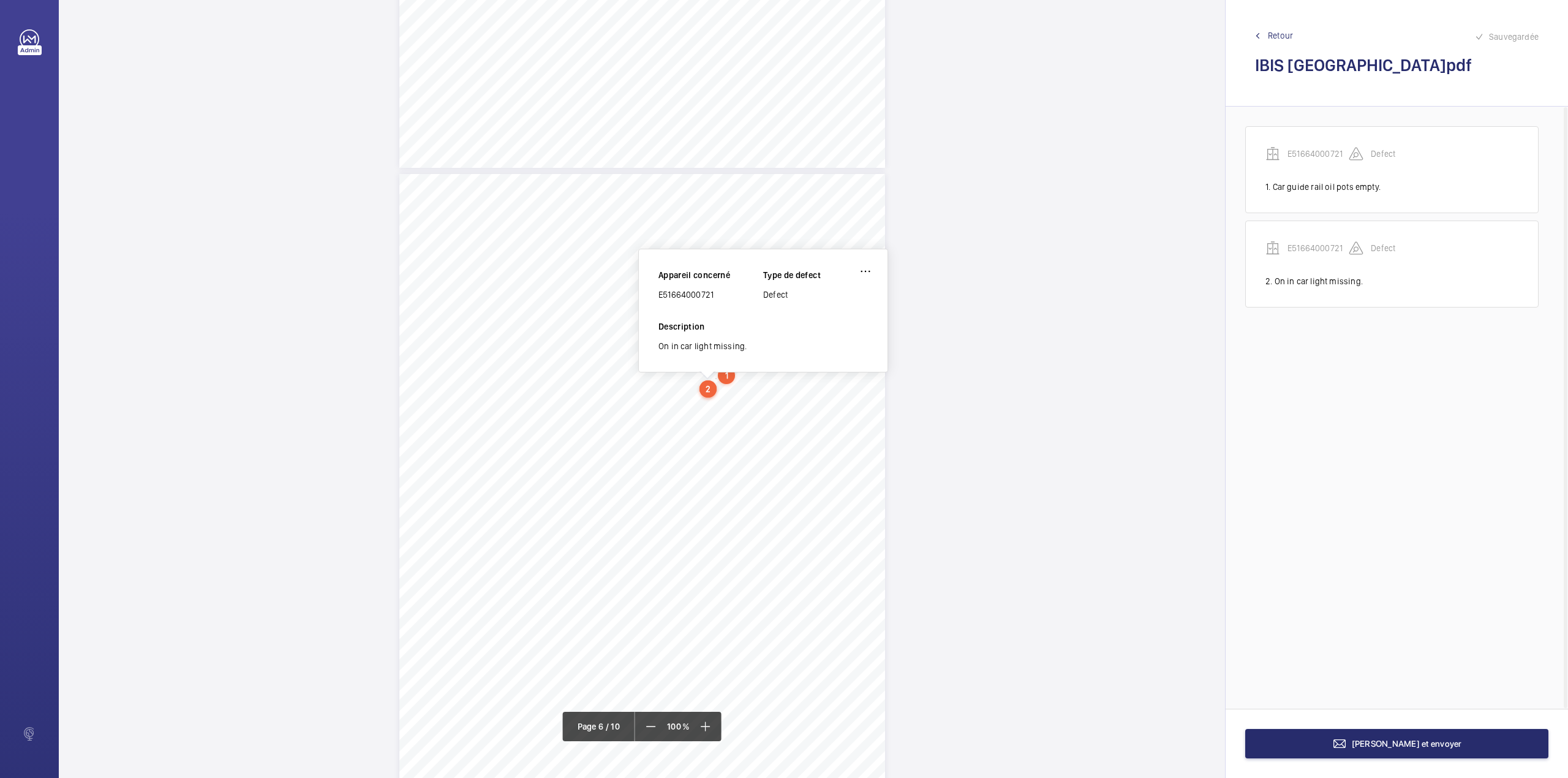
drag, startPoint x: 659, startPoint y: 298, endPoint x: 724, endPoint y: 297, distance: 65.0
click at [724, 297] on div "E51664000721" at bounding box center [711, 295] width 105 height 13
click at [1347, 738] on mat-icon at bounding box center [1339, 744] width 14 height 14
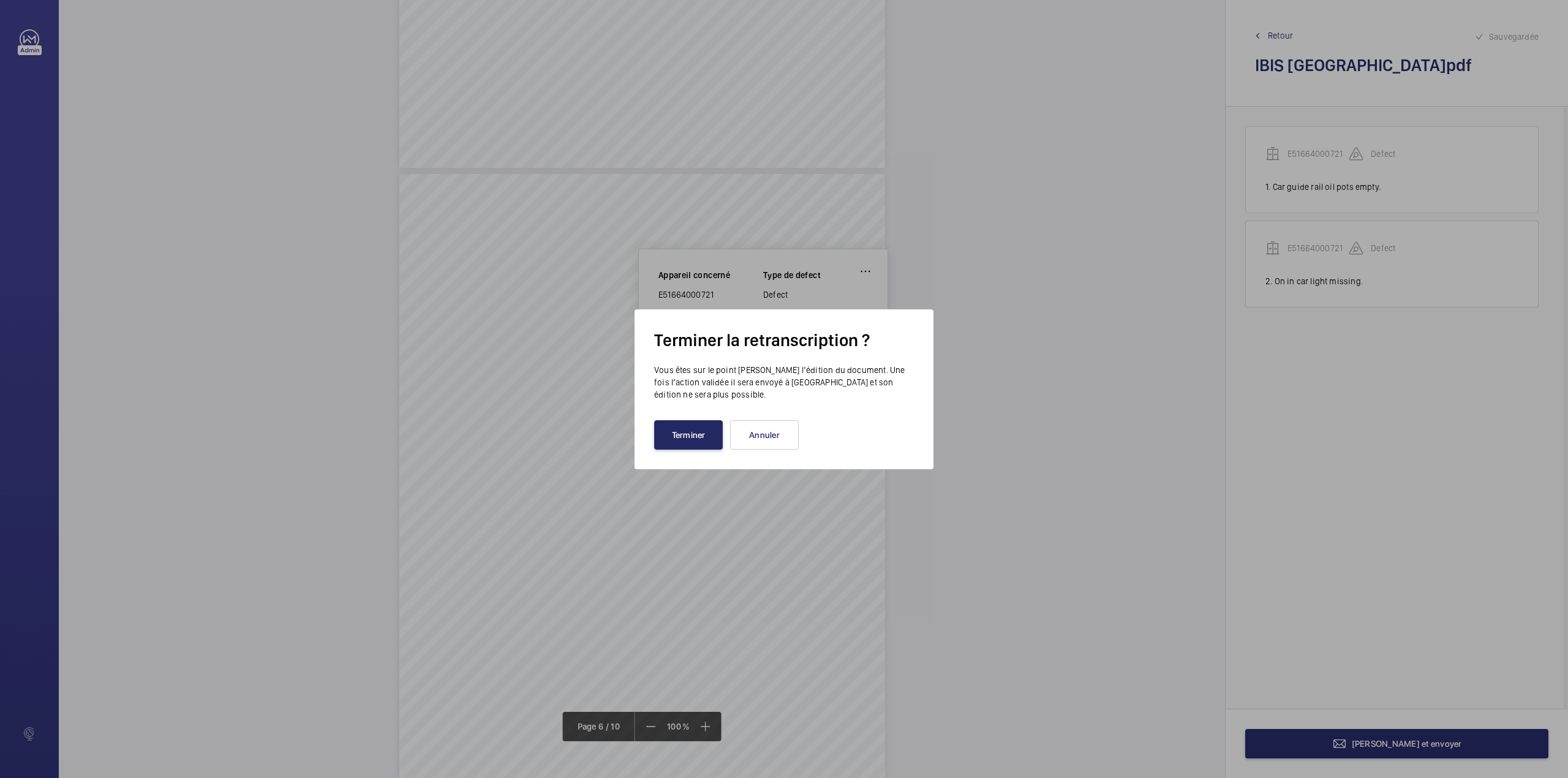
click at [674, 435] on button "Terminer" at bounding box center [689, 434] width 69 height 29
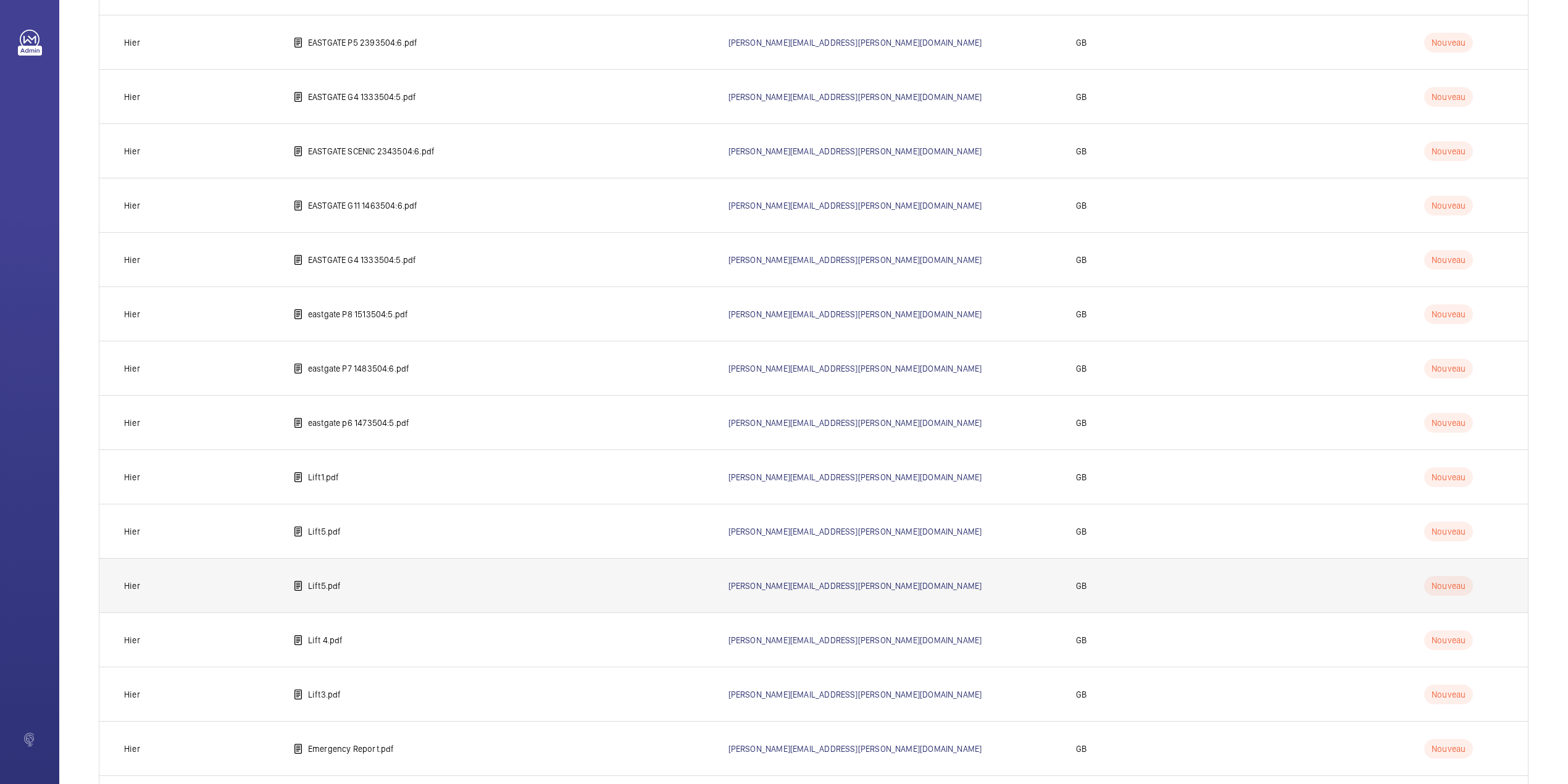
scroll to position [807, 0]
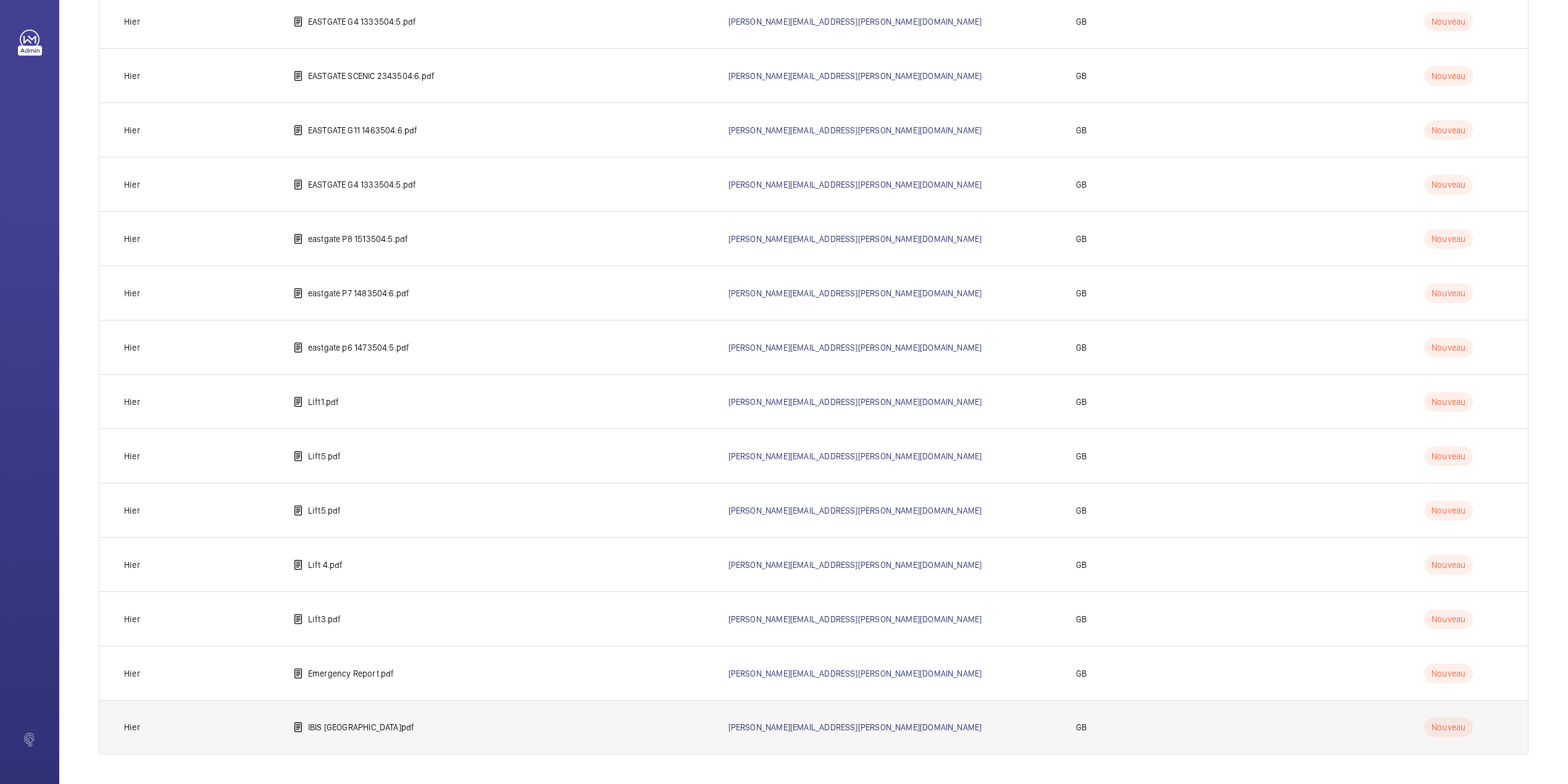
click at [381, 723] on p "IBIS [GEOGRAPHIC_DATA]pdf" at bounding box center [361, 727] width 107 height 13
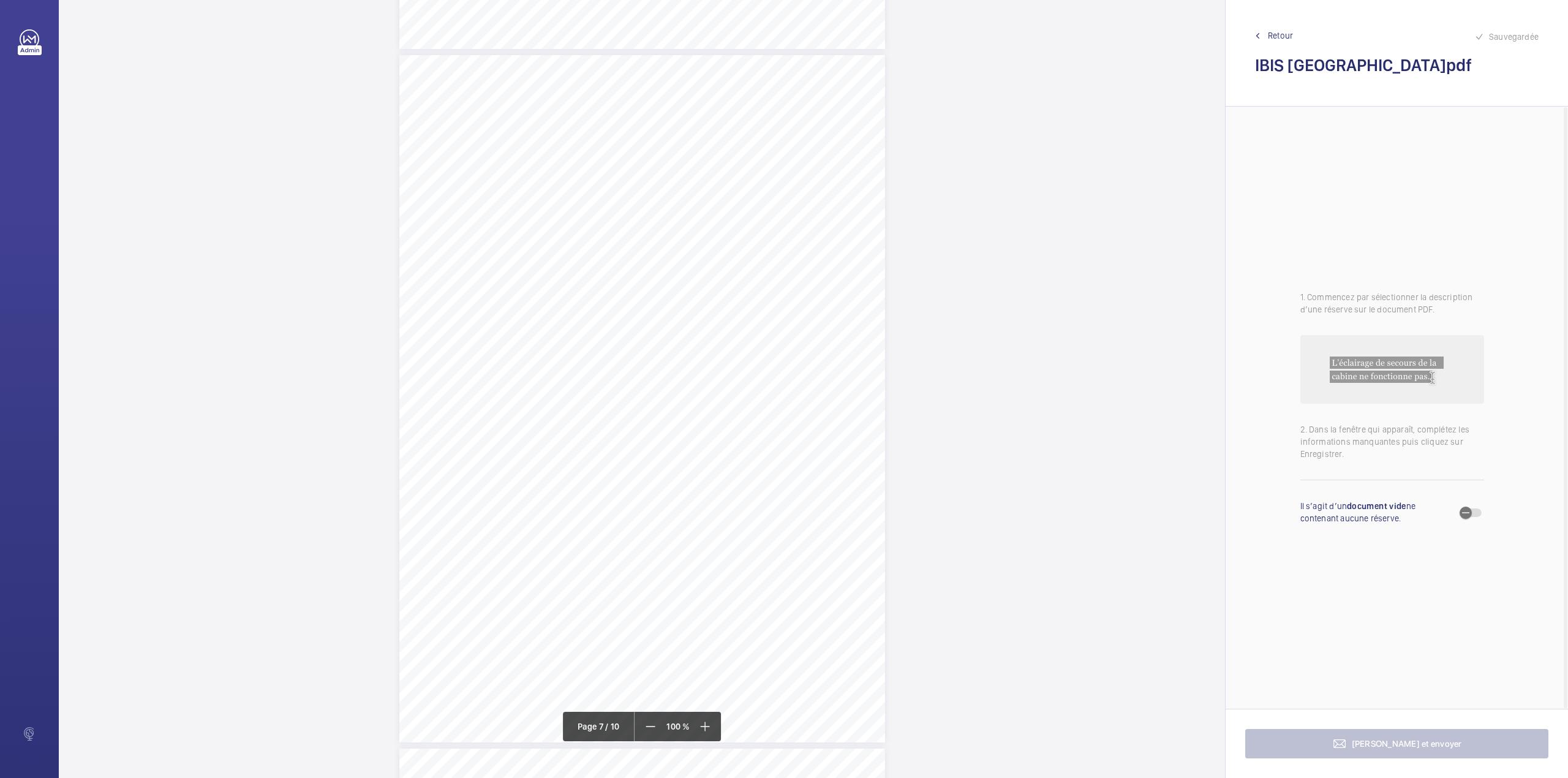
scroll to position [4246, 0]
drag, startPoint x: 640, startPoint y: 361, endPoint x: 721, endPoint y: 370, distance: 81.5
click at [721, 370] on div "Lift Report Lifting Operations & Lifting Equipment Regulation 1998 Provision & …" at bounding box center [641, 277] width 486 height 688
click at [716, 138] on div at bounding box center [715, 129] width 99 height 29
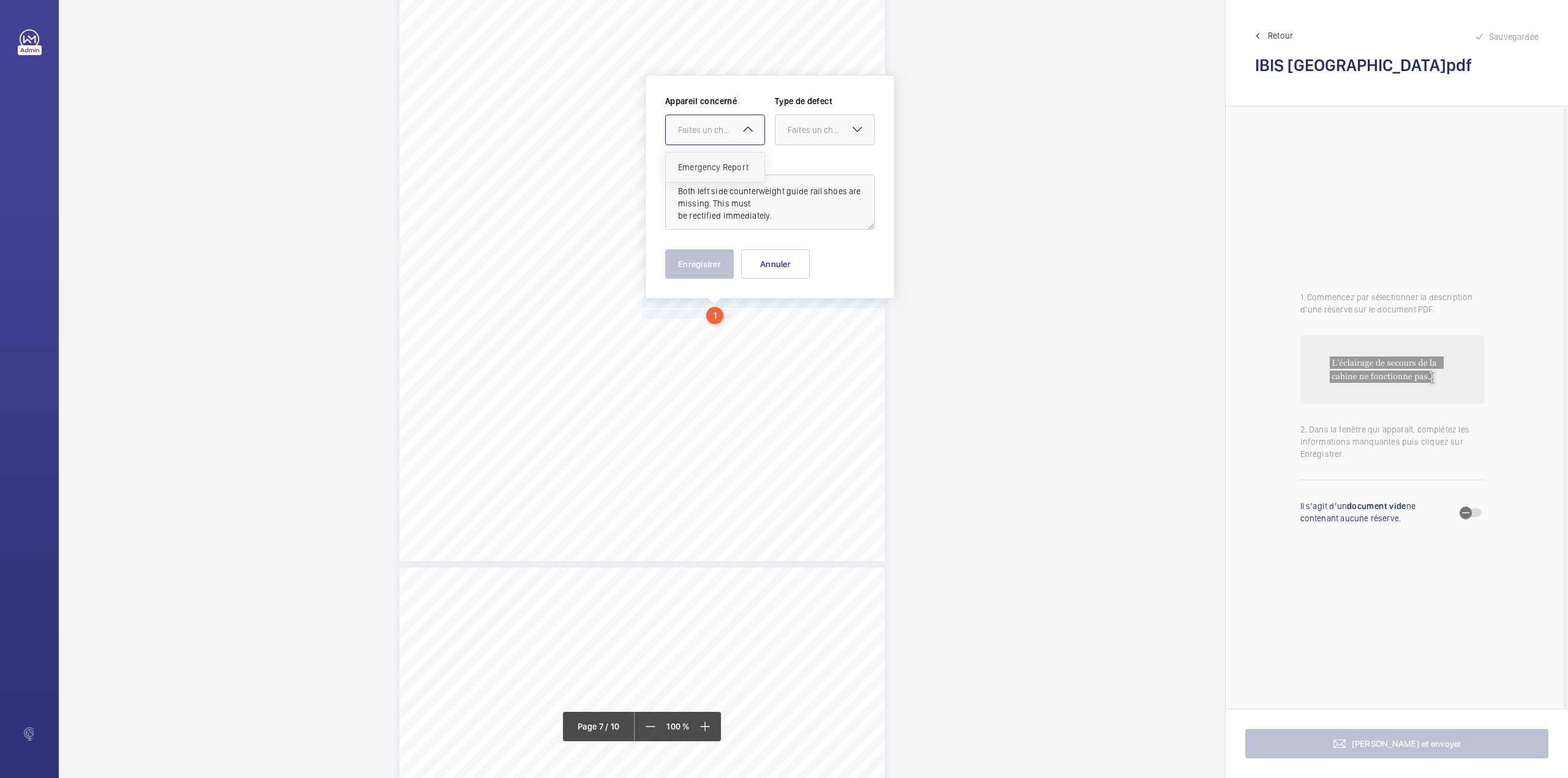
click at [707, 172] on span "Emergency Report" at bounding box center [715, 167] width 74 height 13
click at [816, 128] on div "Faites un choix" at bounding box center [831, 130] width 86 height 13
click at [802, 201] on span "Immédiat" at bounding box center [825, 197] width 74 height 13
click at [698, 255] on button "Enregistrer" at bounding box center [699, 264] width 69 height 29
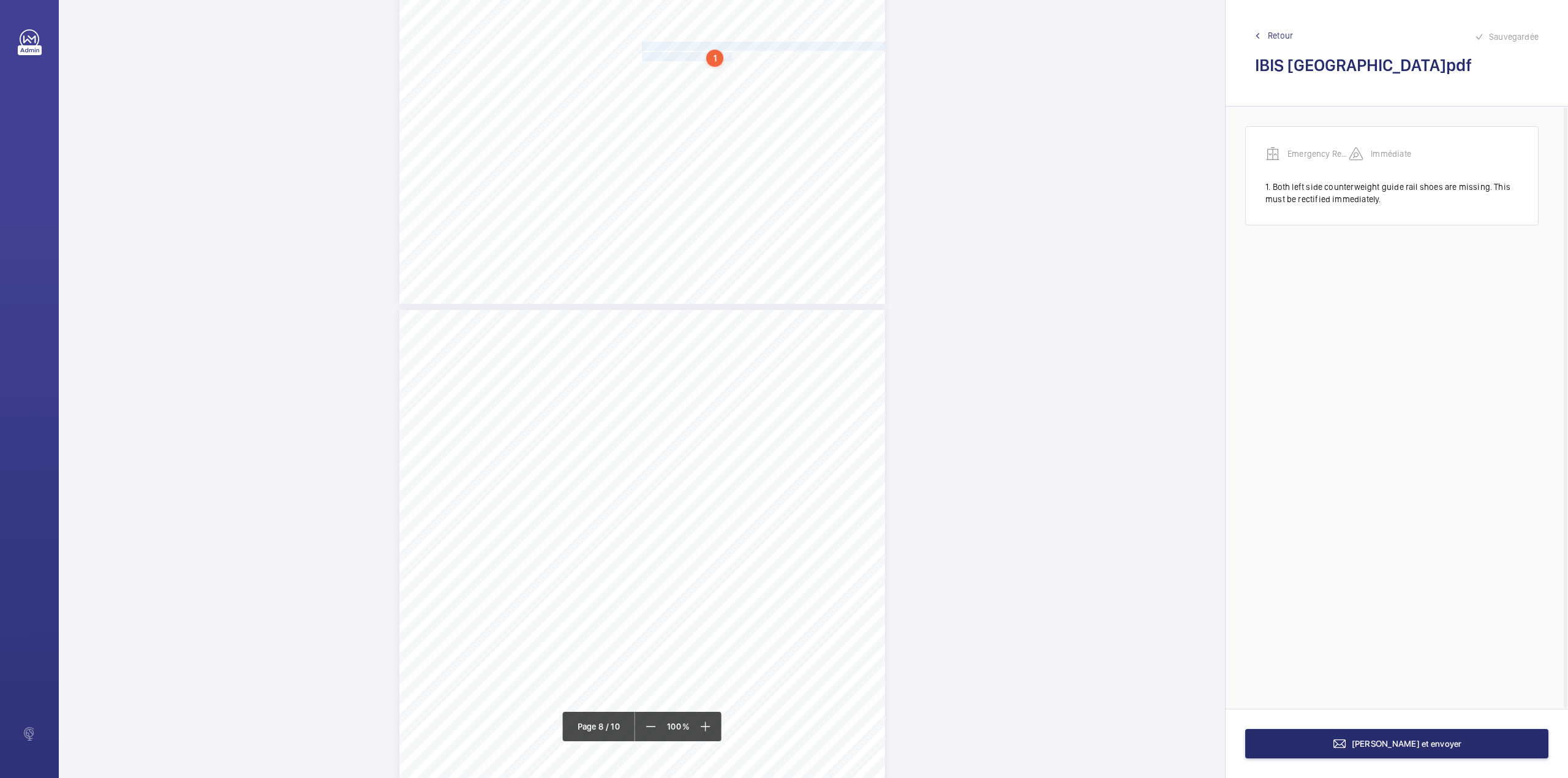
scroll to position [4796, 0]
drag, startPoint x: 641, startPoint y: 284, endPoint x: 770, endPoint y: 285, distance: 129.0
click at [770, 285] on span "Trapped Passenger Release key missing." at bounding box center [713, 285] width 143 height 8
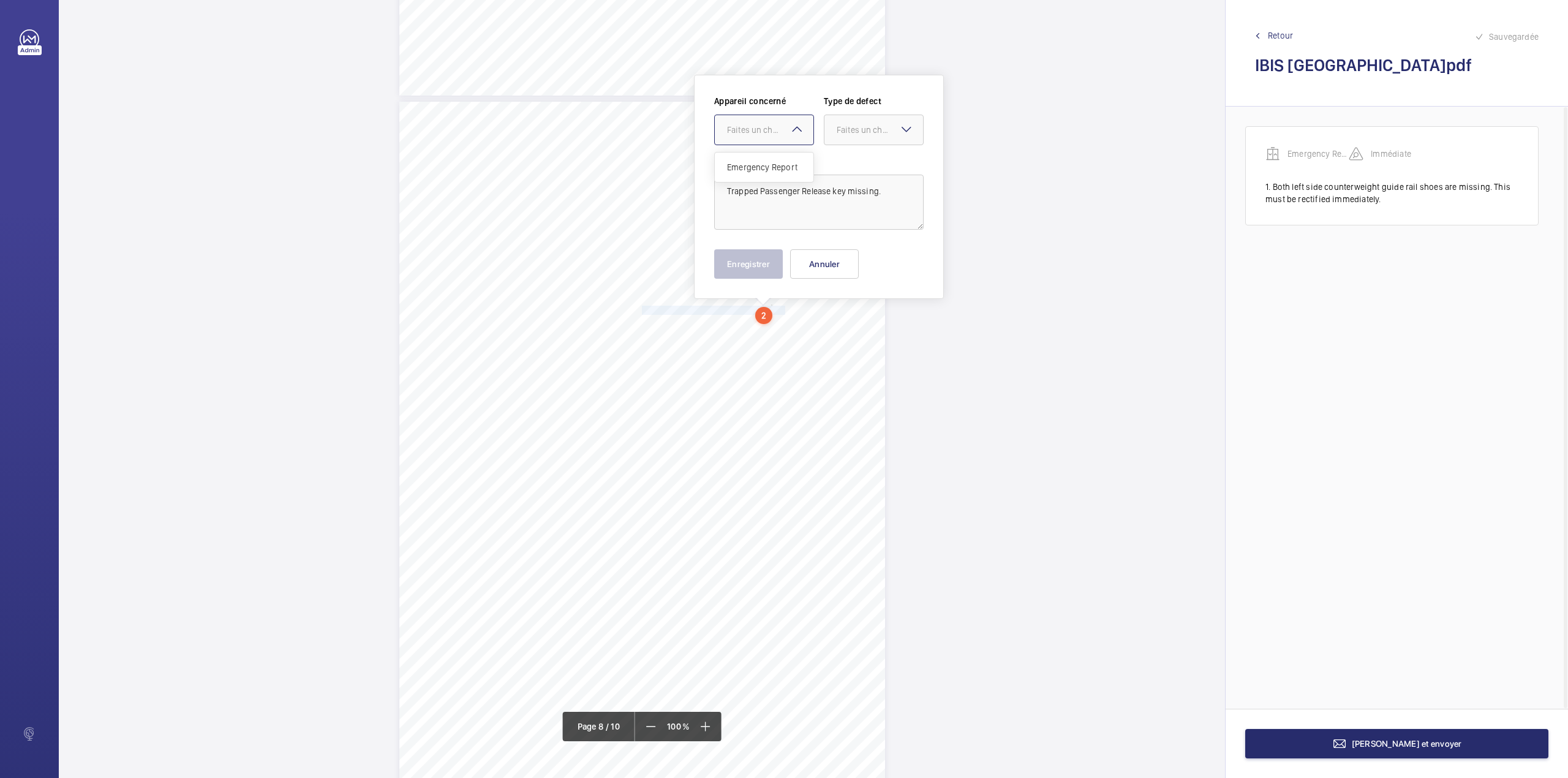
click at [760, 135] on div "Faites un choix" at bounding box center [770, 130] width 86 height 13
click at [760, 165] on span "Emergency Report" at bounding box center [765, 167] width 74 height 13
drag, startPoint x: 841, startPoint y: 136, endPoint x: 846, endPoint y: 165, distance: 29.4
click at [841, 138] on div at bounding box center [873, 129] width 99 height 29
click at [846, 165] on span "Standard" at bounding box center [874, 167] width 74 height 13
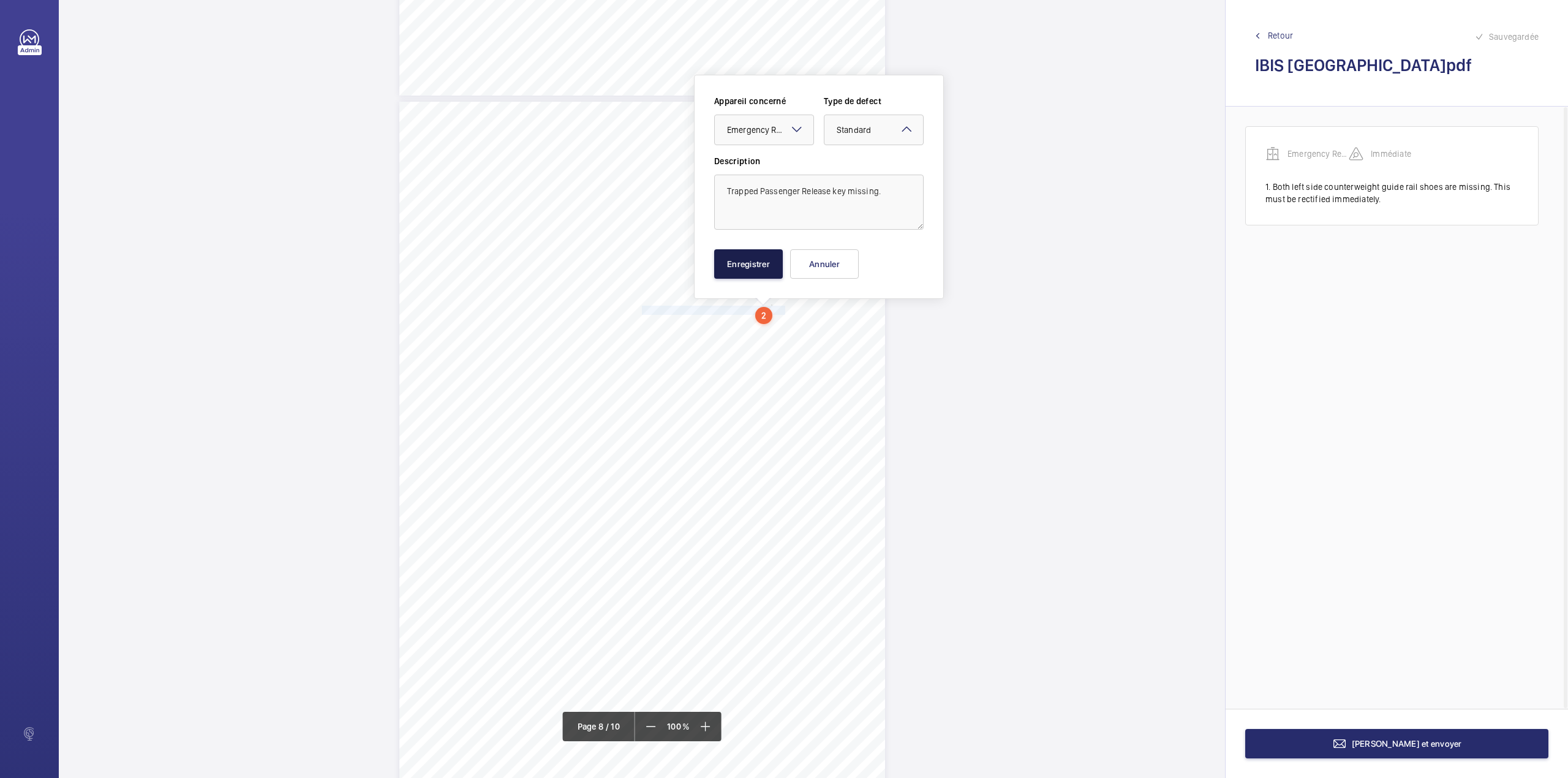
click at [748, 262] on button "Enregistrer" at bounding box center [748, 264] width 69 height 29
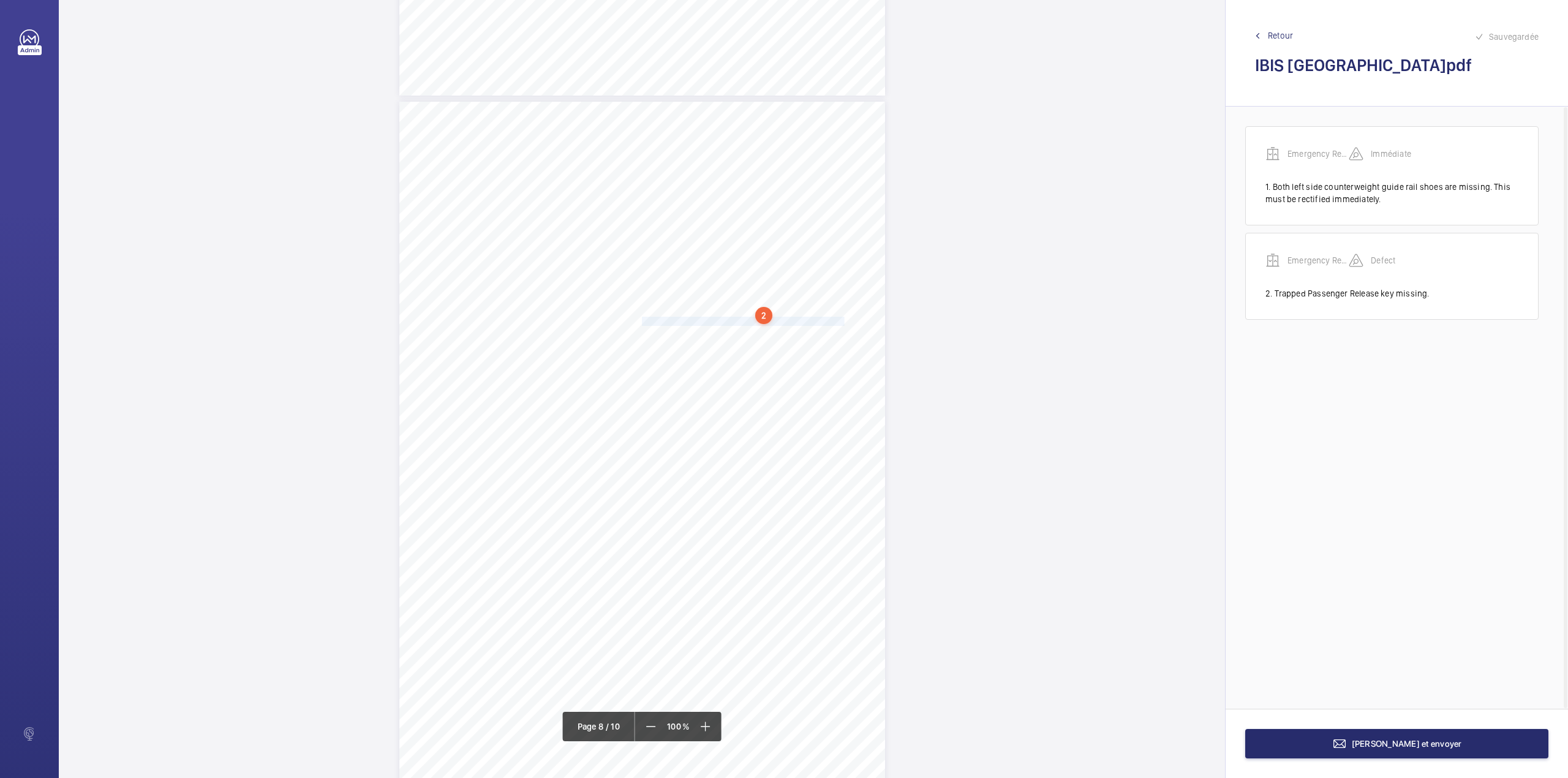
drag, startPoint x: 640, startPoint y: 319, endPoint x: 823, endPoint y: 319, distance: 183.0
click at [823, 319] on span "One counterweight guide rail oil lubrication pot missing." at bounding box center [743, 321] width 203 height 8
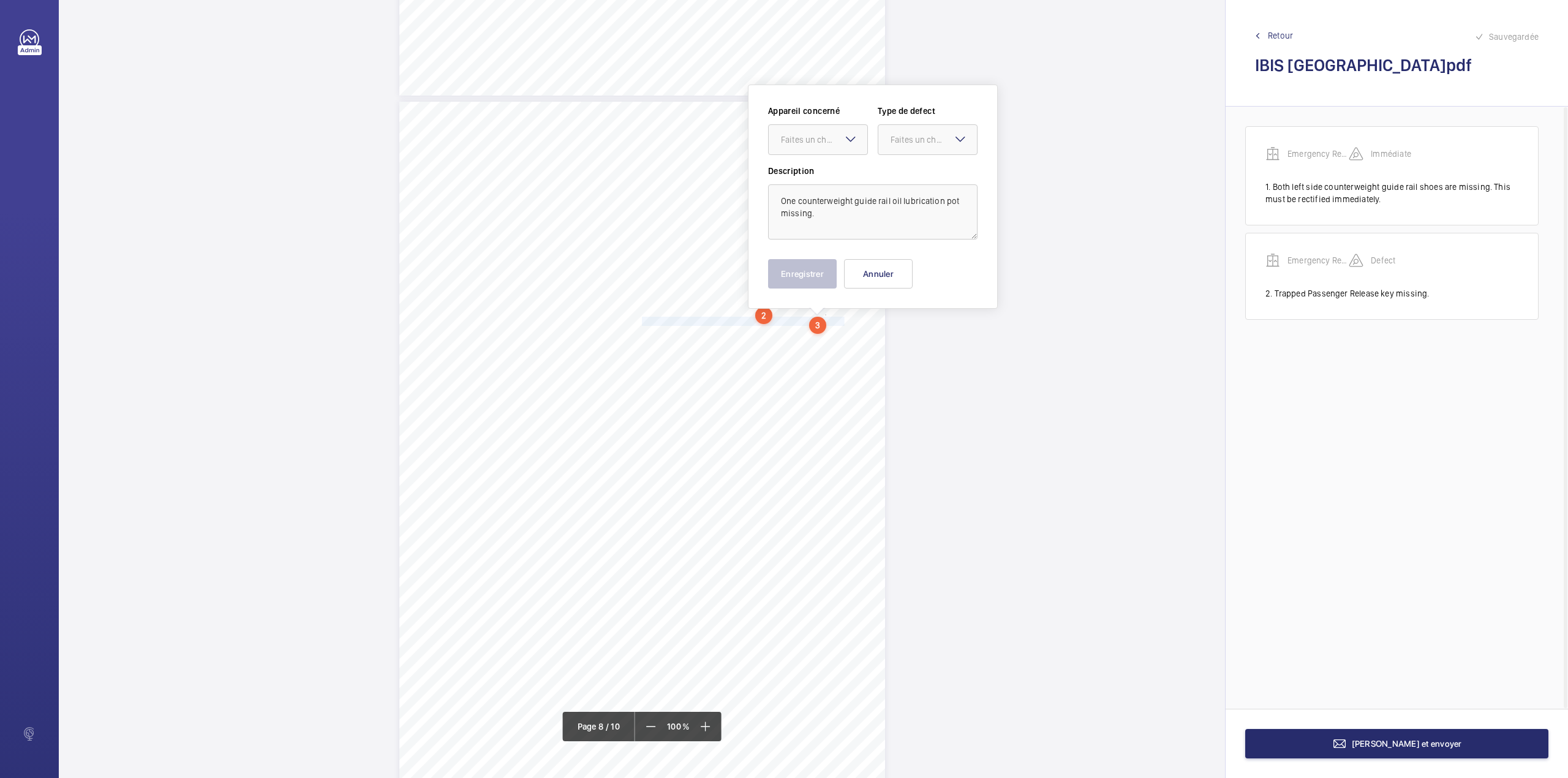
scroll to position [4780, 0]
click at [823, 132] on div "Faites un choix" at bounding box center [823, 130] width 86 height 13
click at [823, 166] on span "Emergency Report" at bounding box center [818, 167] width 74 height 13
click at [910, 135] on div "Faites un choix" at bounding box center [933, 130] width 86 height 13
click at [908, 161] on span "Standard" at bounding box center [927, 167] width 74 height 13
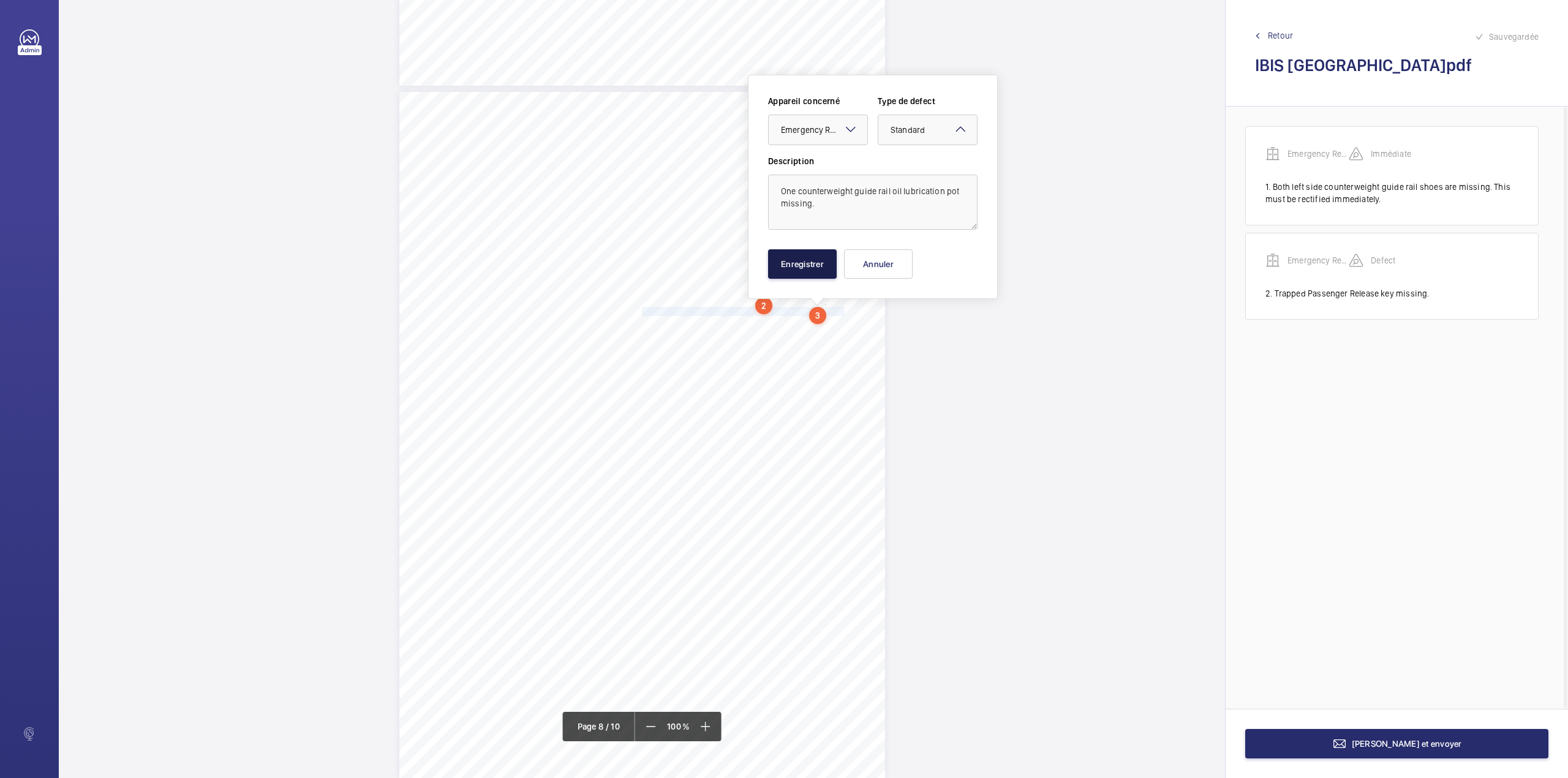
click at [805, 255] on button "Enregistrer" at bounding box center [803, 264] width 69 height 29
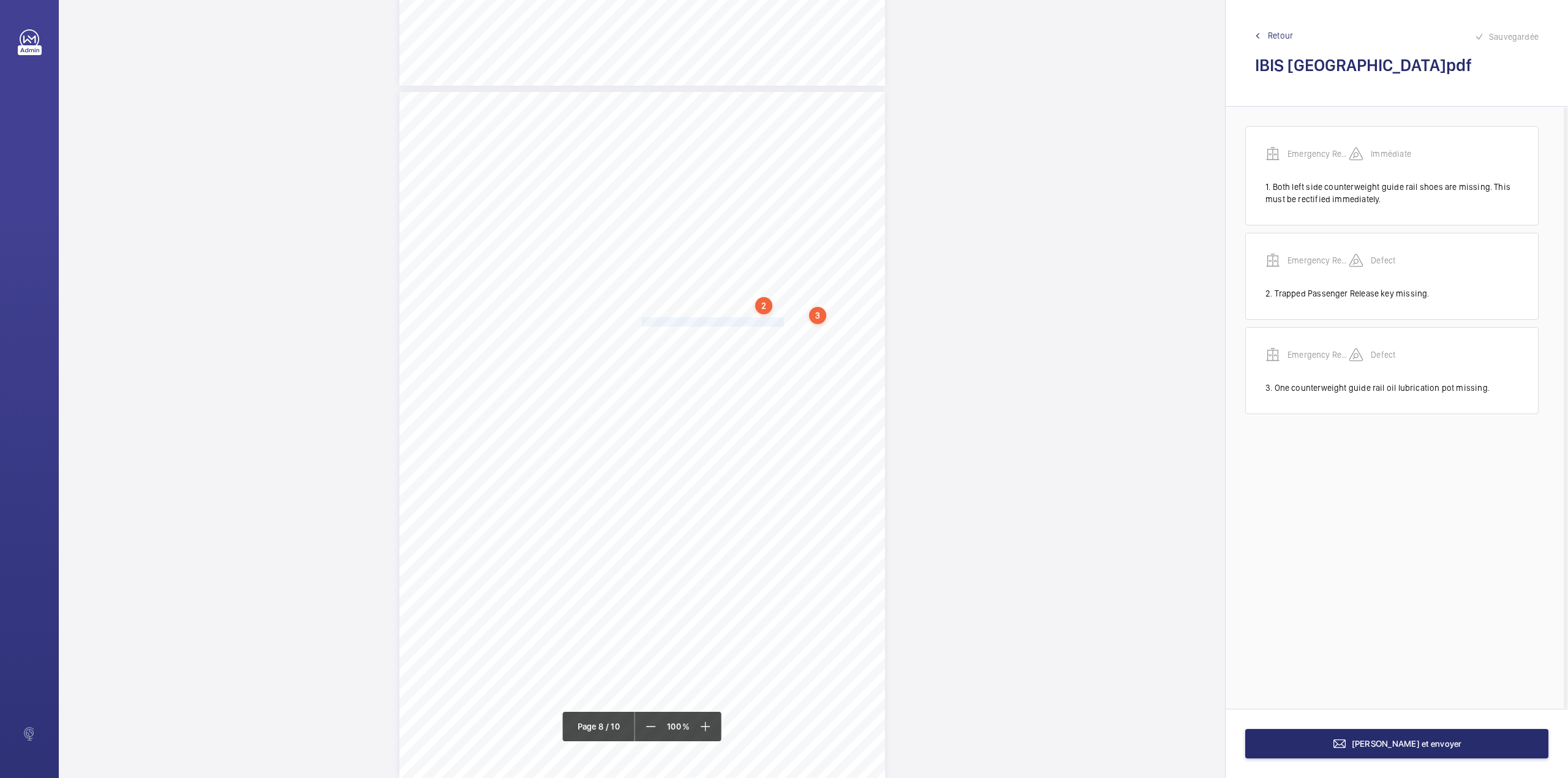
drag, startPoint x: 640, startPoint y: 321, endPoint x: 769, endPoint y: 321, distance: 129.0
click at [769, 321] on span "Fireman's Service intercom inoperative." at bounding box center [712, 321] width 142 height 8
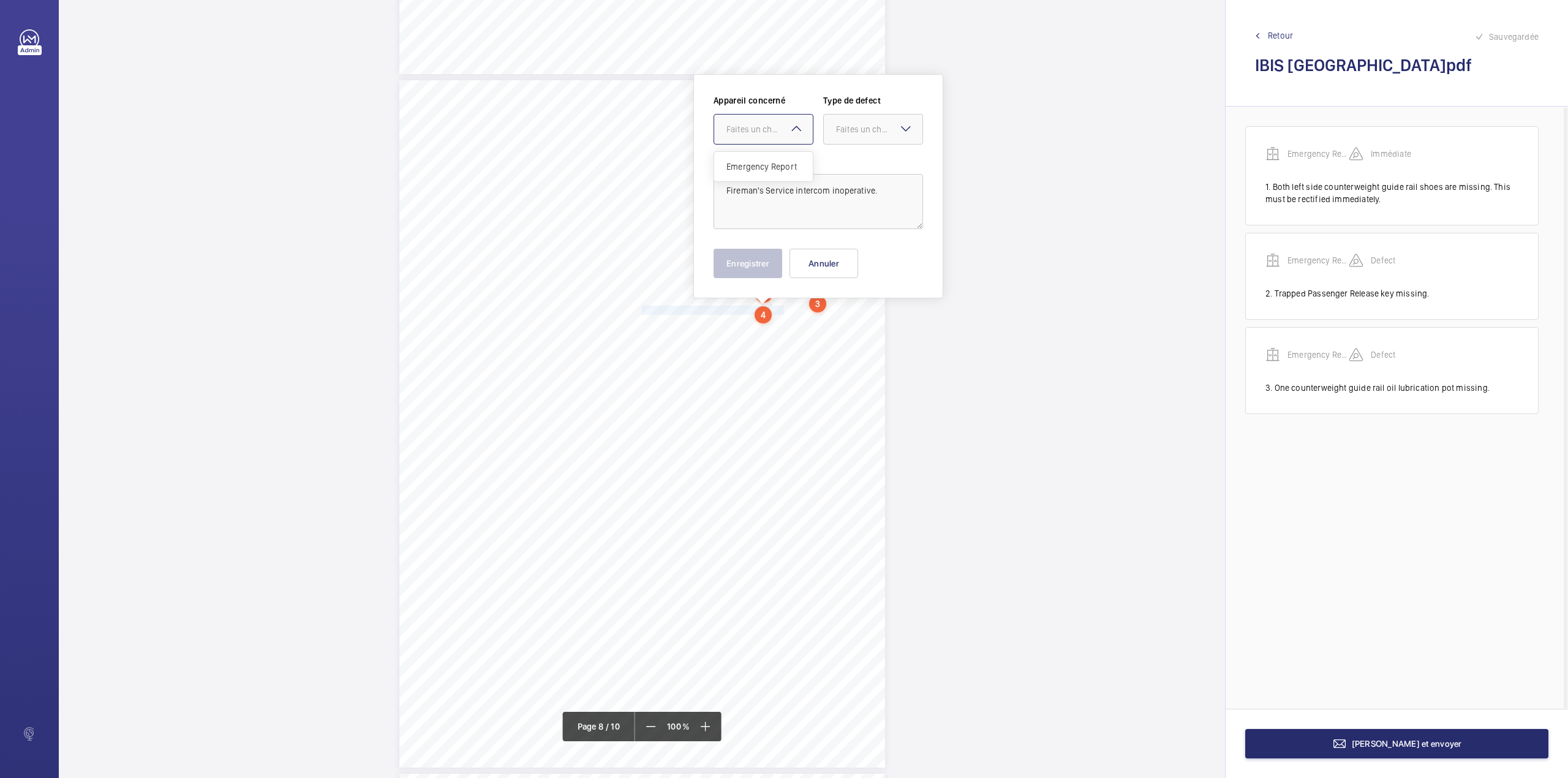
click at [770, 133] on div "Faites un choix" at bounding box center [769, 129] width 86 height 13
click at [765, 163] on span "Emergency Report" at bounding box center [764, 166] width 74 height 13
drag, startPoint x: 851, startPoint y: 132, endPoint x: 851, endPoint y: 147, distance: 15.0
click at [851, 135] on div "Faites un choix" at bounding box center [879, 129] width 86 height 13
click at [849, 163] on span "Standard" at bounding box center [873, 166] width 74 height 13
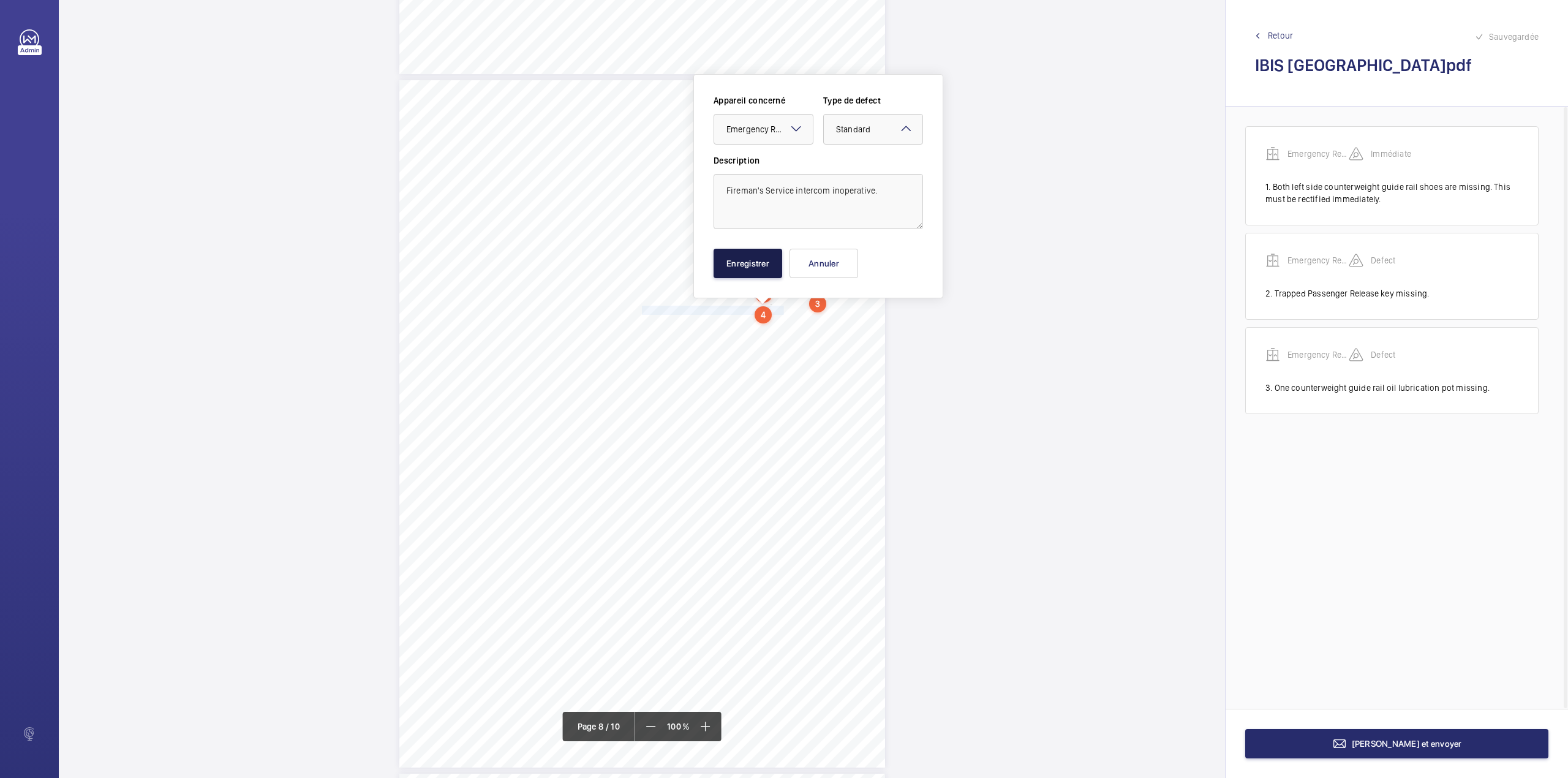
click at [740, 262] on button "Enregistrer" at bounding box center [748, 263] width 69 height 29
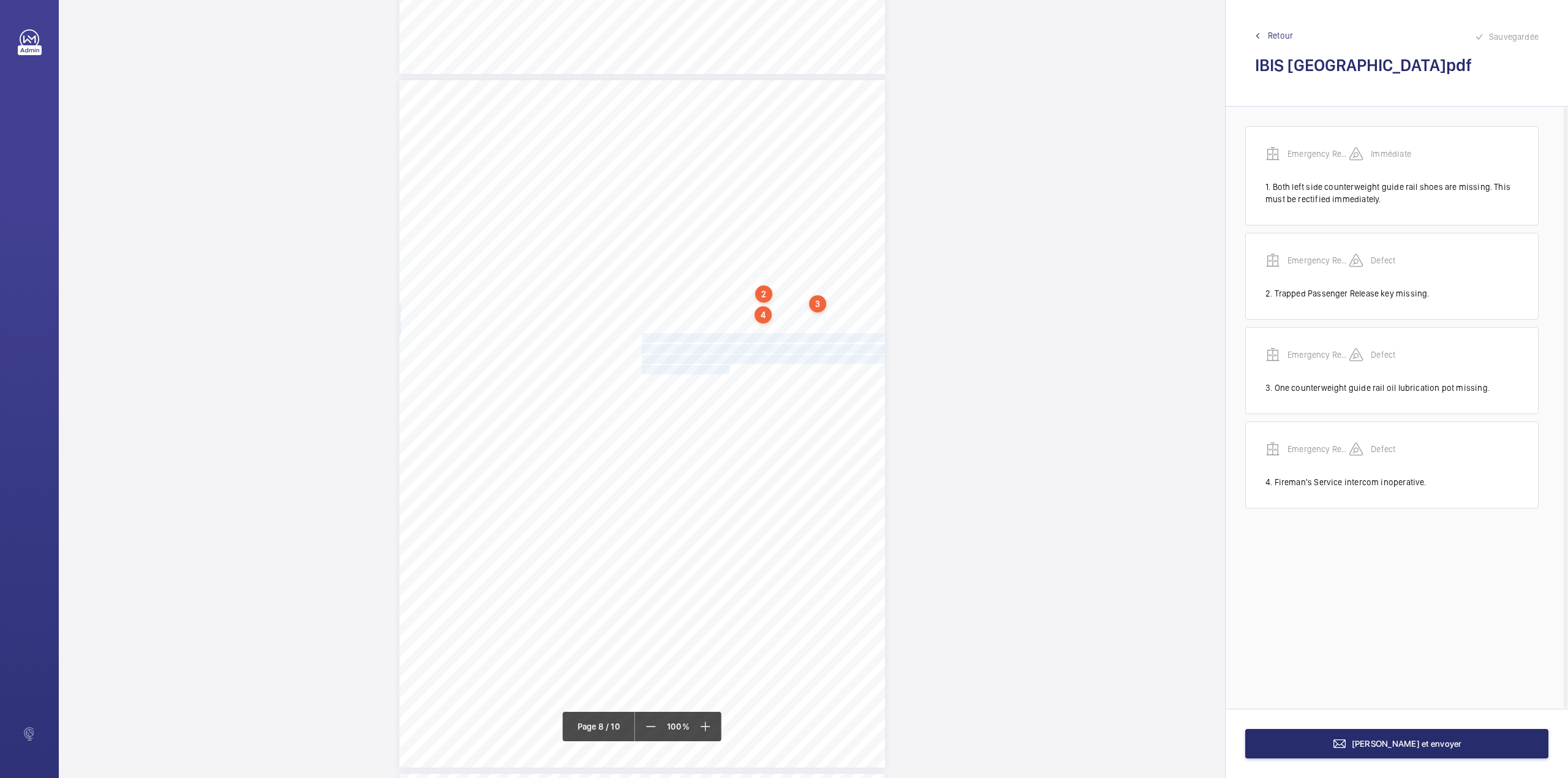
drag, startPoint x: 640, startPoint y: 337, endPoint x: 720, endPoint y: 369, distance: 86.2
click at [720, 369] on div "Lift Report Lifting Operations & Lifting Equipment Regulation 1998 Provision & …" at bounding box center [641, 424] width 486 height 688
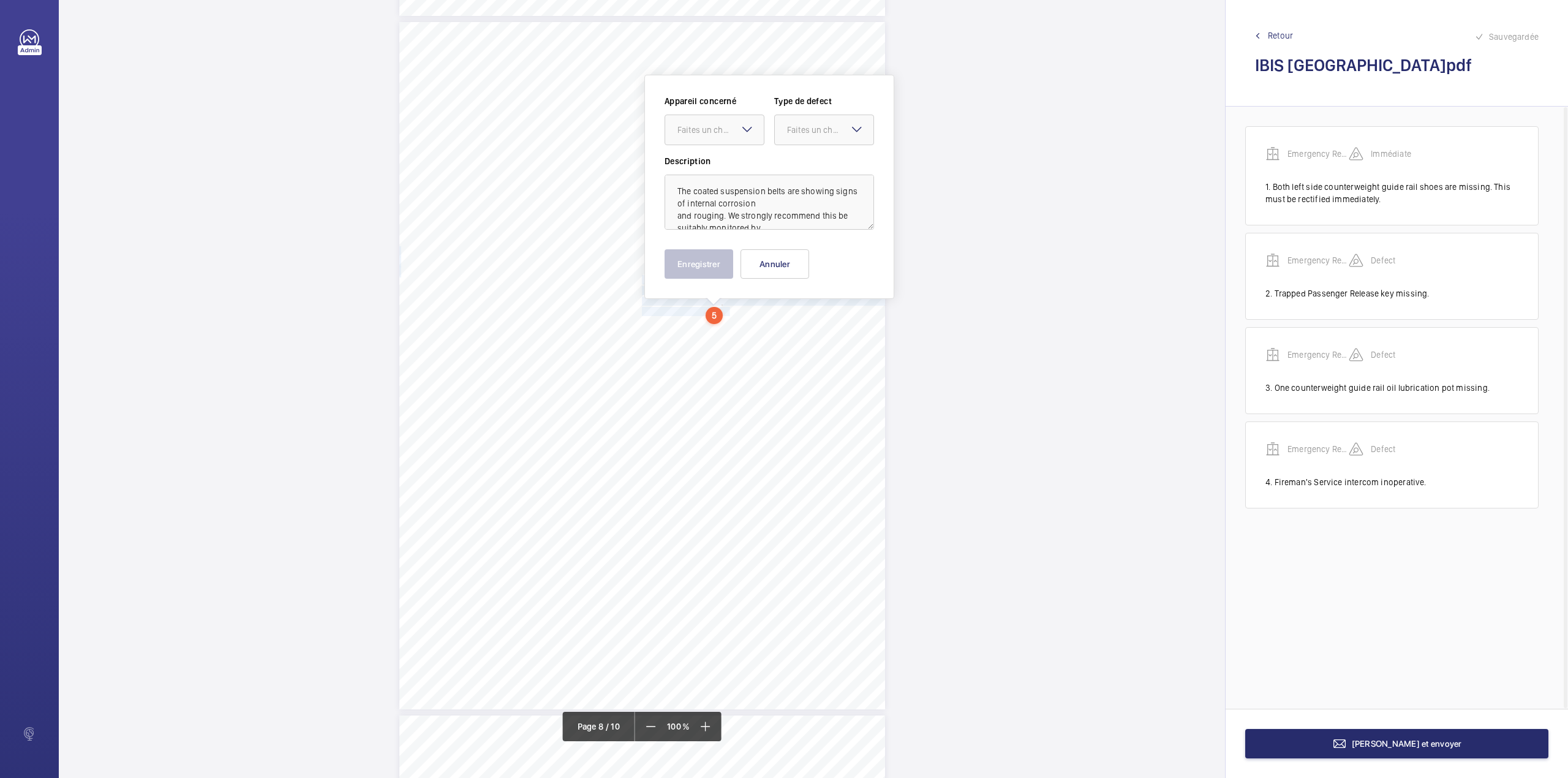
scroll to position [4851, 0]
drag, startPoint x: 720, startPoint y: 136, endPoint x: 720, endPoint y: 166, distance: 30.0
click at [720, 138] on div at bounding box center [714, 129] width 99 height 29
click at [720, 166] on span "Emergency Report" at bounding box center [715, 166] width 74 height 13
click at [817, 134] on div "Faites un choix" at bounding box center [830, 129] width 86 height 13
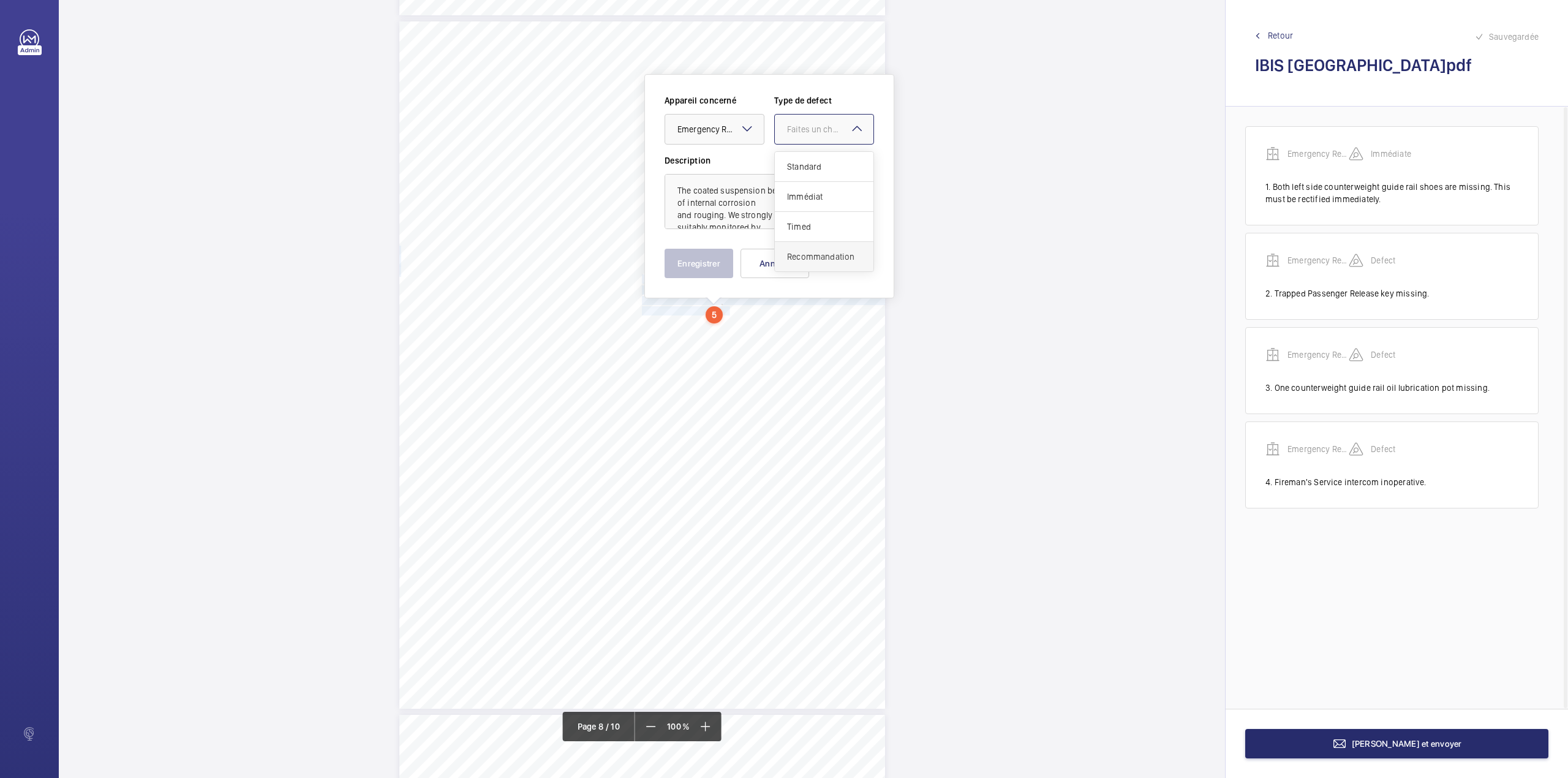
click at [797, 255] on span "Recommandation" at bounding box center [824, 257] width 74 height 13
click at [679, 259] on button "Enregistrer" at bounding box center [698, 263] width 69 height 29
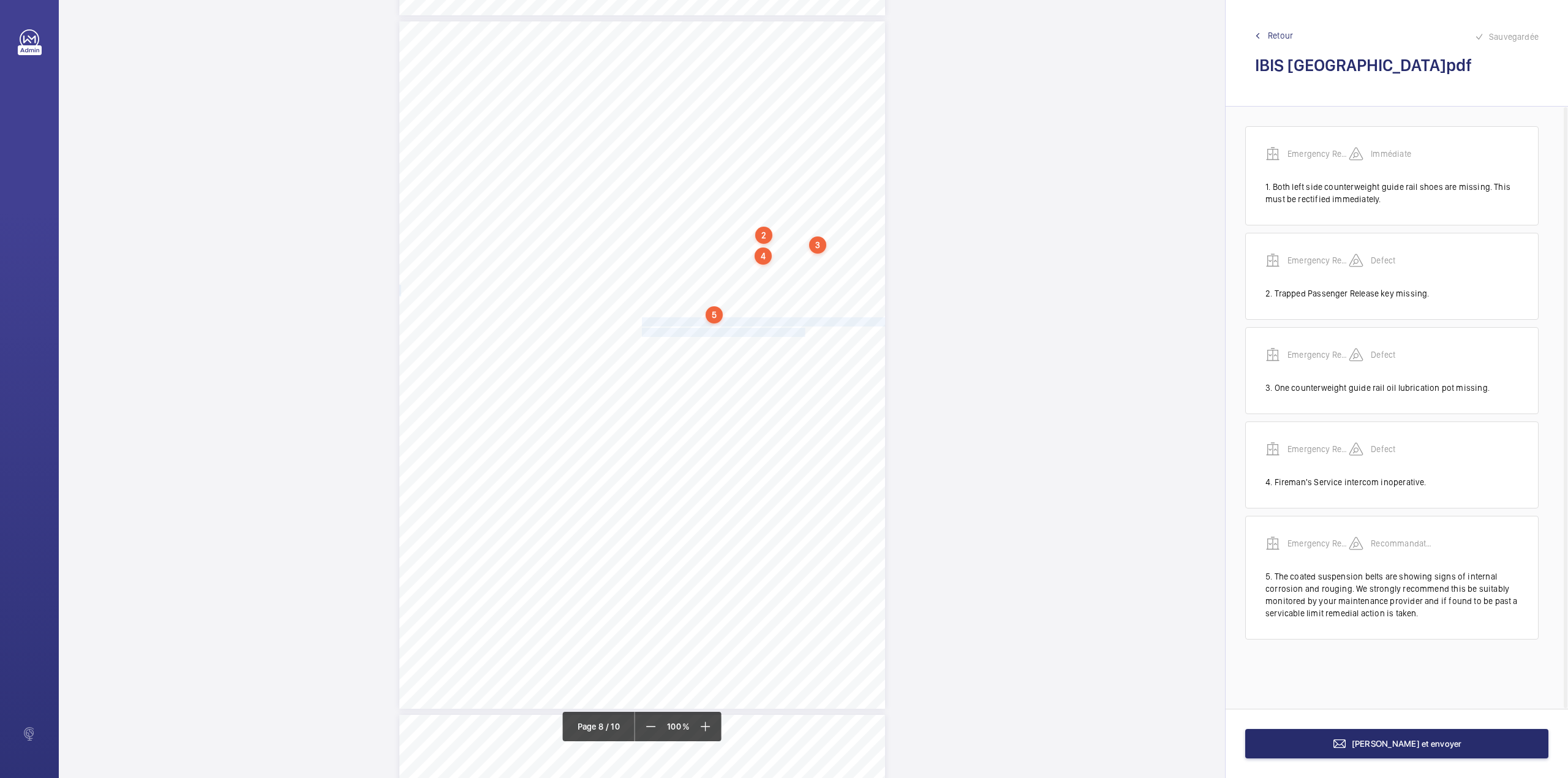
drag, startPoint x: 640, startPoint y: 321, endPoint x: 788, endPoint y: 329, distance: 148.2
click at [788, 329] on div "Lift Report Lifting Operations & Lifting Equipment Regulation 1998 Provision & …" at bounding box center [641, 365] width 486 height 688
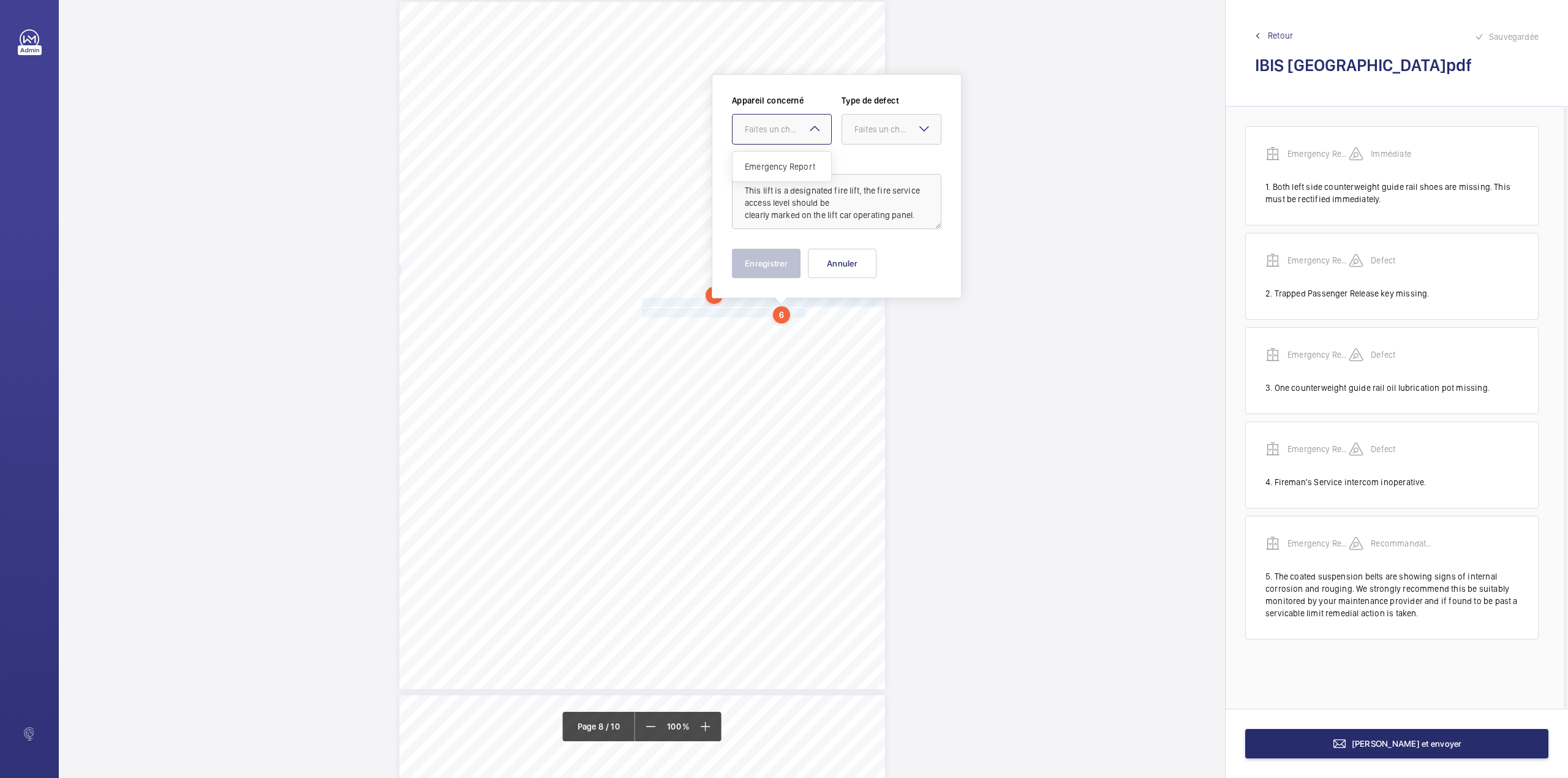
click at [790, 125] on div "Faites un choix" at bounding box center [787, 129] width 86 height 13
click at [792, 176] on div "Emergency Report" at bounding box center [782, 166] width 99 height 29
drag, startPoint x: 883, startPoint y: 128, endPoint x: 879, endPoint y: 196, distance: 68.1
click at [883, 134] on div "Faites un choix" at bounding box center [897, 129] width 86 height 13
click at [866, 249] on div "Recommandation" at bounding box center [891, 256] width 99 height 29
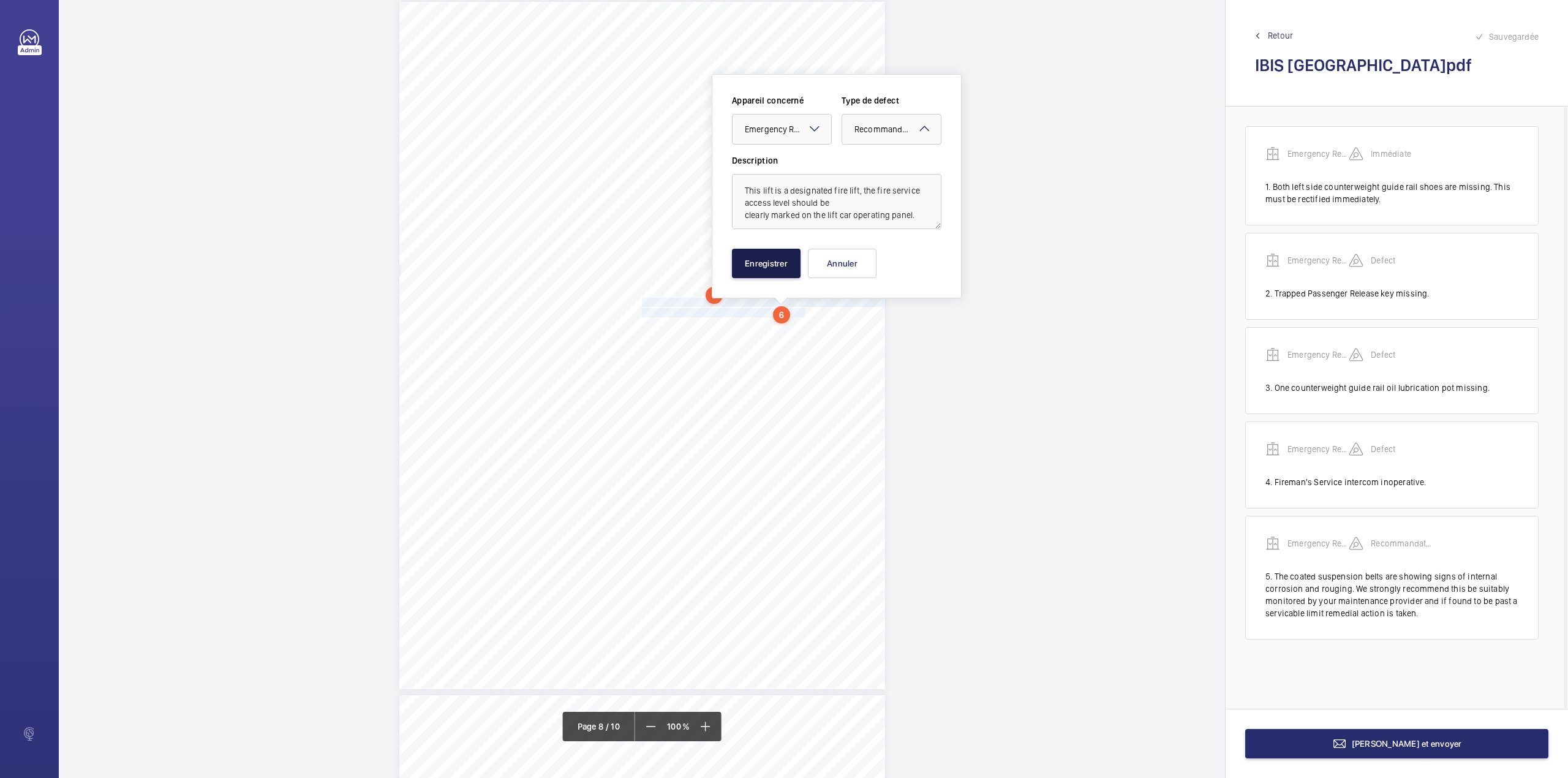
click at [770, 255] on button "Enregistrer" at bounding box center [766, 263] width 69 height 29
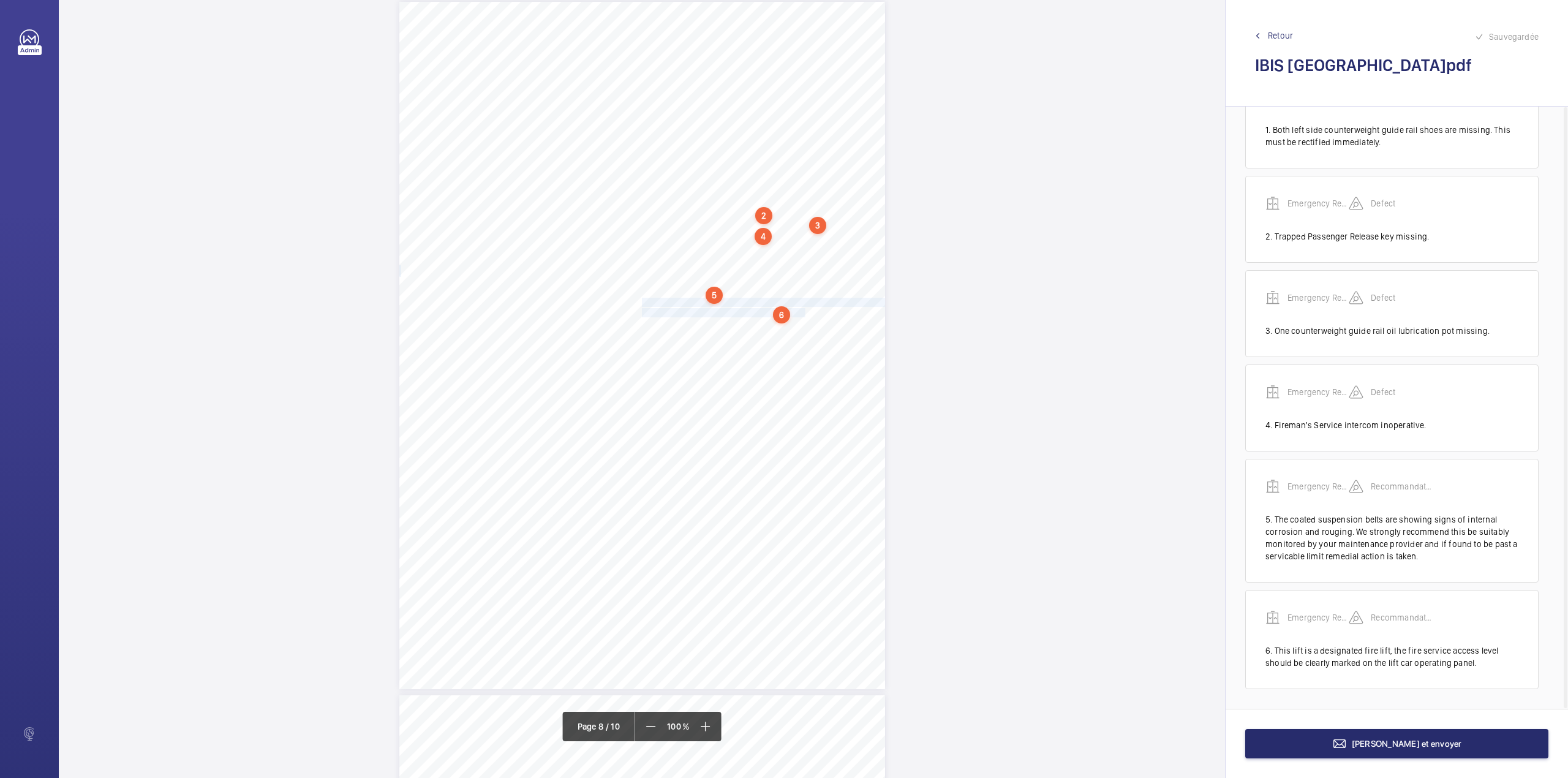
scroll to position [60, 0]
drag, startPoint x: 650, startPoint y: 329, endPoint x: 671, endPoint y: 343, distance: 25.2
click at [671, 343] on div "Lift Report Lifting Operations & Lifting Equipment Regulation 1998 Provision & …" at bounding box center [641, 346] width 486 height 688
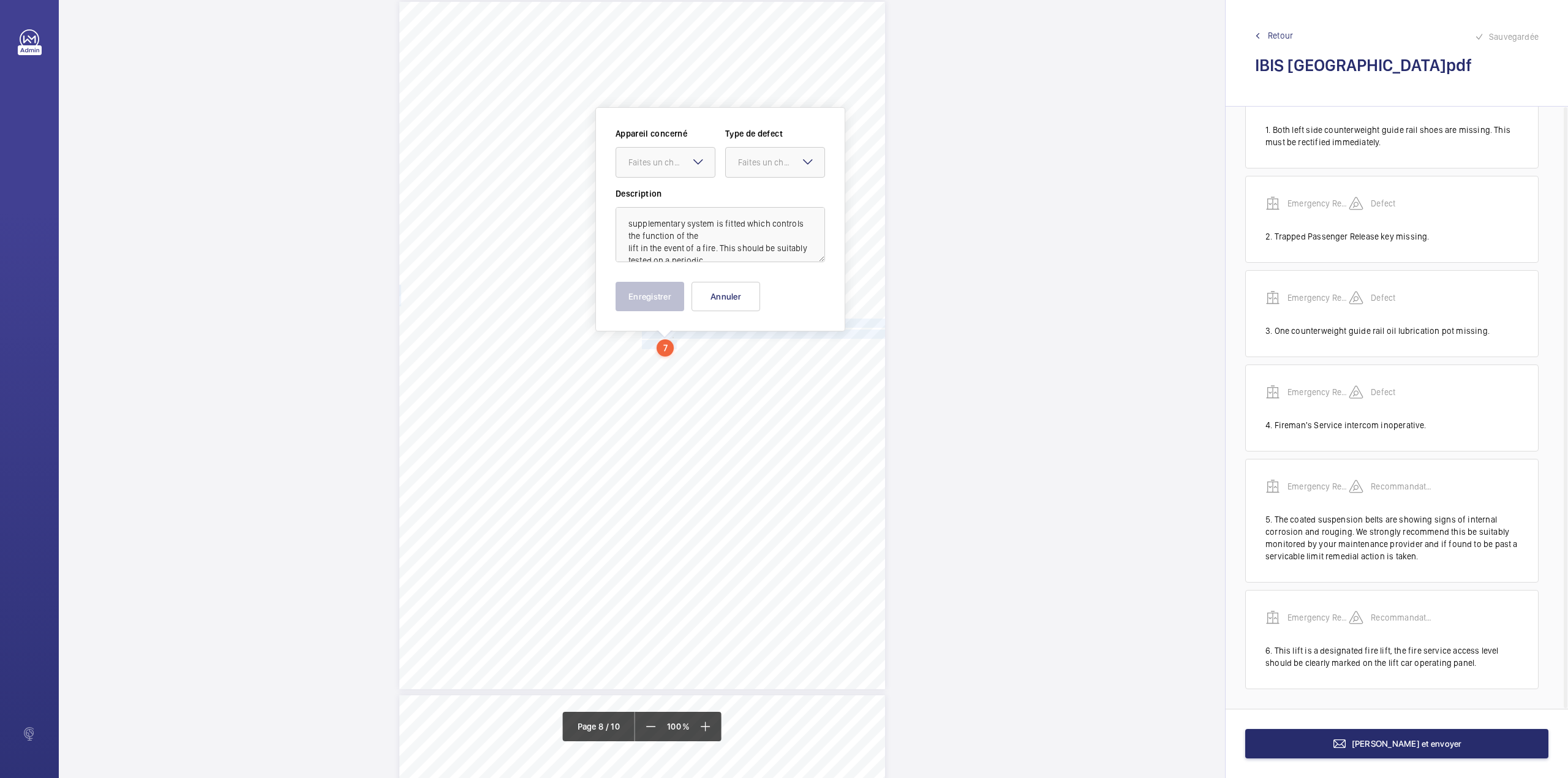
scroll to position [4903, 0]
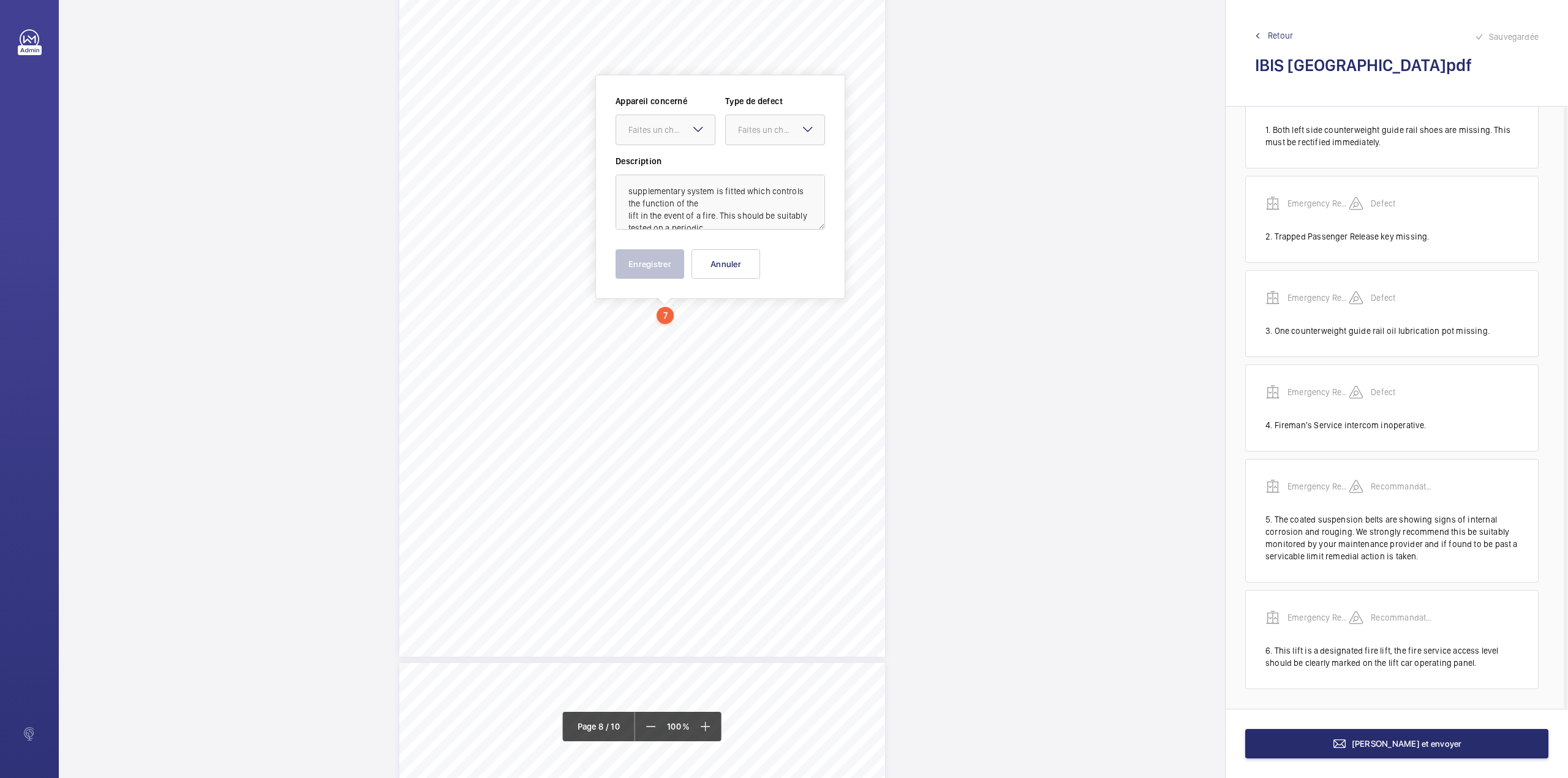
click at [701, 287] on div "Appareil concerné Faites un choix Type de defect Faites un choix Description su…" at bounding box center [720, 187] width 250 height 224
click at [713, 263] on button "Annuler" at bounding box center [726, 264] width 69 height 29
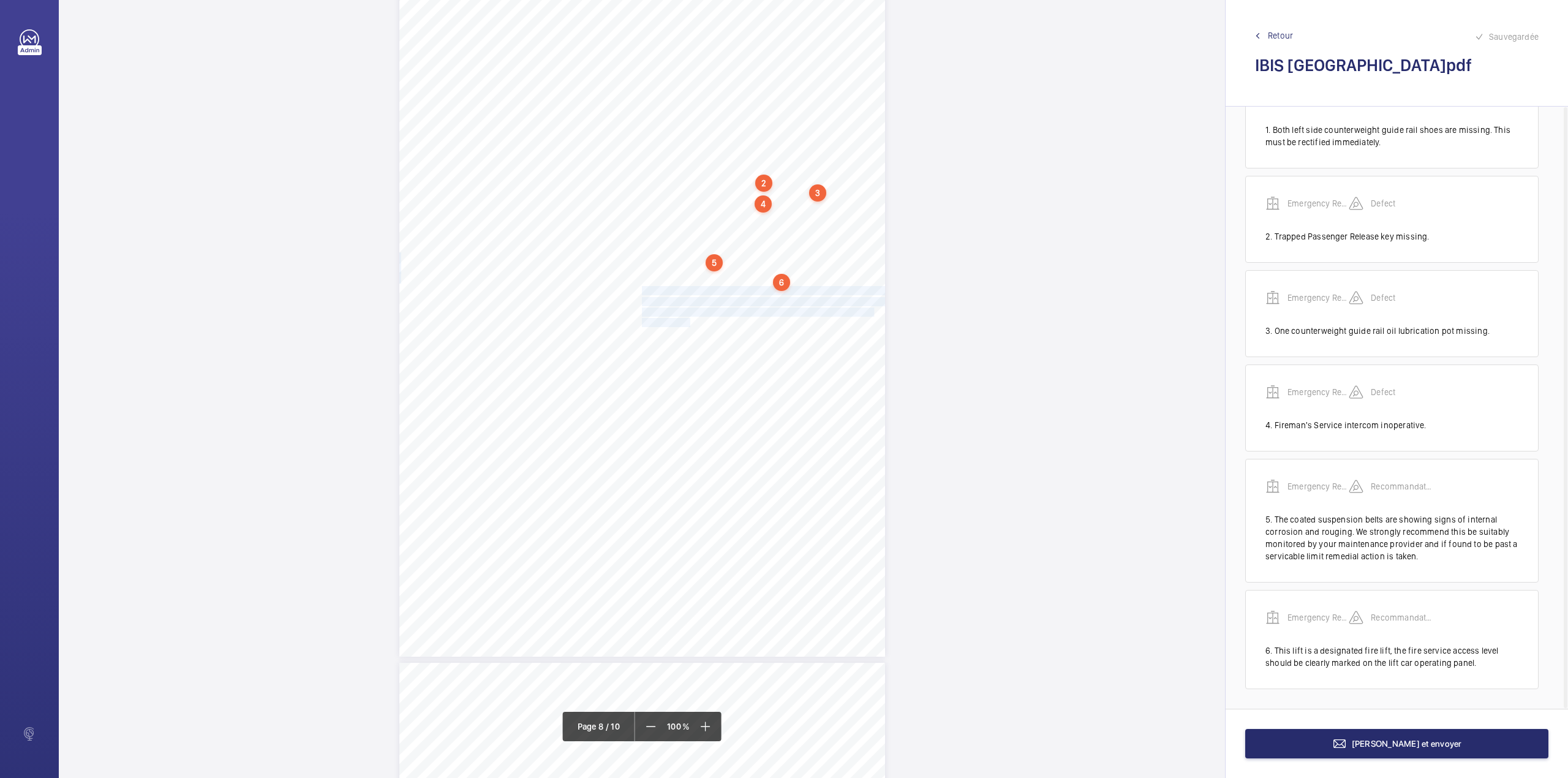
drag, startPoint x: 640, startPoint y: 291, endPoint x: 683, endPoint y: 321, distance: 52.4
click at [683, 321] on div "Lift Report Lifting Operations & Lifting Equipment Regulation 1998 Provision & …" at bounding box center [641, 313] width 486 height 688
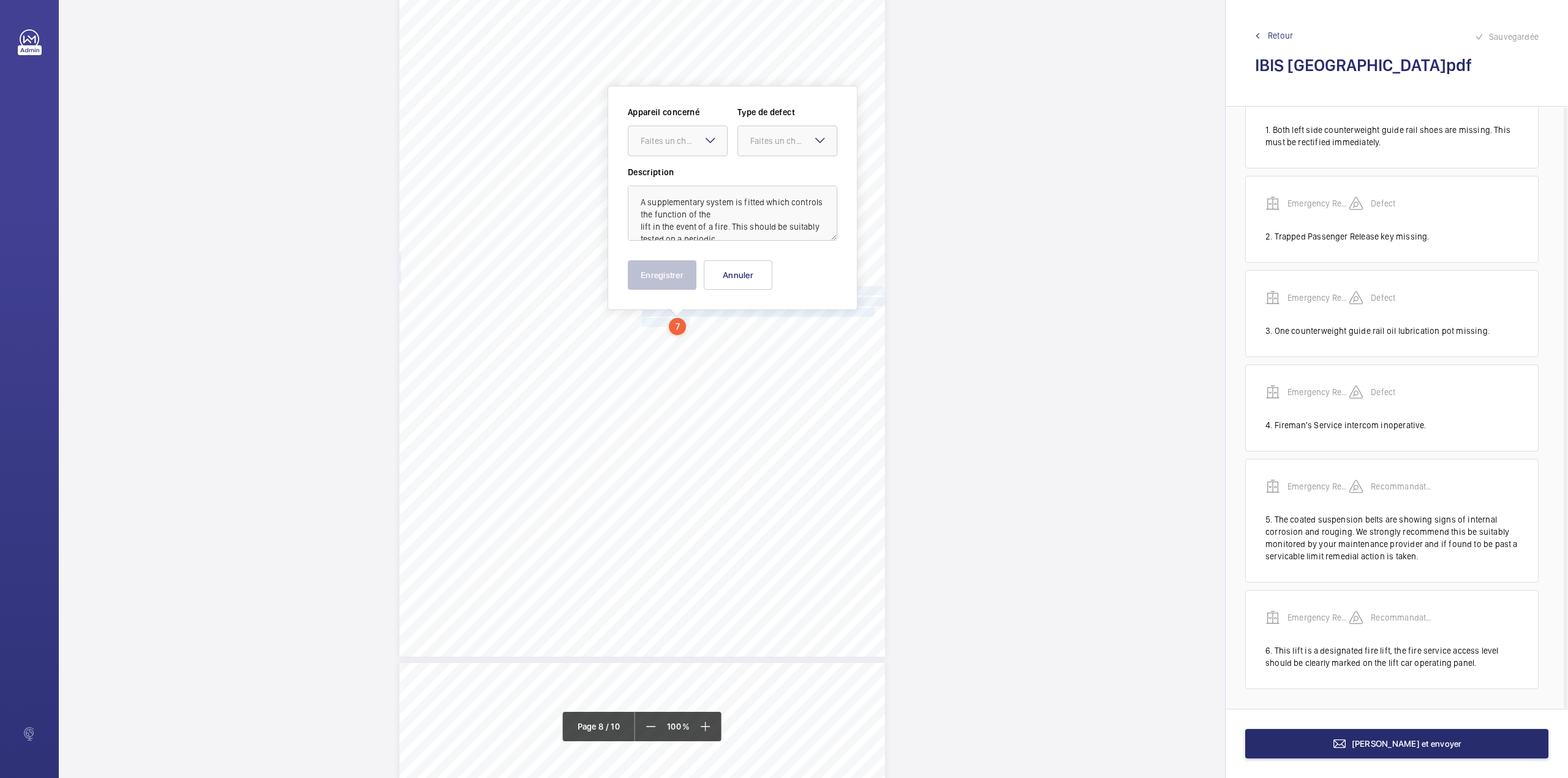
scroll to position [4915, 0]
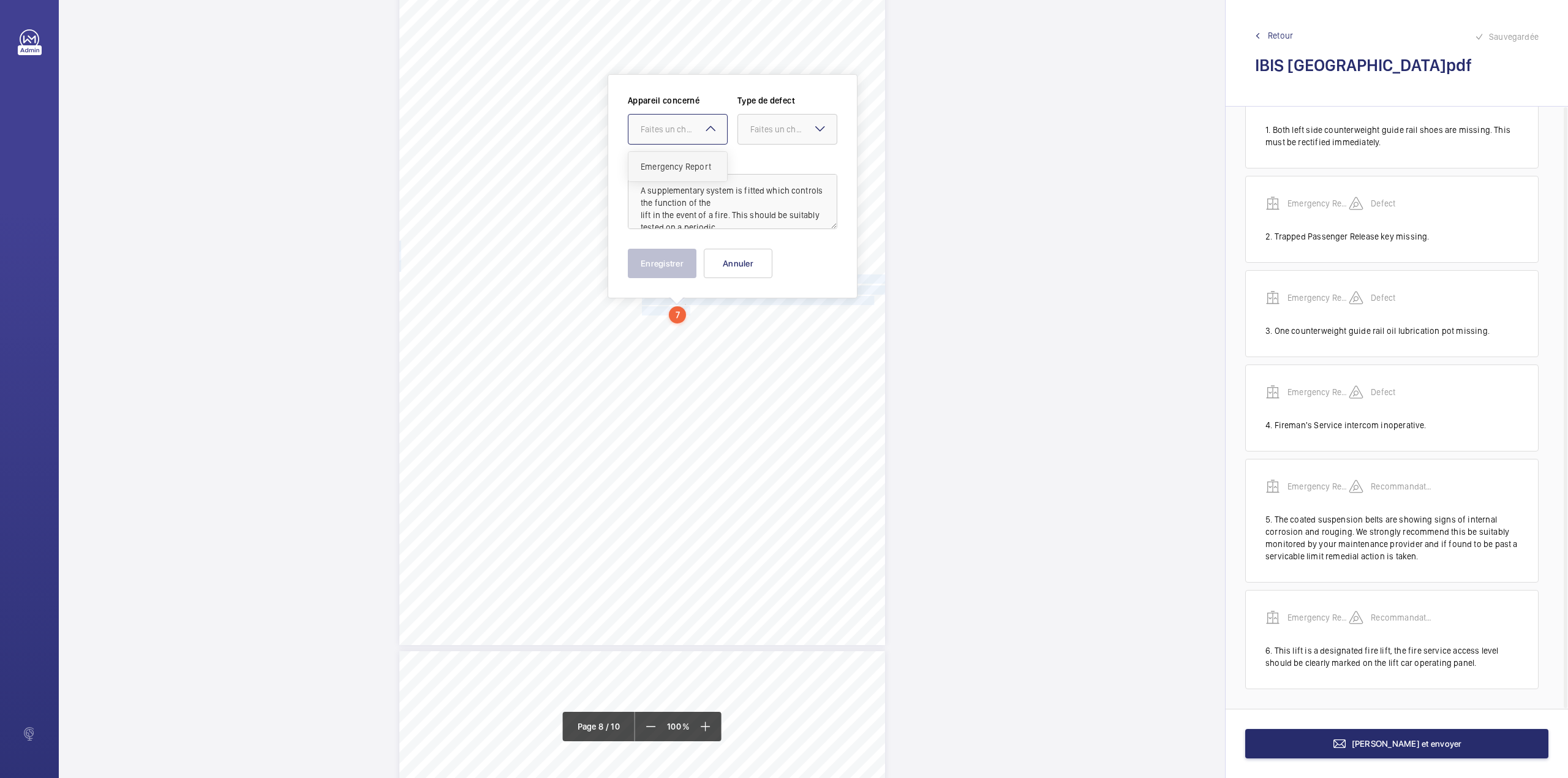
drag, startPoint x: 691, startPoint y: 128, endPoint x: 692, endPoint y: 167, distance: 39.0
click at [692, 136] on div "Faites un choix" at bounding box center [678, 129] width 99 height 13
click at [692, 167] on span "Emergency Report" at bounding box center [678, 166] width 74 height 13
click at [777, 123] on div "Faites un choix" at bounding box center [793, 129] width 86 height 13
click at [773, 261] on span "Recommandation" at bounding box center [787, 257] width 74 height 13
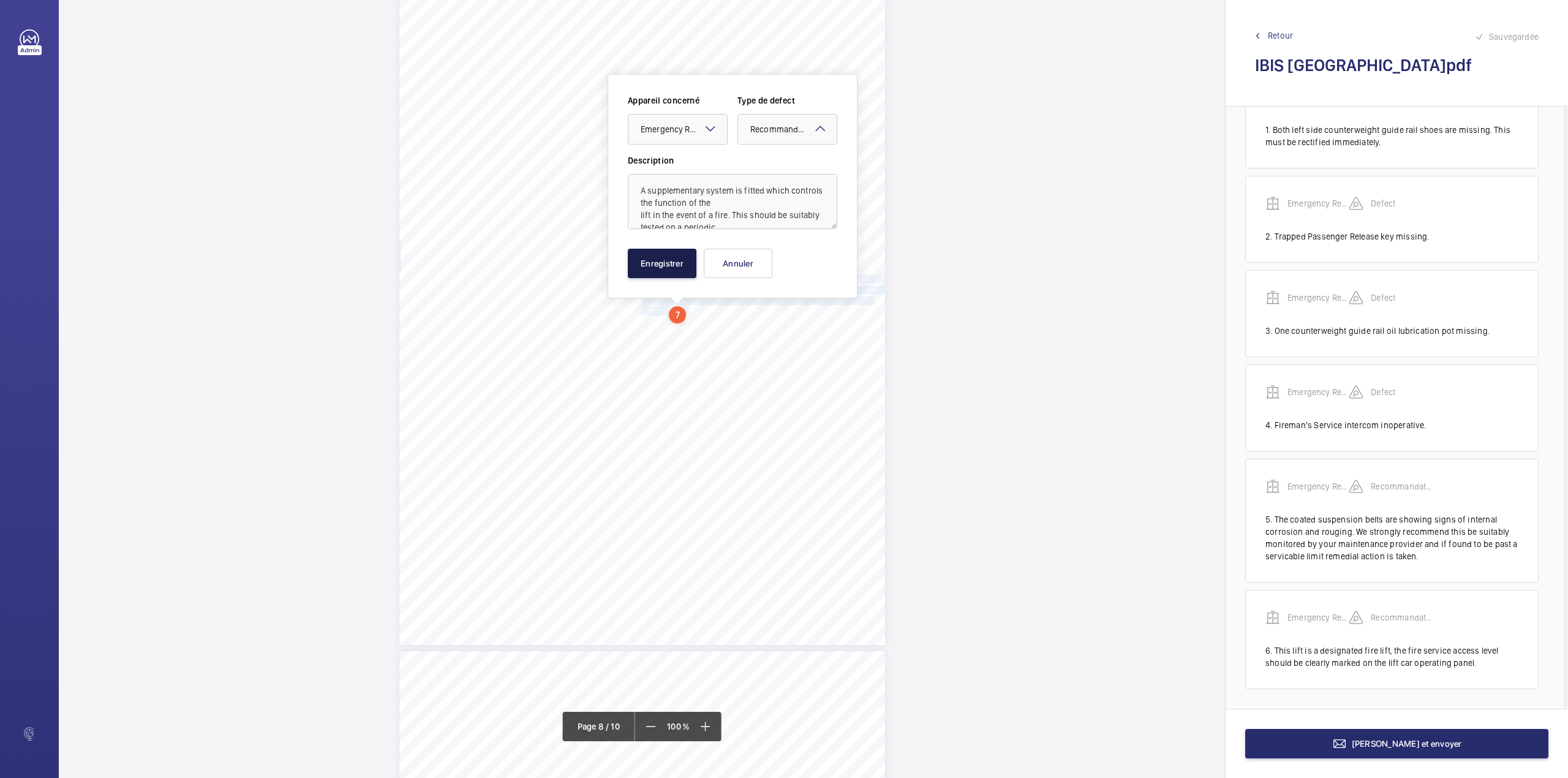
click at [671, 262] on button "Enregistrer" at bounding box center [662, 263] width 69 height 29
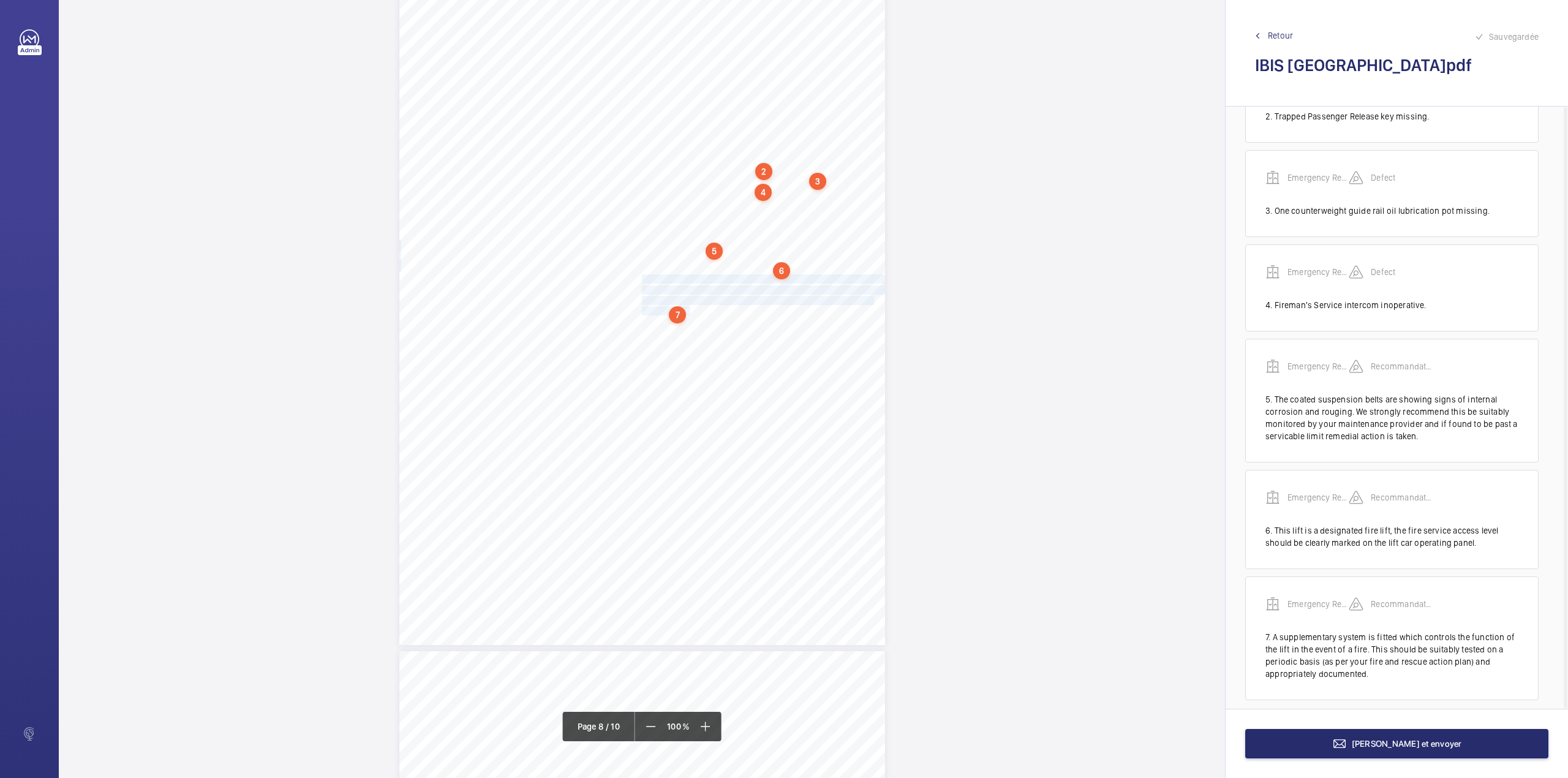
scroll to position [191, 0]
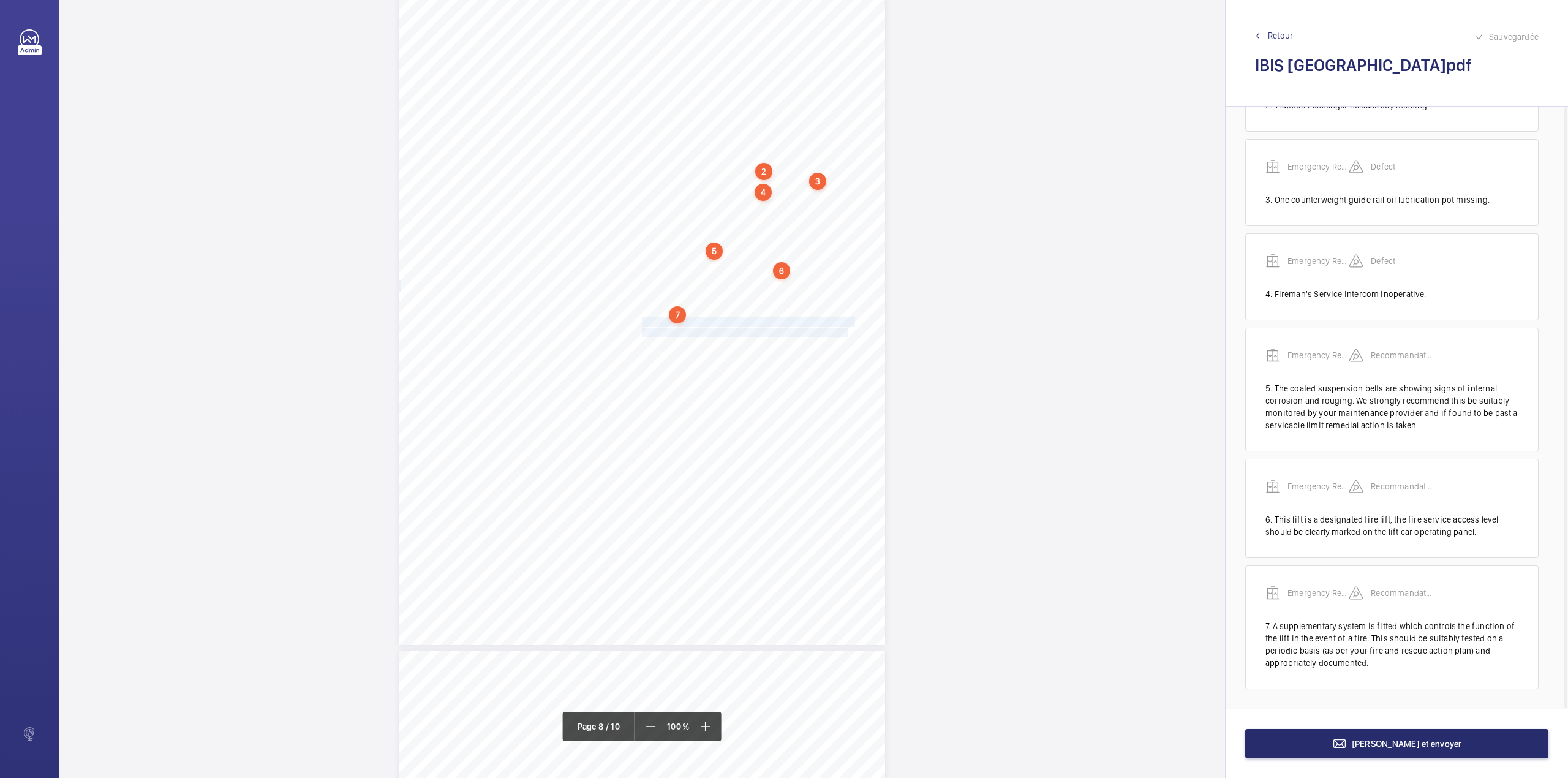
drag, startPoint x: 641, startPoint y: 322, endPoint x: 828, endPoint y: 334, distance: 187.4
click at [828, 334] on div "Lift Report Lifting Operations & Lifting Equipment Regulation 1998 Provision & …" at bounding box center [641, 301] width 486 height 688
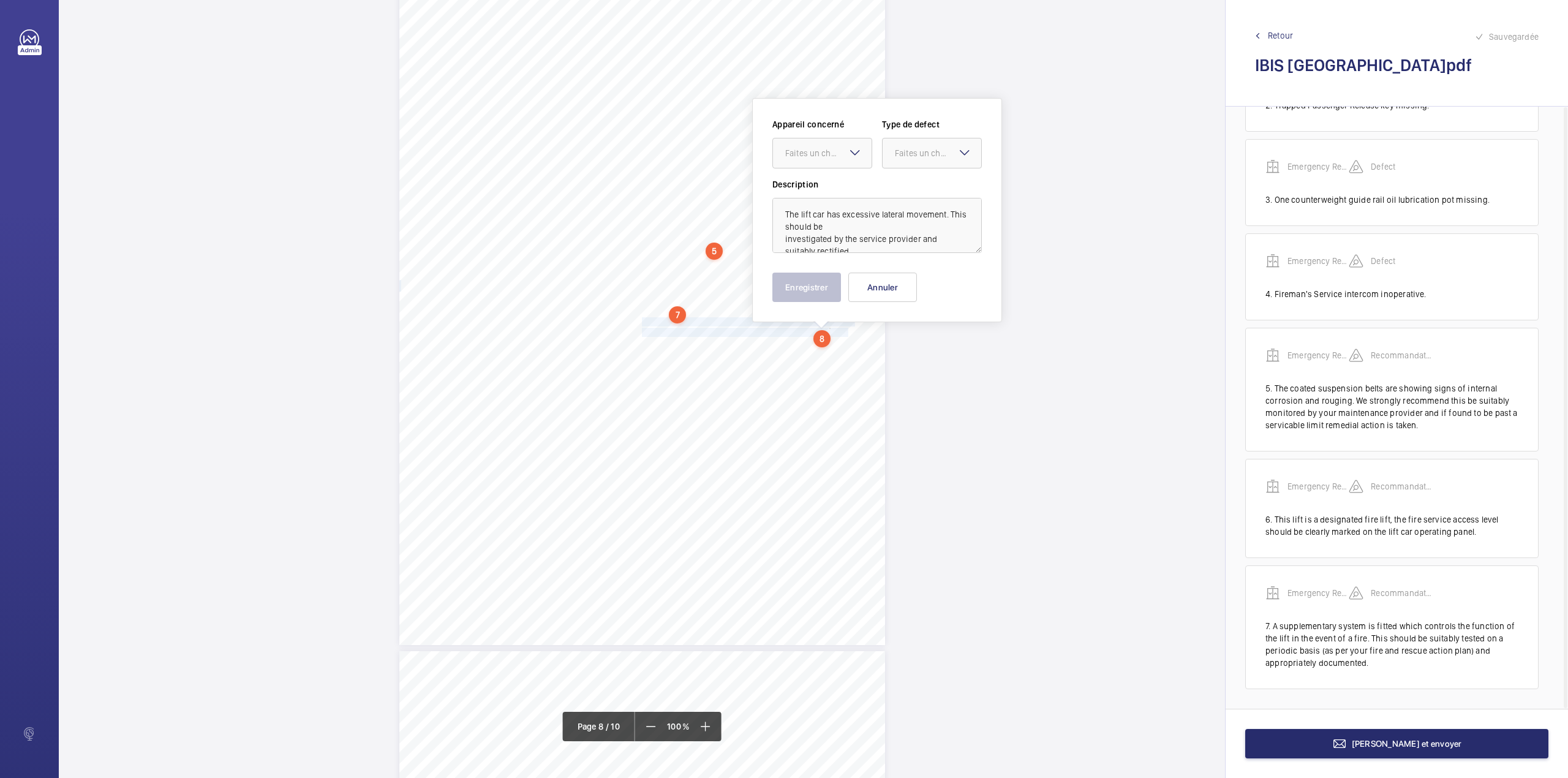
scroll to position [4938, 0]
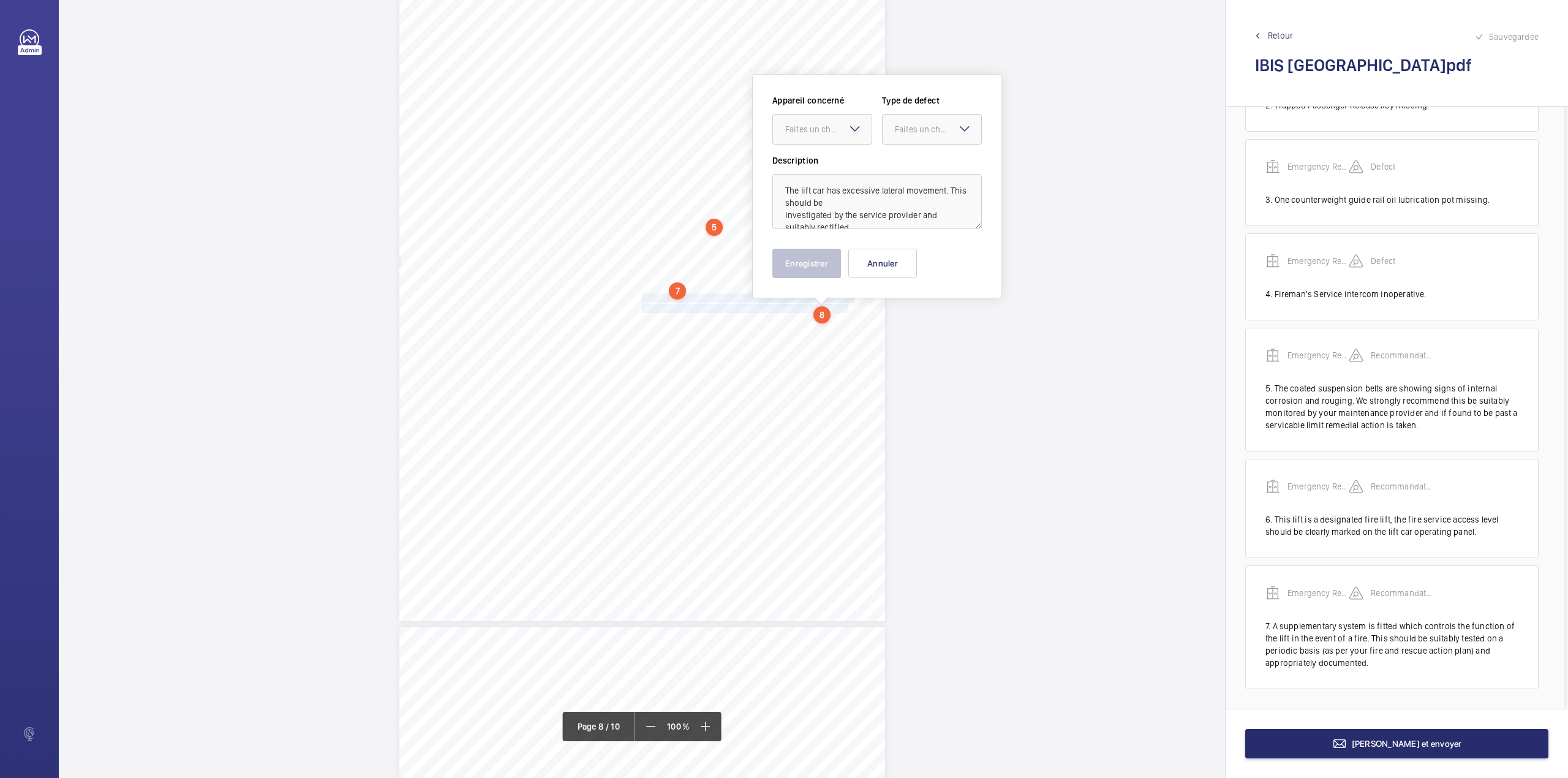
drag, startPoint x: 833, startPoint y: 121, endPoint x: 830, endPoint y: 147, distance: 26.2
click at [833, 122] on div at bounding box center [822, 129] width 99 height 29
click at [826, 167] on span "Emergency Report" at bounding box center [822, 166] width 74 height 13
click at [904, 128] on div "Faites un choix" at bounding box center [937, 129] width 86 height 13
click at [895, 256] on span "Recommandation" at bounding box center [932, 257] width 74 height 13
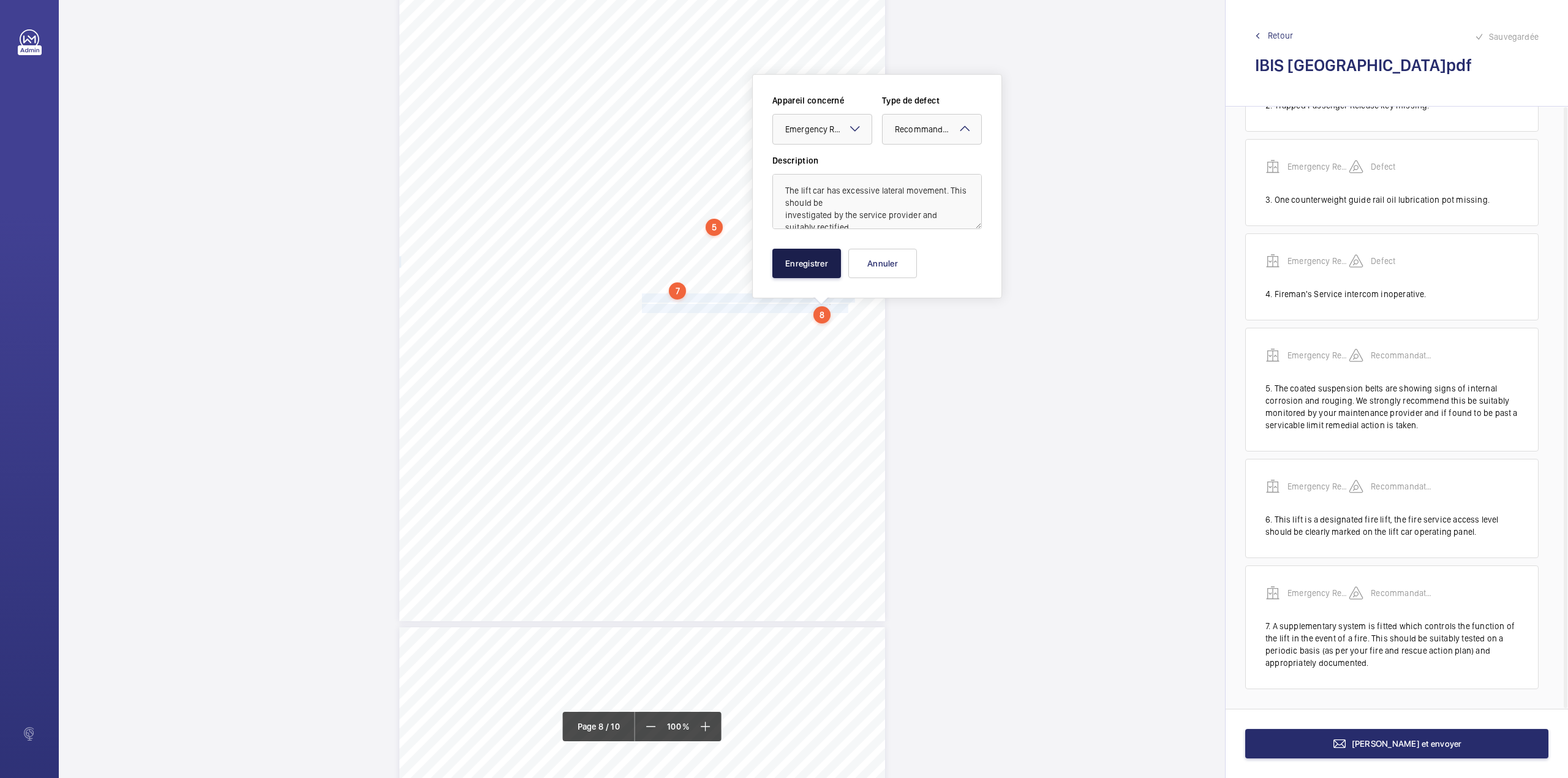
click at [809, 257] on button "Enregistrer" at bounding box center [807, 263] width 69 height 29
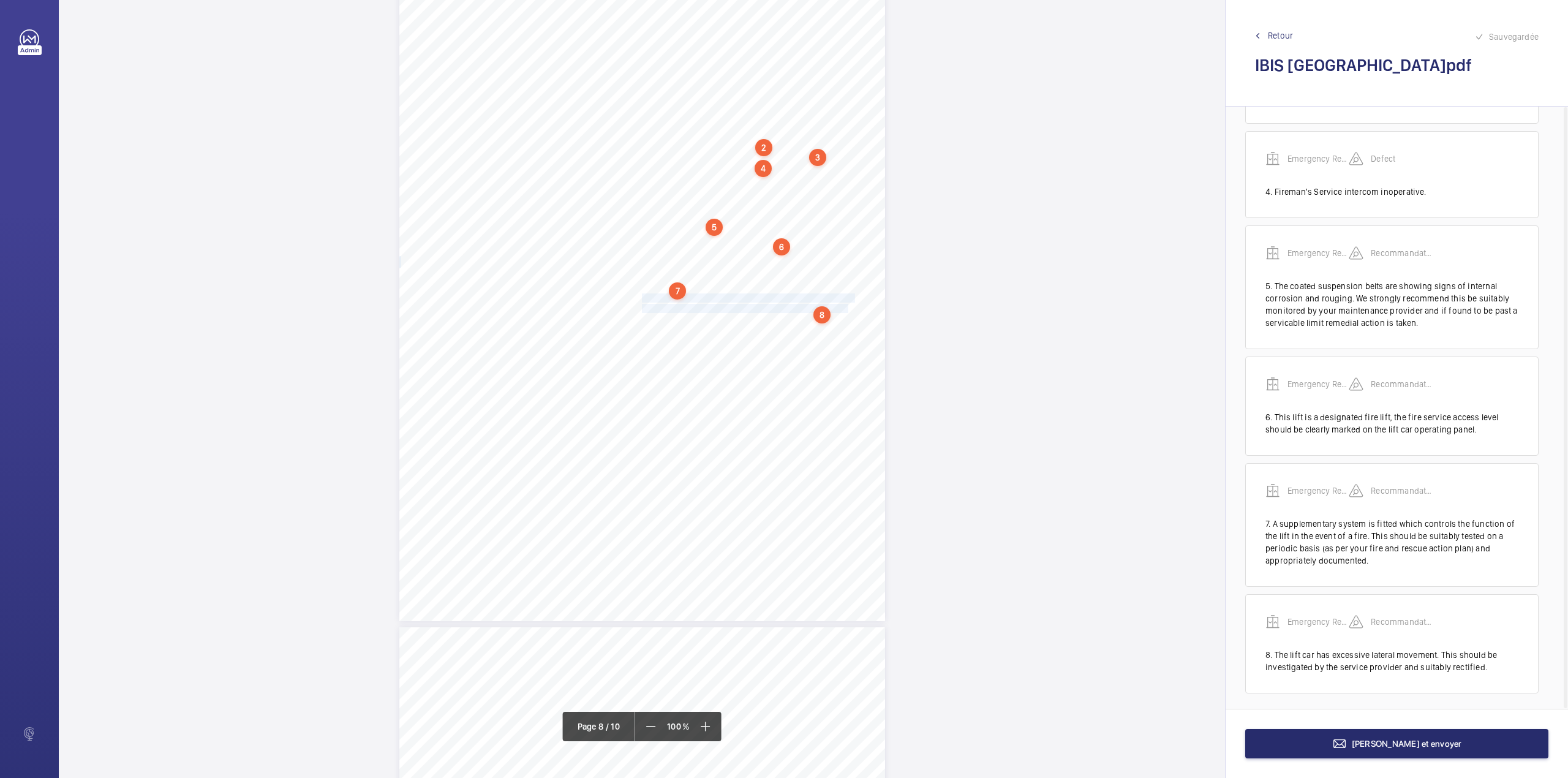
scroll to position [298, 0]
drag, startPoint x: 641, startPoint y: 319, endPoint x: 838, endPoint y: 332, distance: 197.4
click at [838, 332] on div "Lift Report Lifting Operations & Lifting Equipment Regulation 1998 Provision & …" at bounding box center [641, 278] width 486 height 688
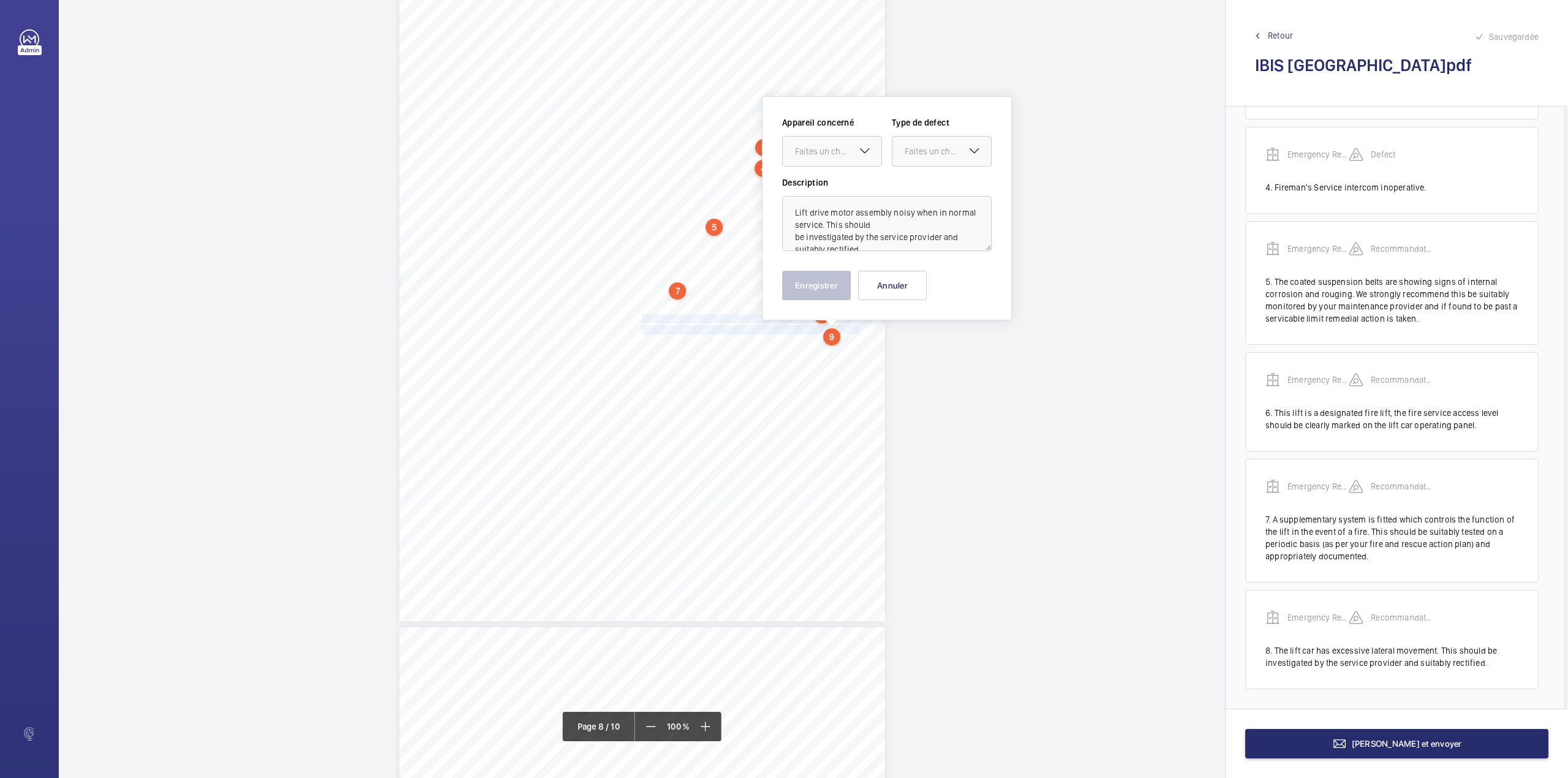
scroll to position [4960, 0]
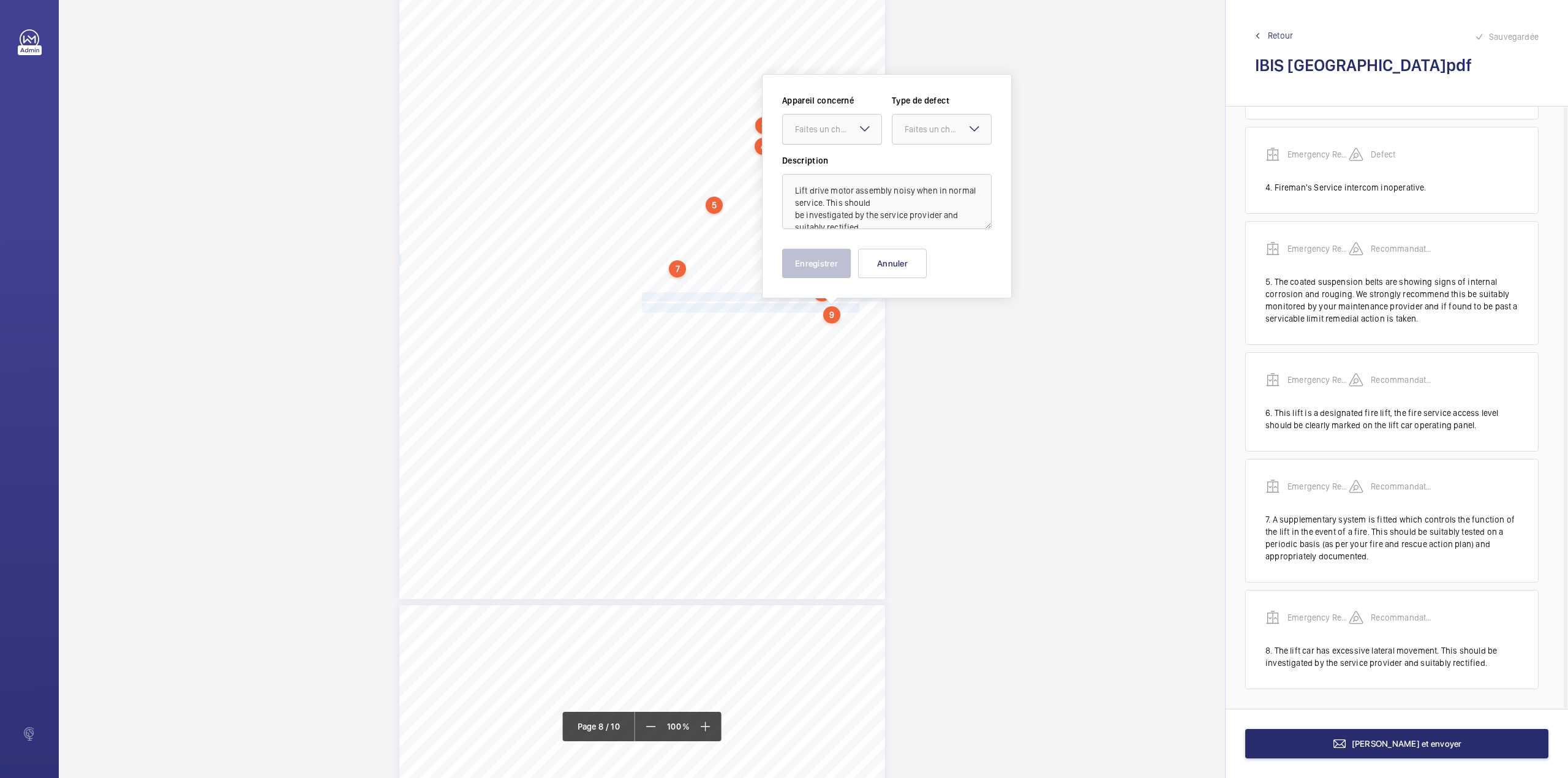
drag, startPoint x: 837, startPoint y: 128, endPoint x: 837, endPoint y: 143, distance: 15.0
click at [837, 130] on div "Faites un choix" at bounding box center [838, 129] width 86 height 13
click at [839, 166] on span "Emergency Report" at bounding box center [832, 166] width 74 height 13
click at [927, 138] on div at bounding box center [941, 129] width 99 height 29
click at [914, 256] on span "Recommandation" at bounding box center [942, 257] width 74 height 13
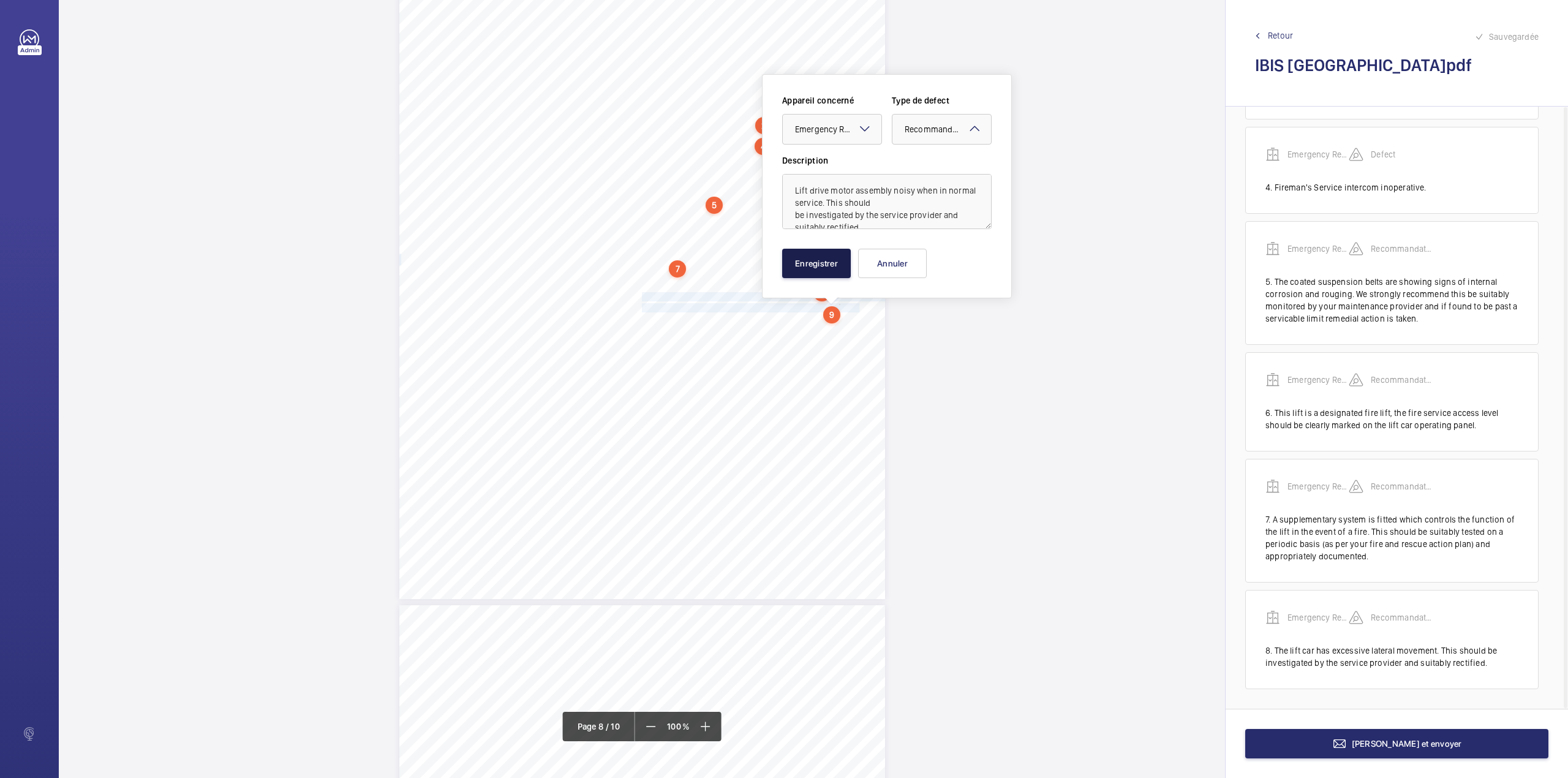
click at [797, 270] on button "Enregistrer" at bounding box center [816, 263] width 69 height 29
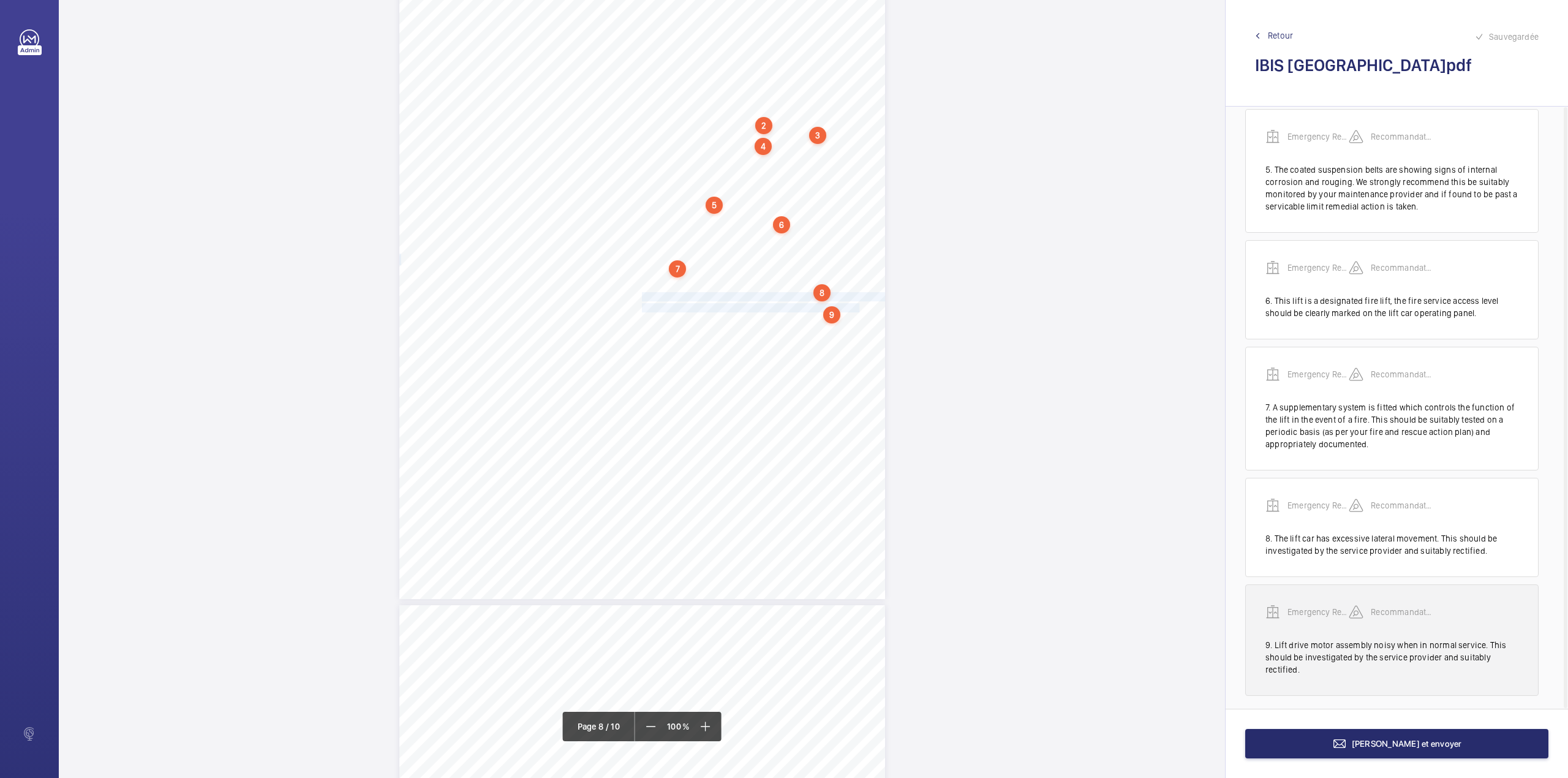
scroll to position [417, 0]
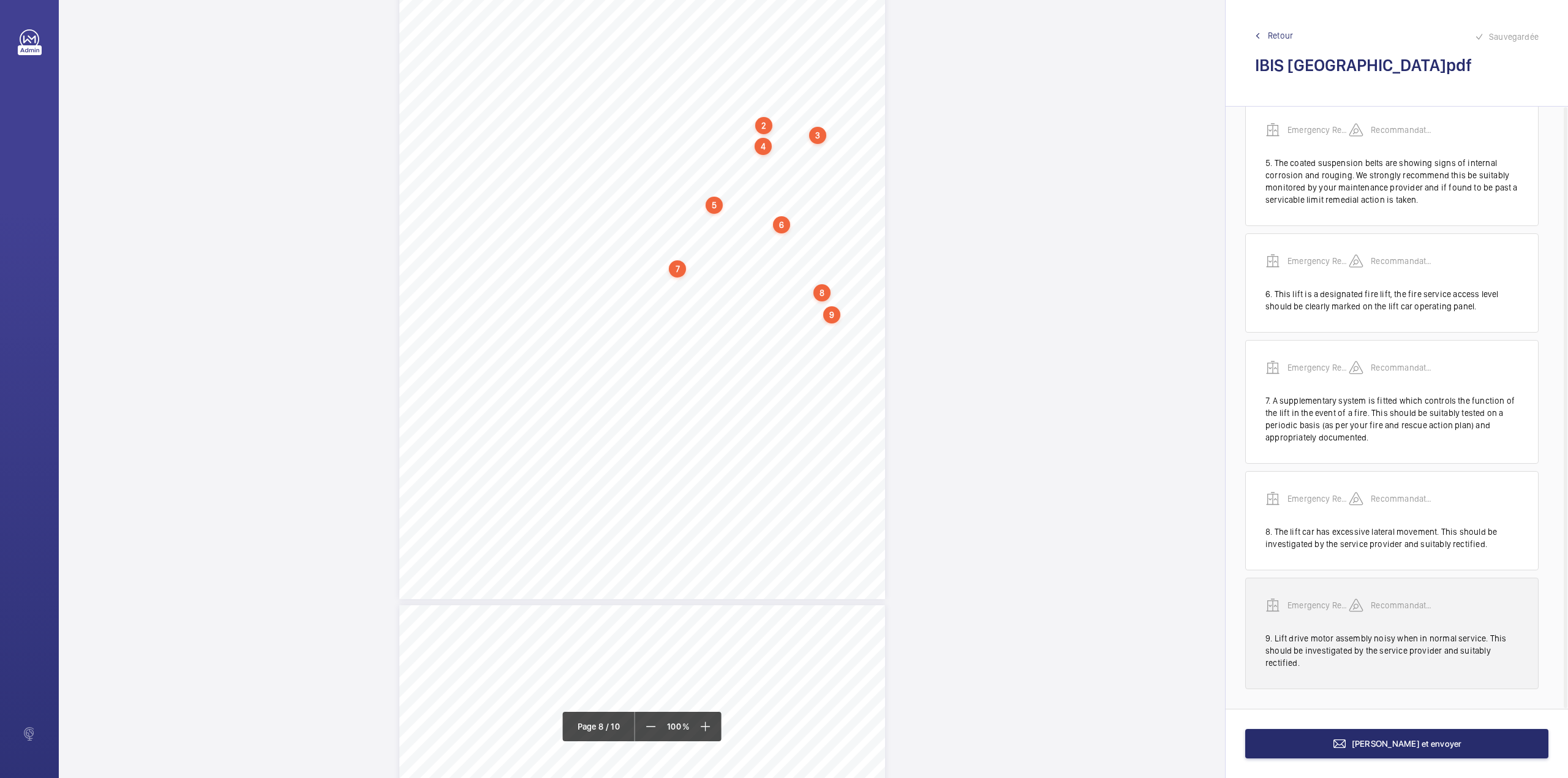
click at [1322, 581] on wm-front-transcription-audit-report-line "Emergency Report Recommandation 9. Lift drive motor assembly noisy when in norm…" at bounding box center [1392, 632] width 293 height 111
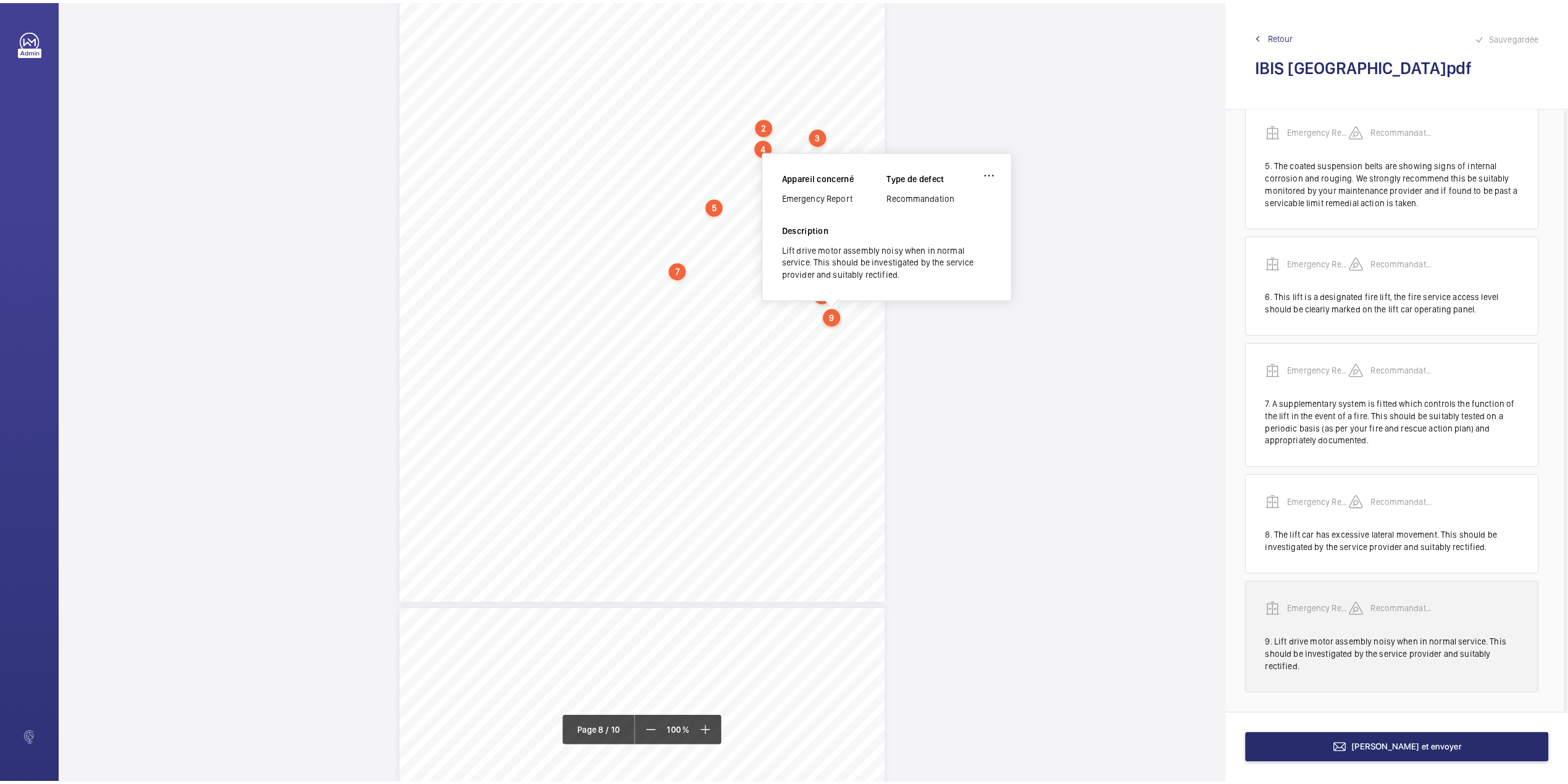
scroll to position [4924, 0]
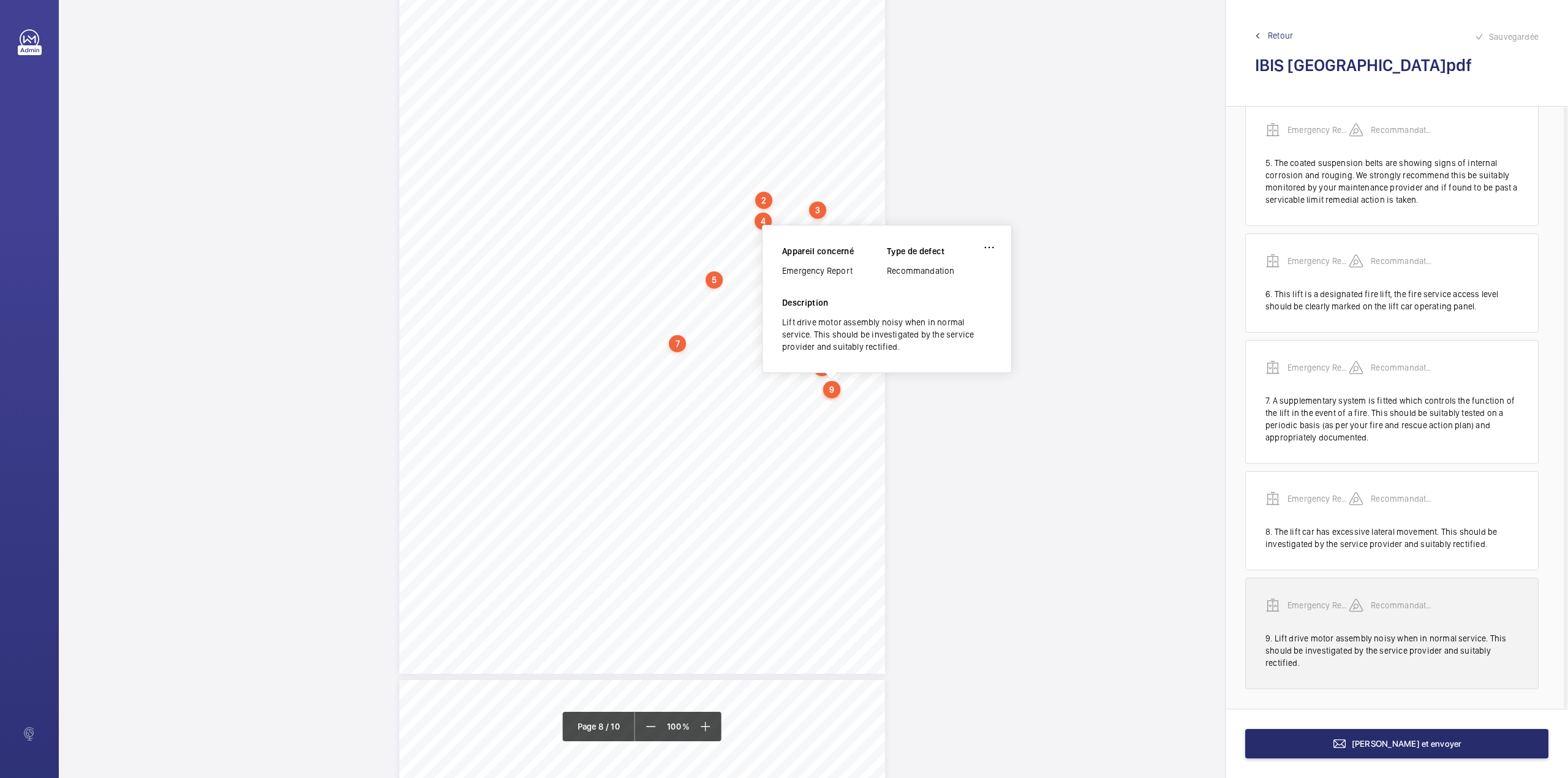
click at [1324, 602] on p "Emergency Report" at bounding box center [1318, 605] width 62 height 13
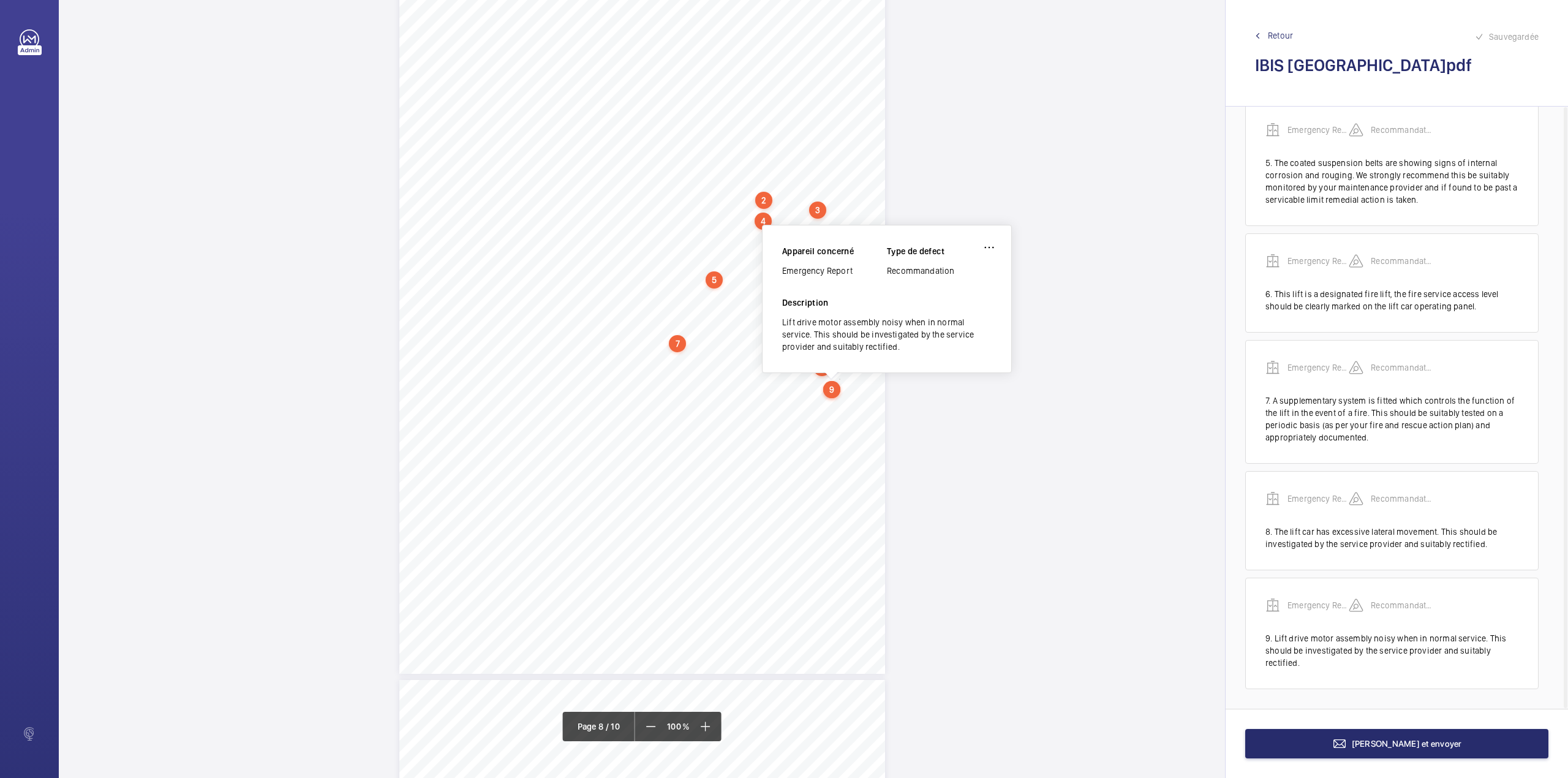
drag, startPoint x: 782, startPoint y: 270, endPoint x: 858, endPoint y: 274, distance: 76.1
click at [858, 274] on div "Emergency Report" at bounding box center [834, 270] width 105 height 13
click at [1368, 745] on button "[PERSON_NAME] et envoyer" at bounding box center [1396, 744] width 303 height 29
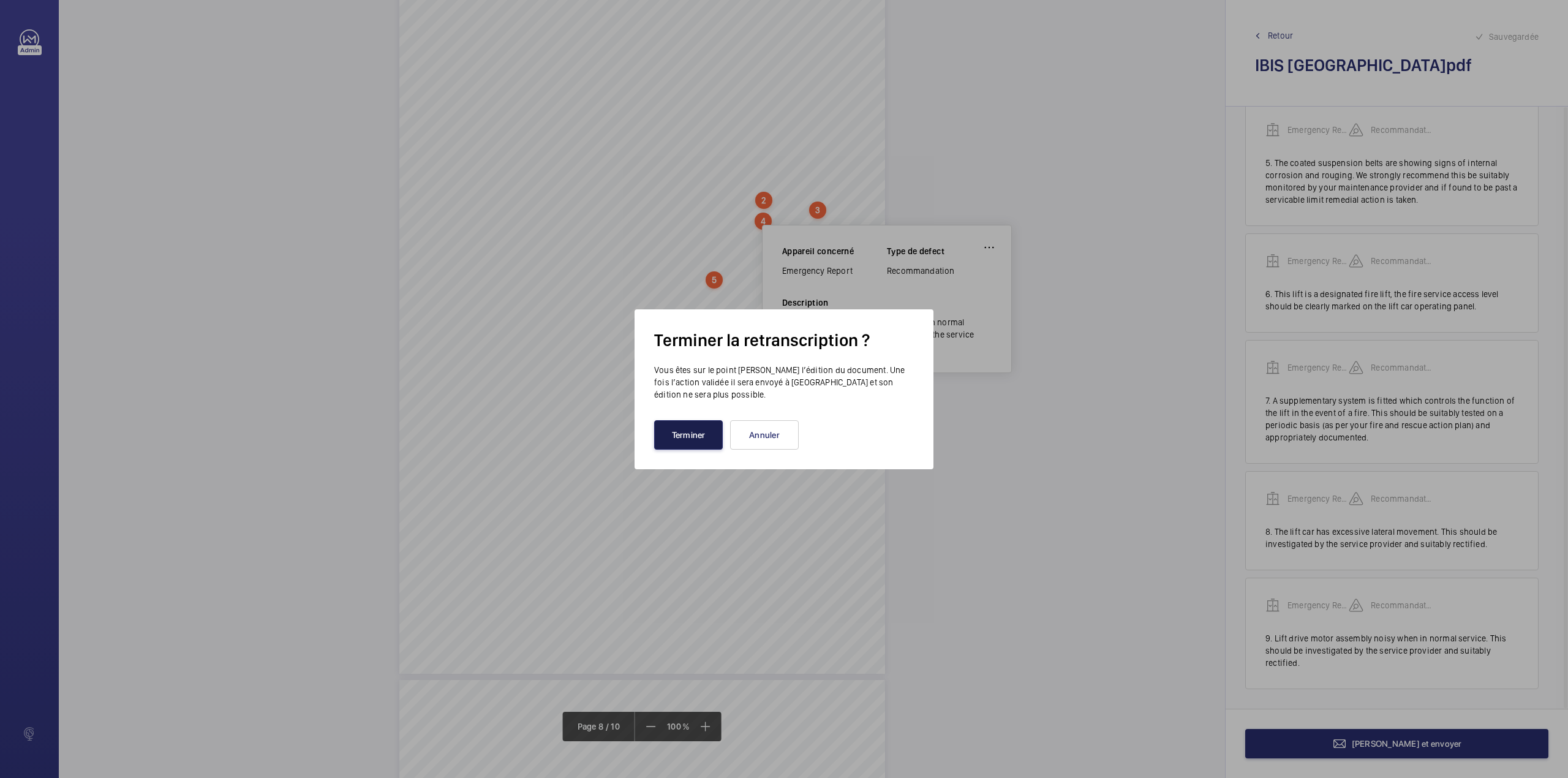
click at [692, 429] on button "Terminer" at bounding box center [689, 434] width 69 height 29
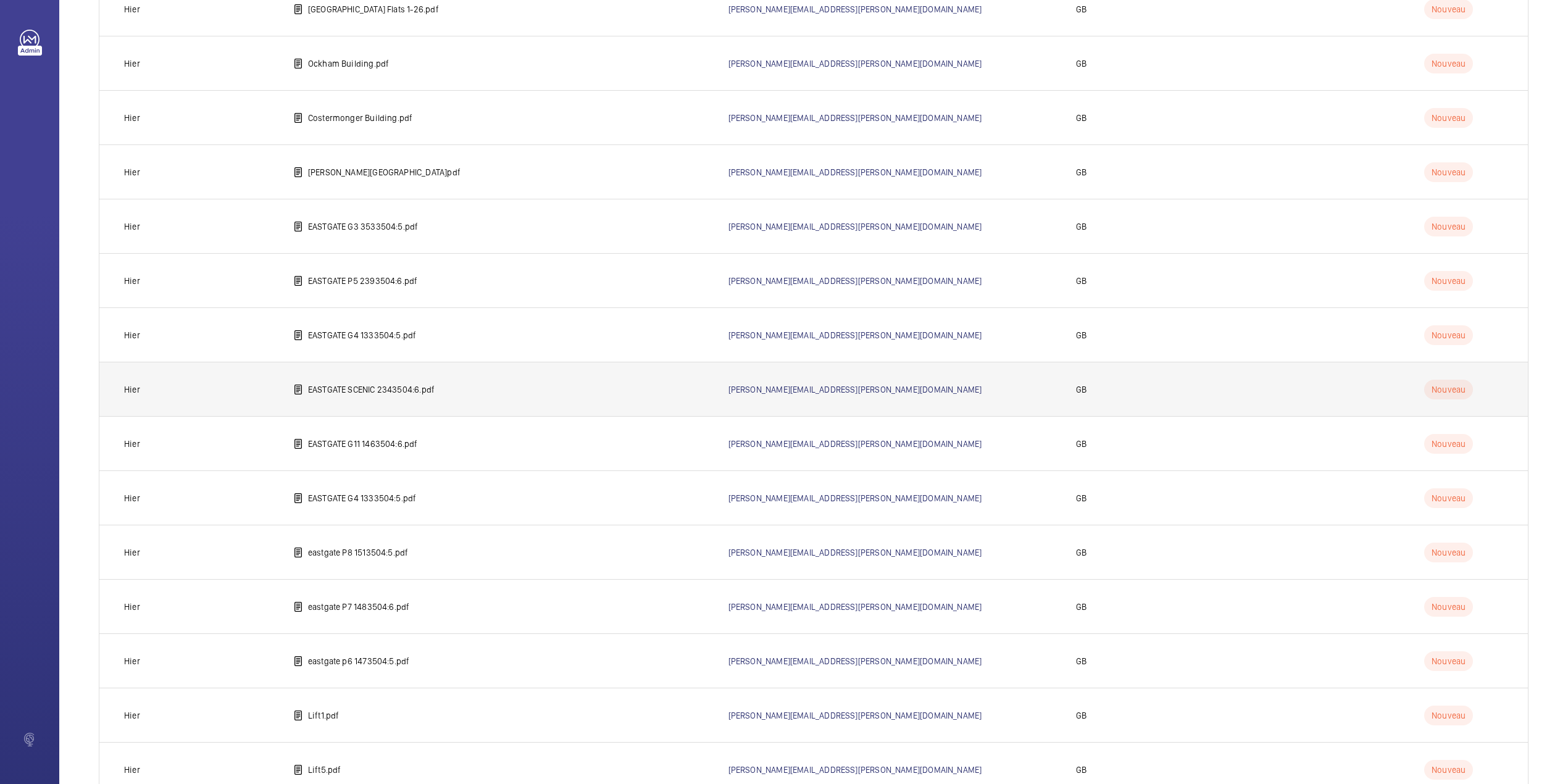
scroll to position [753, 0]
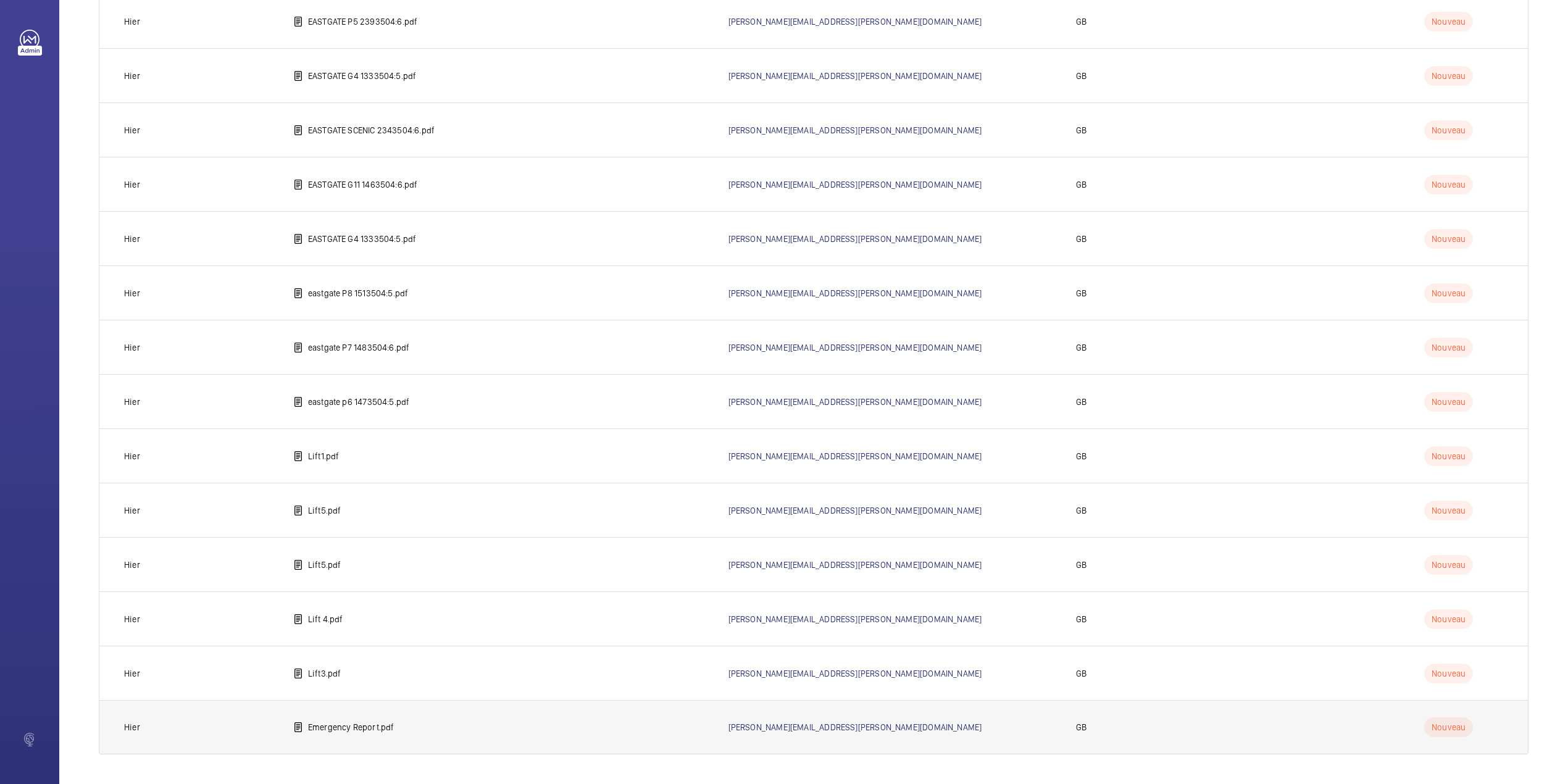
click at [348, 725] on p "Emergency Report.pdf" at bounding box center [351, 727] width 87 height 13
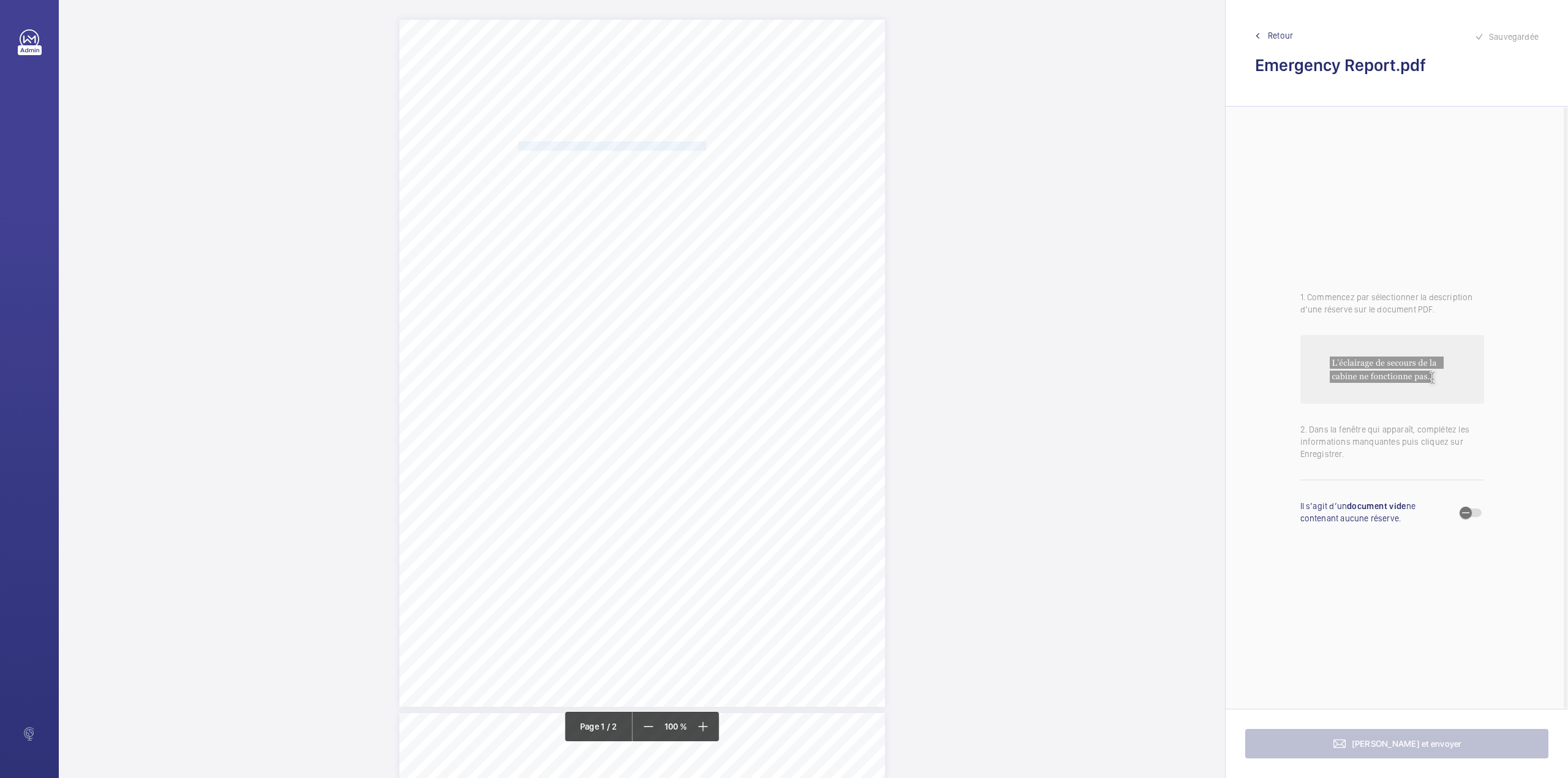
drag, startPoint x: 518, startPoint y: 145, endPoint x: 706, endPoint y: 148, distance: 188.0
click at [706, 148] on span "ESSENDI UK HOTELS 2 LTD (IBIS & IBIS STYLES)" at bounding box center [613, 146] width 191 height 8
click at [751, 373] on button "Annuler" at bounding box center [760, 363] width 69 height 29
drag, startPoint x: 570, startPoint y: 346, endPoint x: 645, endPoint y: 358, distance: 76.0
click at [645, 358] on div "E1 [GEOGRAPHIC_DATA][STREET_ADDRESS], , , Location Address: Client Name: Postco…" at bounding box center [641, 364] width 486 height 688
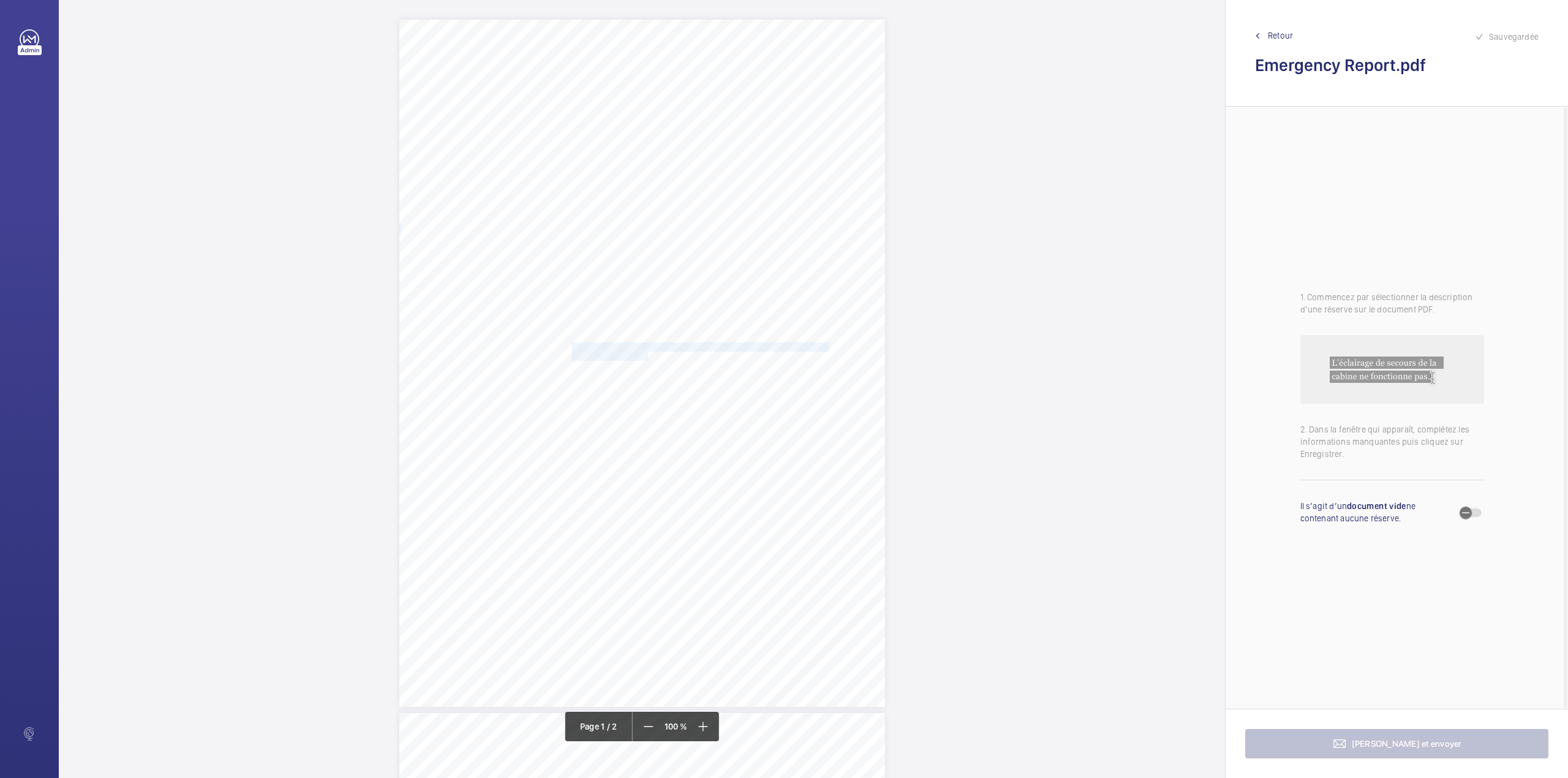
scroll to position [48, 0]
drag, startPoint x: 662, startPoint y: 136, endPoint x: 662, endPoint y: 143, distance: 7.0
click at [662, 136] on div "Faites un choix" at bounding box center [639, 130] width 99 height 13
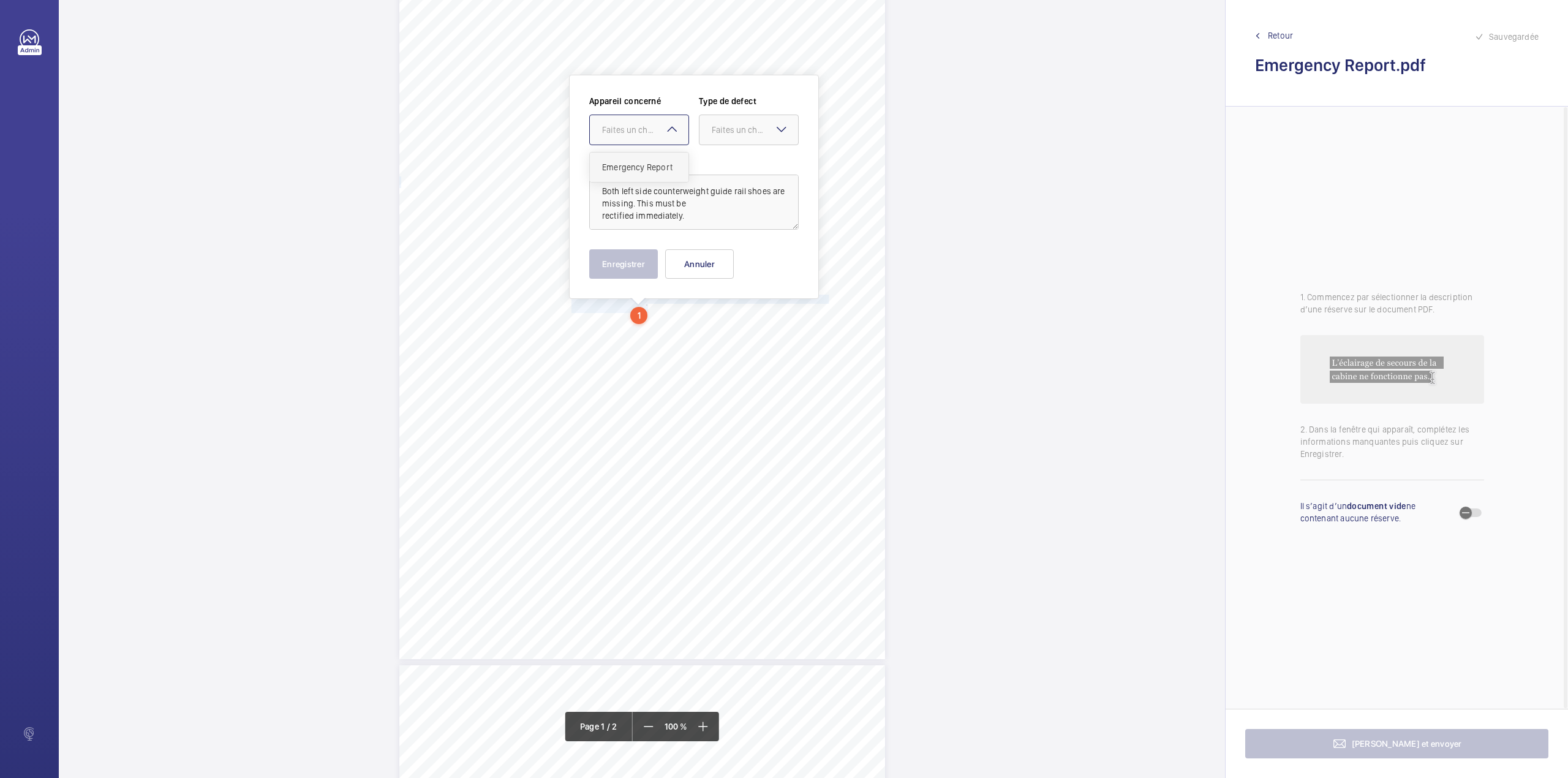
drag, startPoint x: 662, startPoint y: 166, endPoint x: 716, endPoint y: 150, distance: 56.3
click at [667, 166] on span "Emergency Report" at bounding box center [639, 167] width 74 height 13
click at [733, 138] on div at bounding box center [748, 129] width 99 height 29
click at [723, 205] on div "Immédiat" at bounding box center [748, 197] width 99 height 30
click at [622, 257] on button "Enregistrer" at bounding box center [623, 264] width 69 height 29
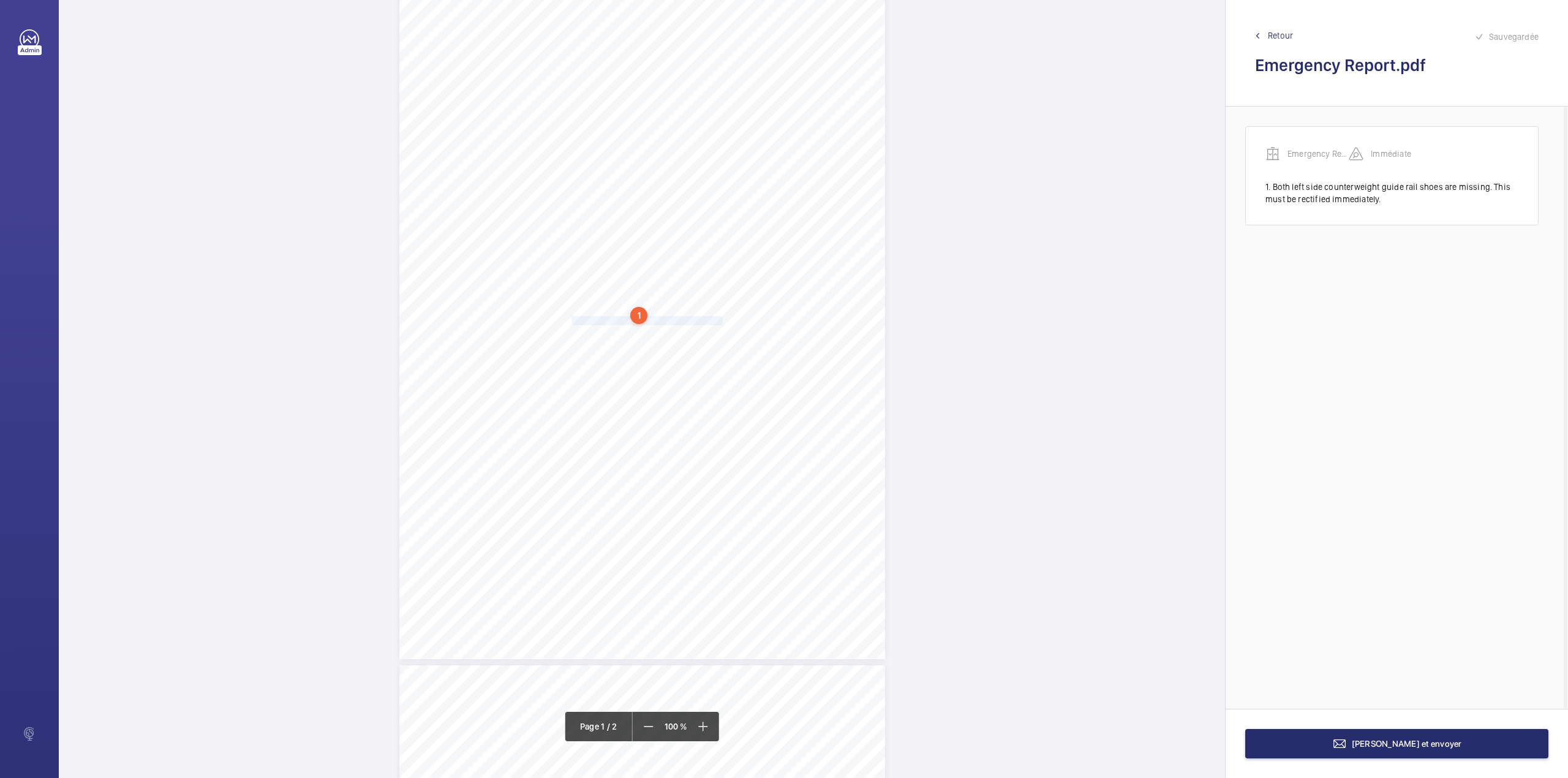
drag, startPoint x: 571, startPoint y: 321, endPoint x: 719, endPoint y: 319, distance: 148.0
click at [719, 319] on span "Trapped Passenger Release key missing." at bounding box center [647, 320] width 151 height 8
click at [723, 138] on div at bounding box center [713, 129] width 99 height 29
drag, startPoint x: 726, startPoint y: 165, endPoint x: 807, endPoint y: 138, distance: 85.4
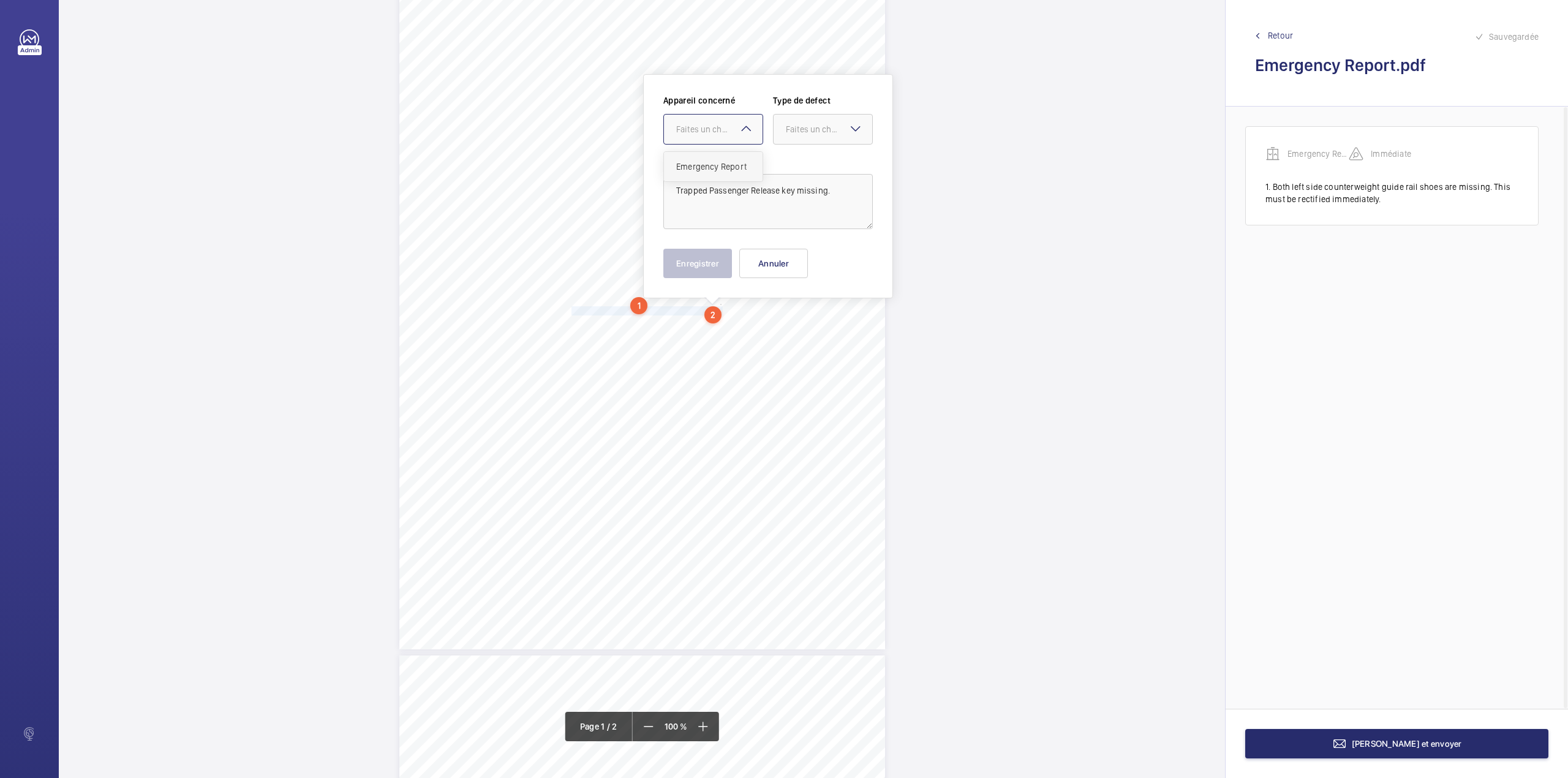
click at [727, 165] on span "Emergency Report" at bounding box center [713, 166] width 74 height 13
drag, startPoint x: 809, startPoint y: 136, endPoint x: 804, endPoint y: 166, distance: 30.4
click at [809, 141] on div at bounding box center [822, 129] width 99 height 29
click at [804, 166] on span "Standard" at bounding box center [823, 166] width 74 height 13
drag, startPoint x: 696, startPoint y: 263, endPoint x: 636, endPoint y: 295, distance: 68.0
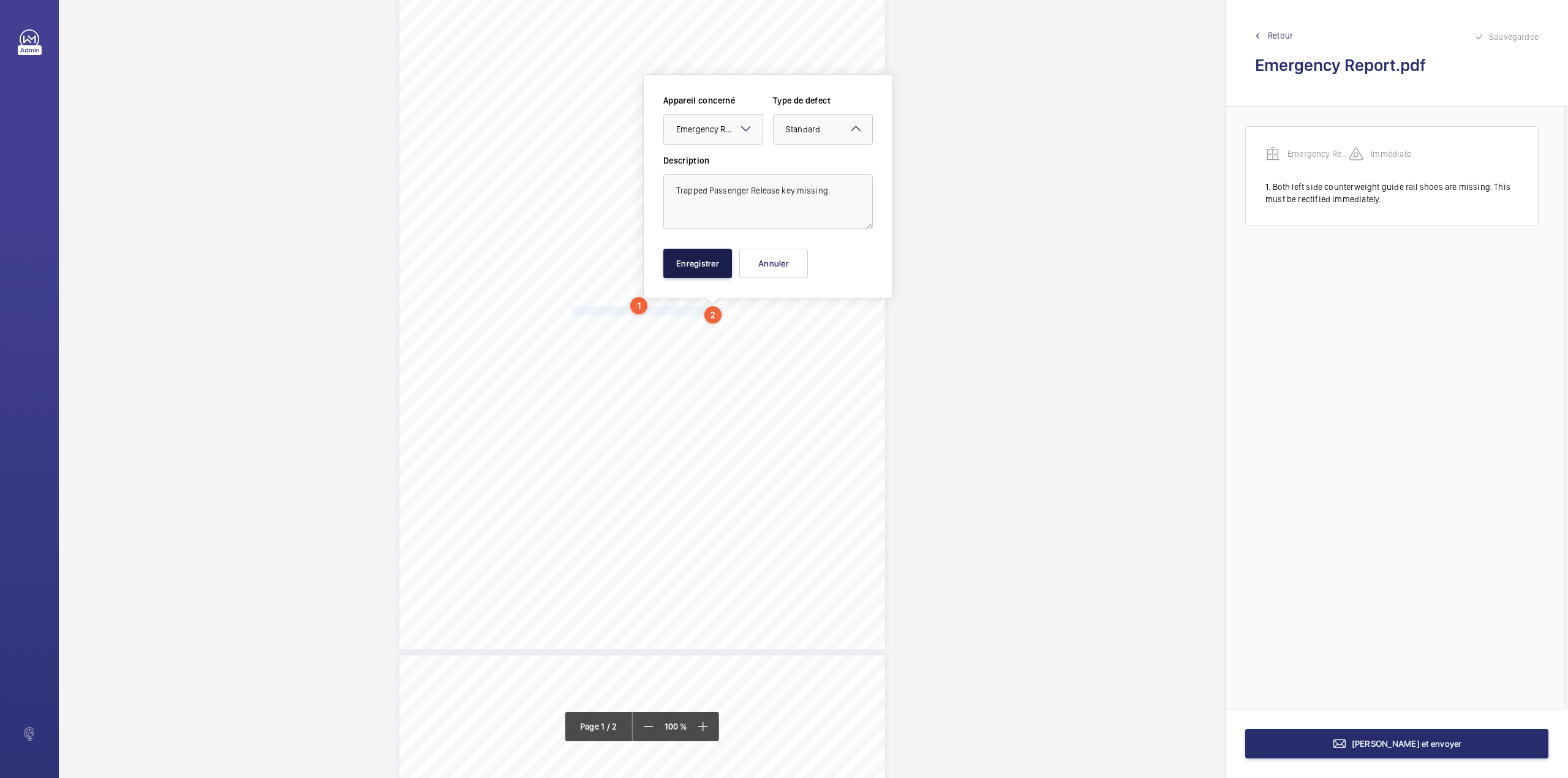
click at [697, 262] on button "Enregistrer" at bounding box center [698, 263] width 69 height 29
drag, startPoint x: 570, startPoint y: 326, endPoint x: 768, endPoint y: 325, distance: 198.0
click at [768, 325] on span "One counterweight guide rail oil lubrication pot missing." at bounding box center [671, 325] width 200 height 8
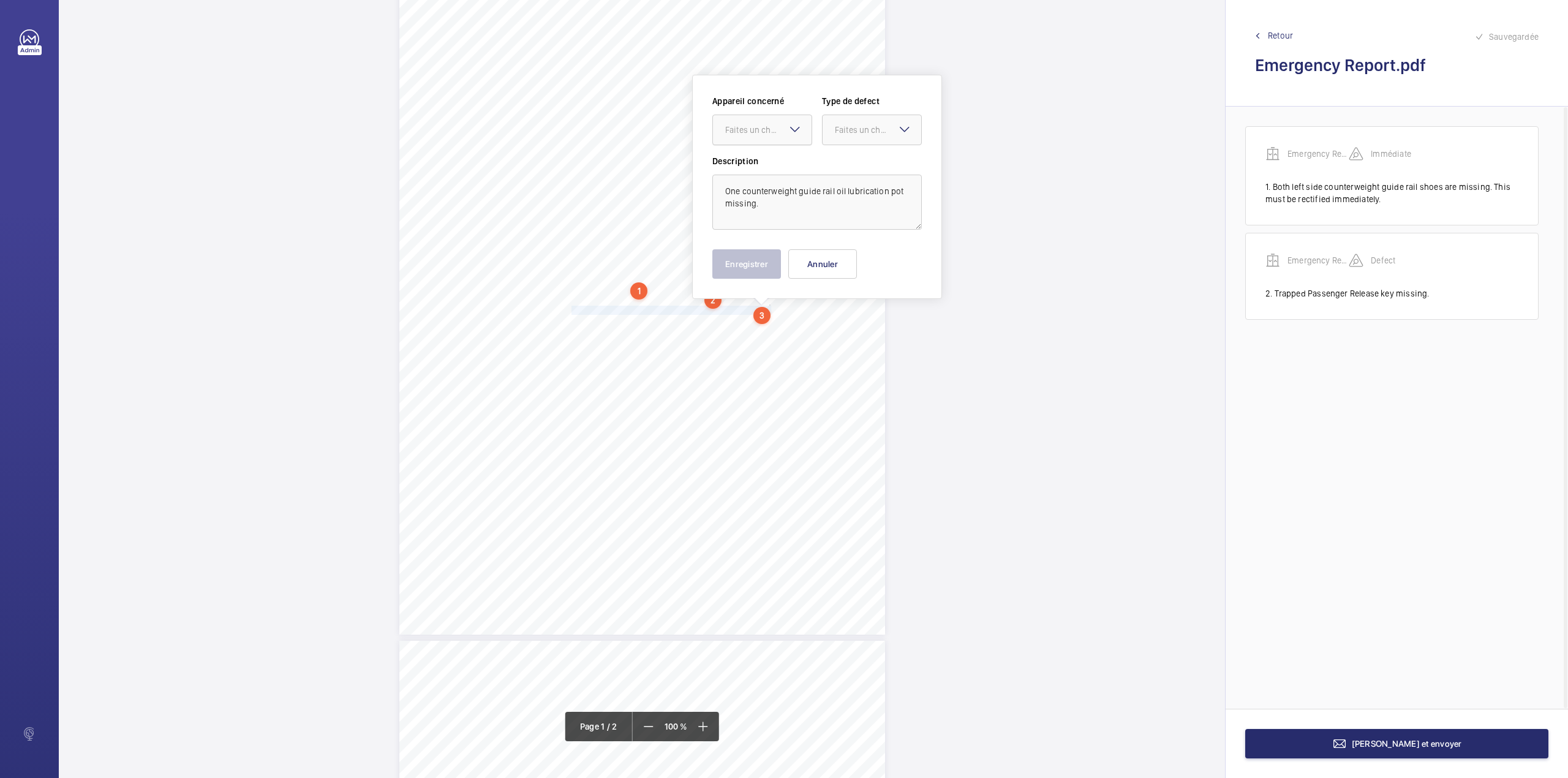
click at [765, 130] on div "Faites un choix" at bounding box center [768, 130] width 86 height 13
click at [763, 165] on span "Emergency Report" at bounding box center [763, 167] width 74 height 13
drag, startPoint x: 870, startPoint y: 134, endPoint x: 869, endPoint y: 149, distance: 15.0
click at [870, 136] on div "Faites un choix" at bounding box center [871, 130] width 99 height 13
click at [865, 172] on span "Standard" at bounding box center [872, 167] width 74 height 13
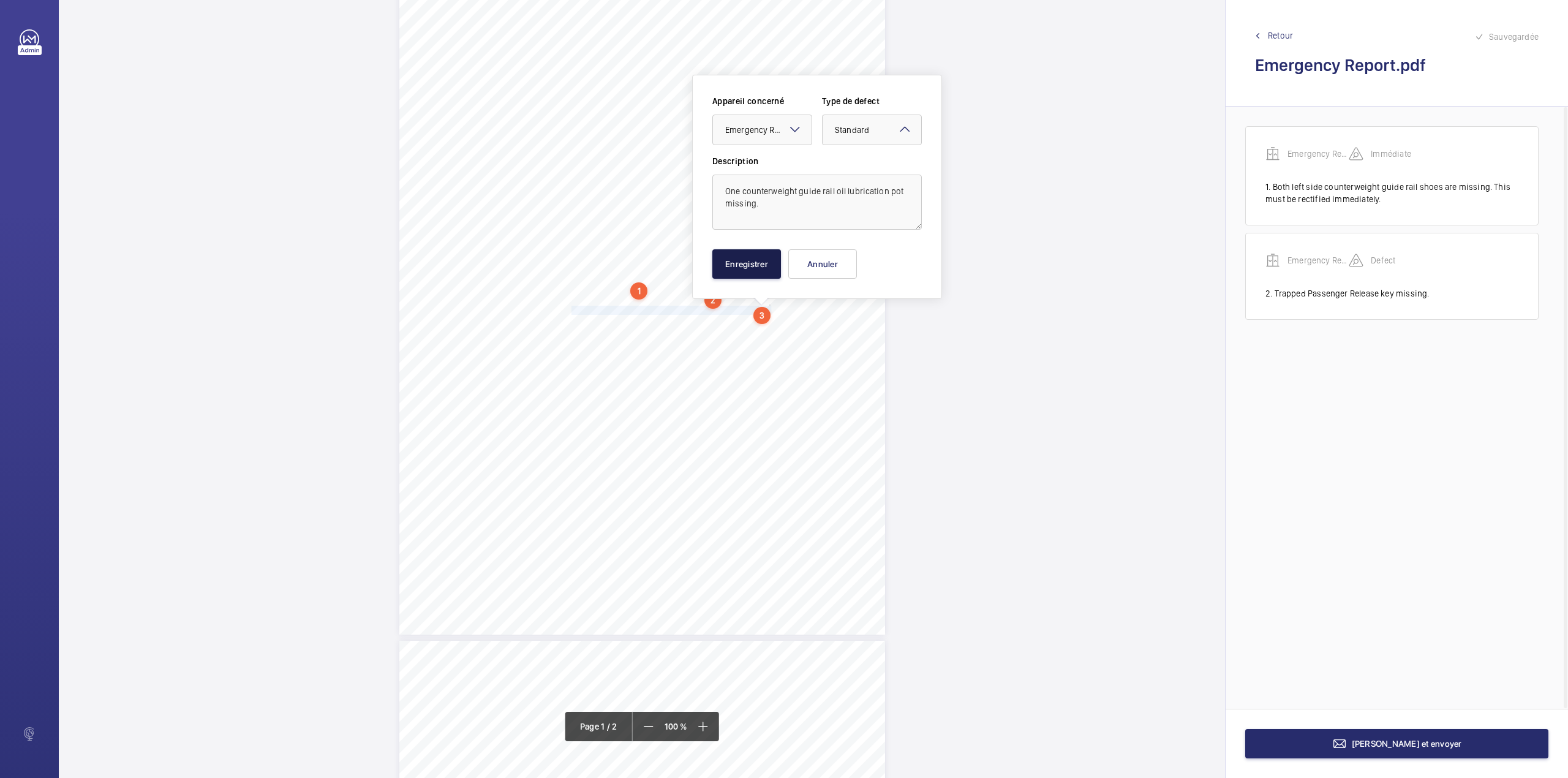
click at [750, 261] on button "Enregistrer" at bounding box center [746, 264] width 69 height 29
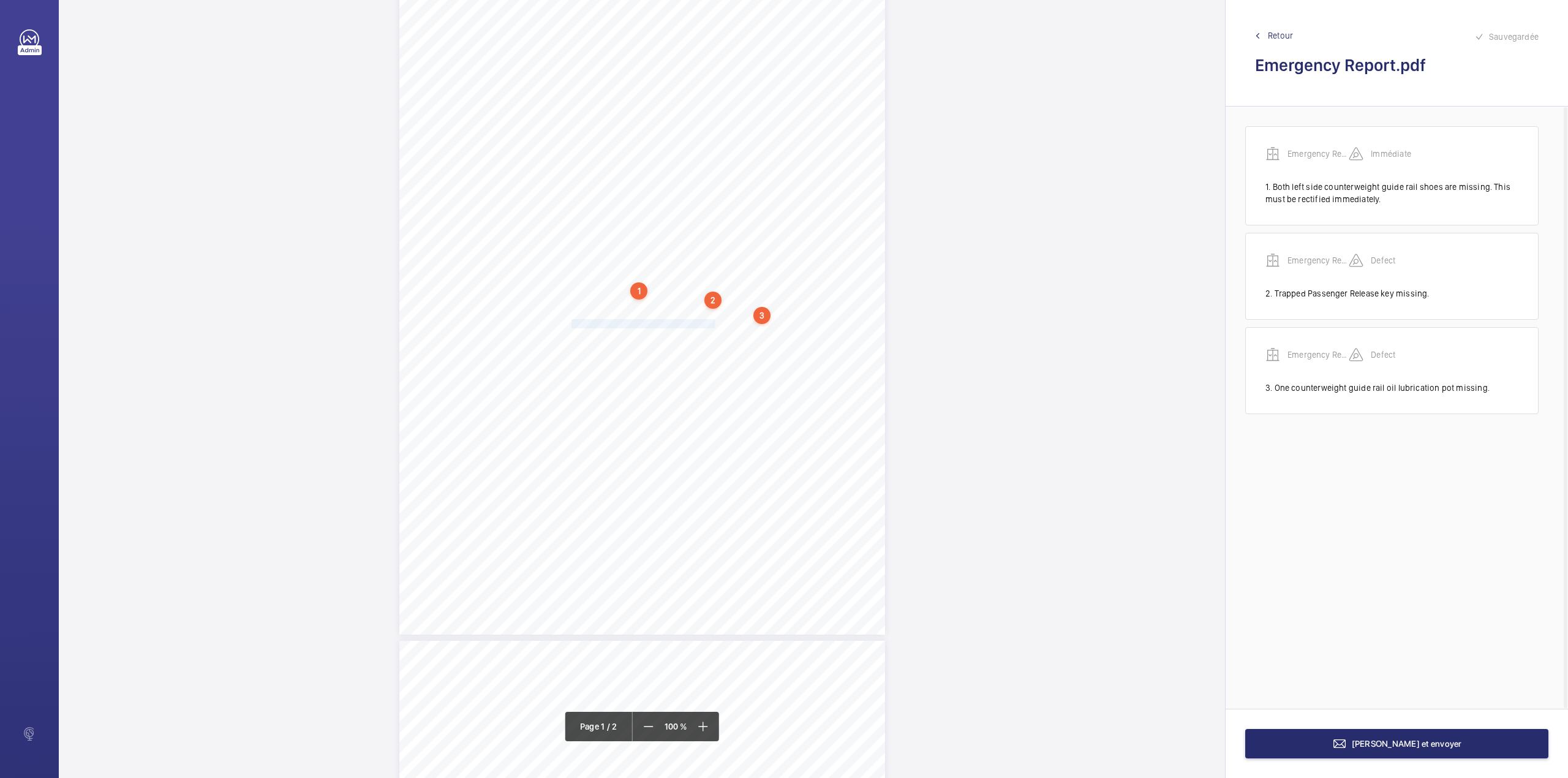
drag, startPoint x: 570, startPoint y: 323, endPoint x: 712, endPoint y: 322, distance: 142.0
click at [712, 322] on span "Fireman's Service intercom inoperative." at bounding box center [643, 323] width 143 height 8
drag, startPoint x: 731, startPoint y: 125, endPoint x: 731, endPoint y: 167, distance: 42.0
click at [731, 133] on div "Faites un choix Emergency Report" at bounding box center [706, 130] width 100 height 31
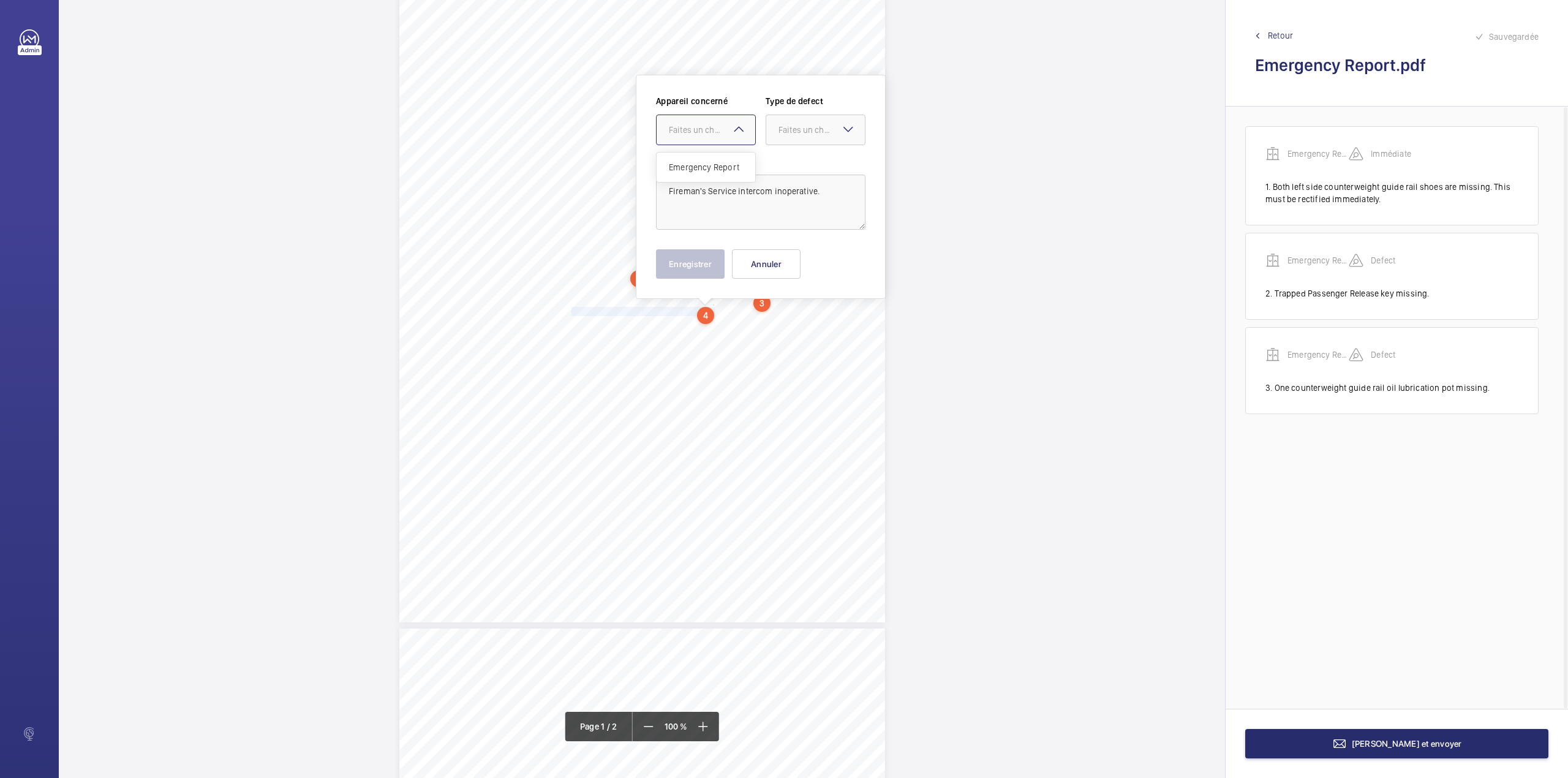
drag, startPoint x: 731, startPoint y: 167, endPoint x: 750, endPoint y: 163, distance: 19.4
click at [733, 167] on span "Emergency Report" at bounding box center [706, 167] width 74 height 13
drag, startPoint x: 805, startPoint y: 132, endPoint x: 797, endPoint y: 167, distance: 35.9
click at [803, 136] on div "Faites un choix" at bounding box center [815, 130] width 99 height 13
click at [797, 167] on span "Standard" at bounding box center [815, 167] width 74 height 13
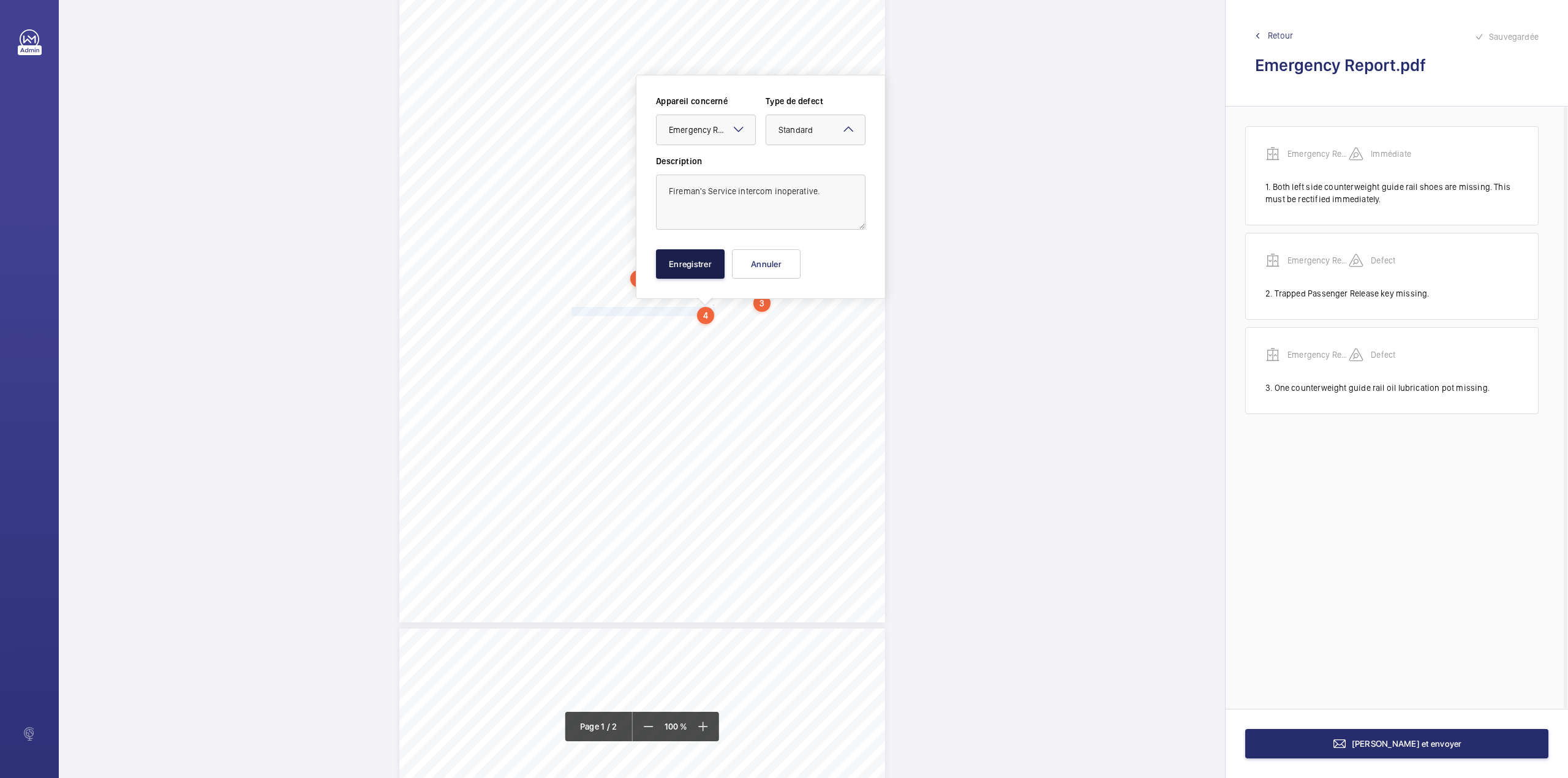
click at [692, 260] on button "Enregistrer" at bounding box center [690, 264] width 69 height 29
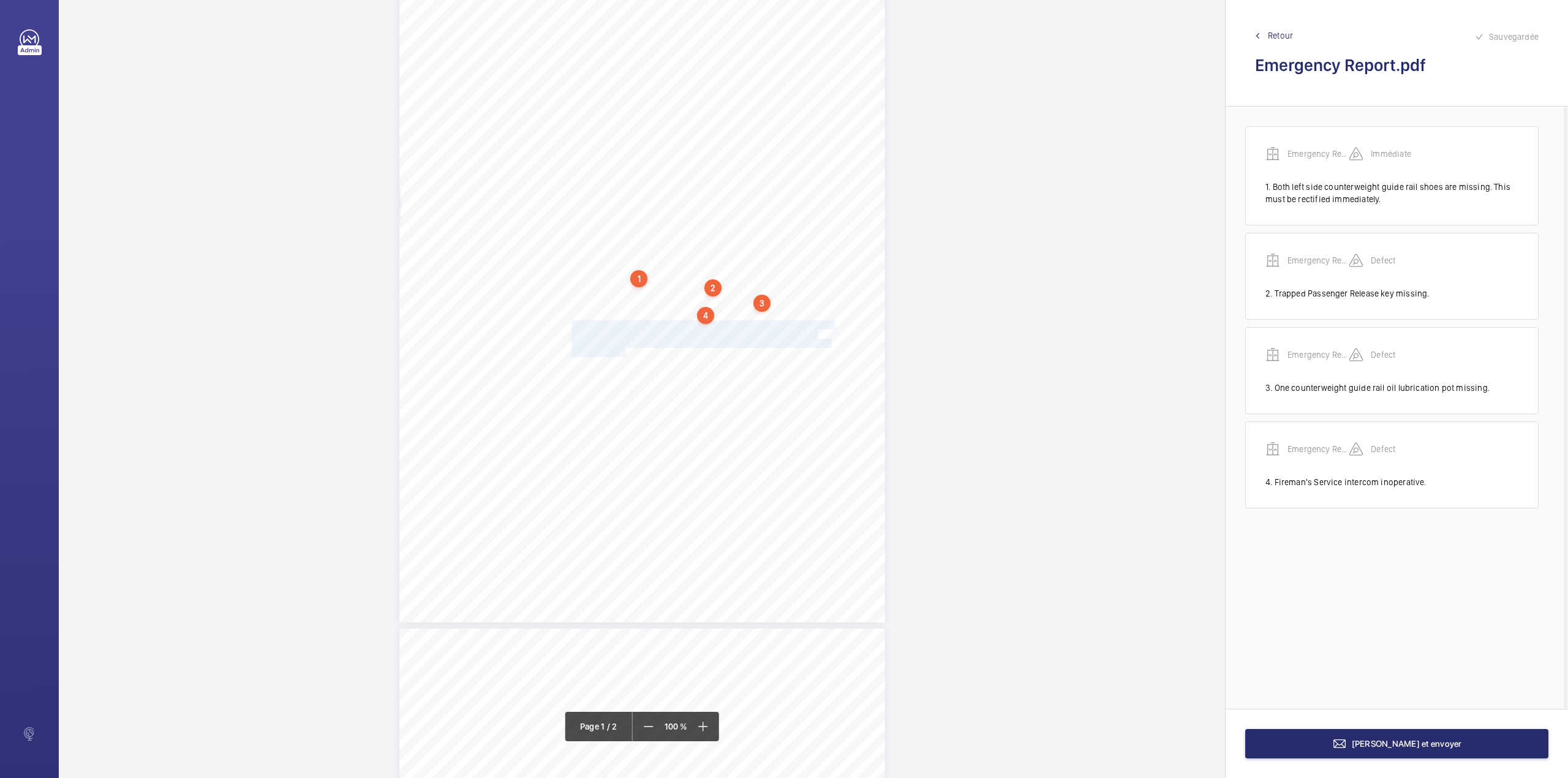
drag, startPoint x: 570, startPoint y: 325, endPoint x: 622, endPoint y: 350, distance: 57.7
click at [622, 350] on div "E1 [GEOGRAPHIC_DATA][STREET_ADDRESS], , , Location Address: Client Name: Postco…" at bounding box center [641, 279] width 486 height 688
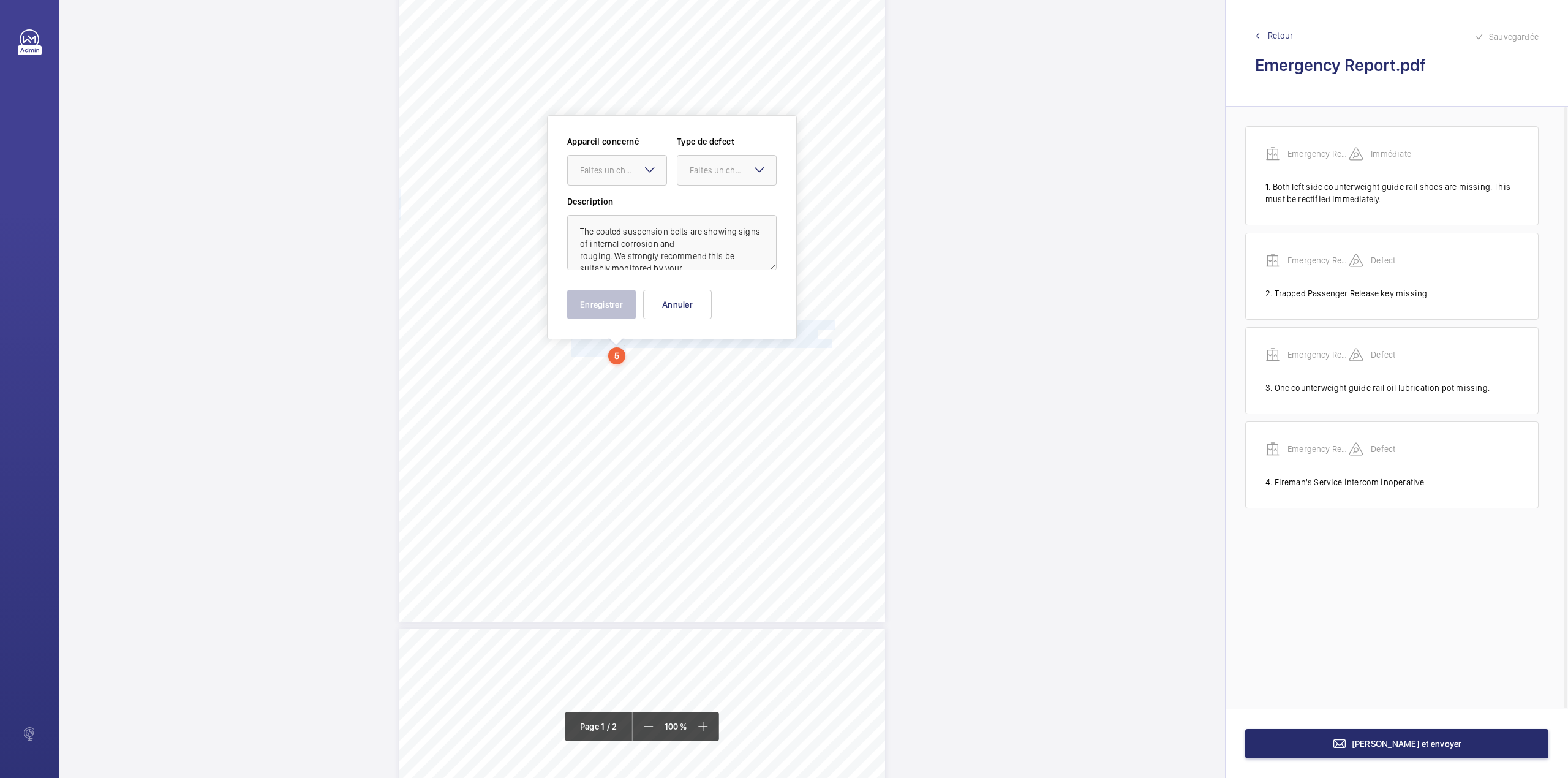
scroll to position [126, 0]
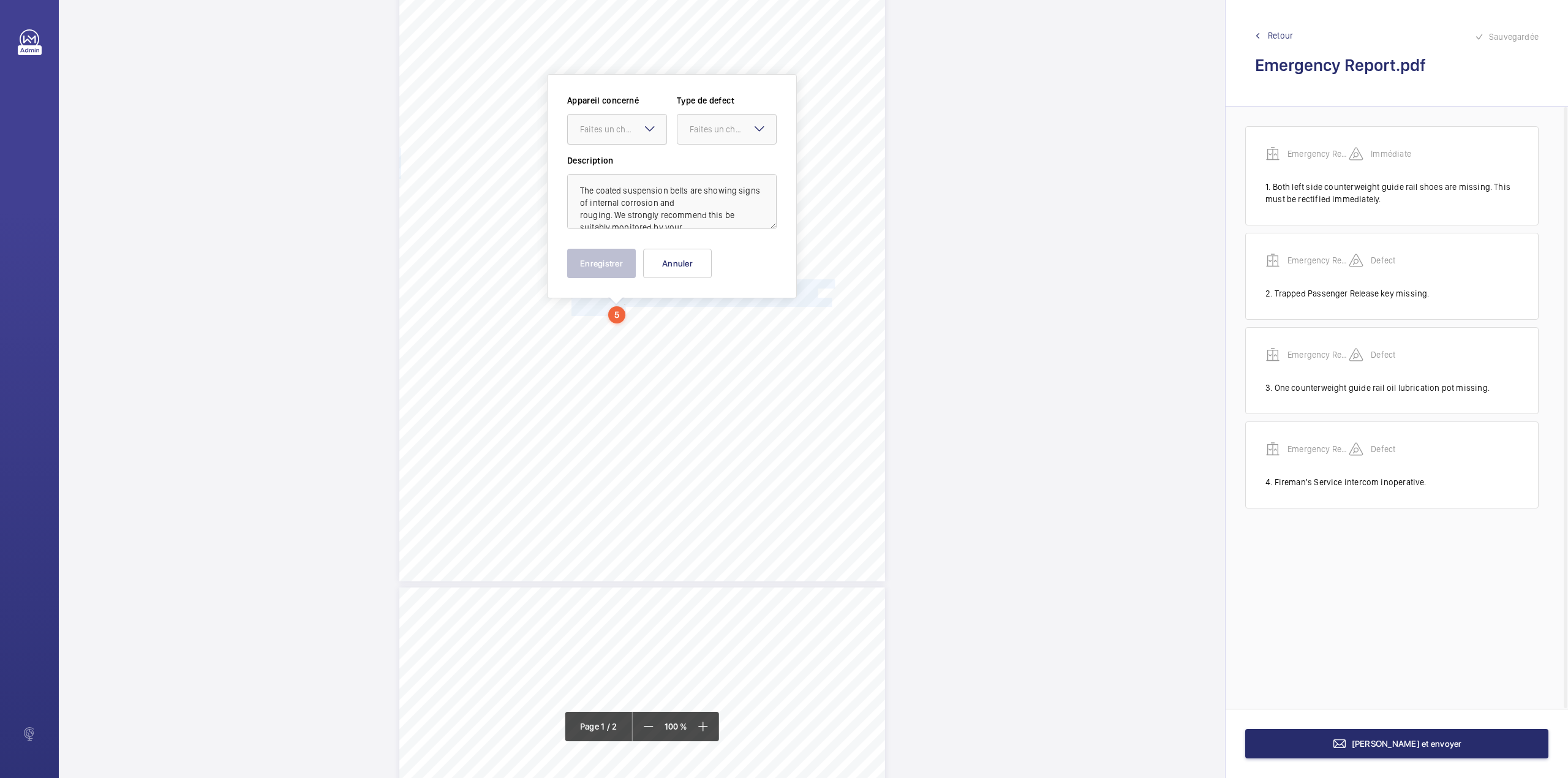
drag, startPoint x: 625, startPoint y: 128, endPoint x: 625, endPoint y: 143, distance: 15.0
click at [625, 130] on div "Faites un choix" at bounding box center [622, 129] width 86 height 13
click
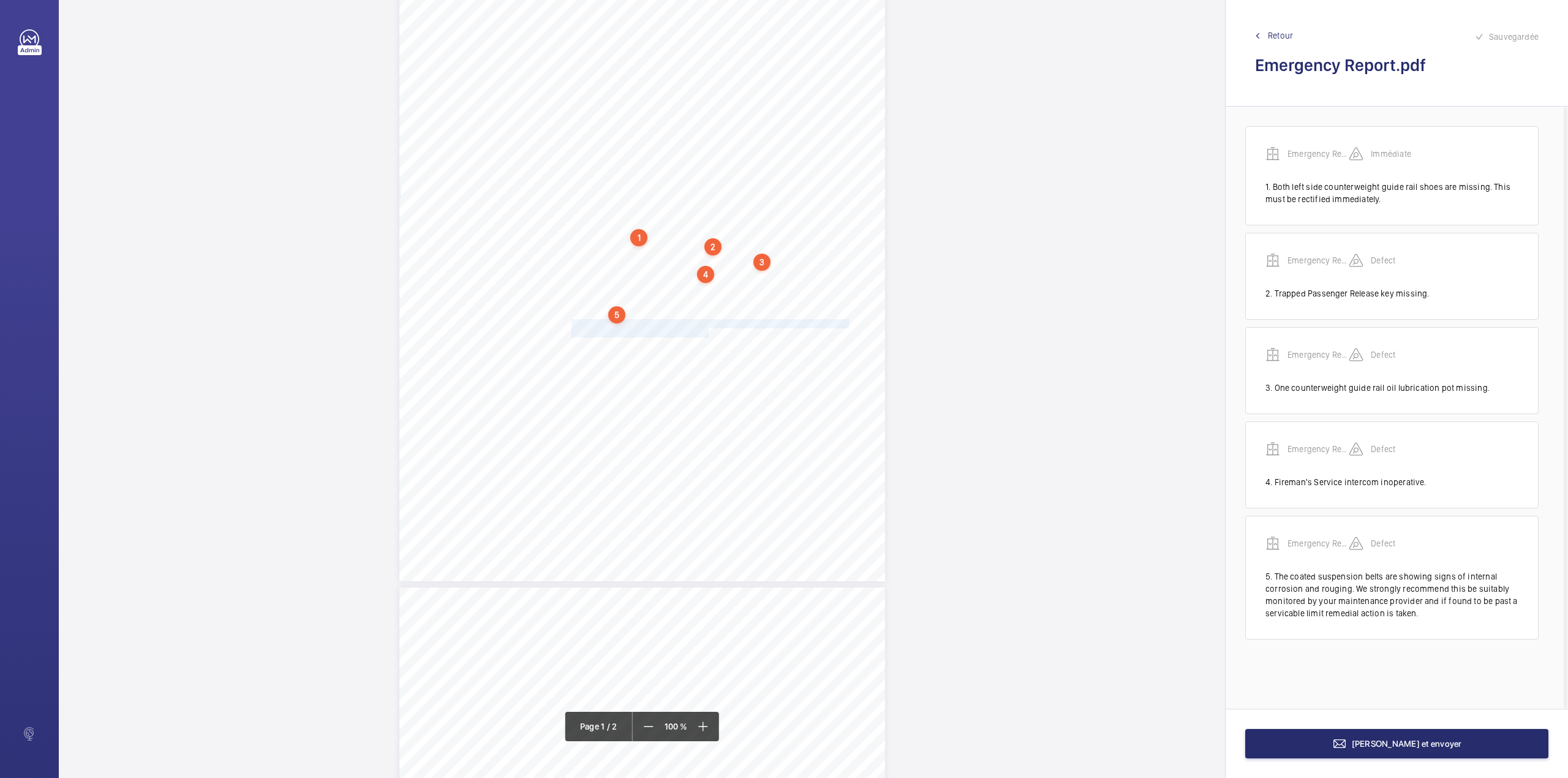
drag, startPoint x: 570, startPoint y: 319, endPoint x: 706, endPoint y: 329, distance: 136.4
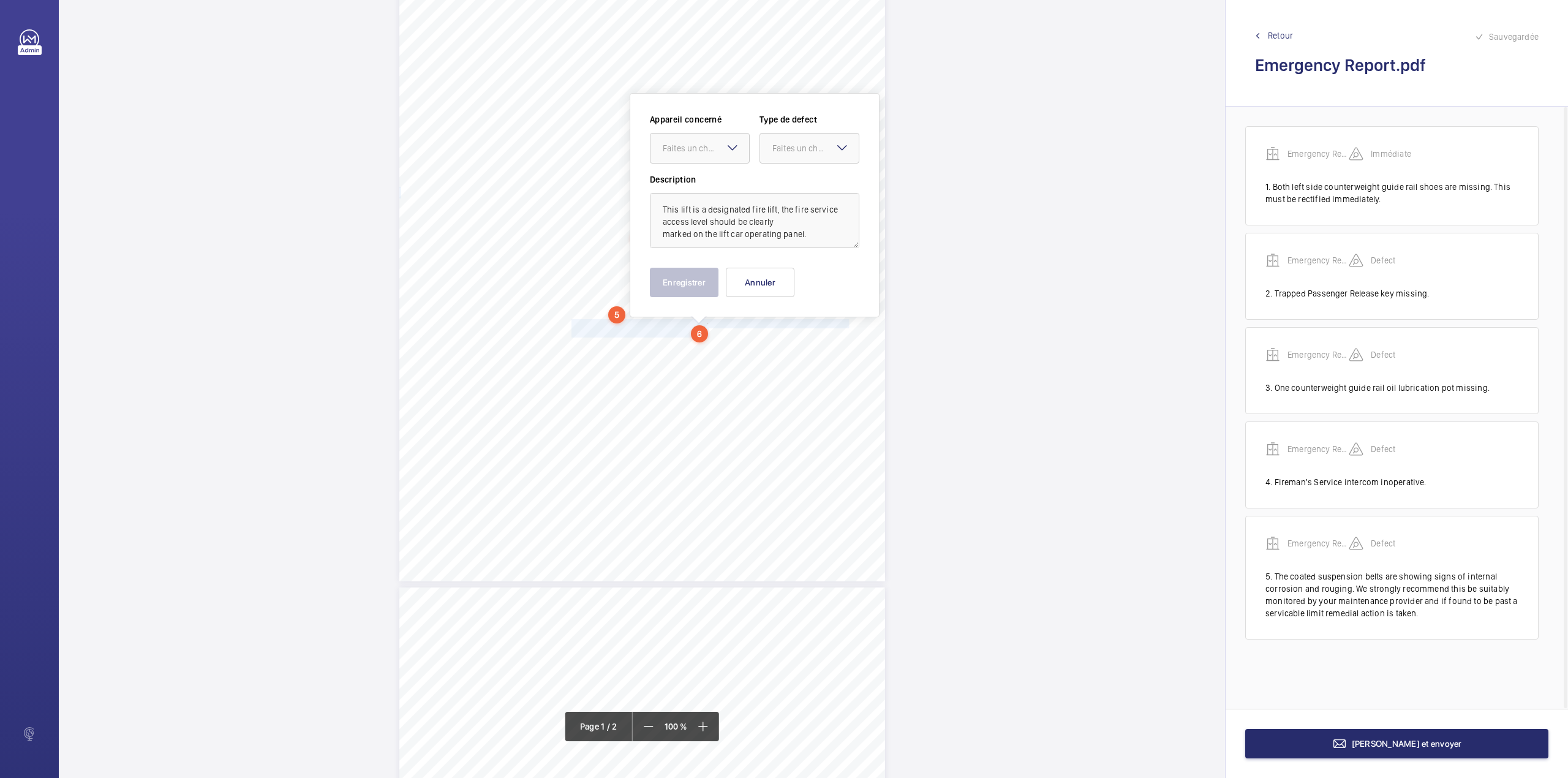
scroll to position [145, 0]
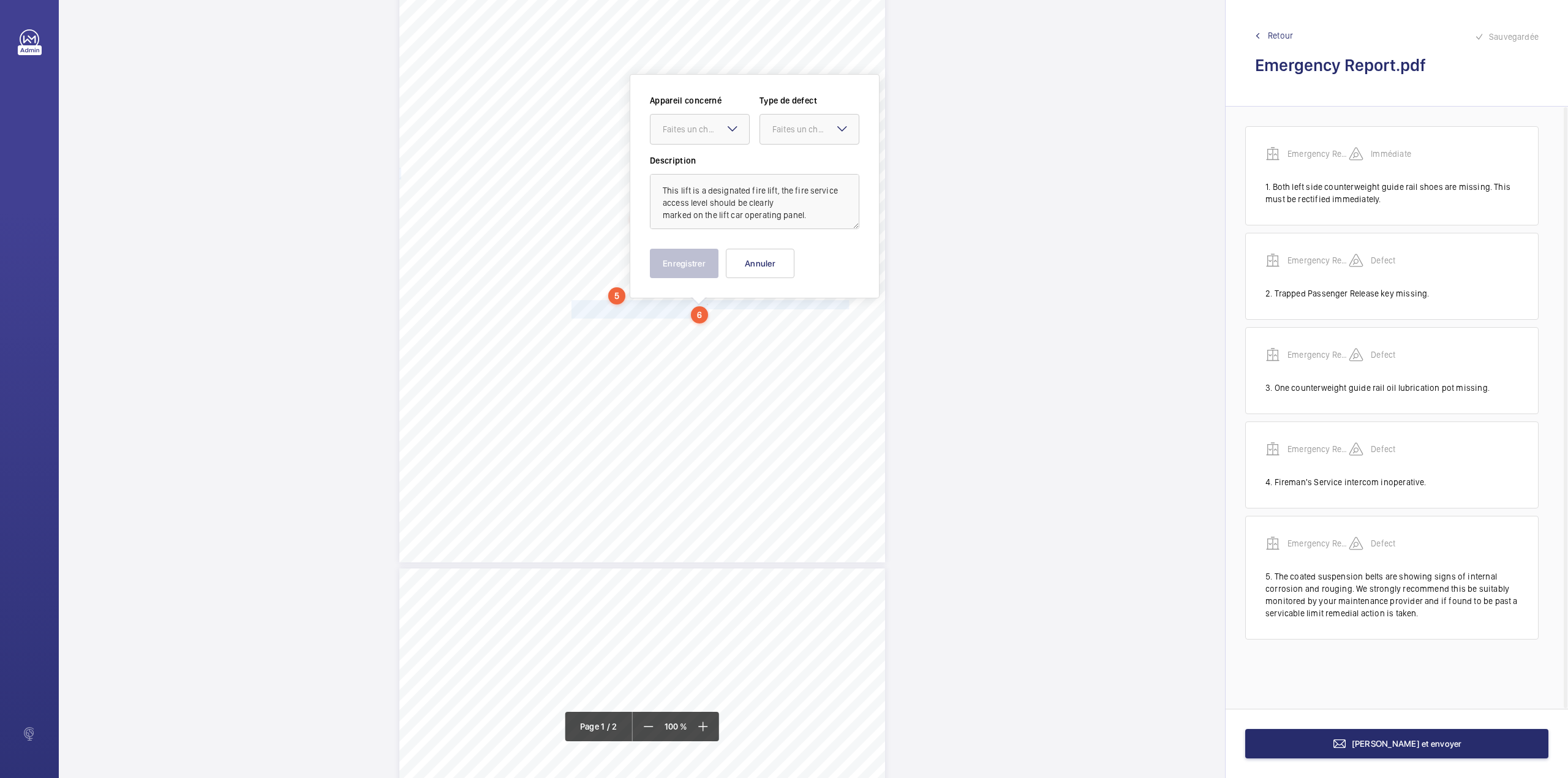
drag, startPoint x: 711, startPoint y: 133, endPoint x: 710, endPoint y: 145, distance: 12.0
click at [710, 136] on div "Faites un choix" at bounding box center [699, 129] width 99 height 13
click at [714, 162] on span "Emergency Report" at bounding box center [699, 166] width 74 height 13
drag, startPoint x: 796, startPoint y: 135, endPoint x: 796, endPoint y: 149, distance: 14.0
click at [796, 145] on div "Faites un choix" at bounding box center [809, 129] width 100 height 31
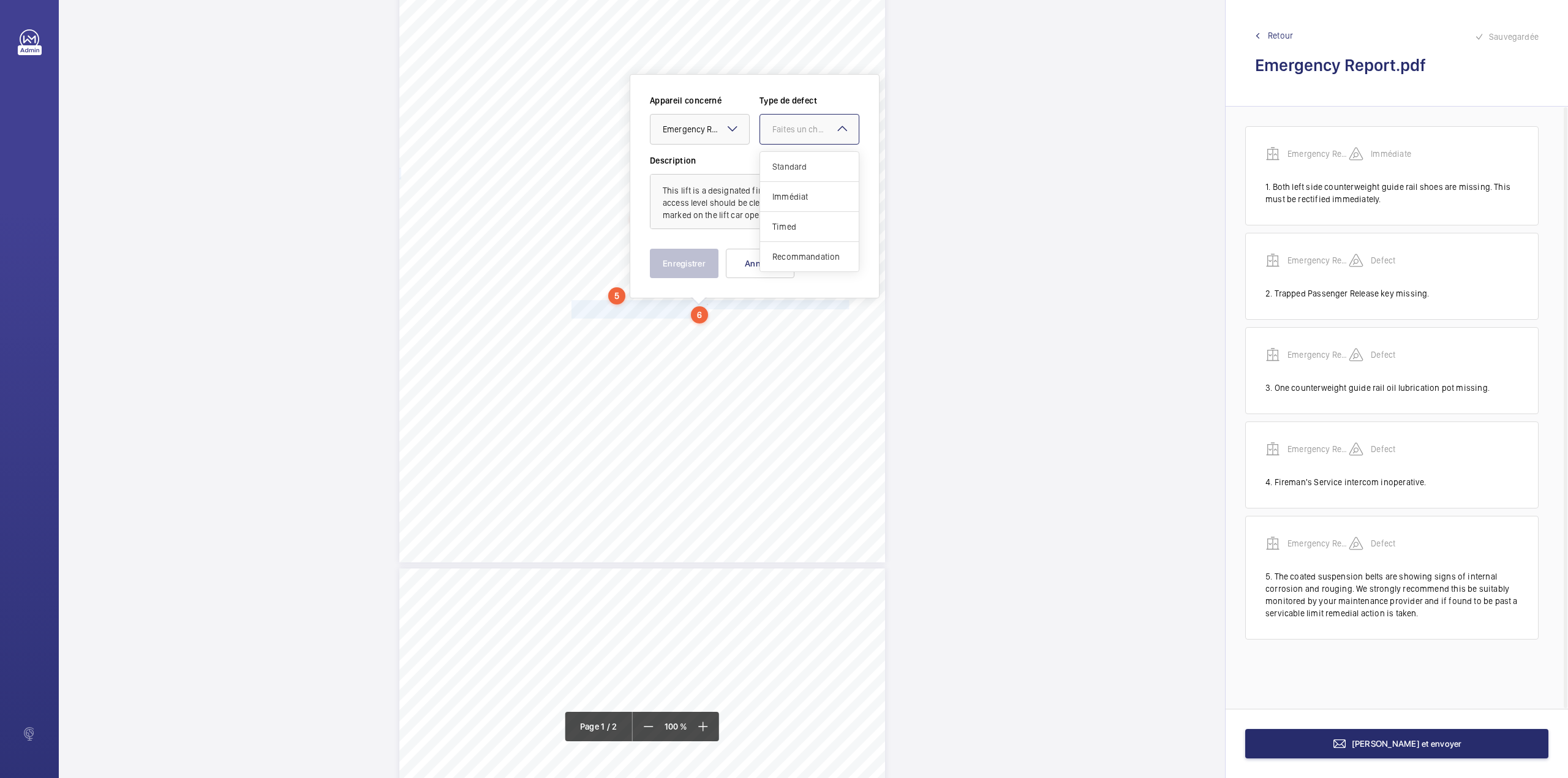
click at [793, 167] on span "Standard" at bounding box center [810, 166] width 74 height 13
click at [696, 269] on button "Enregistrer" at bounding box center [684, 263] width 69 height 29
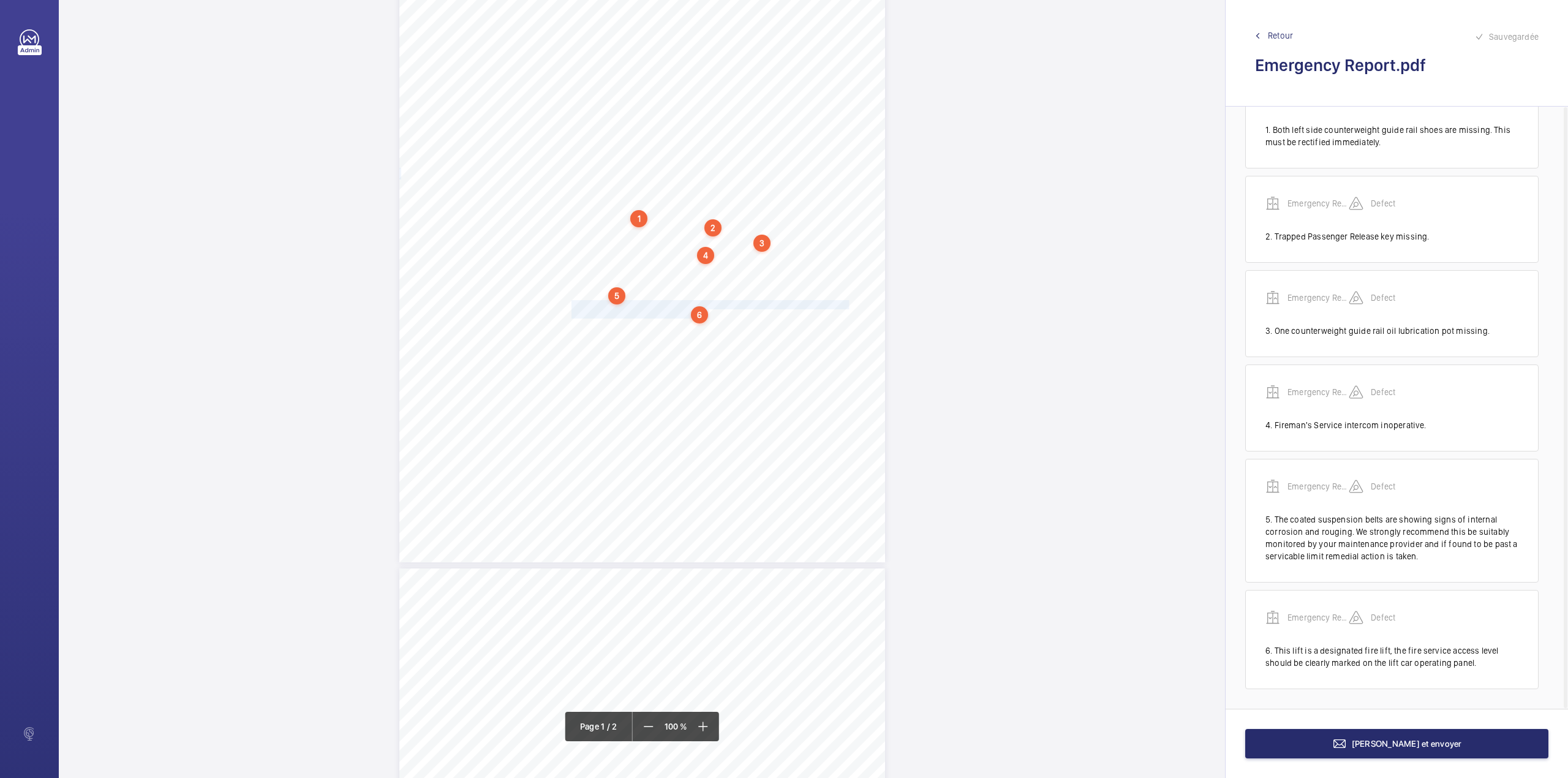
scroll to position [60, 0]
drag, startPoint x: 569, startPoint y: 325, endPoint x: 782, endPoint y: 344, distance: 213.8
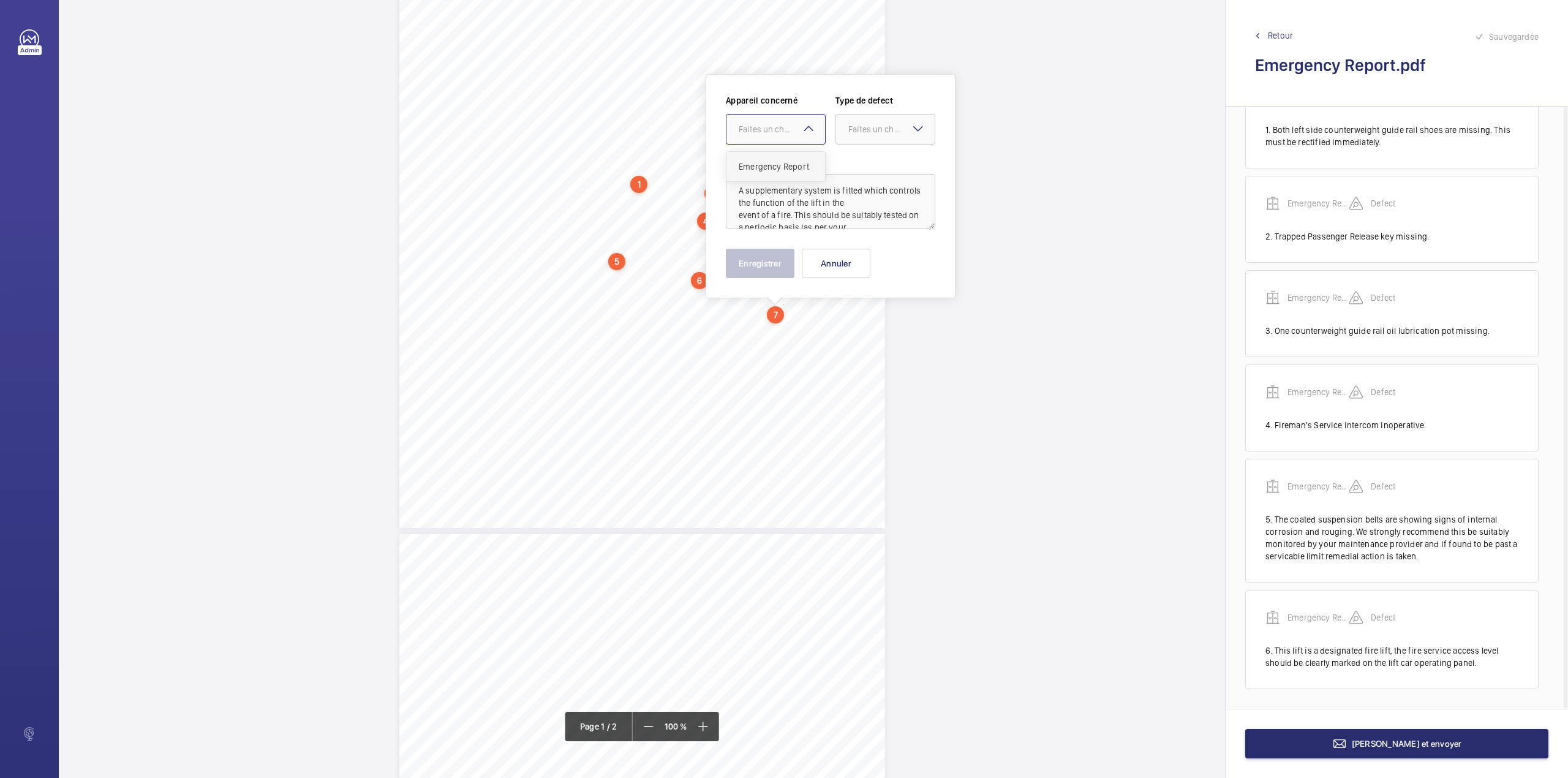
drag, startPoint x: 772, startPoint y: 128, endPoint x: 771, endPoint y: 162, distance: 34.0
drag, startPoint x: 870, startPoint y: 128, endPoint x: 868, endPoint y: 146, distance: 18.1
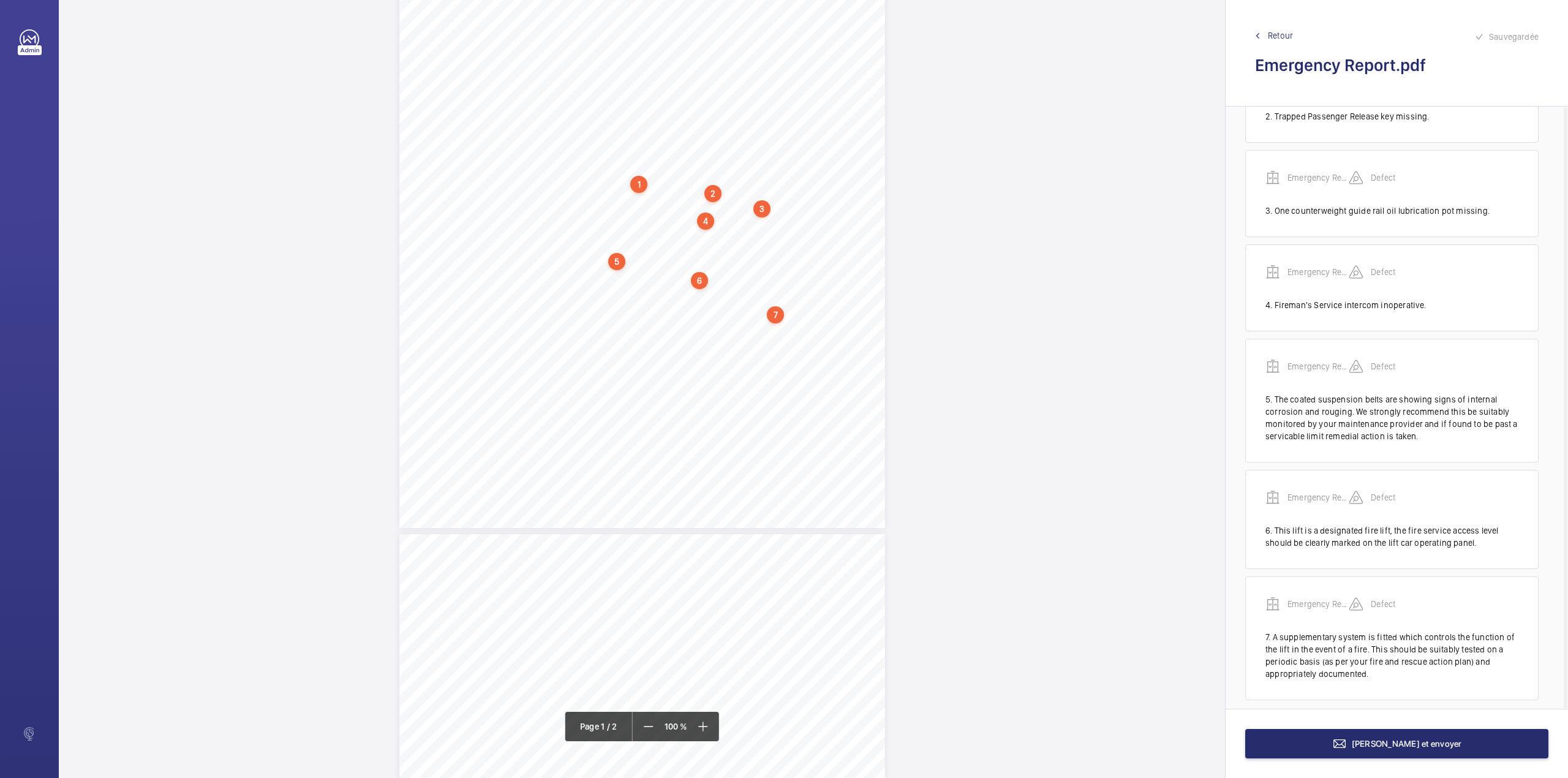
scroll to position [191, 0]
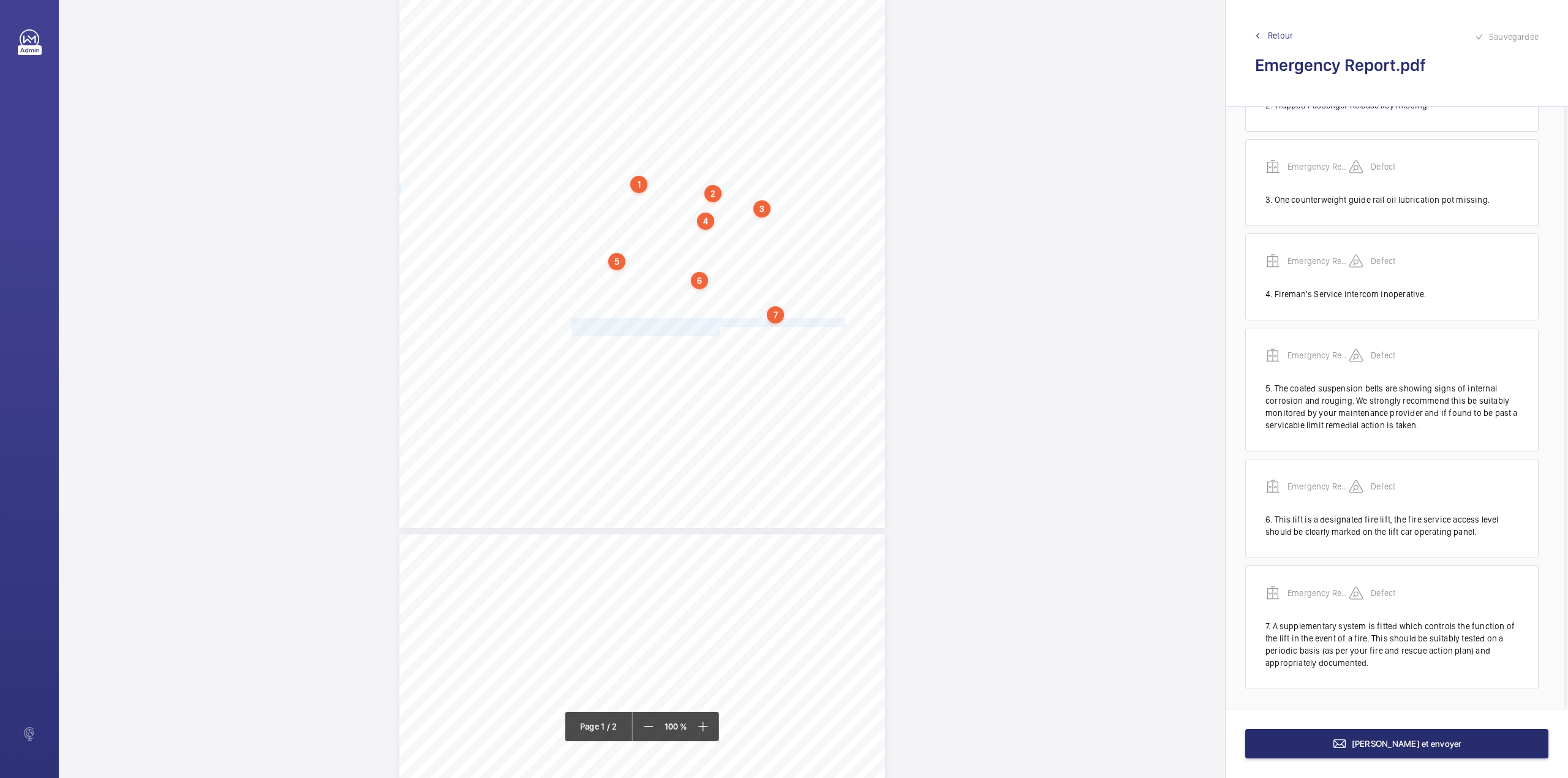
drag, startPoint x: 570, startPoint y: 319, endPoint x: 717, endPoint y: 331, distance: 147.5
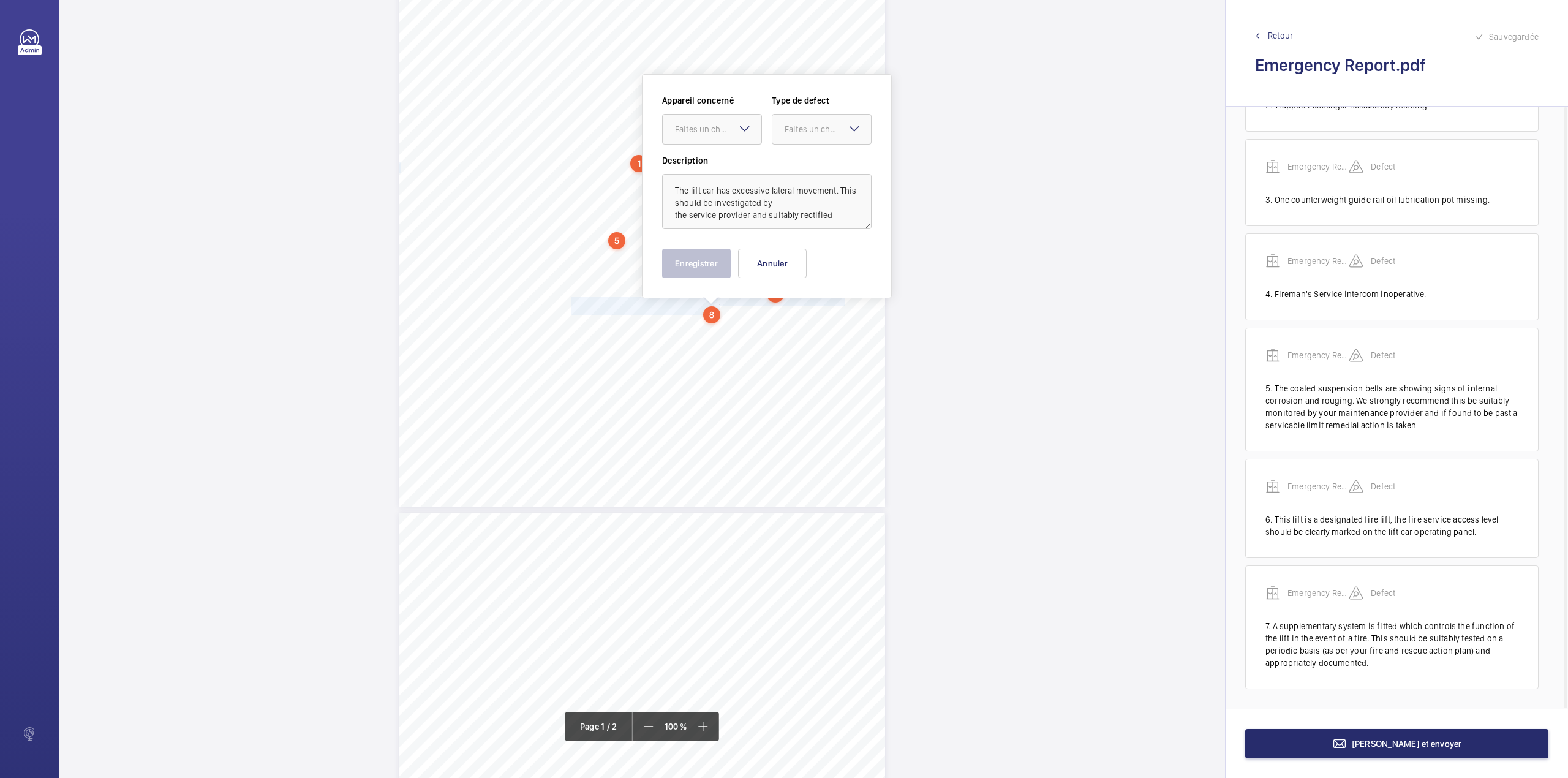
drag, startPoint x: 716, startPoint y: 120, endPoint x: 717, endPoint y: 146, distance: 26.0
drag, startPoint x: 810, startPoint y: 130, endPoint x: 809, endPoint y: 138, distance: 8.1
type textarea "The lift car has excessive lateral movement. This should be investigated by the…"
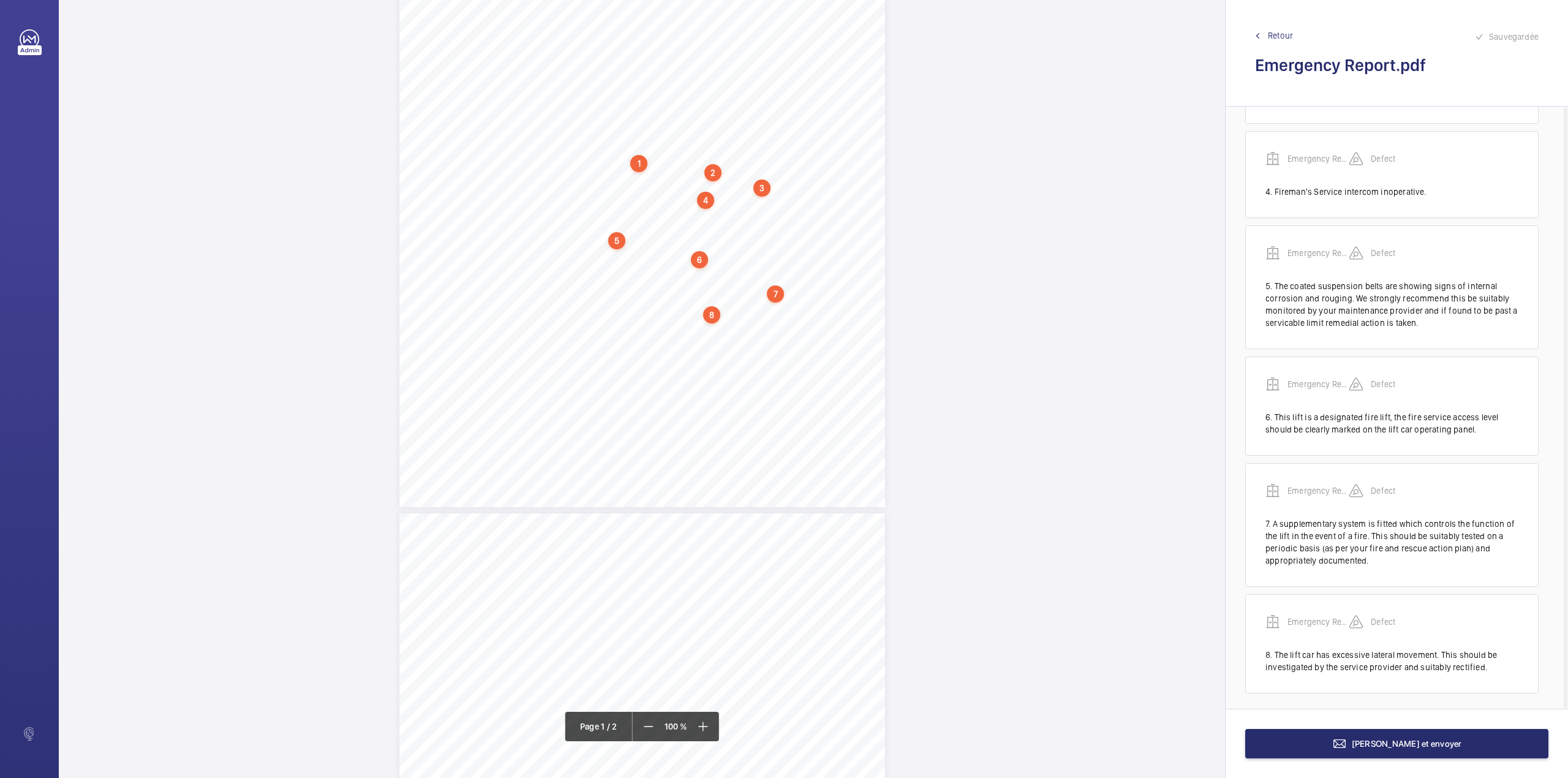
scroll to position [298, 0]
drag, startPoint x: 569, startPoint y: 323, endPoint x: 775, endPoint y: 329, distance: 206.1
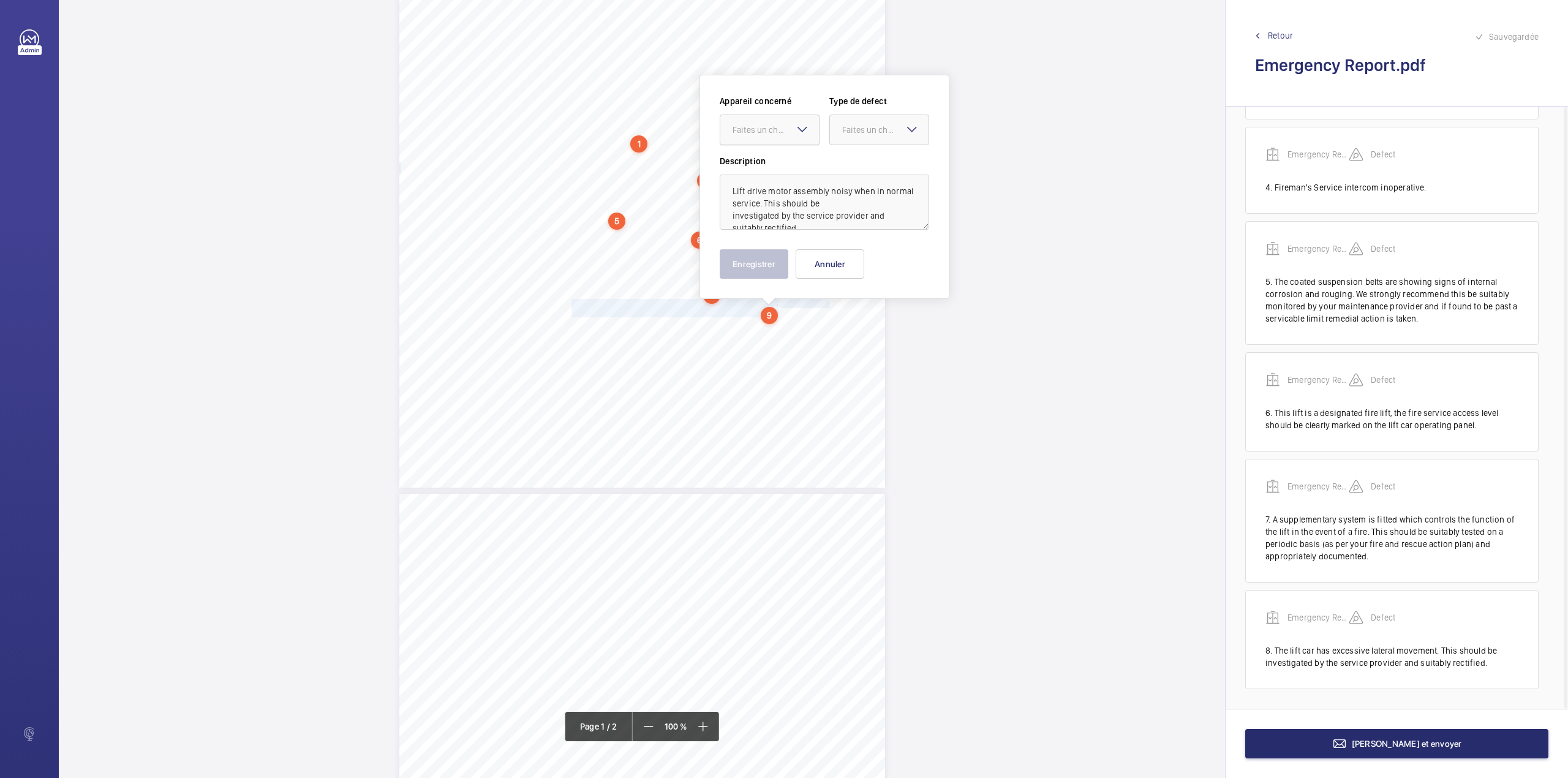
drag, startPoint x: 751, startPoint y: 128, endPoint x: 753, endPoint y: 142, distance: 14.1
drag, startPoint x: 861, startPoint y: 138, endPoint x: 860, endPoint y: 148, distance: 10.0
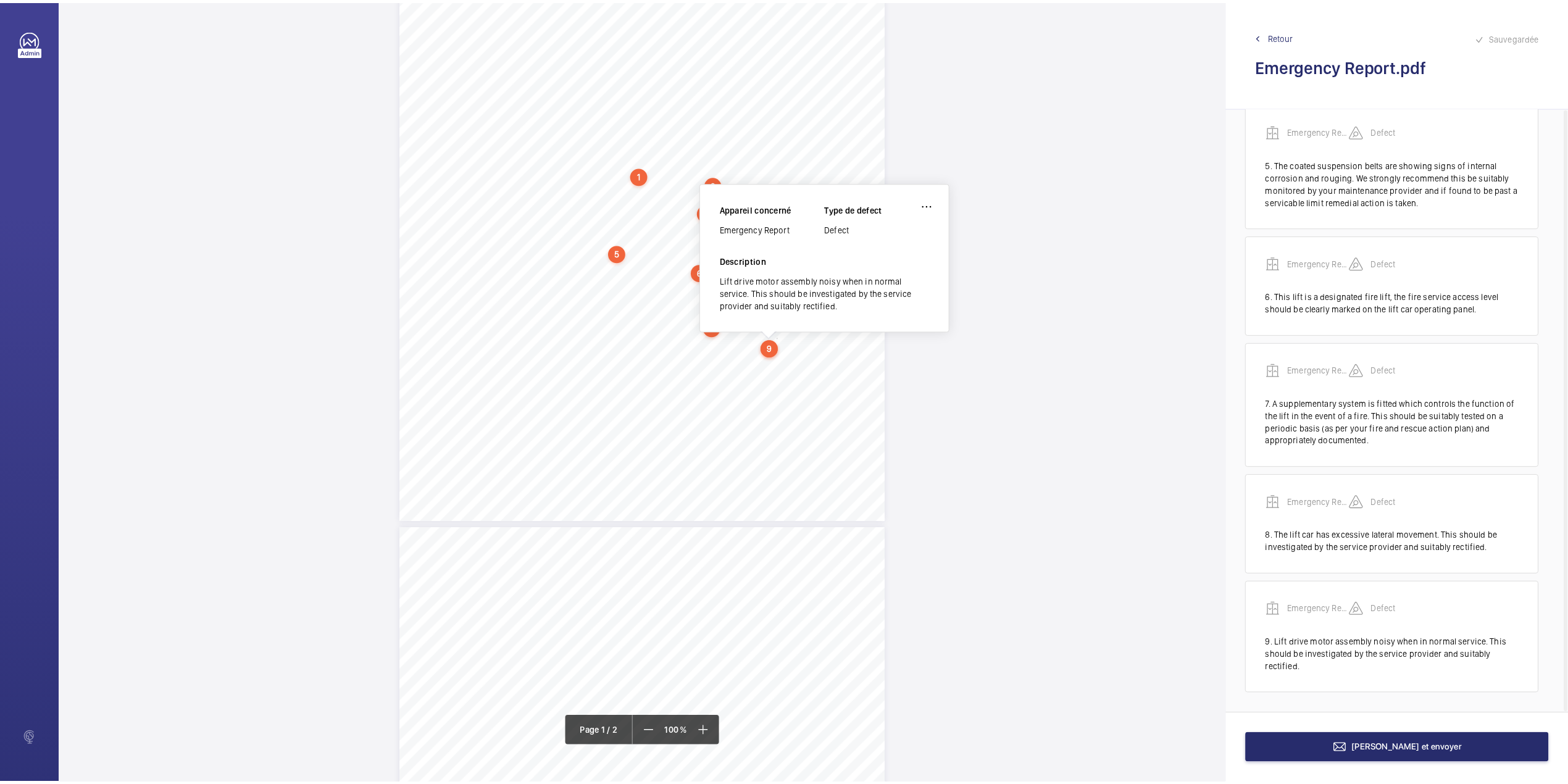
scroll to position [146, 0]
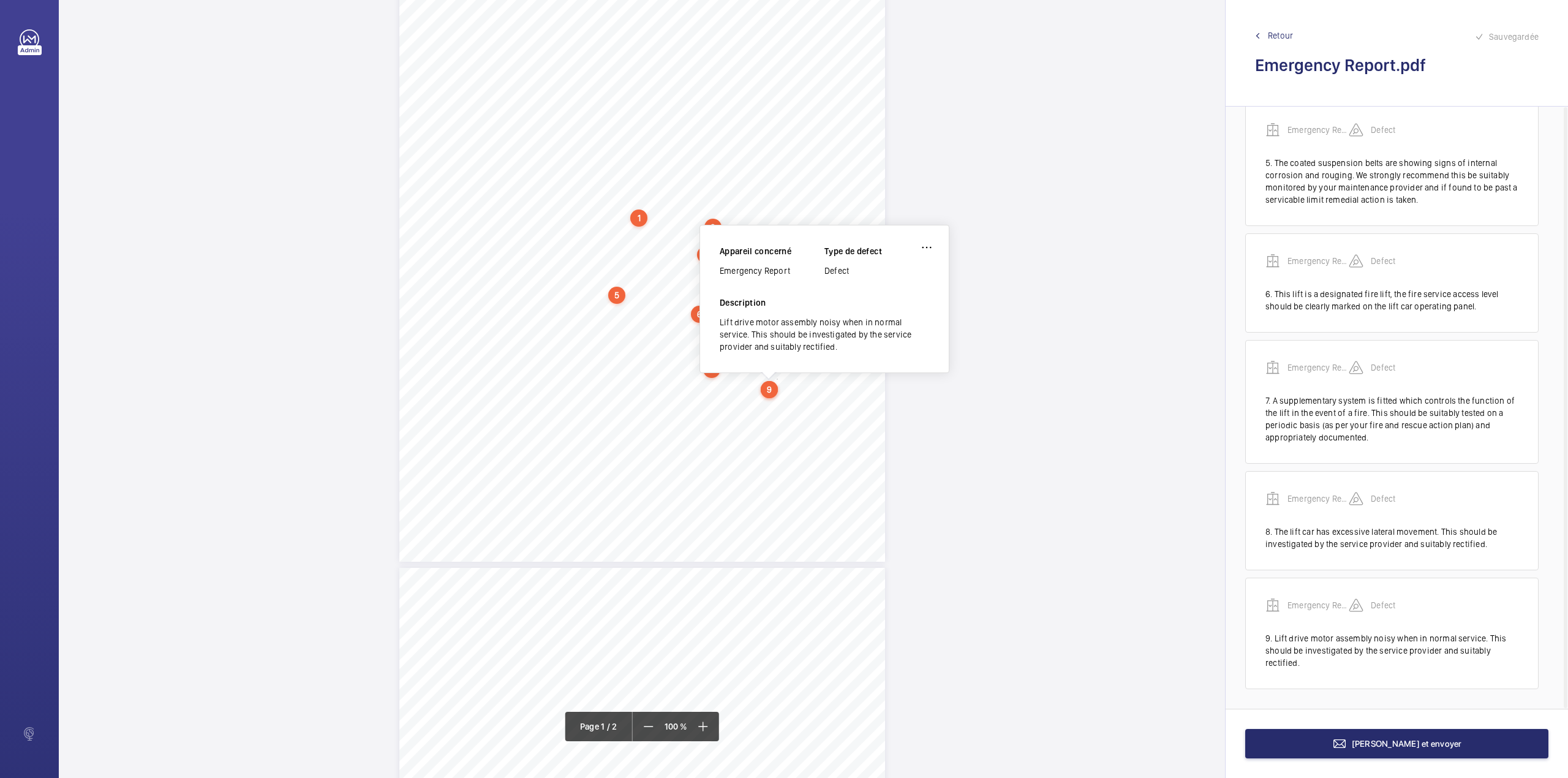
drag, startPoint x: 720, startPoint y: 272, endPoint x: 795, endPoint y: 273, distance: 75.0
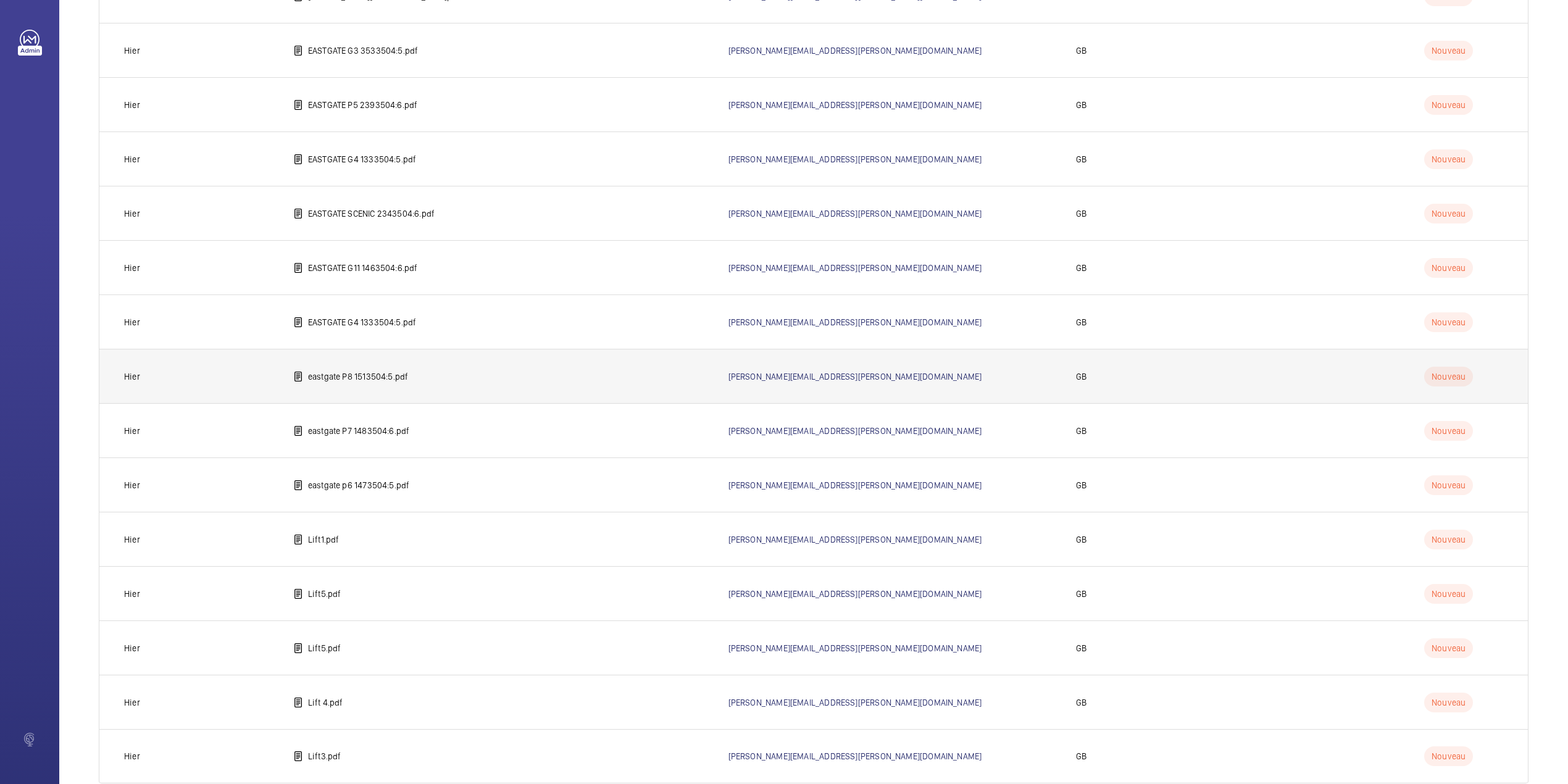
scroll to position [698, 0]
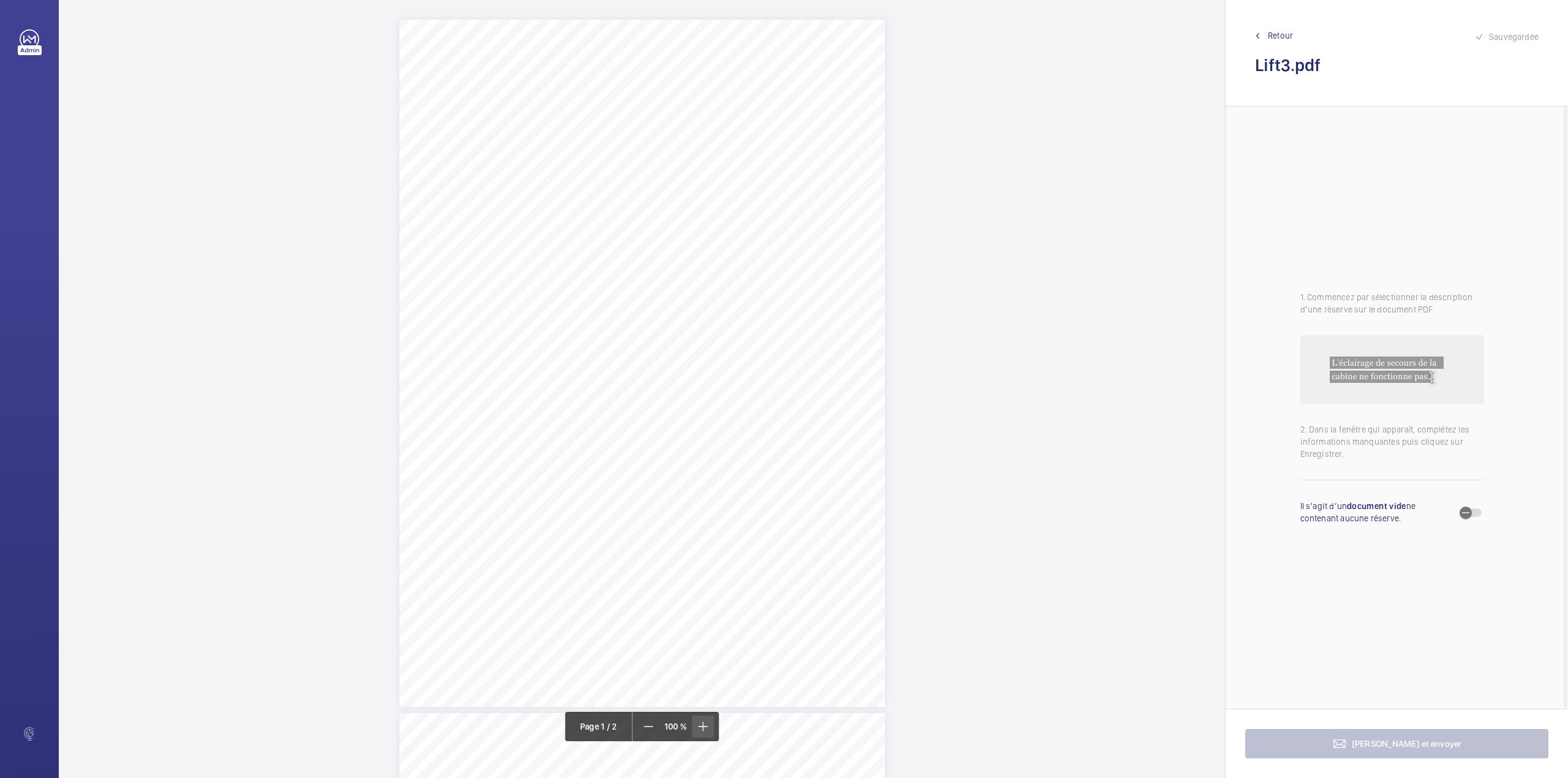
click at [697, 726] on mat-icon at bounding box center [702, 726] width 14 height 14
click at [697, 726] on mat-icon at bounding box center [702, 726] width 14 height 14
click at [698, 724] on mat-icon at bounding box center [702, 726] width 14 height 14
click at [704, 733] on mat-icon at bounding box center [702, 726] width 14 height 14
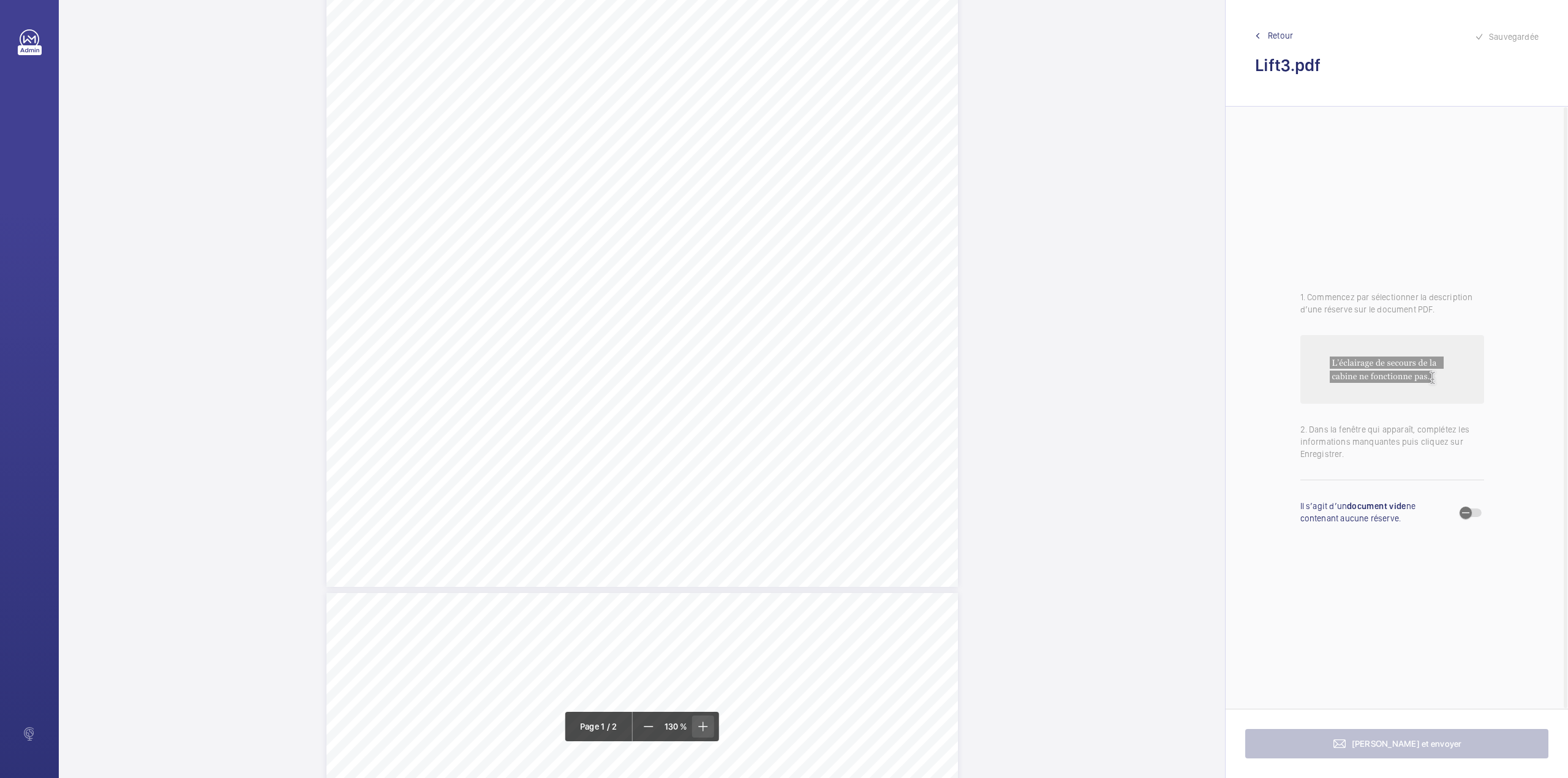
click at [704, 733] on mat-icon at bounding box center [702, 726] width 14 height 14
click at [703, 727] on mat-icon at bounding box center [702, 726] width 14 height 14
click at [648, 731] on mat-icon at bounding box center [649, 726] width 14 height 14
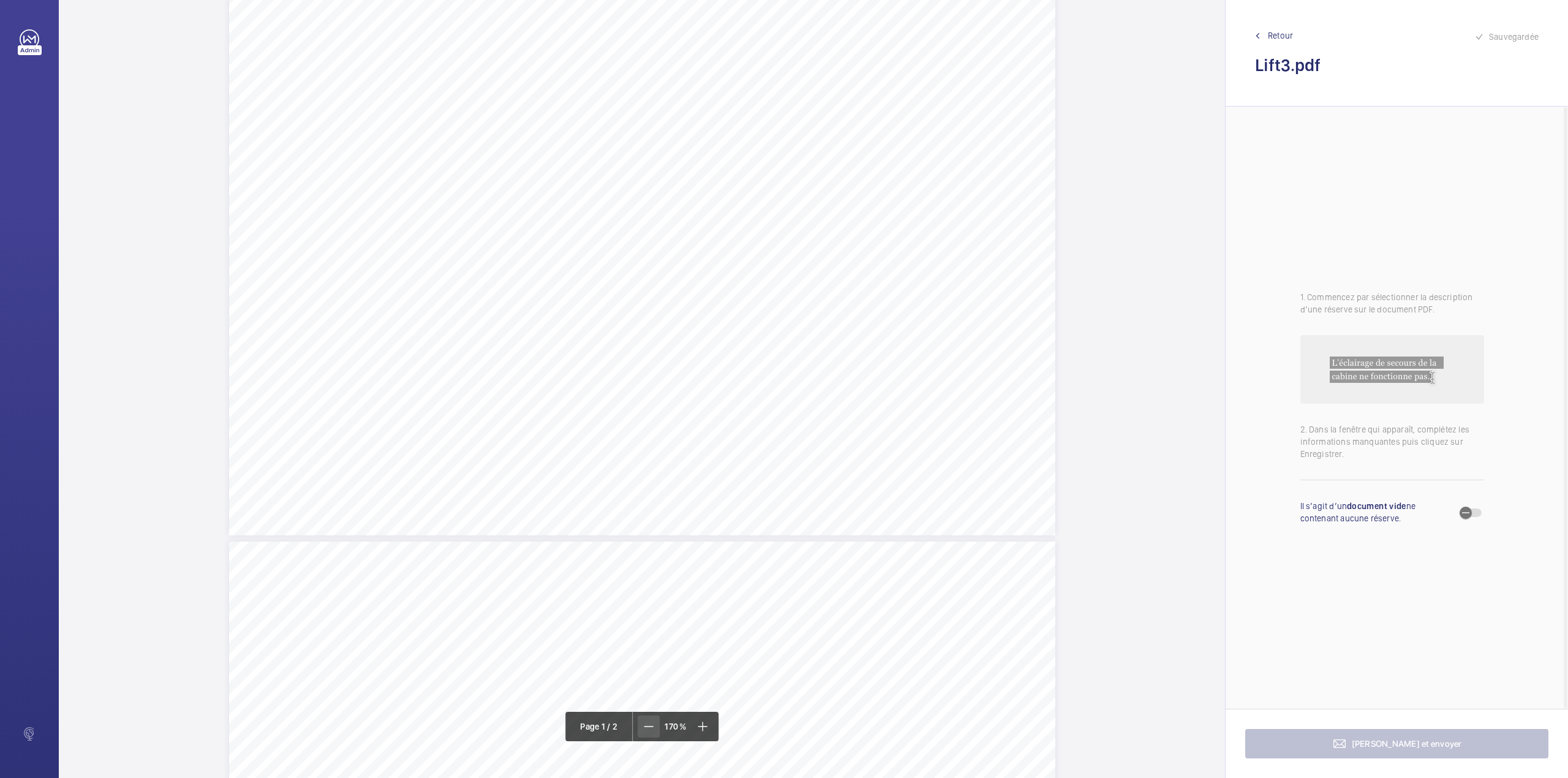
click at [648, 731] on mat-icon at bounding box center [649, 726] width 14 height 14
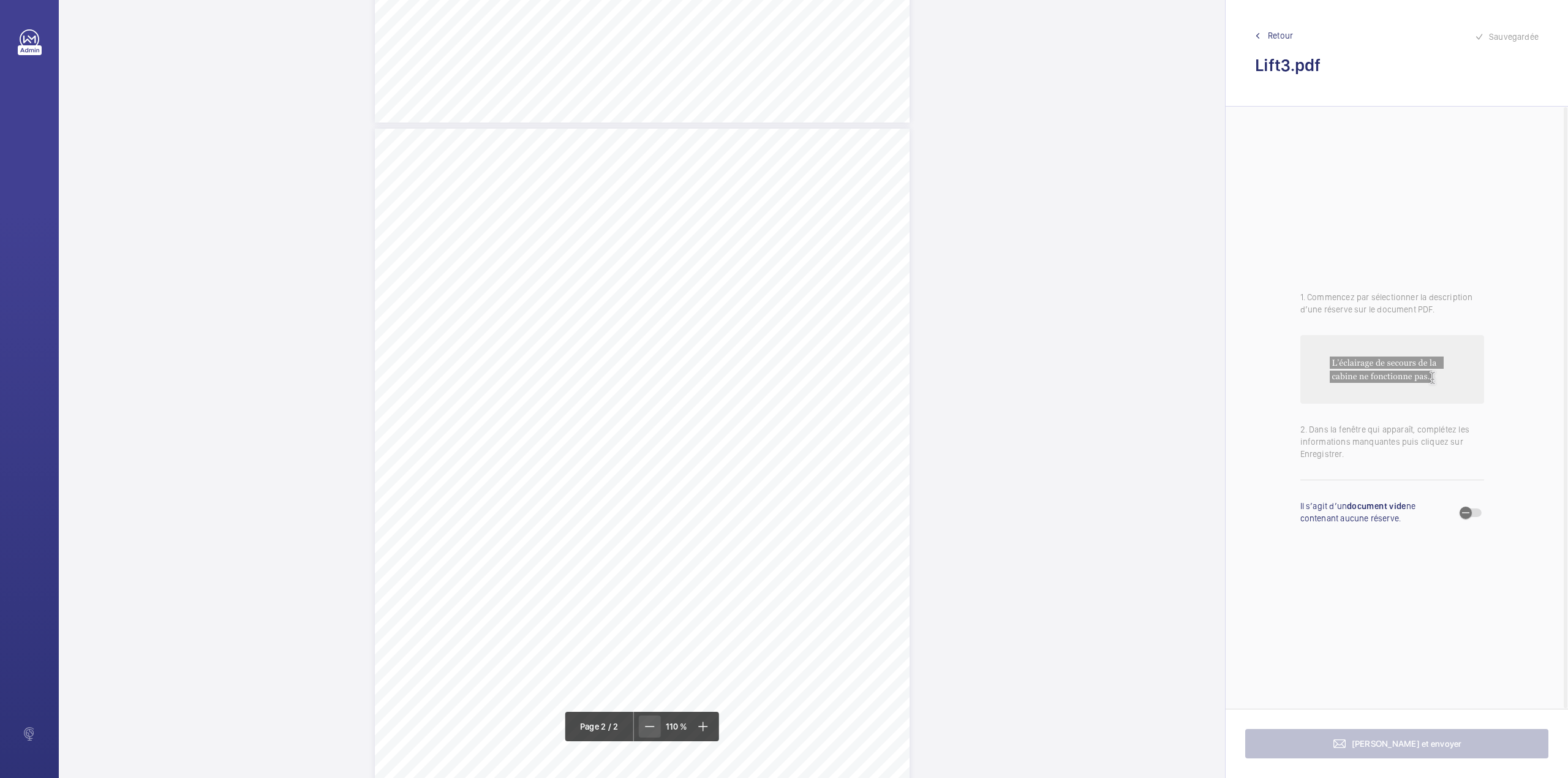
click at [648, 731] on mat-icon at bounding box center [650, 726] width 14 height 14
click at [774, 412] on div "Page 1" at bounding box center [641, 288] width 486 height 688
drag, startPoint x: 786, startPoint y: 187, endPoint x: 786, endPoint y: 177, distance: 10.0
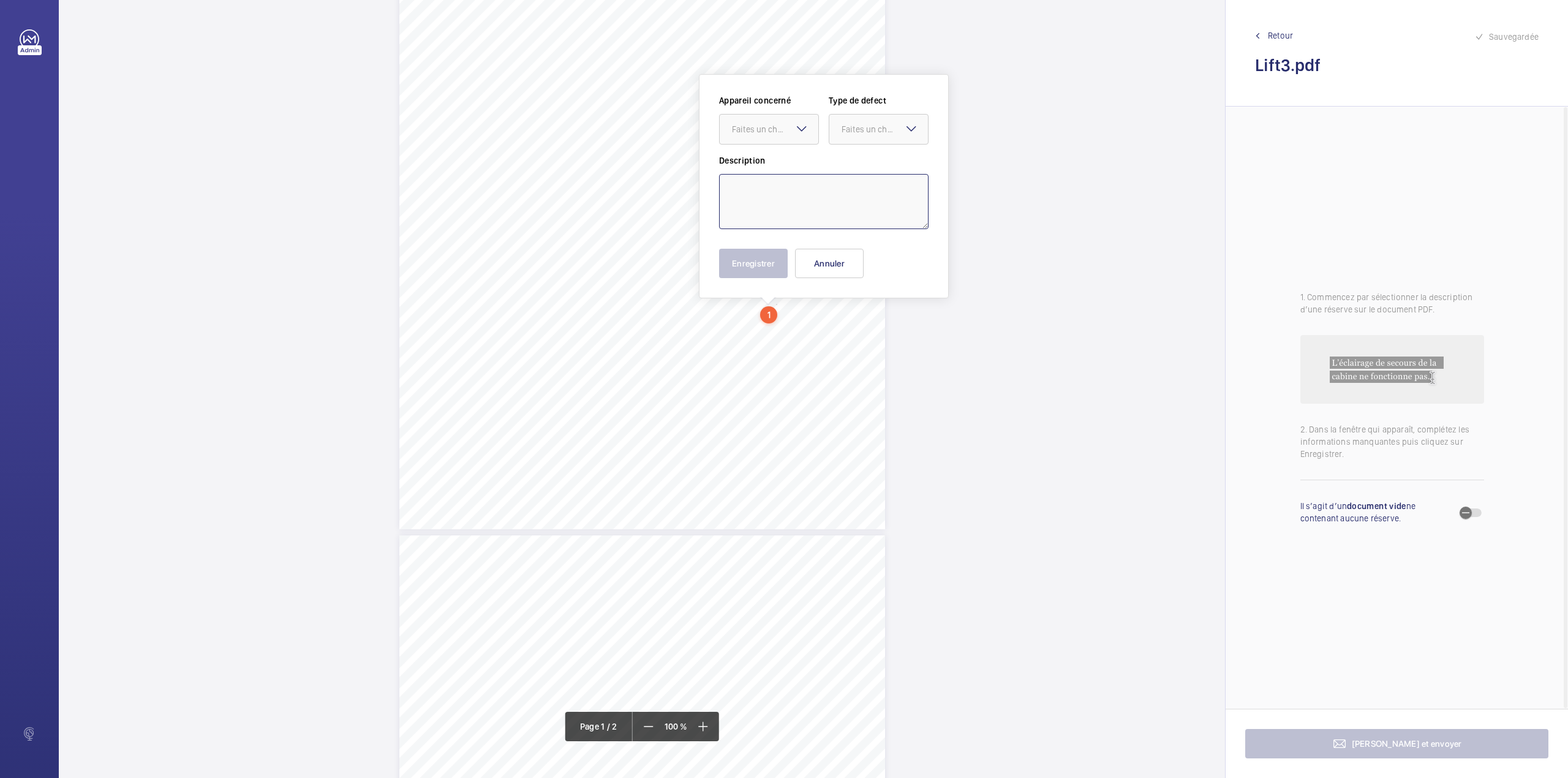
click at [786, 187] on textarea at bounding box center [824, 201] width 210 height 55
paste textarea "The following test(s) should be carried out and documentary evidence of the tes…"
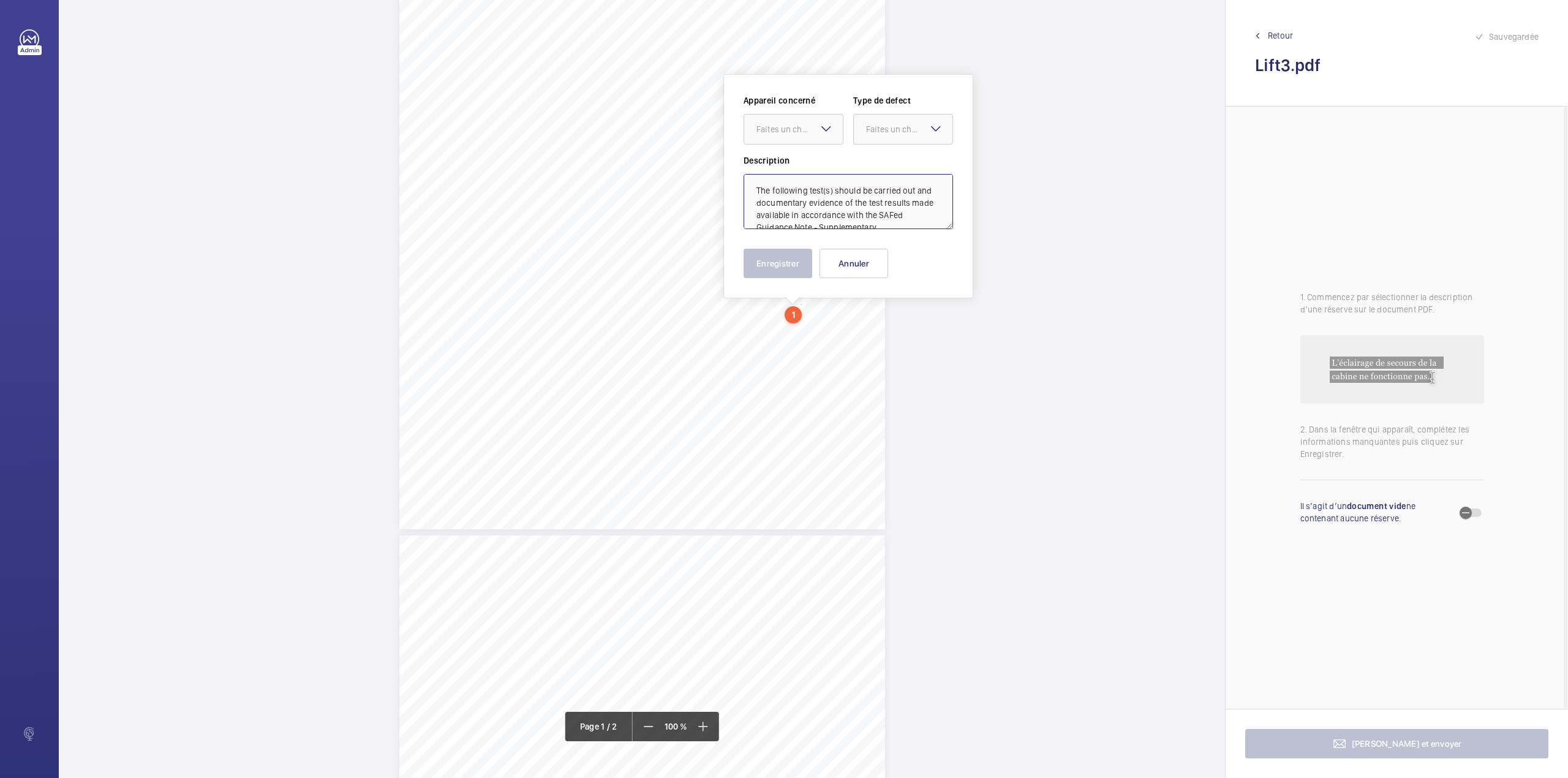
scroll to position [41, 0]
click at [797, 133] on div "Faites un choix" at bounding box center [799, 129] width 86 height 13
click at [796, 153] on div "18473164/11" at bounding box center [793, 166] width 99 height 29
drag, startPoint x: 890, startPoint y: 128, endPoint x: 892, endPoint y: 147, distance: 19.1
click at [892, 128] on div "Faites un choix" at bounding box center [908, 129] width 86 height 13
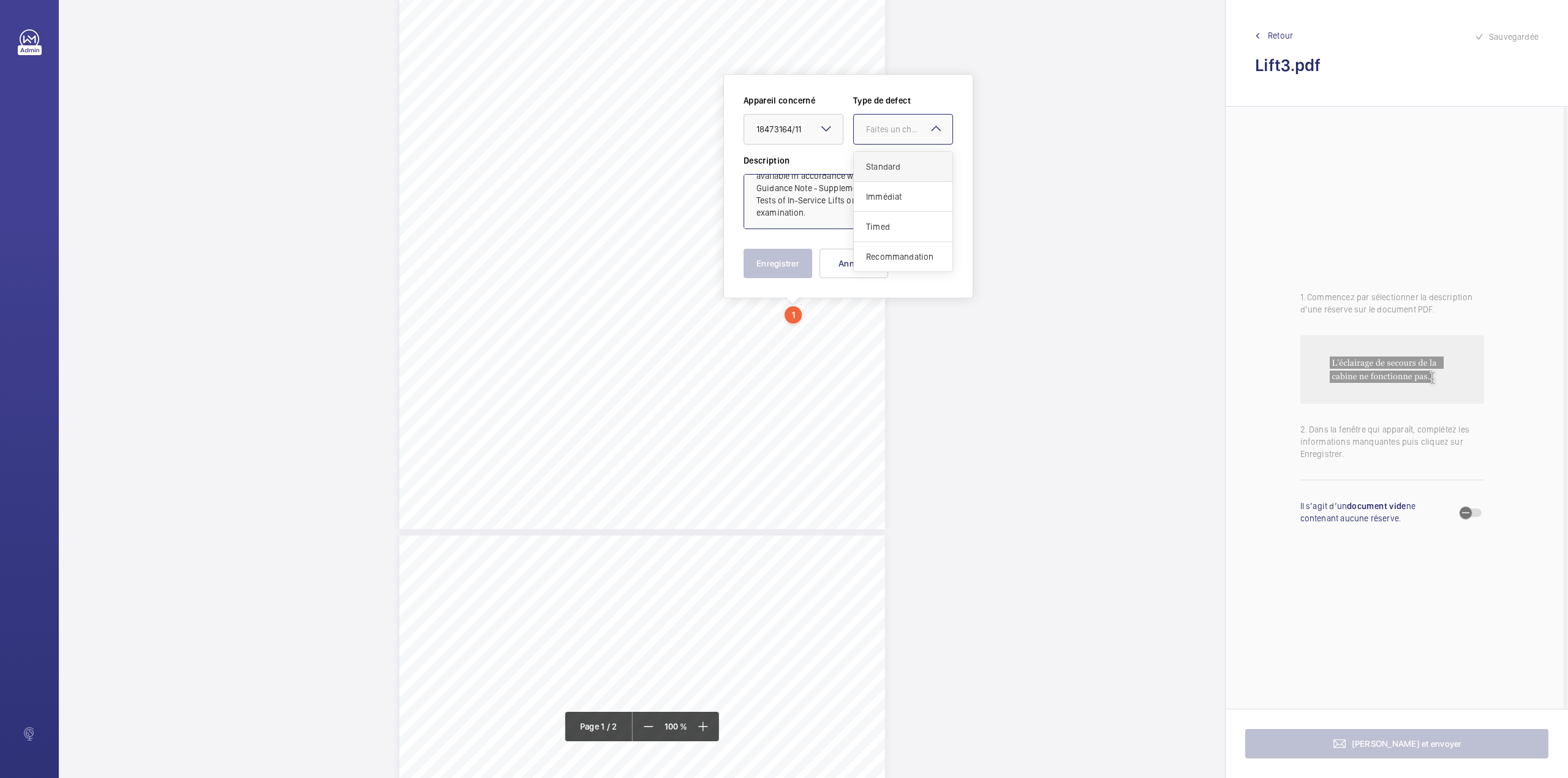
click at [890, 166] on span "Standard" at bounding box center [903, 166] width 74 height 13
type textarea "The following test(s) should be carried out and documentary evidence of the tes…"
click at [768, 264] on button "Enregistrer" at bounding box center [778, 263] width 69 height 29
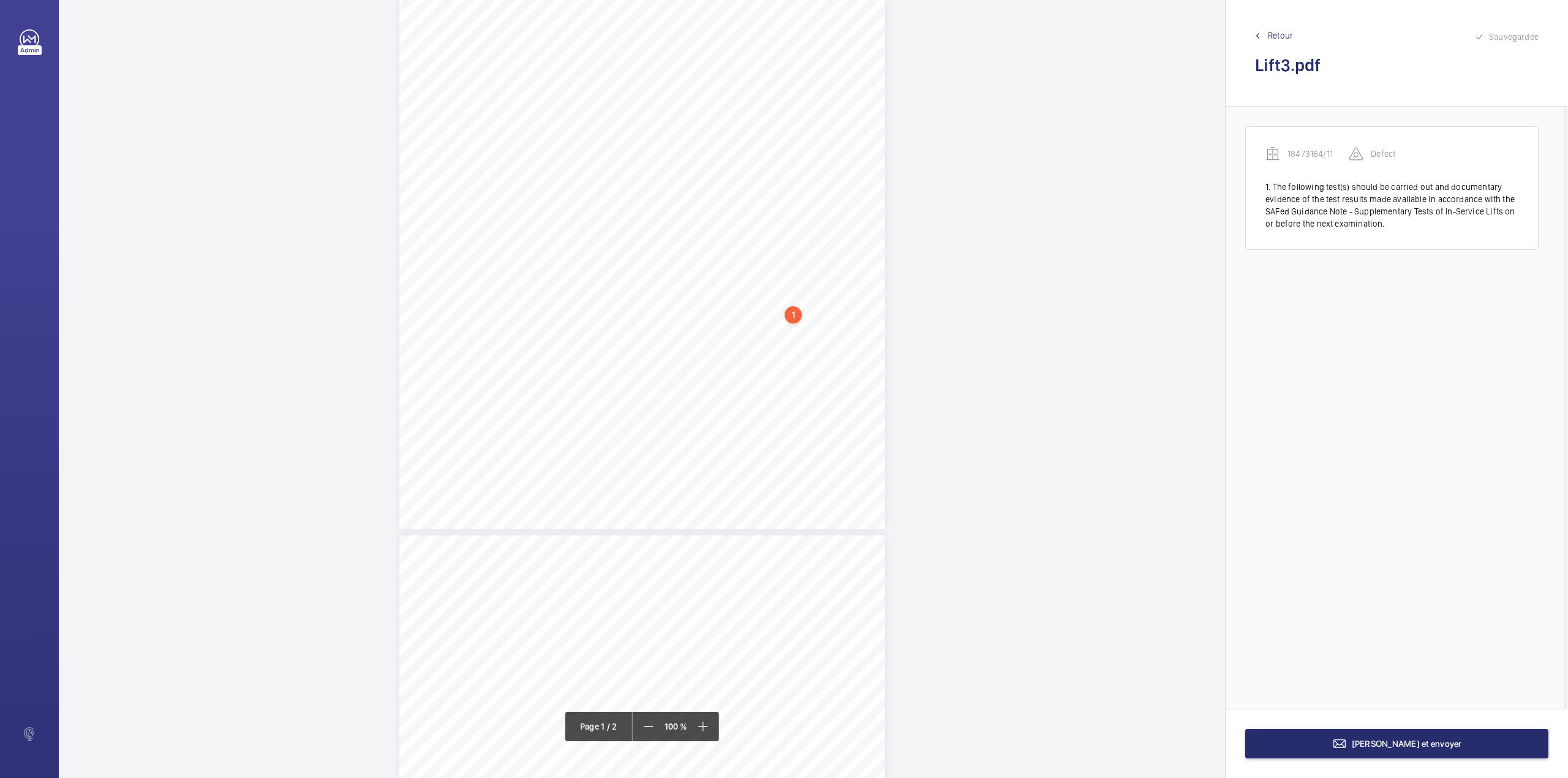
click at [832, 329] on div "Page 1" at bounding box center [641, 185] width 486 height 688
click at [838, 186] on textarea at bounding box center [881, 201] width 210 height 55
paste textarea "Hydraulic system pressure test (4: 12) due to there being oil/water at the base…"
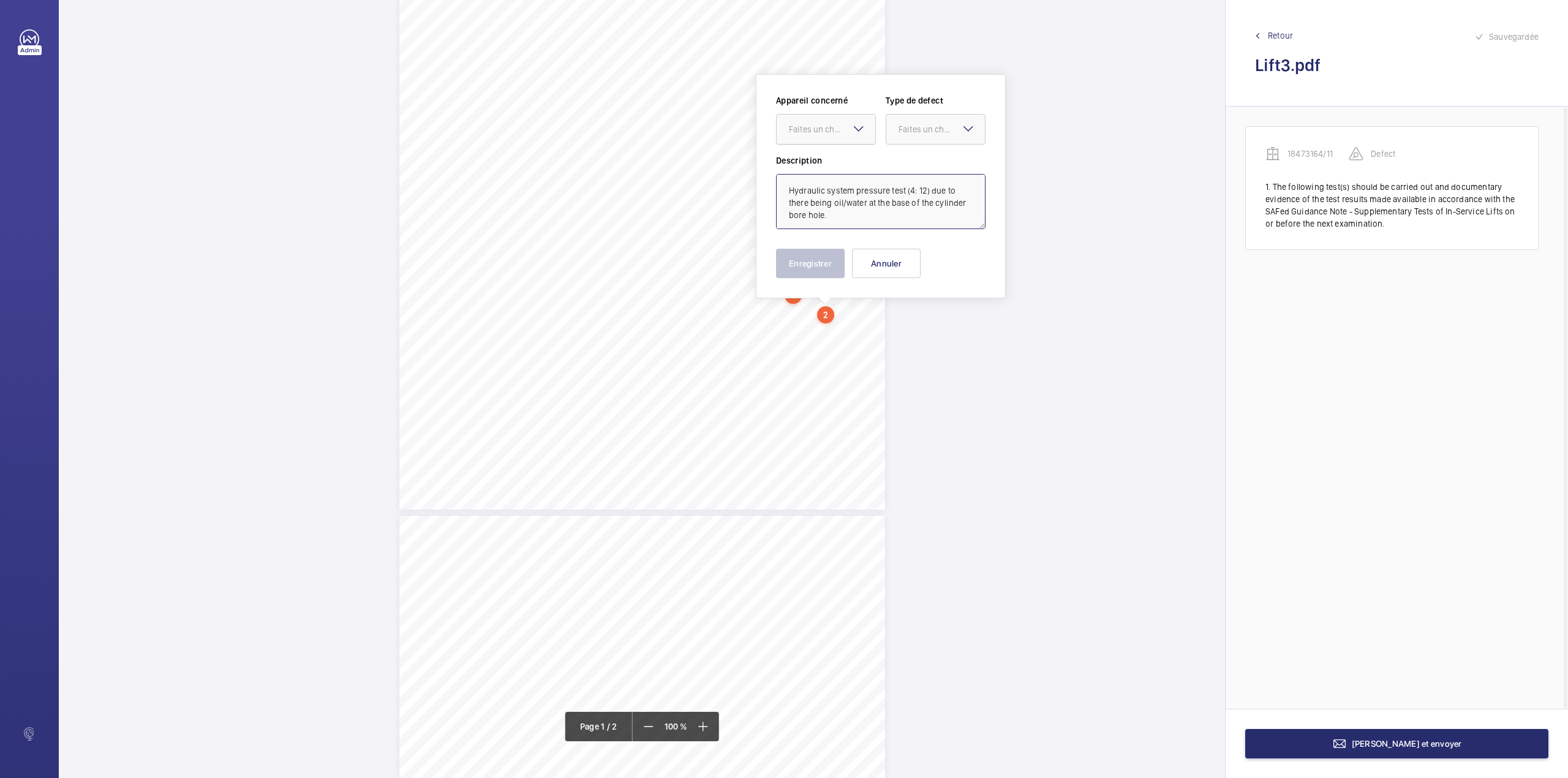
click at [834, 126] on div "Faites un choix" at bounding box center [832, 129] width 86 height 13
type textarea "Hydraulic system pressure test (4: 12) due to there being oil/water at the base…"
click at [839, 150] on div "Appareil concerné Faites un choix Type de defect Faites un choix" at bounding box center [881, 124] width 210 height 60
click at [820, 138] on div at bounding box center [825, 129] width 99 height 29
click at [826, 166] on span "18473164/11" at bounding box center [826, 166] width 74 height 13
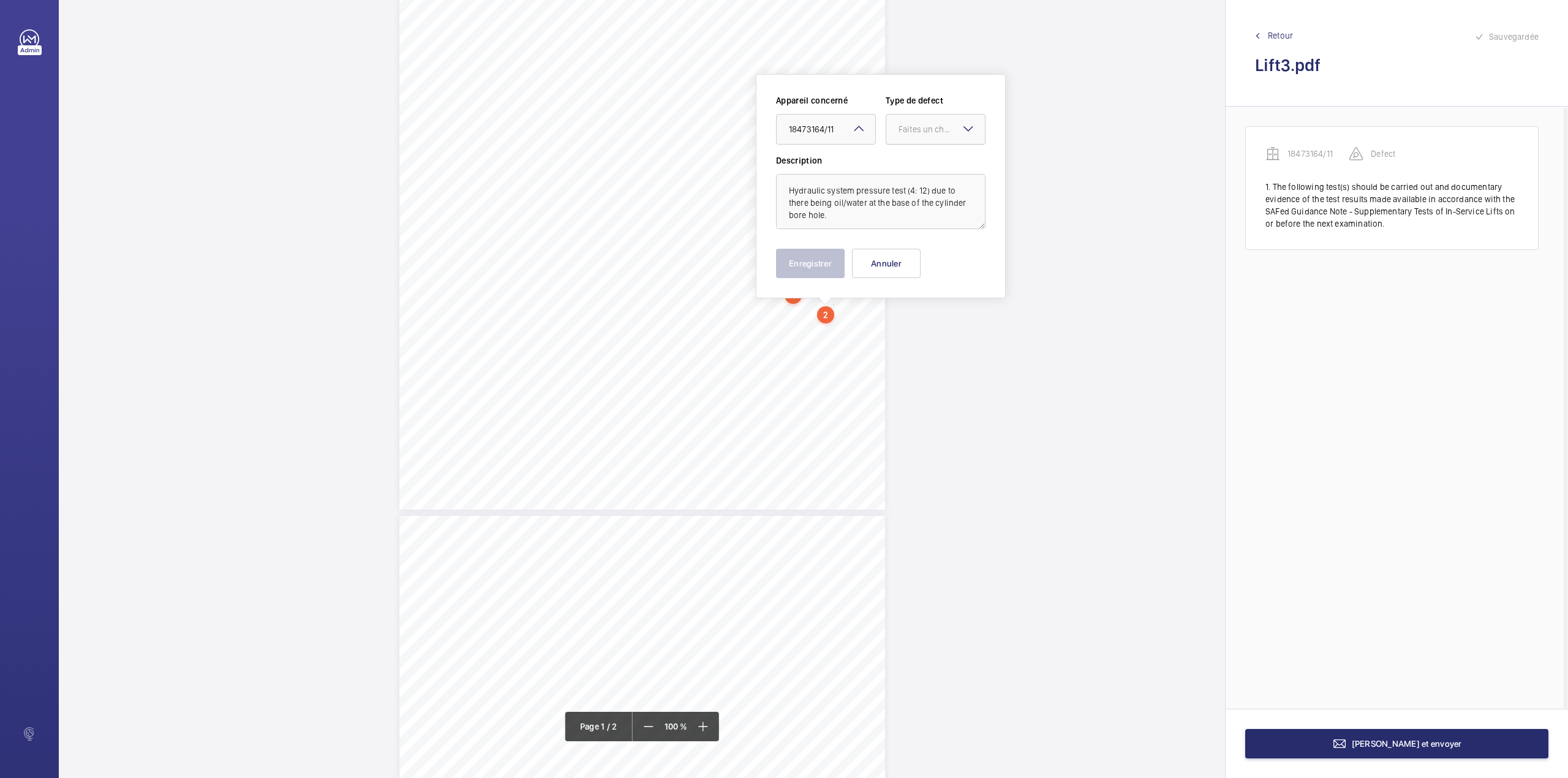
click at [913, 138] on div at bounding box center [936, 129] width 99 height 29
click at [917, 162] on span "Standard" at bounding box center [936, 166] width 74 height 13
click at [795, 265] on button "Enregistrer" at bounding box center [811, 263] width 69 height 29
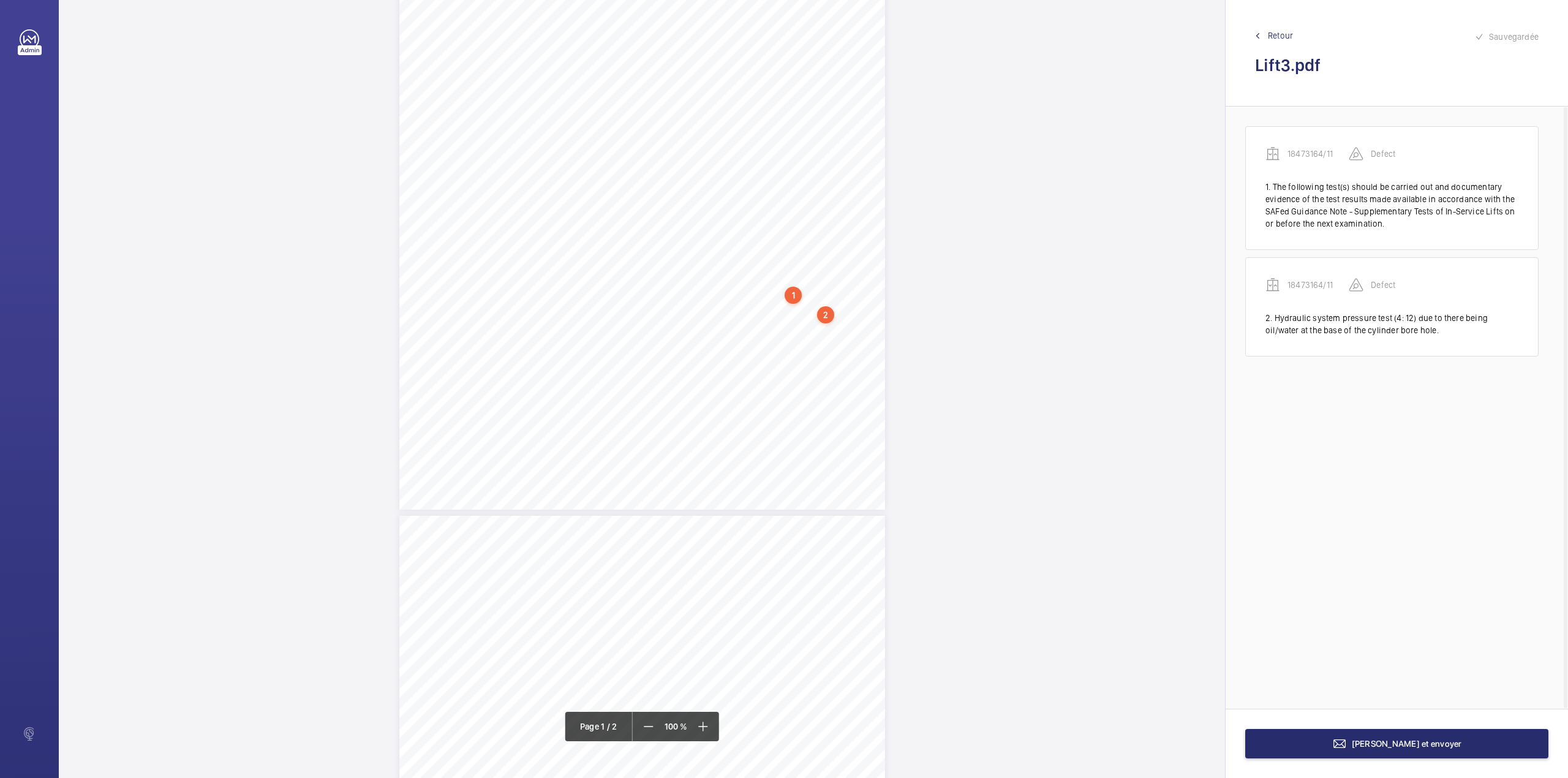
click at [816, 332] on div "Page 1" at bounding box center [641, 166] width 486 height 688
click at [807, 201] on textarea at bounding box center [866, 202] width 210 height 55
paste textarea "The reason for the oil at the base of the ram should be investigated and addres…"
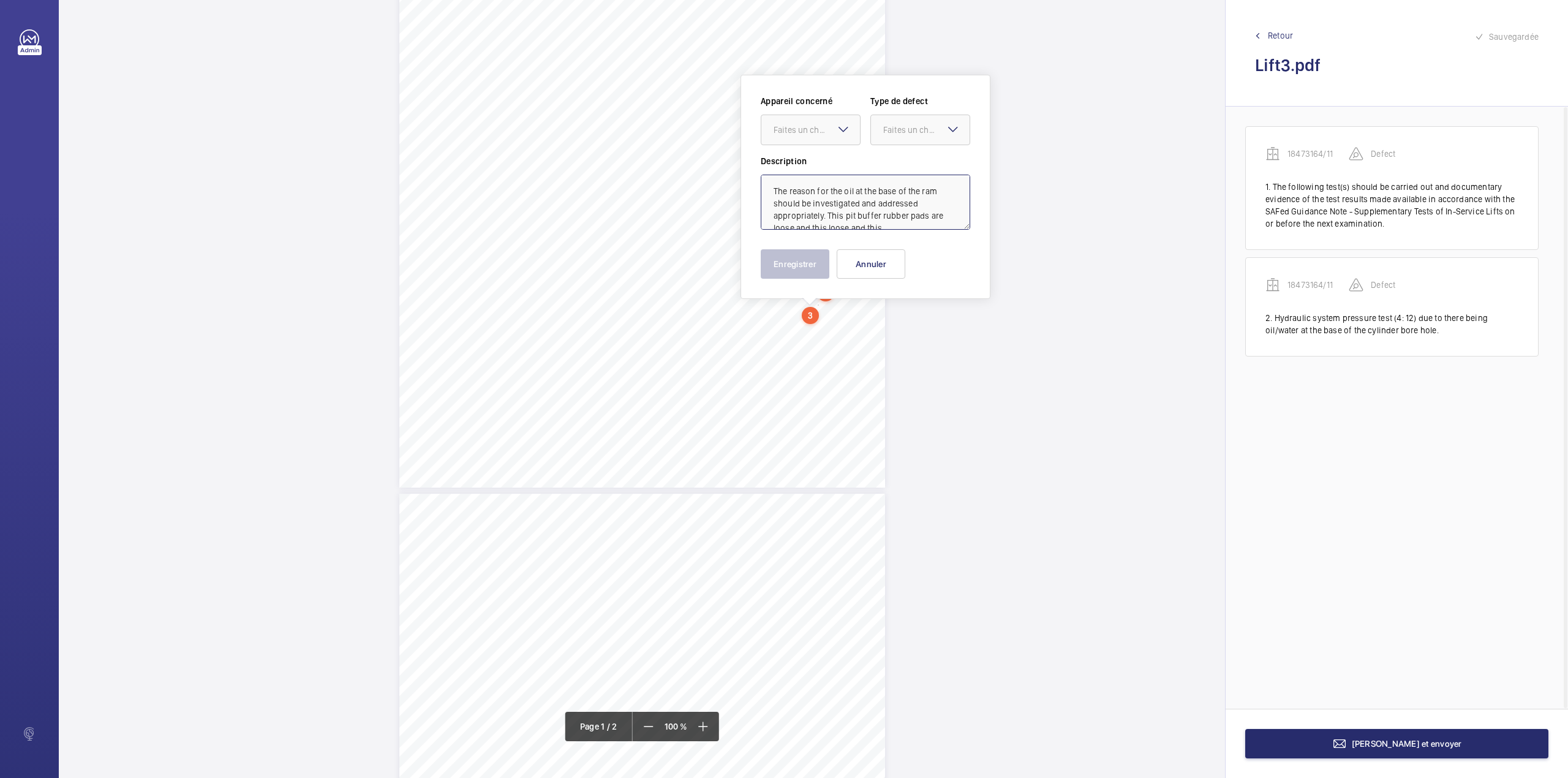
scroll to position [29, 0]
drag, startPoint x: 811, startPoint y: 138, endPoint x: 811, endPoint y: 157, distance: 19.0
click at [811, 139] on div at bounding box center [810, 129] width 99 height 29
click at [811, 157] on div "18473164/11" at bounding box center [810, 167] width 99 height 29
drag, startPoint x: 902, startPoint y: 130, endPoint x: 902, endPoint y: 156, distance: 26.0
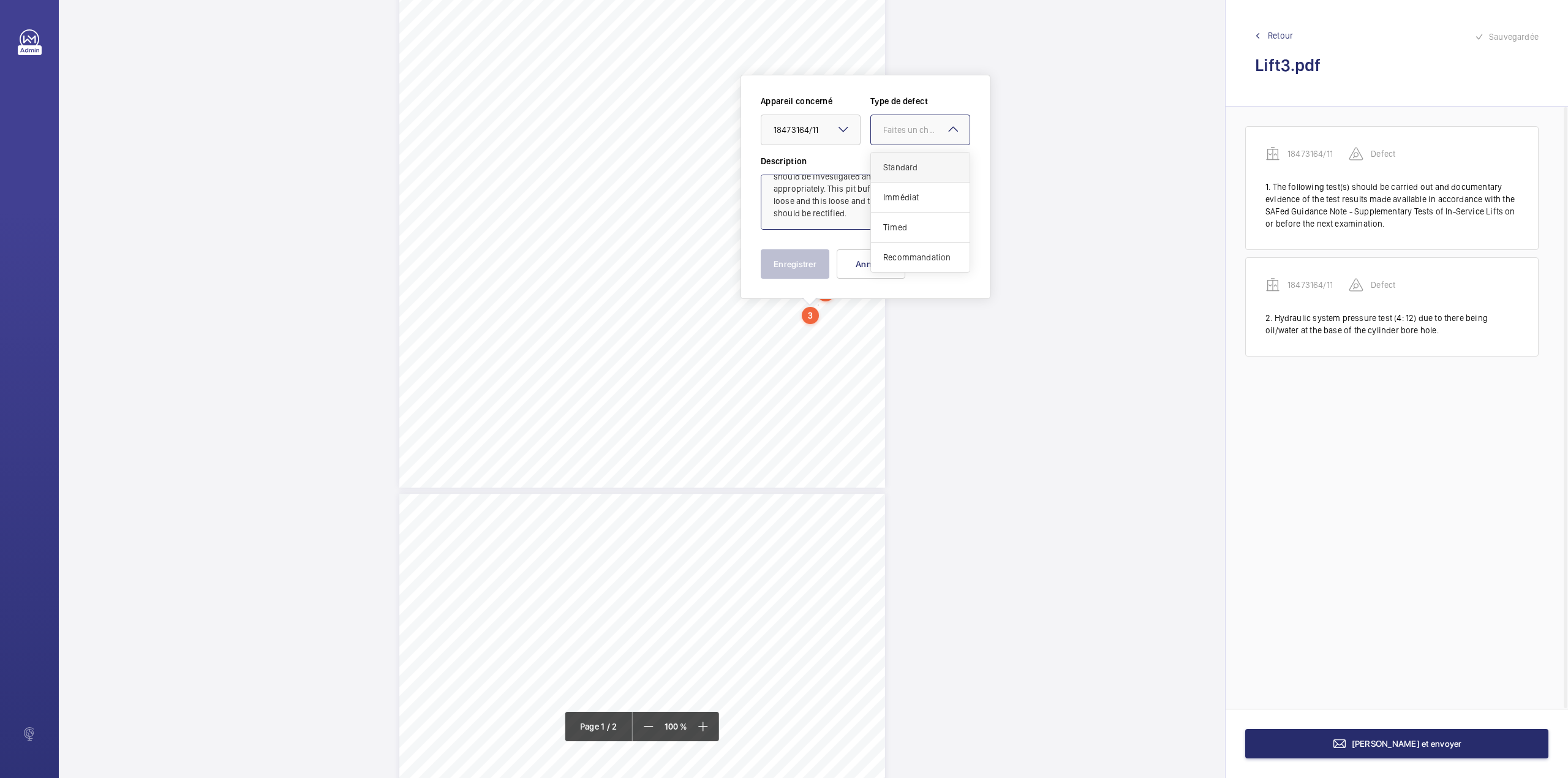
click at [902, 130] on div "Faites un choix" at bounding box center [926, 130] width 86 height 13
click at [902, 159] on div "Standard" at bounding box center [920, 167] width 99 height 30
type textarea "The reason for the oil at the base of the ram should be investigated and addres…"
click at [774, 263] on button "Enregistrer" at bounding box center [795, 264] width 69 height 29
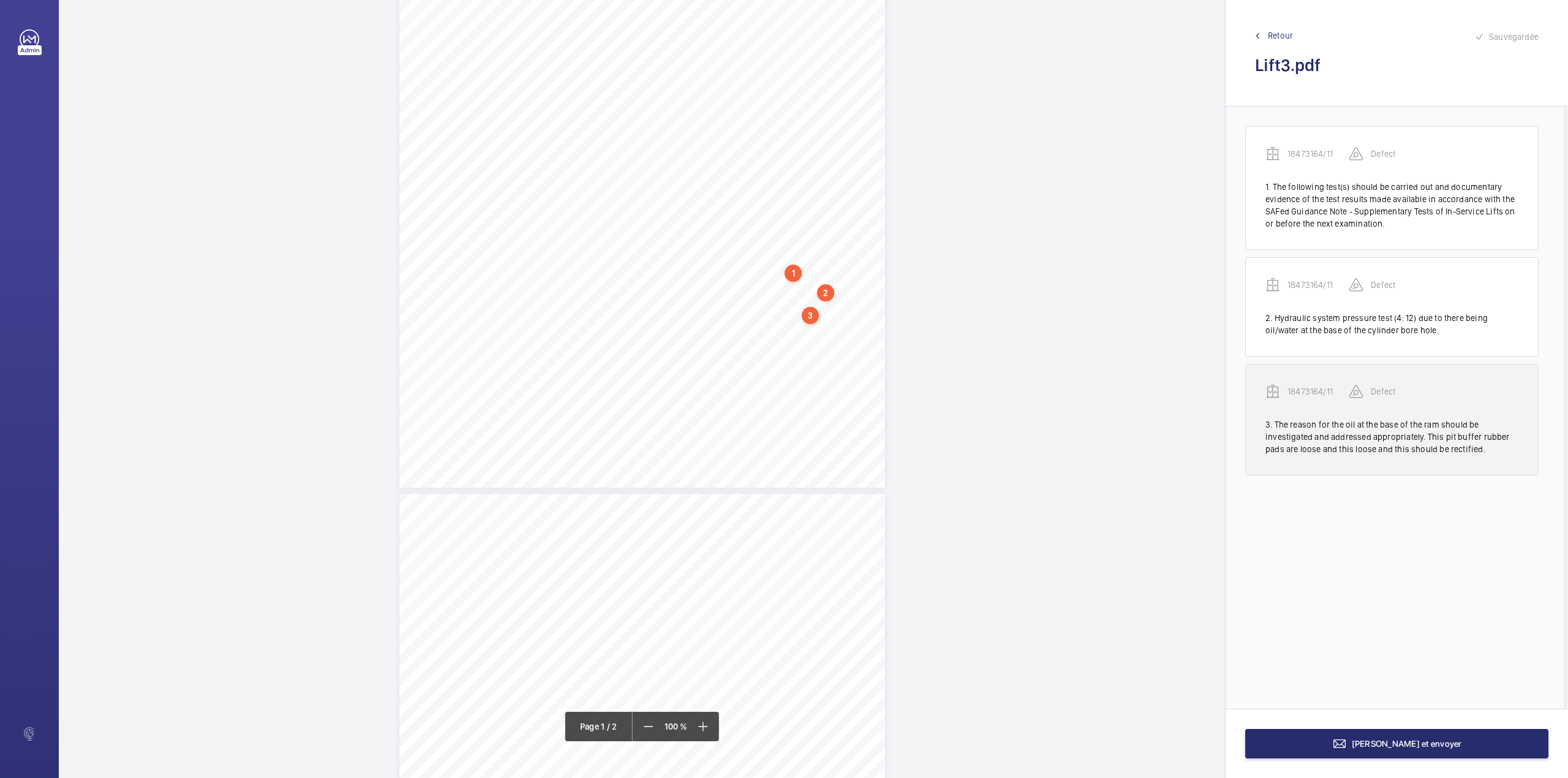
click at [1326, 390] on p "18473164/11" at bounding box center [1318, 392] width 62 height 13
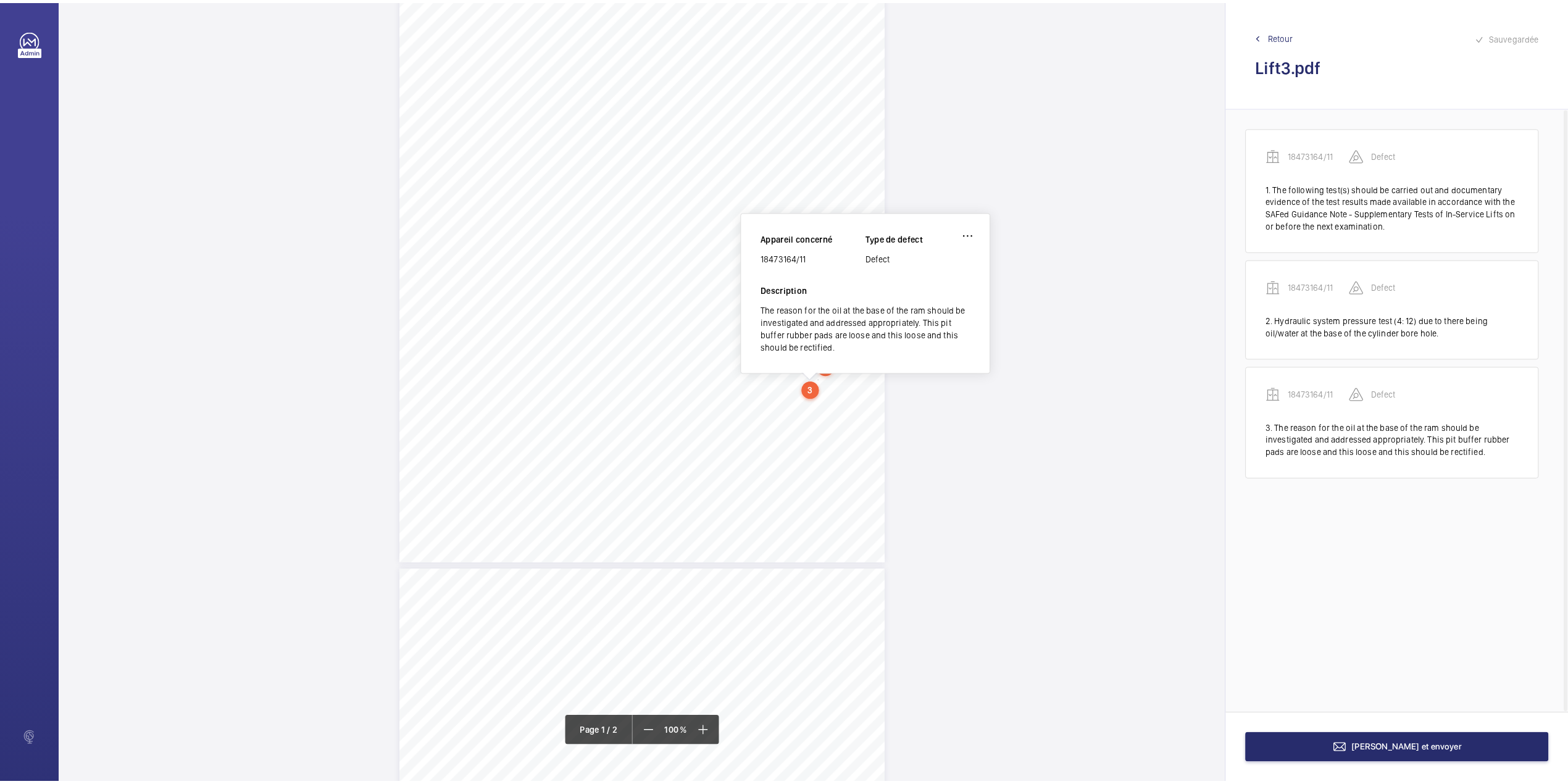
scroll to position [146, 0]
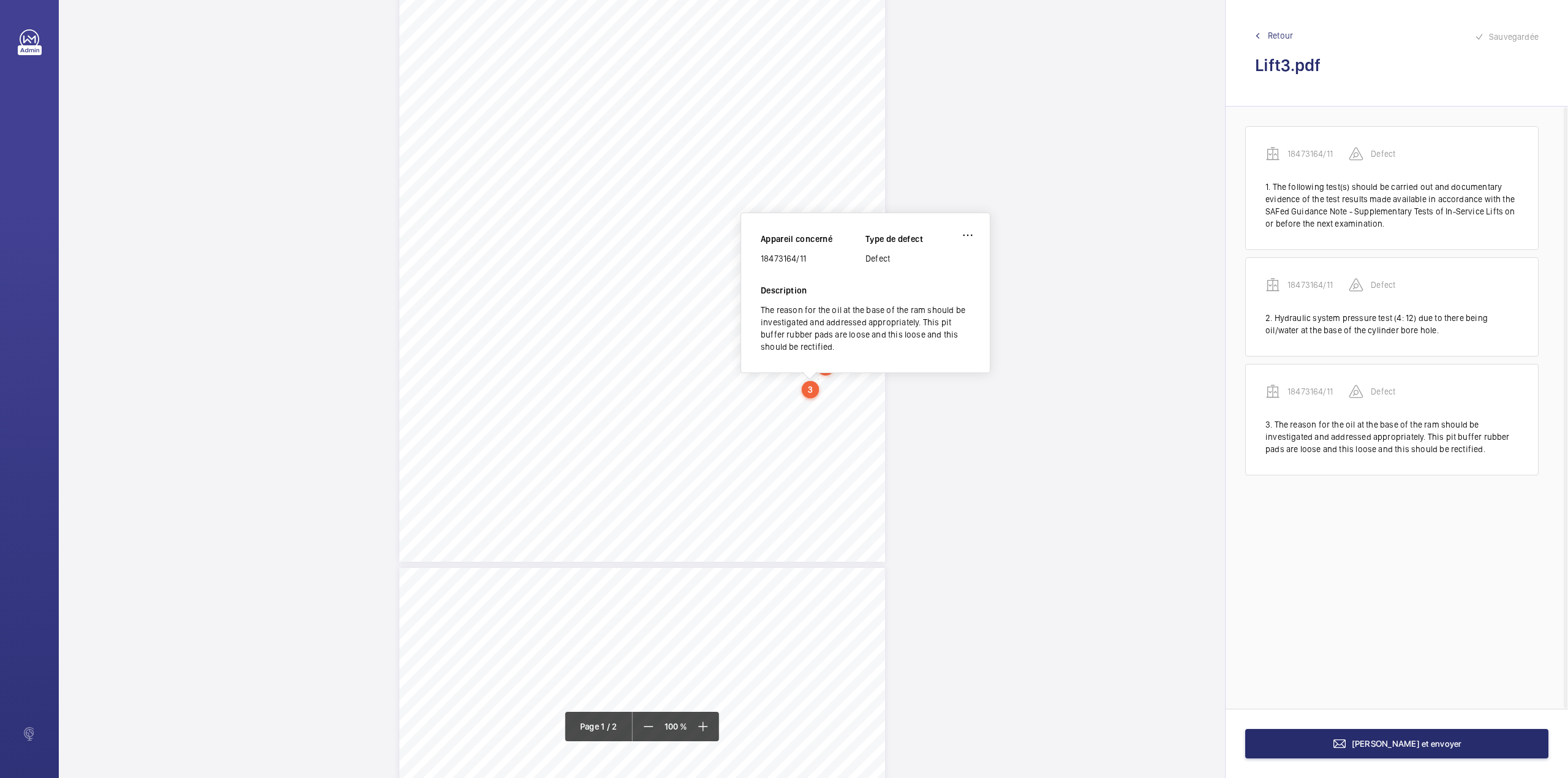
drag, startPoint x: 762, startPoint y: 257, endPoint x: 822, endPoint y: 261, distance: 60.1
click at [822, 261] on div "18473164/11" at bounding box center [813, 259] width 105 height 13
click at [1388, 750] on button "[PERSON_NAME] et envoyer" at bounding box center [1396, 744] width 303 height 29
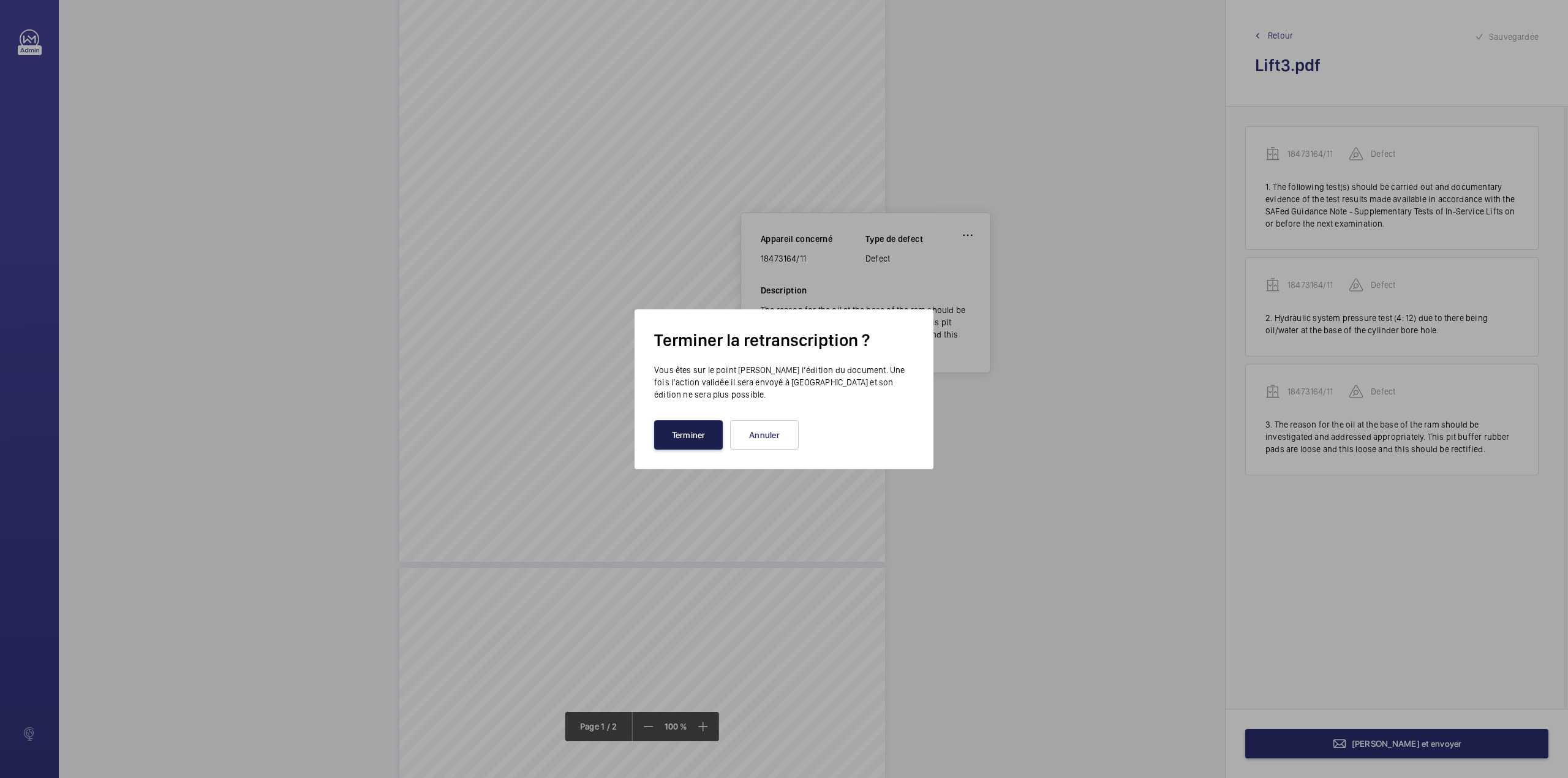
click at [693, 432] on button "Terminer" at bounding box center [689, 434] width 69 height 29
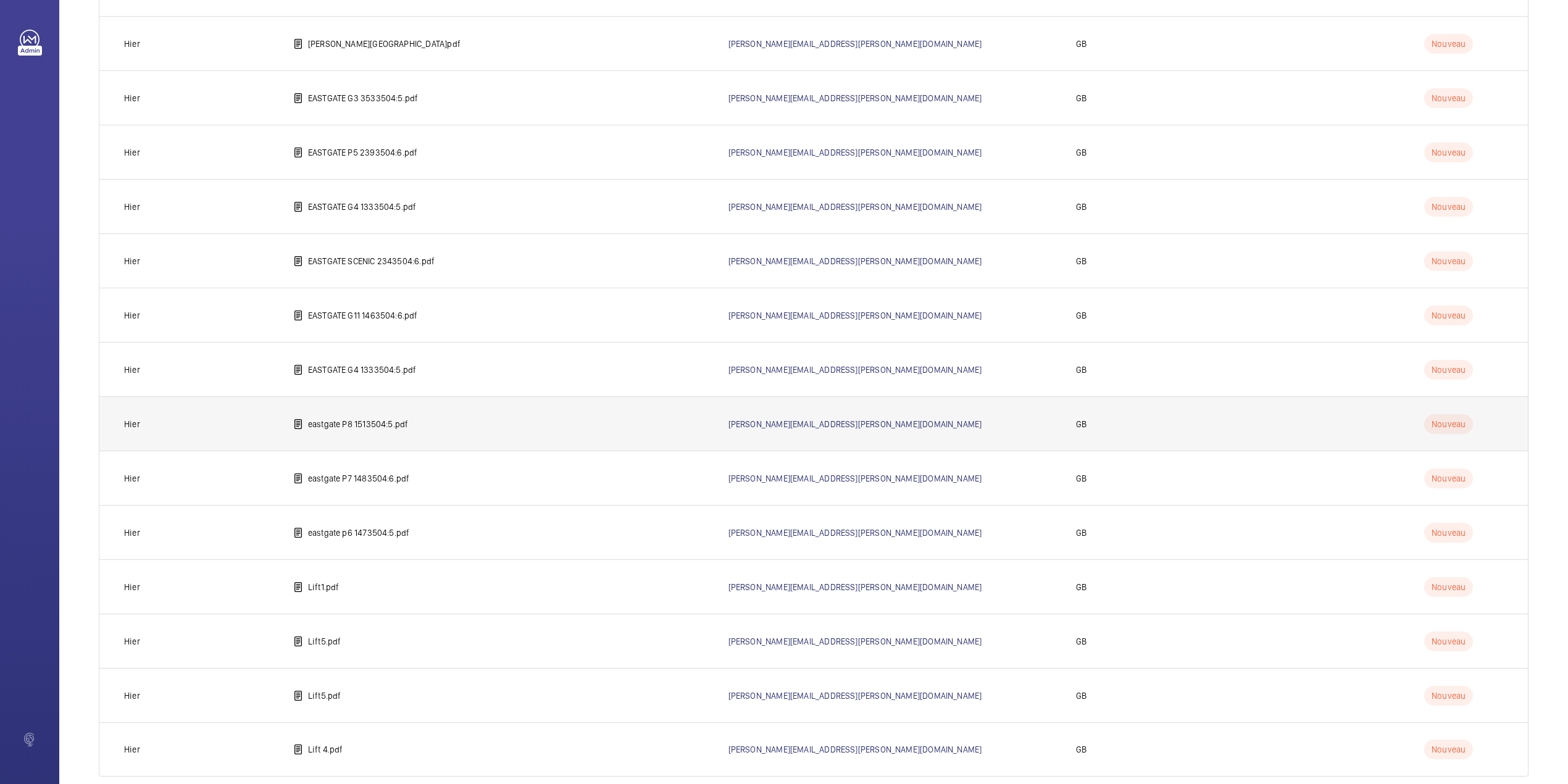
scroll to position [645, 0]
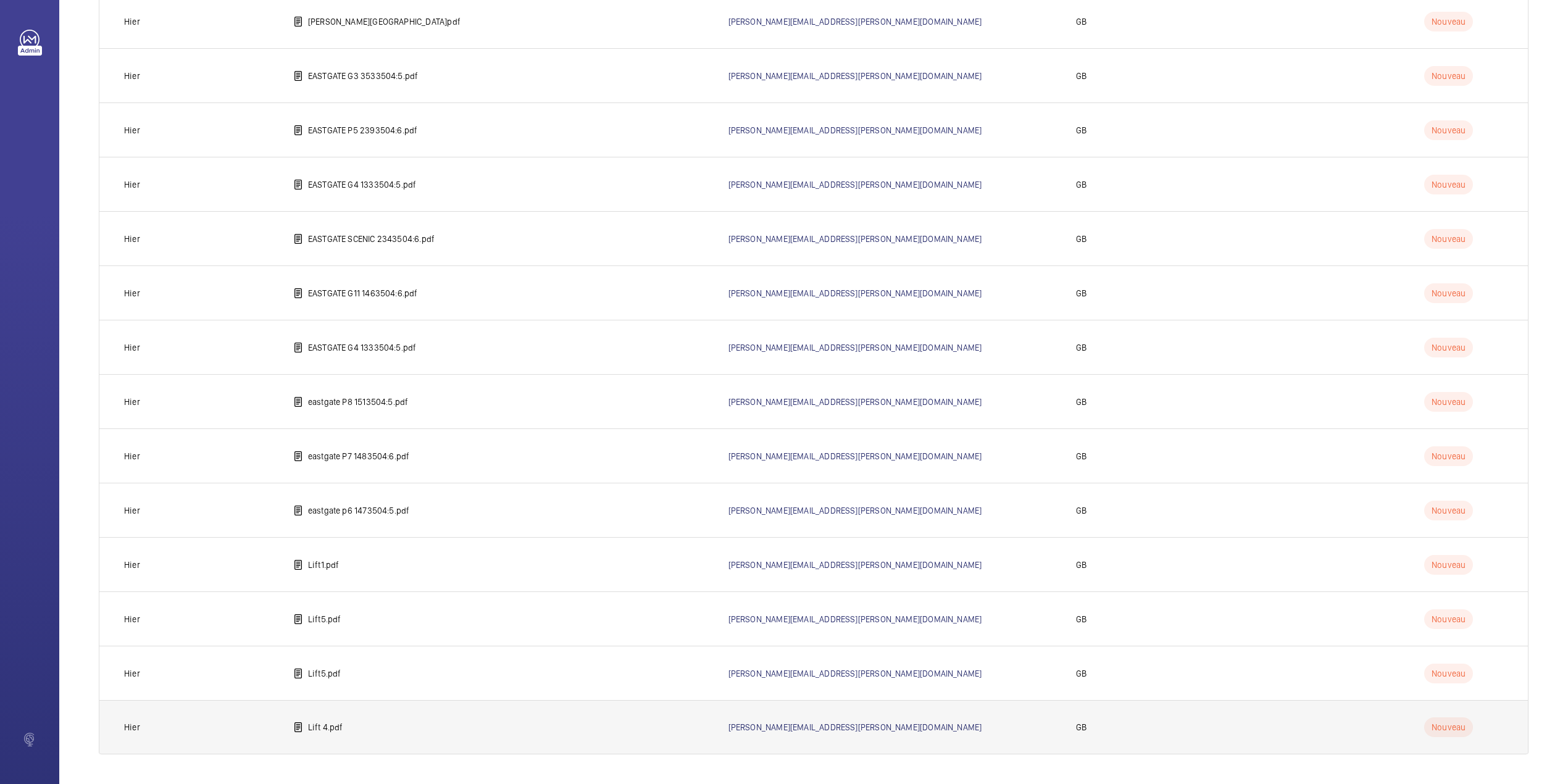
click at [312, 721] on p "Lift 4.pdf" at bounding box center [326, 727] width 36 height 13
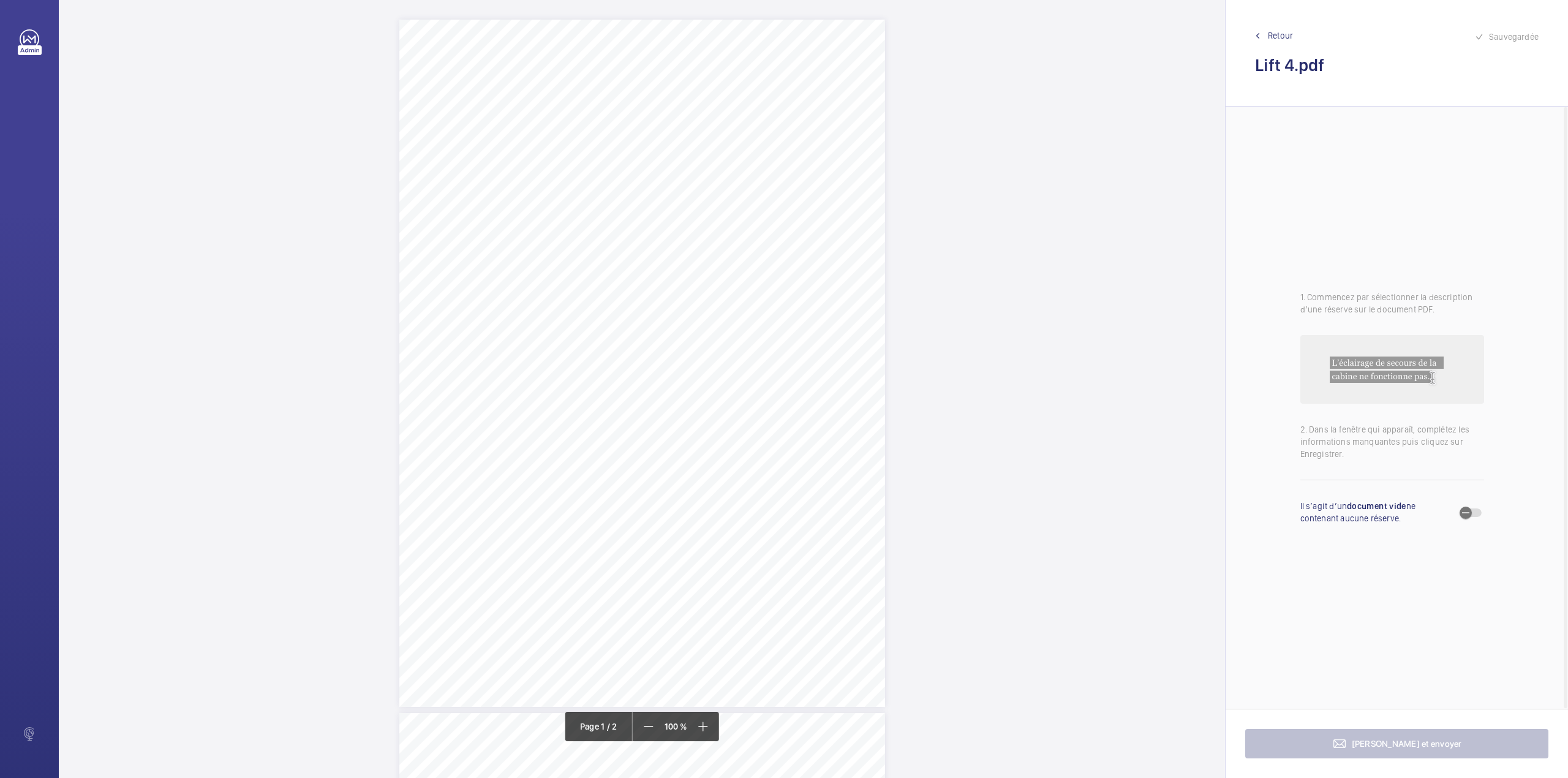
click at [763, 480] on div "Page 1" at bounding box center [641, 364] width 486 height 688
click at [750, 204] on textarea at bounding box center [813, 202] width 210 height 55
type textarea "t"
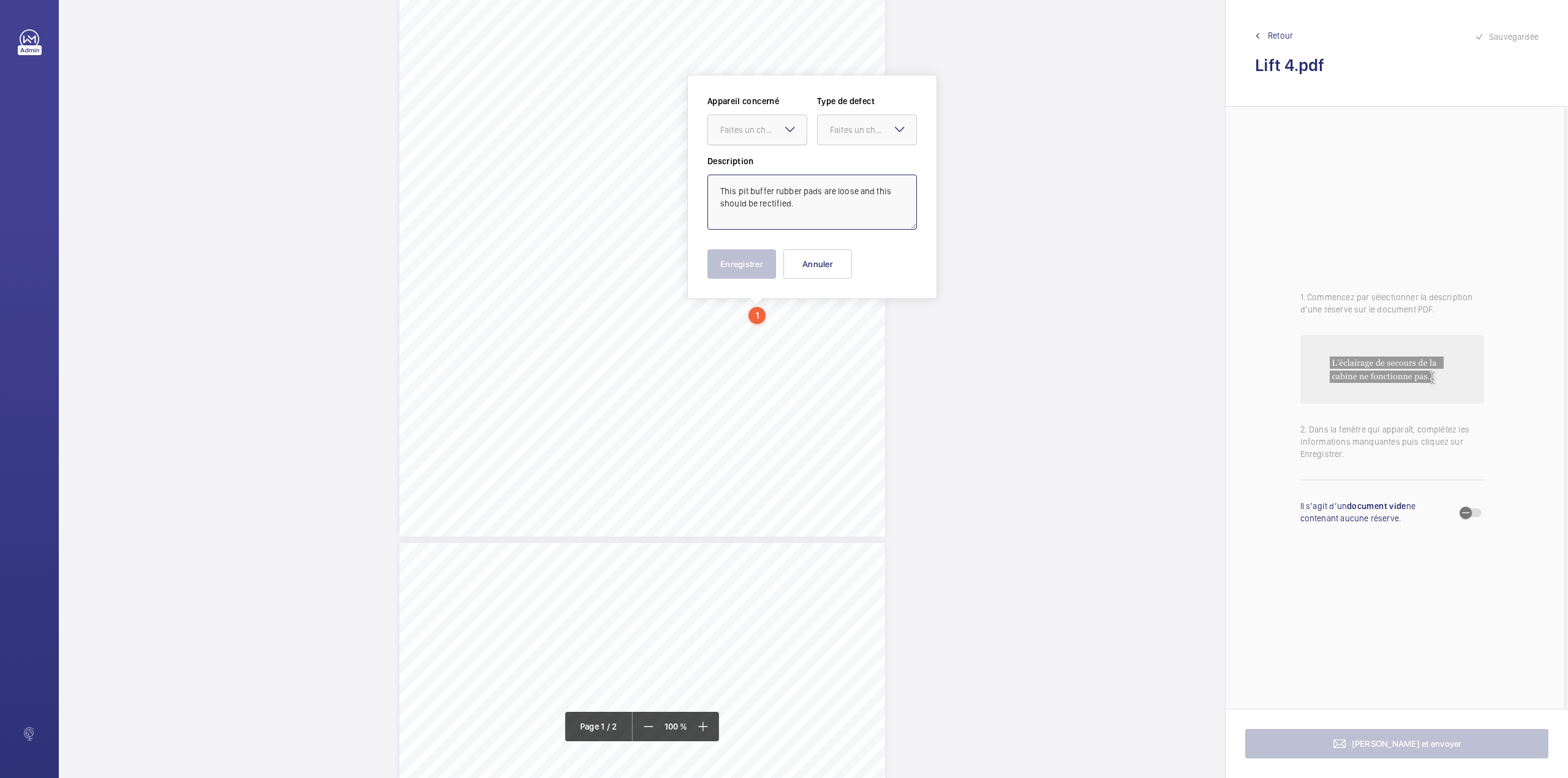
click at [767, 126] on div "Faites un choix" at bounding box center [763, 130] width 86 height 13
click at [772, 158] on div "18463164/9" at bounding box center [757, 167] width 99 height 29
click at [842, 130] on div "Faites un choix" at bounding box center [872, 130] width 86 height 13
click at [844, 164] on span "Standard" at bounding box center [867, 167] width 74 height 13
type textarea "This pit buffer rubber pads are loose and this should be rectified."
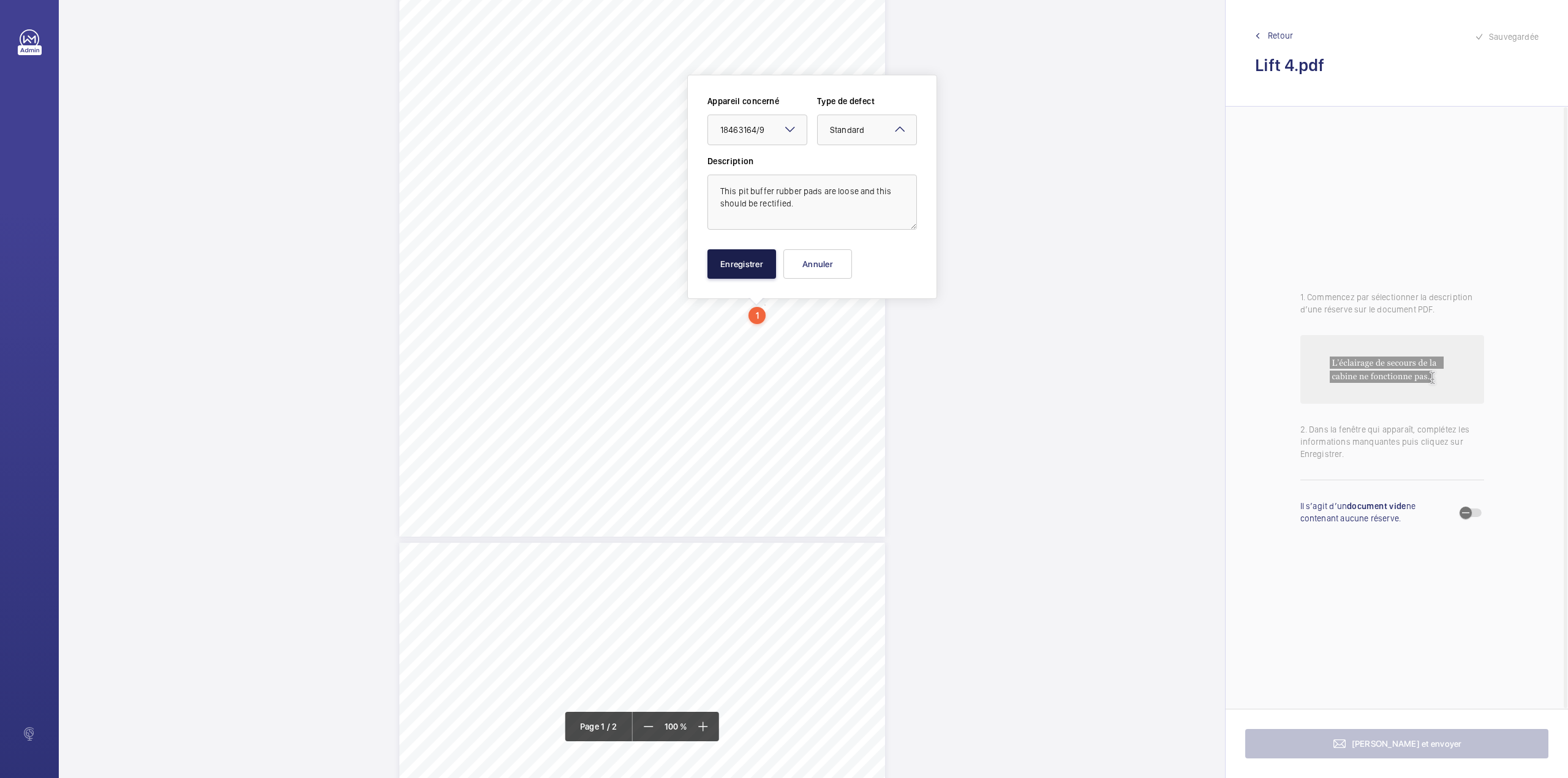
click at [738, 270] on button "Enregistrer" at bounding box center [742, 264] width 69 height 29
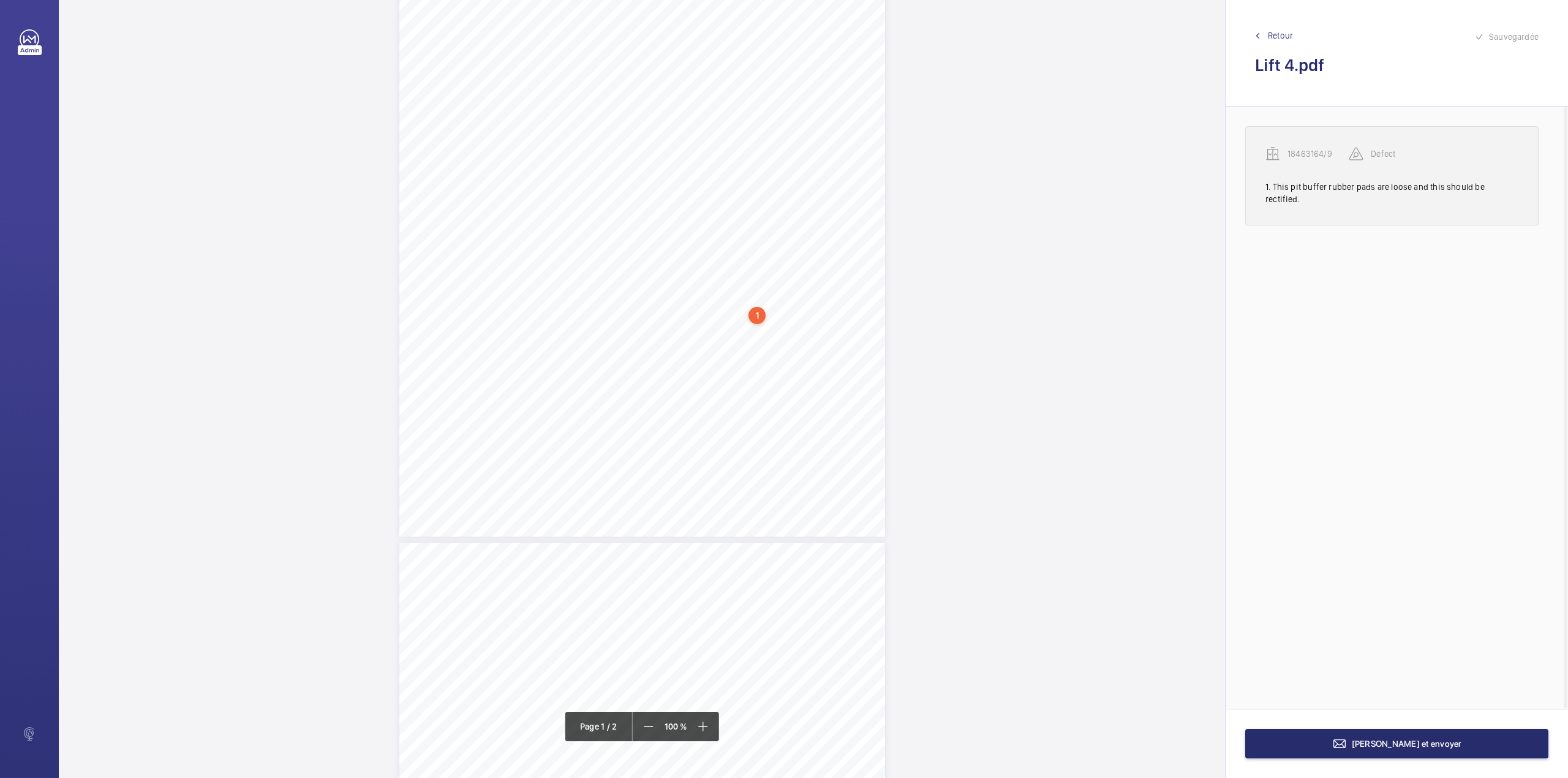
click at [1311, 153] on p "18463164/9" at bounding box center [1318, 154] width 62 height 13
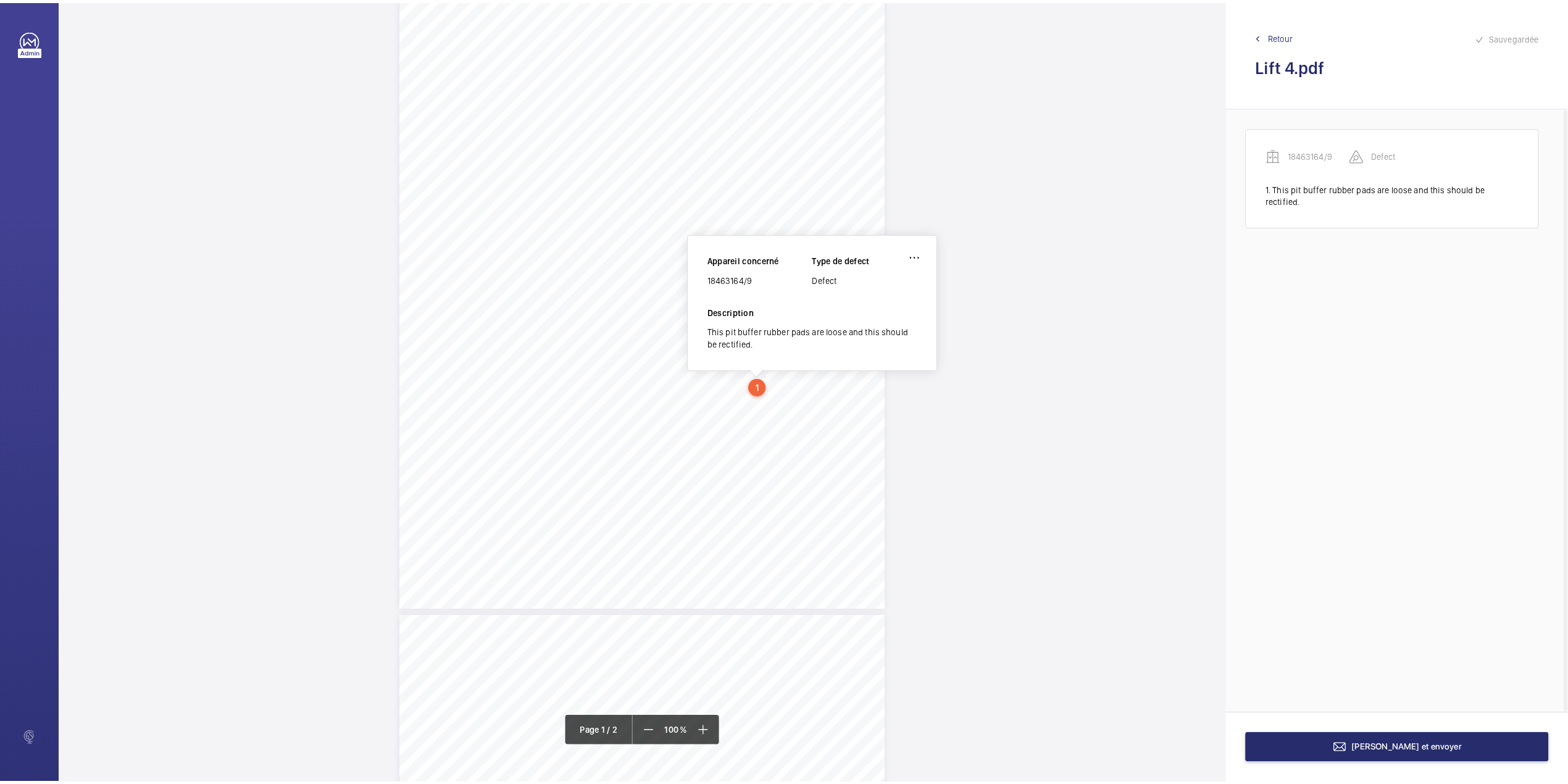
scroll to position [97, 0]
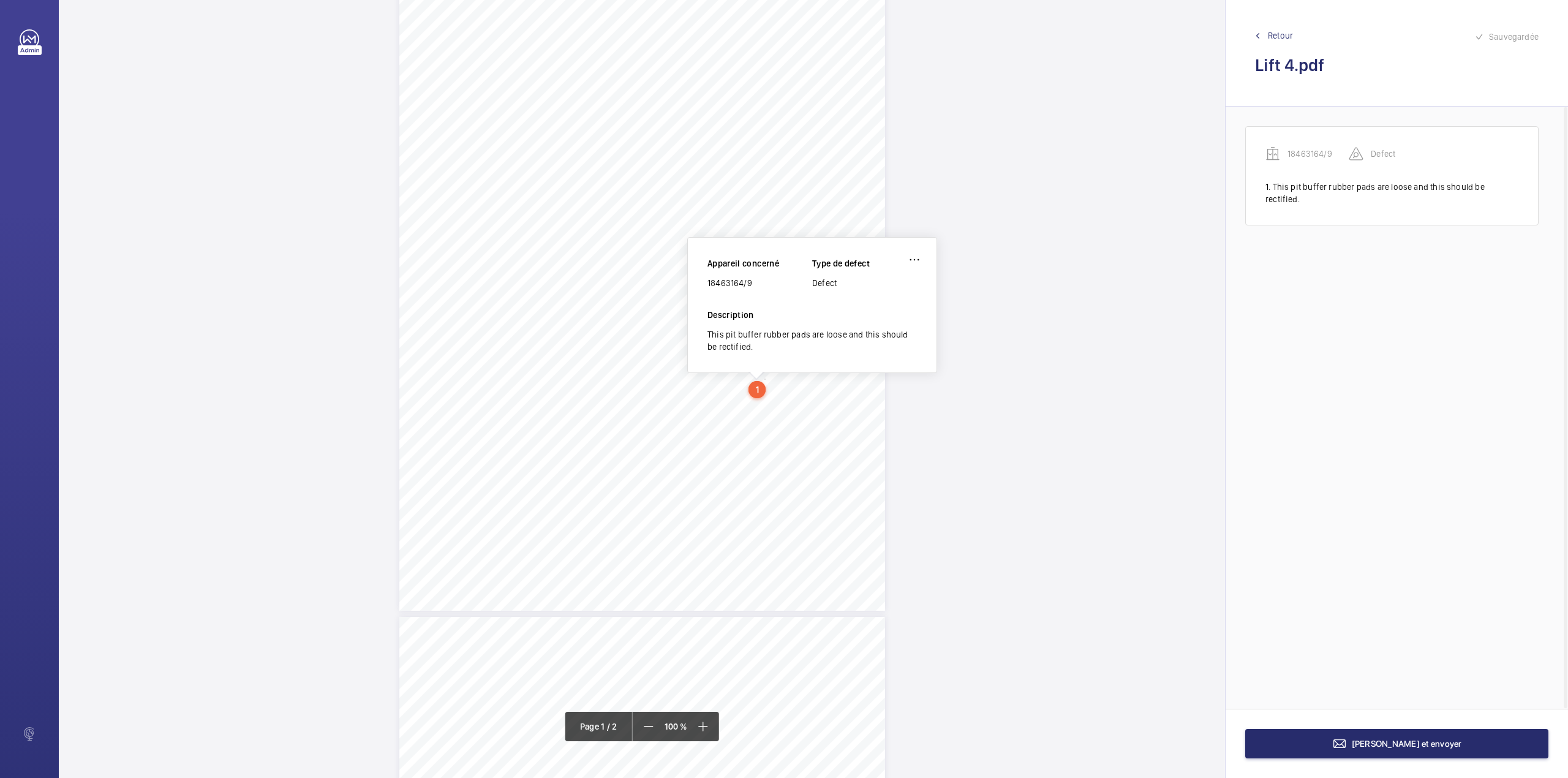
drag, startPoint x: 708, startPoint y: 283, endPoint x: 750, endPoint y: 282, distance: 42.0
click at [750, 282] on div "18463164/9" at bounding box center [760, 283] width 105 height 13
click at [1336, 742] on button "[PERSON_NAME] et envoyer" at bounding box center [1396, 744] width 303 height 29
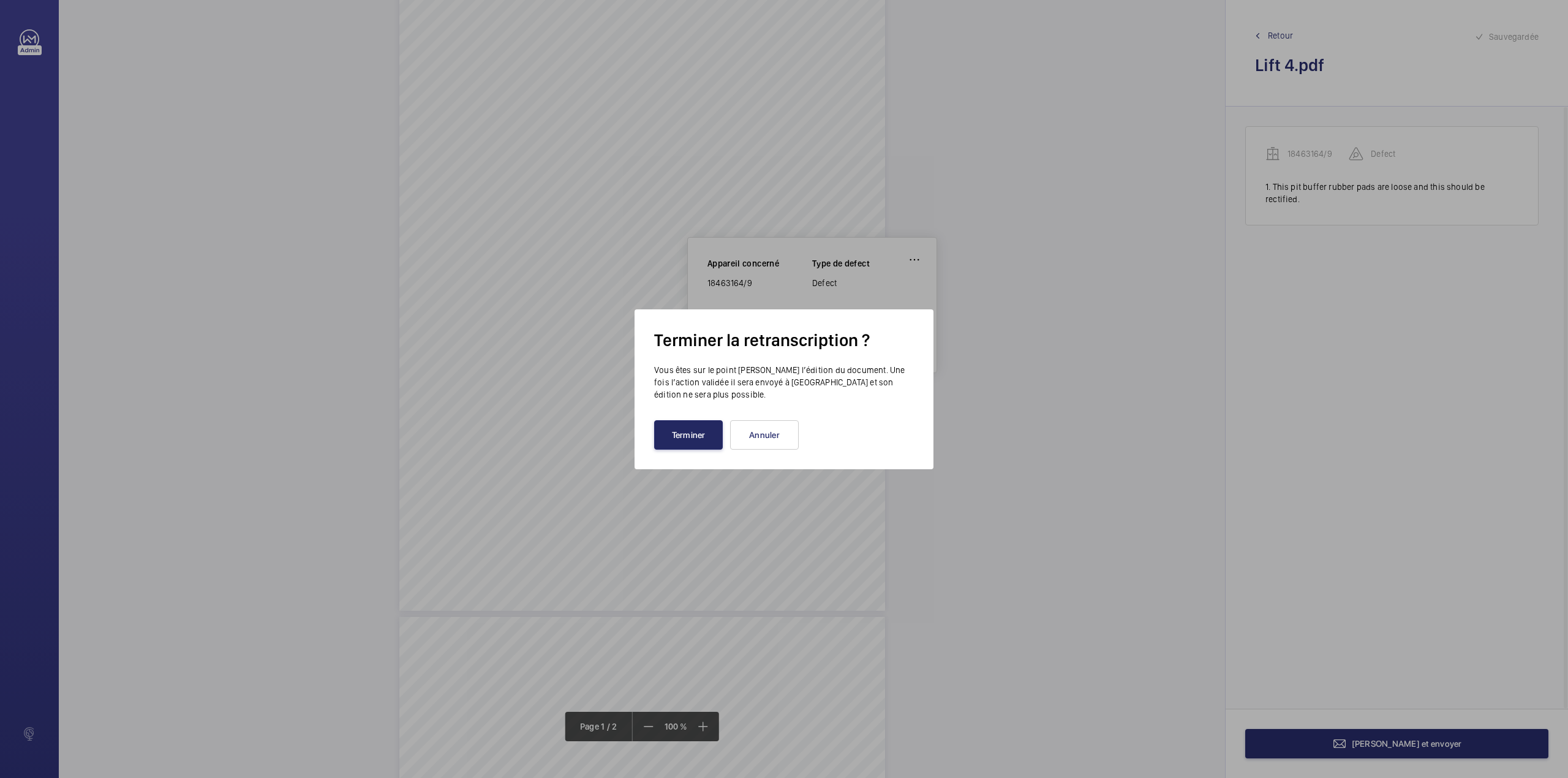
click at [679, 426] on button "Terminer" at bounding box center [689, 434] width 69 height 29
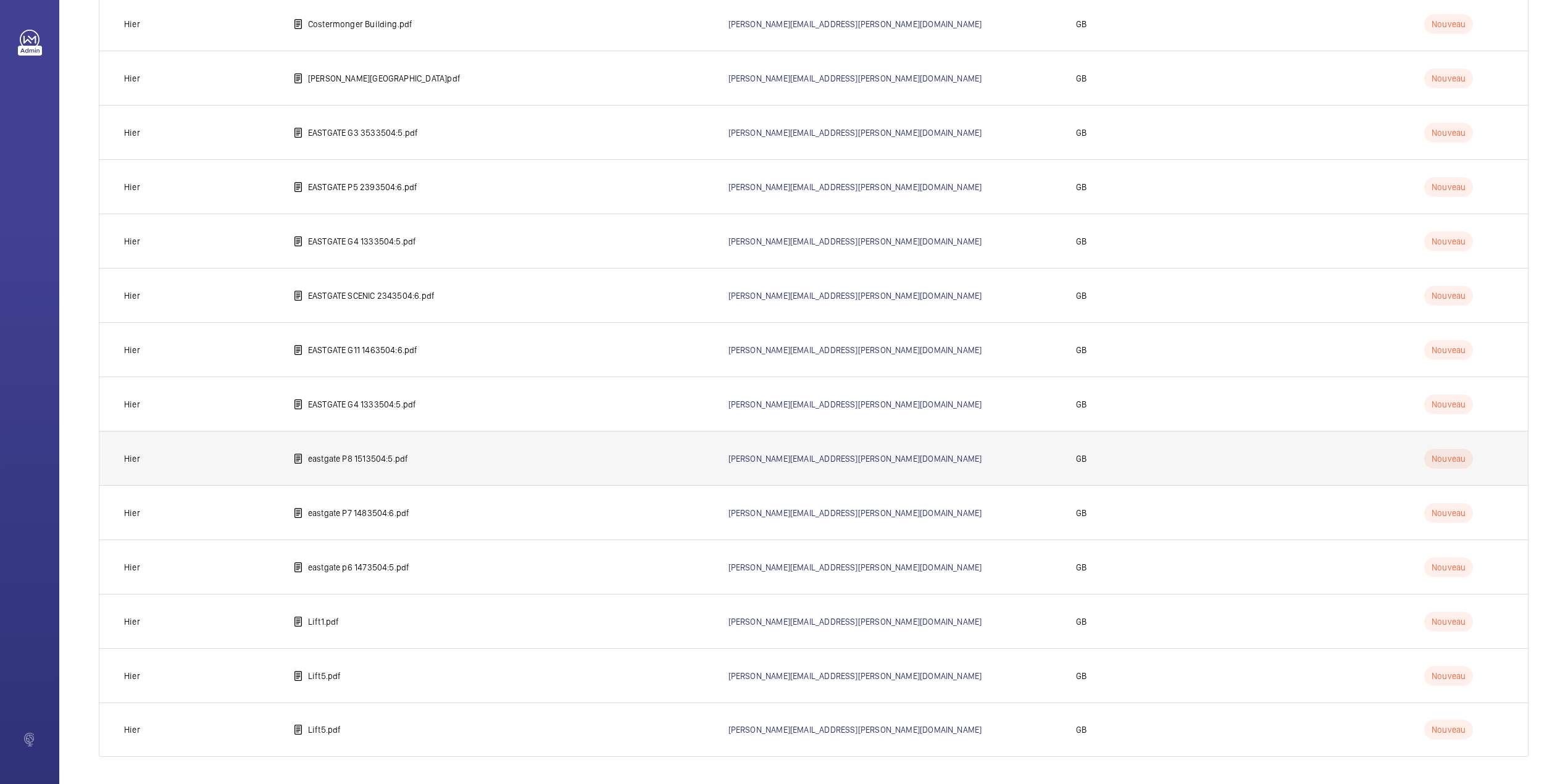
scroll to position [590, 0]
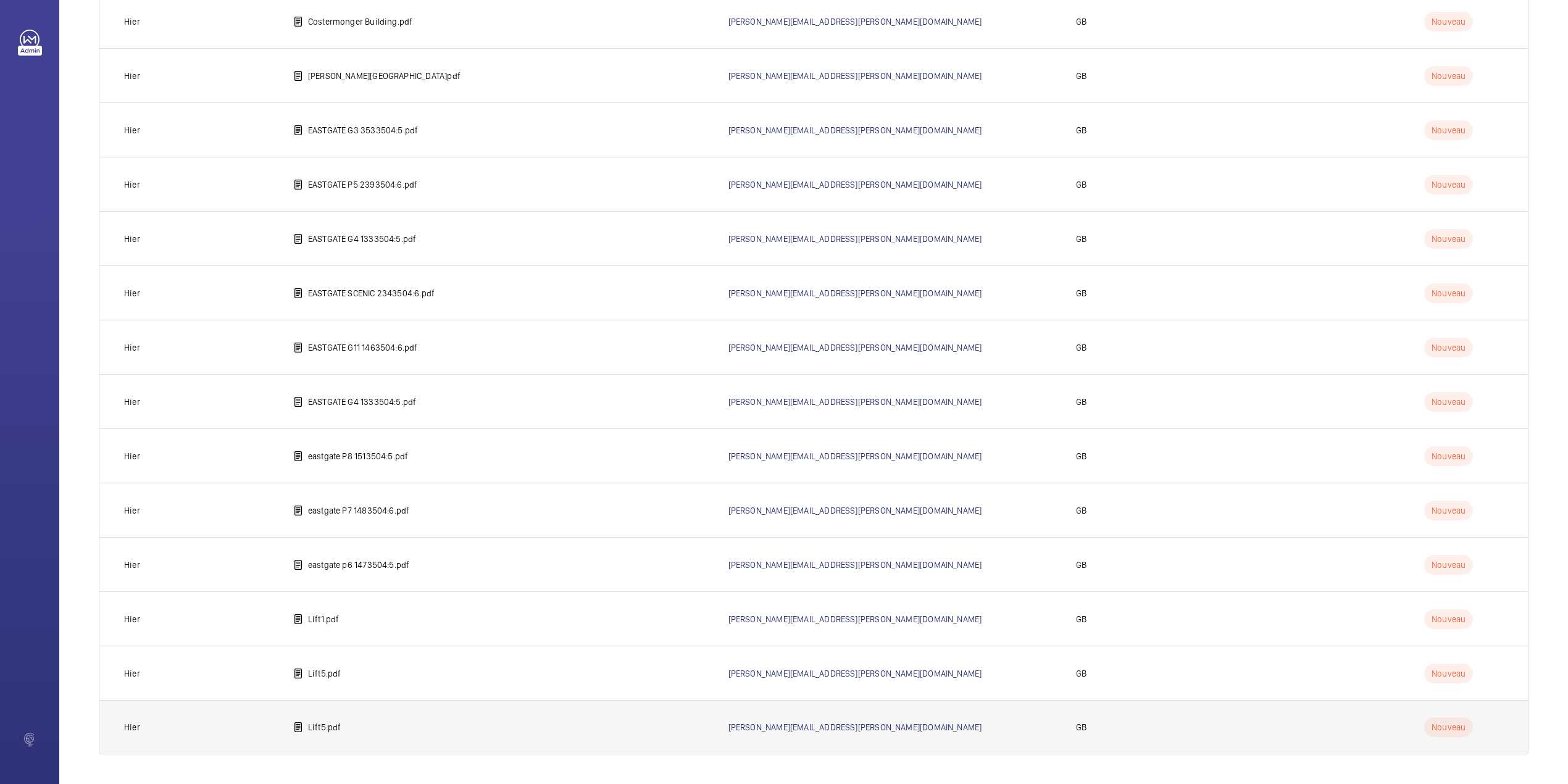
click at [332, 731] on p "Lift5.pdf" at bounding box center [325, 727] width 34 height 13
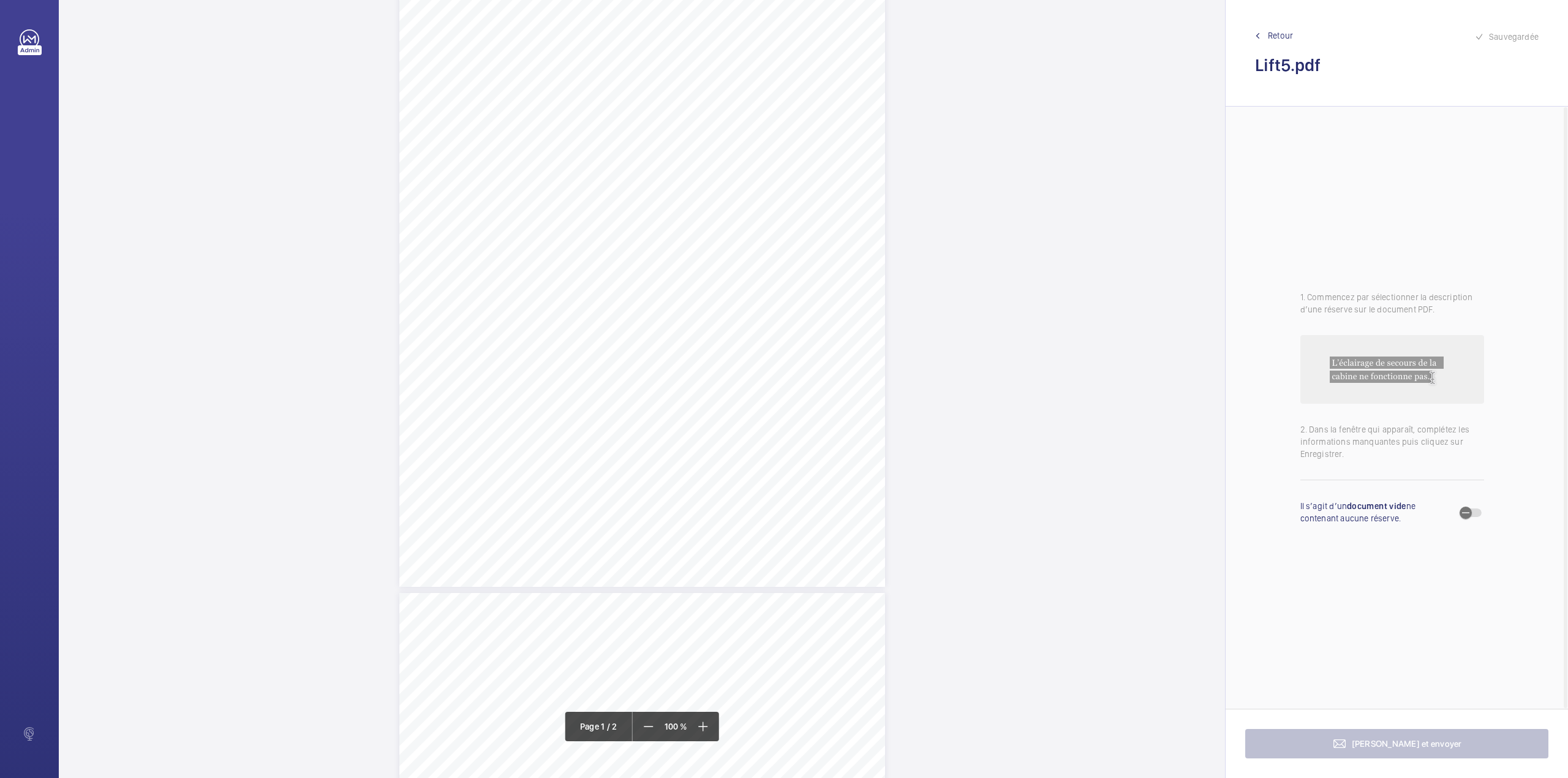
scroll to position [245, 0]
click at [699, 731] on mat-icon at bounding box center [702, 726] width 14 height 14
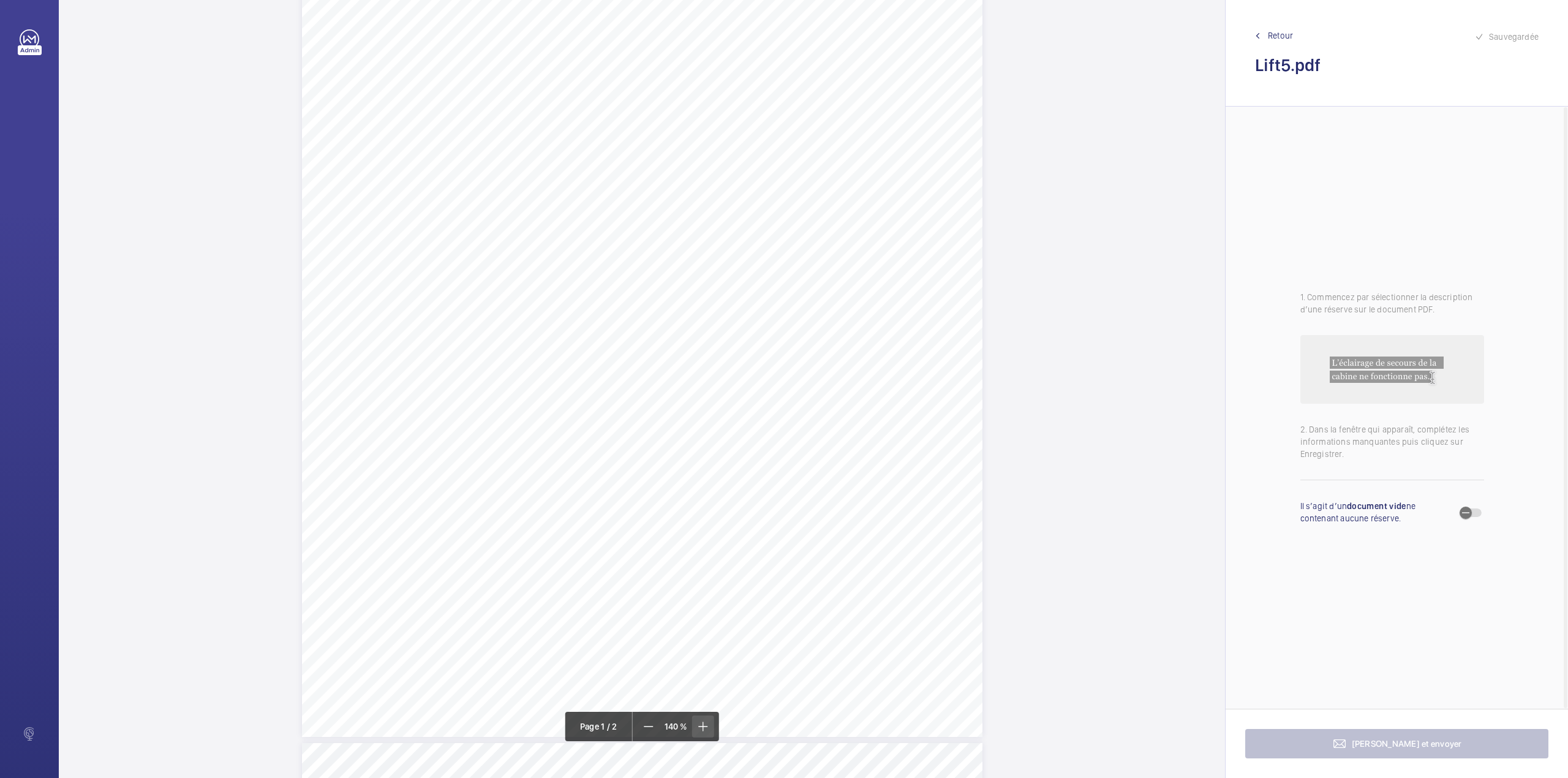
click at [699, 731] on mat-icon at bounding box center [702, 726] width 14 height 14
click at [700, 731] on mat-icon at bounding box center [702, 726] width 14 height 14
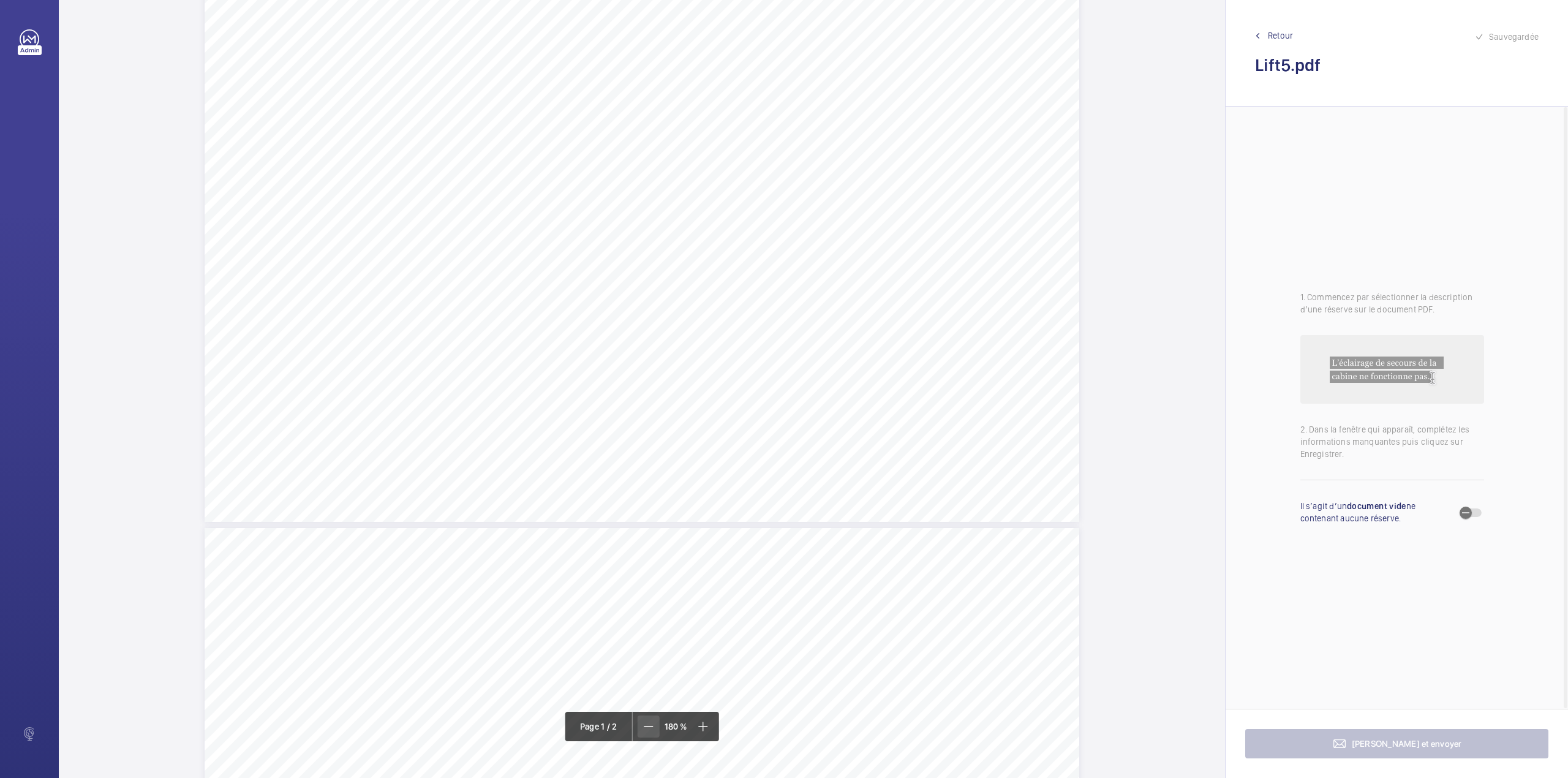
click at [651, 729] on mat-icon at bounding box center [649, 726] width 14 height 14
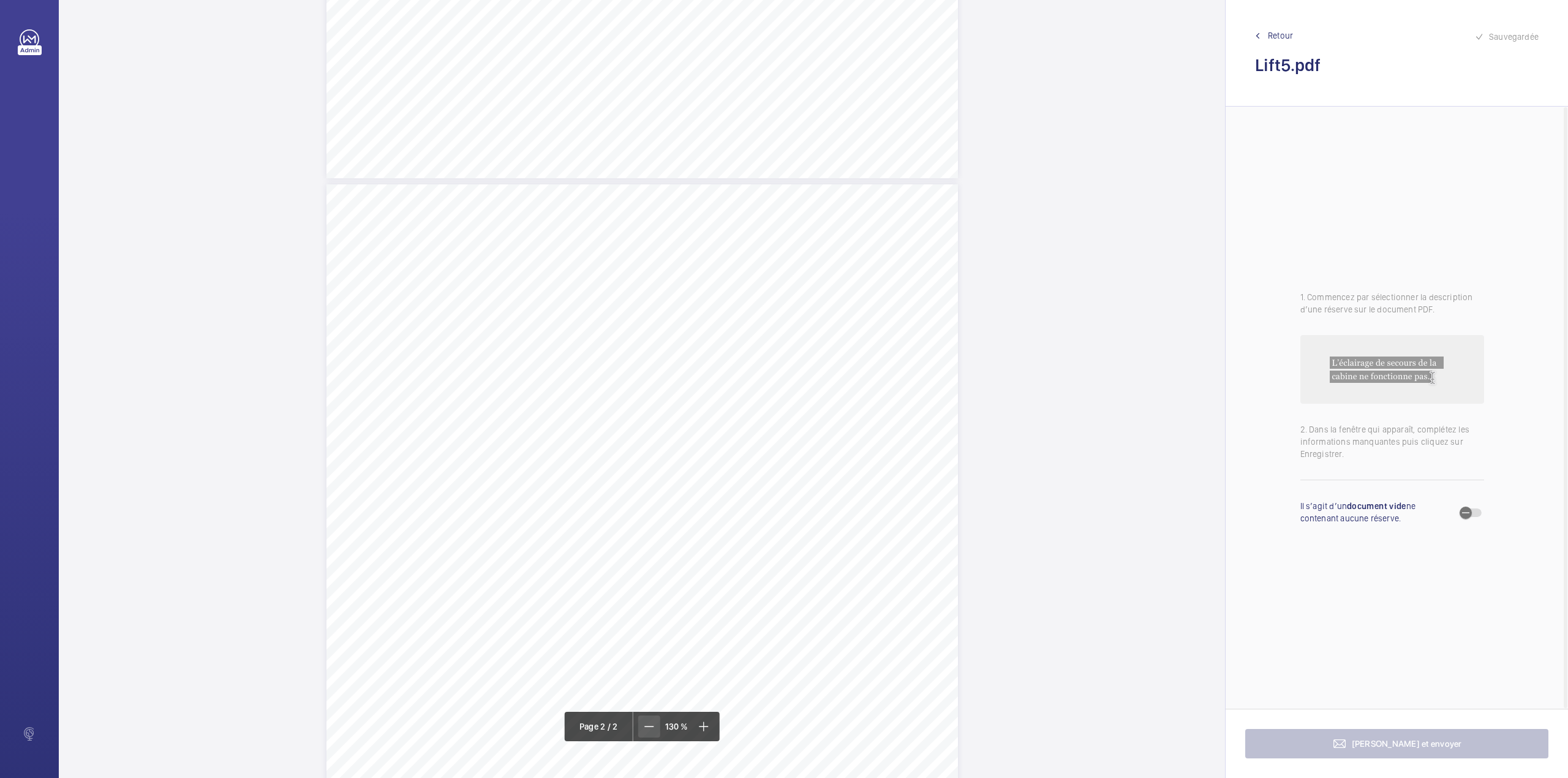
click at [651, 729] on mat-icon at bounding box center [649, 726] width 14 height 14
click at [651, 729] on mat-icon at bounding box center [650, 726] width 14 height 14
click at [717, 249] on div "Page 1" at bounding box center [641, 125] width 486 height 688
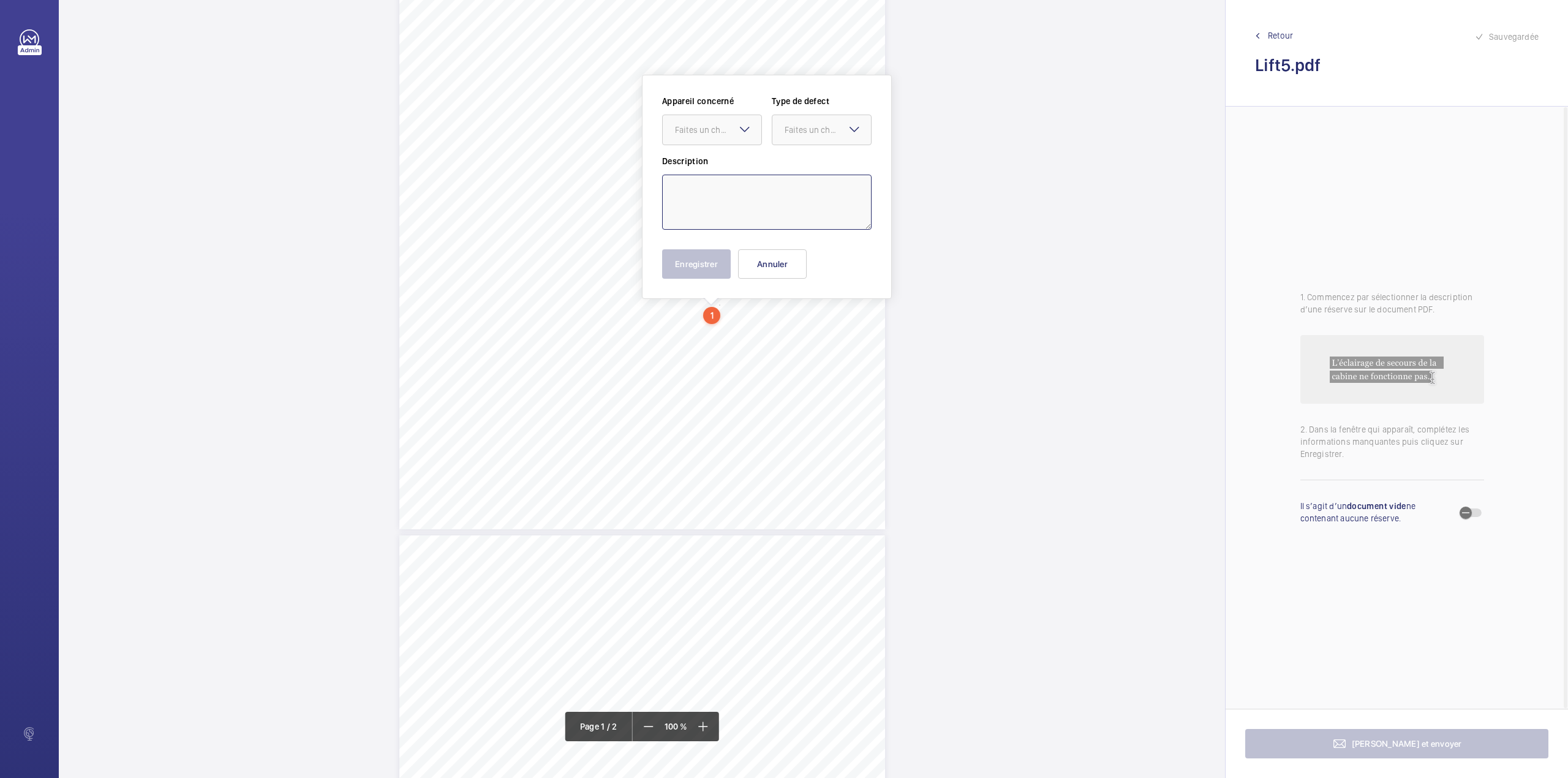
drag, startPoint x: 711, startPoint y: 204, endPoint x: 709, endPoint y: 192, distance: 12.2
click at [711, 204] on textarea at bounding box center [767, 202] width 210 height 55
paste textarea "The following test(s) should be carried out and documentary evidence of the tes…"
drag, startPoint x: 721, startPoint y: 128, endPoint x: 724, endPoint y: 138, distance: 10.4
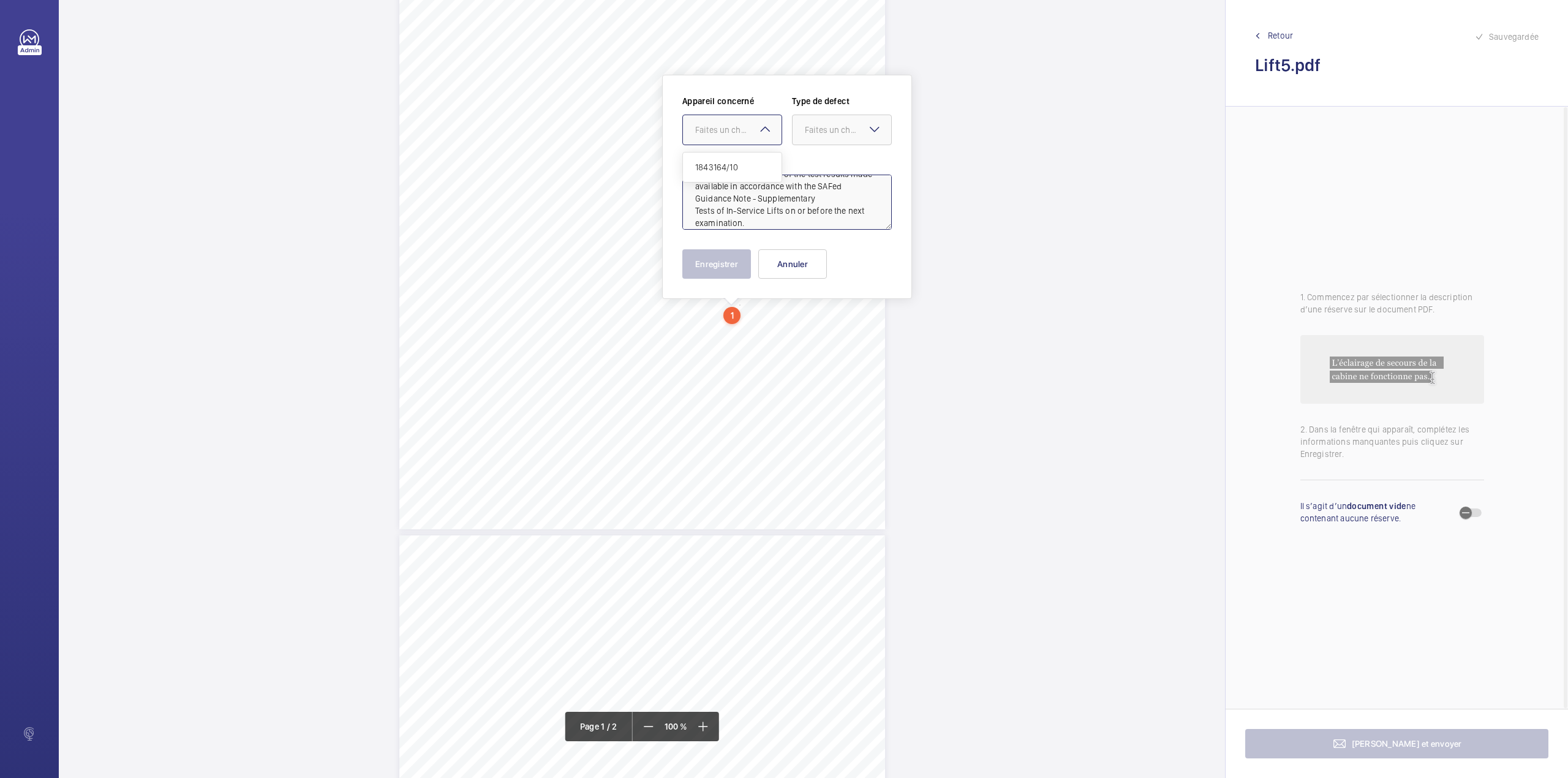
click at [723, 135] on div "Faites un choix" at bounding box center [737, 130] width 86 height 13
type textarea "The following test(s) should be carried out and documentary evidence of the tes…"
drag, startPoint x: 728, startPoint y: 151, endPoint x: 741, endPoint y: 155, distance: 13.6
click at [729, 152] on div "Appareil concerné Faites un choix 1843164/10 Type de defect Faites un choix" at bounding box center [787, 125] width 210 height 60
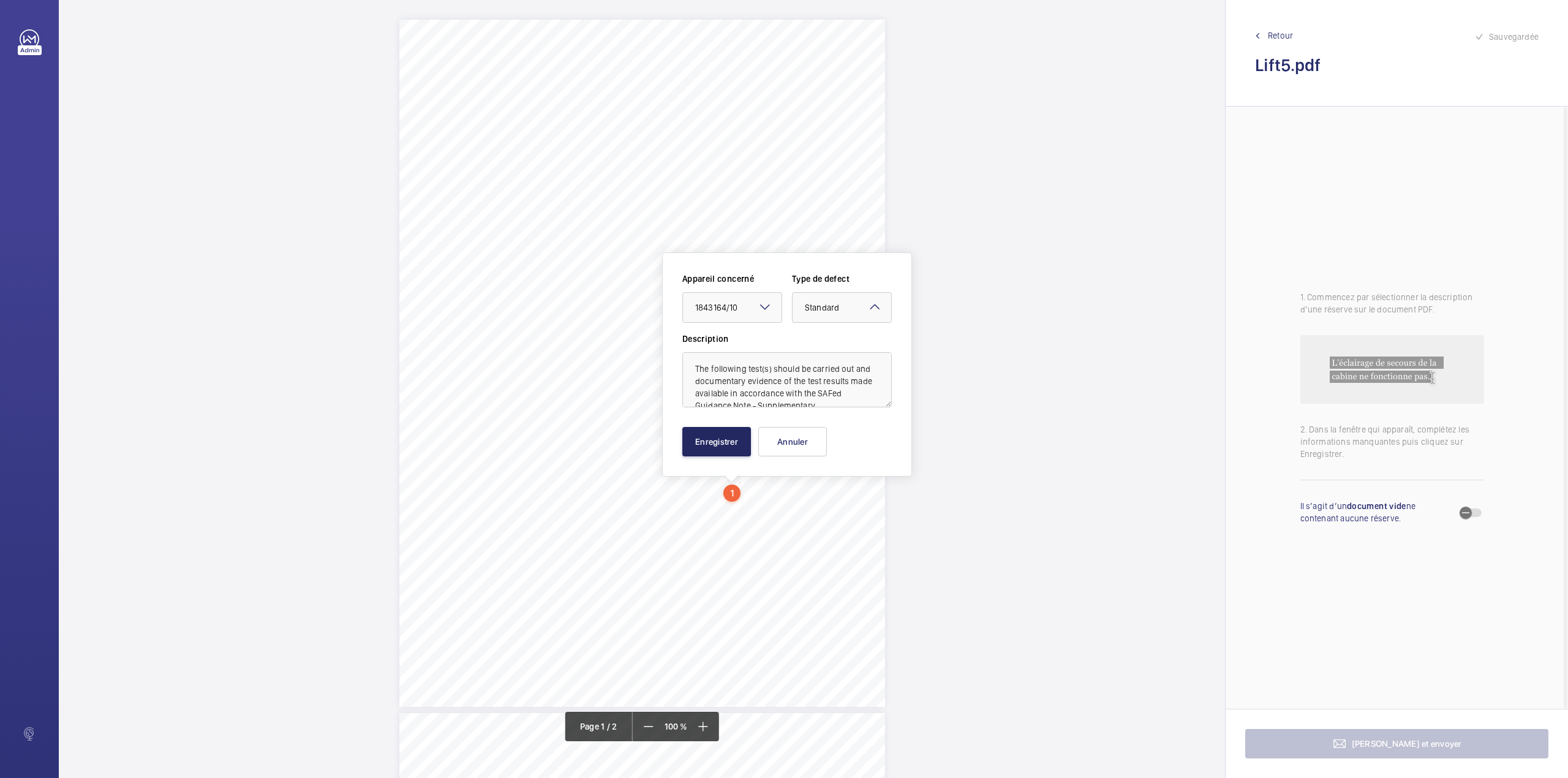
scroll to position [29, 0]
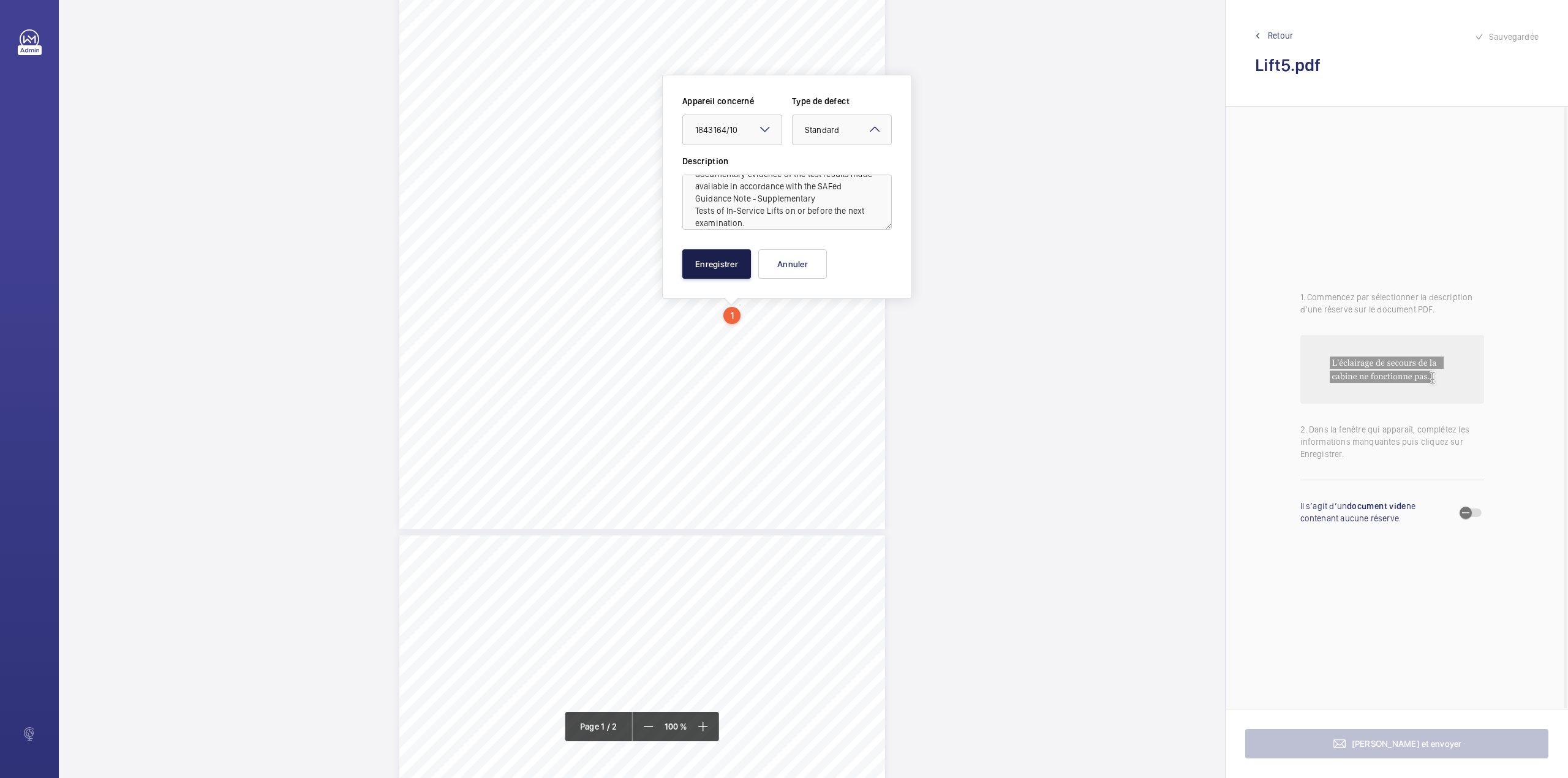
click at [707, 259] on button "Enregistrer" at bounding box center [717, 264] width 69 height 29
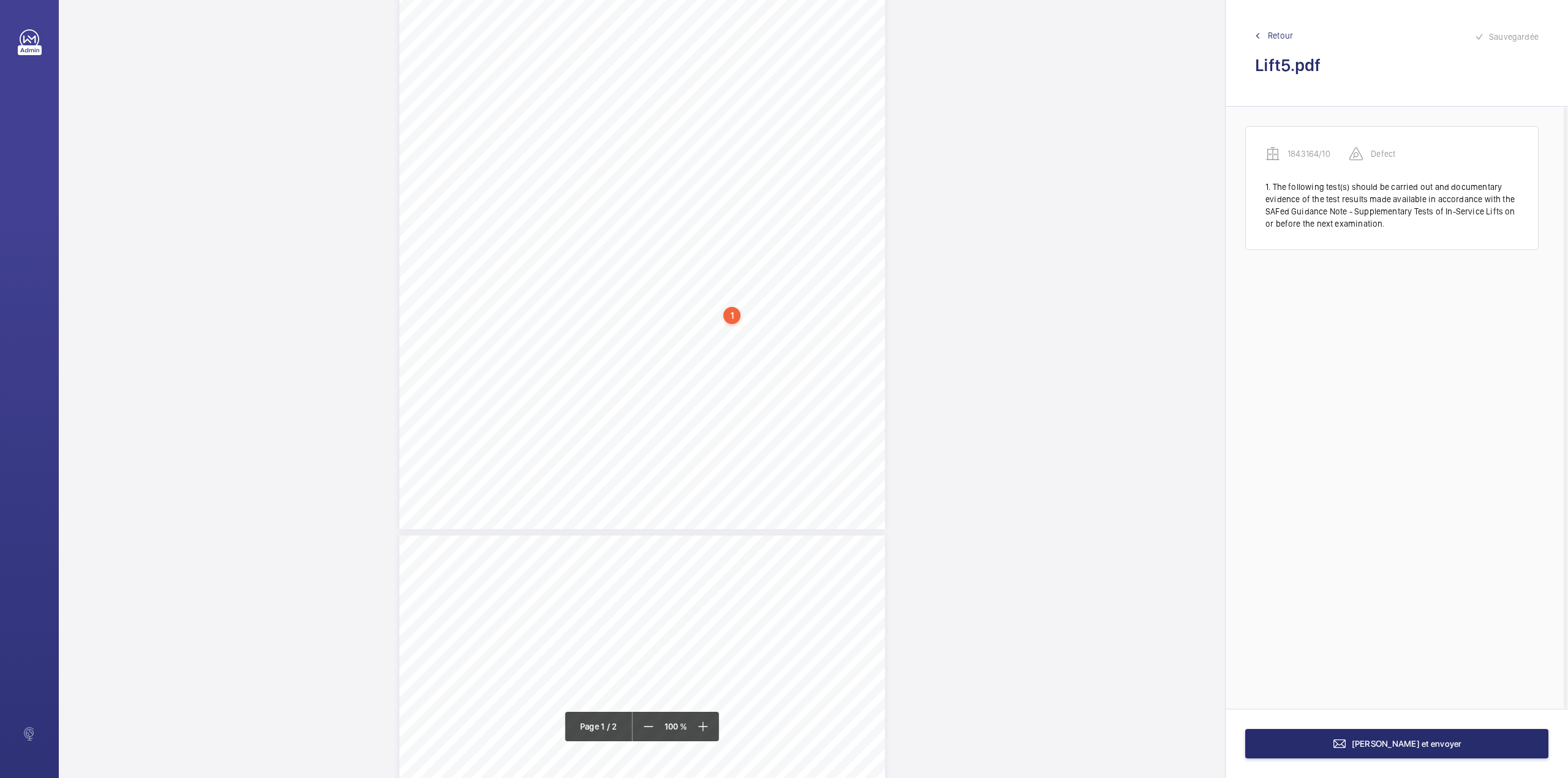
click at [830, 329] on div "Page 1" at bounding box center [641, 185] width 486 height 688
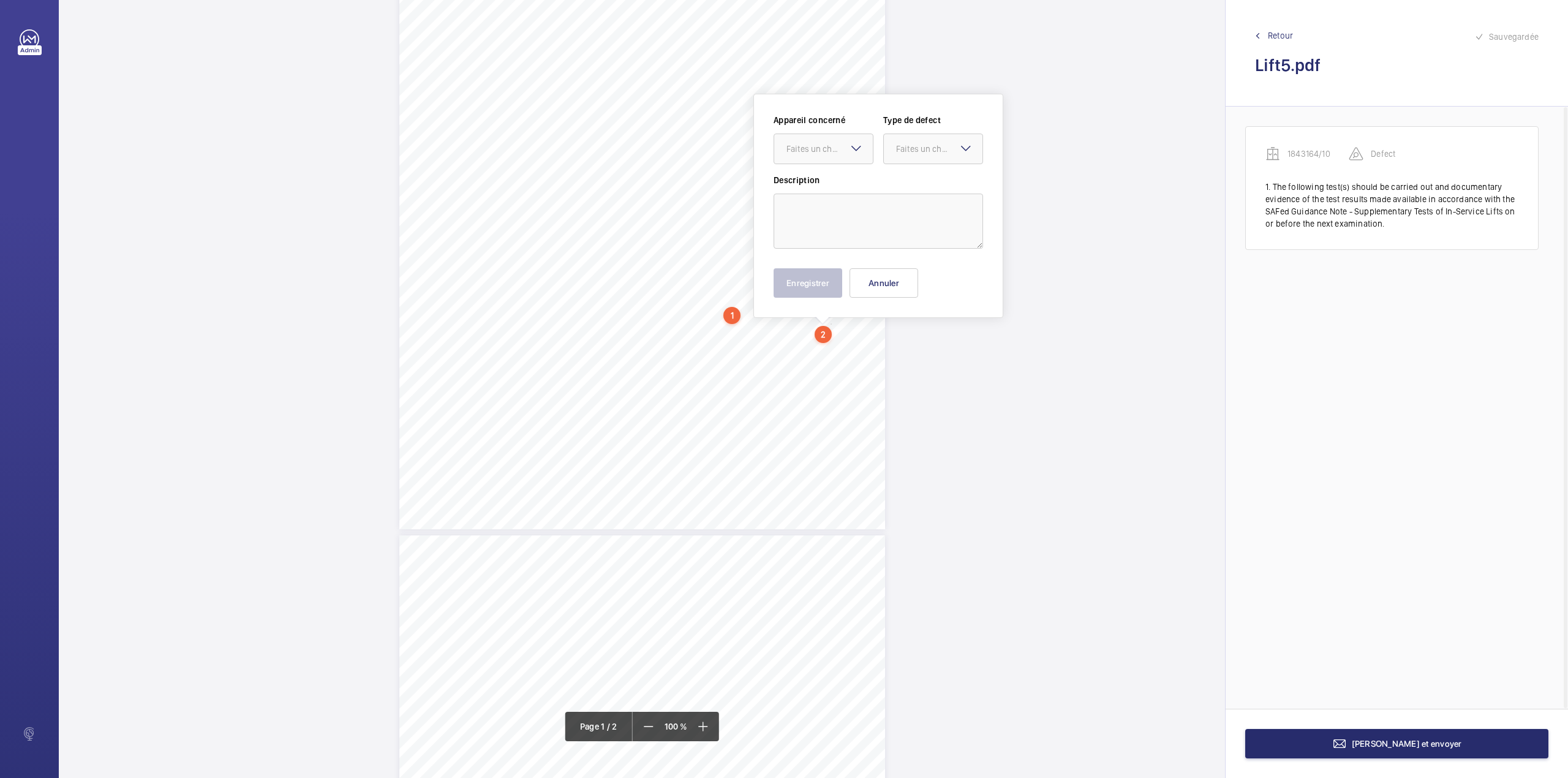
scroll to position [197, 0]
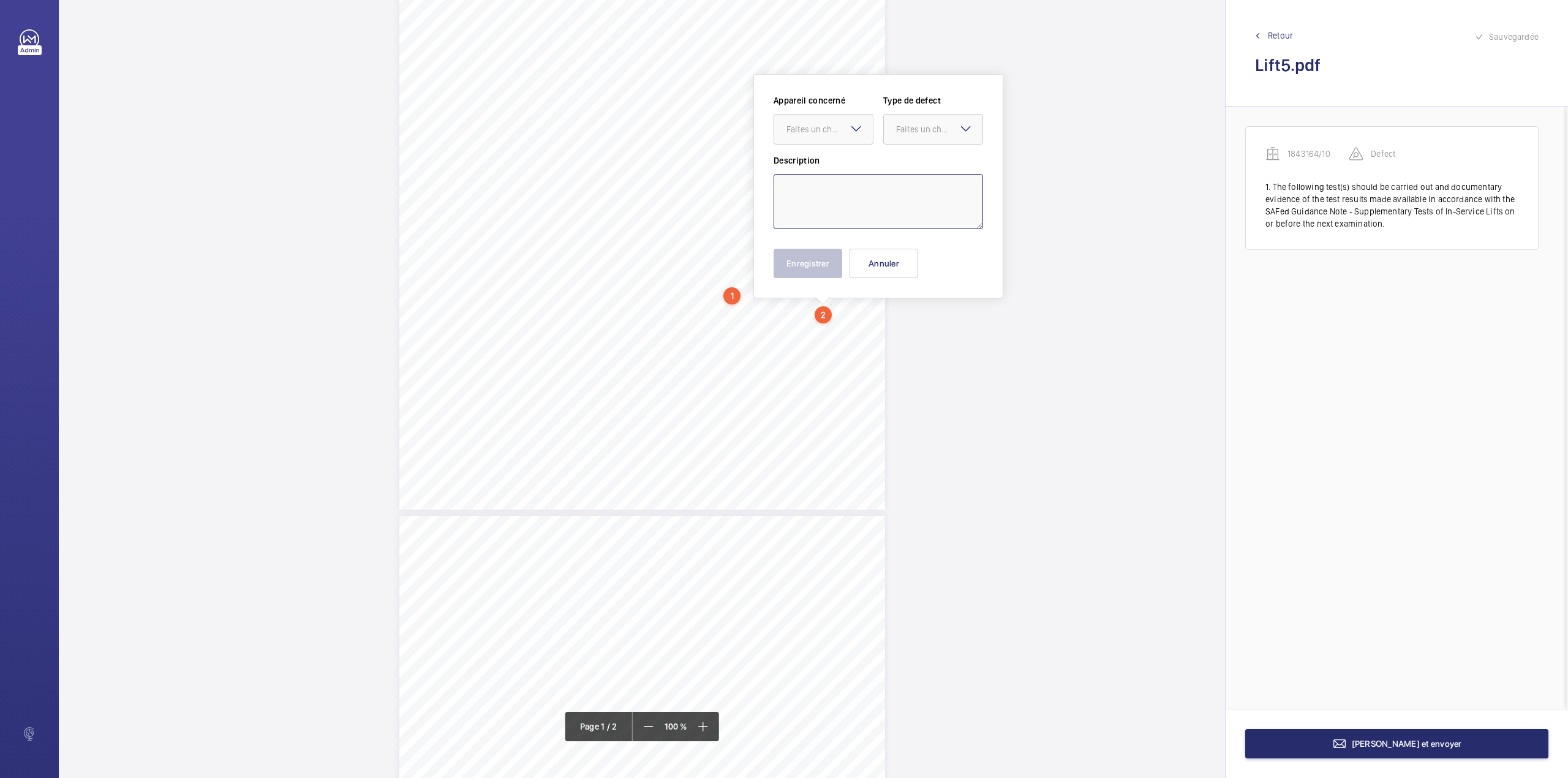
drag, startPoint x: 814, startPoint y: 194, endPoint x: 814, endPoint y: 179, distance: 15.0
click at [814, 194] on textarea at bounding box center [879, 201] width 210 height 55
paste textarea "Electric safety devices ( 4;2) Top Final Limit Switch - the procedure for retur…"
click at [826, 135] on div "Faites un choix" at bounding box center [829, 129] width 86 height 13
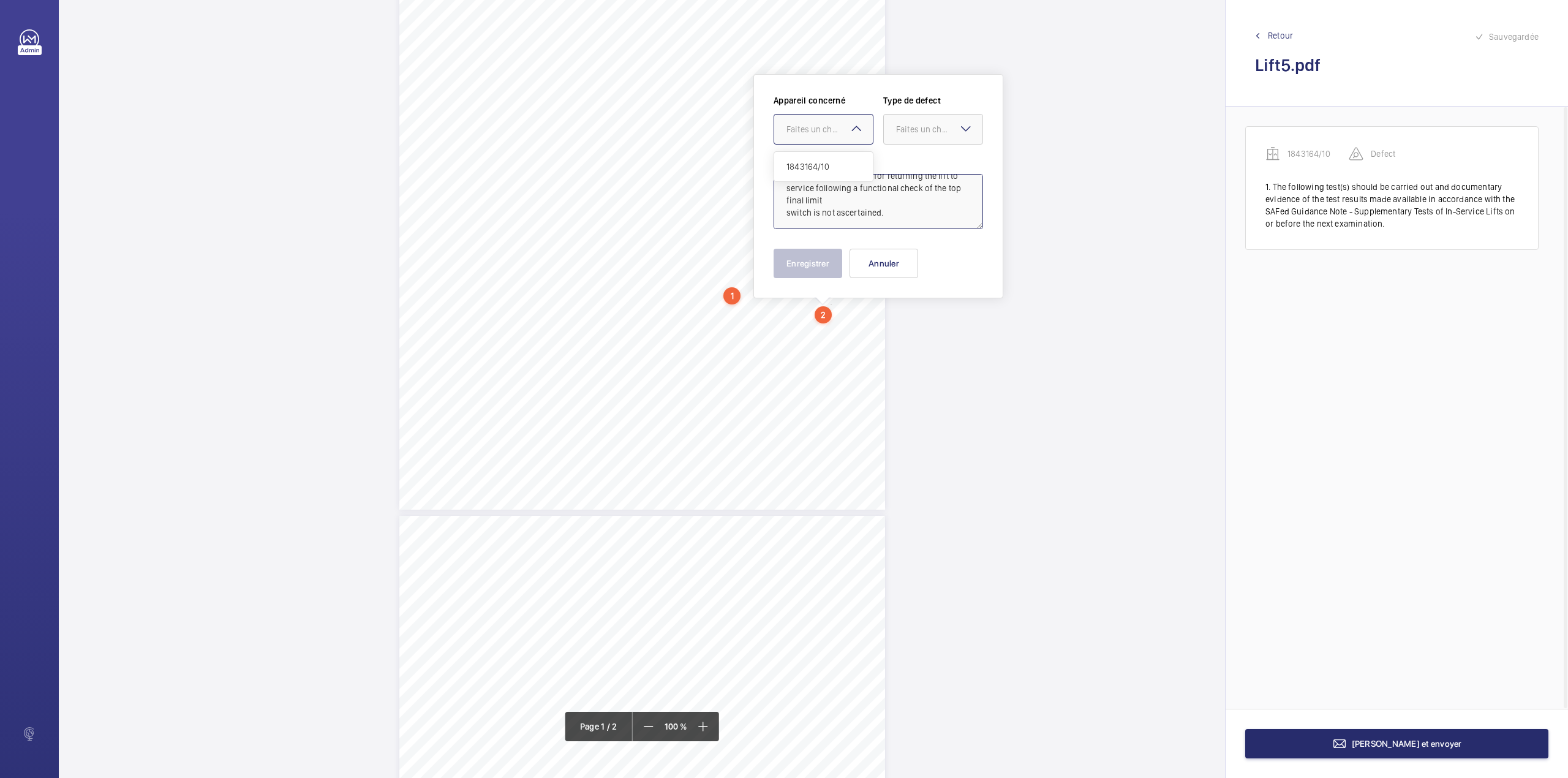
type textarea "Electric safety devices ( 4;2) Top Final Limit Switch - the procedure for retur…"
click at [826, 150] on div "Appareil concerné Faites un choix 1843164/10 Type de defect Faites un choix" at bounding box center [879, 124] width 210 height 60
drag, startPoint x: 811, startPoint y: 126, endPoint x: 813, endPoint y: 138, distance: 12.2
click at [810, 126] on div "Faites un choix" at bounding box center [829, 129] width 86 height 13
drag, startPoint x: 819, startPoint y: 156, endPoint x: 848, endPoint y: 152, distance: 29.3
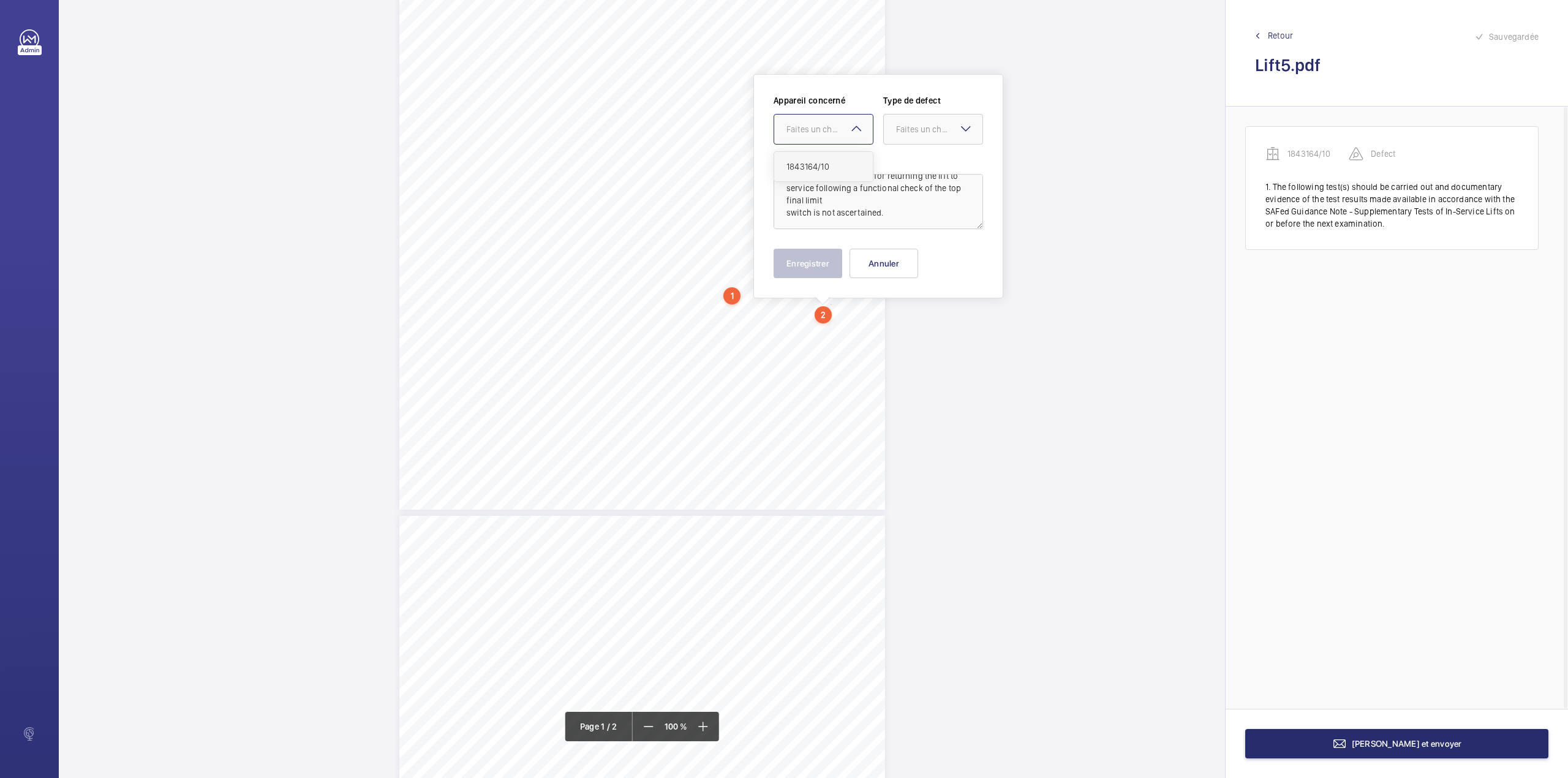
click at [819, 157] on div "1843164/10" at bounding box center [823, 166] width 99 height 29
drag, startPoint x: 902, startPoint y: 139, endPoint x: 904, endPoint y: 150, distance: 11.2
click at [903, 140] on div at bounding box center [933, 129] width 99 height 29
click at [905, 155] on div "Standard" at bounding box center [933, 166] width 99 height 30
click at [792, 256] on button "Enregistrer" at bounding box center [808, 263] width 69 height 29
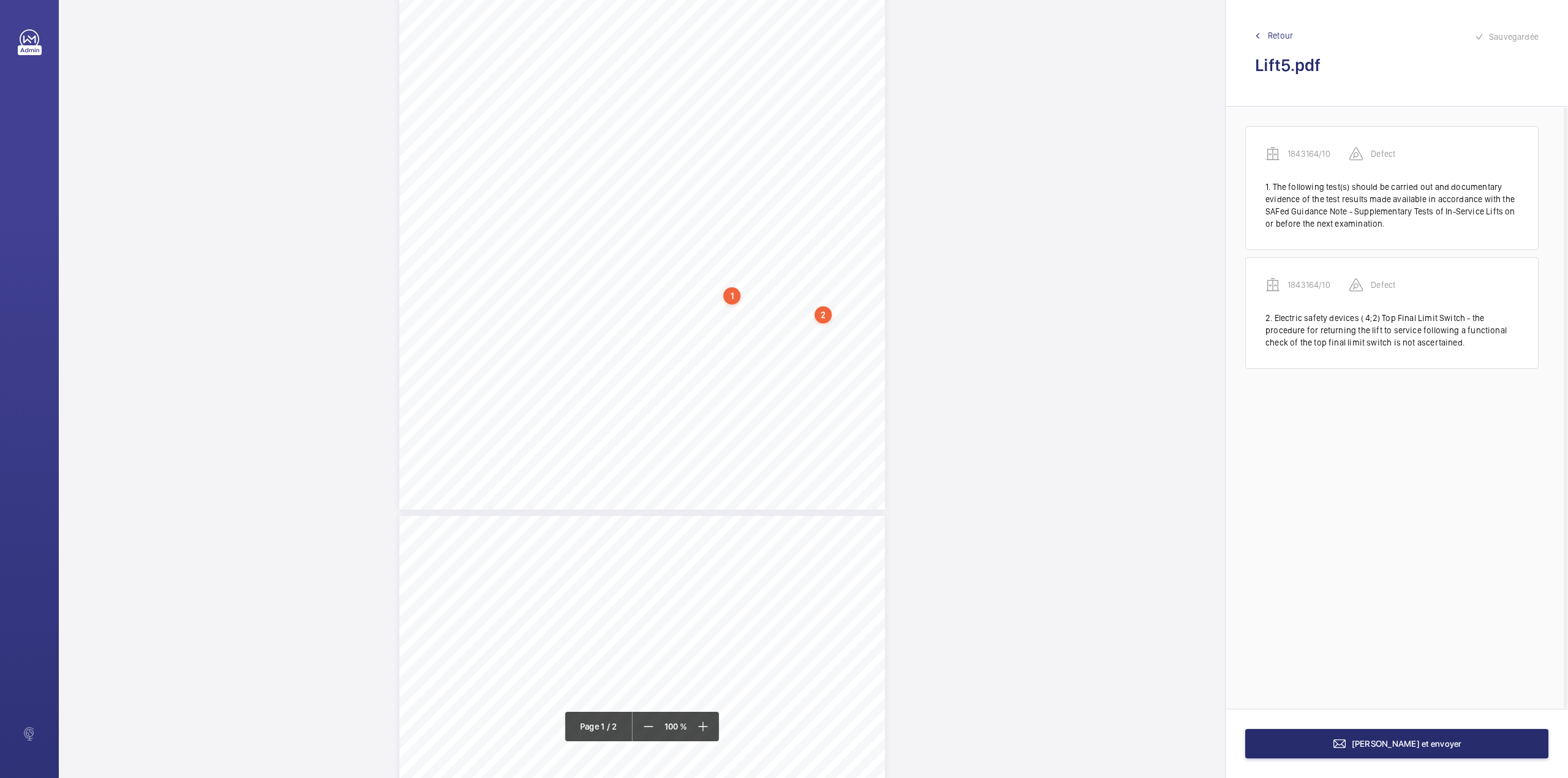
click at [826, 326] on div "Page 1" at bounding box center [641, 166] width 486 height 688
click at [799, 193] on textarea at bounding box center [876, 201] width 210 height 55
paste textarea "Other supplementary tests ( 4;18) due to being unable to safety access the comp…"
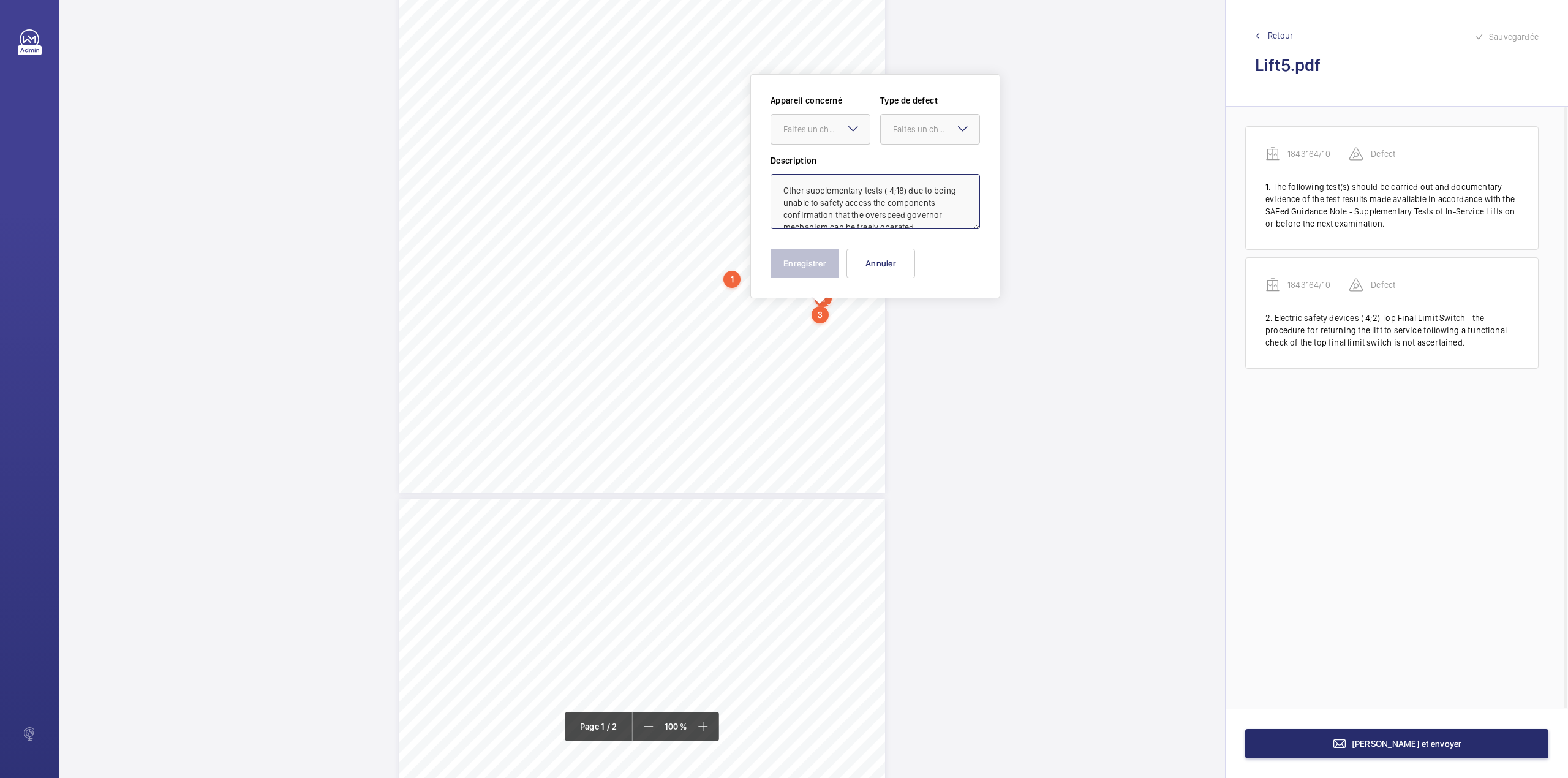
scroll to position [28, 0]
drag, startPoint x: 817, startPoint y: 126, endPoint x: 822, endPoint y: 162, distance: 36.3
click at [818, 136] on div "Faites un choix" at bounding box center [820, 129] width 99 height 13
click at [822, 162] on span "1843164/10" at bounding box center [821, 166] width 74 height 13
drag, startPoint x: 924, startPoint y: 130, endPoint x: 921, endPoint y: 147, distance: 17.3
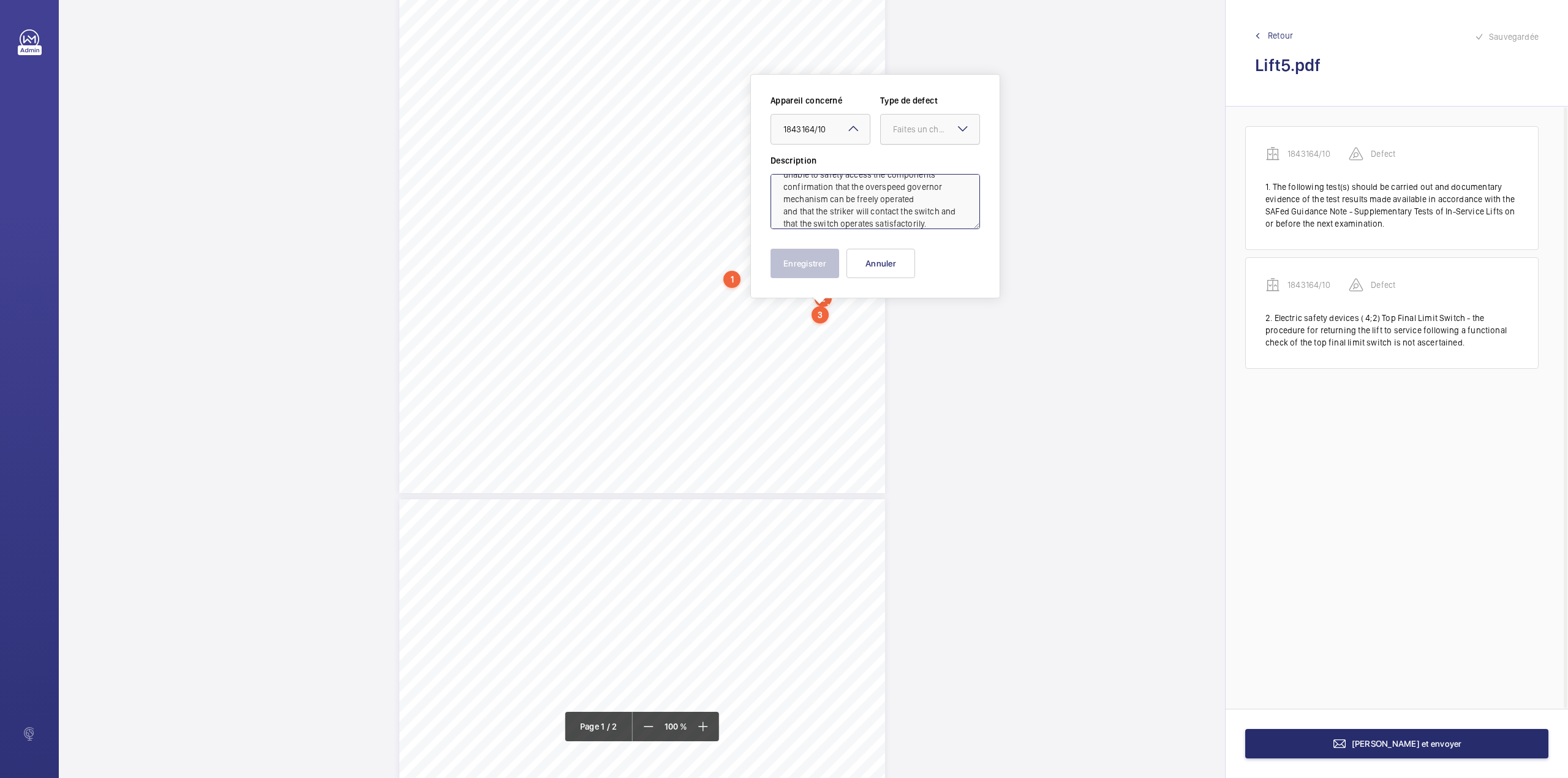
click at [922, 136] on div "Faites un choix" at bounding box center [929, 129] width 99 height 13
click at [917, 159] on div "Standard" at bounding box center [929, 166] width 99 height 30
type textarea "Other supplementary tests ( 4;18) due to being unable to safety access the comp…"
click at [807, 258] on button "Enregistrer" at bounding box center [805, 263] width 69 height 29
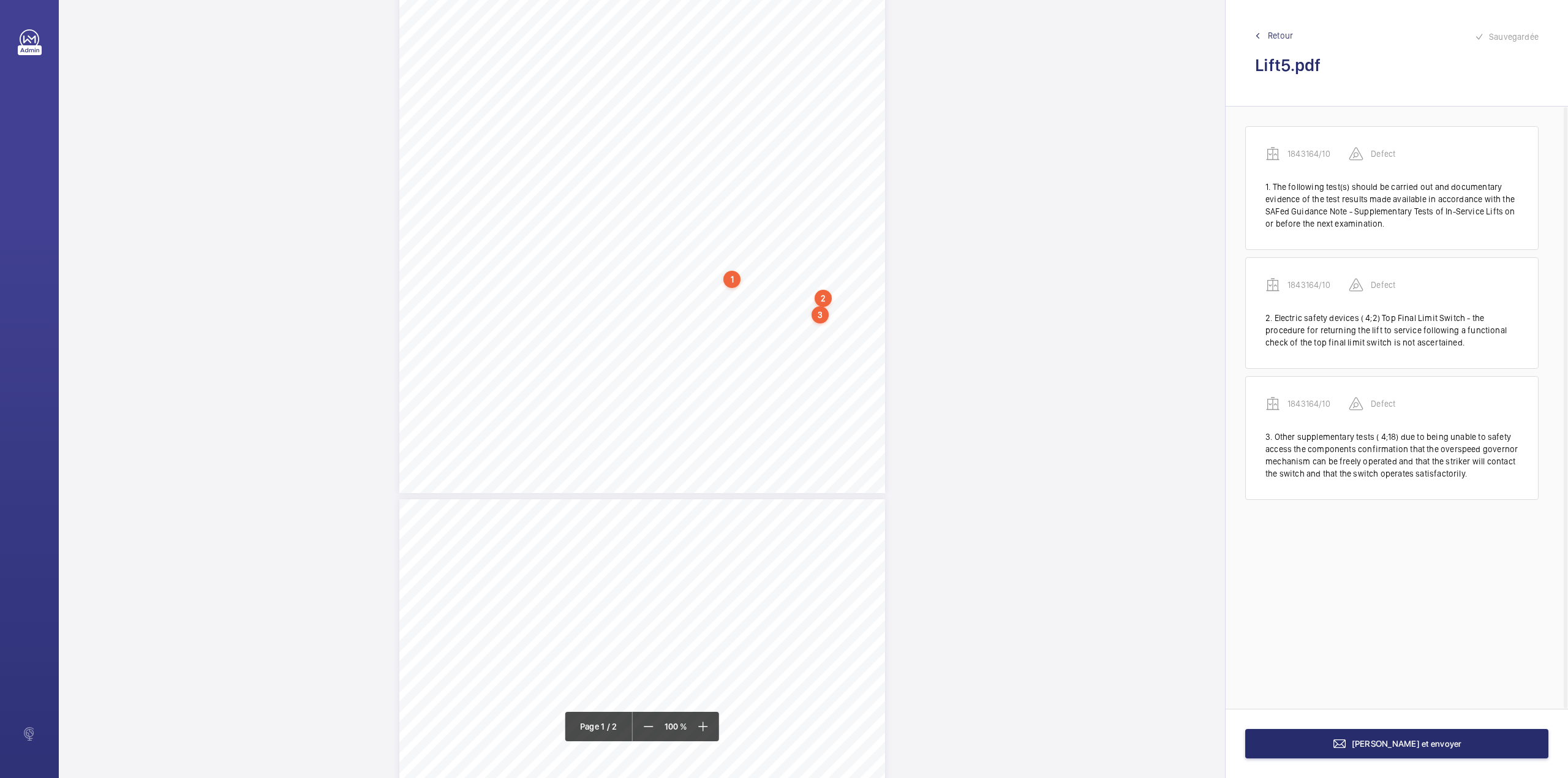
click at [841, 325] on div "Page 1" at bounding box center [641, 149] width 486 height 688
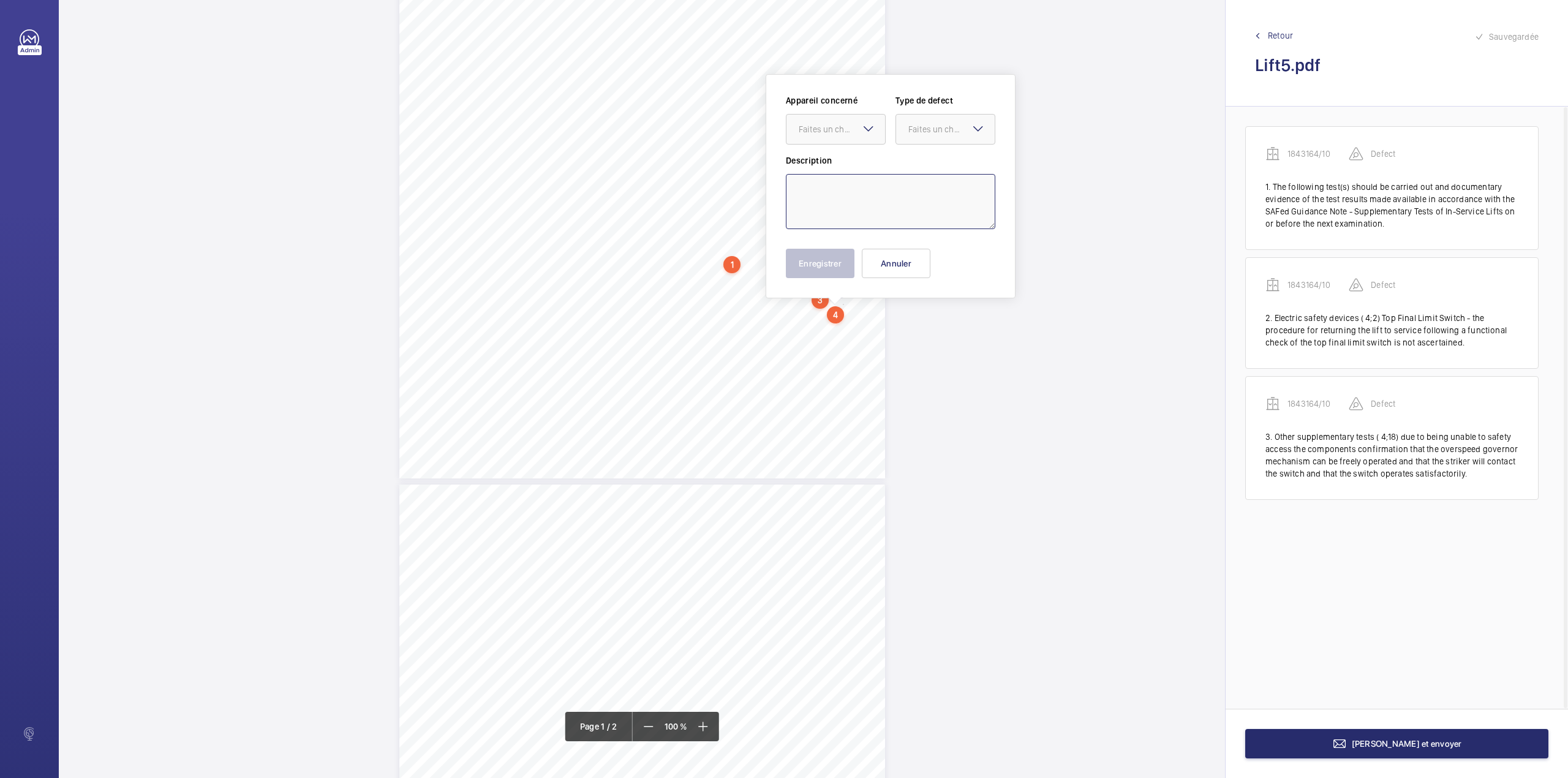
drag, startPoint x: 860, startPoint y: 193, endPoint x: 855, endPoint y: 174, distance: 19.6
click at [860, 193] on textarea at bounding box center [891, 201] width 210 height 55
paste textarea "The car emergency communication system appears inoperative this should be inves…"
drag, startPoint x: 843, startPoint y: 134, endPoint x: 847, endPoint y: 150, distance: 16.5
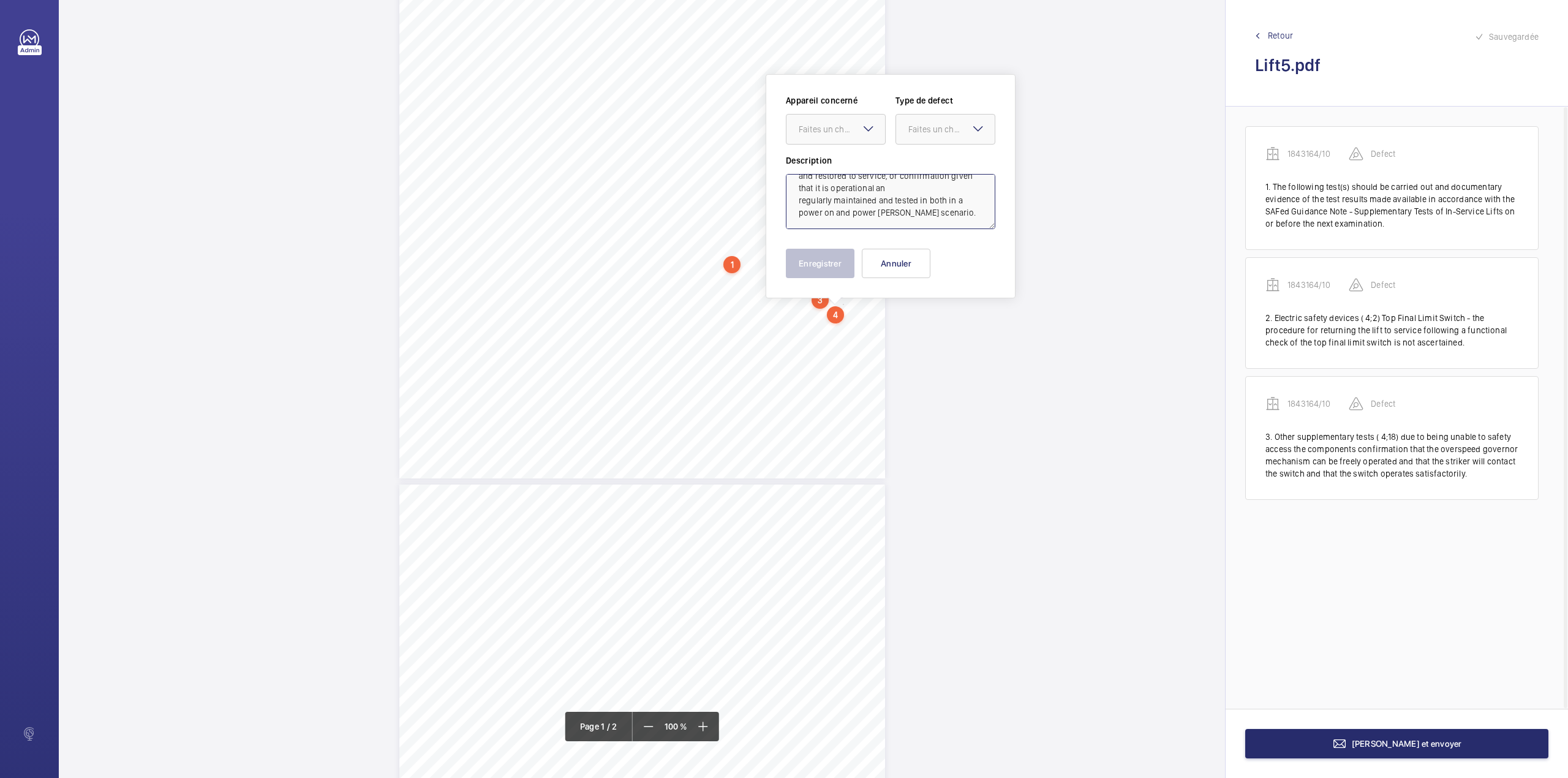
click at [846, 145] on div "Appareil concerné Faites un choix Type de defect Faites un choix" at bounding box center [891, 124] width 210 height 60
click at [851, 167] on span "1843164/10" at bounding box center [836, 166] width 74 height 13
type textarea "The car emergency communication system appears inoperative this should be inves…"
click at [853, 167] on div "Description The car emergency communication system appears inoperative this sho…" at bounding box center [891, 192] width 210 height 75
drag, startPoint x: 932, startPoint y: 131, endPoint x: 934, endPoint y: 147, distance: 16.1
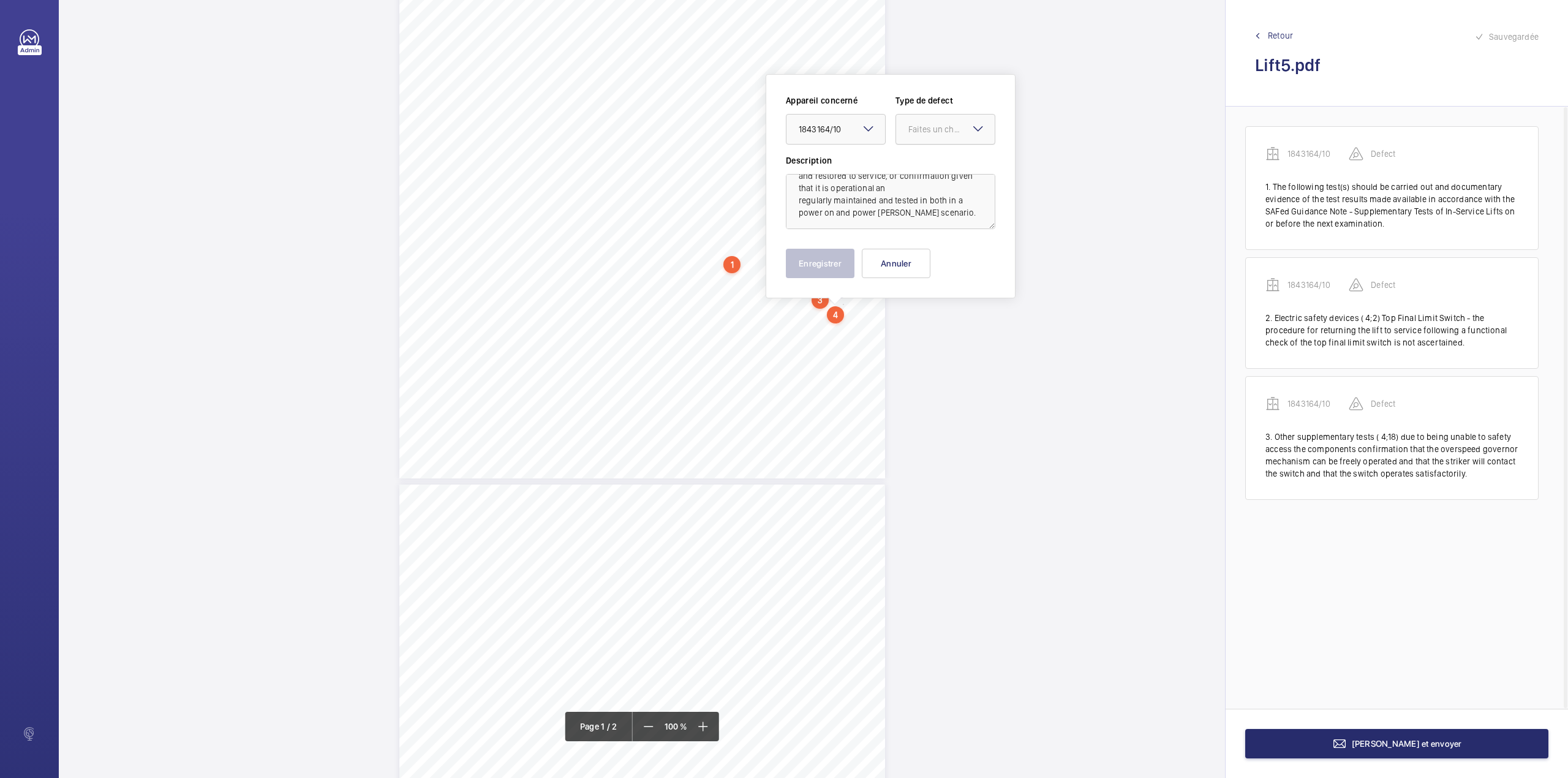
click at [932, 134] on div "Faites un choix" at bounding box center [951, 129] width 86 height 13
click at [934, 158] on div "Standard" at bounding box center [945, 166] width 99 height 30
drag, startPoint x: 830, startPoint y: 258, endPoint x: 806, endPoint y: 246, distance: 26.8
click at [830, 259] on button "Enregistrer" at bounding box center [821, 263] width 69 height 29
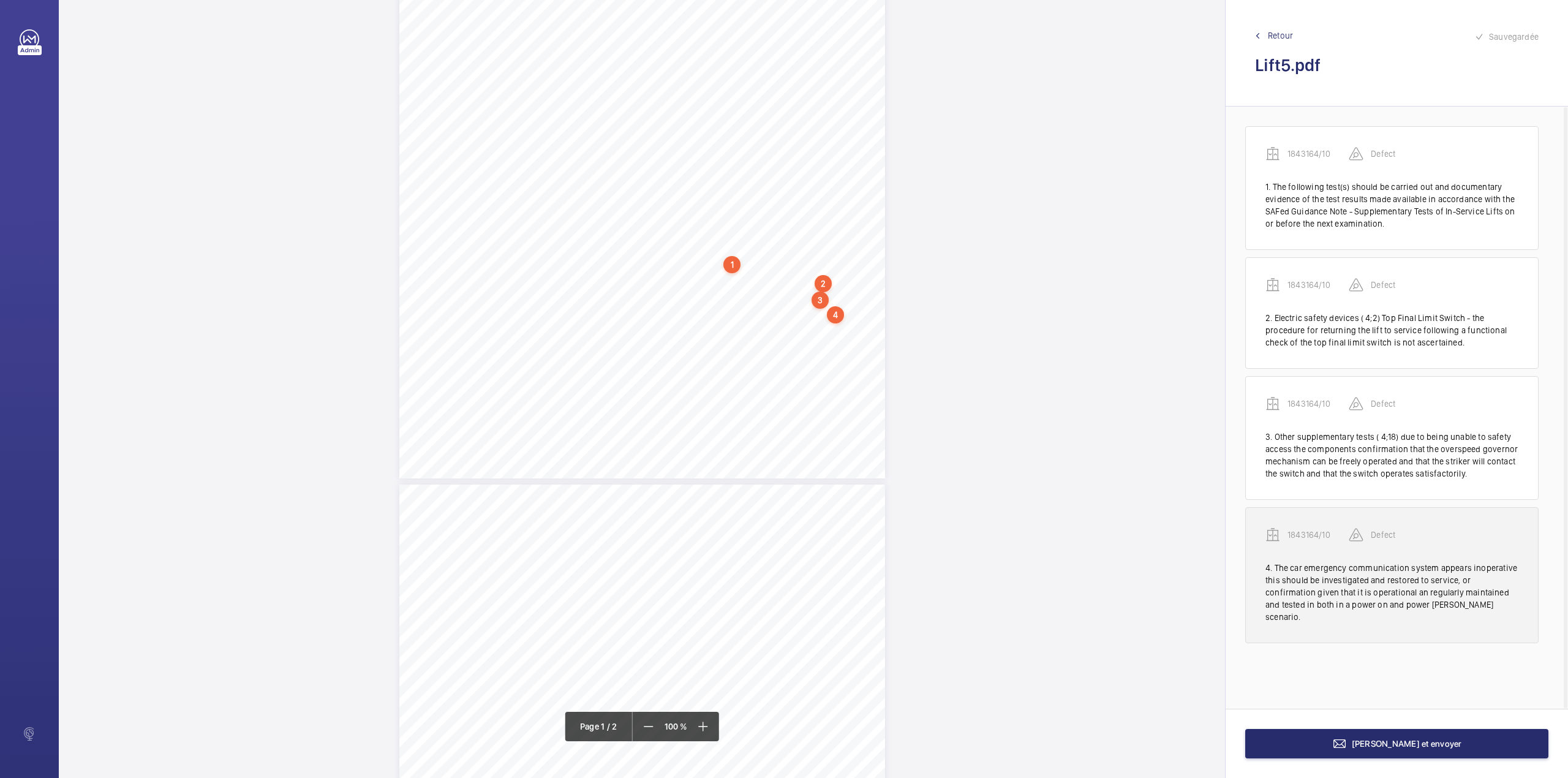
click at [1311, 534] on p "1843164/10" at bounding box center [1318, 535] width 62 height 13
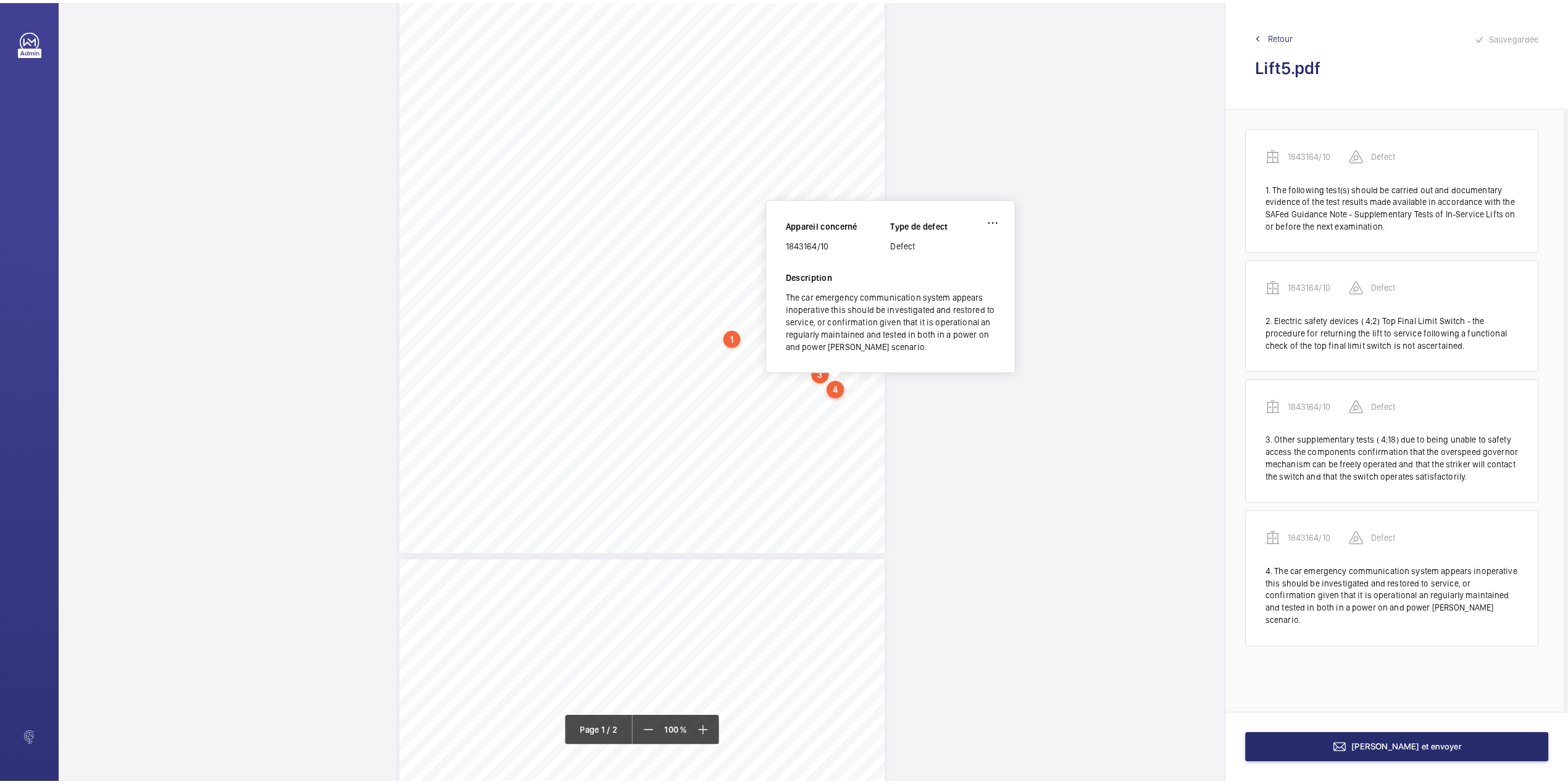
scroll to position [156, 0]
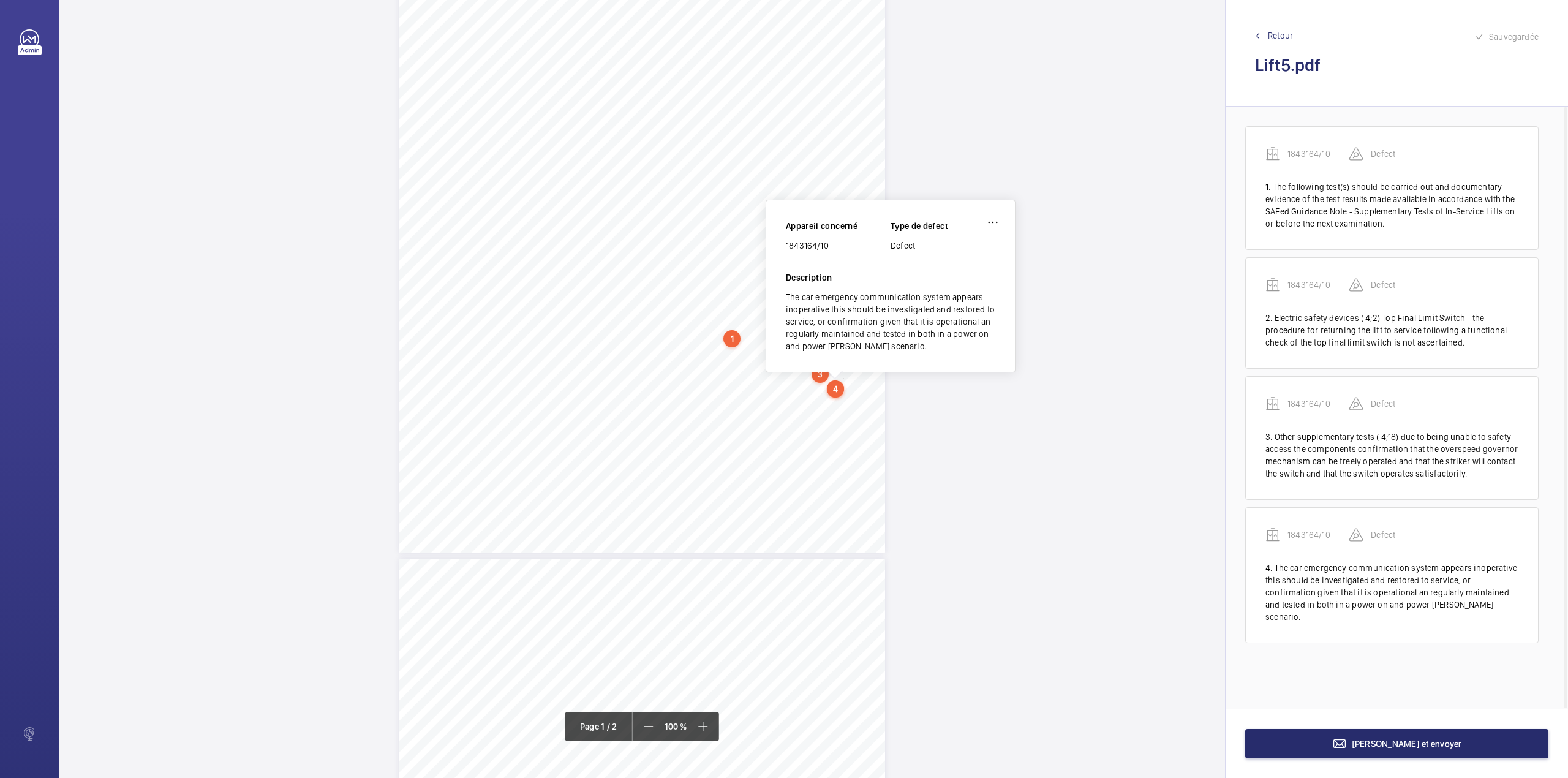
drag, startPoint x: 786, startPoint y: 245, endPoint x: 843, endPoint y: 245, distance: 57.0
click at [843, 245] on div "1843164/10" at bounding box center [839, 246] width 105 height 13
copy div "1843164/10"
click at [1433, 746] on span "[PERSON_NAME] et envoyer" at bounding box center [1407, 743] width 110 height 10
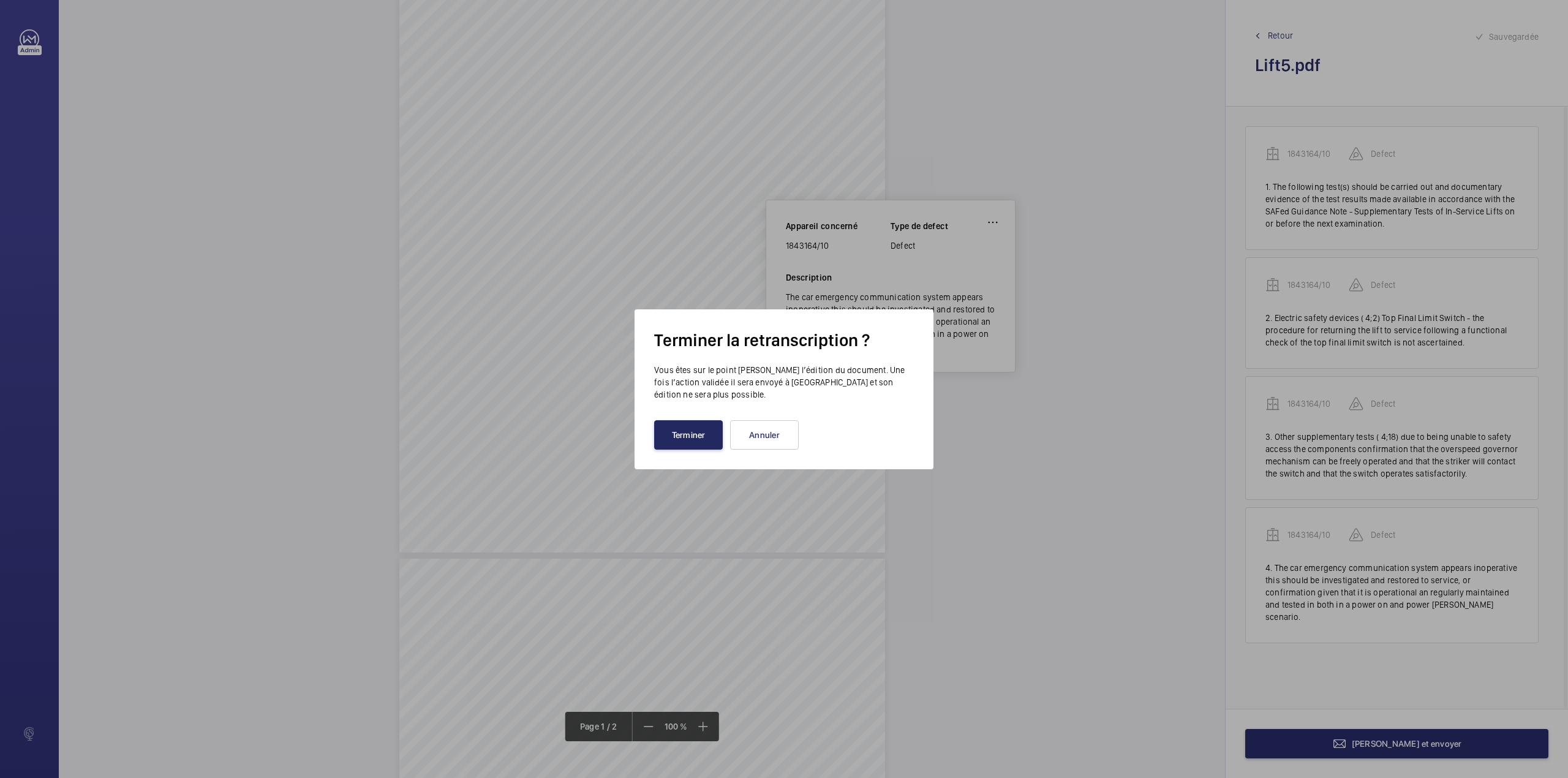
click at [691, 432] on button "Terminer" at bounding box center [689, 434] width 69 height 29
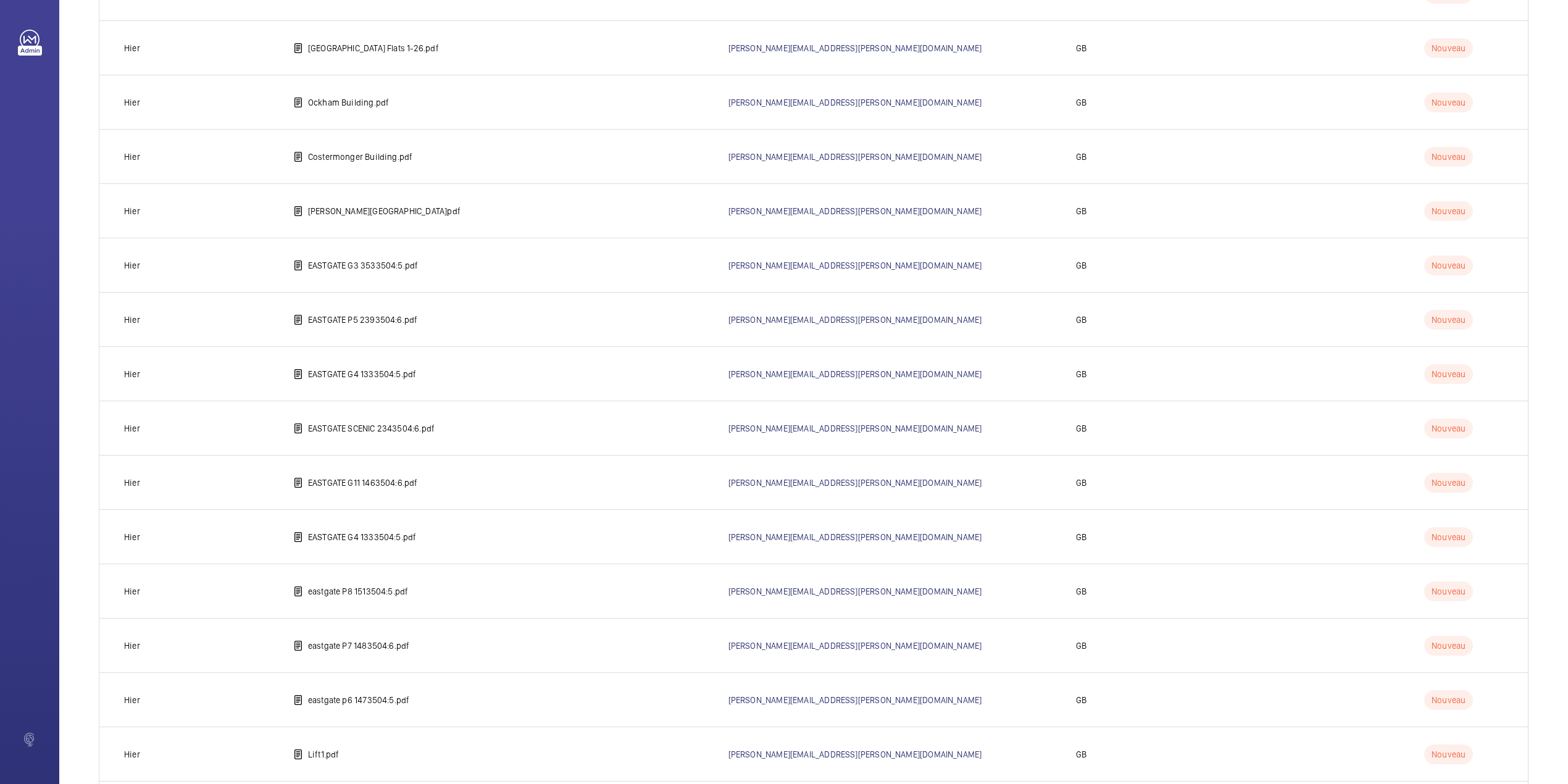
scroll to position [536, 0]
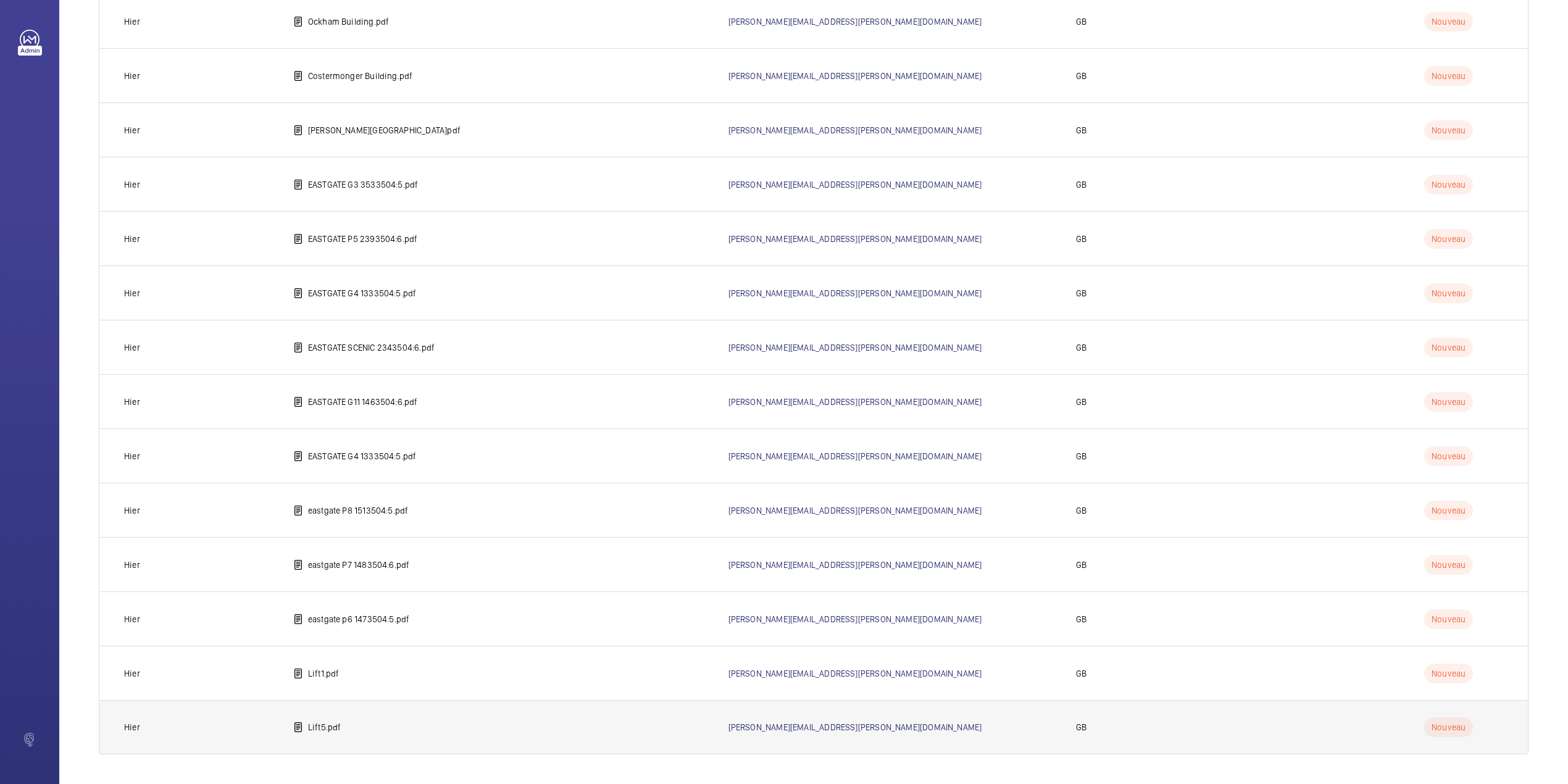
click at [341, 721] on td "Lift5.pdf" at bounding box center [491, 727] width 435 height 55
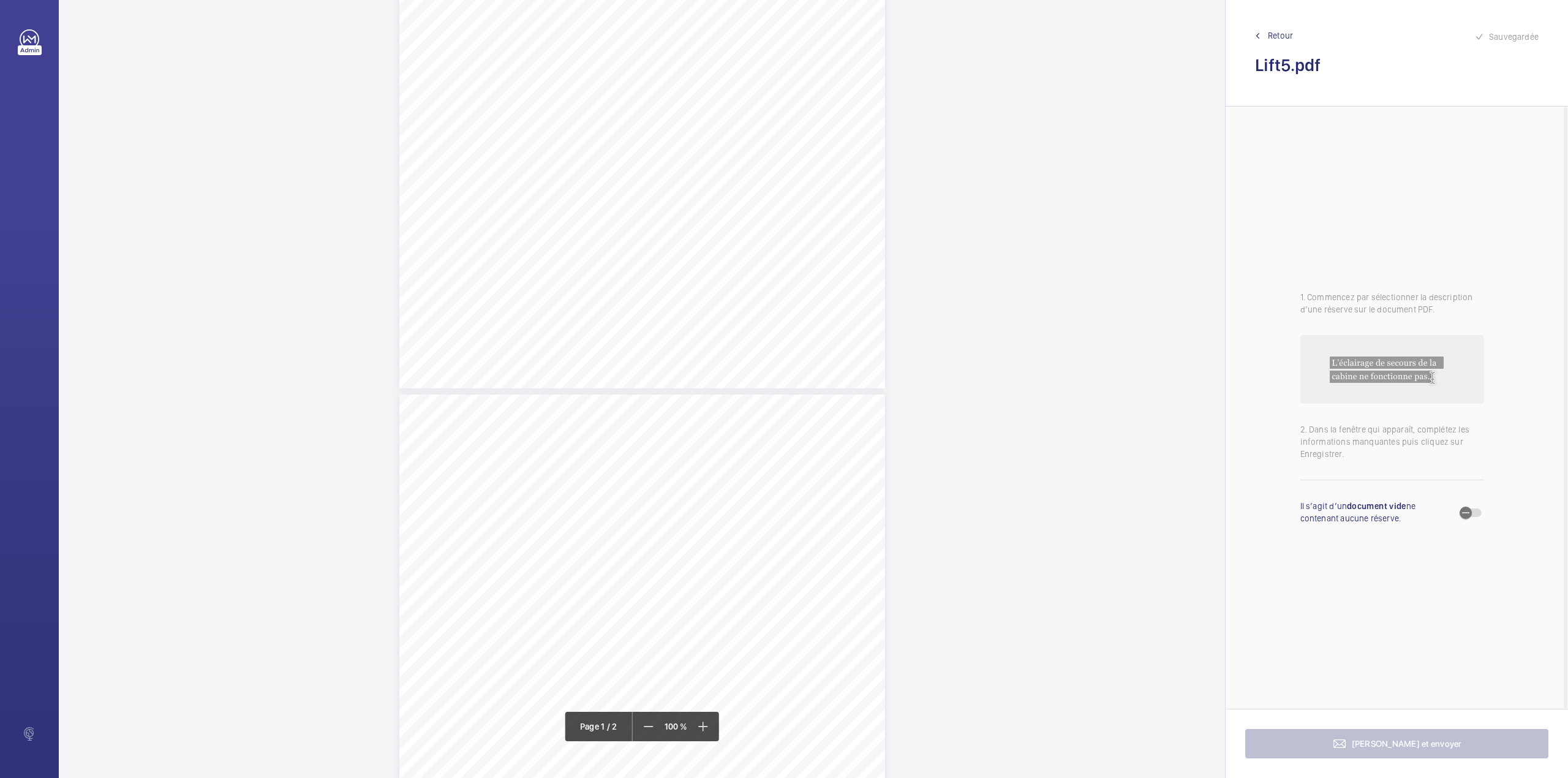
scroll to position [327, 0]
click at [707, 720] on mat-icon at bounding box center [703, 726] width 14 height 14
click at [707, 720] on mat-icon at bounding box center [702, 726] width 14 height 14
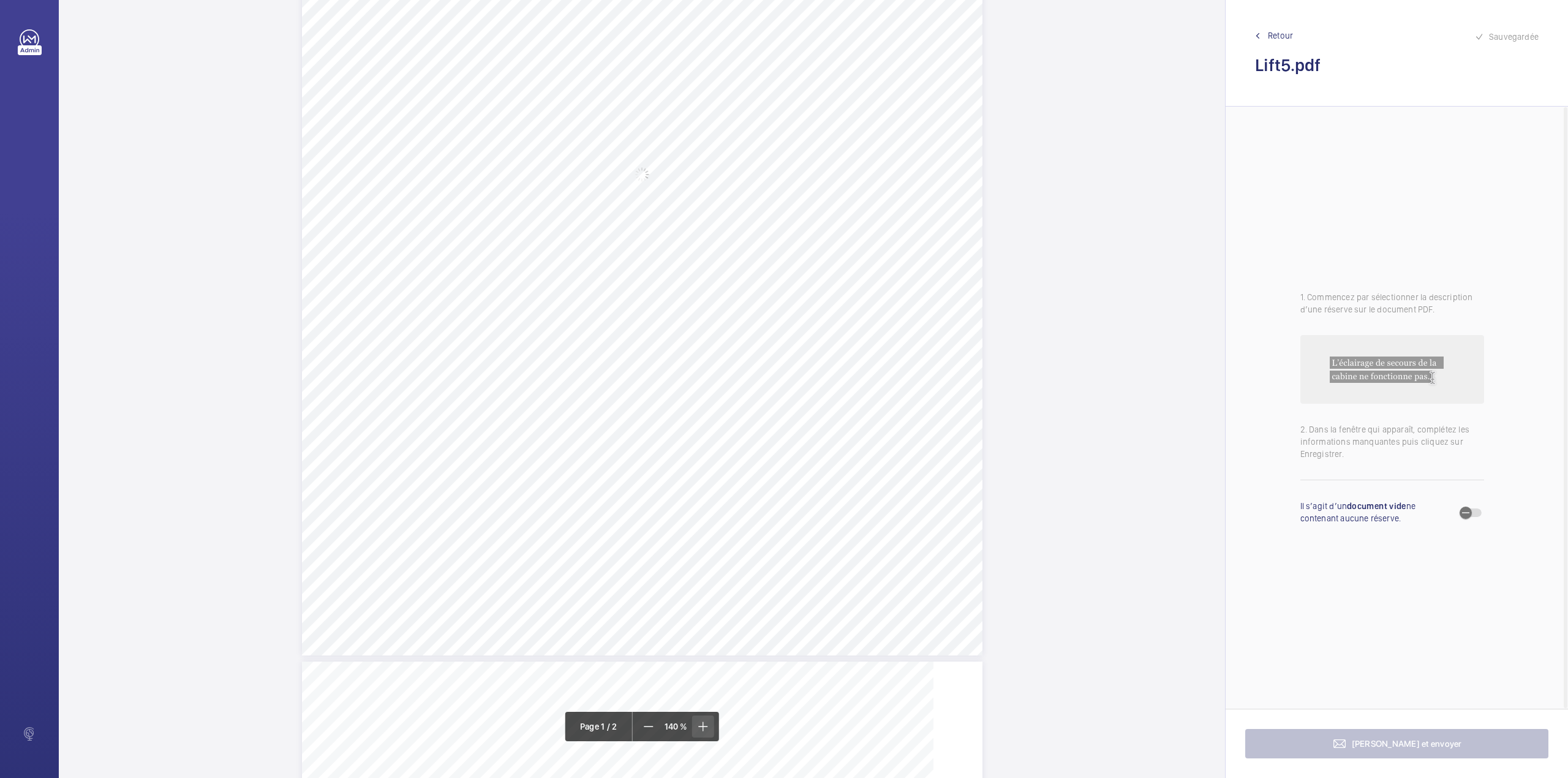
click at [707, 720] on mat-icon at bounding box center [702, 726] width 14 height 14
click at [642, 728] on mat-icon at bounding box center [649, 726] width 14 height 14
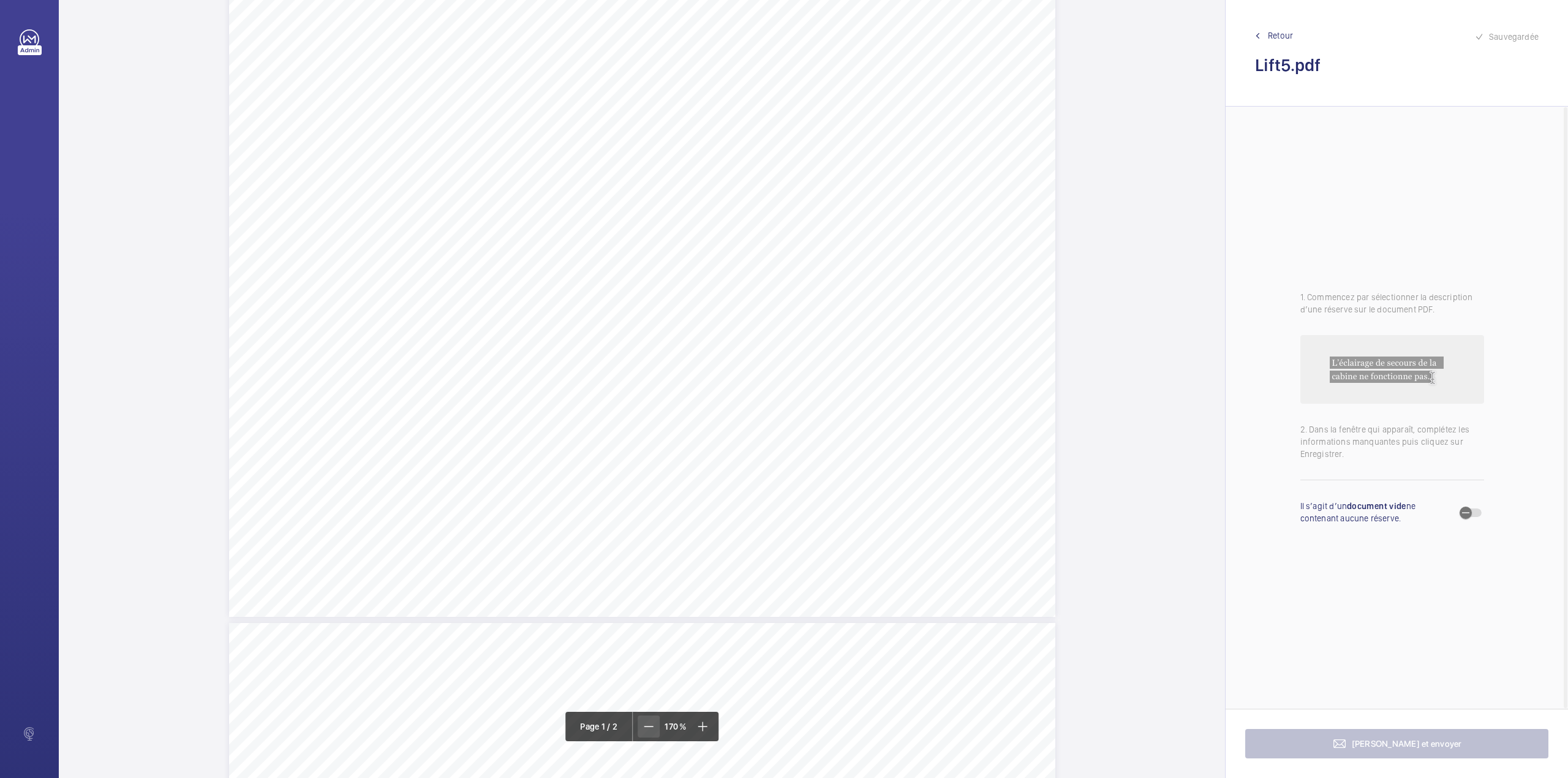
click at [642, 728] on mat-icon at bounding box center [649, 726] width 14 height 14
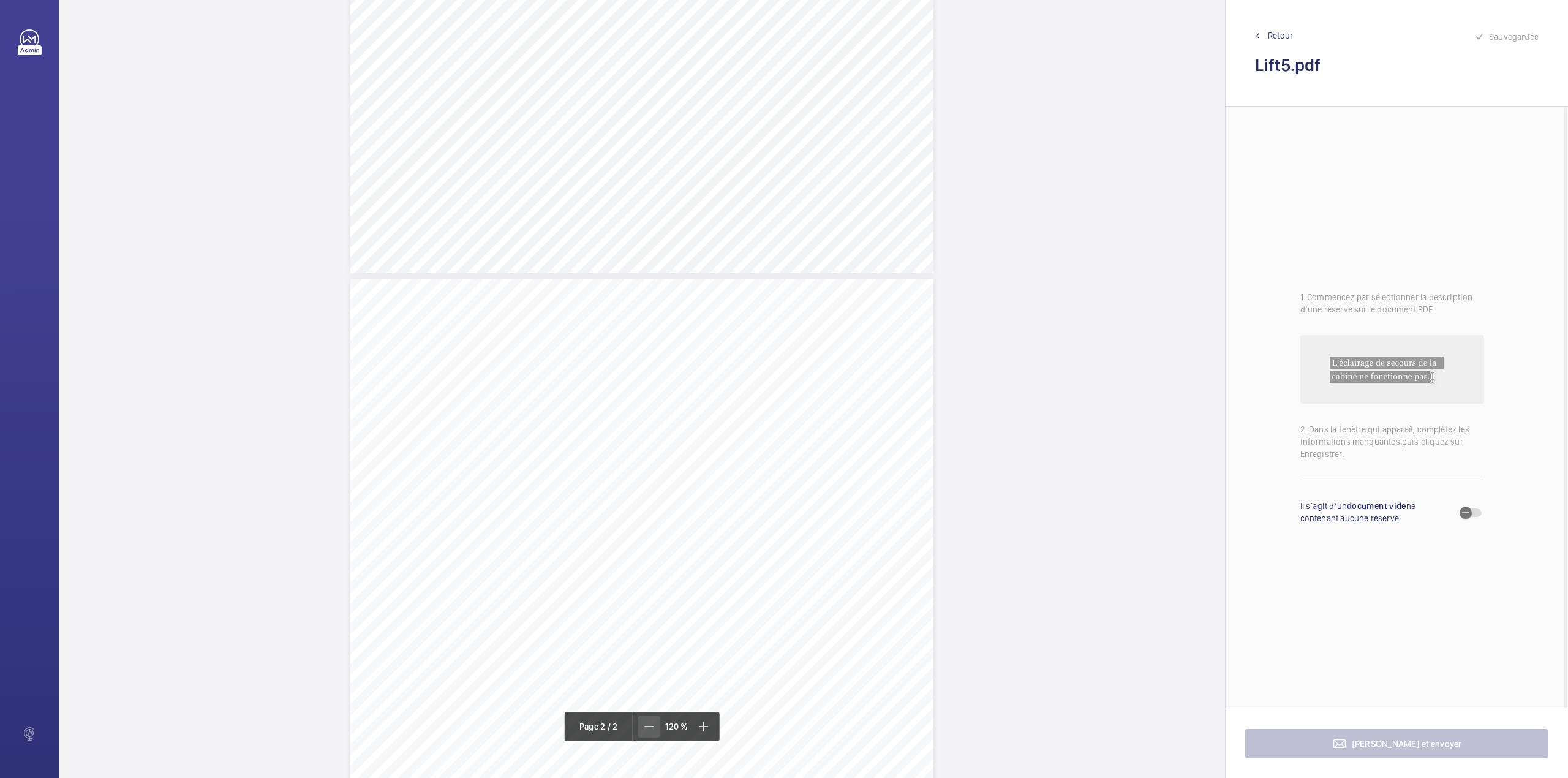
click at [642, 728] on mat-icon at bounding box center [649, 726] width 14 height 14
click at [707, 727] on mat-icon at bounding box center [701, 726] width 14 height 14
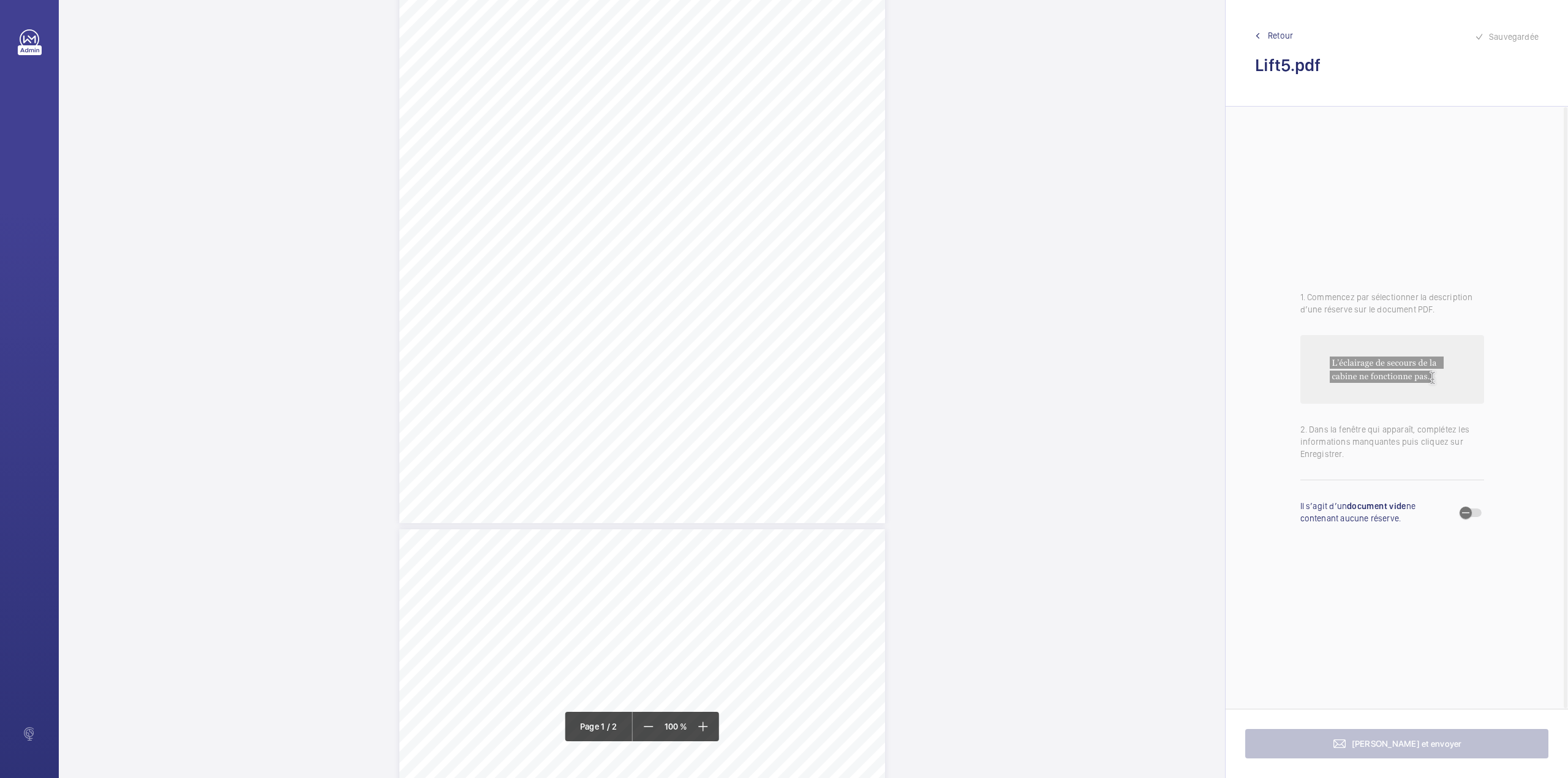
click at [769, 299] on div "Page 1" at bounding box center [641, 180] width 486 height 688
click at [792, 199] on textarea at bounding box center [819, 201] width 210 height 55
paste textarea "The following test(s) should be carried out and documentary evidence of the tes…"
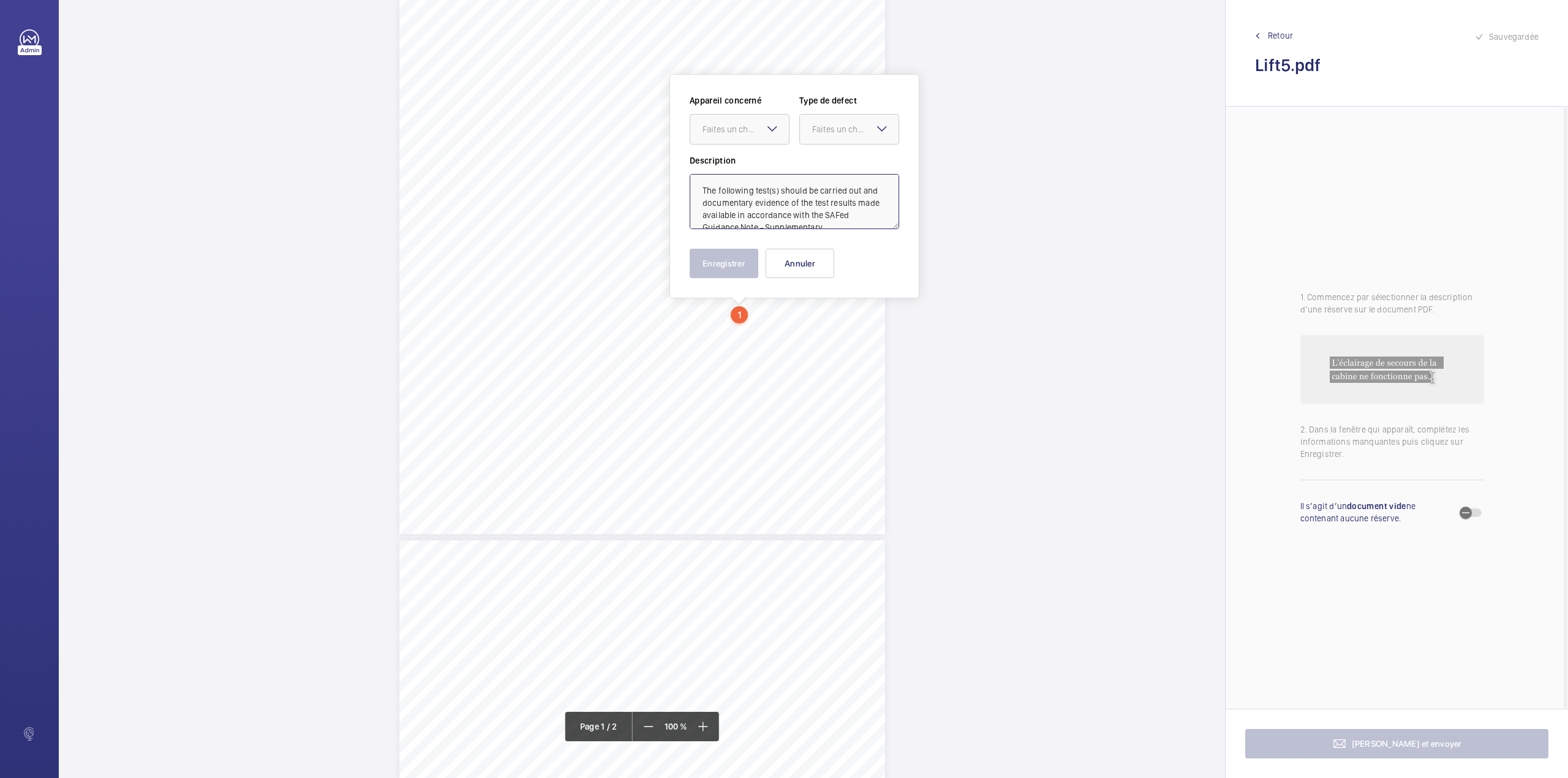
scroll to position [41, 0]
type textarea "The following test(s) should be carried out and documentary evidence of the tes…"
click at [773, 125] on mat-icon at bounding box center [773, 128] width 14 height 14
click at [767, 156] on div "1843164/10" at bounding box center [739, 166] width 99 height 29
drag, startPoint x: 844, startPoint y: 126, endPoint x: 841, endPoint y: 149, distance: 23.2
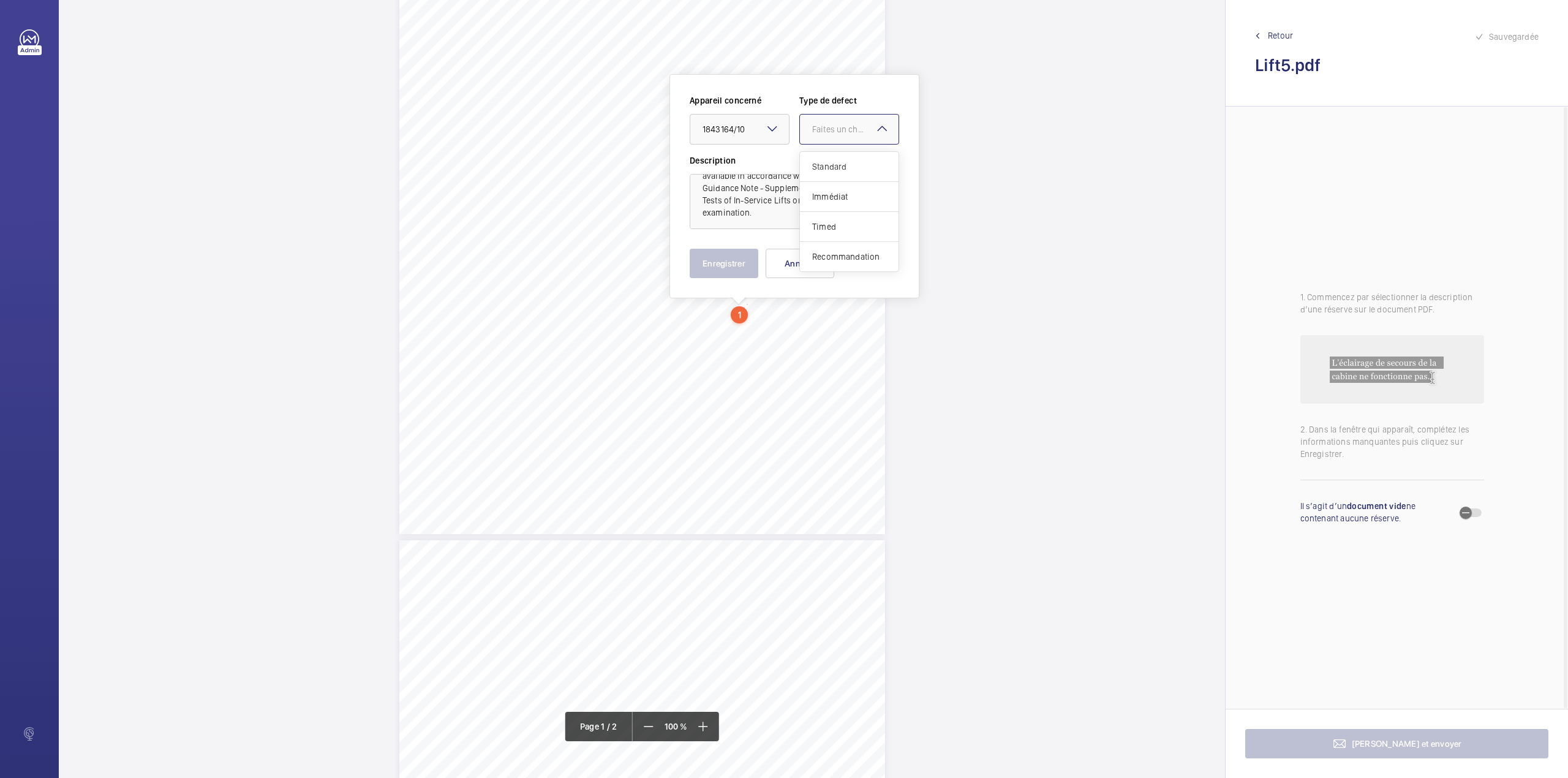
click at [844, 128] on div "Faites un choix" at bounding box center [855, 129] width 86 height 13
click at [841, 156] on div "Standard" at bounding box center [849, 166] width 99 height 30
click at [731, 261] on button "Enregistrer" at bounding box center [724, 263] width 69 height 29
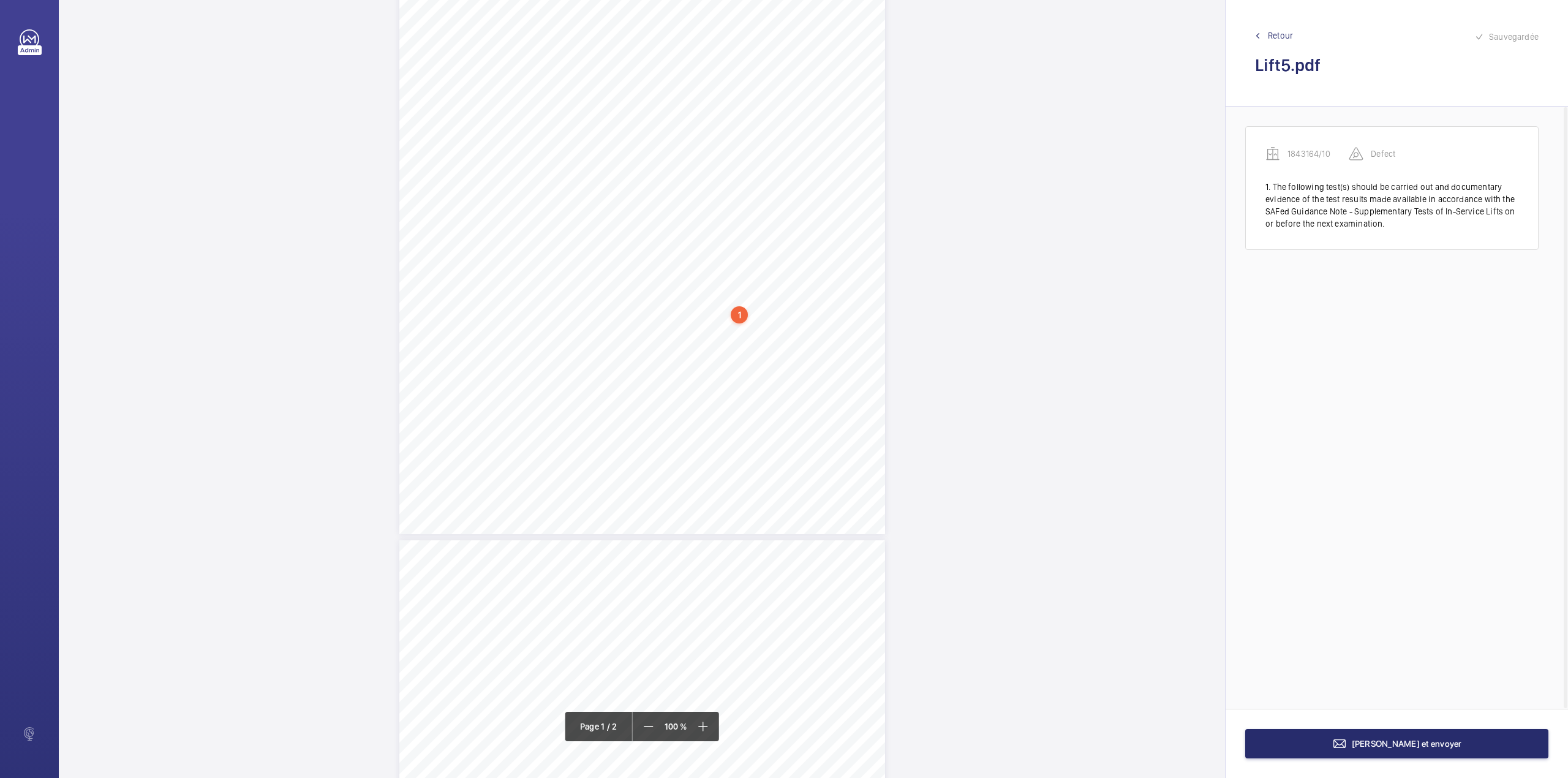
click at [828, 337] on div "Page 1" at bounding box center [641, 191] width 486 height 688
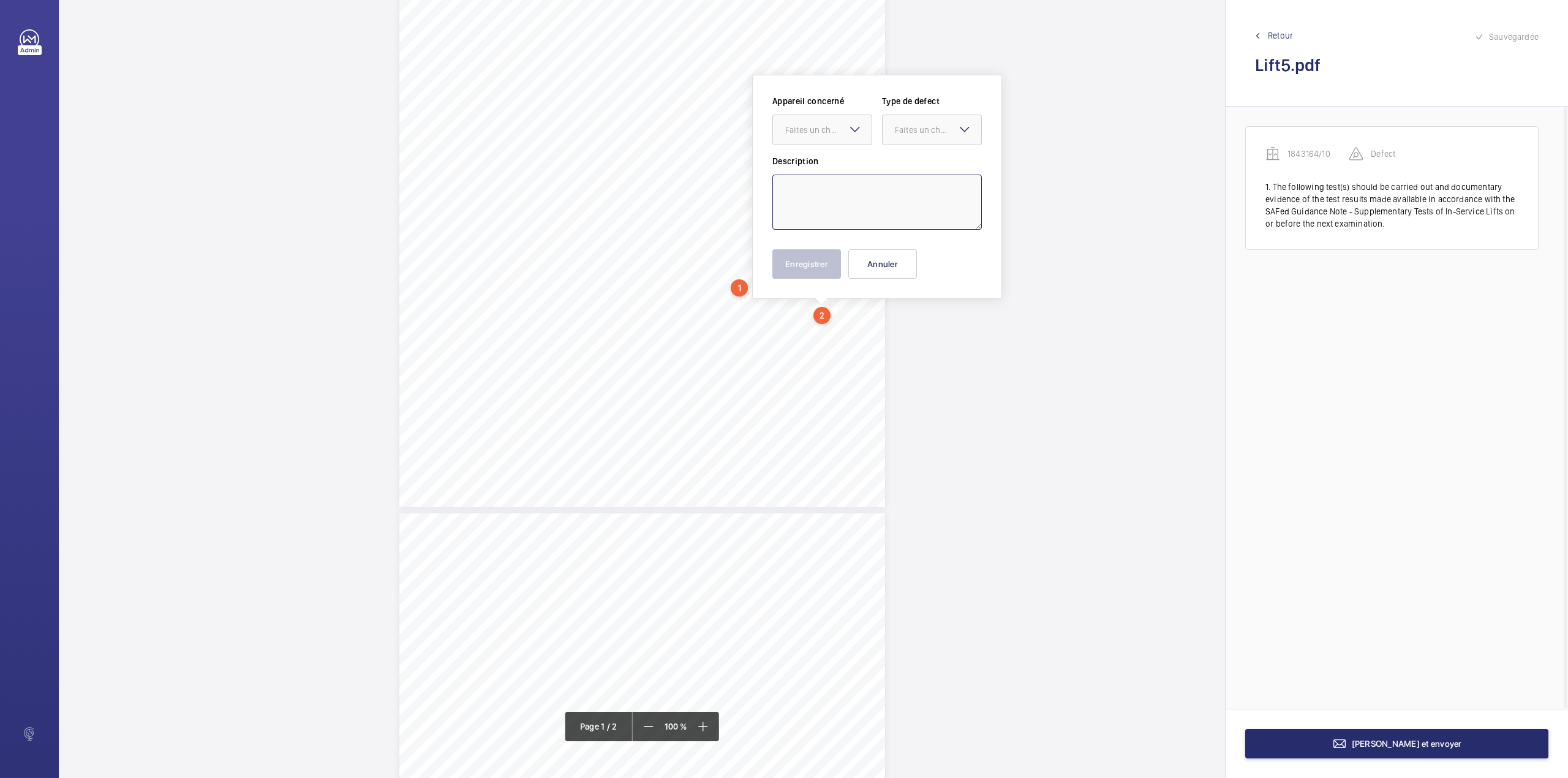
click at [812, 196] on textarea at bounding box center [878, 202] width 210 height 55
paste textarea "Electric safety devices ( 4;2) Top Final Limit Switch - the procedure for retur…"
click at [818, 138] on div at bounding box center [822, 129] width 99 height 29
click at [823, 167] on span "1843164/10" at bounding box center [822, 167] width 74 height 13
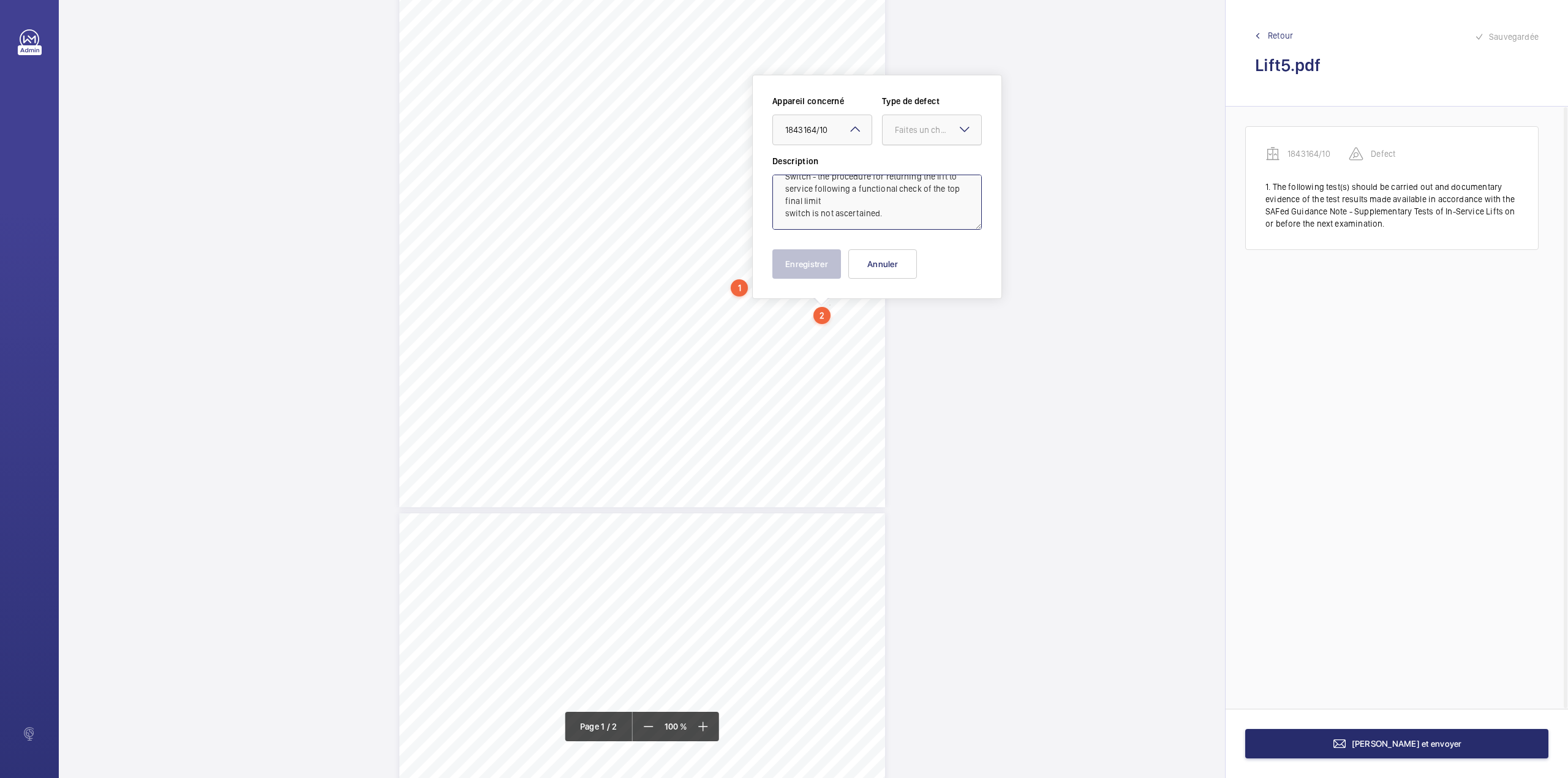
click at [927, 133] on div "Faites un choix" at bounding box center [937, 130] width 86 height 13
click at [922, 166] on span "Standard" at bounding box center [932, 167] width 74 height 13
type textarea "Electric safety devices ( 4;2) Top Final Limit Switch - the procedure for retur…"
click at [814, 256] on button "Enregistrer" at bounding box center [807, 264] width 69 height 29
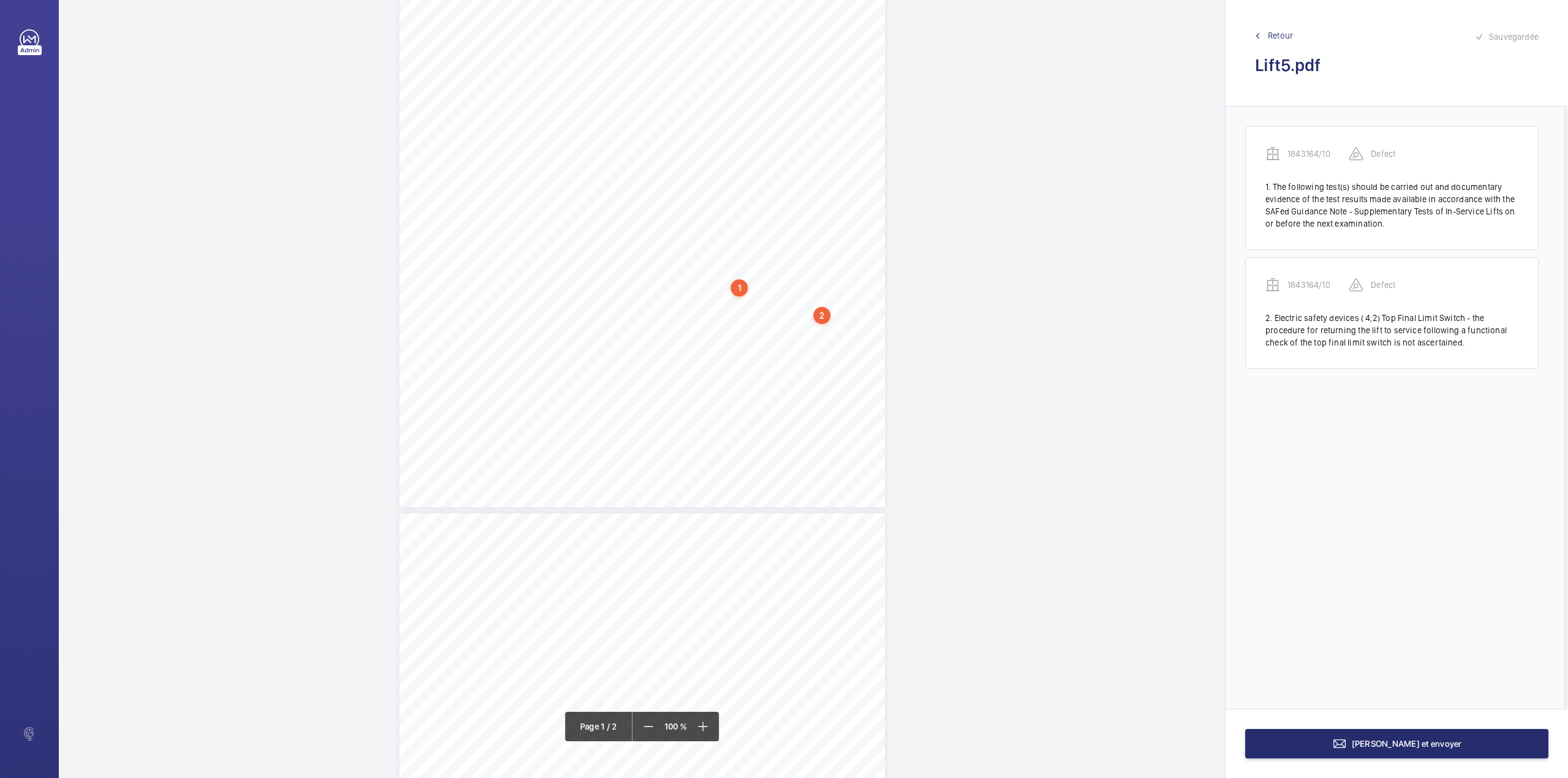
click at [830, 326] on div "Page 1" at bounding box center [641, 164] width 486 height 688
click at [837, 199] on textarea at bounding box center [879, 201] width 210 height 55
paste textarea "Other supplementary tests ( 4;18) due to being unable to safety access the comp…"
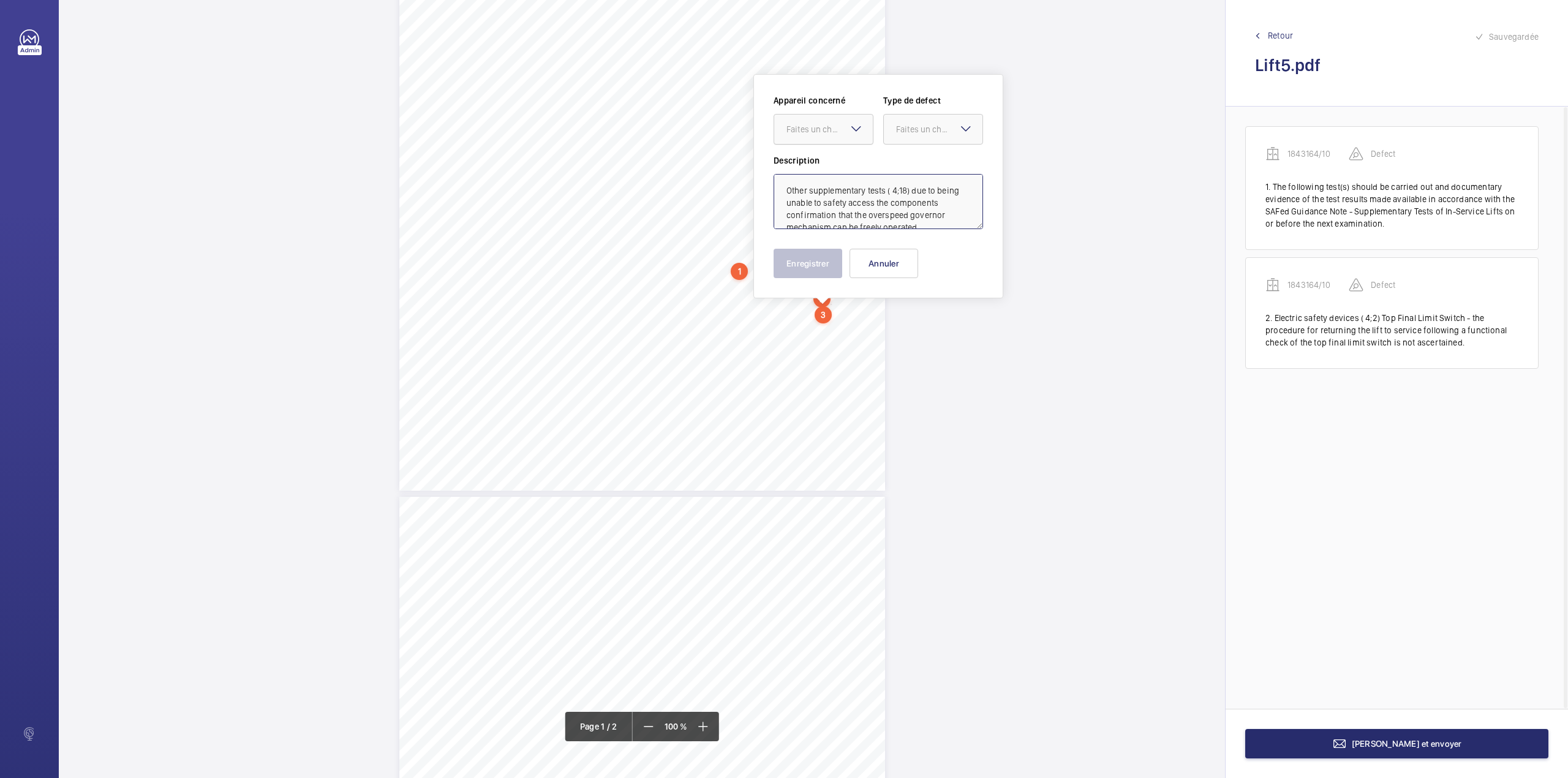
scroll to position [41, 0]
drag, startPoint x: 811, startPoint y: 133, endPoint x: 811, endPoint y: 156, distance: 23.0
click at [811, 136] on div "Faites un choix" at bounding box center [823, 129] width 99 height 13
click at [811, 156] on div "1843164/10" at bounding box center [823, 166] width 99 height 29
drag, startPoint x: 946, startPoint y: 130, endPoint x: 932, endPoint y: 167, distance: 39.6
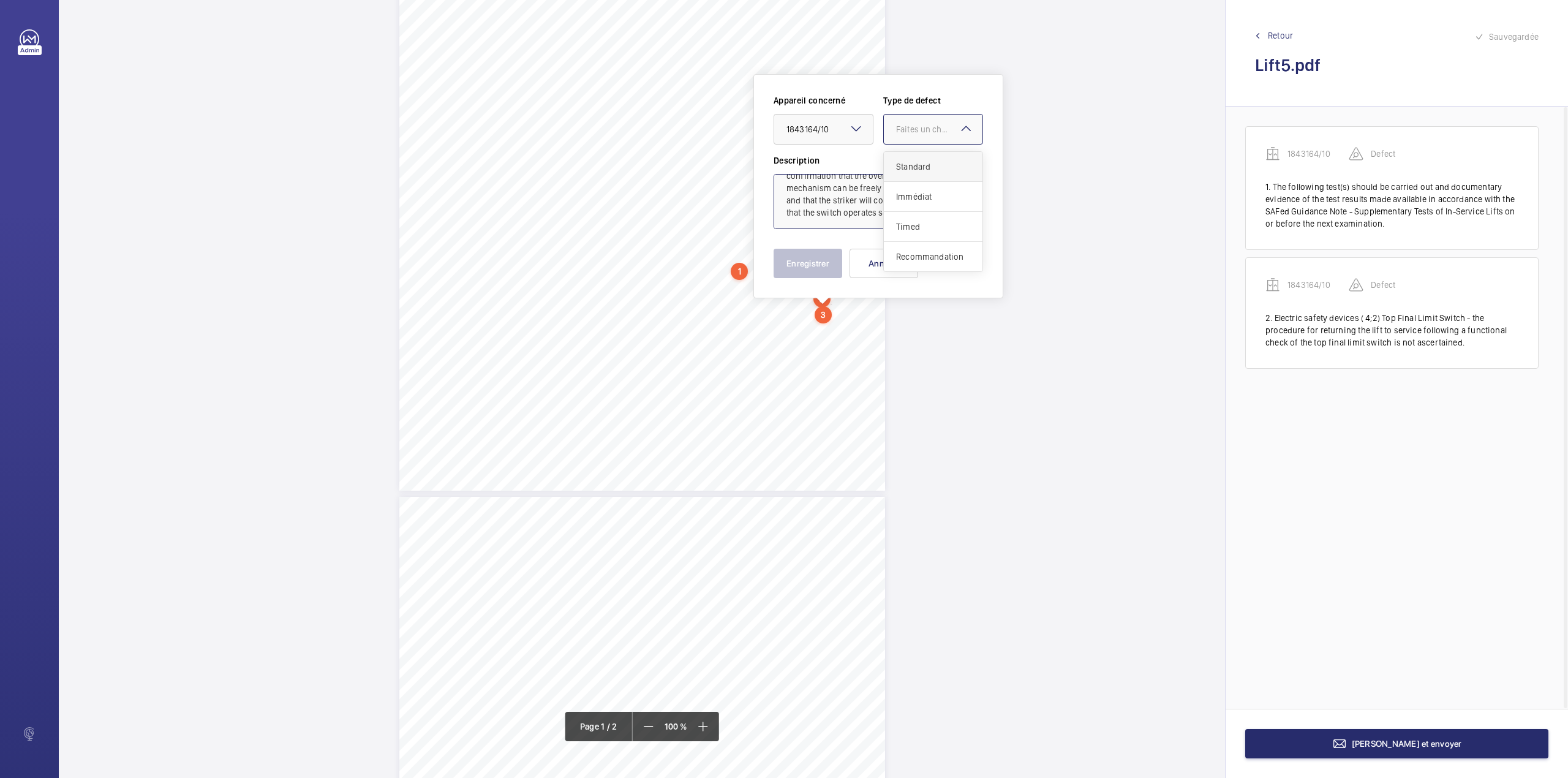
click at [946, 133] on div "Faites un choix" at bounding box center [938, 129] width 86 height 13
click at [932, 167] on span "Standard" at bounding box center [933, 166] width 74 height 13
type textarea "Other supplementary tests ( 4;18) due to being unable to safety access the comp…"
click at [797, 262] on button "Enregistrer" at bounding box center [808, 263] width 69 height 29
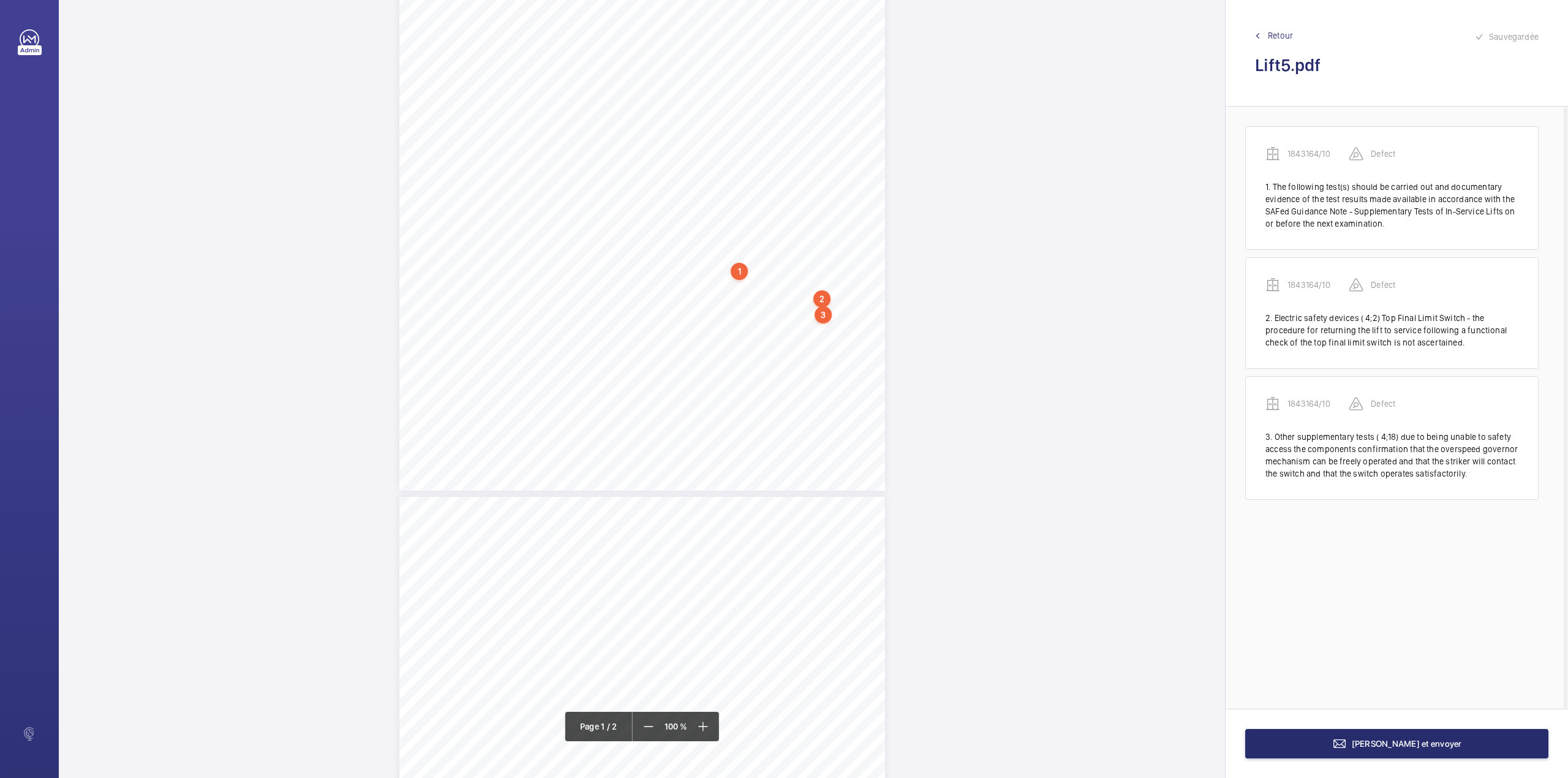
click at [846, 326] on div "Page 1" at bounding box center [641, 147] width 486 height 688
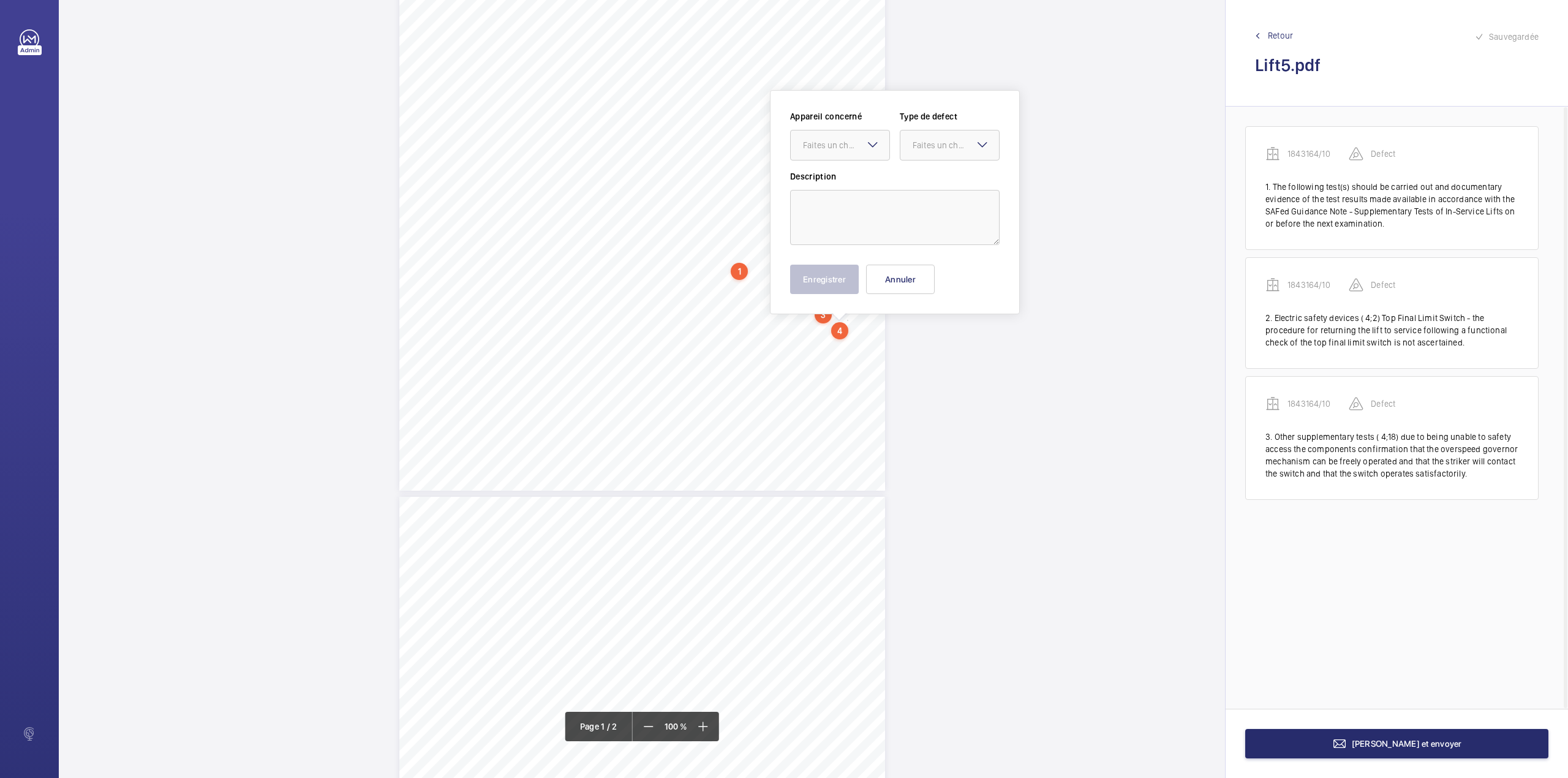
scroll to position [232, 0]
click at [841, 210] on textarea at bounding box center [895, 202] width 210 height 55
paste textarea "The car emergency communication system appears inoperative this should be inves…"
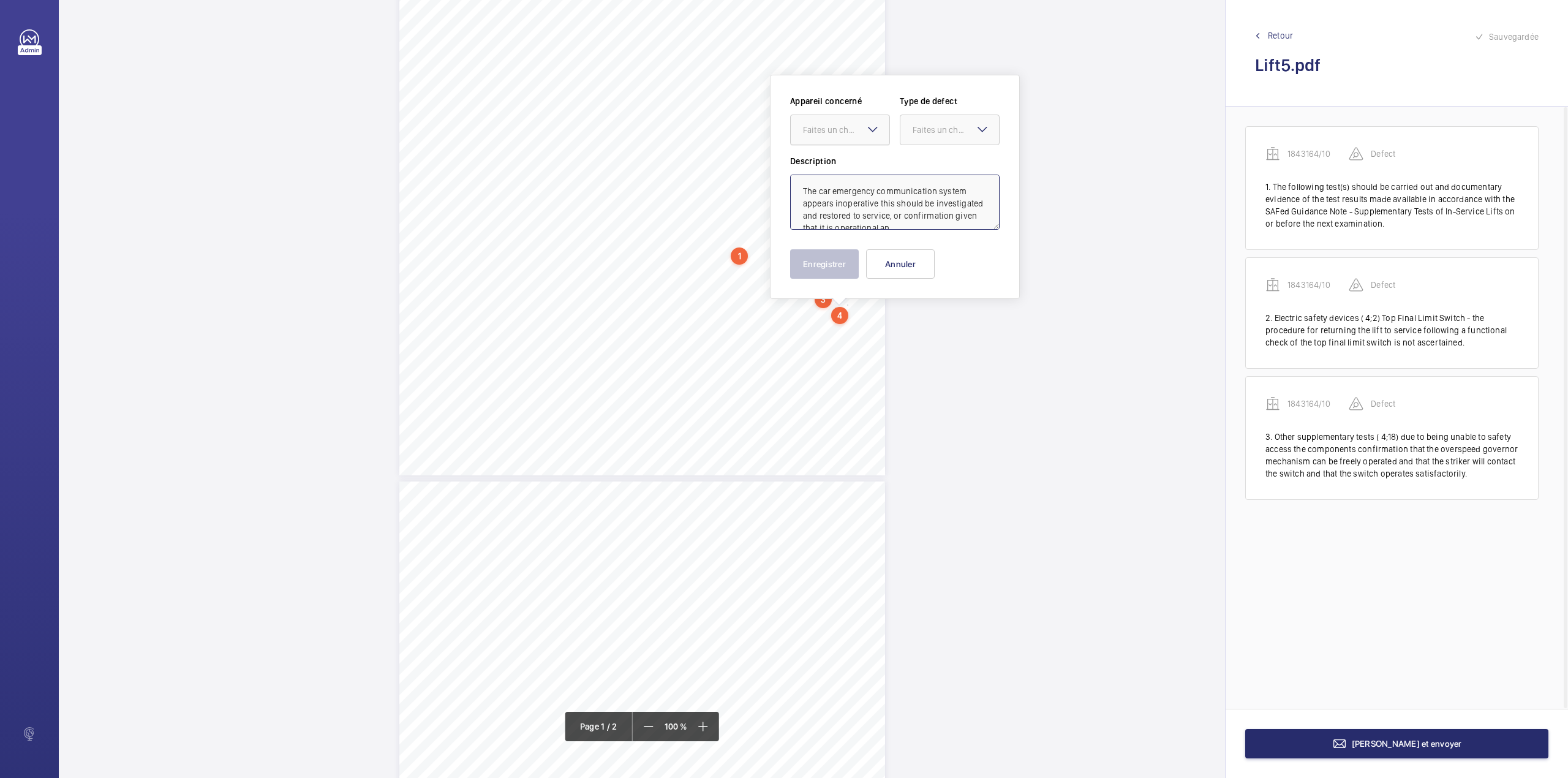
scroll to position [29, 0]
drag, startPoint x: 826, startPoint y: 126, endPoint x: 828, endPoint y: 146, distance: 20.1
click at [827, 136] on div "Faites un choix" at bounding box center [840, 130] width 99 height 13
click at [833, 173] on span "1843164/10" at bounding box center [840, 167] width 74 height 13
drag, startPoint x: 942, startPoint y: 132, endPoint x: 941, endPoint y: 143, distance: 11.0
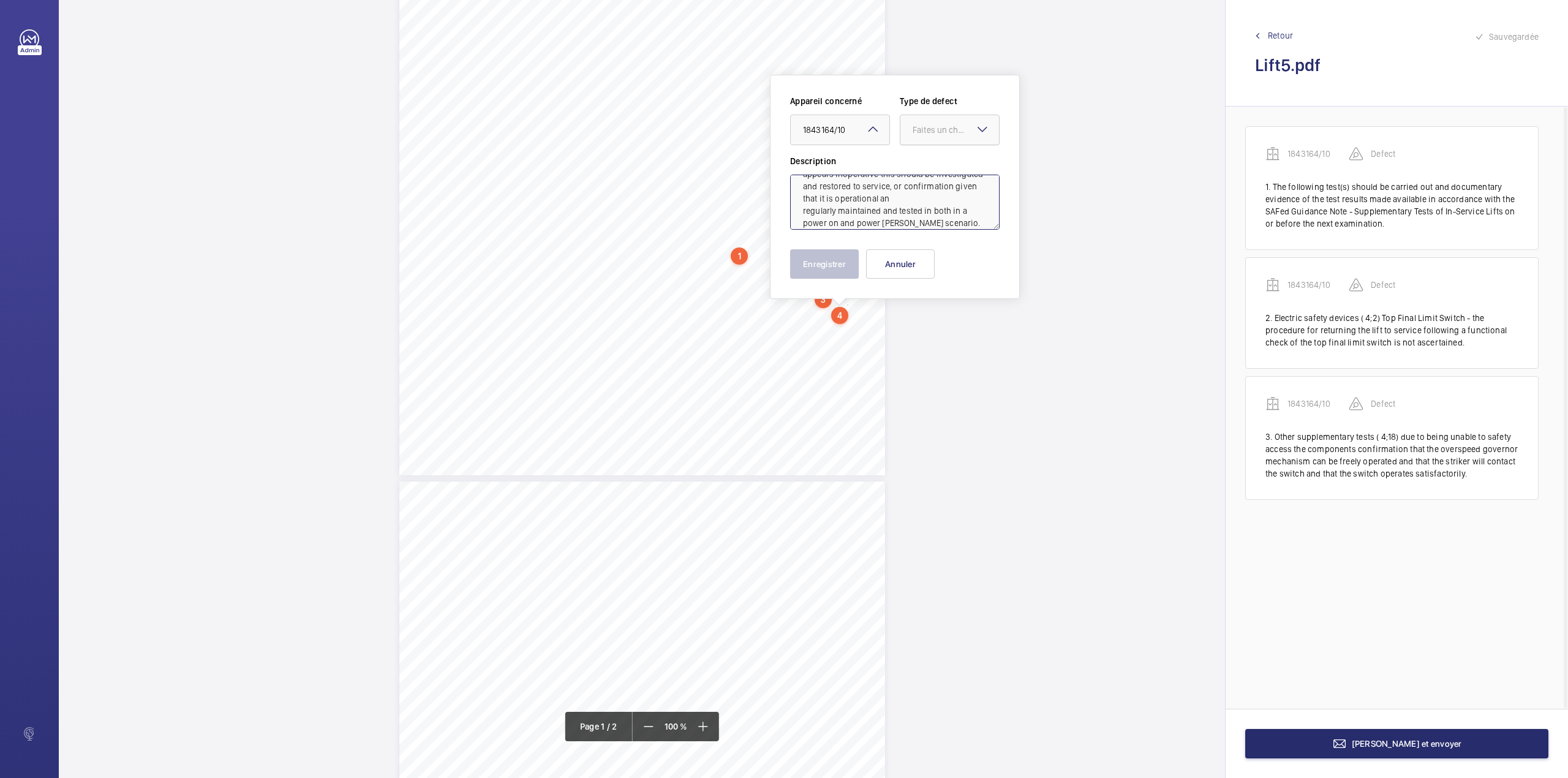
click at [941, 136] on div "Faites un choix" at bounding box center [949, 130] width 99 height 13
click at [936, 172] on span "Standard" at bounding box center [950, 167] width 74 height 13
type textarea "The car emergency communication system appears inoperative this should be inves…"
click at [809, 260] on button "Enregistrer" at bounding box center [824, 264] width 69 height 29
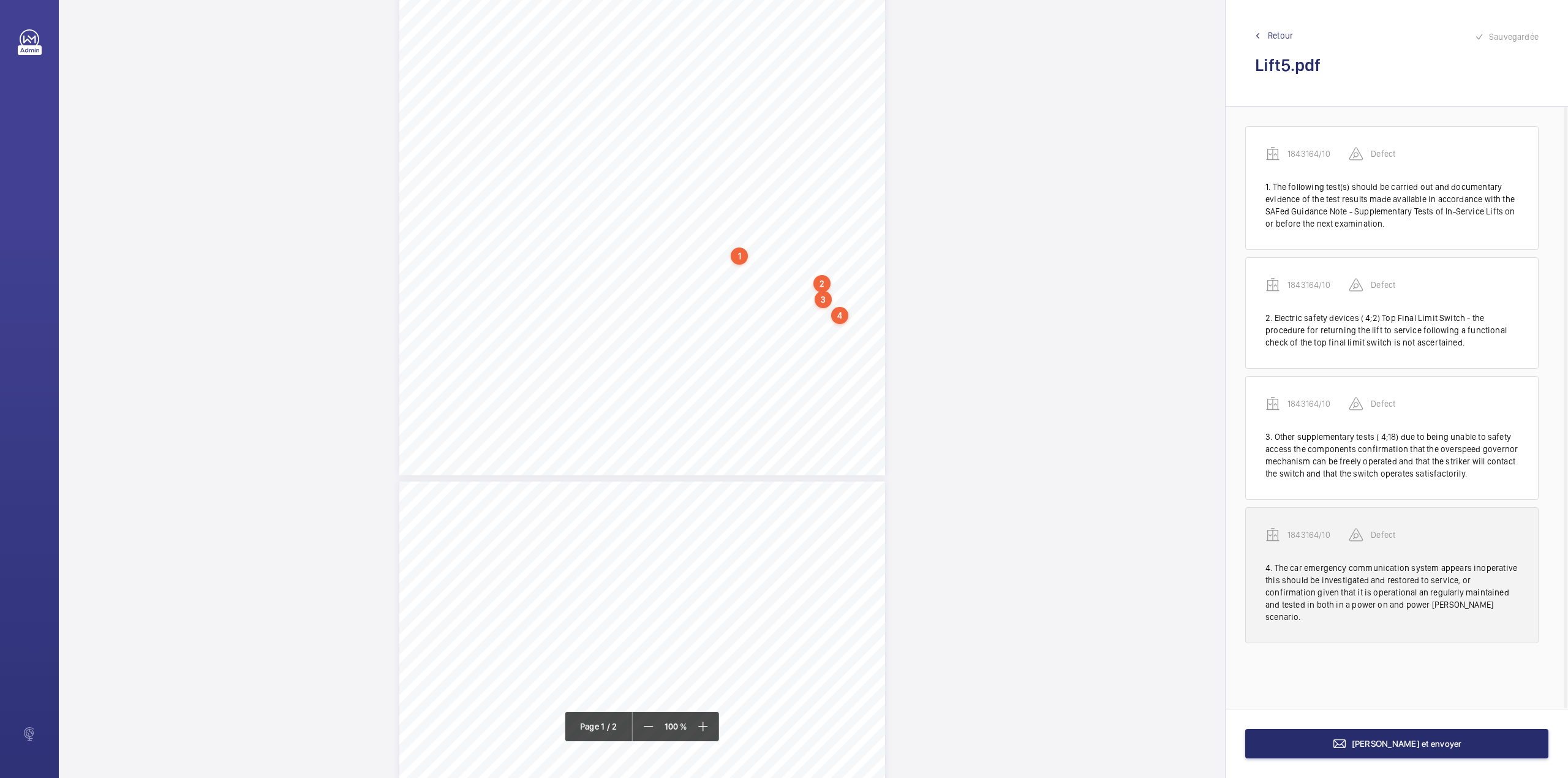
click at [1299, 529] on div "1843164/10" at bounding box center [1307, 535] width 83 height 14
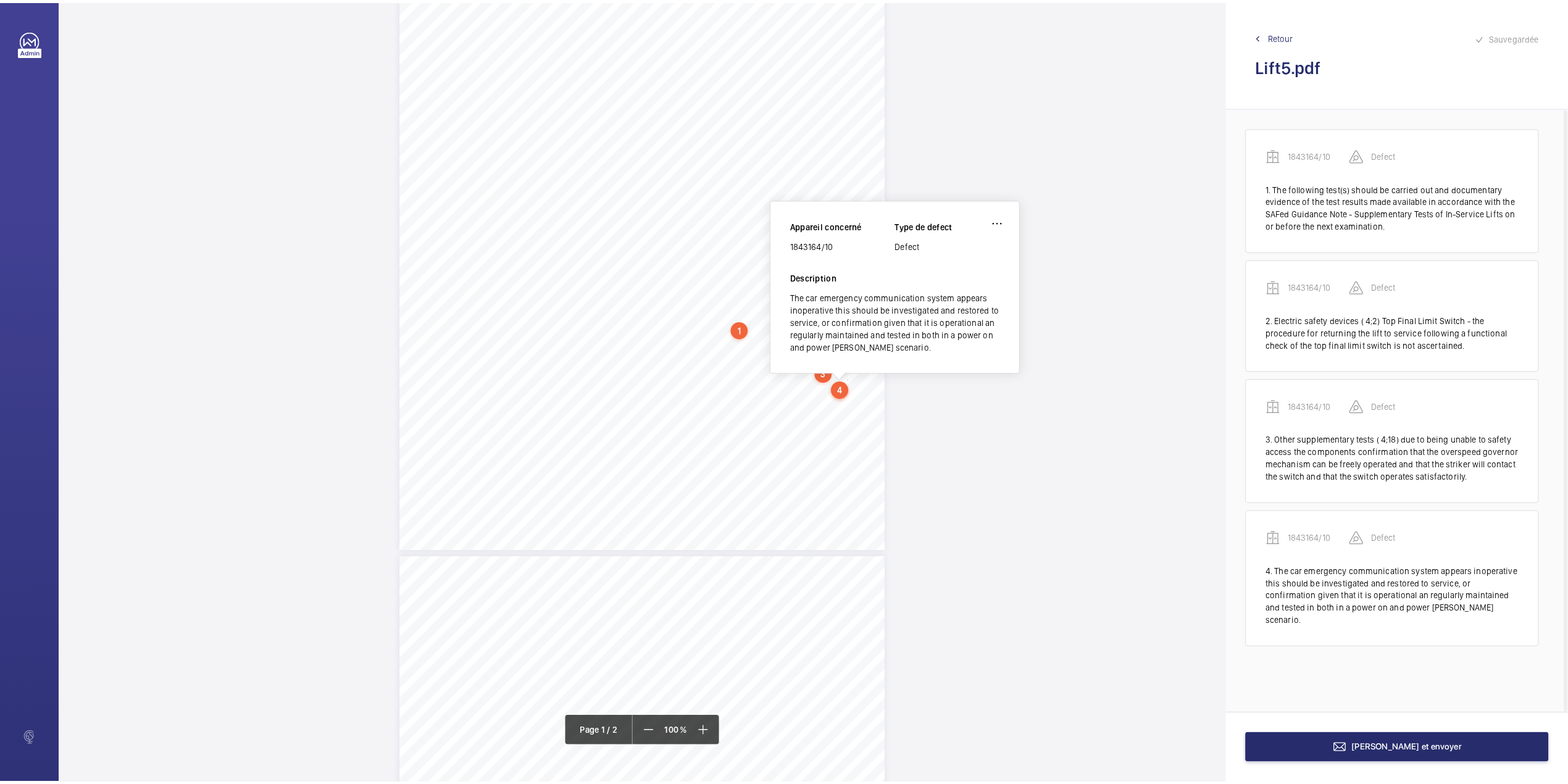
scroll to position [159, 0]
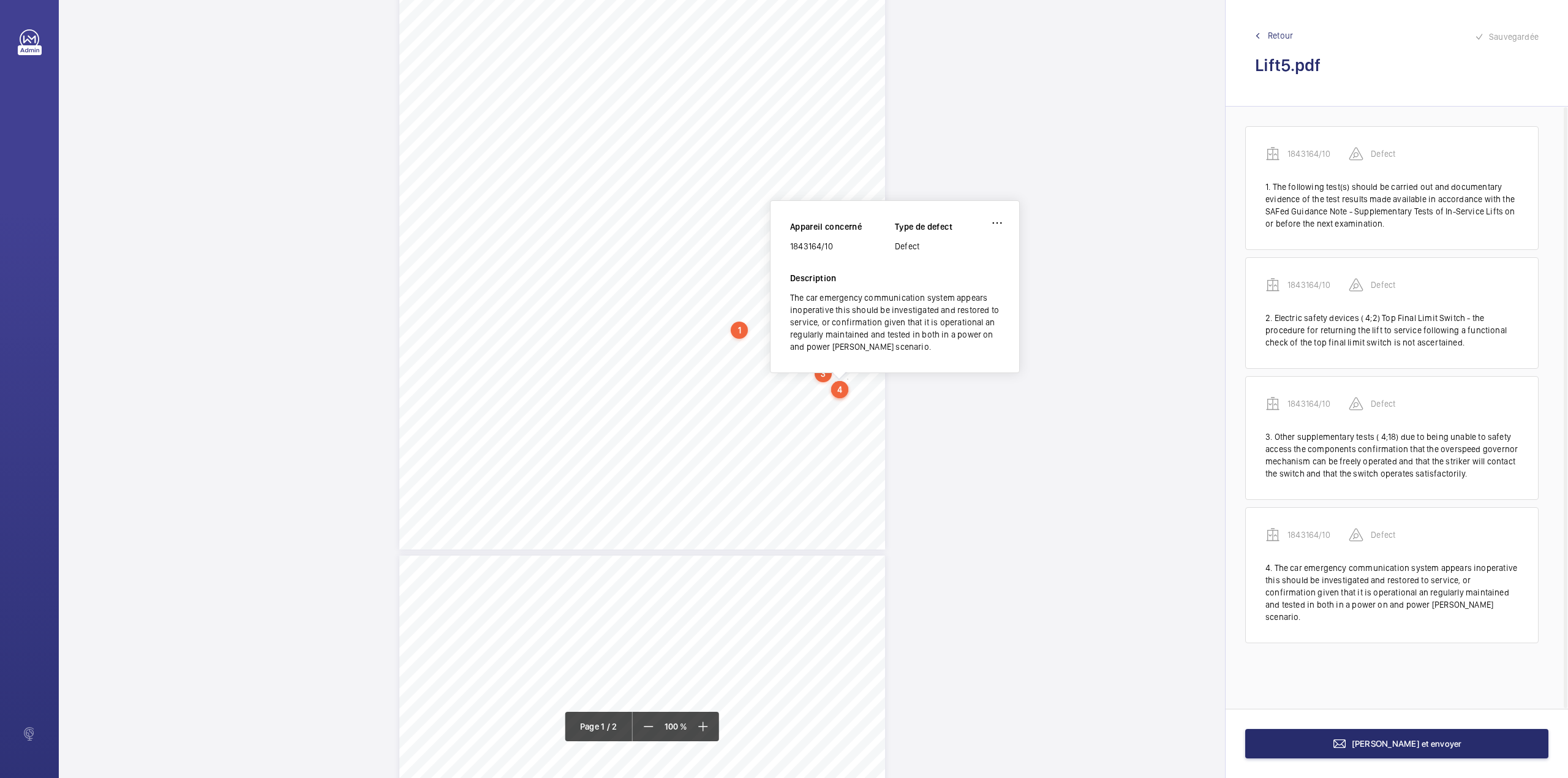
drag, startPoint x: 790, startPoint y: 245, endPoint x: 858, endPoint y: 249, distance: 68.1
click at [858, 249] on div "1843164/10" at bounding box center [842, 246] width 105 height 13
copy div "1843164/10"
click at [1396, 745] on span "[PERSON_NAME] et envoyer" at bounding box center [1407, 743] width 110 height 10
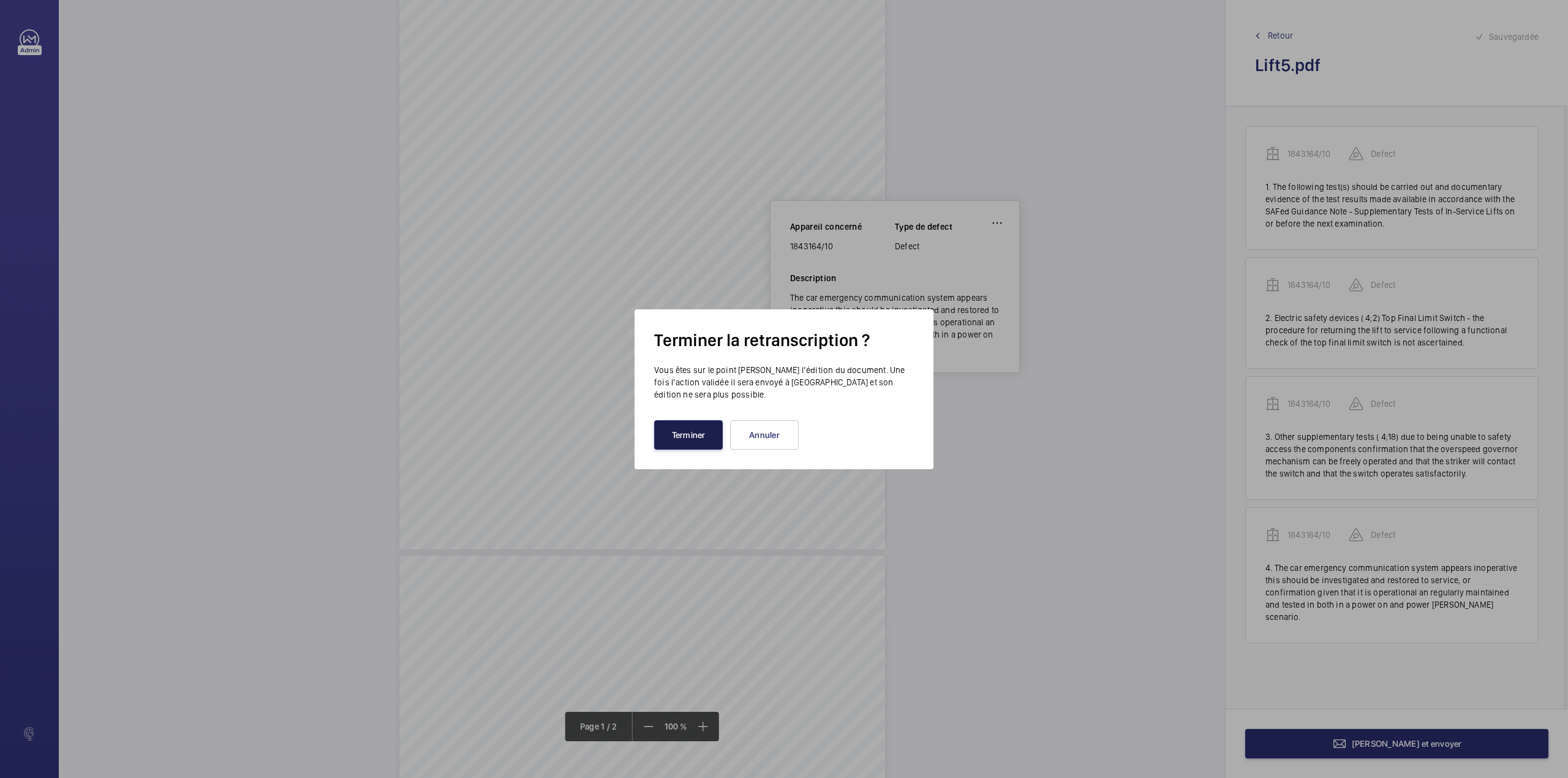
click at [659, 433] on button "Terminer" at bounding box center [689, 434] width 69 height 29
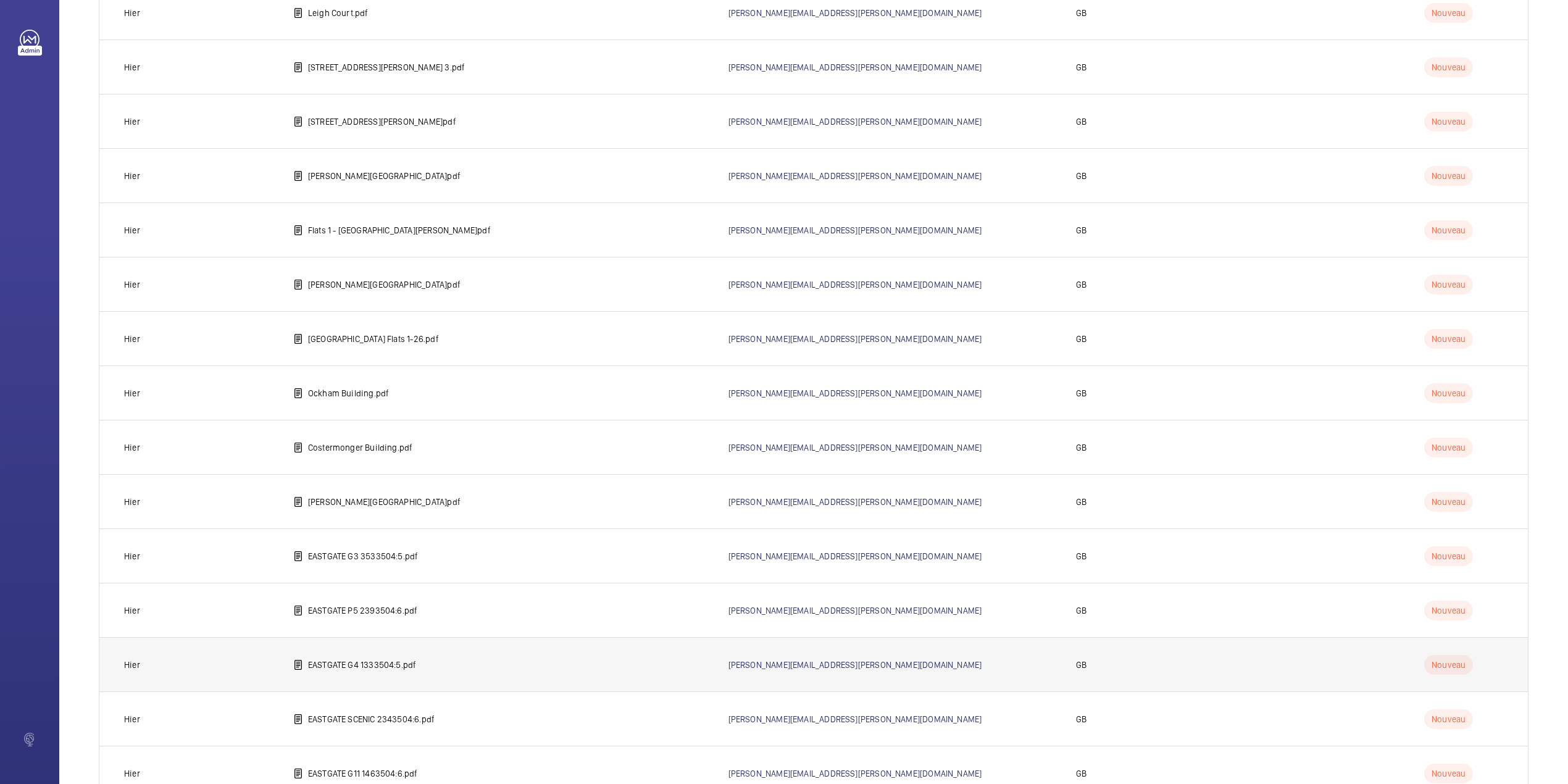
scroll to position [481, 0]
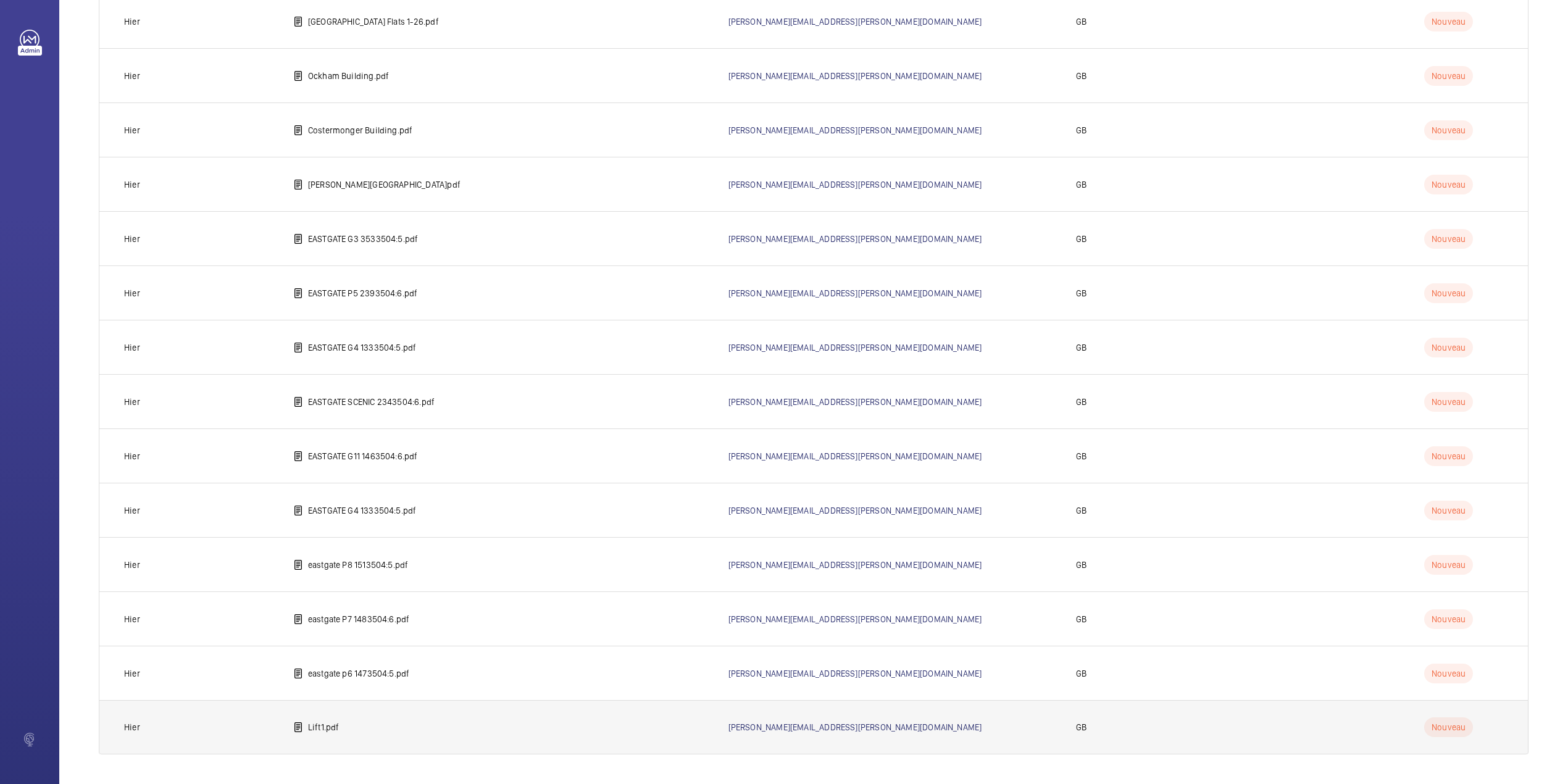
click at [317, 724] on p "Lift1.pdf" at bounding box center [324, 727] width 32 height 13
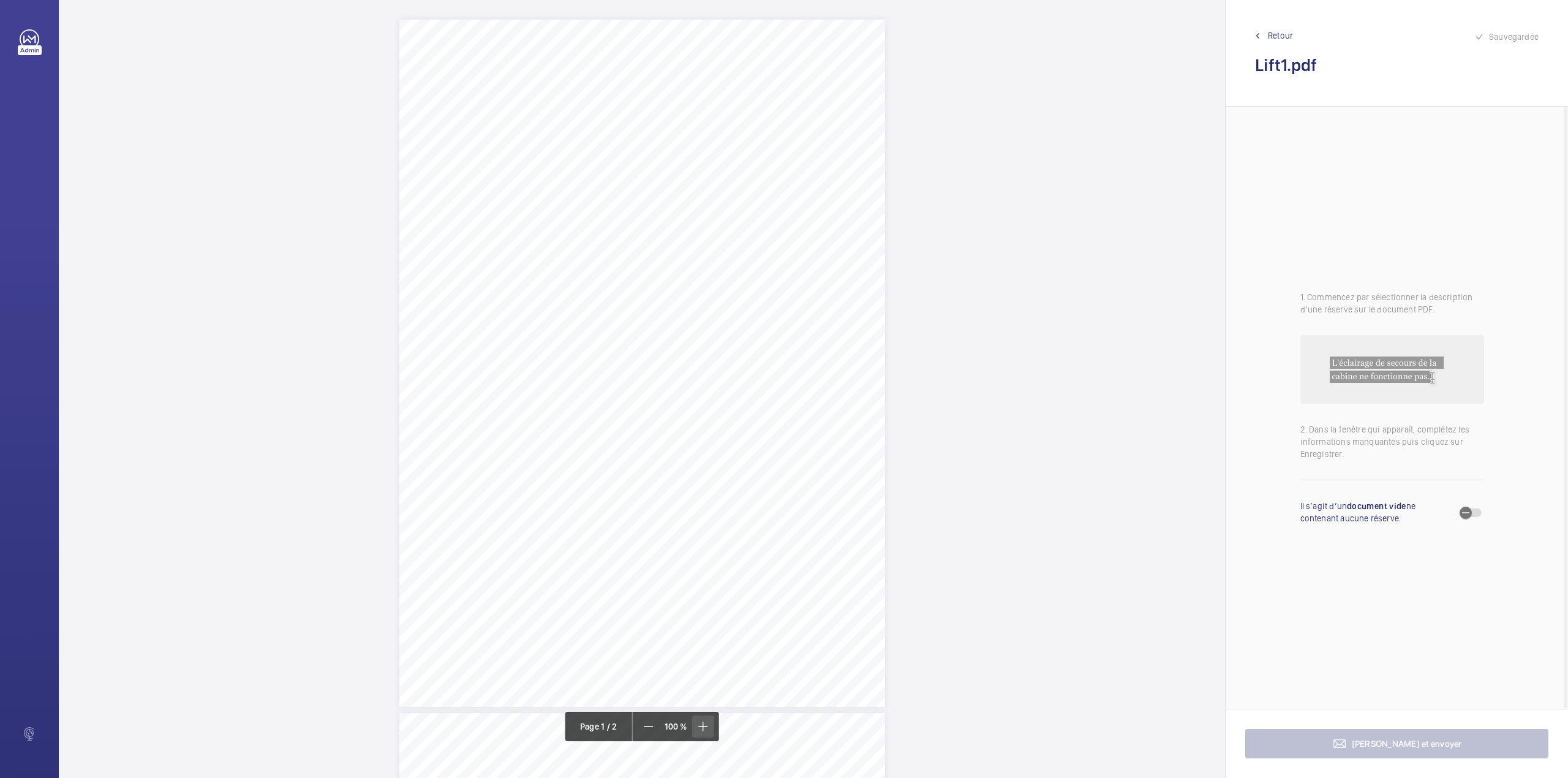
click at [706, 726] on mat-icon at bounding box center [702, 726] width 14 height 14
drag, startPoint x: 706, startPoint y: 726, endPoint x: 708, endPoint y: 720, distance: 6.3
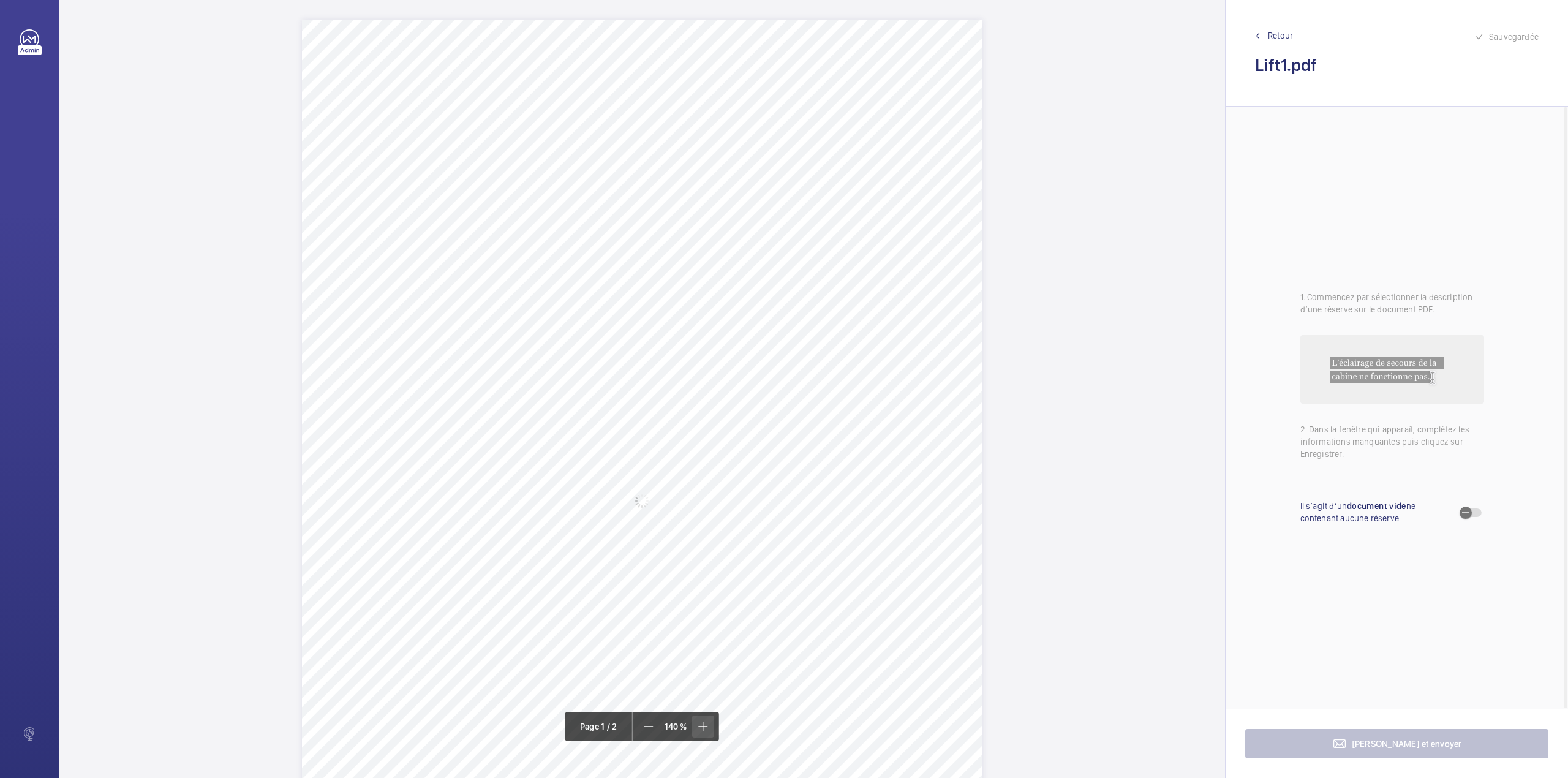
click at [707, 726] on mat-icon at bounding box center [702, 726] width 14 height 14
click at [708, 718] on span at bounding box center [702, 726] width 22 height 22
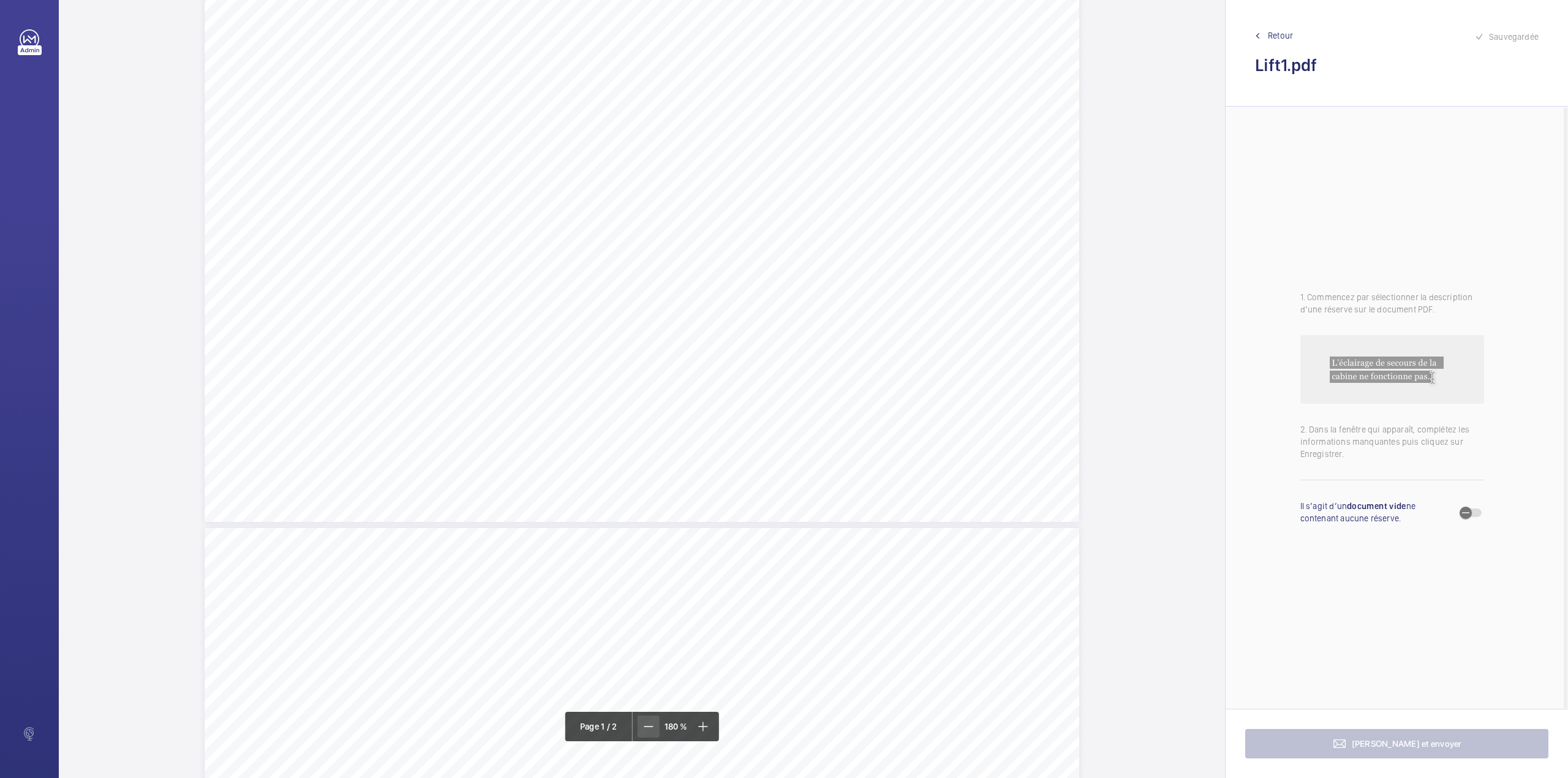
click at [653, 731] on mat-icon at bounding box center [649, 726] width 14 height 14
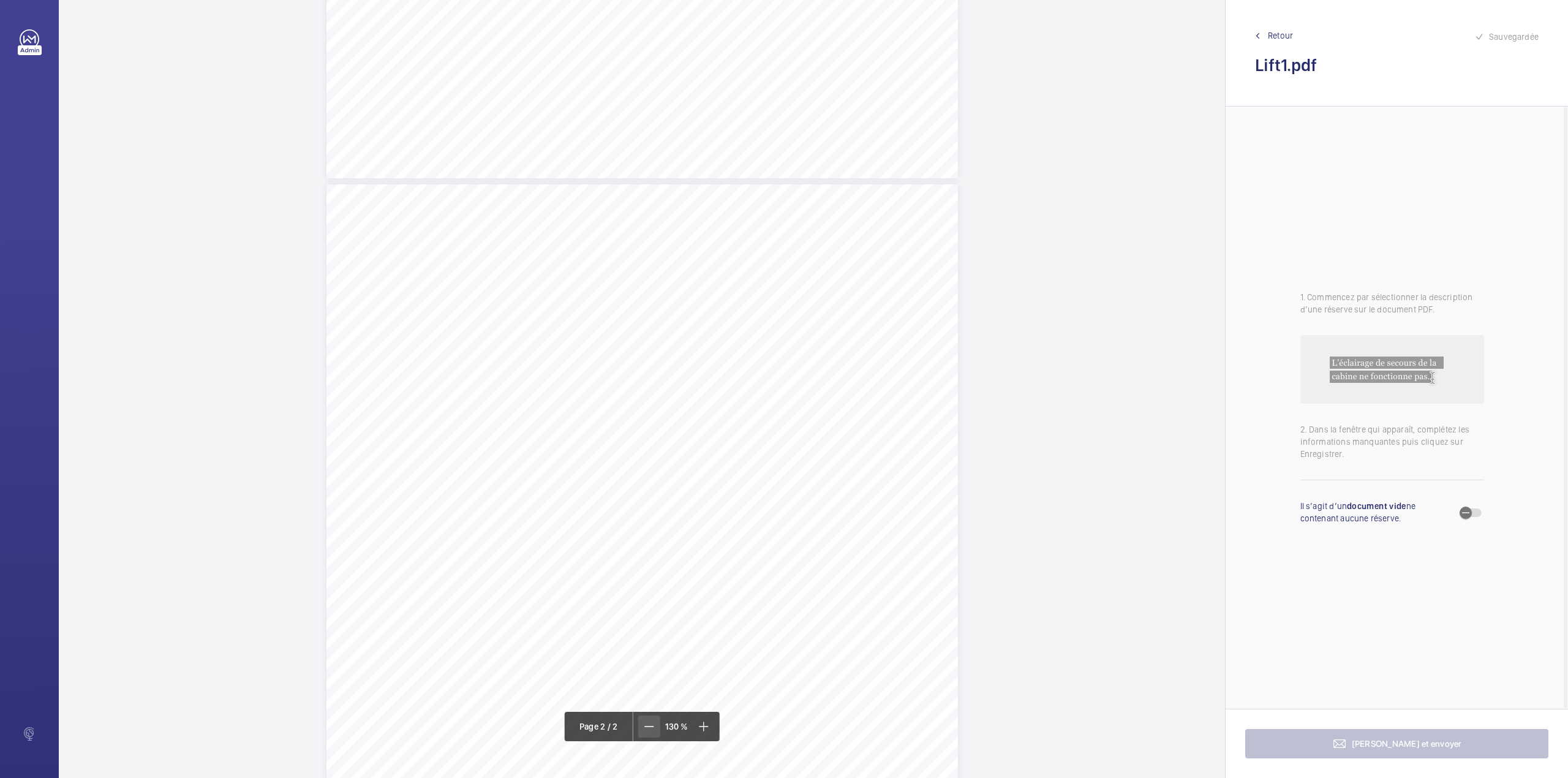
click at [653, 731] on mat-icon at bounding box center [649, 726] width 14 height 14
click at [653, 731] on mat-icon at bounding box center [650, 726] width 14 height 14
click at [803, 547] on div "Page 2" at bounding box center [641, 409] width 486 height 688
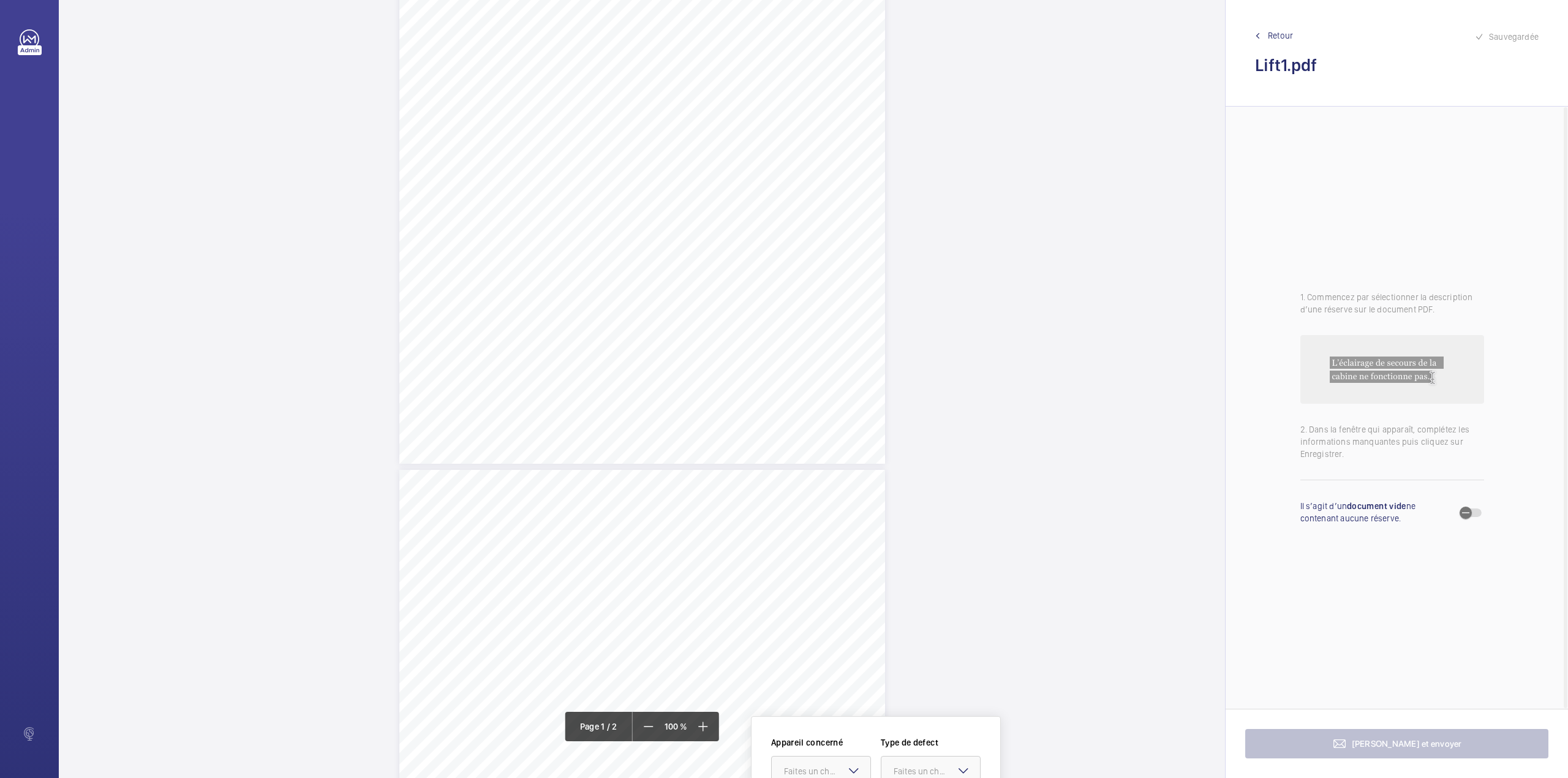
scroll to position [239, 0]
click at [805, 249] on div "Page 1" at bounding box center [641, 125] width 486 height 688
click at [803, 247] on div "Page 1" at bounding box center [641, 125] width 486 height 688
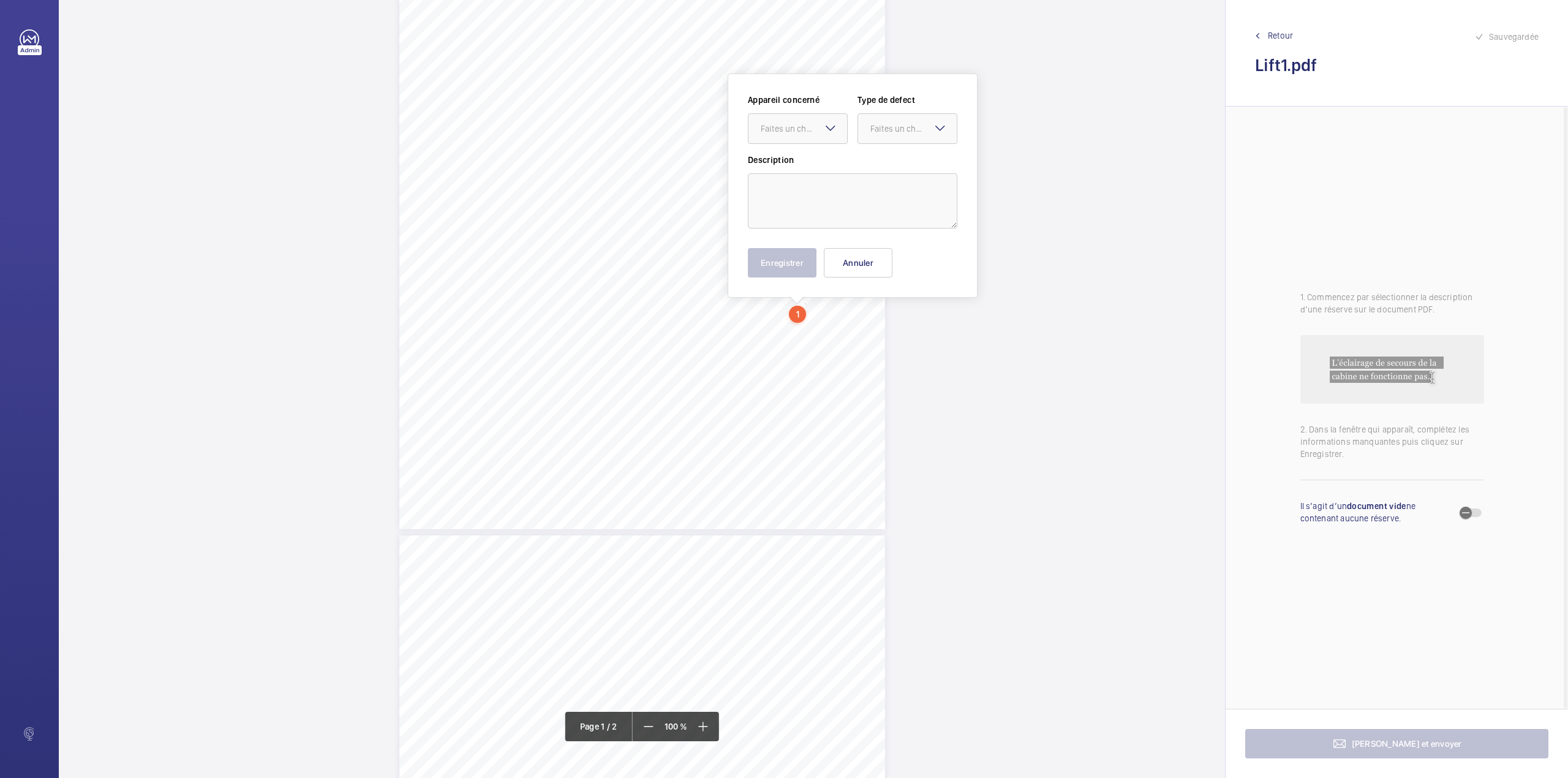
scroll to position [177, 0]
click at [816, 204] on textarea at bounding box center [853, 201] width 210 height 55
paste textarea "The following test(s) should be carried out and documentary evidence of the tes…"
drag, startPoint x: 809, startPoint y: 135, endPoint x: 809, endPoint y: 162, distance: 27.0
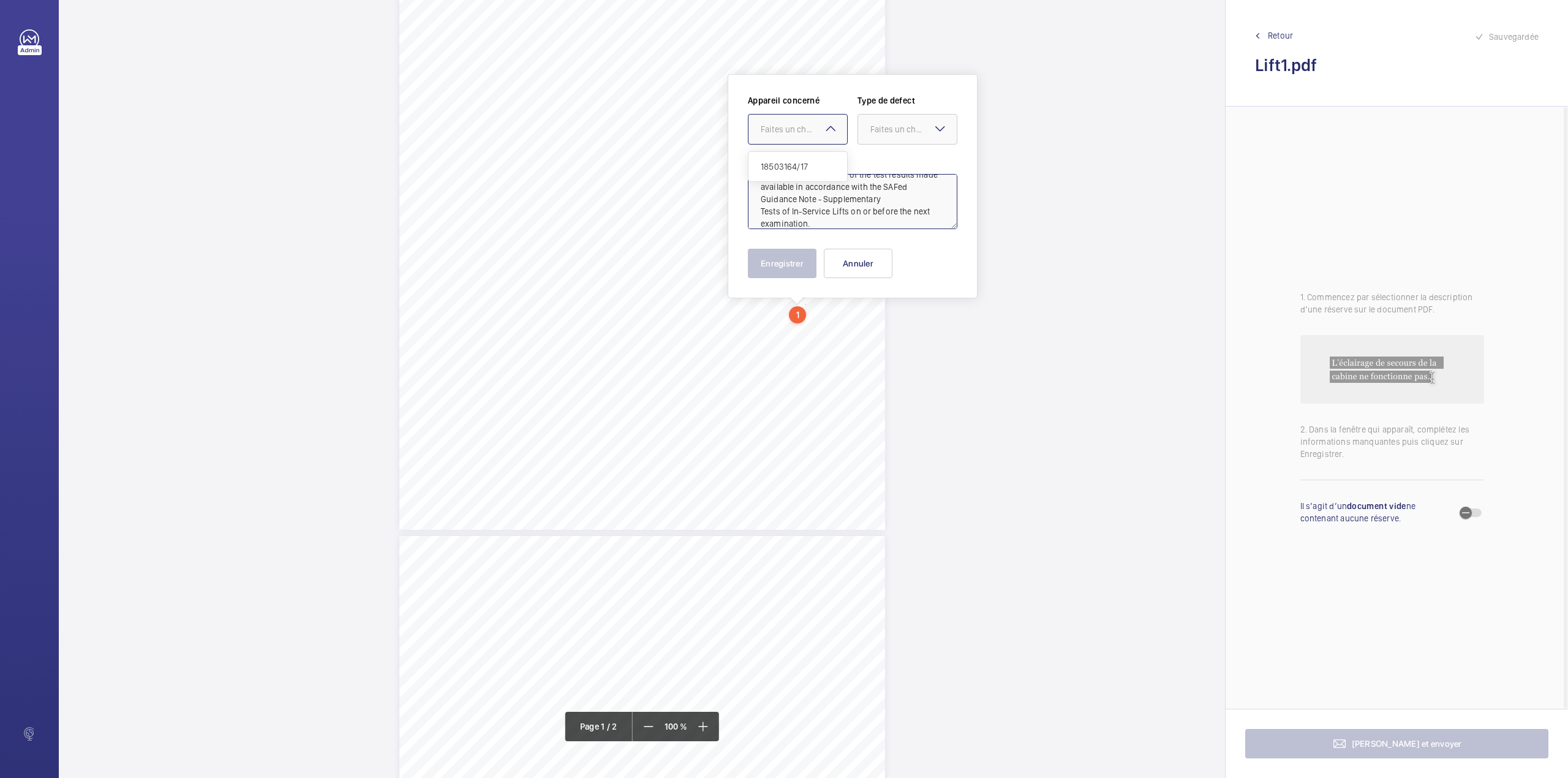
click at [809, 136] on div "Faites un choix" at bounding box center [797, 129] width 99 height 13
click at [809, 162] on span "18503164/17" at bounding box center [798, 166] width 74 height 13
drag, startPoint x: 885, startPoint y: 136, endPoint x: 885, endPoint y: 157, distance: 21.0
click at [885, 138] on div at bounding box center [907, 129] width 99 height 29
click at [885, 157] on div "Standard" at bounding box center [907, 166] width 99 height 30
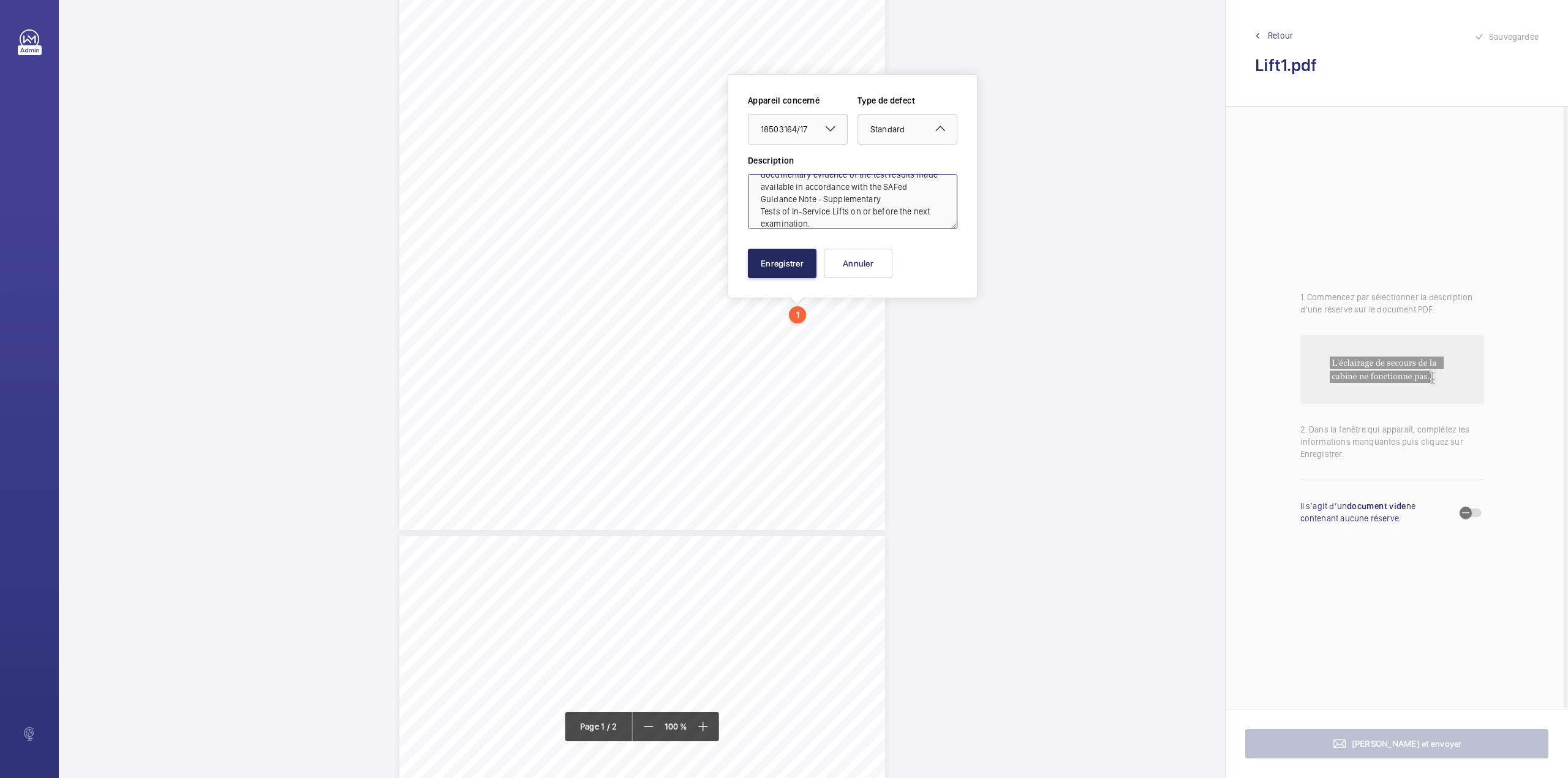
type textarea "The following test(s) should be carried out and documentary evidence of the tes…"
click at [778, 259] on button "Enregistrer" at bounding box center [783, 263] width 69 height 29
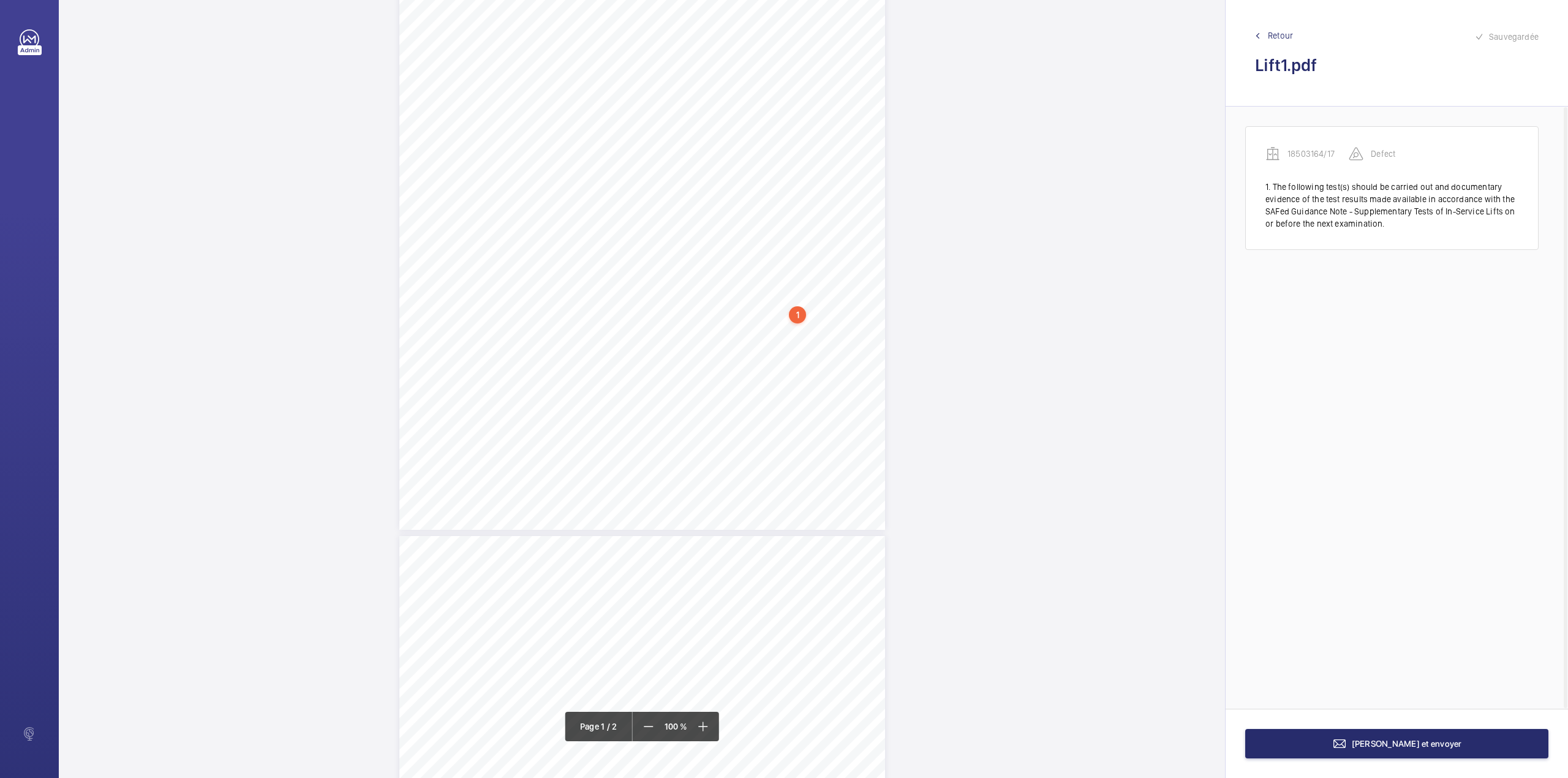
click at [814, 333] on div "Page 1" at bounding box center [641, 186] width 486 height 688
drag, startPoint x: 777, startPoint y: 196, endPoint x: 790, endPoint y: 159, distance: 39.2
click at [777, 196] on textarea at bounding box center [864, 202] width 210 height 55
paste textarea "Low pressure detection devices - Operation of the low pressure valve ( 4;14) du…"
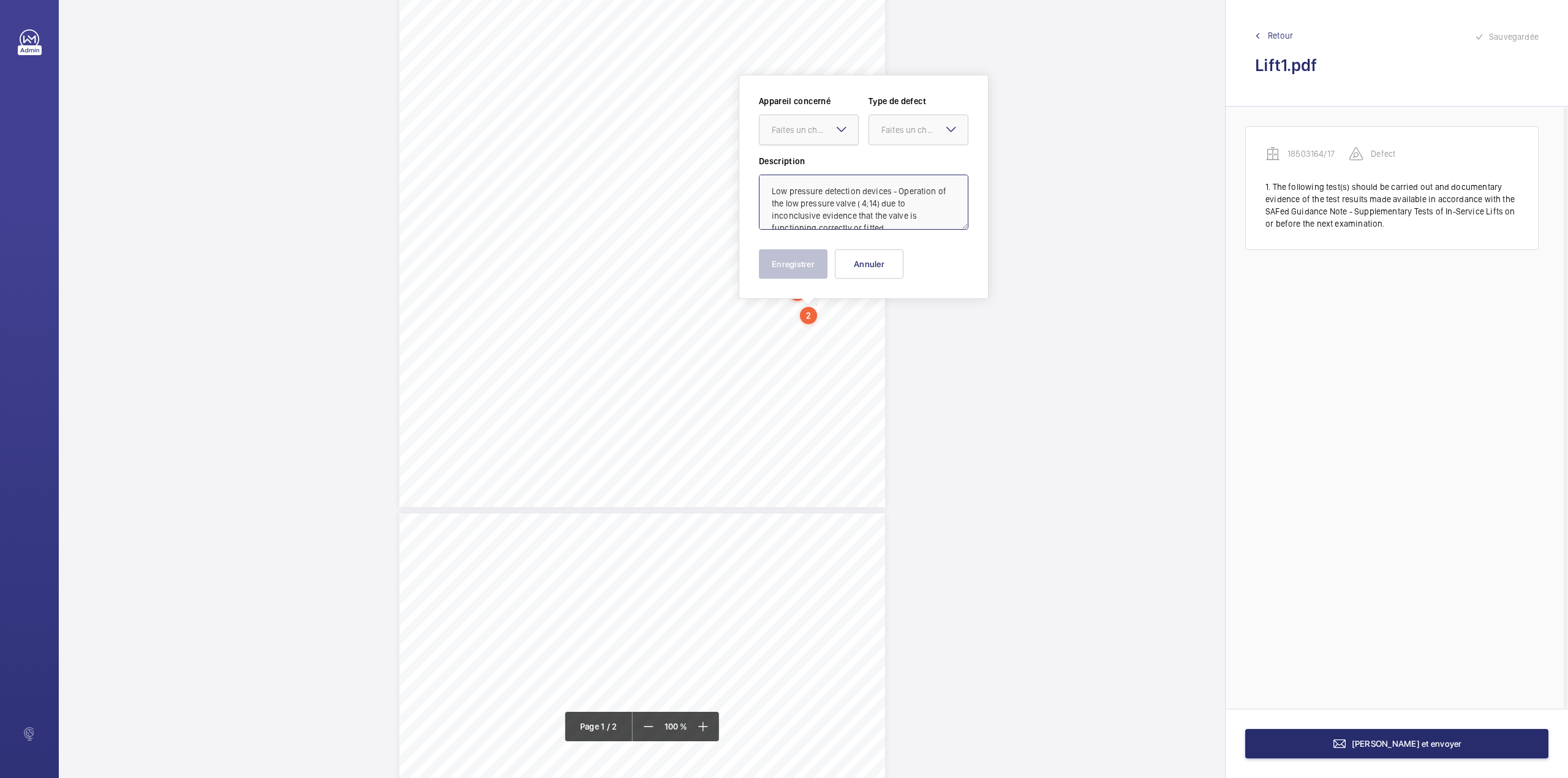
scroll to position [5, 0]
drag, startPoint x: 803, startPoint y: 128, endPoint x: 807, endPoint y: 157, distance: 29.3
click at [803, 130] on div "Faites un choix" at bounding box center [814, 130] width 86 height 13
click at [807, 157] on div "18503164/17" at bounding box center [808, 167] width 99 height 29
click at [900, 133] on div "Faites un choix" at bounding box center [924, 130] width 86 height 13
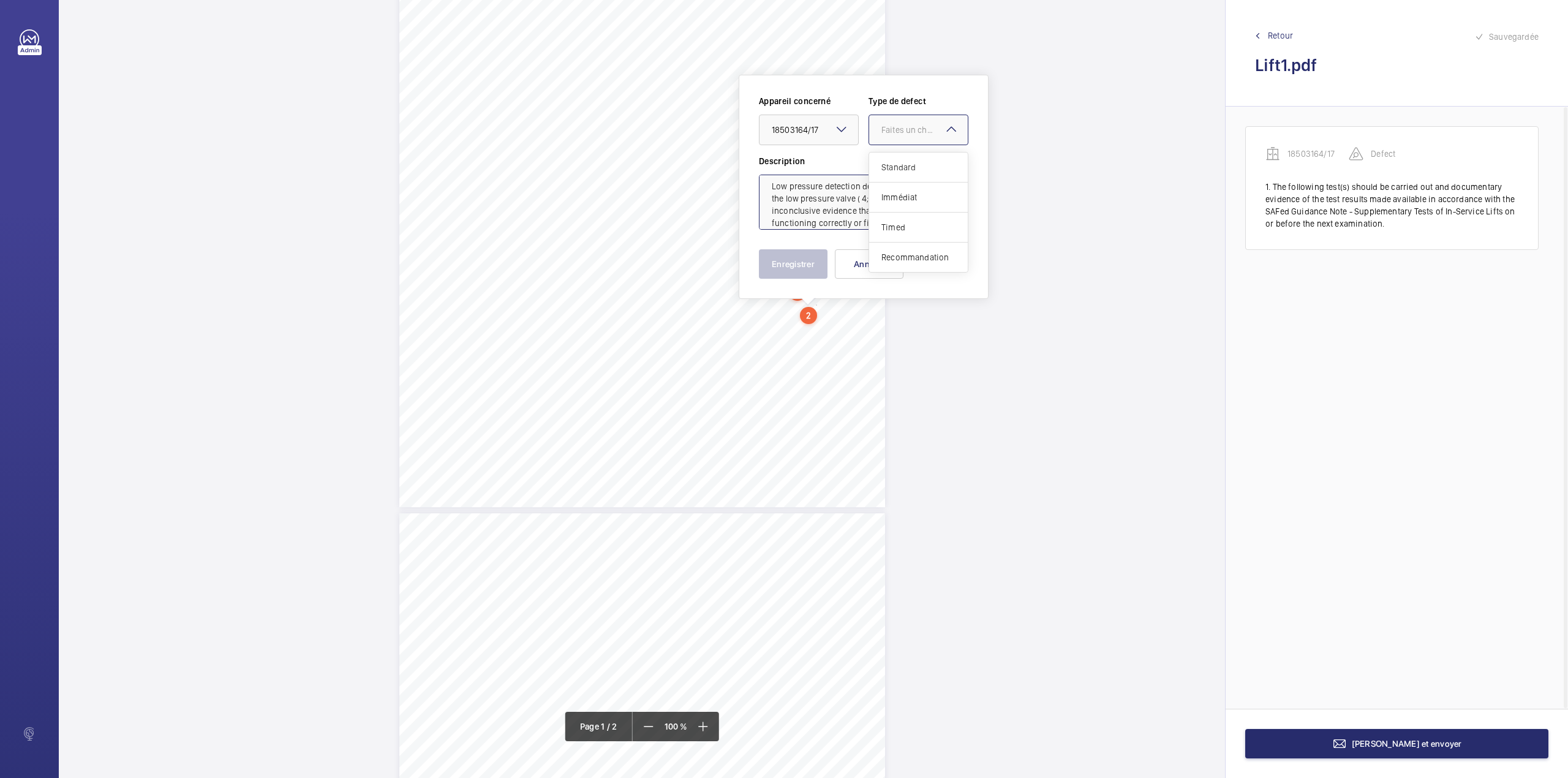
click at [899, 159] on div "Standard" at bounding box center [918, 167] width 99 height 30
type textarea "Low pressure detection devices - Operation of the low pressure valve ( 4;14) du…"
click at [795, 252] on button "Enregistrer" at bounding box center [794, 264] width 69 height 29
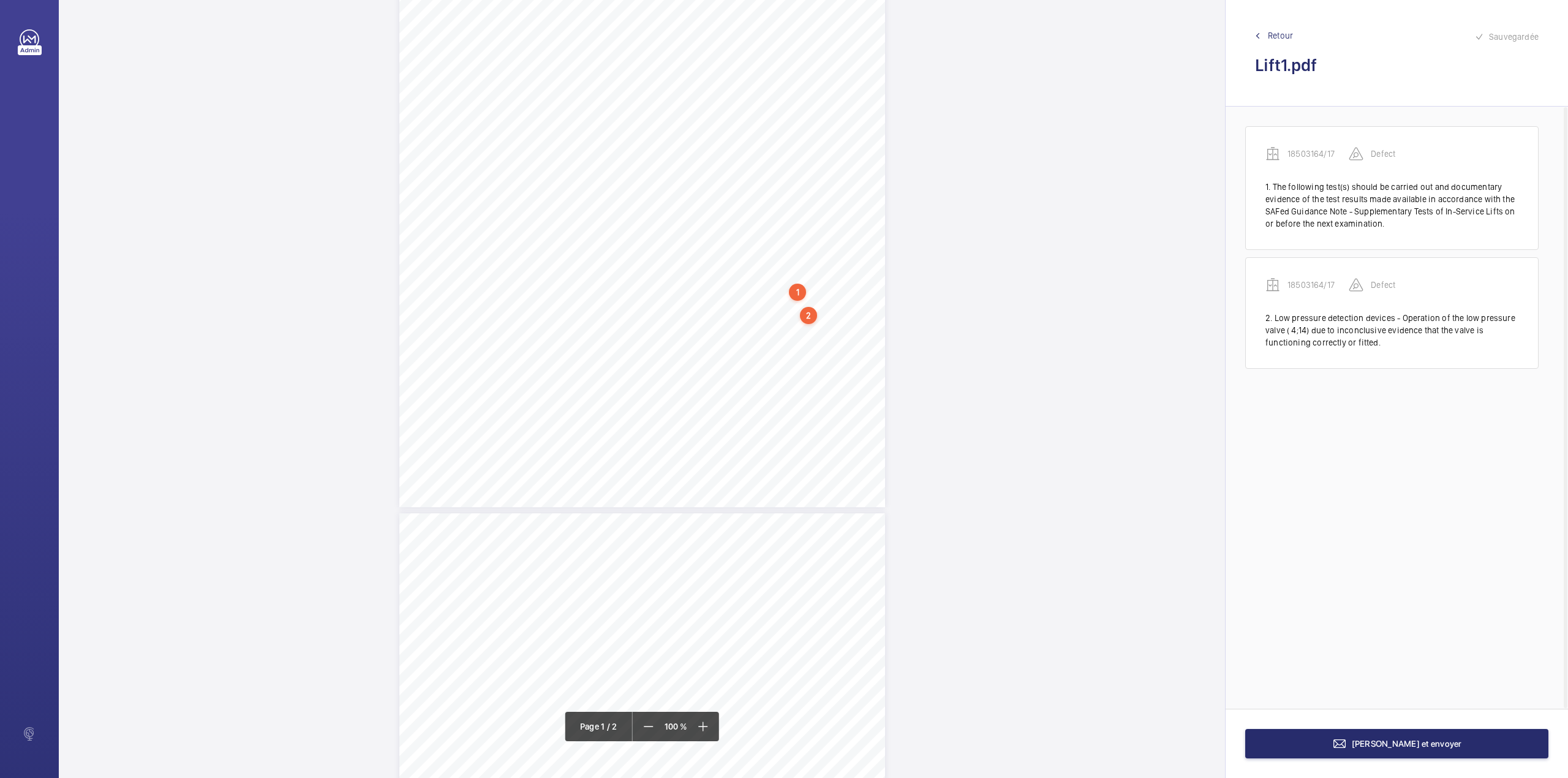
click at [853, 323] on div "Page 1" at bounding box center [641, 164] width 486 height 688
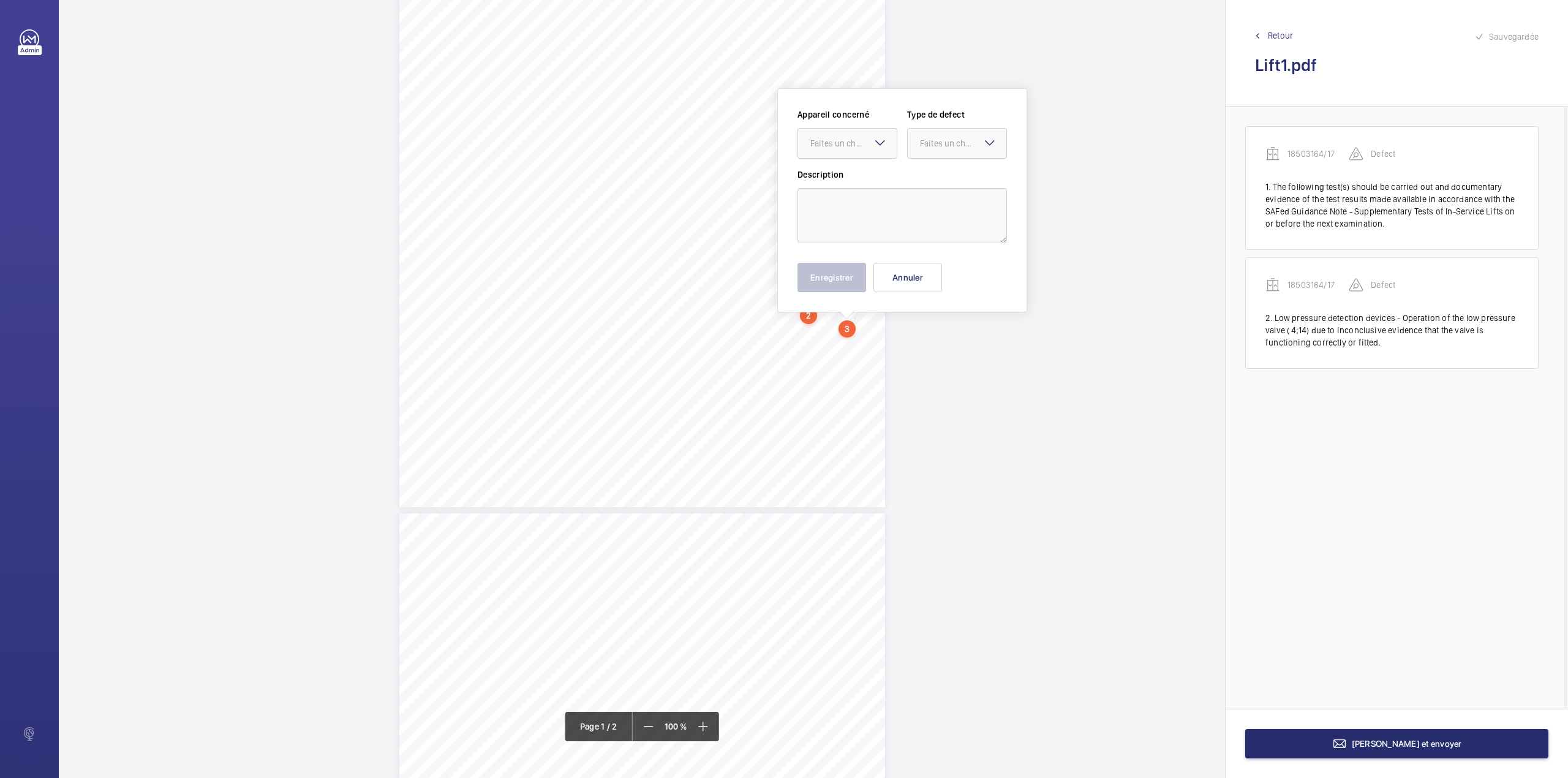
scroll to position [213, 0]
click at [866, 201] on textarea at bounding box center [902, 201] width 210 height 55
paste textarea "Electric safety devices ( 4;2) due to being unable to independently verify the …"
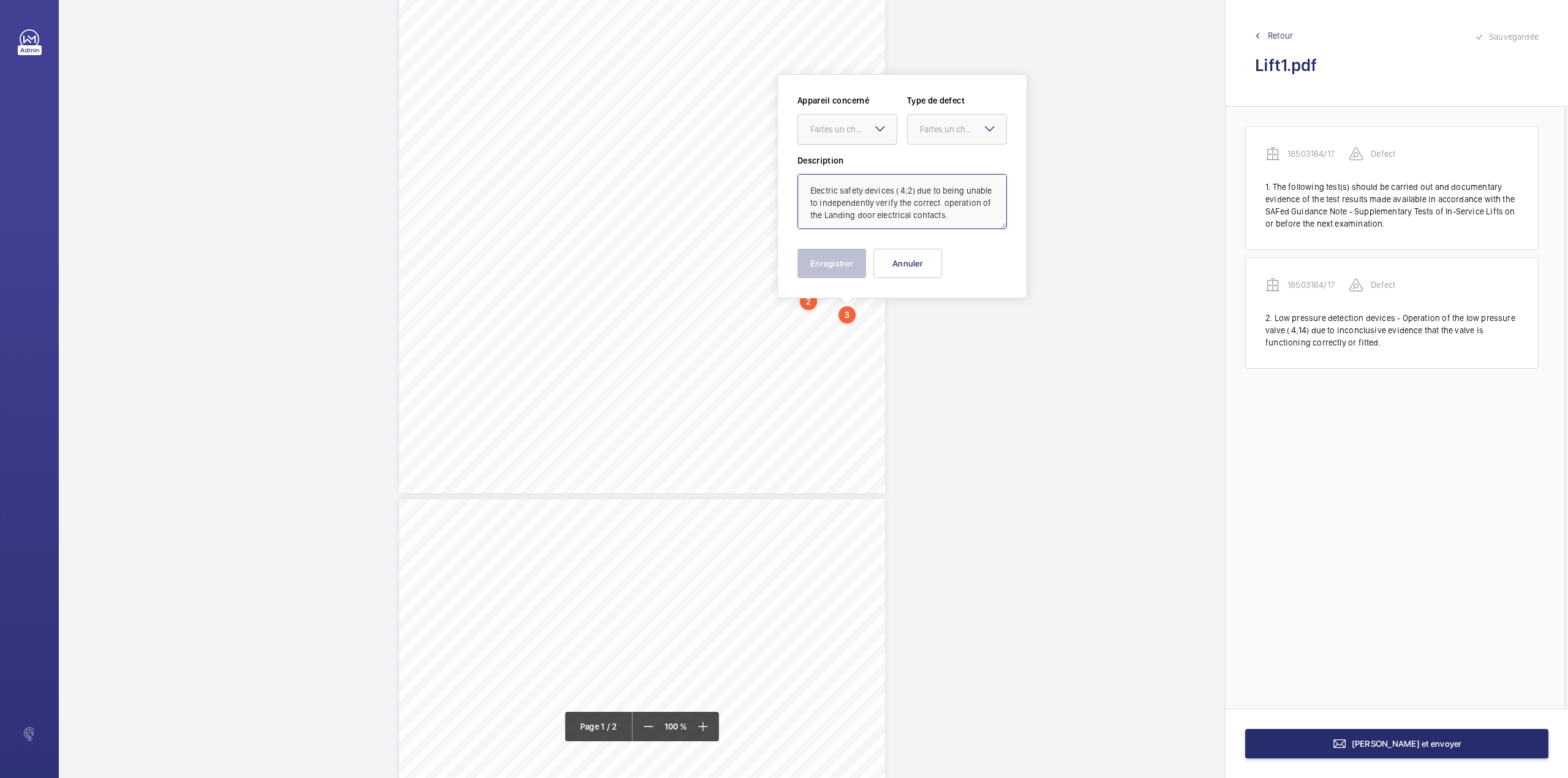
scroll to position [4, 0]
drag, startPoint x: 859, startPoint y: 136, endPoint x: 859, endPoint y: 148, distance: 12.0
click at [859, 139] on div at bounding box center [847, 129] width 99 height 29
click at [860, 158] on div "18503164/17" at bounding box center [847, 166] width 99 height 29
drag, startPoint x: 929, startPoint y: 136, endPoint x: 929, endPoint y: 143, distance: 7.0
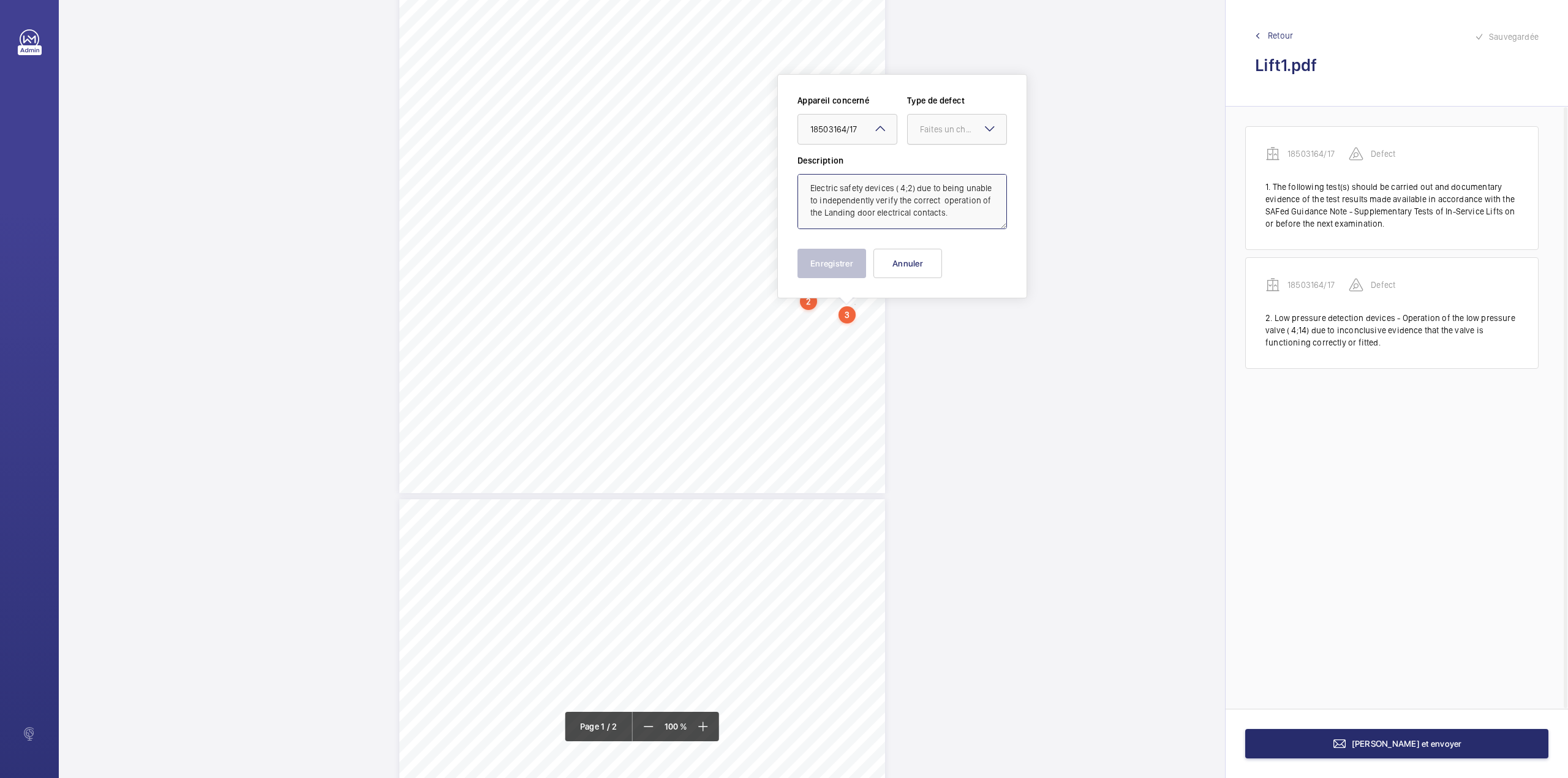
click at [929, 138] on div at bounding box center [956, 129] width 99 height 29
click at [929, 166] on span "Standard" at bounding box center [957, 166] width 74 height 13
type textarea "Electric safety devices ( 4;2) due to being unable to independently verify the …"
click at [817, 259] on button "Enregistrer" at bounding box center [832, 263] width 69 height 29
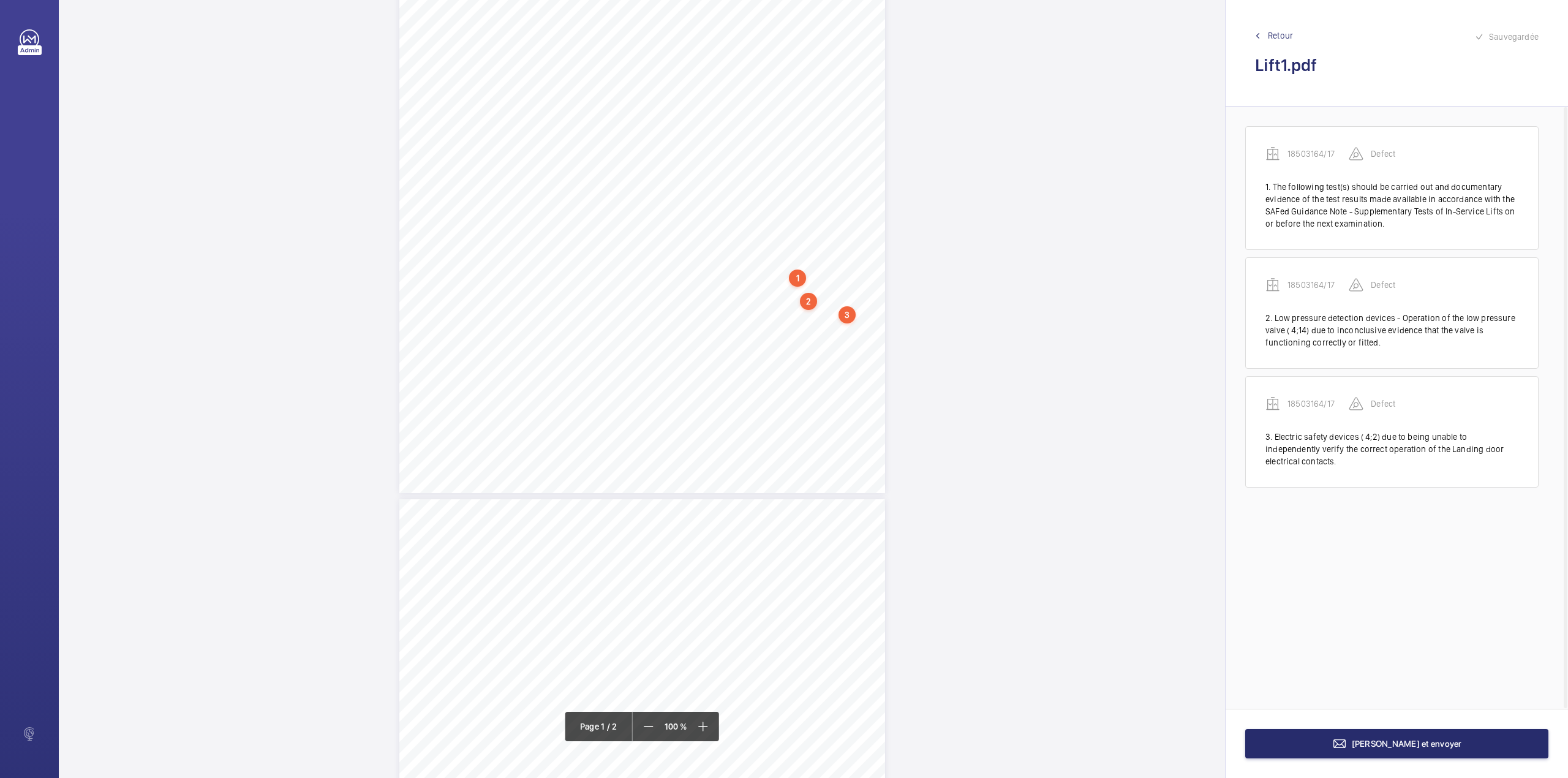
click at [849, 334] on div "Page 1" at bounding box center [641, 149] width 486 height 688
click at [833, 211] on textarea at bounding box center [898, 201] width 210 height 55
paste textarea "The emergency communication system appears inoperative this should be investiga…"
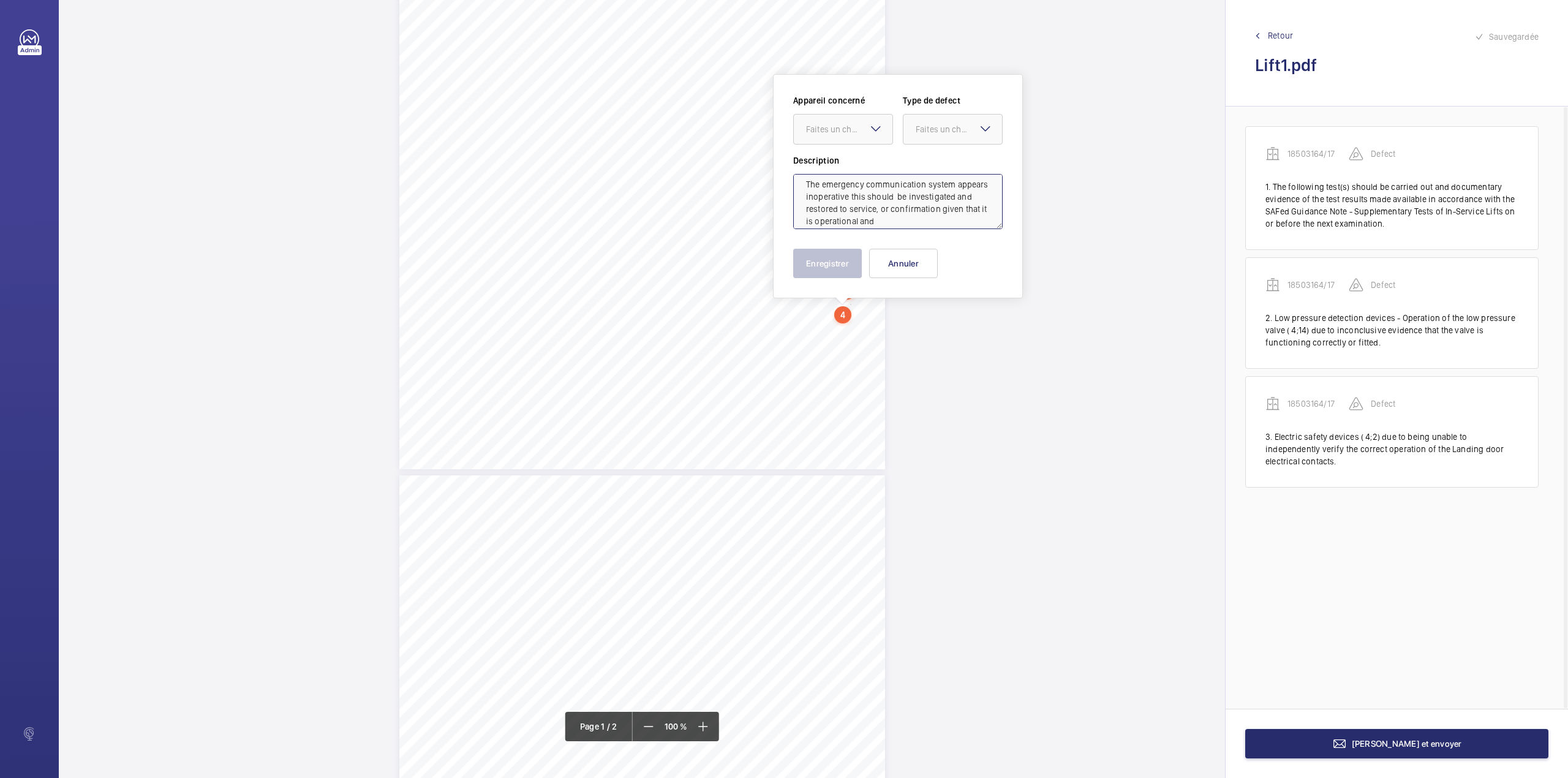
scroll to position [0, 0]
click at [822, 189] on textarea "The emergency communication system appears inoperative this should be investiga…" at bounding box center [898, 201] width 210 height 55
drag, startPoint x: 851, startPoint y: 128, endPoint x: 851, endPoint y: 147, distance: 19.0
click at [851, 132] on div "Faites un choix" at bounding box center [849, 129] width 86 height 13
click at [851, 163] on span "18503164/17" at bounding box center [843, 166] width 74 height 13
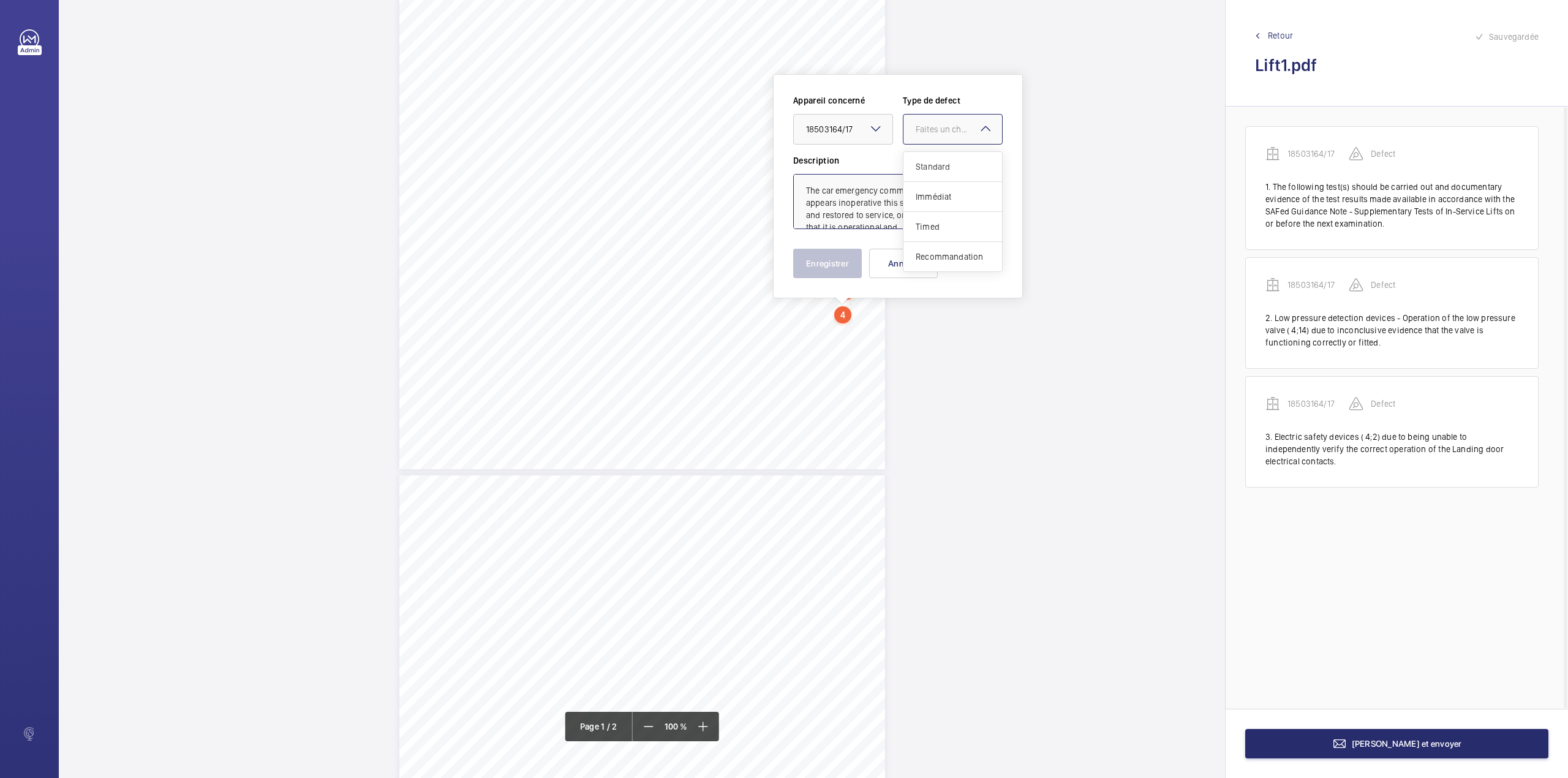
click at [936, 136] on div at bounding box center [953, 129] width 99 height 29
click at [937, 158] on div "Standard" at bounding box center [953, 166] width 99 height 30
type textarea "The car emergency communication system appears inoperative this should be inves…"
click at [823, 260] on button "Enregistrer" at bounding box center [828, 263] width 69 height 29
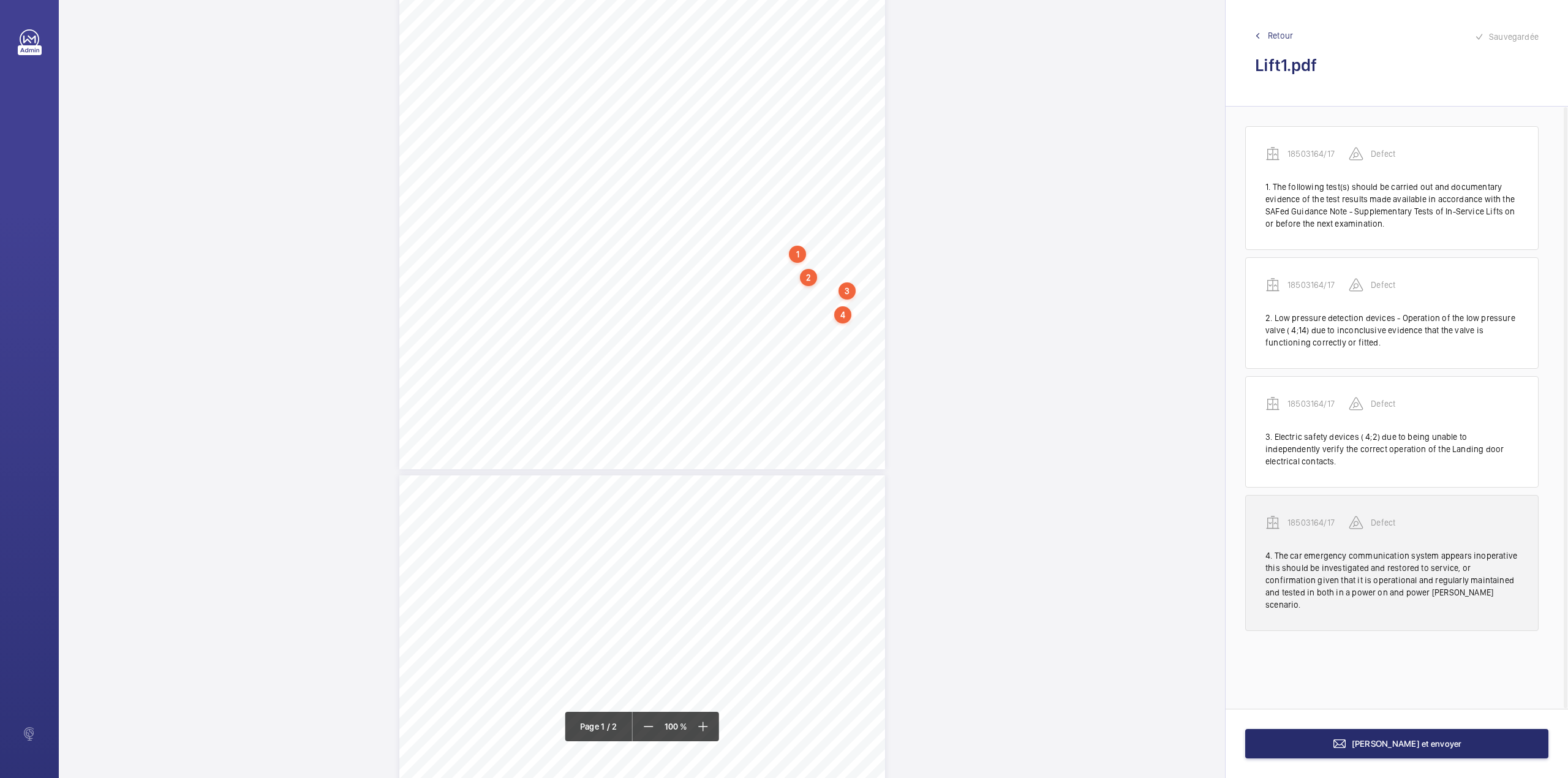
click at [1297, 522] on p "18503164/17" at bounding box center [1318, 523] width 62 height 13
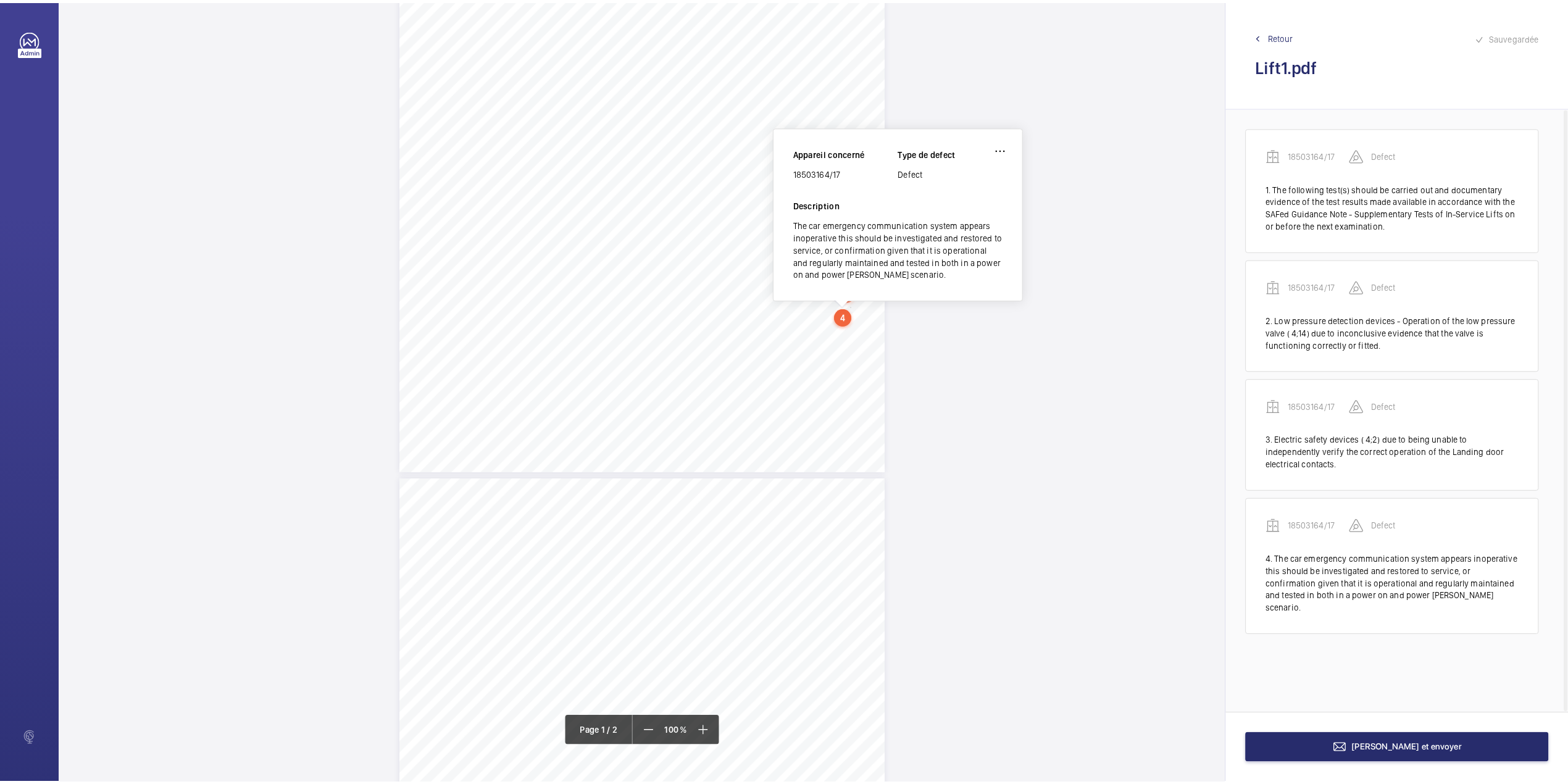
scroll to position [164, 0]
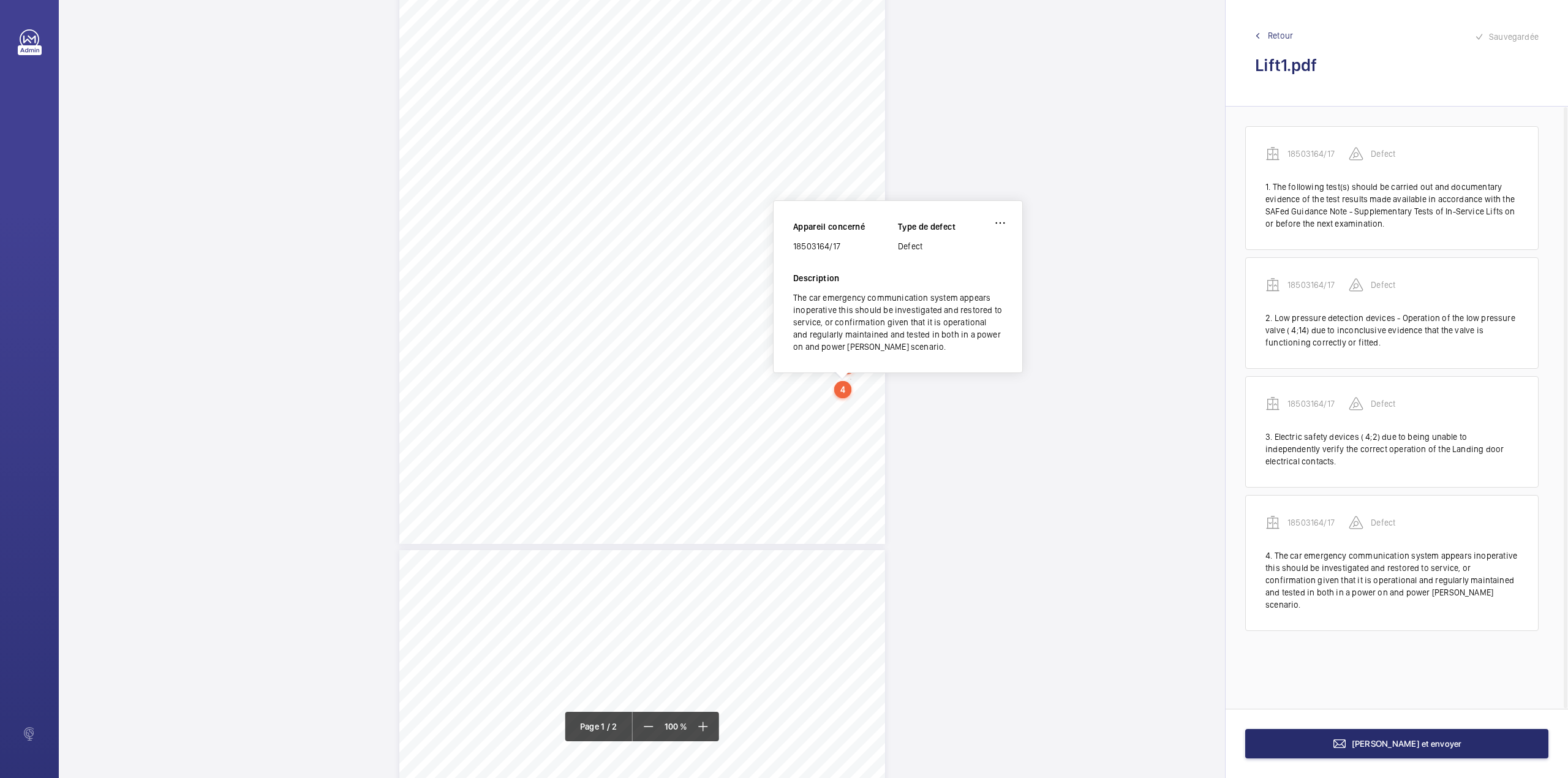
drag, startPoint x: 794, startPoint y: 247, endPoint x: 849, endPoint y: 245, distance: 55.0
click at [849, 245] on div "18503164/17" at bounding box center [846, 246] width 105 height 13
copy div "18503164/17"
click at [1353, 735] on button "[PERSON_NAME] et envoyer" at bounding box center [1396, 744] width 303 height 29
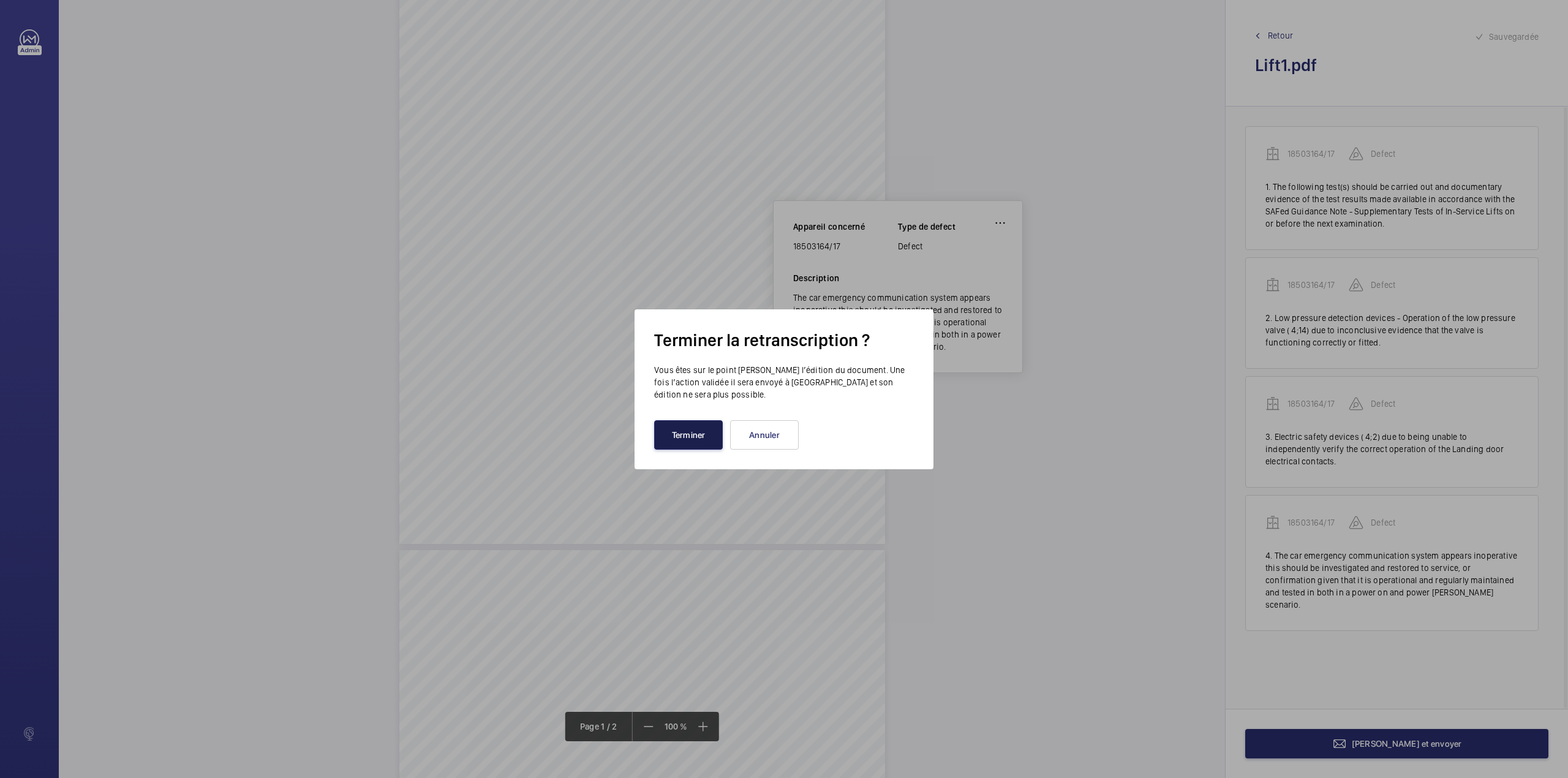
click at [689, 442] on button "Terminer" at bounding box center [689, 434] width 69 height 29
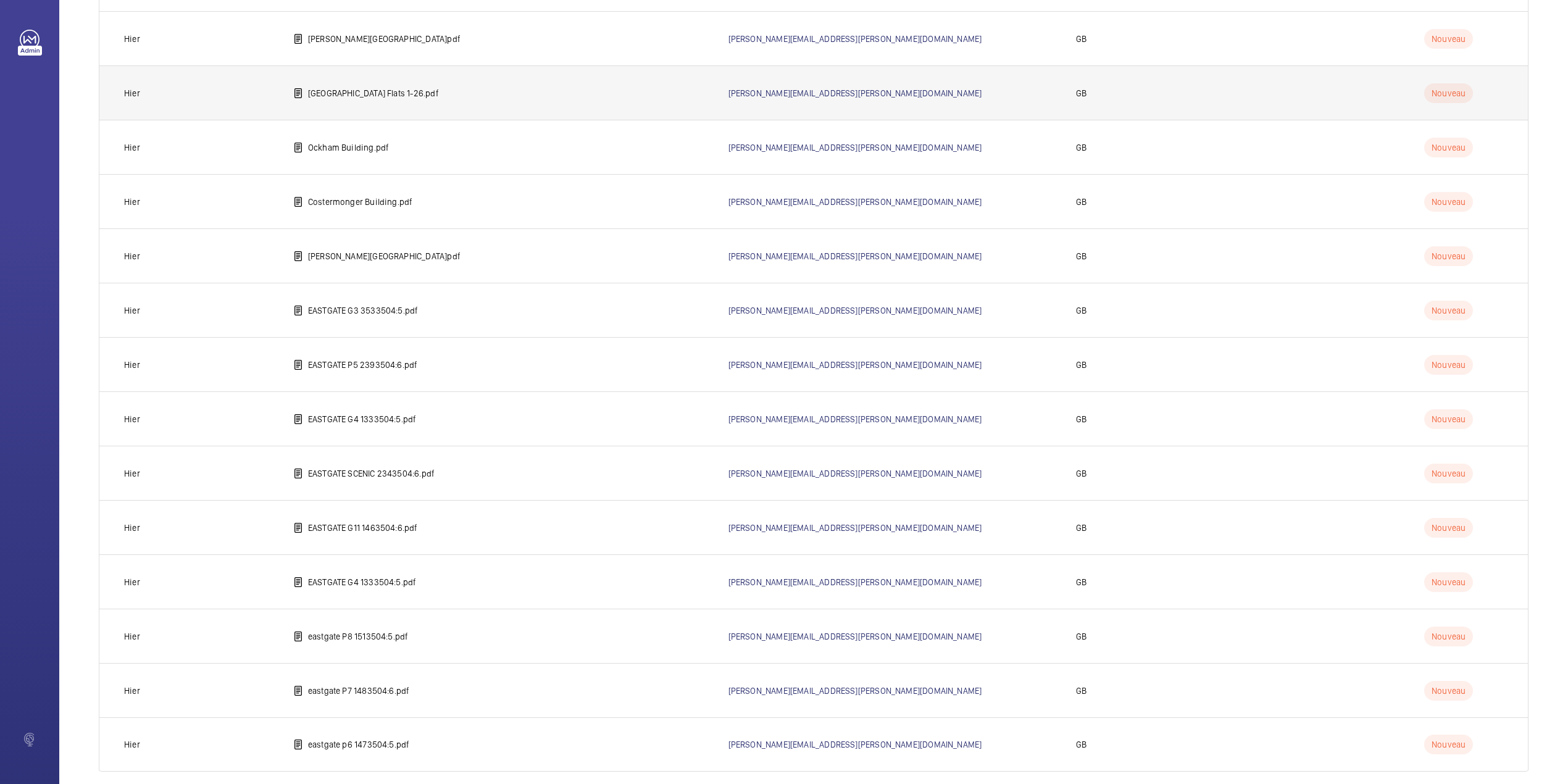
scroll to position [427, 0]
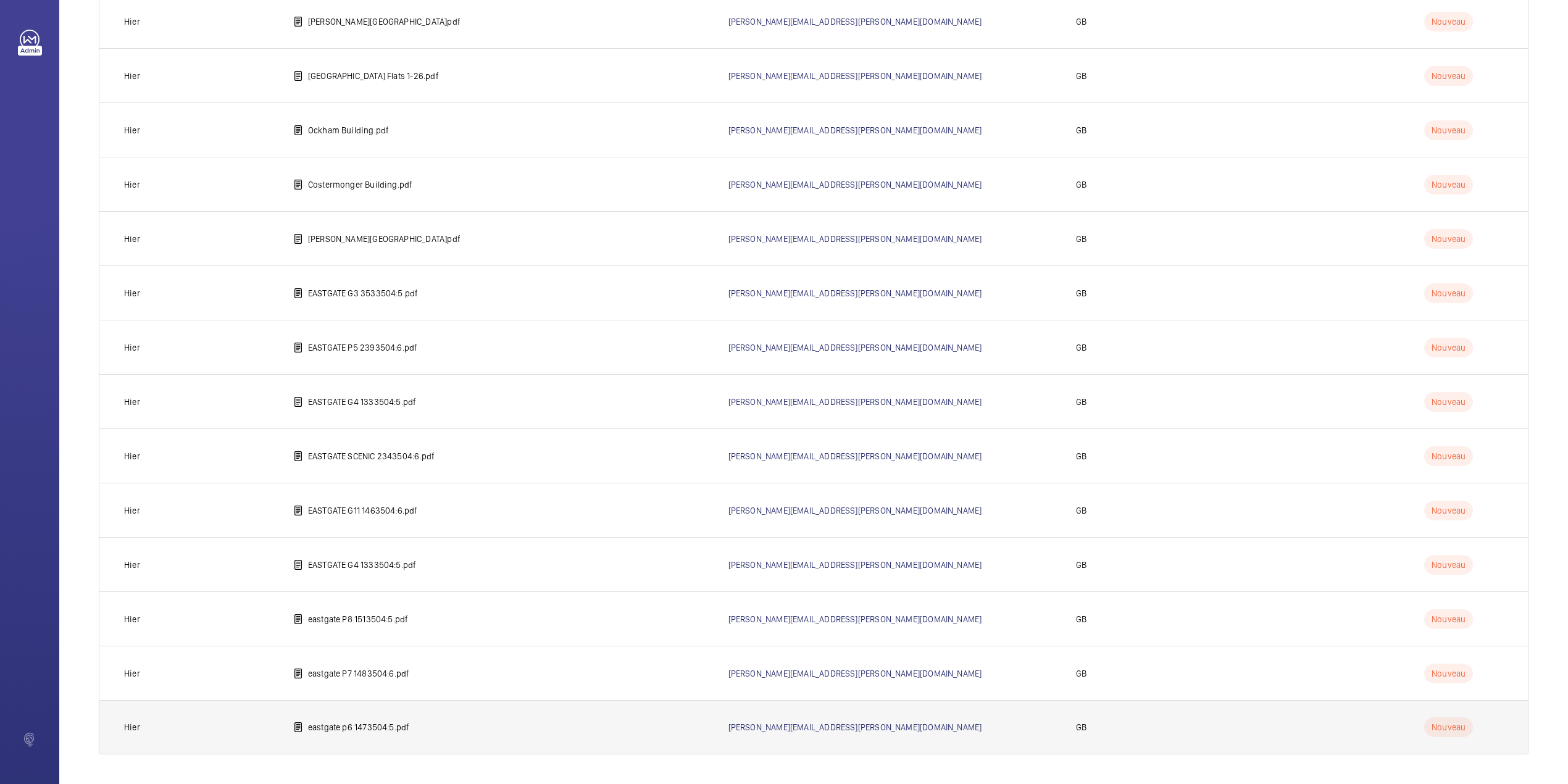
click at [389, 725] on p "eastgate p6 1473504:5.pdf" at bounding box center [359, 727] width 102 height 13
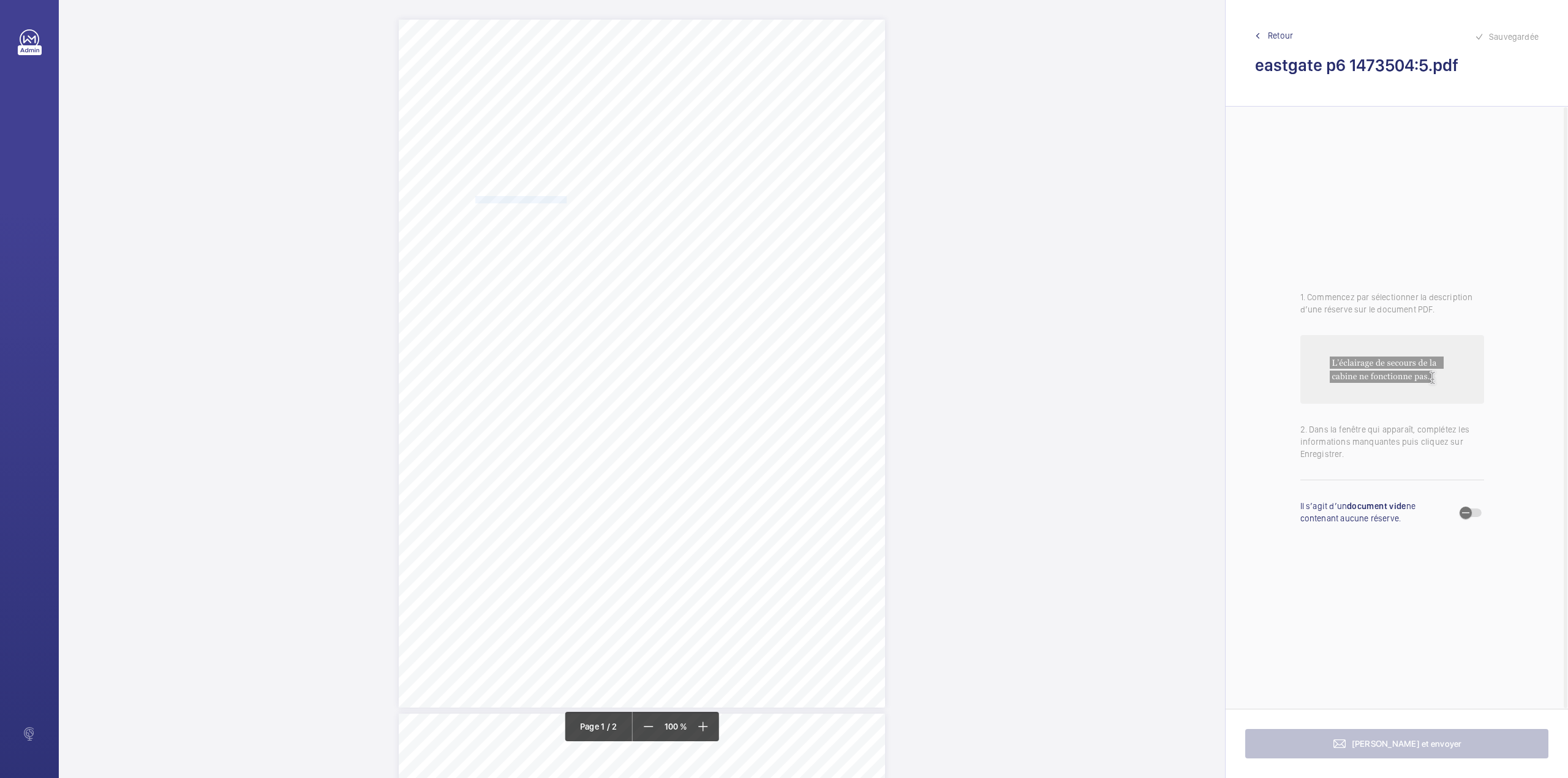
drag, startPoint x: 473, startPoint y: 197, endPoint x: 564, endPoint y: 198, distance: 91.0
click at [564, 198] on span "Occupier: DVS GHL BASILDON LIMITED" at bounding box center [506, 199] width 121 height 6
copy span "DVS GHL BASILDON LIMITED"
click at [608, 420] on button "Annuler" at bounding box center [618, 413] width 69 height 29
drag, startPoint x: 577, startPoint y: 214, endPoint x: 771, endPoint y: 214, distance: 194.0
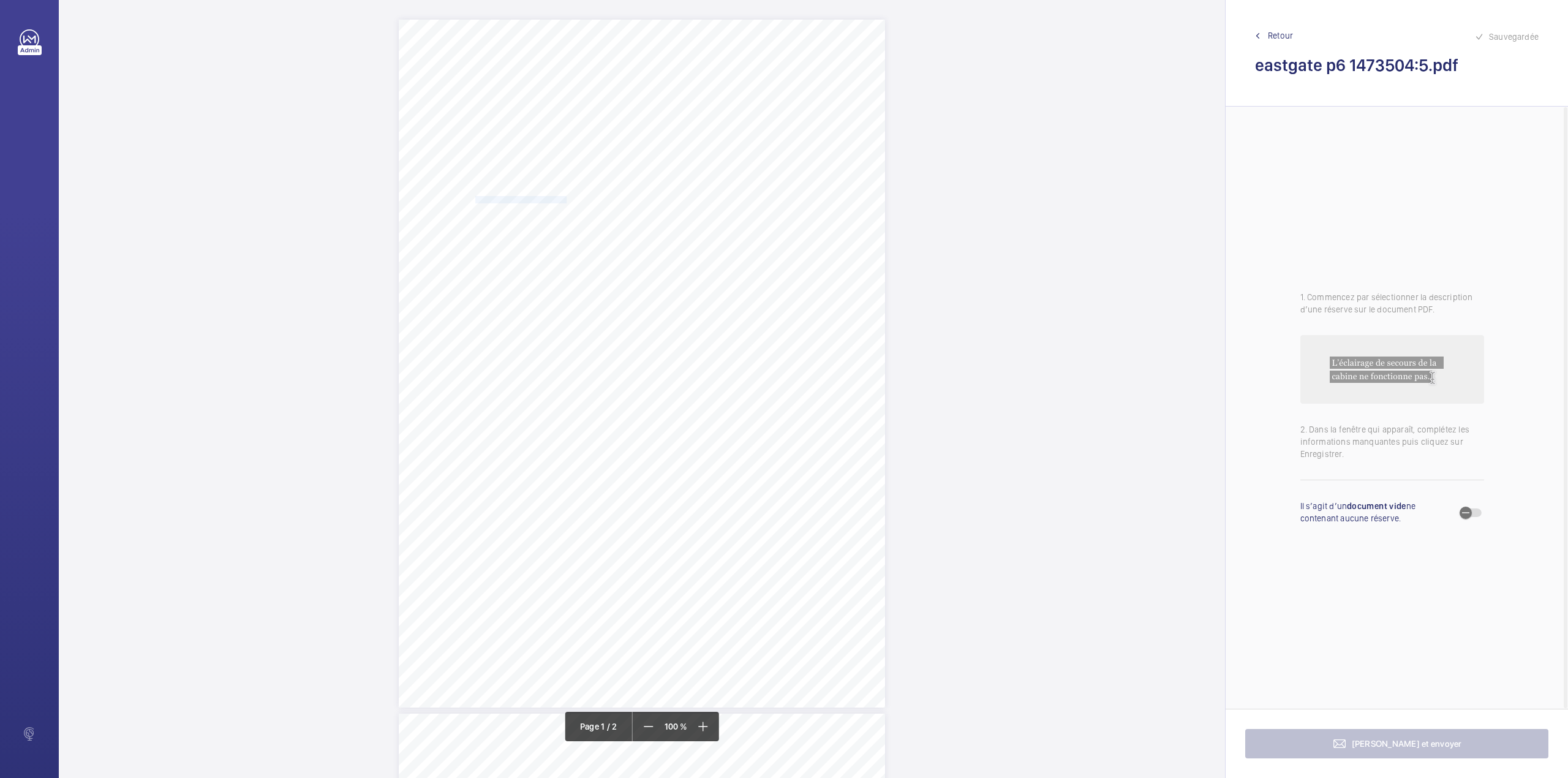
click at [646, 214] on span "Address at which the examination was made: EASTGATE SHOPPING CENTRE BASILDON ES…" at bounding box center [546, 216] width 200 height 6
copy span "EASTGATE SHOPPING CENTRE BASILDON ESSEX SS14 1EX"
click at [801, 437] on button "Annuler" at bounding box center [825, 429] width 69 height 29
drag, startPoint x: 566, startPoint y: 420, endPoint x: 644, endPoint y: 430, distance: 78.6
click at [644, 430] on div "Lifting Operations and Lifting Equipment Regulations Report of Thorough Examina…" at bounding box center [641, 364] width 486 height 688
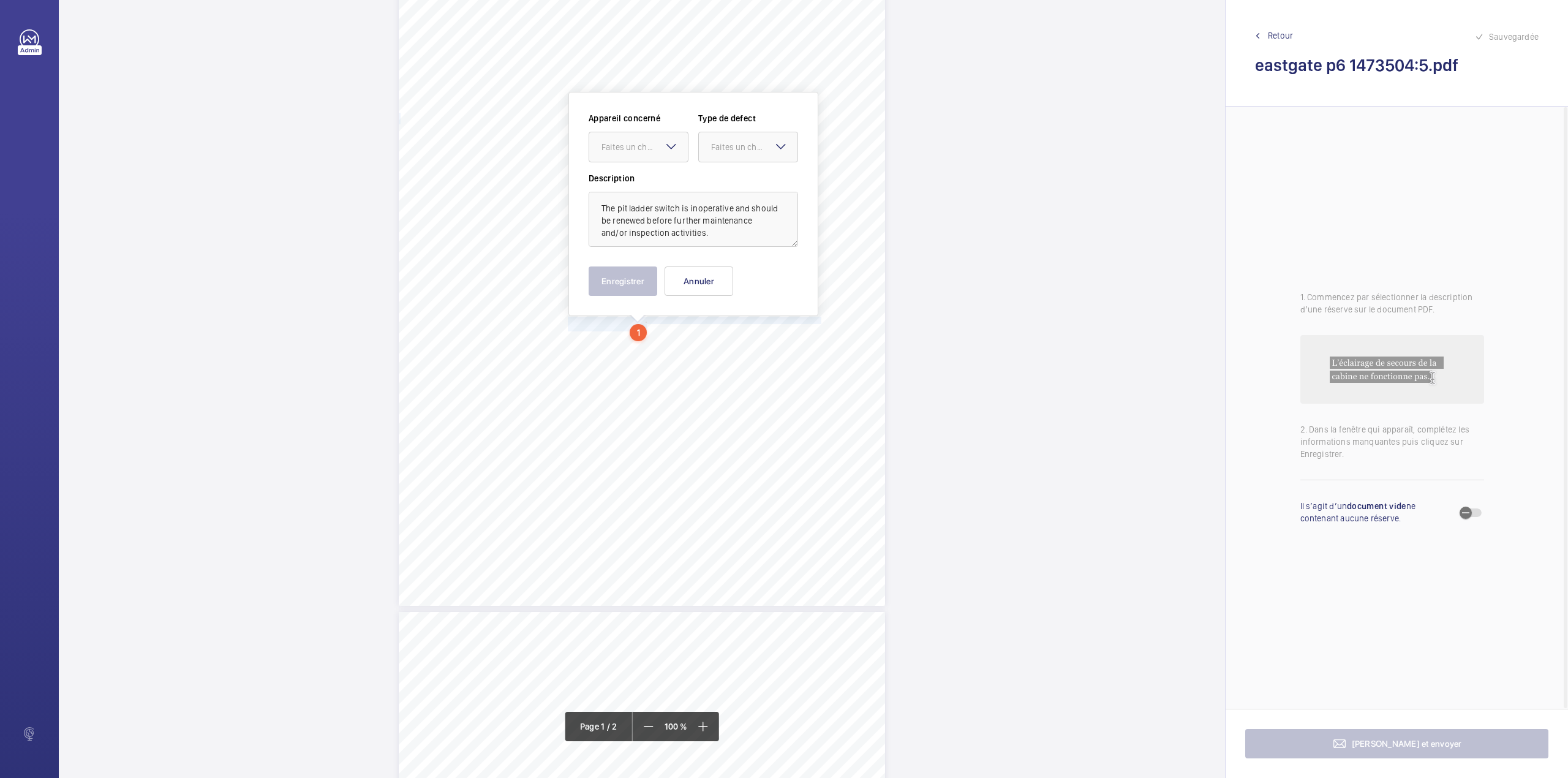
scroll to position [119, 0]
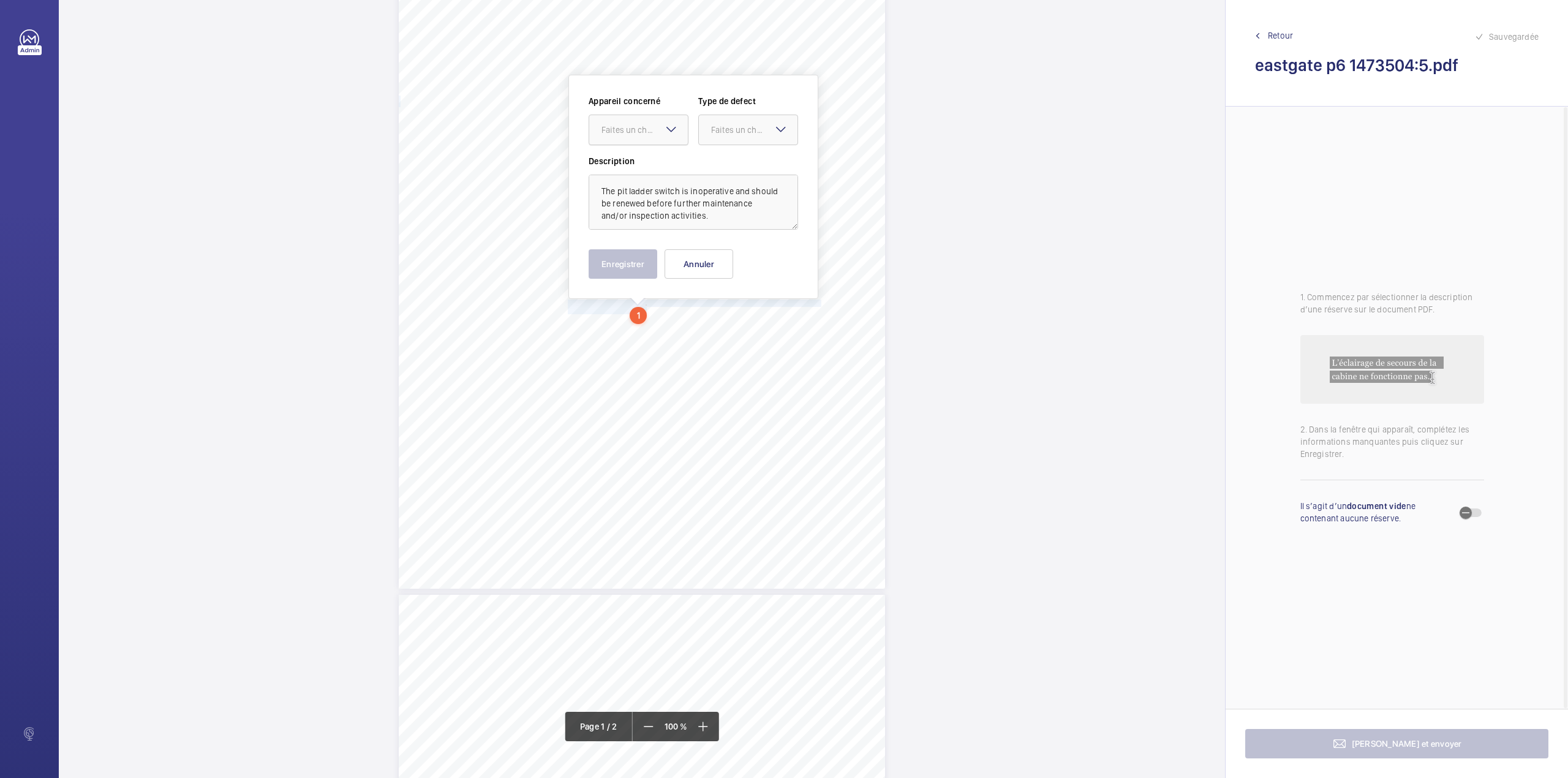
drag, startPoint x: 650, startPoint y: 126, endPoint x: 650, endPoint y: 150, distance: 24.0
click at [650, 126] on div "Faites un choix" at bounding box center [644, 130] width 86 height 13
drag, startPoint x: 650, startPoint y: 156, endPoint x: 682, endPoint y: 145, distance: 33.8
click at [650, 157] on div "1473504/3" at bounding box center [638, 167] width 99 height 29
drag, startPoint x: 714, startPoint y: 136, endPoint x: 716, endPoint y: 143, distance: 7.3
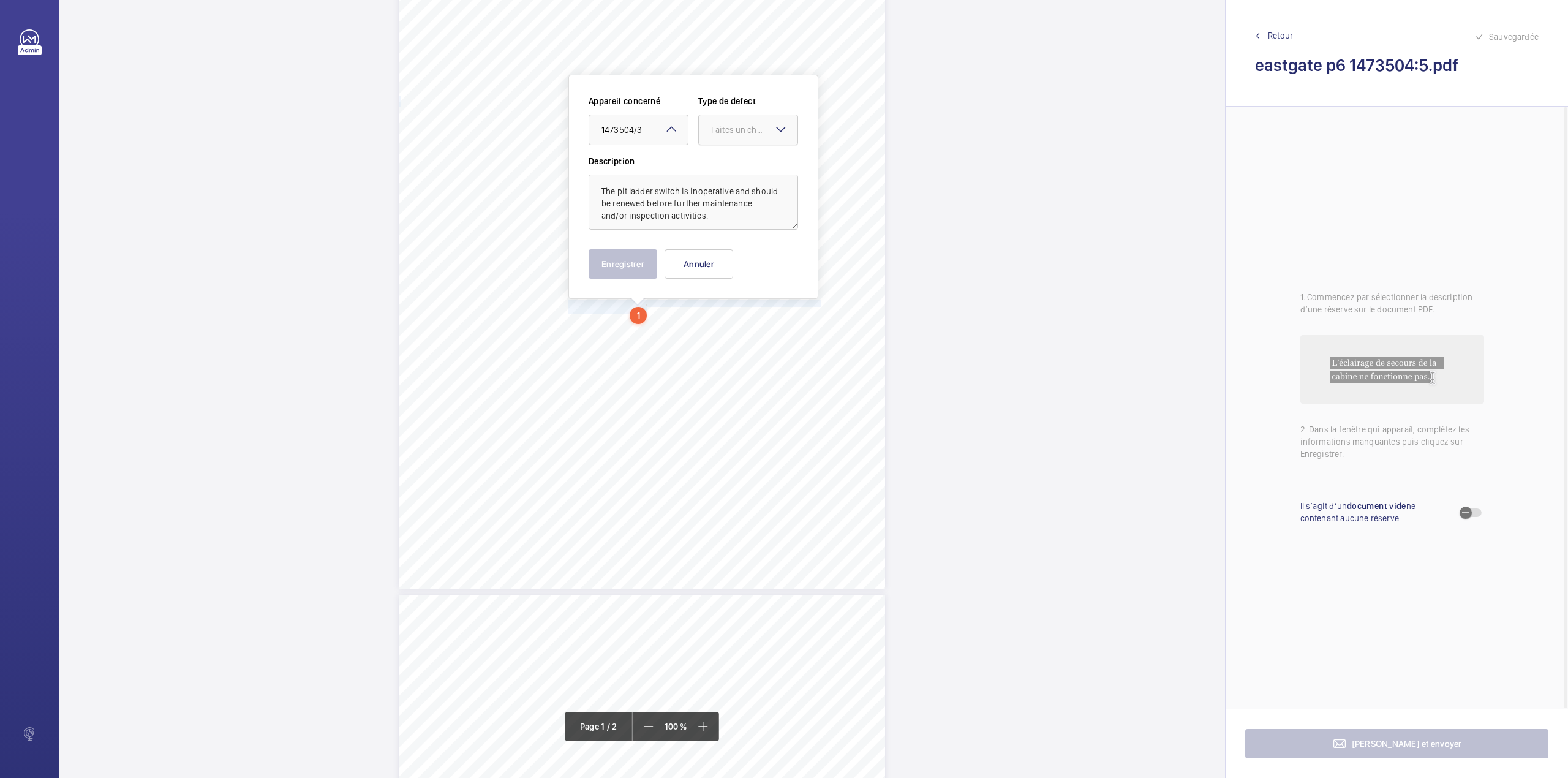
click at [716, 136] on div "Faites un choix" at bounding box center [747, 130] width 99 height 13
click at [720, 163] on span "Standard" at bounding box center [748, 167] width 74 height 13
click at [622, 270] on button "Enregistrer" at bounding box center [623, 264] width 69 height 29
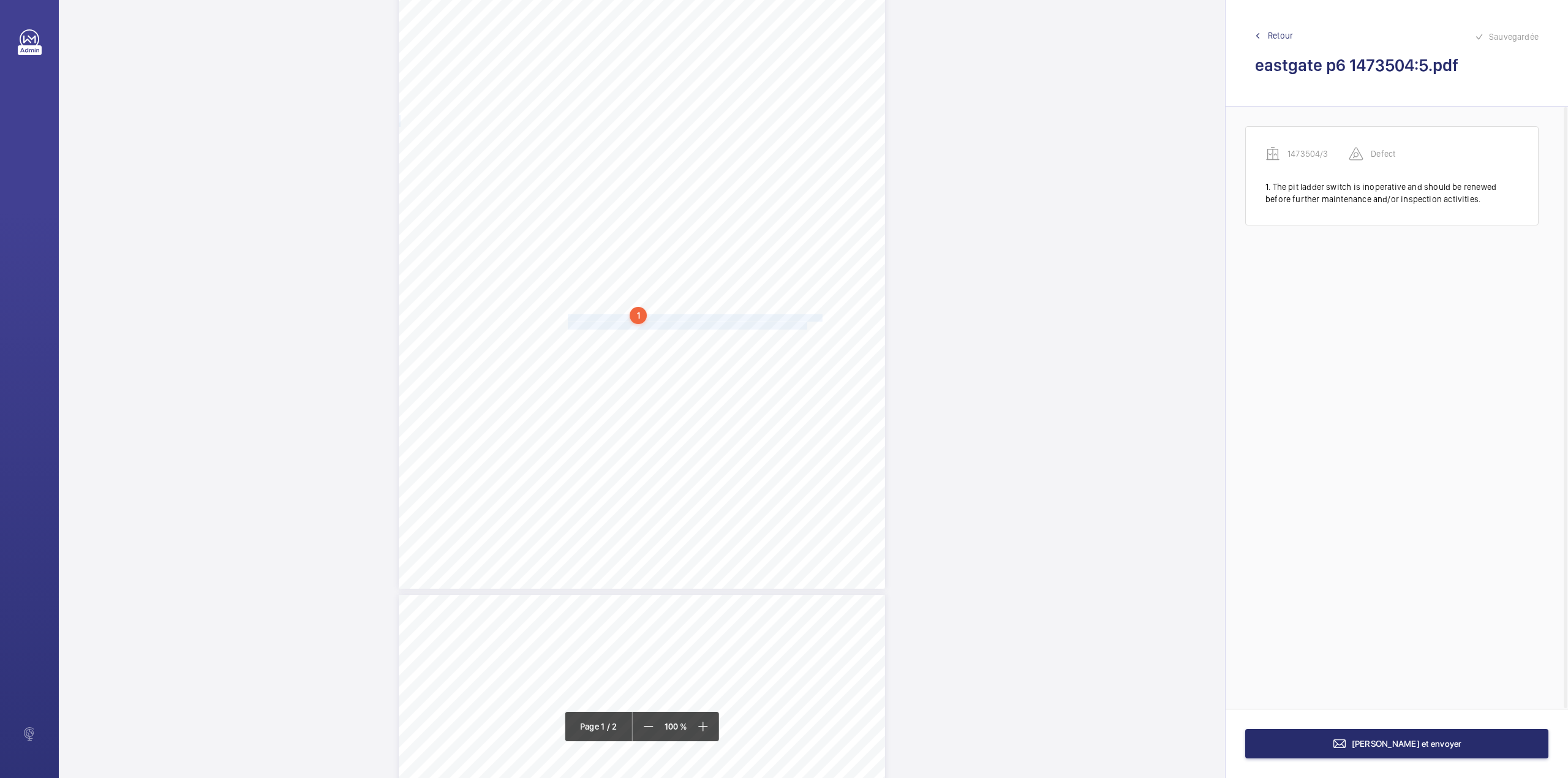
drag, startPoint x: 566, startPoint y: 317, endPoint x: 790, endPoint y: 323, distance: 224.1
click at [790, 323] on div "Lifting Operations and Lifting Equipment Regulations Report of Thorough Examina…" at bounding box center [641, 244] width 486 height 688
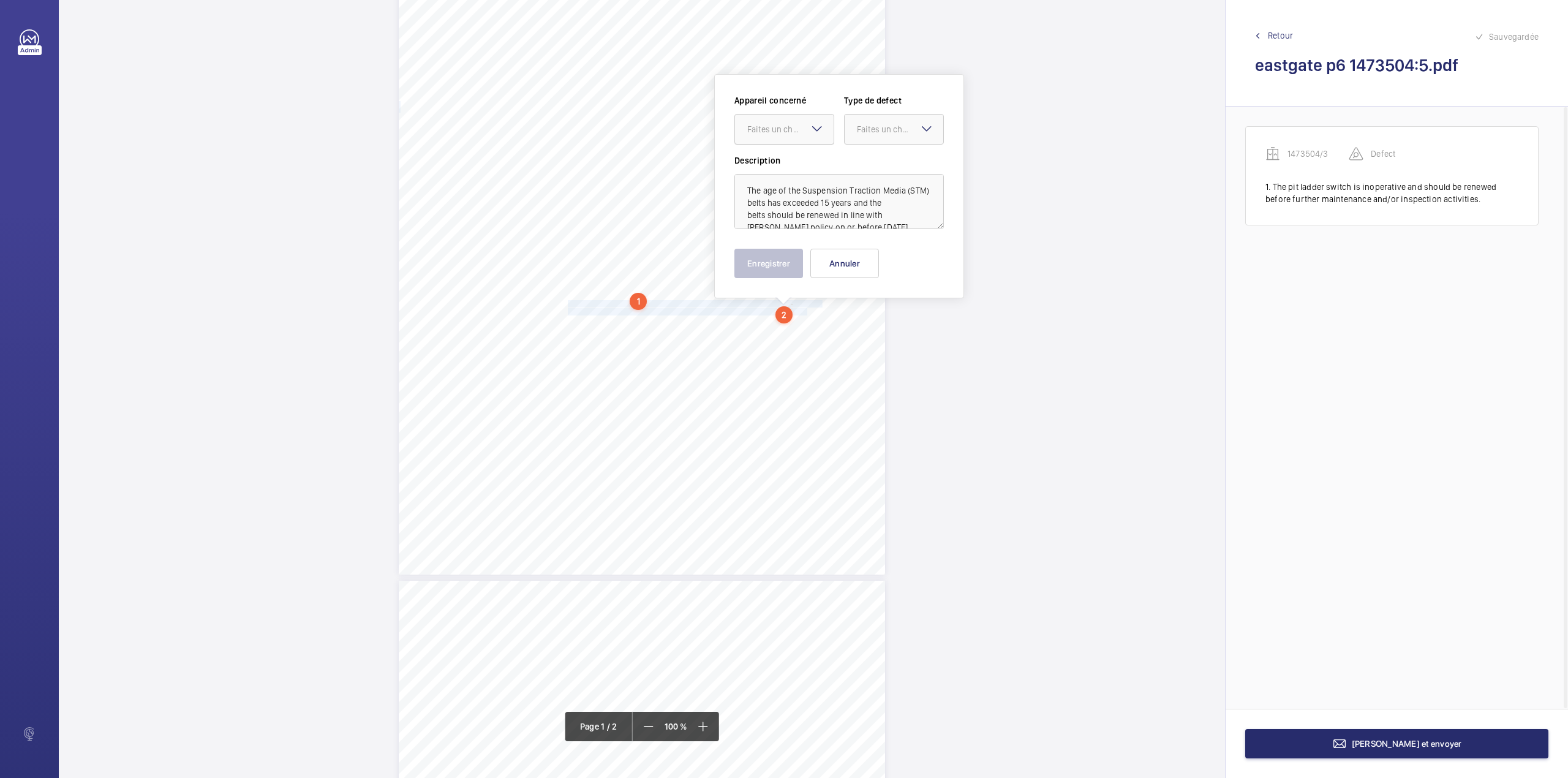
drag, startPoint x: 780, startPoint y: 128, endPoint x: 780, endPoint y: 140, distance: 12.0
click at [780, 133] on div "Faites un choix" at bounding box center [790, 129] width 86 height 13
drag, startPoint x: 784, startPoint y: 169, endPoint x: 822, endPoint y: 163, distance: 38.5
click at [785, 169] on span "1473504/3" at bounding box center [784, 166] width 74 height 13
drag, startPoint x: 877, startPoint y: 135, endPoint x: 875, endPoint y: 163, distance: 28.1
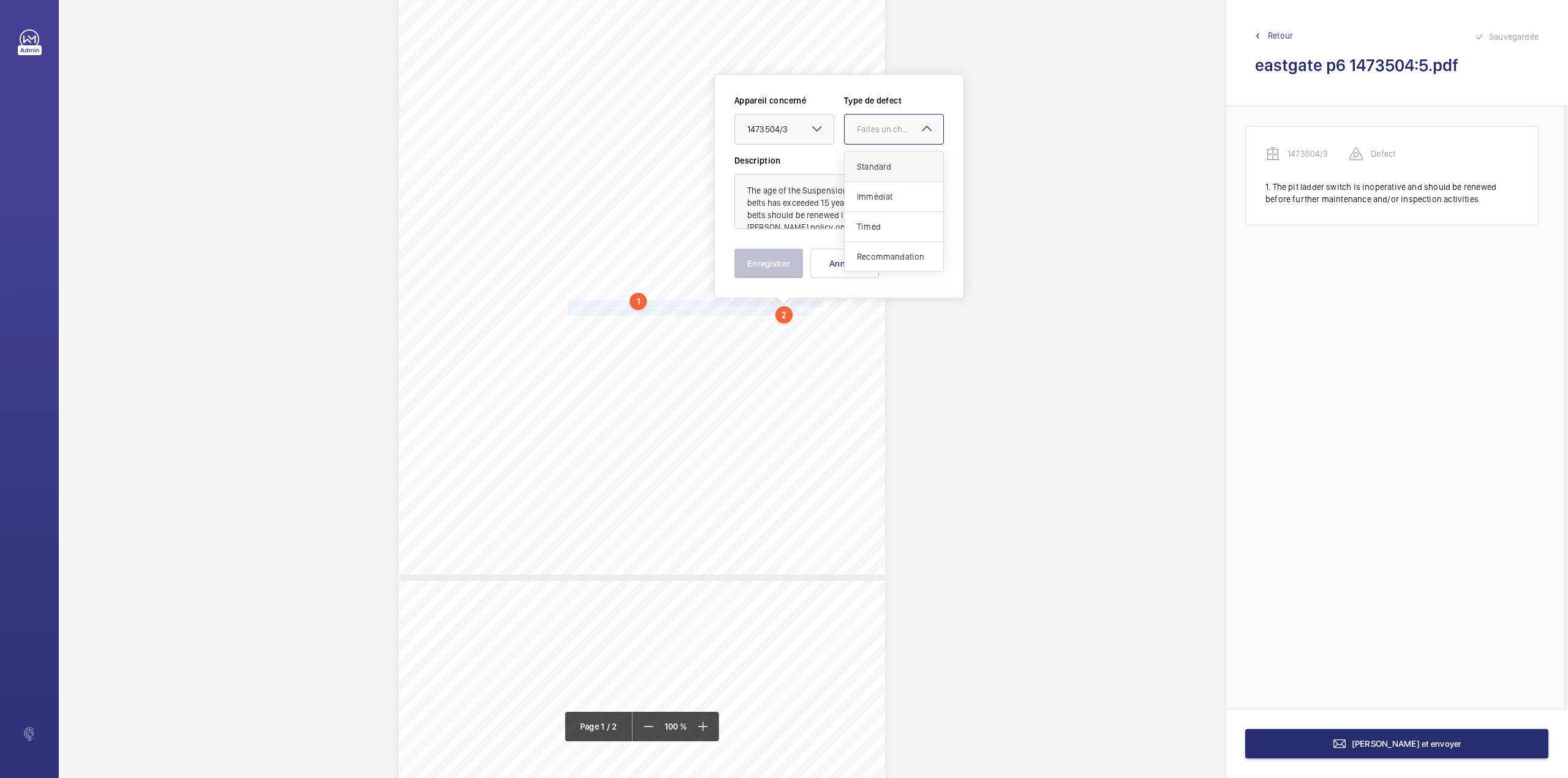
click at [877, 136] on div "Faites un choix" at bounding box center [894, 129] width 99 height 13
click at [875, 164] on span "Standard" at bounding box center [894, 166] width 74 height 13
click at [755, 251] on button "Enregistrer" at bounding box center [769, 263] width 69 height 29
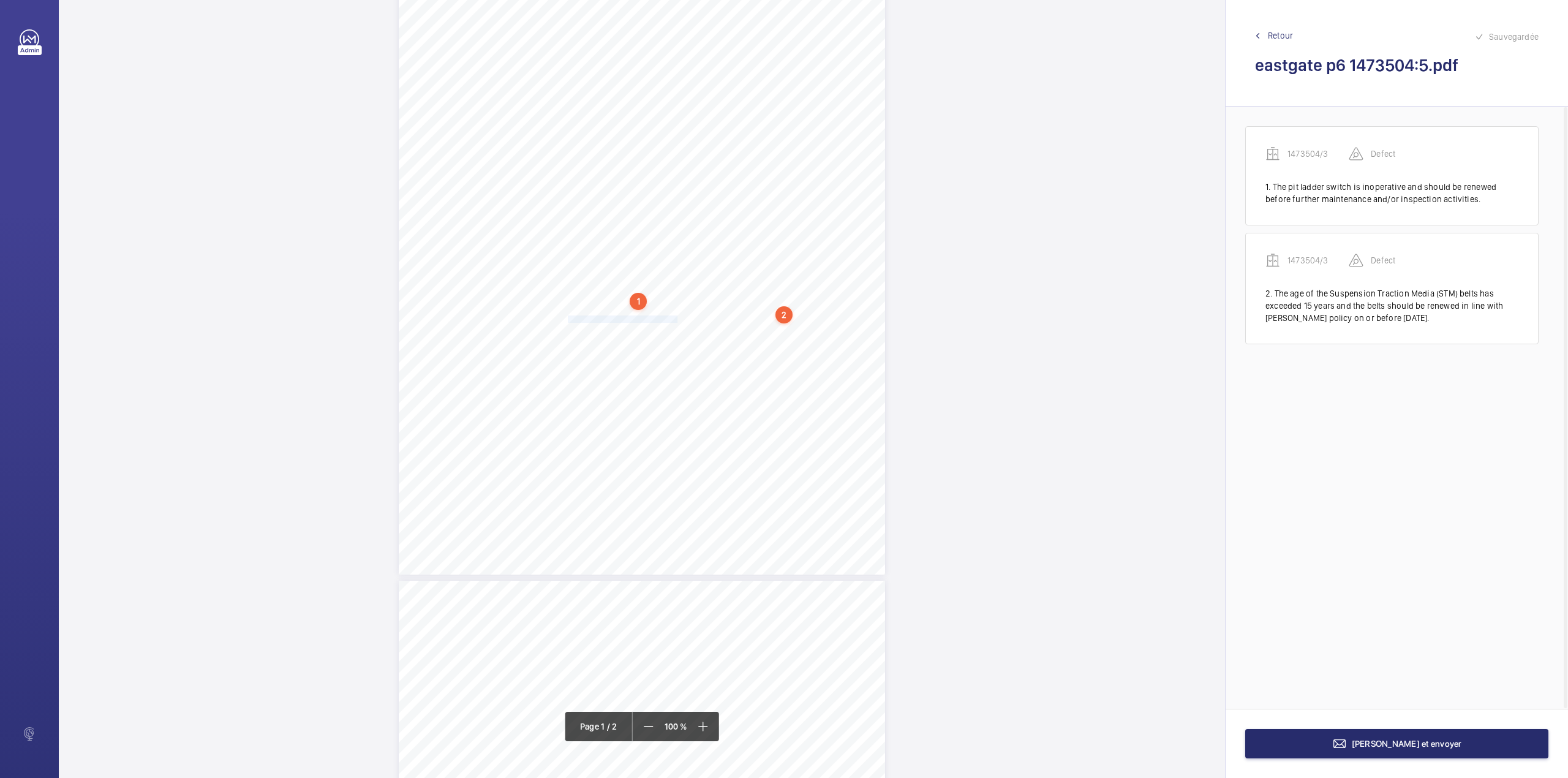
drag, startPoint x: 568, startPoint y: 318, endPoint x: 676, endPoint y: 318, distance: 108.0
click at [676, 318] on span "On-site report issued No. 350425-074" at bounding box center [622, 318] width 109 height 6
click at [669, 145] on div "Appareil concerné Faites un choix Type de defect Faites un choix" at bounding box center [726, 124] width 210 height 60
drag, startPoint x: 671, startPoint y: 176, endPoint x: 681, endPoint y: 138, distance: 39.3
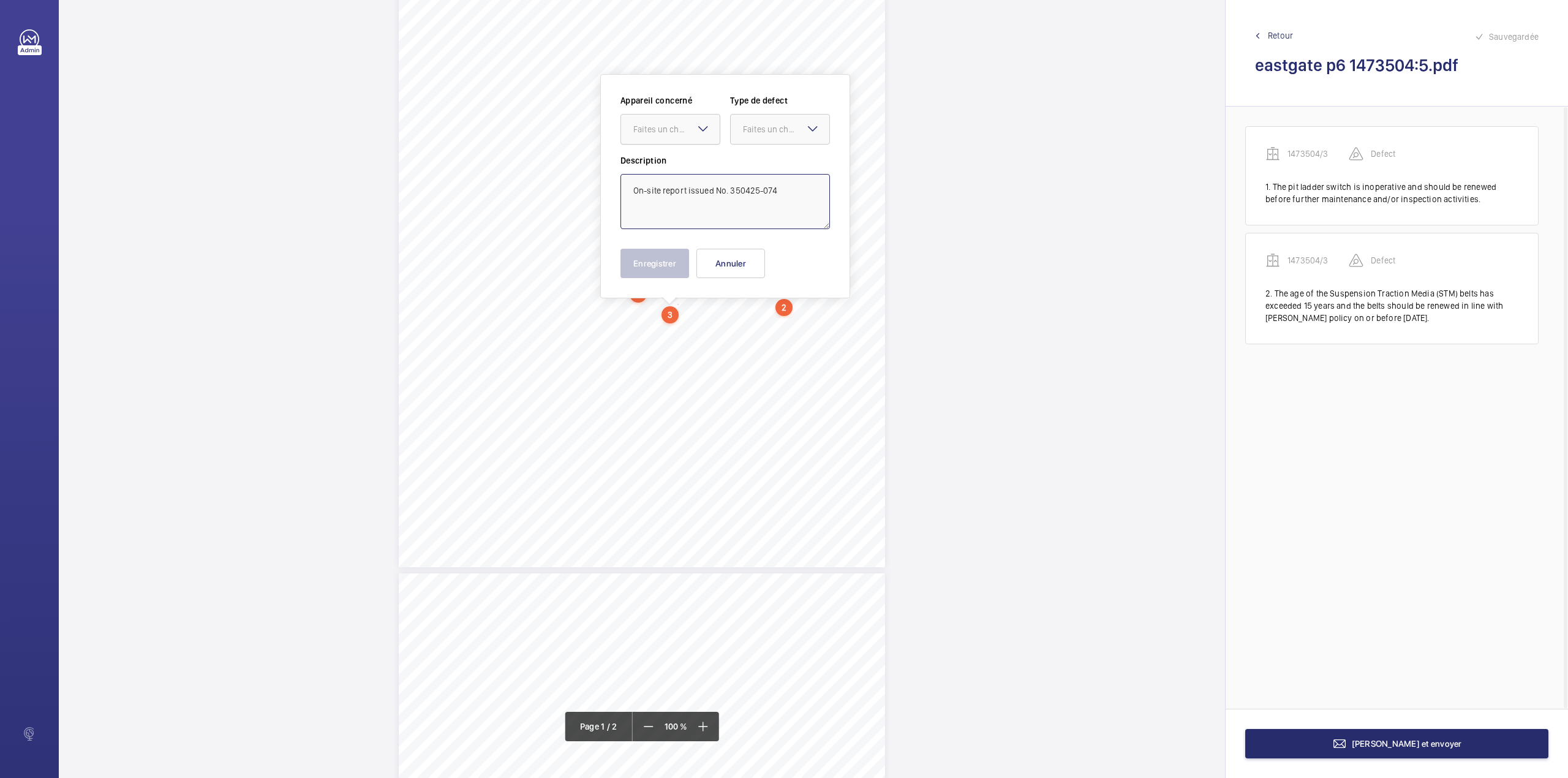
click at [672, 176] on textarea "On-site report issued No. 350425-074" at bounding box center [726, 201] width 210 height 55
drag, startPoint x: 681, startPoint y: 131, endPoint x: 678, endPoint y: 150, distance: 19.2
click at [679, 136] on div "Faites un choix" at bounding box center [670, 129] width 99 height 13
drag, startPoint x: 678, startPoint y: 158, endPoint x: 741, endPoint y: 143, distance: 64.8
click at [678, 159] on div "1473504/3" at bounding box center [670, 166] width 99 height 29
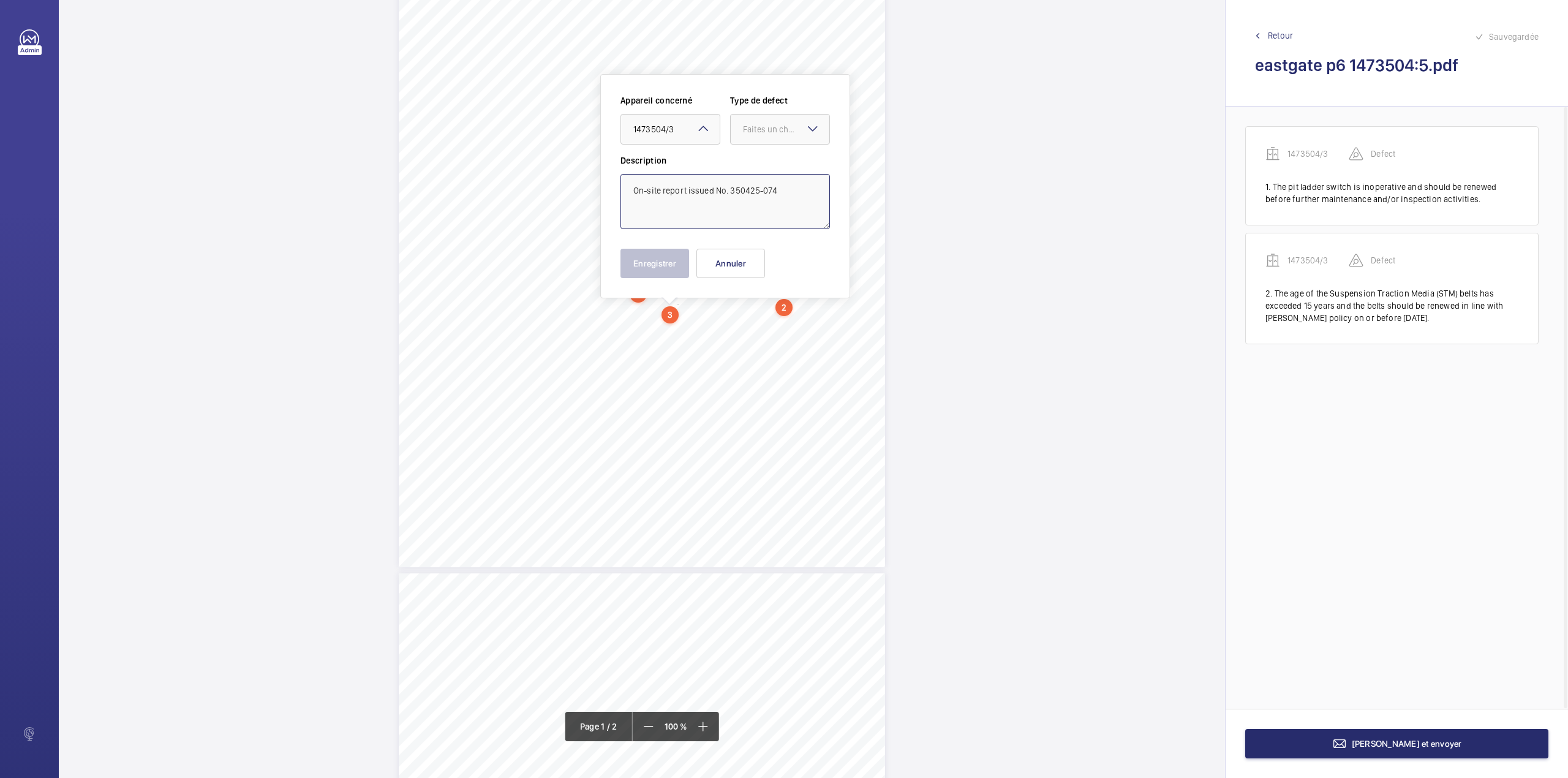
drag, startPoint x: 751, startPoint y: 138, endPoint x: 751, endPoint y: 148, distance: 10.0
click at [751, 145] on div "Appareil concerné Faites un choix × 1473504/3 × Type de defect Faites un choix" at bounding box center [726, 124] width 210 height 60
click at [751, 164] on span "Standard" at bounding box center [780, 166] width 74 height 13
click at [651, 258] on button "Enregistrer" at bounding box center [655, 263] width 69 height 29
drag, startPoint x: 566, startPoint y: 326, endPoint x: 647, endPoint y: 332, distance: 81.2
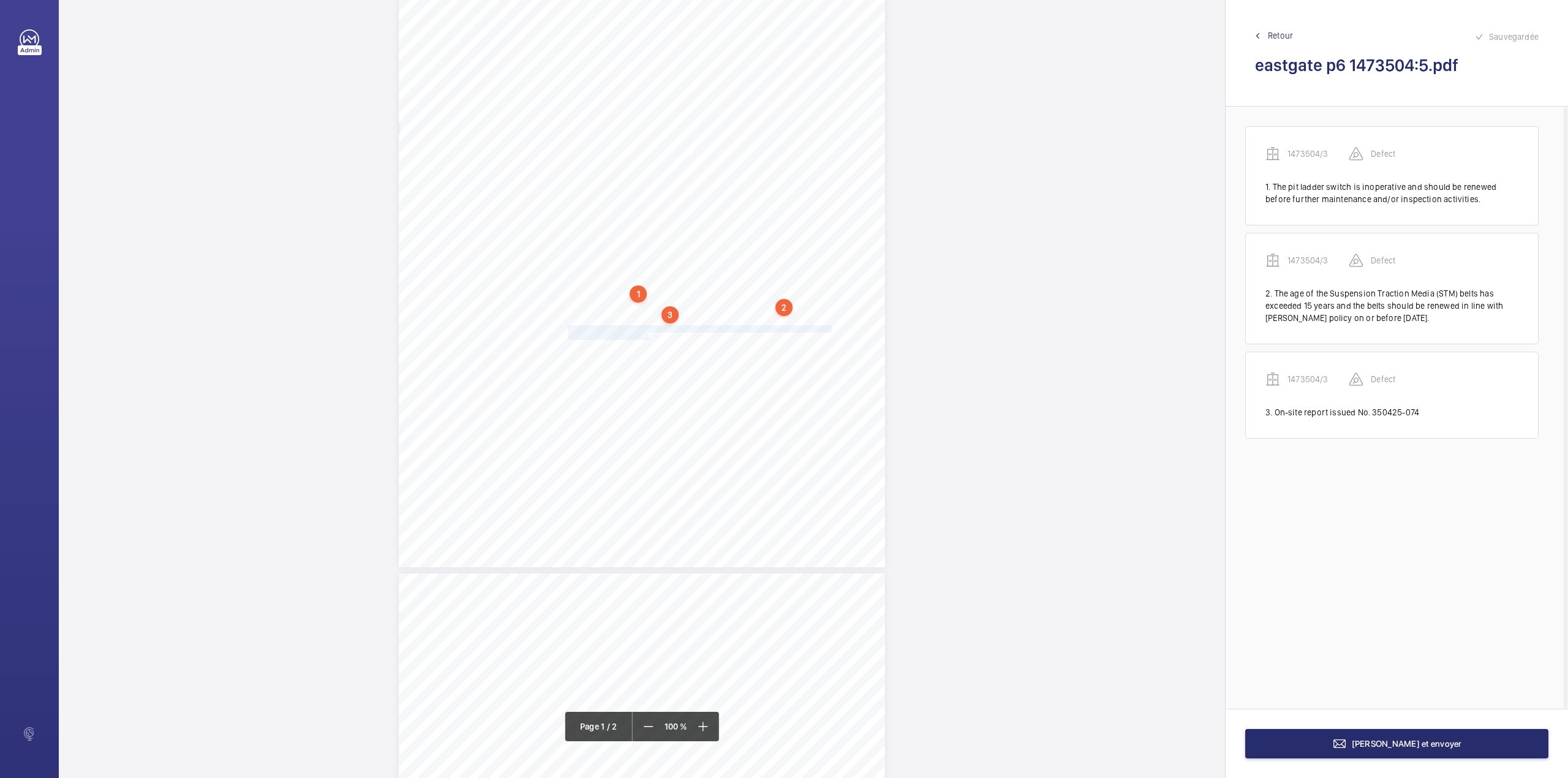
click at [647, 332] on div "Lifting Operations and Lifting Equipment Regulations Report of Thorough Examina…" at bounding box center [641, 223] width 486 height 688
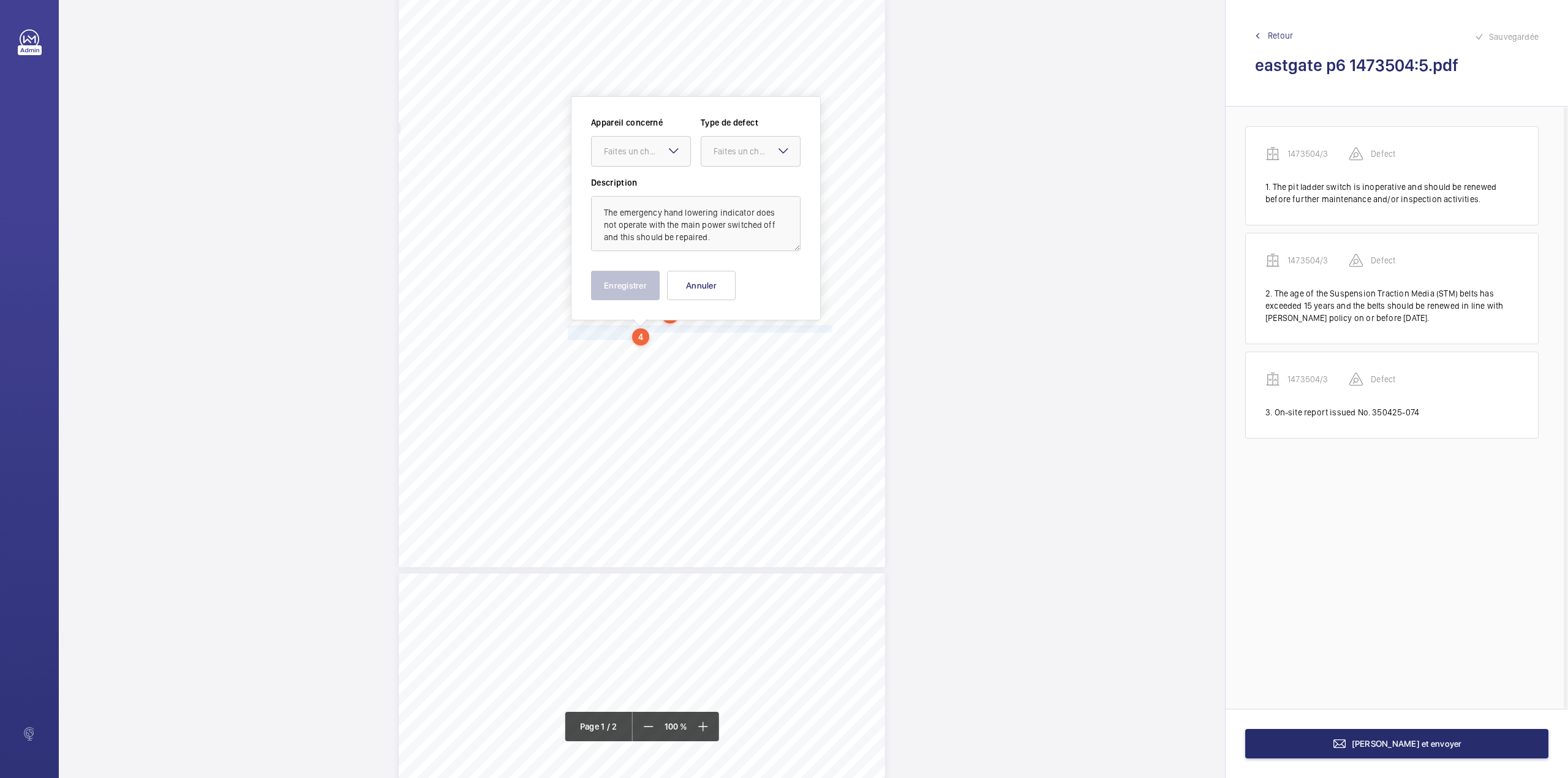
scroll to position [162, 0]
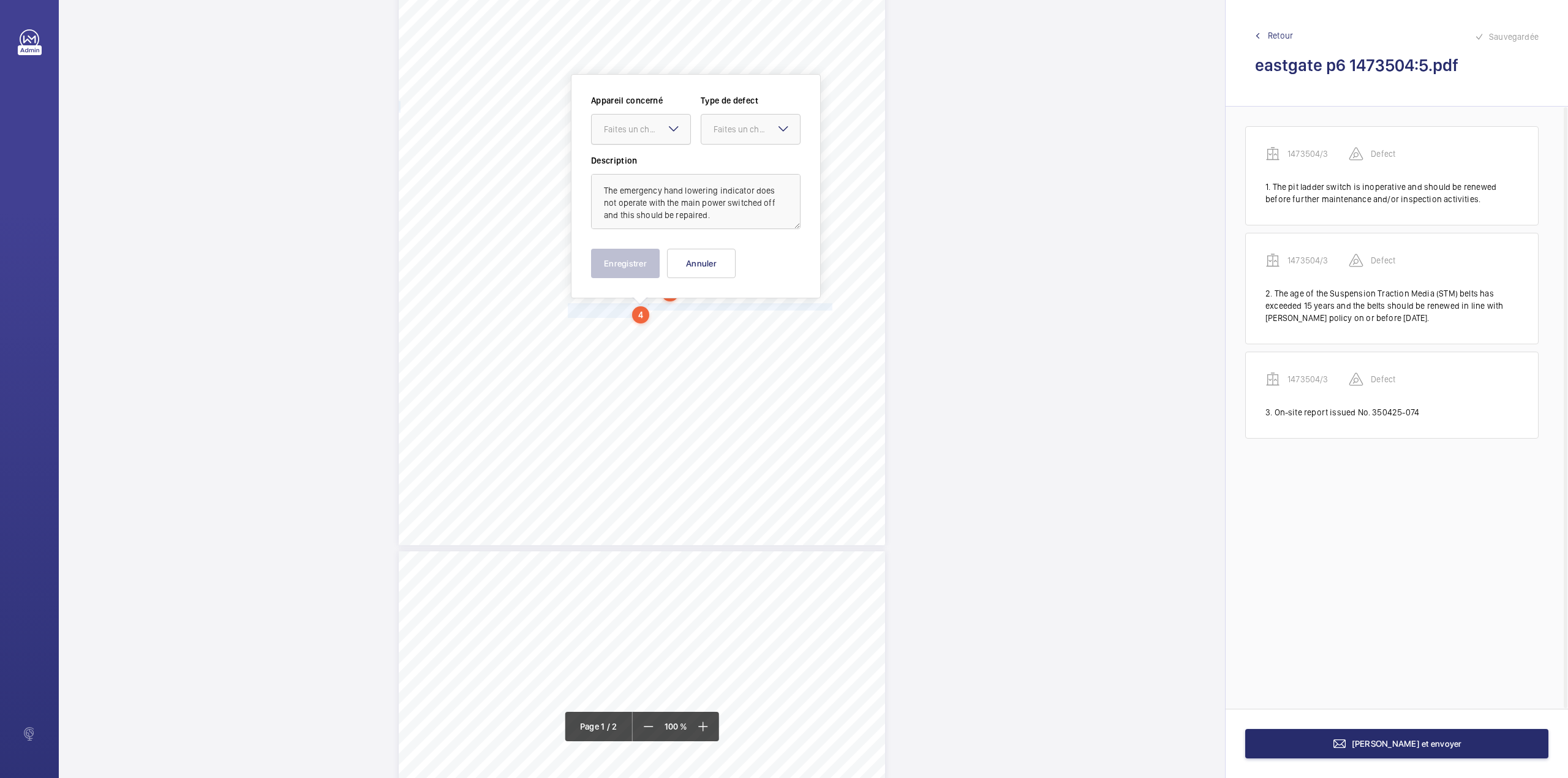
drag, startPoint x: 642, startPoint y: 133, endPoint x: 641, endPoint y: 139, distance: 6.1
click at [641, 136] on div "Faites un choix" at bounding box center [641, 129] width 99 height 13
drag, startPoint x: 641, startPoint y: 139, endPoint x: 712, endPoint y: 146, distance: 71.3
click at [642, 166] on span "1473504/3" at bounding box center [641, 166] width 74 height 13
drag, startPoint x: 731, startPoint y: 138, endPoint x: 730, endPoint y: 149, distance: 11.0
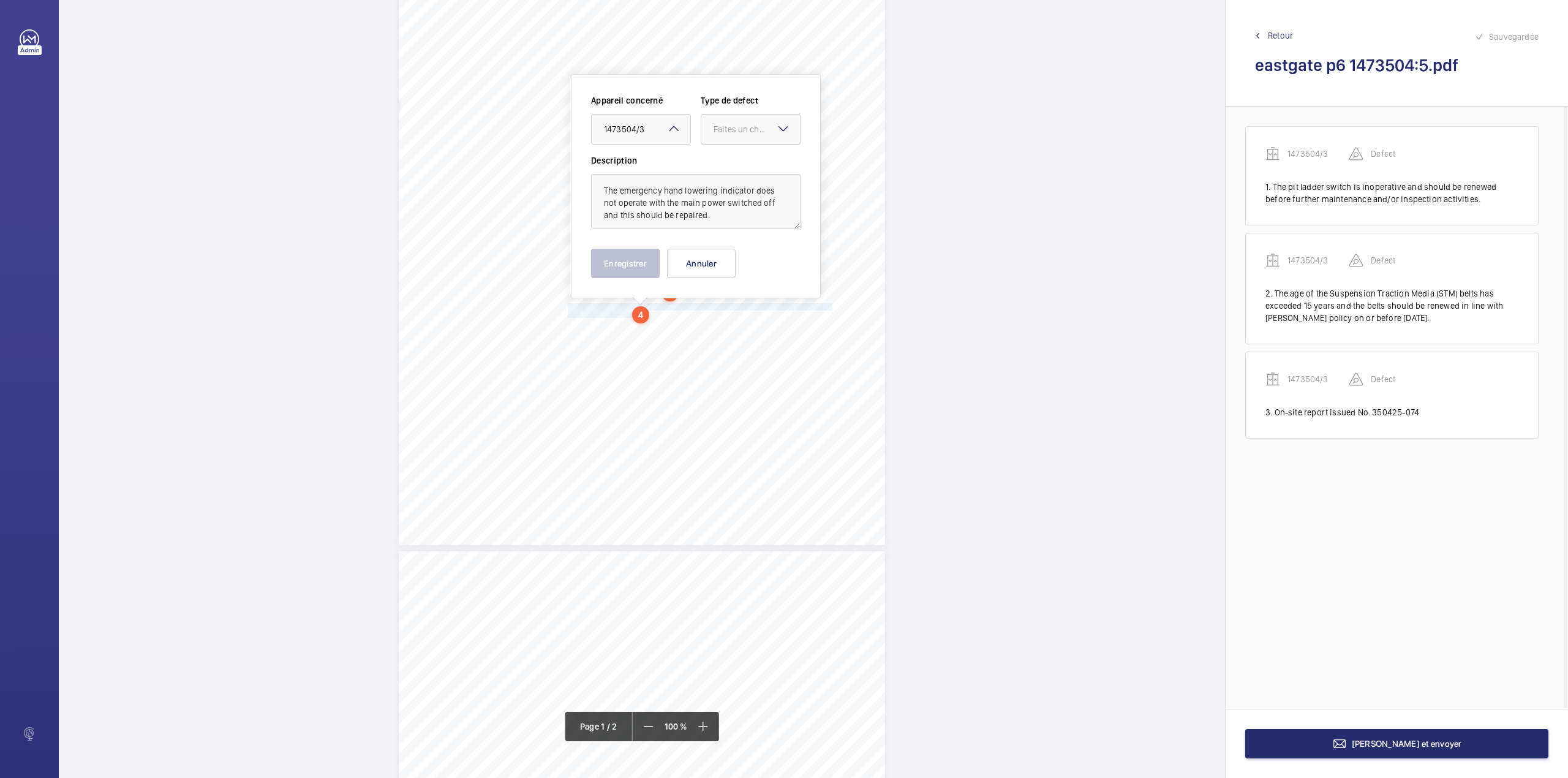
click at [731, 138] on div at bounding box center [750, 129] width 99 height 29
click at [728, 162] on span "Standard" at bounding box center [751, 166] width 74 height 13
click at [632, 270] on button "Enregistrer" at bounding box center [625, 263] width 69 height 29
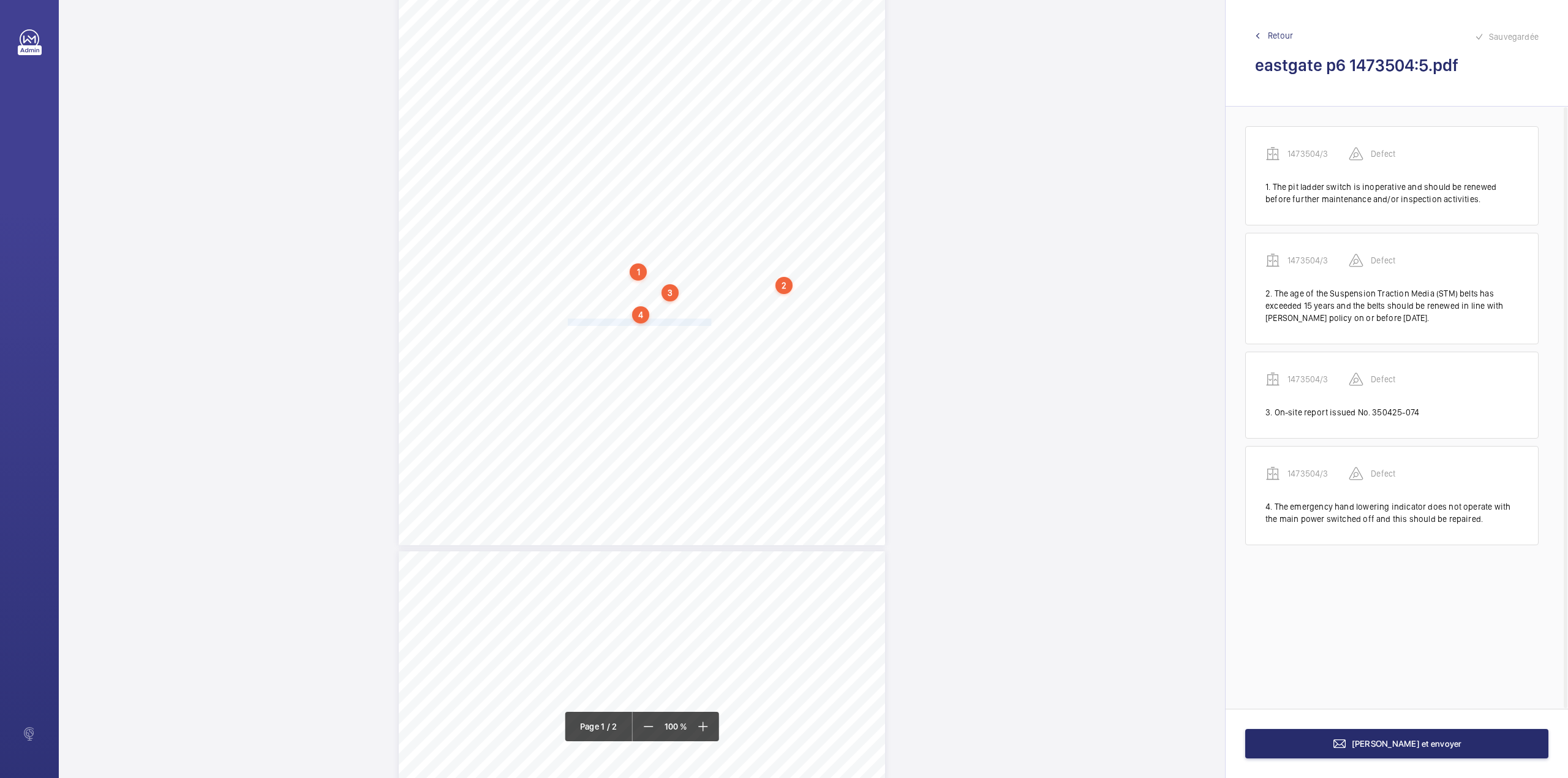
drag, startPoint x: 567, startPoint y: 322, endPoint x: 708, endPoint y: 321, distance: 141.0
click at [708, 321] on span "One car light is missing and should be reinstated." at bounding box center [640, 322] width 144 height 6
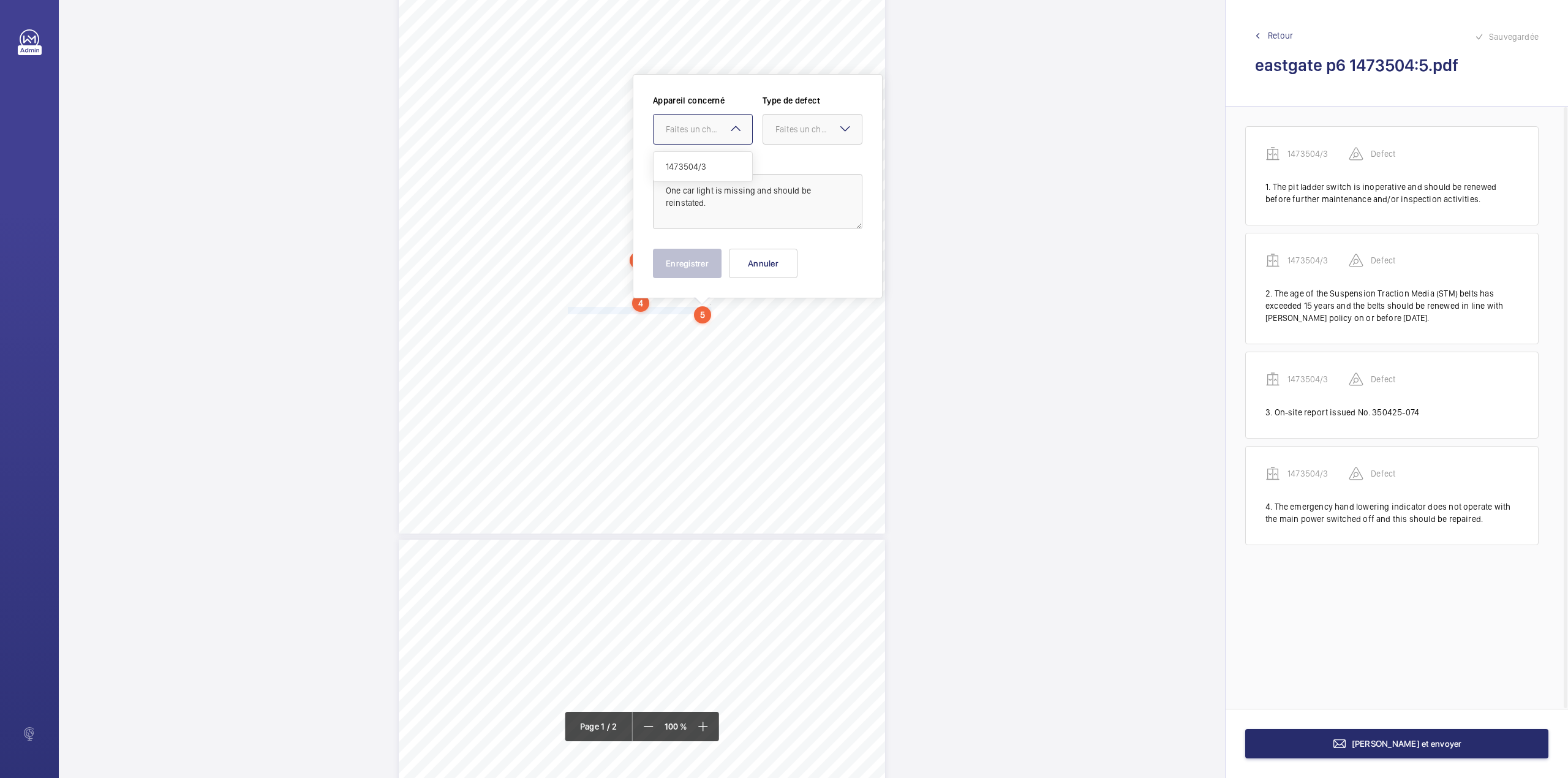
drag, startPoint x: 707, startPoint y: 131, endPoint x: 708, endPoint y: 165, distance: 34.0
click at [707, 133] on div "Faites un choix" at bounding box center [708, 129] width 86 height 13
click at [708, 166] on span "1473504/3" at bounding box center [703, 166] width 74 height 13
drag, startPoint x: 790, startPoint y: 136, endPoint x: 790, endPoint y: 166, distance: 30.0
click at [790, 142] on div at bounding box center [812, 129] width 99 height 29
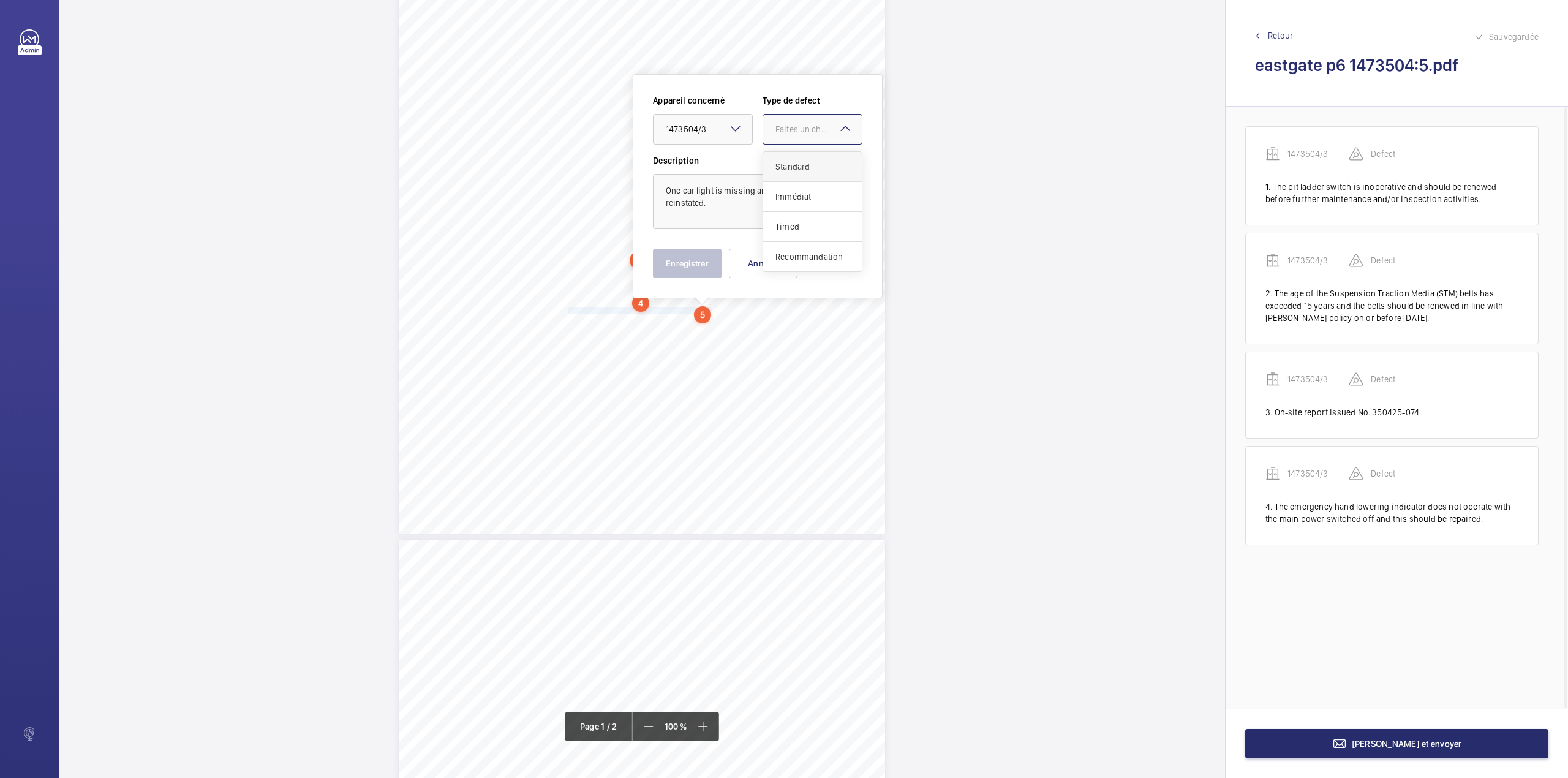
click at [790, 166] on span "Standard" at bounding box center [813, 166] width 74 height 13
click at [697, 270] on button "Enregistrer" at bounding box center [688, 263] width 69 height 29
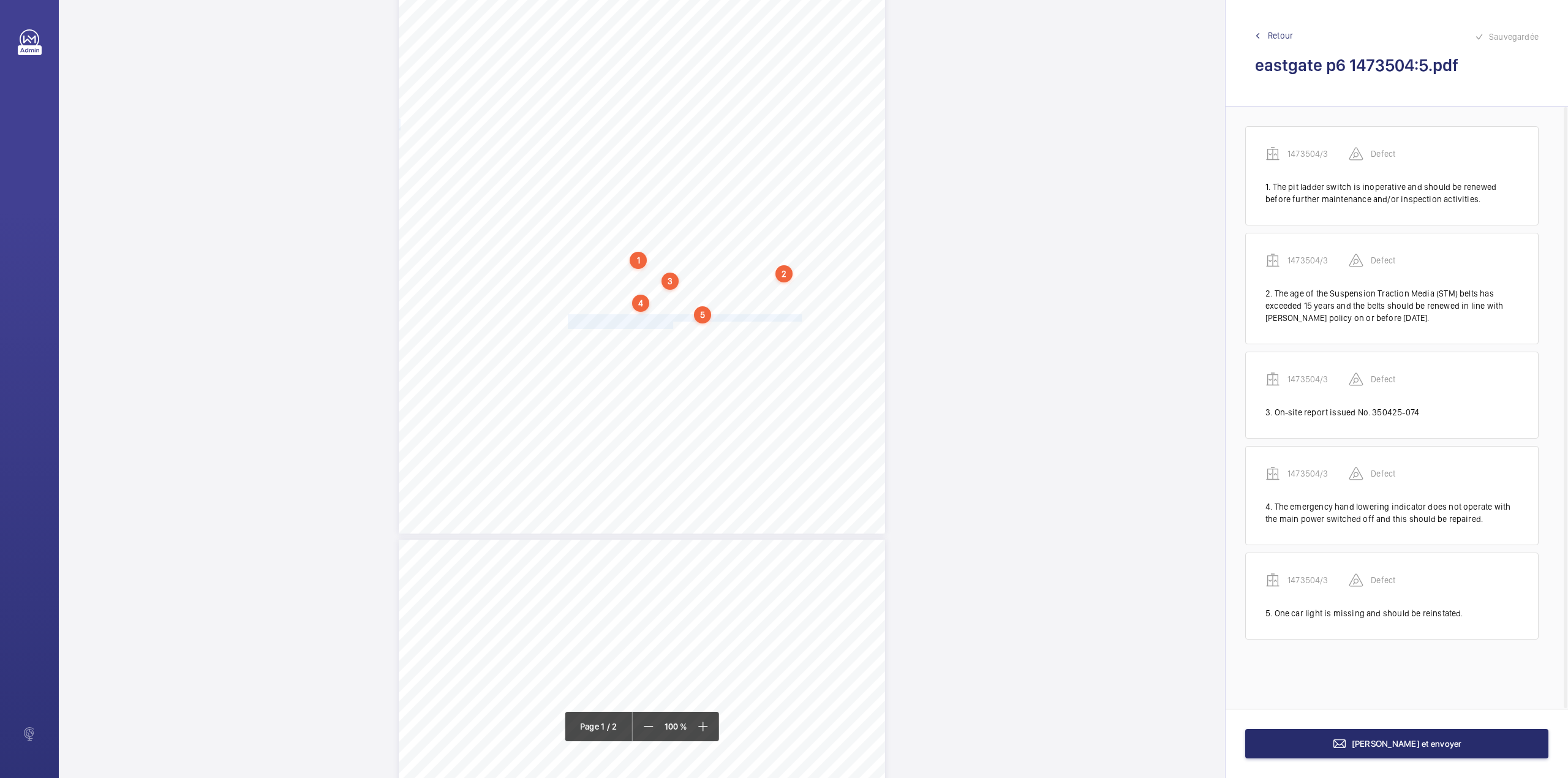
drag, startPoint x: 566, startPoint y: 316, endPoint x: 670, endPoint y: 323, distance: 104.2
click at [670, 323] on div "Lifting Operations and Lifting Equipment Regulations Report of Thorough Examina…" at bounding box center [641, 189] width 486 height 688
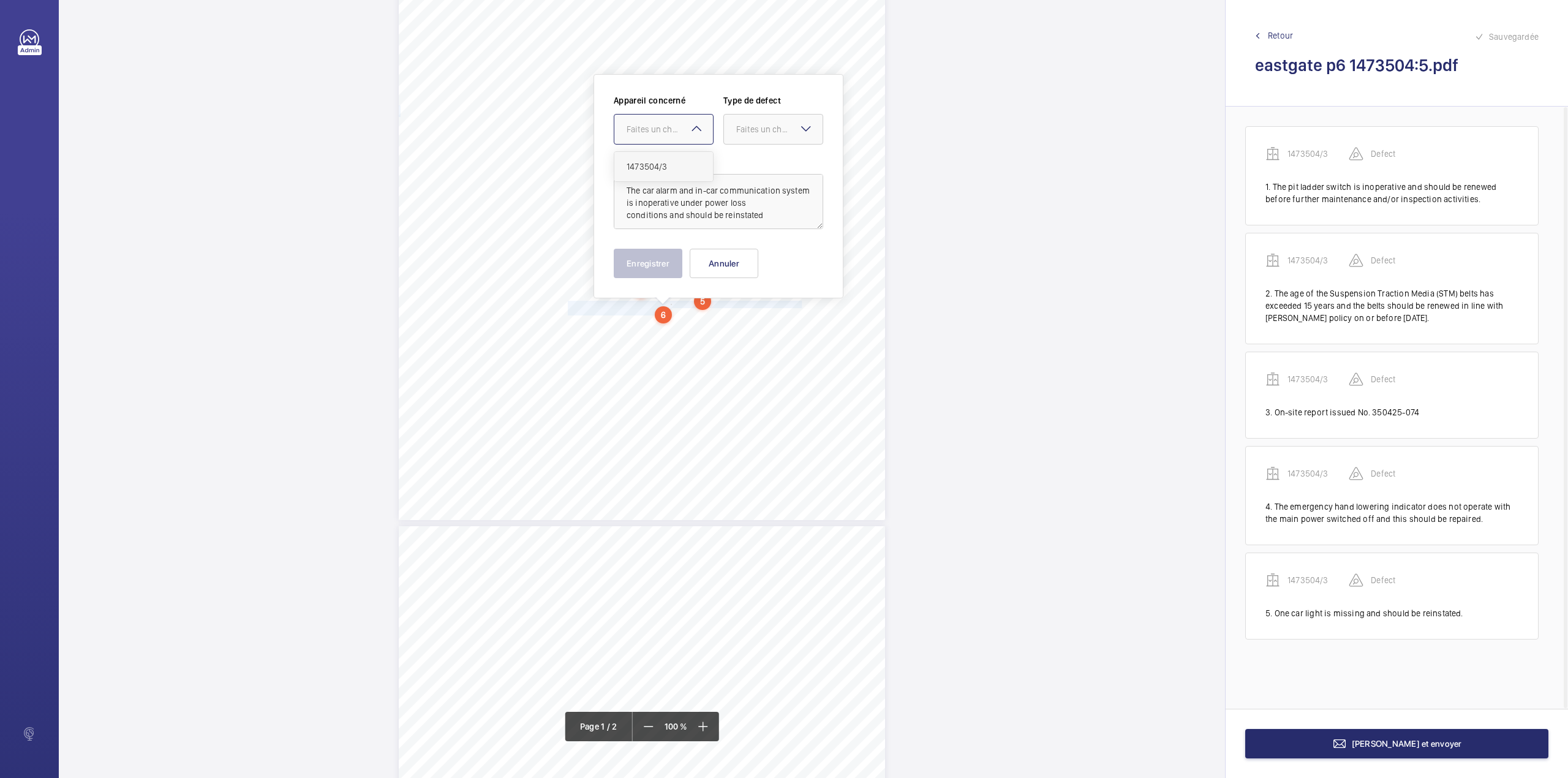
drag, startPoint x: 648, startPoint y: 126, endPoint x: 651, endPoint y: 167, distance: 41.1
click at [648, 128] on div "Faites un choix" at bounding box center [670, 129] width 86 height 13
click at [651, 167] on span "1473504/3" at bounding box center [664, 166] width 74 height 13
drag, startPoint x: 760, startPoint y: 138, endPoint x: 757, endPoint y: 166, distance: 28.2
click at [761, 140] on div at bounding box center [773, 129] width 99 height 29
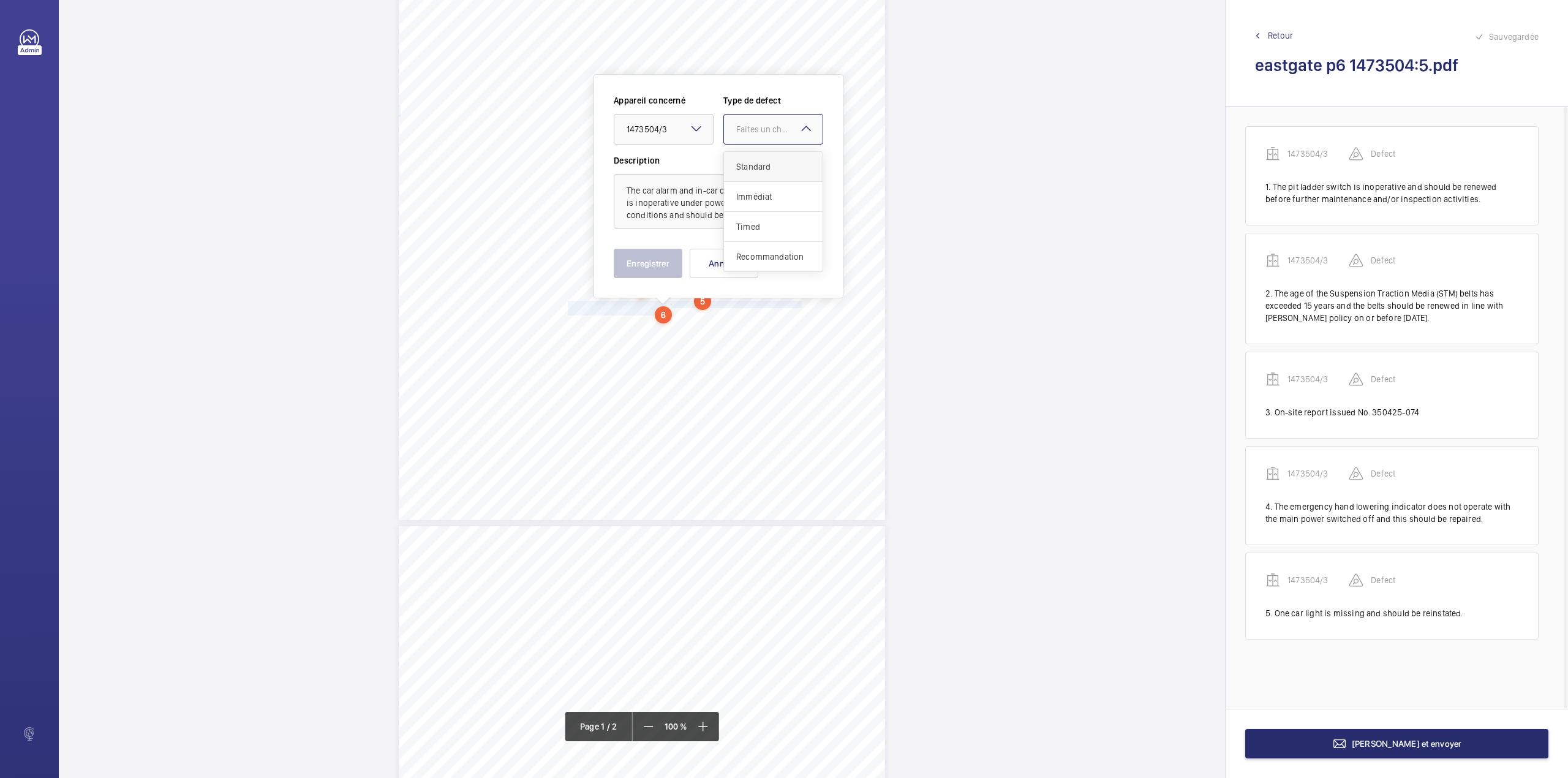
click at [757, 166] on span "Standard" at bounding box center [774, 166] width 74 height 13
click at [661, 262] on button "Enregistrer" at bounding box center [648, 263] width 69 height 29
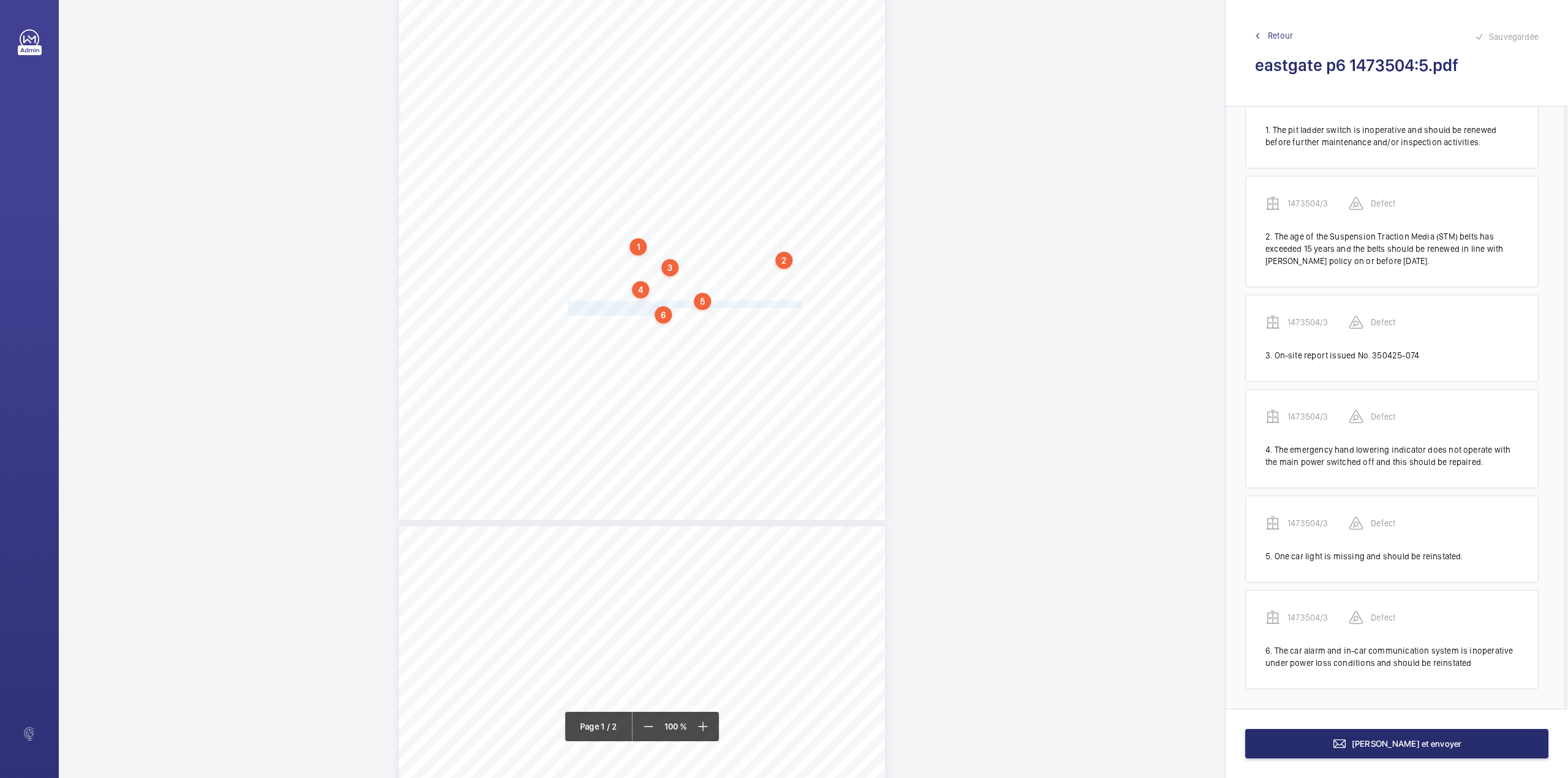
scroll to position [60, 0]
drag, startPoint x: 567, startPoint y: 318, endPoint x: 748, endPoint y: 319, distance: 181.0
click at [748, 319] on span "The in-car operating panel is damaged and should be repaired." at bounding box center [660, 318] width 183 height 6
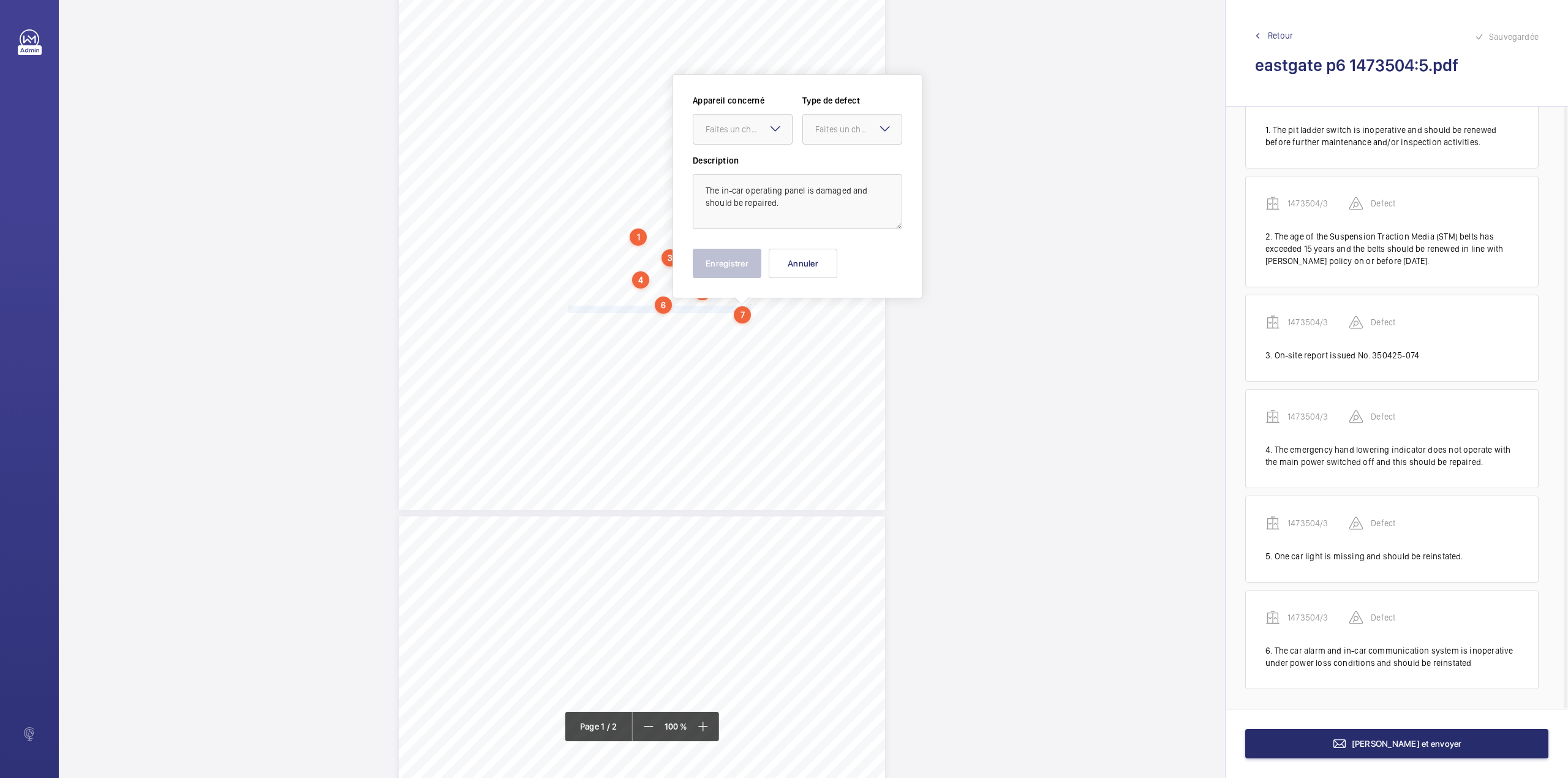
click at [729, 145] on ng-select "Faites un choix" at bounding box center [743, 129] width 100 height 31
click at [738, 167] on span "1473504/3" at bounding box center [743, 166] width 74 height 13
drag, startPoint x: 851, startPoint y: 136, endPoint x: 849, endPoint y: 148, distance: 12.2
click at [851, 136] on div at bounding box center [851, 129] width 99 height 29
click at [849, 153] on div "Standard" at bounding box center [851, 166] width 99 height 30
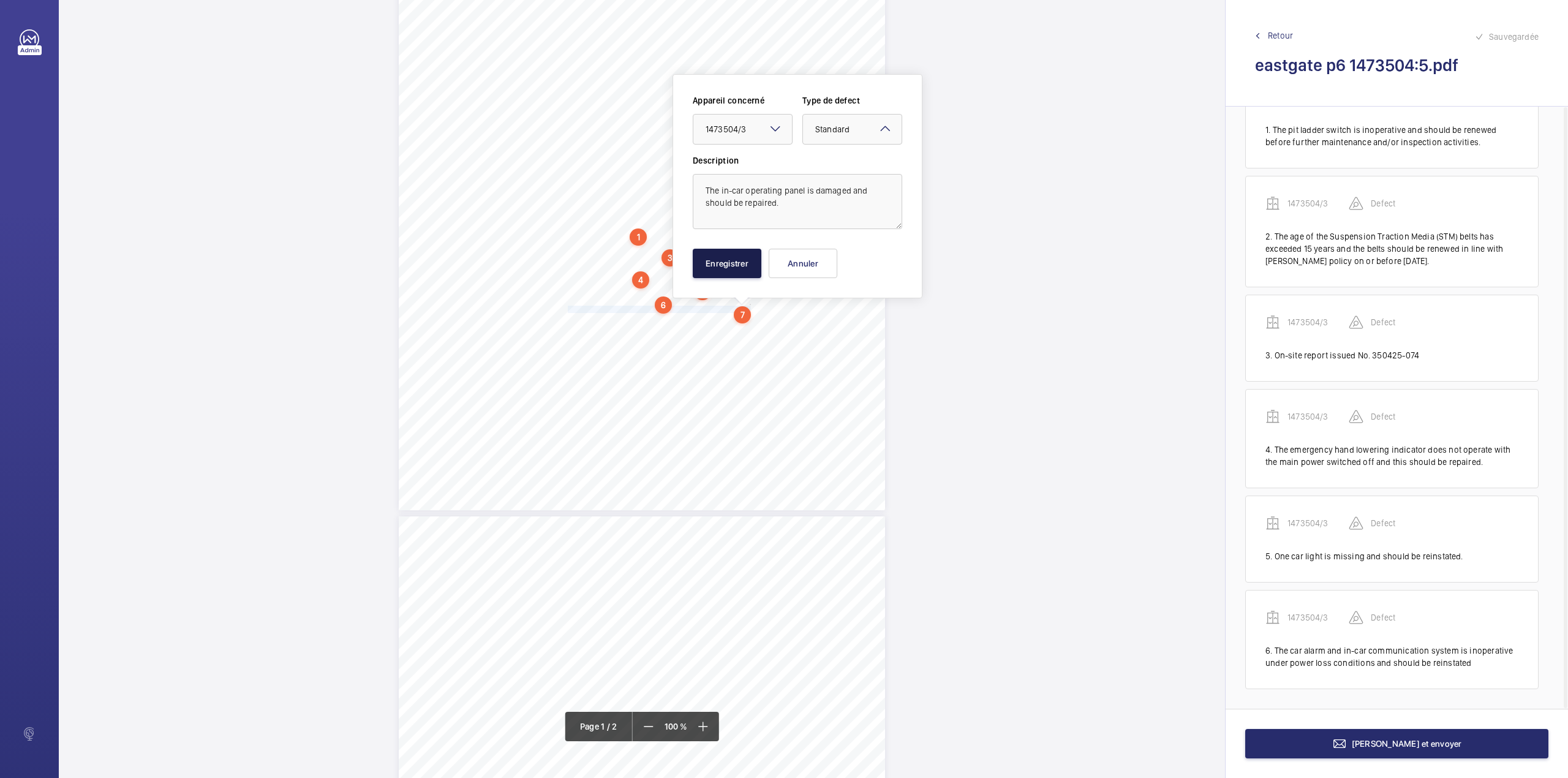
click at [752, 257] on button "Enregistrer" at bounding box center [727, 263] width 69 height 29
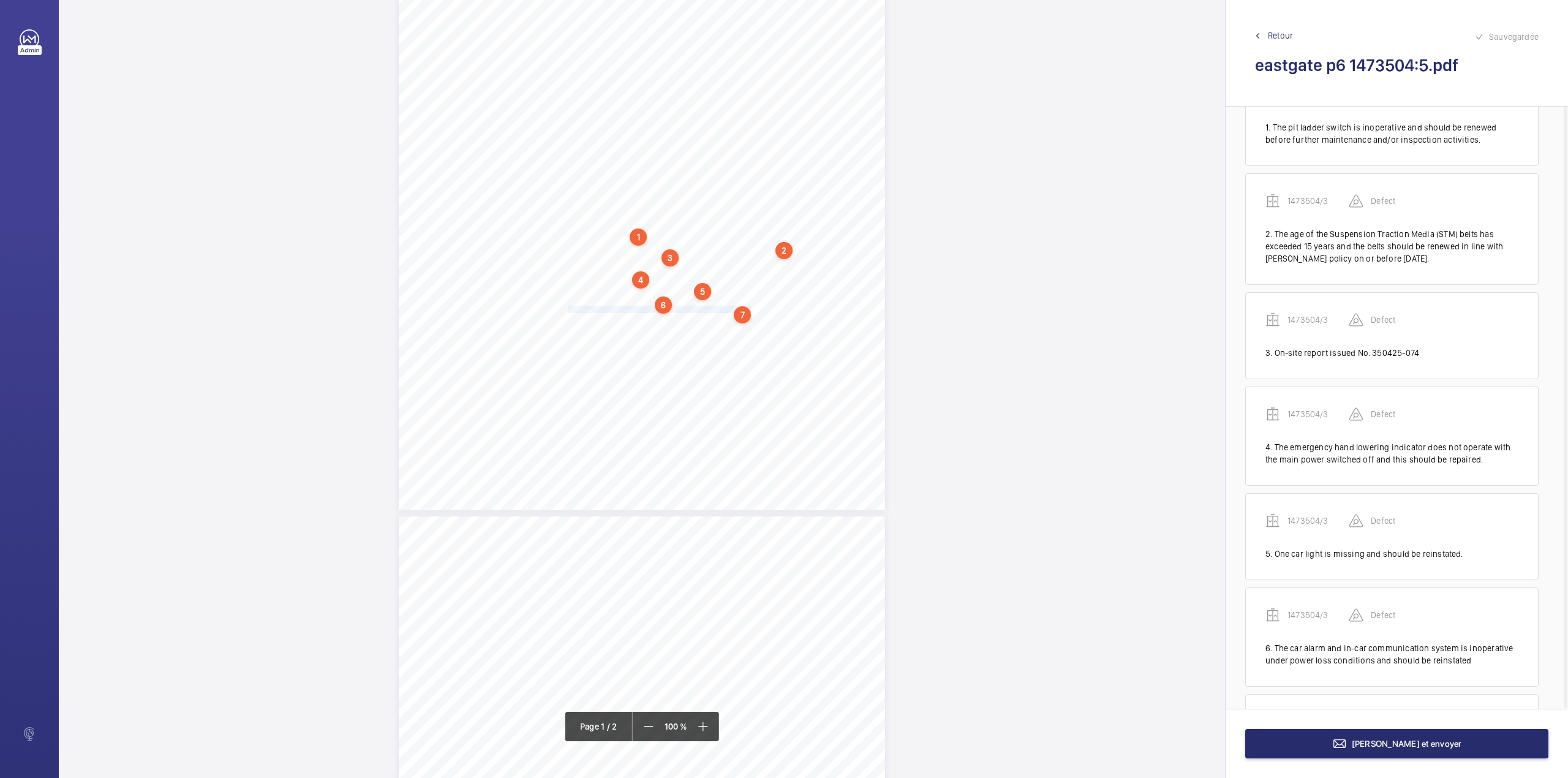
scroll to position [155, 0]
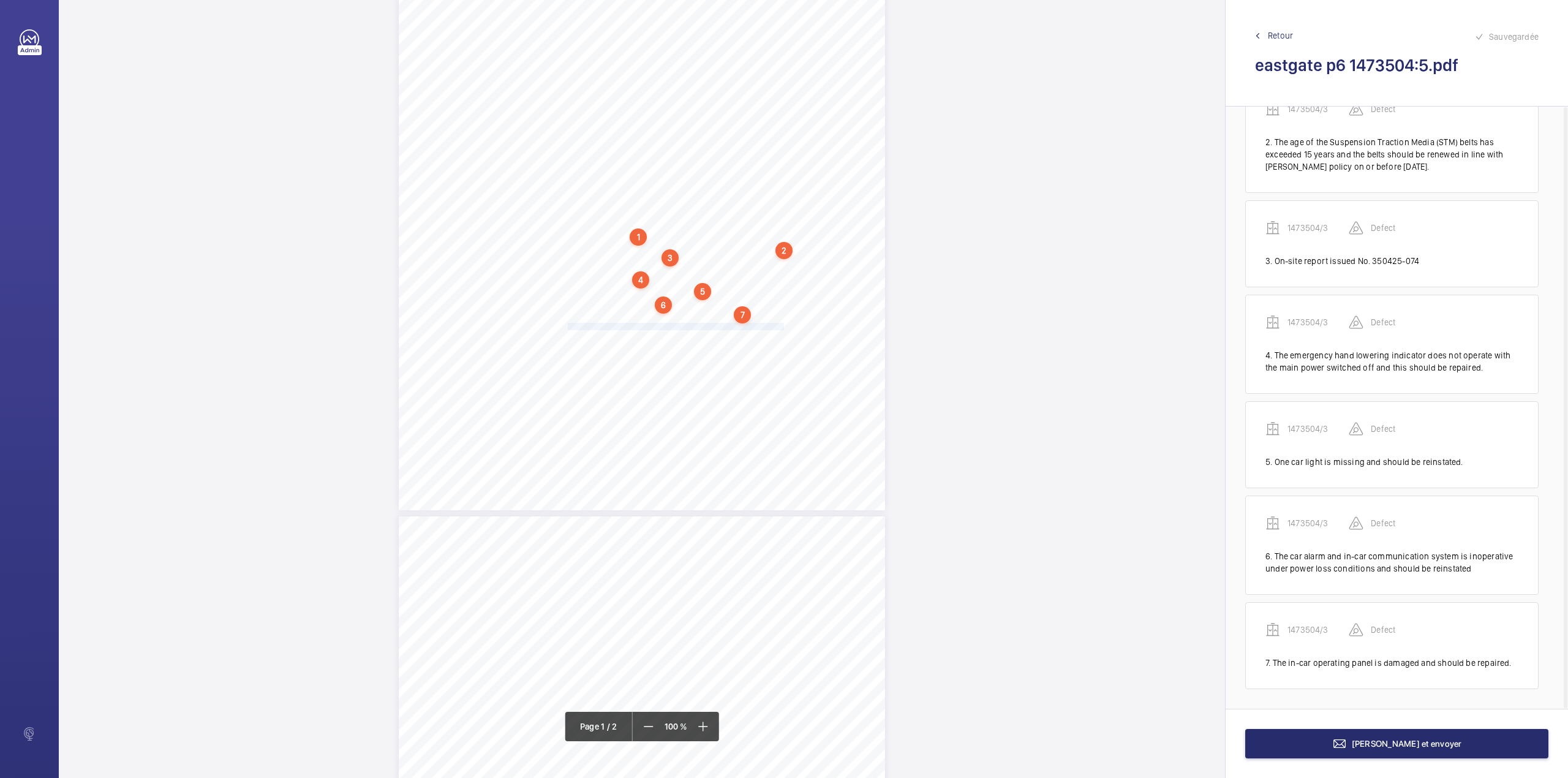
drag, startPoint x: 566, startPoint y: 325, endPoint x: 782, endPoint y: 326, distance: 216.0
click at [782, 326] on span "It is noted that in-car call buttons for floors; 2, 3 and 4 have been disabled." at bounding box center [676, 326] width 215 height 6
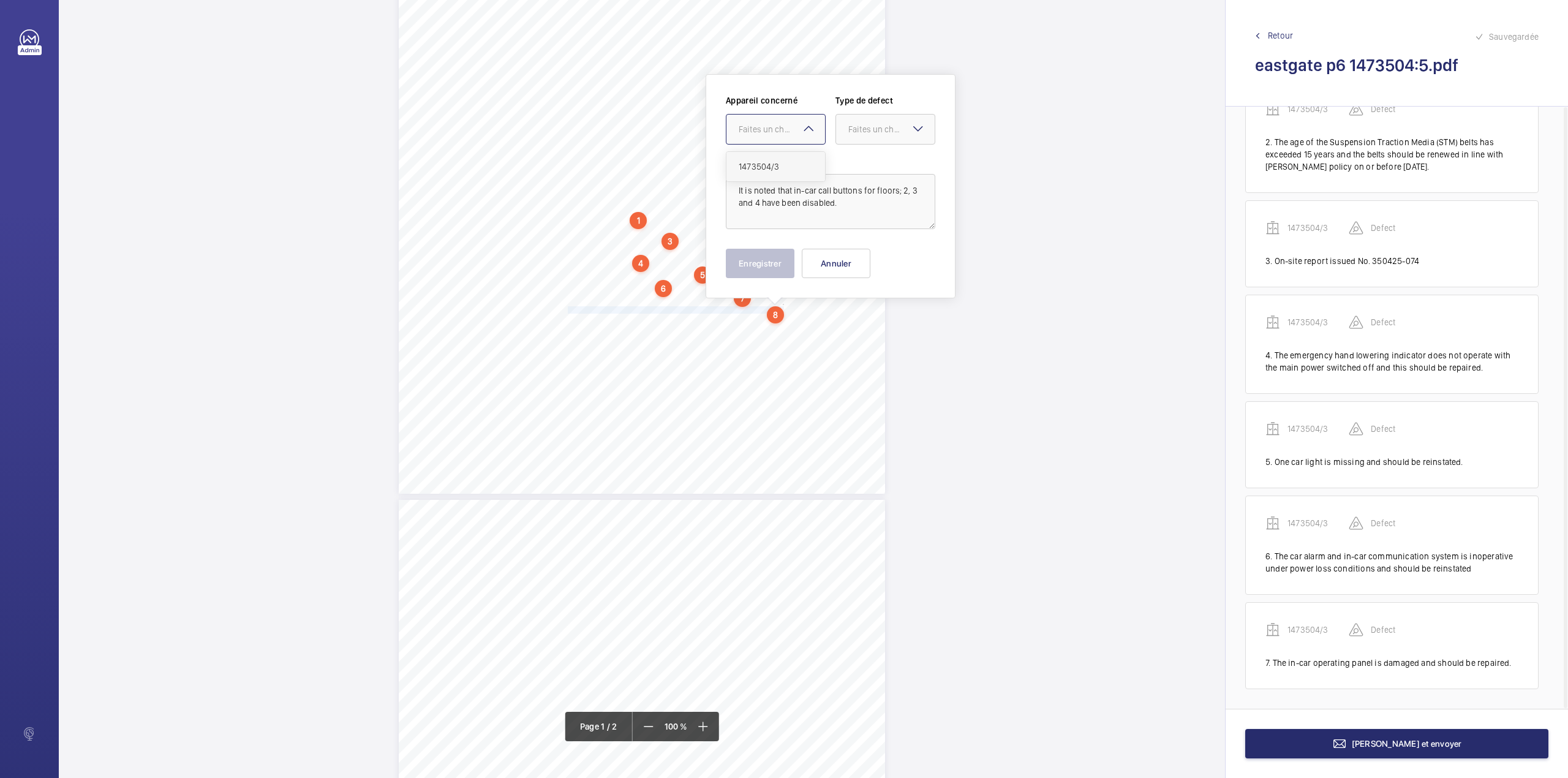
drag, startPoint x: 769, startPoint y: 130, endPoint x: 767, endPoint y: 162, distance: 32.1
click at [767, 136] on div "Faites un choix" at bounding box center [775, 129] width 99 height 13
click at [767, 162] on span "1473504/3" at bounding box center [775, 166] width 74 height 13
drag, startPoint x: 858, startPoint y: 130, endPoint x: 858, endPoint y: 160, distance: 30.0
click at [858, 135] on div "Faites un choix" at bounding box center [891, 129] width 86 height 13
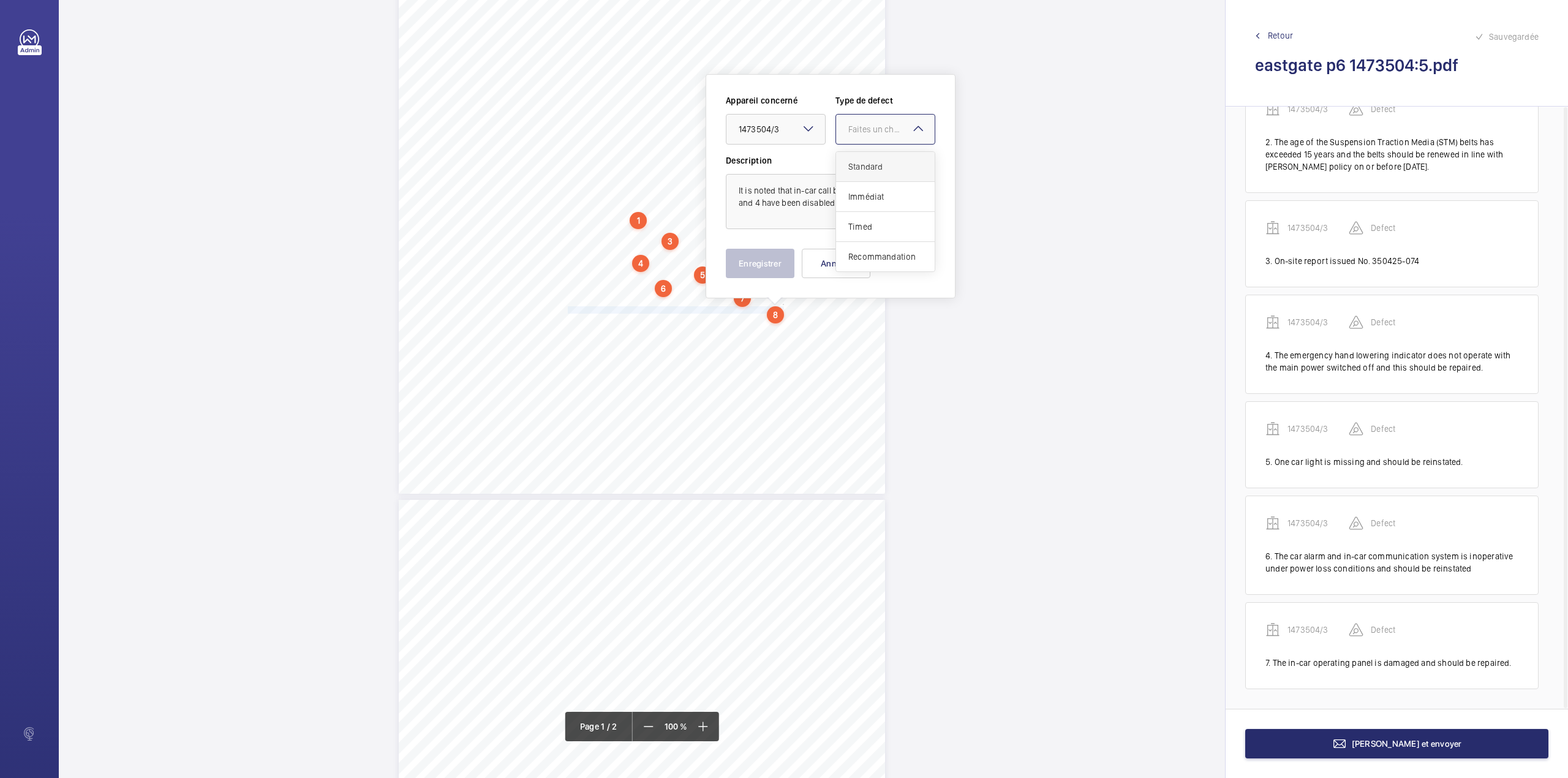
click at [858, 160] on span "Standard" at bounding box center [886, 166] width 74 height 13
click at [765, 262] on button "Enregistrer" at bounding box center [760, 263] width 69 height 29
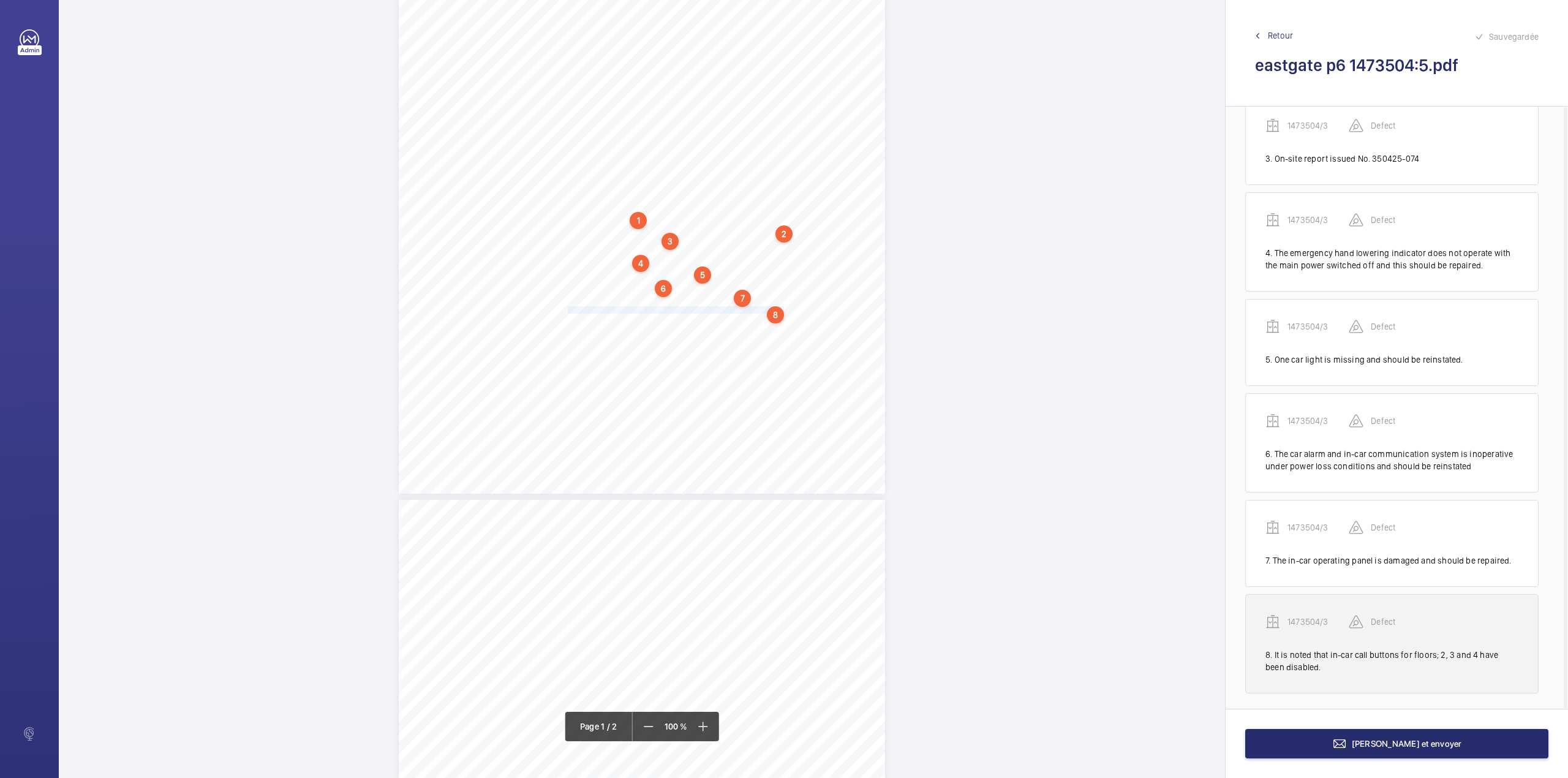
scroll to position [261, 0]
click at [1302, 610] on div "1473504/3" at bounding box center [1307, 617] width 83 height 14
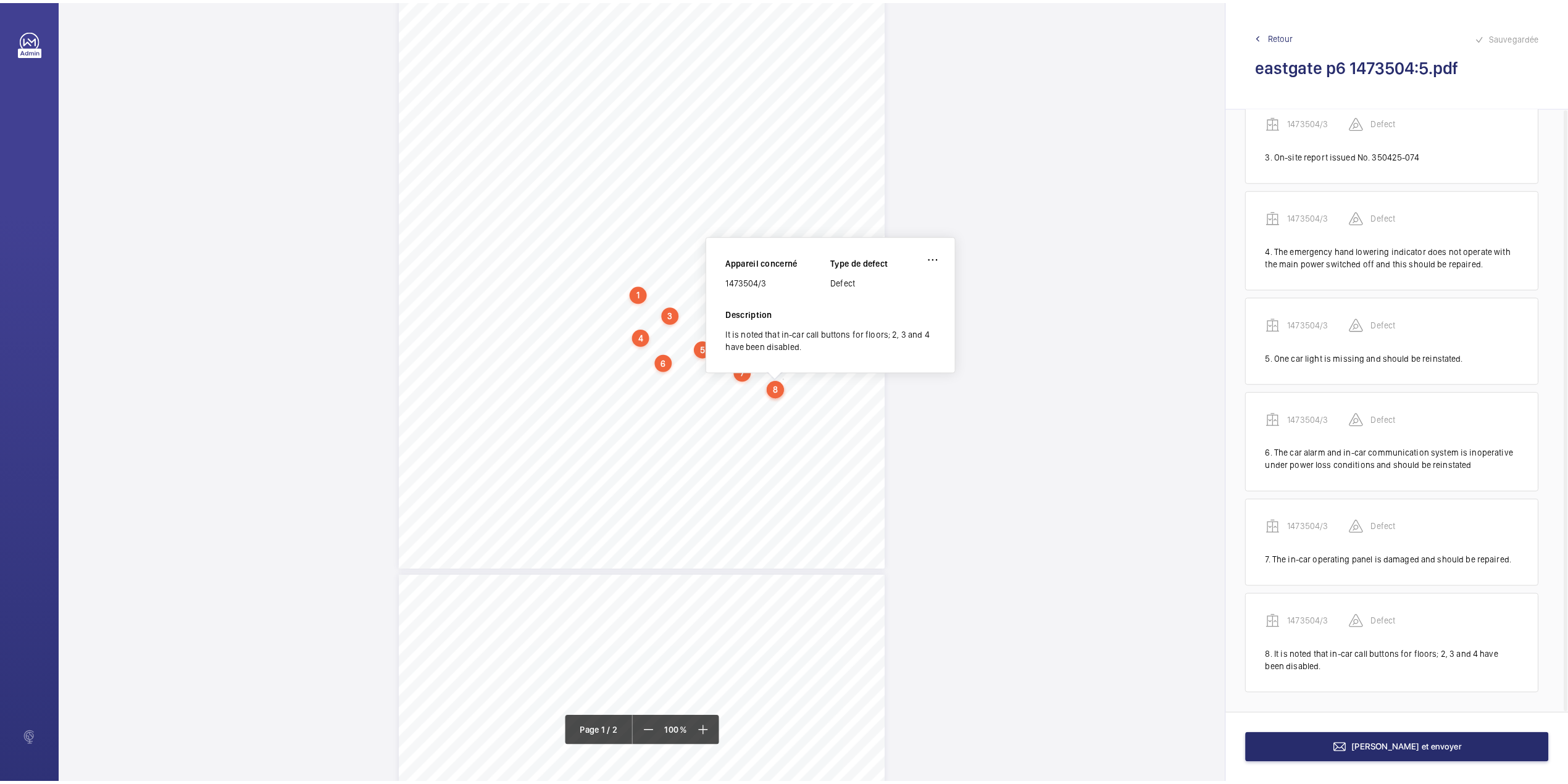
scroll to position [140, 0]
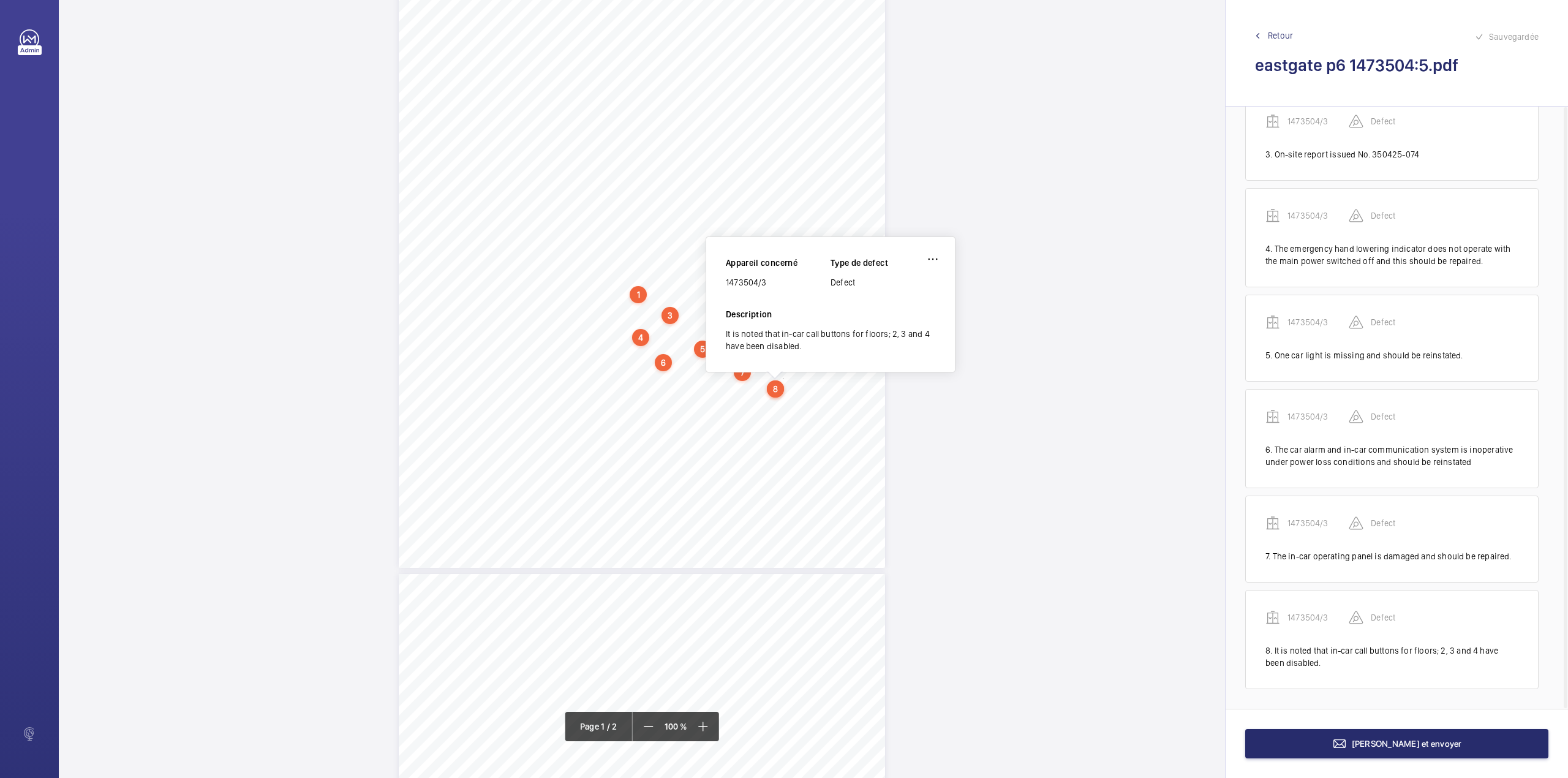
drag, startPoint x: 726, startPoint y: 283, endPoint x: 773, endPoint y: 285, distance: 47.0
click at [773, 285] on div "1473504/3" at bounding box center [778, 282] width 105 height 13
copy div "1473504/3"
click at [1343, 745] on button "[PERSON_NAME] et envoyer" at bounding box center [1396, 744] width 303 height 29
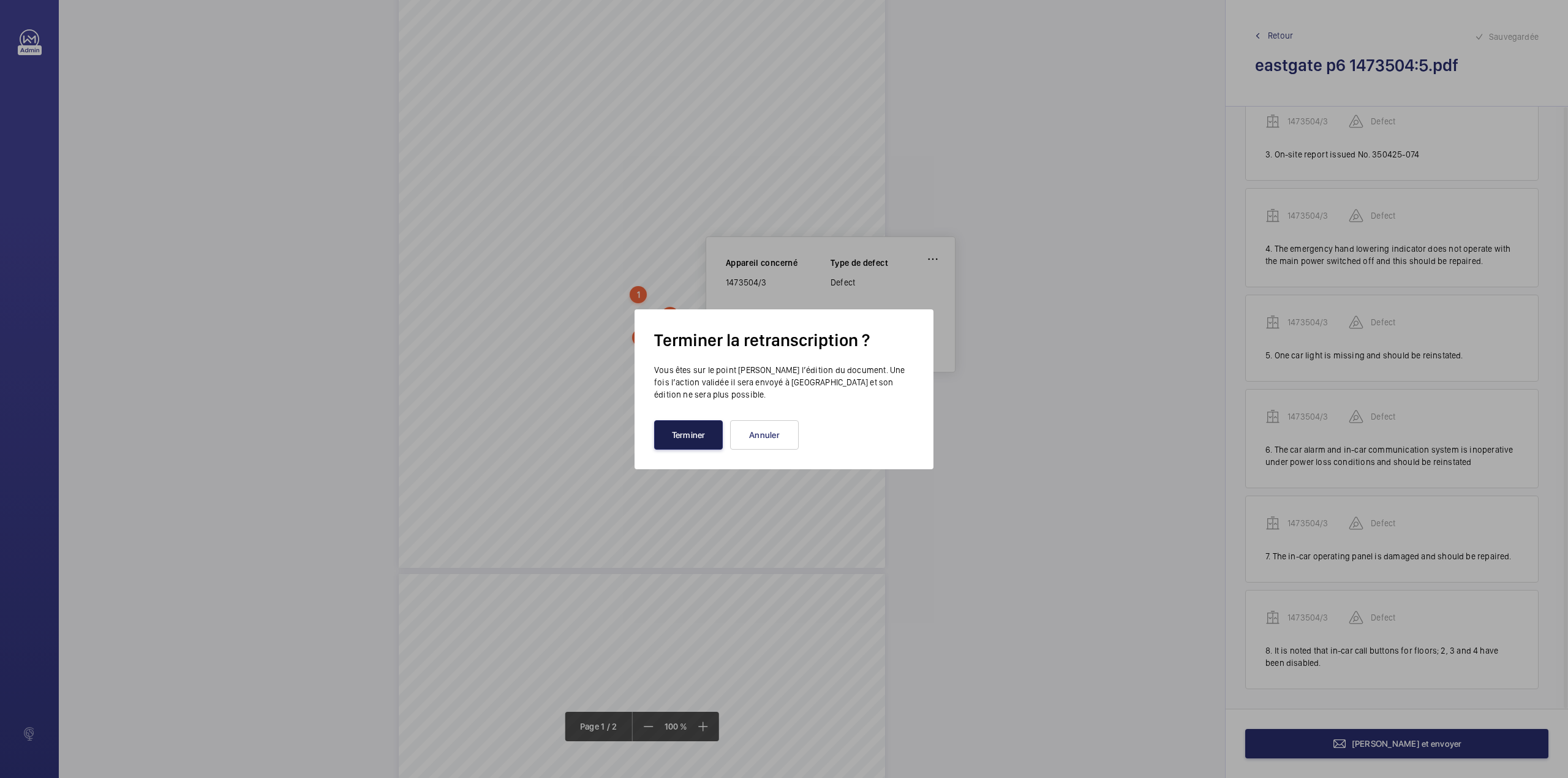
click at [683, 439] on button "Terminer" at bounding box center [689, 434] width 69 height 29
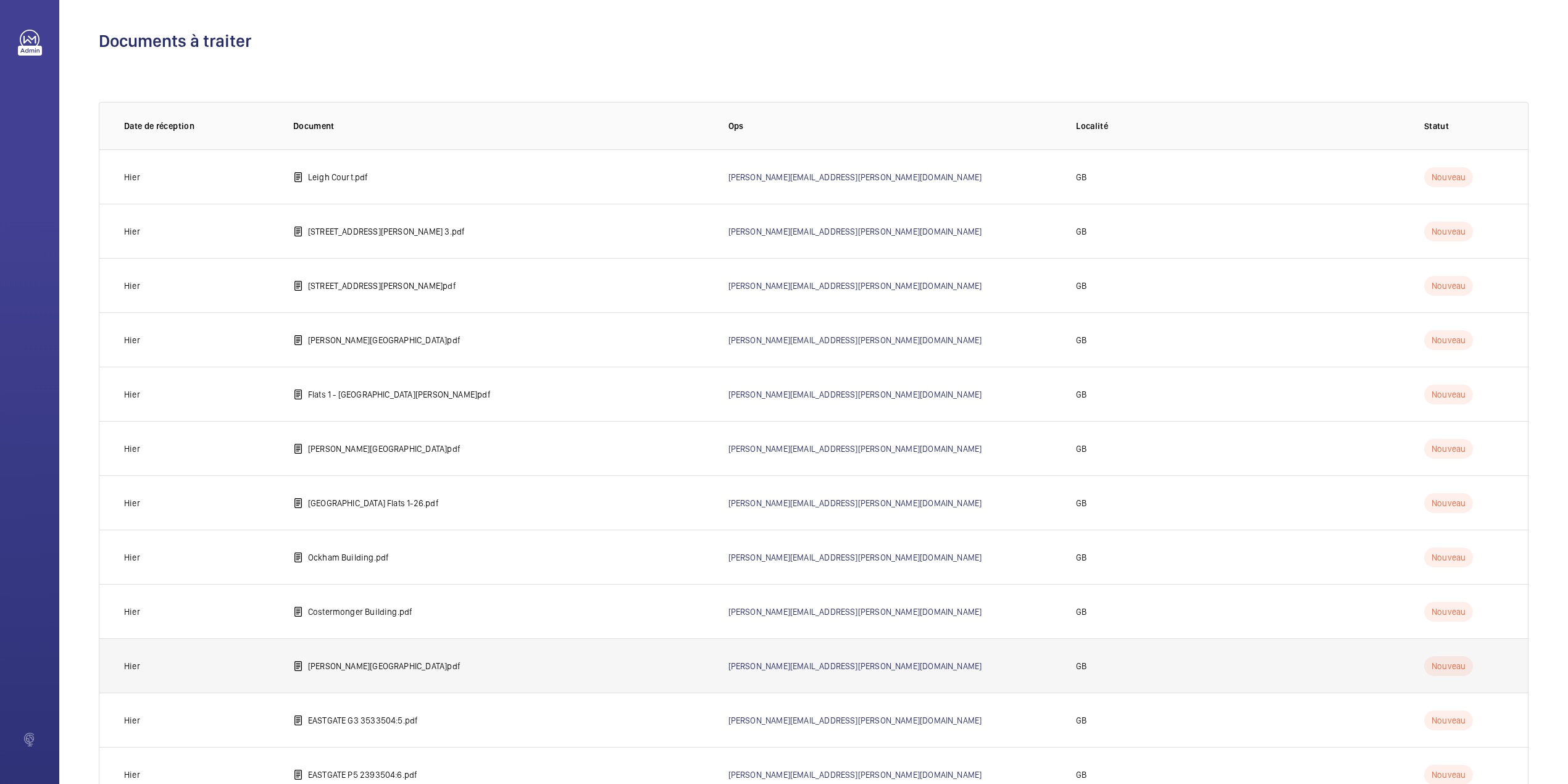
scroll to position [373, 0]
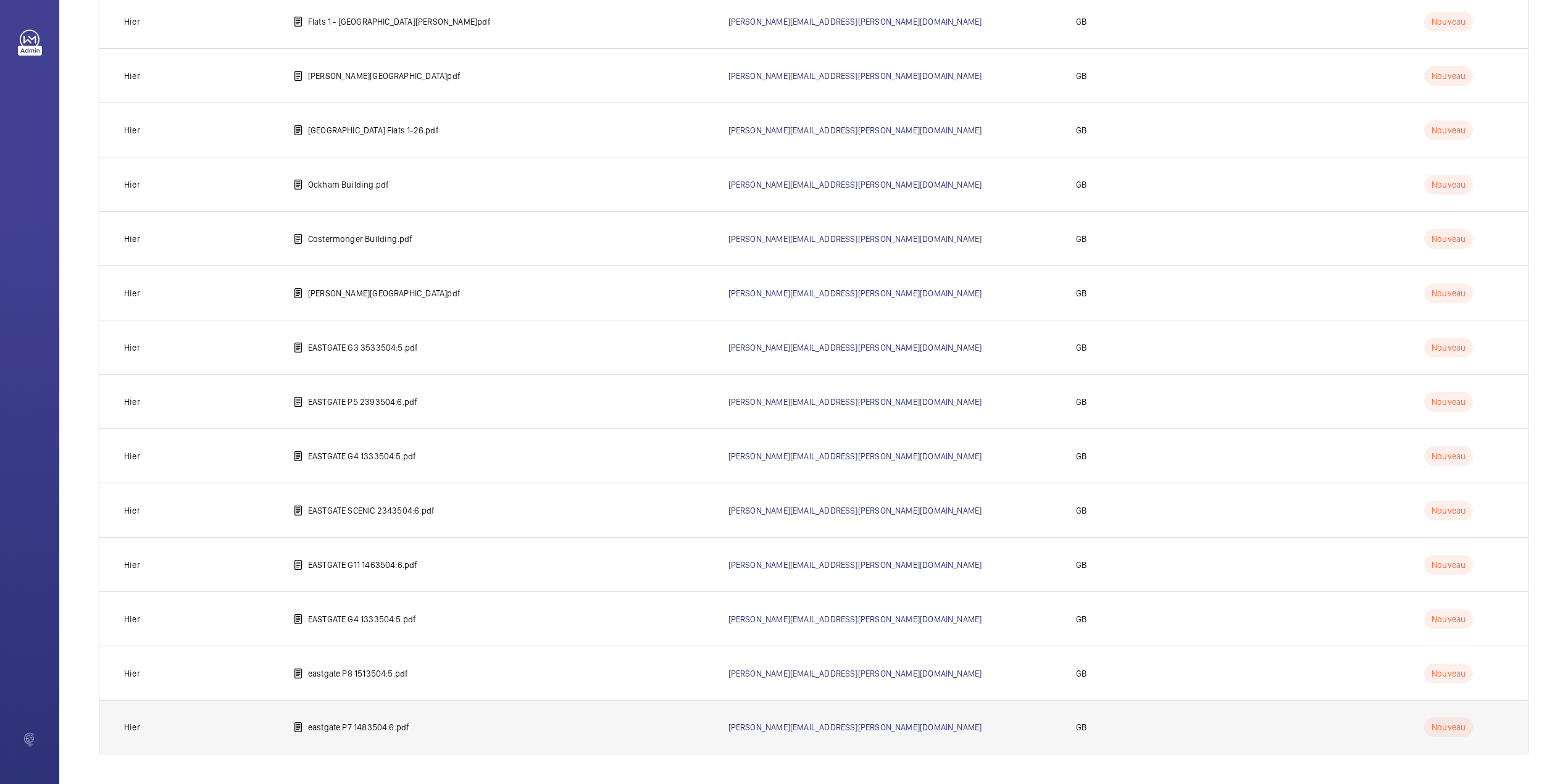
click at [335, 737] on td "eastgate P7 1483504:6.pdf" at bounding box center [491, 727] width 435 height 55
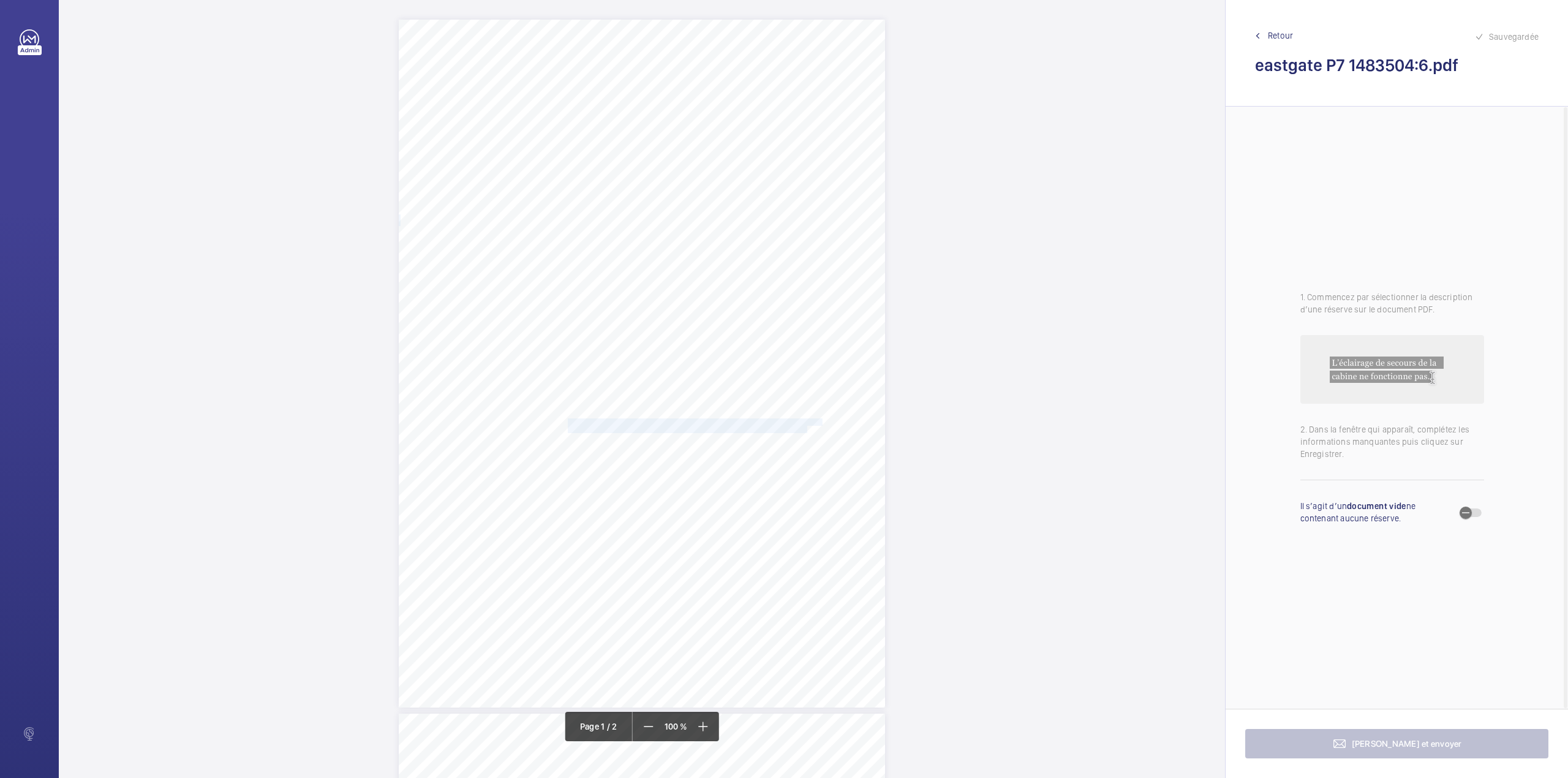
drag, startPoint x: 566, startPoint y: 419, endPoint x: 790, endPoint y: 428, distance: 224.2
click at [790, 428] on div "Lifting Operations and Lifting Equipment Regulations Report of Thorough Examina…" at bounding box center [641, 364] width 486 height 688
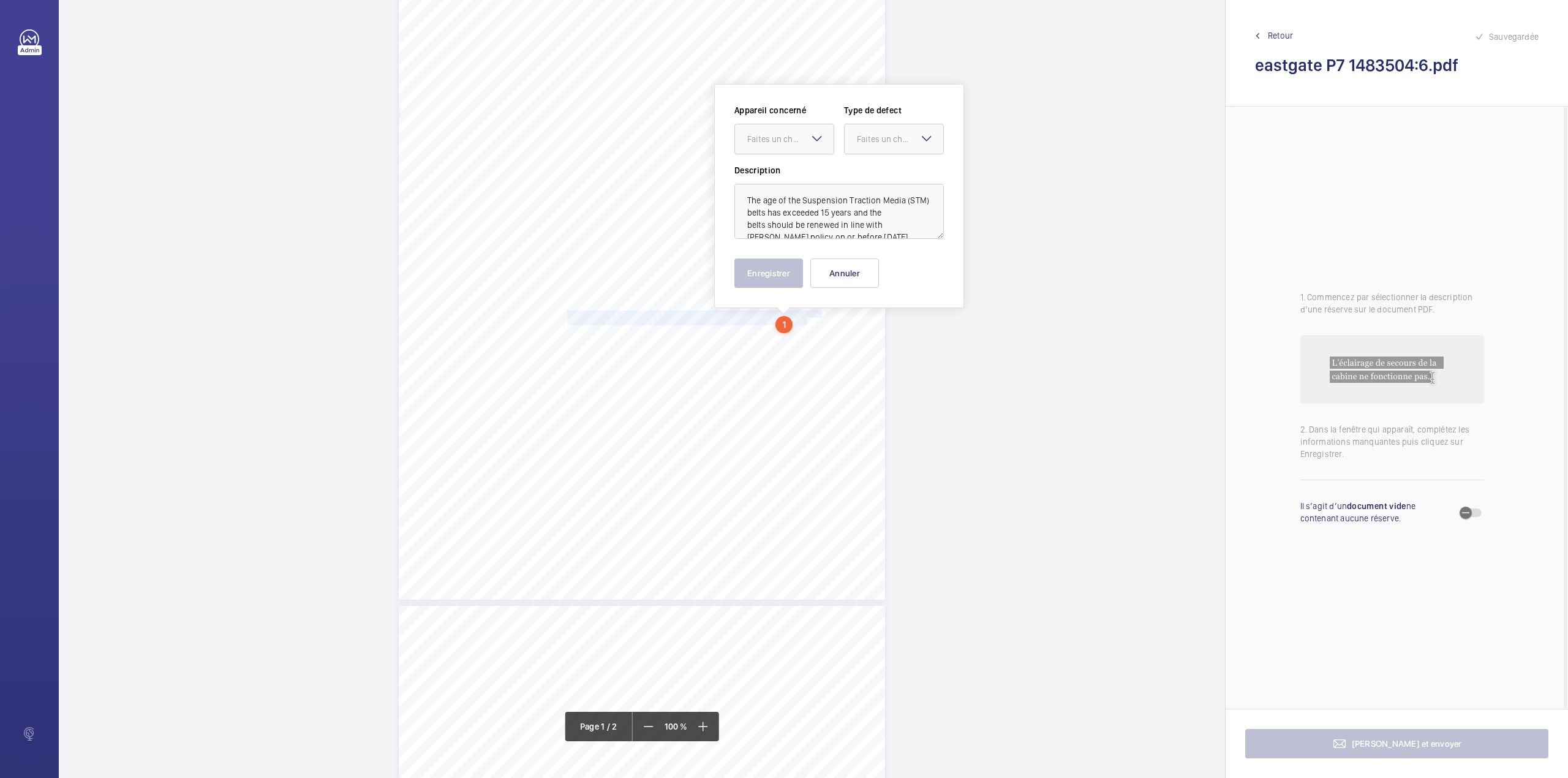
scroll to position [118, 0]
drag, startPoint x: 788, startPoint y: 130, endPoint x: 787, endPoint y: 165, distance: 35.0
click at [788, 132] on div "Faites un choix" at bounding box center [790, 129] width 86 height 13
click at [796, 163] on span "1483504/2" at bounding box center [784, 166] width 74 height 13
click at [856, 140] on div at bounding box center [894, 129] width 99 height 29
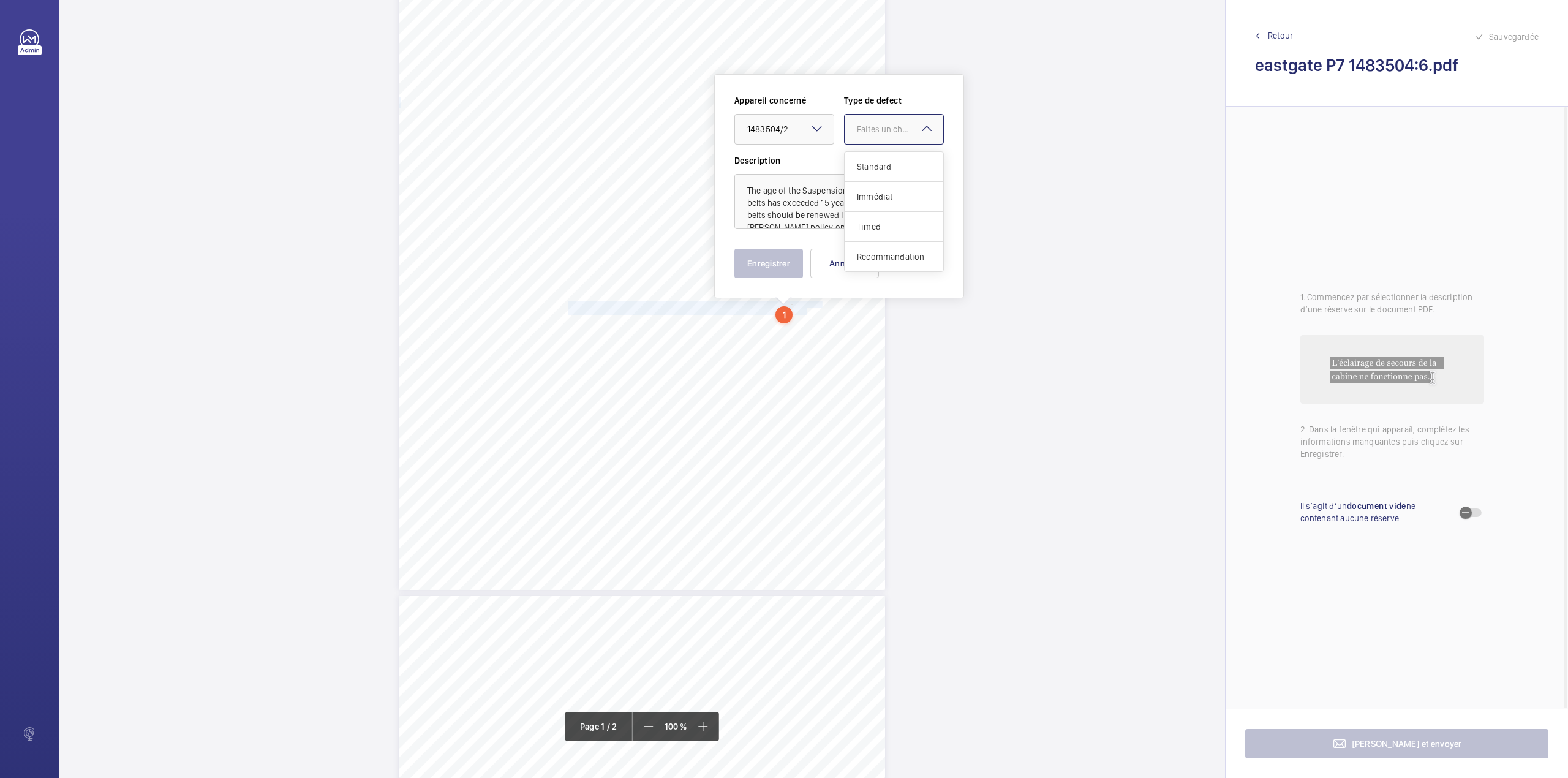
click at [860, 166] on span "Standard" at bounding box center [894, 166] width 74 height 13
click at [760, 269] on button "Enregistrer" at bounding box center [769, 263] width 69 height 29
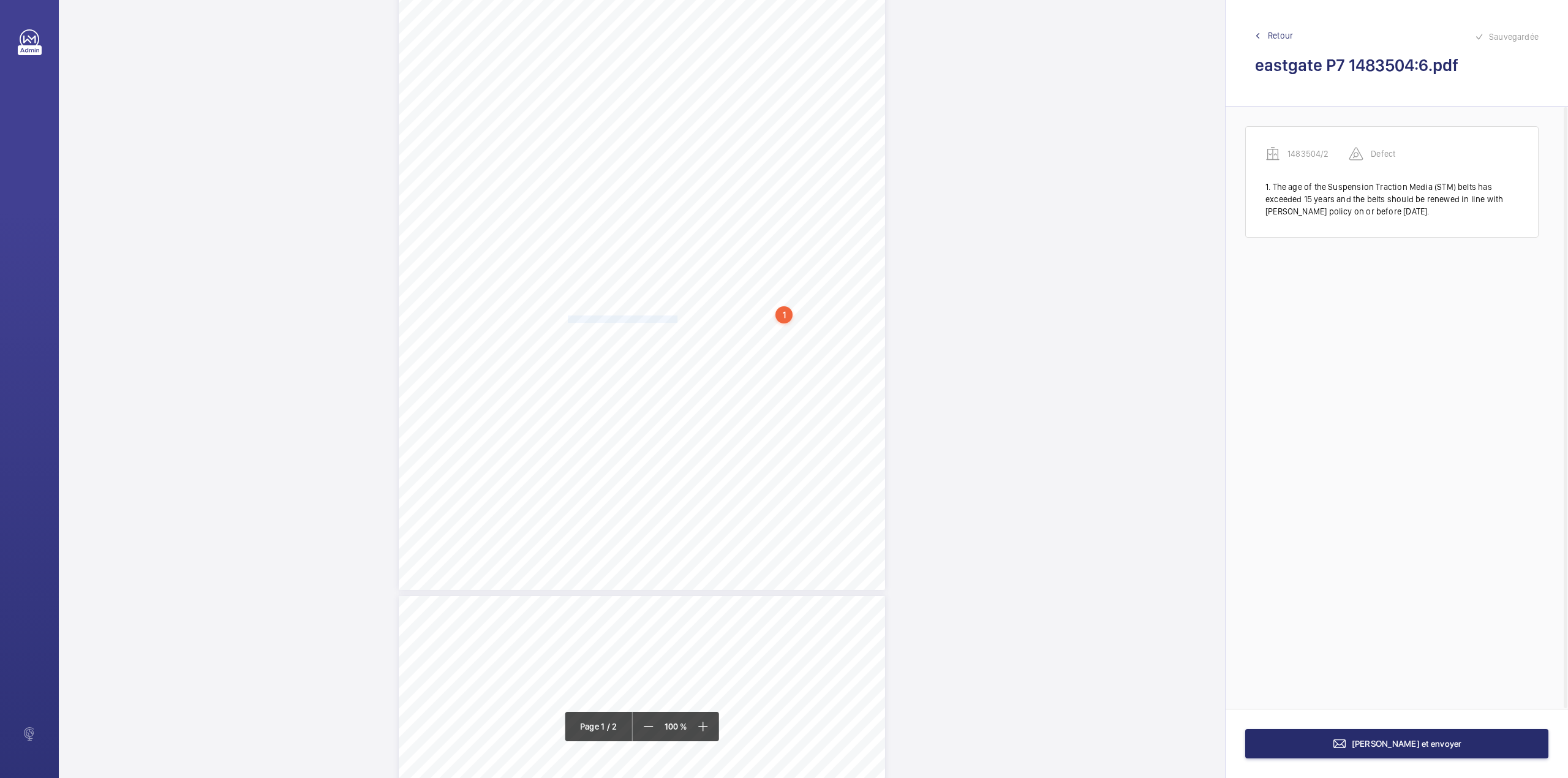
drag, startPoint x: 566, startPoint y: 319, endPoint x: 676, endPoint y: 321, distance: 110.0
click at [676, 321] on span "On-site report issued No. 350425-074" at bounding box center [622, 318] width 109 height 6
drag, startPoint x: 679, startPoint y: 122, endPoint x: 679, endPoint y: 136, distance: 14.0
click at [679, 133] on div "Faites un choix" at bounding box center [670, 130] width 99 height 13
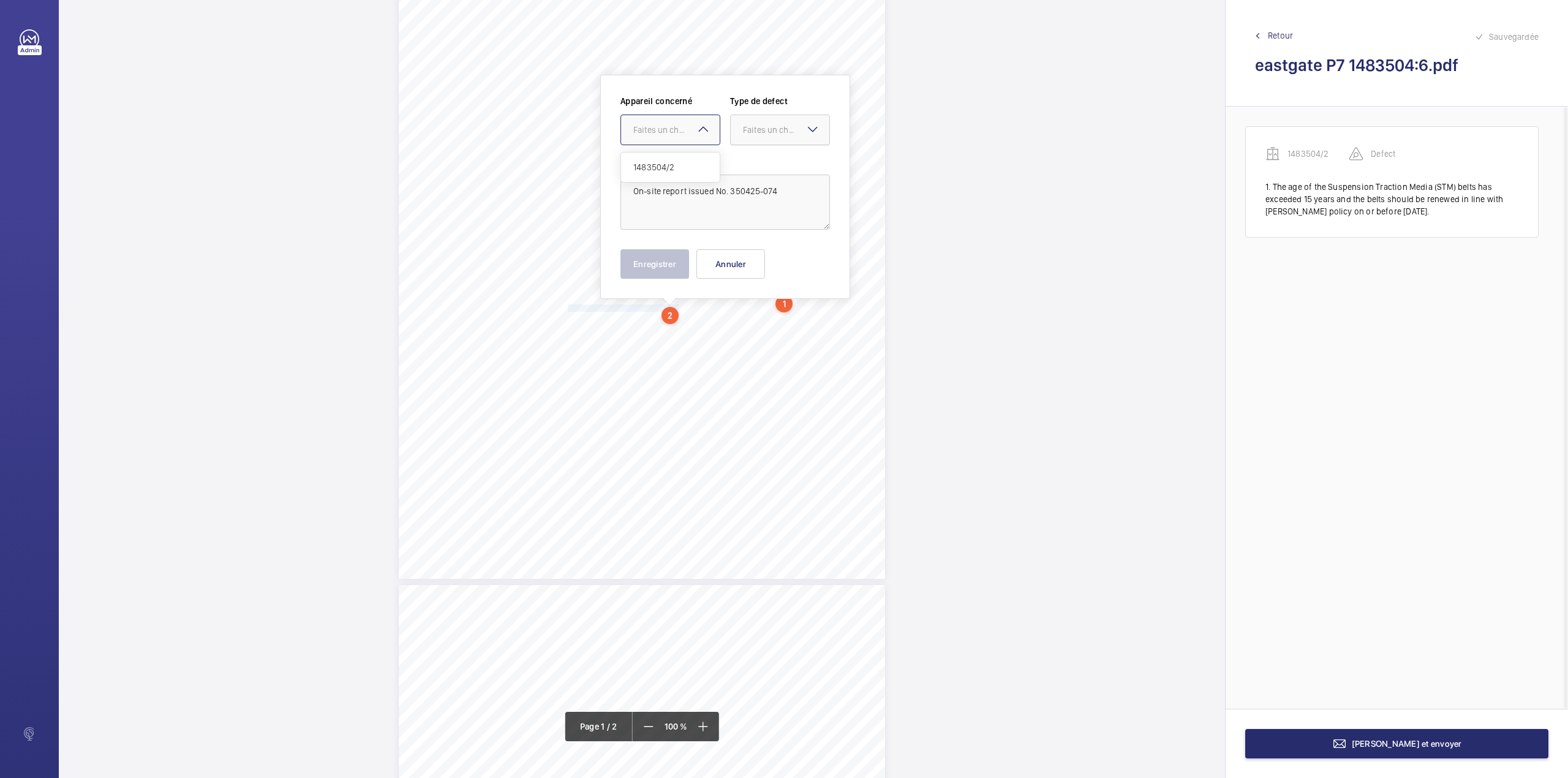
click at [679, 157] on div "1483504/2" at bounding box center [670, 167] width 99 height 29
drag, startPoint x: 765, startPoint y: 131, endPoint x: 762, endPoint y: 145, distance: 14.3
click at [763, 136] on div "Faites un choix" at bounding box center [780, 130] width 99 height 13
click at [761, 163] on span "Standard" at bounding box center [780, 167] width 74 height 13
click at [657, 262] on button "Enregistrer" at bounding box center [655, 264] width 69 height 29
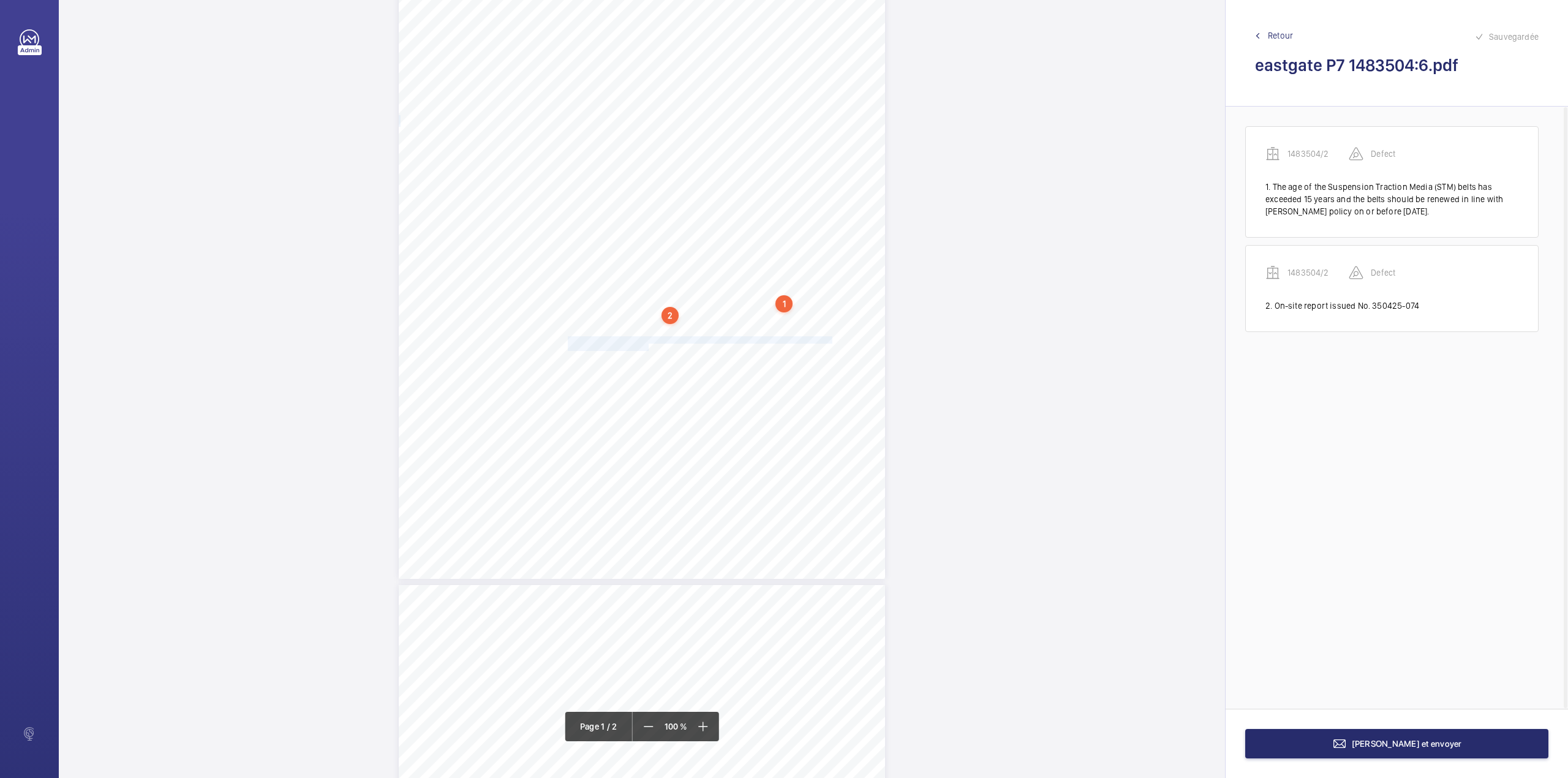
drag, startPoint x: 566, startPoint y: 336, endPoint x: 647, endPoint y: 346, distance: 81.6
click at [647, 346] on div "Lifting Operations and Lifting Equipment Regulations Report of Thorough Examina…" at bounding box center [641, 235] width 486 height 688
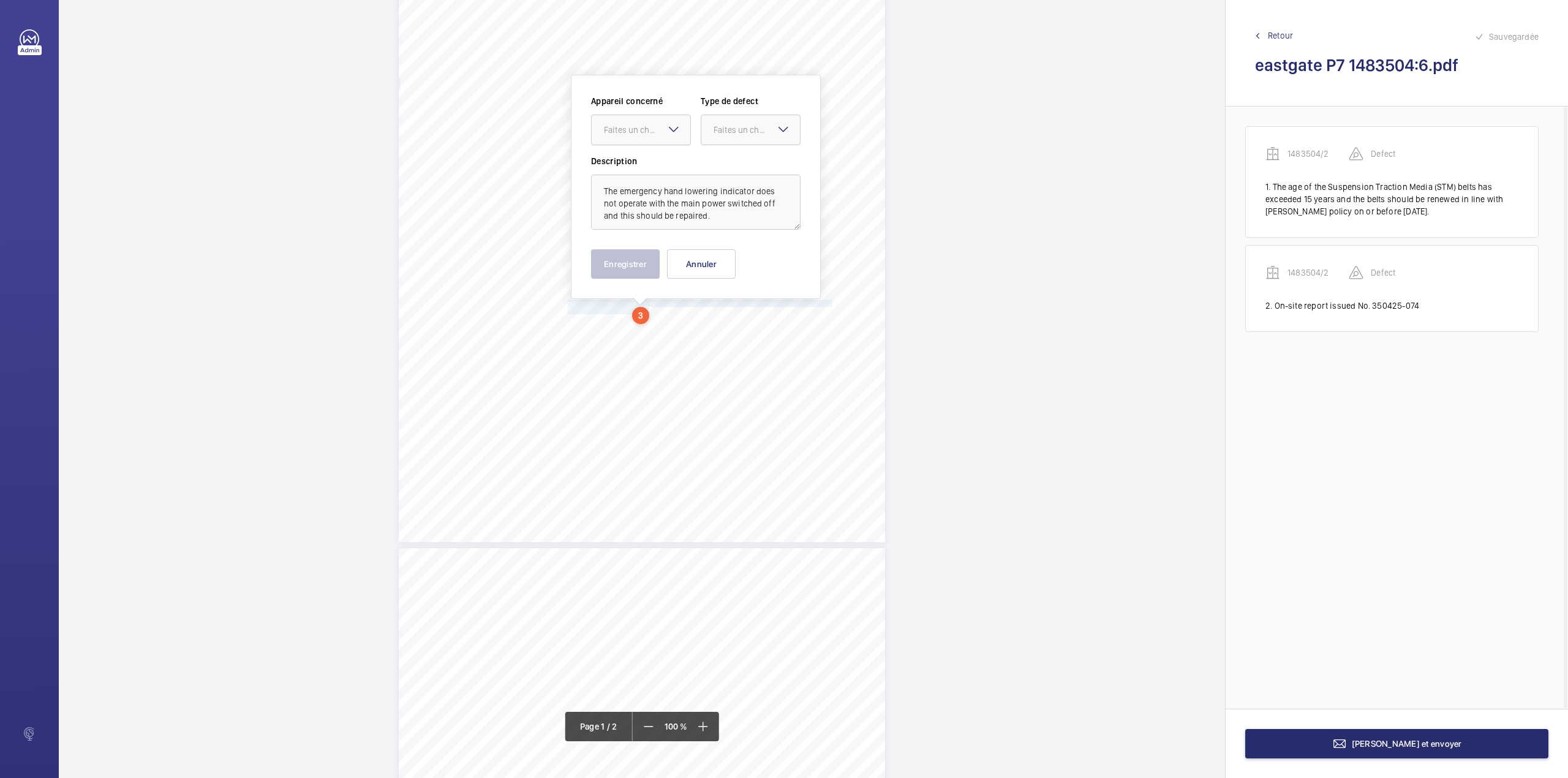
click at [637, 136] on div "Faites un choix" at bounding box center [641, 130] width 99 height 13
click at [637, 160] on div "1483504/2" at bounding box center [641, 167] width 99 height 29
drag, startPoint x: 720, startPoint y: 138, endPoint x: 721, endPoint y: 162, distance: 24.0
click at [721, 138] on div at bounding box center [750, 129] width 99 height 29
click at [721, 162] on span "Standard" at bounding box center [751, 167] width 74 height 13
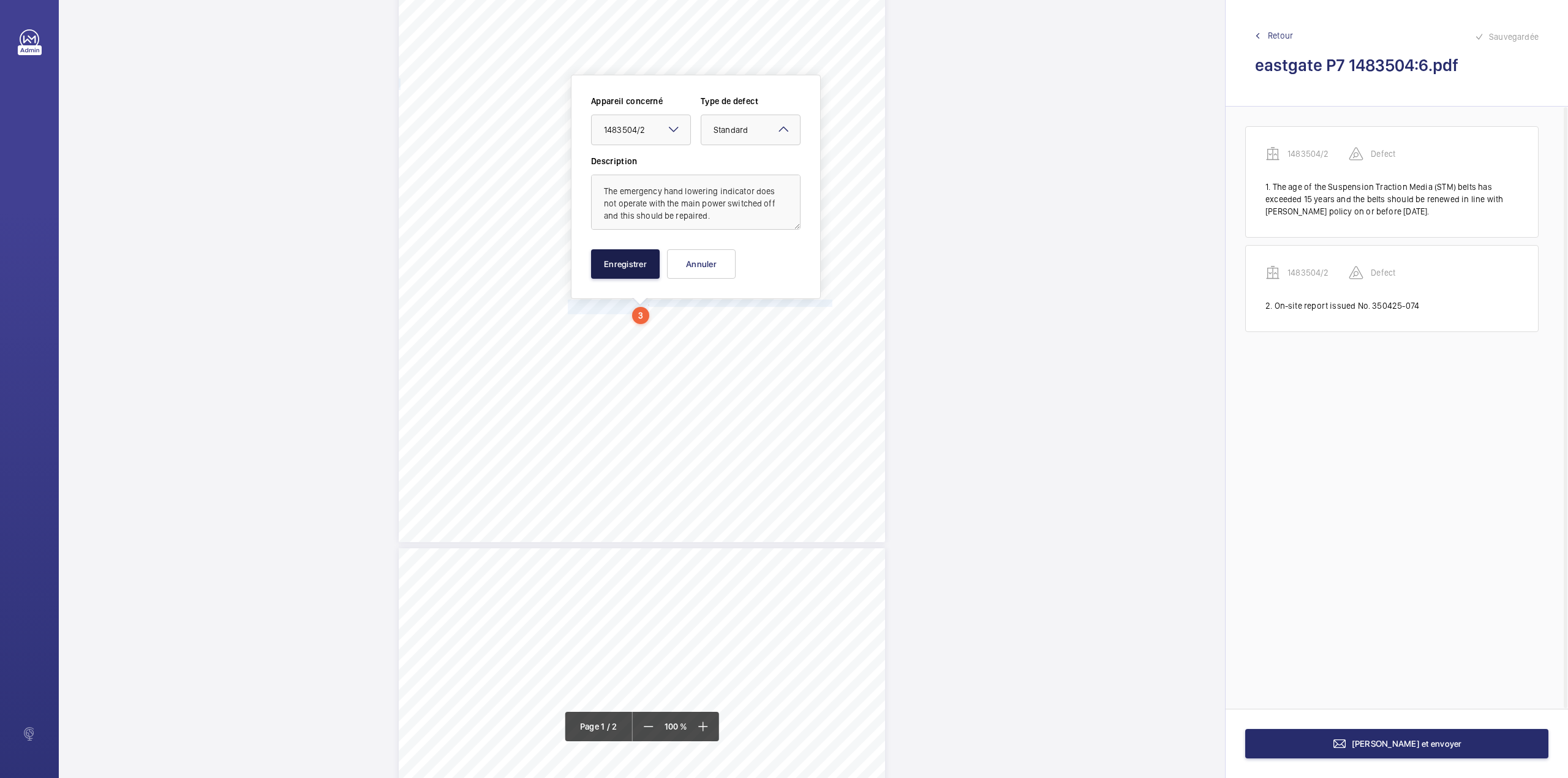
click at [624, 265] on button "Enregistrer" at bounding box center [625, 264] width 69 height 29
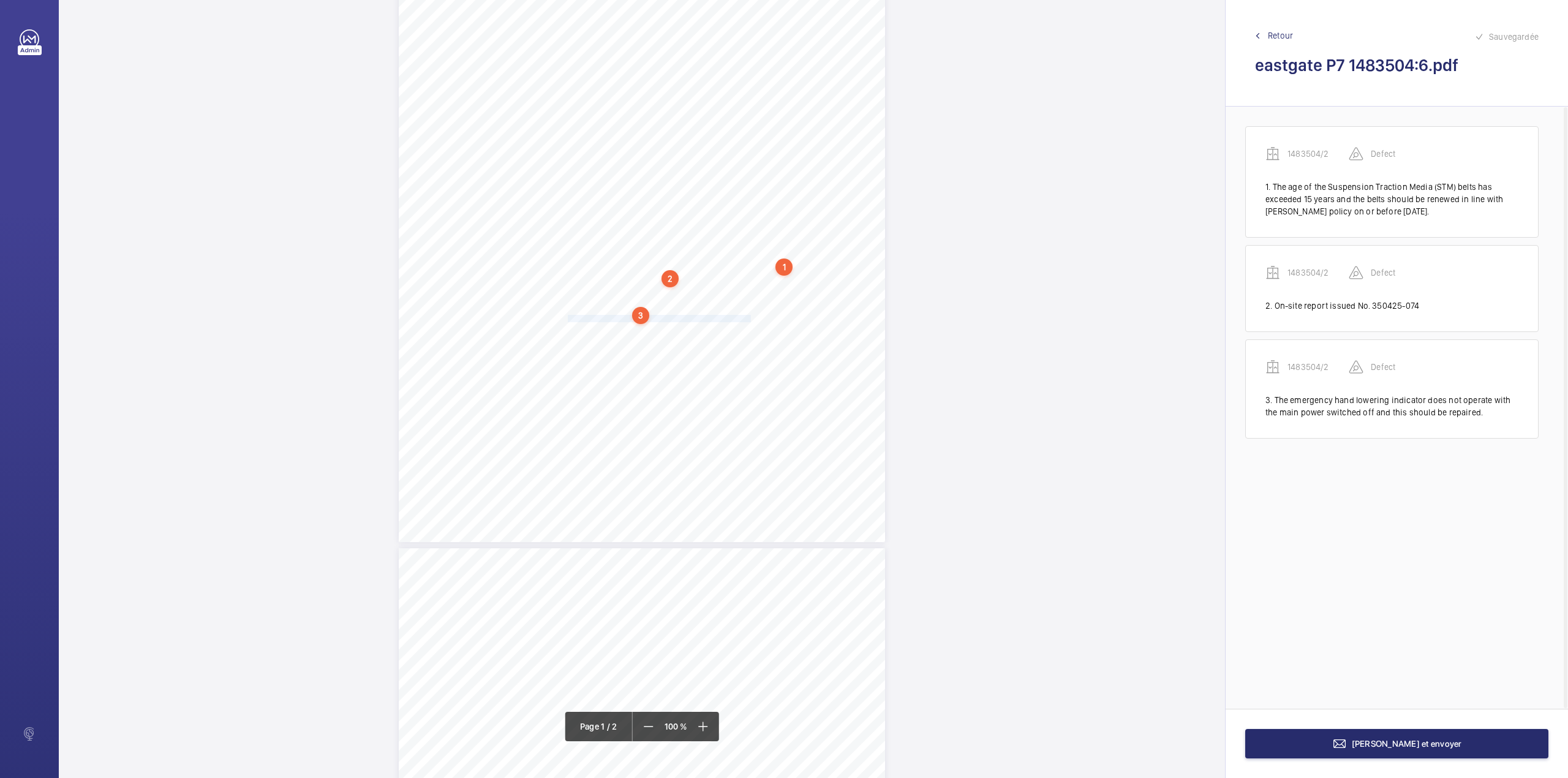
drag, startPoint x: 566, startPoint y: 316, endPoint x: 748, endPoint y: 318, distance: 182.0
click at [748, 318] on span "The in car operating panel is damaged and should be repaired." at bounding box center [660, 318] width 183 height 6
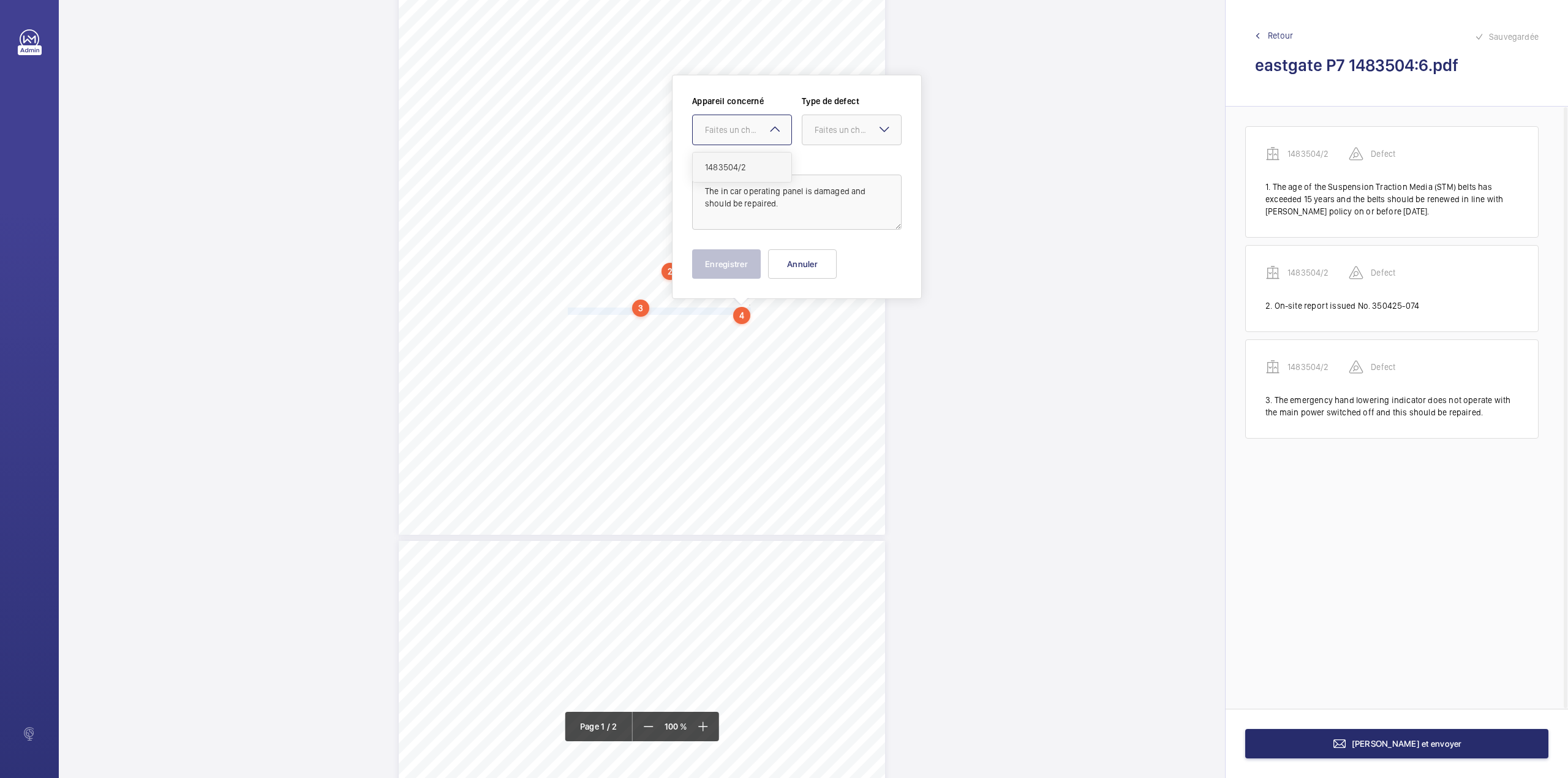
drag, startPoint x: 738, startPoint y: 132, endPoint x: 738, endPoint y: 160, distance: 28.0
click at [738, 145] on ng-select "Faites un choix 1483504/2" at bounding box center [742, 130] width 100 height 31
click at [738, 162] on span "1483504/2" at bounding box center [742, 167] width 74 height 13
drag, startPoint x: 836, startPoint y: 138, endPoint x: 833, endPoint y: 167, distance: 29.2
click at [835, 143] on div at bounding box center [851, 129] width 99 height 29
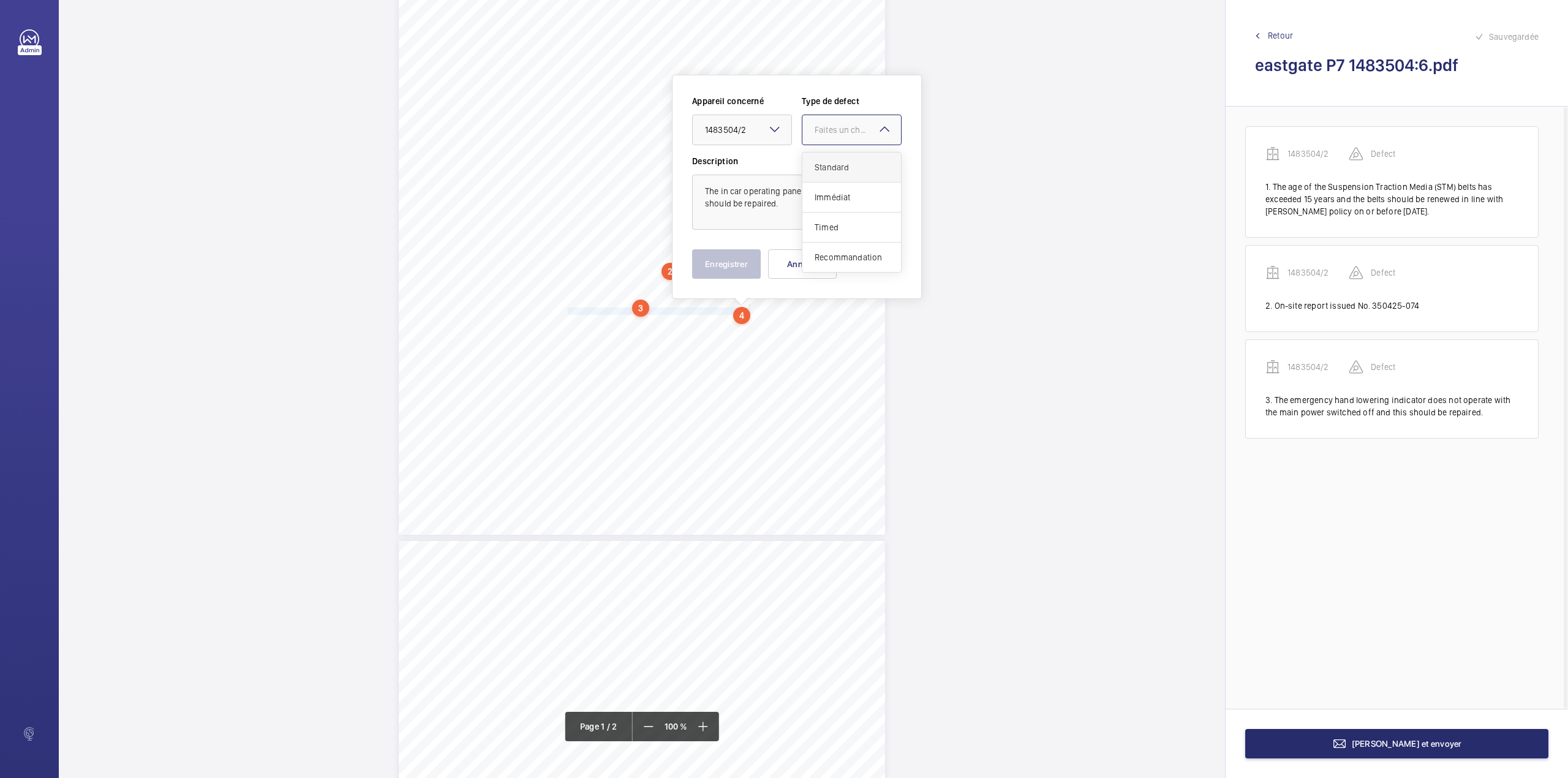
click at [833, 167] on span "Standard" at bounding box center [851, 167] width 74 height 13
click at [723, 259] on button "Enregistrer" at bounding box center [727, 264] width 69 height 29
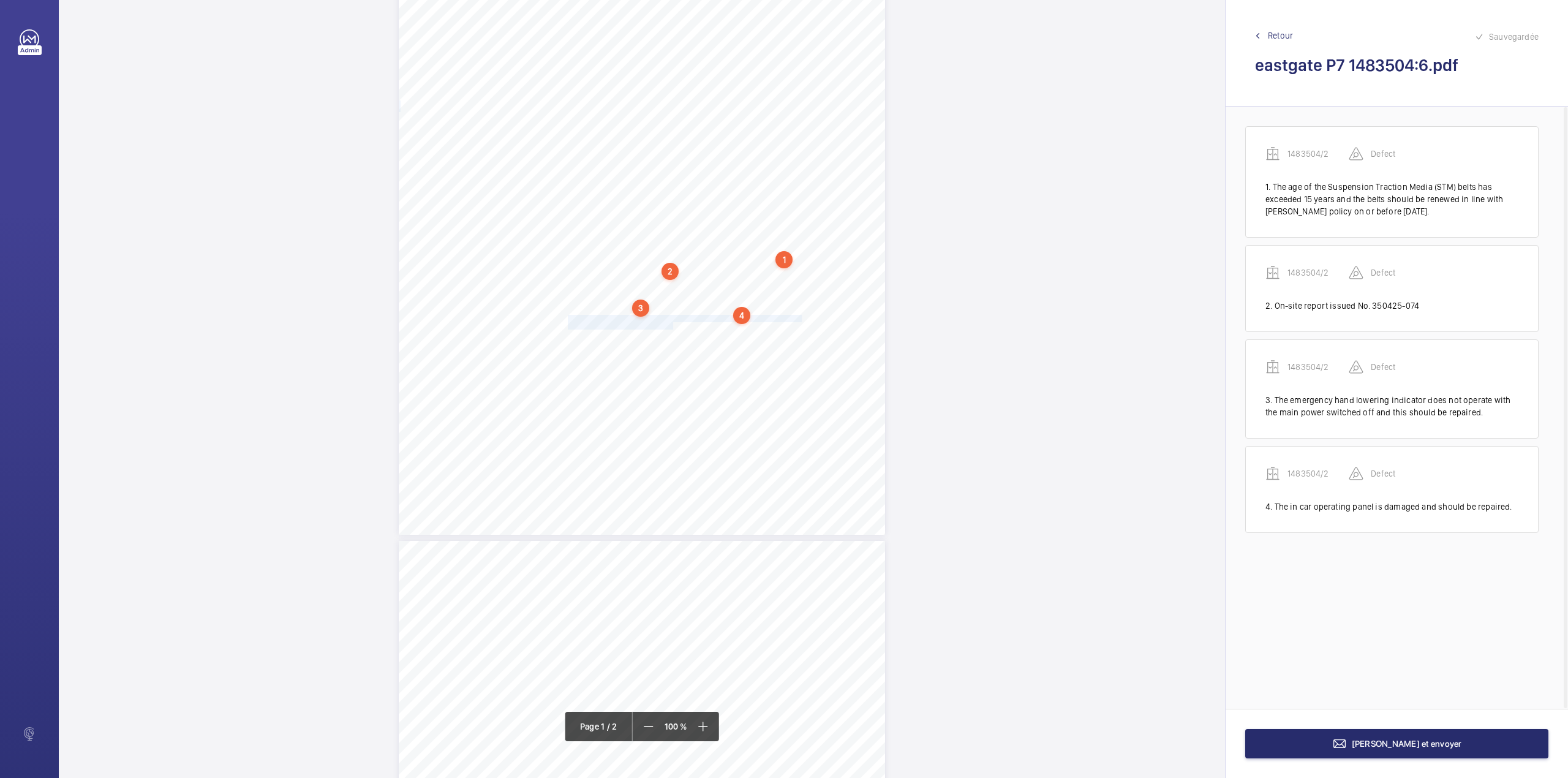
drag, startPoint x: 566, startPoint y: 317, endPoint x: 670, endPoint y: 327, distance: 104.5
click at [670, 327] on div "Lifting Operations and Lifting Equipment Regulations Report of Thorough Examina…" at bounding box center [641, 191] width 486 height 688
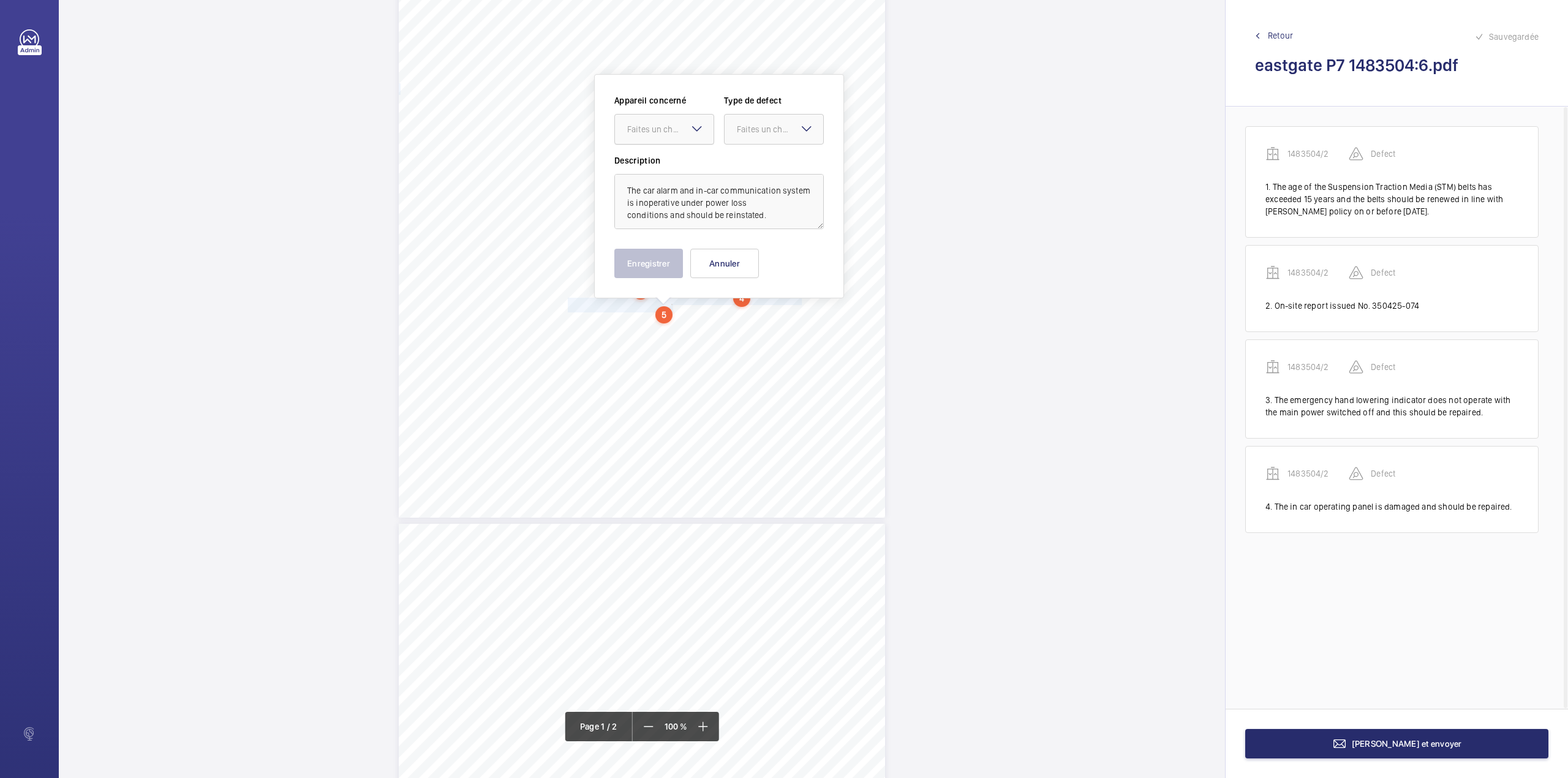
drag, startPoint x: 662, startPoint y: 128, endPoint x: 662, endPoint y: 136, distance: 8.0
click at [662, 132] on div "Faites un choix" at bounding box center [670, 129] width 86 height 13
drag, startPoint x: 662, startPoint y: 172, endPoint x: 683, endPoint y: 167, distance: 21.6
click at [665, 172] on span "1483504/2" at bounding box center [664, 166] width 74 height 13
drag, startPoint x: 745, startPoint y: 136, endPoint x: 737, endPoint y: 176, distance: 40.8
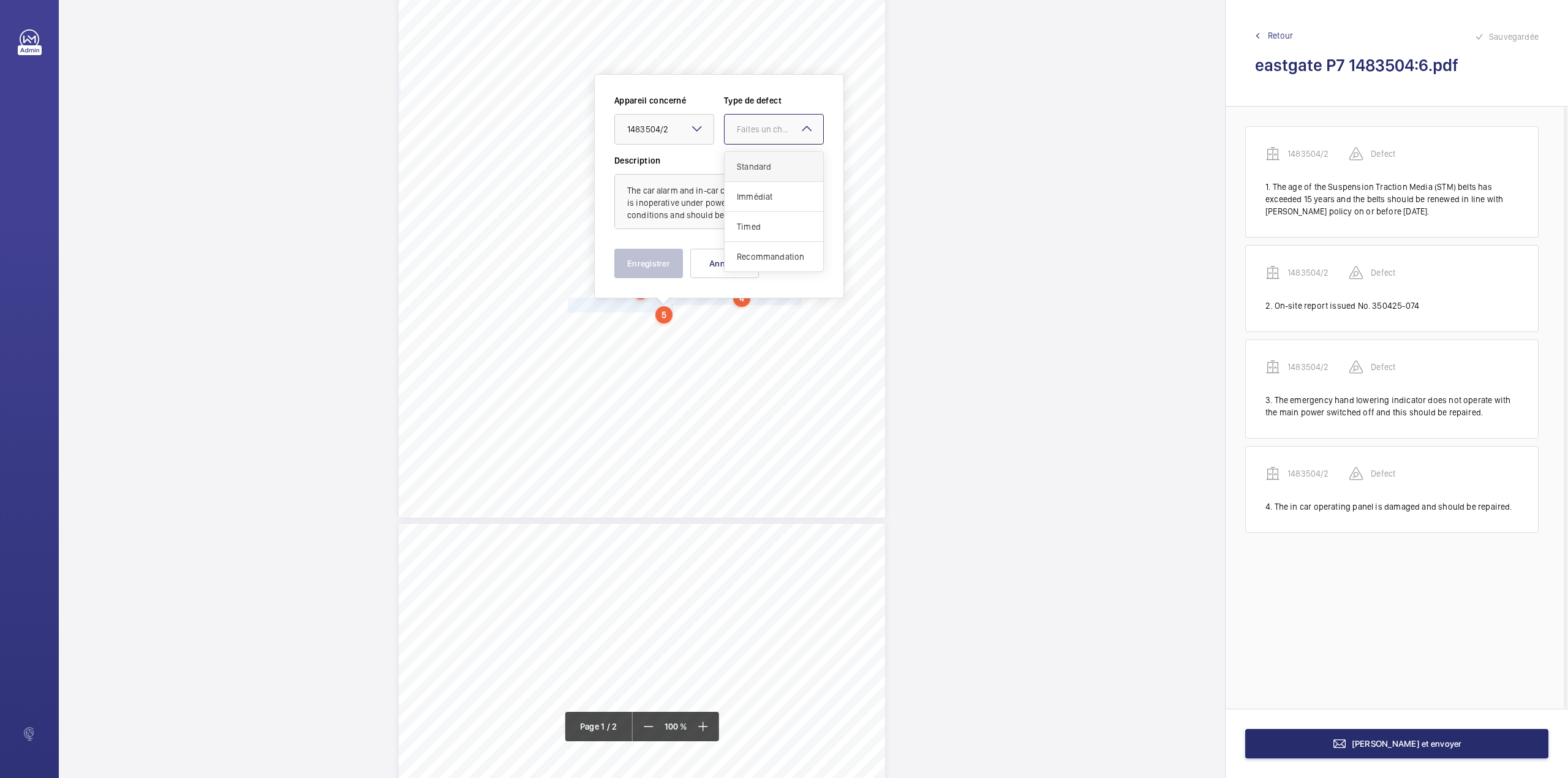
click at [744, 141] on div at bounding box center [774, 129] width 99 height 29
click at [737, 176] on div "Standard" at bounding box center [774, 166] width 99 height 30
click at [672, 249] on button "Enregistrer" at bounding box center [649, 263] width 69 height 29
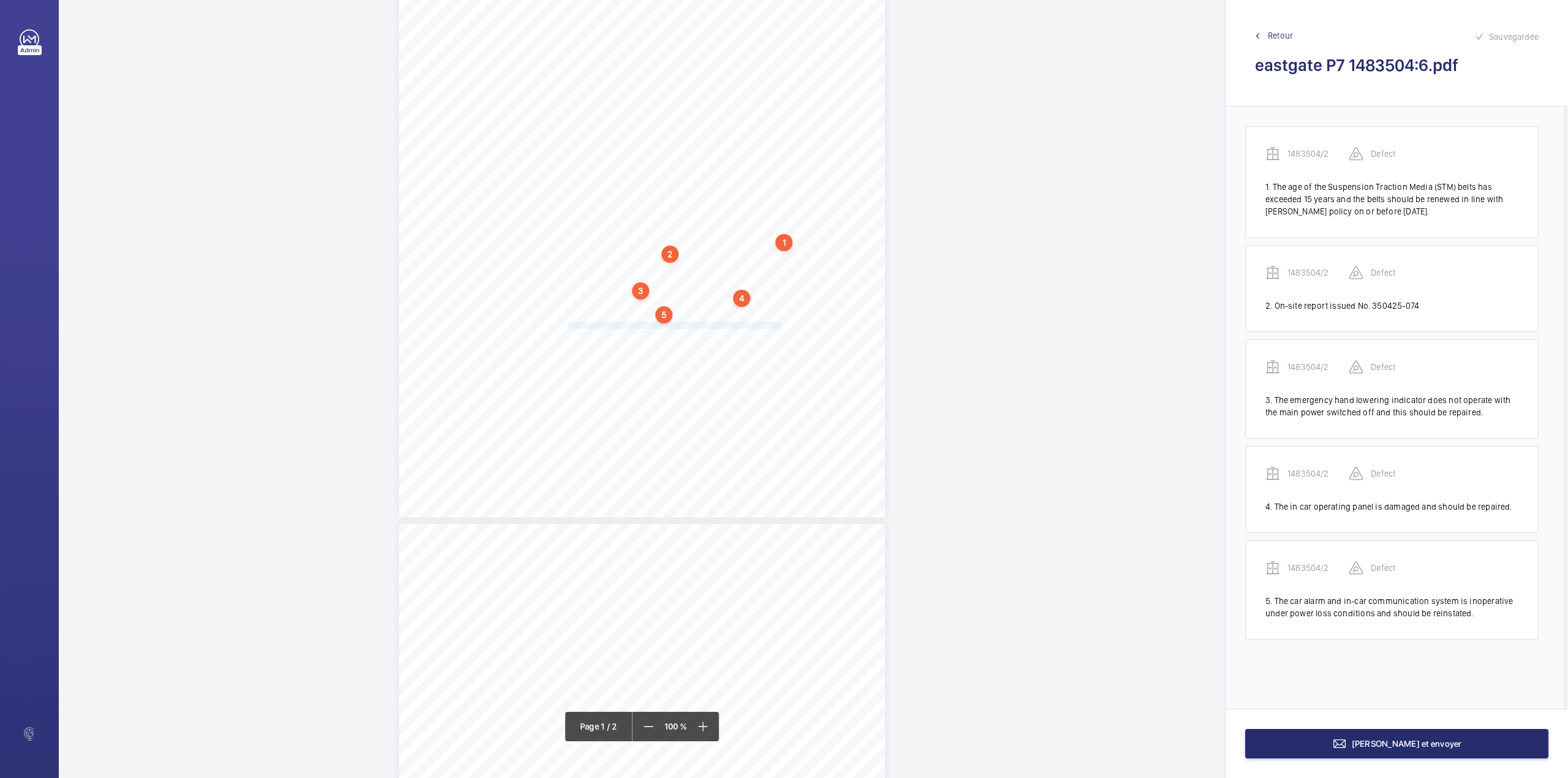
drag, startPoint x: 566, startPoint y: 327, endPoint x: 780, endPoint y: 327, distance: 214.0
click at [780, 327] on span "It is noted that in-car call buttons for floors; 2, 3 and 4 have been disabled." at bounding box center [676, 325] width 215 height 6
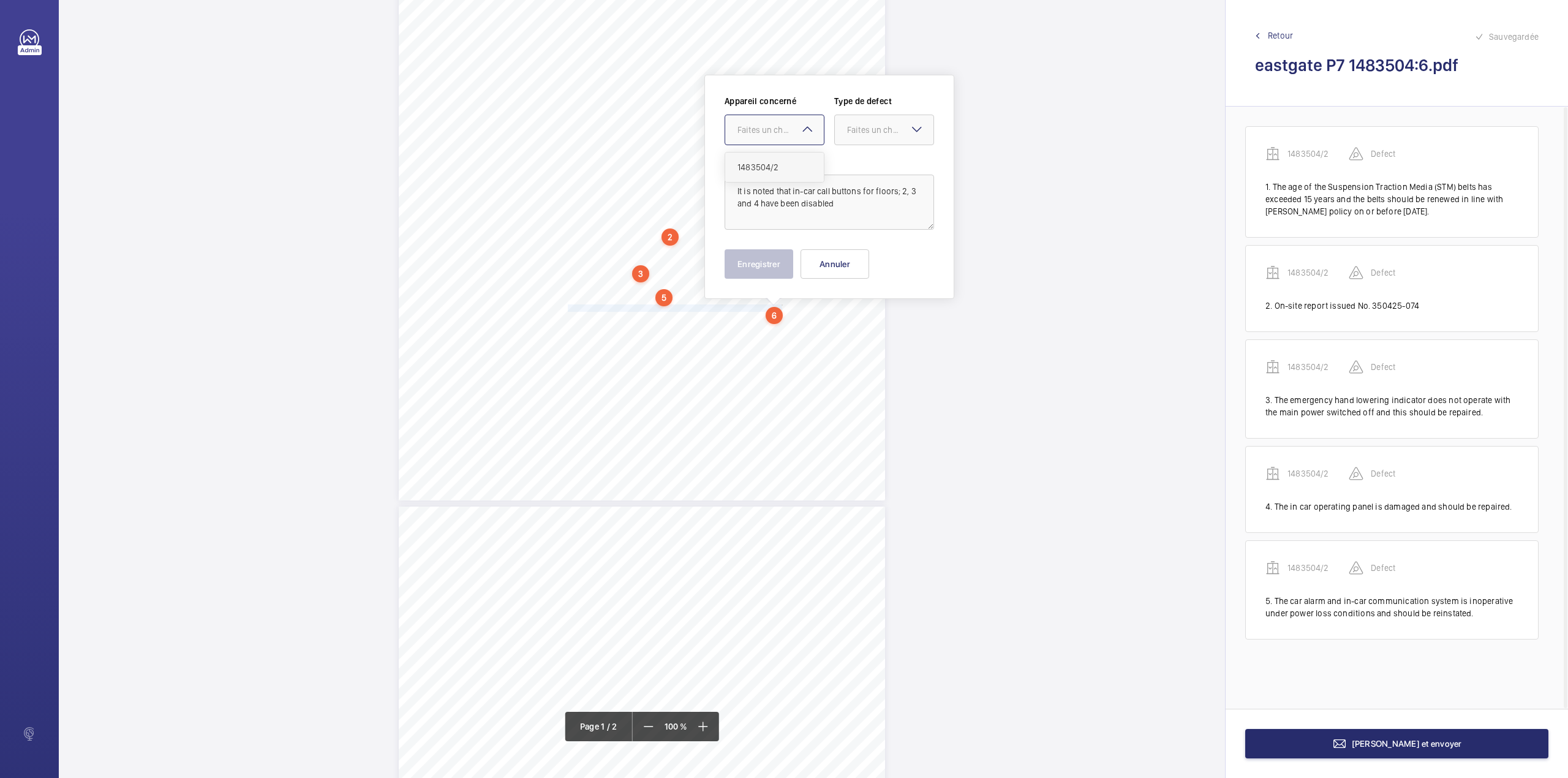
drag, startPoint x: 772, startPoint y: 136, endPoint x: 768, endPoint y: 175, distance: 39.2
click at [768, 148] on div "Appareil concerné Faites un choix 1483504/2 Type de defect Faites un choix" at bounding box center [830, 125] width 210 height 60
click at [769, 175] on div "1483504/2" at bounding box center [774, 167] width 99 height 29
drag, startPoint x: 863, startPoint y: 135, endPoint x: 860, endPoint y: 166, distance: 31.1
click at [860, 146] on div "Appareil concerné Faites un choix × 1483504/2 × Type de defect Faites un choix …" at bounding box center [830, 125] width 210 height 60
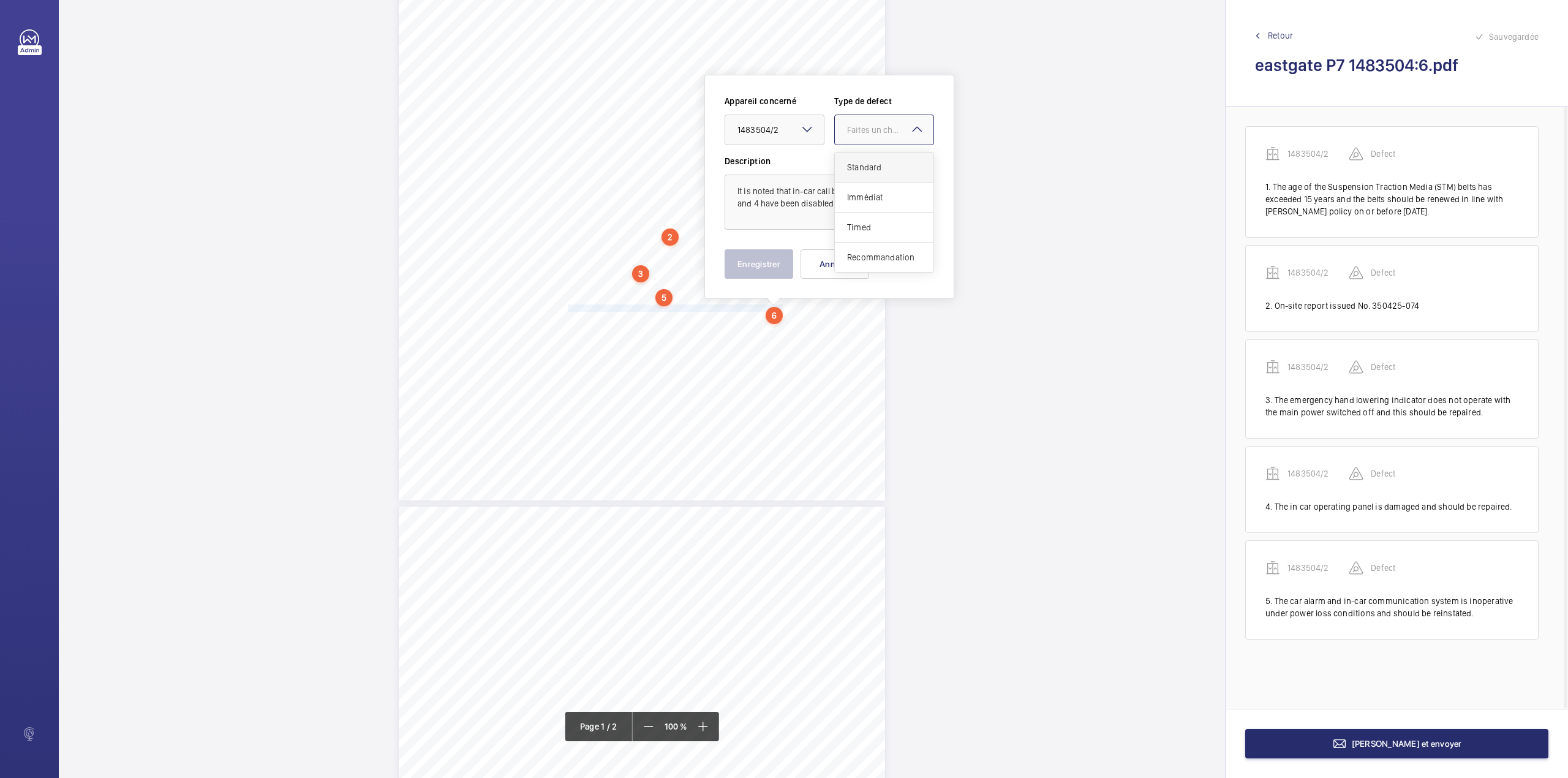
click at [860, 166] on span "Standard" at bounding box center [884, 167] width 74 height 13
click at [847, 213] on textarea "It is noted that in-car call buttons for floors; 2, 3 and 4 have been disabled" at bounding box center [830, 202] width 210 height 55
type textarea "It is noted that in-car call buttons for floors; 2, 3 and 4 have been disabled."
click at [769, 264] on button "Enregistrer" at bounding box center [759, 264] width 69 height 29
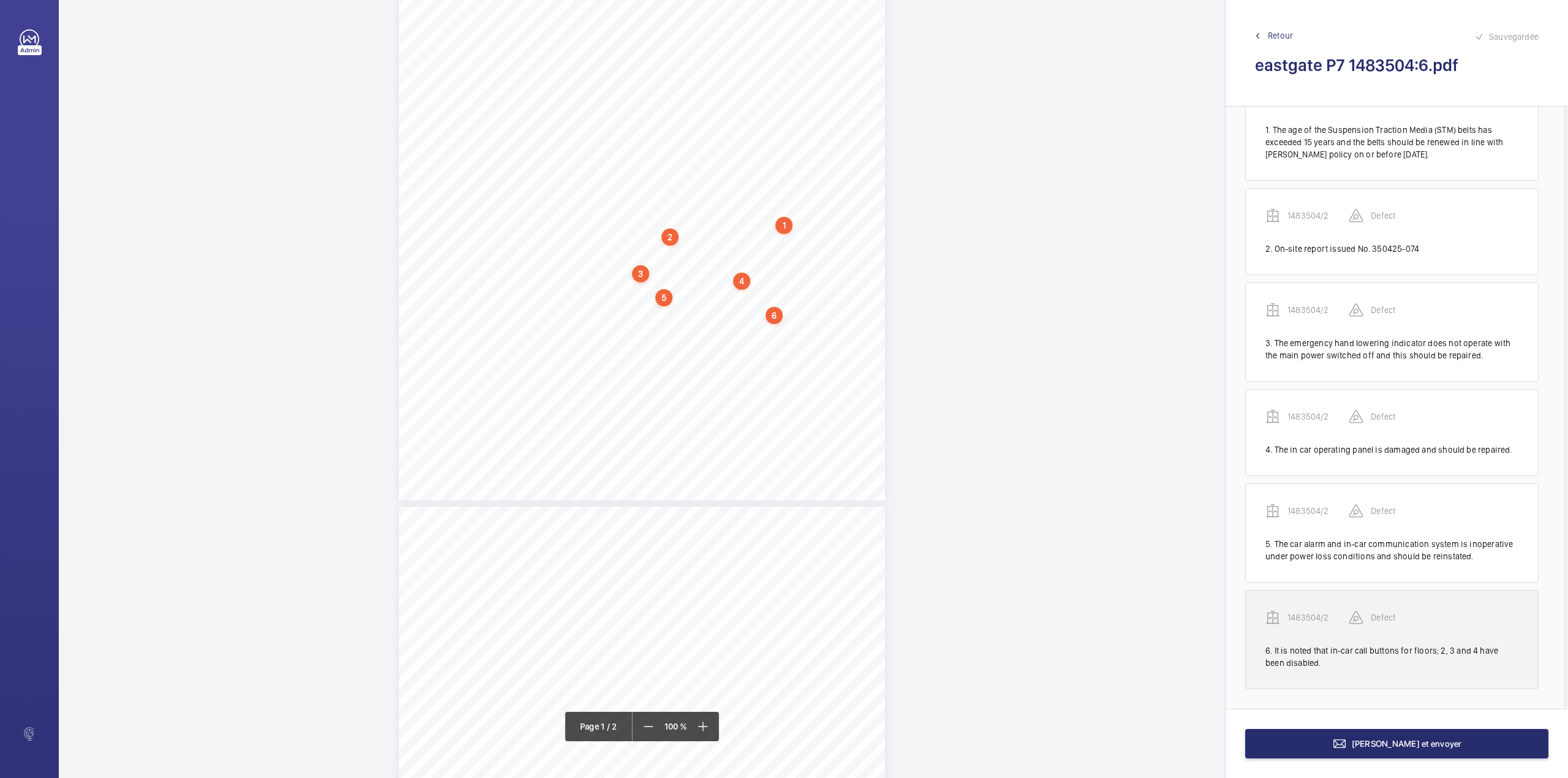
scroll to position [60, 0]
click at [1311, 616] on p "1483504/2" at bounding box center [1318, 618] width 62 height 13
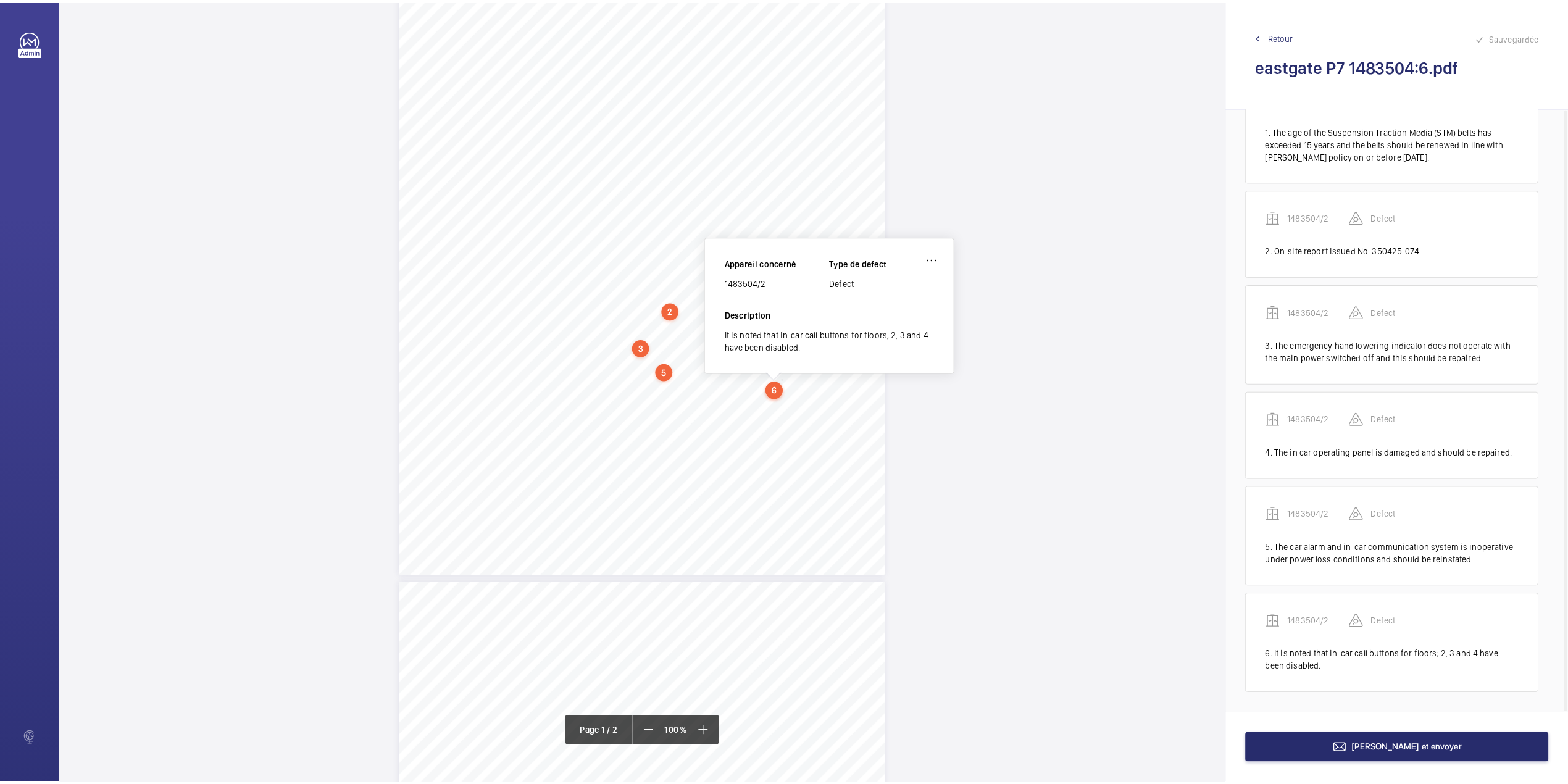
scroll to position [134, 0]
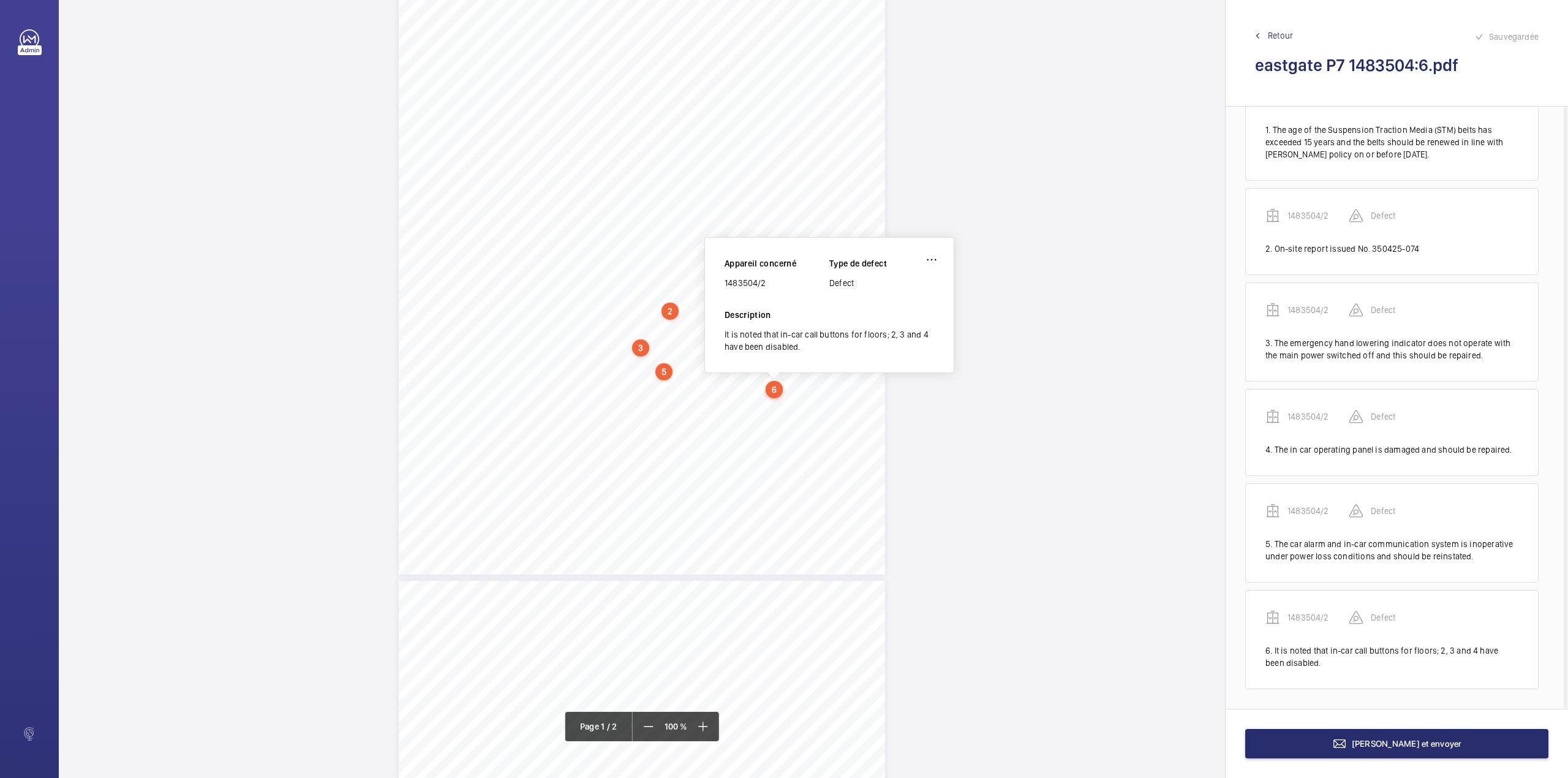
drag, startPoint x: 726, startPoint y: 282, endPoint x: 809, endPoint y: 289, distance: 83.3
click at [809, 289] on div "Appareil concerné 1483504/2 Type de defect Defect" at bounding box center [830, 282] width 210 height 52
copy div "1483504/2"
click at [1325, 742] on button "[PERSON_NAME] et envoyer" at bounding box center [1396, 744] width 303 height 29
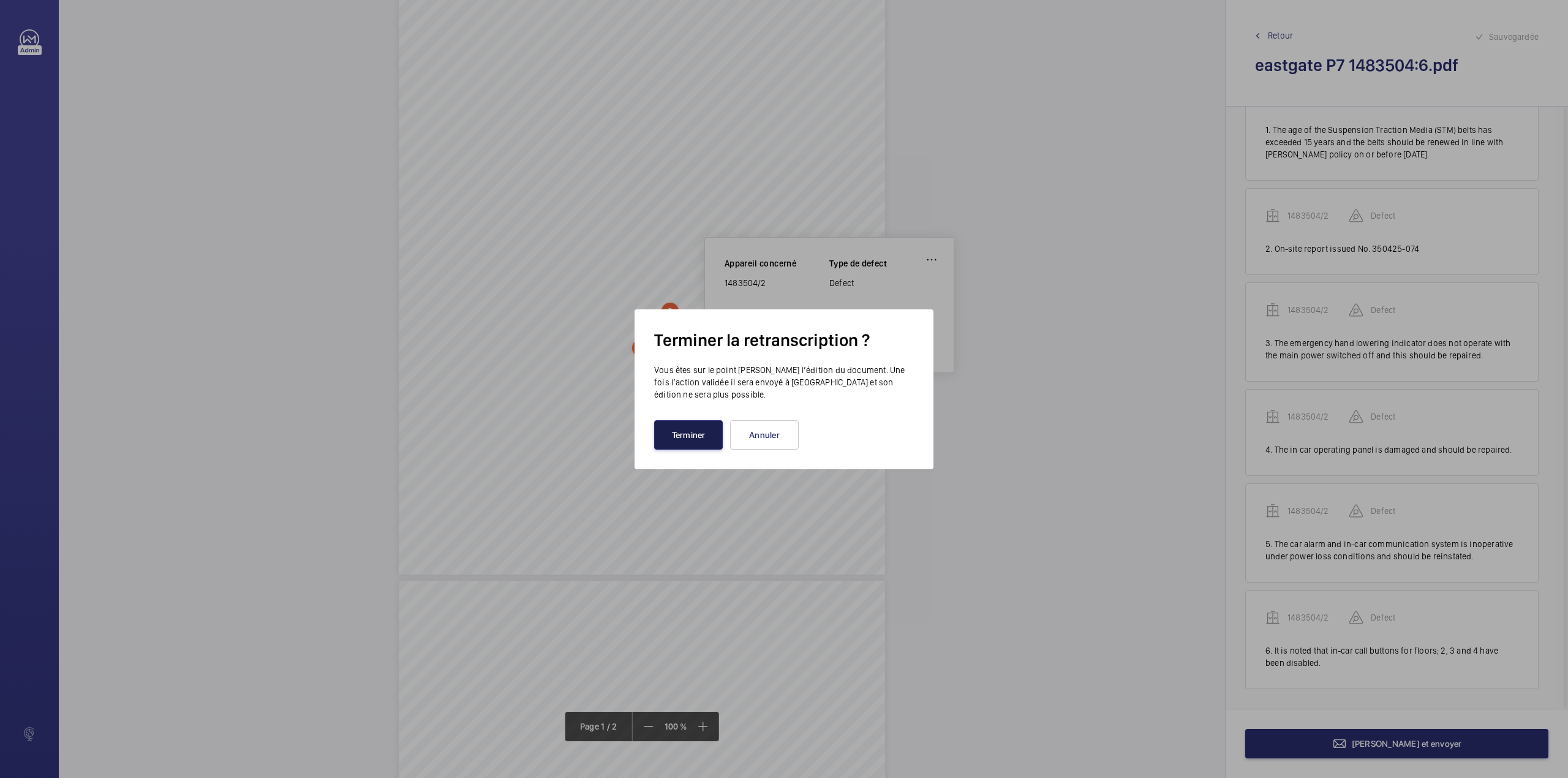
drag, startPoint x: 697, startPoint y: 433, endPoint x: 629, endPoint y: 407, distance: 72.8
click at [694, 432] on button "Terminer" at bounding box center [689, 434] width 69 height 29
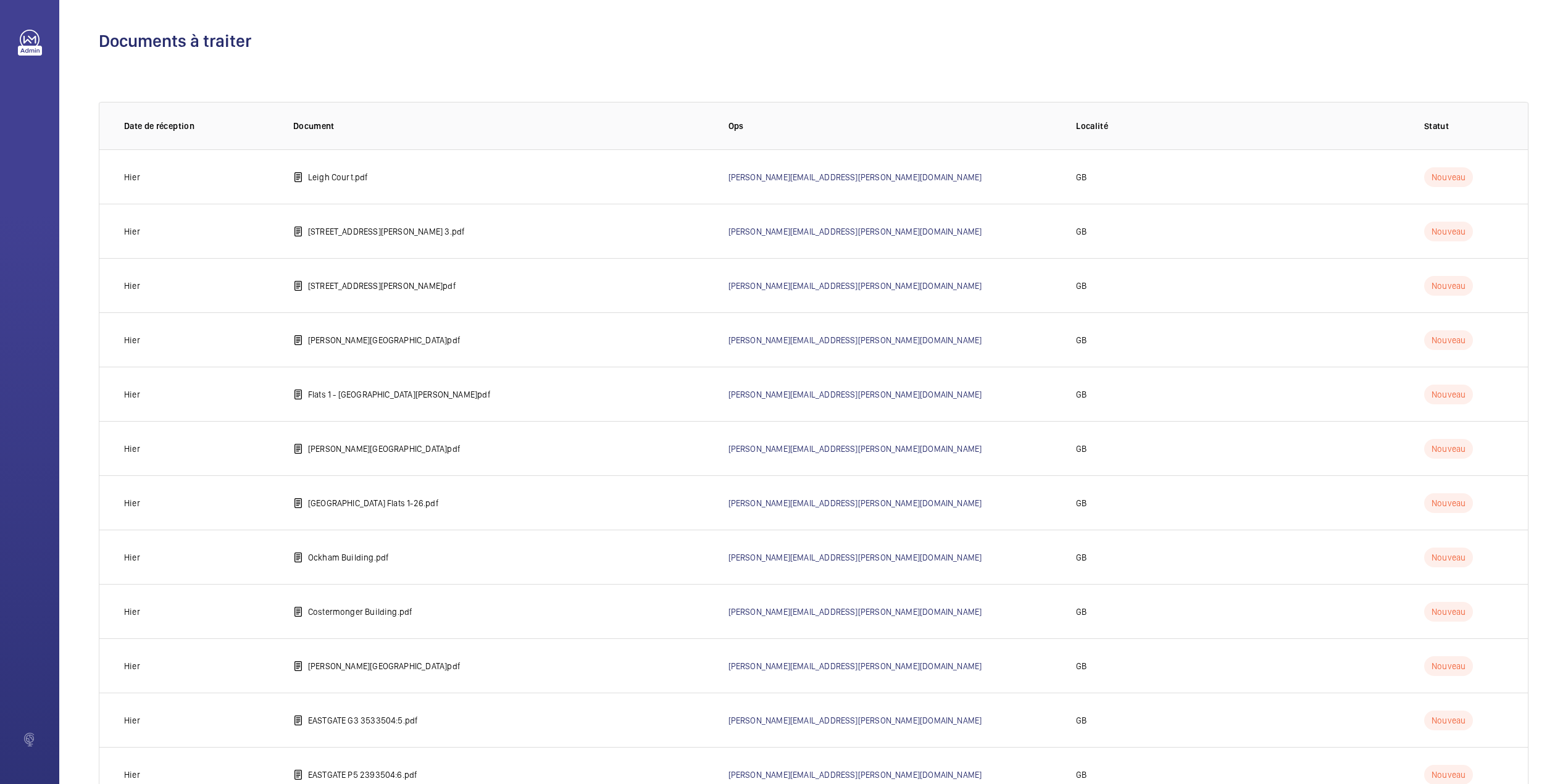
scroll to position [318, 0]
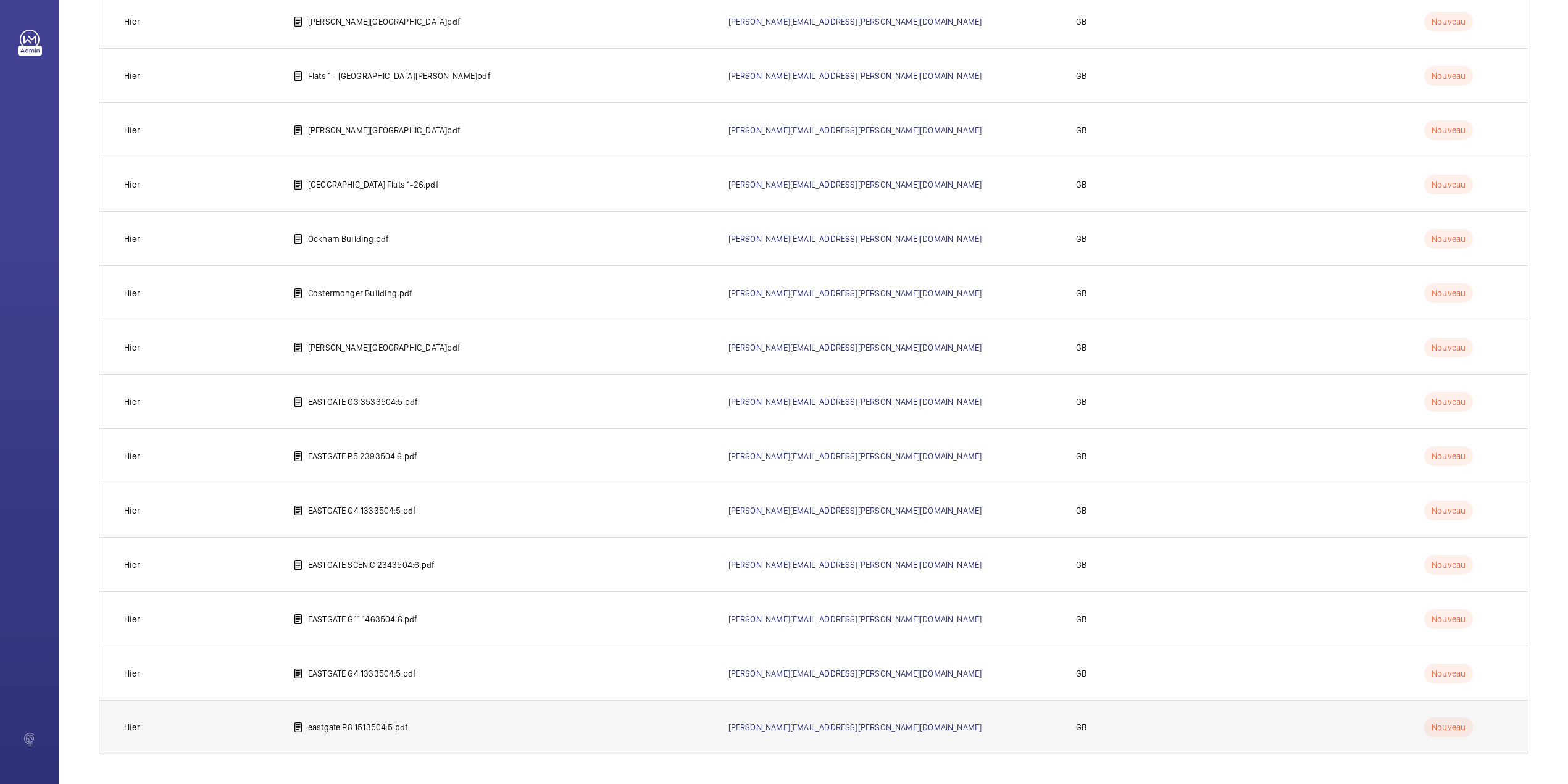
click at [363, 726] on p "eastgate P8 1513504:5.pdf" at bounding box center [358, 727] width 100 height 13
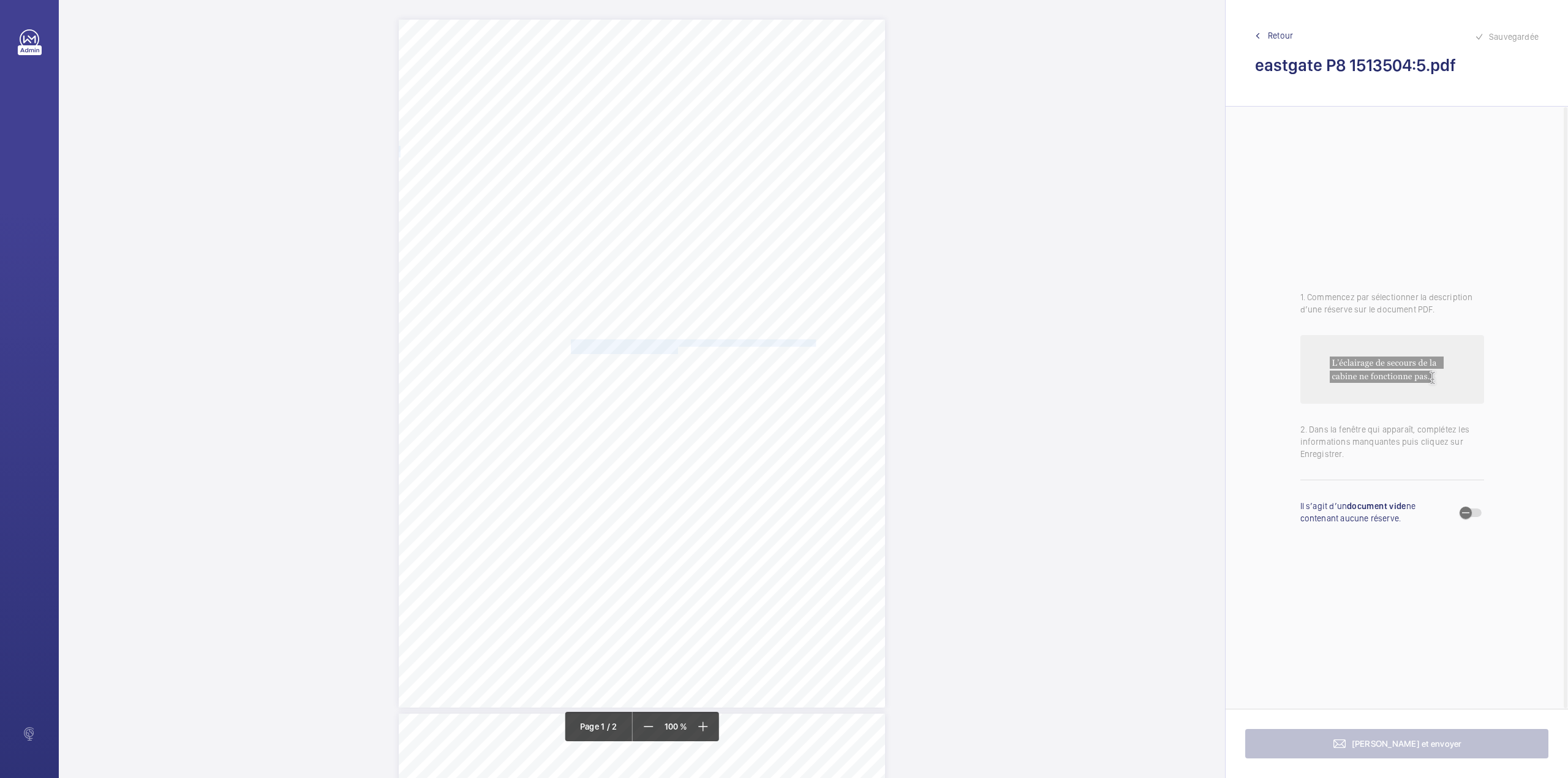
drag, startPoint x: 569, startPoint y: 338, endPoint x: 676, endPoint y: 348, distance: 107.5
click at [676, 348] on div "Item Not Available Policy / Contract No: NYV43175 Schedule: L1 ES Item No: P8 E…" at bounding box center [641, 364] width 486 height 688
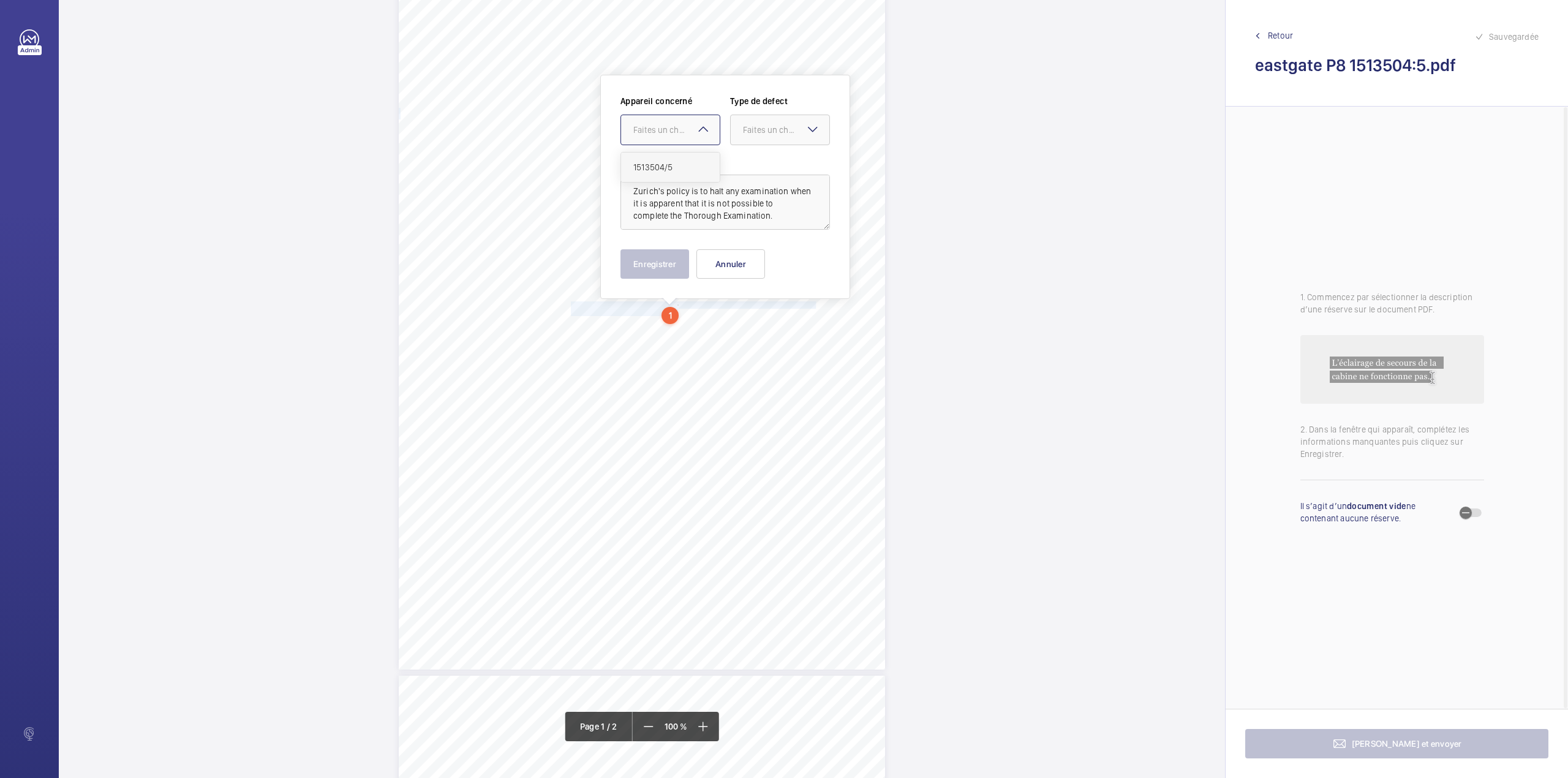
drag, startPoint x: 678, startPoint y: 130, endPoint x: 681, endPoint y: 162, distance: 32.1
click at [678, 132] on div "Faites un choix" at bounding box center [676, 130] width 86 height 13
click at [681, 163] on span "1513504/5" at bounding box center [670, 167] width 74 height 13
drag, startPoint x: 765, startPoint y: 130, endPoint x: 765, endPoint y: 157, distance: 27.0
click at [765, 136] on div "Faites un choix" at bounding box center [780, 130] width 99 height 13
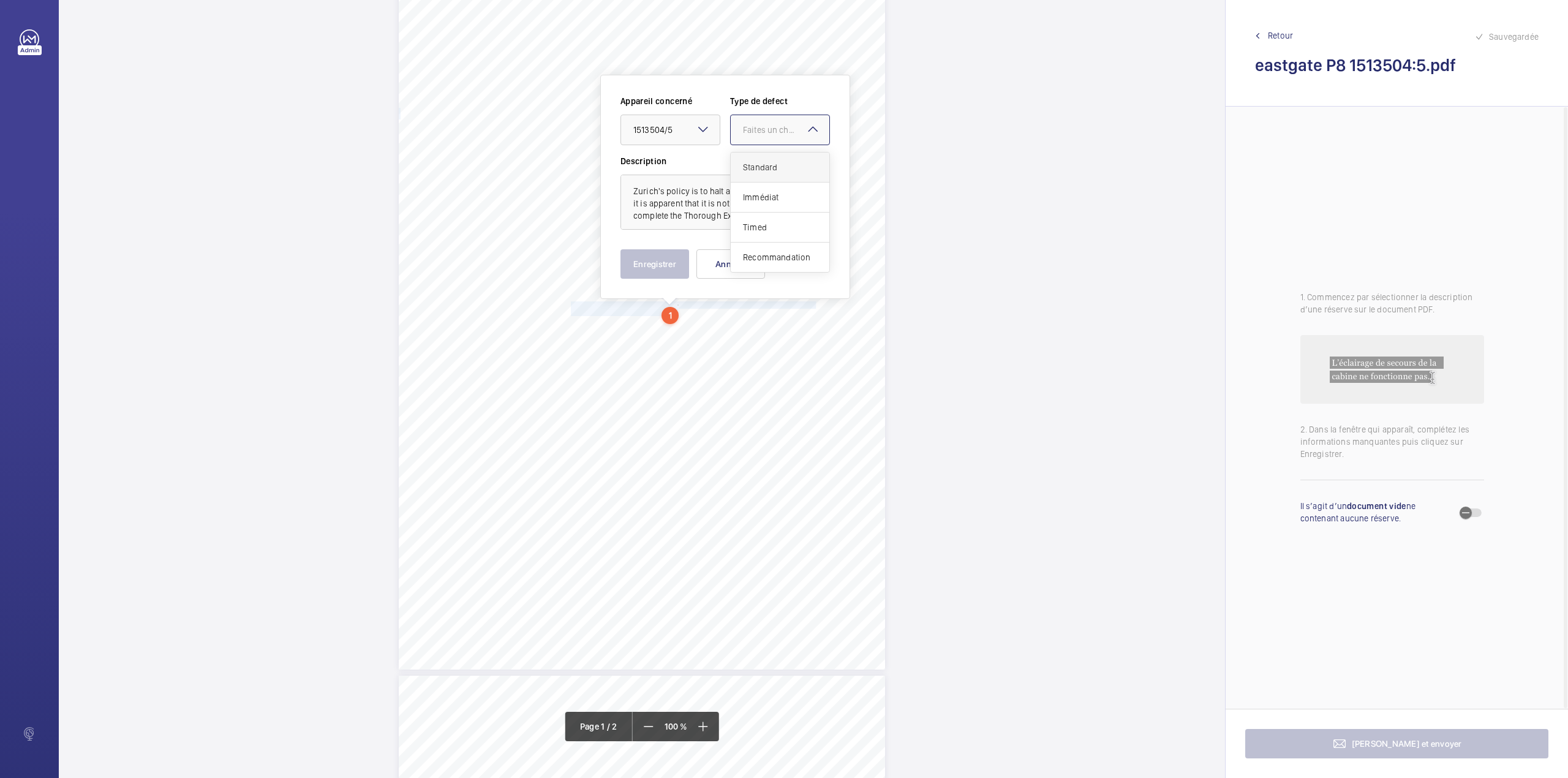
click at [765, 157] on div "Standard" at bounding box center [780, 167] width 99 height 30
click at [651, 266] on button "Enregistrer" at bounding box center [655, 264] width 69 height 29
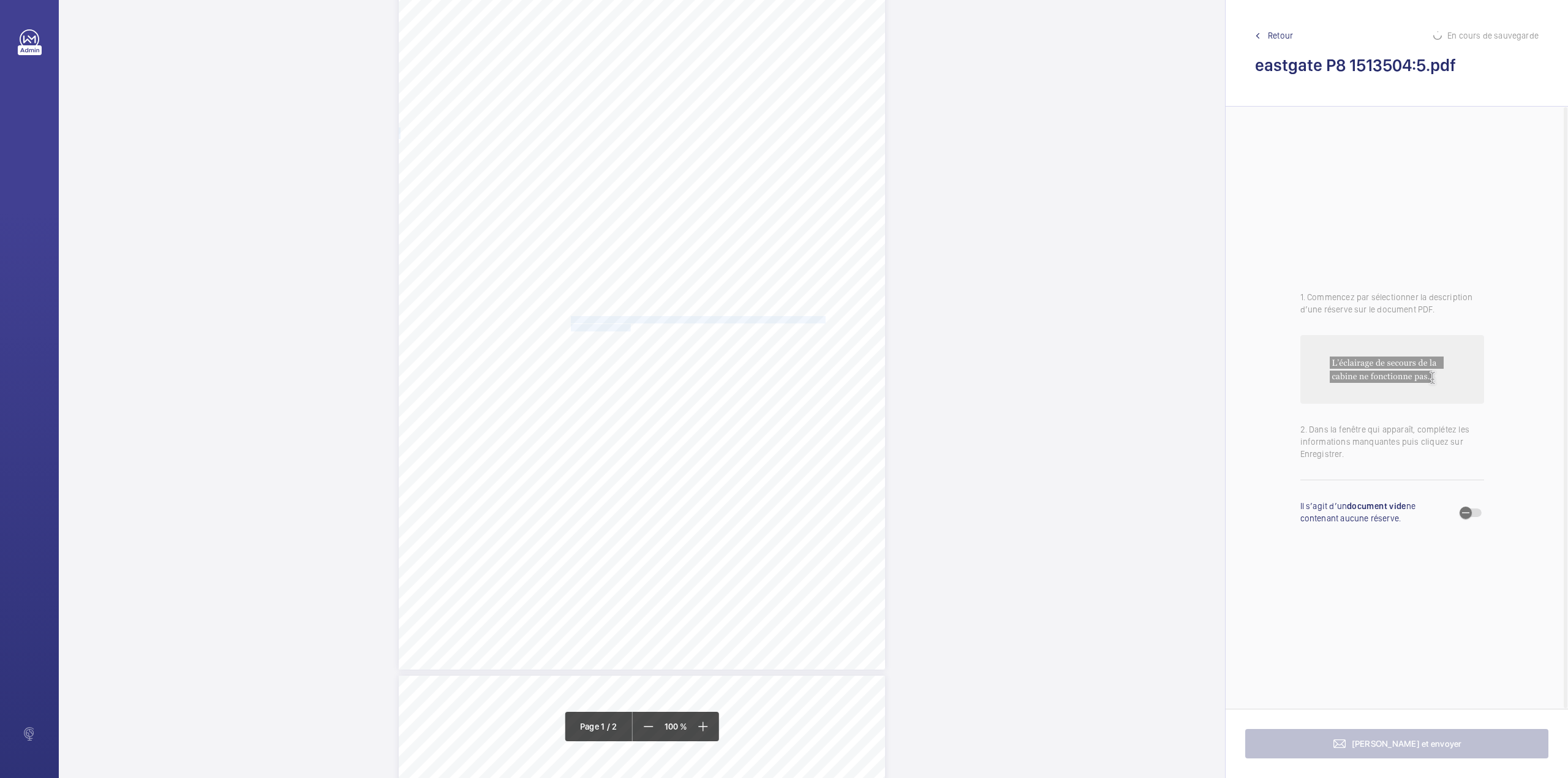
drag, startPoint x: 569, startPoint y: 318, endPoint x: 629, endPoint y: 327, distance: 60.7
click at [629, 327] on div "Item Not Available Policy / Contract No: NYV43175 Schedule: L1 ES Item No: P8 E…" at bounding box center [641, 326] width 486 height 688
drag, startPoint x: 618, startPoint y: 139, endPoint x: 618, endPoint y: 159, distance: 20.0
click at [618, 143] on div at bounding box center [622, 129] width 99 height 29
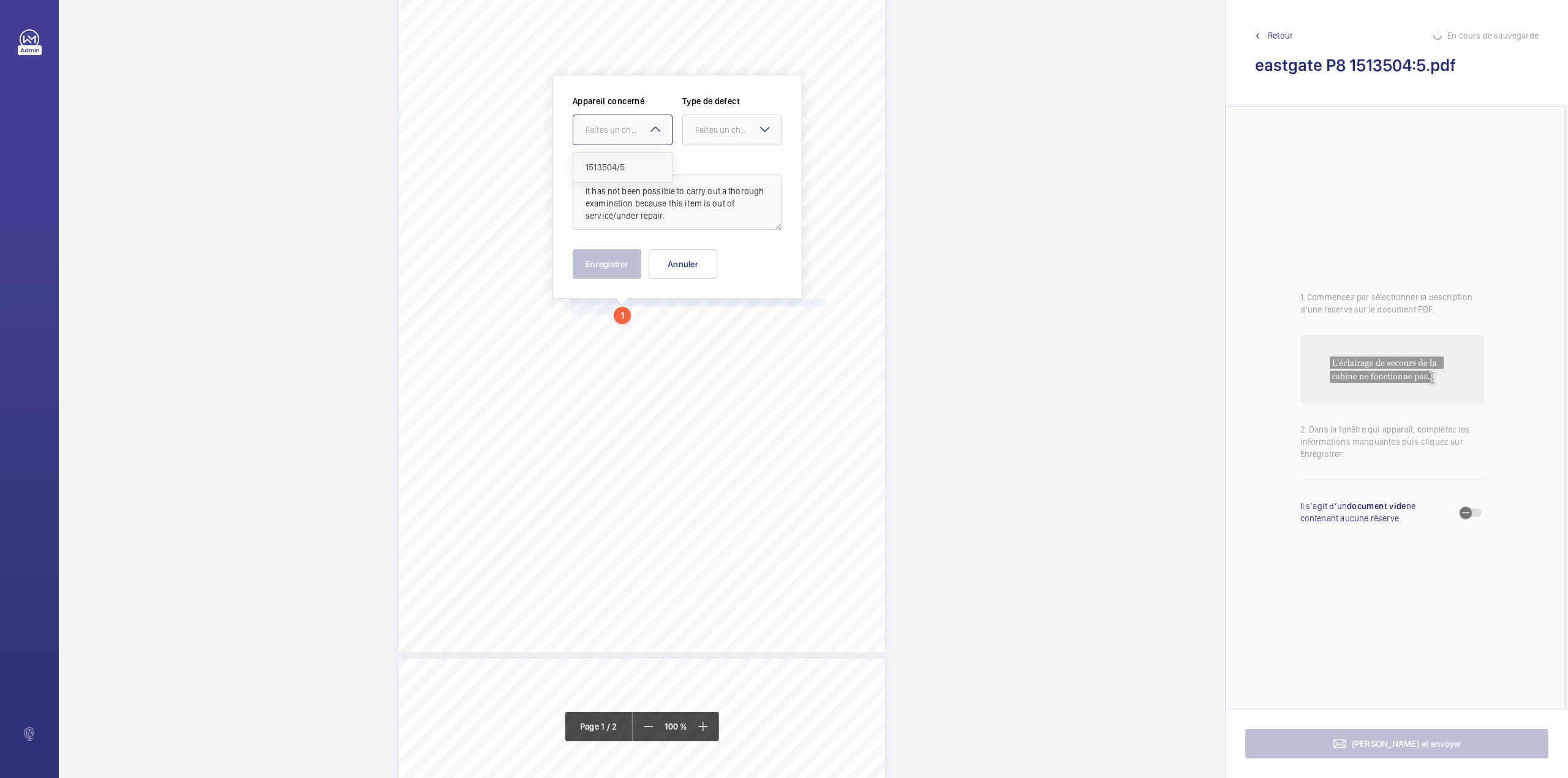
click at [618, 160] on div "1513504/5" at bounding box center [622, 167] width 99 height 29
drag, startPoint x: 701, startPoint y: 134, endPoint x: 699, endPoint y: 176, distance: 42.0
click at [703, 145] on ng-select "Faites un choix Standard Immédiat Timed Recommandation" at bounding box center [732, 130] width 100 height 31
click at [712, 166] on span "Standard" at bounding box center [732, 167] width 74 height 13
drag, startPoint x: 608, startPoint y: 261, endPoint x: 574, endPoint y: 288, distance: 43.4
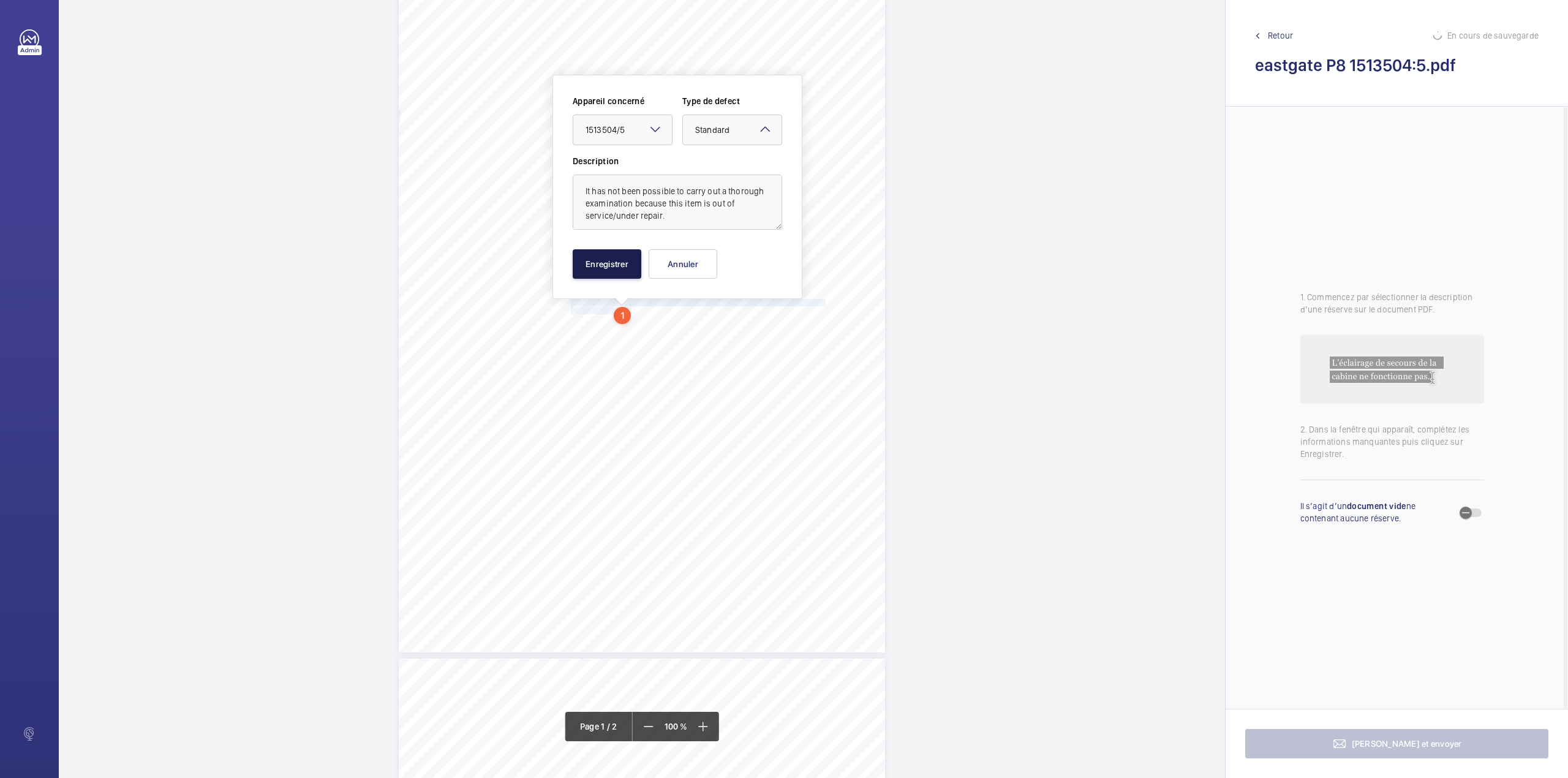
click at [608, 261] on button "Enregistrer" at bounding box center [607, 264] width 69 height 29
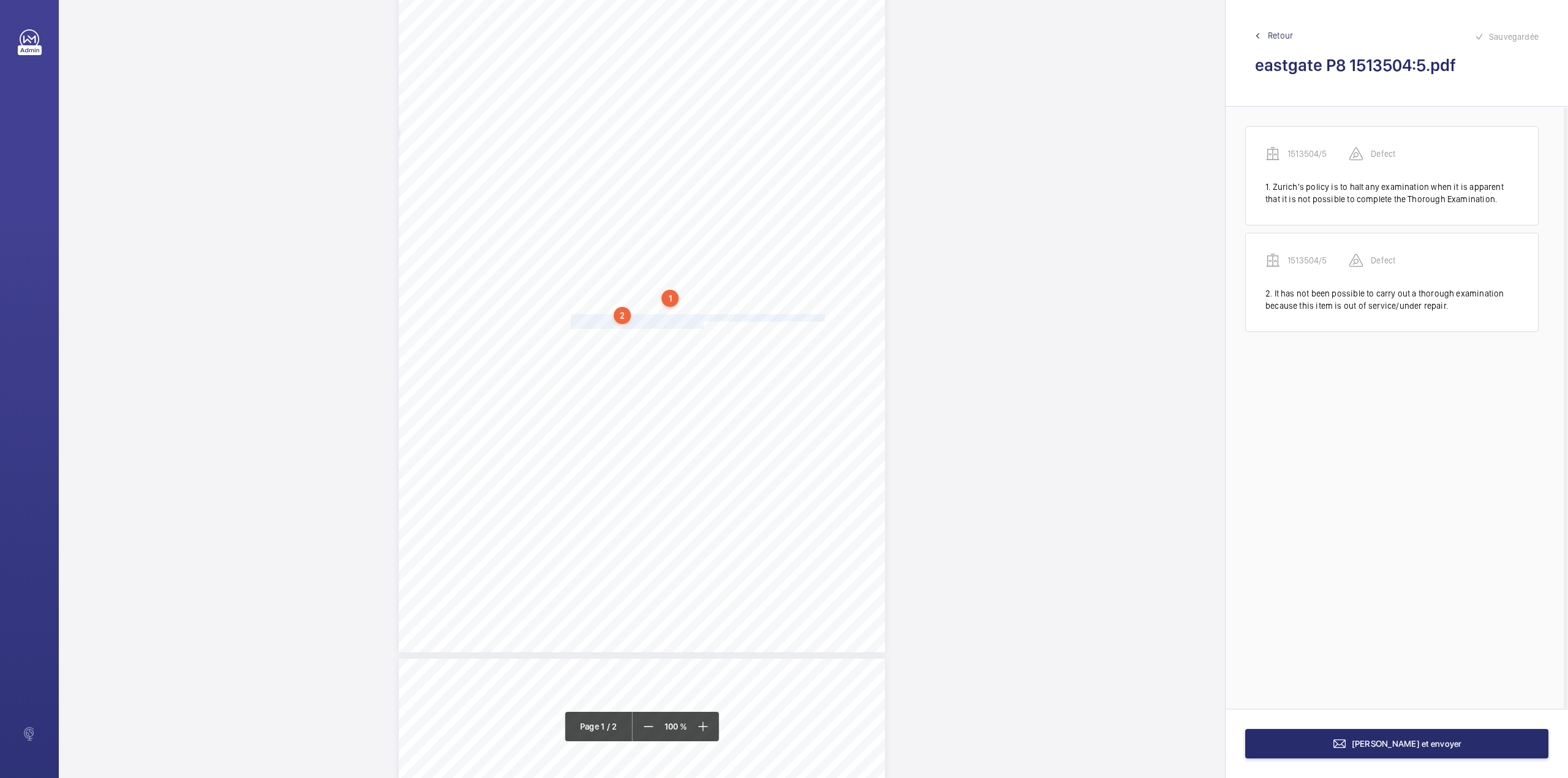
drag, startPoint x: 569, startPoint y: 316, endPoint x: 701, endPoint y: 323, distance: 132.2
click at [701, 323] on div "Item Not Available Policy / Contract No: NYV43175 Schedule: L1 ES Item No: P8 E…" at bounding box center [641, 308] width 486 height 688
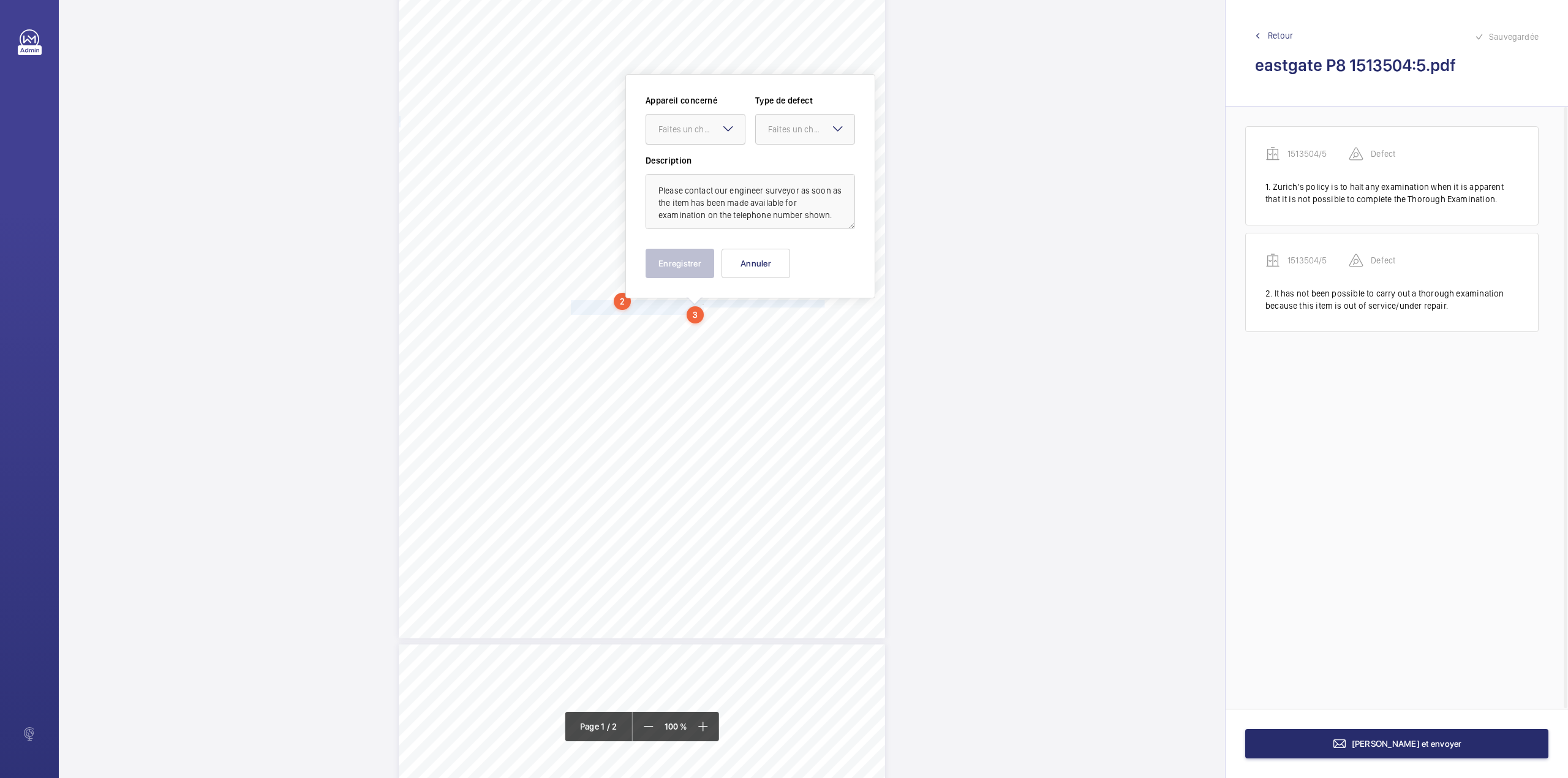
click at [691, 130] on div "Faites un choix" at bounding box center [701, 129] width 86 height 13
click at [692, 163] on span "1513504/5" at bounding box center [696, 166] width 74 height 13
click at [773, 138] on div at bounding box center [804, 129] width 99 height 29
drag, startPoint x: 776, startPoint y: 167, endPoint x: 771, endPoint y: 176, distance: 10.3
click at [776, 169] on span "Standard" at bounding box center [805, 166] width 74 height 13
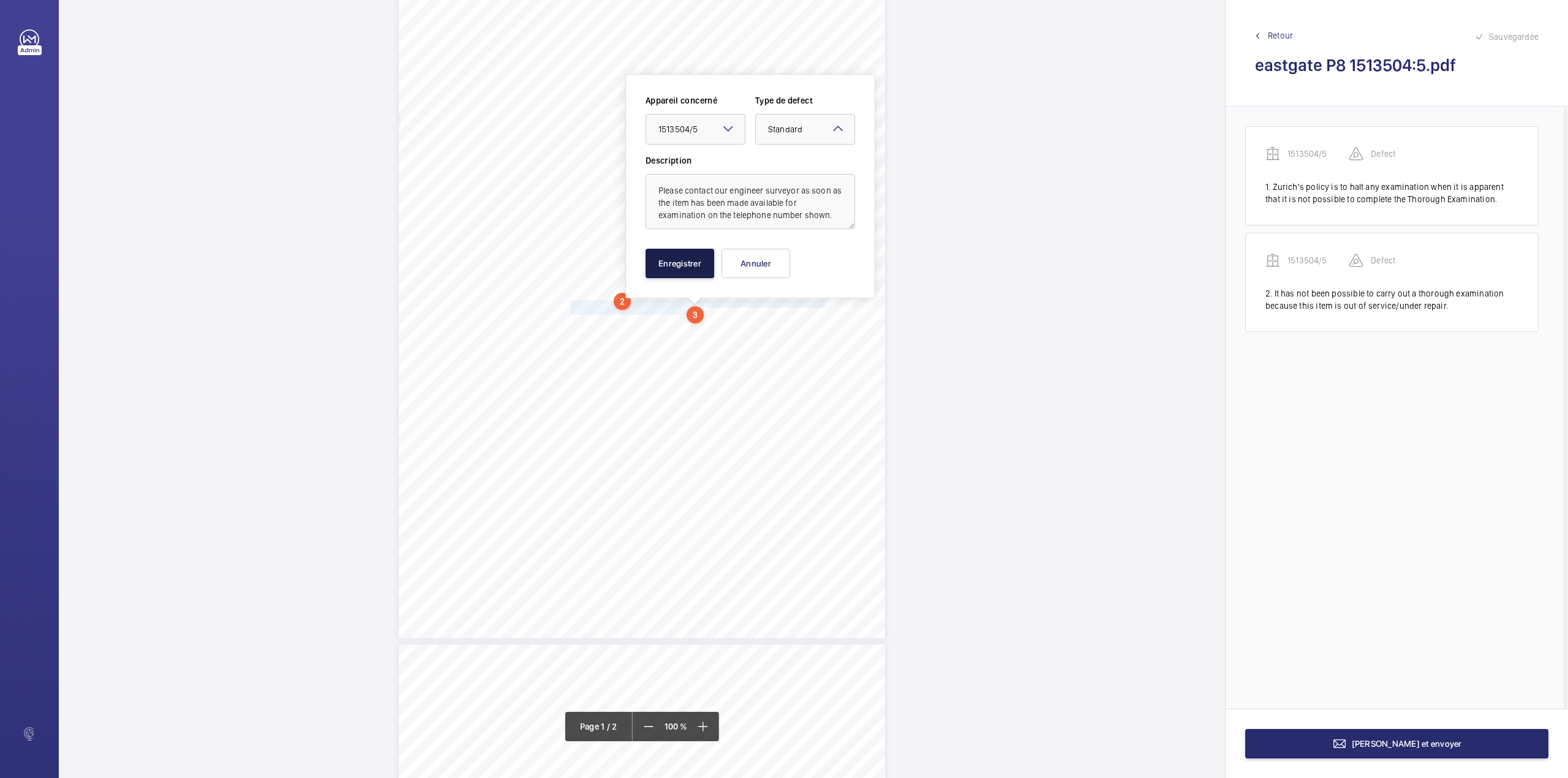
click at [670, 259] on button "Enregistrer" at bounding box center [680, 263] width 69 height 29
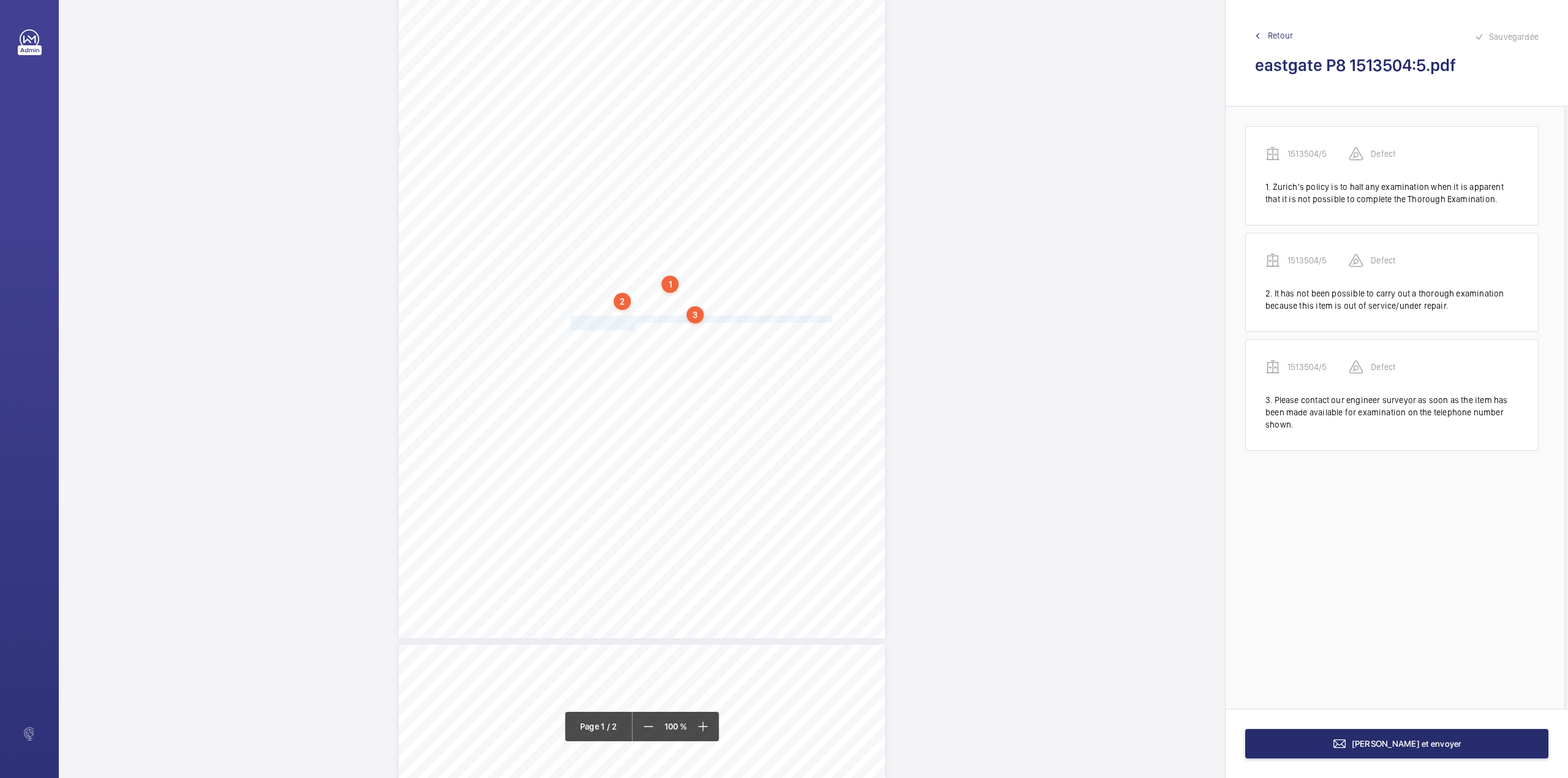
drag, startPoint x: 569, startPoint y: 319, endPoint x: 632, endPoint y: 326, distance: 63.4
click at [632, 326] on div "Item Not Available Policy / Contract No: NYV43175 Schedule: L1 ES Item No: P8 E…" at bounding box center [641, 294] width 486 height 688
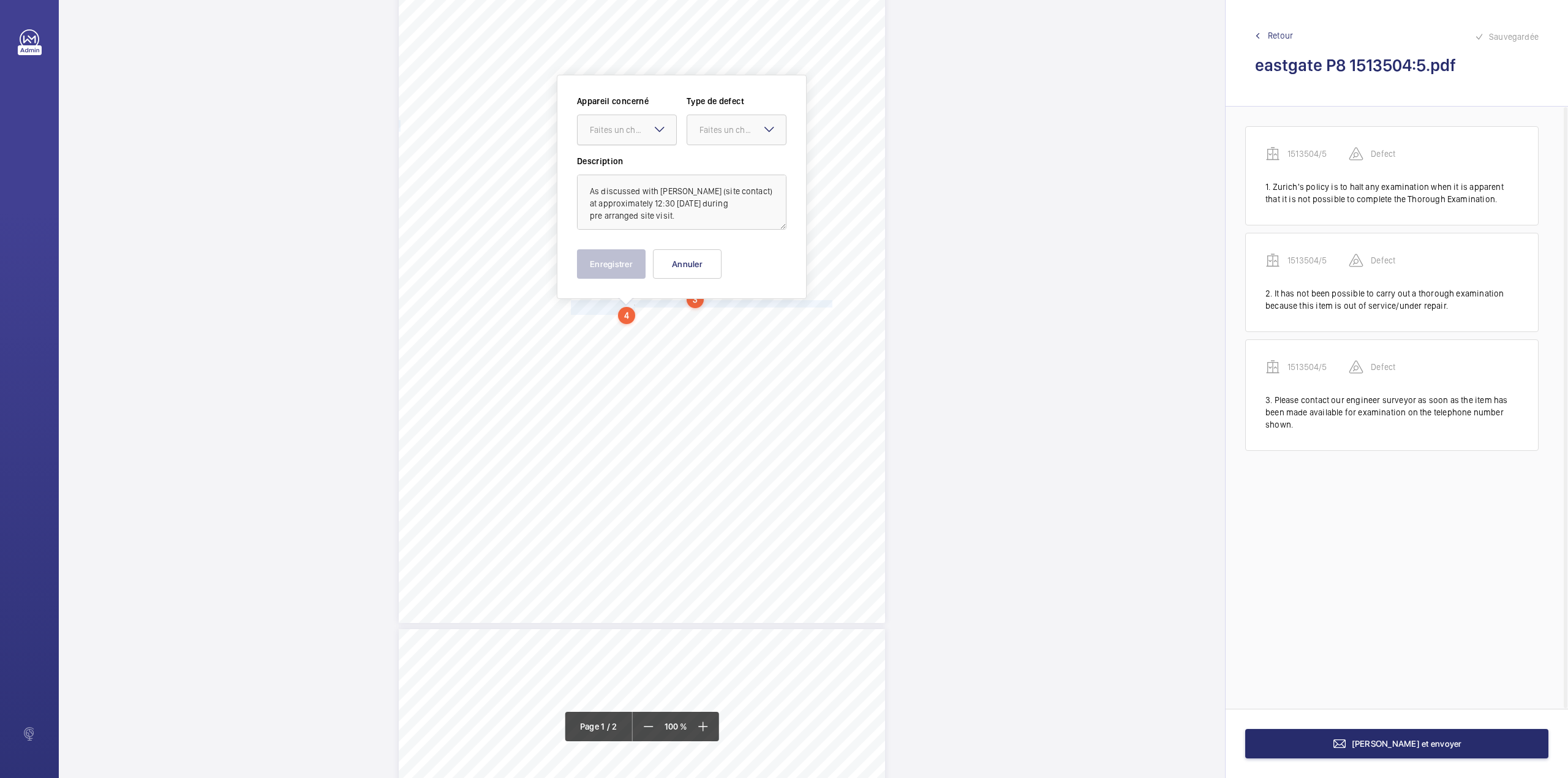
drag, startPoint x: 638, startPoint y: 131, endPoint x: 636, endPoint y: 143, distance: 12.2
click at [637, 135] on div "Faites un choix" at bounding box center [632, 130] width 86 height 13
click at [638, 153] on div "1513504/5" at bounding box center [626, 167] width 99 height 29
drag, startPoint x: 716, startPoint y: 134, endPoint x: 716, endPoint y: 162, distance: 28.0
click at [717, 135] on div "Faites un choix" at bounding box center [742, 130] width 86 height 13
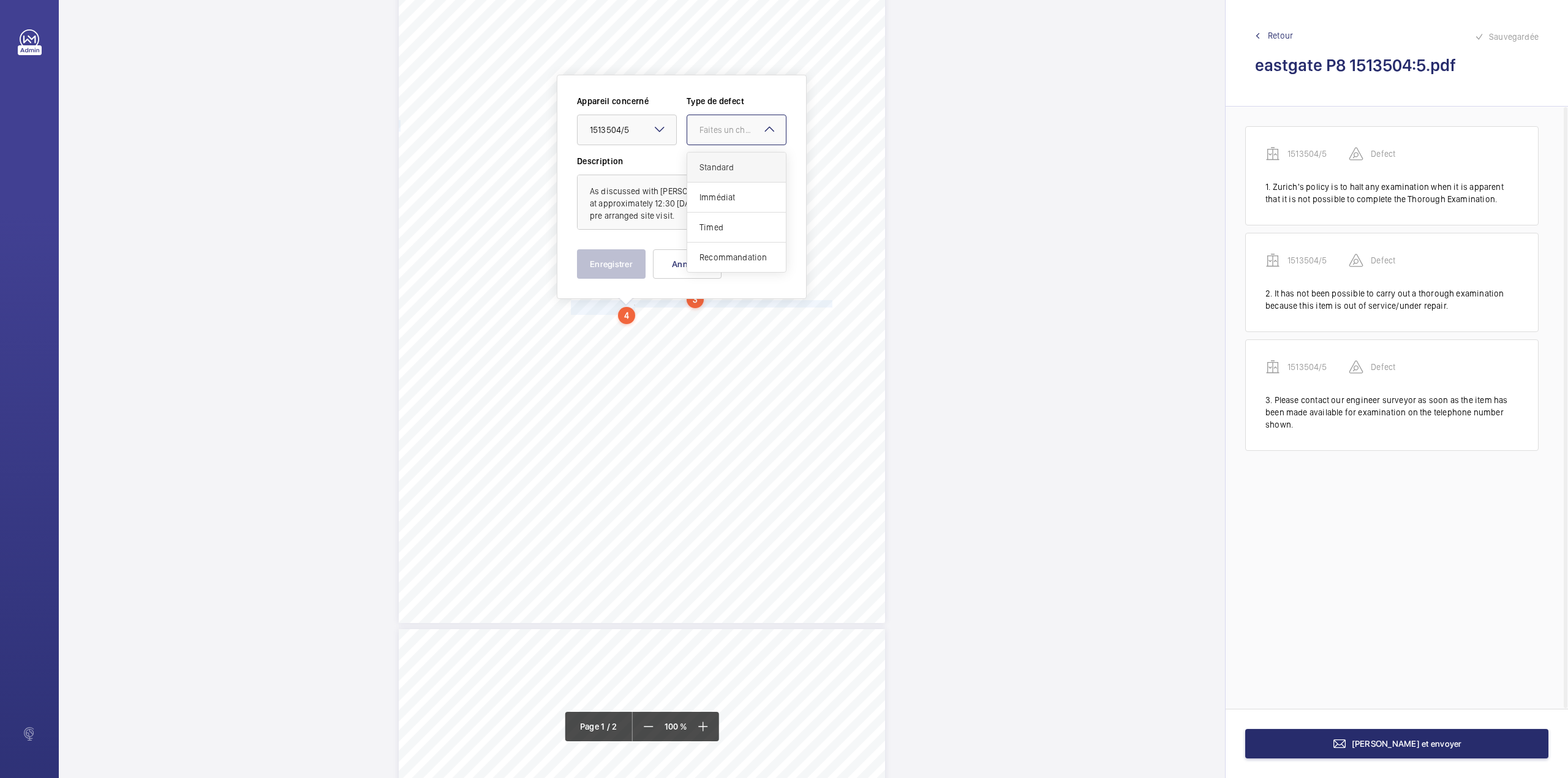
click at [716, 162] on span "Standard" at bounding box center [736, 167] width 74 height 13
click at [610, 261] on button "Enregistrer" at bounding box center [612, 264] width 69 height 29
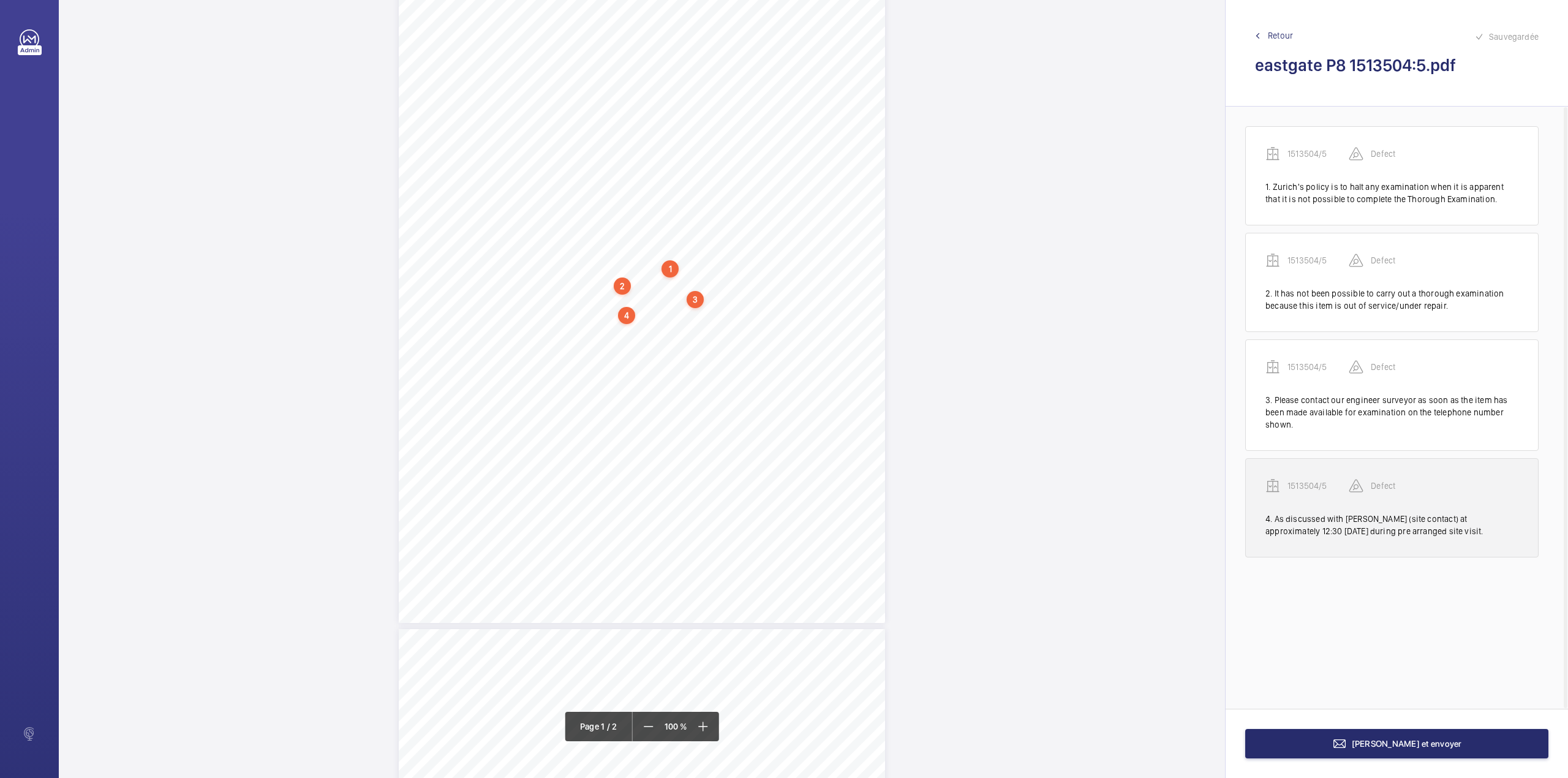
click at [1294, 483] on p "1513504/5" at bounding box center [1318, 486] width 62 height 13
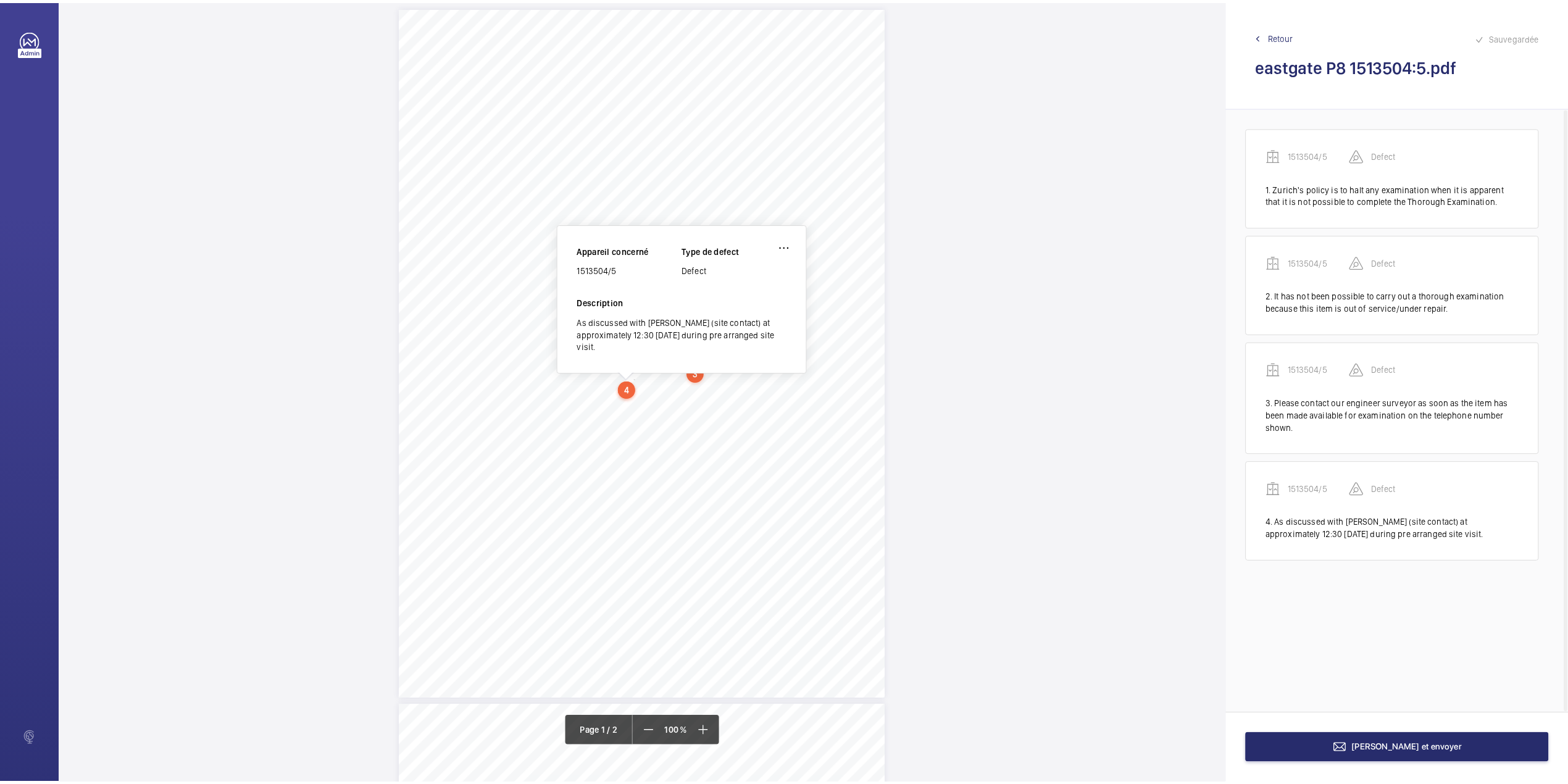
scroll to position [11, 0]
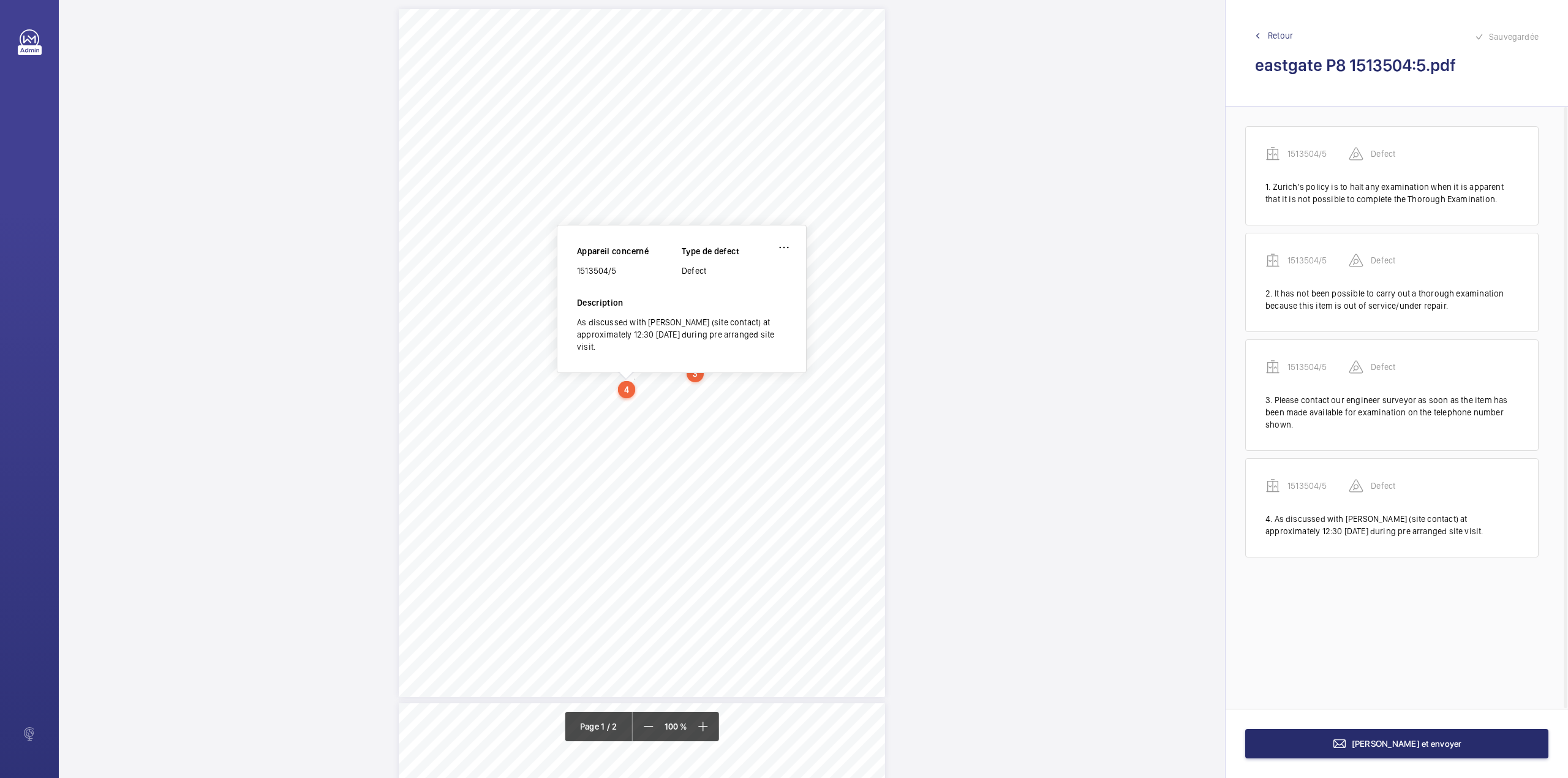
drag, startPoint x: 579, startPoint y: 270, endPoint x: 629, endPoint y: 270, distance: 50.0
click at [629, 270] on div "1513504/5" at bounding box center [630, 270] width 105 height 13
drag, startPoint x: 578, startPoint y: 270, endPoint x: 638, endPoint y: 270, distance: 60.0
click at [638, 270] on div "1513504/5" at bounding box center [630, 270] width 105 height 13
copy div "1513504/5"
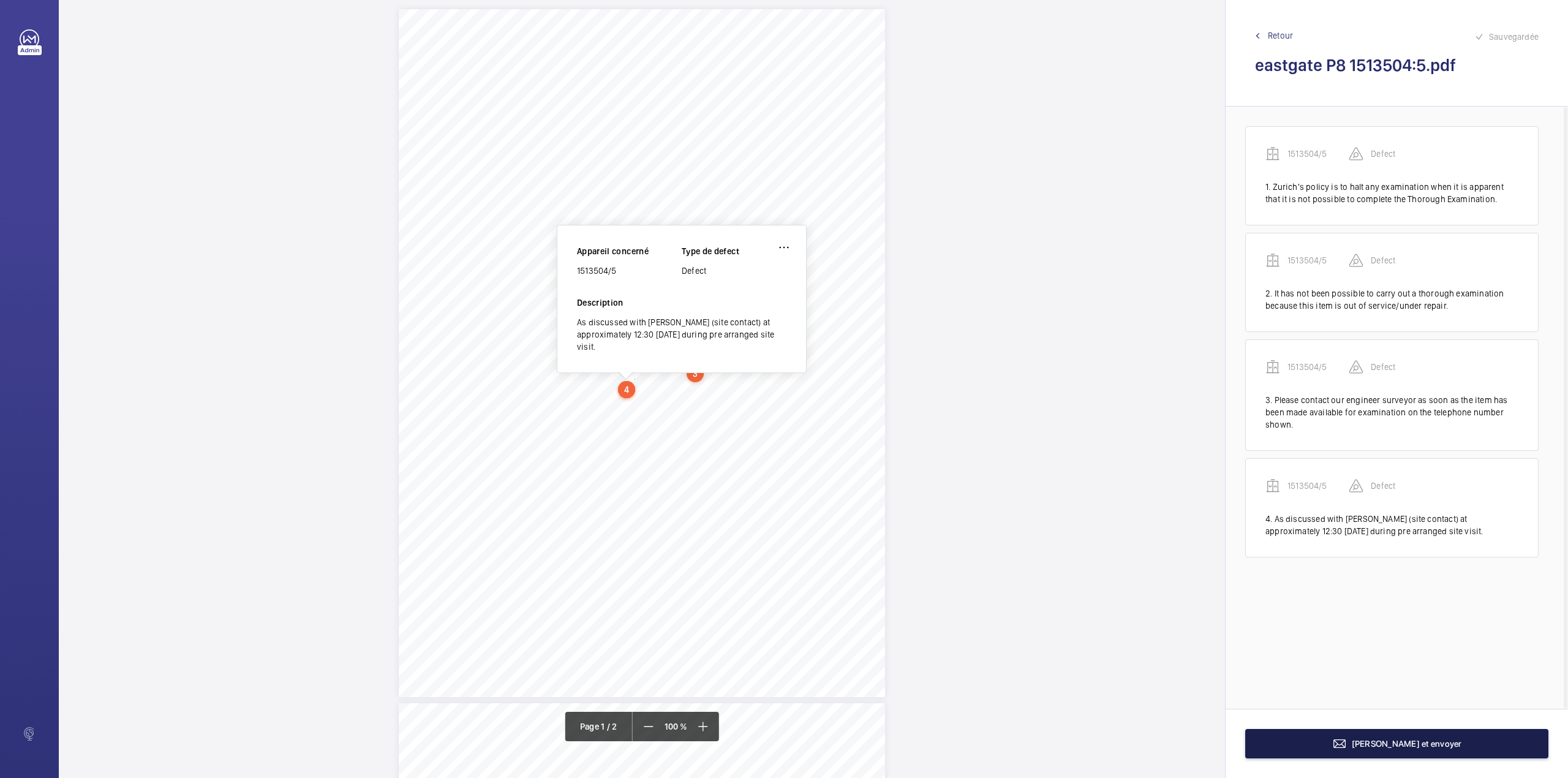
click at [1297, 735] on button "[PERSON_NAME] et envoyer" at bounding box center [1396, 744] width 303 height 29
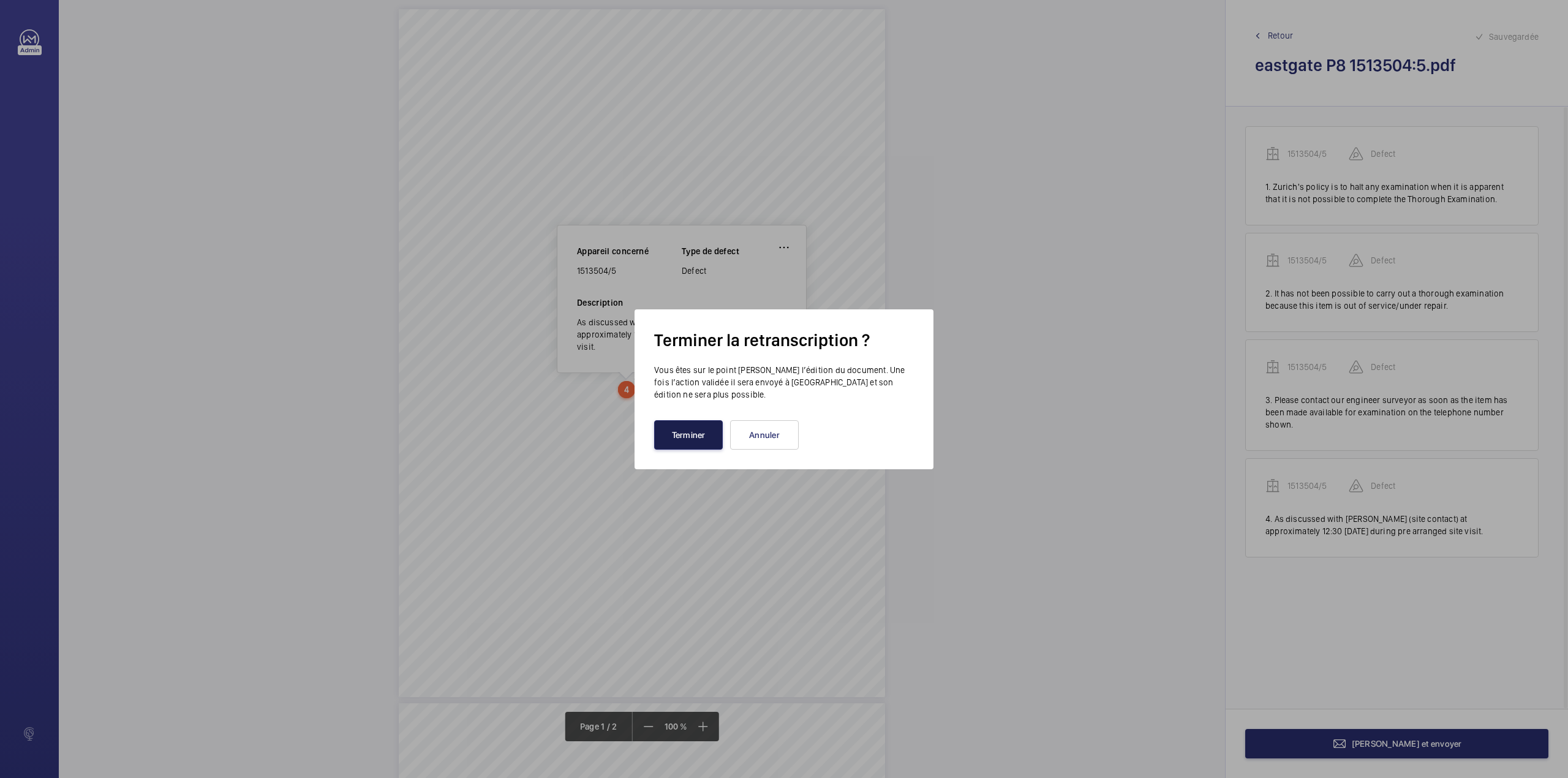
click at [682, 430] on button "Terminer" at bounding box center [689, 434] width 69 height 29
